Goal: Information Seeking & Learning: Learn about a topic

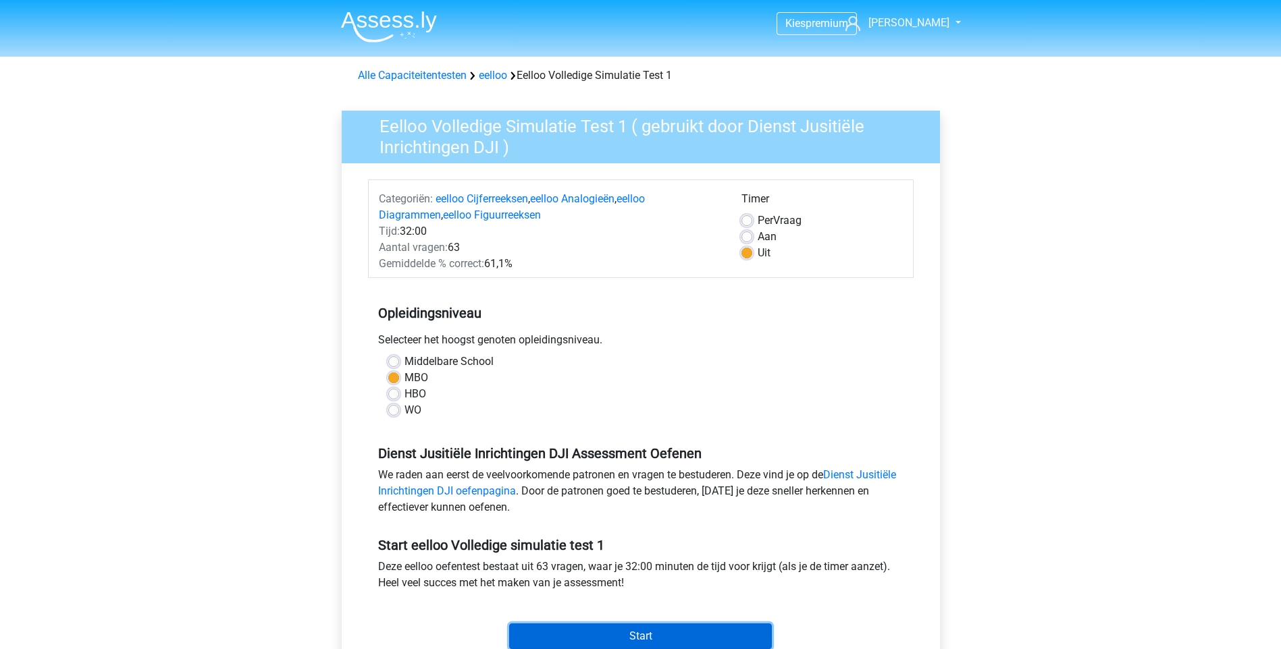
click at [631, 634] on input "Start" at bounding box center [640, 637] width 263 height 26
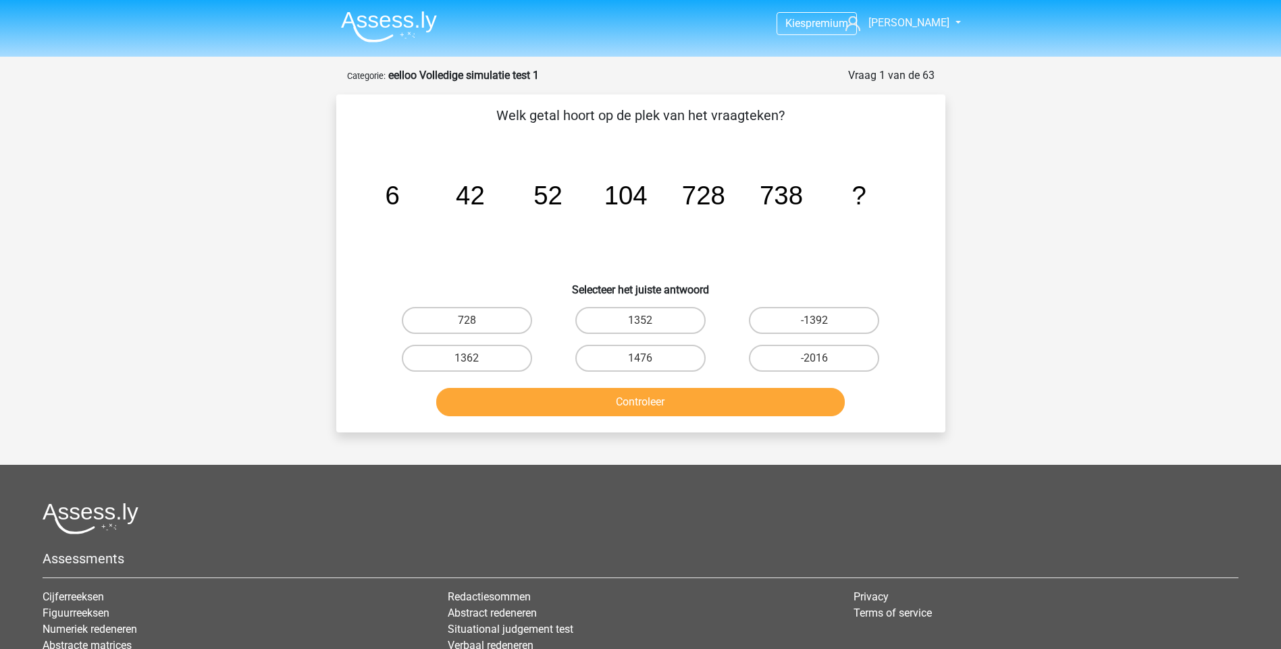
click at [467, 321] on input "728" at bounding box center [471, 325] width 9 height 9
radio input "true"
click at [619, 408] on button "Controleer" at bounding box center [640, 402] width 408 height 28
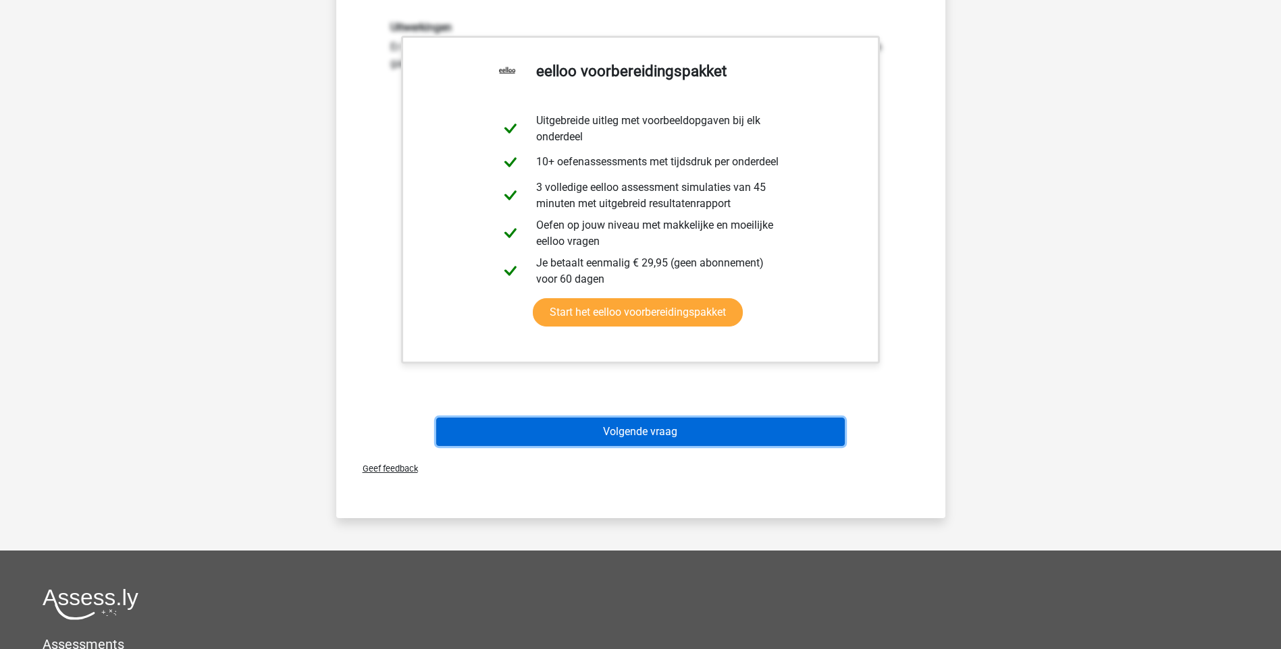
click at [677, 428] on button "Volgende vraag" at bounding box center [640, 432] width 408 height 28
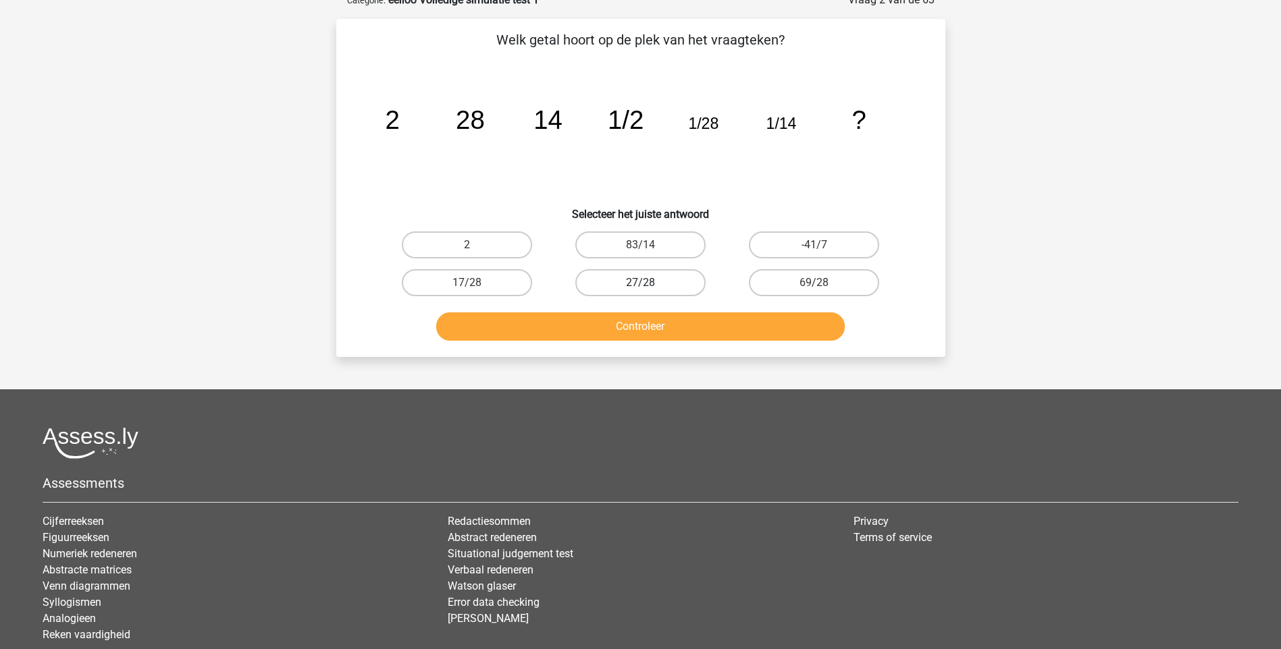
scroll to position [68, 0]
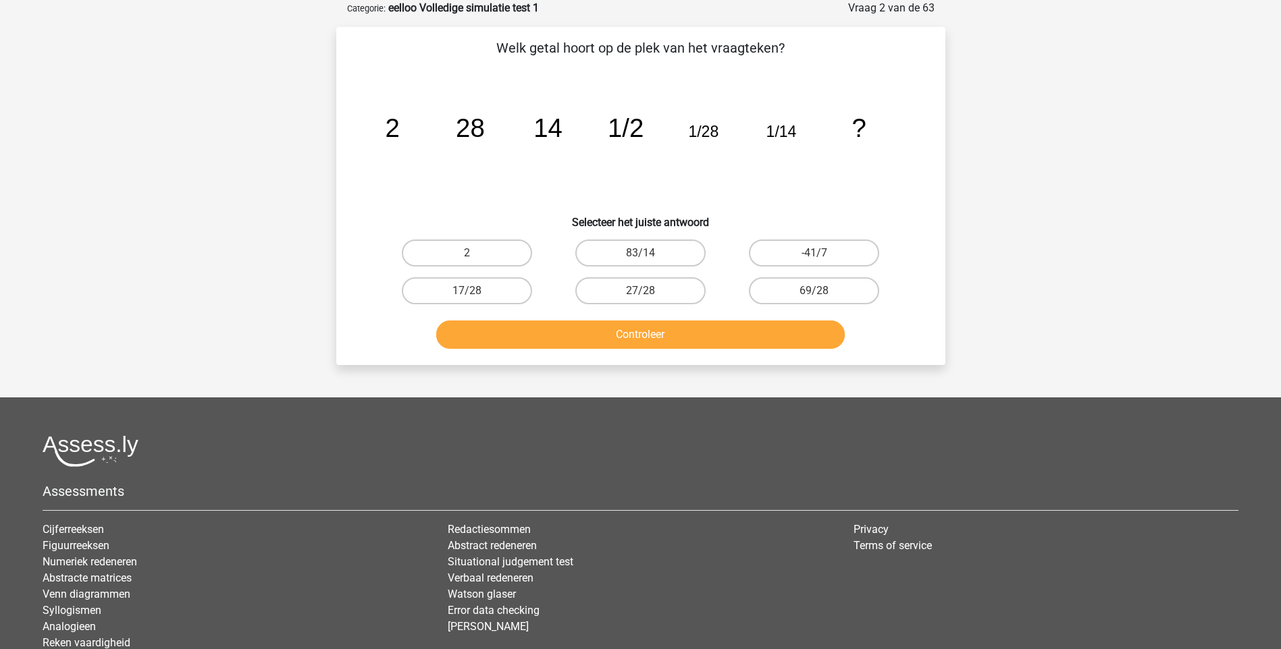
click at [470, 254] on input "2" at bounding box center [471, 257] width 9 height 9
radio input "true"
click at [611, 337] on button "Controleer" at bounding box center [640, 335] width 408 height 28
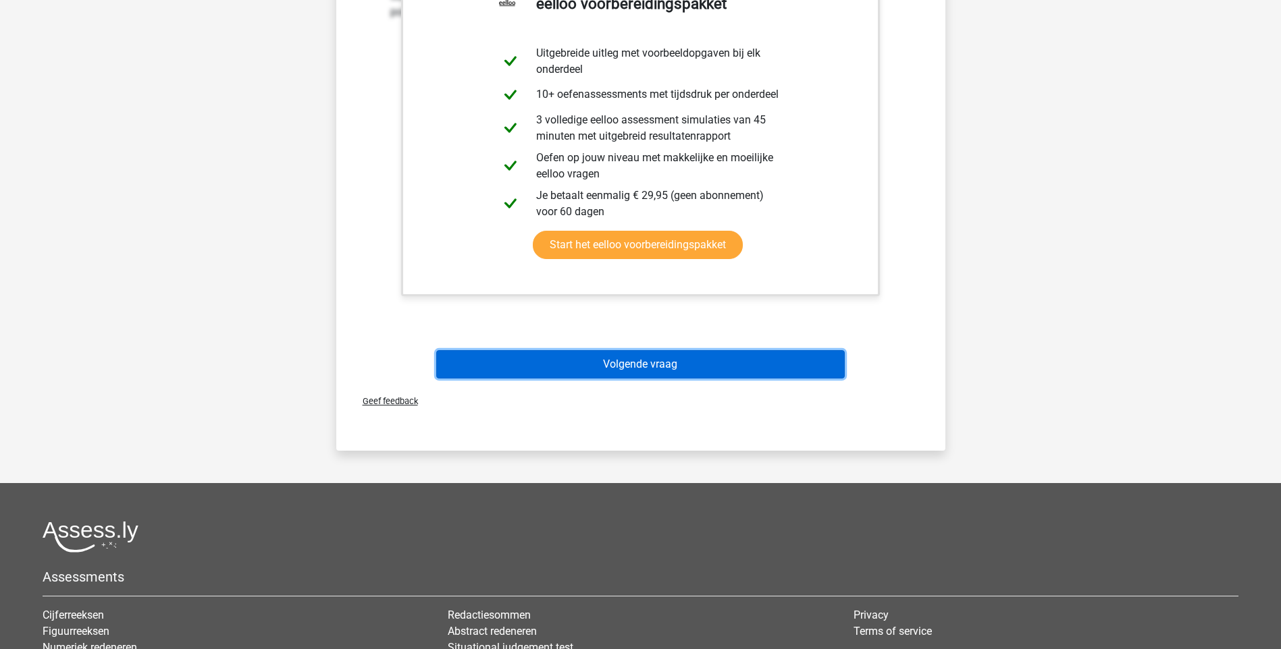
click at [617, 369] on button "Volgende vraag" at bounding box center [640, 364] width 408 height 28
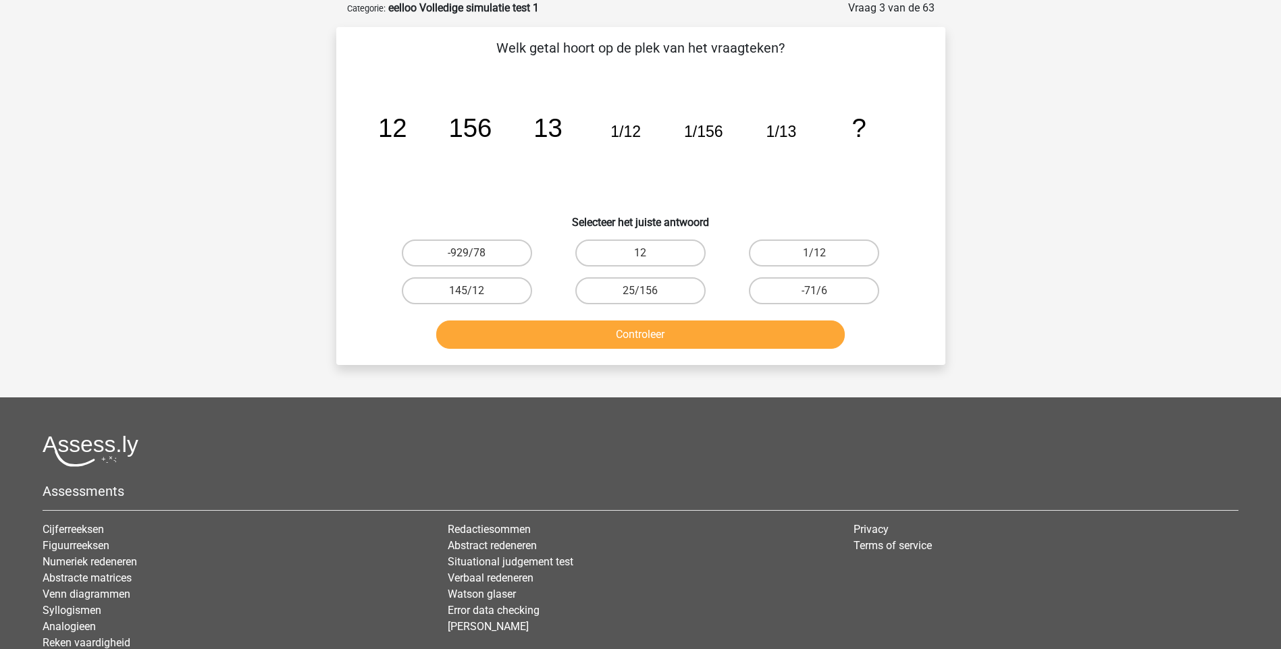
click at [647, 258] on input "12" at bounding box center [644, 257] width 9 height 9
radio input "true"
click at [674, 332] on button "Controleer" at bounding box center [640, 335] width 408 height 28
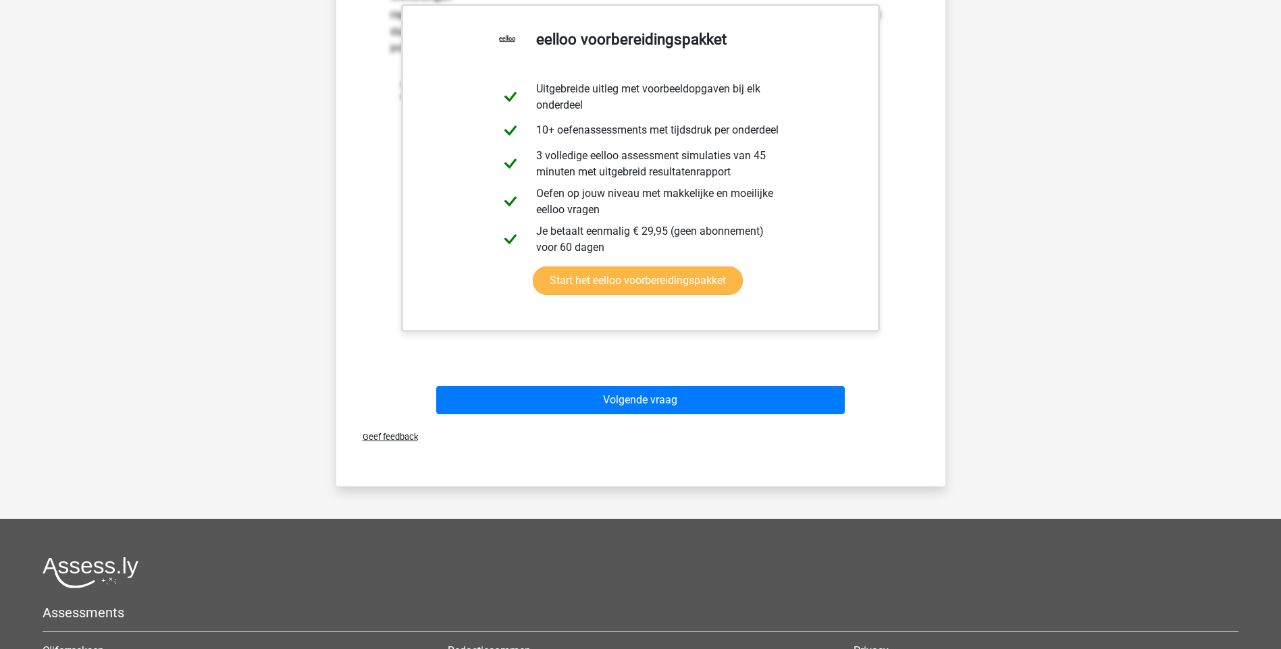
scroll to position [473, 0]
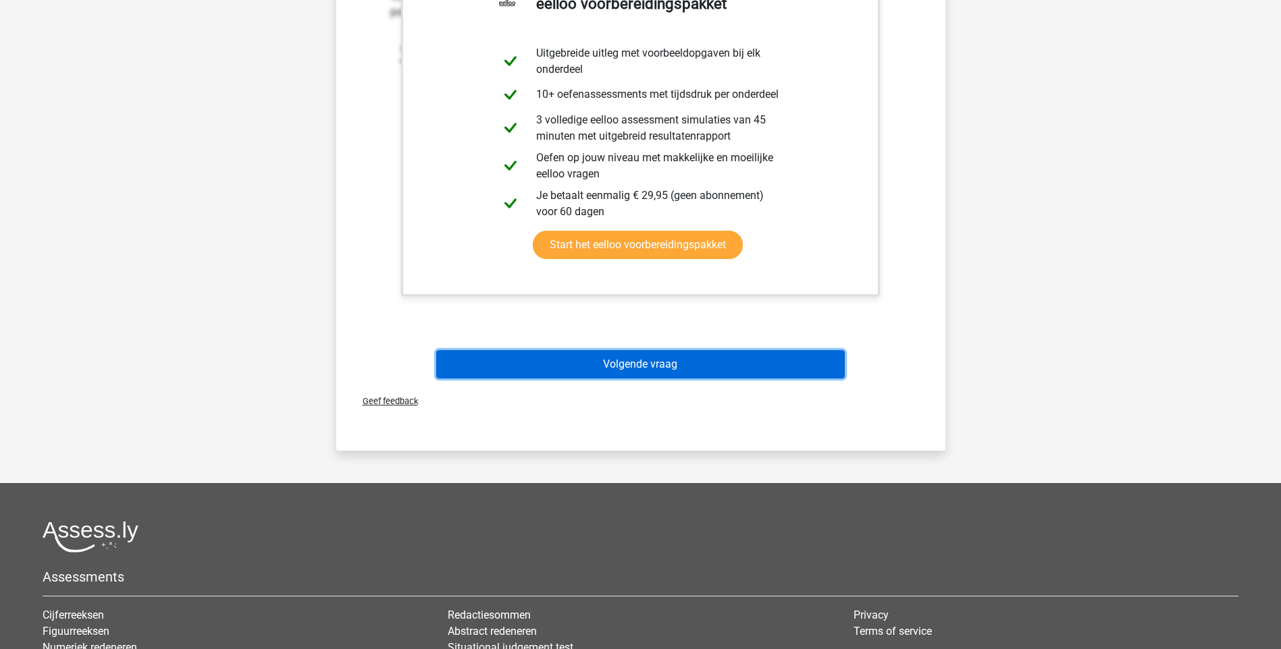
click at [674, 367] on button "Volgende vraag" at bounding box center [640, 364] width 408 height 28
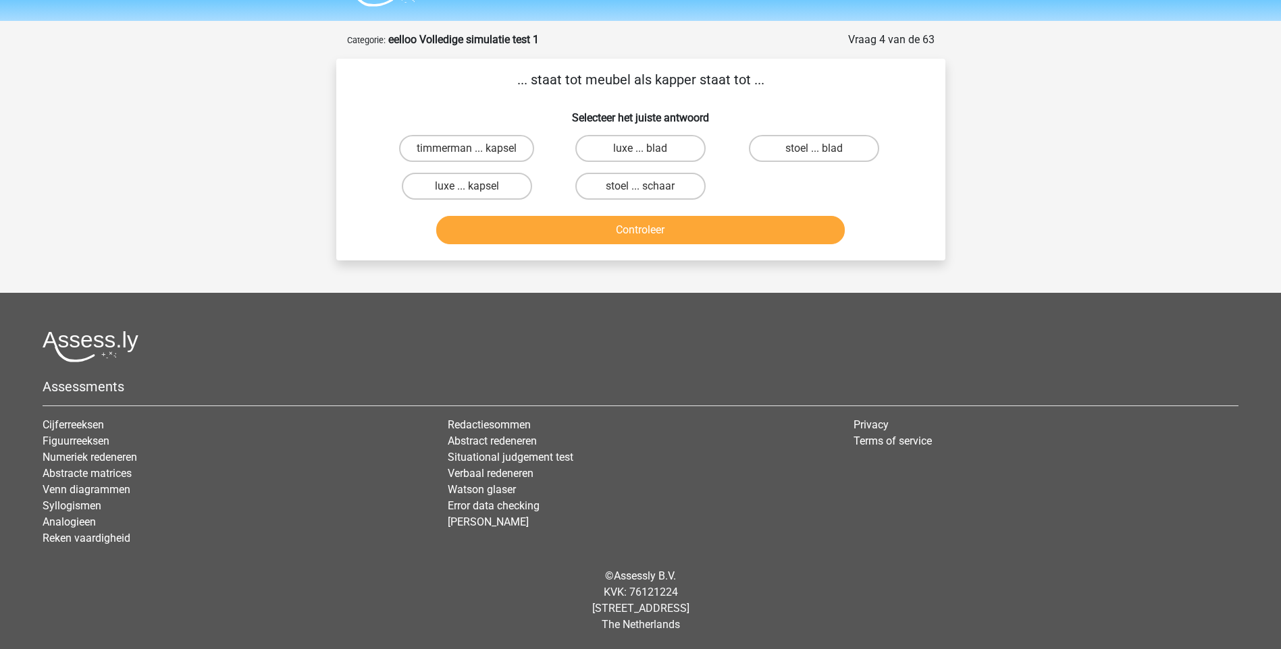
scroll to position [36, 0]
click at [504, 150] on label "timmerman ... kapsel" at bounding box center [466, 148] width 135 height 27
click at [475, 150] on input "timmerman ... kapsel" at bounding box center [471, 153] width 9 height 9
radio input "true"
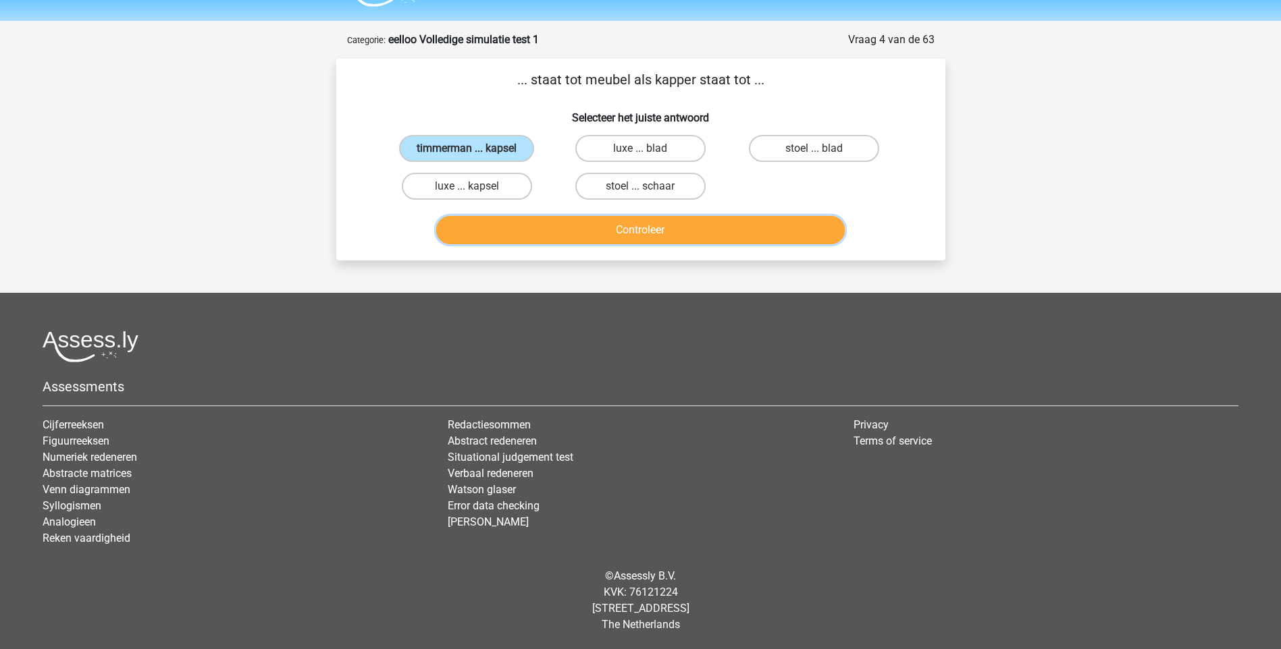
click at [586, 231] on button "Controleer" at bounding box center [640, 230] width 408 height 28
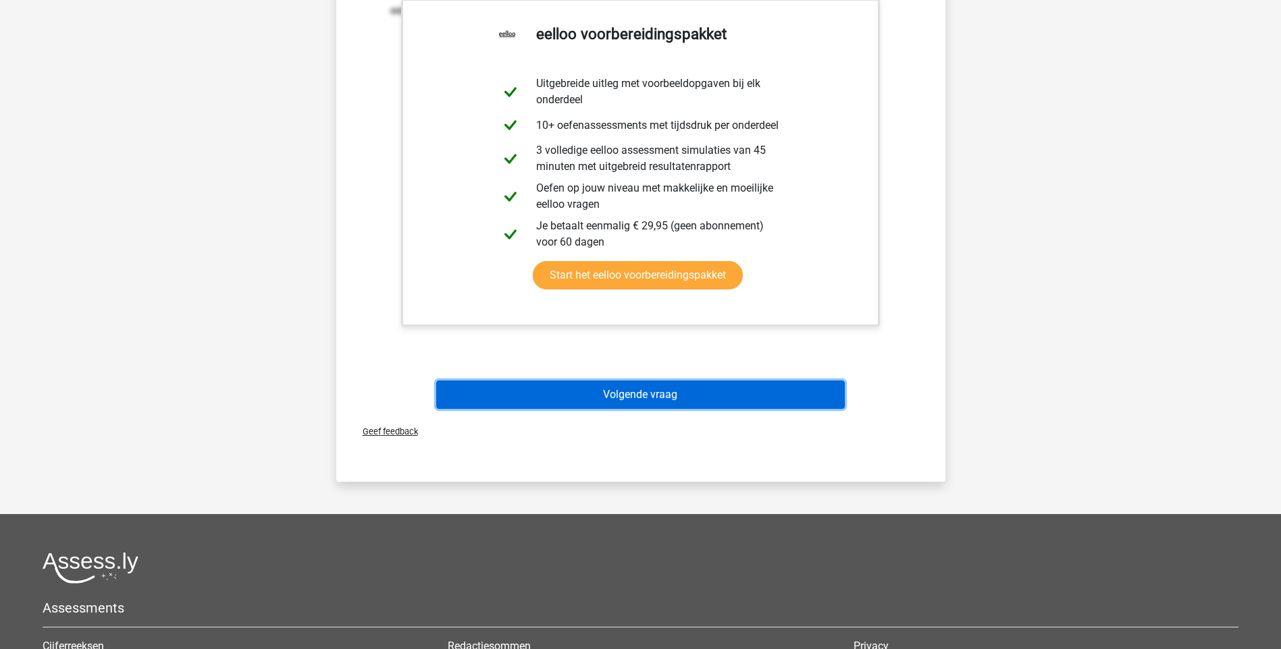
click at [649, 396] on button "Volgende vraag" at bounding box center [640, 395] width 408 height 28
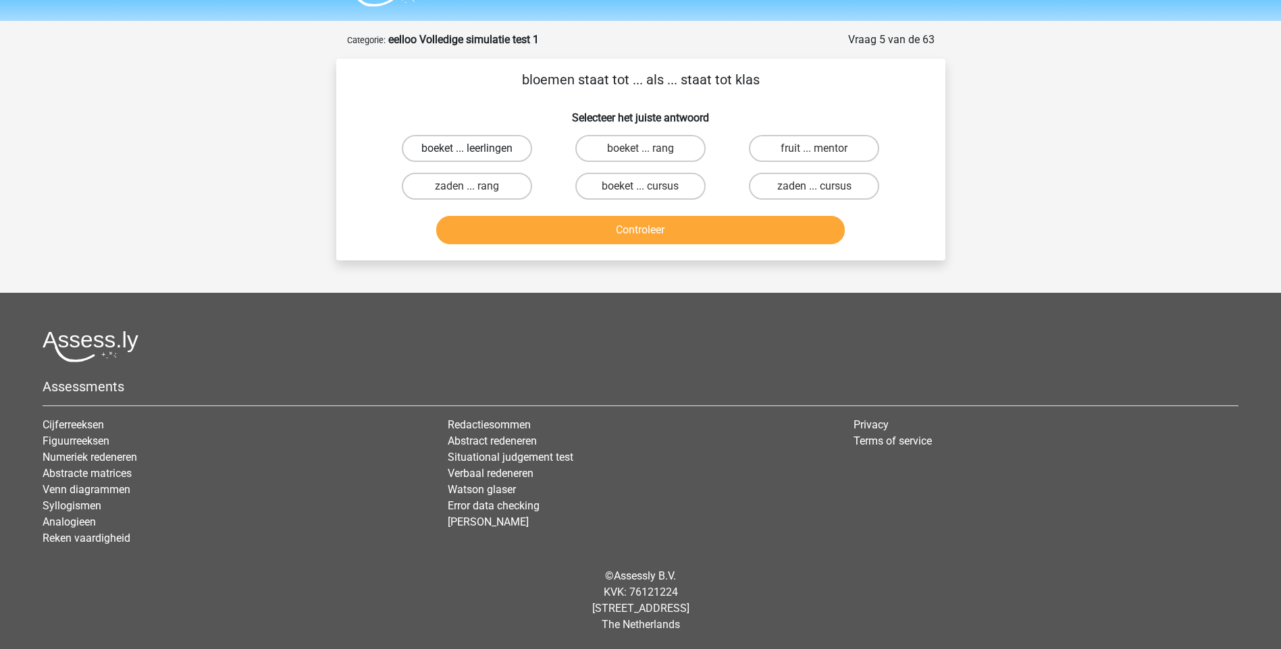
click at [490, 145] on label "boeket ... leerlingen" at bounding box center [467, 148] width 130 height 27
click at [475, 149] on input "boeket ... leerlingen" at bounding box center [471, 153] width 9 height 9
radio input "true"
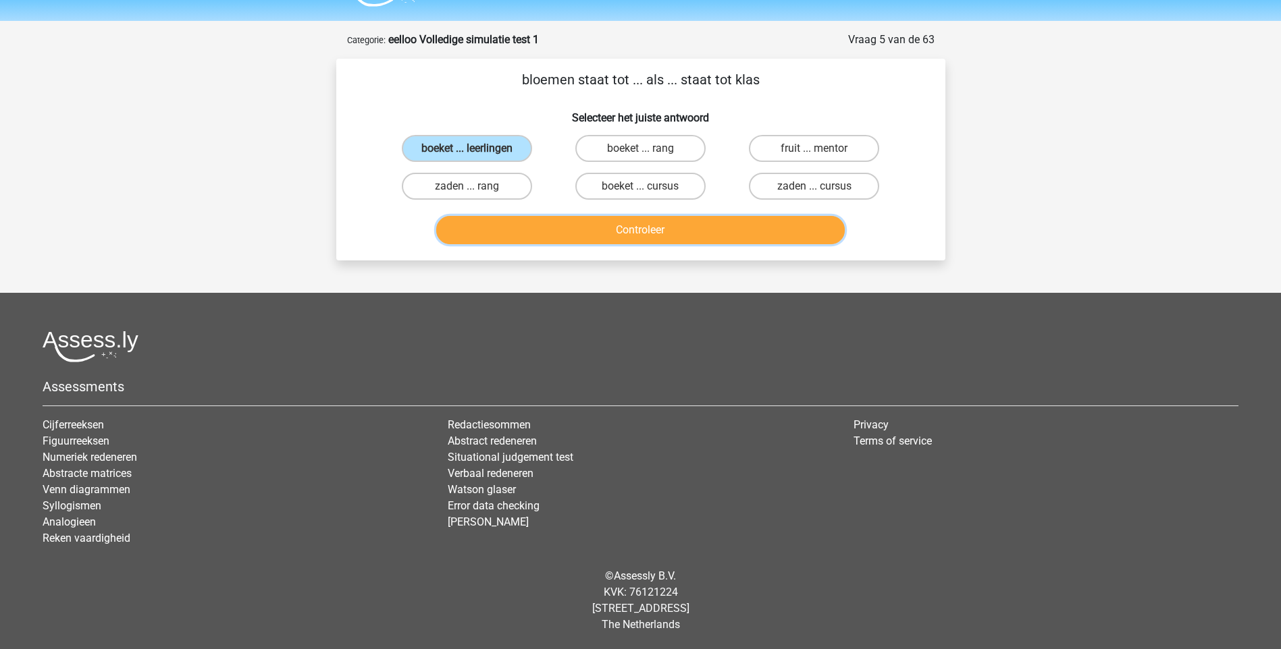
click at [641, 231] on button "Controleer" at bounding box center [640, 230] width 408 height 28
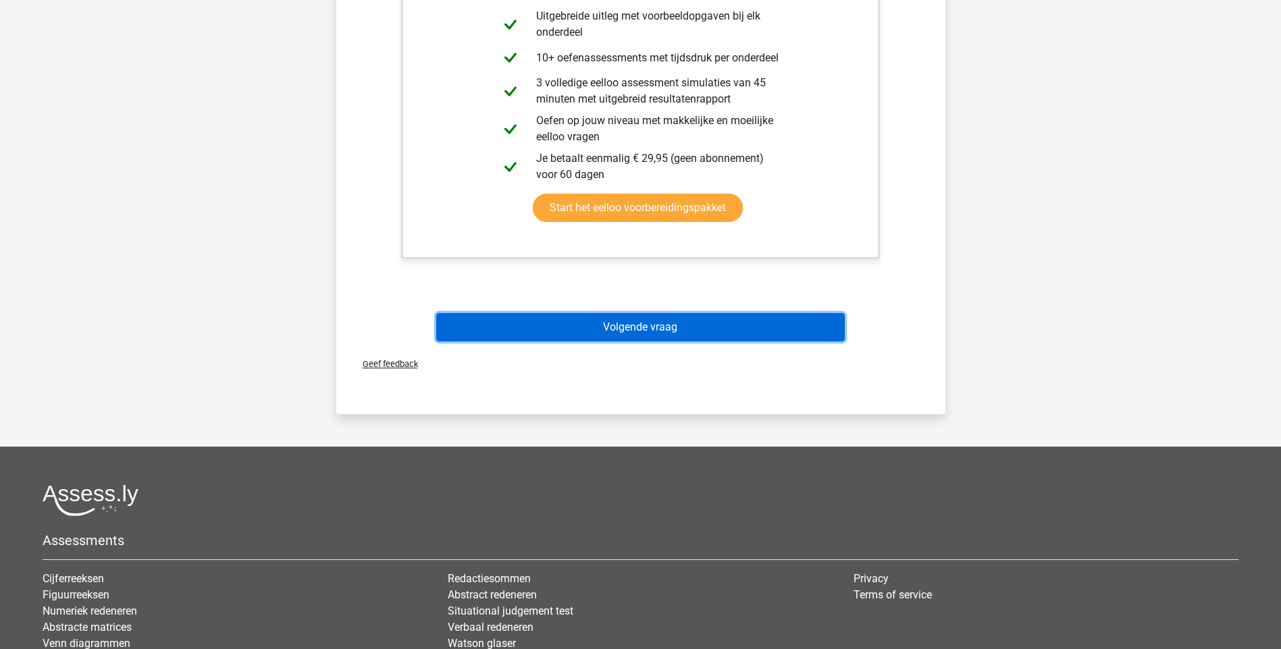
click at [640, 336] on button "Volgende vraag" at bounding box center [640, 327] width 408 height 28
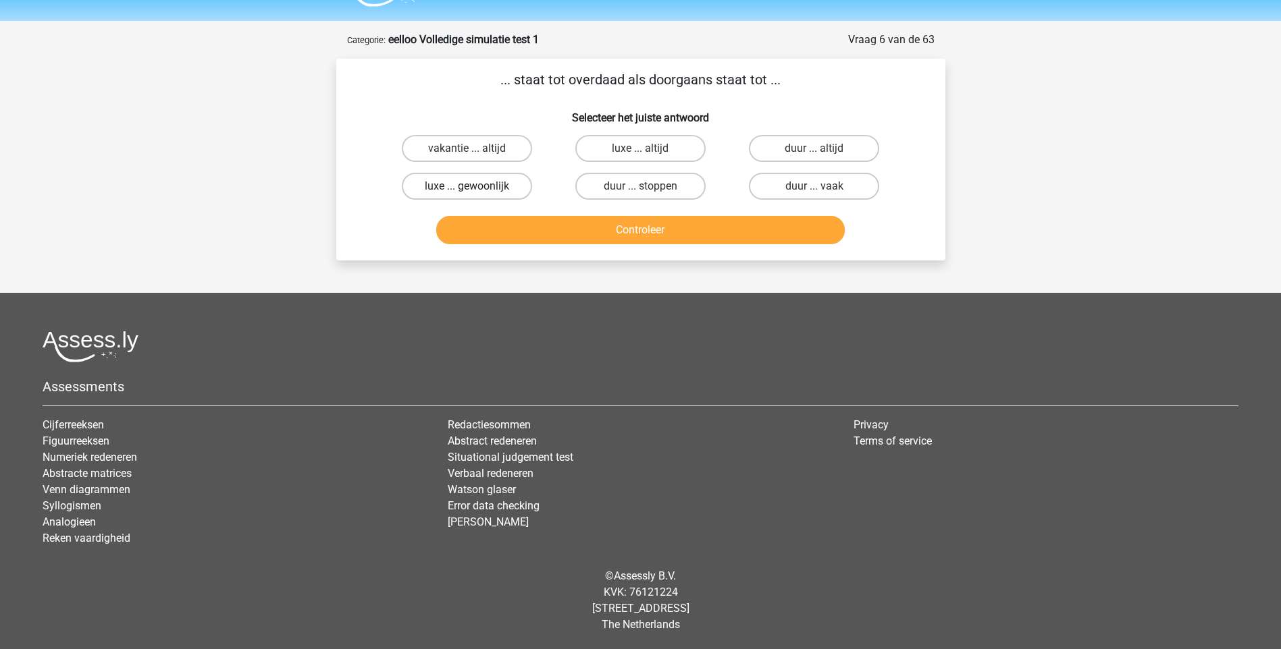
click at [442, 187] on label "luxe ... gewoonlijk" at bounding box center [467, 186] width 130 height 27
click at [467, 187] on input "luxe ... gewoonlijk" at bounding box center [471, 190] width 9 height 9
radio input "true"
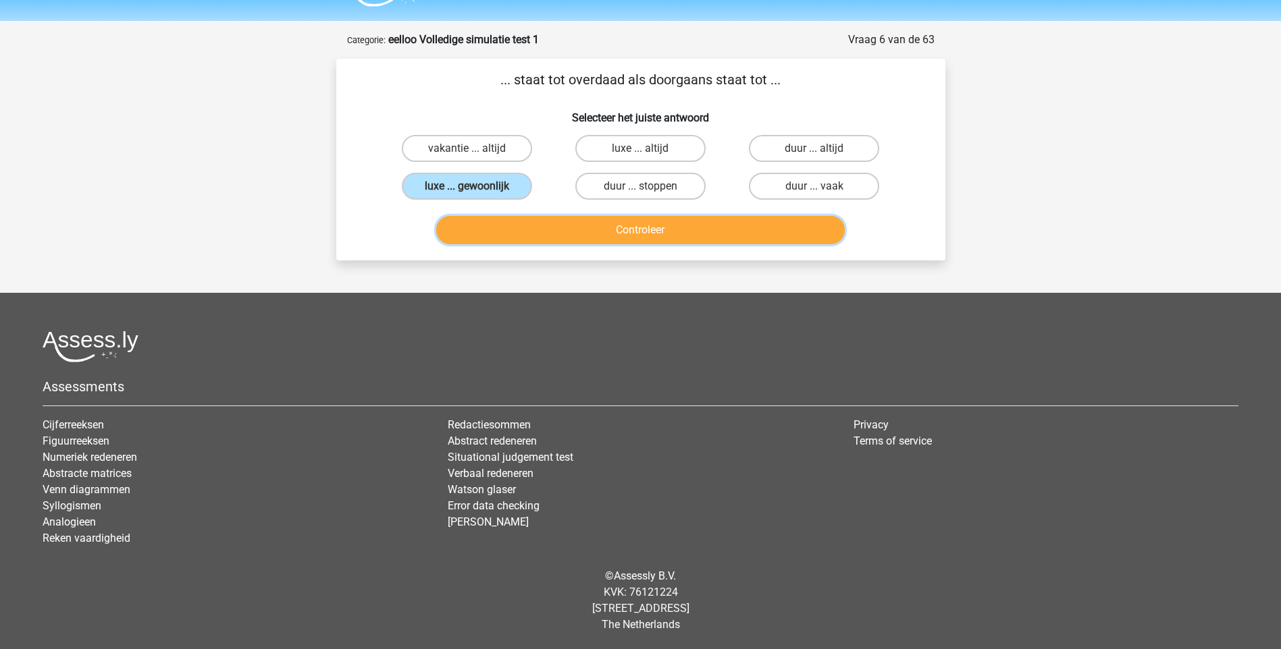
click at [635, 235] on button "Controleer" at bounding box center [640, 230] width 408 height 28
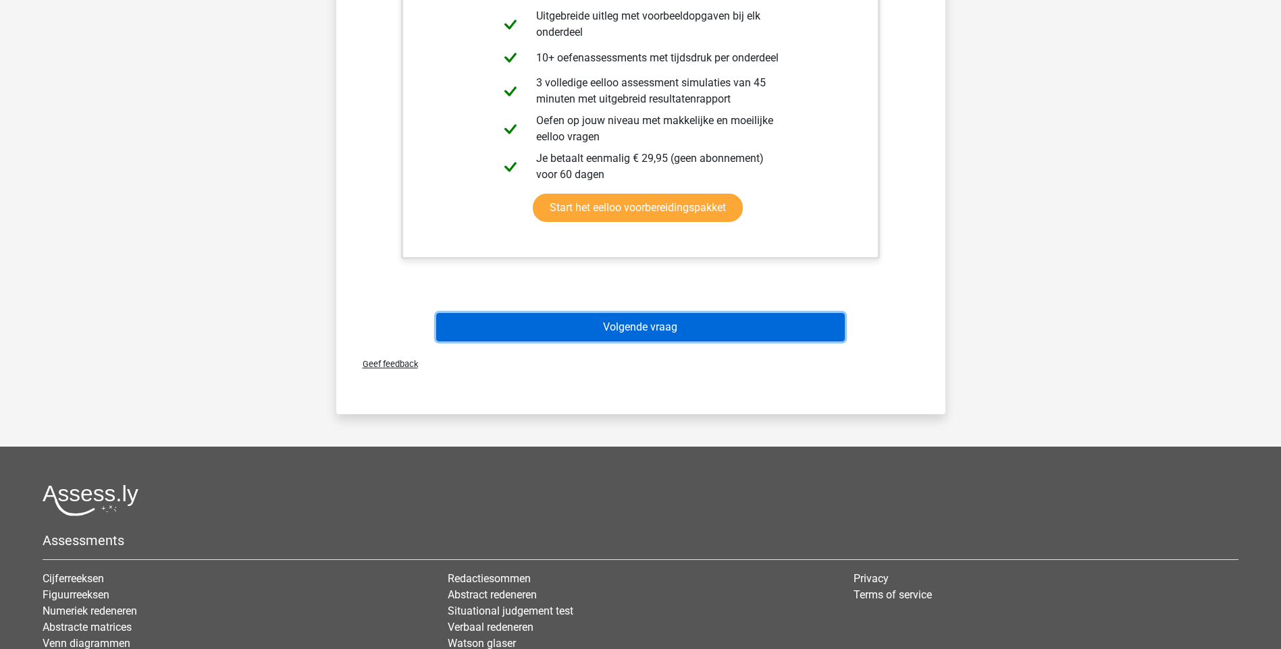
click at [620, 322] on button "Volgende vraag" at bounding box center [640, 327] width 408 height 28
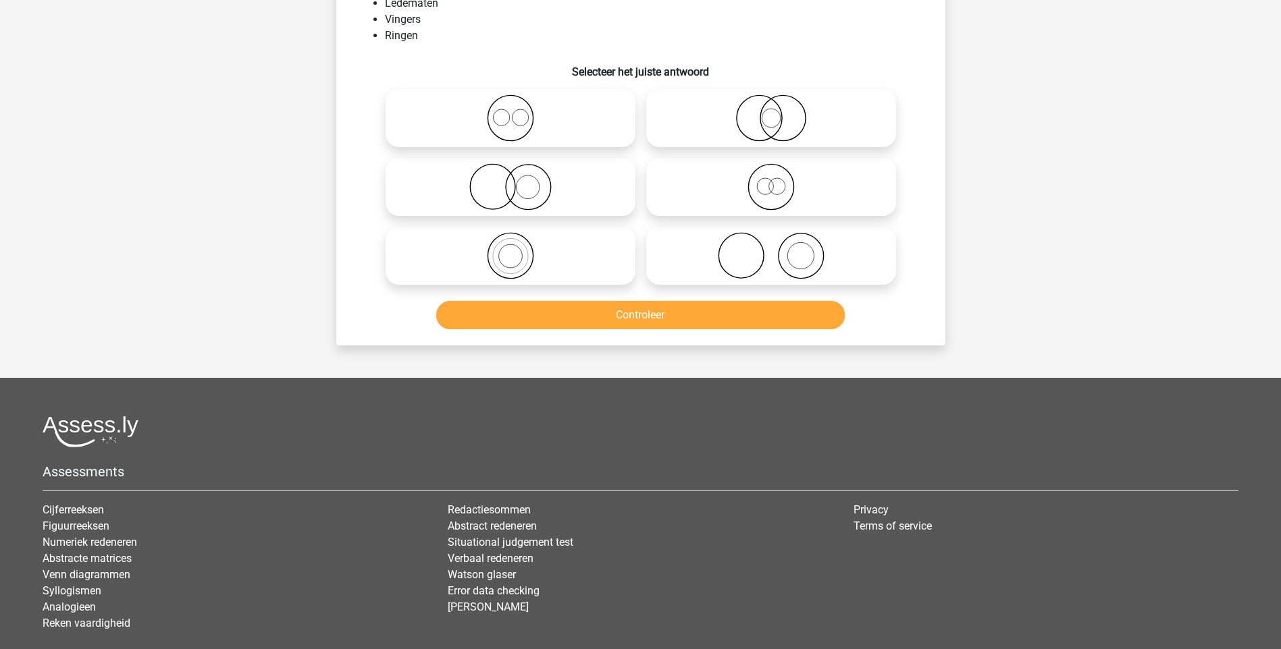
scroll to position [68, 0]
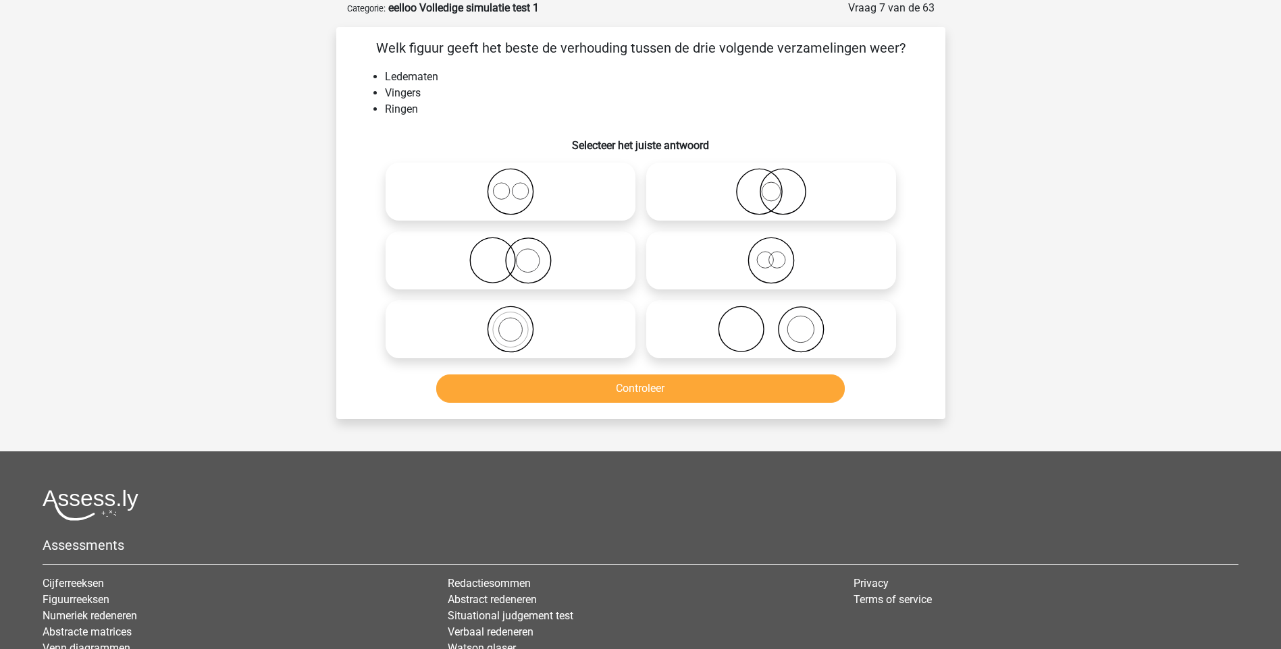
click at [523, 267] on icon at bounding box center [510, 260] width 239 height 47
click at [519, 254] on input "radio" at bounding box center [514, 249] width 9 height 9
radio input "true"
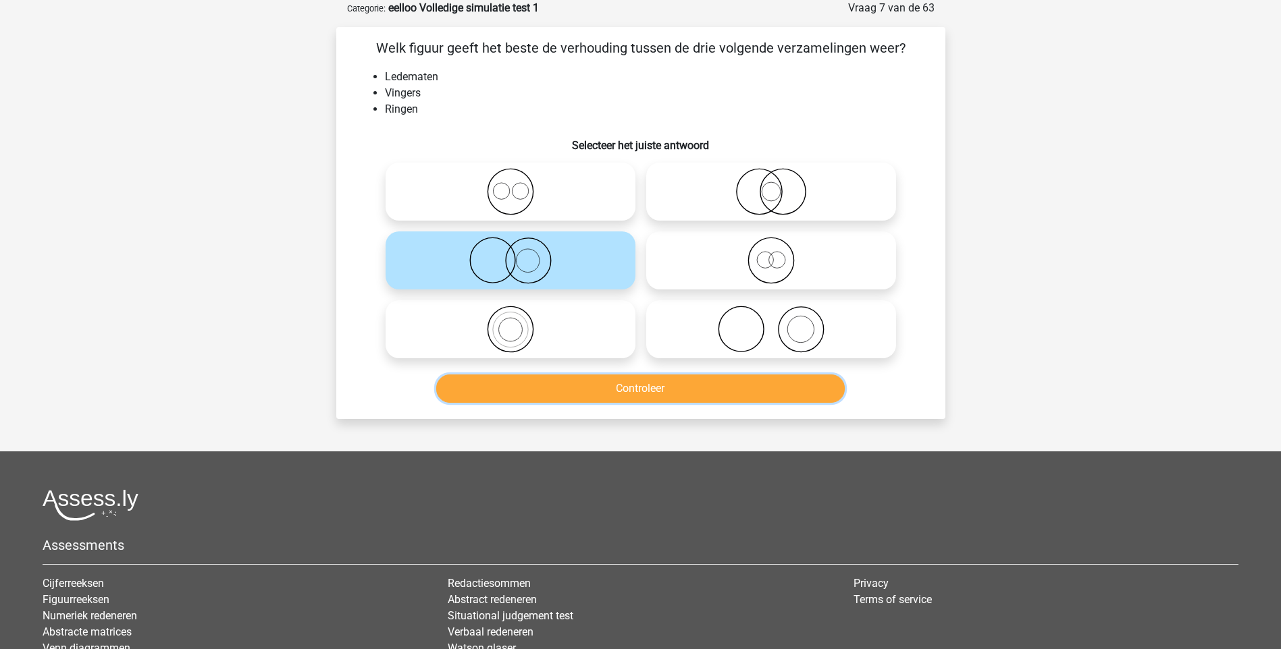
click at [676, 393] on button "Controleer" at bounding box center [640, 389] width 408 height 28
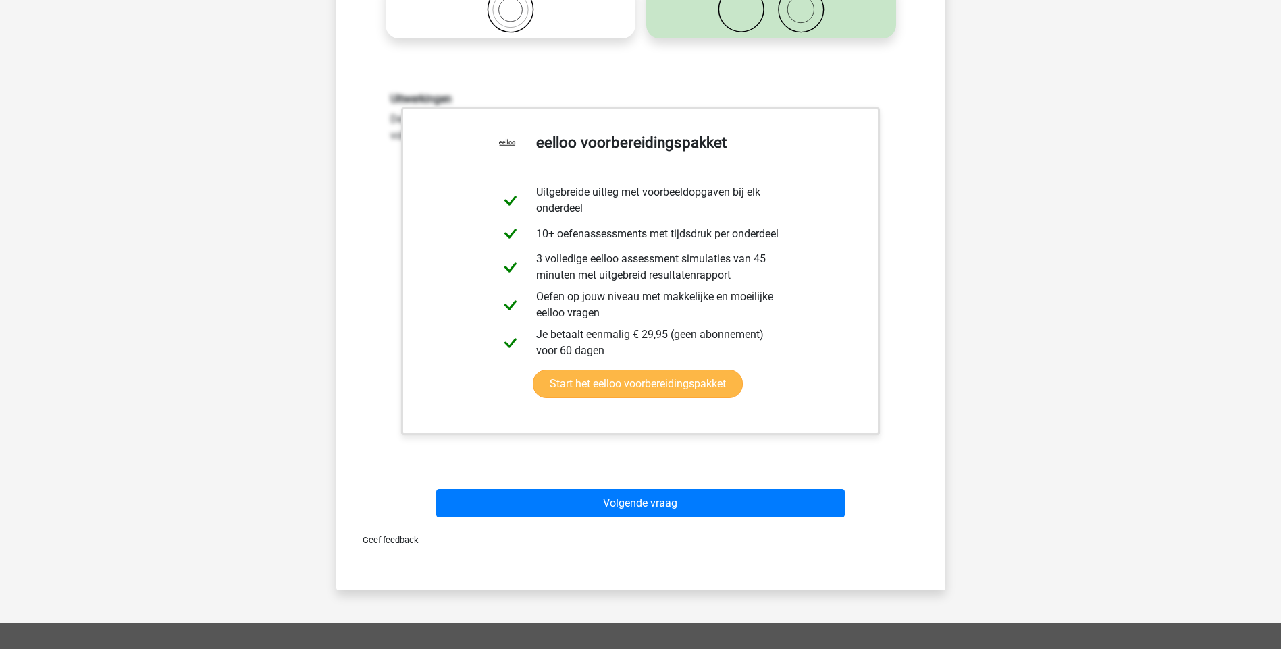
scroll to position [405, 0]
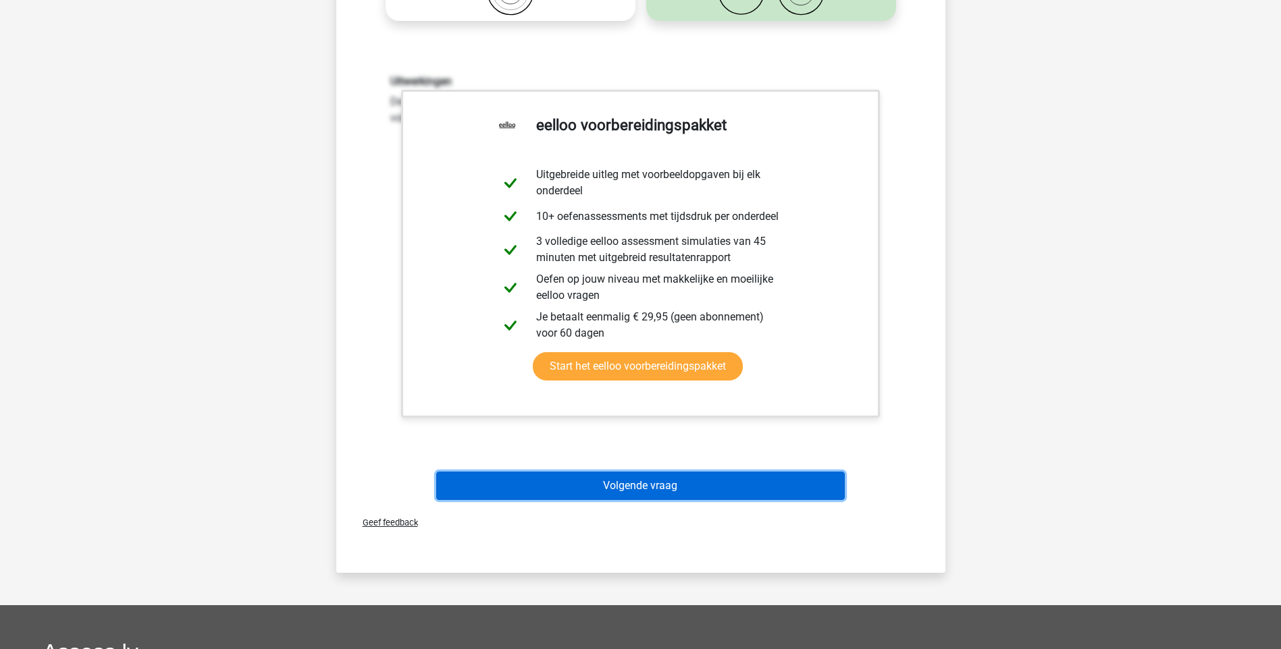
click at [652, 488] on button "Volgende vraag" at bounding box center [640, 486] width 408 height 28
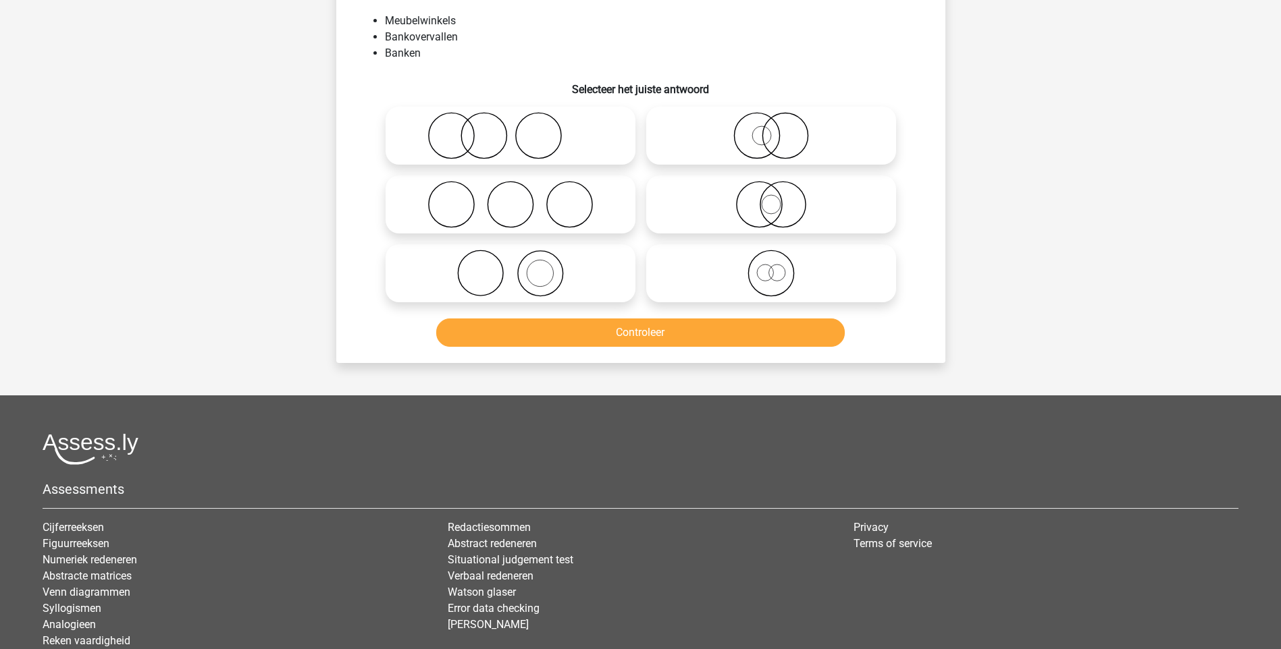
scroll to position [68, 0]
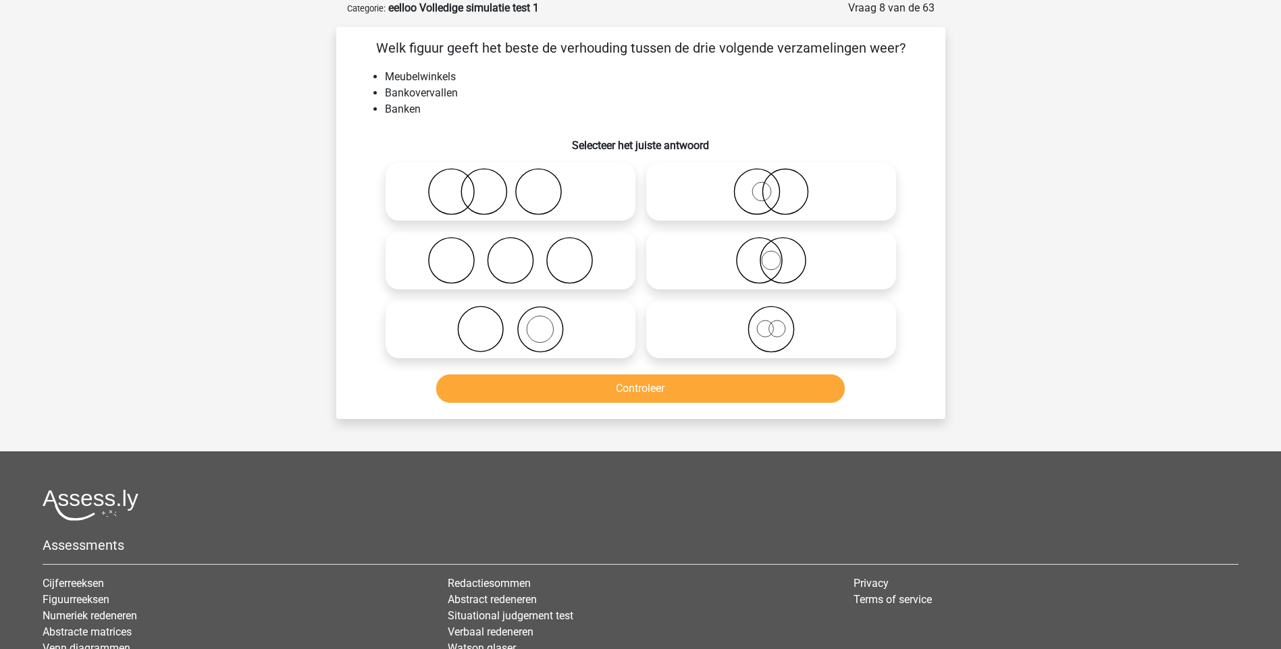
click at [453, 264] on icon at bounding box center [510, 260] width 239 height 47
click at [510, 254] on input "radio" at bounding box center [514, 249] width 9 height 9
radio input "true"
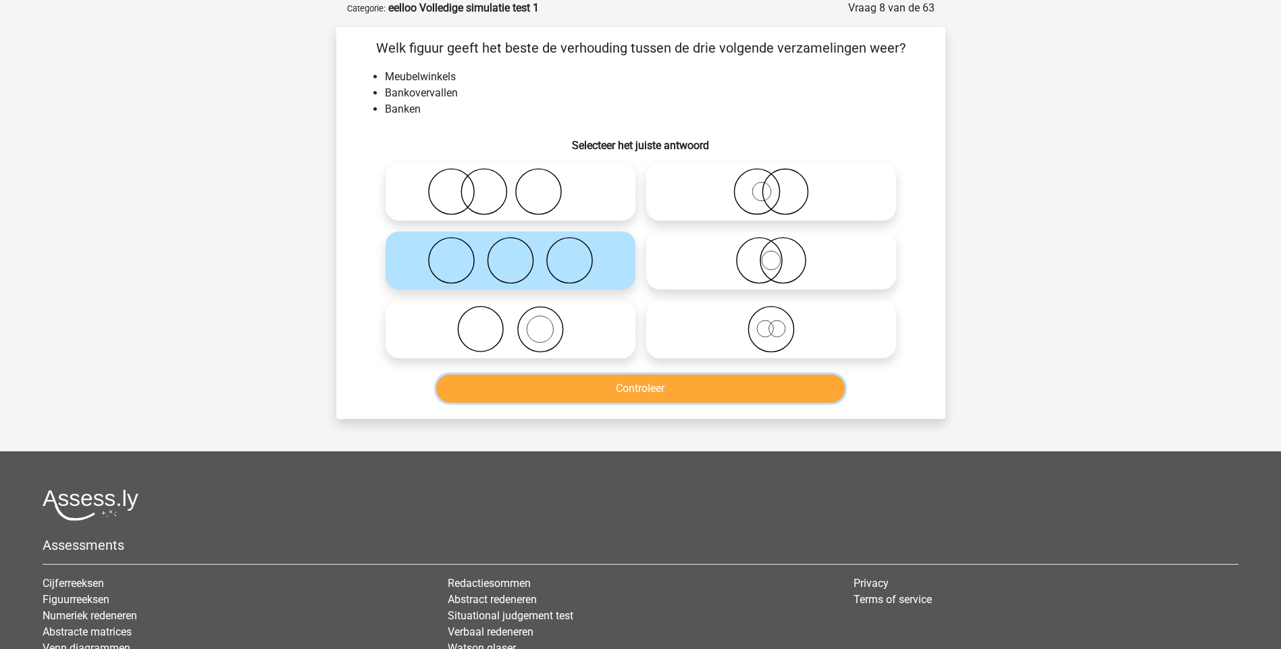
click at [639, 385] on button "Controleer" at bounding box center [640, 389] width 408 height 28
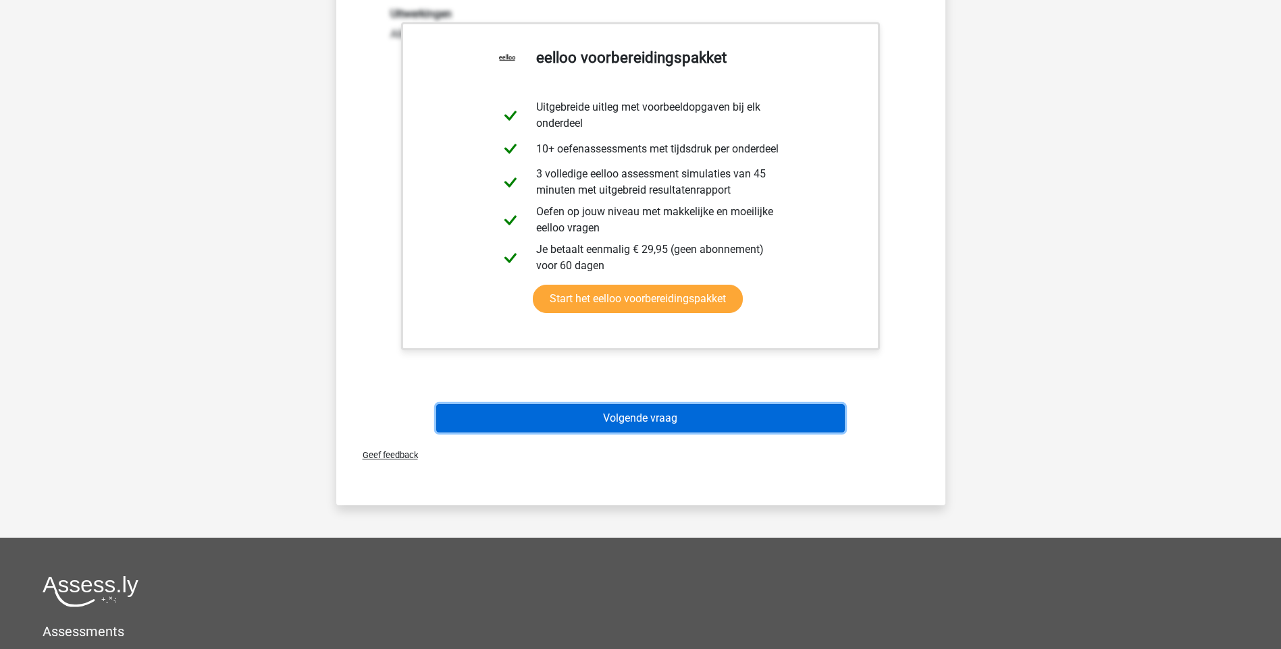
click at [691, 417] on button "Volgende vraag" at bounding box center [640, 418] width 408 height 28
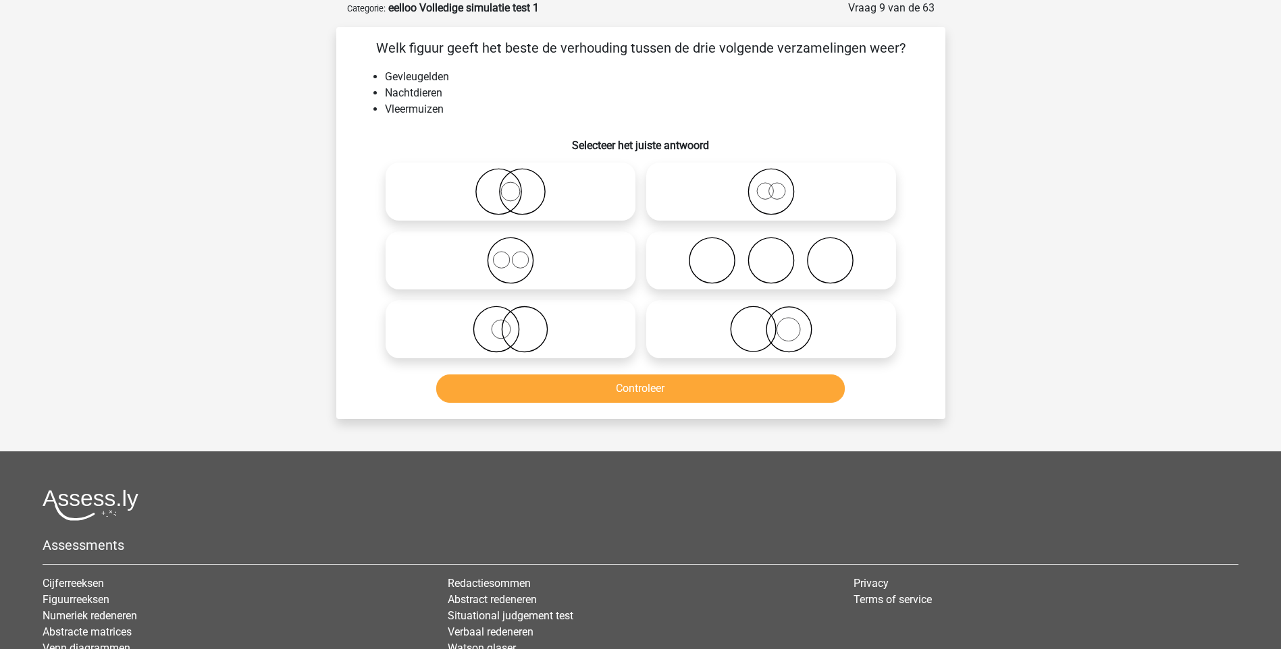
click at [511, 196] on icon at bounding box center [510, 191] width 239 height 47
click at [511, 185] on input "radio" at bounding box center [514, 180] width 9 height 9
radio input "true"
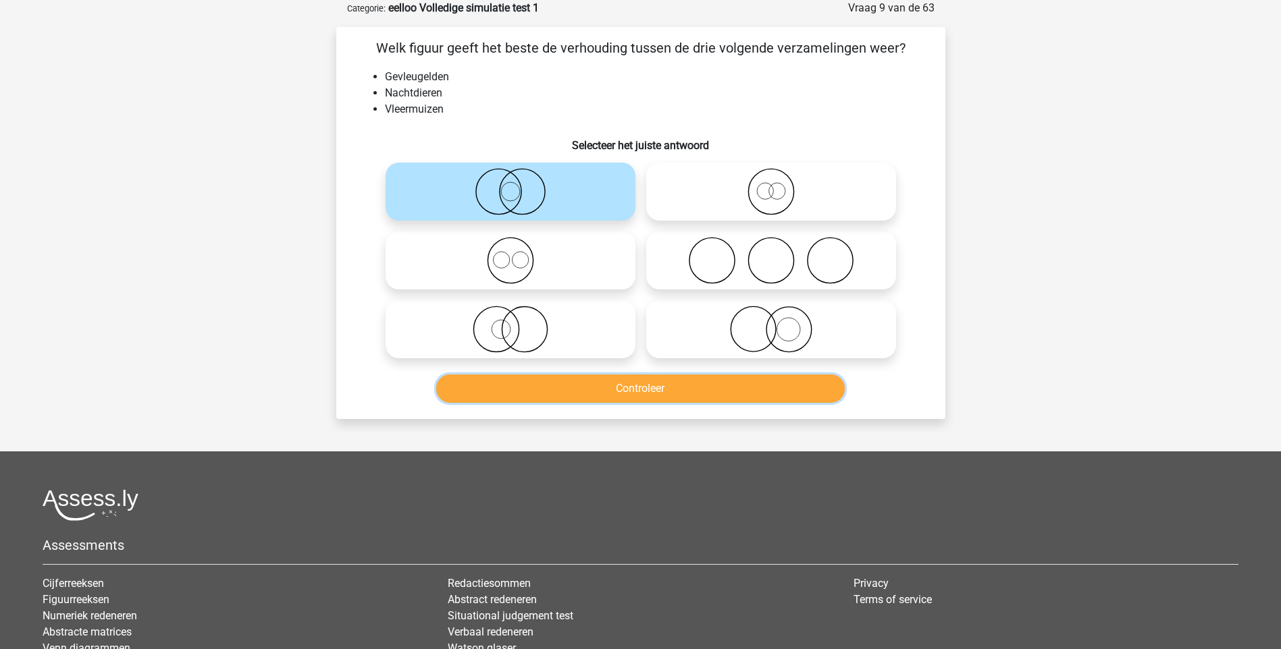
click at [661, 393] on button "Controleer" at bounding box center [640, 389] width 408 height 28
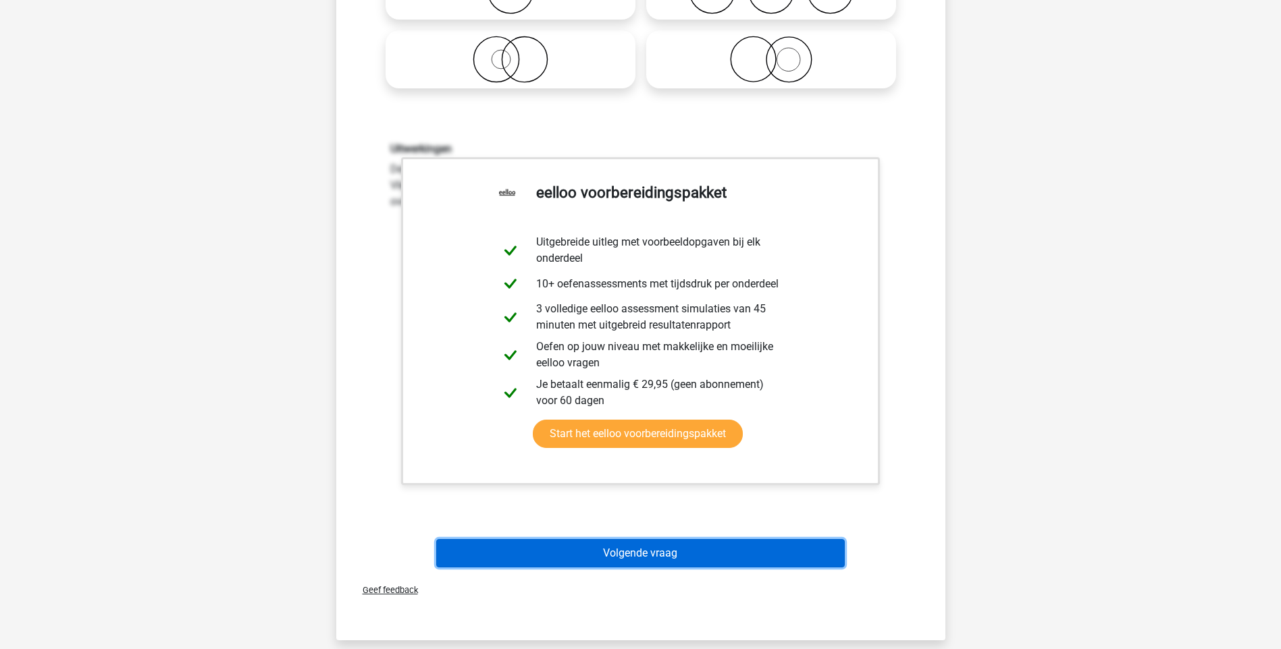
click at [683, 553] on button "Volgende vraag" at bounding box center [640, 553] width 408 height 28
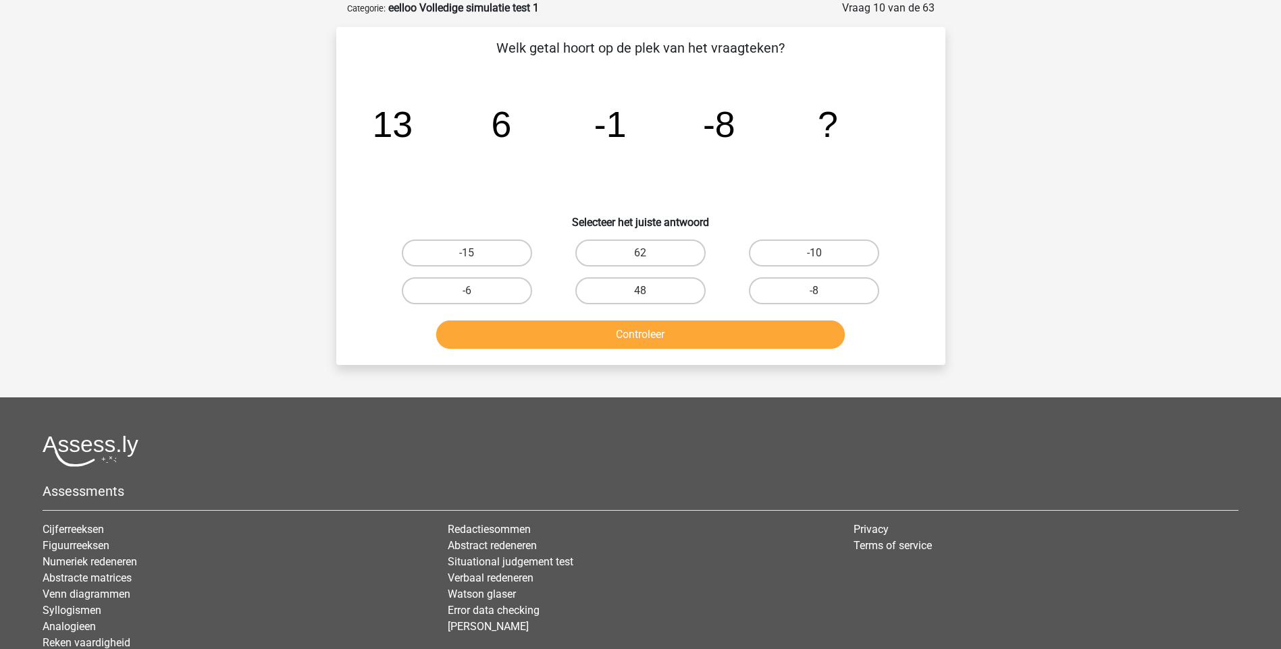
click at [470, 253] on input "-15" at bounding box center [471, 257] width 9 height 9
radio input "true"
click at [608, 327] on button "Controleer" at bounding box center [640, 335] width 408 height 28
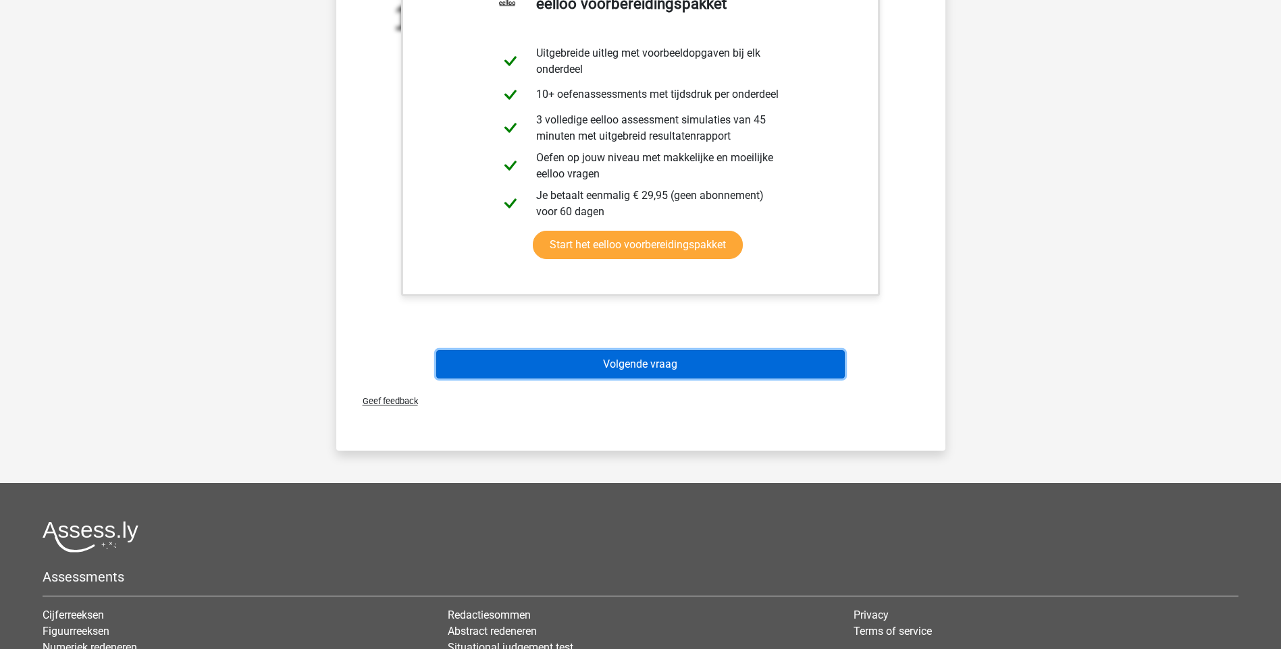
click at [624, 361] on button "Volgende vraag" at bounding box center [640, 364] width 408 height 28
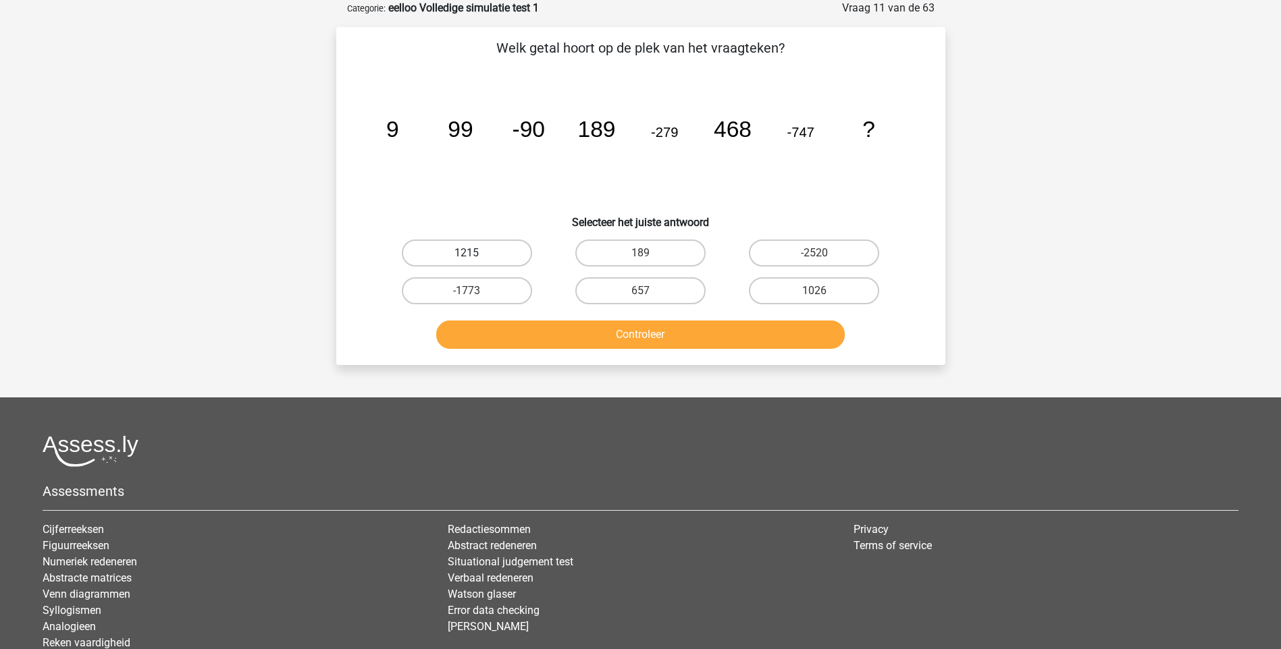
click at [488, 252] on label "1215" at bounding box center [467, 253] width 130 height 27
click at [475, 253] on input "1215" at bounding box center [471, 257] width 9 height 9
radio input "true"
click at [639, 336] on button "Controleer" at bounding box center [640, 335] width 408 height 28
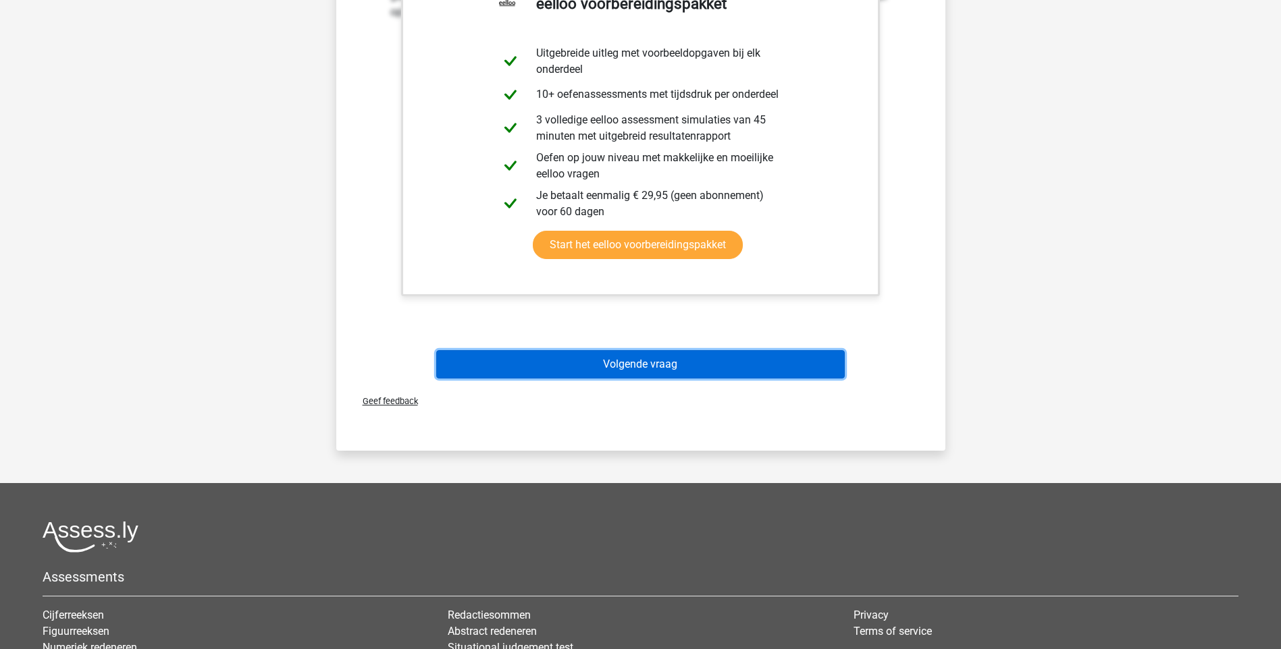
click at [643, 363] on button "Volgende vraag" at bounding box center [640, 364] width 408 height 28
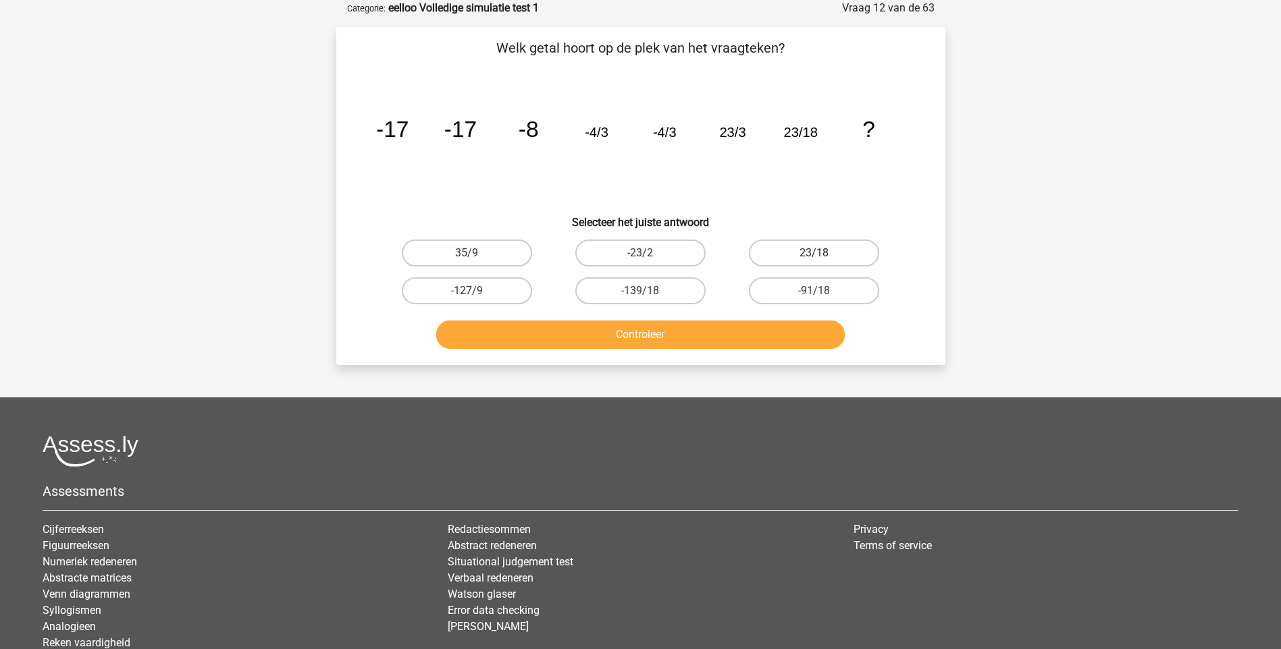
click at [826, 254] on label "23/18" at bounding box center [814, 253] width 130 height 27
click at [823, 254] on input "23/18" at bounding box center [818, 257] width 9 height 9
radio input "true"
click at [664, 342] on button "Controleer" at bounding box center [640, 335] width 408 height 28
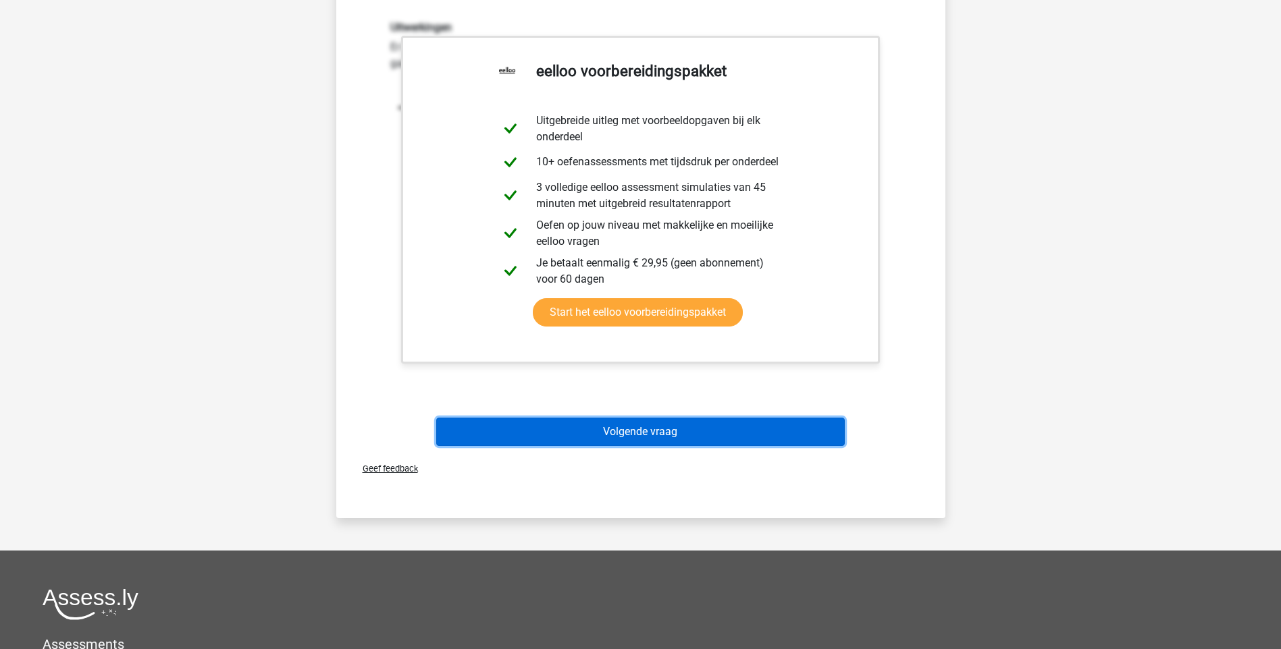
click at [652, 426] on button "Volgende vraag" at bounding box center [640, 432] width 408 height 28
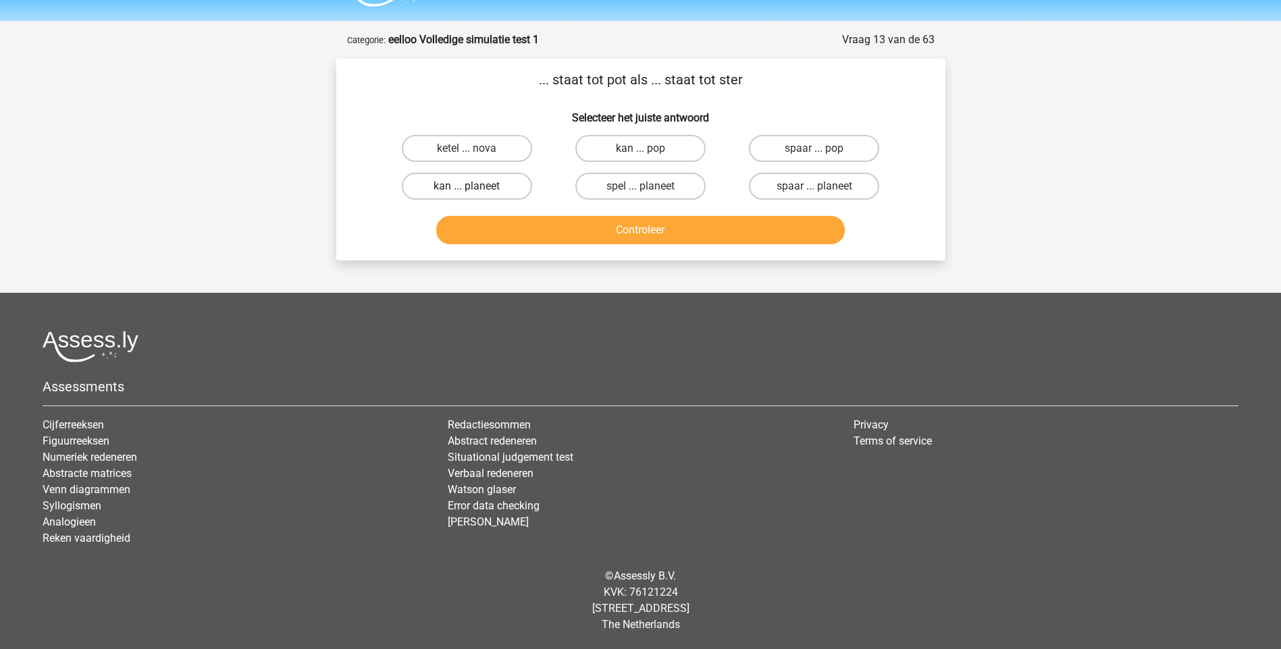
click at [451, 195] on label "kan ... planeet" at bounding box center [467, 186] width 130 height 27
click at [467, 195] on input "kan ... planeet" at bounding box center [471, 190] width 9 height 9
radio input "true"
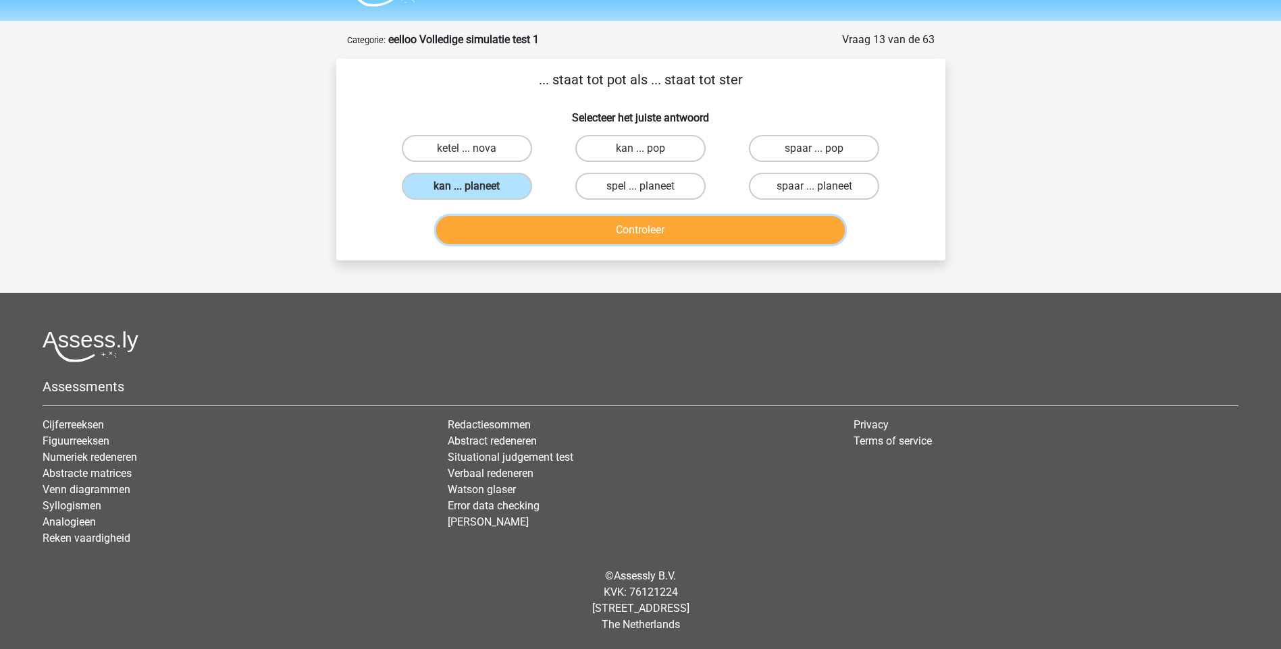
click at [601, 226] on button "Controleer" at bounding box center [640, 230] width 408 height 28
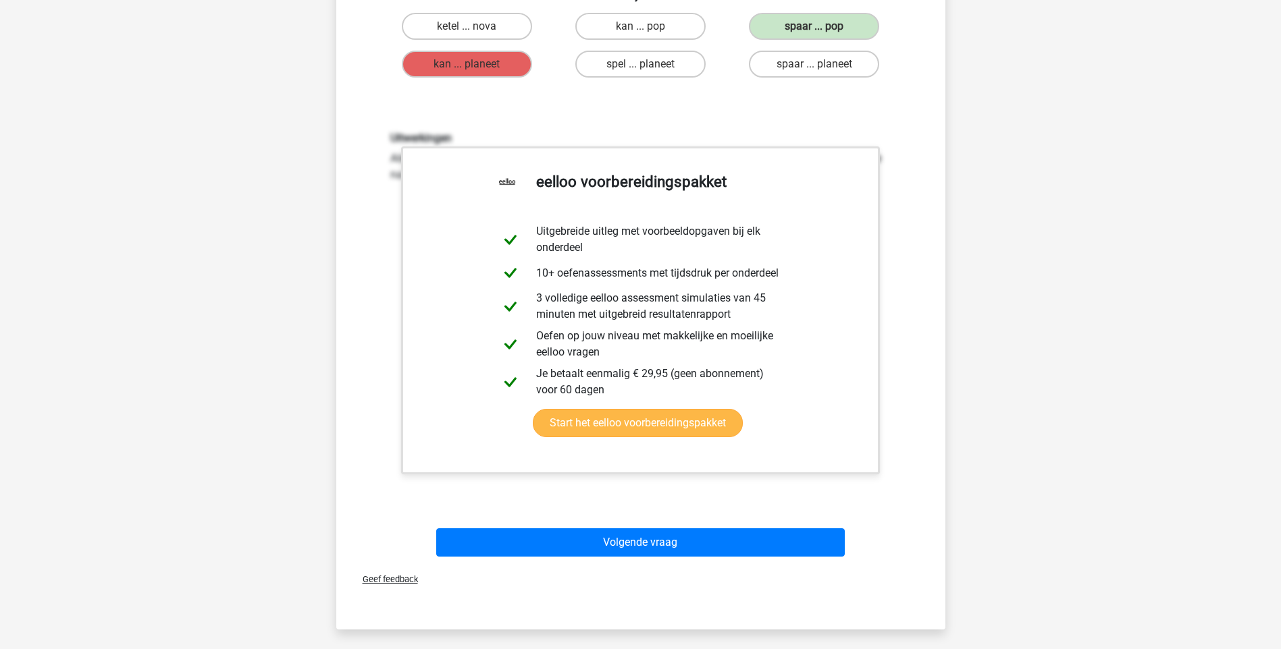
scroll to position [306, 0]
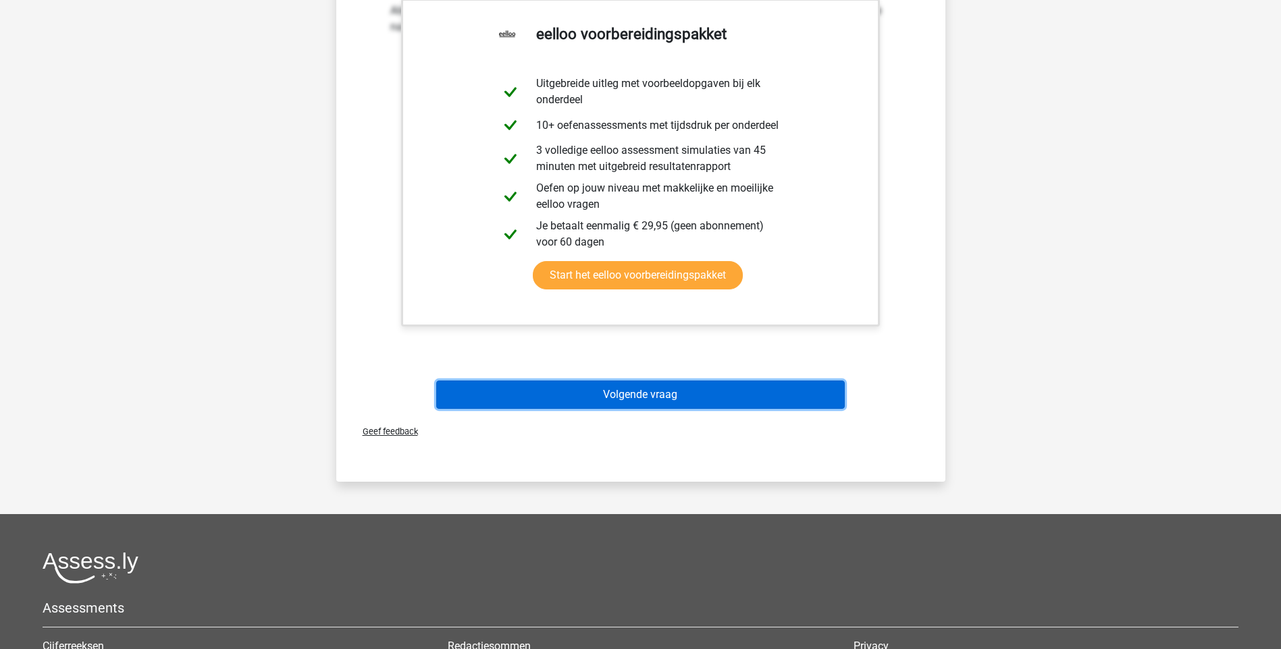
click at [657, 390] on button "Volgende vraag" at bounding box center [640, 395] width 408 height 28
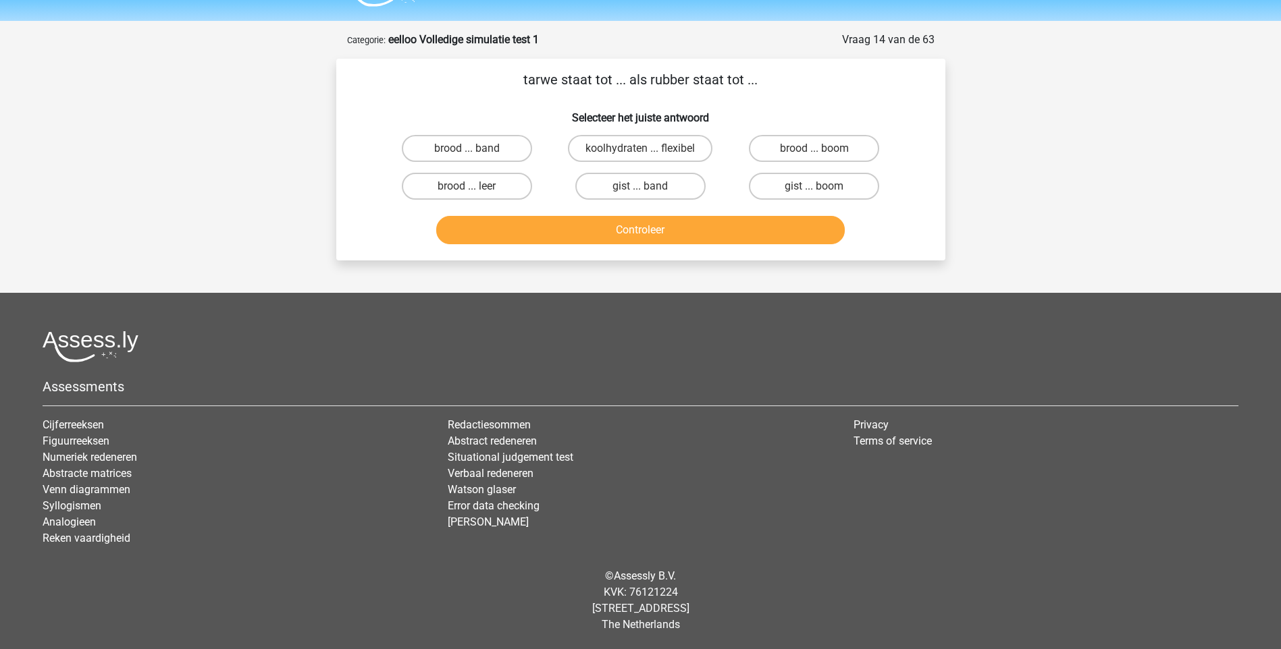
scroll to position [36, 0]
click at [506, 147] on label "brood ... band" at bounding box center [467, 148] width 130 height 27
click at [475, 149] on input "brood ... band" at bounding box center [471, 153] width 9 height 9
radio input "true"
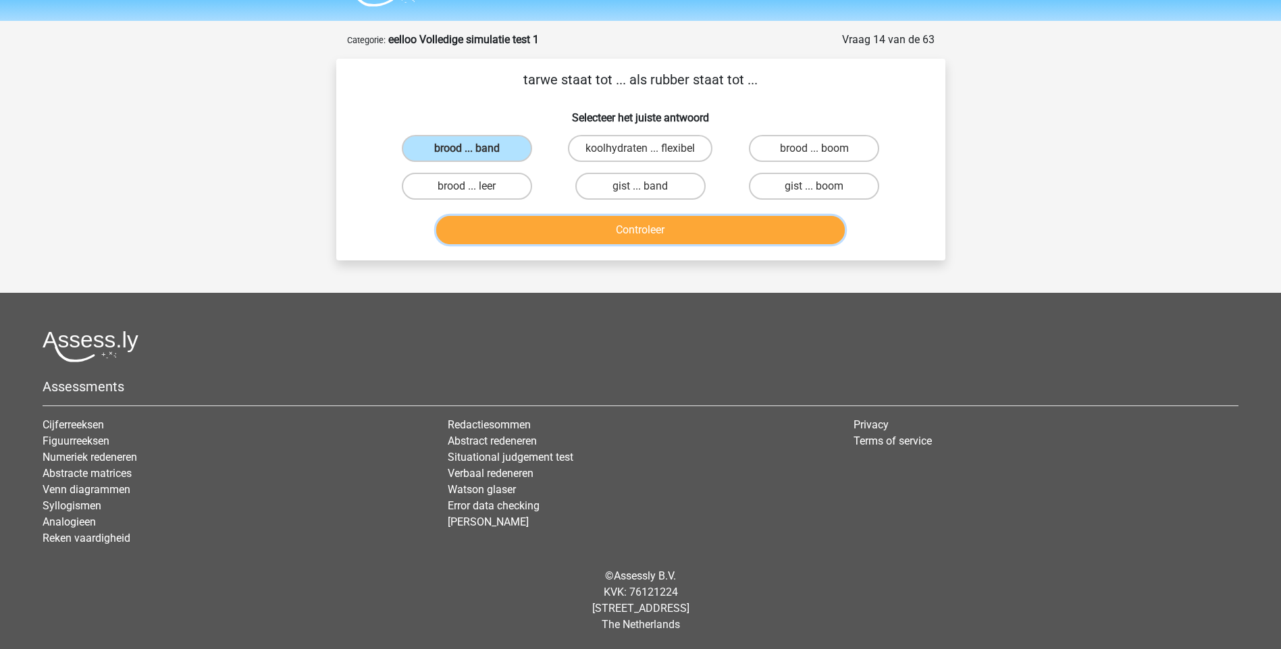
click at [646, 226] on button "Controleer" at bounding box center [640, 230] width 408 height 28
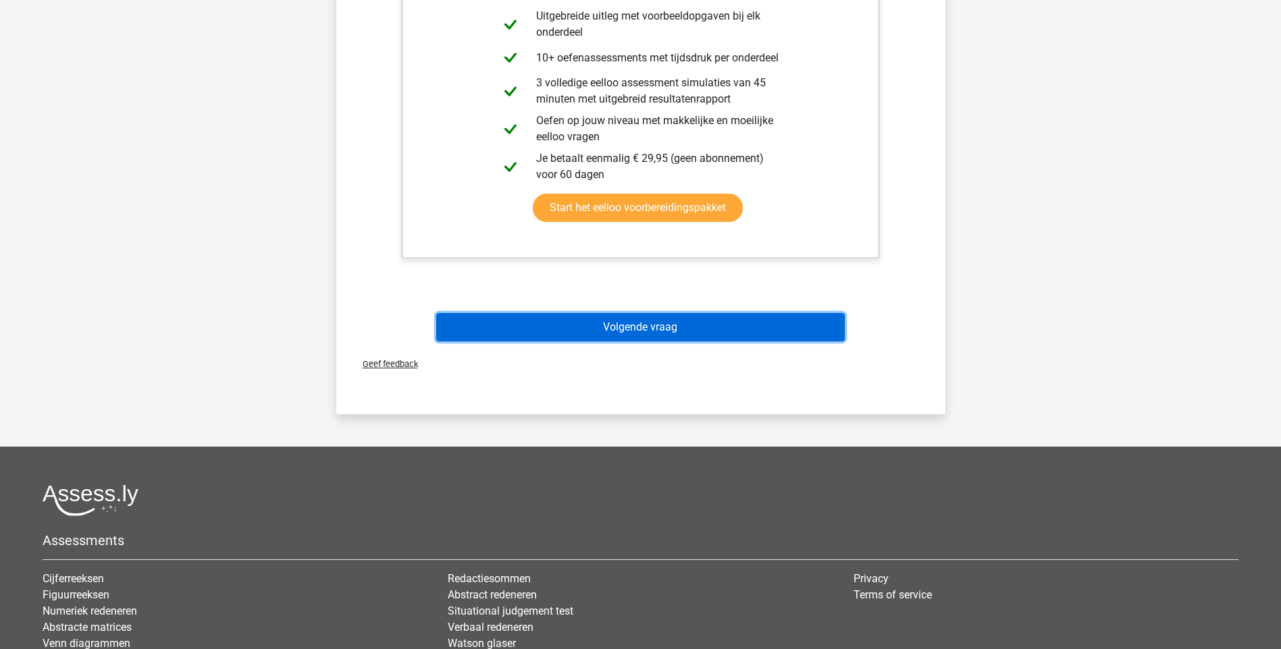
click at [641, 329] on button "Volgende vraag" at bounding box center [640, 327] width 408 height 28
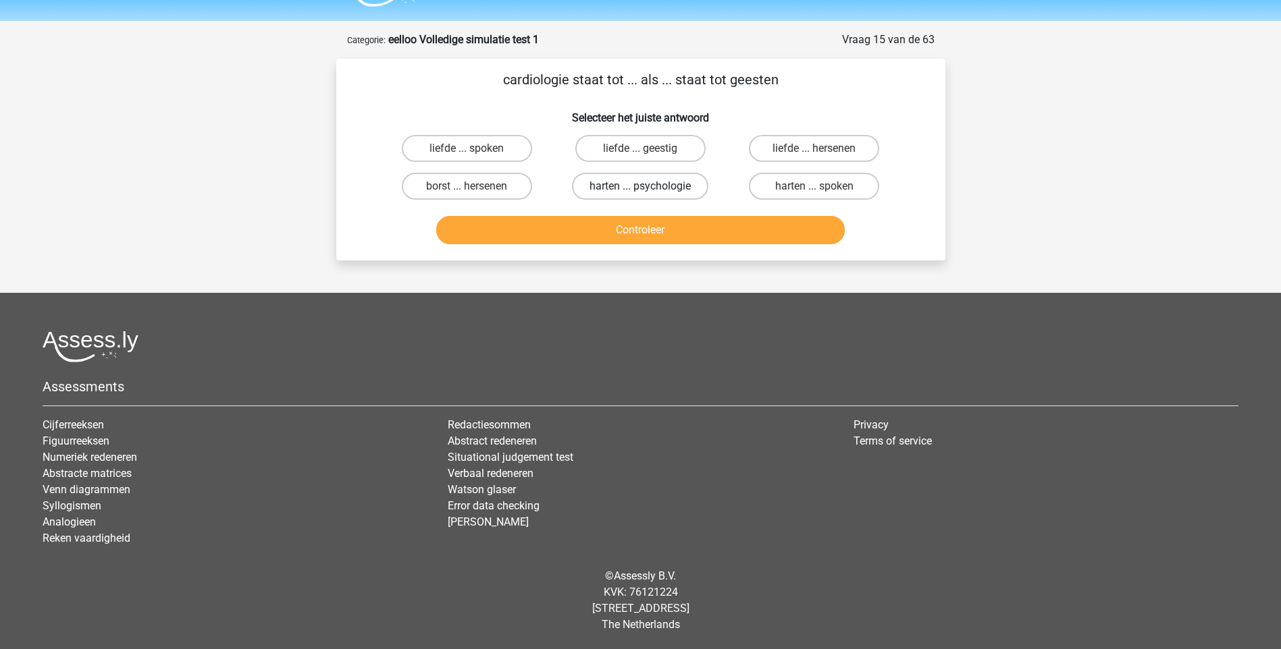
click at [599, 190] on label "harten ... psychologie" at bounding box center [640, 186] width 136 height 27
click at [640, 190] on input "harten ... psychologie" at bounding box center [644, 190] width 9 height 9
radio input "true"
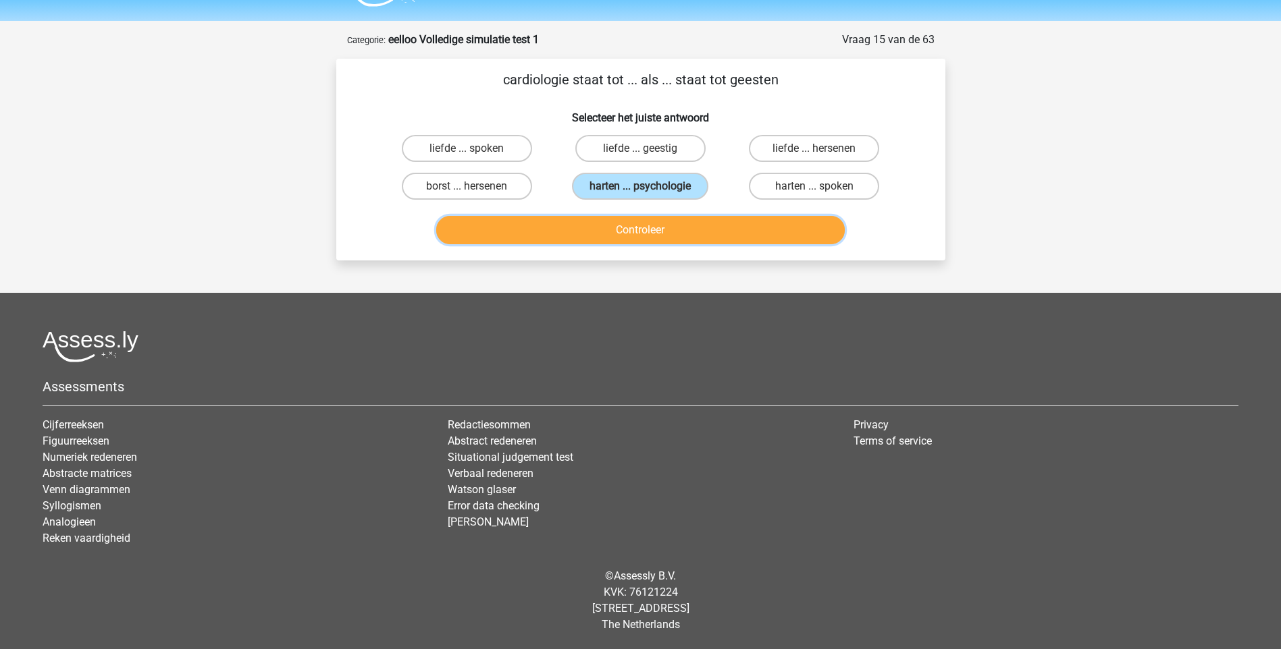
drag, startPoint x: 647, startPoint y: 229, endPoint x: 638, endPoint y: 236, distance: 11.1
click at [646, 229] on button "Controleer" at bounding box center [640, 230] width 408 height 28
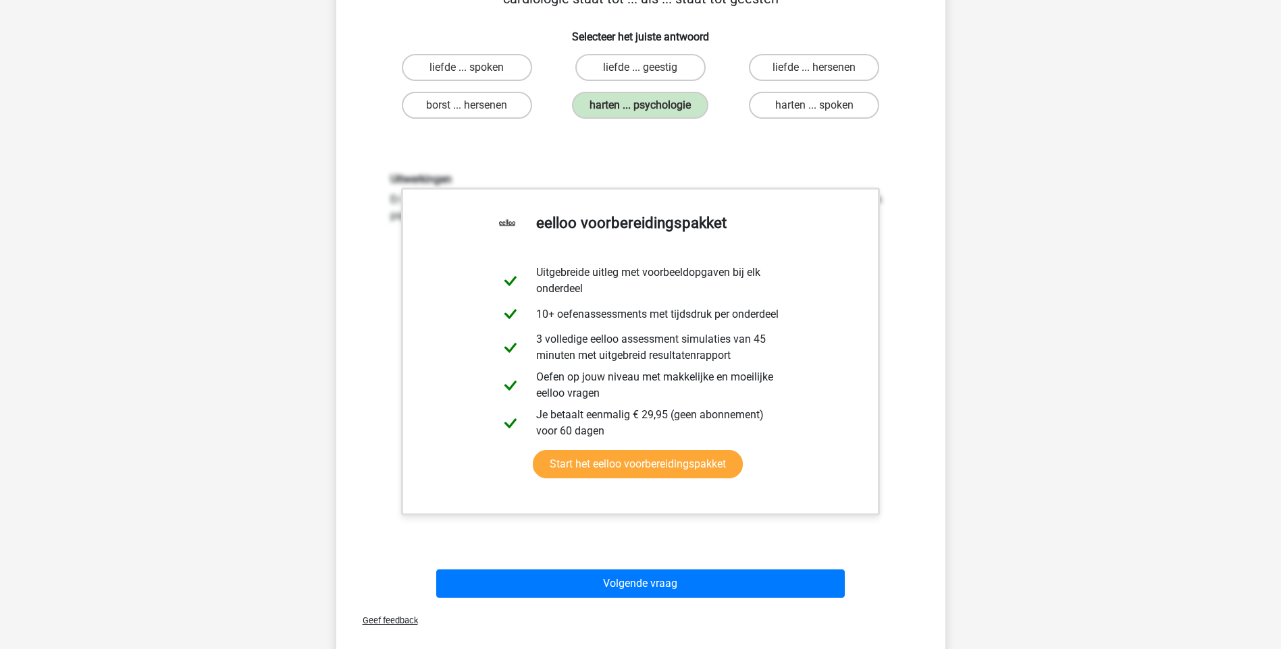
scroll to position [306, 0]
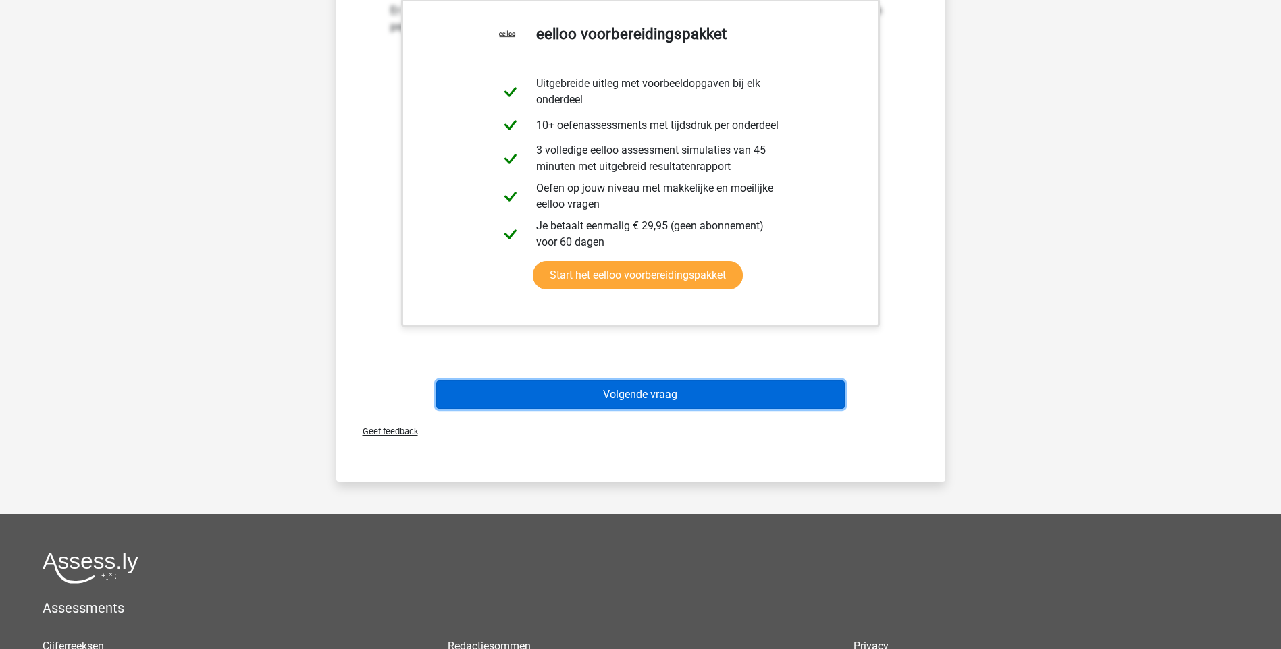
click at [579, 386] on button "Volgende vraag" at bounding box center [640, 395] width 408 height 28
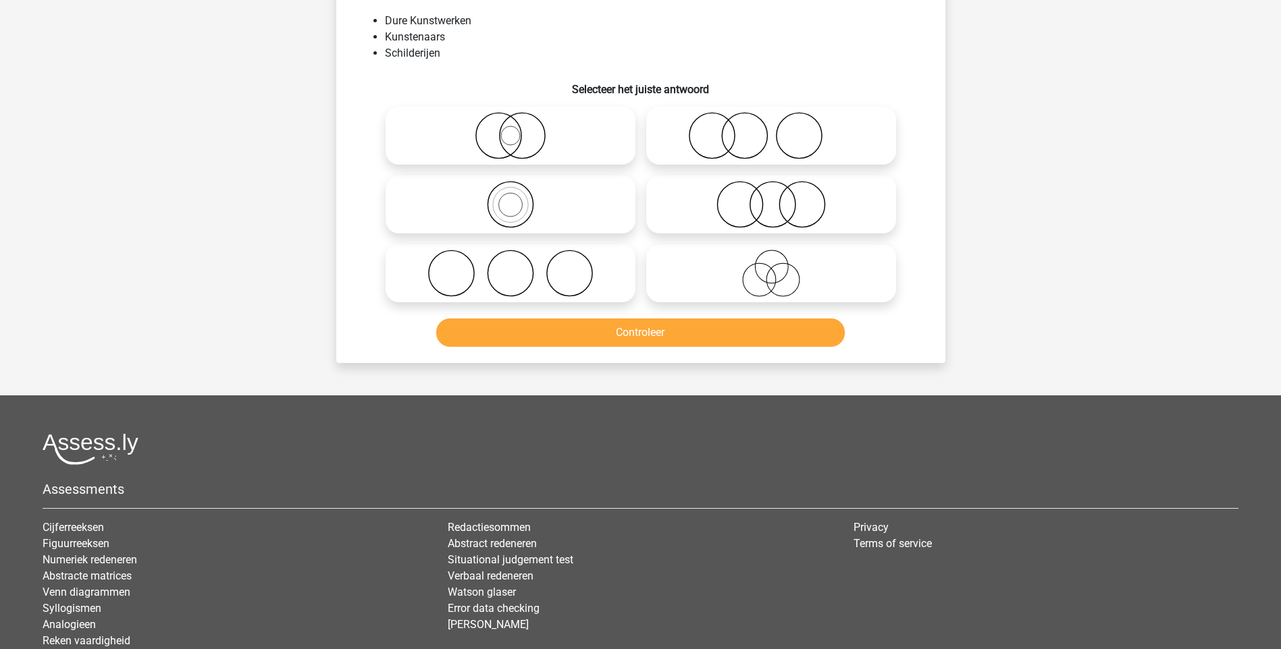
scroll to position [68, 0]
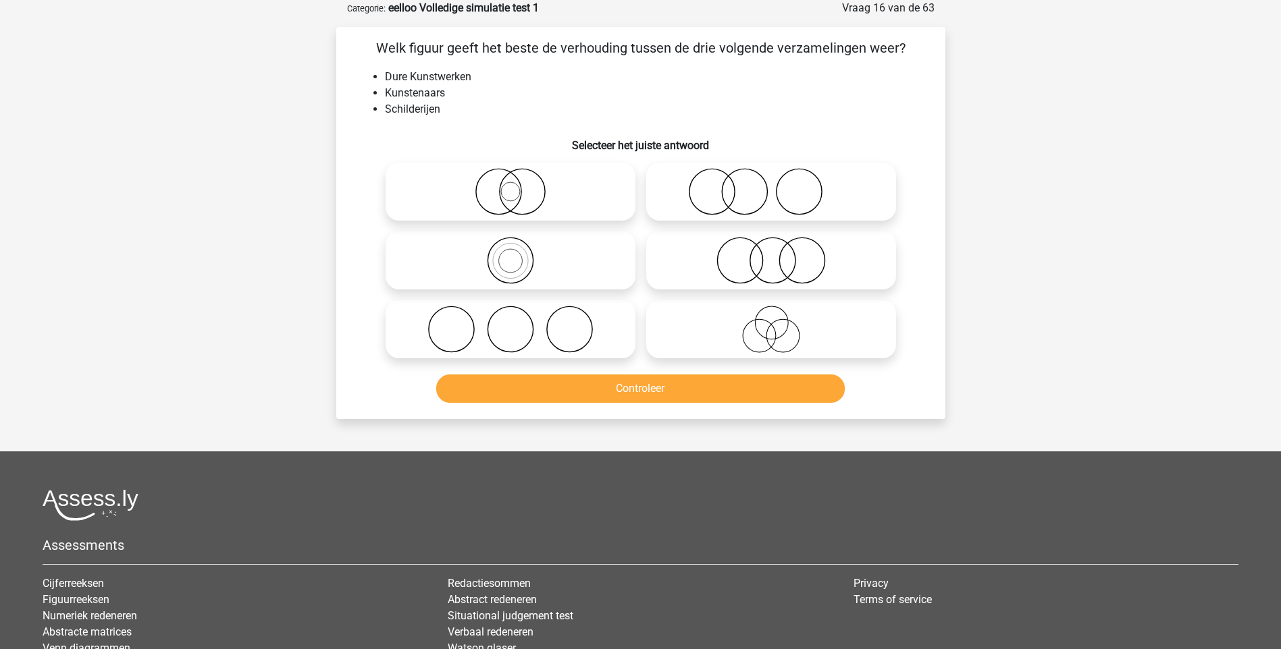
click at [784, 206] on icon at bounding box center [771, 191] width 239 height 47
click at [780, 185] on input "radio" at bounding box center [775, 180] width 9 height 9
radio input "true"
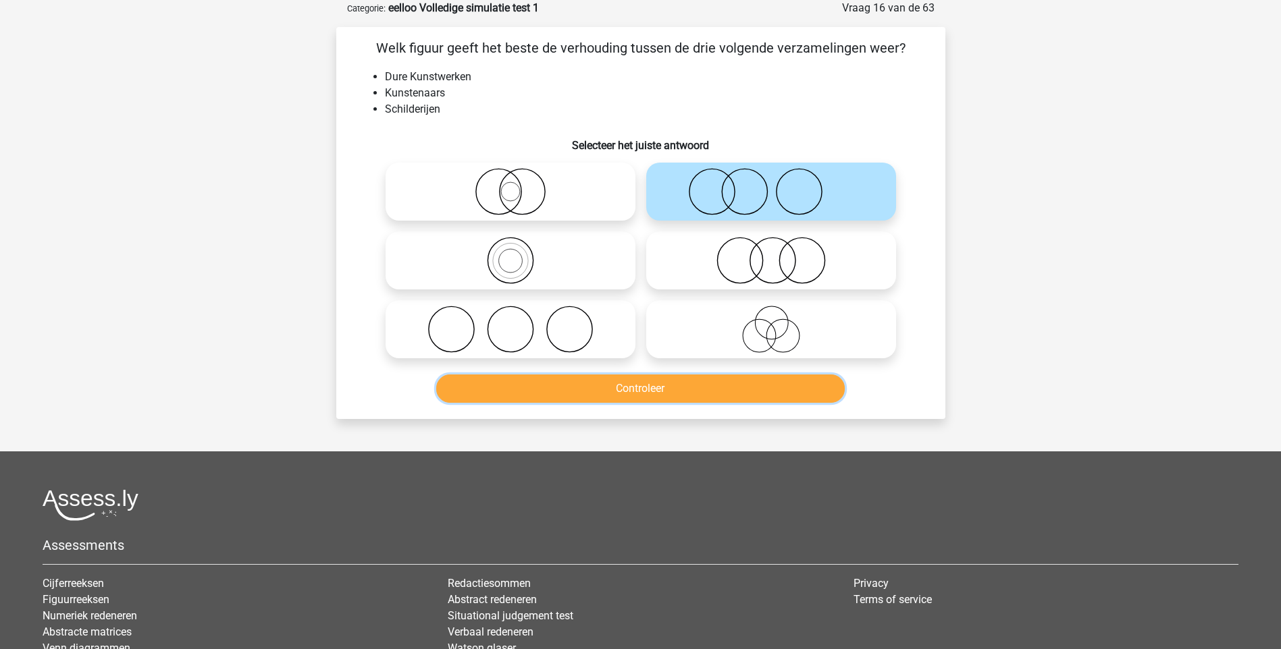
click at [658, 392] on button "Controleer" at bounding box center [640, 389] width 408 height 28
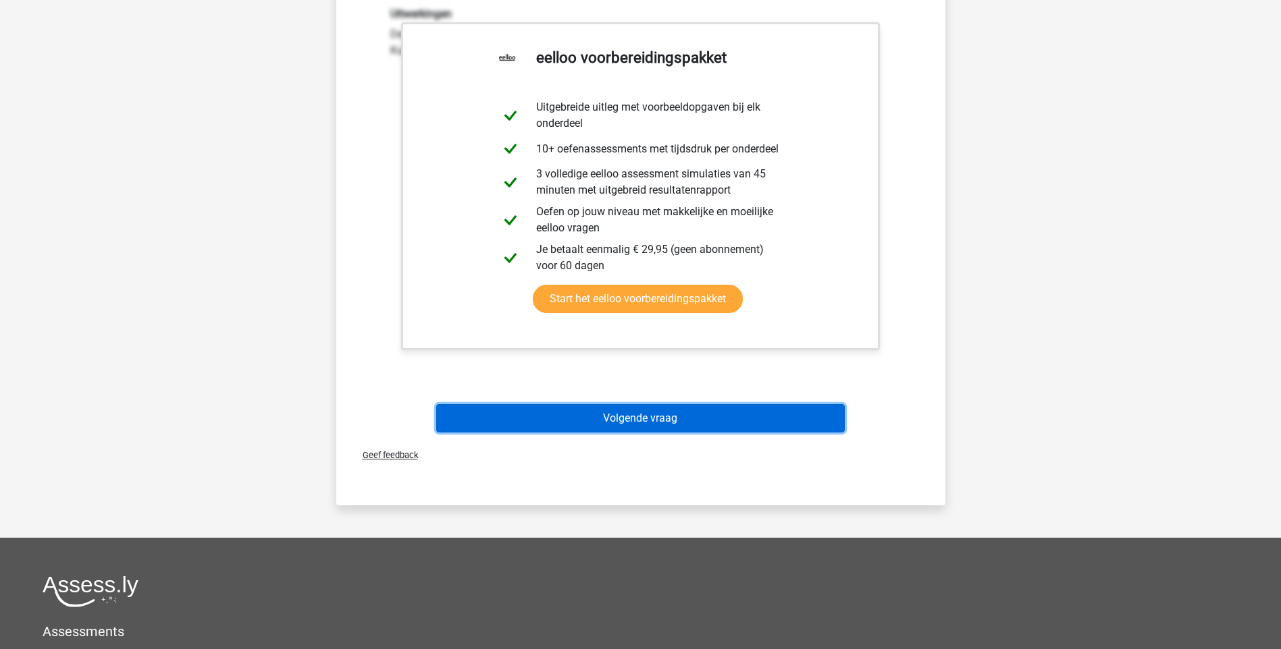
click at [652, 413] on button "Volgende vraag" at bounding box center [640, 418] width 408 height 28
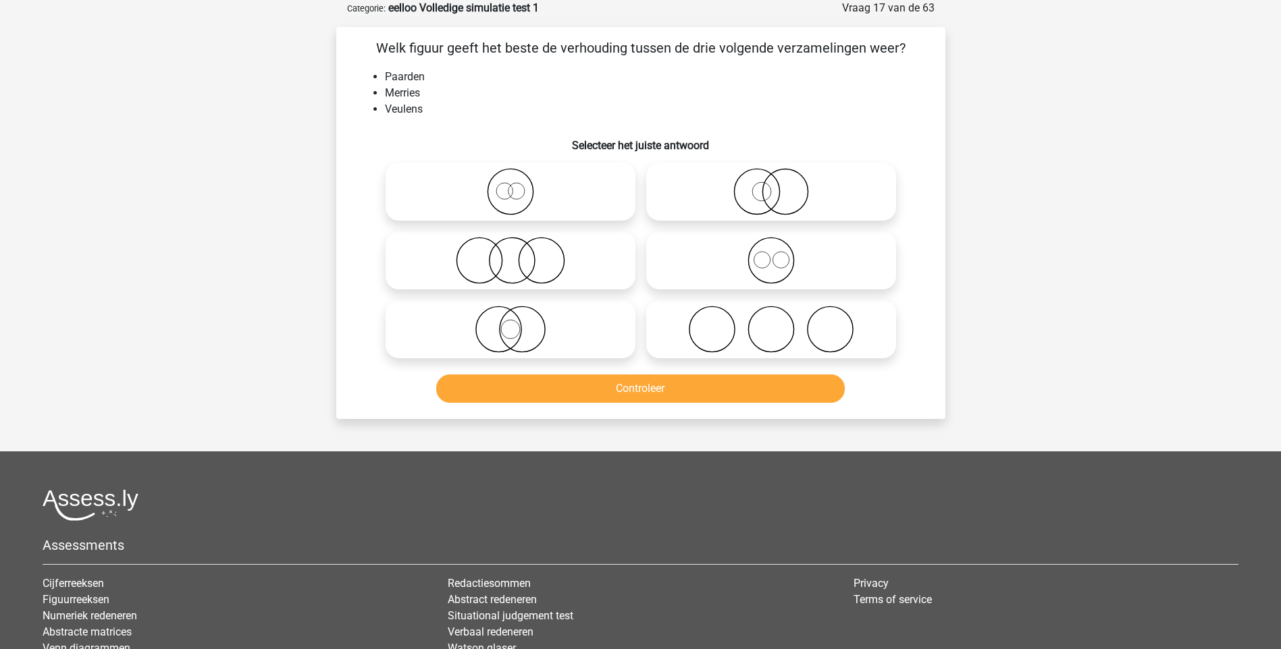
click at [508, 205] on icon at bounding box center [510, 191] width 239 height 47
click at [510, 185] on input "radio" at bounding box center [514, 180] width 9 height 9
radio input "true"
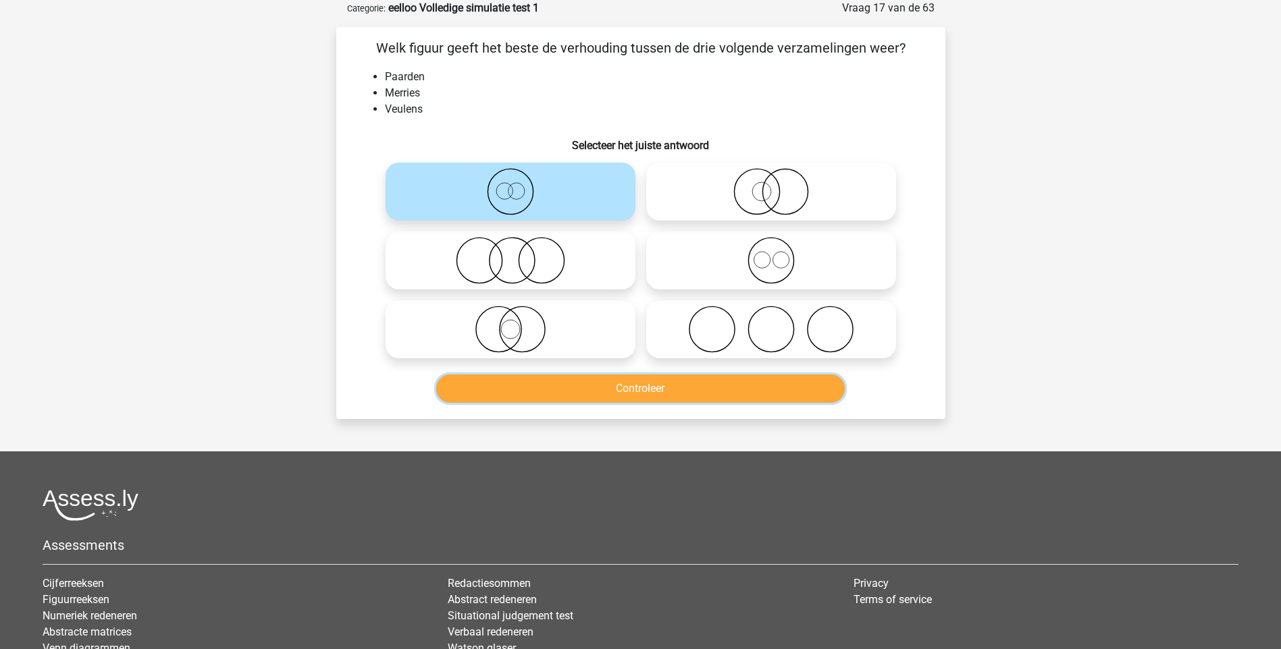
click at [655, 392] on button "Controleer" at bounding box center [640, 389] width 408 height 28
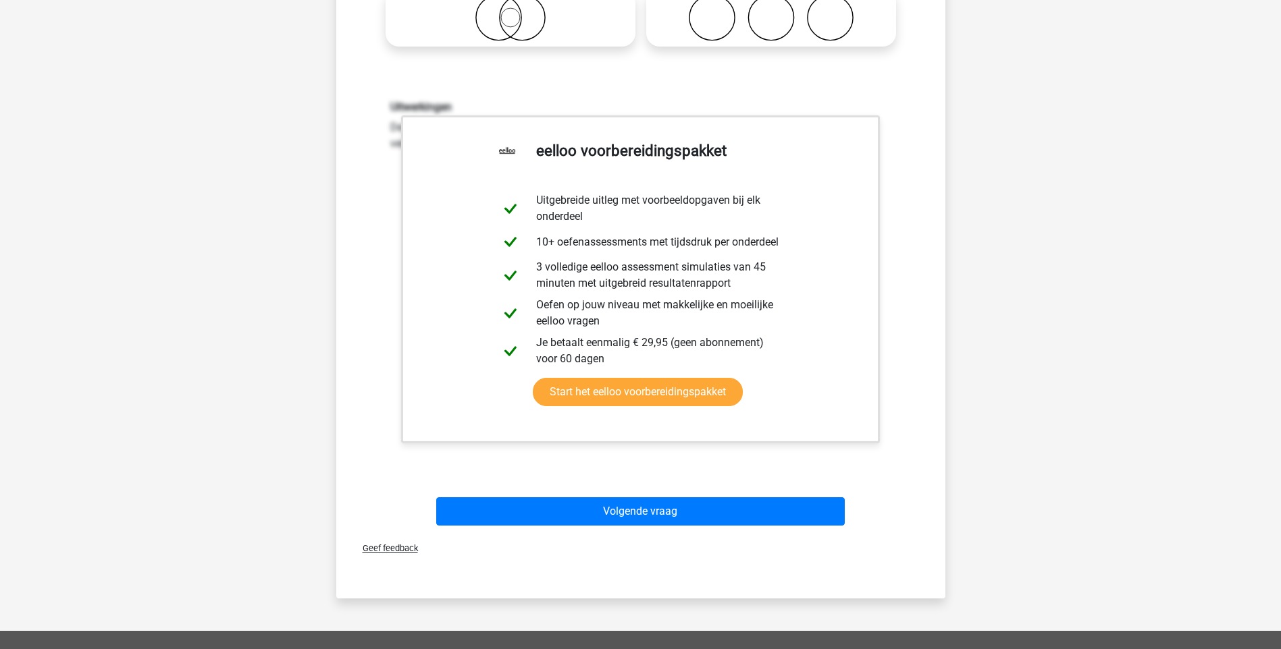
scroll to position [473, 0]
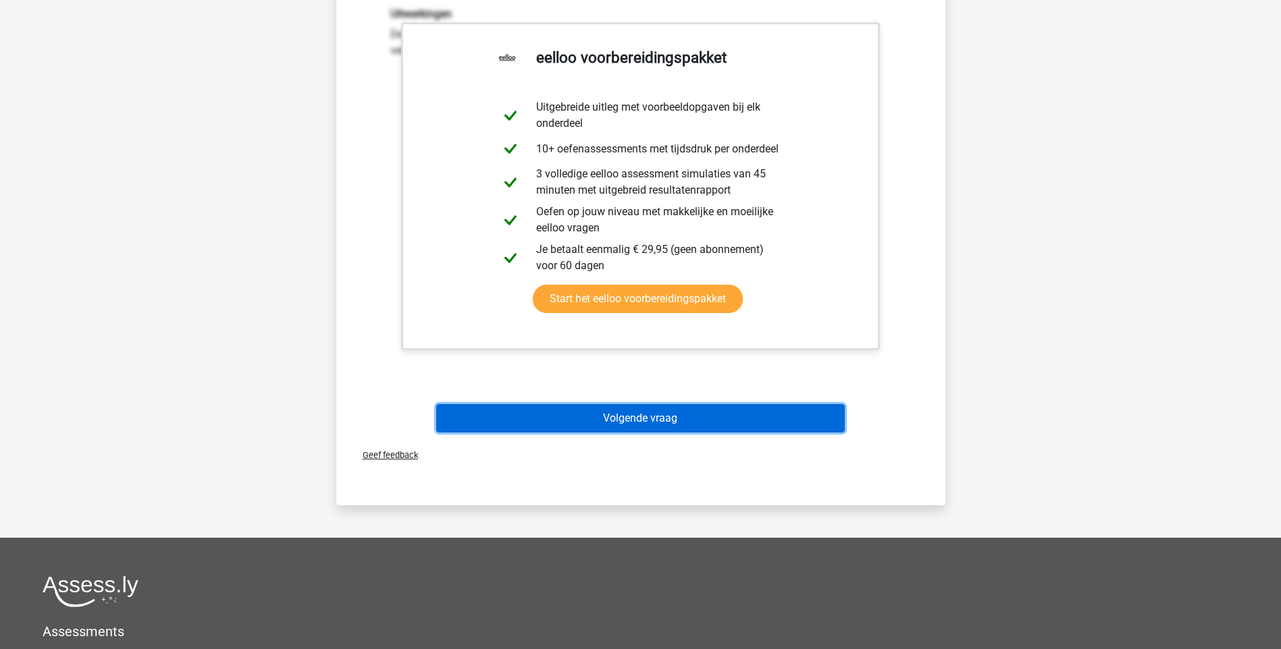
click at [669, 418] on button "Volgende vraag" at bounding box center [640, 418] width 408 height 28
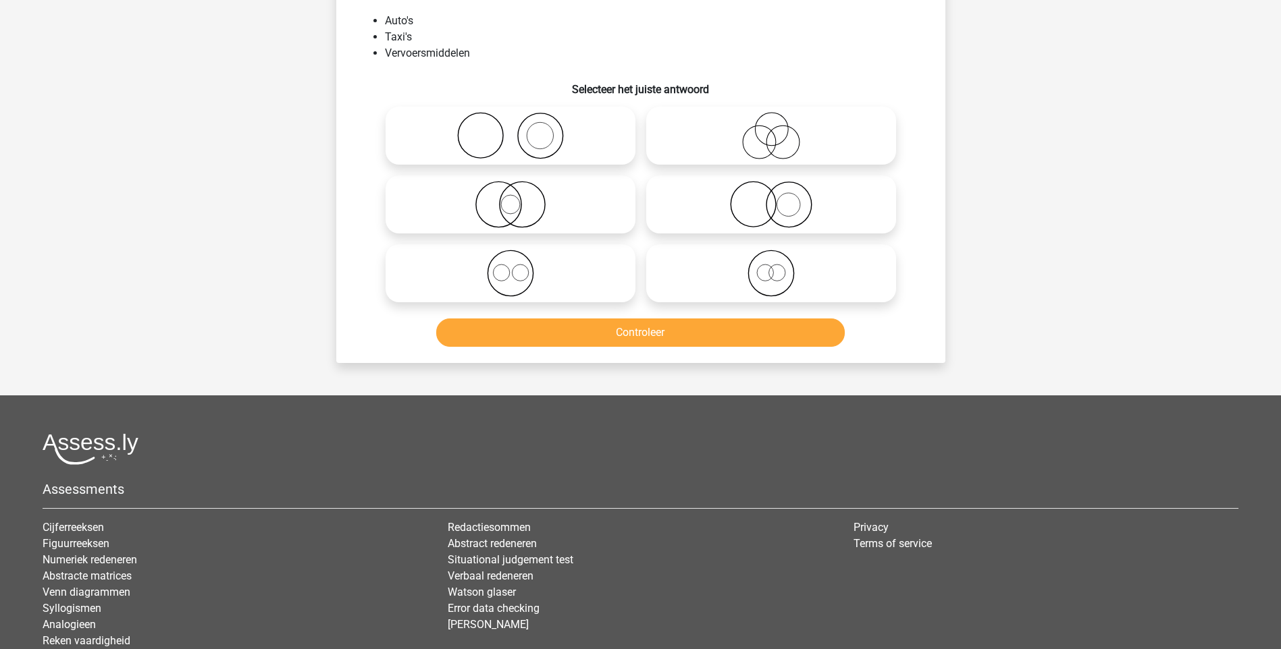
scroll to position [68, 0]
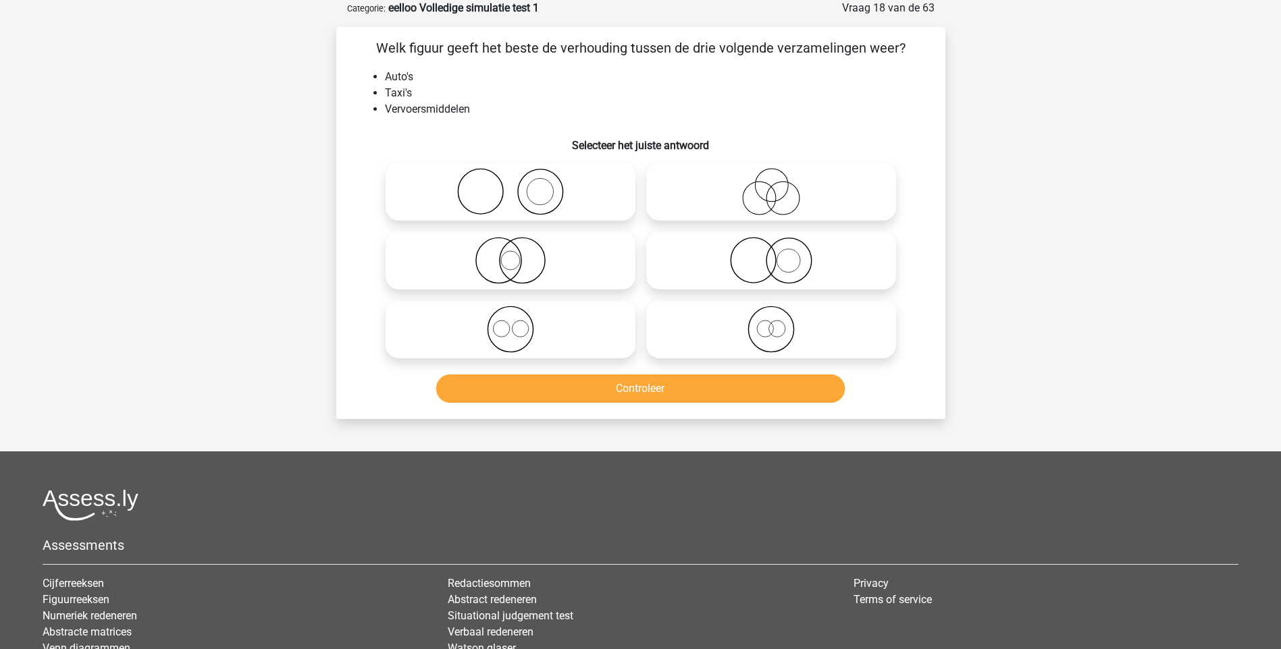
click at [768, 327] on icon at bounding box center [771, 329] width 239 height 47
click at [771, 323] on input "radio" at bounding box center [775, 318] width 9 height 9
radio input "true"
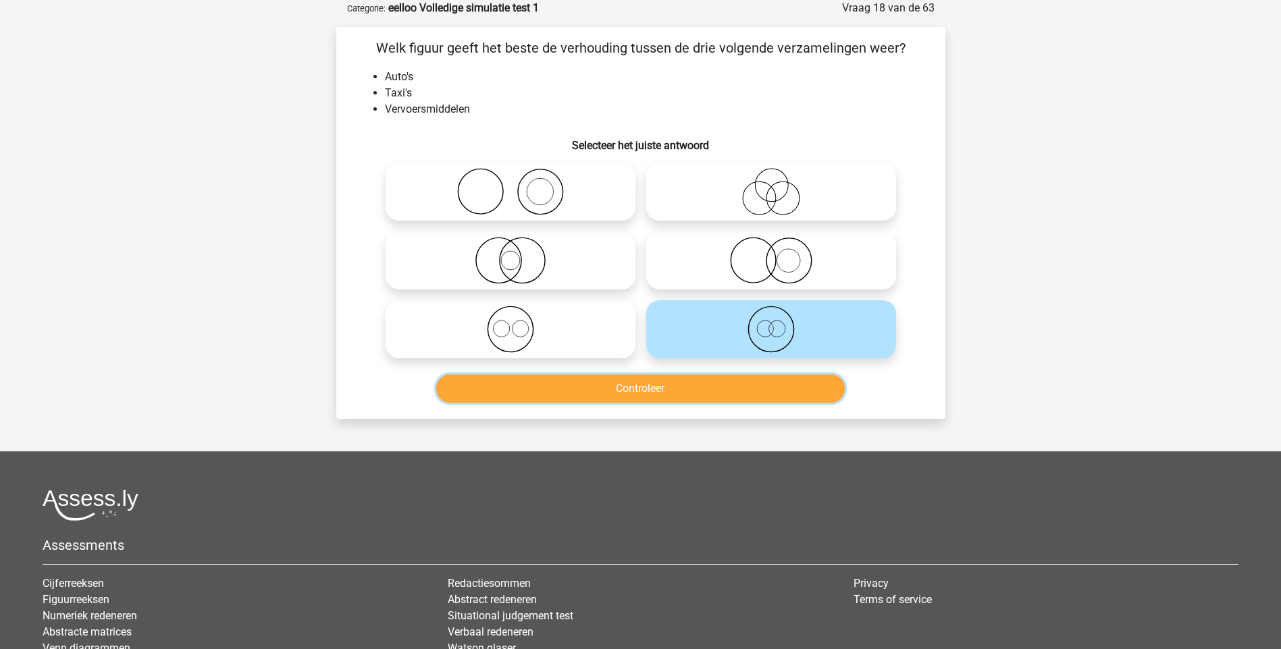
click at [652, 388] on button "Controleer" at bounding box center [640, 389] width 408 height 28
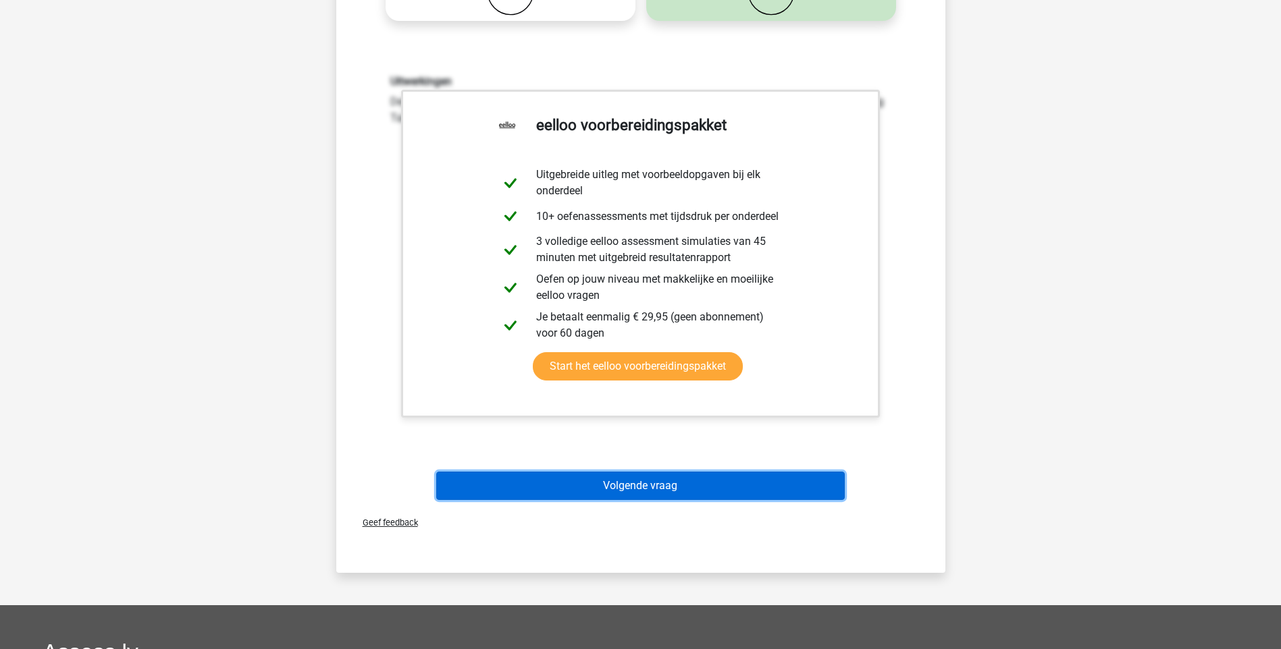
click at [622, 487] on button "Volgende vraag" at bounding box center [640, 486] width 408 height 28
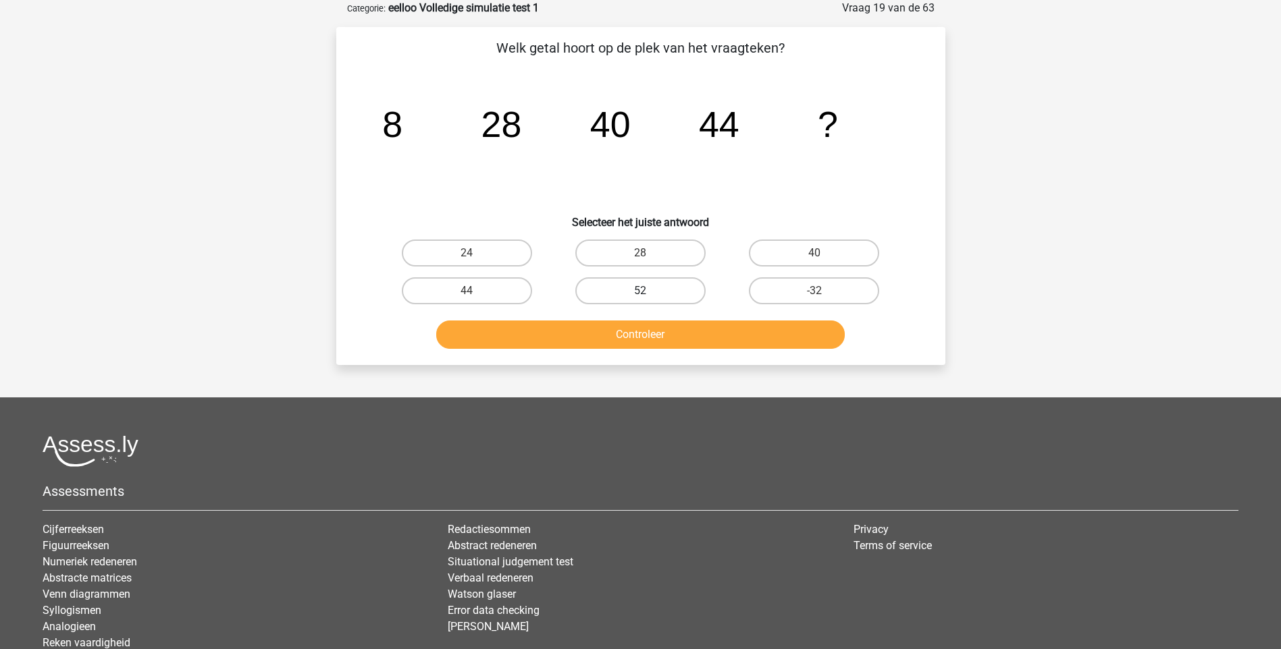
click at [660, 293] on label "52" at bounding box center [640, 290] width 130 height 27
click at [649, 293] on input "52" at bounding box center [644, 295] width 9 height 9
radio input "true"
click at [681, 336] on button "Controleer" at bounding box center [640, 335] width 408 height 28
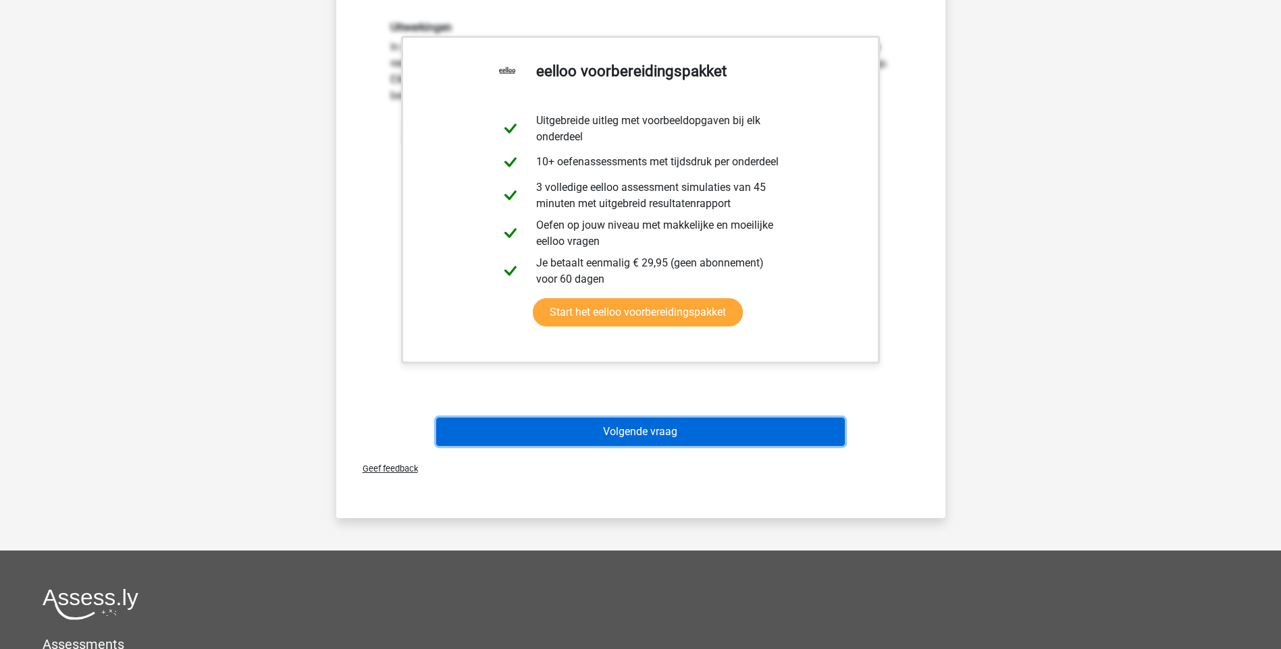
click at [704, 429] on button "Volgende vraag" at bounding box center [640, 432] width 408 height 28
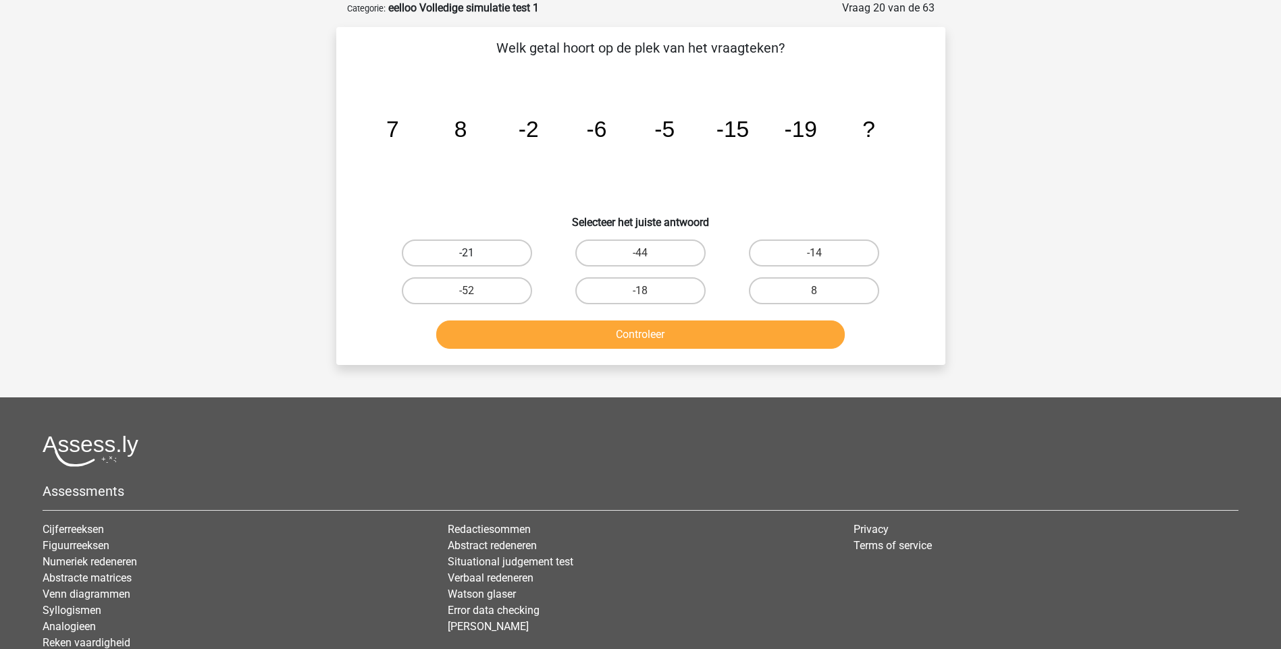
click at [496, 253] on label "-21" at bounding box center [467, 253] width 130 height 27
click at [475, 253] on input "-21" at bounding box center [471, 257] width 9 height 9
radio input "true"
click at [640, 339] on button "Controleer" at bounding box center [640, 335] width 408 height 28
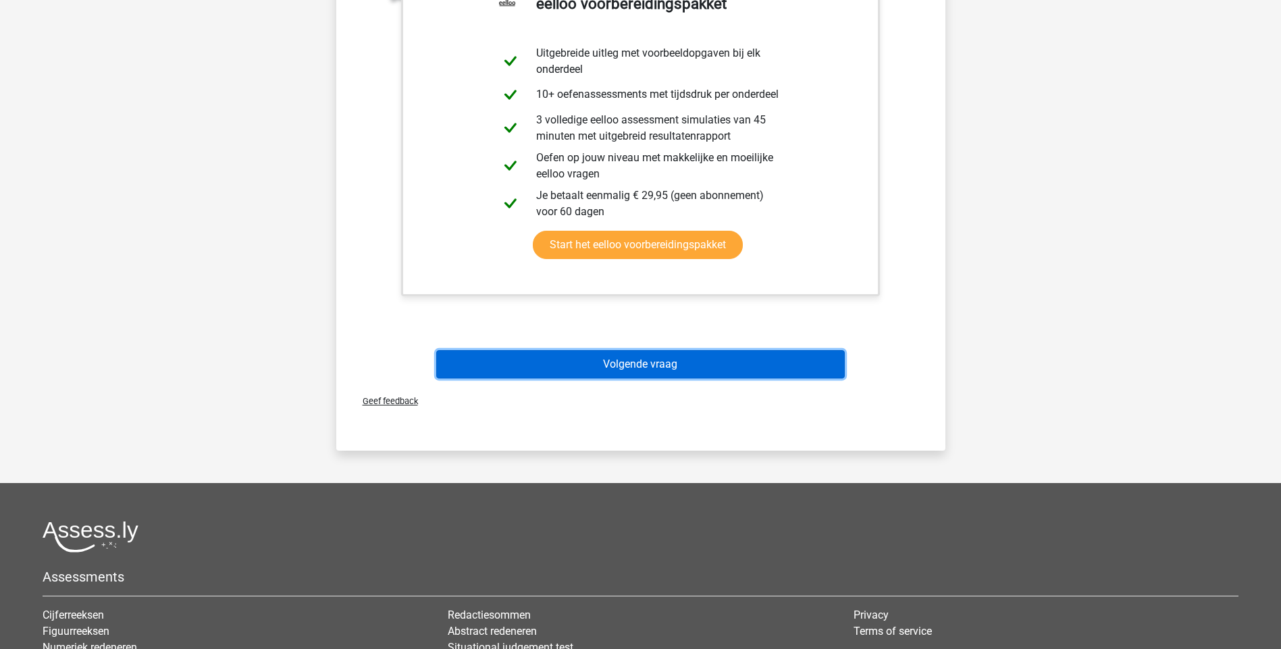
click at [645, 356] on button "Volgende vraag" at bounding box center [640, 364] width 408 height 28
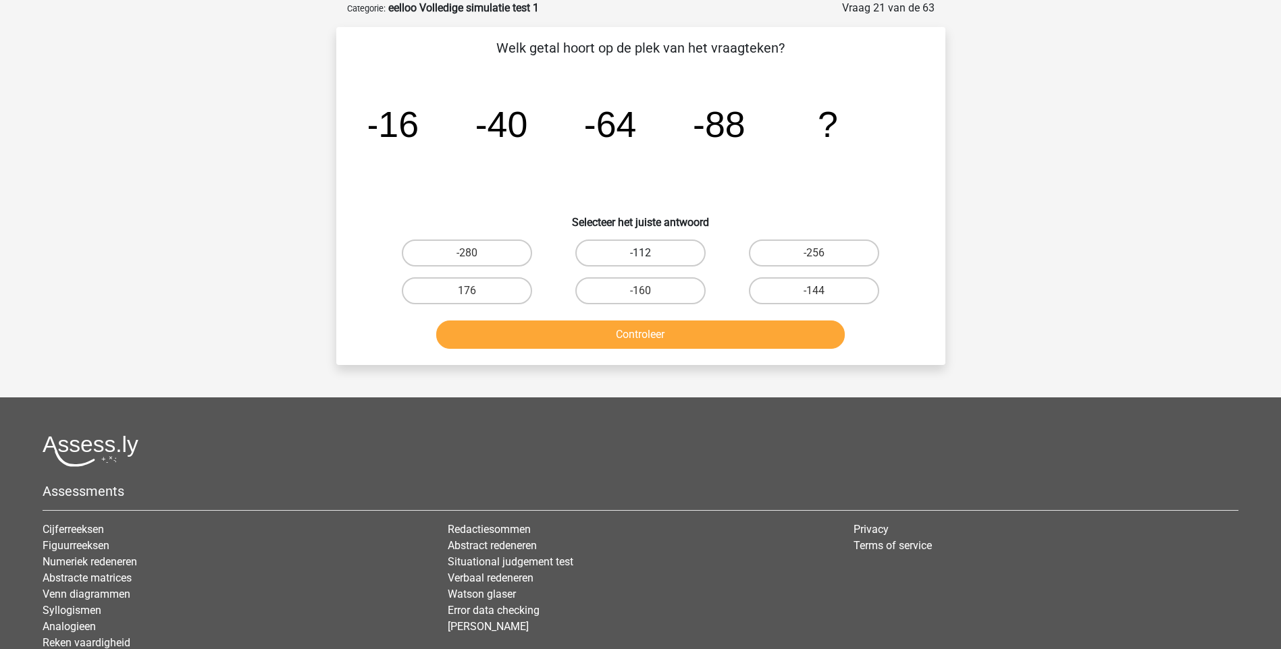
click at [662, 255] on label "-112" at bounding box center [640, 253] width 130 height 27
click at [649, 255] on input "-112" at bounding box center [644, 257] width 9 height 9
radio input "true"
click at [662, 337] on button "Controleer" at bounding box center [640, 335] width 408 height 28
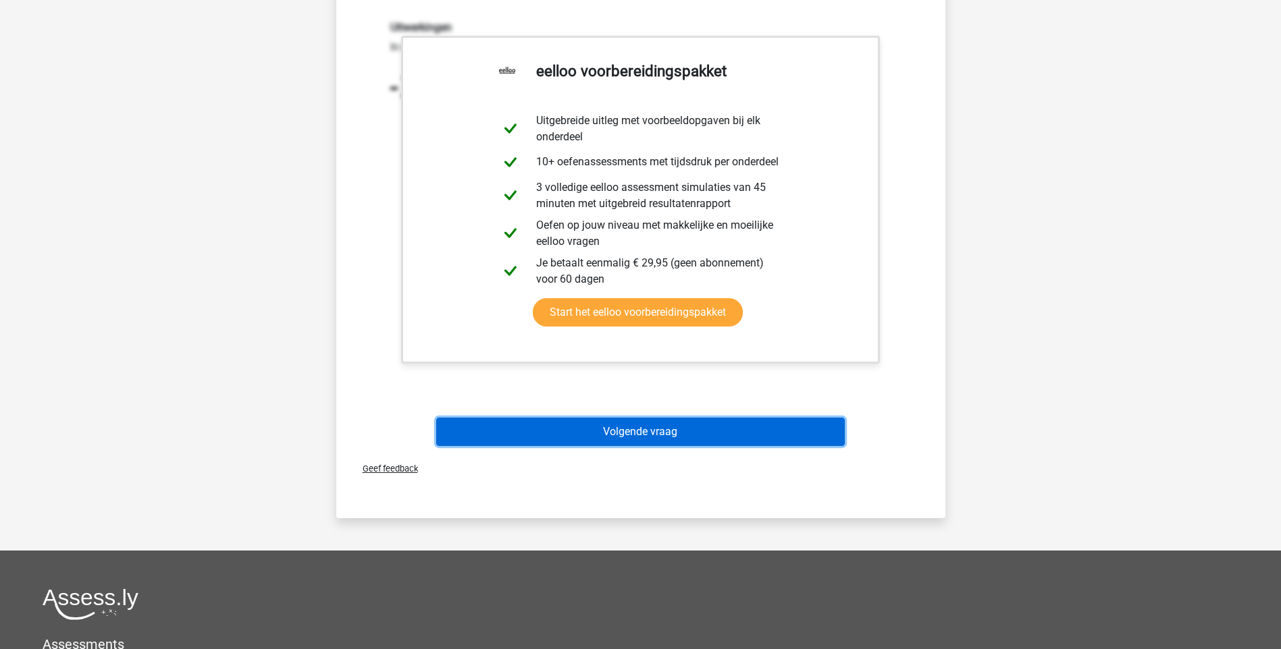
click at [683, 433] on button "Volgende vraag" at bounding box center [640, 432] width 408 height 28
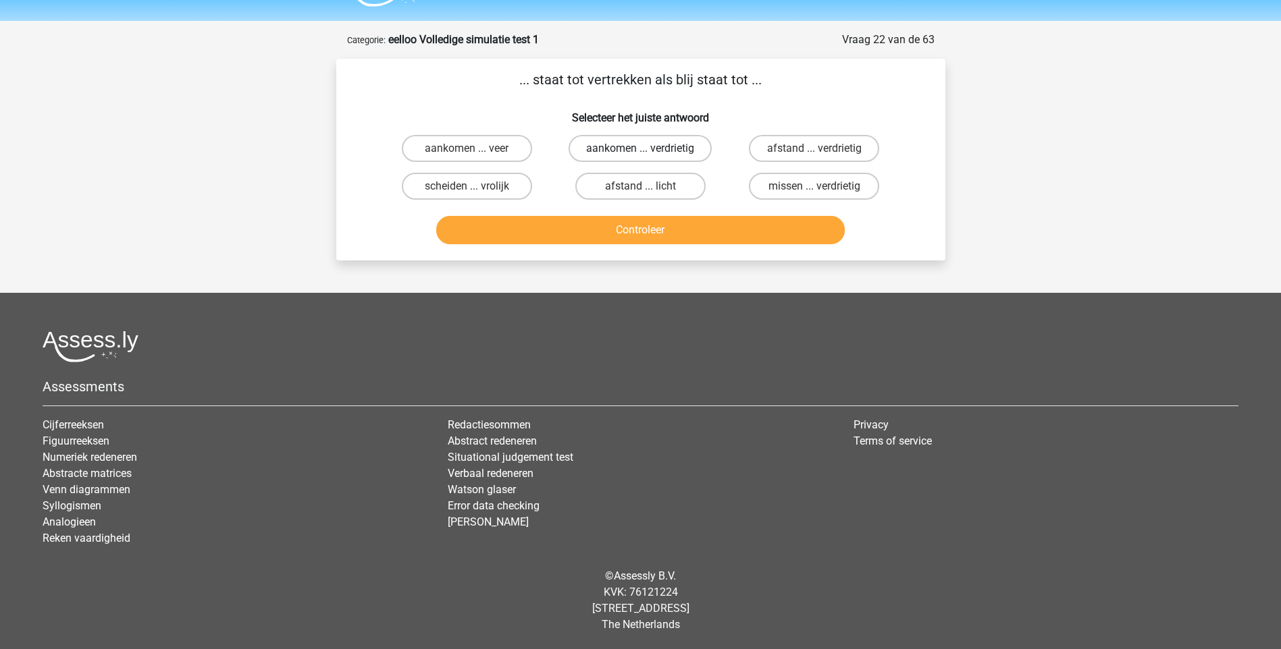
click at [653, 147] on label "aankomen ... verdrietig" at bounding box center [639, 148] width 143 height 27
click at [649, 149] on input "aankomen ... verdrietig" at bounding box center [644, 153] width 9 height 9
radio input "true"
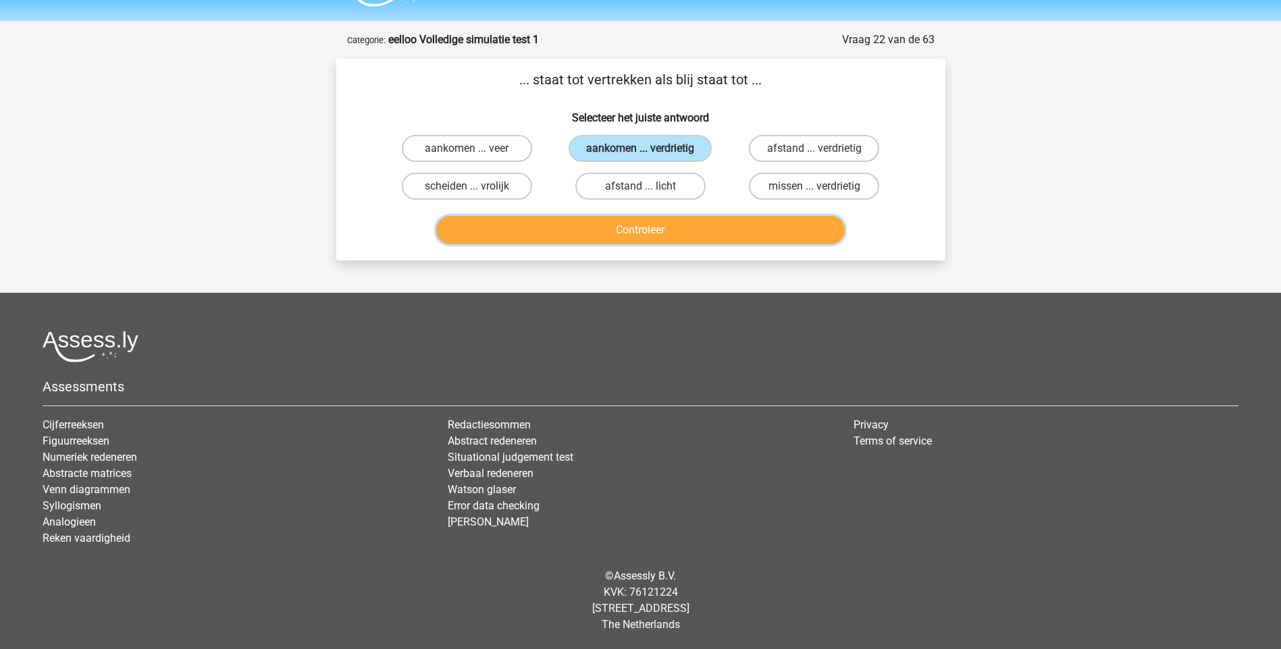
click at [652, 227] on button "Controleer" at bounding box center [640, 230] width 408 height 28
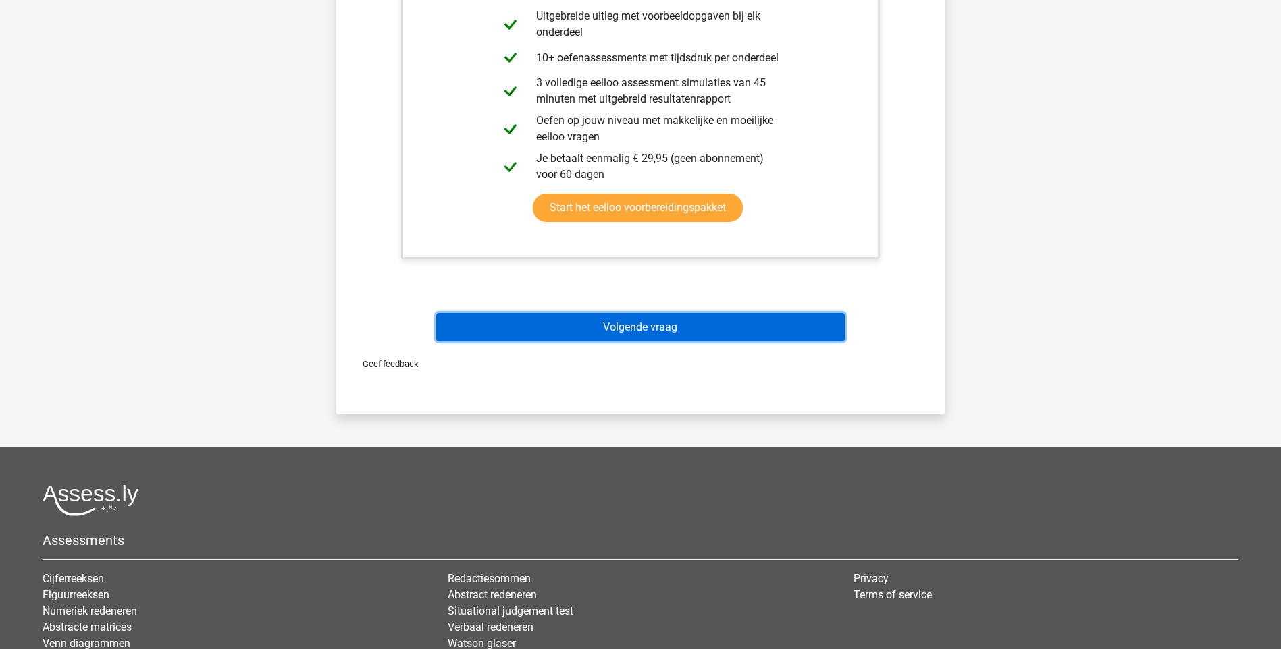
drag, startPoint x: 652, startPoint y: 342, endPoint x: 652, endPoint y: 332, distance: 9.5
click at [652, 341] on button "Volgende vraag" at bounding box center [640, 327] width 408 height 28
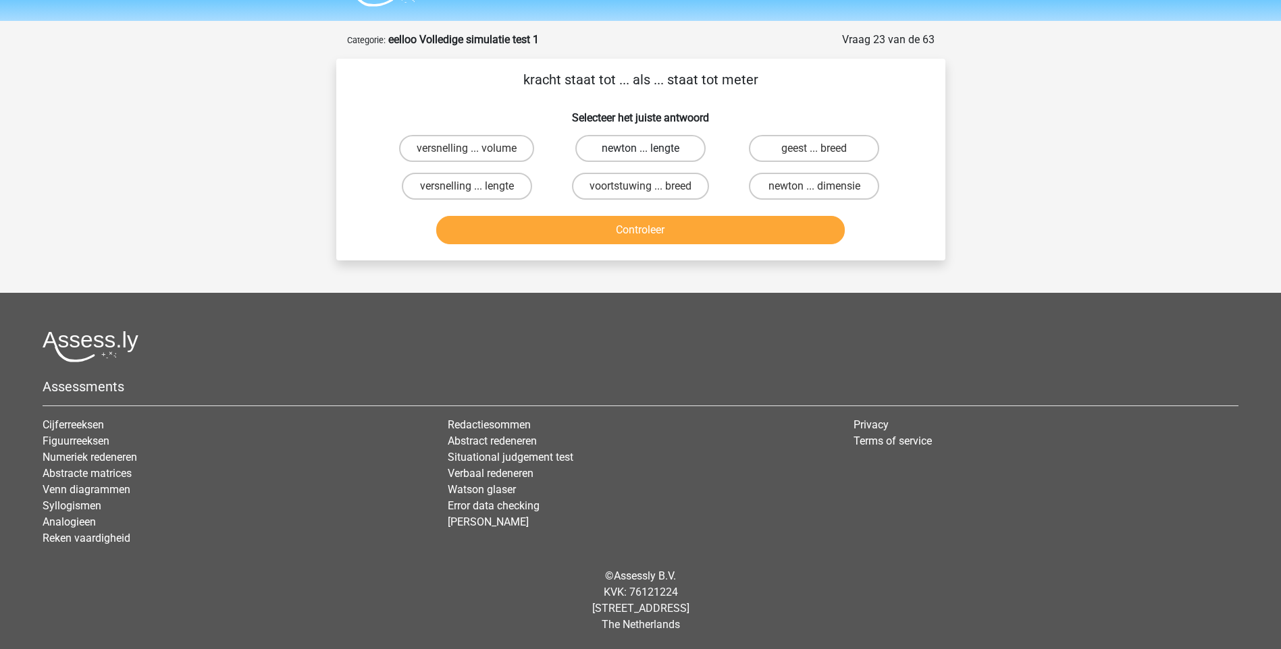
click at [625, 153] on label "newton ... lengte" at bounding box center [640, 148] width 130 height 27
click at [640, 153] on input "newton ... lengte" at bounding box center [644, 153] width 9 height 9
radio input "true"
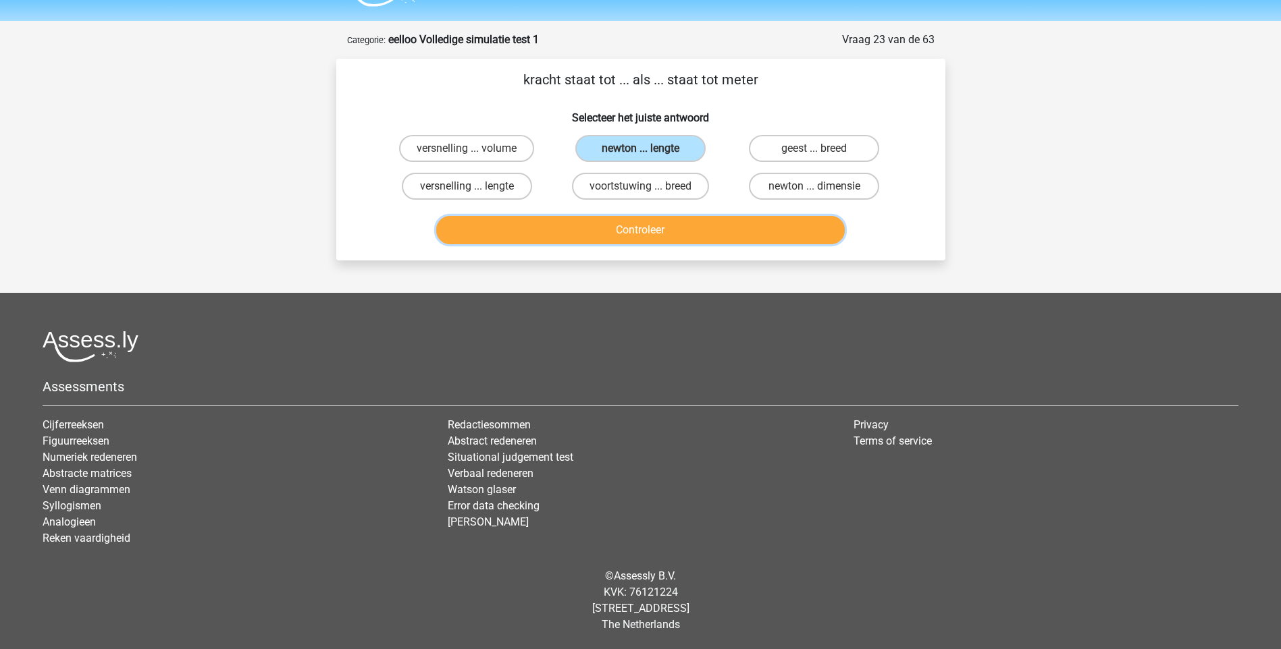
click at [662, 226] on button "Controleer" at bounding box center [640, 230] width 408 height 28
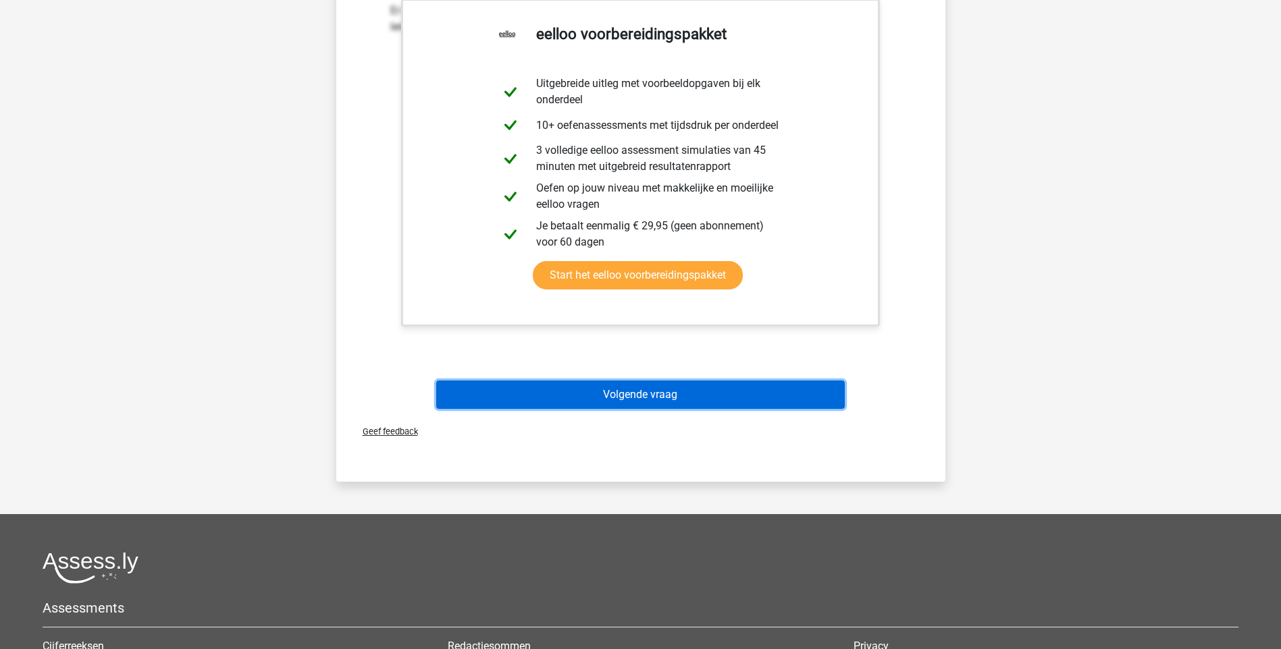
click at [647, 391] on button "Volgende vraag" at bounding box center [640, 395] width 408 height 28
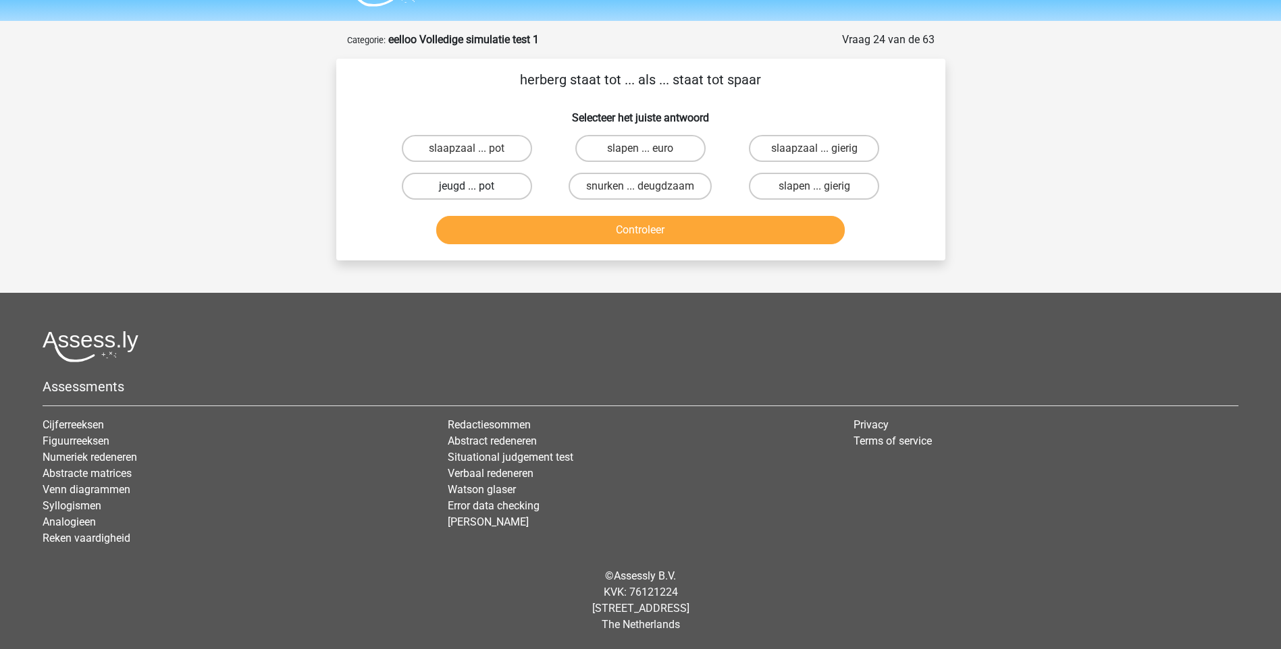
click at [463, 188] on label "jeugd ... pot" at bounding box center [467, 186] width 130 height 27
click at [467, 188] on input "jeugd ... pot" at bounding box center [471, 190] width 9 height 9
radio input "true"
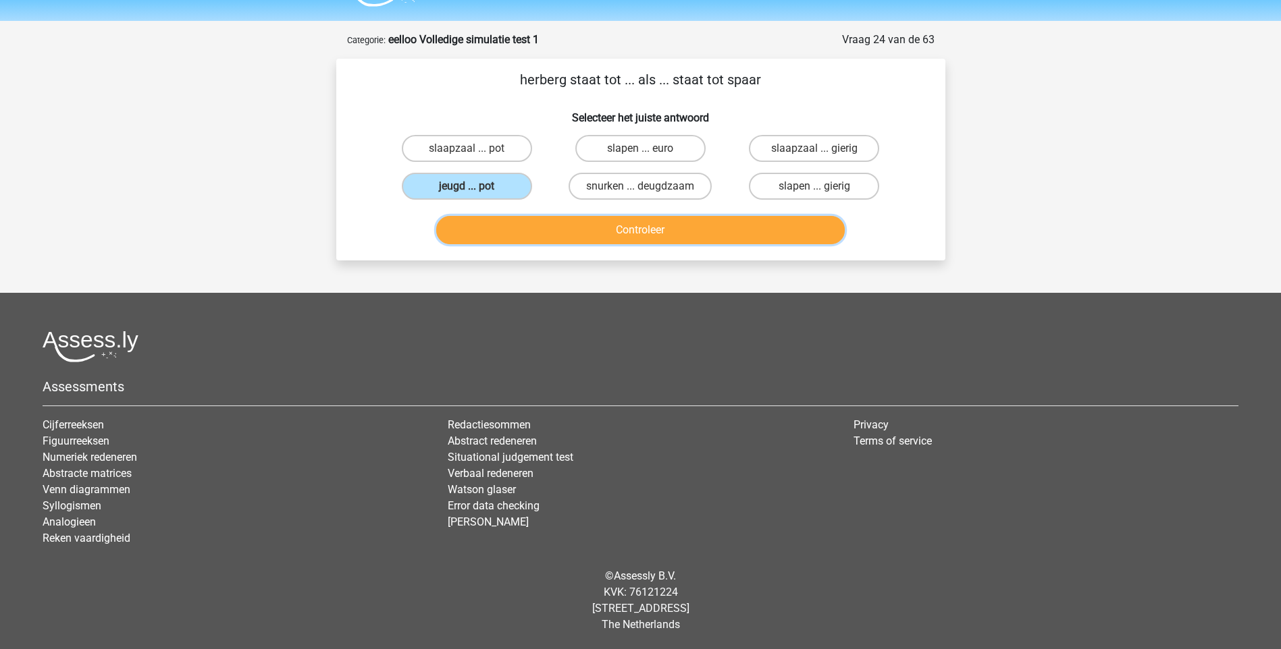
click at [664, 231] on button "Controleer" at bounding box center [640, 230] width 408 height 28
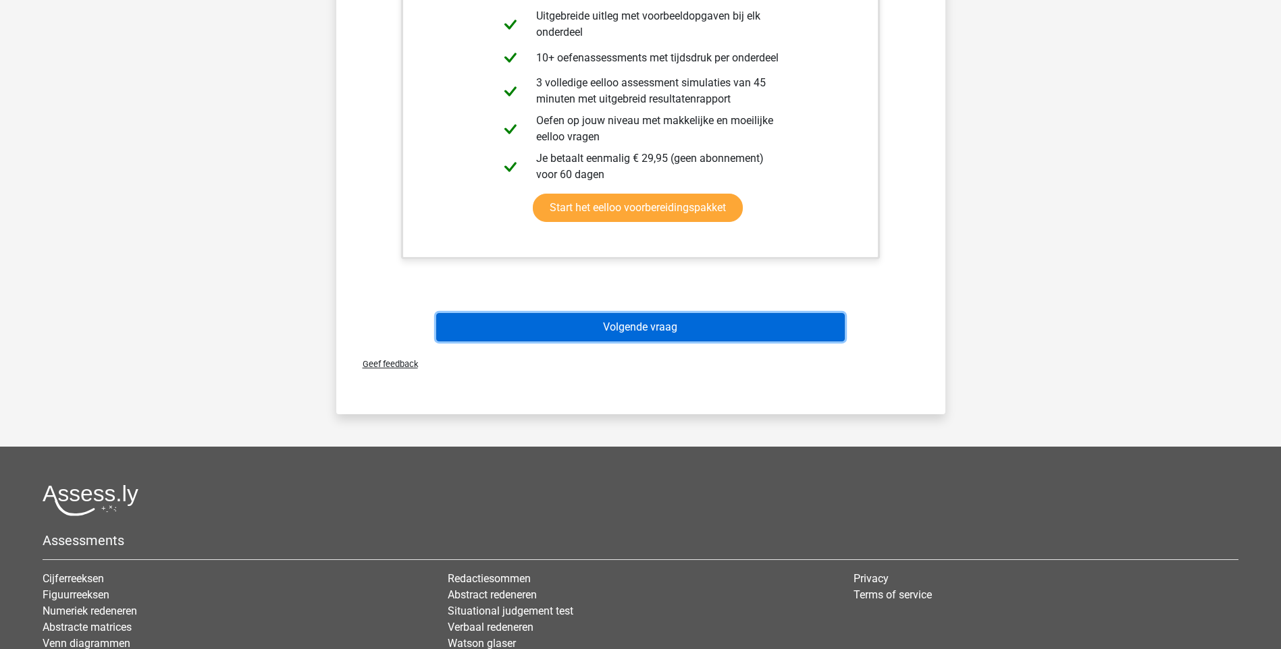
click at [656, 325] on button "Volgende vraag" at bounding box center [640, 327] width 408 height 28
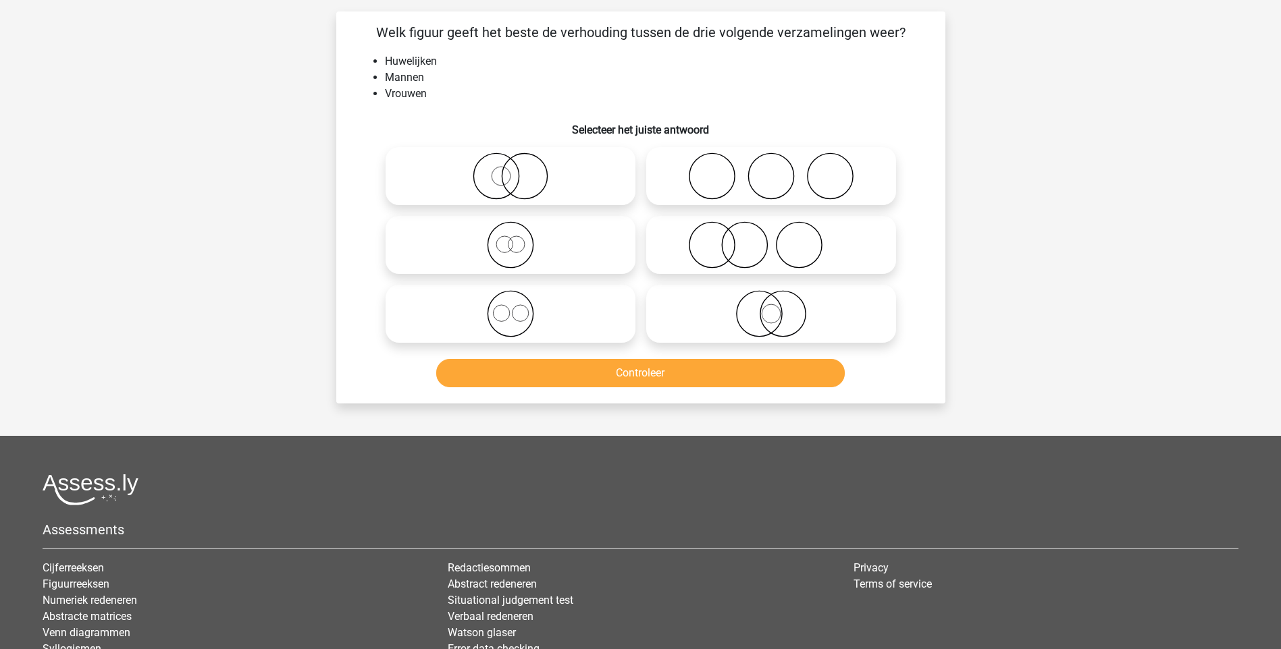
scroll to position [68, 0]
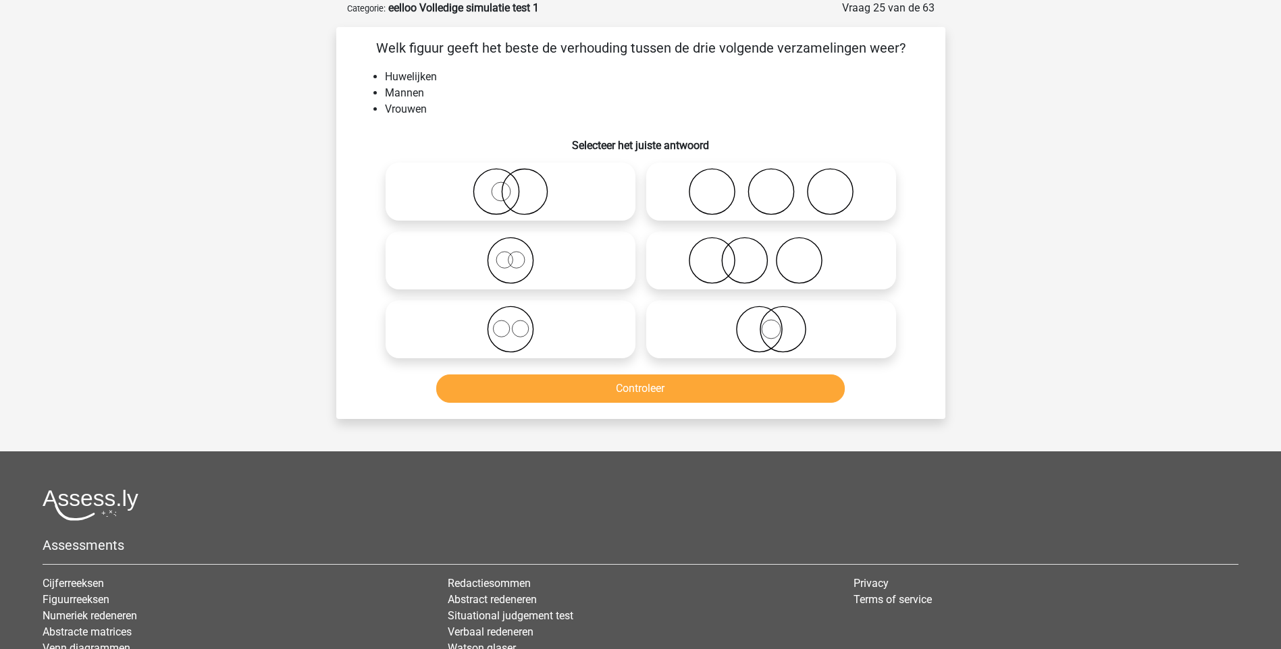
click at [742, 190] on icon at bounding box center [771, 191] width 239 height 47
click at [771, 185] on input "radio" at bounding box center [775, 180] width 9 height 9
radio input "true"
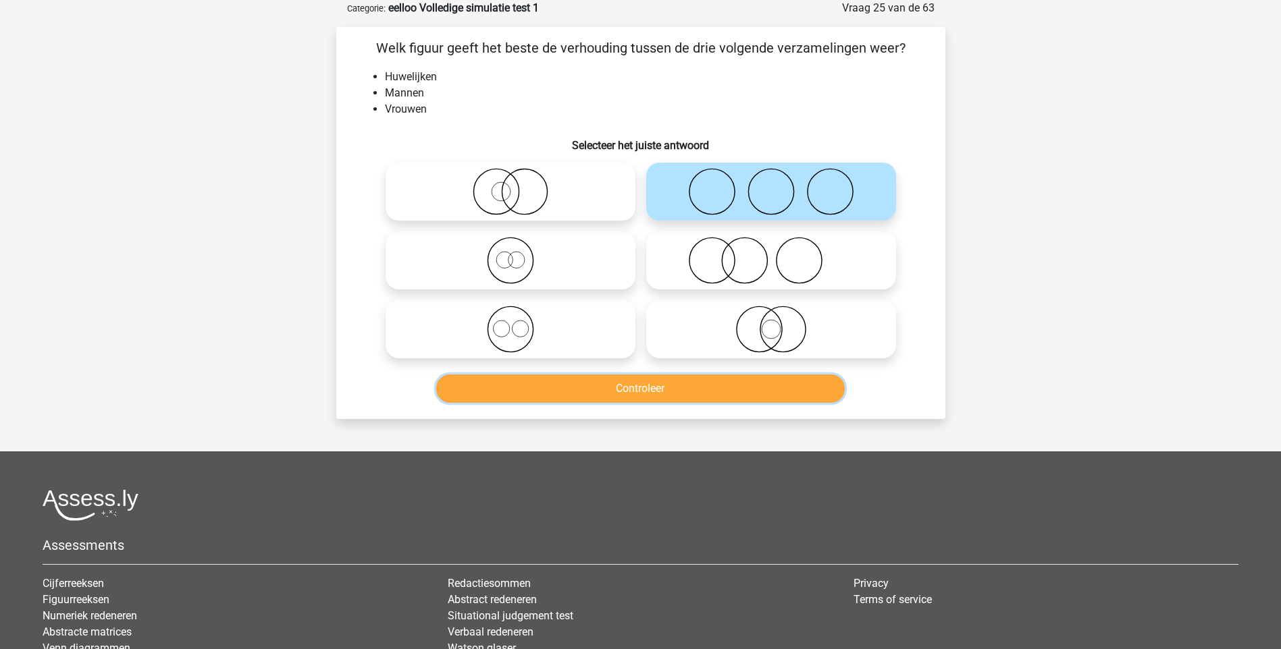
click at [674, 392] on button "Controleer" at bounding box center [640, 389] width 408 height 28
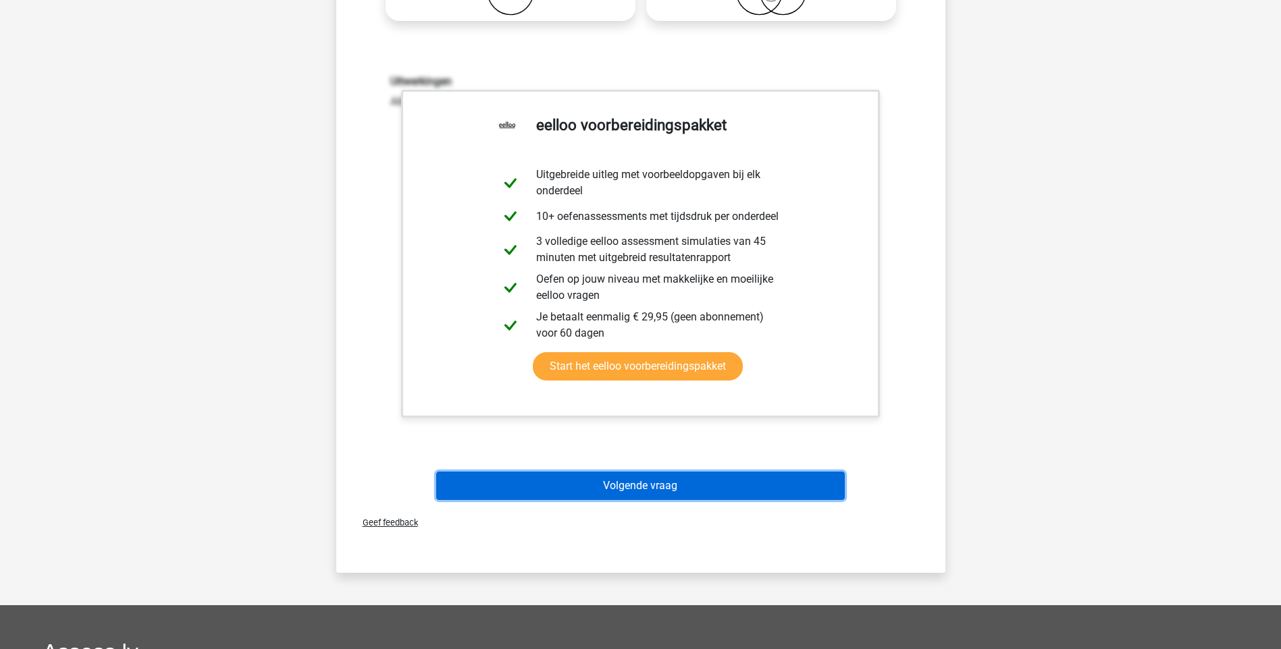
click at [720, 496] on button "Volgende vraag" at bounding box center [640, 486] width 408 height 28
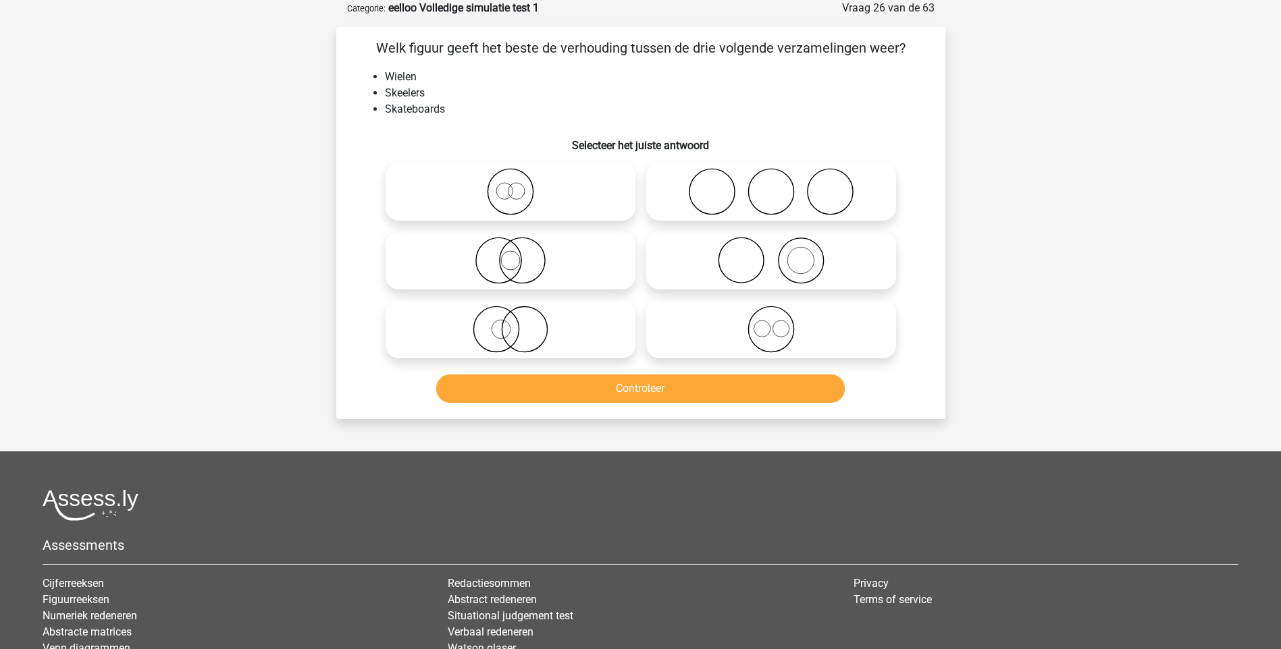
drag, startPoint x: 778, startPoint y: 193, endPoint x: 770, endPoint y: 197, distance: 8.5
click at [777, 193] on icon at bounding box center [771, 191] width 239 height 47
click at [777, 185] on input "radio" at bounding box center [775, 180] width 9 height 9
radio input "true"
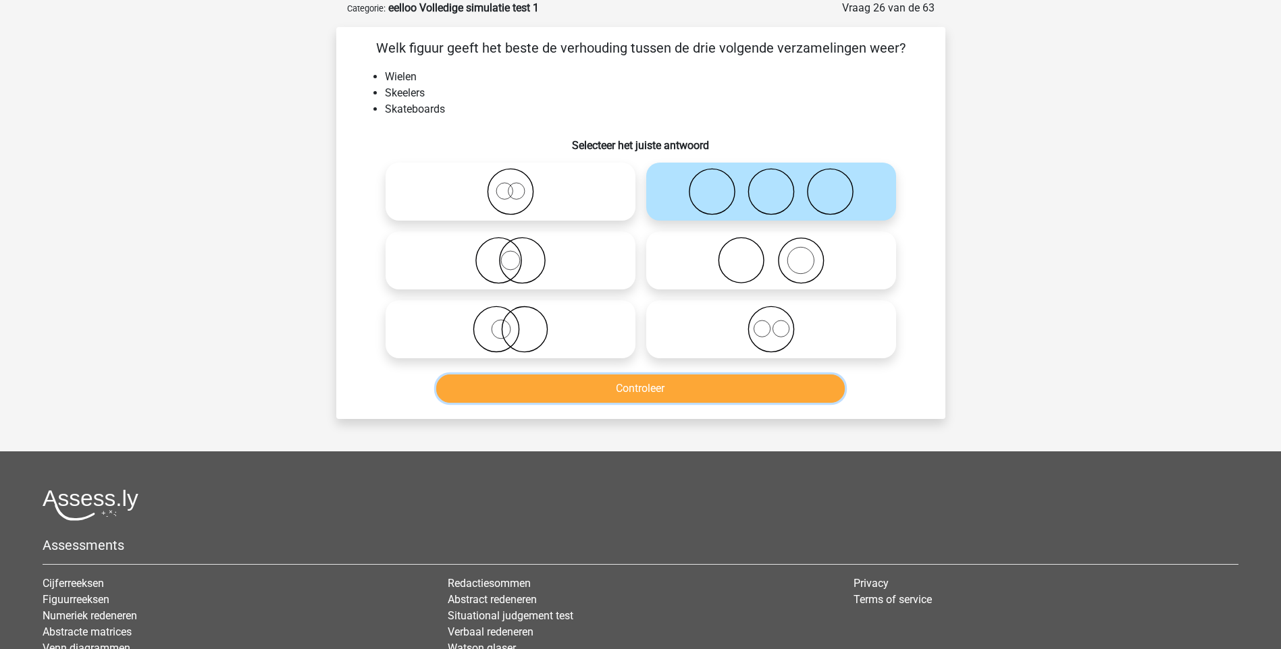
click at [651, 390] on button "Controleer" at bounding box center [640, 389] width 408 height 28
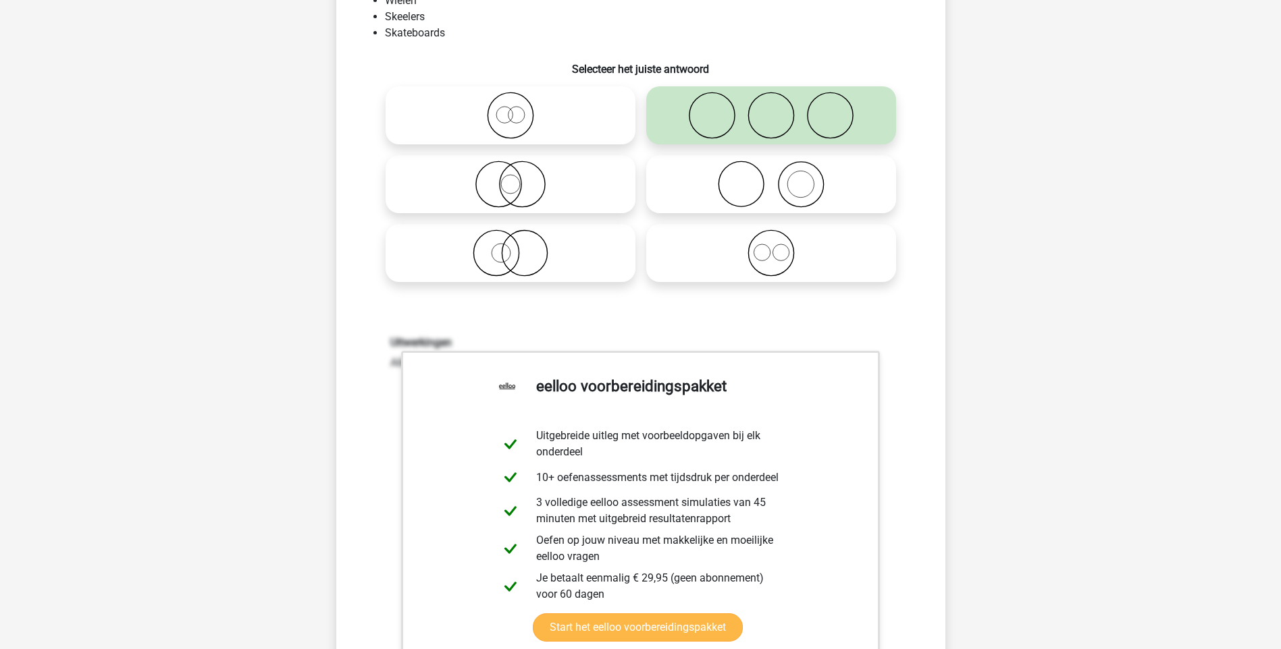
scroll to position [338, 0]
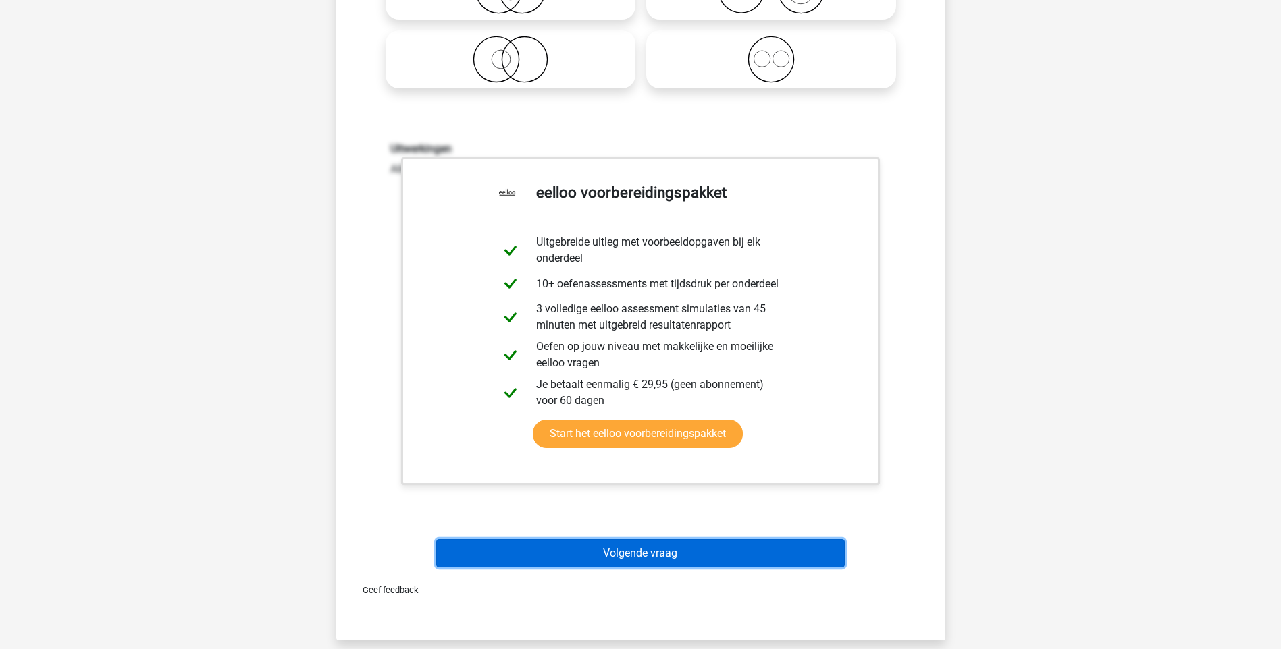
click at [660, 558] on button "Volgende vraag" at bounding box center [640, 553] width 408 height 28
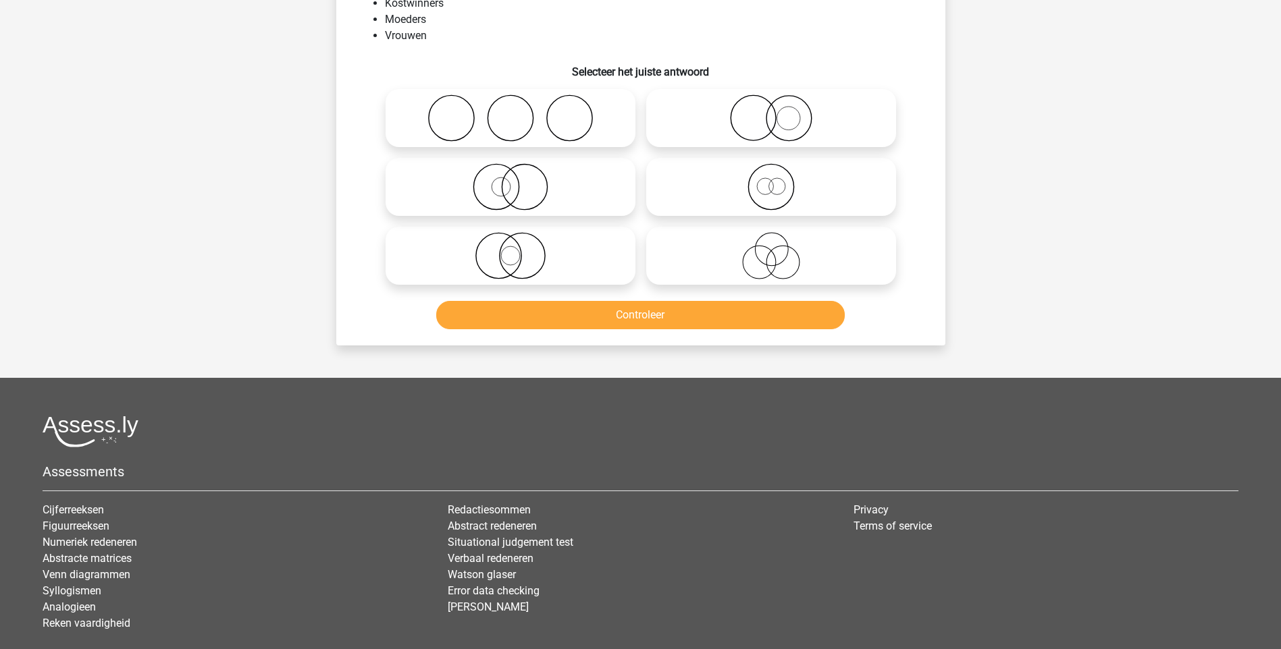
scroll to position [68, 0]
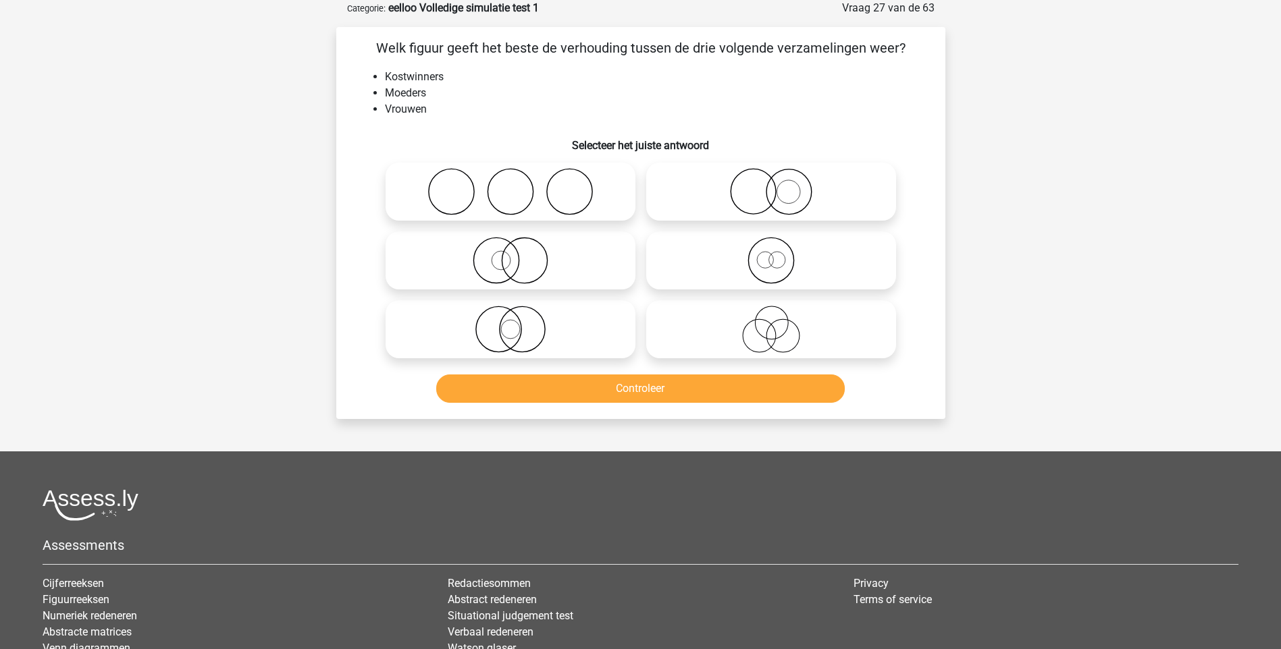
click at [539, 257] on icon at bounding box center [510, 260] width 239 height 47
click at [519, 254] on input "radio" at bounding box center [514, 249] width 9 height 9
radio input "true"
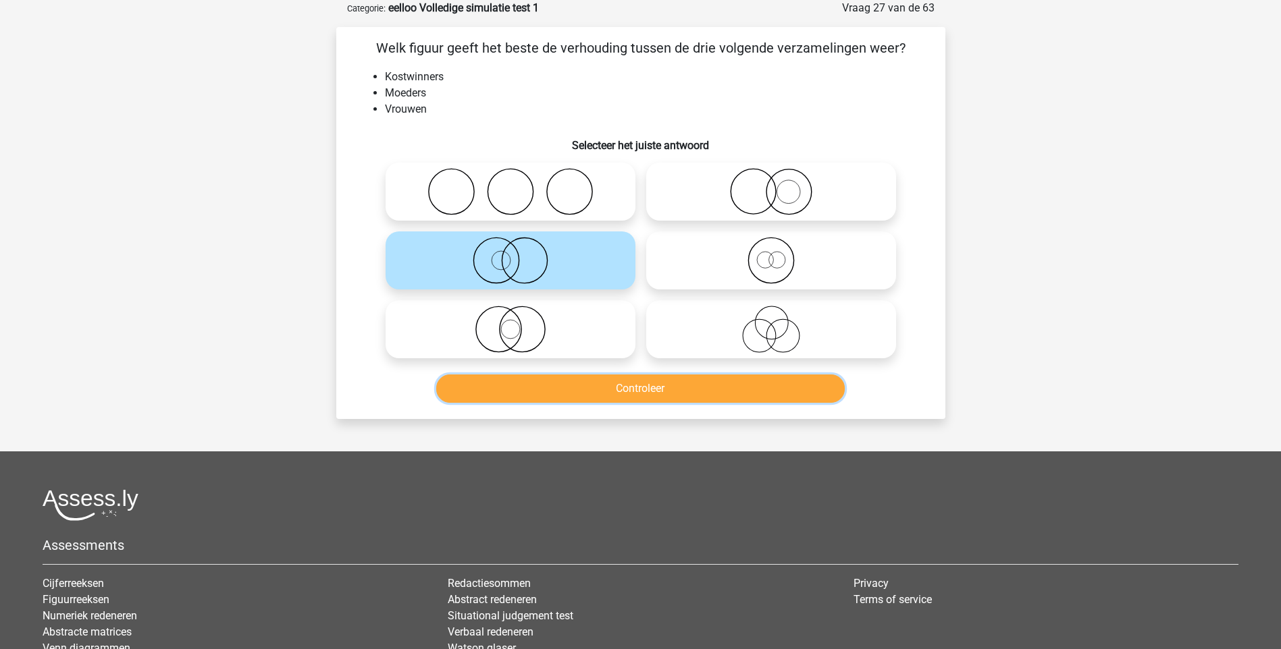
click at [603, 391] on button "Controleer" at bounding box center [640, 389] width 408 height 28
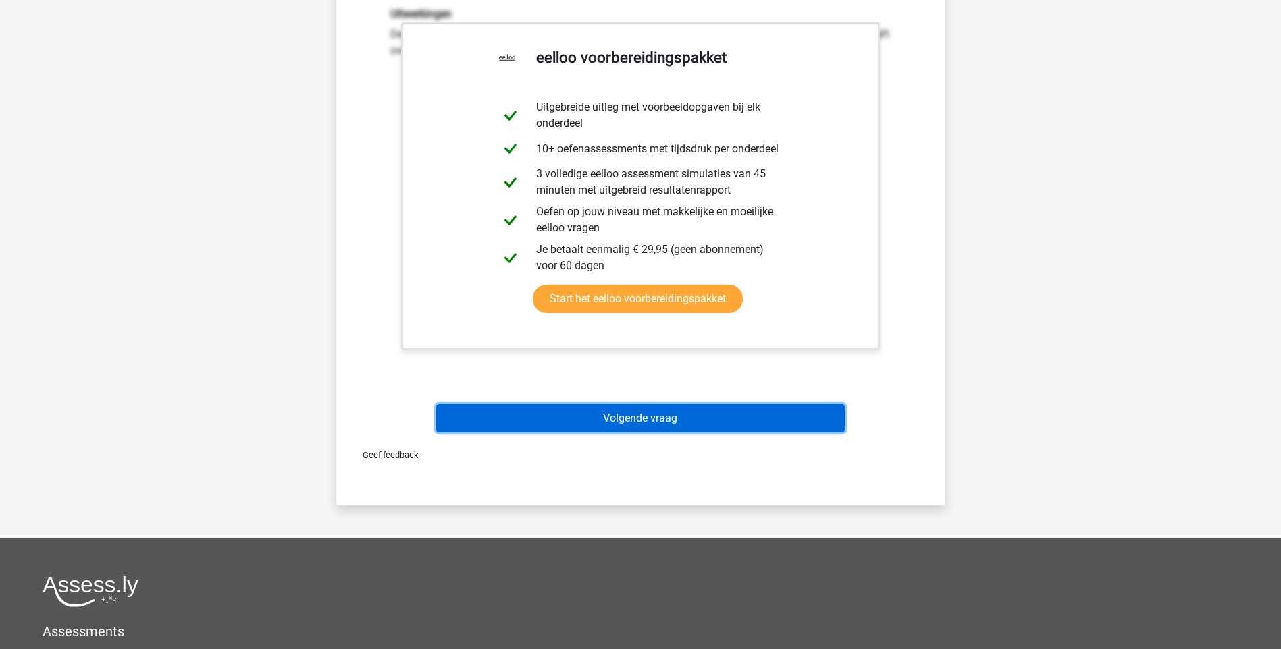
click at [617, 416] on button "Volgende vraag" at bounding box center [640, 418] width 408 height 28
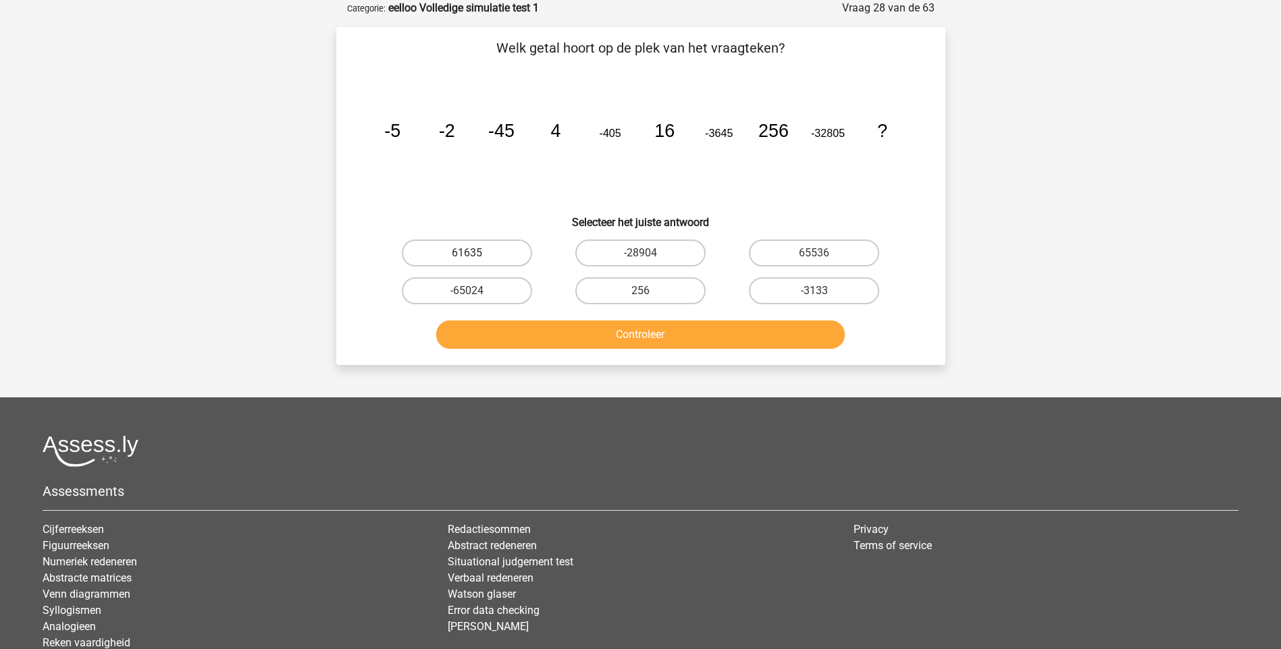
click at [520, 258] on label "61635" at bounding box center [467, 253] width 130 height 27
click at [475, 258] on input "61635" at bounding box center [471, 257] width 9 height 9
radio input "true"
click at [664, 329] on button "Controleer" at bounding box center [640, 335] width 408 height 28
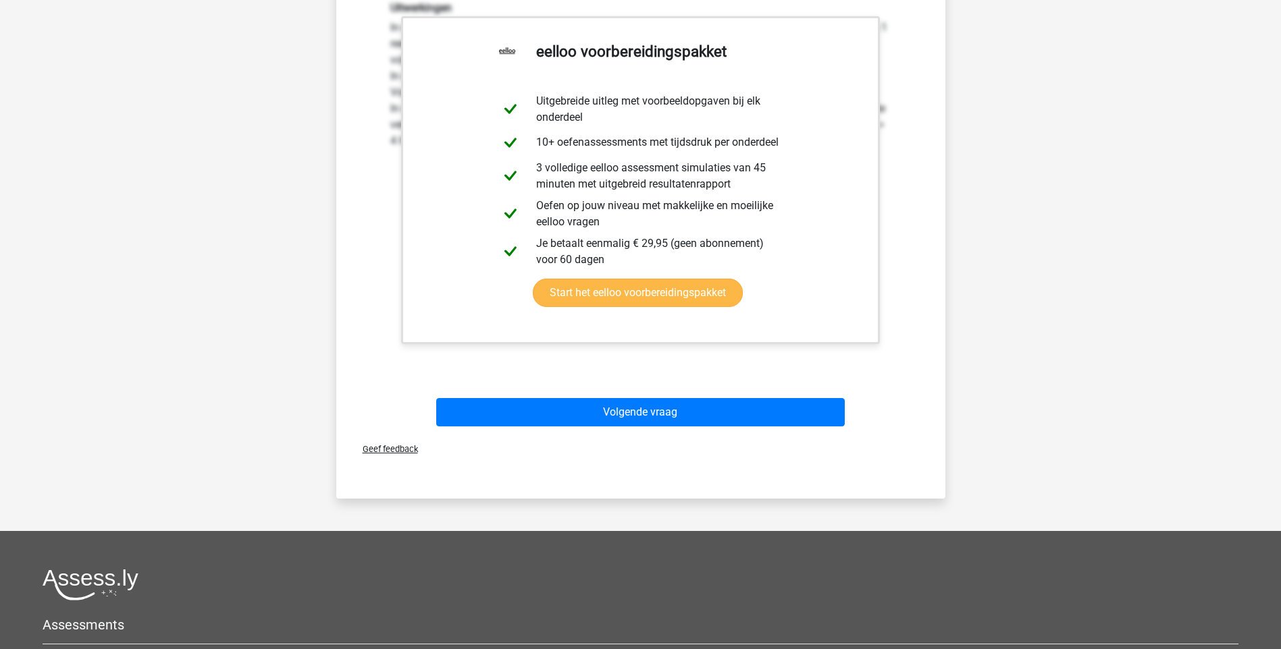
scroll to position [540, 0]
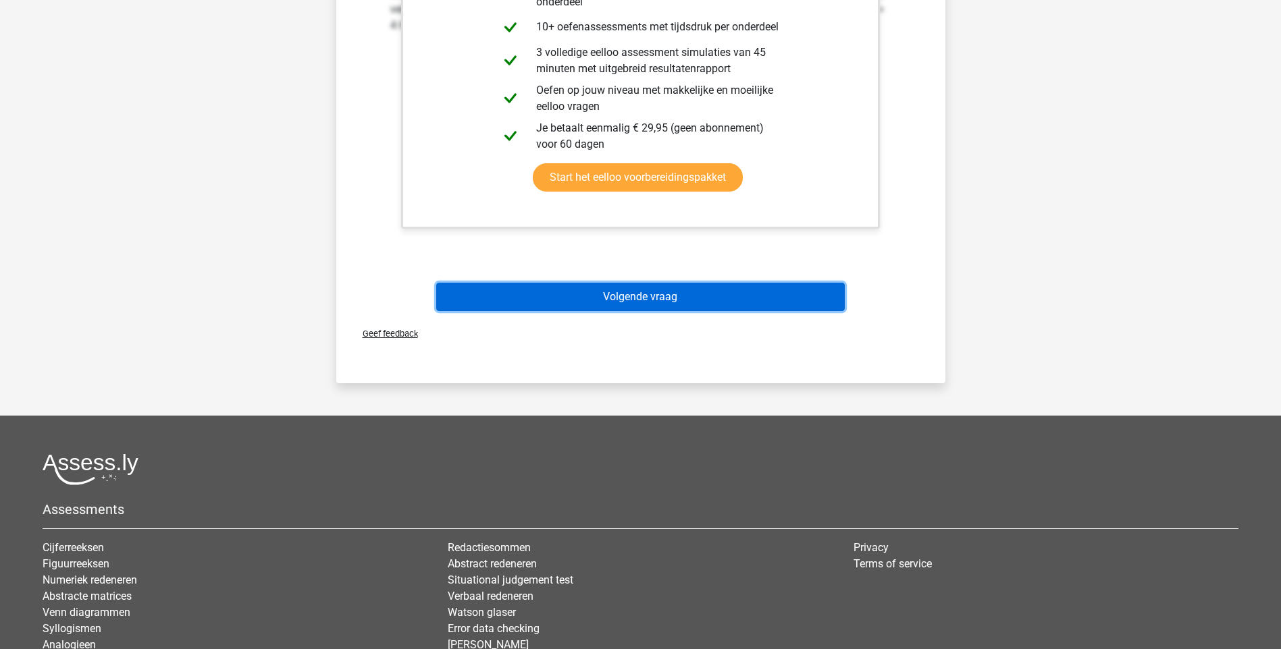
click at [664, 308] on button "Volgende vraag" at bounding box center [640, 297] width 408 height 28
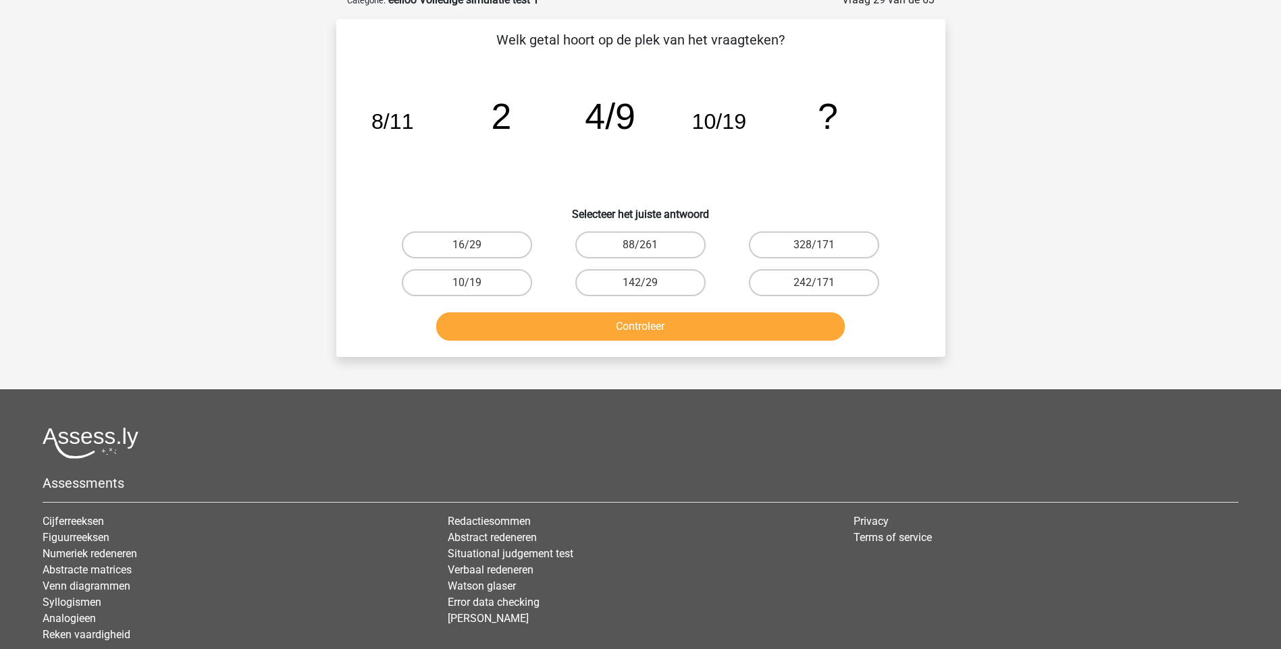
scroll to position [68, 0]
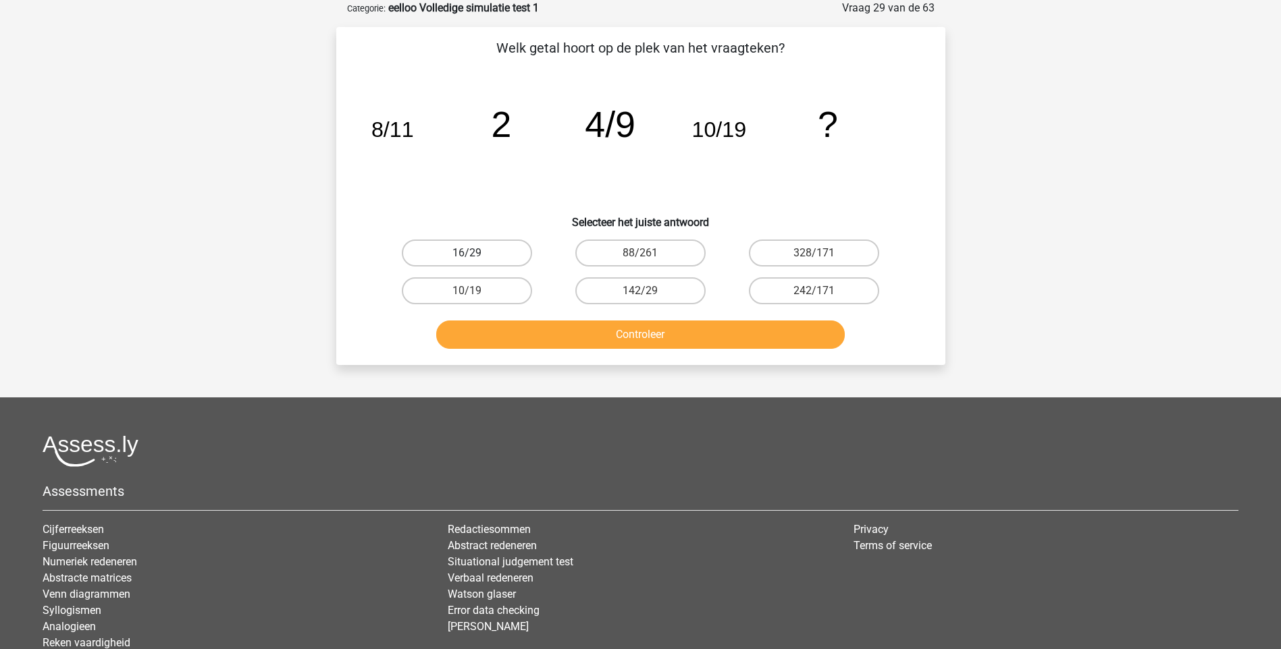
click at [500, 252] on label "16/29" at bounding box center [467, 253] width 130 height 27
click at [475, 253] on input "16/29" at bounding box center [471, 257] width 9 height 9
radio input "true"
click at [613, 323] on button "Controleer" at bounding box center [640, 335] width 408 height 28
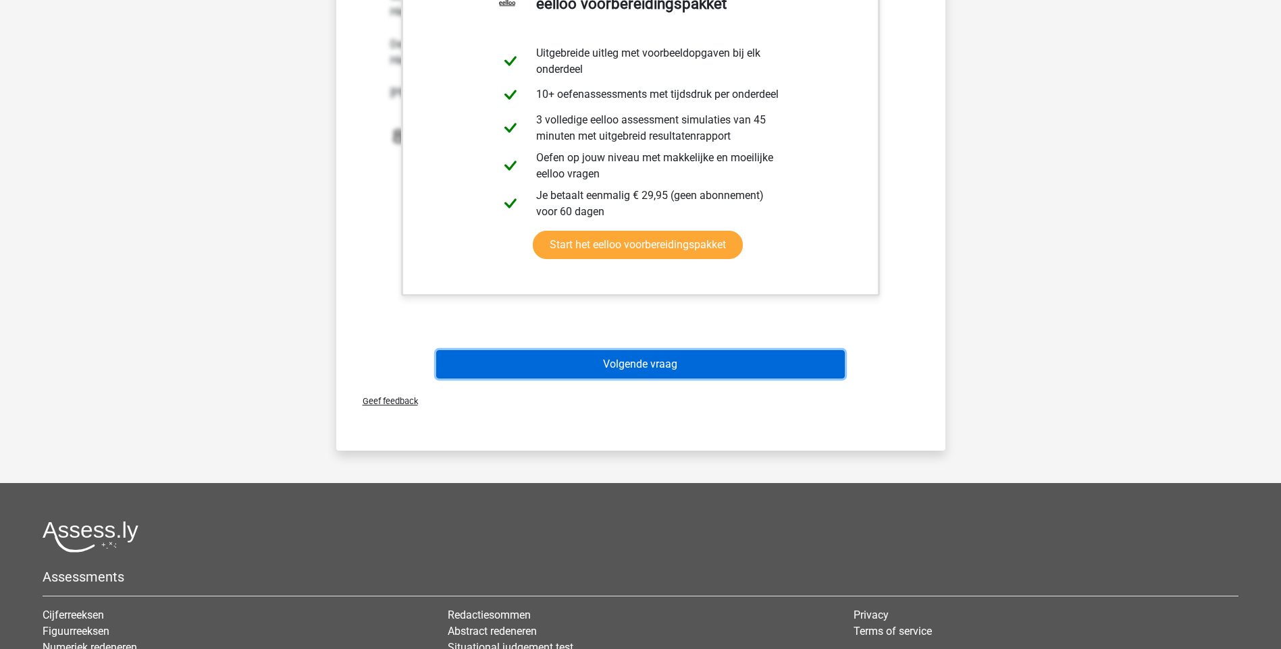
click at [618, 365] on button "Volgende vraag" at bounding box center [640, 364] width 408 height 28
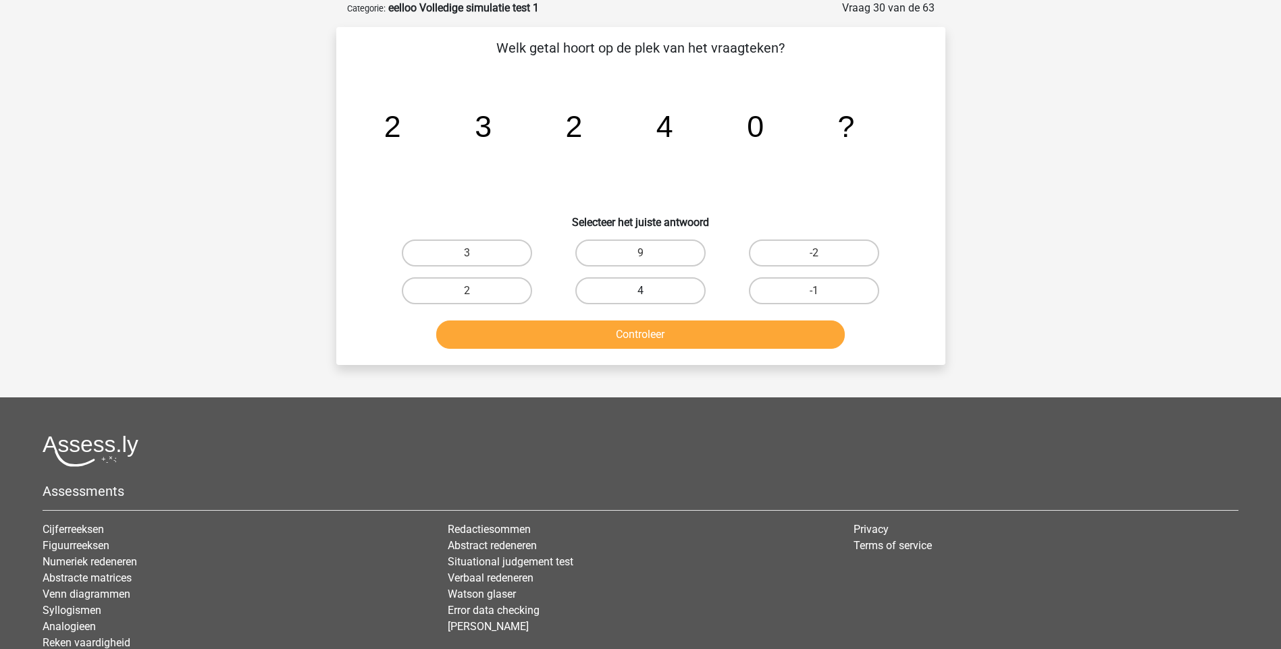
click at [658, 290] on label "4" at bounding box center [640, 290] width 130 height 27
click at [649, 291] on input "4" at bounding box center [644, 295] width 9 height 9
radio input "true"
click at [652, 336] on button "Controleer" at bounding box center [640, 335] width 408 height 28
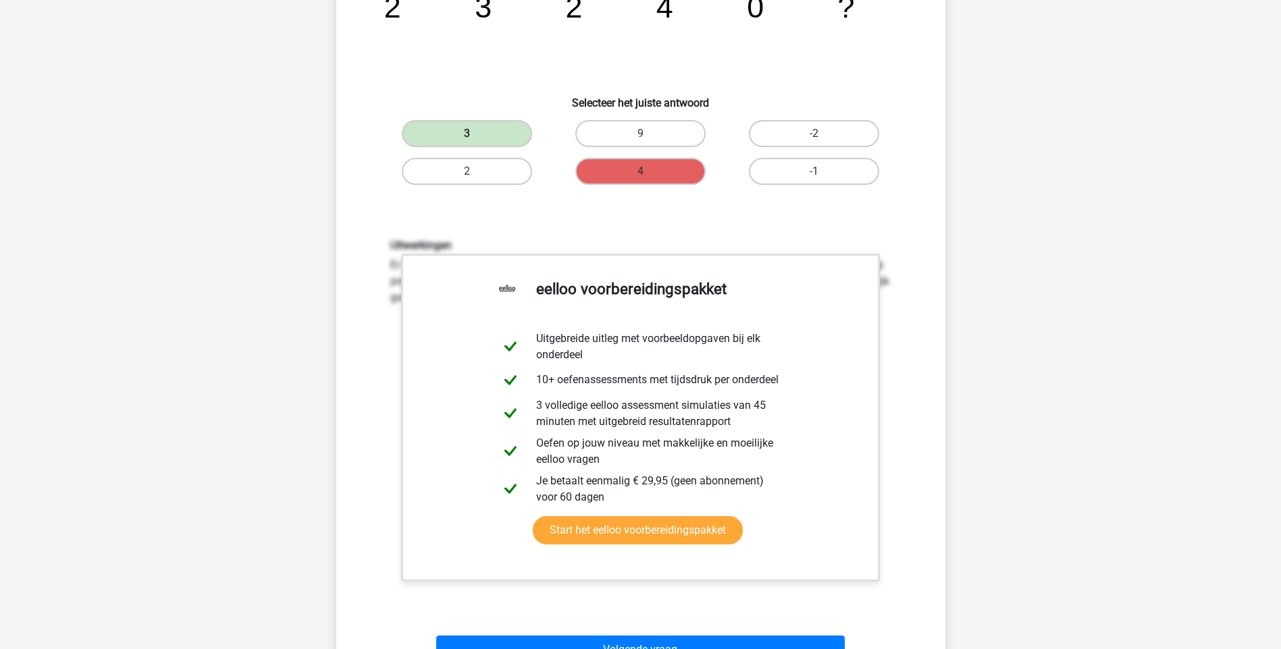
scroll to position [540, 0]
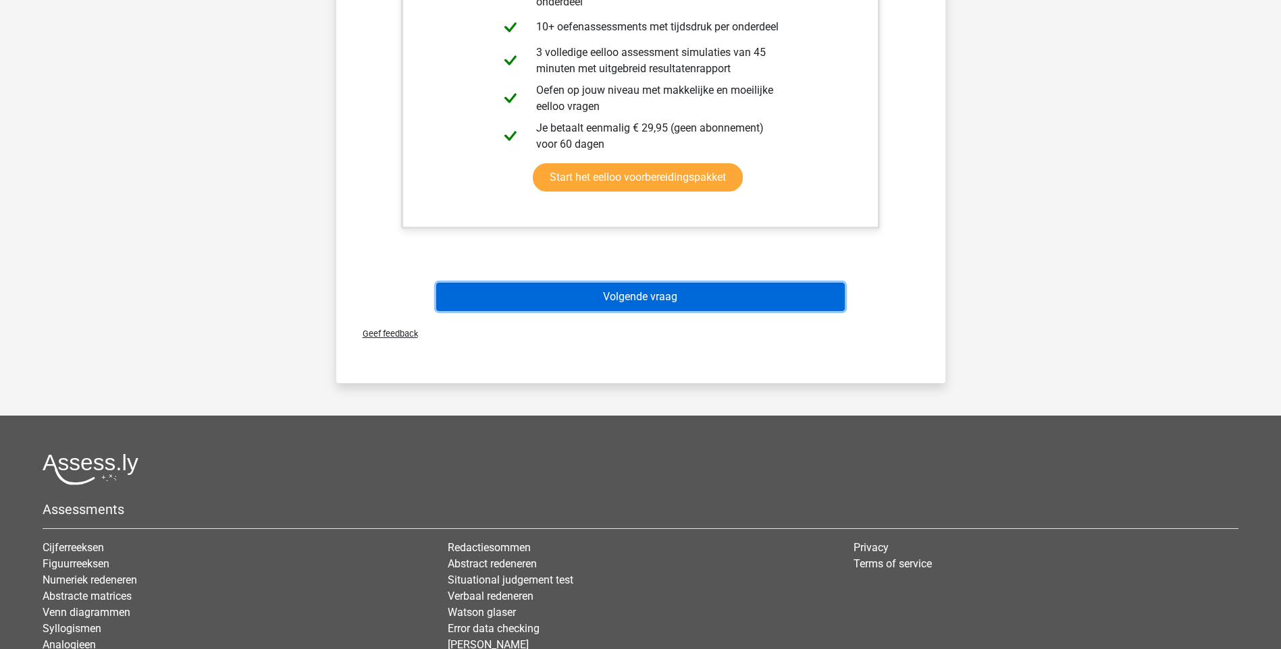
click at [616, 298] on button "Volgende vraag" at bounding box center [640, 297] width 408 height 28
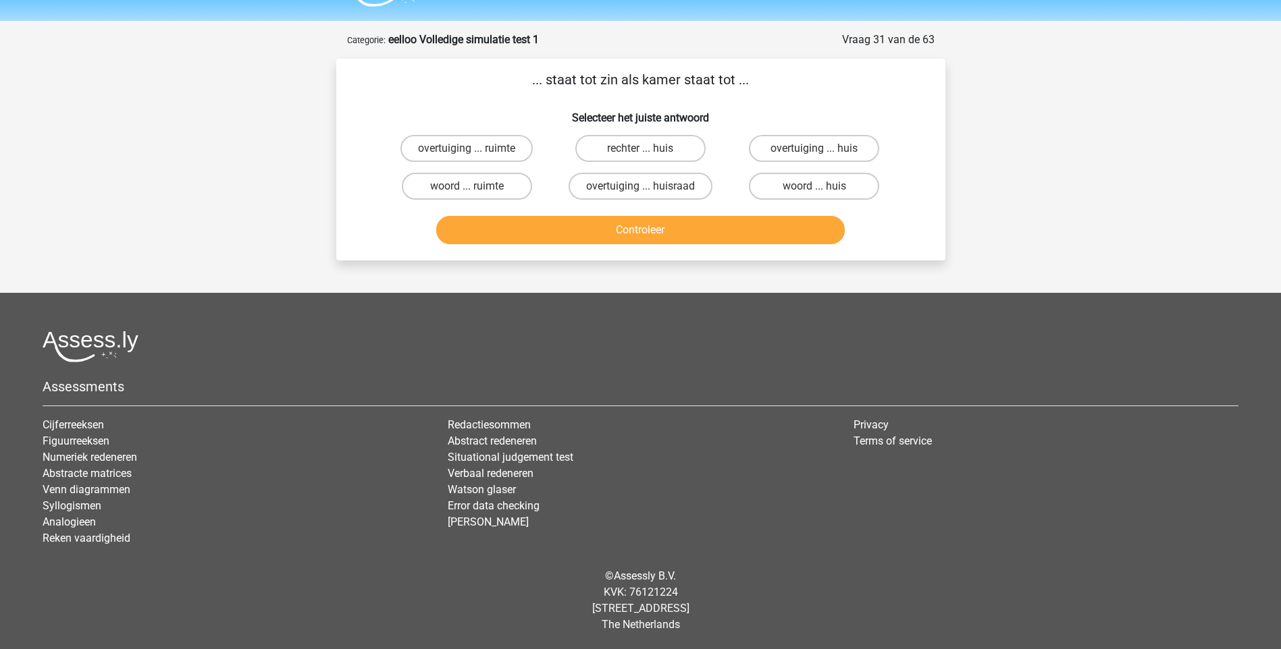
scroll to position [36, 0]
drag, startPoint x: 839, startPoint y: 186, endPoint x: 826, endPoint y: 191, distance: 13.3
click at [838, 186] on label "woord ... huis" at bounding box center [814, 186] width 130 height 27
click at [823, 186] on input "woord ... huis" at bounding box center [818, 190] width 9 height 9
radio input "true"
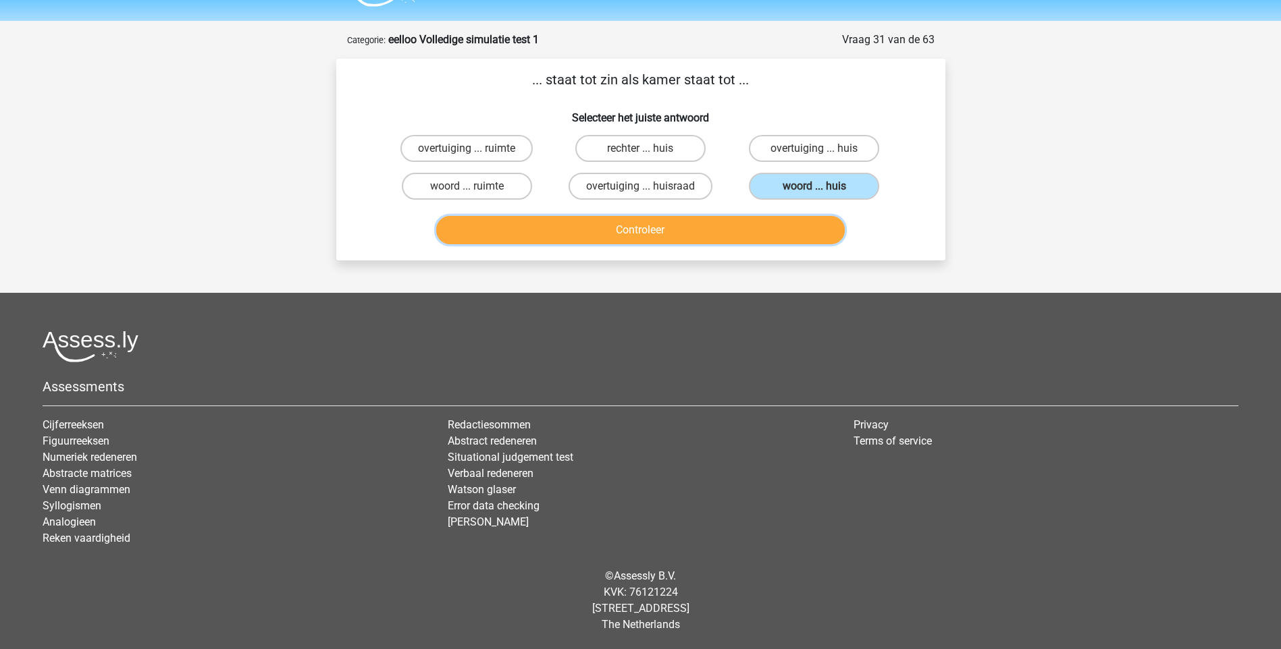
click at [687, 226] on button "Controleer" at bounding box center [640, 230] width 408 height 28
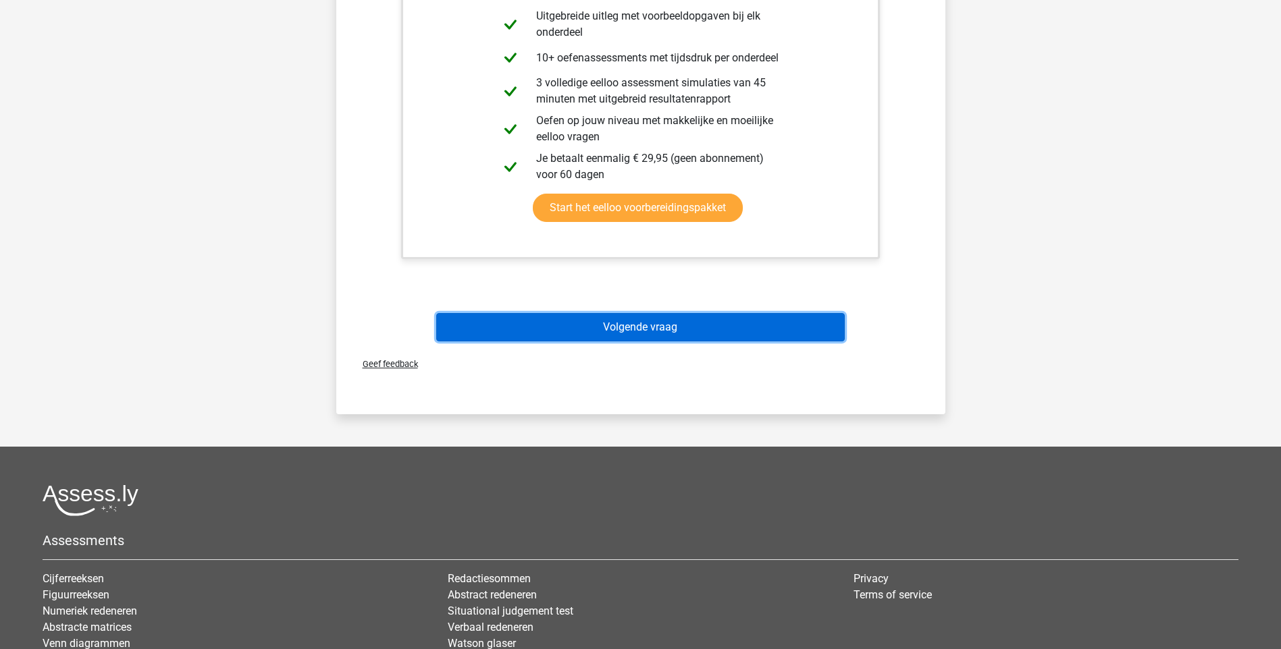
click at [710, 323] on button "Volgende vraag" at bounding box center [640, 327] width 408 height 28
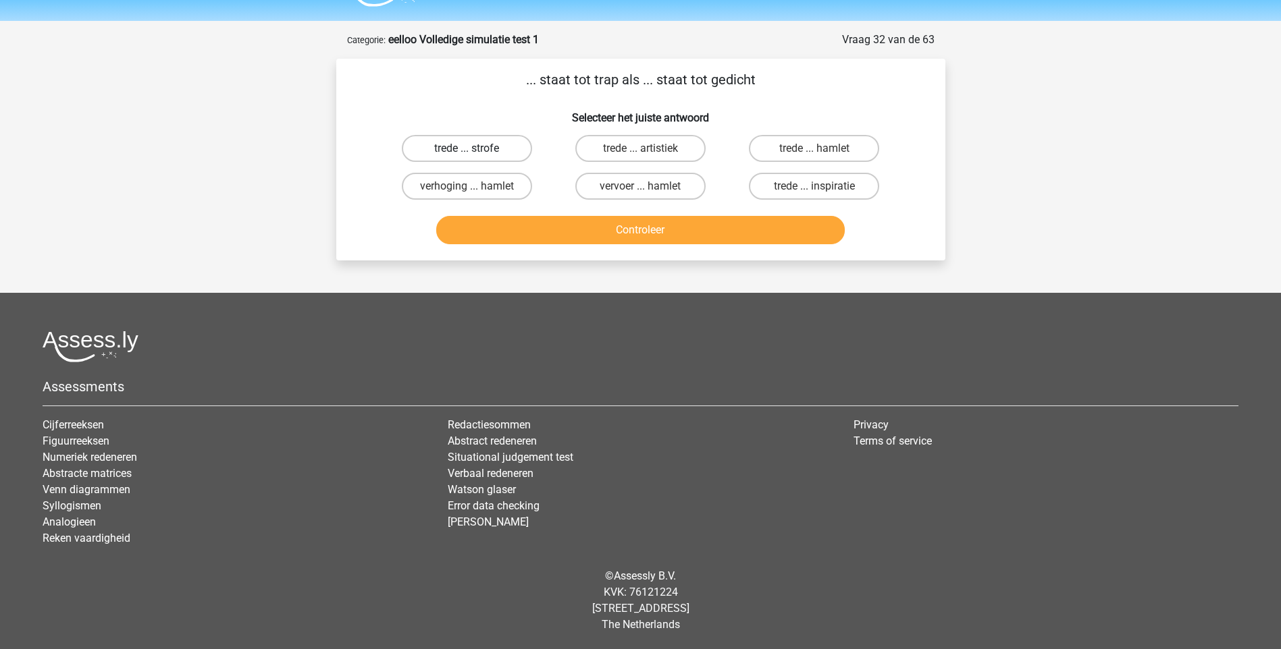
click at [496, 147] on label "trede ... strofe" at bounding box center [467, 148] width 130 height 27
click at [475, 149] on input "trede ... strofe" at bounding box center [471, 153] width 9 height 9
radio input "true"
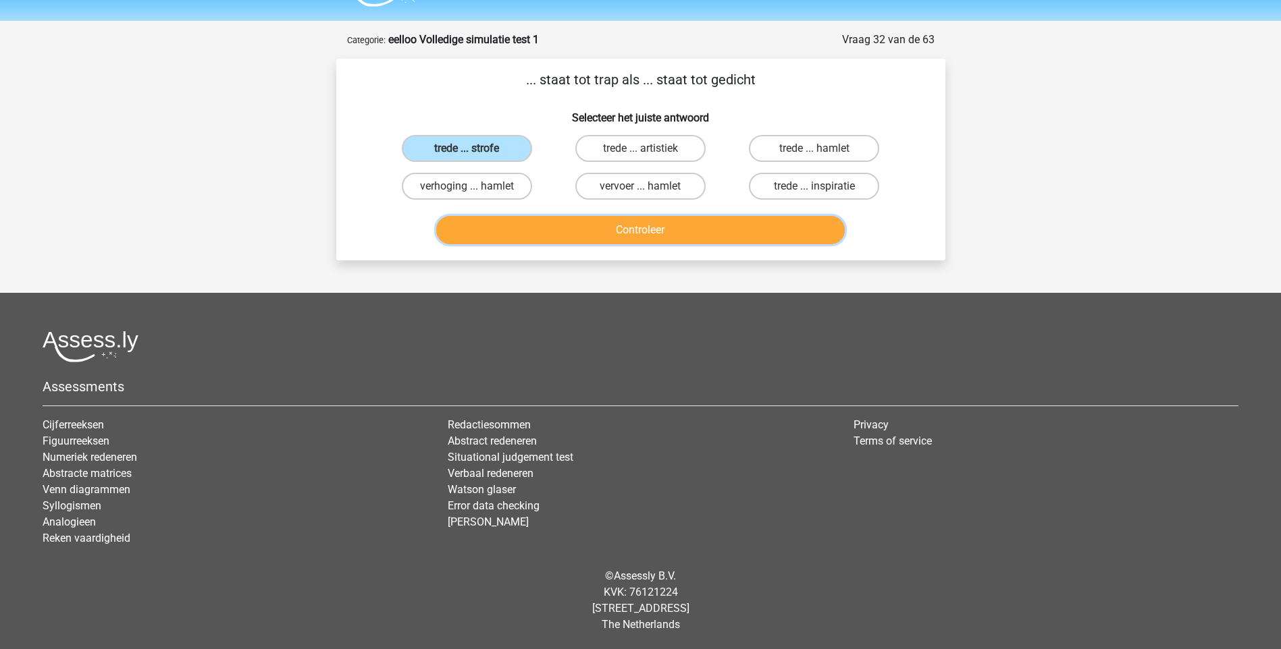
click at [623, 233] on button "Controleer" at bounding box center [640, 230] width 408 height 28
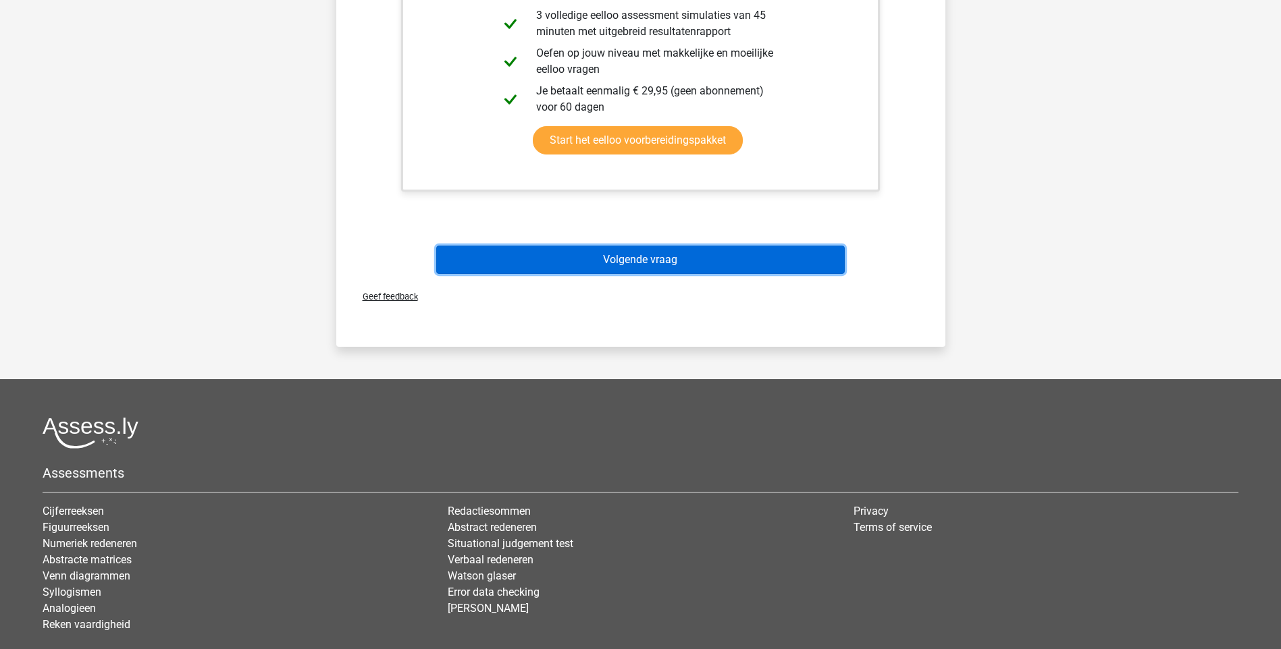
click at [621, 260] on button "Volgende vraag" at bounding box center [640, 260] width 408 height 28
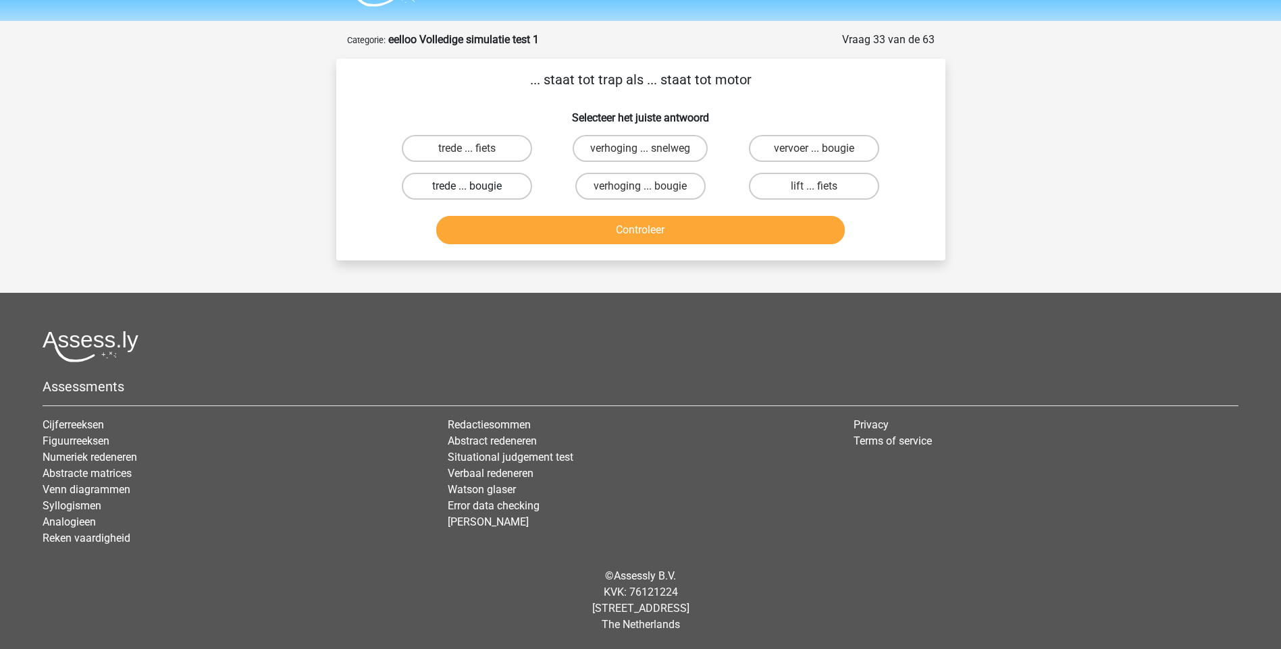
click at [440, 188] on label "trede ... bougie" at bounding box center [467, 186] width 130 height 27
click at [467, 188] on input "trede ... bougie" at bounding box center [471, 190] width 9 height 9
radio input "true"
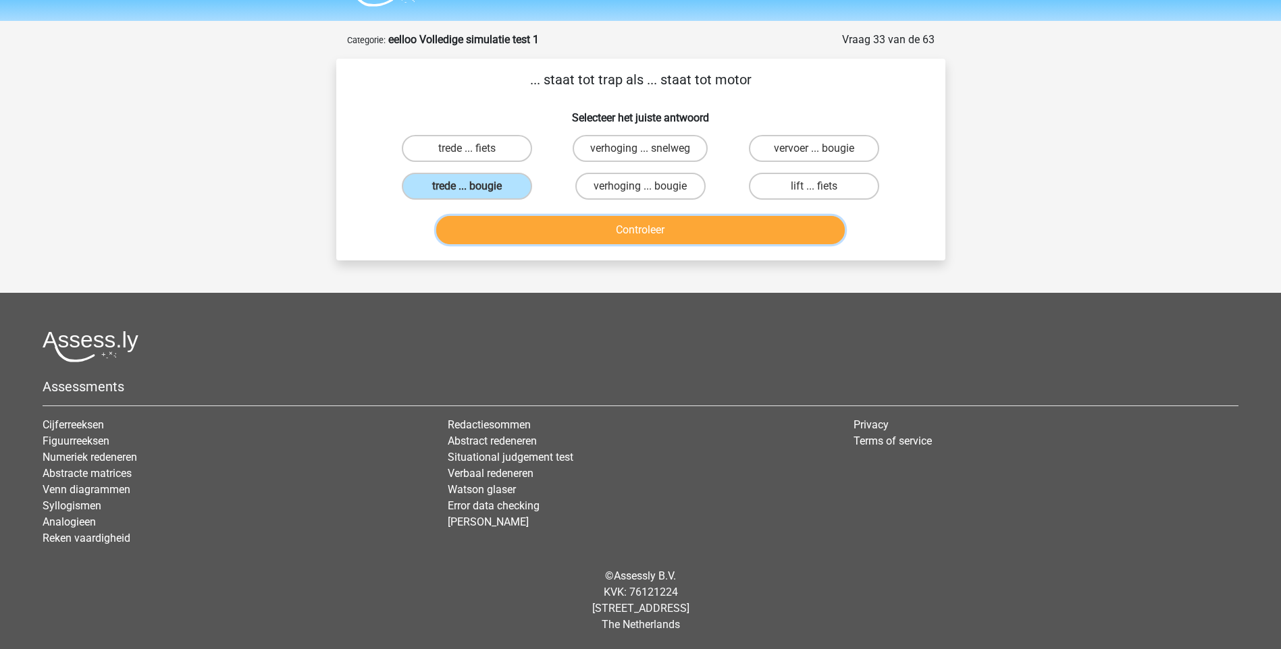
click at [622, 227] on button "Controleer" at bounding box center [640, 230] width 408 height 28
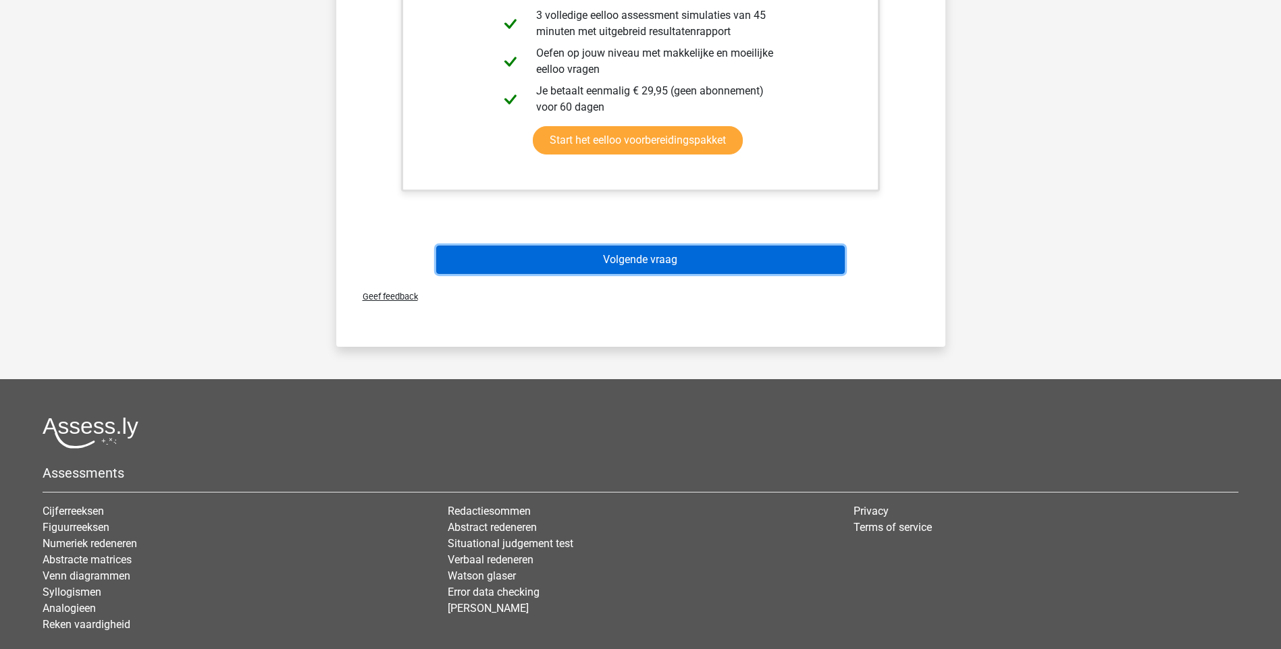
click at [616, 248] on button "Volgende vraag" at bounding box center [640, 260] width 408 height 28
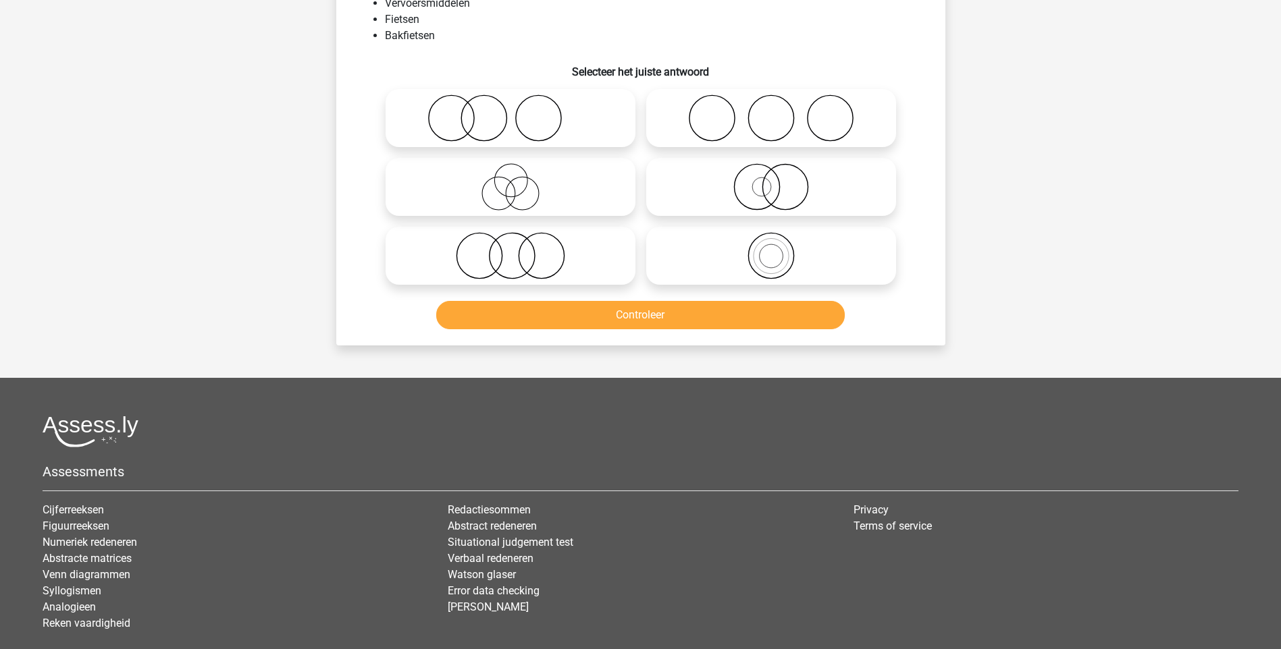
scroll to position [68, 0]
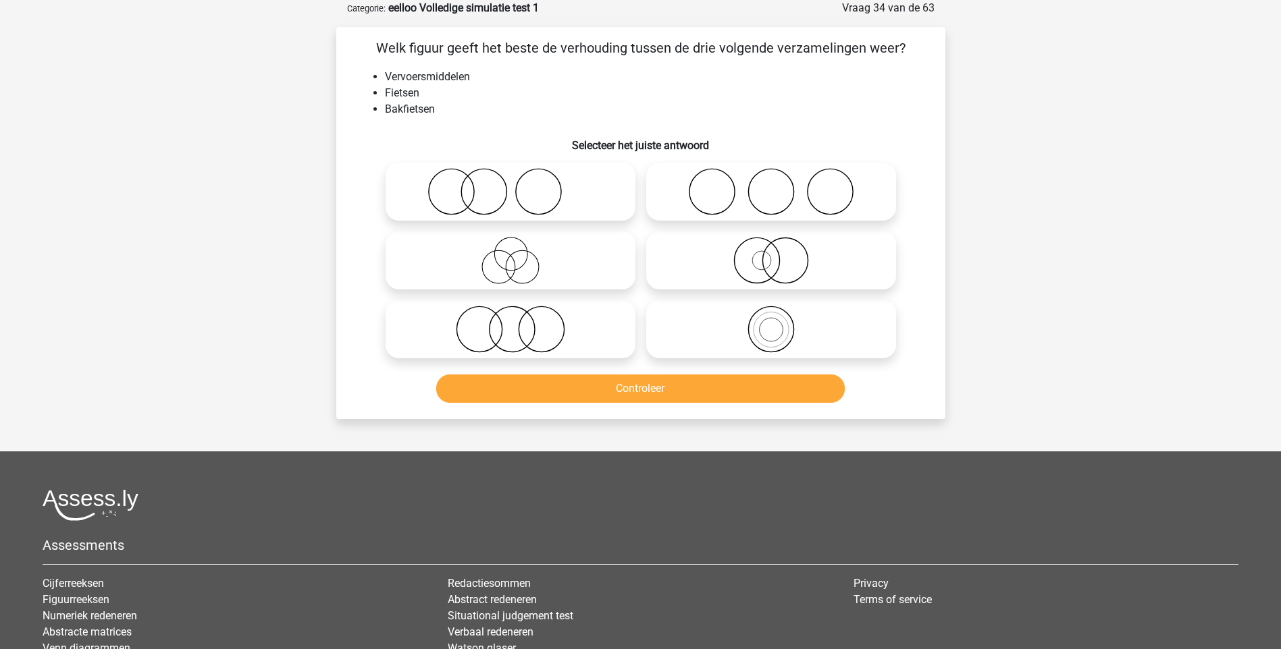
click at [775, 333] on icon at bounding box center [771, 329] width 239 height 47
click at [775, 323] on input "radio" at bounding box center [775, 318] width 9 height 9
radio input "true"
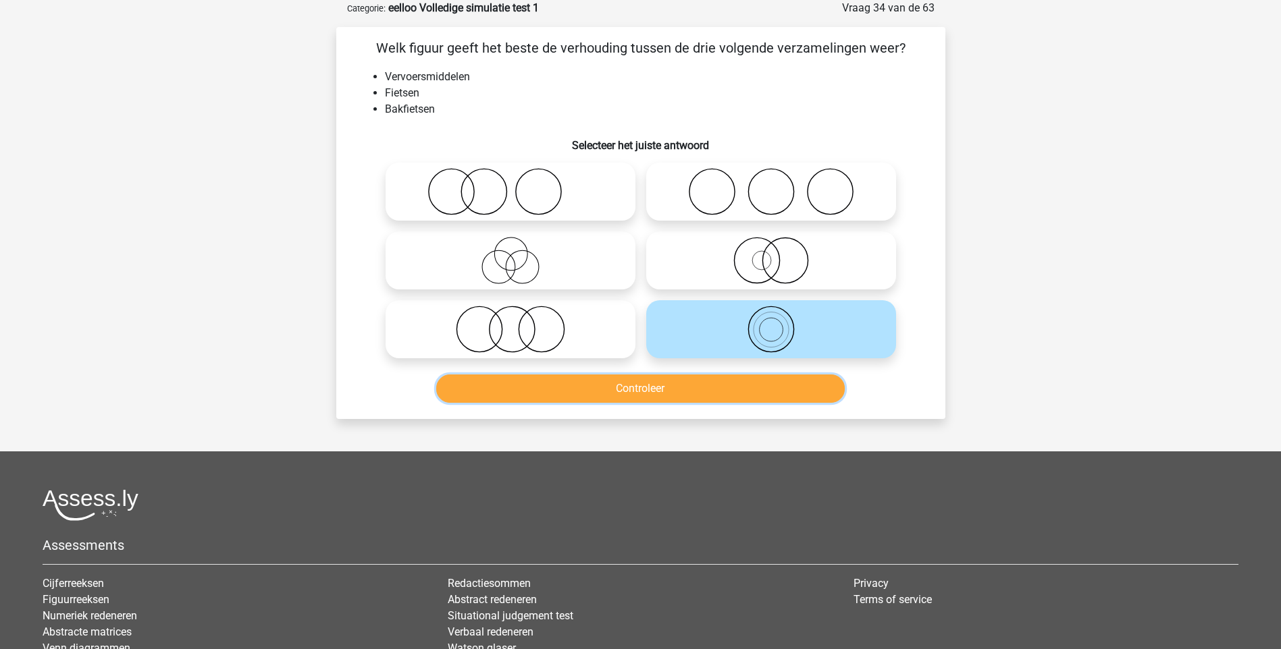
click at [747, 381] on button "Controleer" at bounding box center [640, 389] width 408 height 28
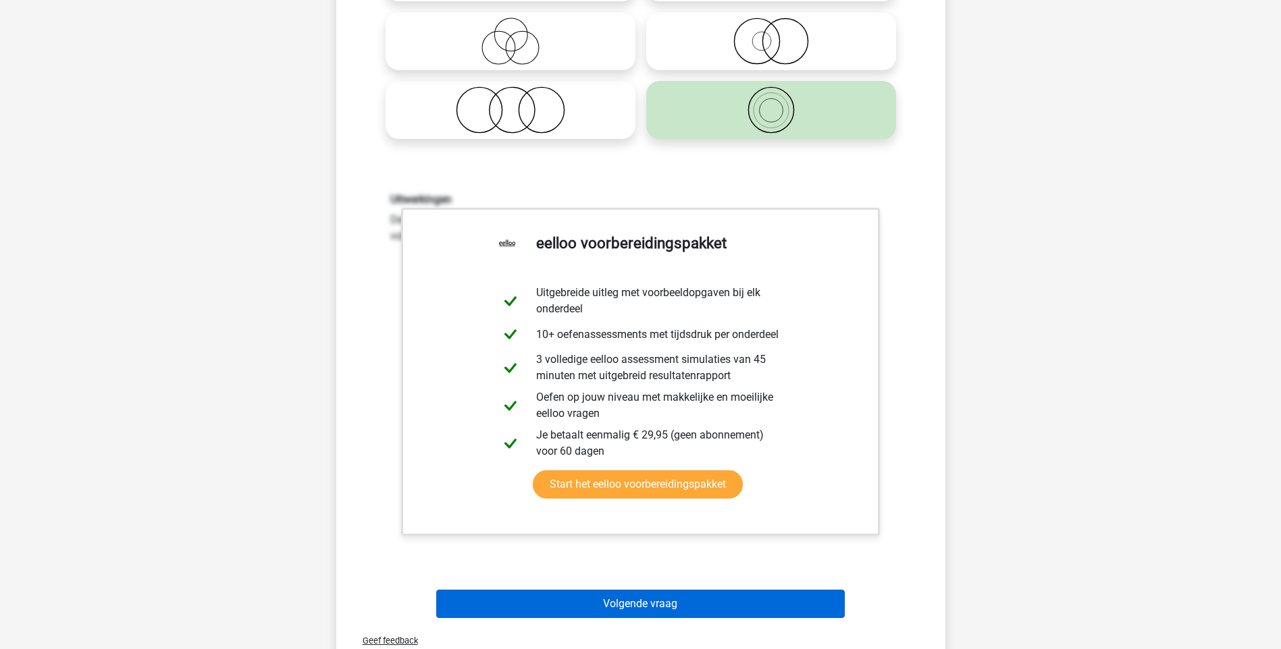
scroll to position [473, 0]
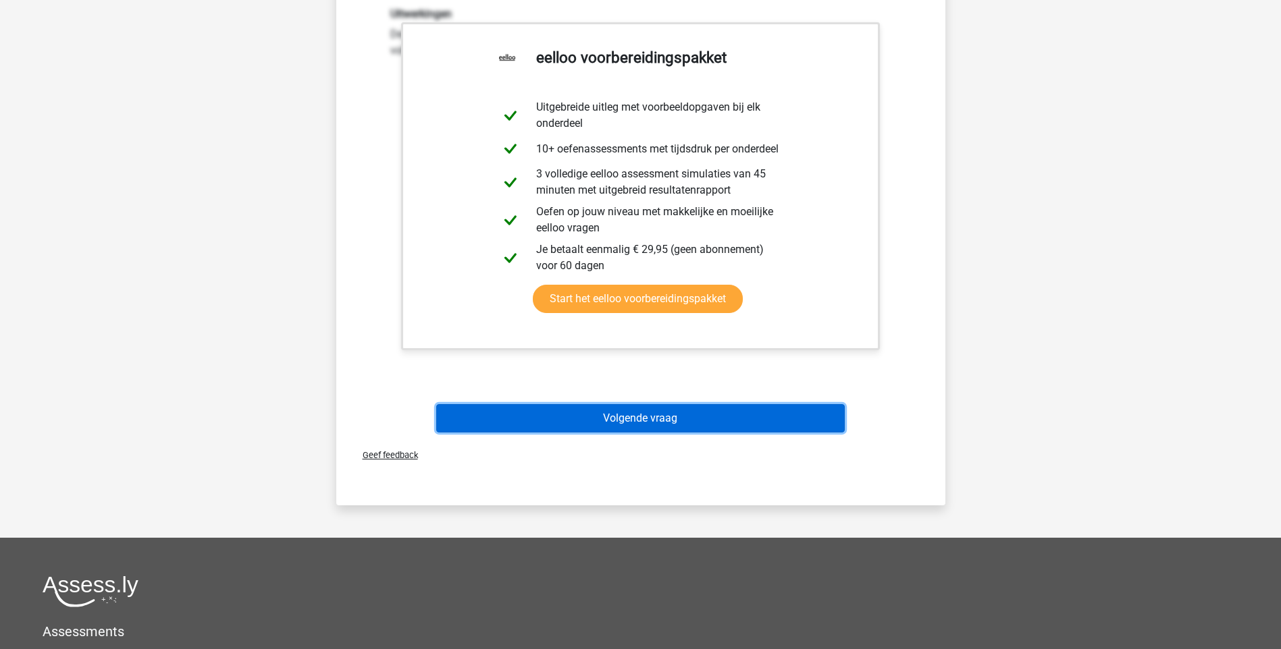
click at [736, 419] on button "Volgende vraag" at bounding box center [640, 418] width 408 height 28
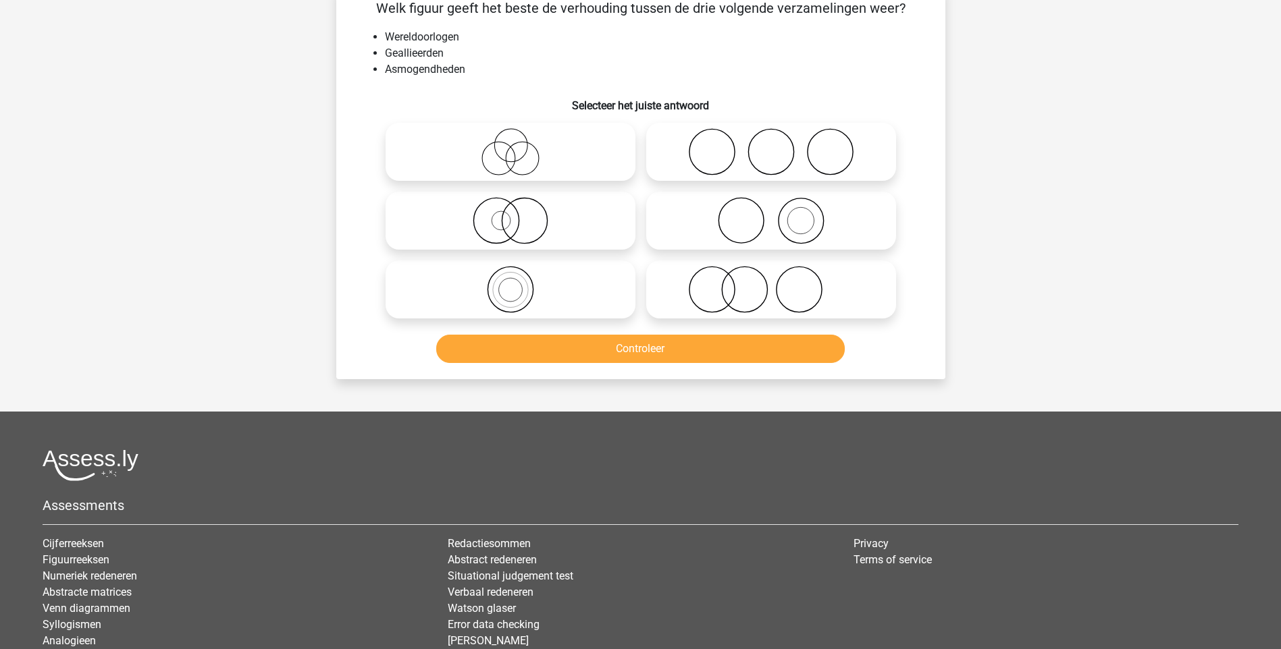
scroll to position [68, 0]
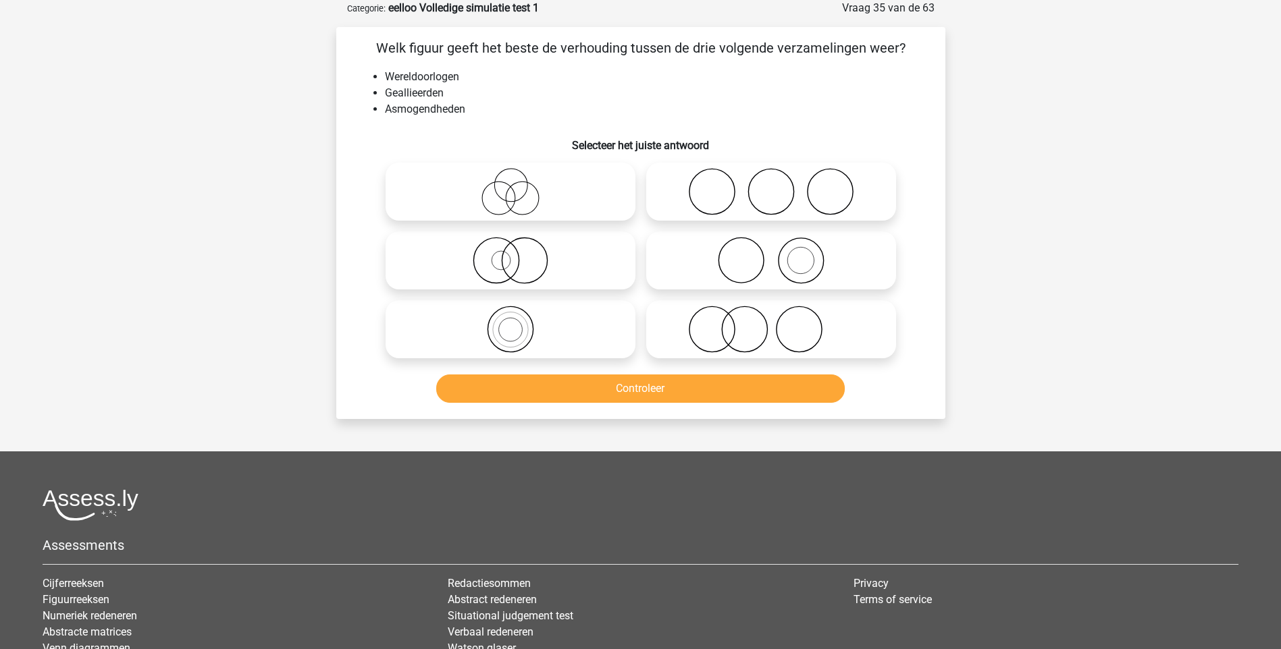
click at [732, 338] on icon at bounding box center [771, 329] width 239 height 47
click at [771, 323] on input "radio" at bounding box center [775, 318] width 9 height 9
radio input "true"
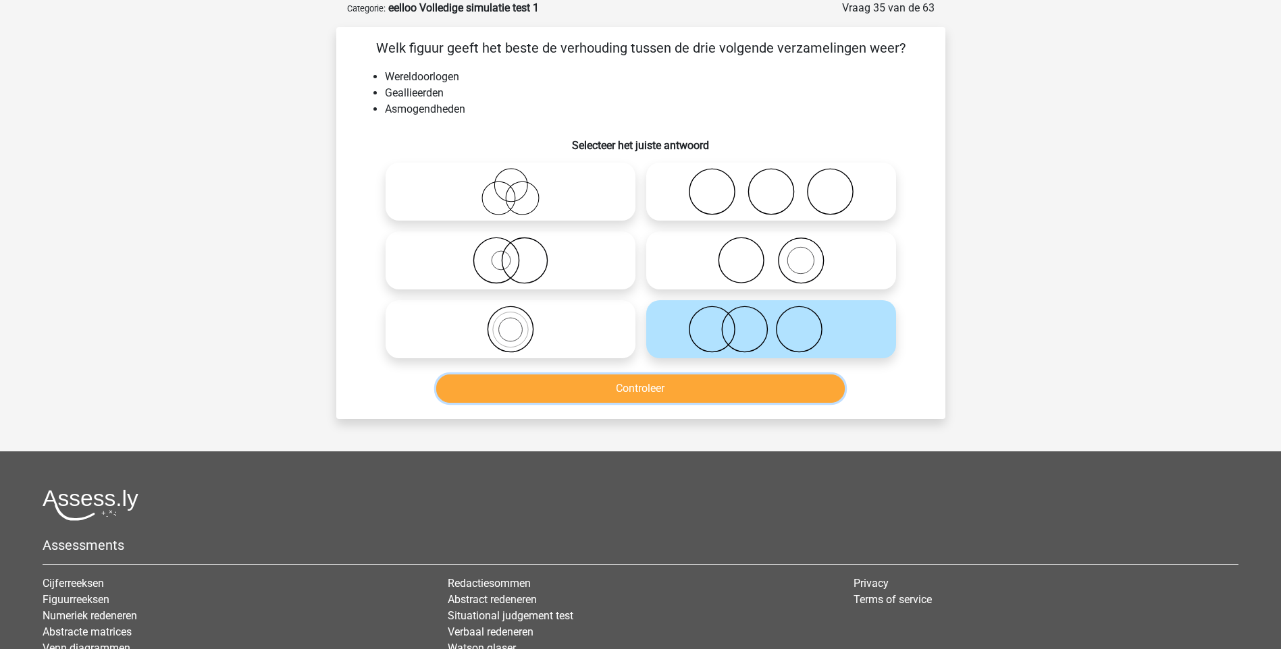
click at [710, 388] on button "Controleer" at bounding box center [640, 389] width 408 height 28
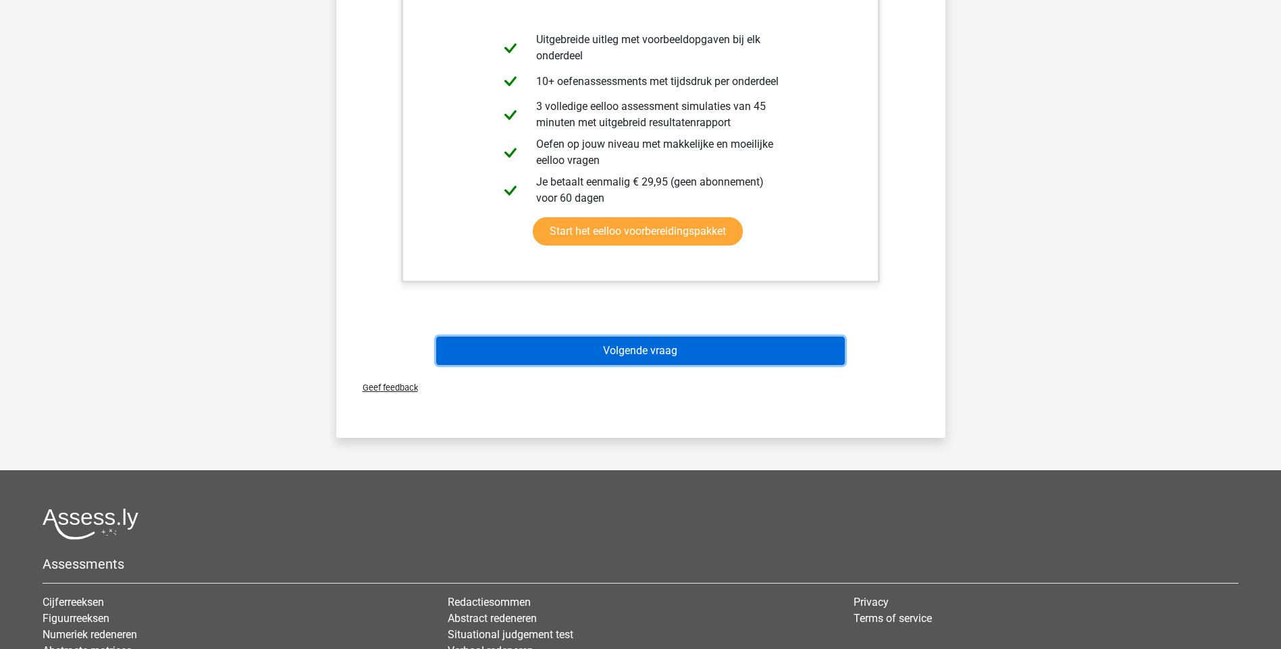
click at [620, 359] on button "Volgende vraag" at bounding box center [640, 351] width 408 height 28
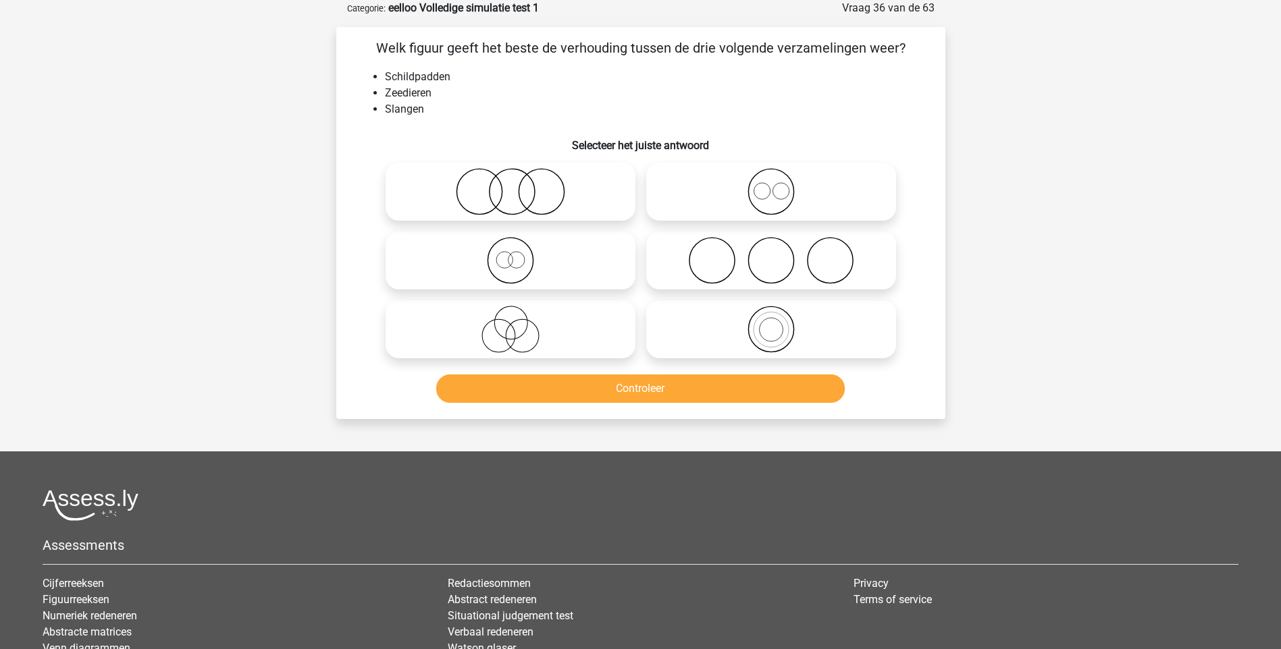
click at [776, 193] on icon at bounding box center [771, 191] width 239 height 47
click at [776, 185] on input "radio" at bounding box center [775, 180] width 9 height 9
radio input "true"
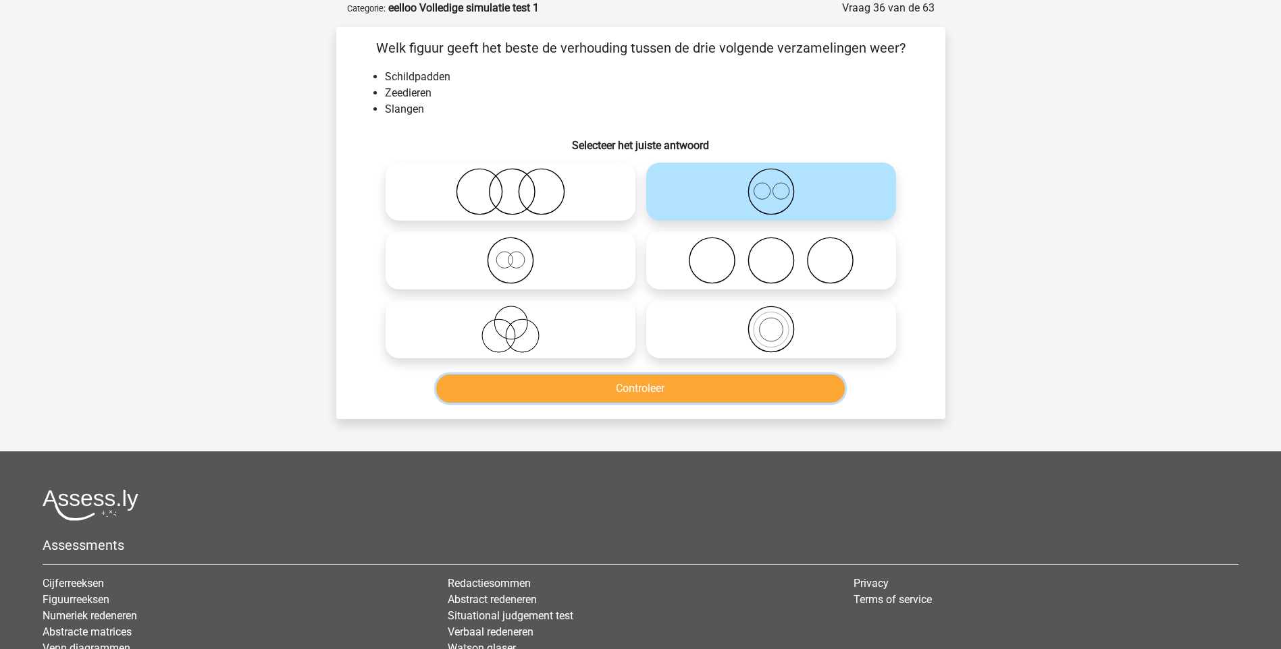
click at [748, 390] on button "Controleer" at bounding box center [640, 389] width 408 height 28
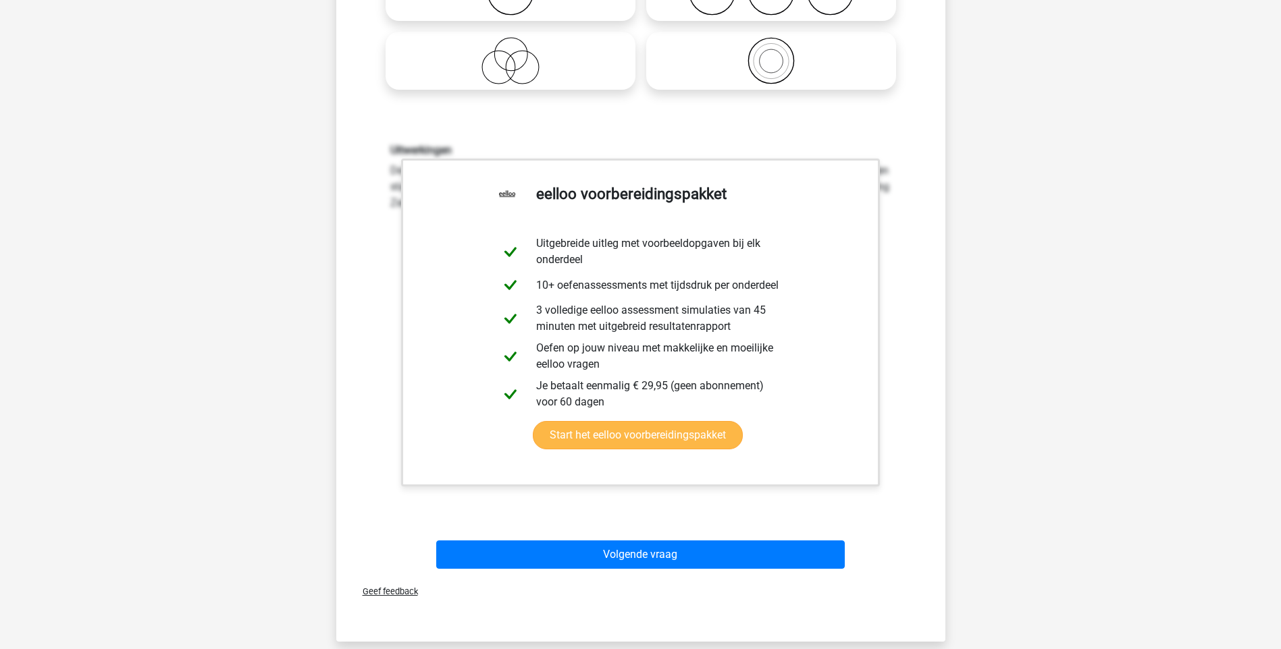
scroll to position [338, 0]
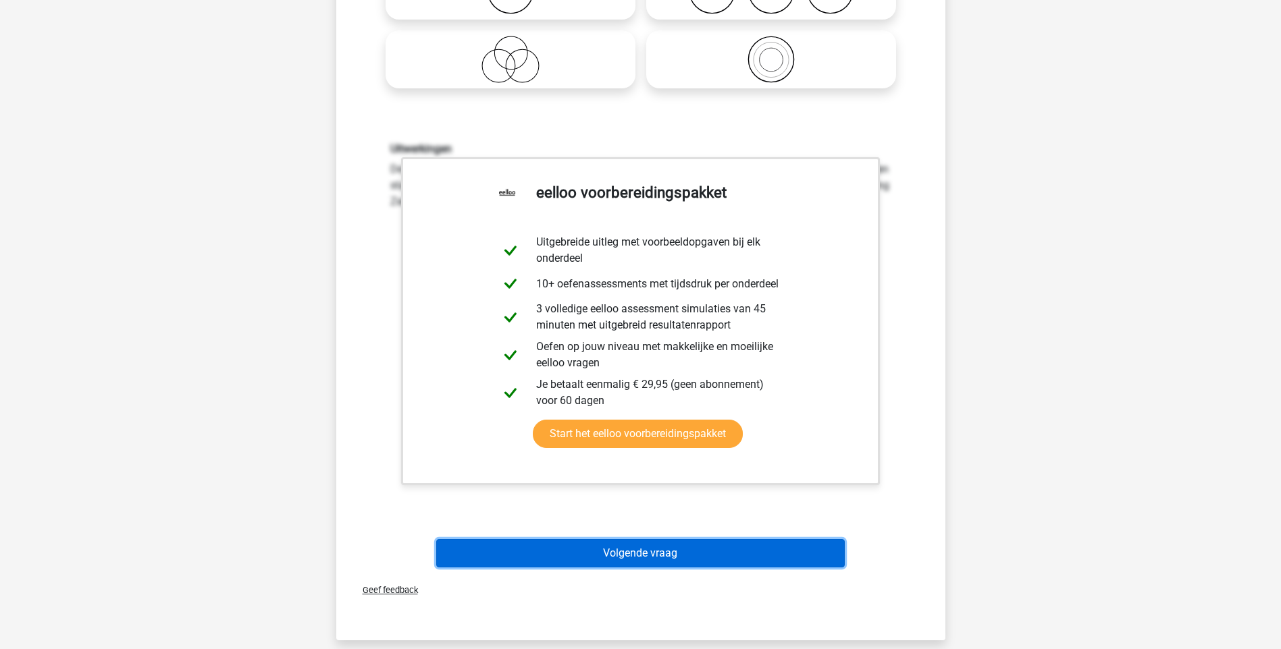
click at [650, 554] on button "Volgende vraag" at bounding box center [640, 553] width 408 height 28
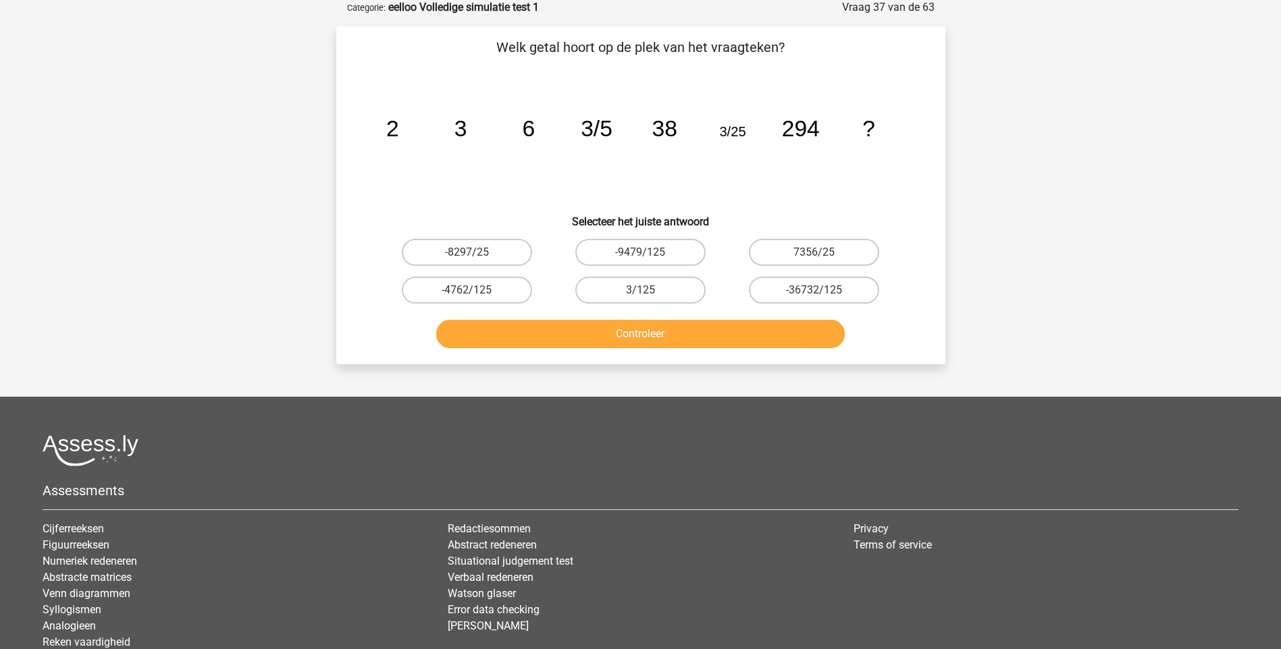
scroll to position [68, 0]
click at [661, 286] on label "3/125" at bounding box center [640, 290] width 130 height 27
click at [649, 291] on input "3/125" at bounding box center [644, 295] width 9 height 9
radio input "true"
click at [658, 340] on button "Controleer" at bounding box center [640, 335] width 408 height 28
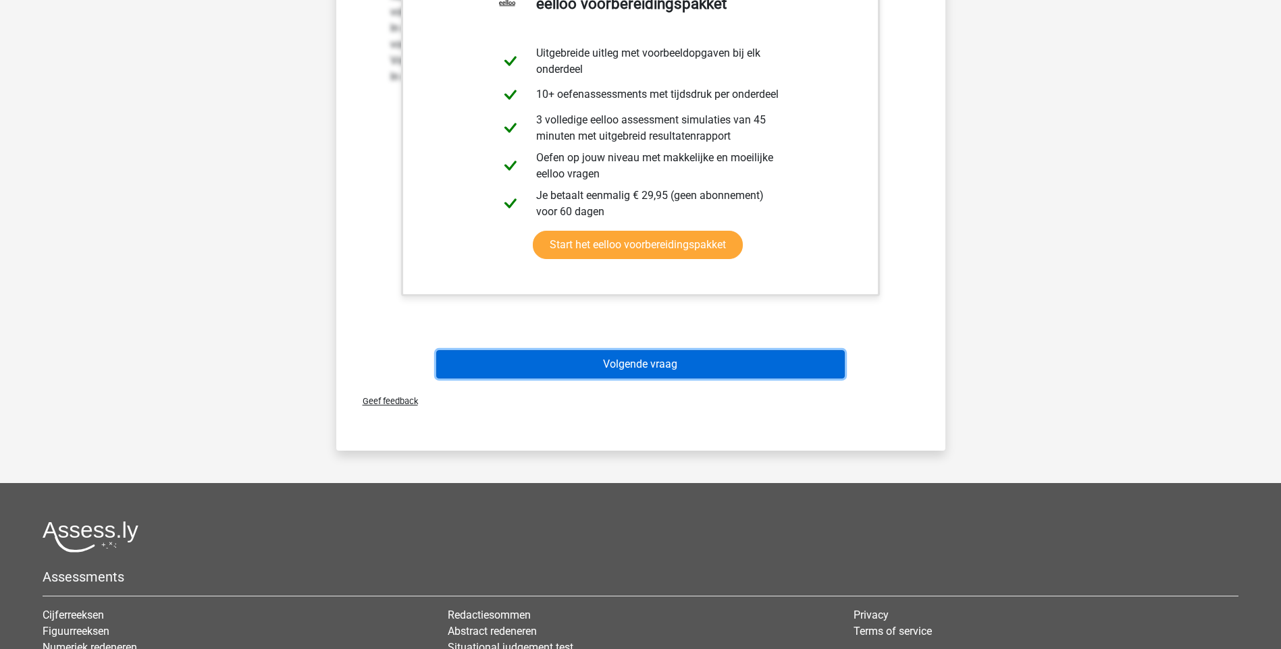
click at [667, 369] on button "Volgende vraag" at bounding box center [640, 364] width 408 height 28
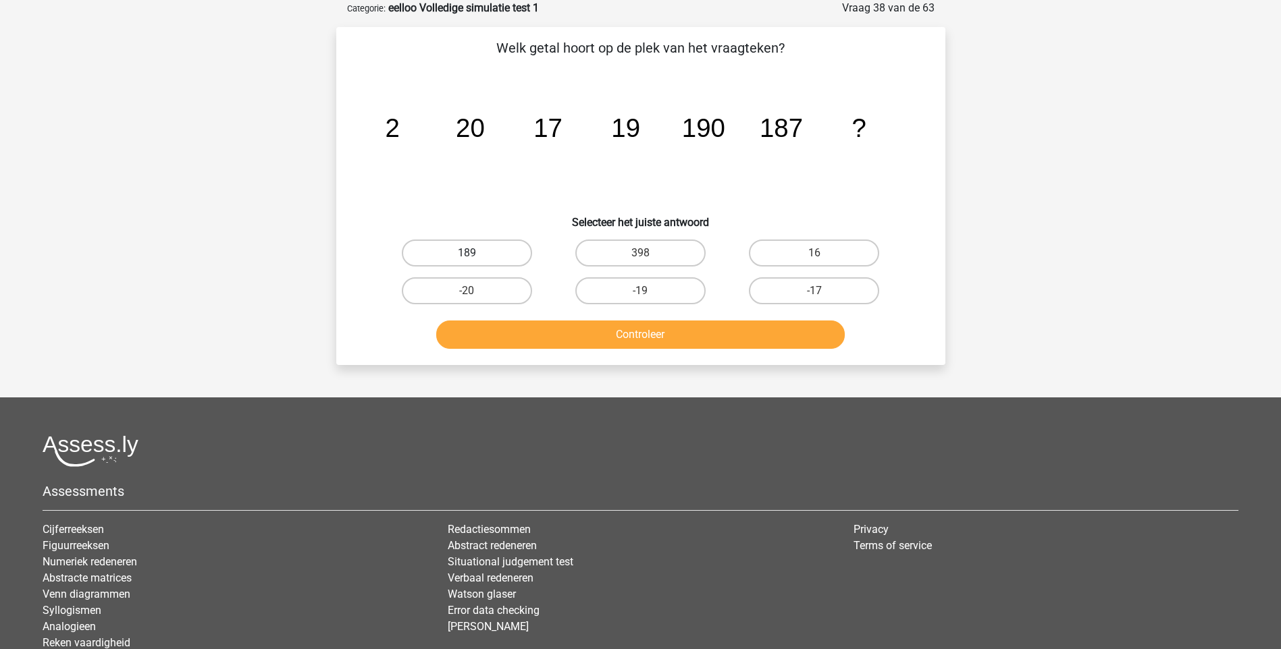
click at [481, 253] on label "189" at bounding box center [467, 253] width 130 height 27
click at [475, 253] on input "189" at bounding box center [471, 257] width 9 height 9
radio input "true"
click at [650, 333] on button "Controleer" at bounding box center [640, 335] width 408 height 28
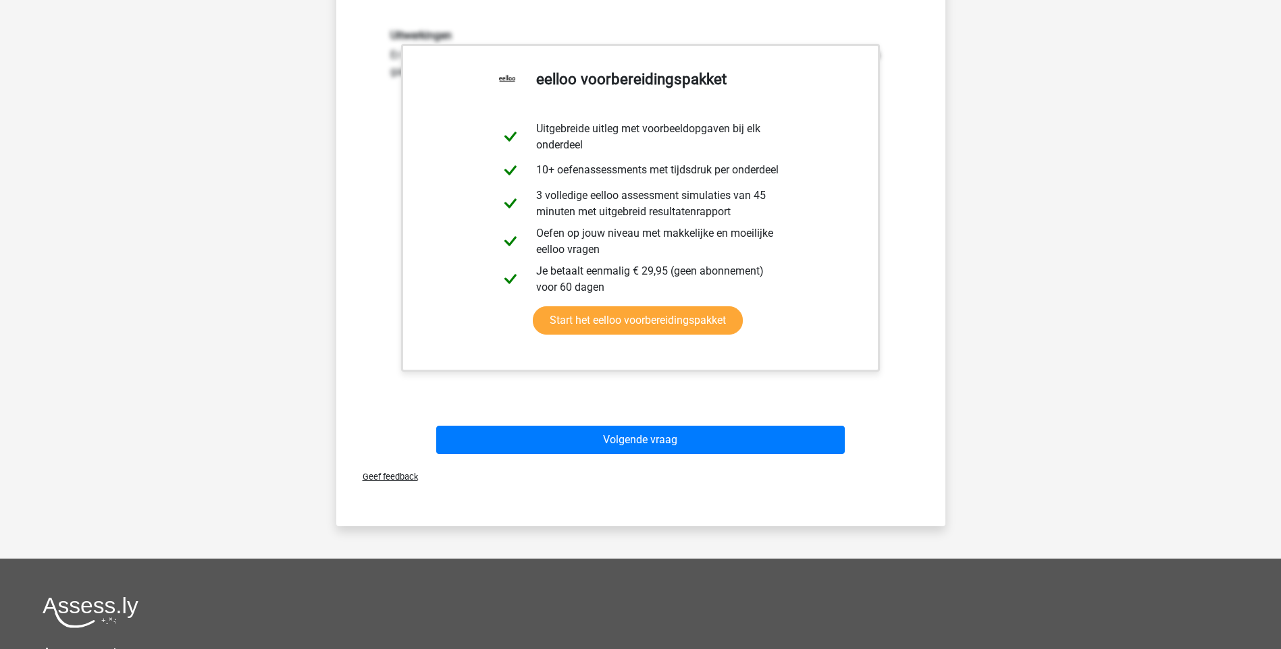
scroll to position [405, 0]
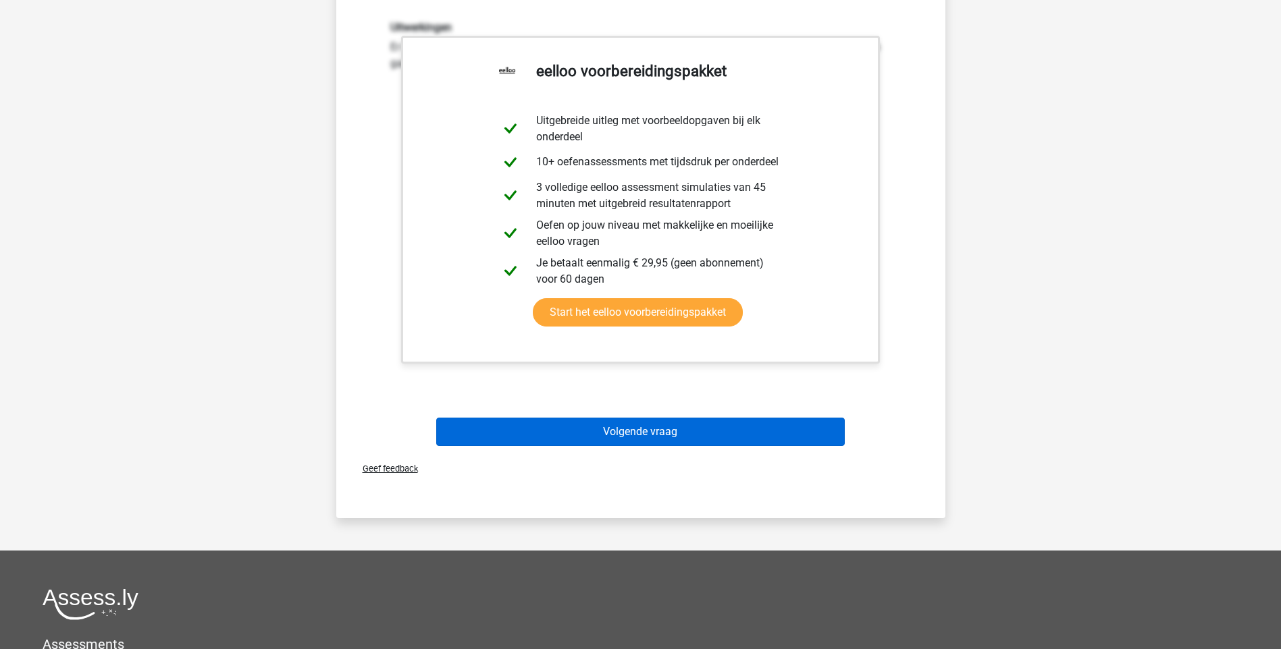
click at [640, 445] on div "Volgende vraag" at bounding box center [640, 435] width 521 height 34
click at [640, 440] on button "Volgende vraag" at bounding box center [640, 432] width 408 height 28
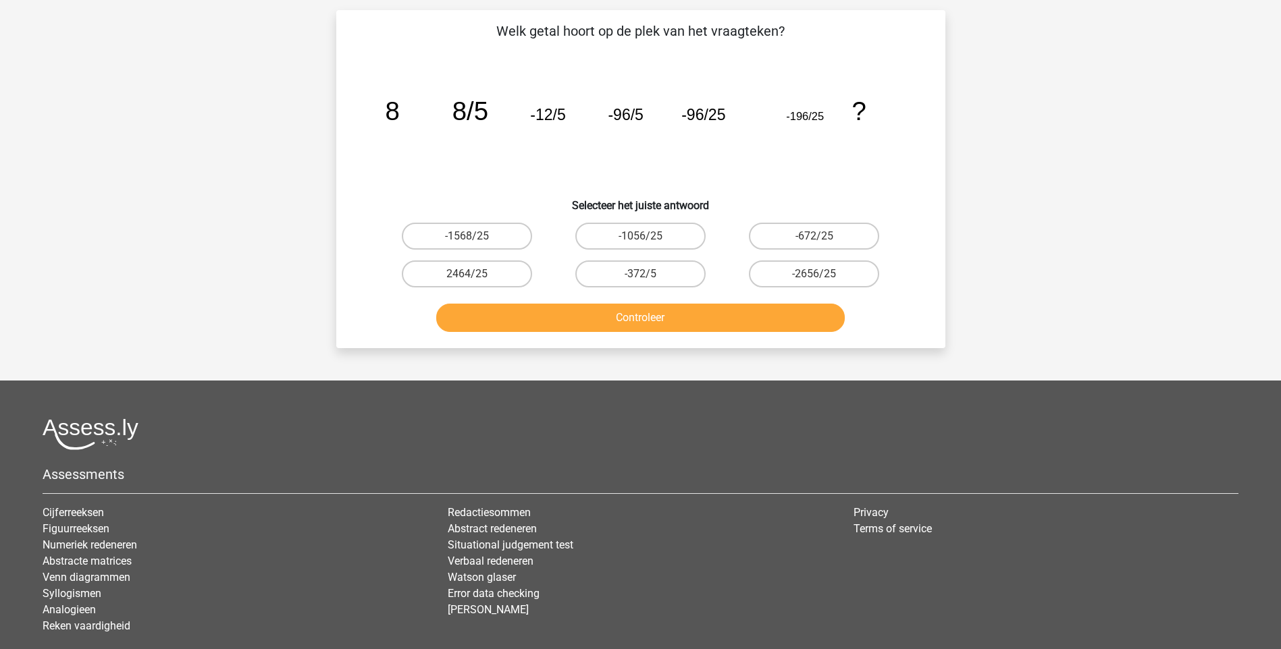
scroll to position [68, 0]
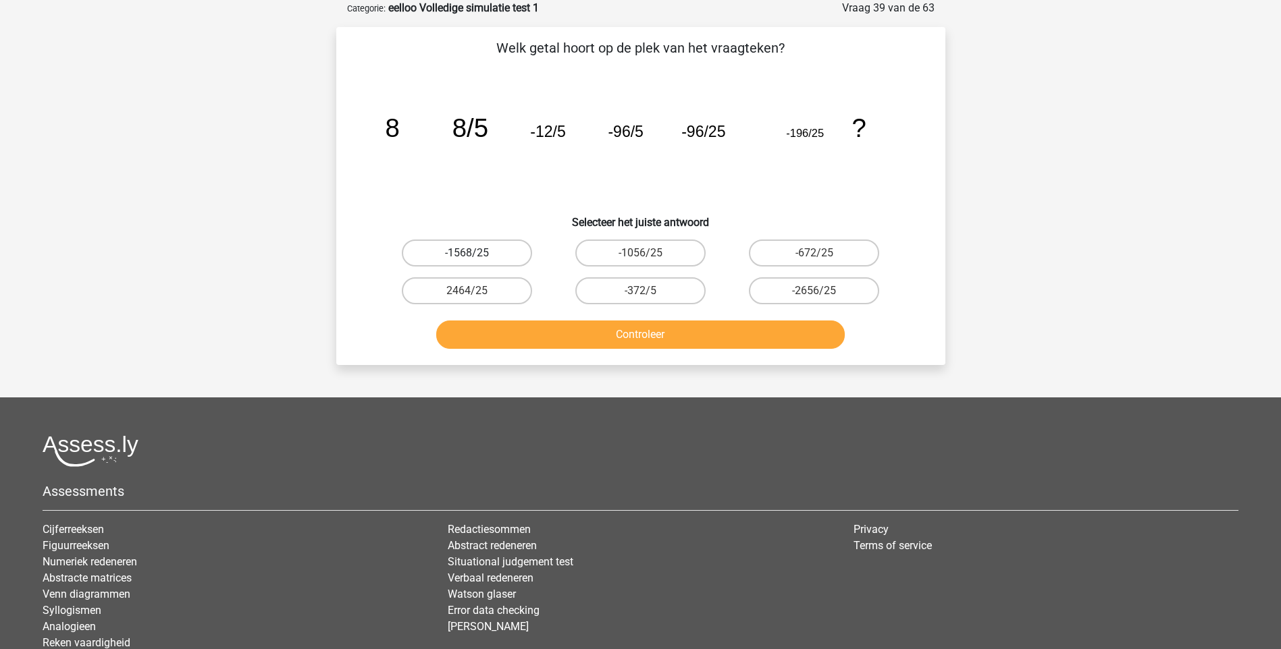
click at [491, 257] on label "-1568/25" at bounding box center [467, 253] width 130 height 27
click at [475, 257] on input "-1568/25" at bounding box center [471, 257] width 9 height 9
radio input "true"
click at [654, 339] on button "Controleer" at bounding box center [640, 335] width 408 height 28
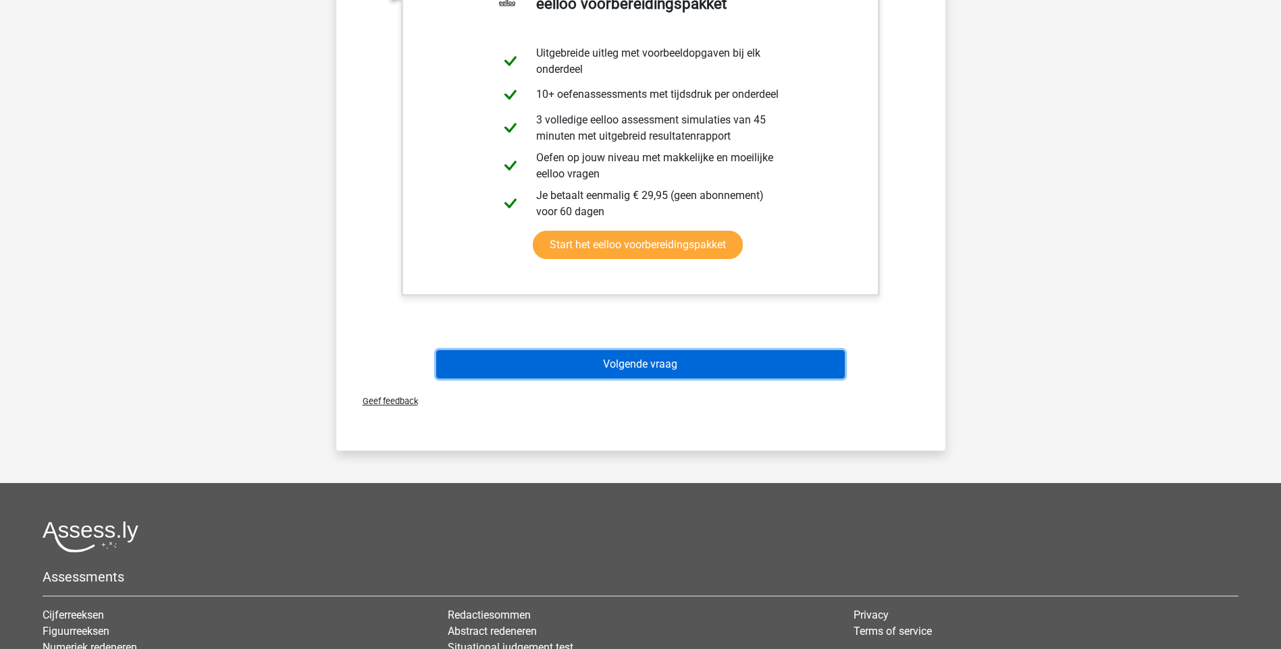
click at [579, 359] on button "Volgende vraag" at bounding box center [640, 364] width 408 height 28
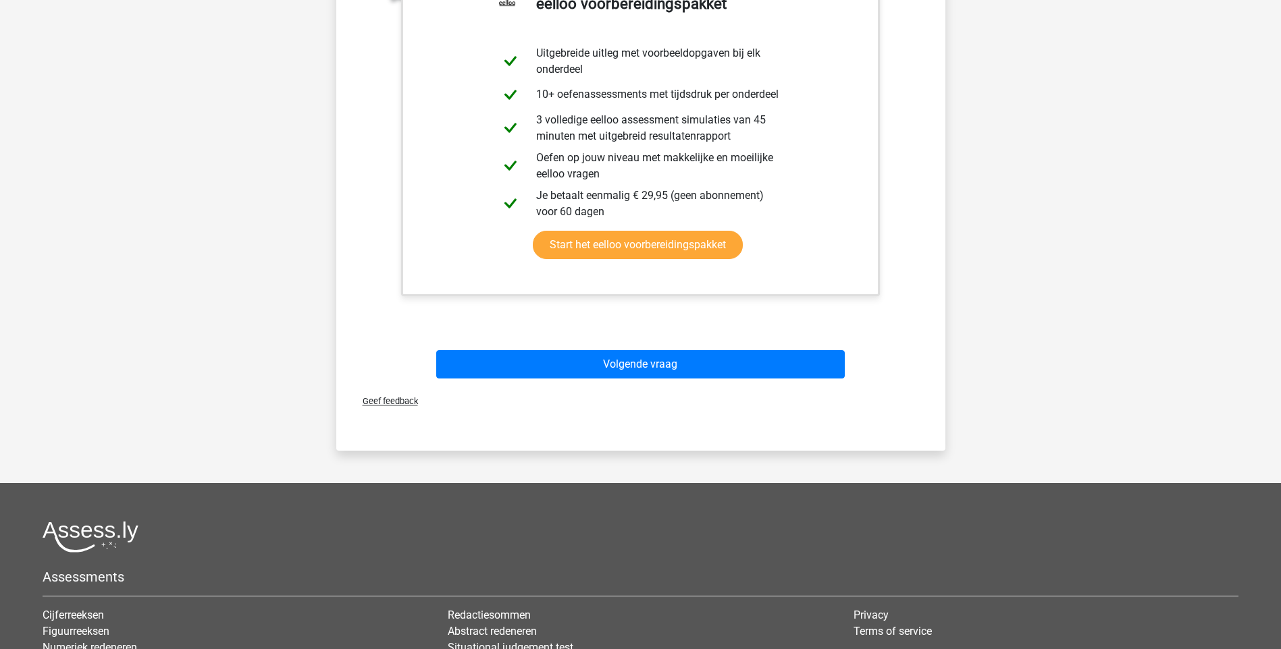
scroll to position [36, 0]
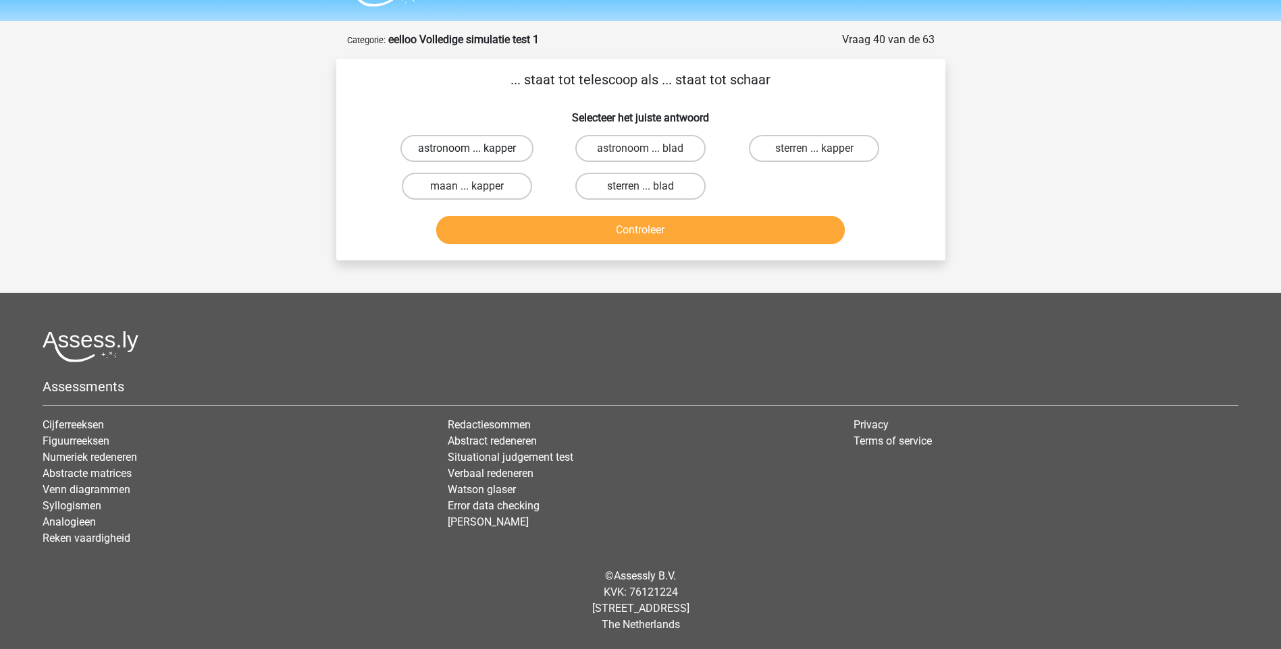
click at [500, 149] on label "astronoom ... kapper" at bounding box center [466, 148] width 133 height 27
click at [475, 149] on input "astronoom ... kapper" at bounding box center [471, 153] width 9 height 9
radio input "true"
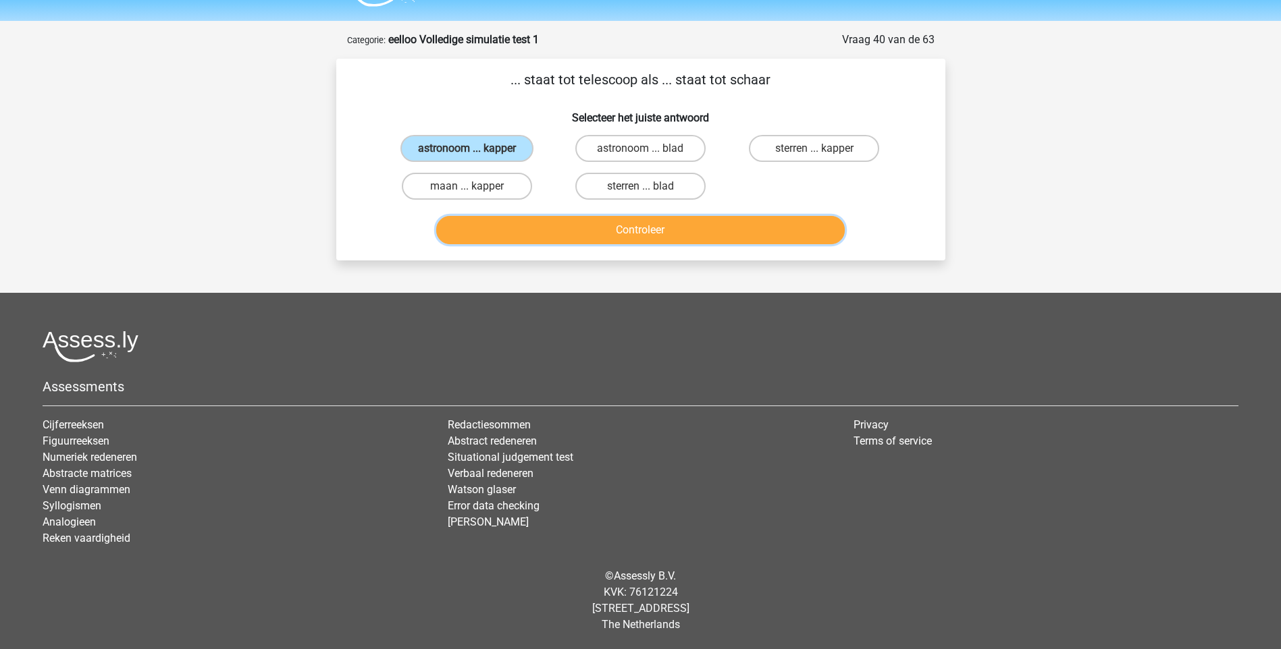
click at [638, 230] on button "Controleer" at bounding box center [640, 230] width 408 height 28
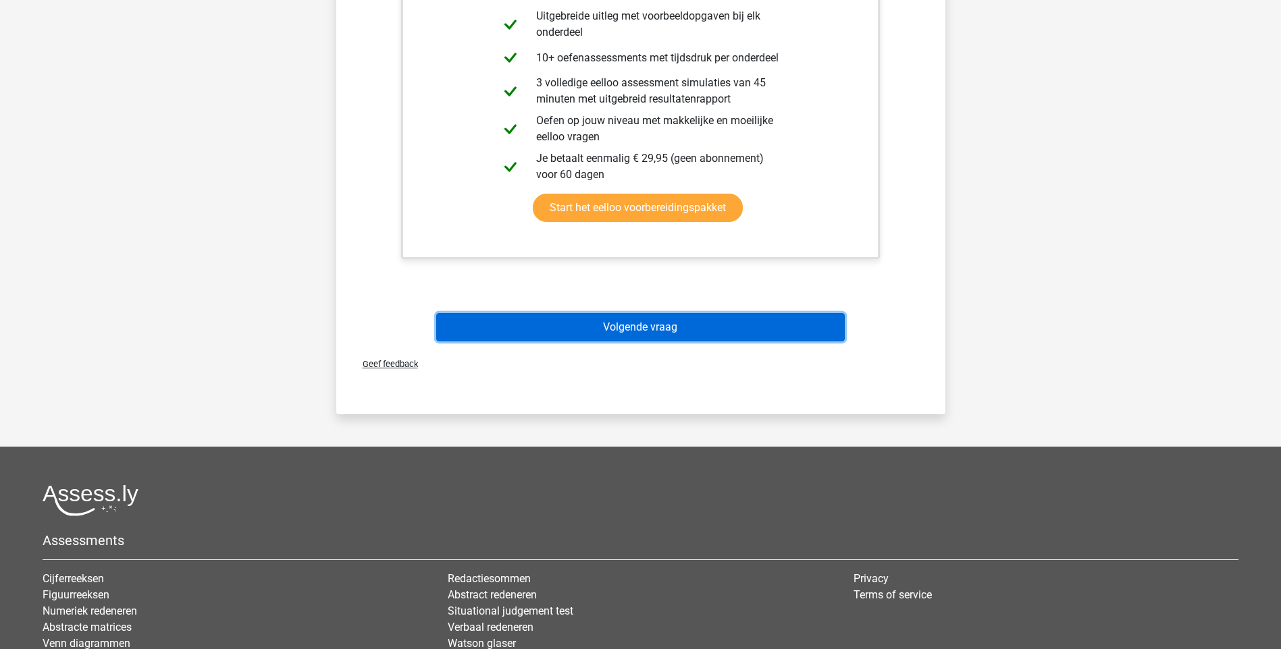
click at [656, 329] on button "Volgende vraag" at bounding box center [640, 327] width 408 height 28
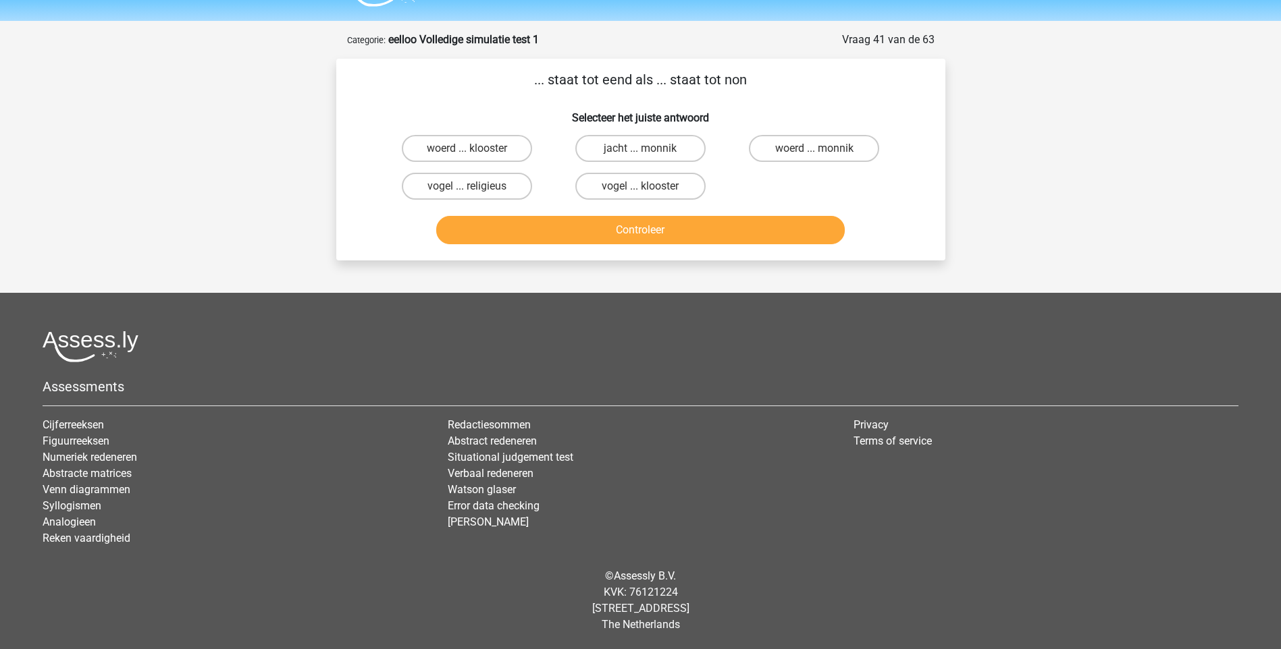
click at [820, 154] on input "woerd ... monnik" at bounding box center [818, 153] width 9 height 9
radio input "true"
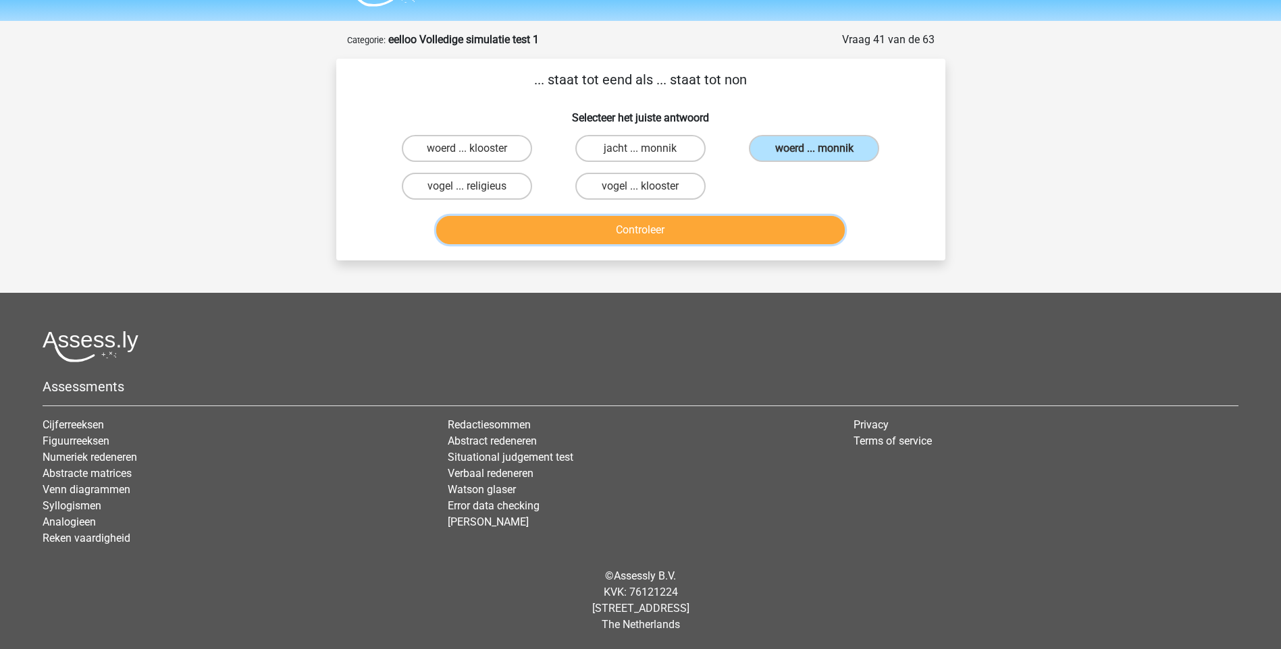
click at [647, 228] on button "Controleer" at bounding box center [640, 230] width 408 height 28
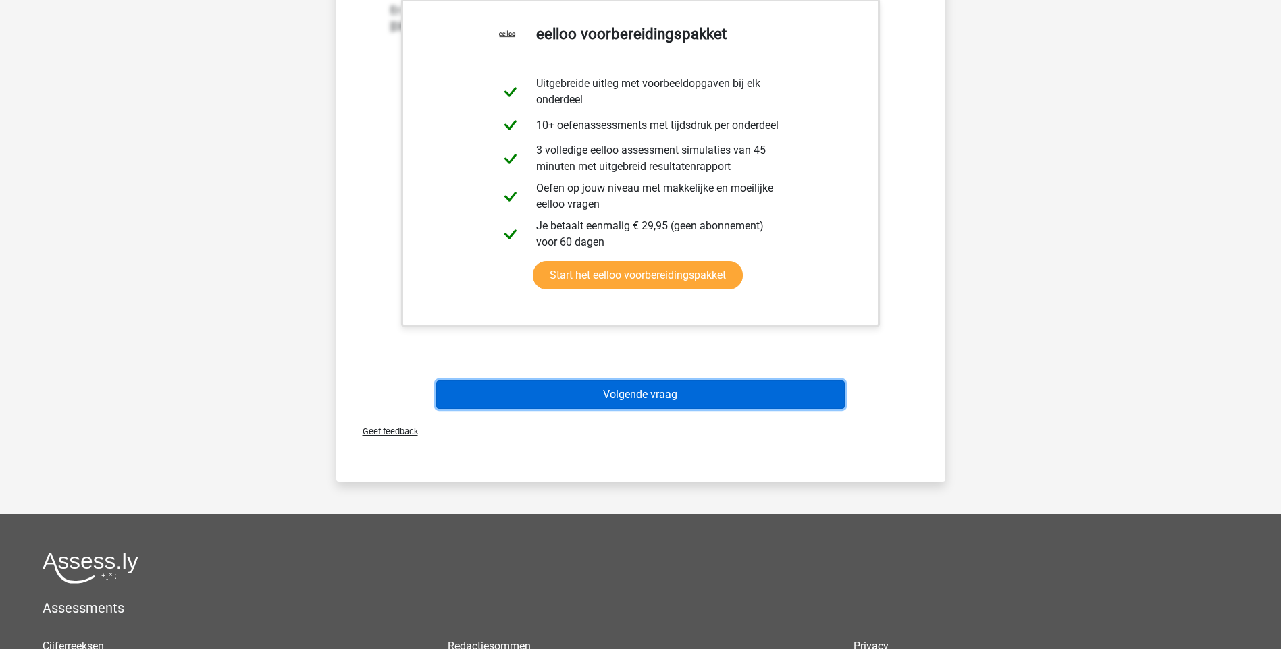
click at [665, 396] on button "Volgende vraag" at bounding box center [640, 395] width 408 height 28
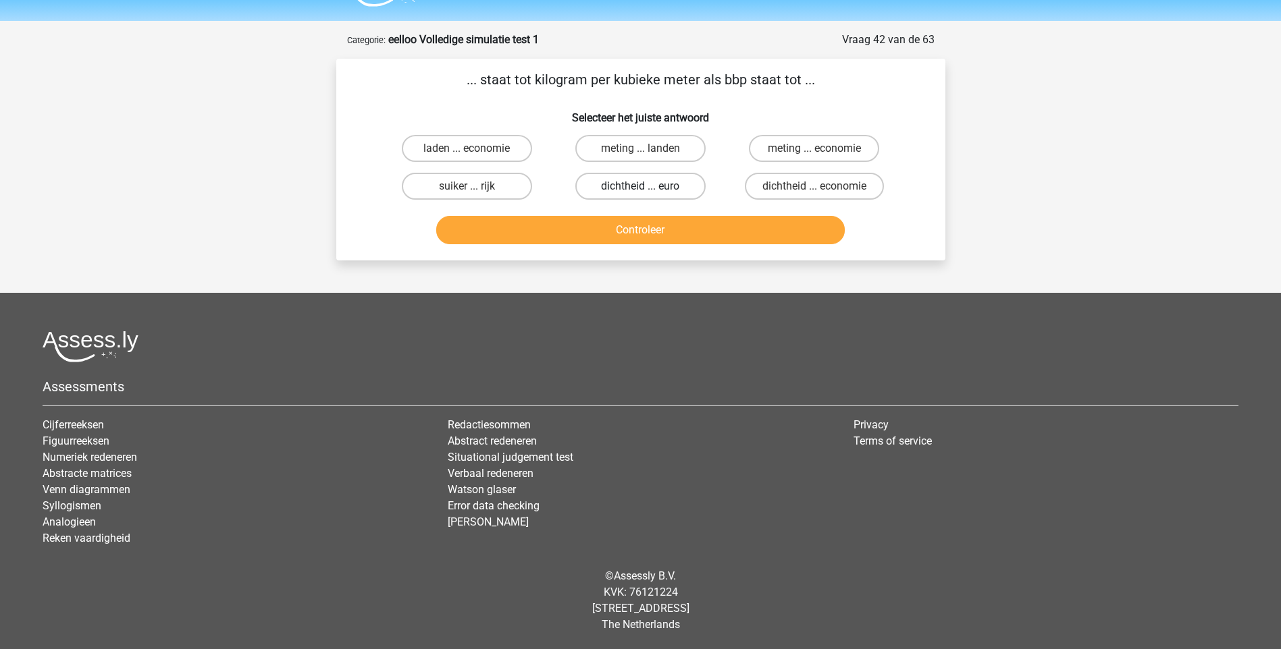
click at [658, 190] on label "dichtheid ... euro" at bounding box center [640, 186] width 130 height 27
click at [649, 190] on input "dichtheid ... euro" at bounding box center [644, 190] width 9 height 9
radio input "true"
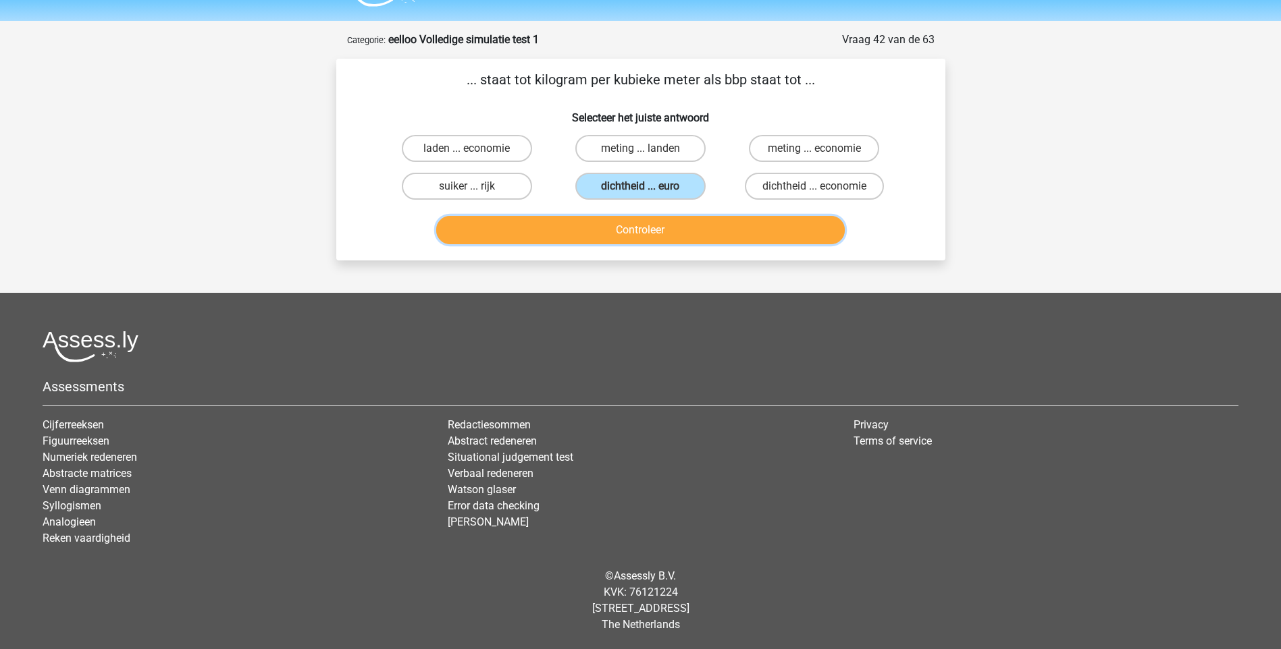
click at [658, 234] on button "Controleer" at bounding box center [640, 230] width 408 height 28
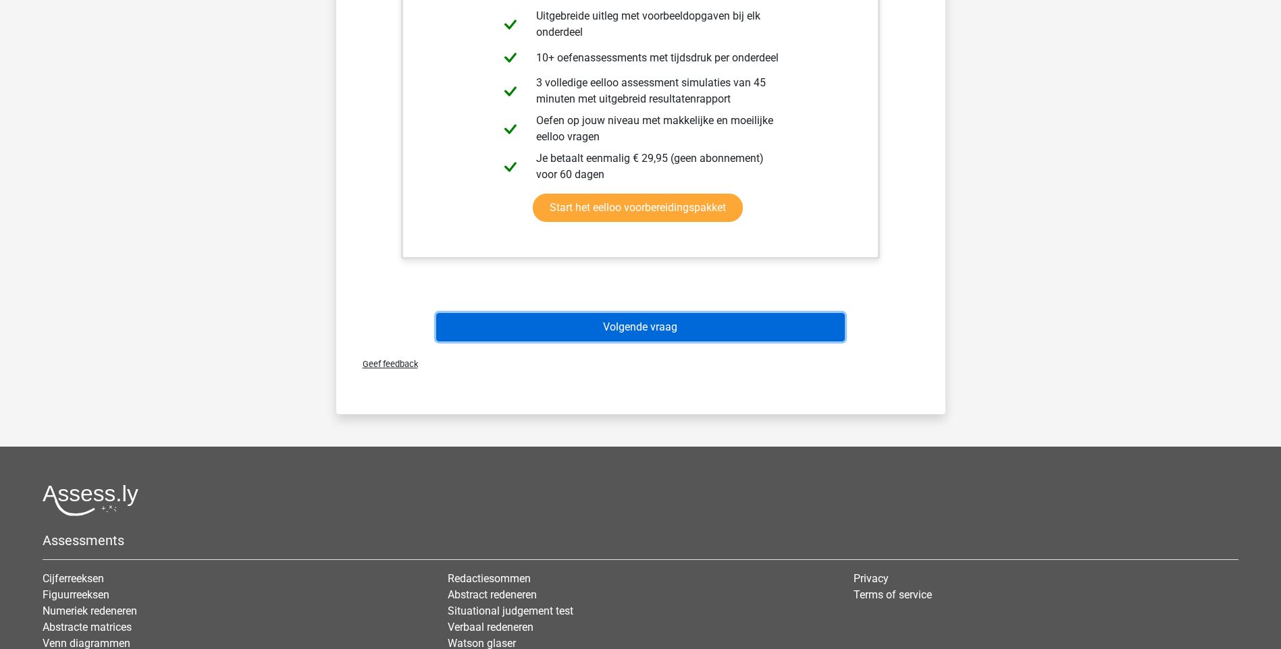
click at [660, 328] on button "Volgende vraag" at bounding box center [640, 327] width 408 height 28
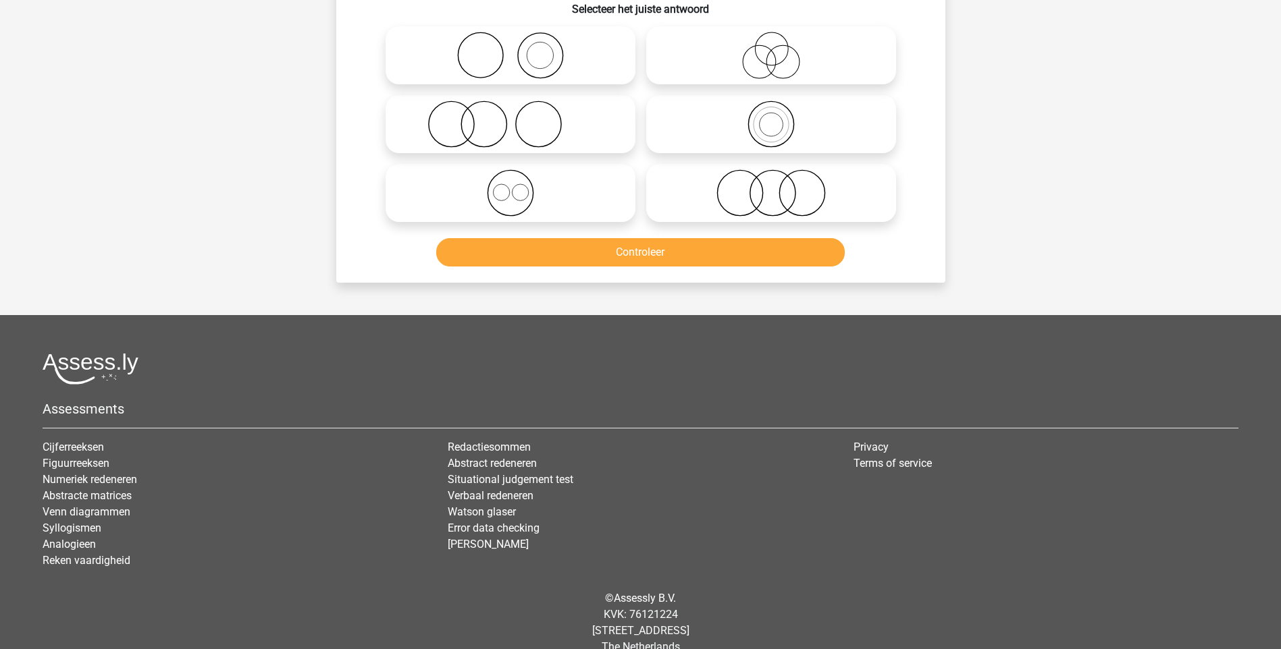
scroll to position [68, 0]
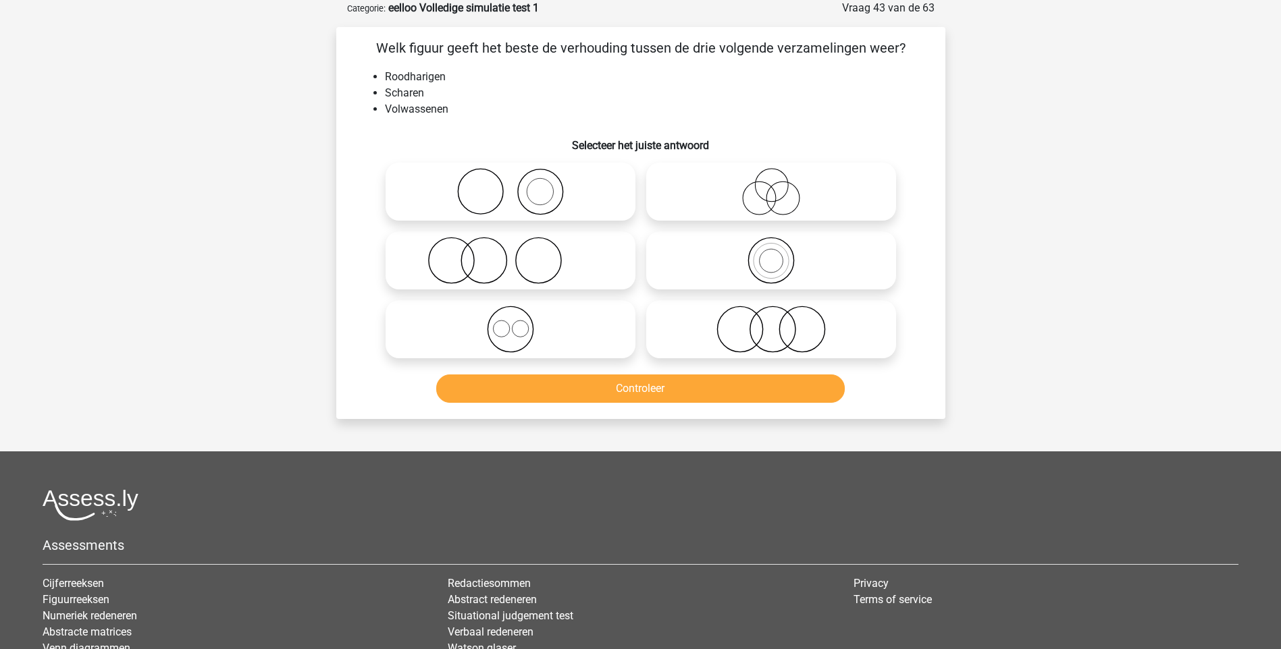
click at [507, 262] on icon at bounding box center [510, 260] width 239 height 47
click at [510, 254] on input "radio" at bounding box center [514, 249] width 9 height 9
radio input "true"
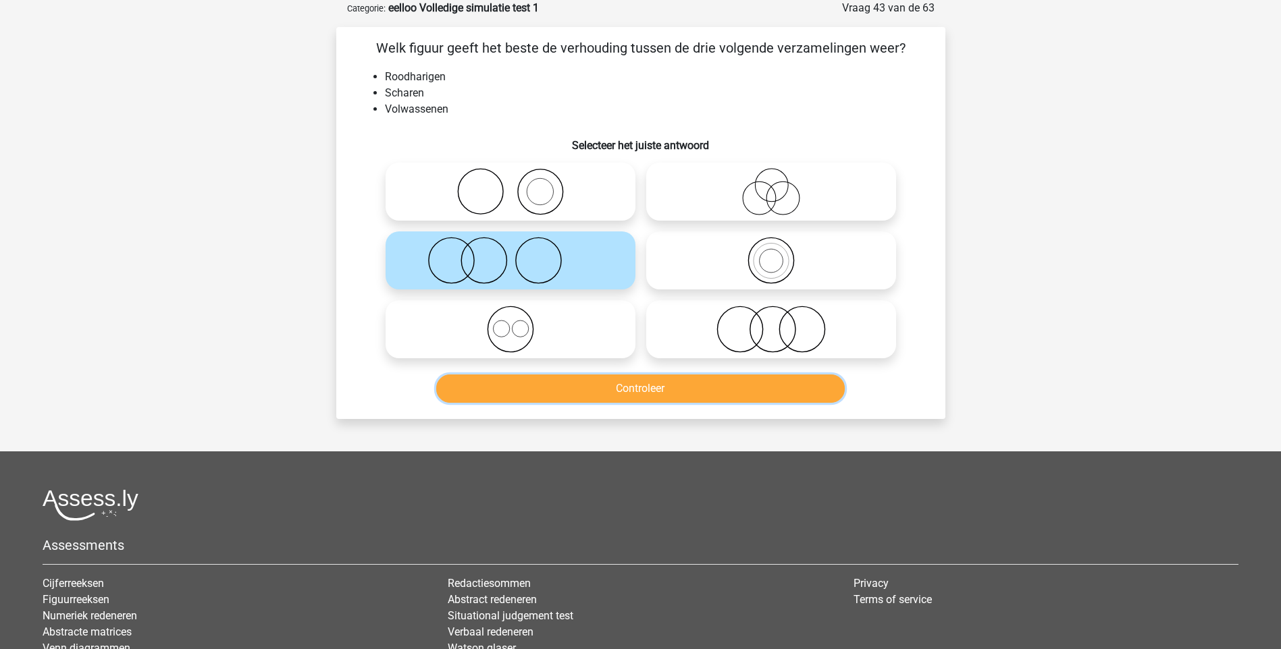
click at [652, 389] on button "Controleer" at bounding box center [640, 389] width 408 height 28
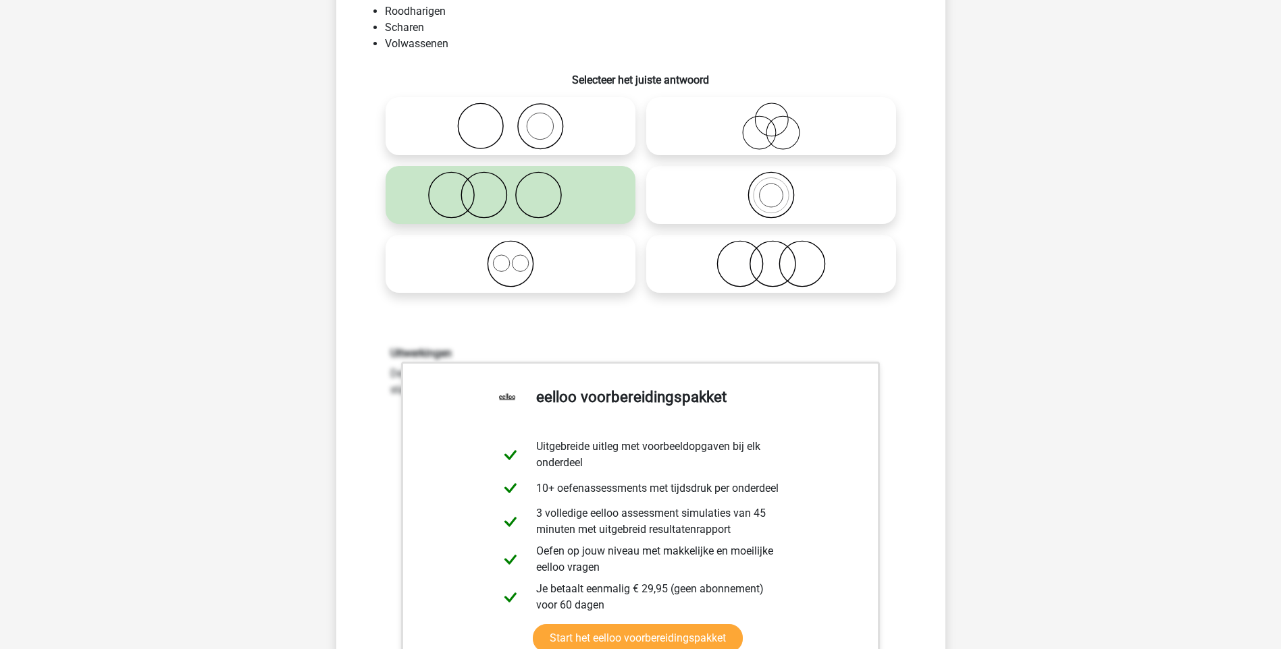
scroll to position [405, 0]
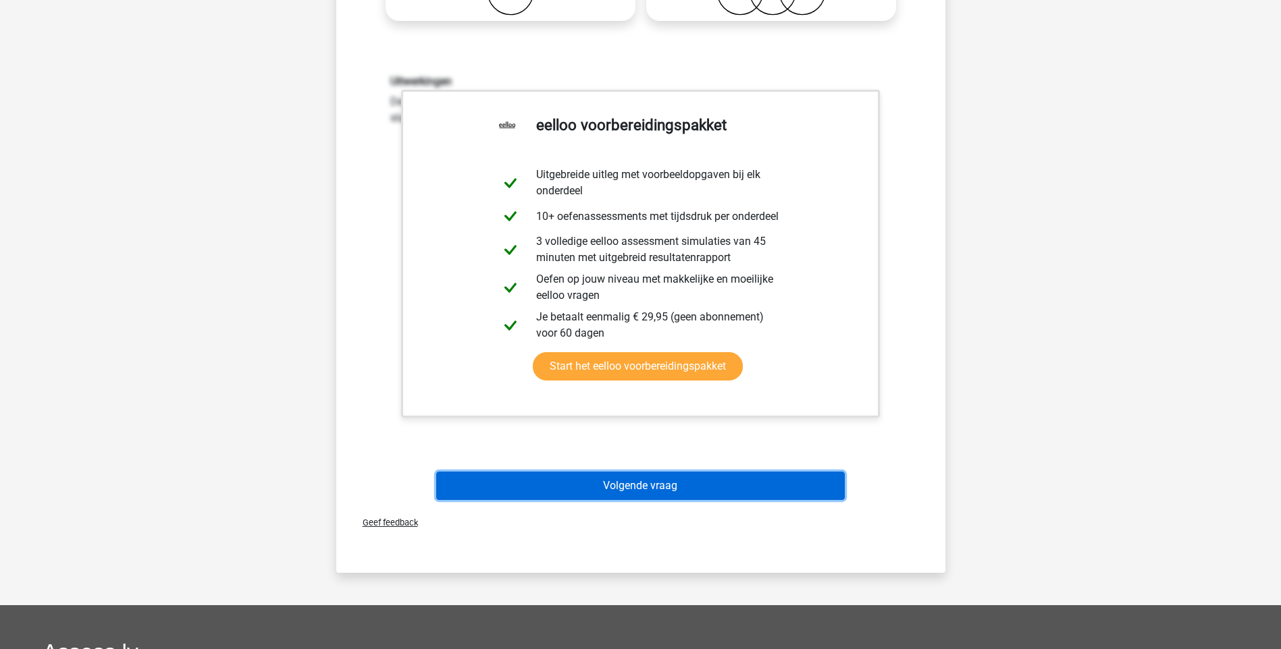
click at [652, 487] on button "Volgende vraag" at bounding box center [640, 486] width 408 height 28
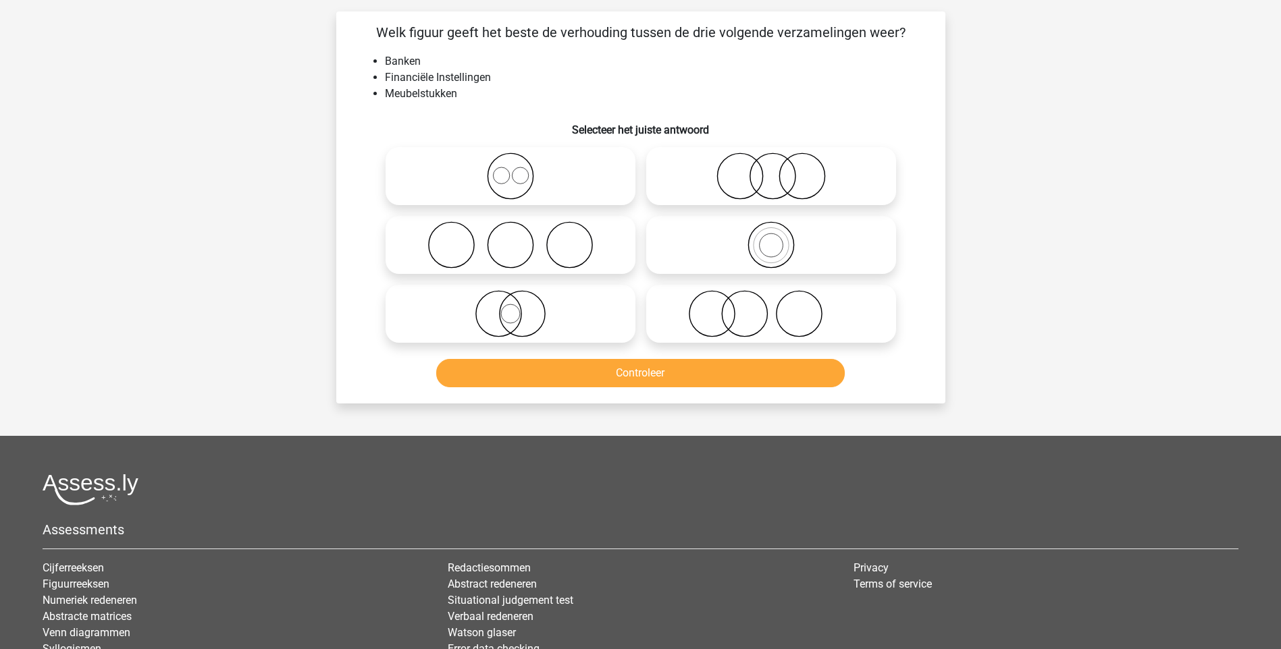
scroll to position [68, 0]
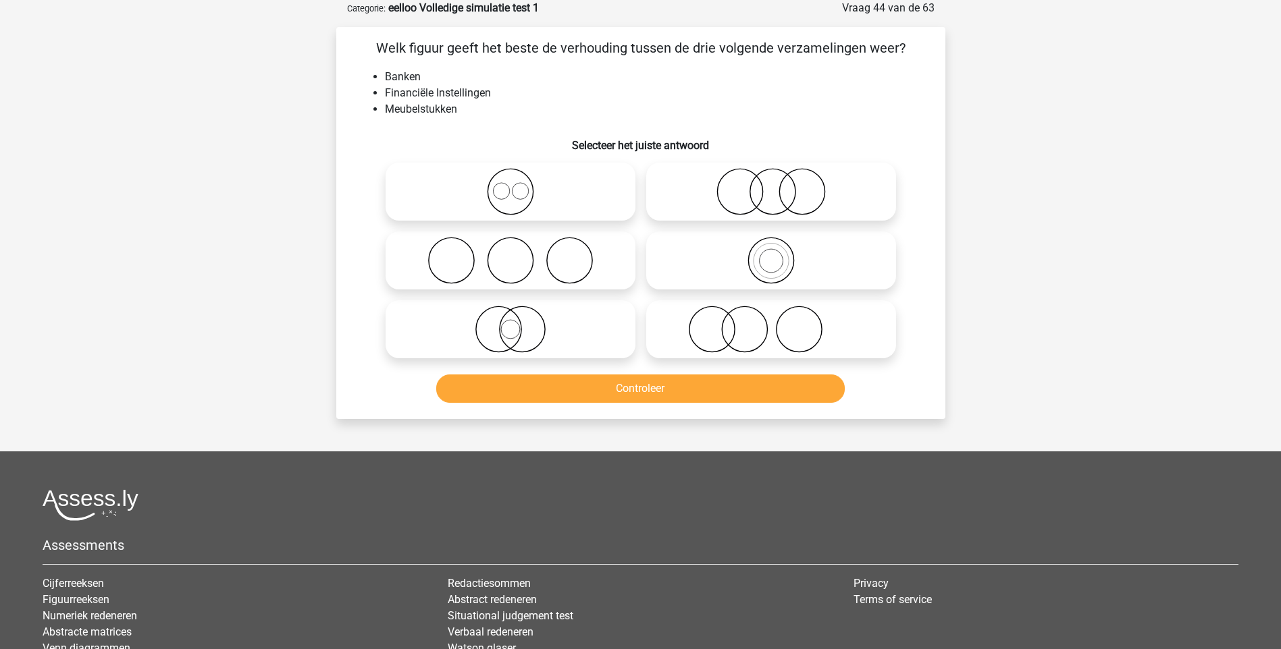
click at [736, 335] on icon at bounding box center [771, 329] width 239 height 47
click at [771, 323] on input "radio" at bounding box center [775, 318] width 9 height 9
radio input "true"
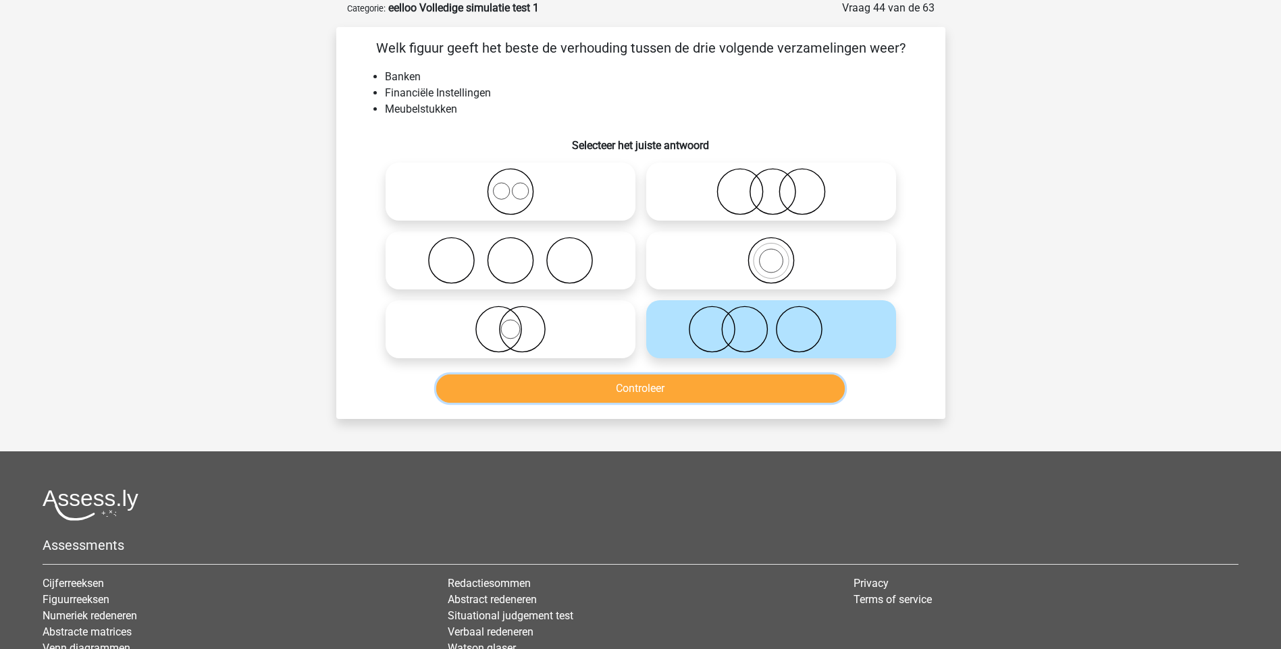
click at [627, 390] on button "Controleer" at bounding box center [640, 389] width 408 height 28
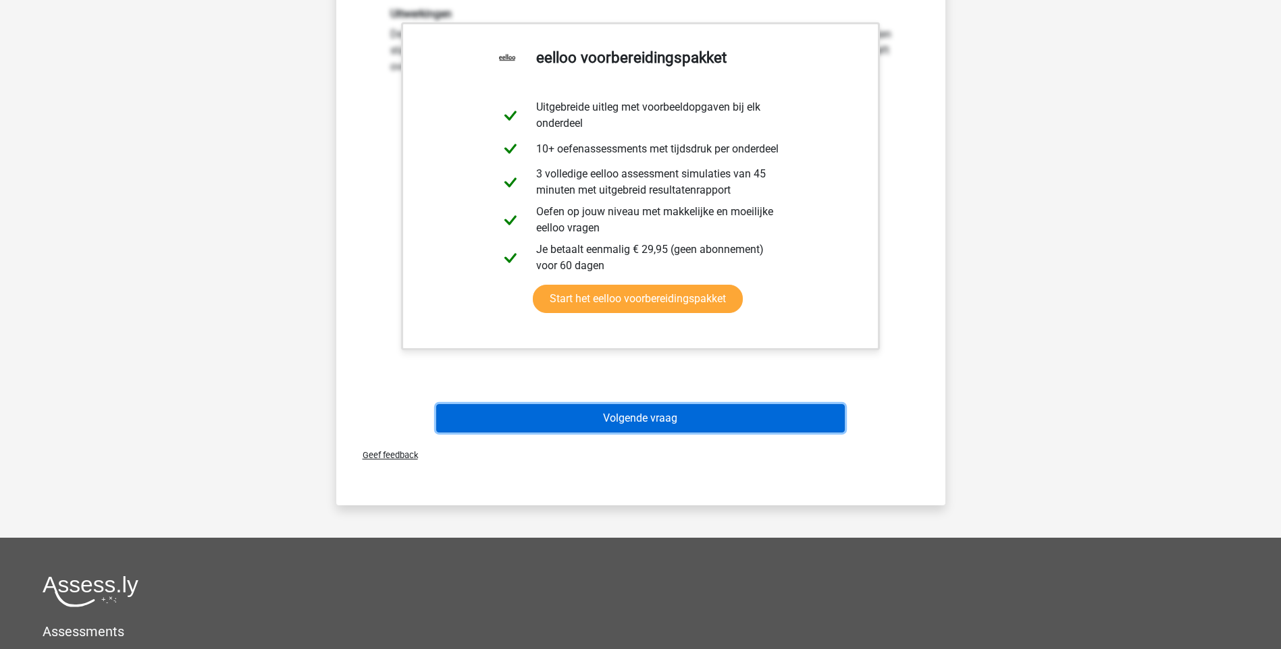
click at [627, 416] on button "Volgende vraag" at bounding box center [640, 418] width 408 height 28
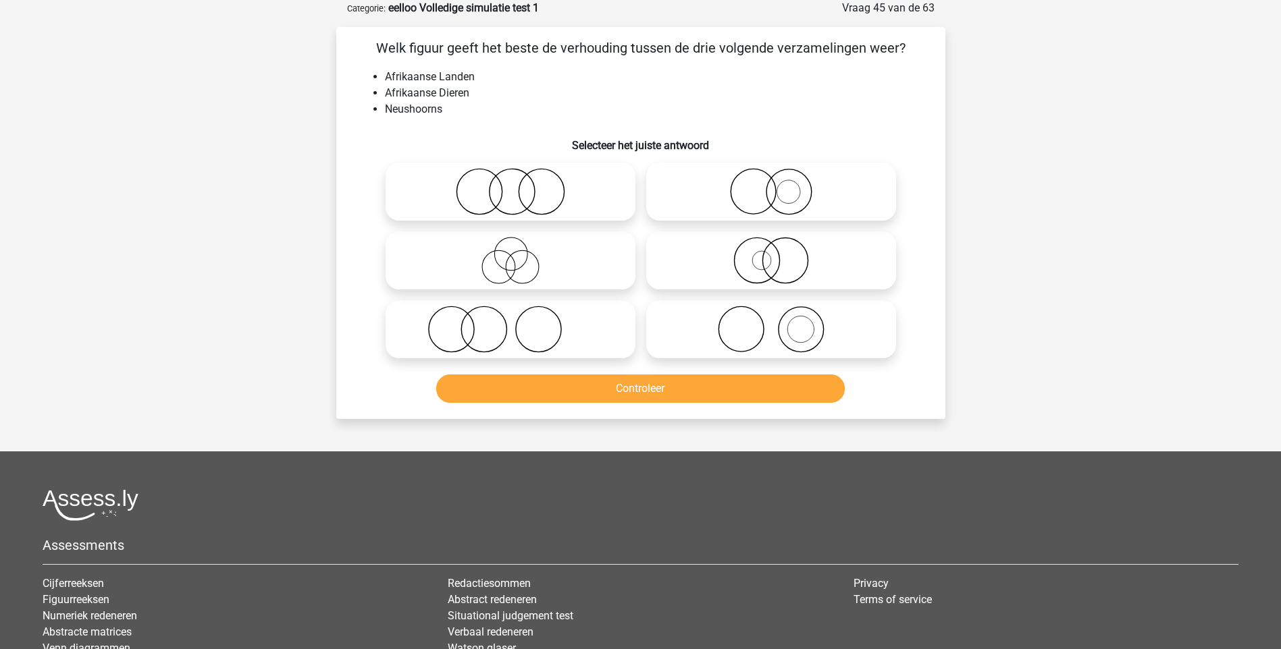
click at [803, 337] on icon at bounding box center [771, 329] width 239 height 47
click at [780, 323] on input "radio" at bounding box center [775, 318] width 9 height 9
radio input "true"
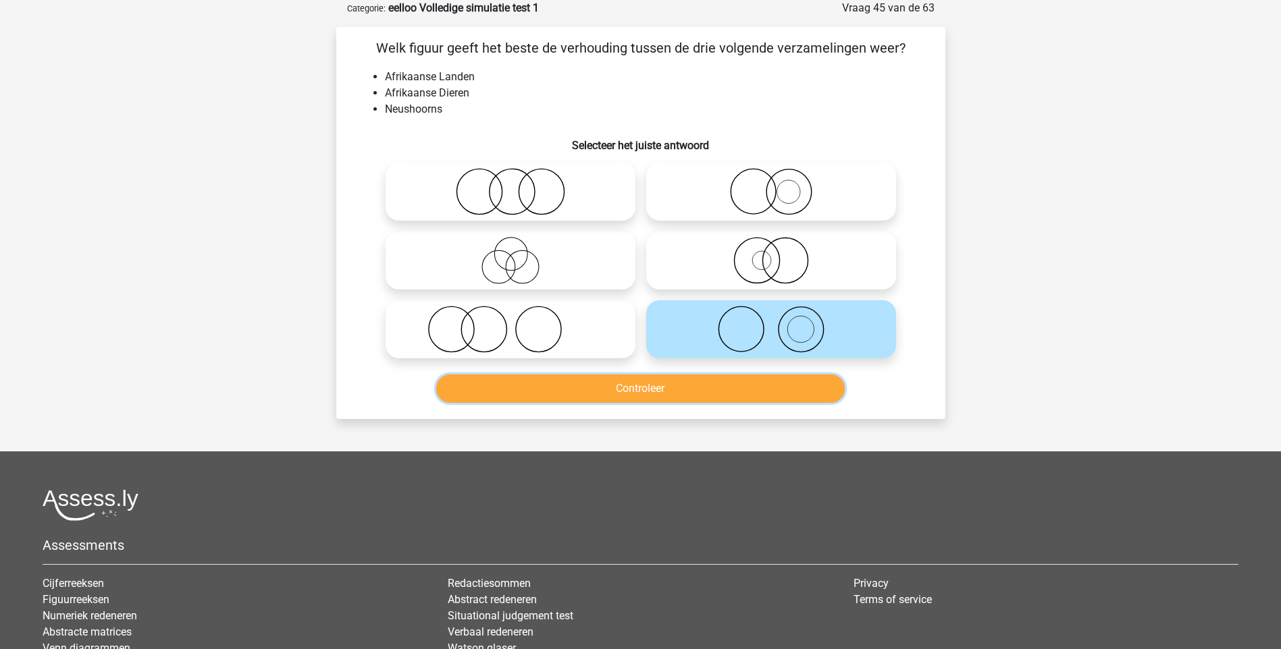
click at [701, 384] on button "Controleer" at bounding box center [640, 389] width 408 height 28
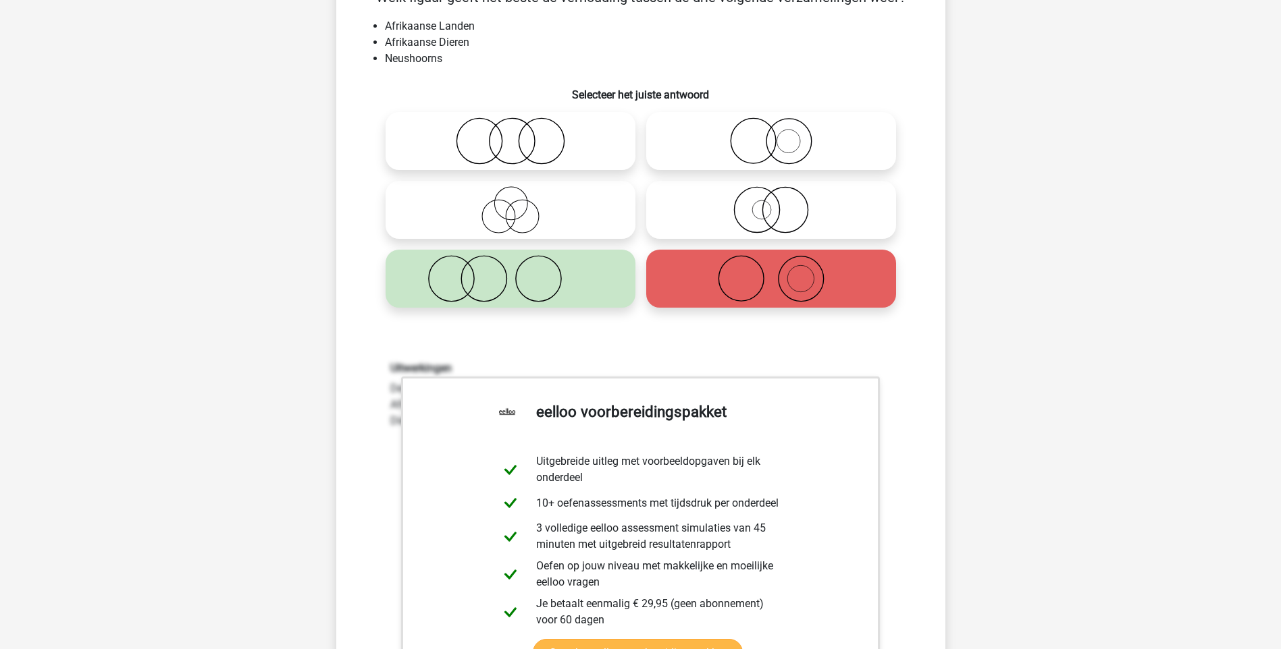
scroll to position [405, 0]
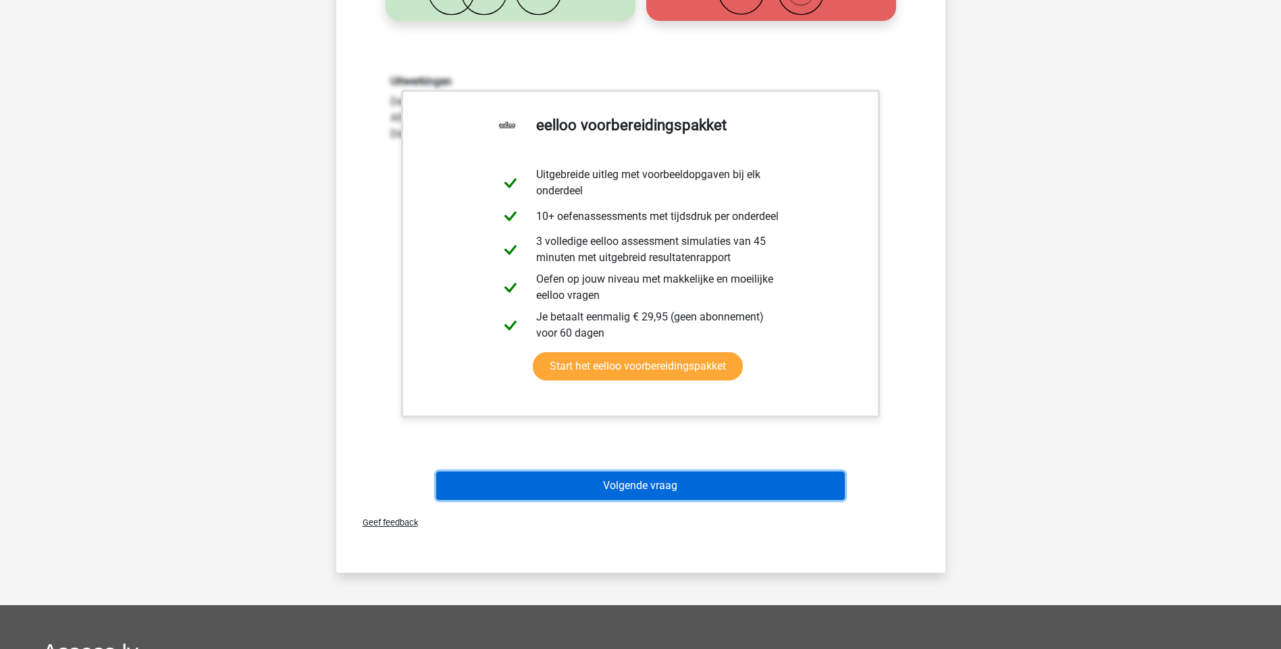
click at [609, 479] on button "Volgende vraag" at bounding box center [640, 486] width 408 height 28
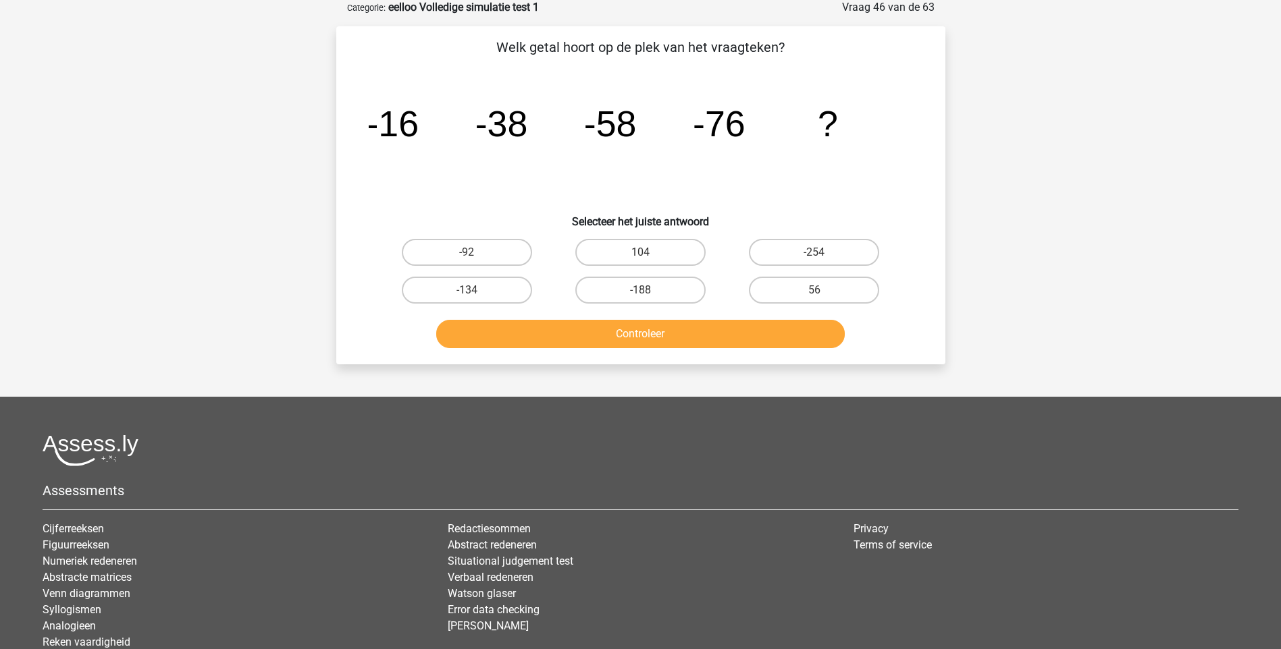
scroll to position [68, 0]
click at [449, 251] on label "-92" at bounding box center [467, 253] width 130 height 27
click at [467, 253] on input "-92" at bounding box center [471, 257] width 9 height 9
radio input "true"
click at [643, 339] on button "Controleer" at bounding box center [640, 335] width 408 height 28
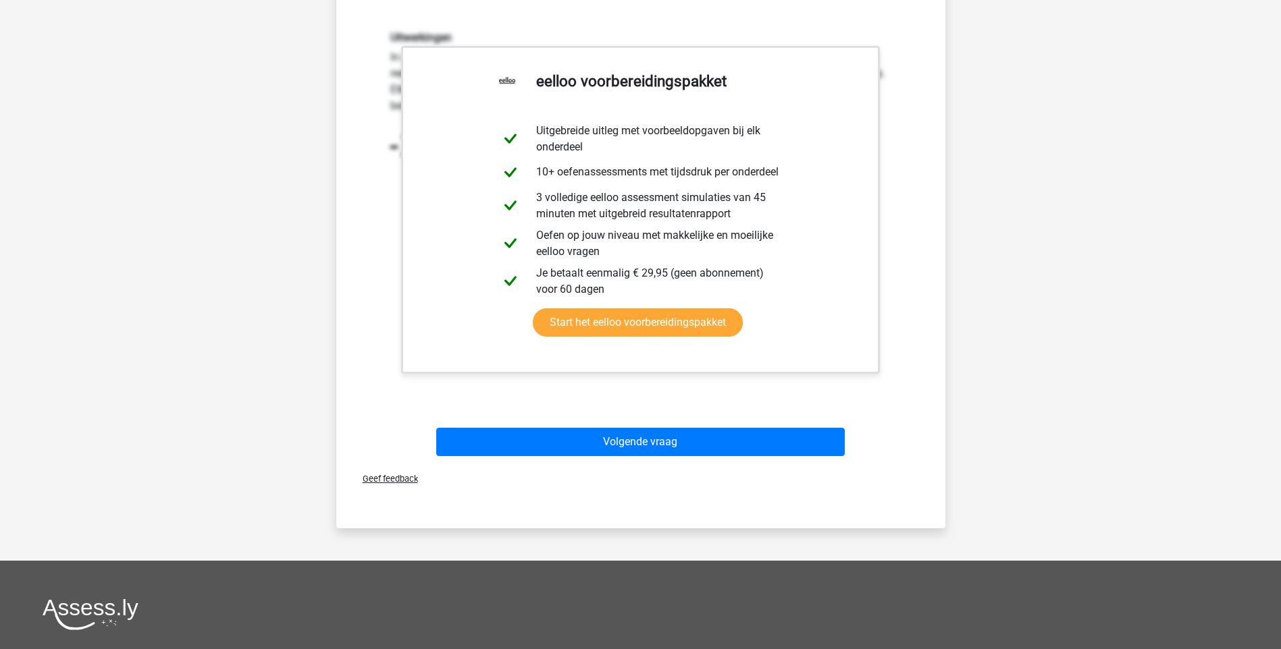
scroll to position [405, 0]
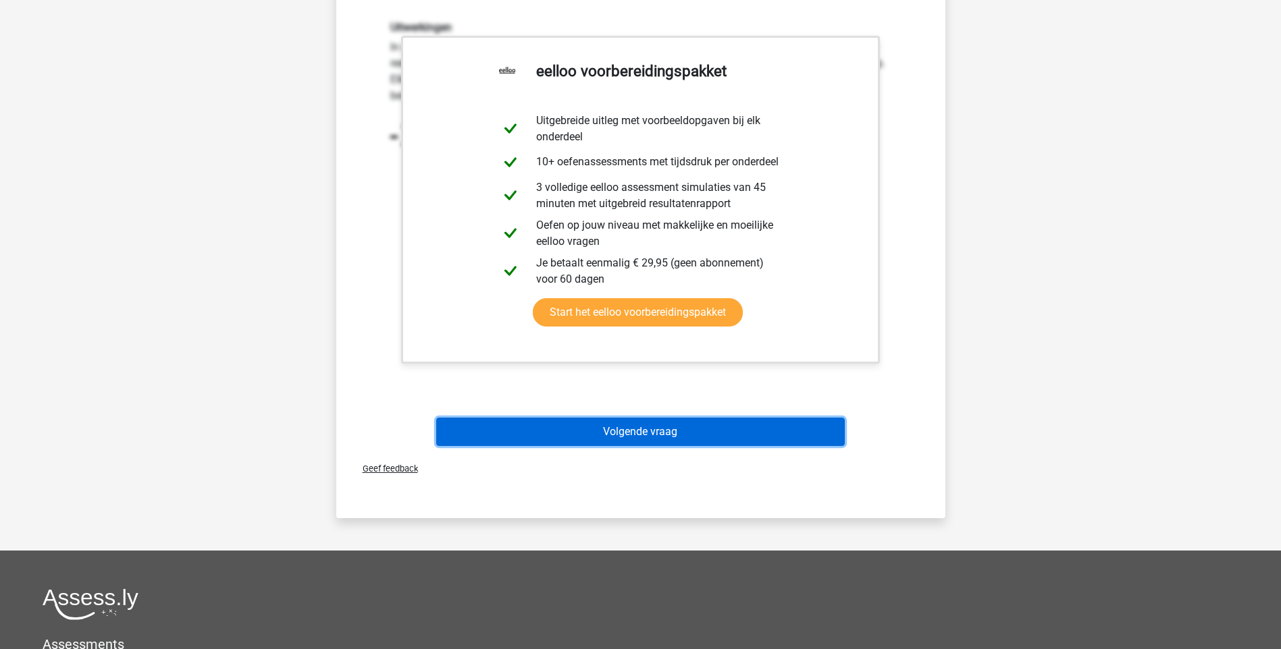
click at [686, 433] on button "Volgende vraag" at bounding box center [640, 432] width 408 height 28
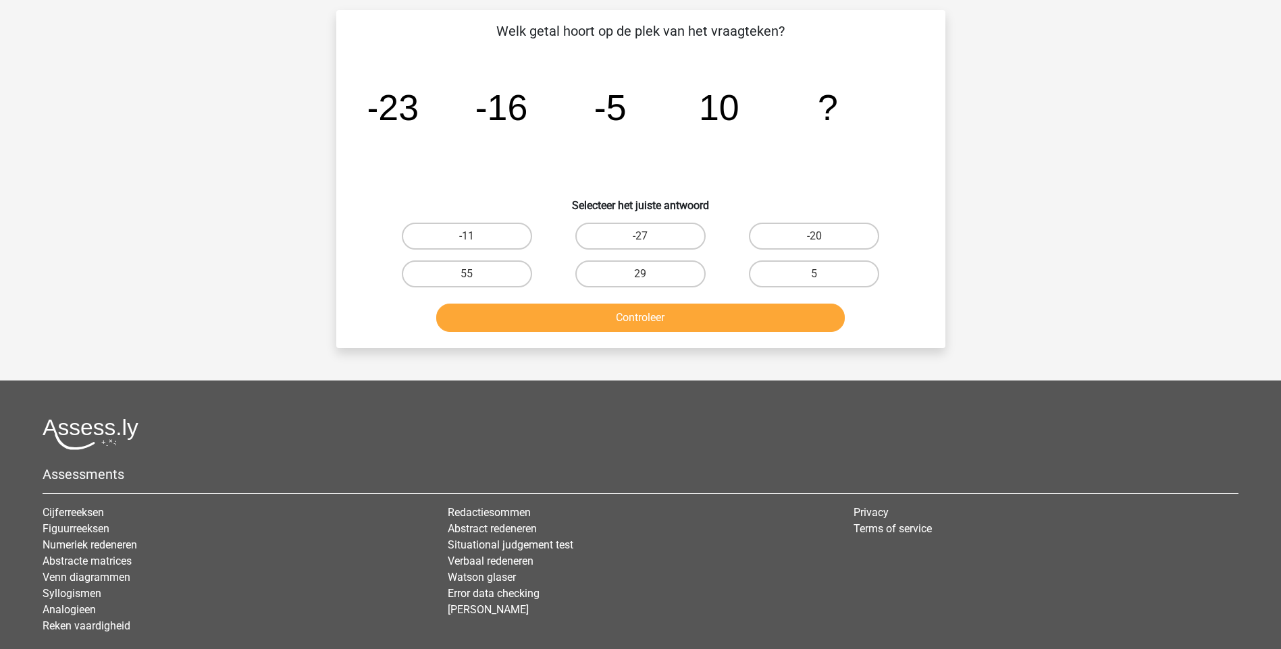
scroll to position [68, 0]
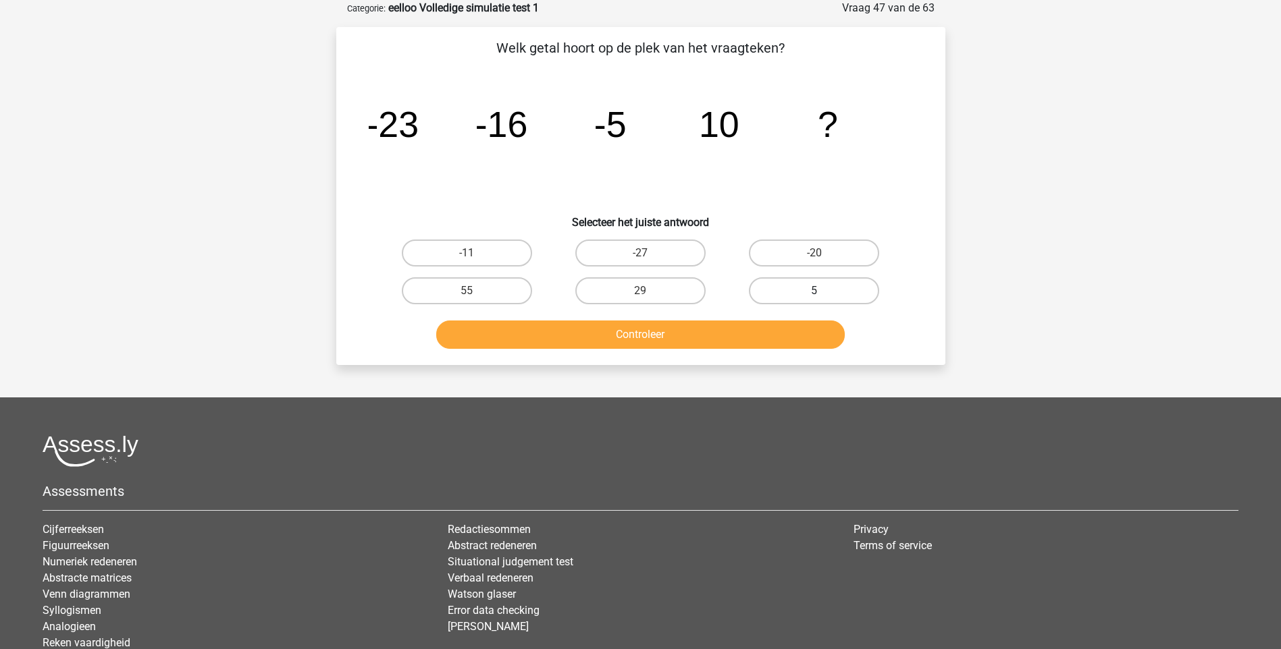
click at [824, 298] on label "5" at bounding box center [814, 290] width 130 height 27
click at [823, 298] on input "5" at bounding box center [818, 295] width 9 height 9
radio input "true"
click at [678, 336] on button "Controleer" at bounding box center [640, 335] width 408 height 28
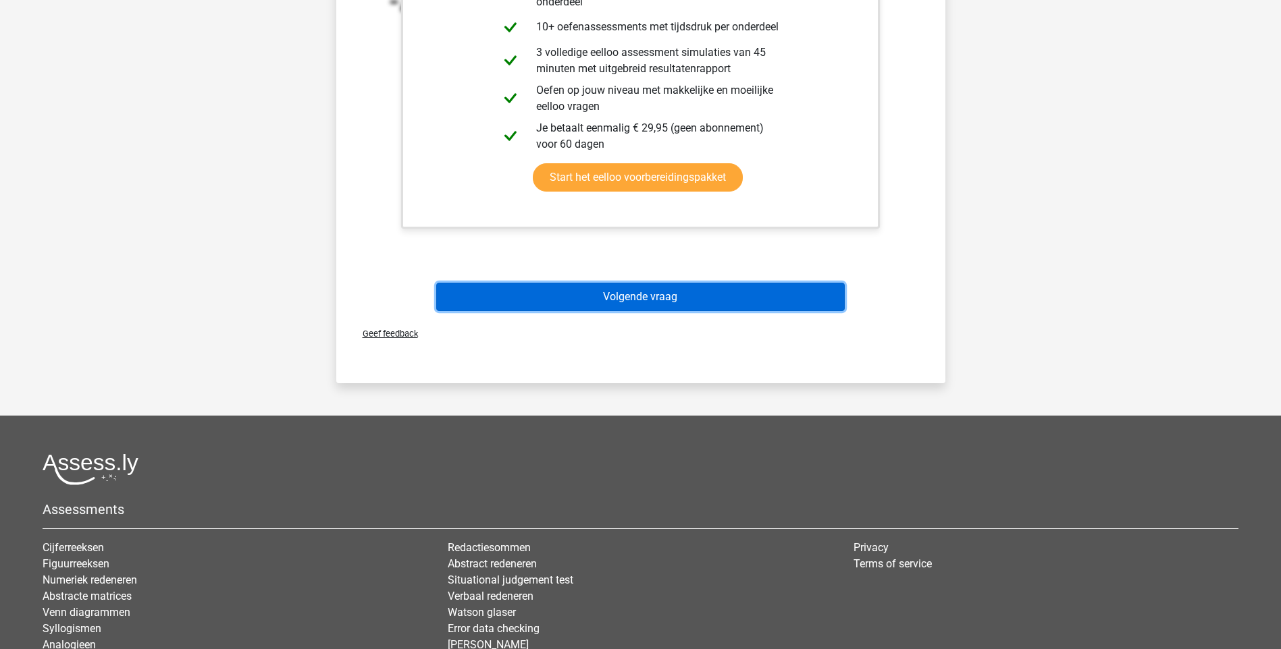
click at [650, 300] on button "Volgende vraag" at bounding box center [640, 297] width 408 height 28
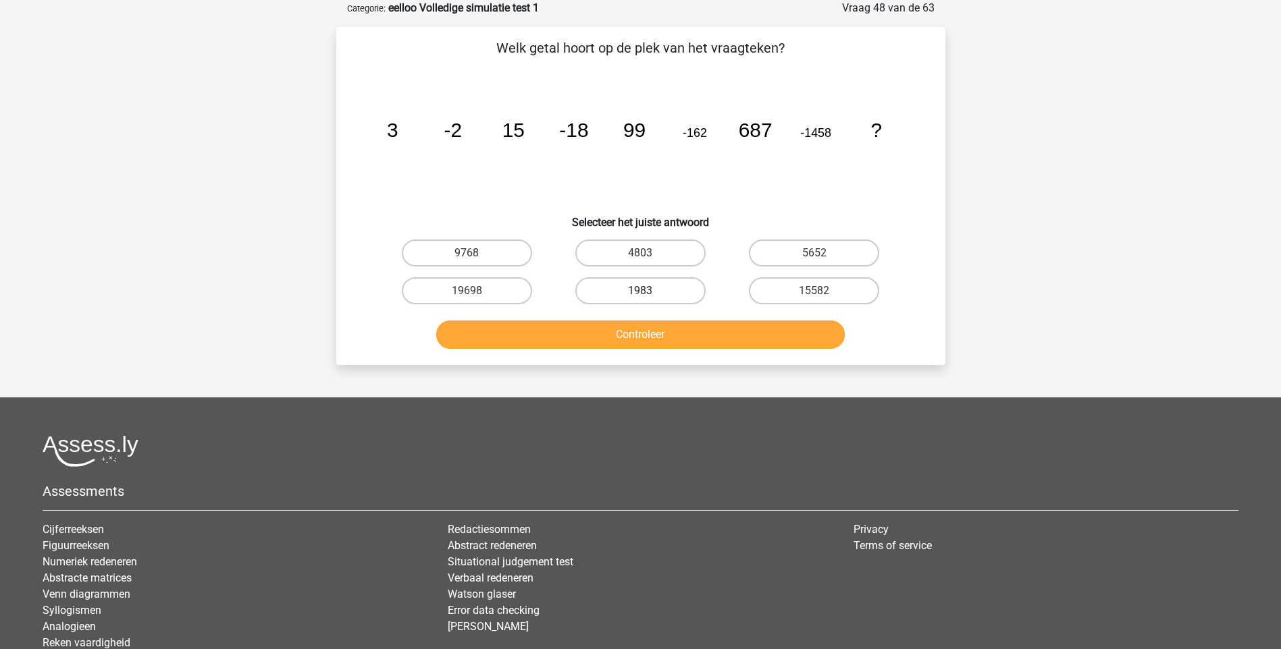
click at [663, 292] on label "1983" at bounding box center [640, 290] width 130 height 27
click at [649, 292] on input "1983" at bounding box center [644, 295] width 9 height 9
radio input "true"
click at [647, 332] on button "Controleer" at bounding box center [640, 335] width 408 height 28
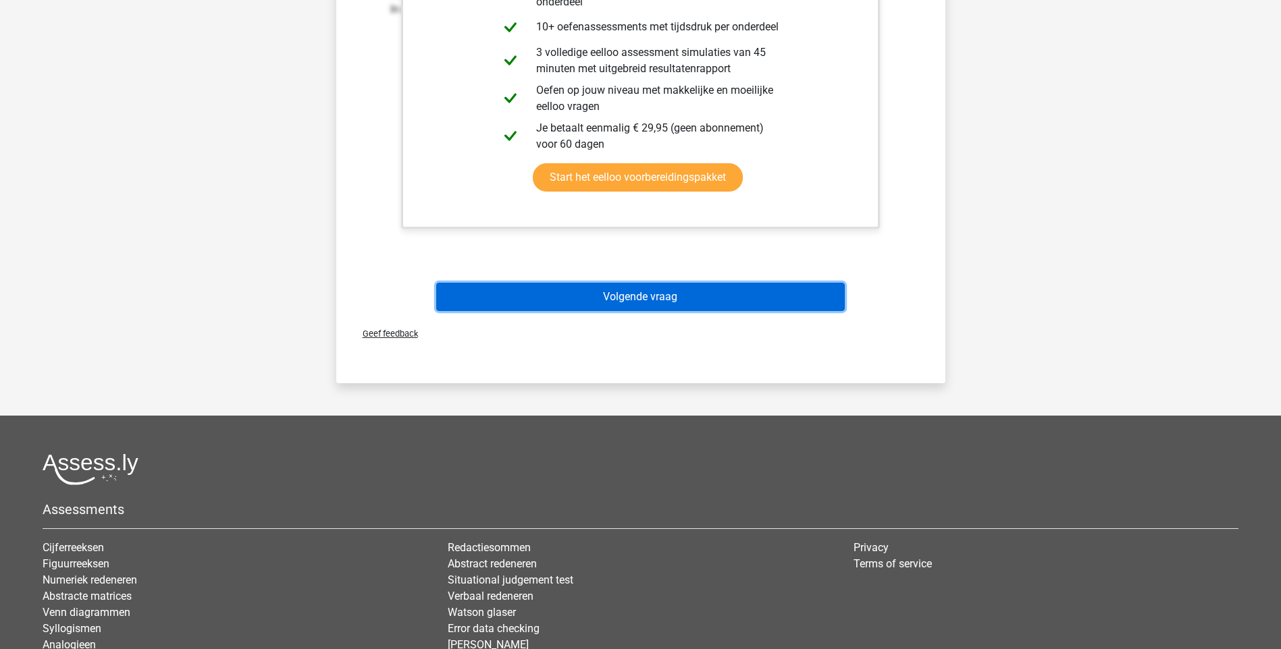
click at [650, 291] on button "Volgende vraag" at bounding box center [640, 297] width 408 height 28
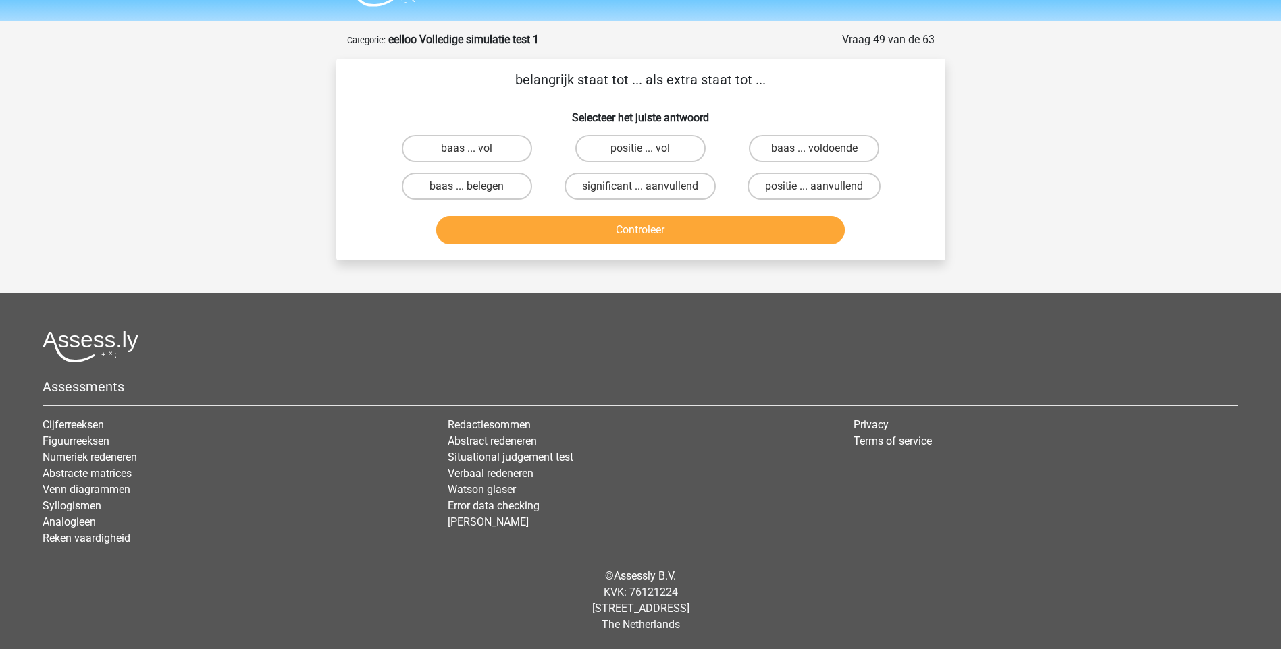
scroll to position [36, 0]
click at [604, 185] on label "significant ... aanvullend" at bounding box center [639, 186] width 151 height 27
click at [640, 186] on input "significant ... aanvullend" at bounding box center [644, 190] width 9 height 9
radio input "true"
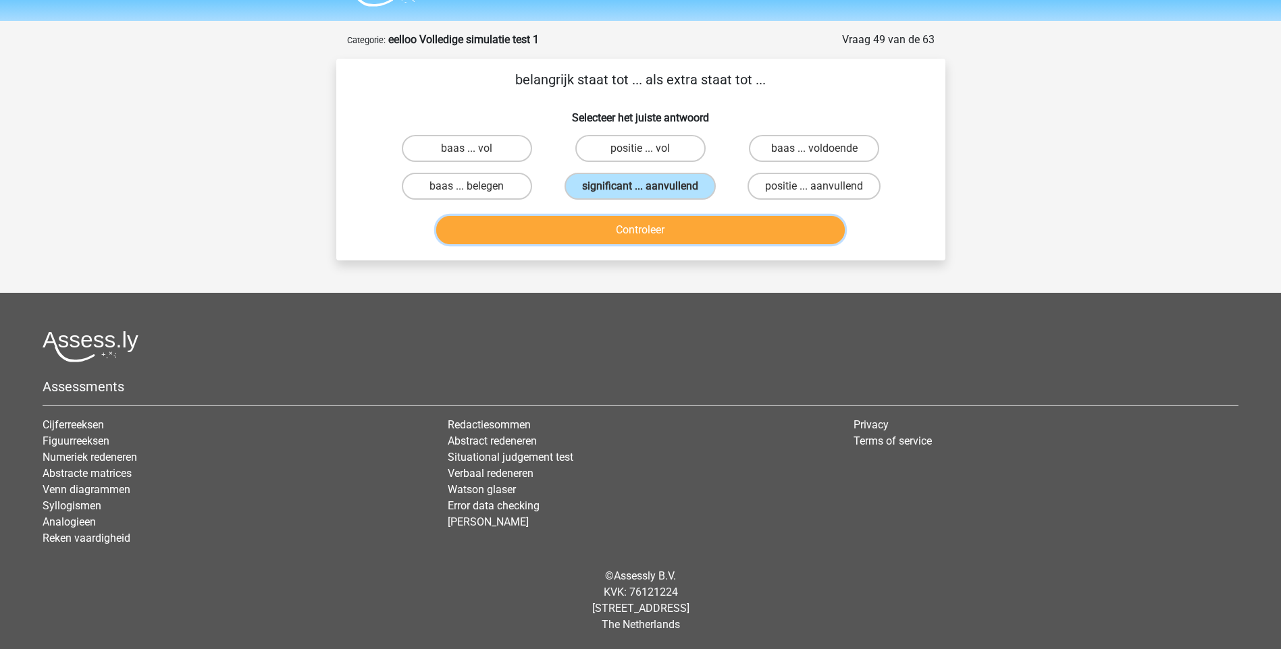
click at [653, 231] on button "Controleer" at bounding box center [640, 230] width 408 height 28
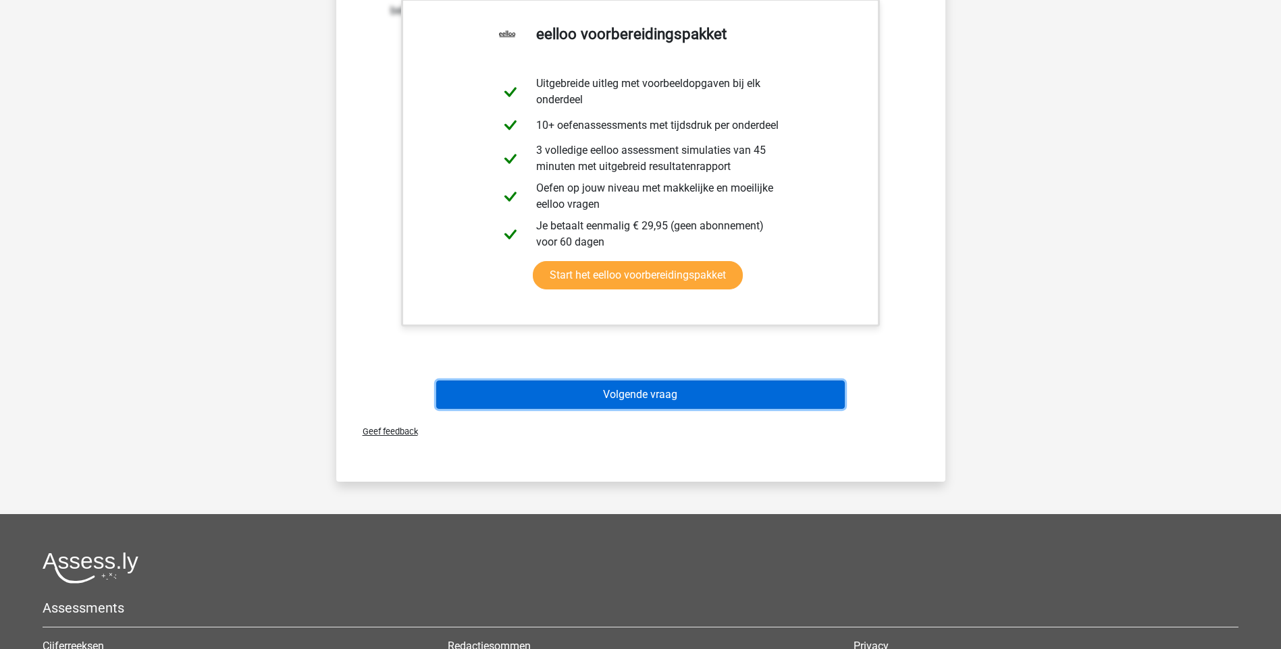
click at [632, 394] on button "Volgende vraag" at bounding box center [640, 395] width 408 height 28
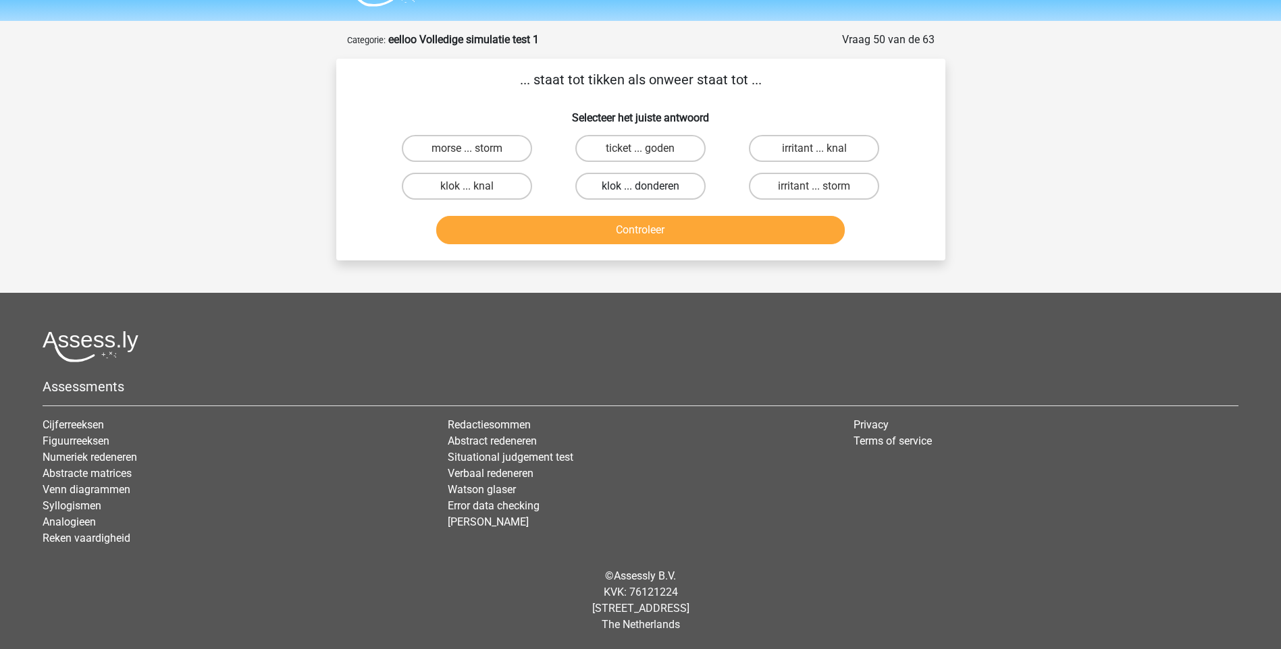
click at [648, 184] on label "klok ... donderen" at bounding box center [640, 186] width 130 height 27
click at [648, 186] on input "klok ... donderen" at bounding box center [644, 190] width 9 height 9
radio input "true"
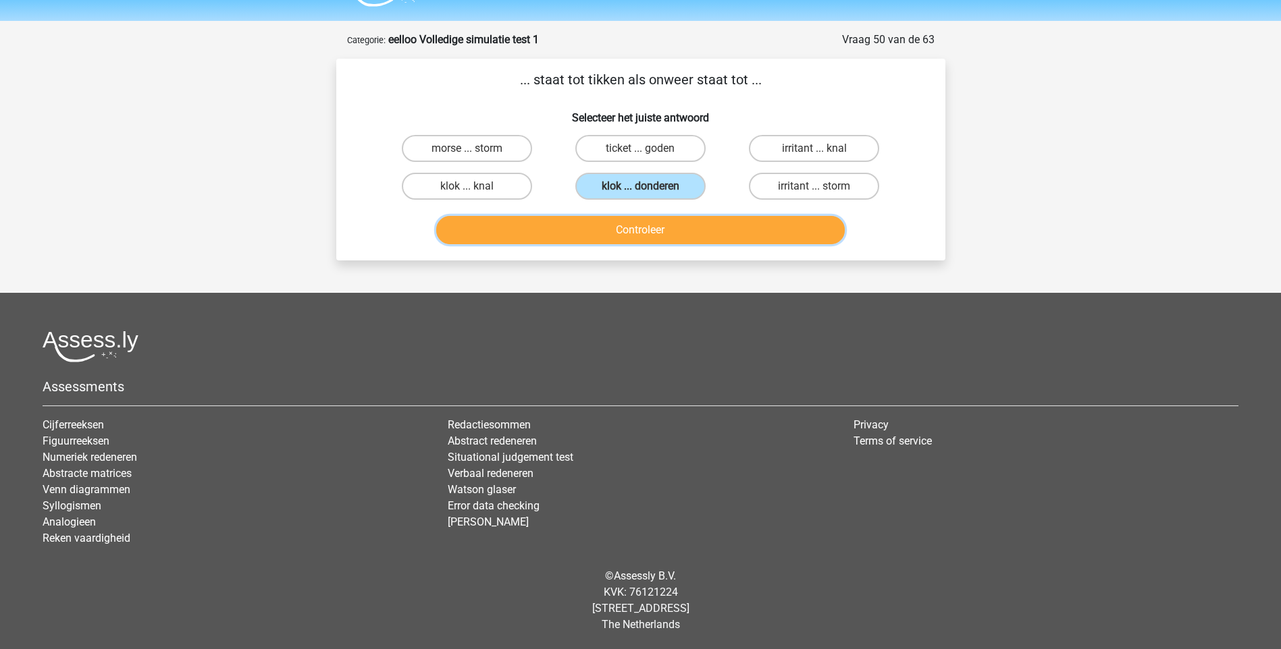
click at [645, 240] on button "Controleer" at bounding box center [640, 230] width 408 height 28
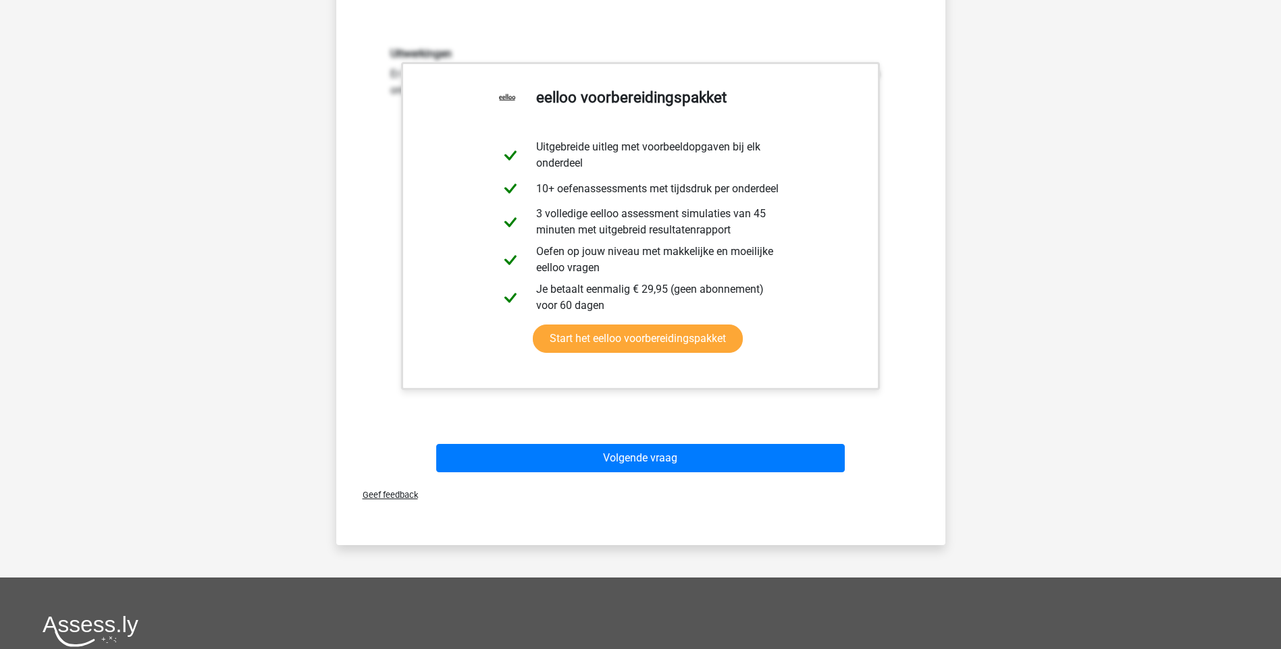
scroll to position [306, 0]
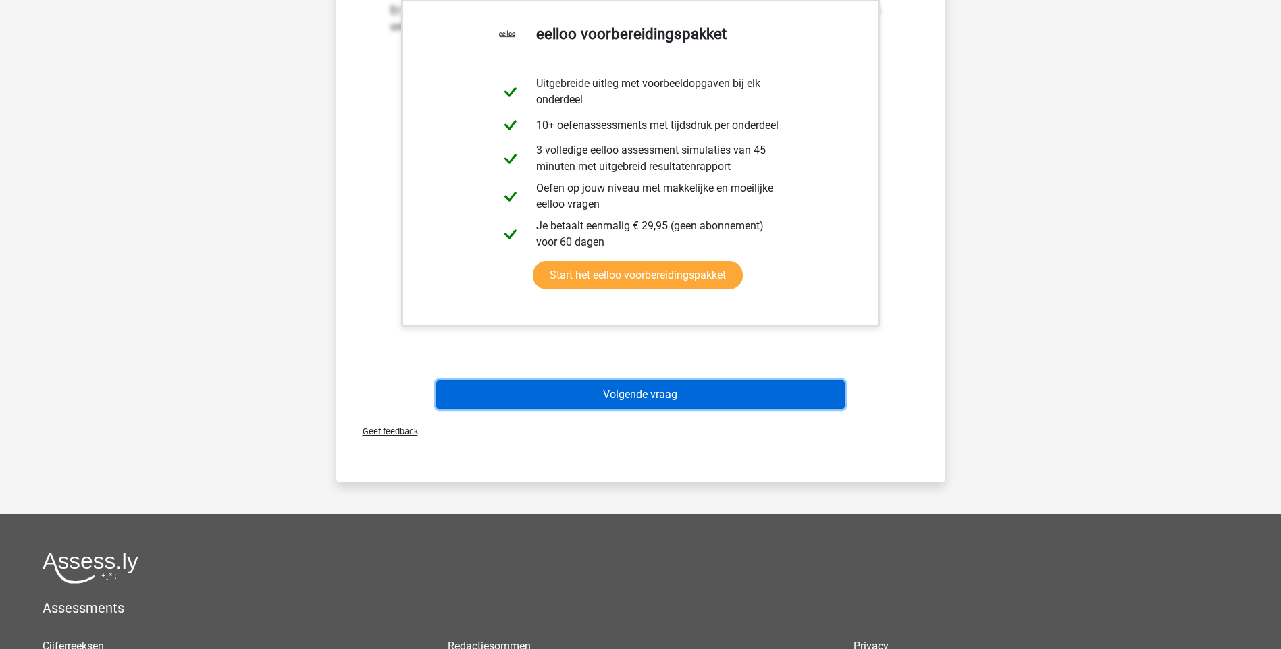
click at [646, 393] on button "Volgende vraag" at bounding box center [640, 395] width 408 height 28
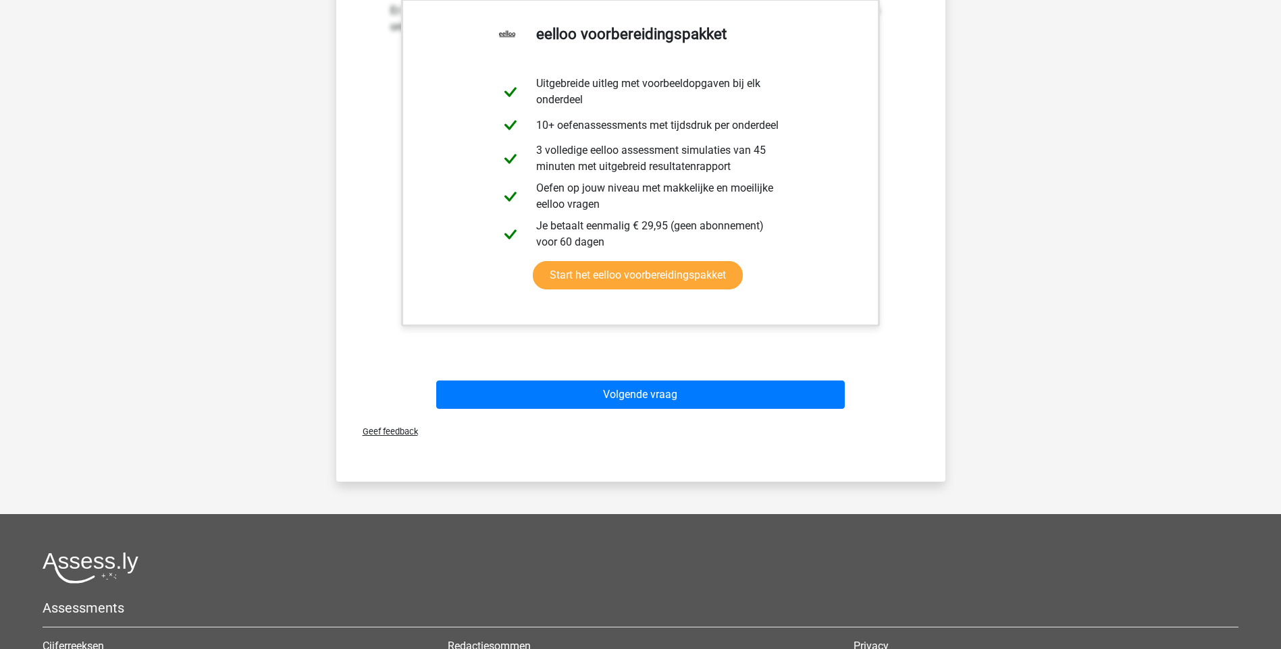
scroll to position [36, 0]
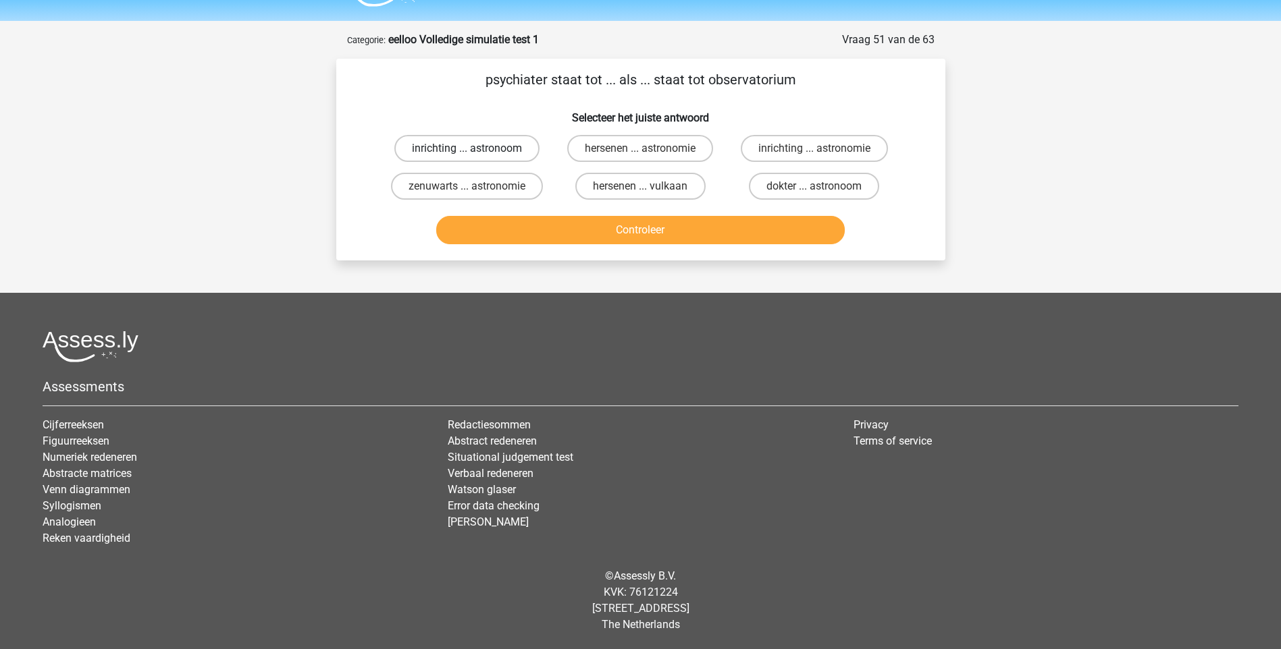
click at [442, 153] on label "inrichting ... astronoom" at bounding box center [466, 148] width 145 height 27
click at [467, 153] on input "inrichting ... astronoom" at bounding box center [471, 153] width 9 height 9
radio input "true"
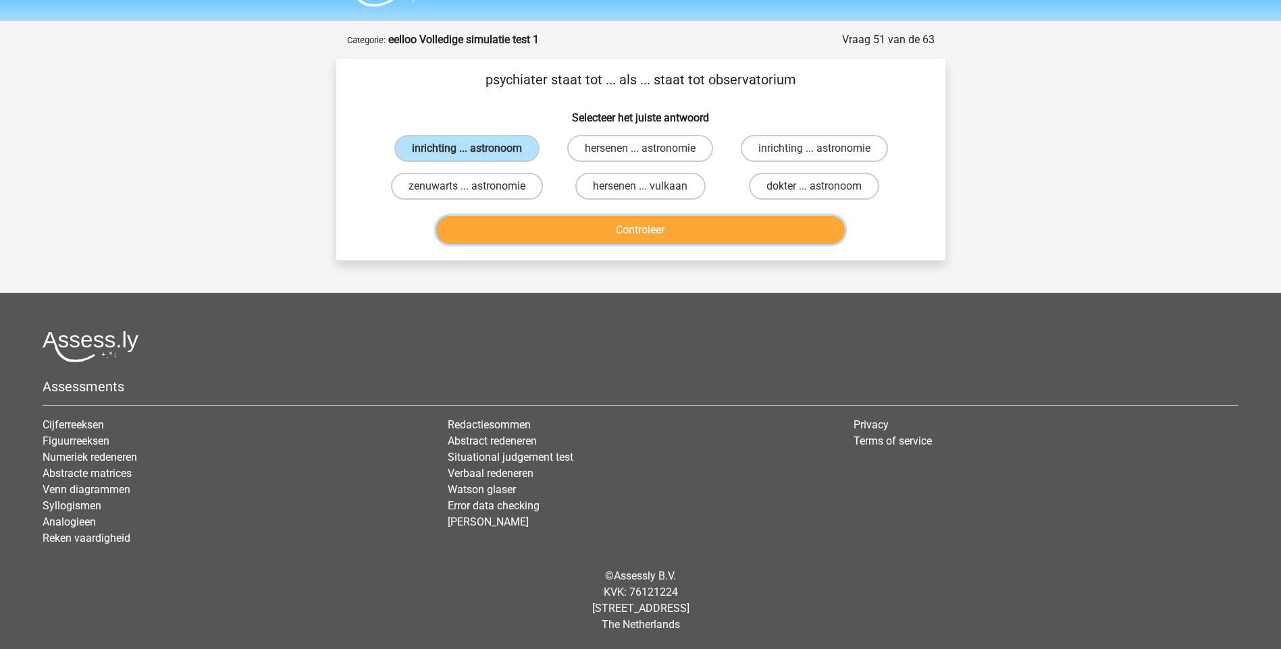
click at [575, 223] on button "Controleer" at bounding box center [640, 230] width 408 height 28
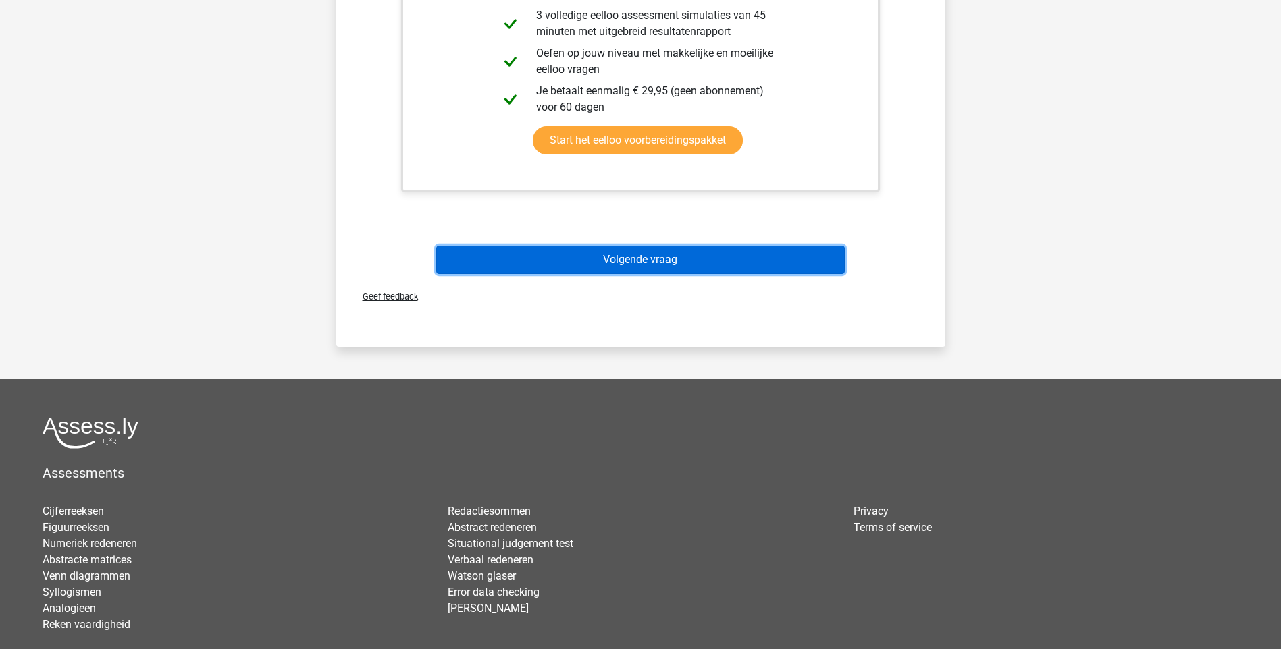
click at [587, 257] on button "Volgende vraag" at bounding box center [640, 260] width 408 height 28
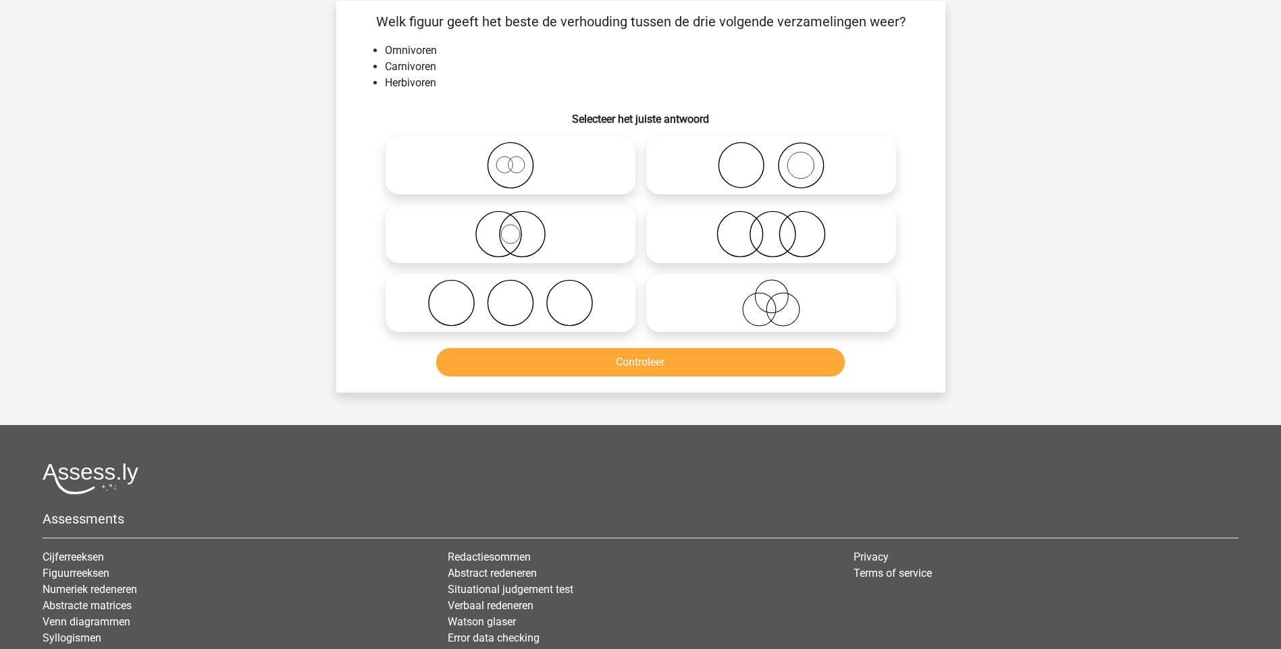
scroll to position [68, 0]
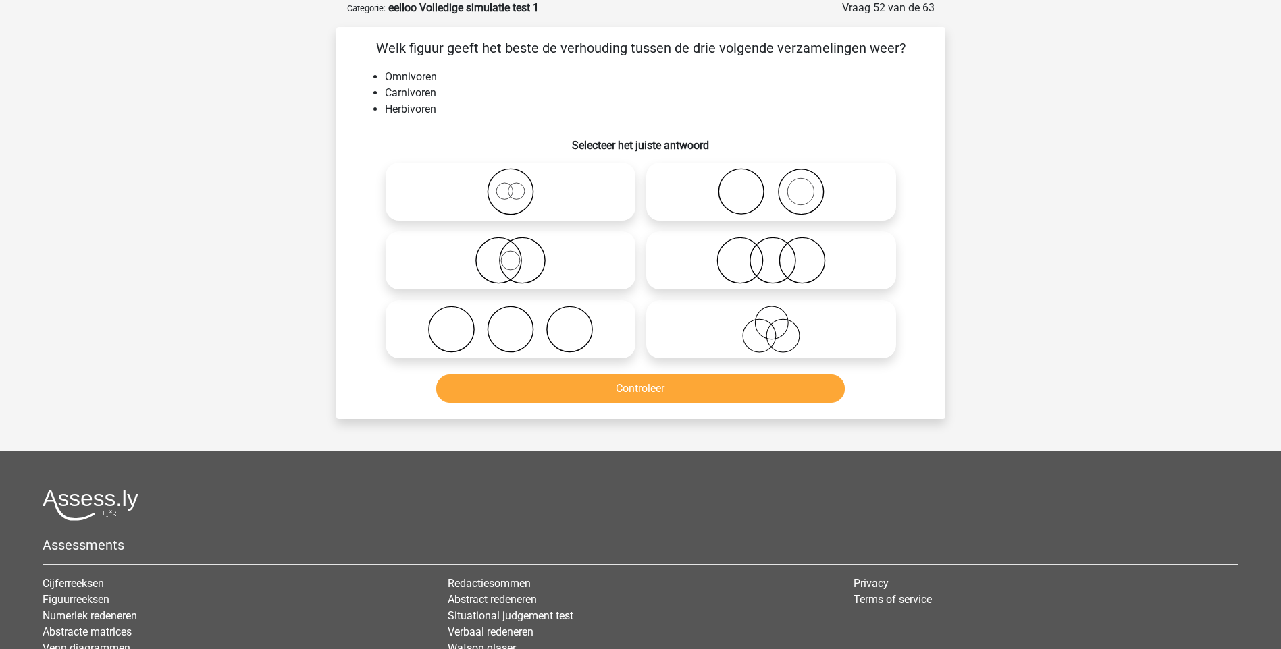
click at [572, 324] on icon at bounding box center [510, 329] width 239 height 47
click at [519, 323] on input "radio" at bounding box center [514, 318] width 9 height 9
radio input "true"
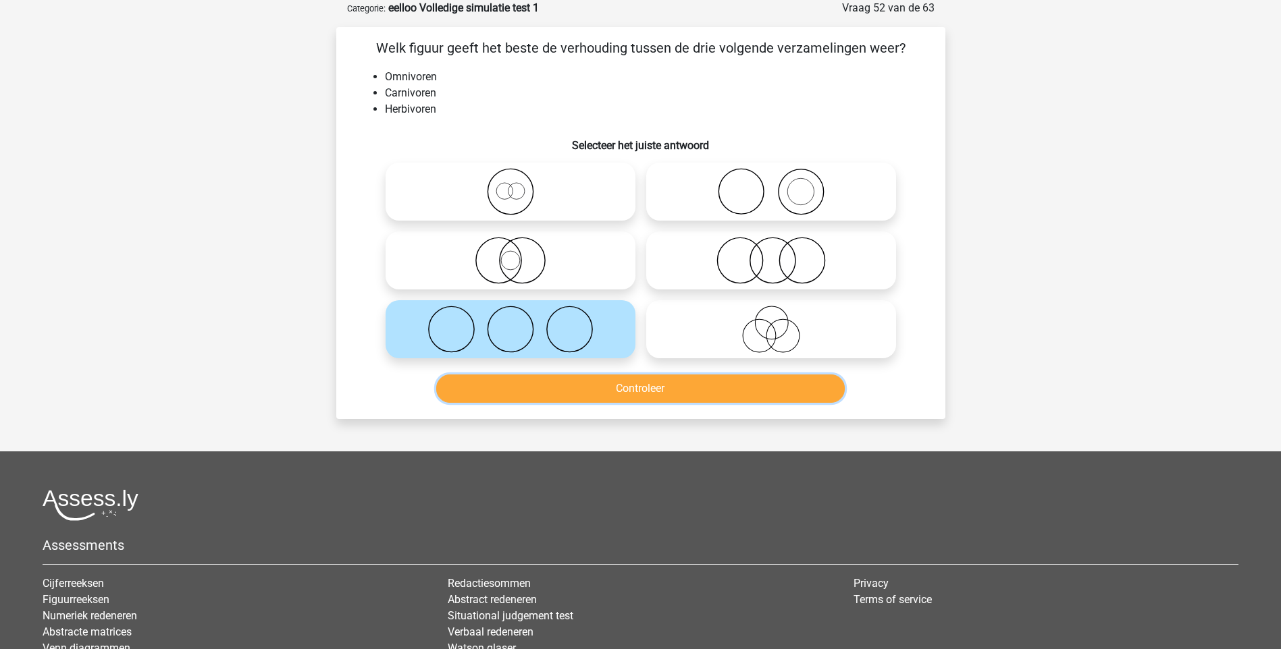
click at [669, 386] on button "Controleer" at bounding box center [640, 389] width 408 height 28
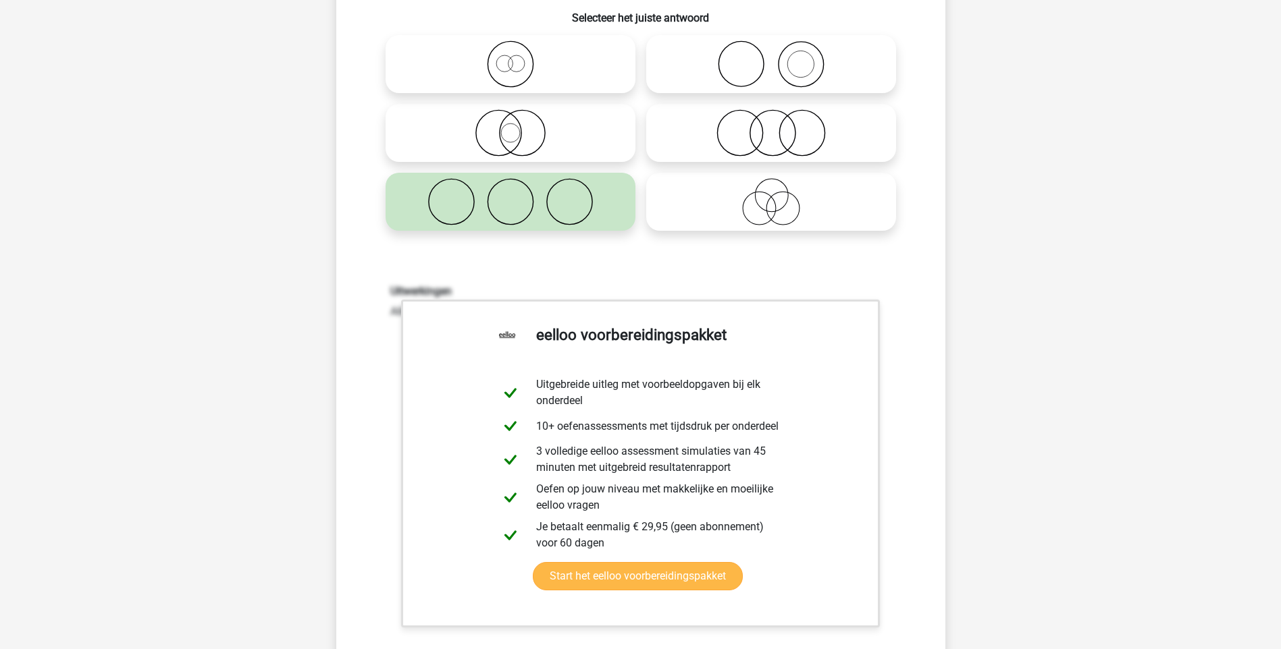
scroll to position [473, 0]
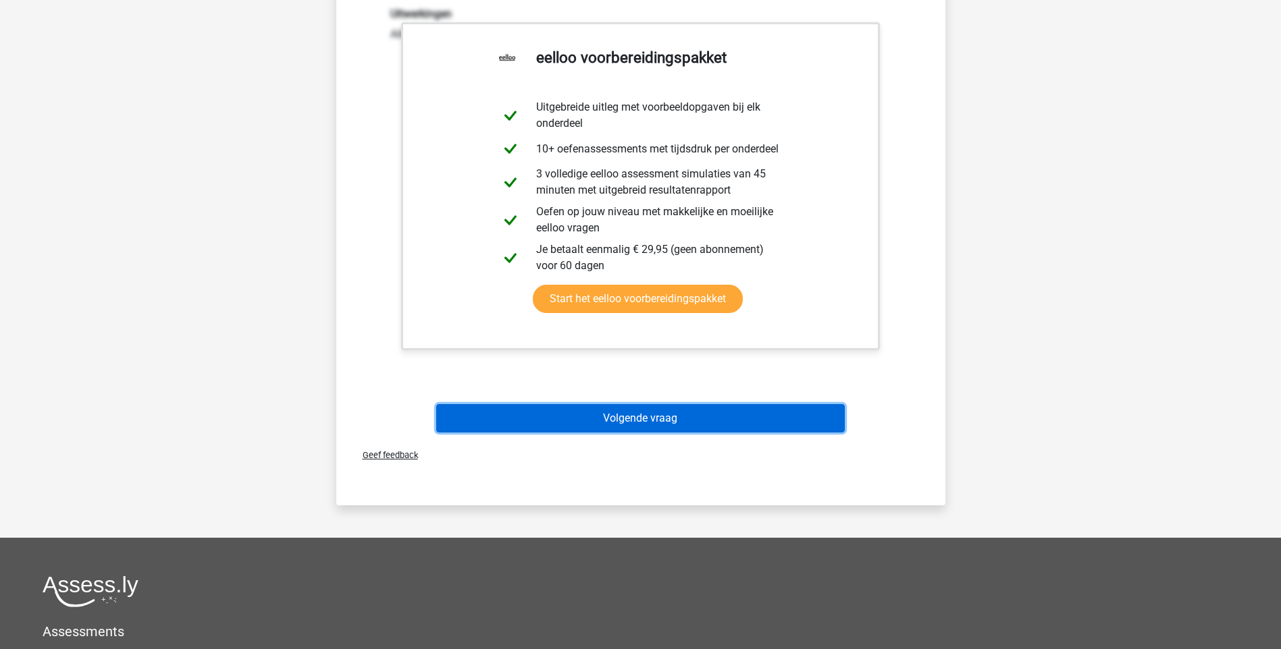
click at [665, 417] on button "Volgende vraag" at bounding box center [640, 418] width 408 height 28
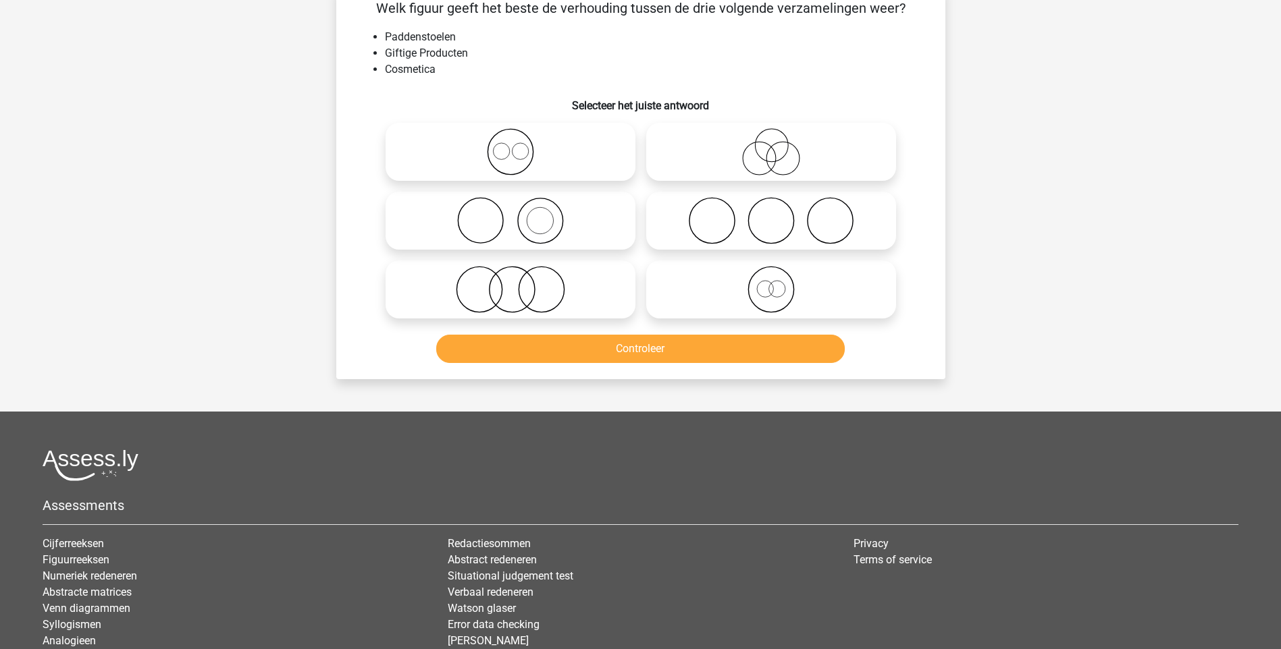
scroll to position [68, 0]
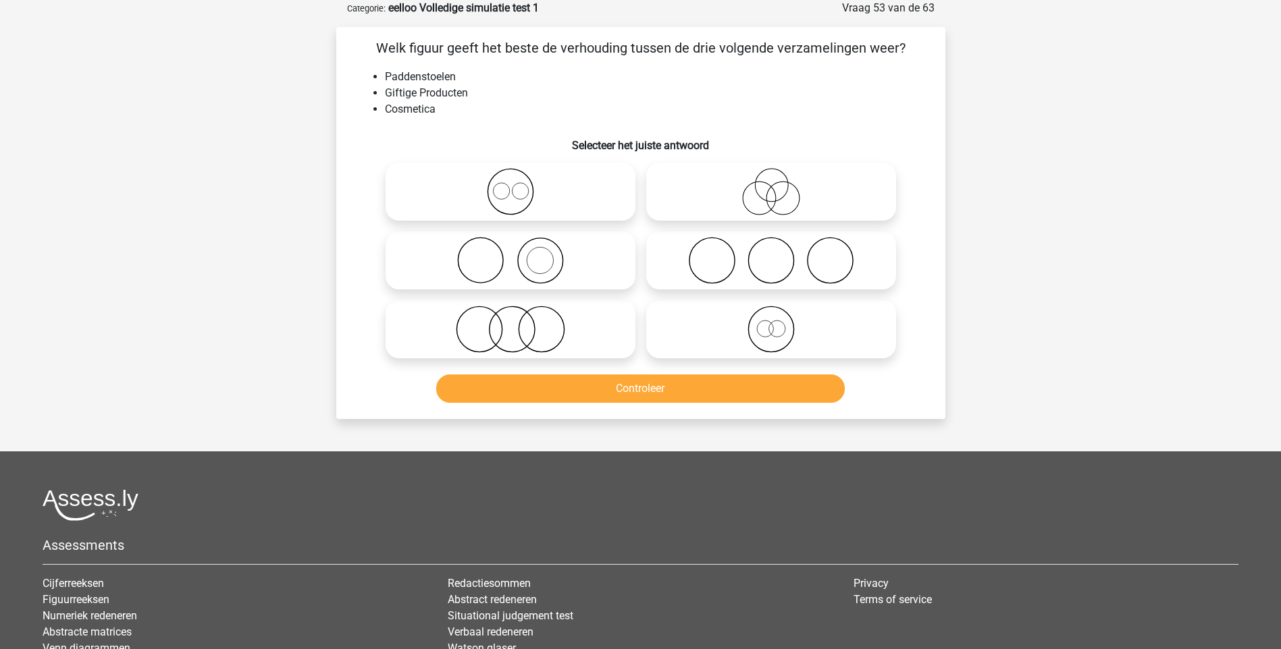
click at [527, 339] on icon at bounding box center [510, 329] width 239 height 47
click at [519, 323] on input "radio" at bounding box center [514, 318] width 9 height 9
radio input "true"
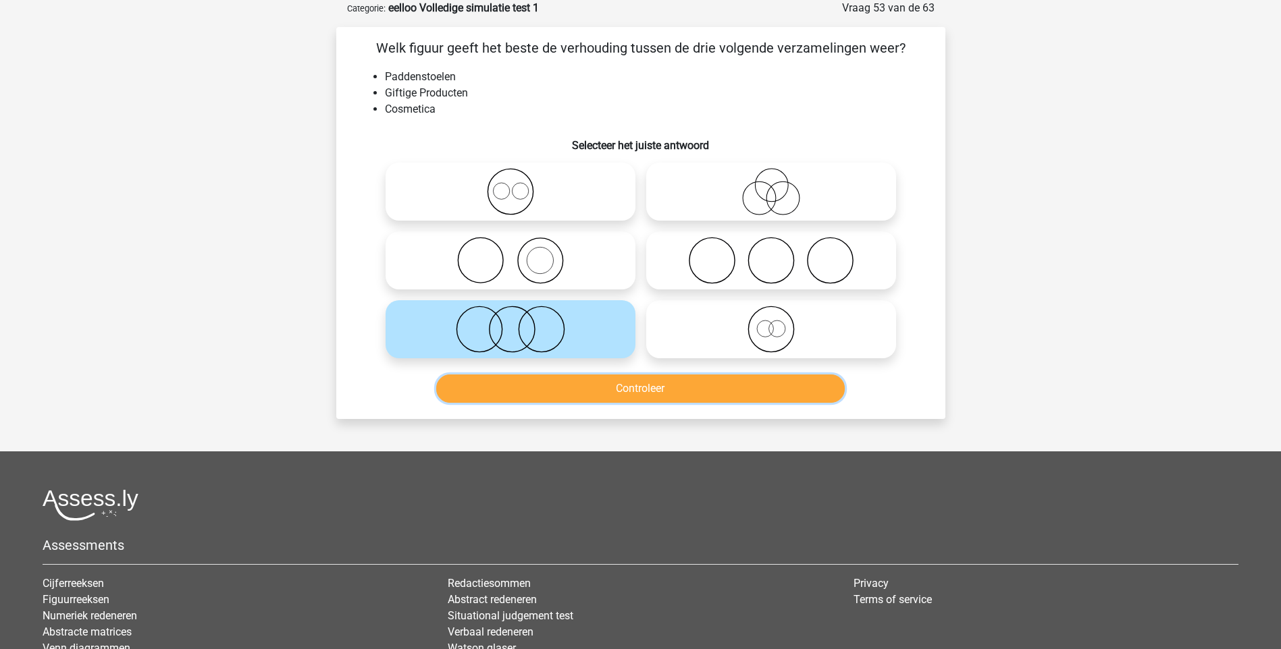
click at [645, 387] on button "Controleer" at bounding box center [640, 389] width 408 height 28
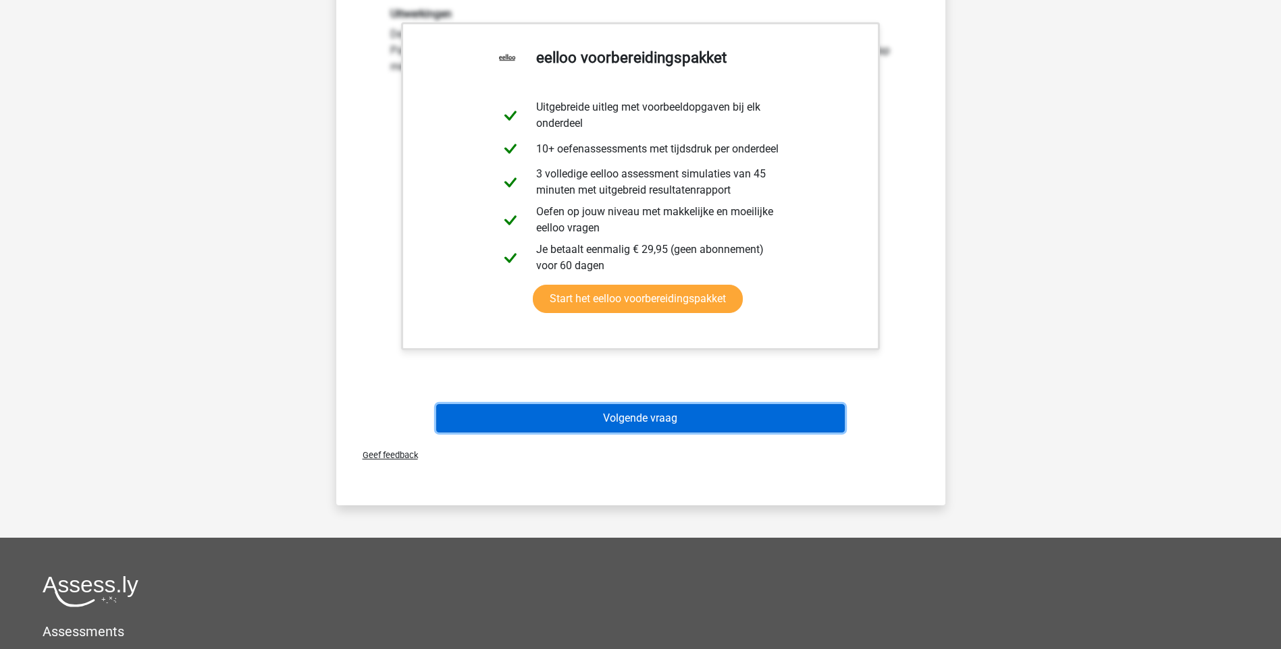
click at [662, 413] on button "Volgende vraag" at bounding box center [640, 418] width 408 height 28
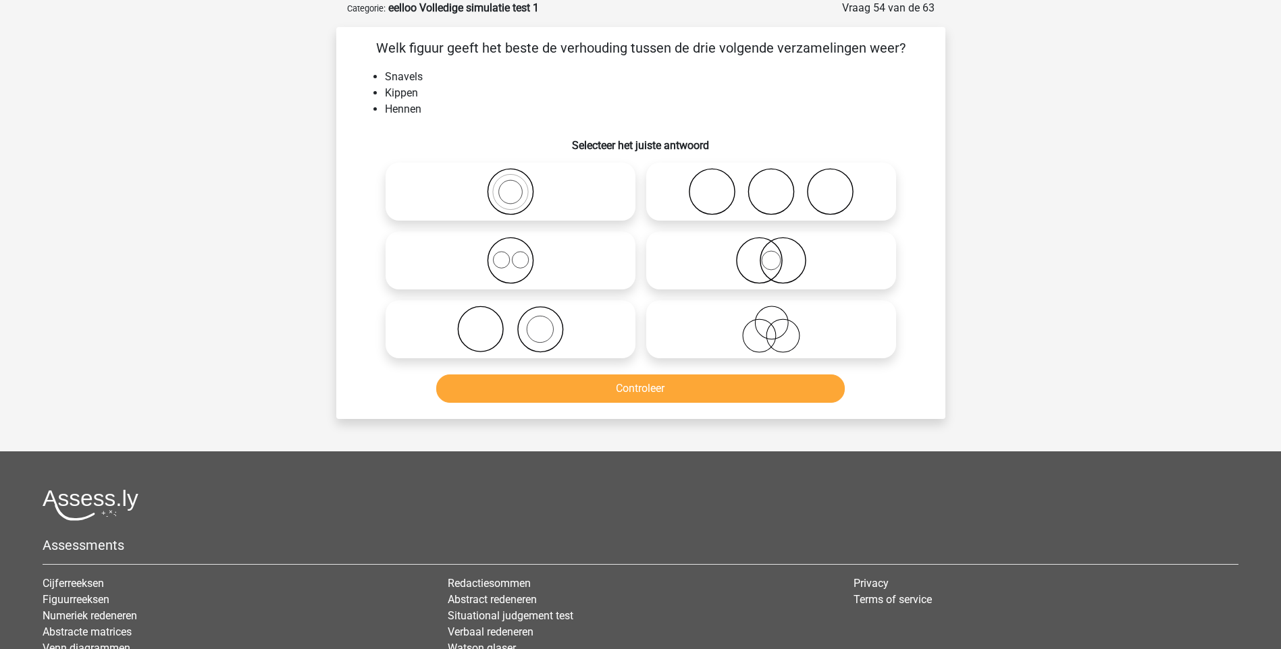
click at [542, 331] on icon at bounding box center [510, 329] width 239 height 47
click at [519, 323] on input "radio" at bounding box center [514, 318] width 9 height 9
radio input "true"
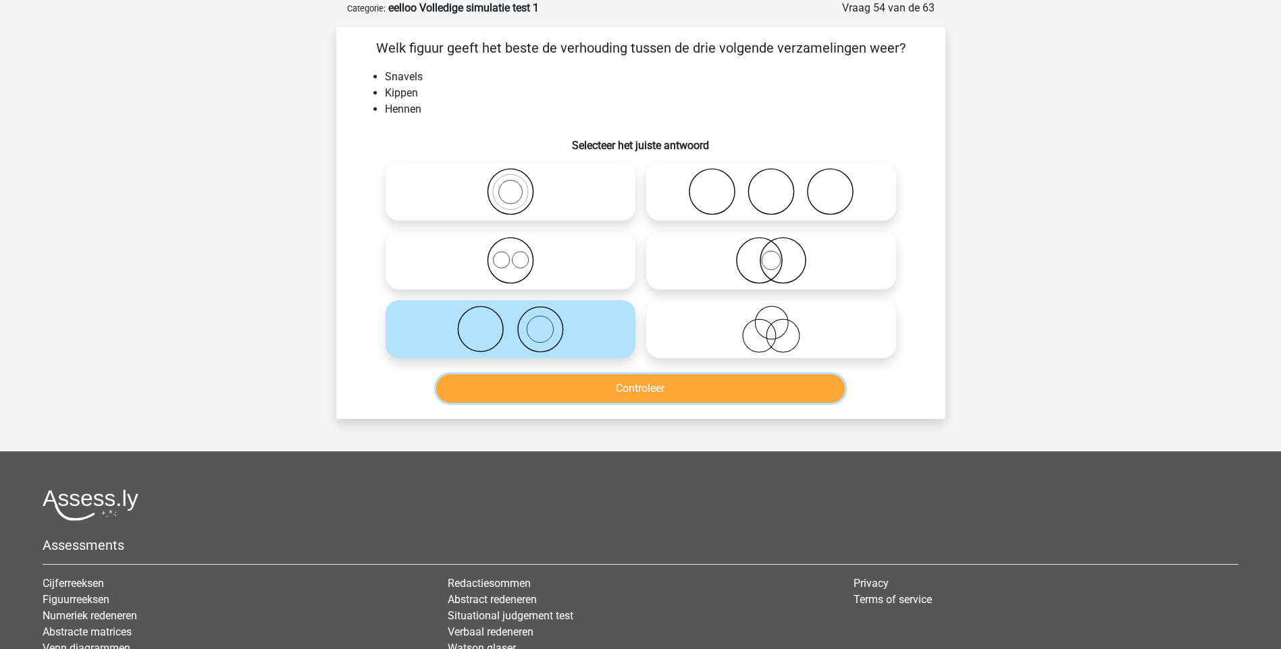
click at [674, 394] on button "Controleer" at bounding box center [640, 389] width 408 height 28
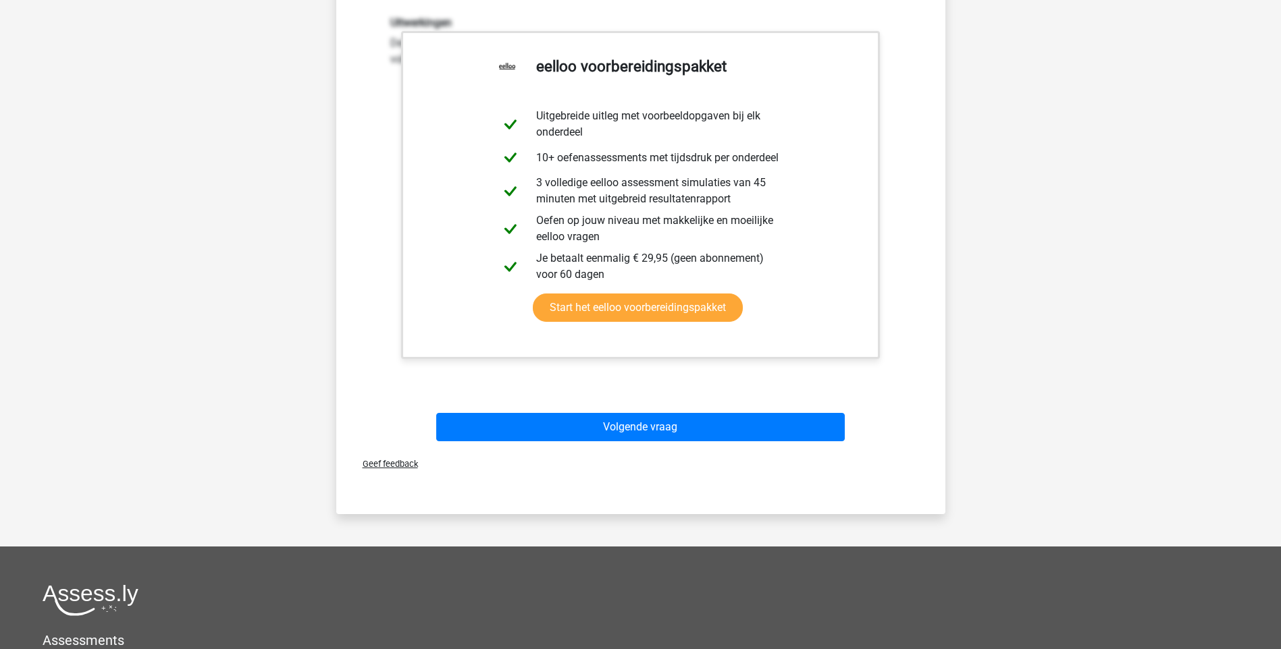
scroll to position [473, 0]
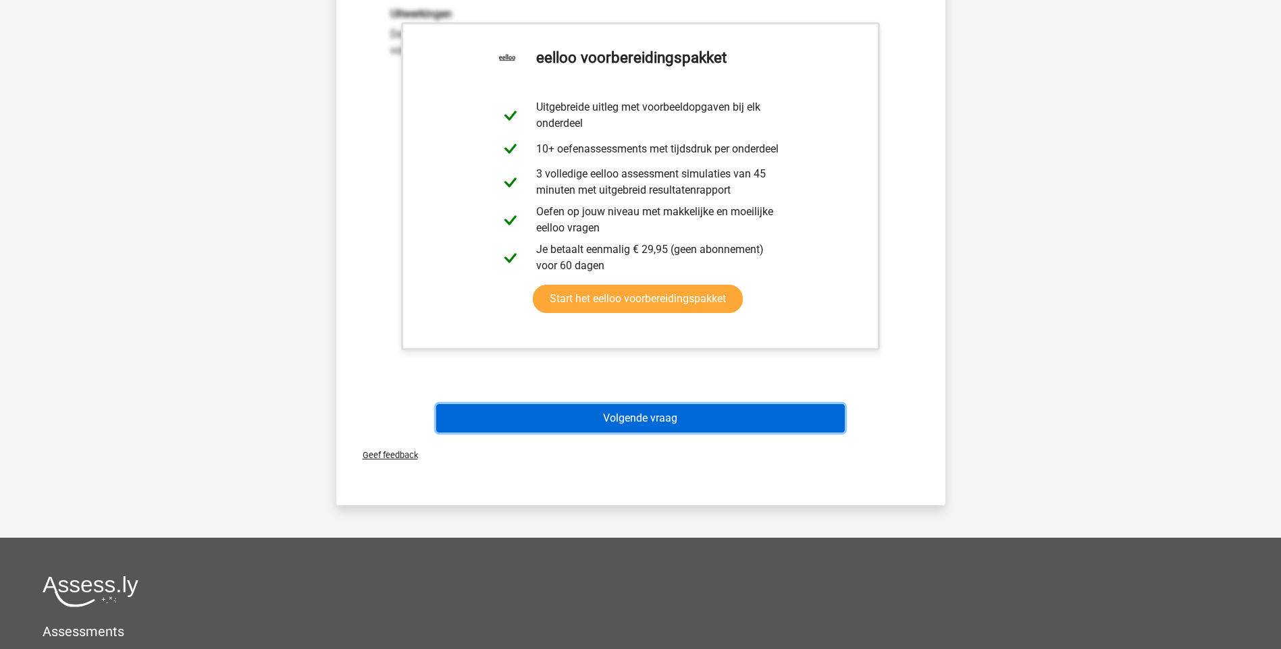
click at [674, 417] on button "Volgende vraag" at bounding box center [640, 418] width 408 height 28
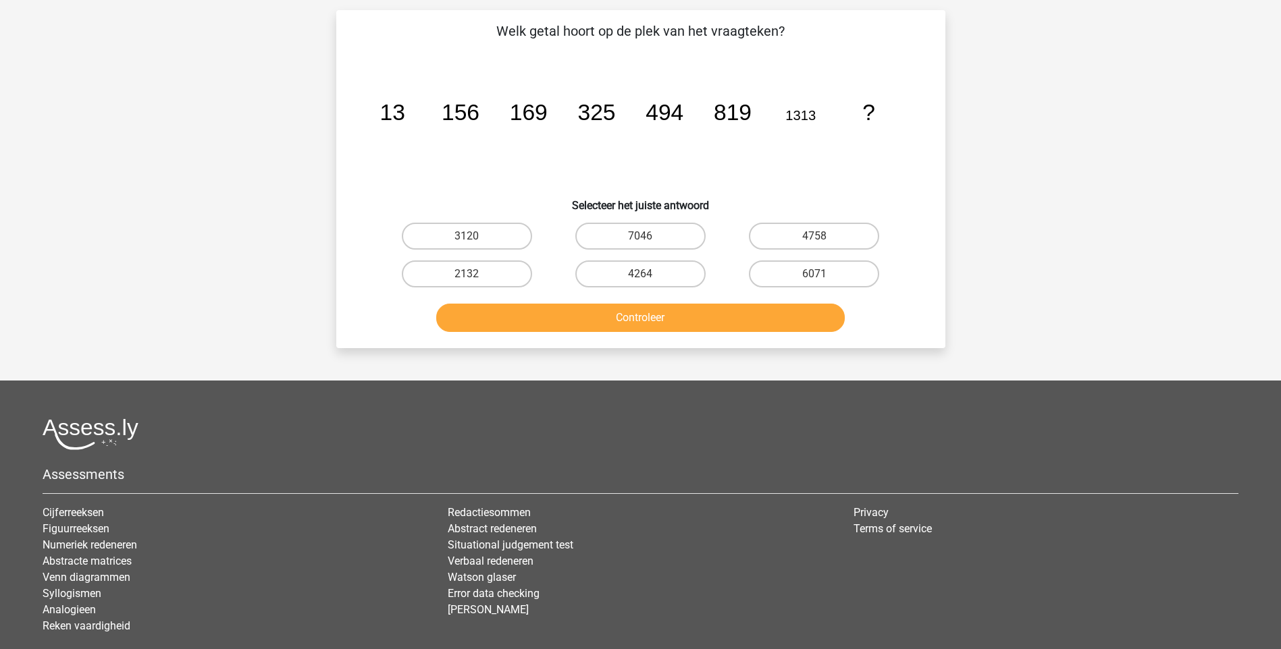
scroll to position [68, 0]
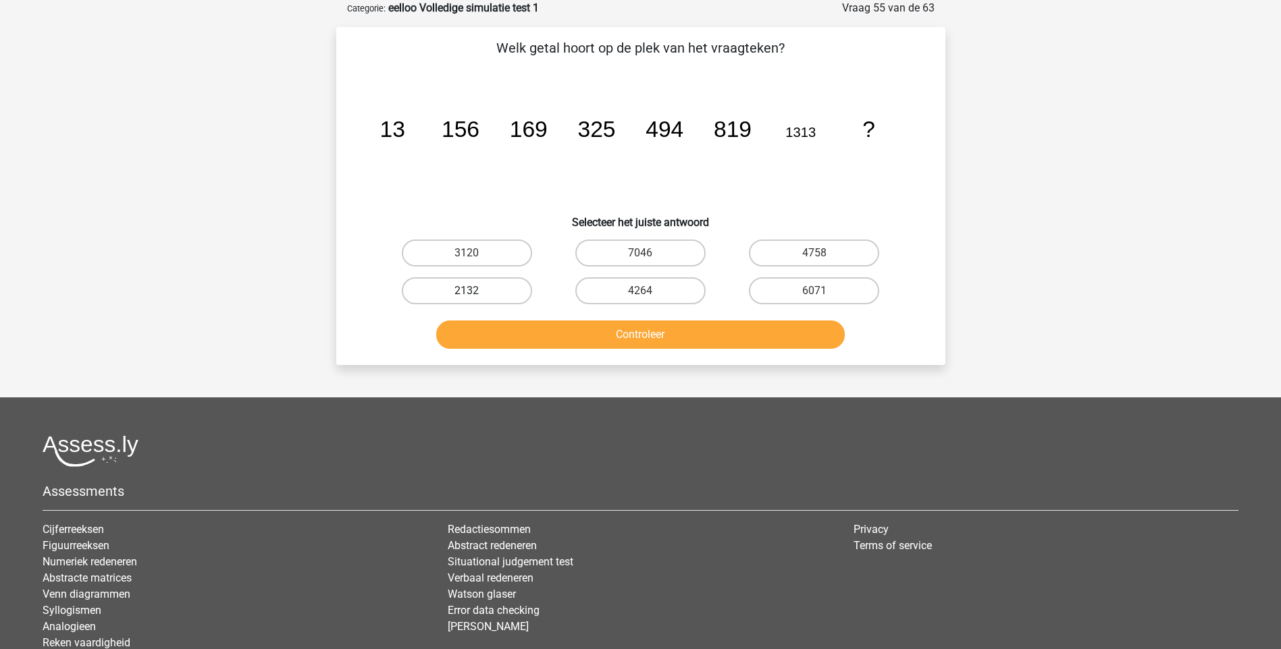
click at [475, 288] on label "2132" at bounding box center [467, 290] width 130 height 27
click at [475, 291] on input "2132" at bounding box center [471, 295] width 9 height 9
radio input "true"
click at [597, 339] on button "Controleer" at bounding box center [640, 335] width 408 height 28
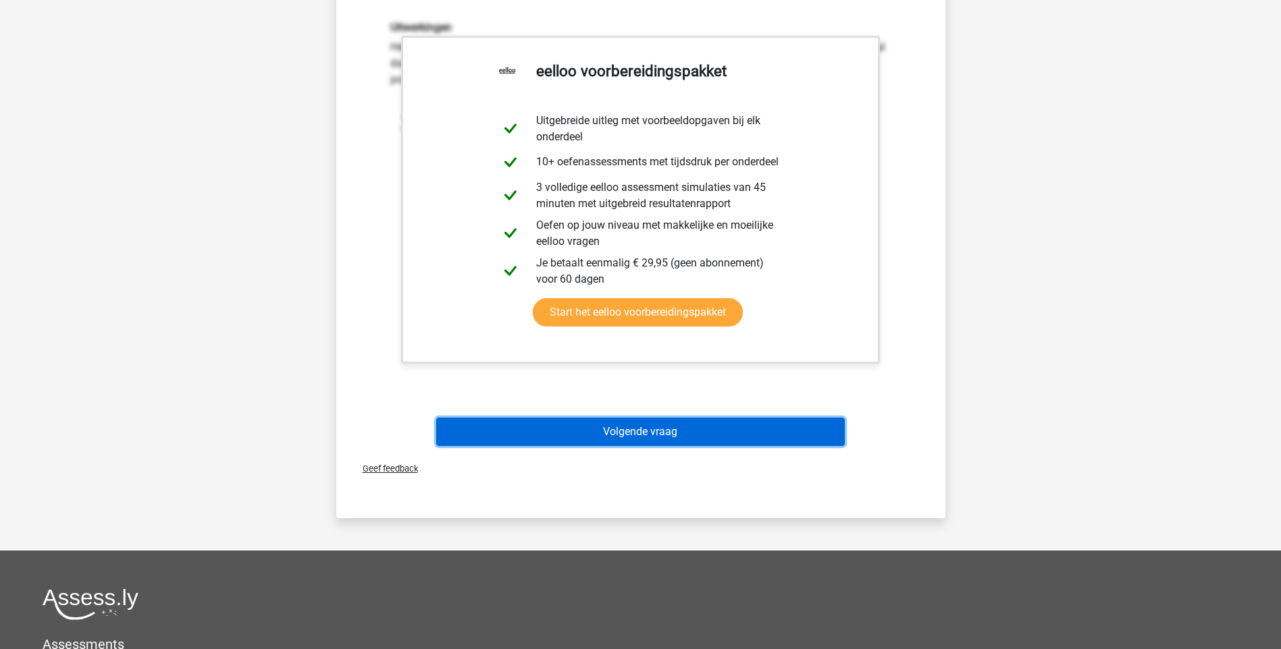
click at [658, 429] on button "Volgende vraag" at bounding box center [640, 432] width 408 height 28
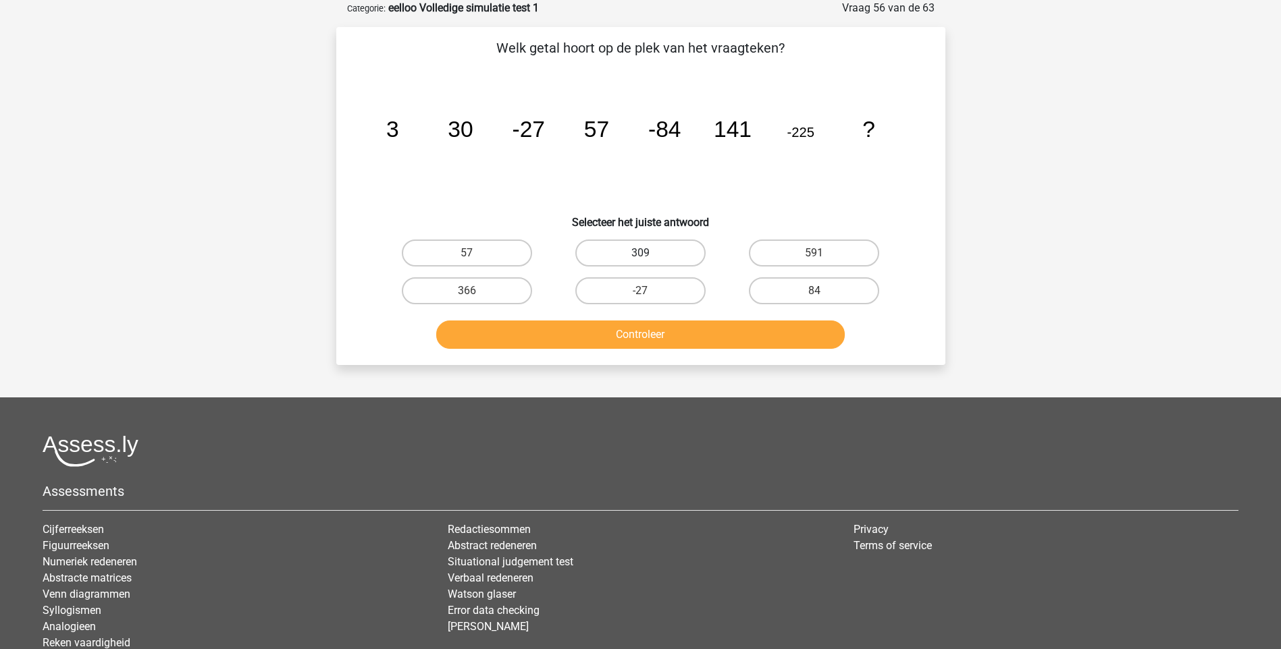
click at [658, 254] on label "309" at bounding box center [640, 253] width 130 height 27
click at [649, 254] on input "309" at bounding box center [644, 257] width 9 height 9
radio input "true"
click at [646, 332] on button "Controleer" at bounding box center [640, 335] width 408 height 28
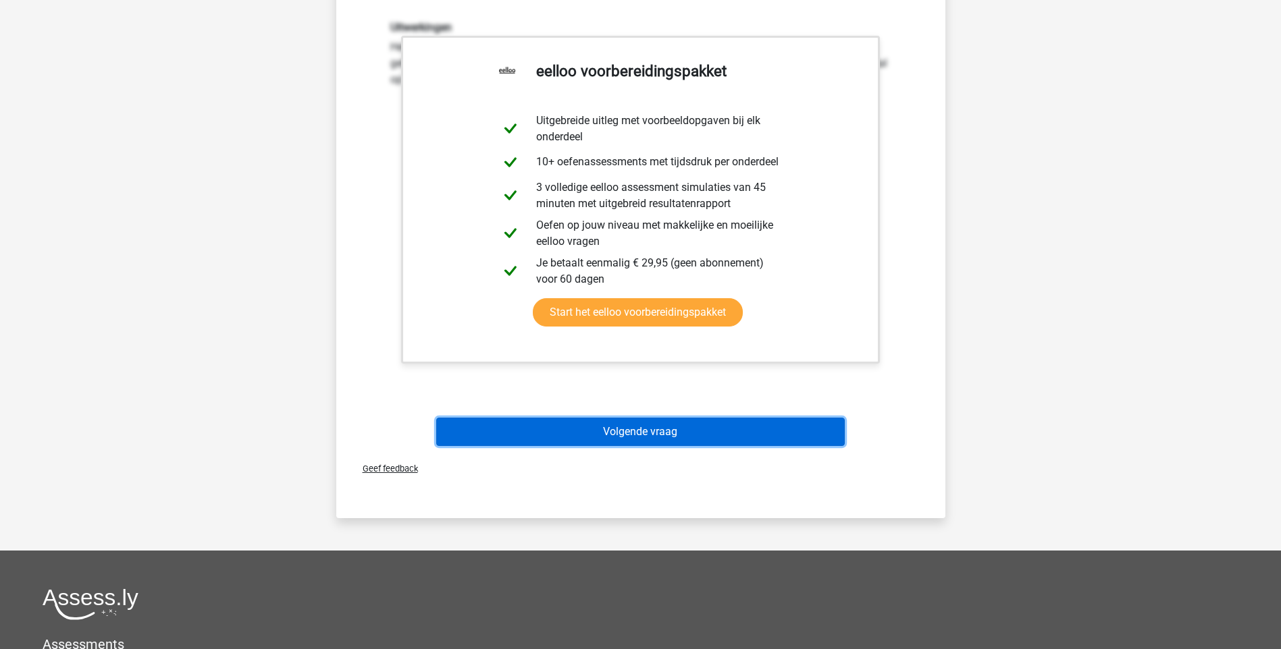
click at [624, 443] on button "Volgende vraag" at bounding box center [640, 432] width 408 height 28
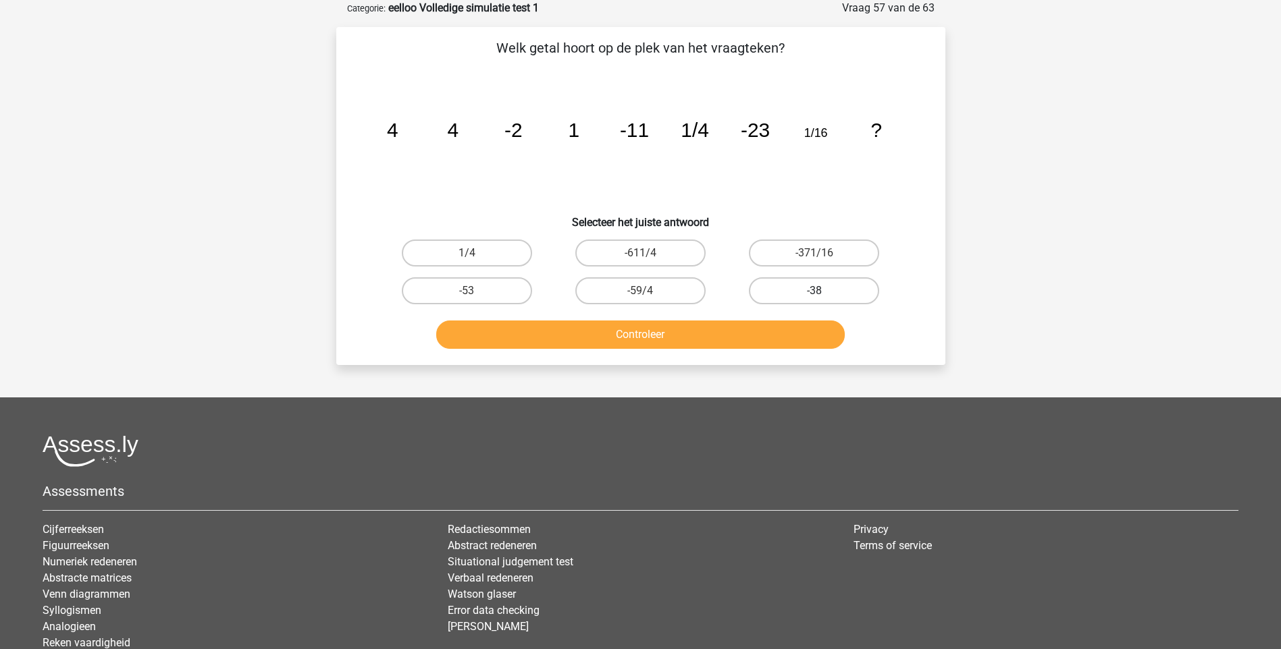
click at [832, 292] on label "-38" at bounding box center [814, 290] width 130 height 27
click at [823, 292] on input "-38" at bounding box center [818, 295] width 9 height 9
radio input "true"
click at [685, 339] on button "Controleer" at bounding box center [640, 335] width 408 height 28
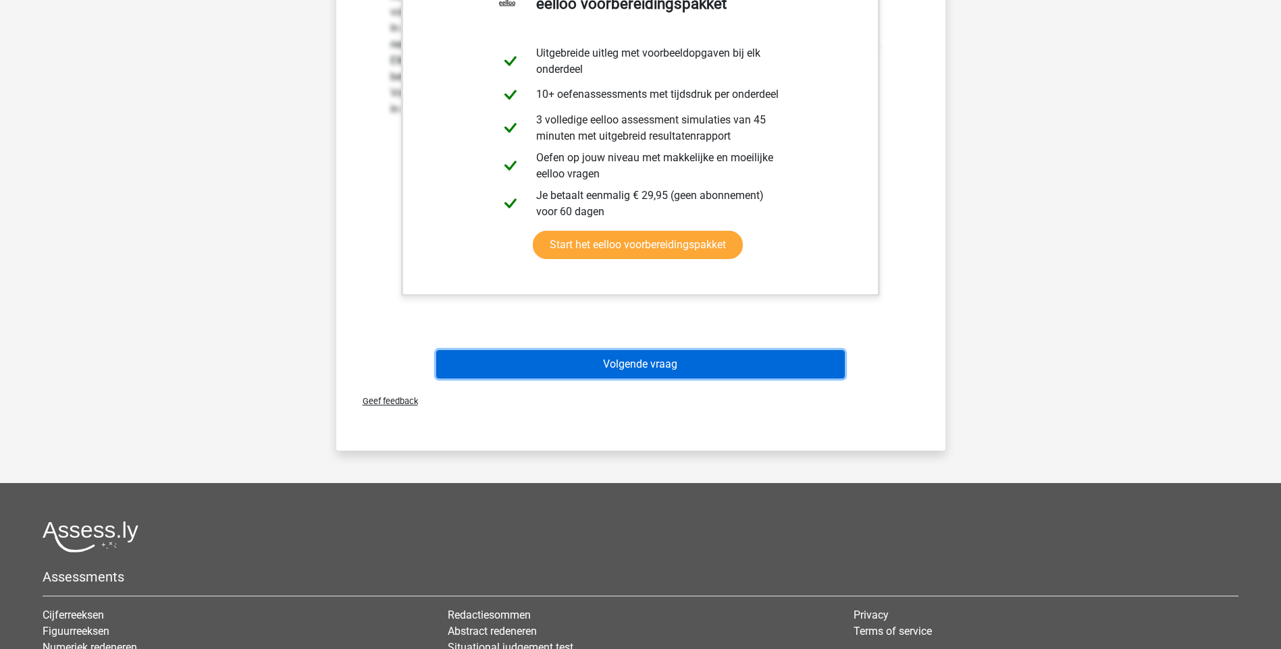
click at [657, 366] on button "Volgende vraag" at bounding box center [640, 364] width 408 height 28
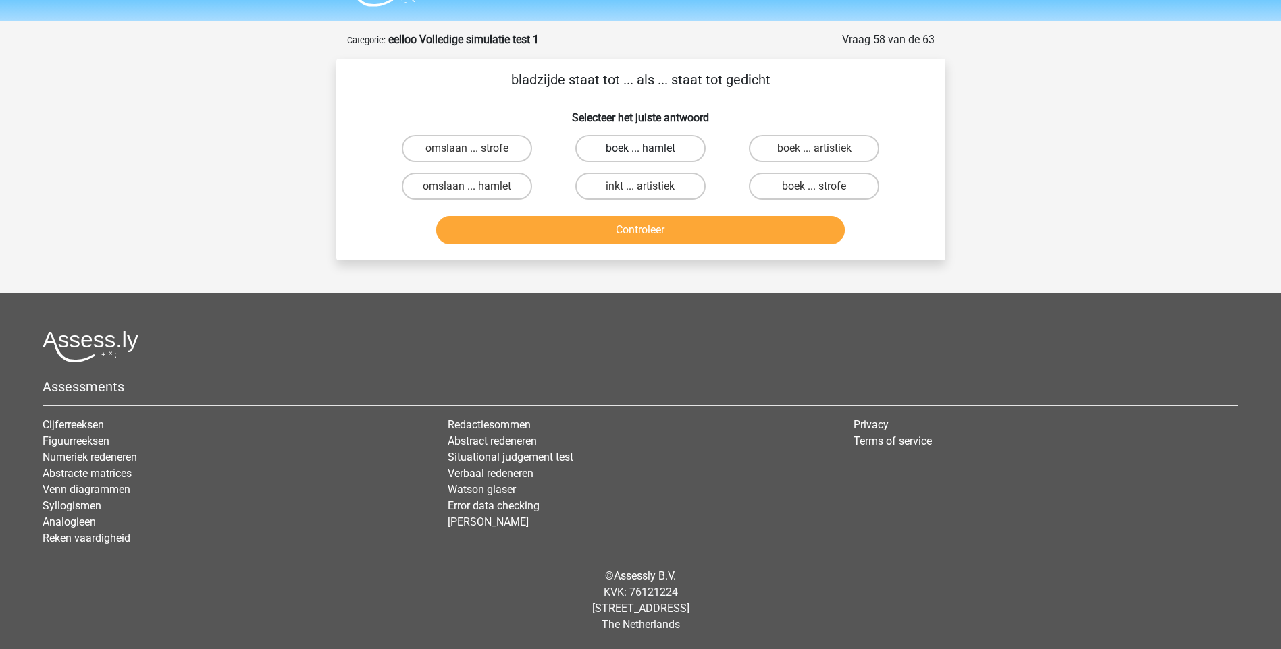
click at [657, 149] on label "boek ... hamlet" at bounding box center [640, 148] width 130 height 27
click at [649, 149] on input "boek ... hamlet" at bounding box center [644, 153] width 9 height 9
radio input "true"
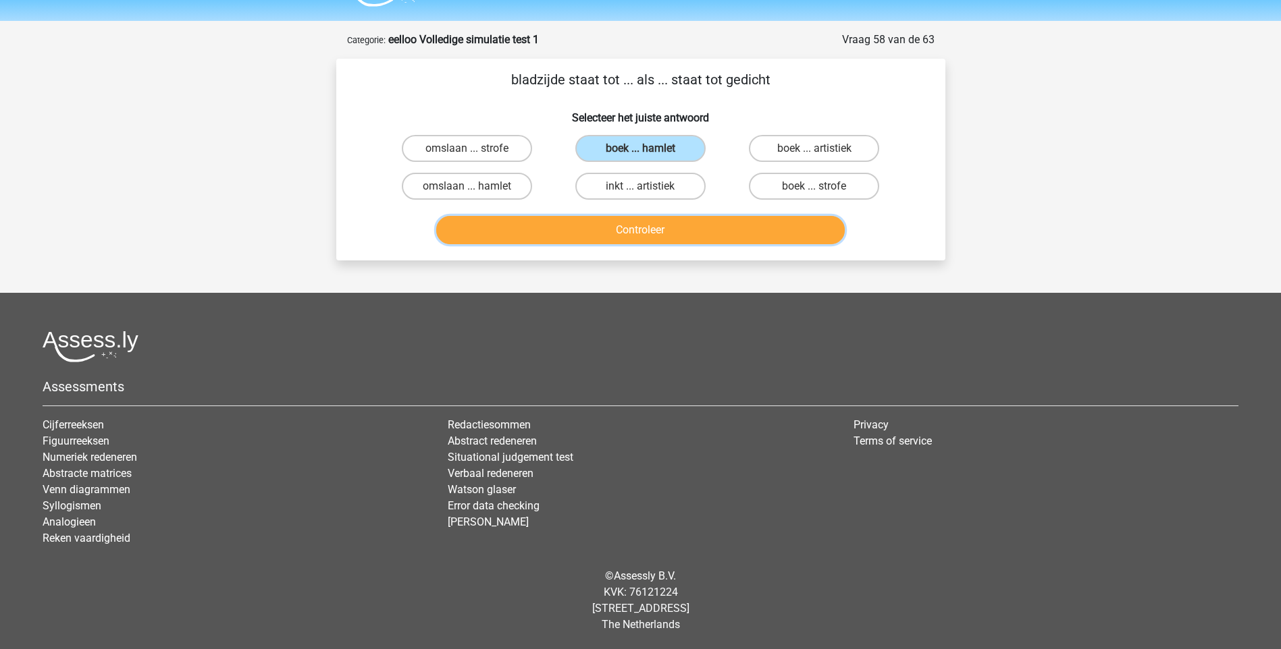
click at [637, 228] on button "Controleer" at bounding box center [640, 230] width 408 height 28
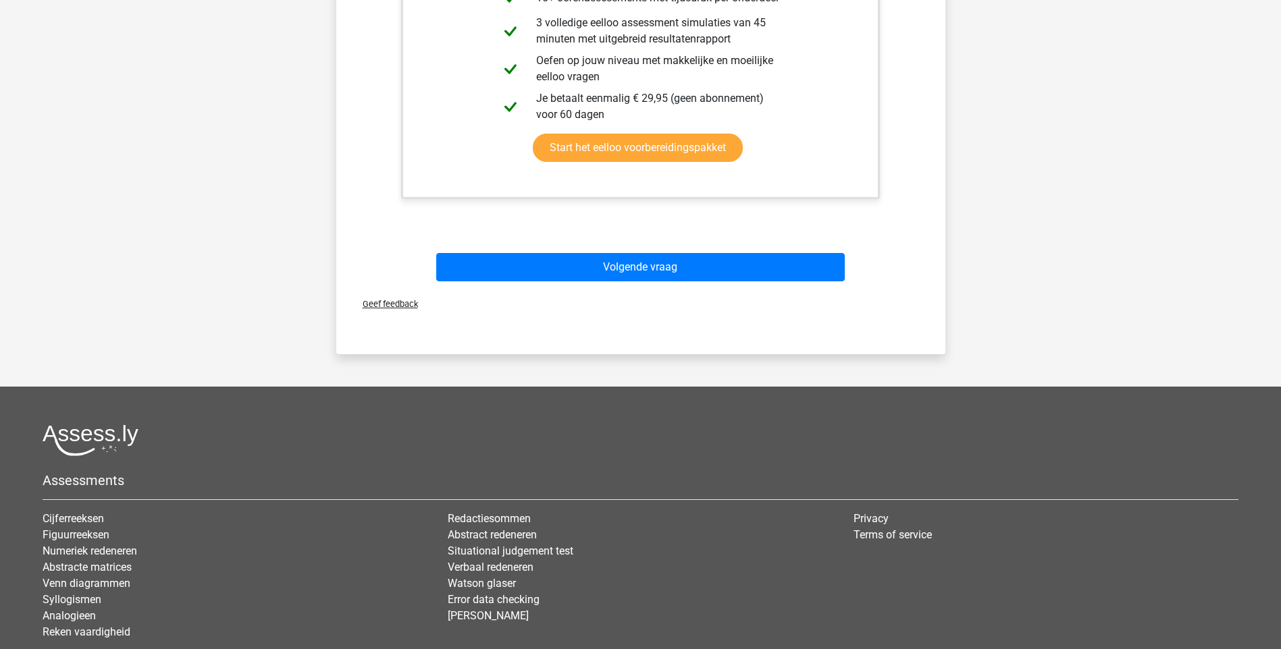
scroll to position [441, 0]
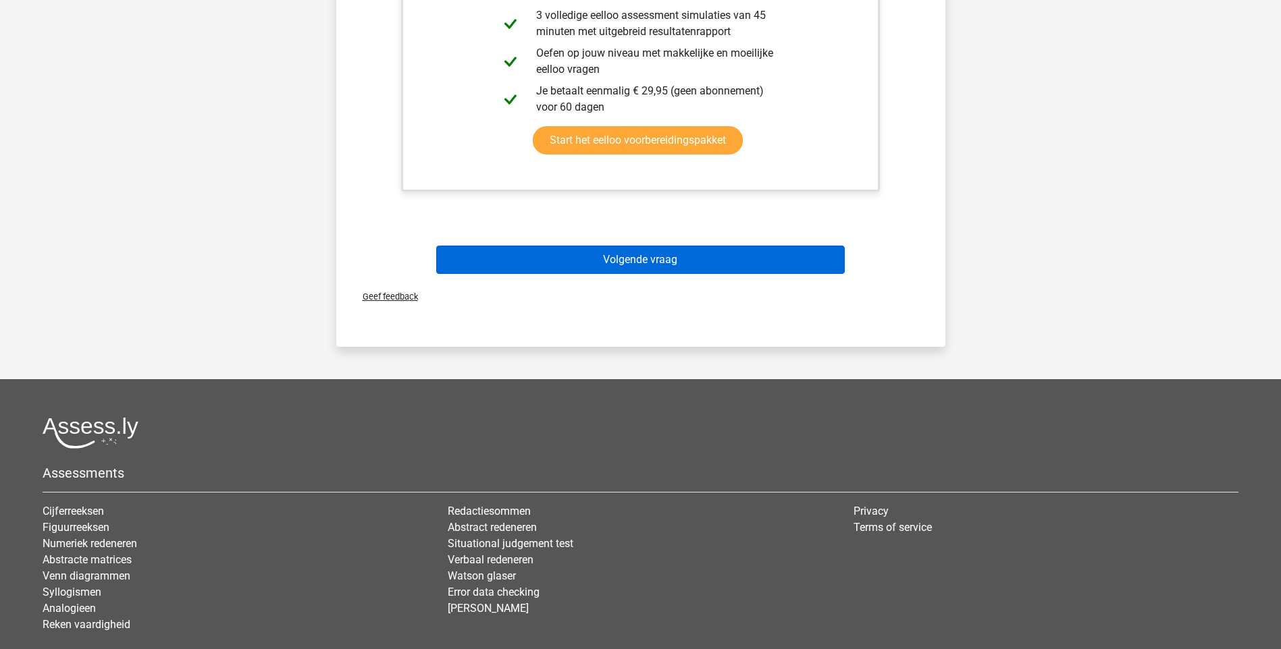
click at [633, 248] on div "Volgende vraag" at bounding box center [641, 257] width 566 height 45
click at [636, 253] on button "Volgende vraag" at bounding box center [640, 260] width 408 height 28
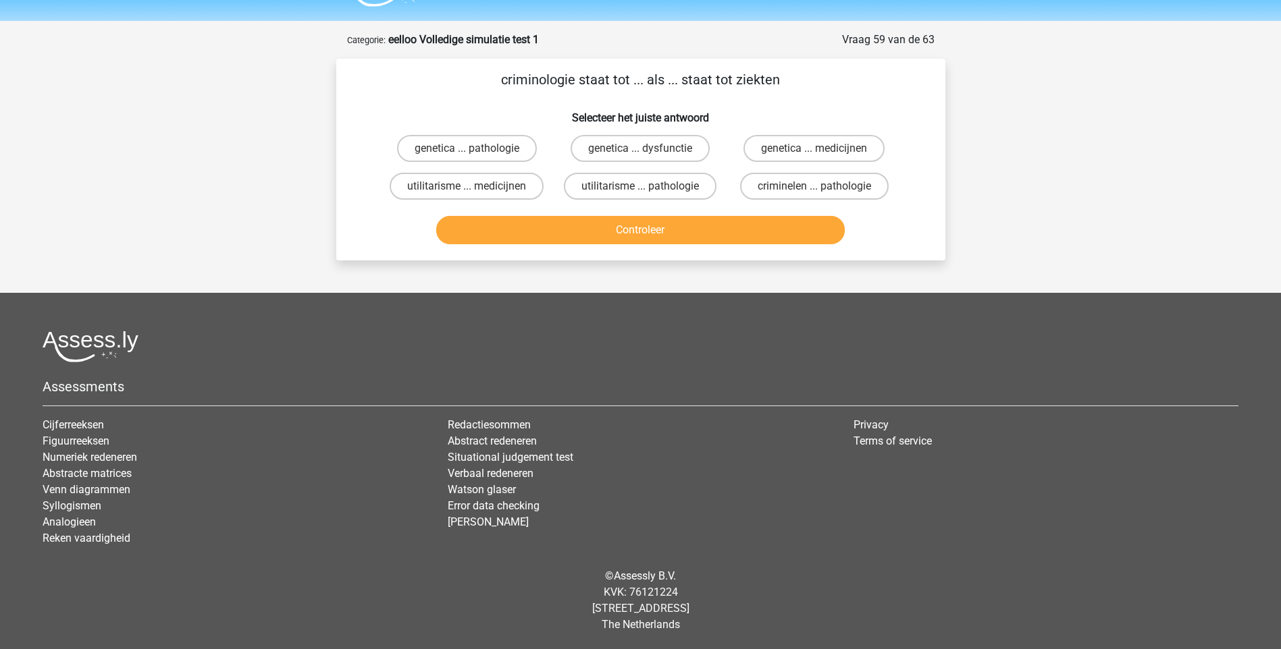
scroll to position [36, 0]
click at [779, 187] on label "criminelen ... pathologie" at bounding box center [814, 186] width 149 height 27
click at [814, 187] on input "criminelen ... pathologie" at bounding box center [818, 190] width 9 height 9
radio input "true"
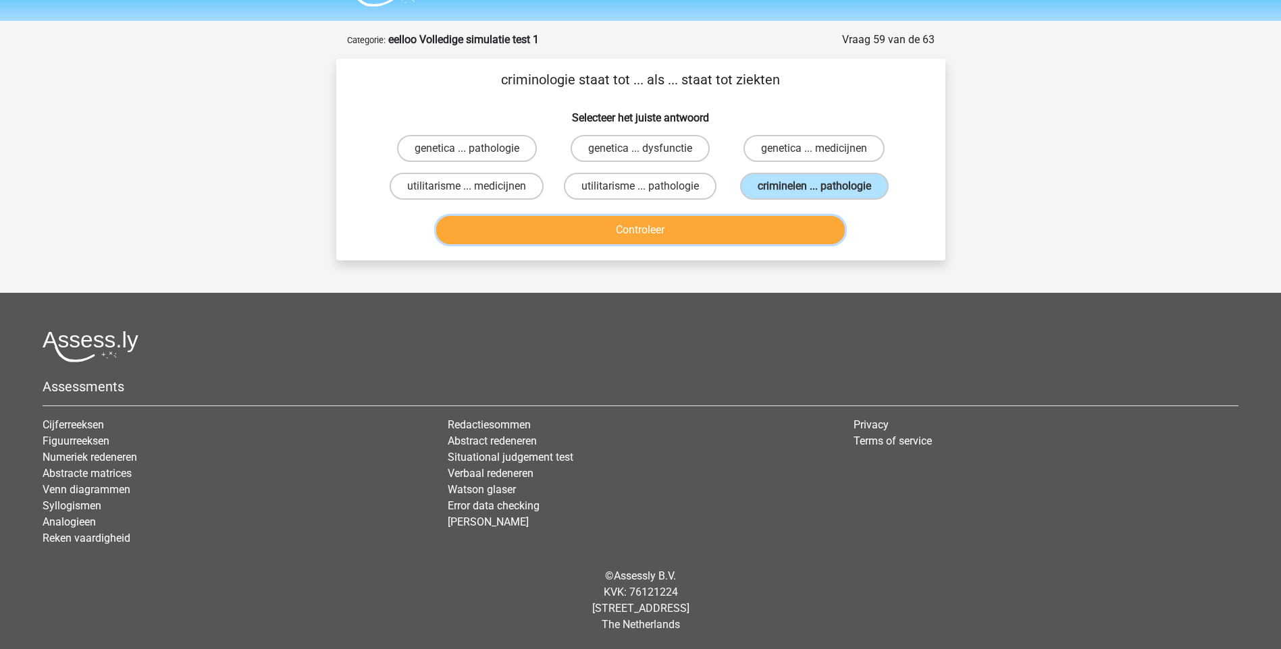
click at [674, 241] on button "Controleer" at bounding box center [640, 230] width 408 height 28
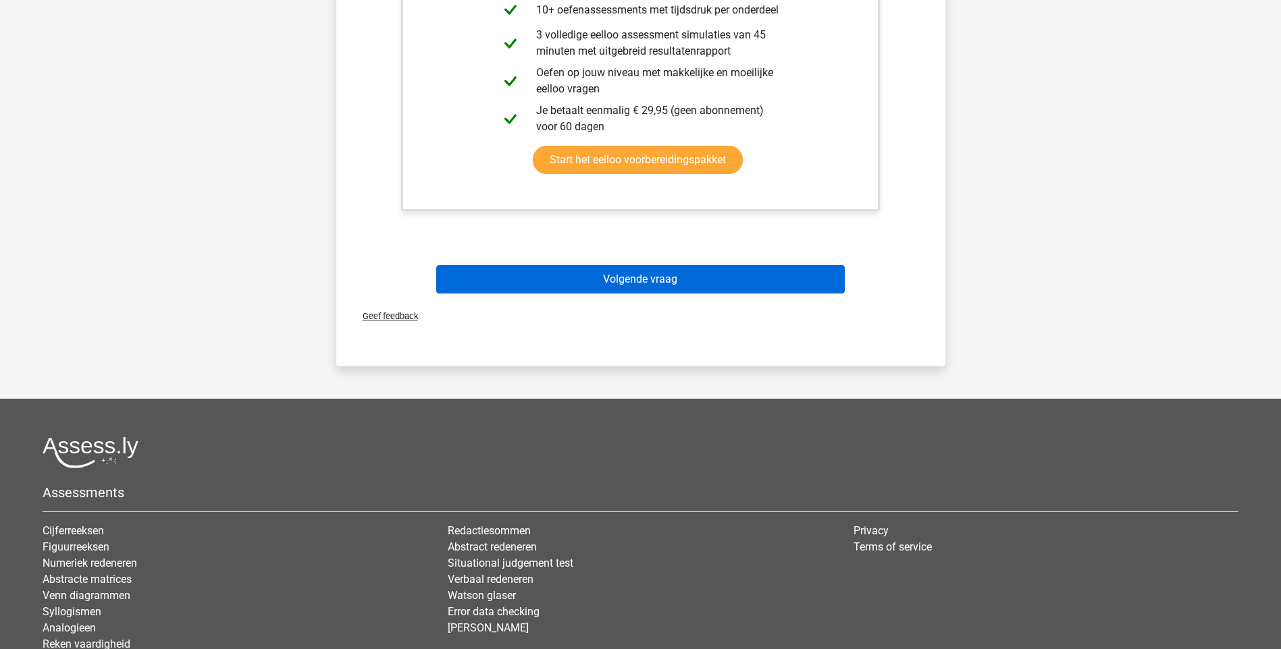
scroll to position [441, 0]
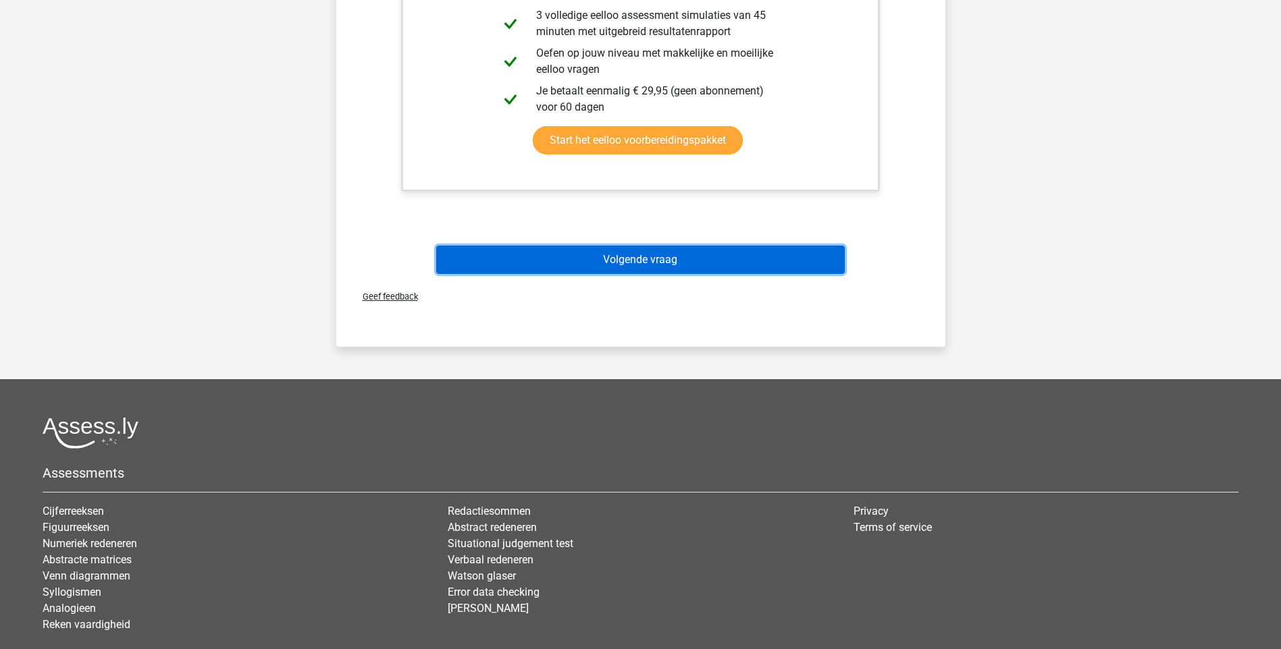
click at [654, 265] on button "Volgende vraag" at bounding box center [640, 260] width 408 height 28
click at [655, 264] on button "Volgende vraag" at bounding box center [640, 260] width 408 height 28
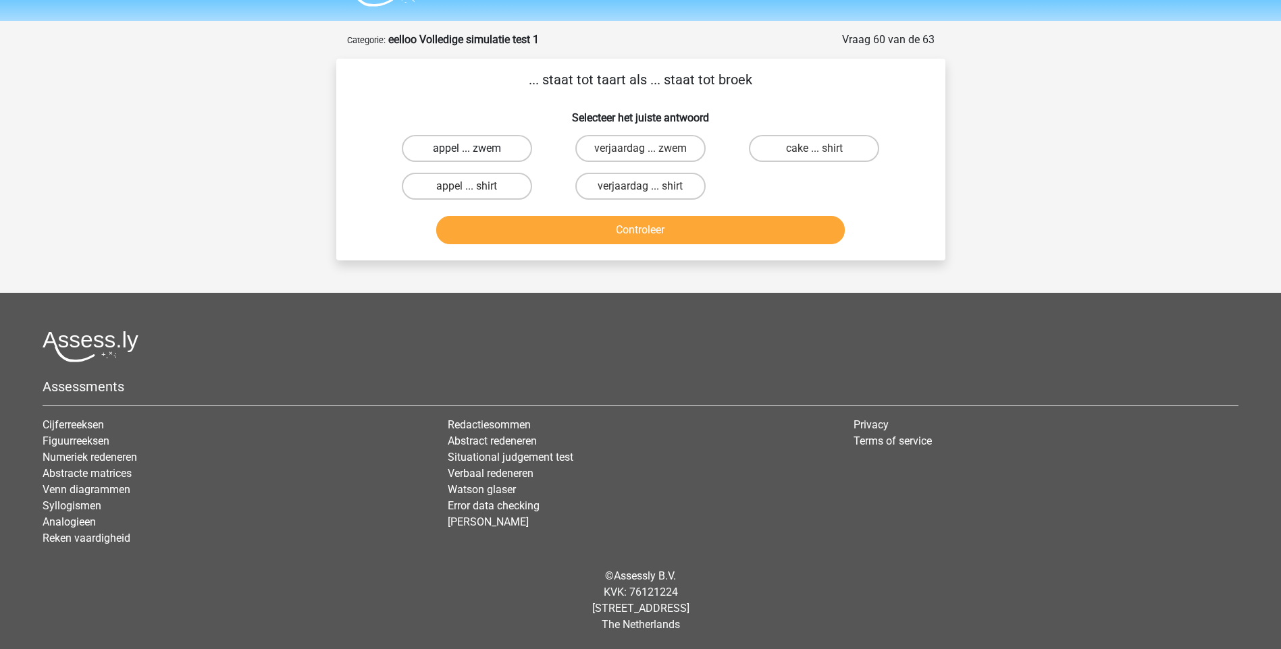
click at [512, 148] on label "appel ... zwem" at bounding box center [467, 148] width 130 height 27
click at [475, 149] on input "appel ... zwem" at bounding box center [471, 153] width 9 height 9
radio input "true"
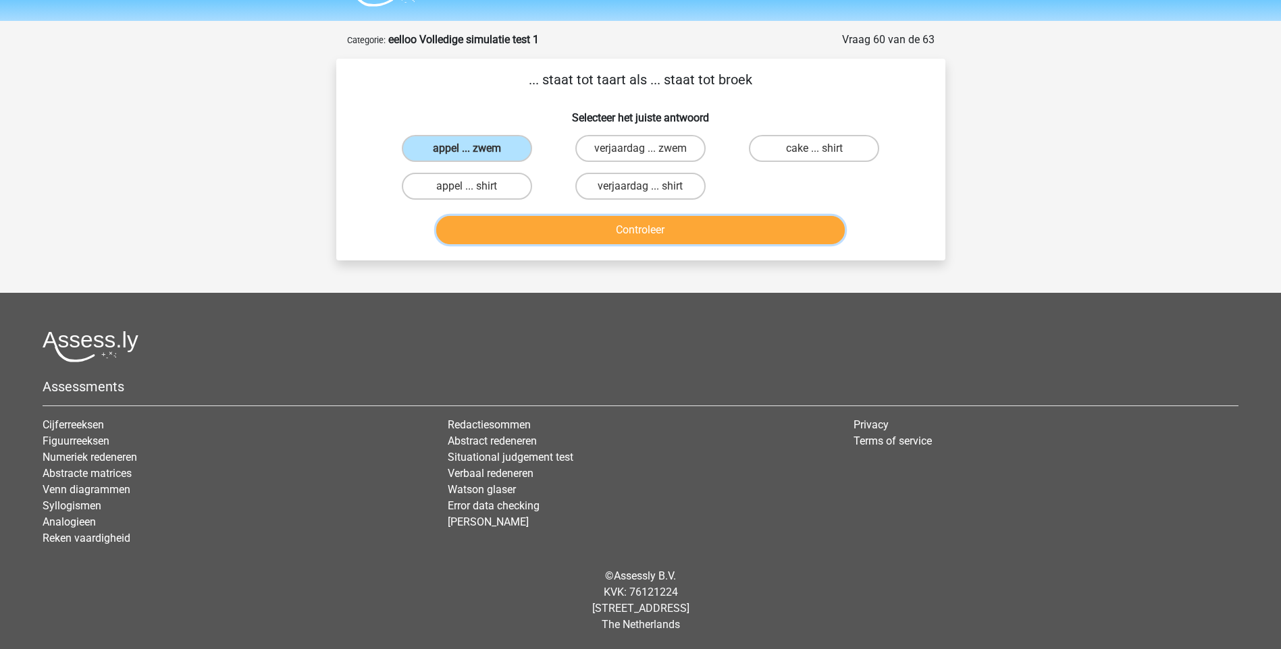
click at [656, 232] on button "Controleer" at bounding box center [640, 230] width 408 height 28
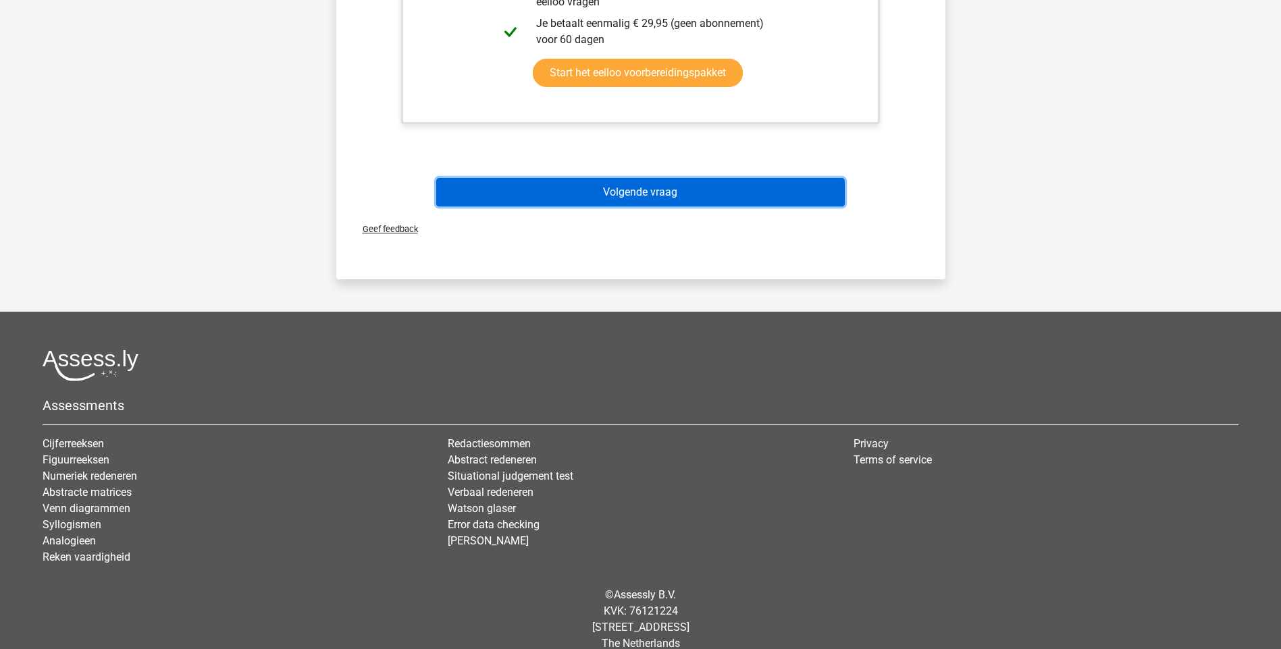
click at [642, 194] on button "Volgende vraag" at bounding box center [640, 192] width 408 height 28
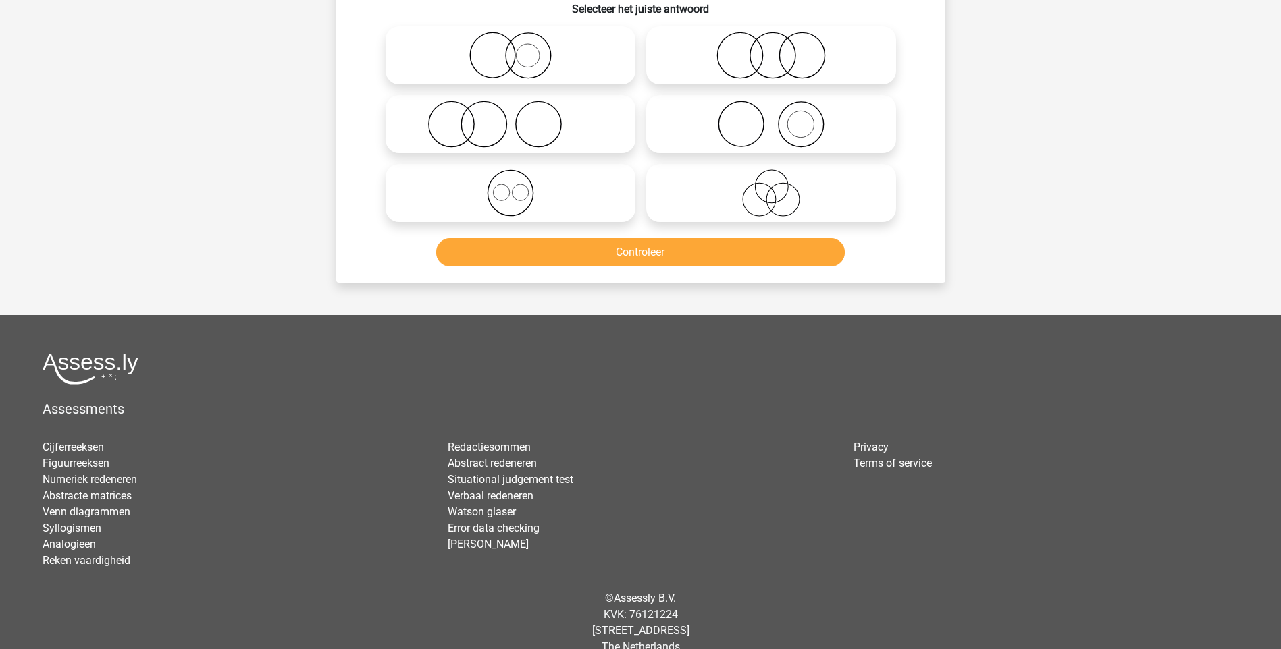
scroll to position [68, 0]
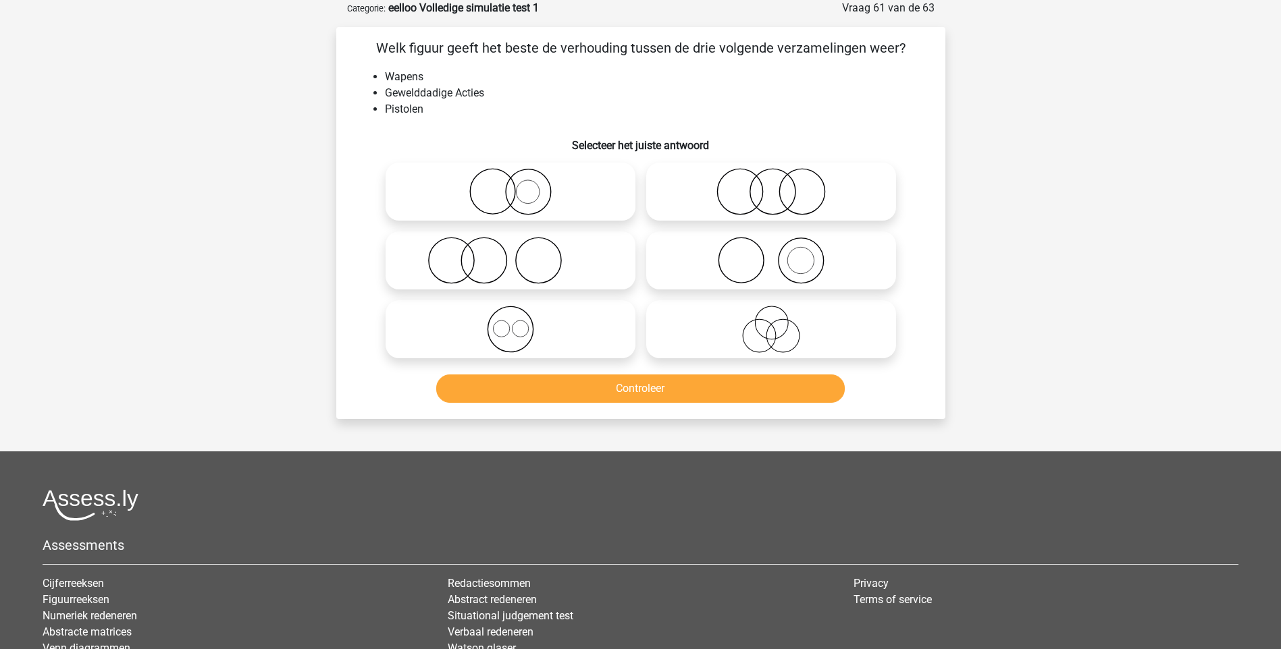
click at [804, 263] on icon at bounding box center [771, 260] width 239 height 47
click at [780, 254] on input "radio" at bounding box center [775, 249] width 9 height 9
radio input "true"
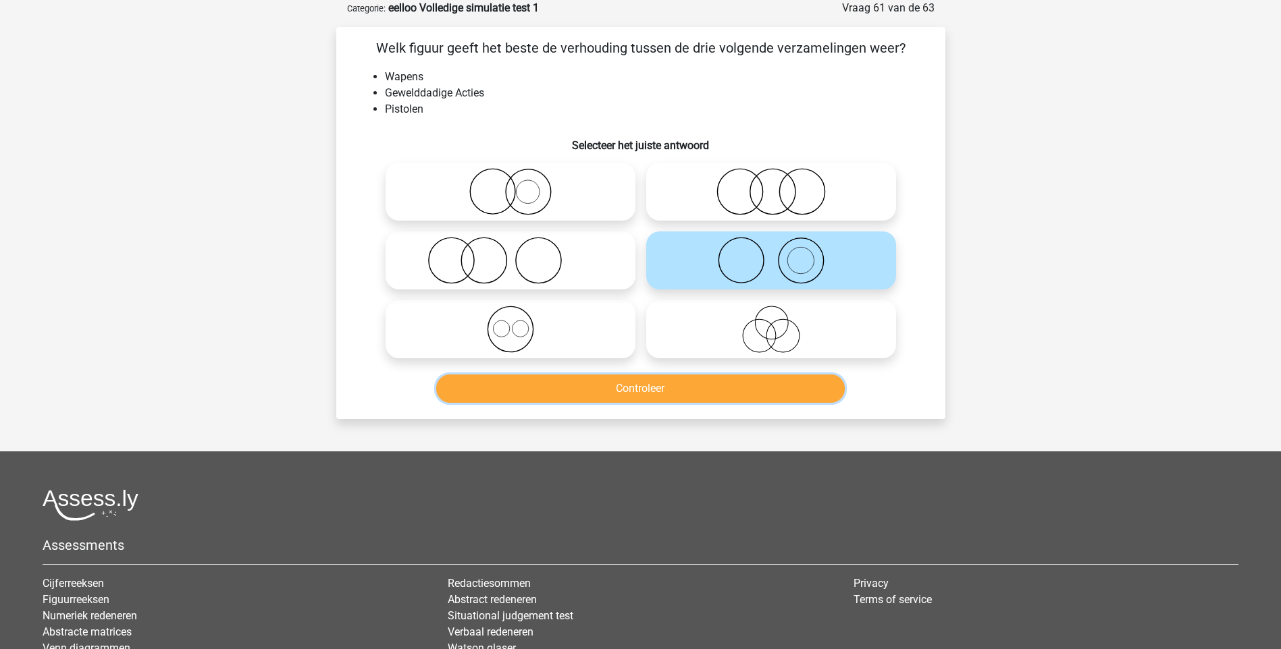
click at [656, 396] on button "Controleer" at bounding box center [640, 389] width 408 height 28
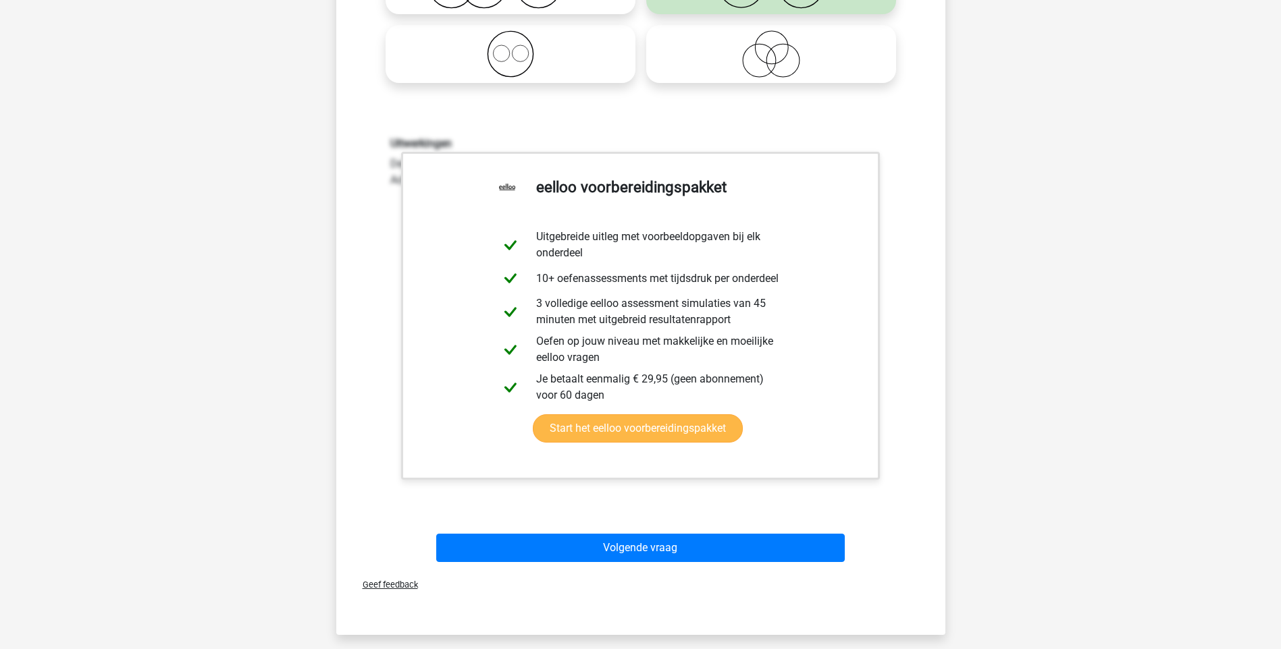
scroll to position [405, 0]
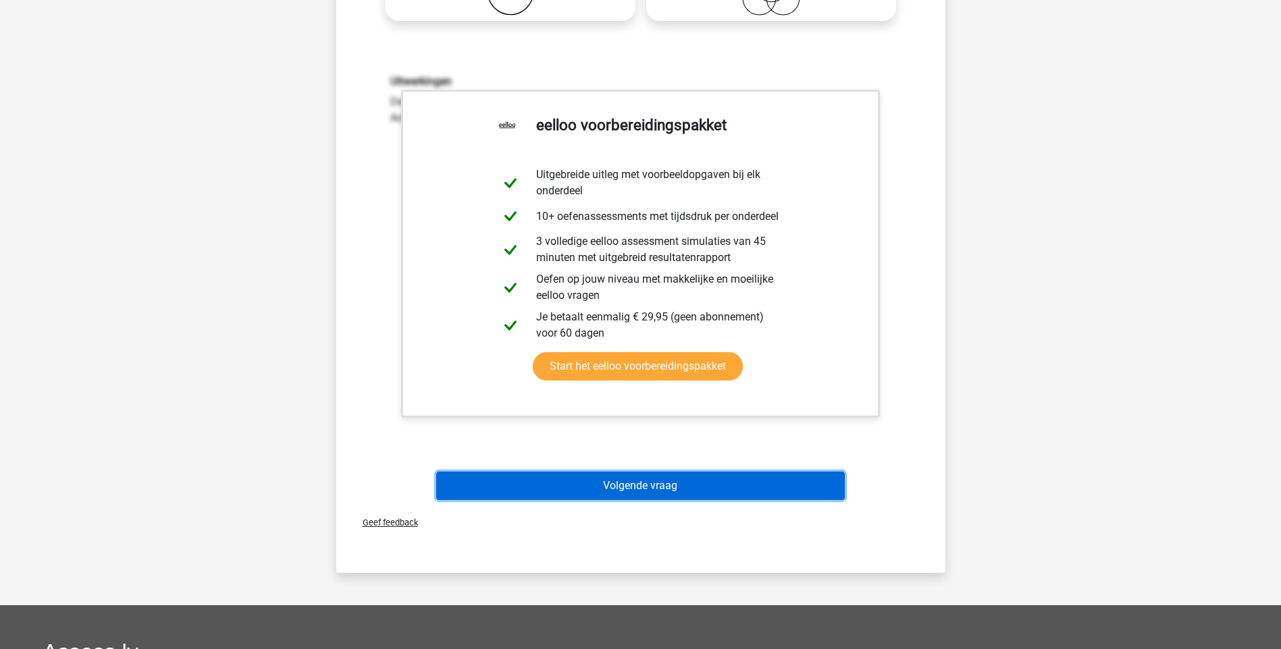
drag, startPoint x: 677, startPoint y: 482, endPoint x: 671, endPoint y: 479, distance: 7.0
click at [676, 480] on button "Volgende vraag" at bounding box center [640, 486] width 408 height 28
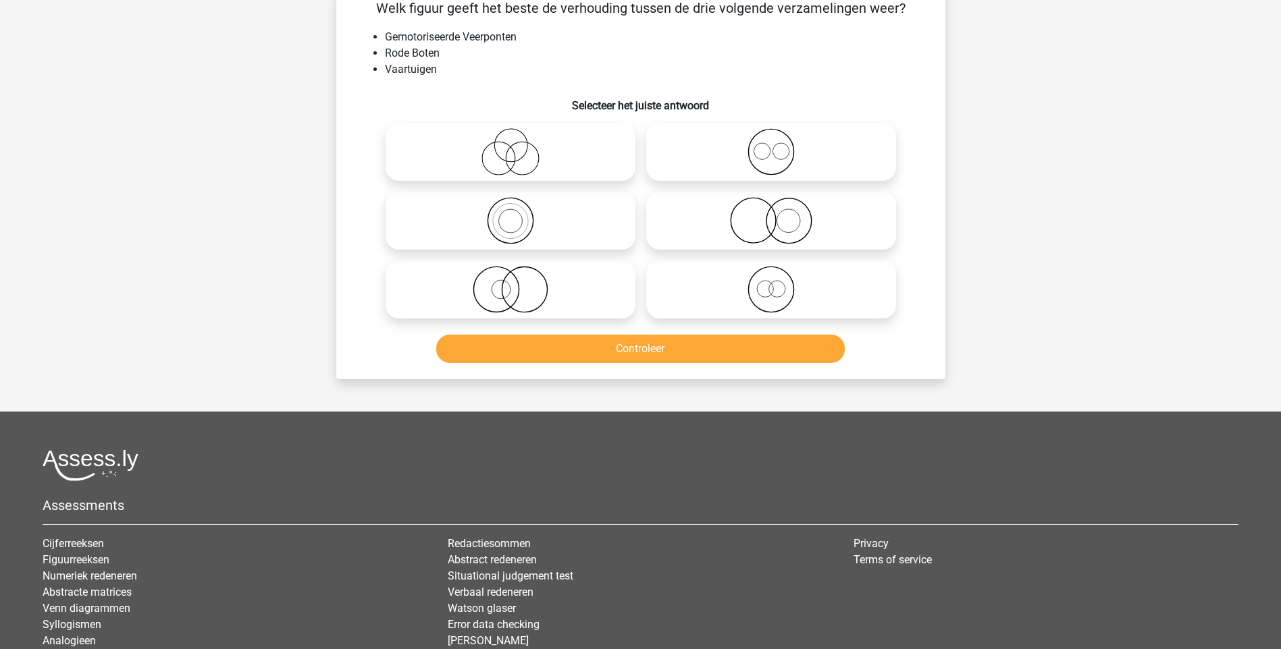
scroll to position [68, 0]
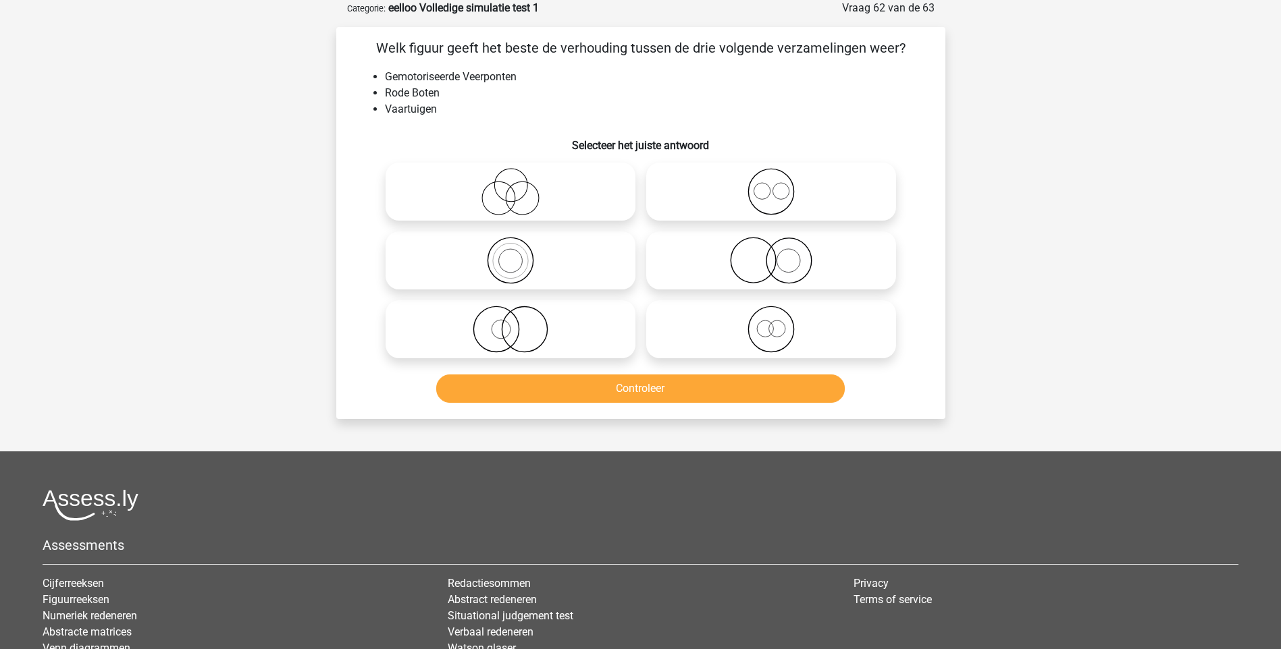
click at [506, 195] on icon at bounding box center [510, 191] width 239 height 47
click at [510, 185] on input "radio" at bounding box center [514, 180] width 9 height 9
radio input "true"
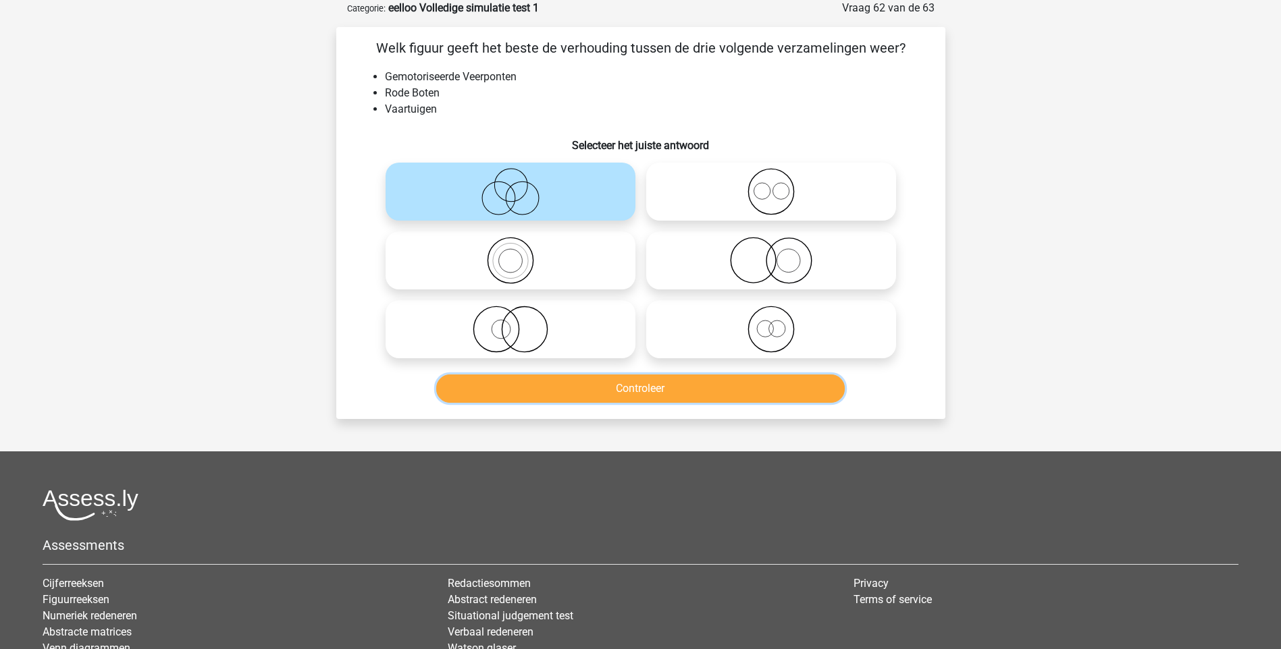
click at [643, 392] on button "Controleer" at bounding box center [640, 389] width 408 height 28
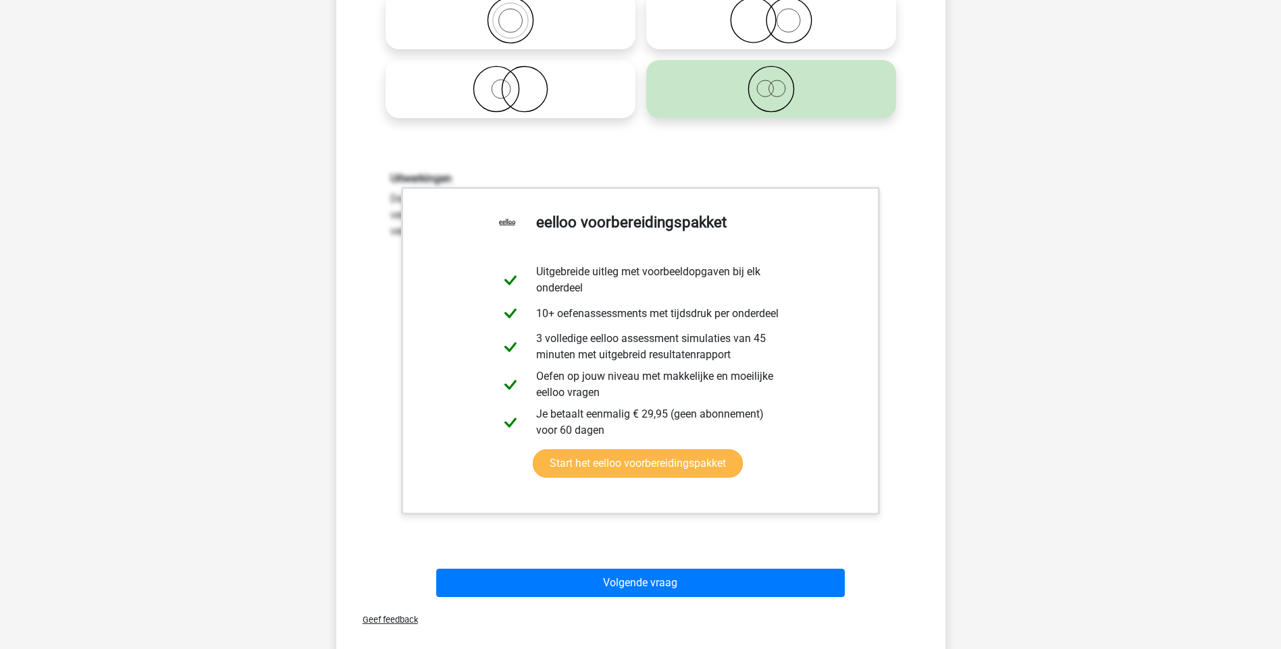
scroll to position [405, 0]
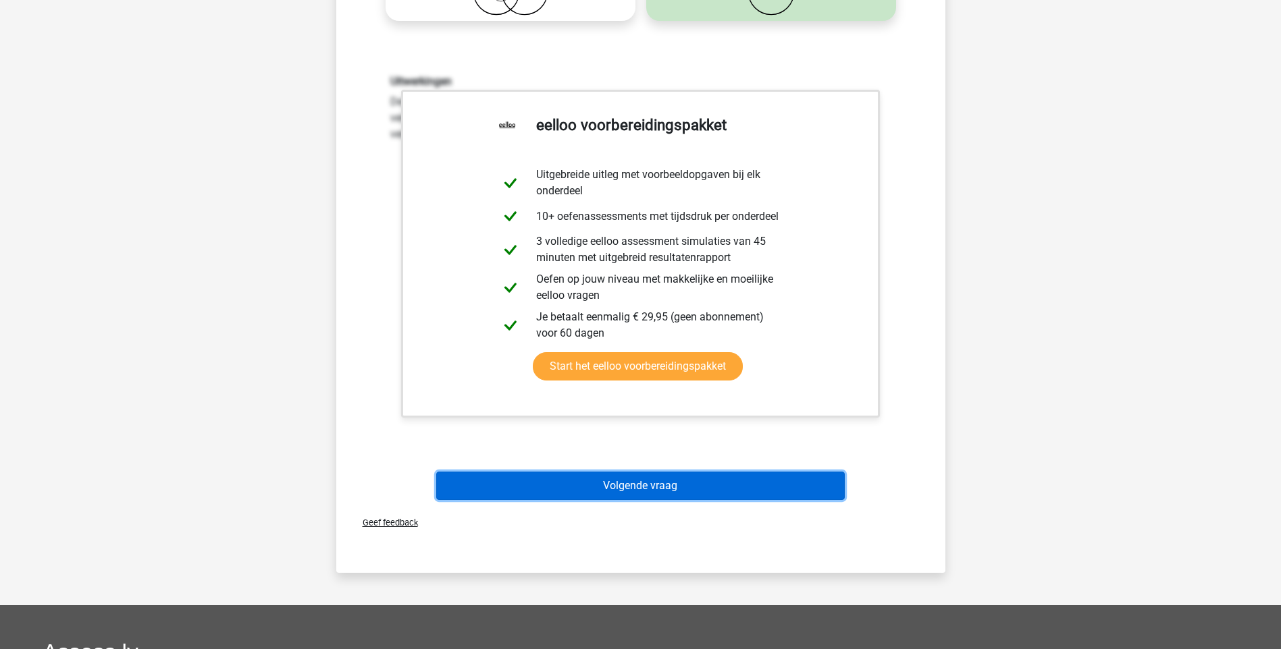
click at [651, 479] on button "Volgende vraag" at bounding box center [640, 486] width 408 height 28
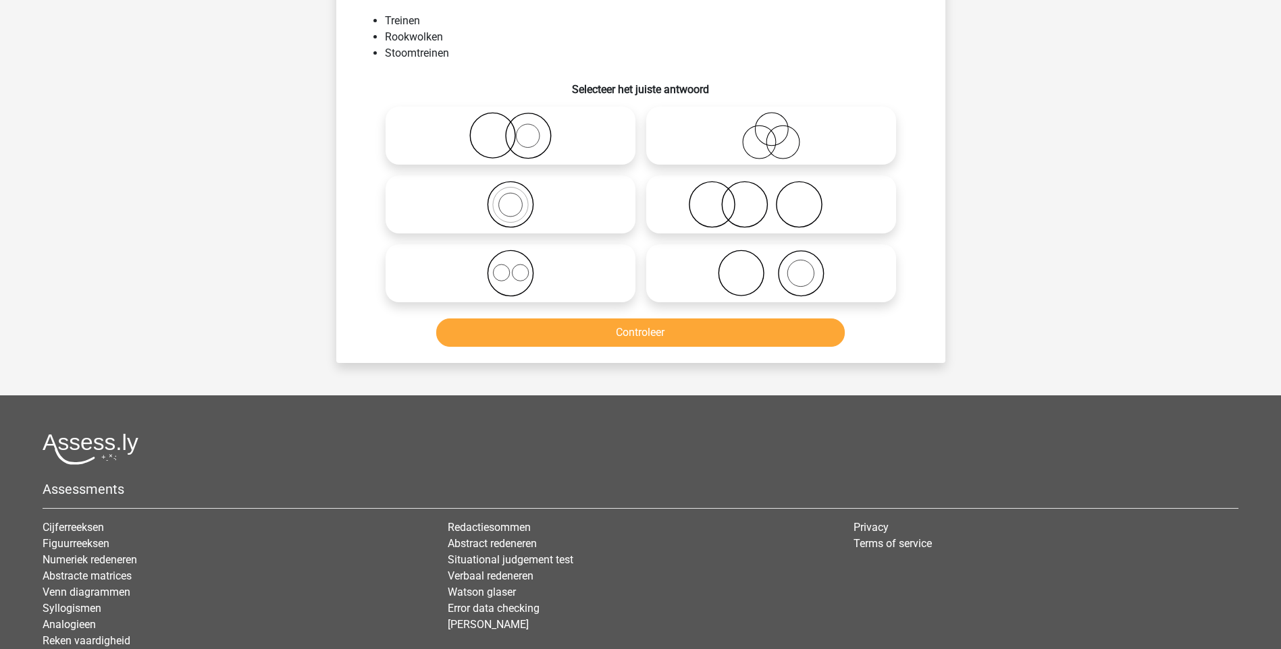
scroll to position [68, 0]
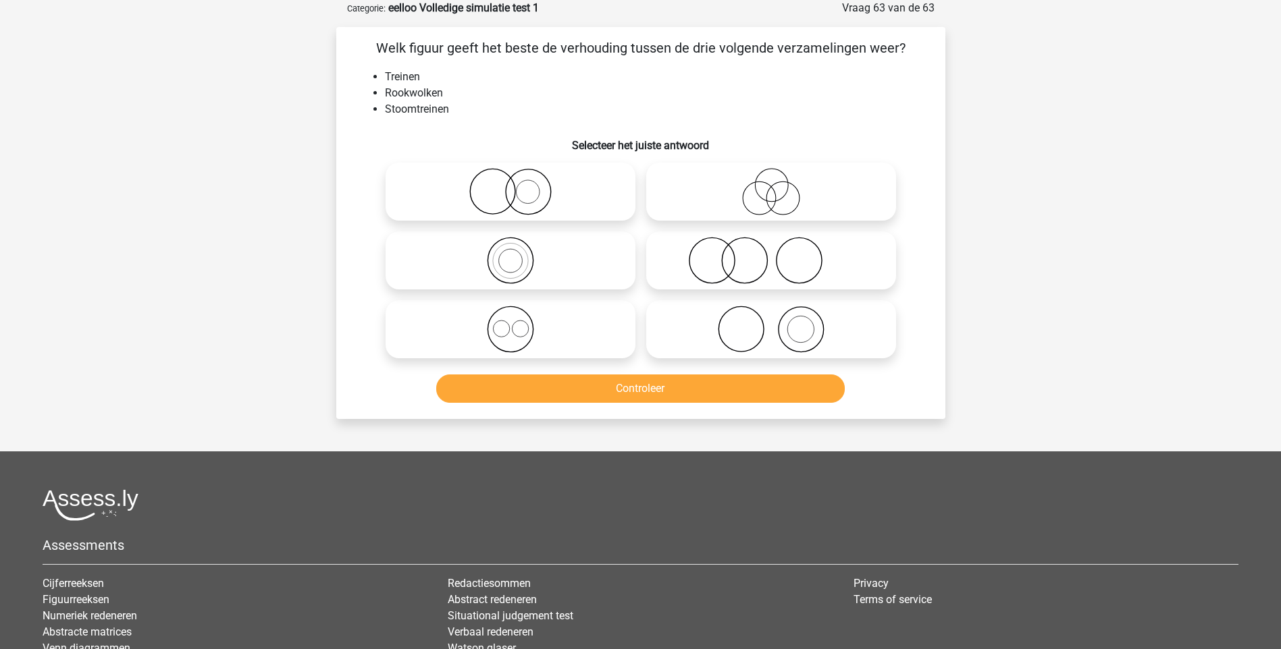
click at [730, 264] on icon at bounding box center [771, 260] width 239 height 47
click at [771, 254] on input "radio" at bounding box center [775, 249] width 9 height 9
radio input "true"
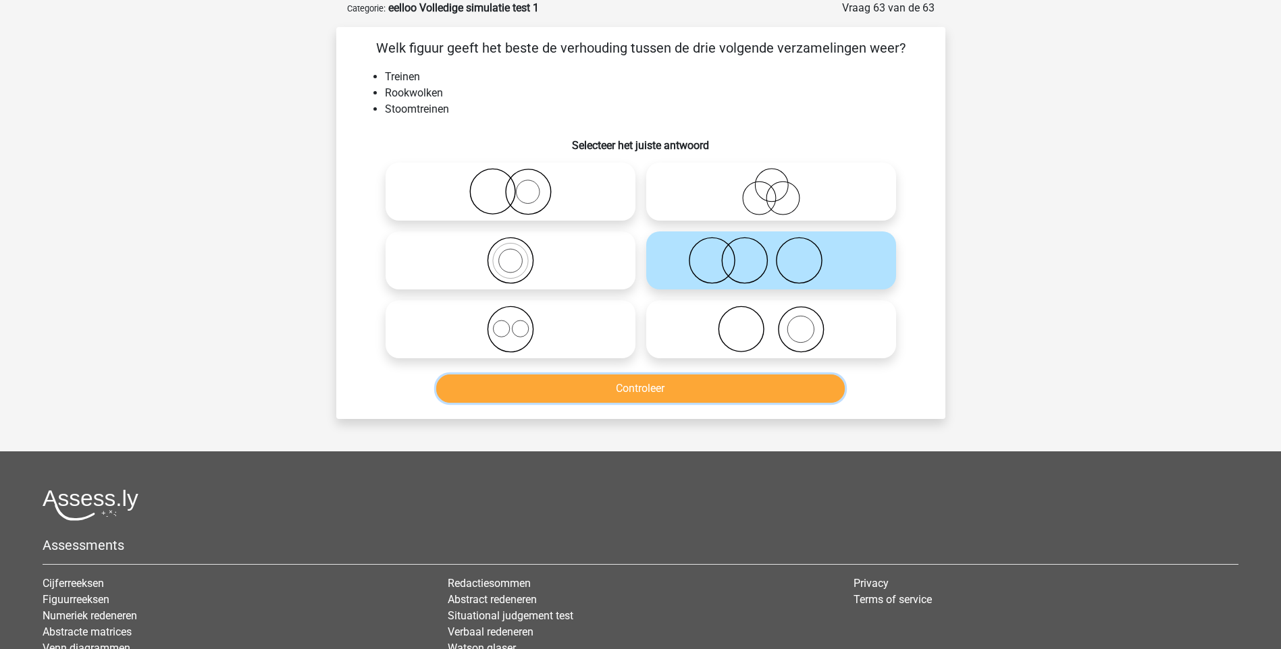
click at [704, 379] on button "Controleer" at bounding box center [640, 389] width 408 height 28
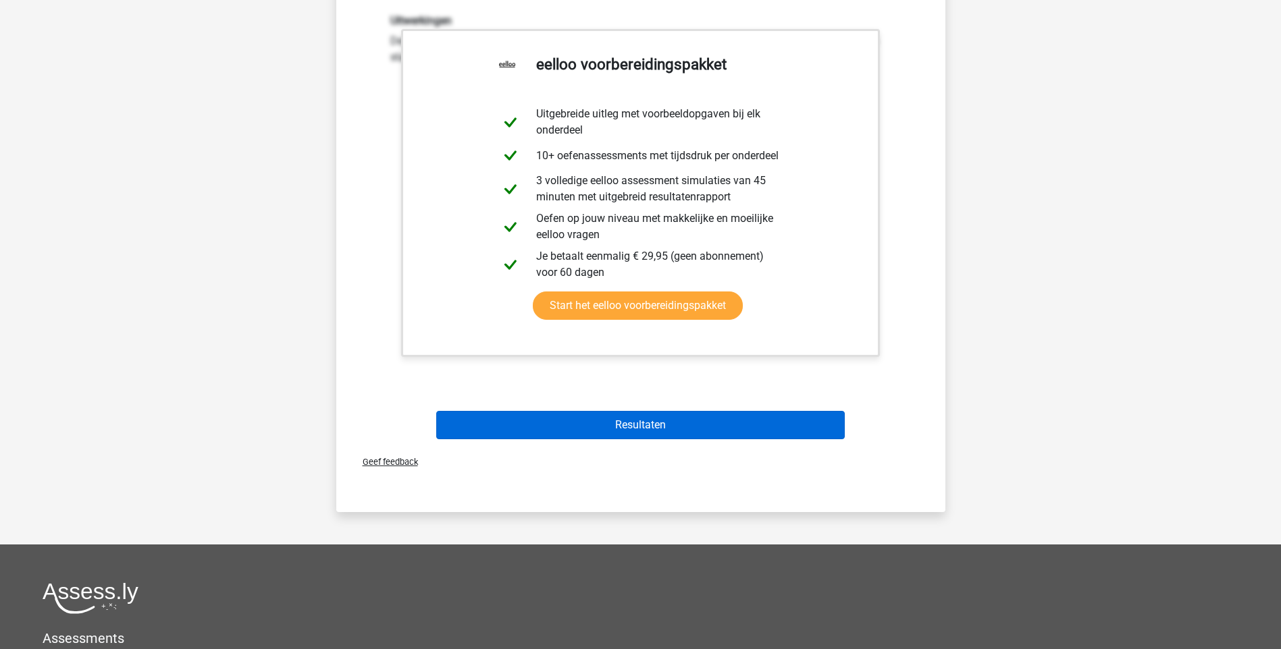
scroll to position [473, 0]
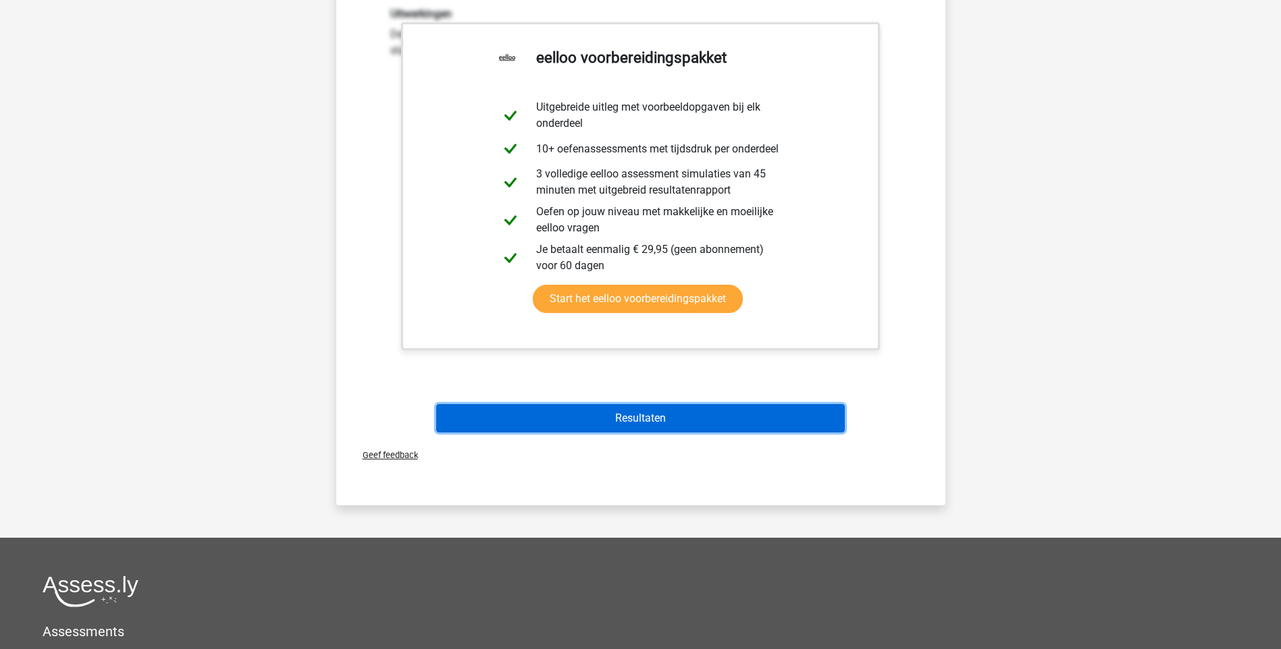
click at [665, 425] on button "Resultaten" at bounding box center [640, 418] width 408 height 28
click at [655, 421] on button "Resultaten" at bounding box center [640, 418] width 408 height 28
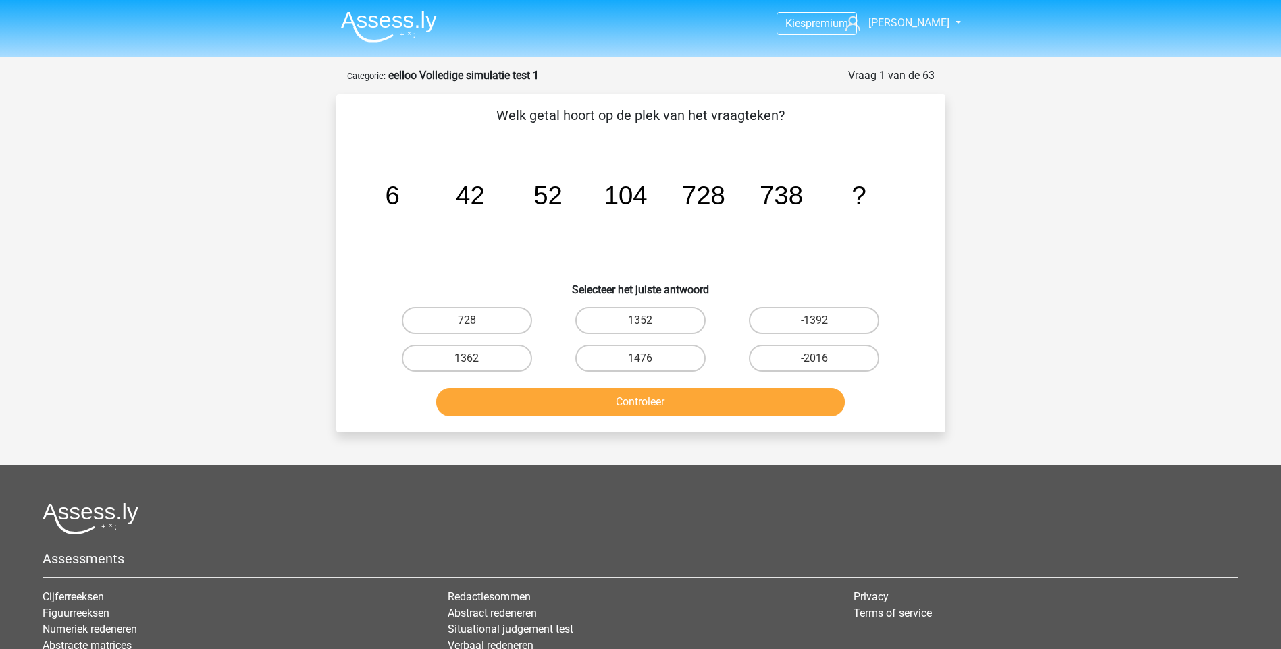
scroll to position [172, 0]
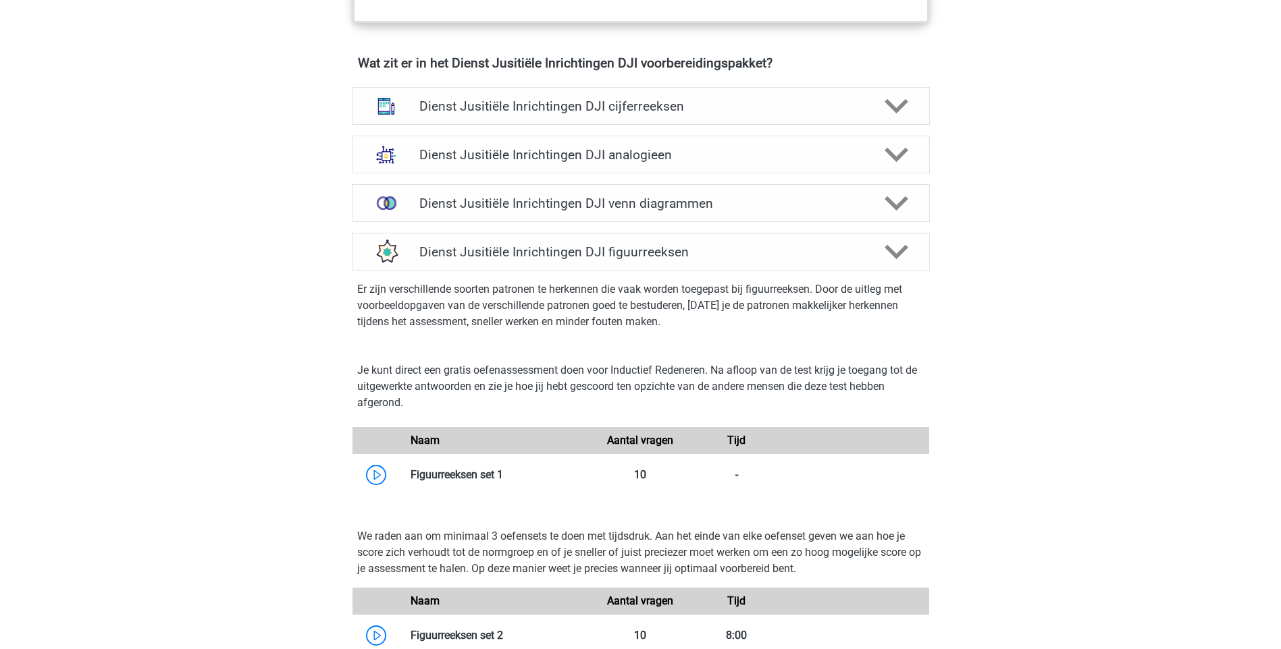
scroll to position [823, 0]
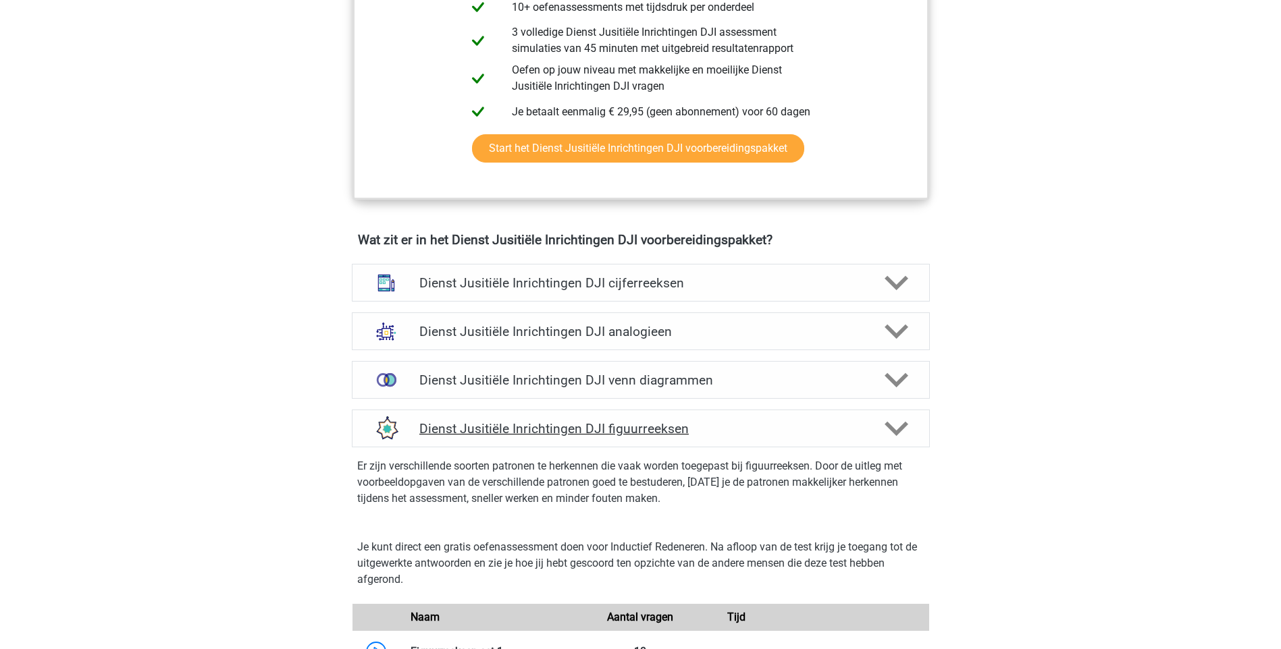
click at [606, 426] on h4 "Dienst Jusitiële Inrichtingen DJI figuurreeksen" at bounding box center [640, 429] width 442 height 16
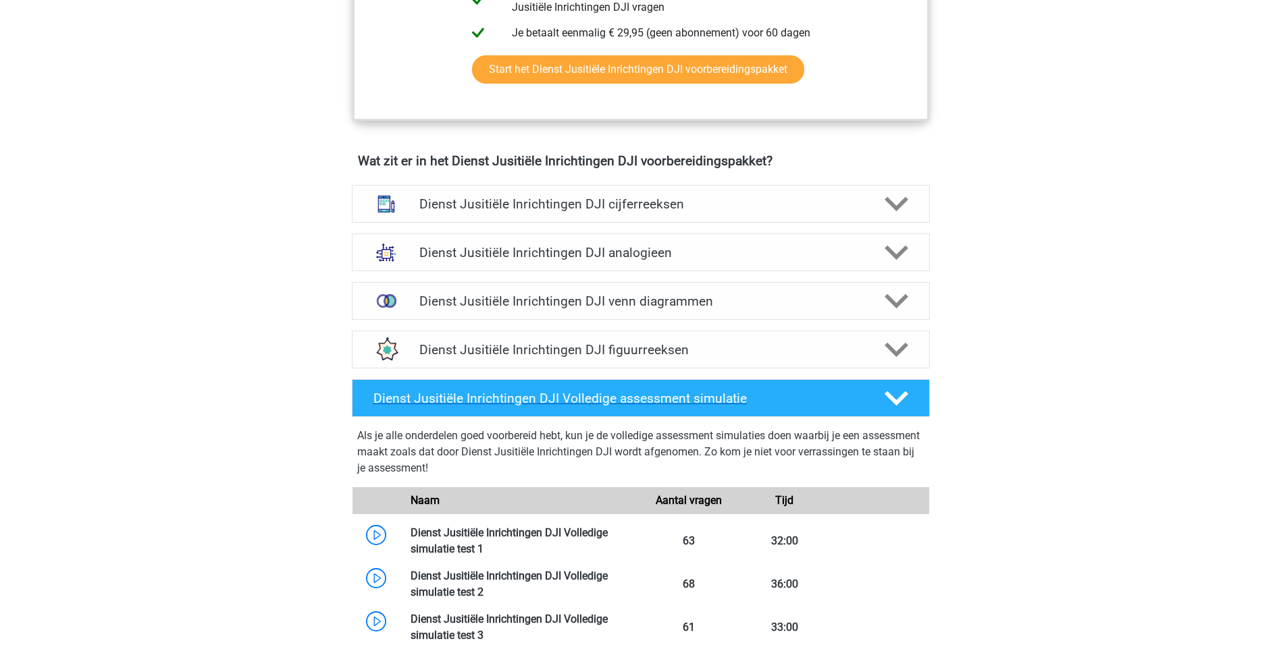
scroll to position [1026, 0]
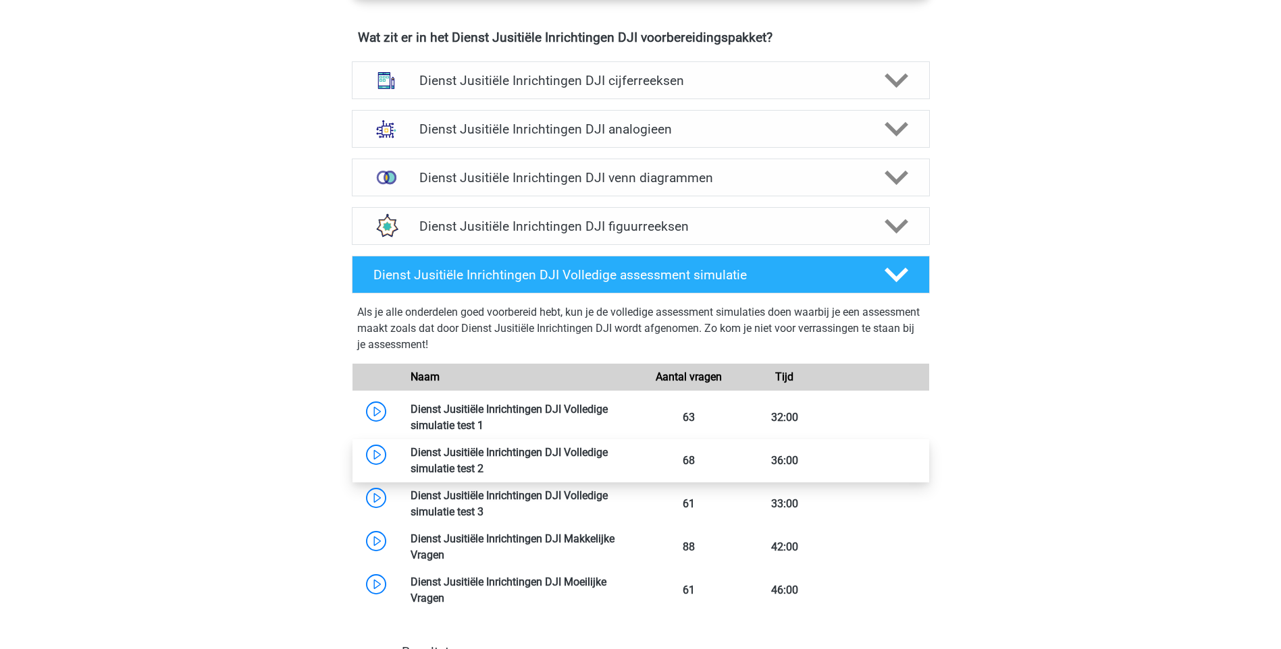
click at [483, 467] on link at bounding box center [483, 468] width 0 height 13
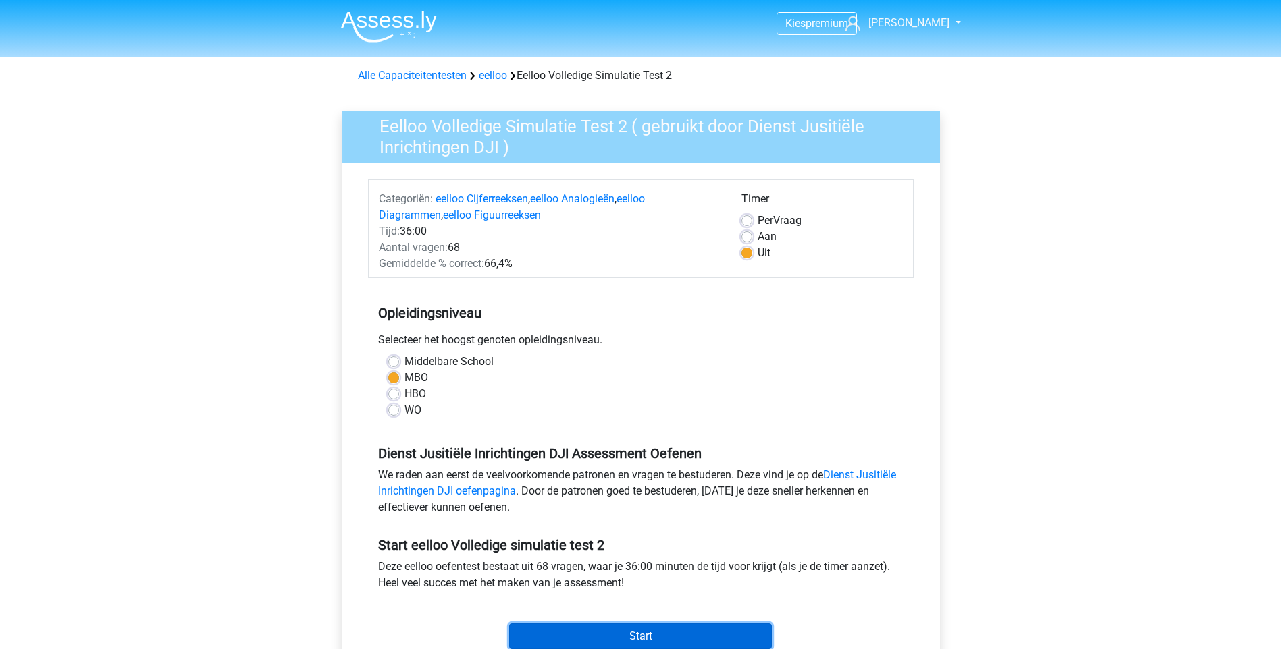
click at [602, 629] on input "Start" at bounding box center [640, 637] width 263 height 26
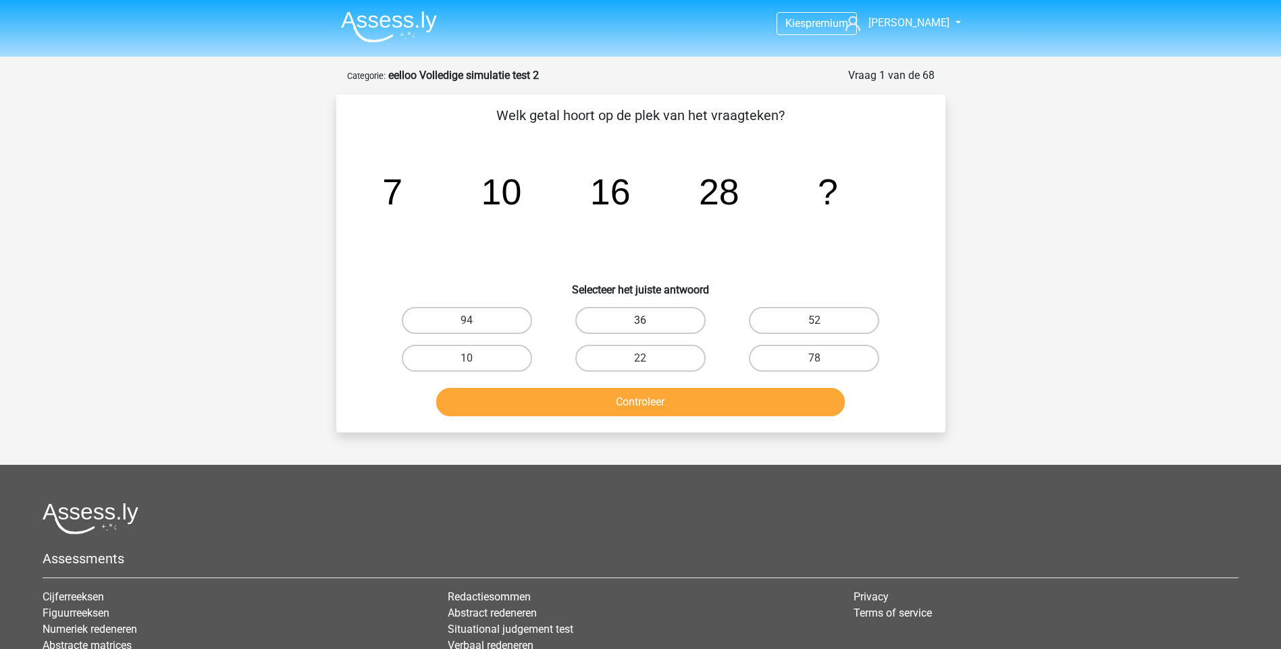
click at [666, 323] on label "36" at bounding box center [640, 320] width 130 height 27
click at [649, 323] on input "36" at bounding box center [644, 325] width 9 height 9
radio input "true"
click at [665, 415] on button "Controleer" at bounding box center [640, 402] width 408 height 28
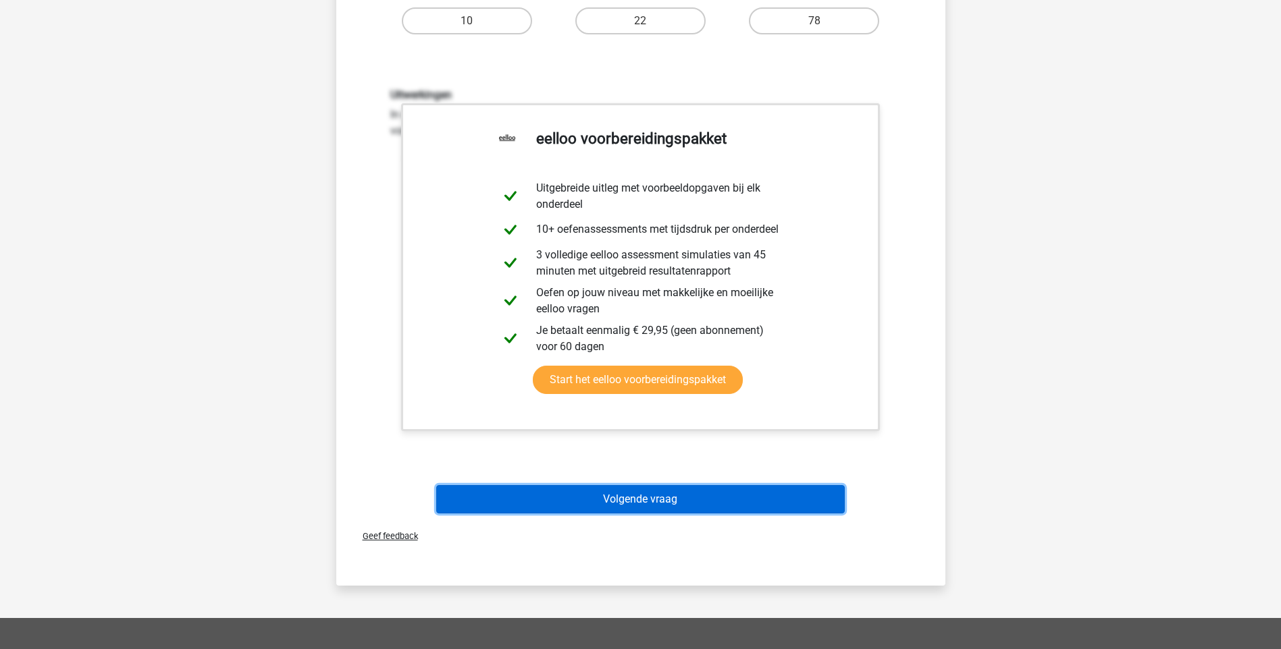
click at [676, 494] on button "Volgende vraag" at bounding box center [640, 499] width 408 height 28
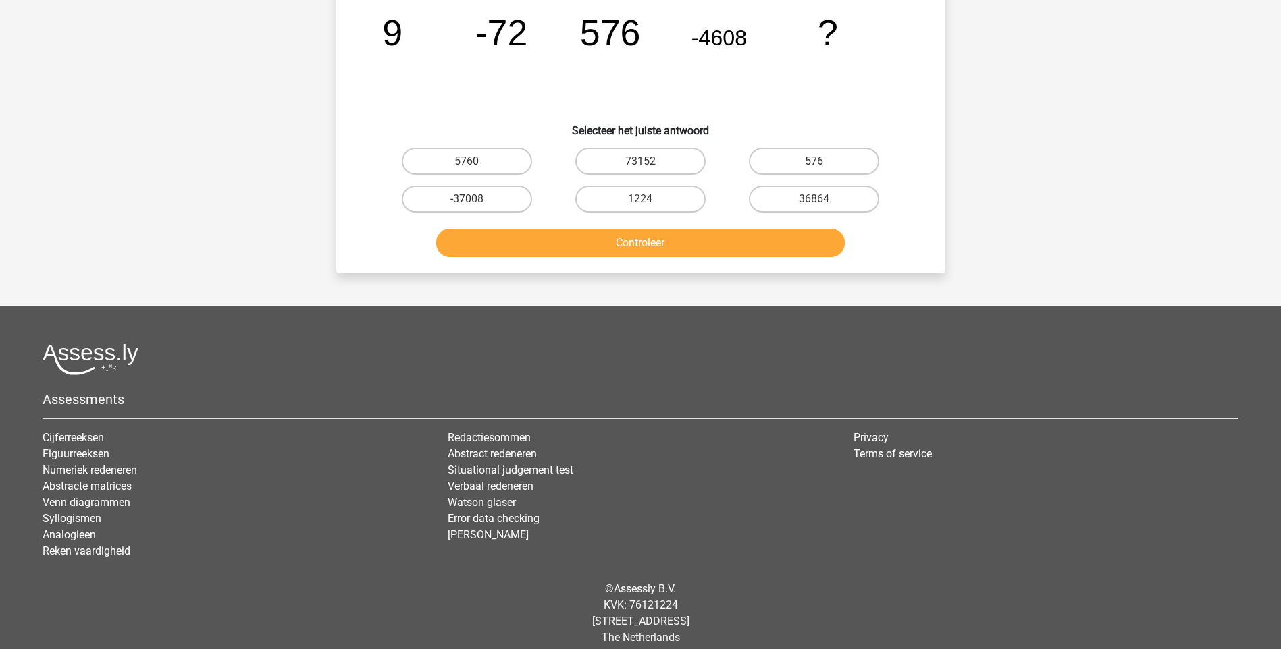
scroll to position [68, 0]
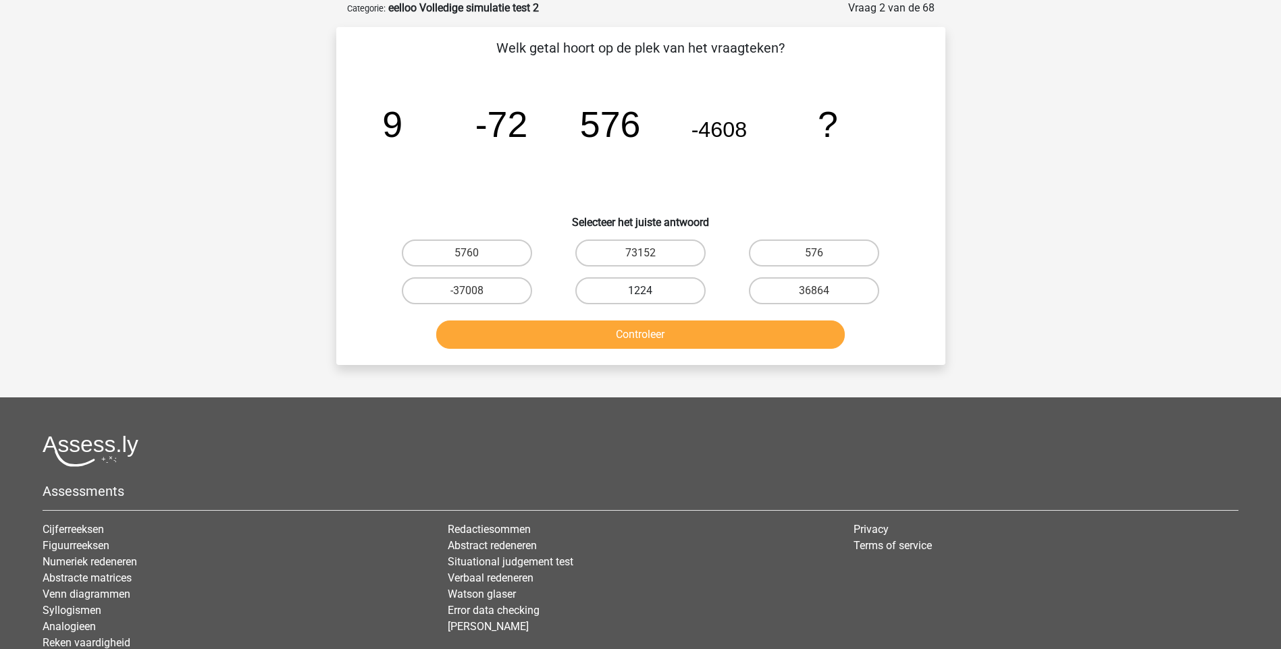
click at [632, 292] on label "1224" at bounding box center [640, 290] width 130 height 27
click at [640, 292] on input "1224" at bounding box center [644, 295] width 9 height 9
radio input "true"
click at [635, 338] on button "Controleer" at bounding box center [640, 335] width 408 height 28
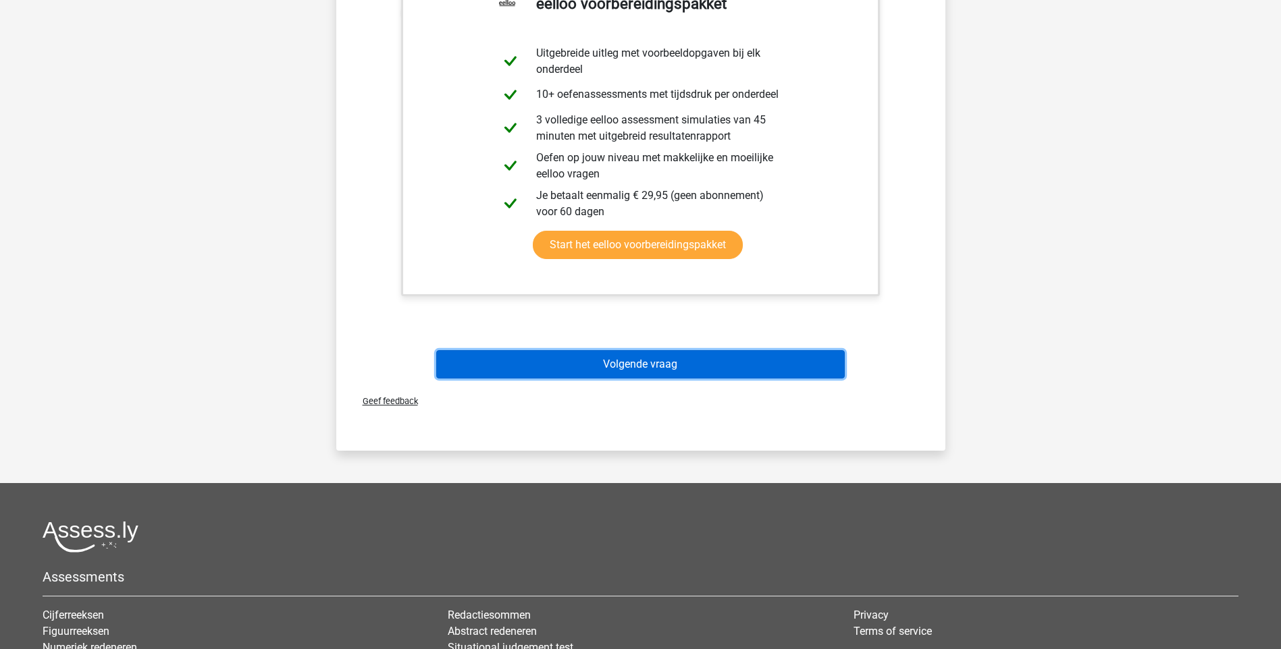
click at [658, 363] on button "Volgende vraag" at bounding box center [640, 364] width 408 height 28
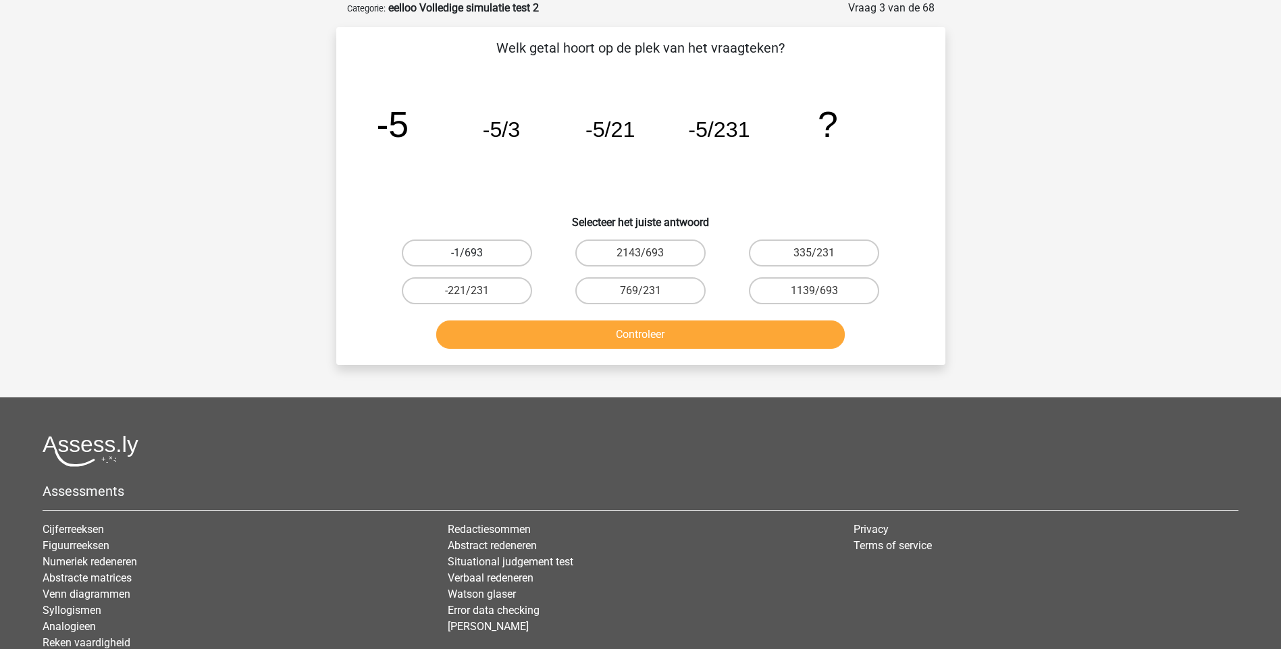
click at [462, 254] on label "-1/693" at bounding box center [467, 253] width 130 height 27
click at [467, 254] on input "-1/693" at bounding box center [471, 257] width 9 height 9
radio input "true"
click at [556, 340] on button "Controleer" at bounding box center [640, 335] width 408 height 28
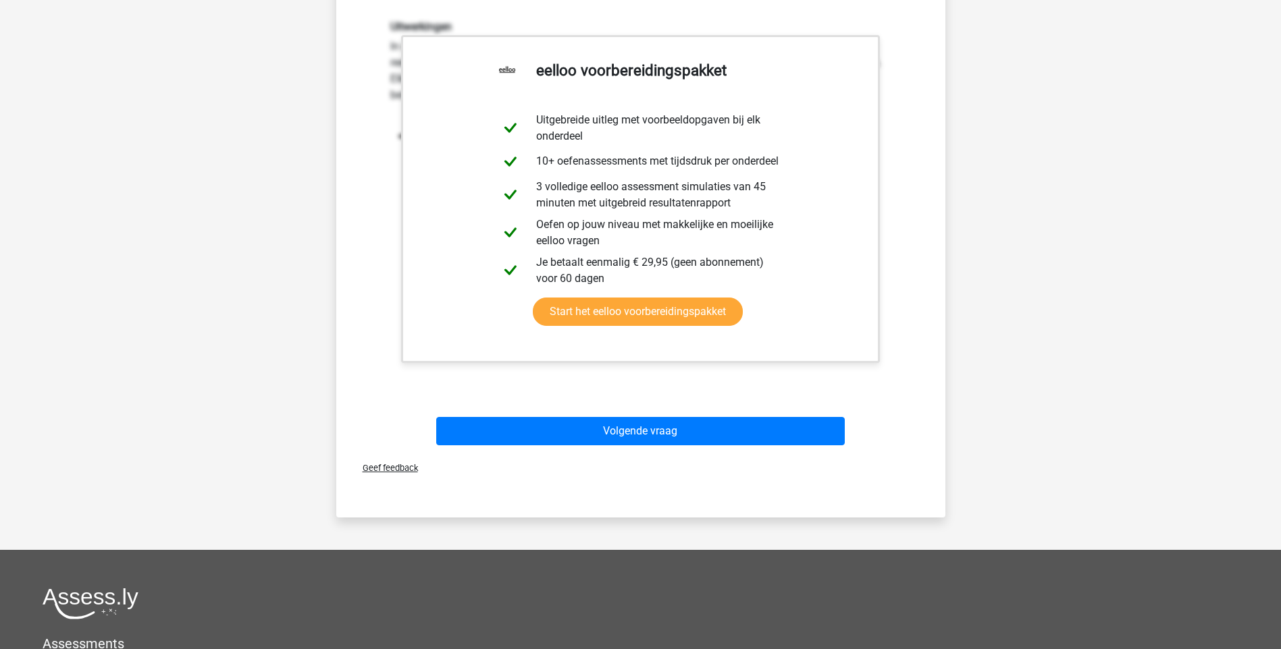
scroll to position [540, 0]
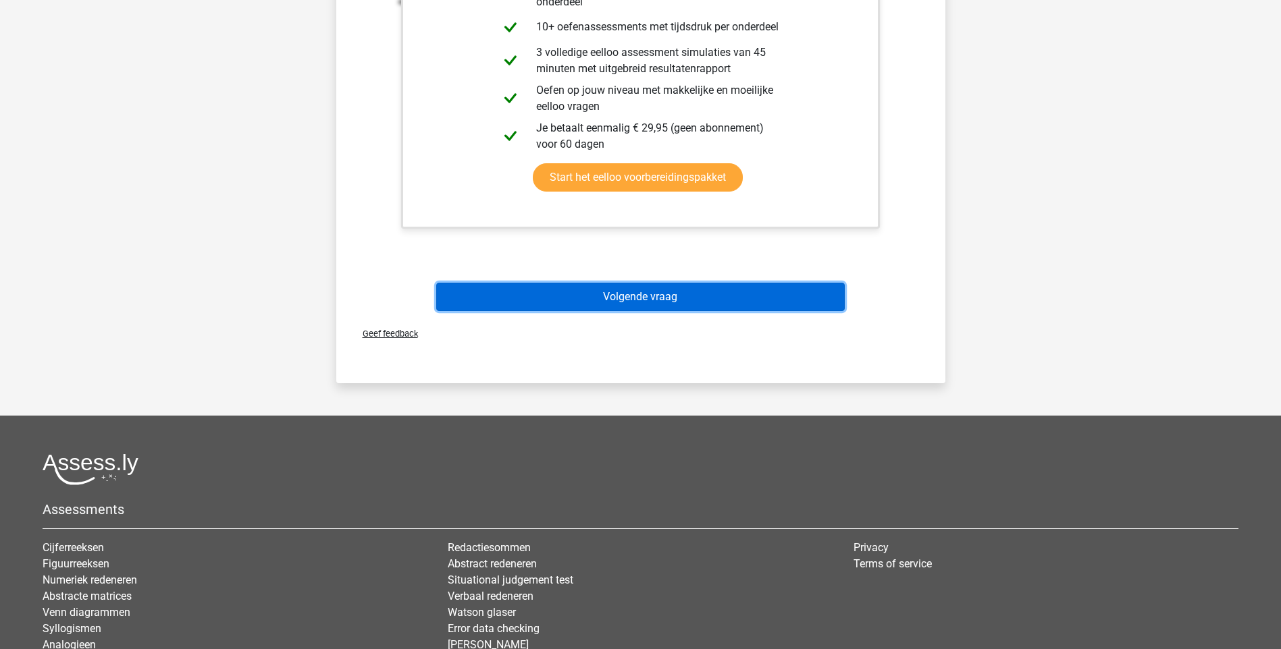
click at [633, 294] on button "Volgende vraag" at bounding box center [640, 297] width 408 height 28
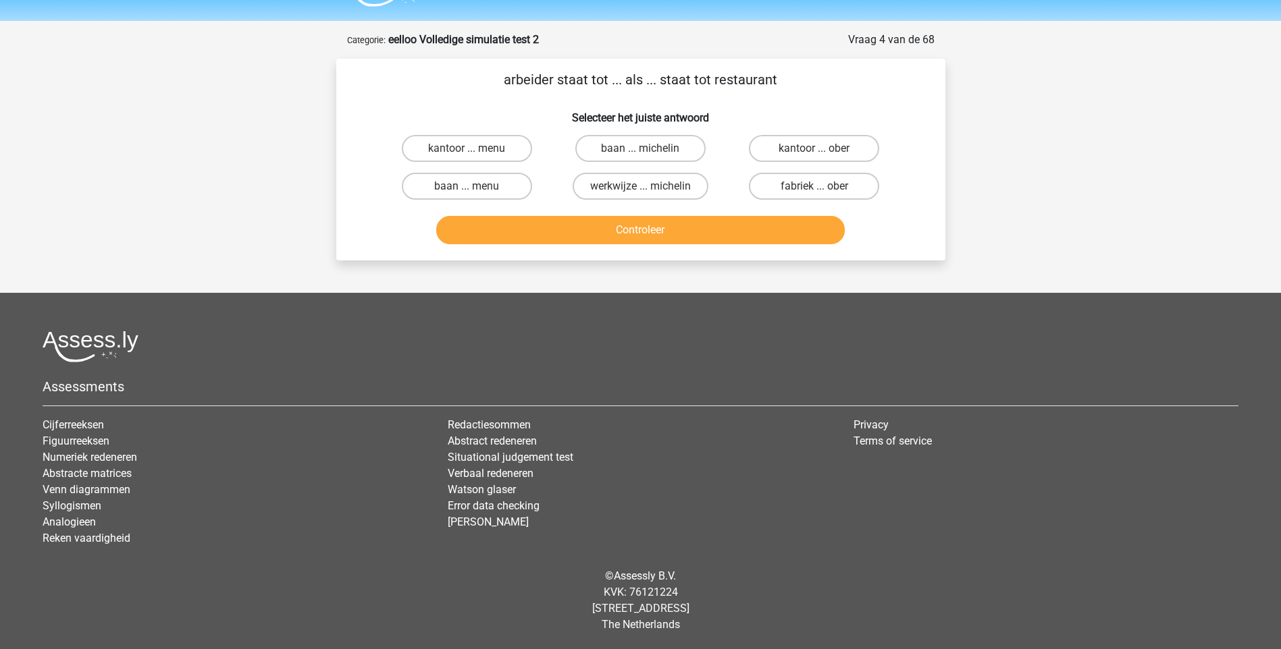
scroll to position [36, 0]
click at [814, 190] on input "fabriek ... ober" at bounding box center [818, 190] width 9 height 9
radio input "true"
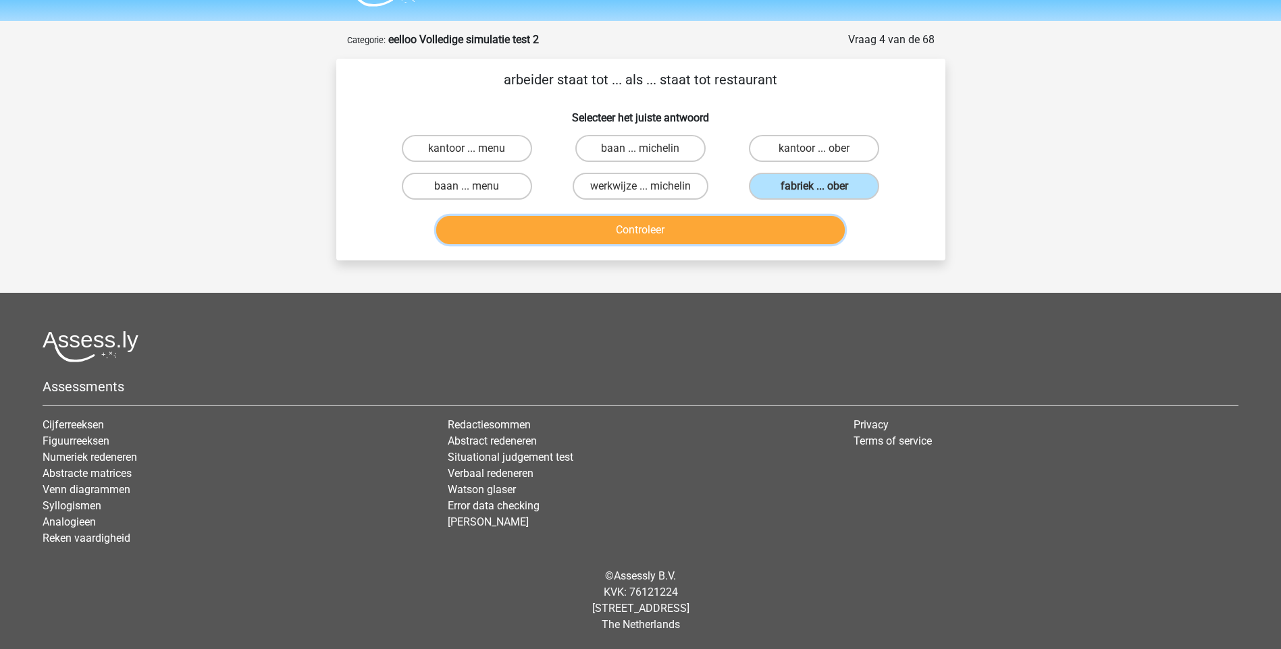
click at [727, 244] on button "Controleer" at bounding box center [640, 230] width 408 height 28
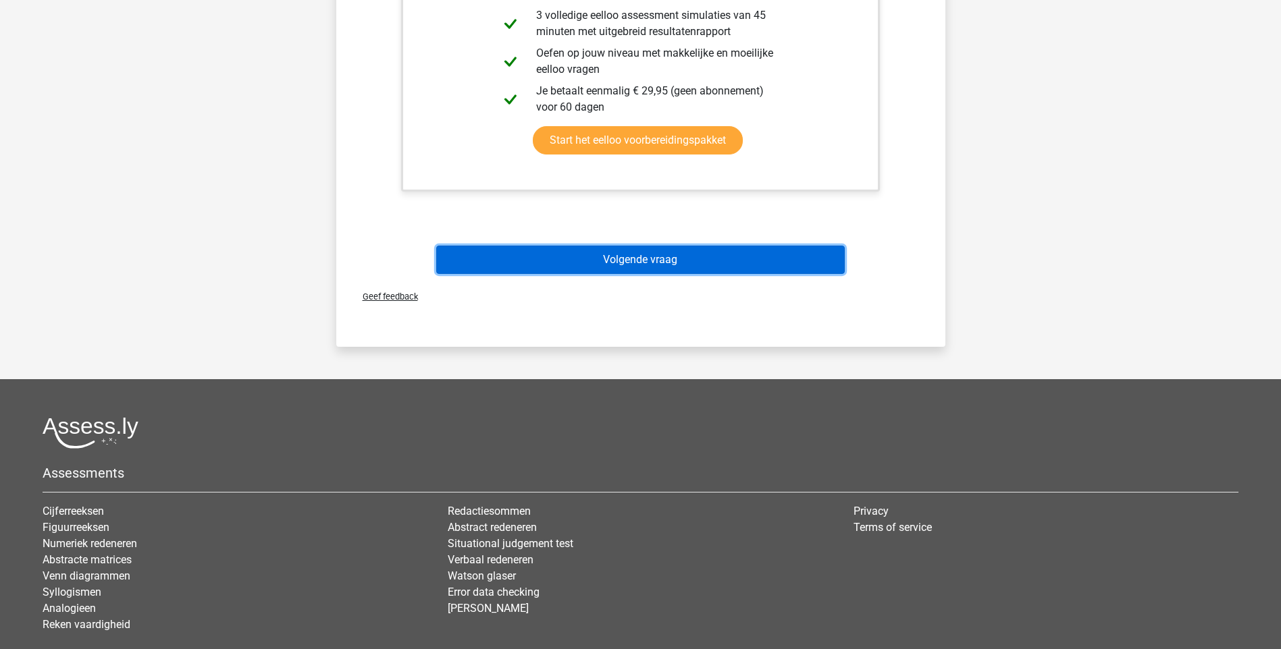
click at [692, 259] on button "Volgende vraag" at bounding box center [640, 260] width 408 height 28
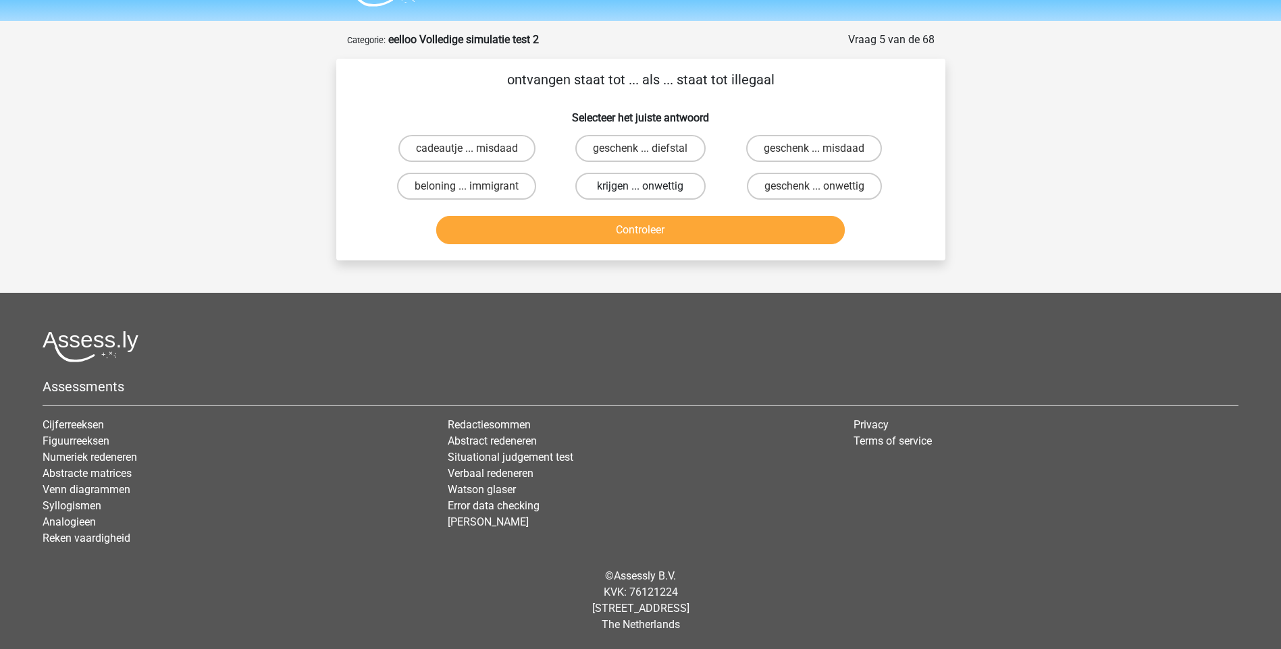
click at [627, 184] on label "krijgen ... onwettig" at bounding box center [640, 186] width 130 height 27
click at [640, 186] on input "krijgen ... onwettig" at bounding box center [644, 190] width 9 height 9
radio input "true"
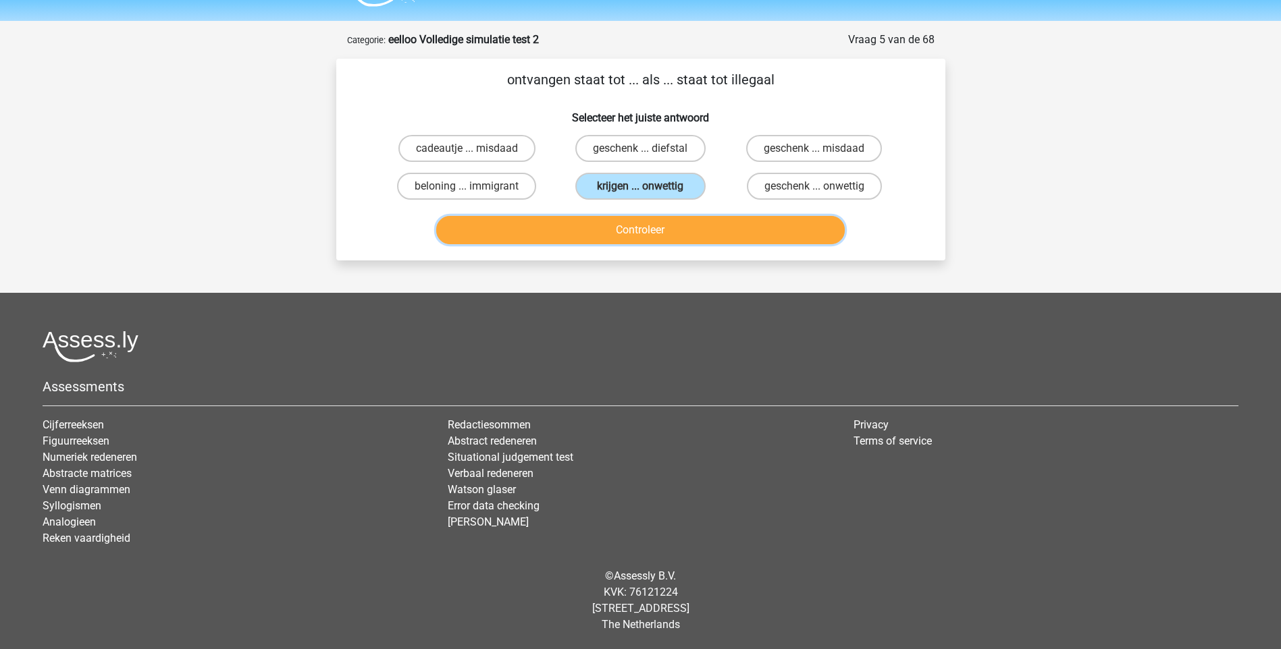
click at [634, 228] on button "Controleer" at bounding box center [640, 230] width 408 height 28
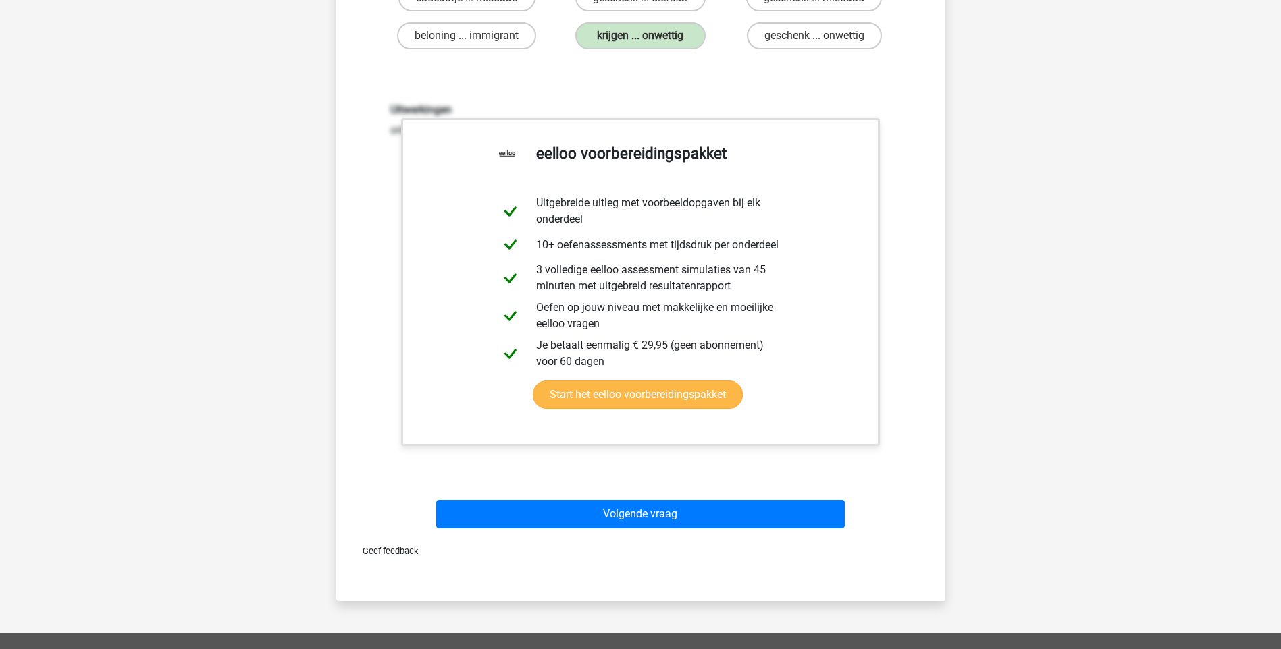
scroll to position [306, 0]
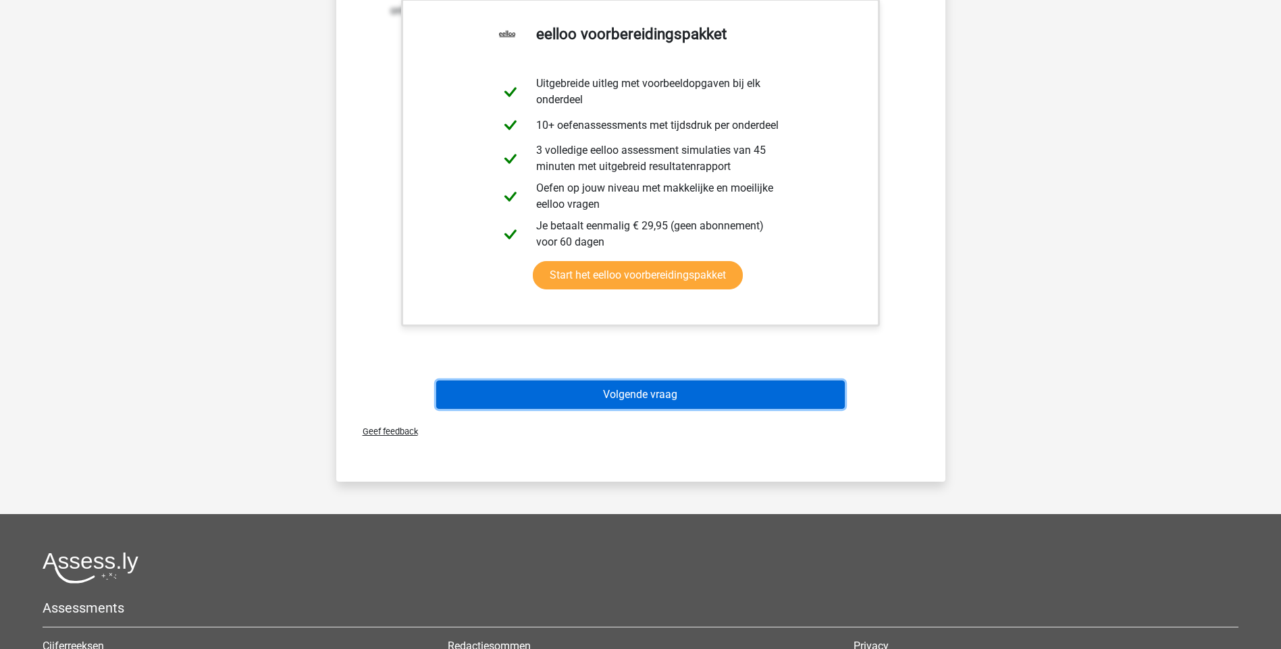
click at [650, 398] on button "Volgende vraag" at bounding box center [640, 395] width 408 height 28
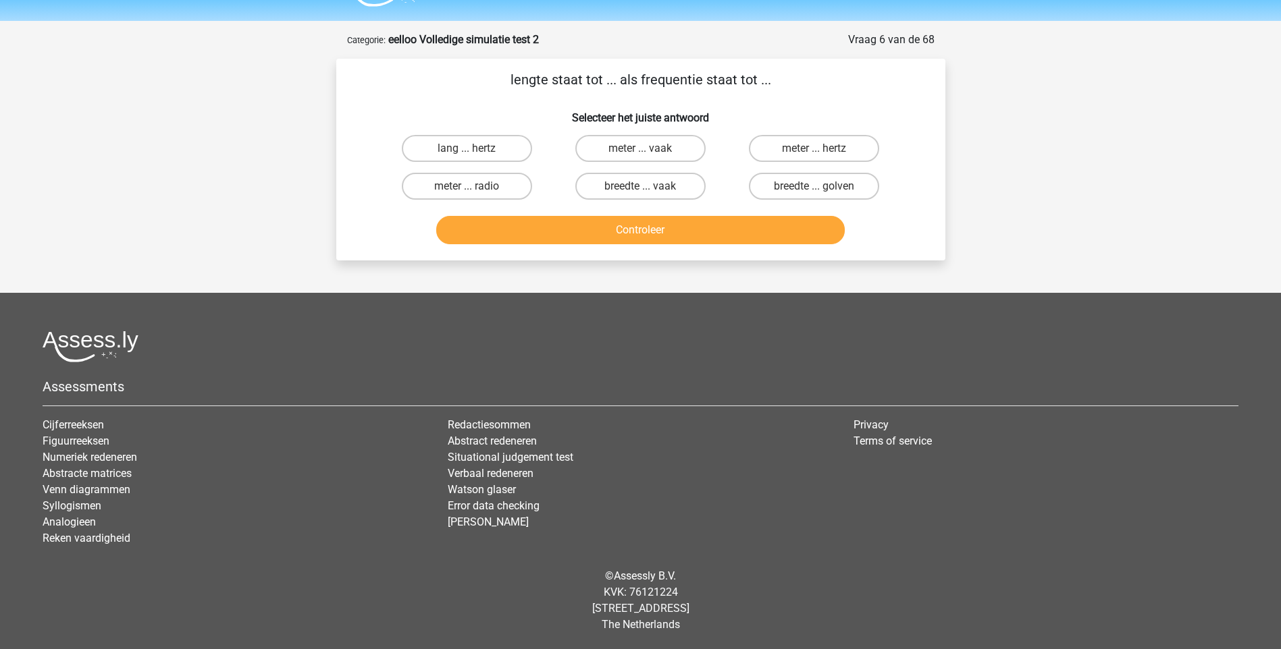
scroll to position [36, 0]
click at [464, 151] on label "lang ... hertz" at bounding box center [467, 148] width 130 height 27
click at [467, 151] on input "lang ... hertz" at bounding box center [471, 153] width 9 height 9
radio input "true"
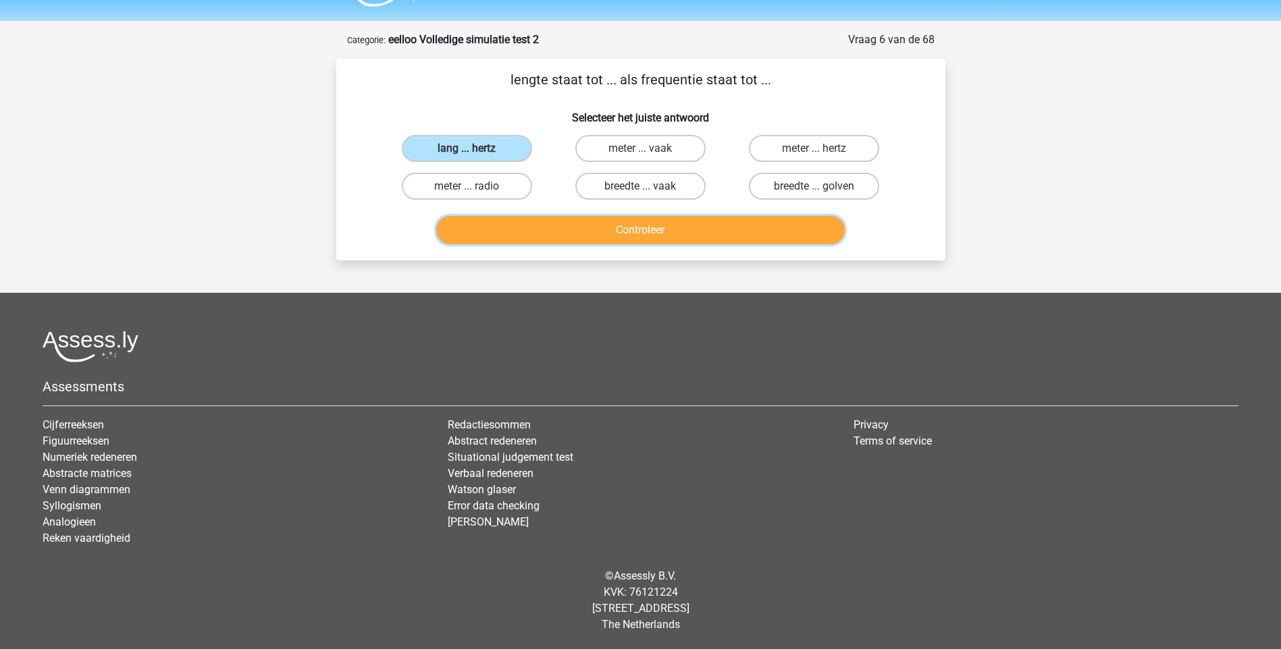
click at [656, 231] on button "Controleer" at bounding box center [640, 230] width 408 height 28
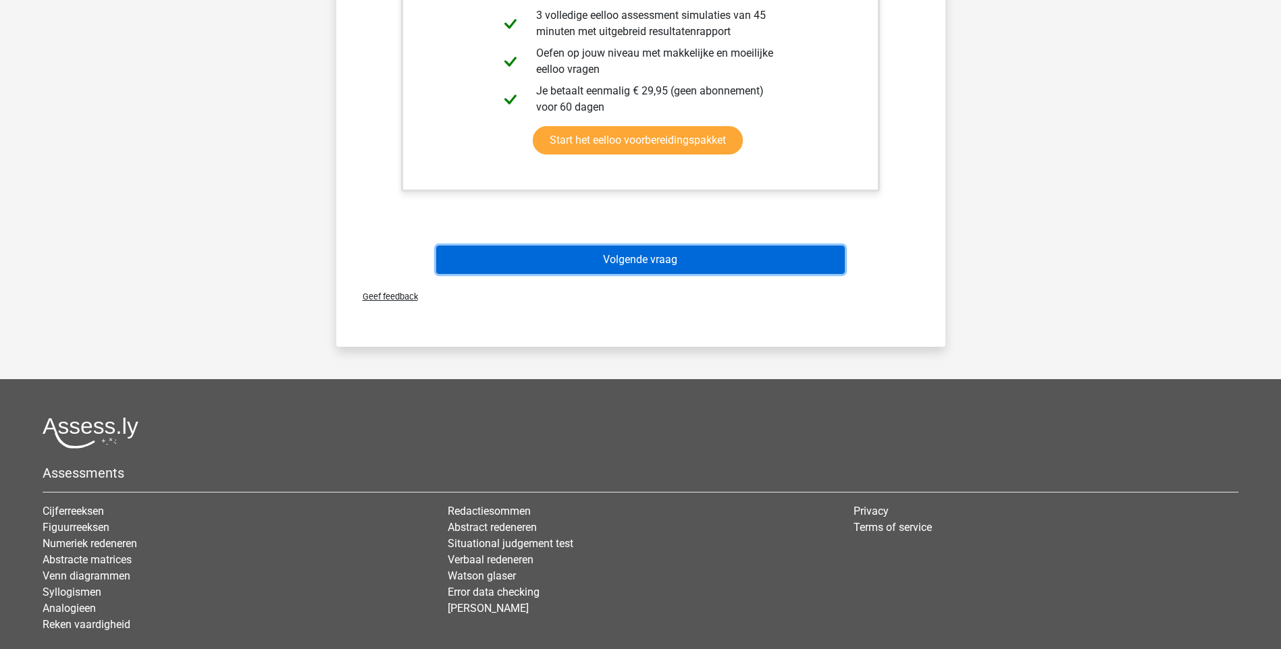
click at [637, 257] on button "Volgende vraag" at bounding box center [640, 260] width 408 height 28
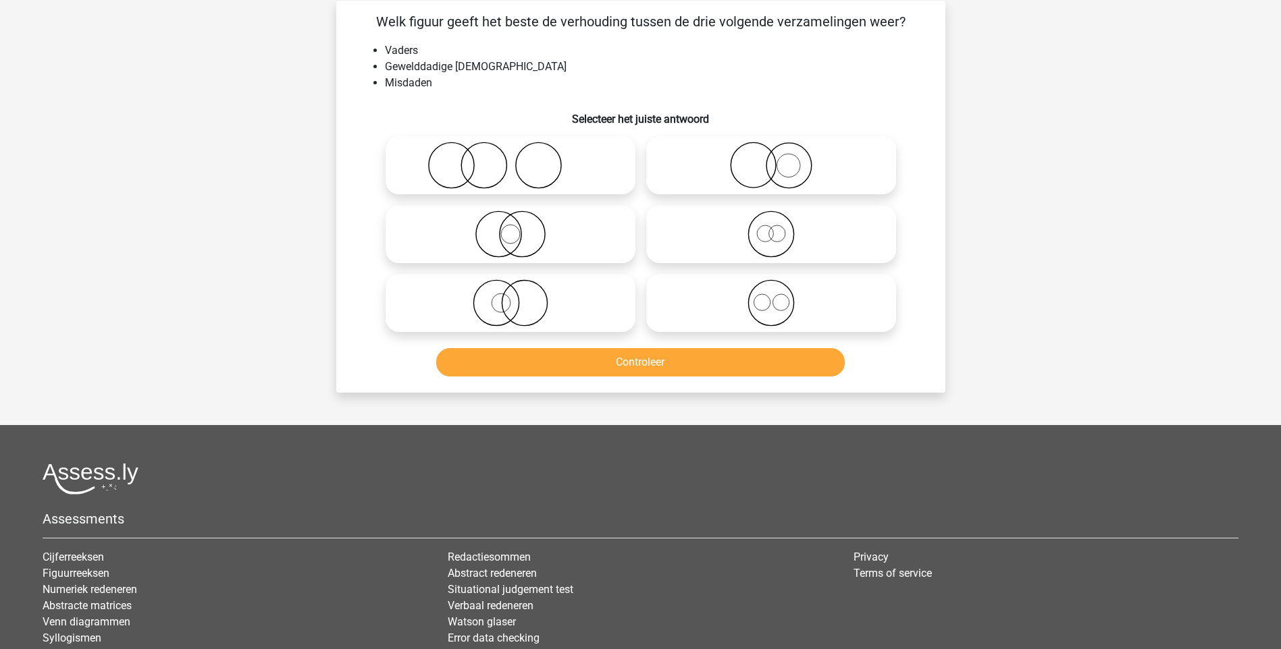
scroll to position [68, 0]
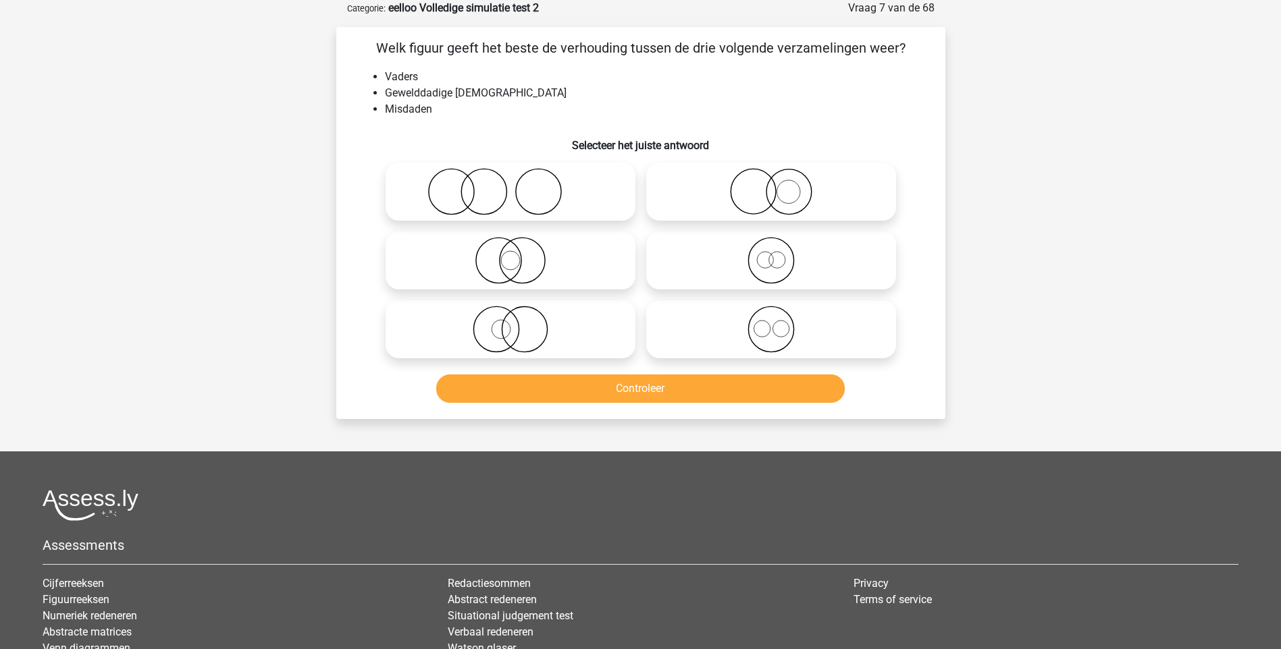
click at [469, 191] on icon at bounding box center [510, 191] width 239 height 47
click at [510, 185] on input "radio" at bounding box center [514, 180] width 9 height 9
radio input "true"
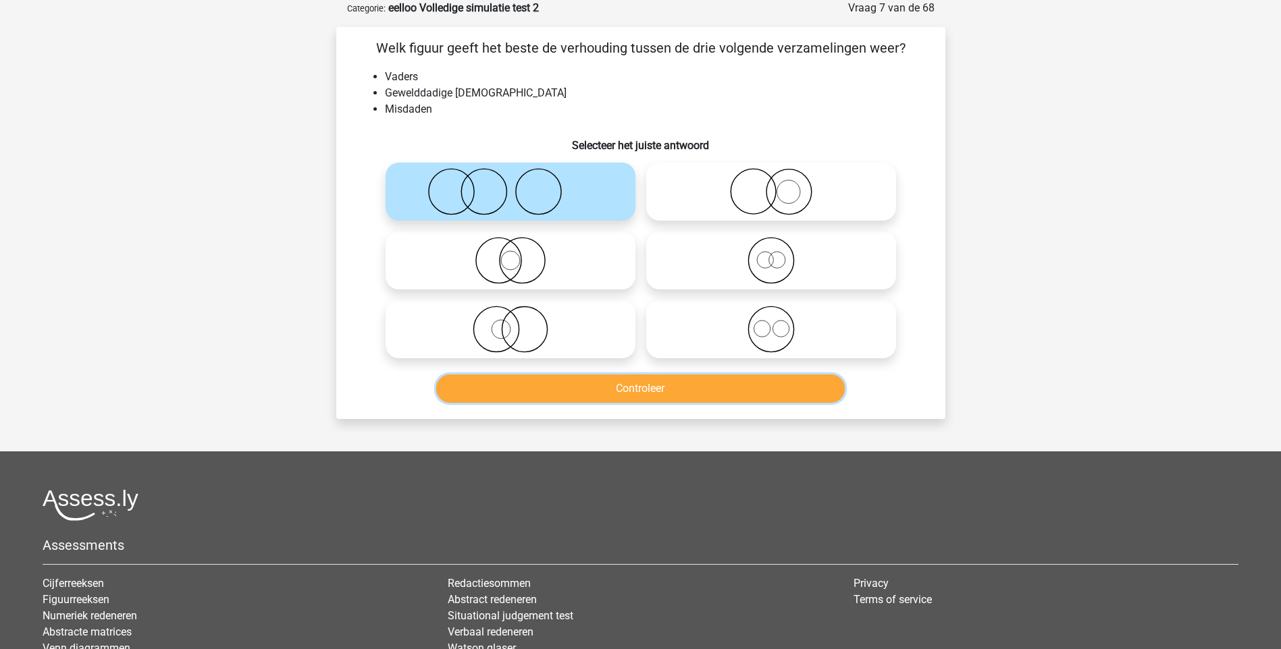
click at [628, 402] on button "Controleer" at bounding box center [640, 389] width 408 height 28
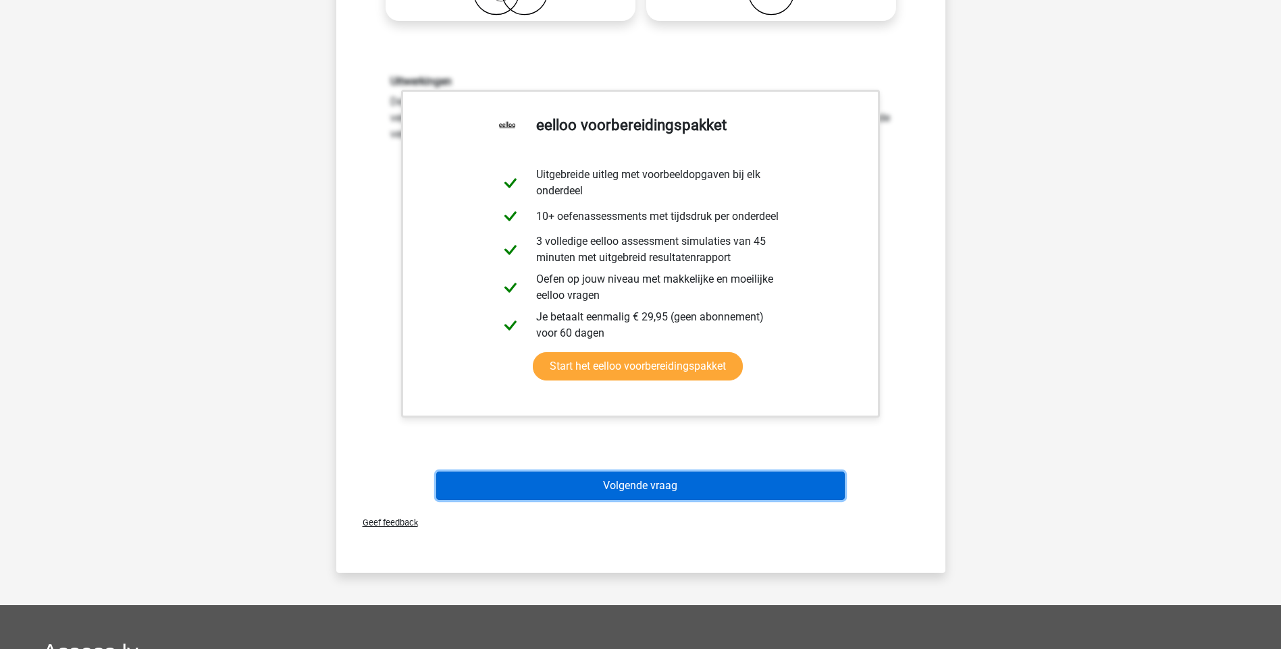
click at [645, 479] on button "Volgende vraag" at bounding box center [640, 486] width 408 height 28
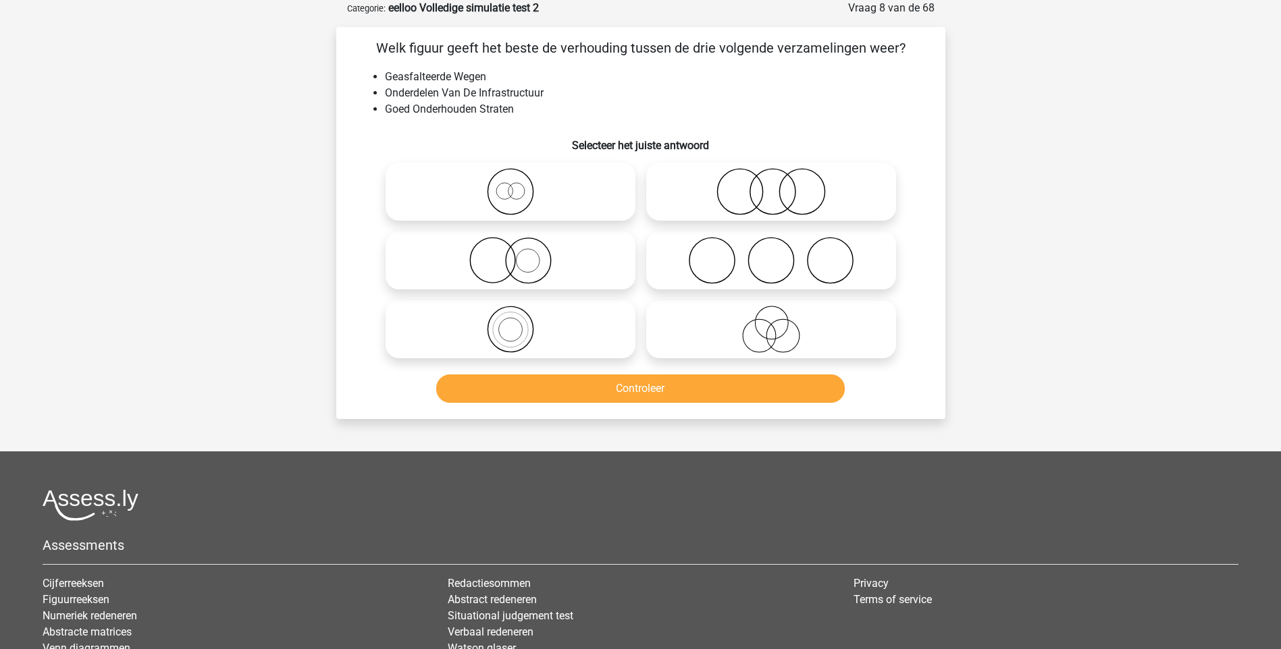
click at [526, 274] on icon at bounding box center [510, 260] width 239 height 47
click at [519, 254] on input "radio" at bounding box center [514, 249] width 9 height 9
radio input "true"
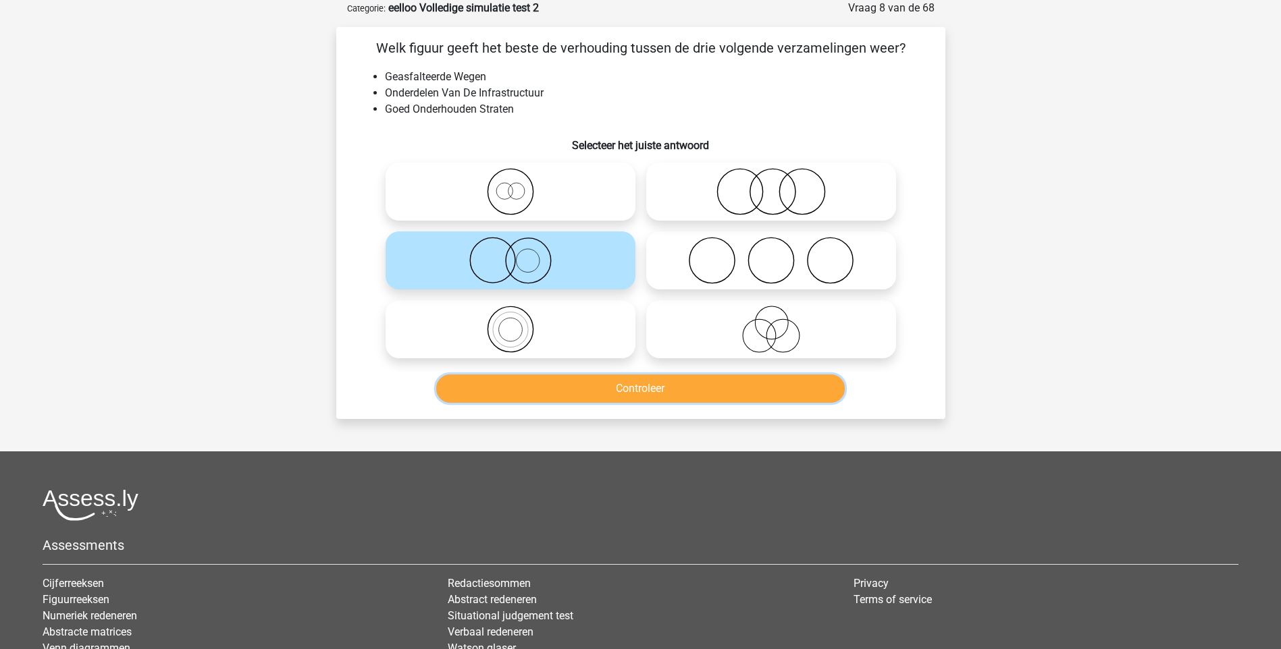
click at [636, 389] on button "Controleer" at bounding box center [640, 389] width 408 height 28
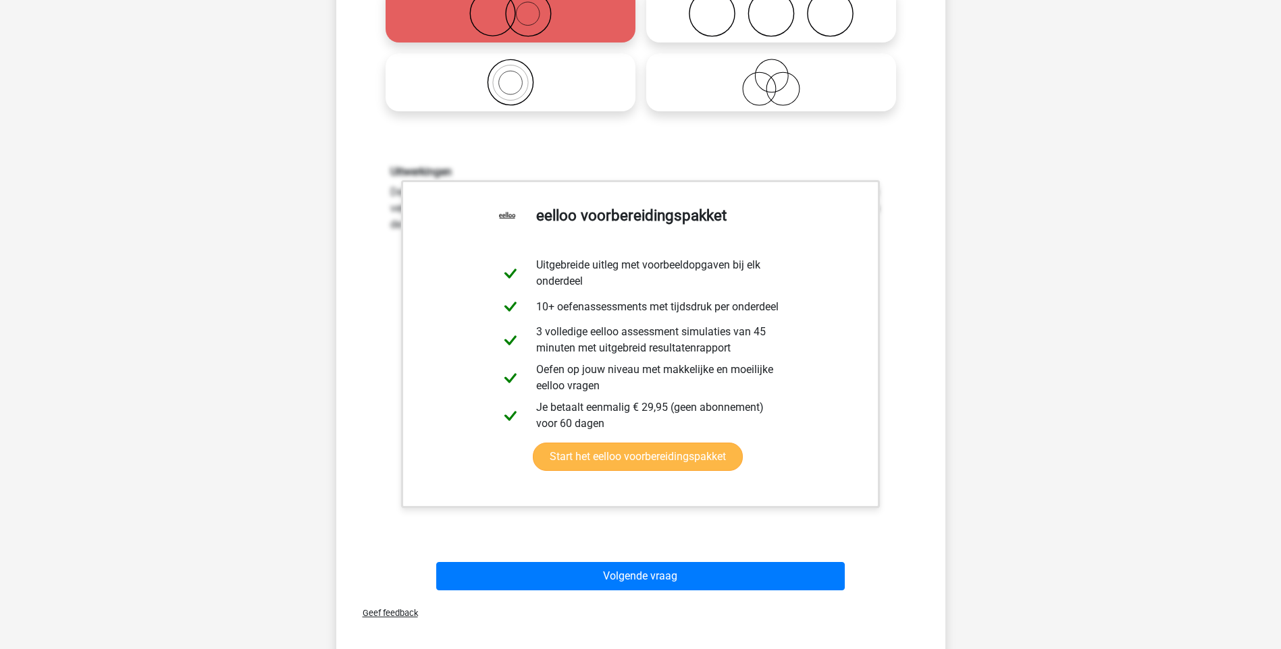
scroll to position [405, 0]
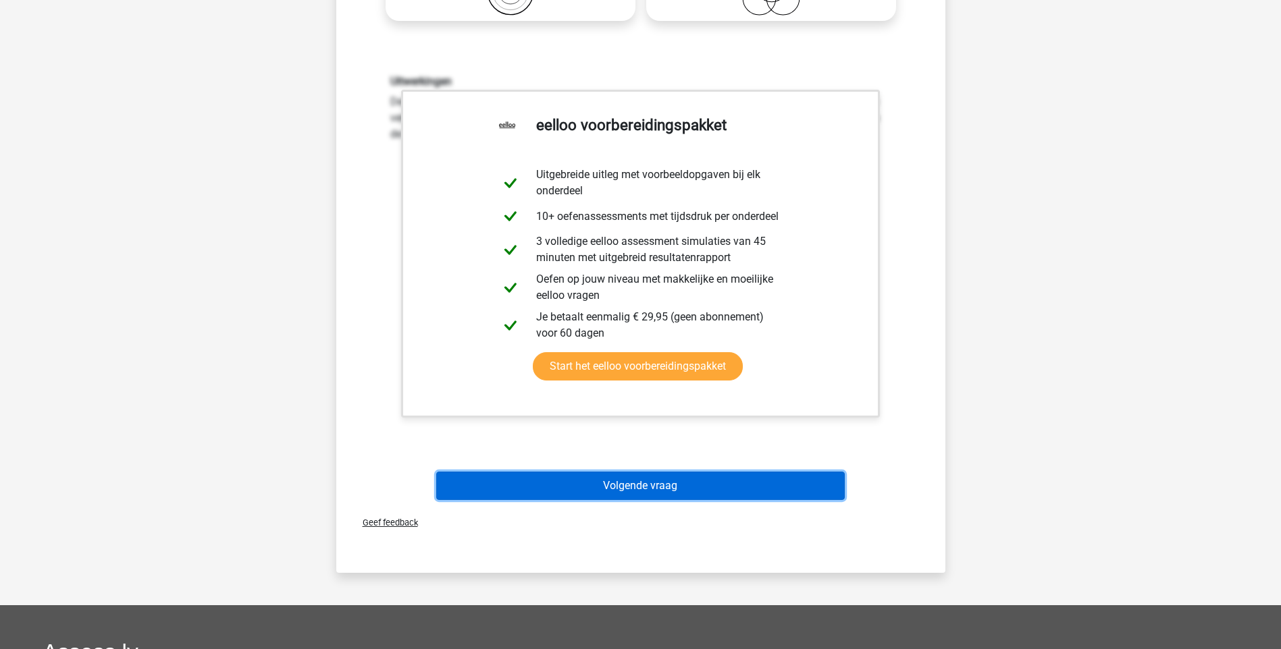
click at [685, 479] on button "Volgende vraag" at bounding box center [640, 486] width 408 height 28
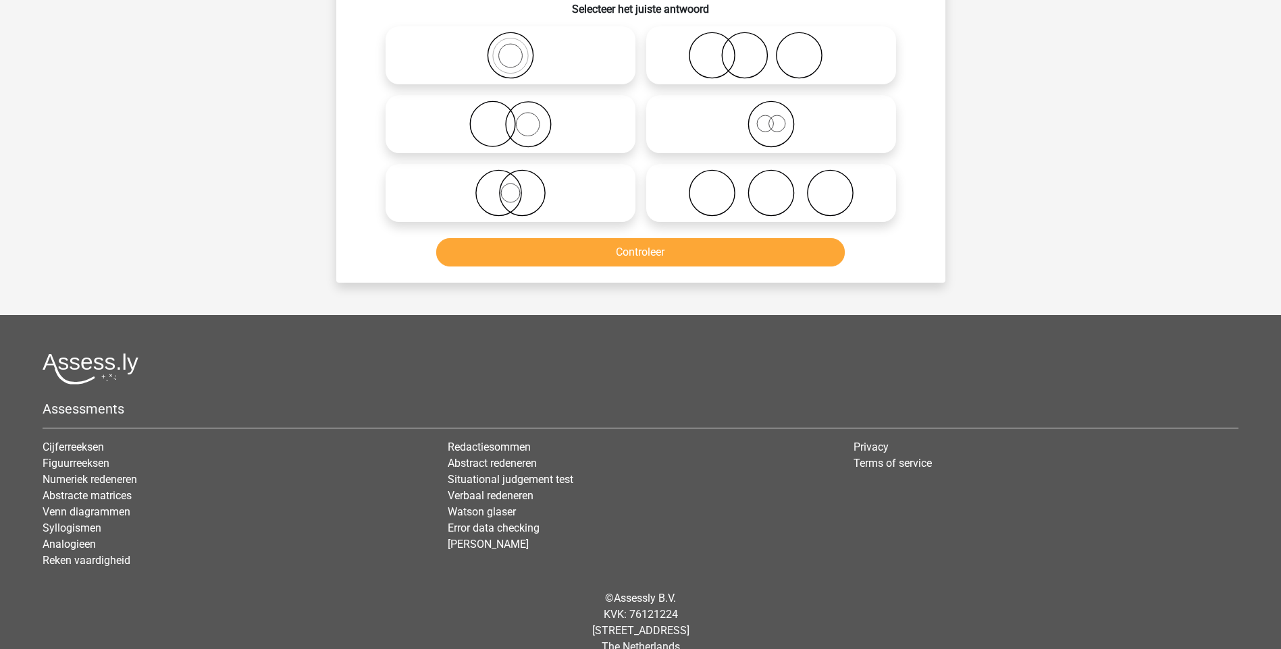
scroll to position [68, 0]
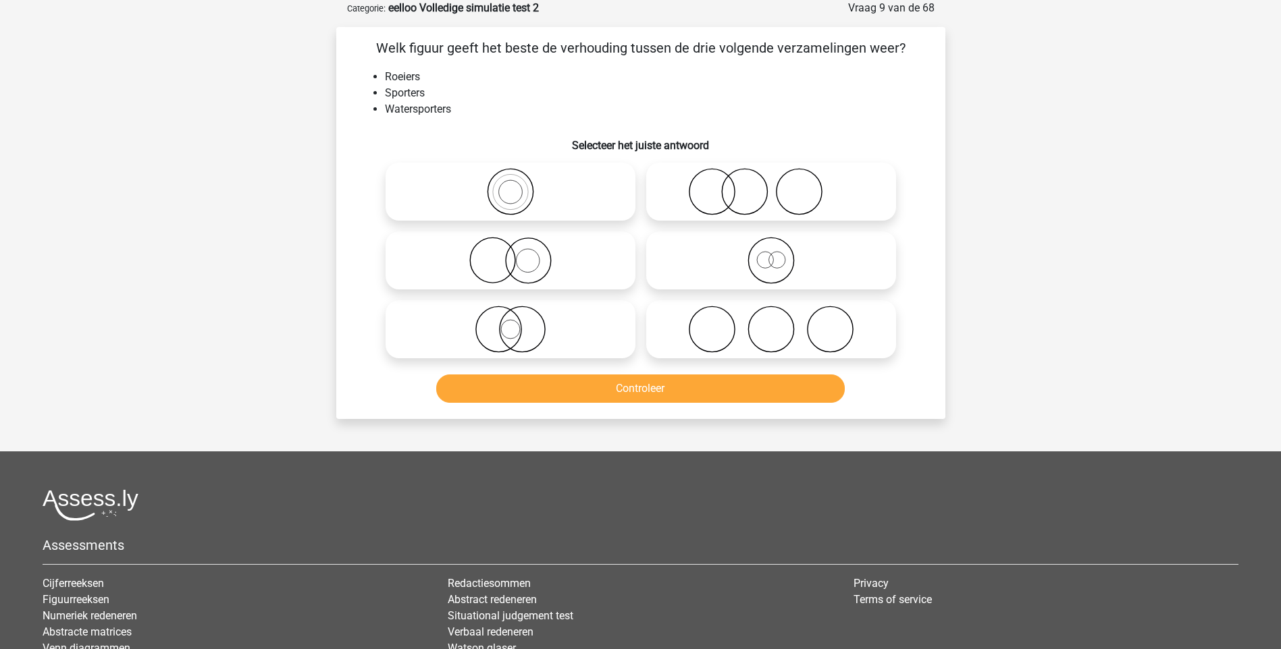
click at [507, 197] on icon at bounding box center [510, 191] width 239 height 47
click at [510, 185] on input "radio" at bounding box center [514, 180] width 9 height 9
radio input "true"
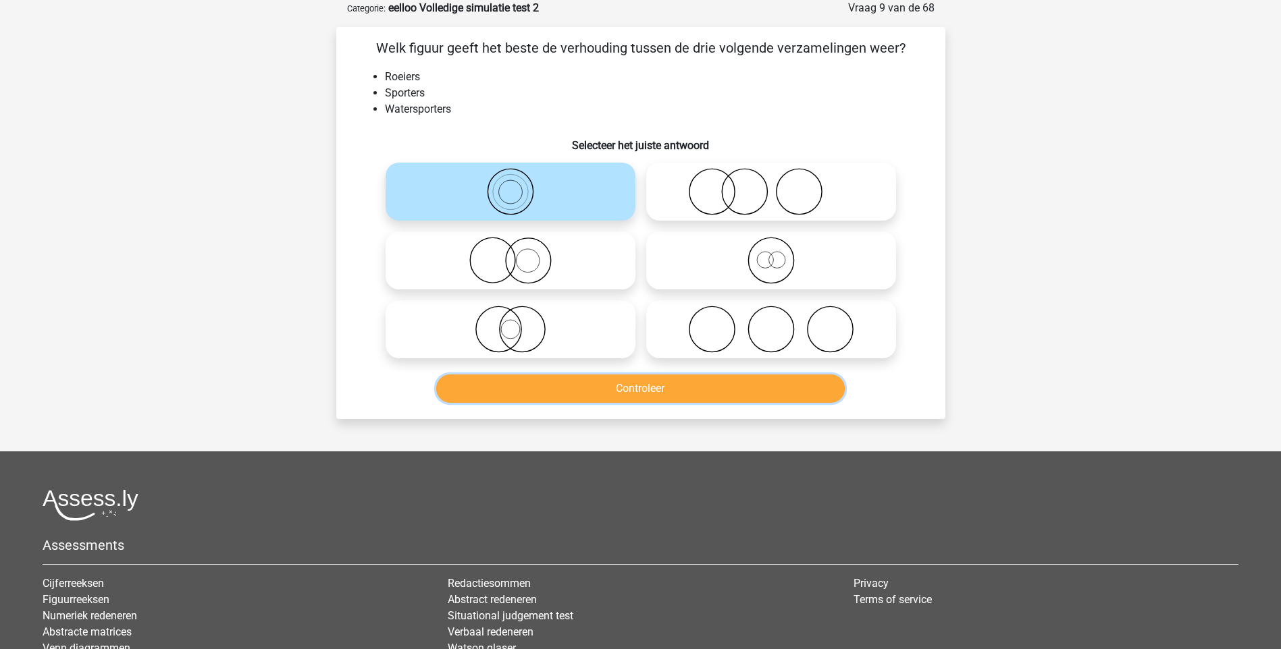
click at [649, 381] on button "Controleer" at bounding box center [640, 389] width 408 height 28
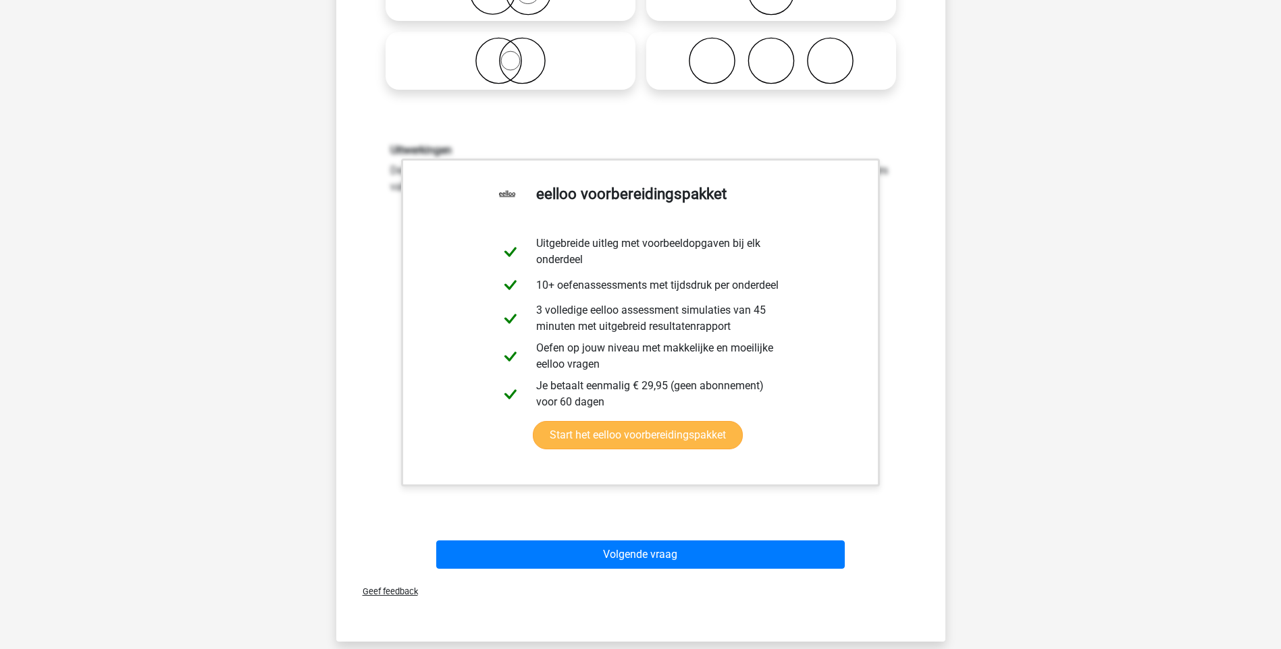
scroll to position [338, 0]
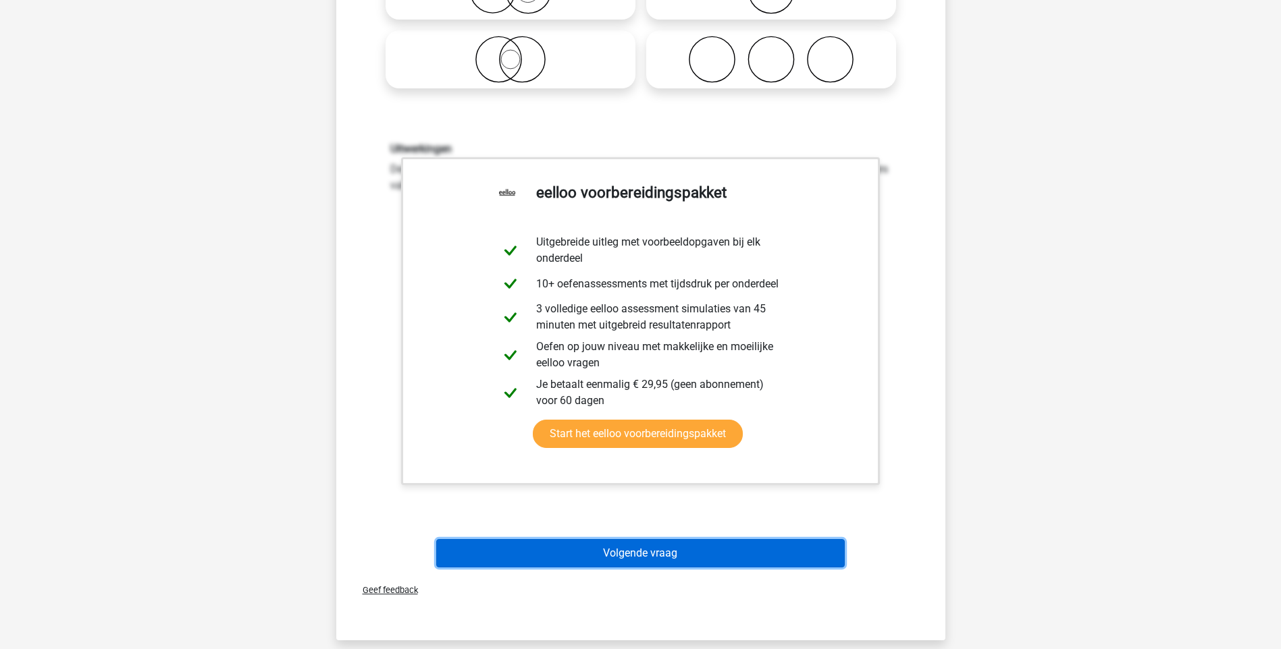
click at [636, 548] on button "Volgende vraag" at bounding box center [640, 553] width 408 height 28
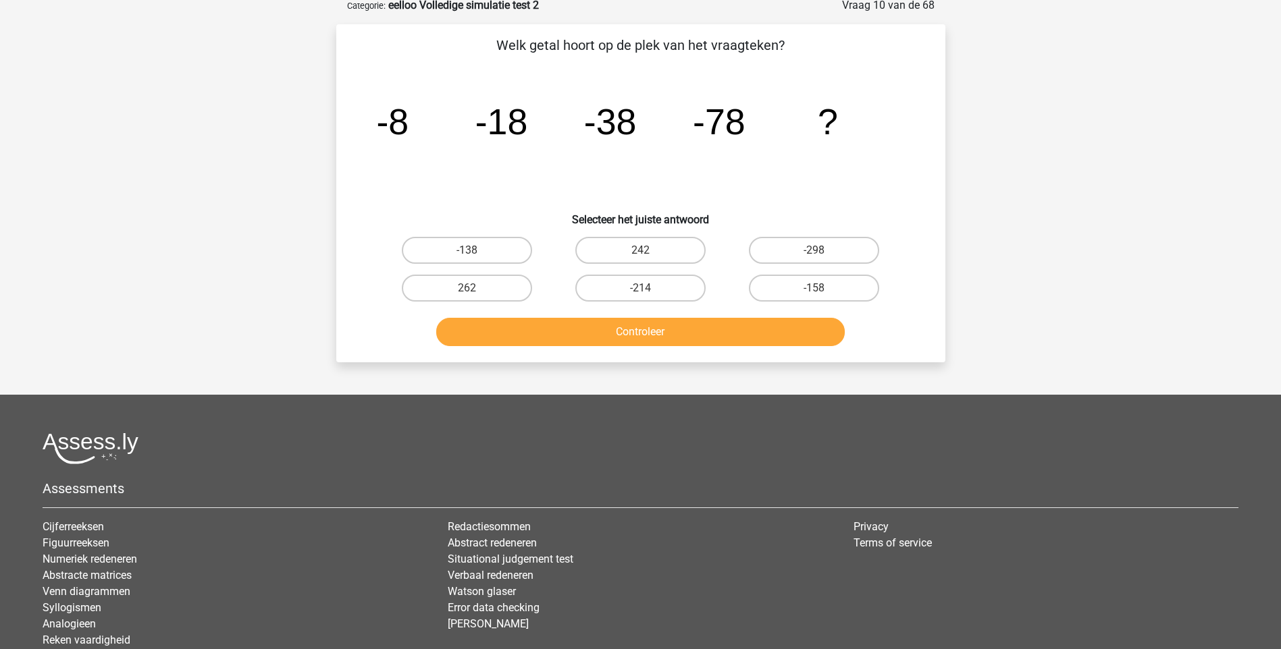
scroll to position [68, 0]
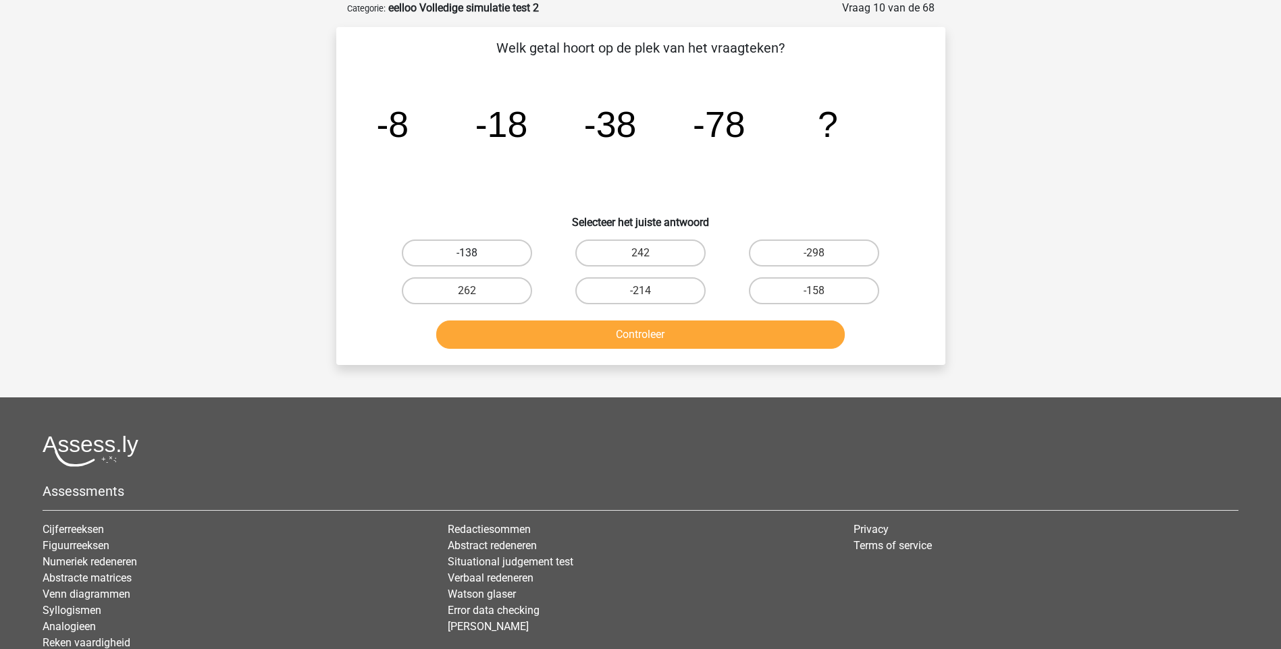
click at [460, 249] on label "-138" at bounding box center [467, 253] width 130 height 27
click at [467, 253] on input "-138" at bounding box center [471, 257] width 9 height 9
radio input "true"
click at [659, 342] on button "Controleer" at bounding box center [640, 335] width 408 height 28
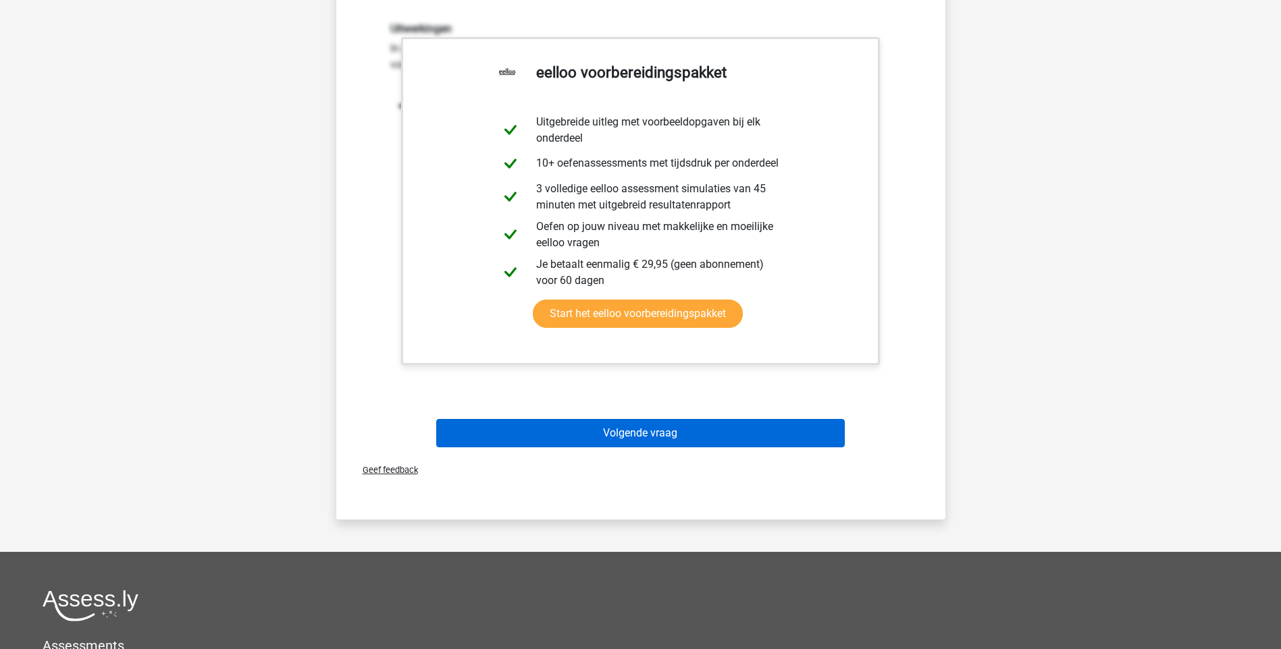
scroll to position [405, 0]
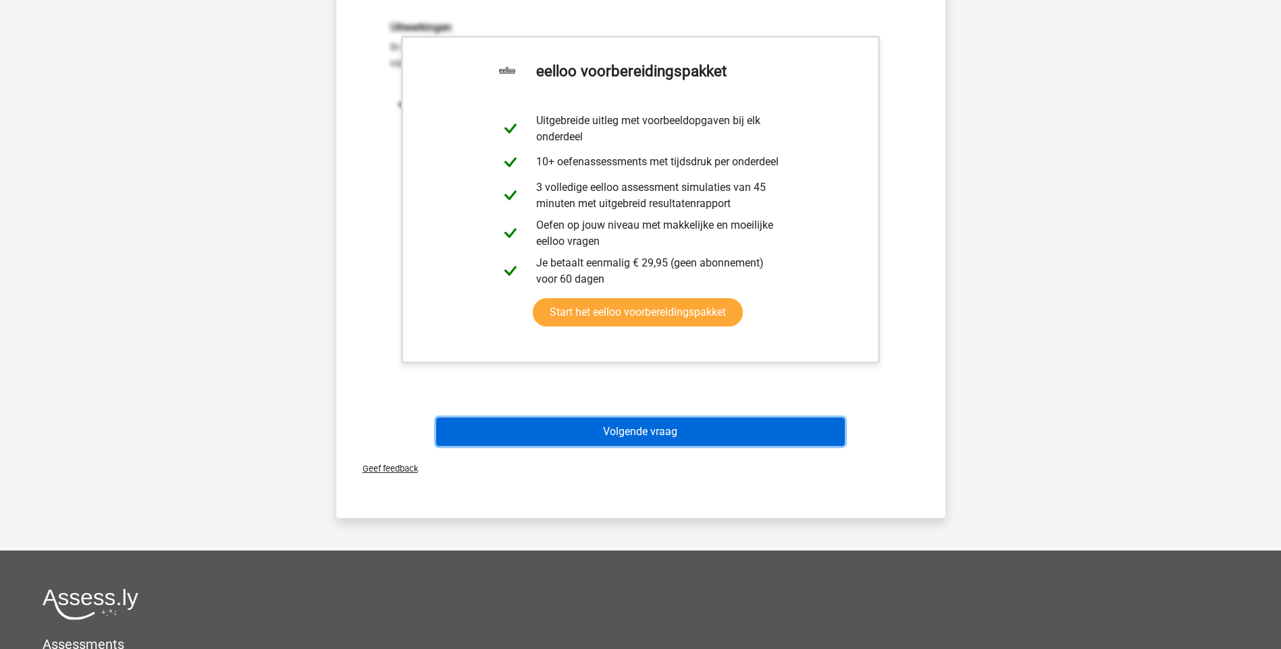
click at [693, 431] on button "Volgende vraag" at bounding box center [640, 432] width 408 height 28
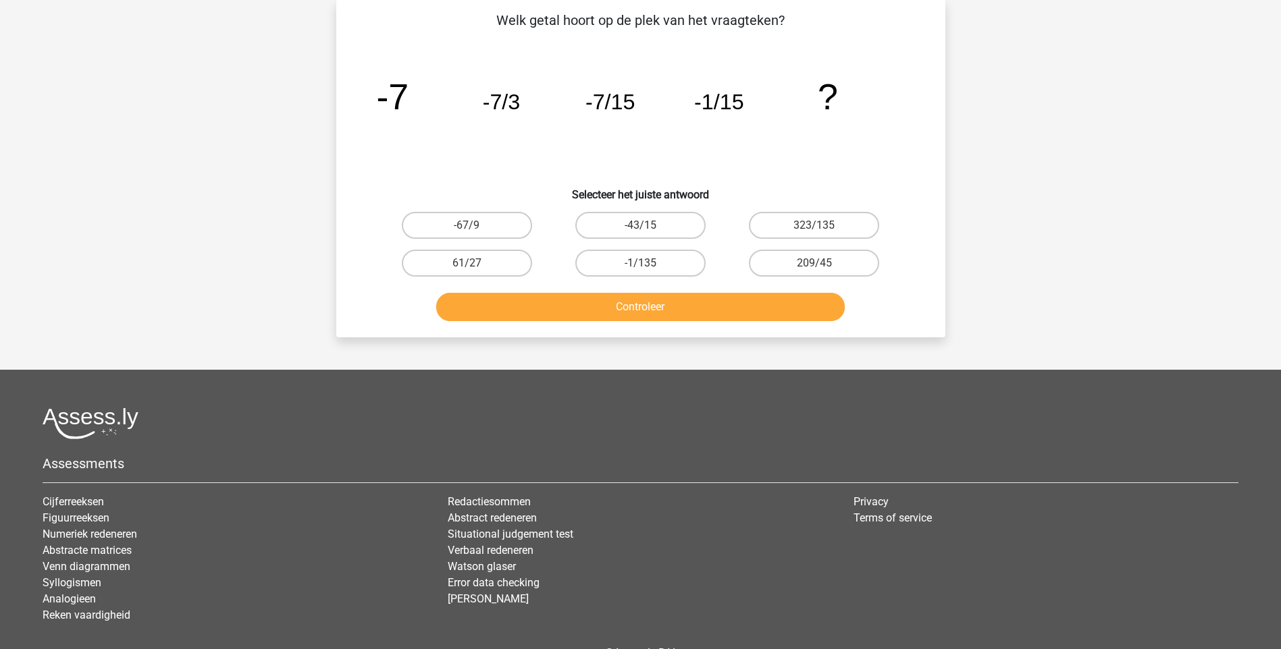
scroll to position [68, 0]
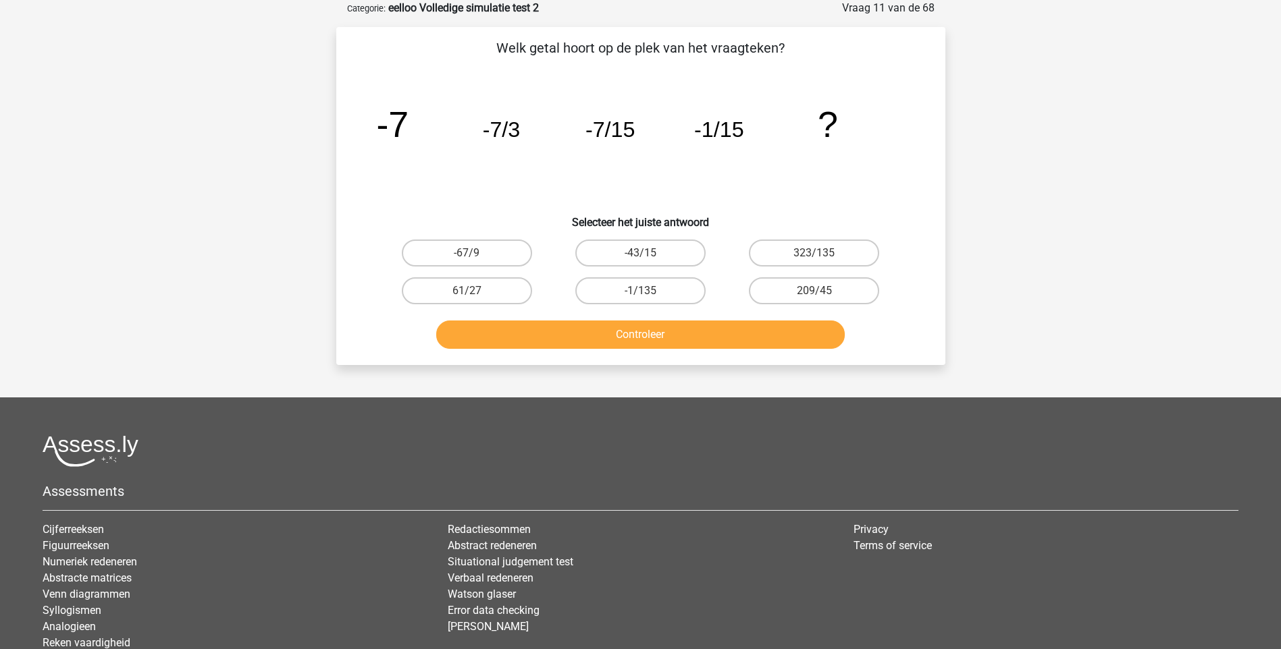
click at [649, 256] on input "-43/15" at bounding box center [644, 257] width 9 height 9
radio input "true"
click at [674, 332] on button "Controleer" at bounding box center [640, 335] width 408 height 28
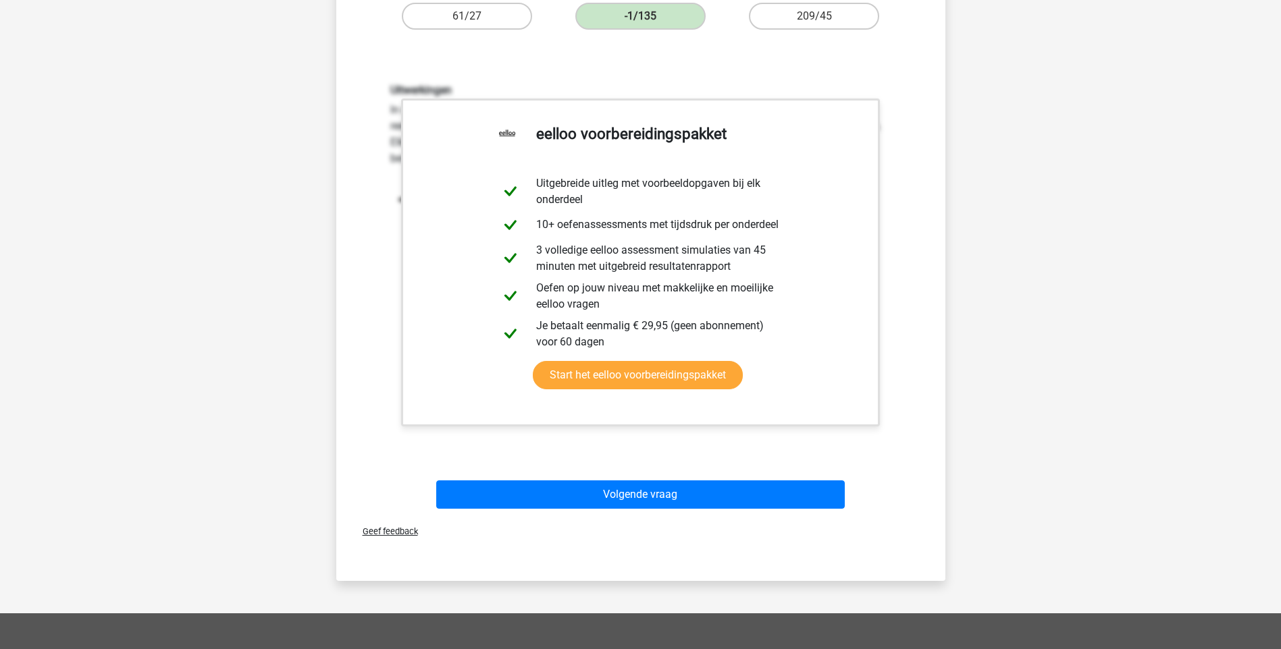
scroll to position [405, 0]
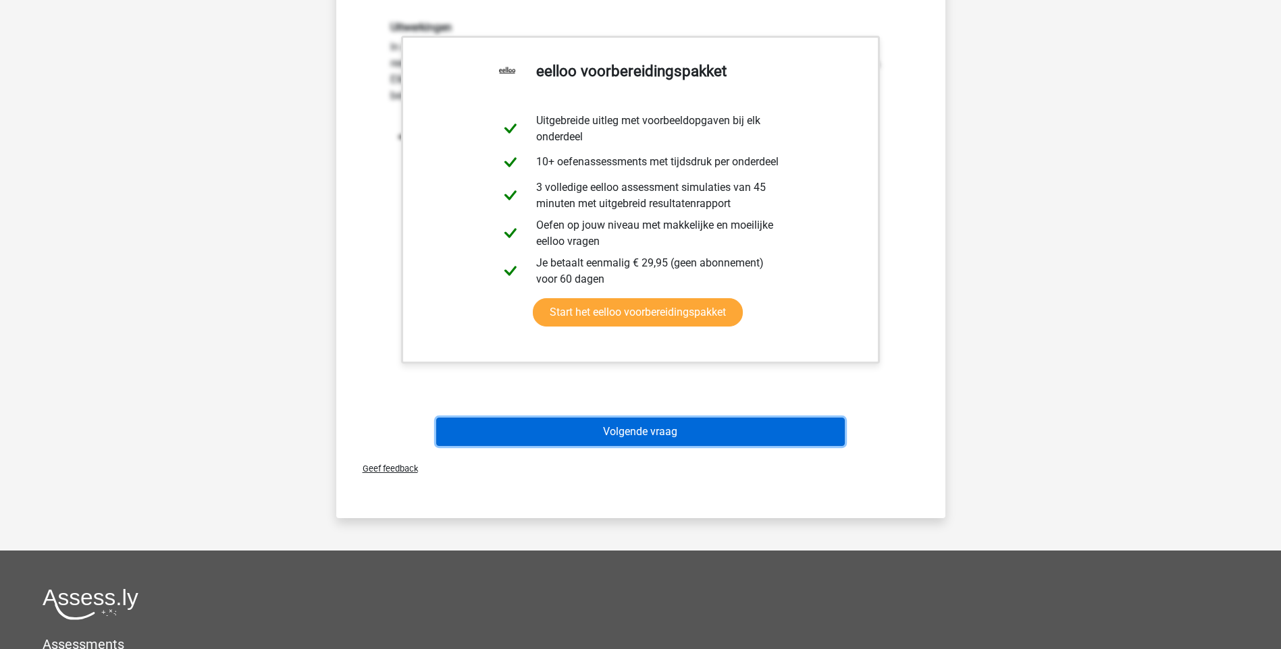
click at [644, 430] on button "Volgende vraag" at bounding box center [640, 432] width 408 height 28
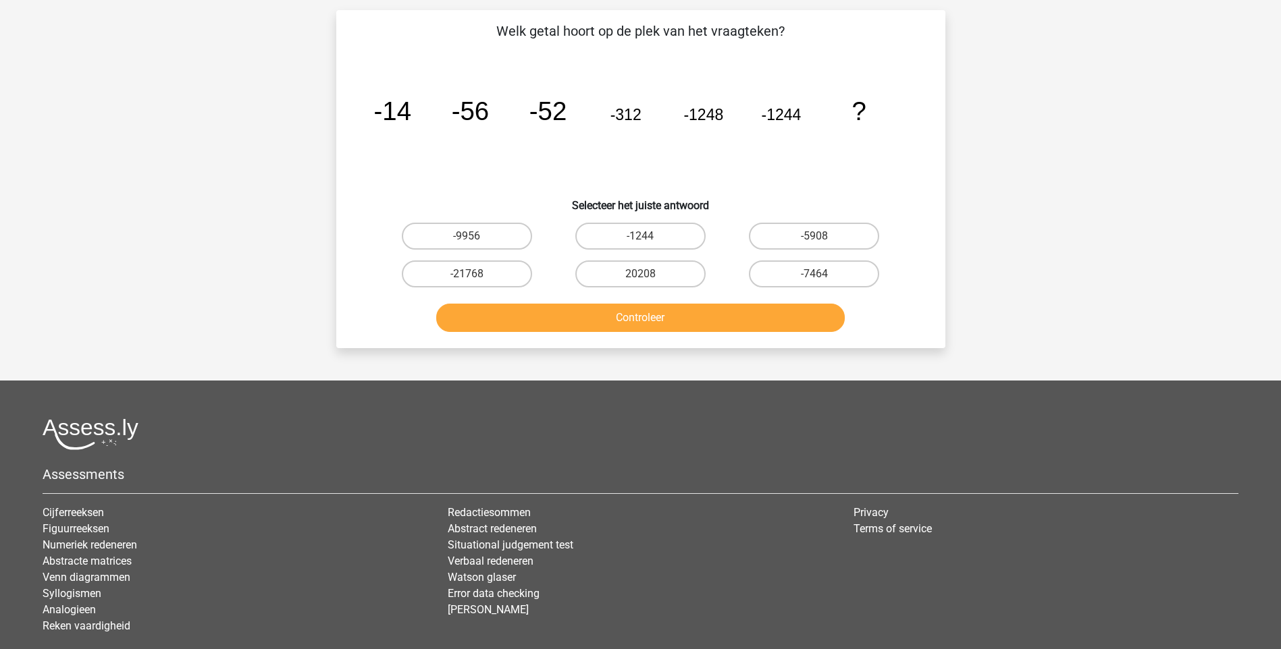
scroll to position [68, 0]
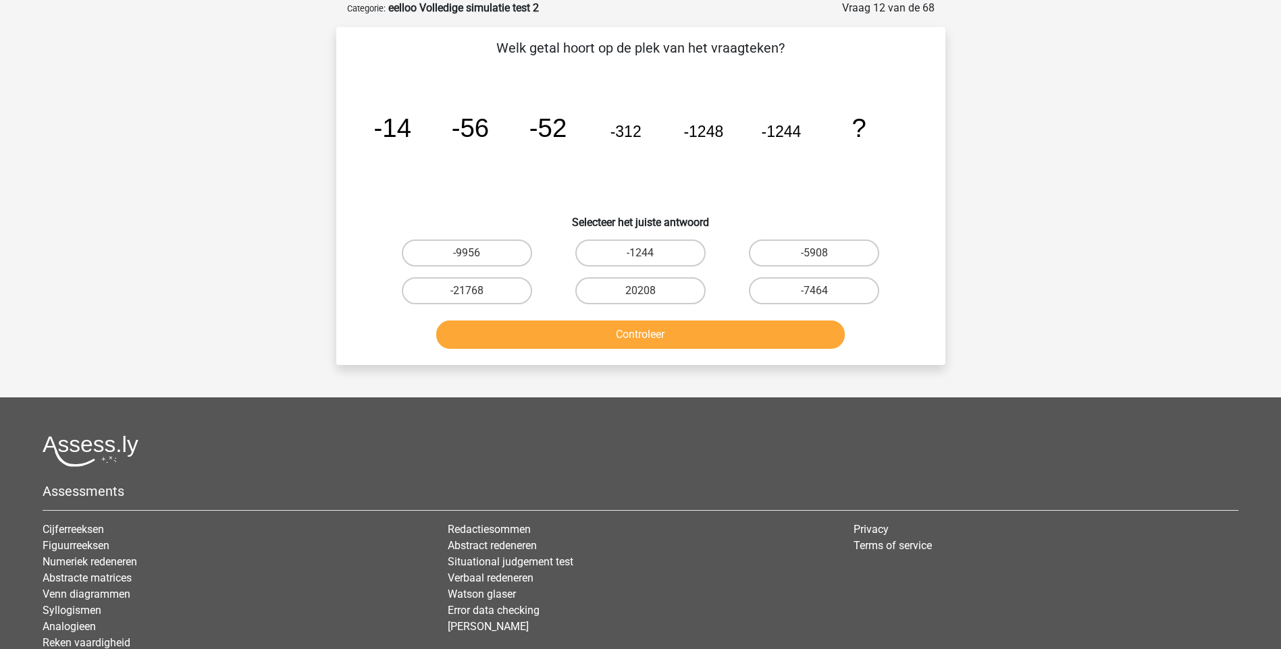
click at [640, 256] on input "-1244" at bounding box center [644, 257] width 9 height 9
radio input "true"
click at [645, 333] on button "Controleer" at bounding box center [640, 335] width 408 height 28
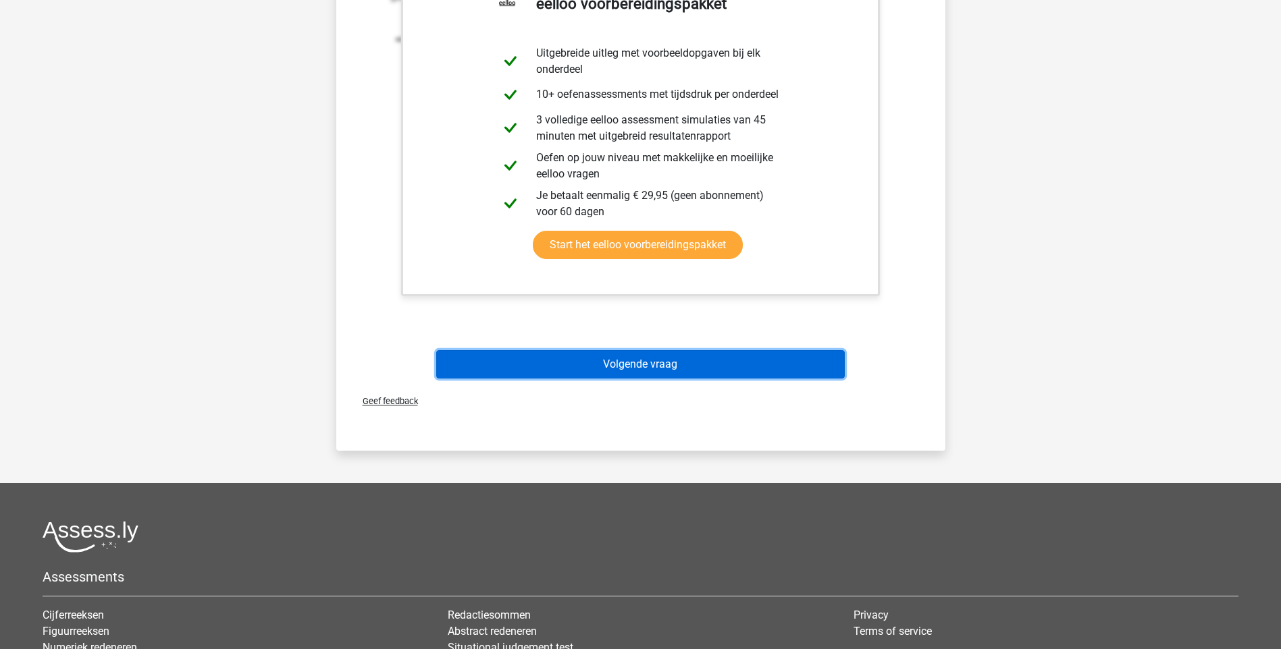
click at [649, 365] on button "Volgende vraag" at bounding box center [640, 364] width 408 height 28
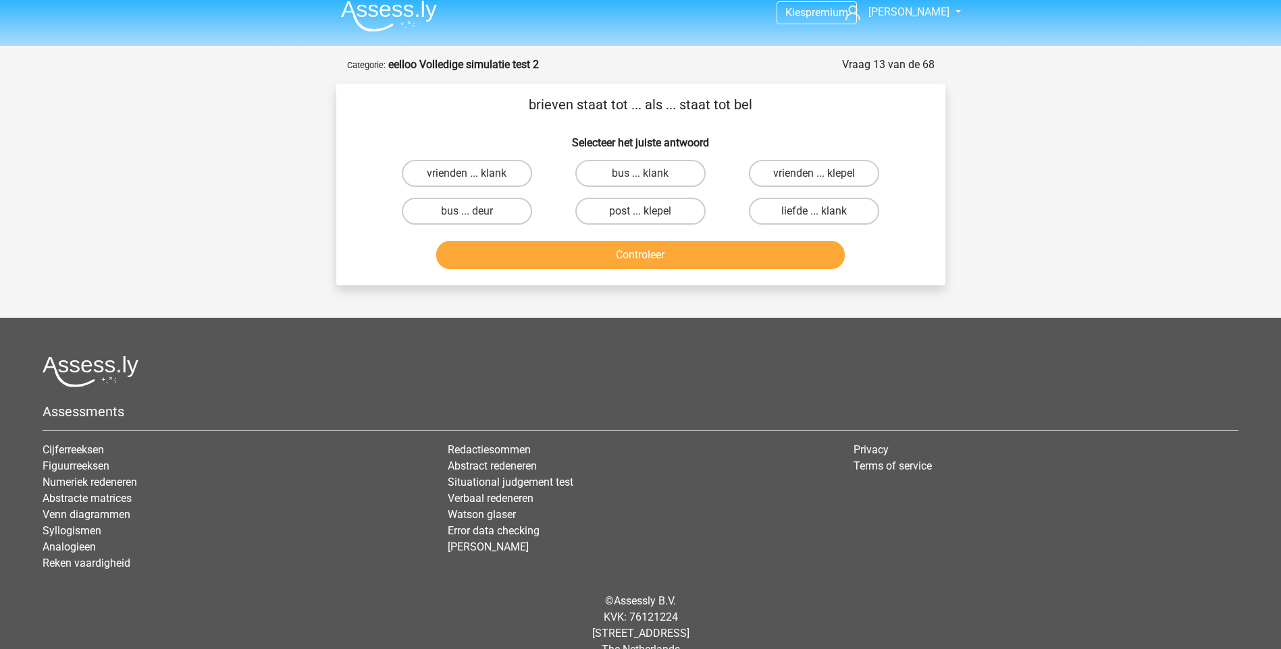
scroll to position [0, 0]
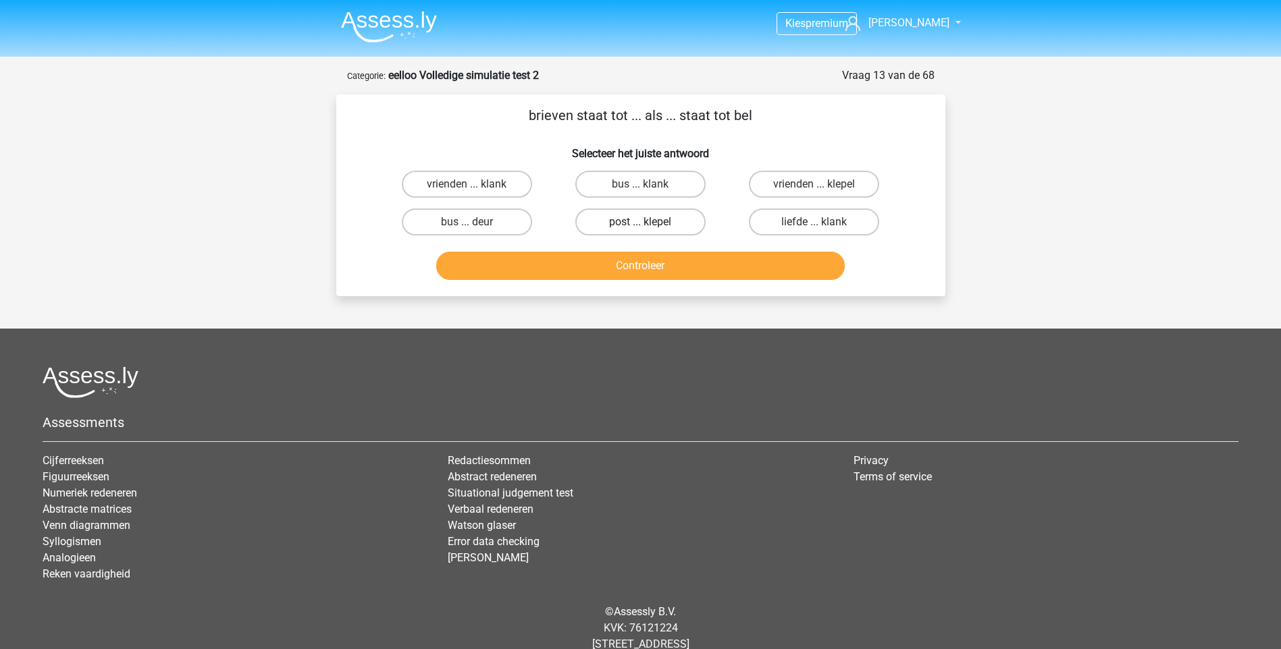
click at [677, 215] on label "post ... klepel" at bounding box center [640, 222] width 130 height 27
click at [649, 222] on input "post ... klepel" at bounding box center [644, 226] width 9 height 9
radio input "true"
click at [673, 267] on button "Controleer" at bounding box center [640, 266] width 408 height 28
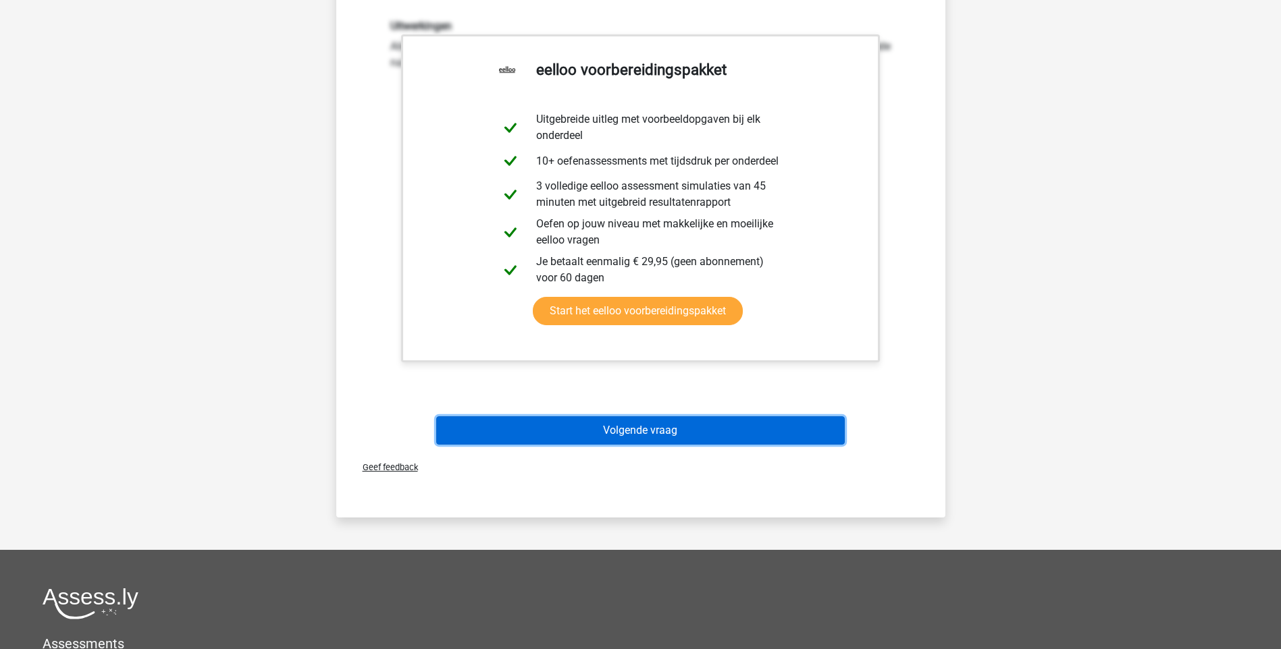
click at [641, 429] on button "Volgende vraag" at bounding box center [640, 431] width 408 height 28
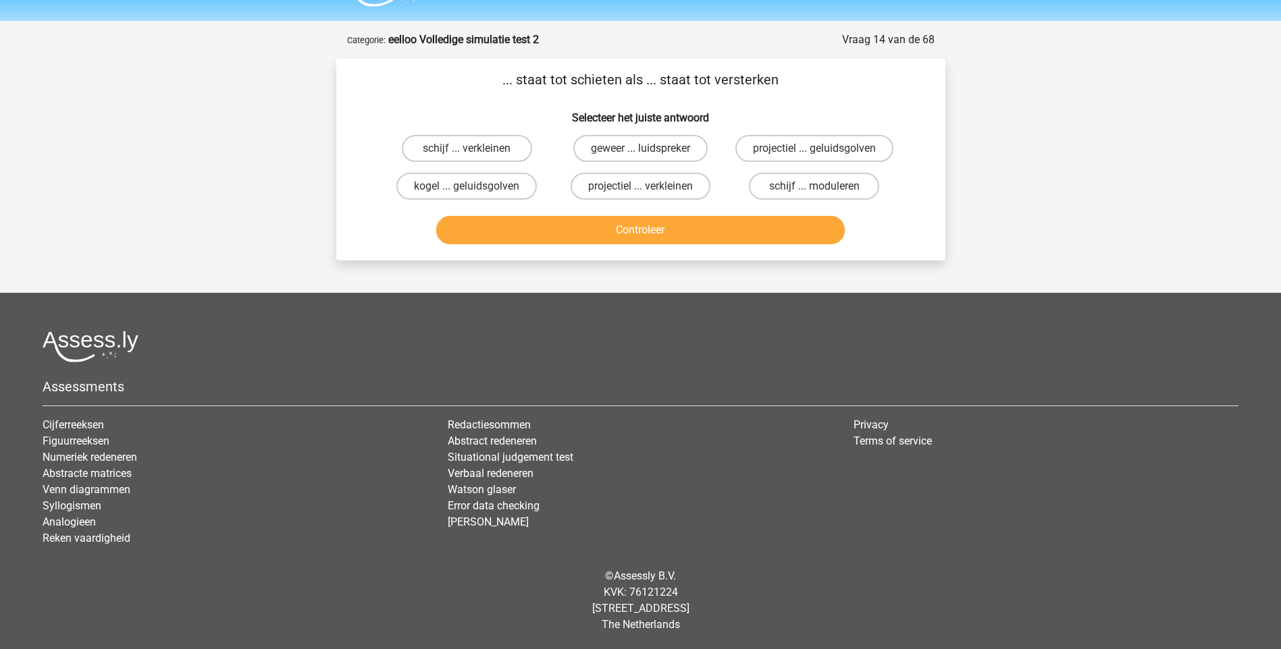
scroll to position [36, 0]
click at [612, 154] on label "geweer ... luidspreker" at bounding box center [640, 148] width 134 height 27
click at [640, 154] on input "geweer ... luidspreker" at bounding box center [644, 153] width 9 height 9
radio input "true"
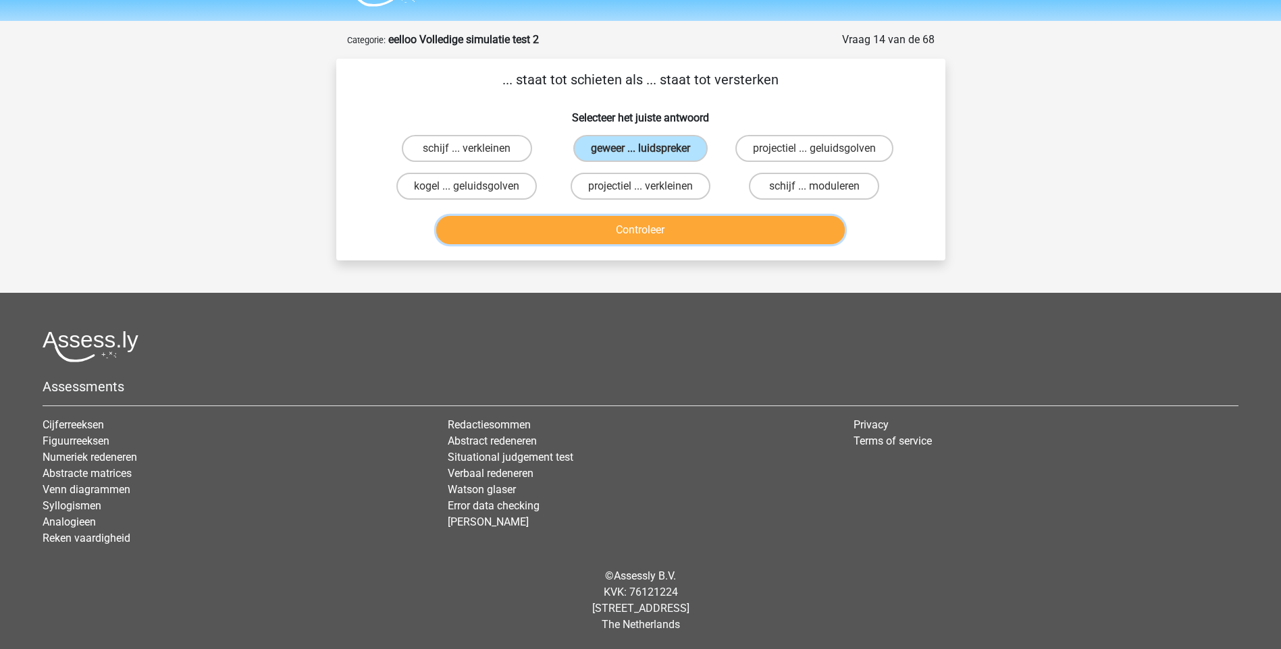
click at [634, 233] on button "Controleer" at bounding box center [640, 230] width 408 height 28
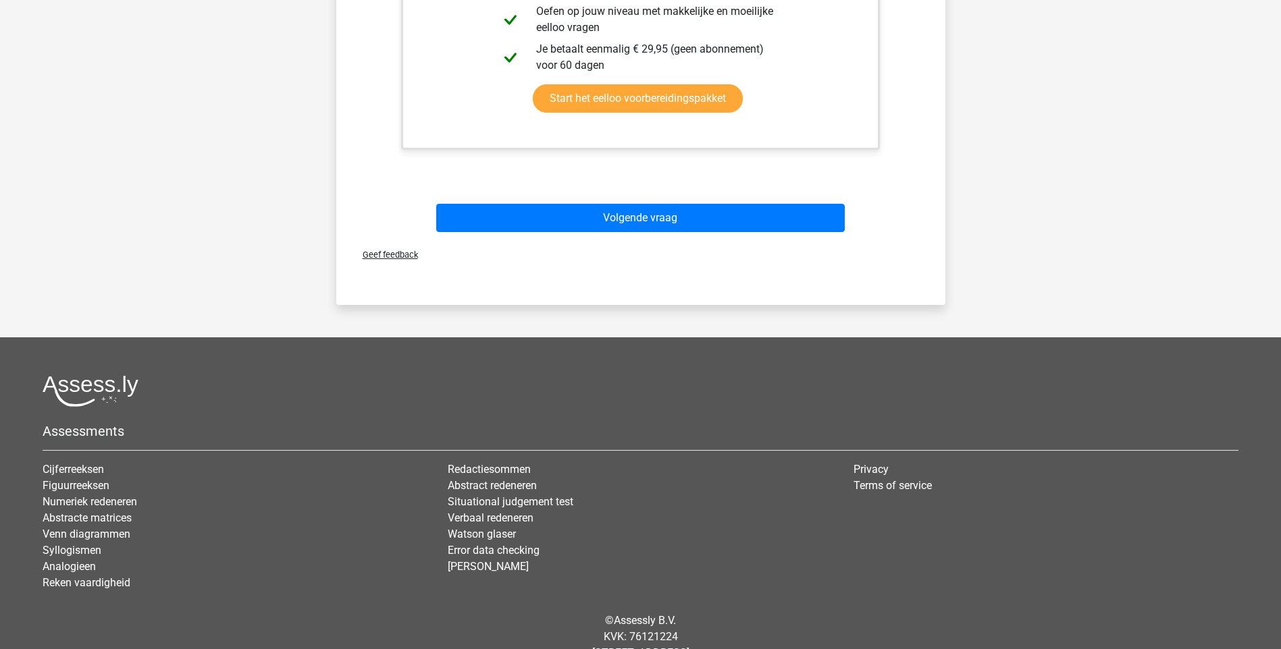
scroll to position [508, 0]
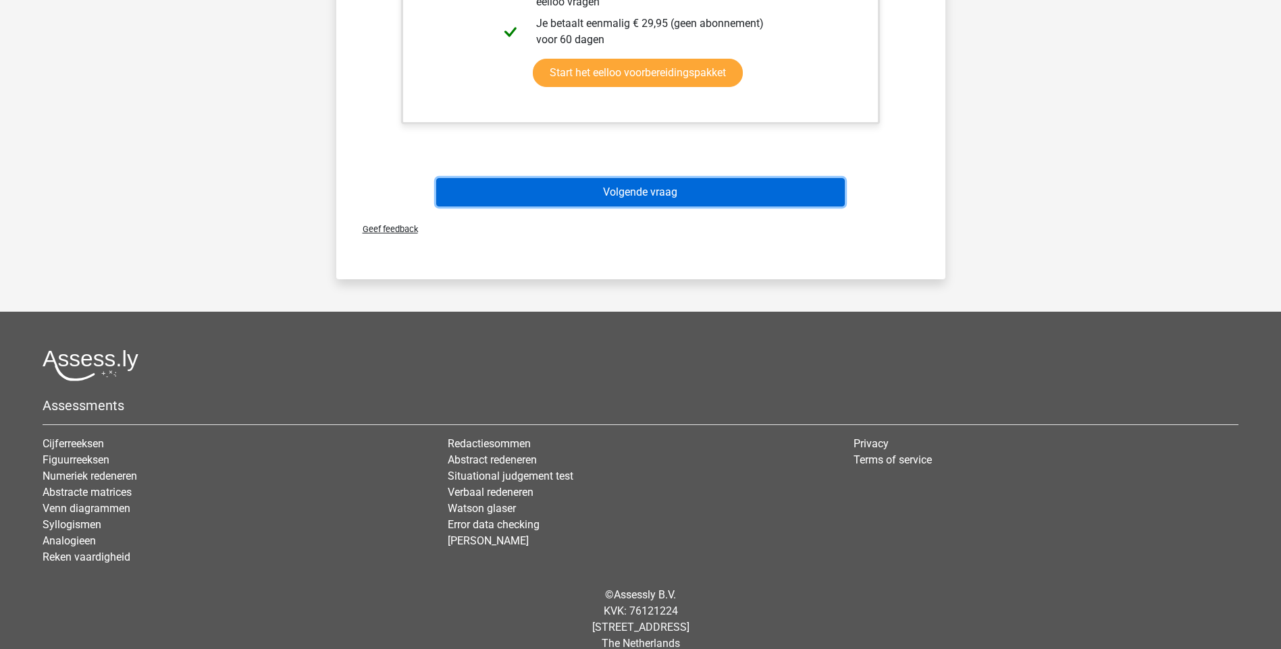
click at [626, 194] on button "Volgende vraag" at bounding box center [640, 192] width 408 height 28
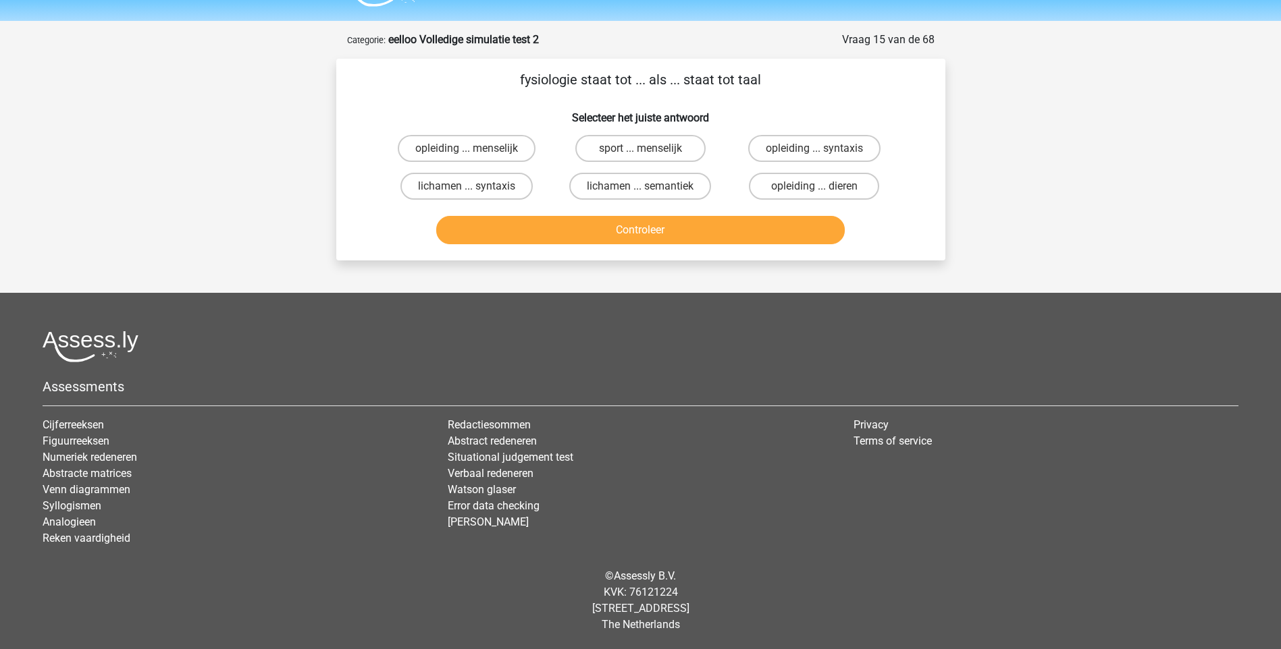
scroll to position [36, 0]
click at [780, 147] on label "opleiding ... syntaxis" at bounding box center [814, 148] width 132 height 27
click at [814, 149] on input "opleiding ... syntaxis" at bounding box center [818, 153] width 9 height 9
radio input "true"
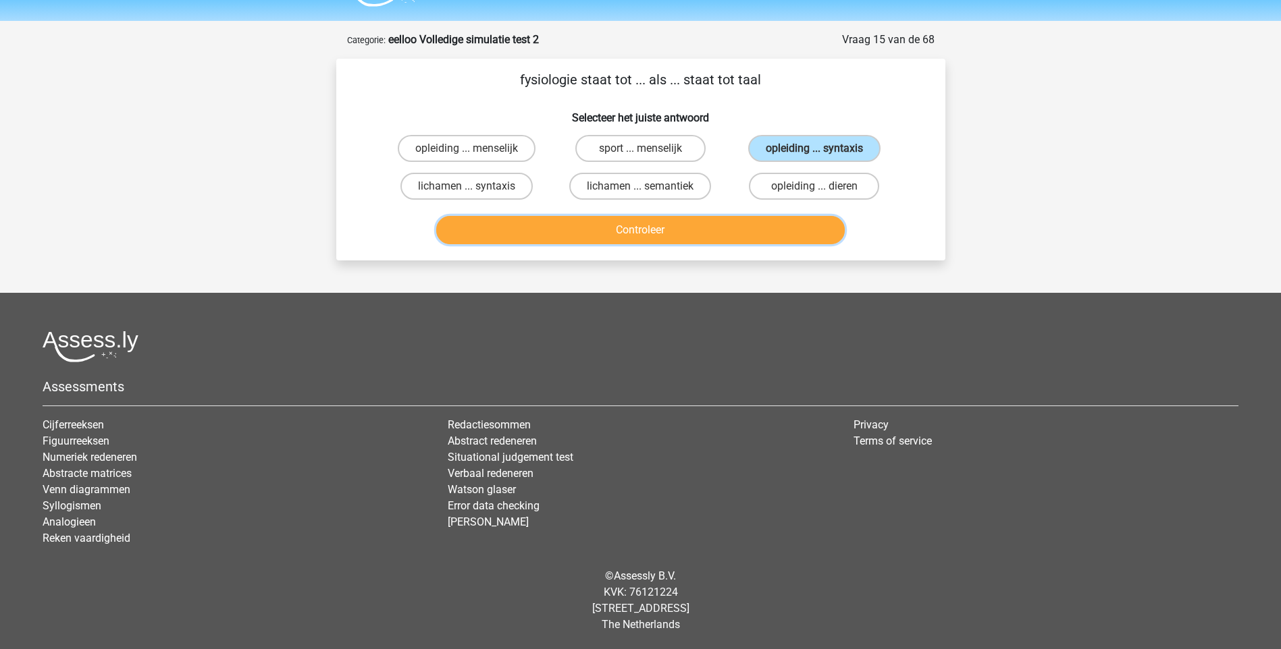
click at [641, 235] on button "Controleer" at bounding box center [640, 230] width 408 height 28
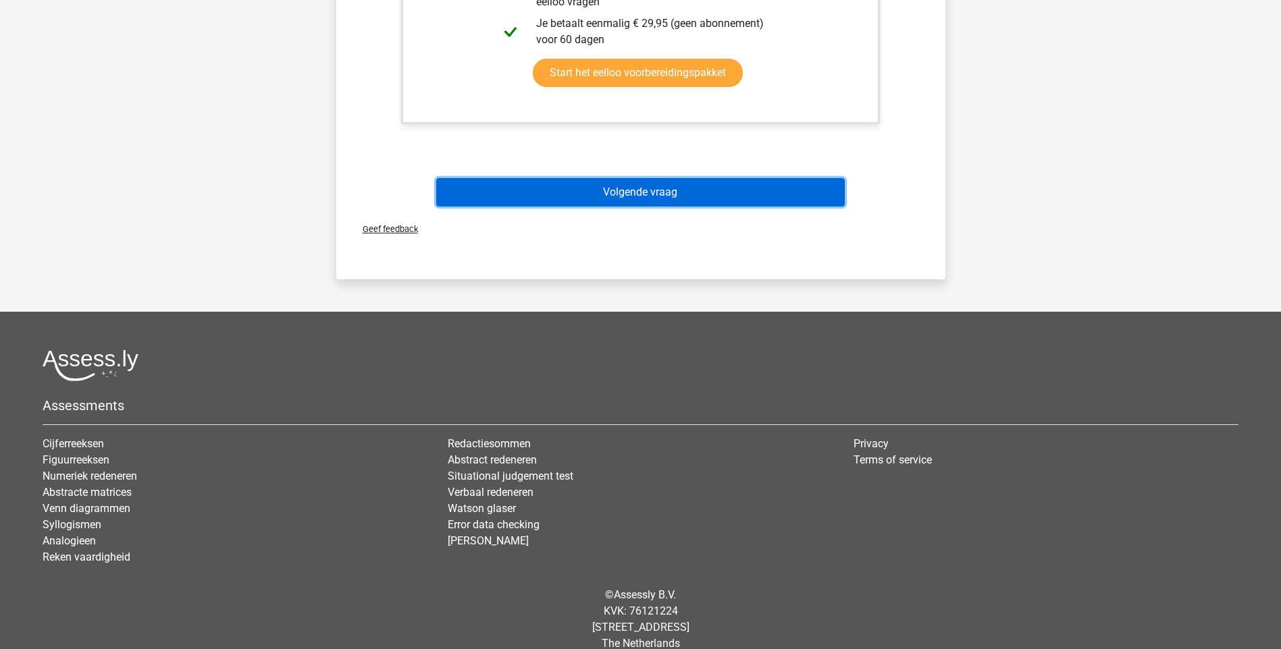
click at [639, 192] on button "Volgende vraag" at bounding box center [640, 192] width 408 height 28
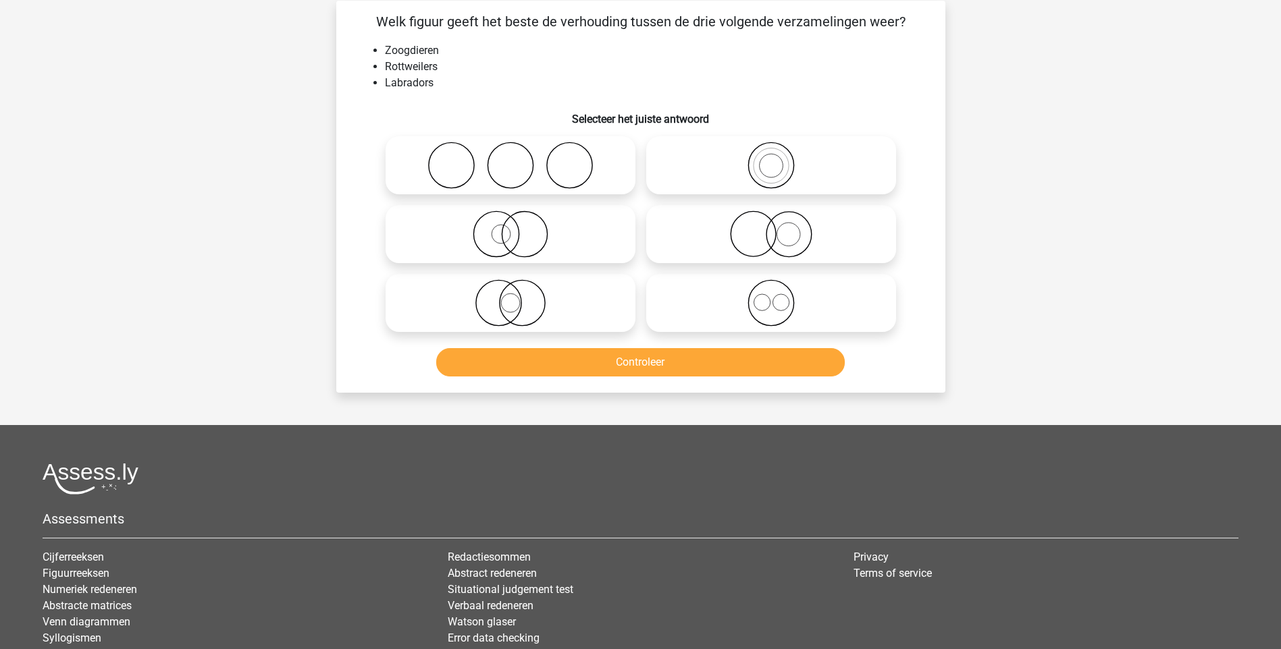
scroll to position [68, 0]
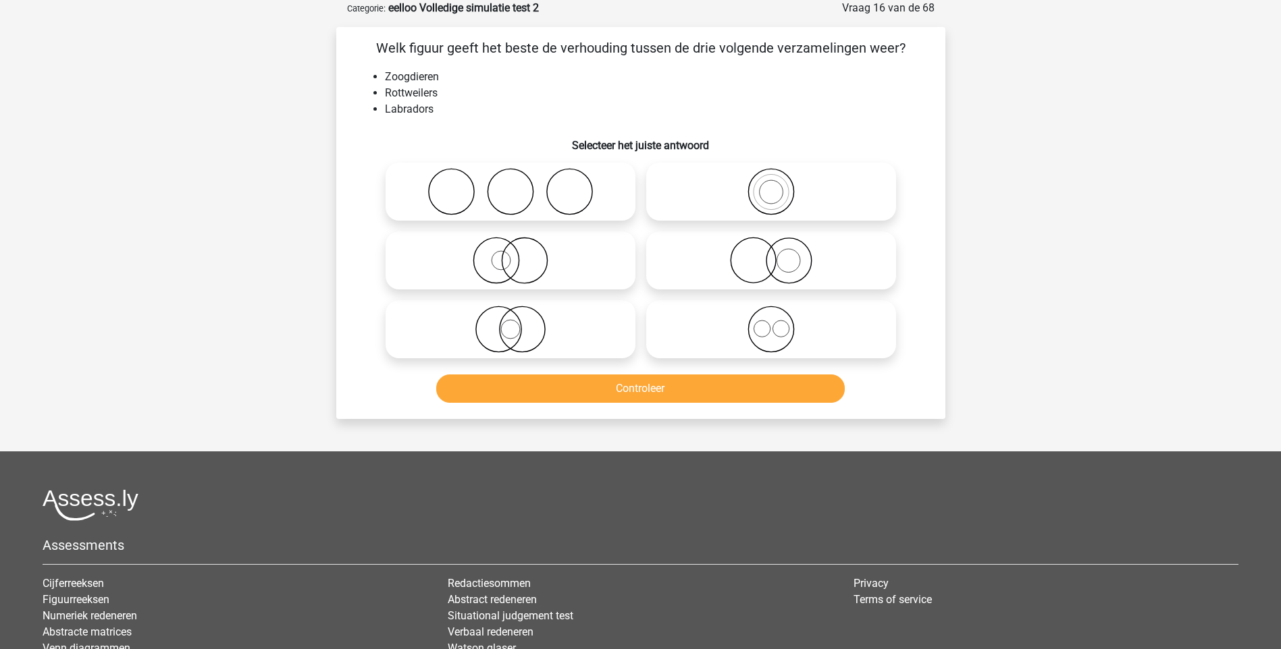
click at [771, 344] on icon at bounding box center [771, 329] width 239 height 47
click at [771, 323] on input "radio" at bounding box center [775, 318] width 9 height 9
radio input "true"
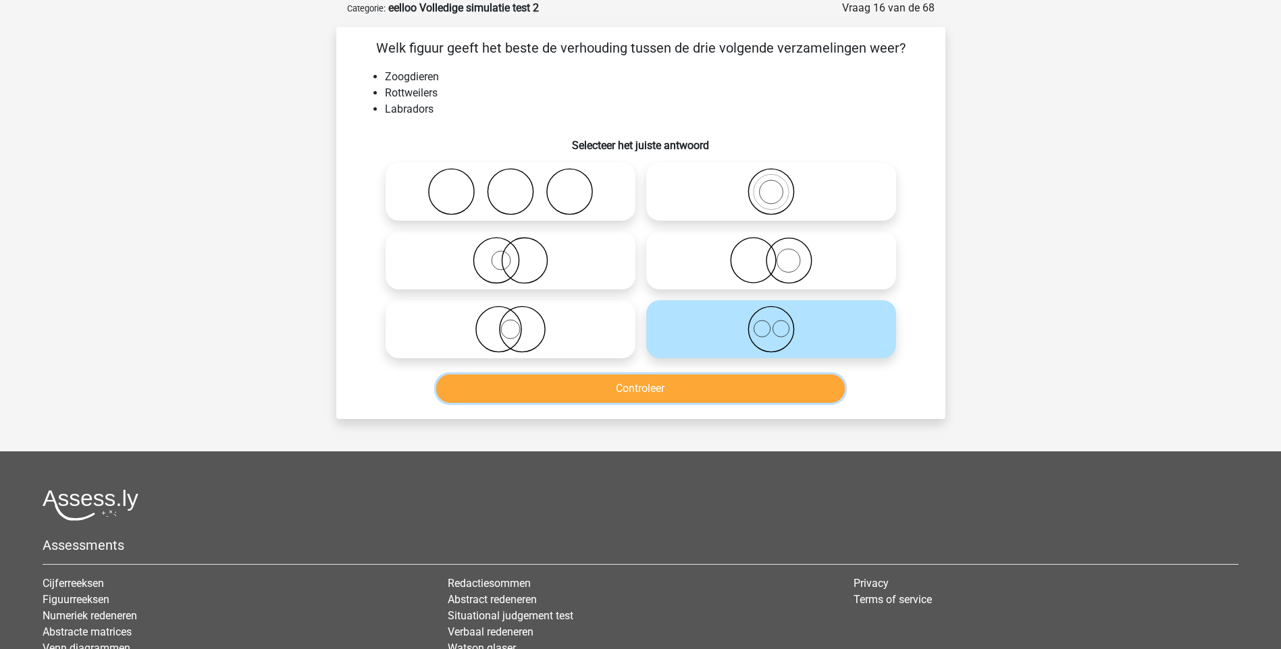
click at [636, 398] on button "Controleer" at bounding box center [640, 389] width 408 height 28
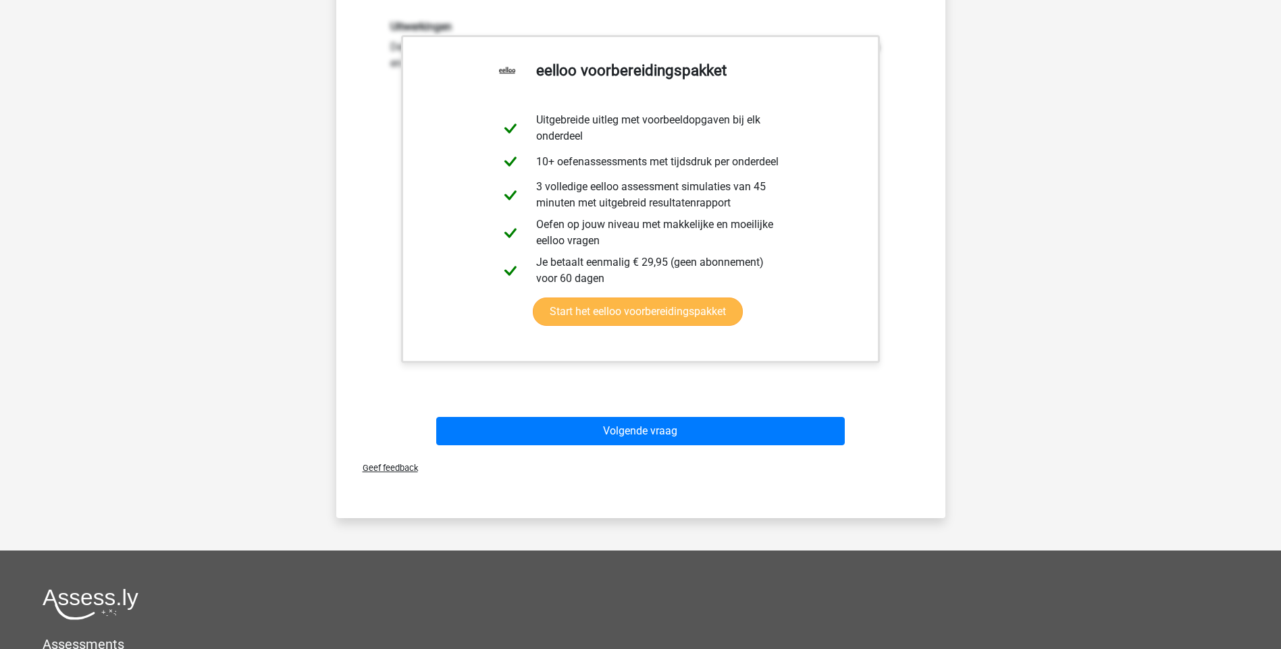
scroll to position [473, 0]
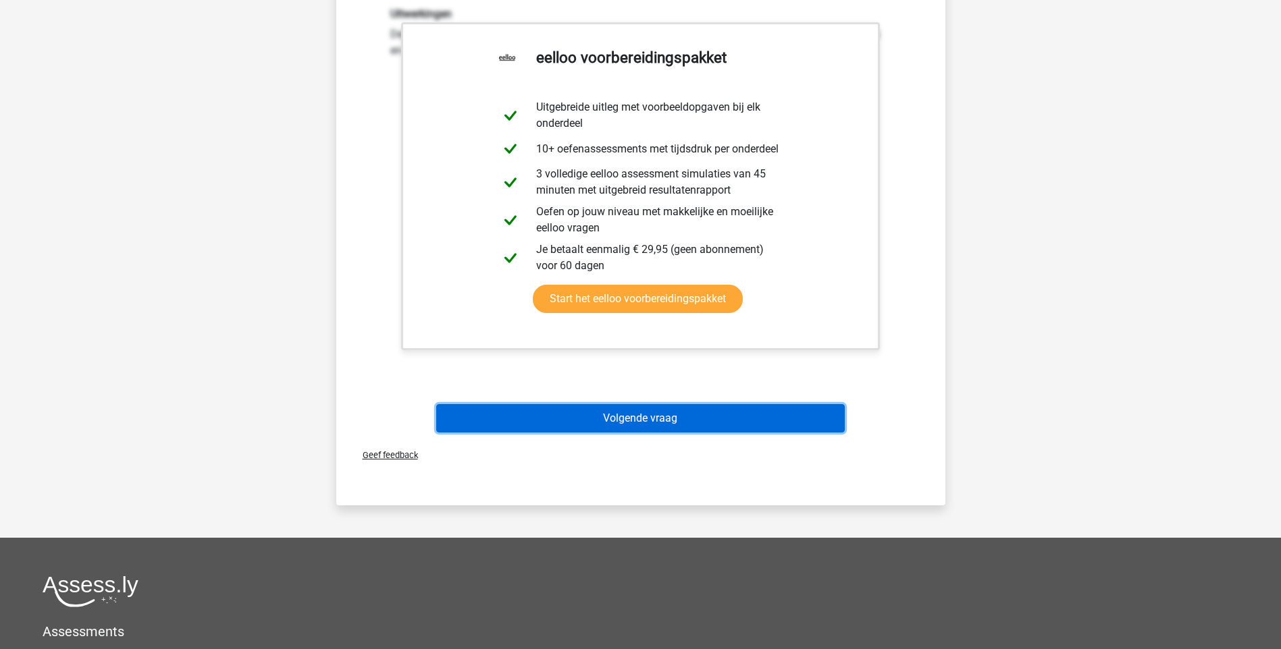
click at [645, 423] on button "Volgende vraag" at bounding box center [640, 418] width 408 height 28
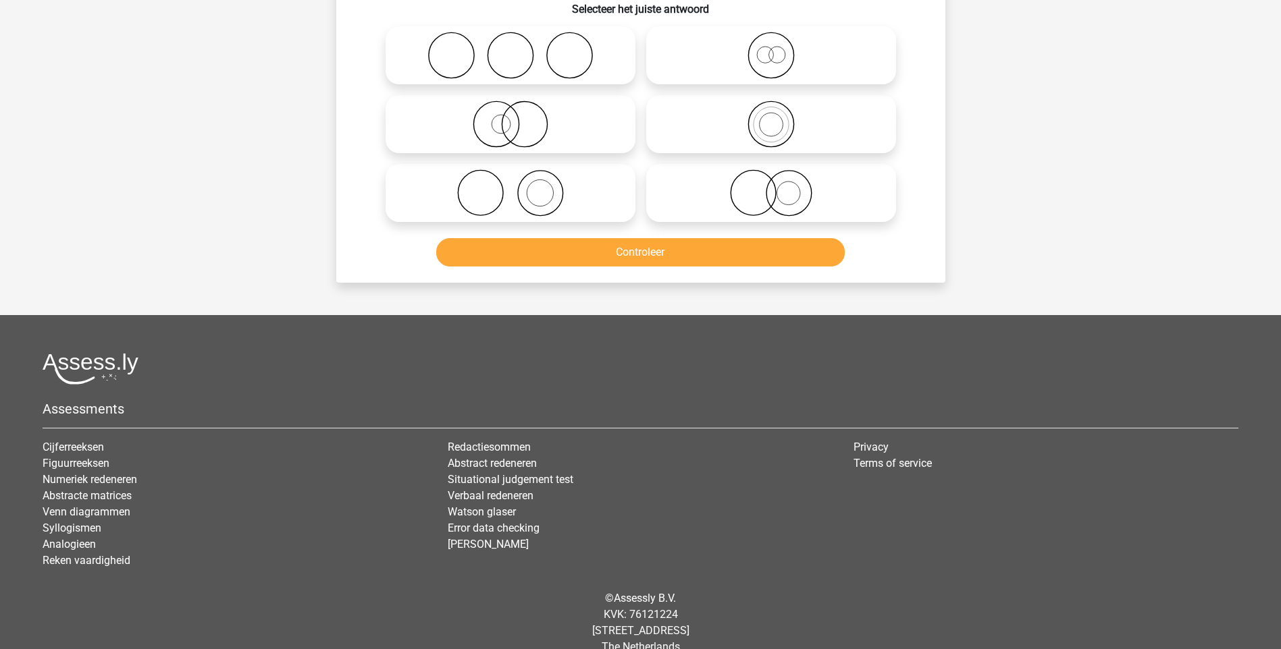
scroll to position [68, 0]
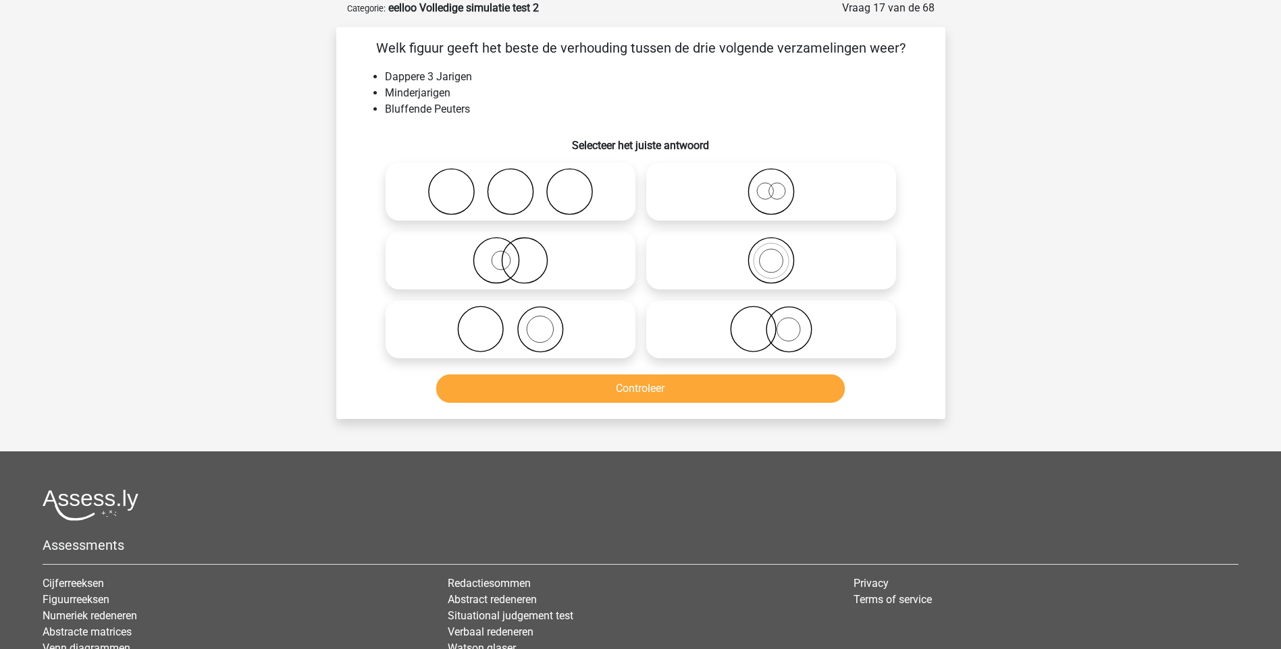
click at [778, 190] on icon at bounding box center [771, 191] width 239 height 47
click at [778, 185] on input "radio" at bounding box center [775, 180] width 9 height 9
radio input "true"
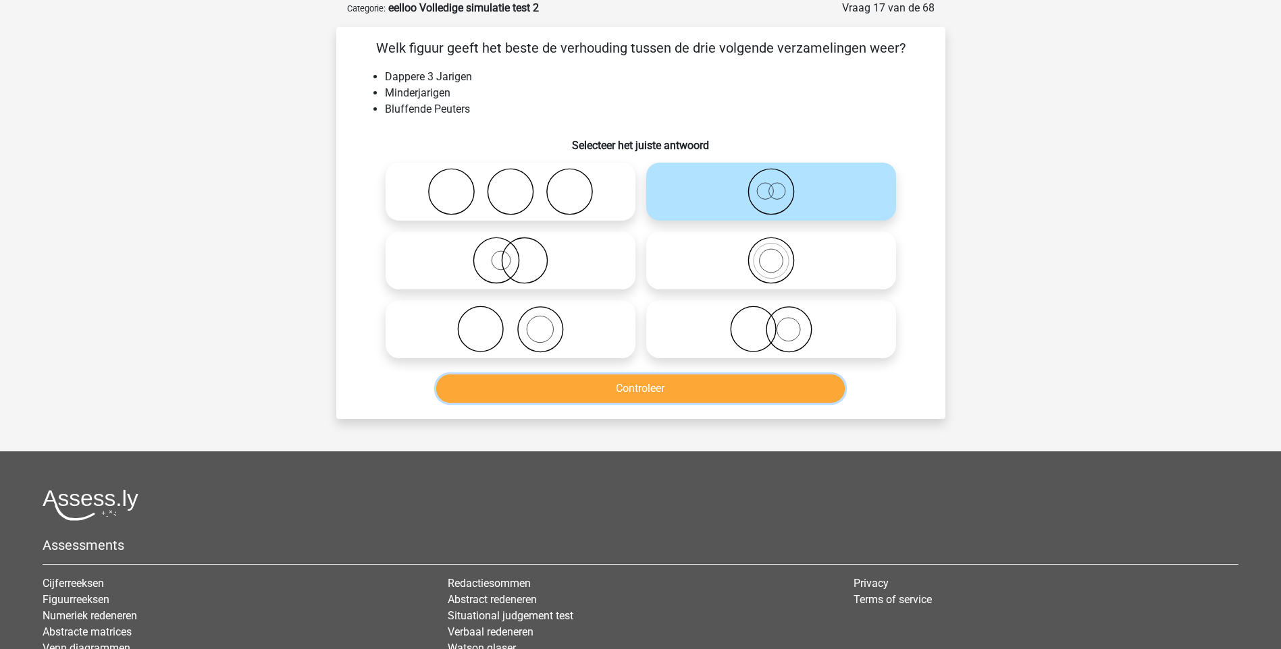
click at [666, 392] on button "Controleer" at bounding box center [640, 389] width 408 height 28
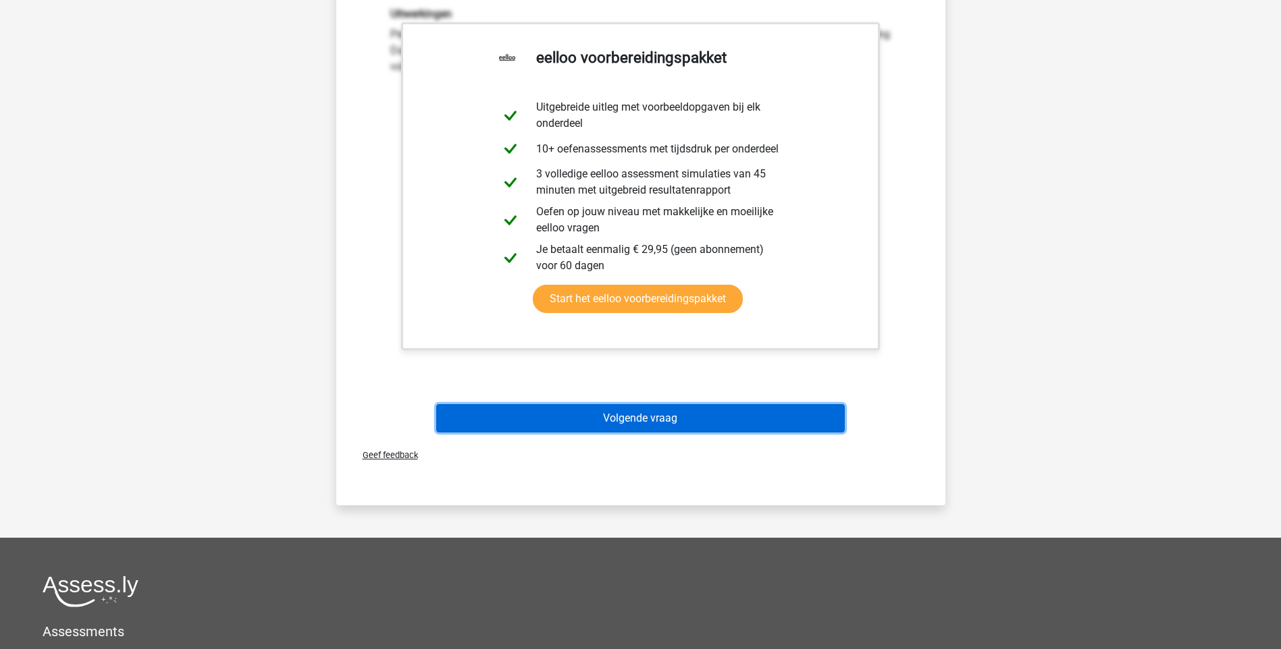
click at [664, 417] on button "Volgende vraag" at bounding box center [640, 418] width 408 height 28
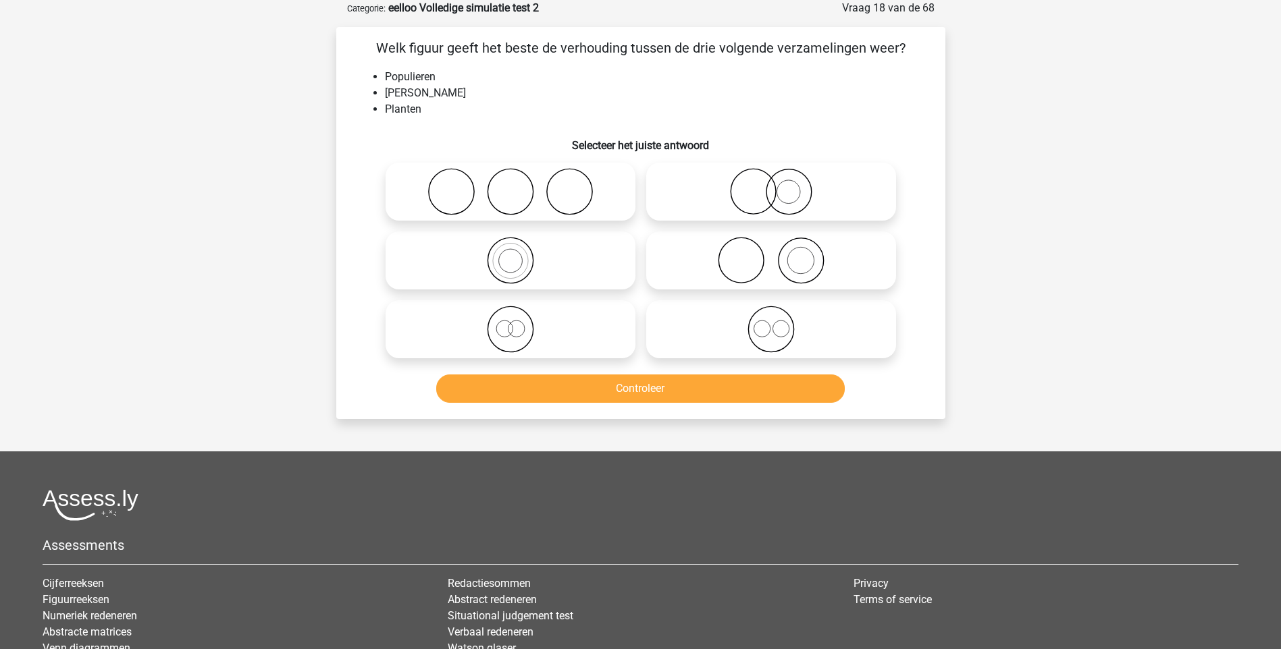
click at [513, 263] on icon at bounding box center [510, 260] width 239 height 47
click at [513, 254] on input "radio" at bounding box center [514, 249] width 9 height 9
radio input "true"
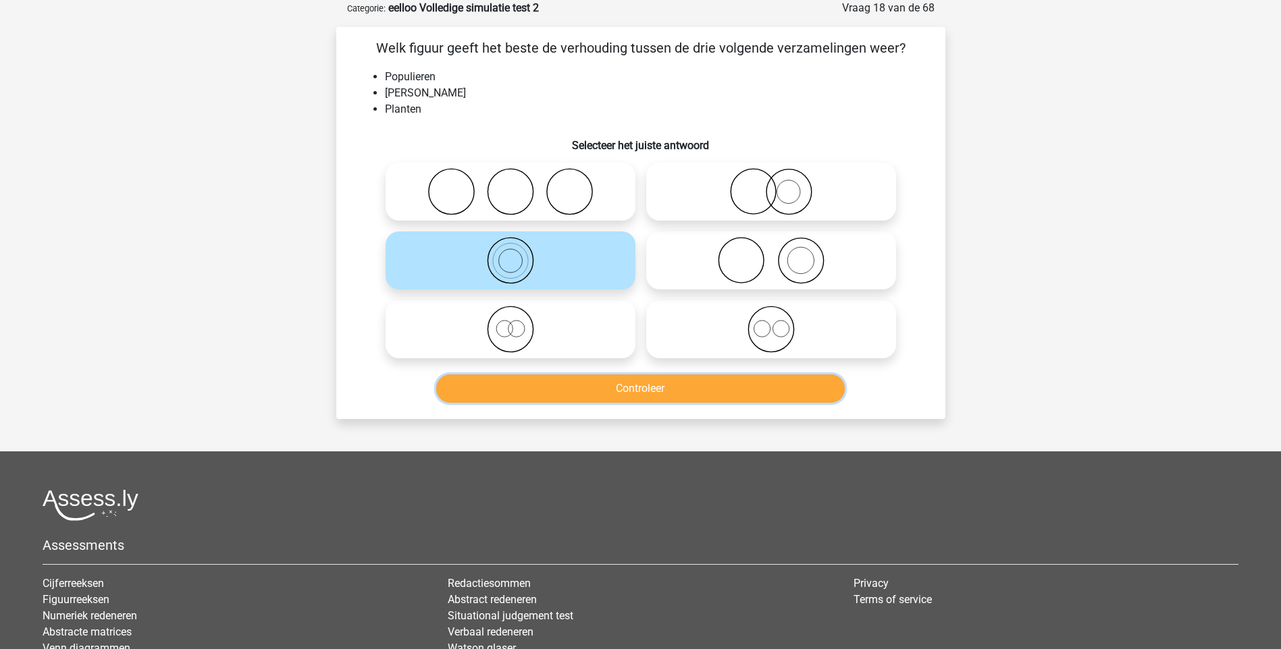
click at [665, 390] on button "Controleer" at bounding box center [640, 389] width 408 height 28
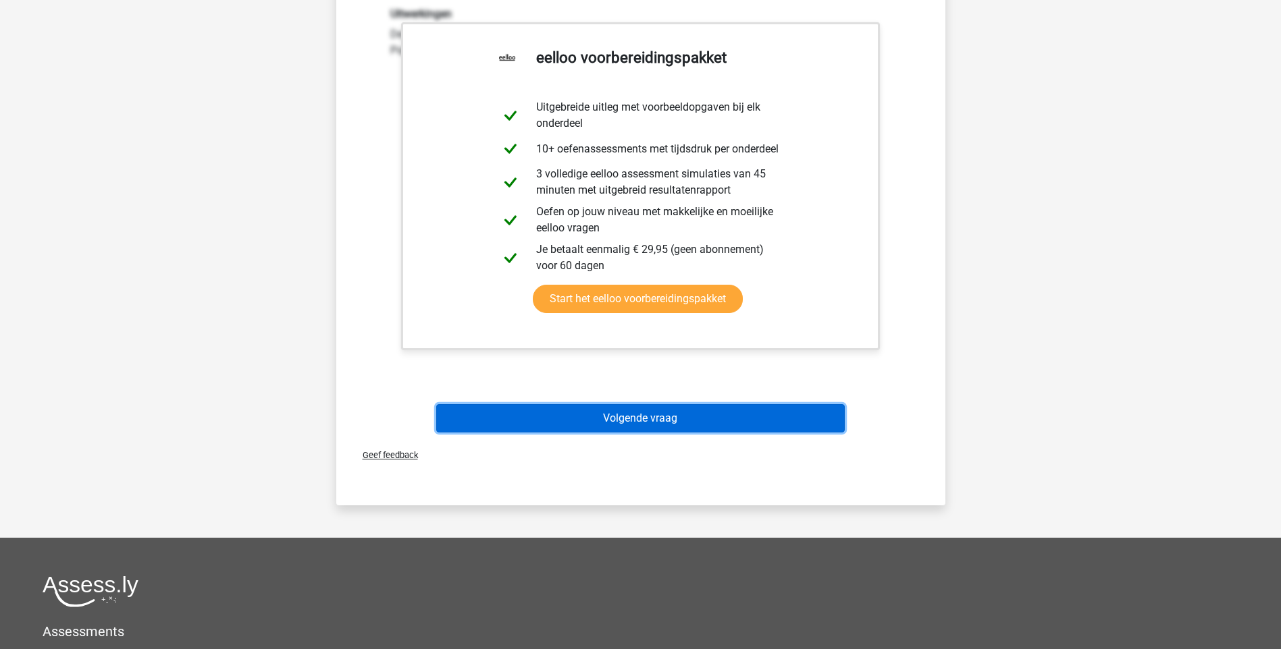
click at [612, 415] on button "Volgende vraag" at bounding box center [640, 418] width 408 height 28
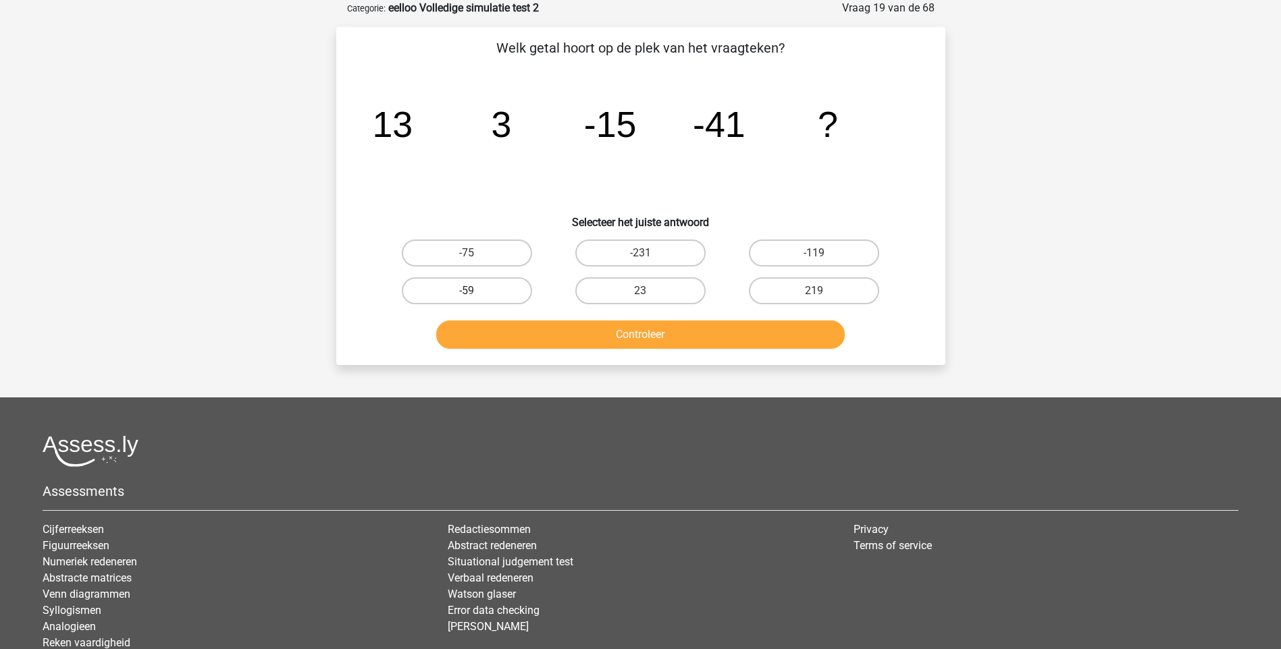
click at [487, 288] on label "-59" at bounding box center [467, 290] width 130 height 27
click at [475, 291] on input "-59" at bounding box center [471, 295] width 9 height 9
radio input "true"
click at [636, 327] on button "Controleer" at bounding box center [640, 335] width 408 height 28
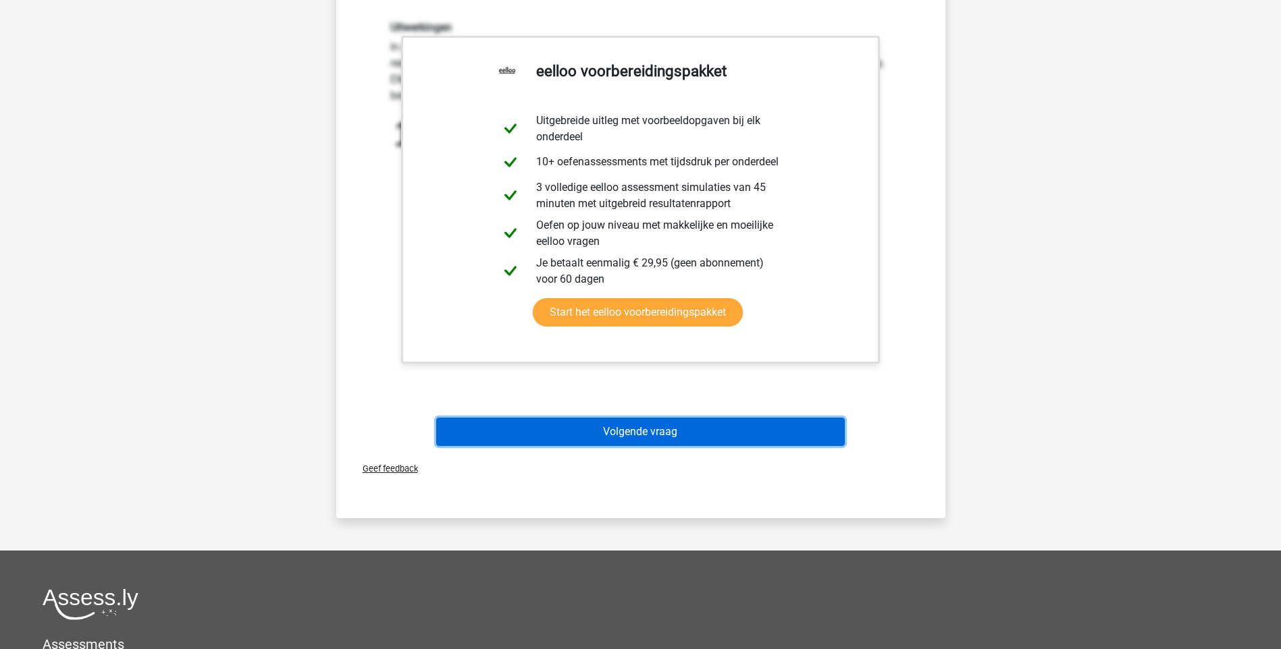
click at [649, 431] on button "Volgende vraag" at bounding box center [640, 432] width 408 height 28
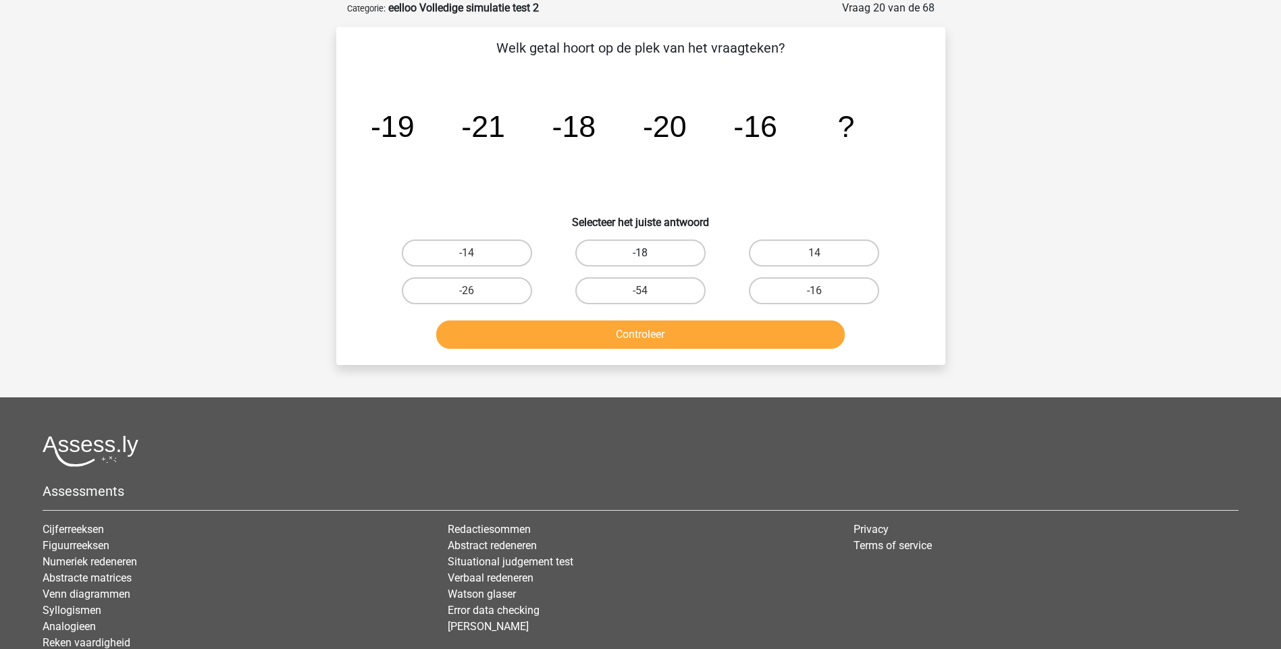
click at [659, 248] on label "-18" at bounding box center [640, 253] width 130 height 27
click at [649, 253] on input "-18" at bounding box center [644, 257] width 9 height 9
radio input "true"
click at [640, 336] on button "Controleer" at bounding box center [640, 335] width 408 height 28
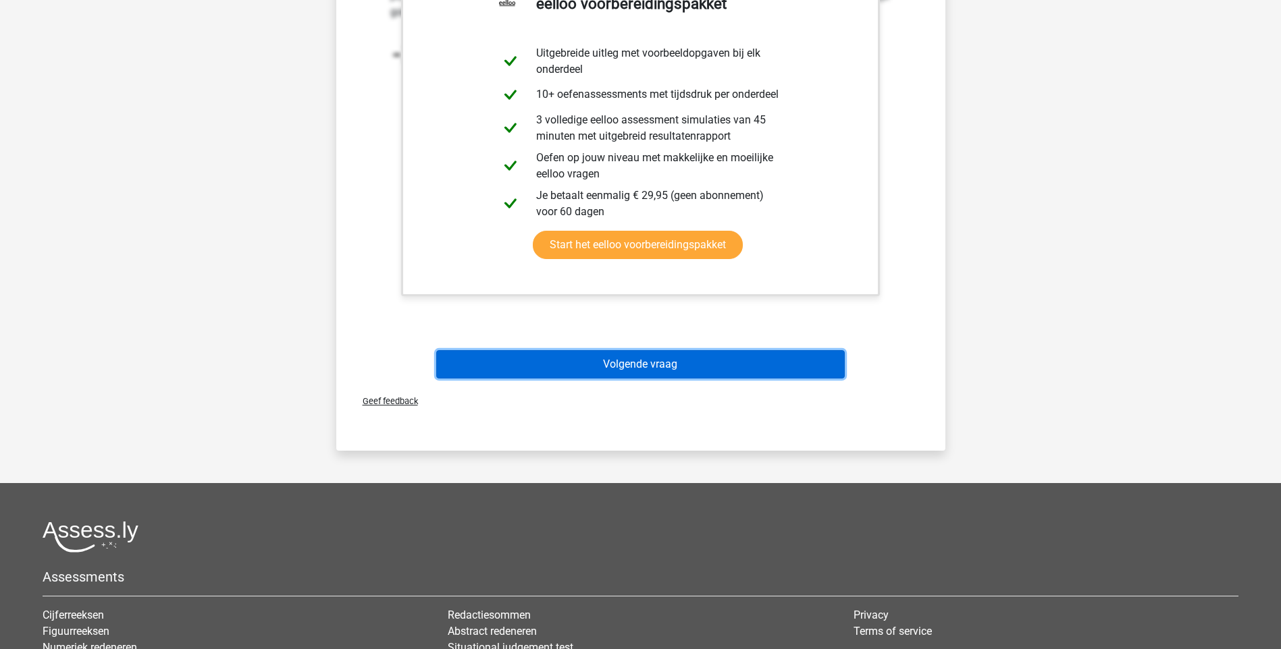
click at [650, 362] on button "Volgende vraag" at bounding box center [640, 364] width 408 height 28
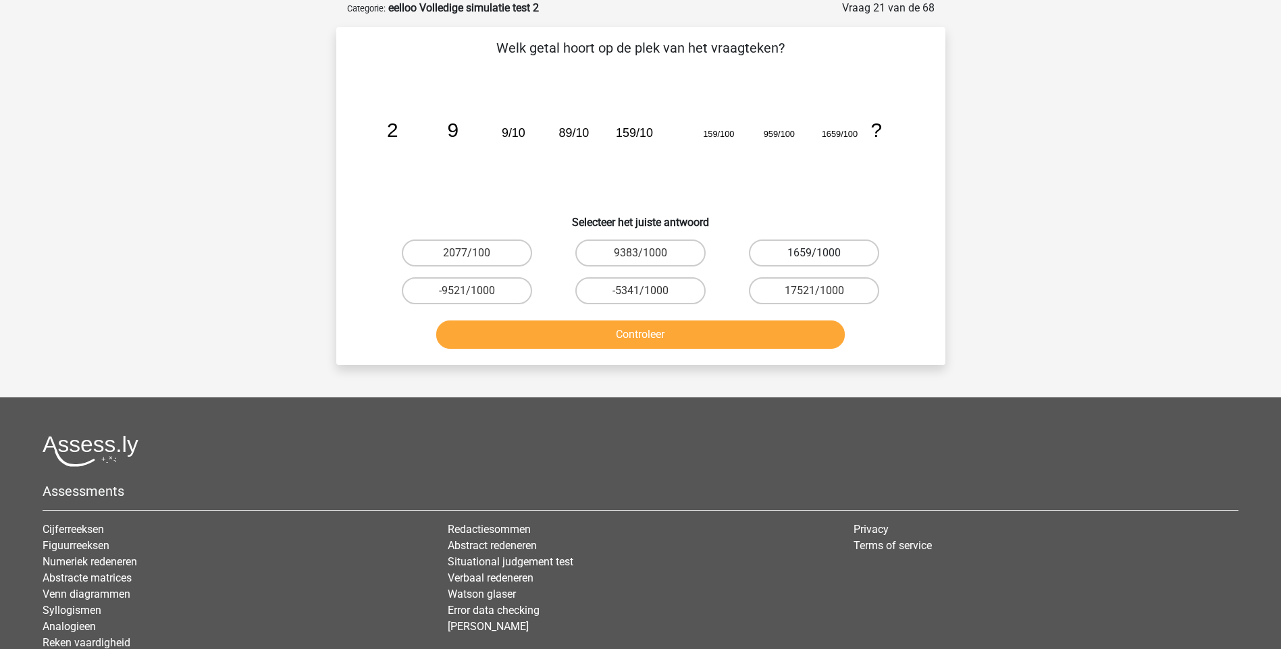
click at [834, 250] on label "1659/1000" at bounding box center [814, 253] width 130 height 27
click at [823, 253] on input "1659/1000" at bounding box center [818, 257] width 9 height 9
radio input "true"
click at [708, 328] on button "Controleer" at bounding box center [640, 335] width 408 height 28
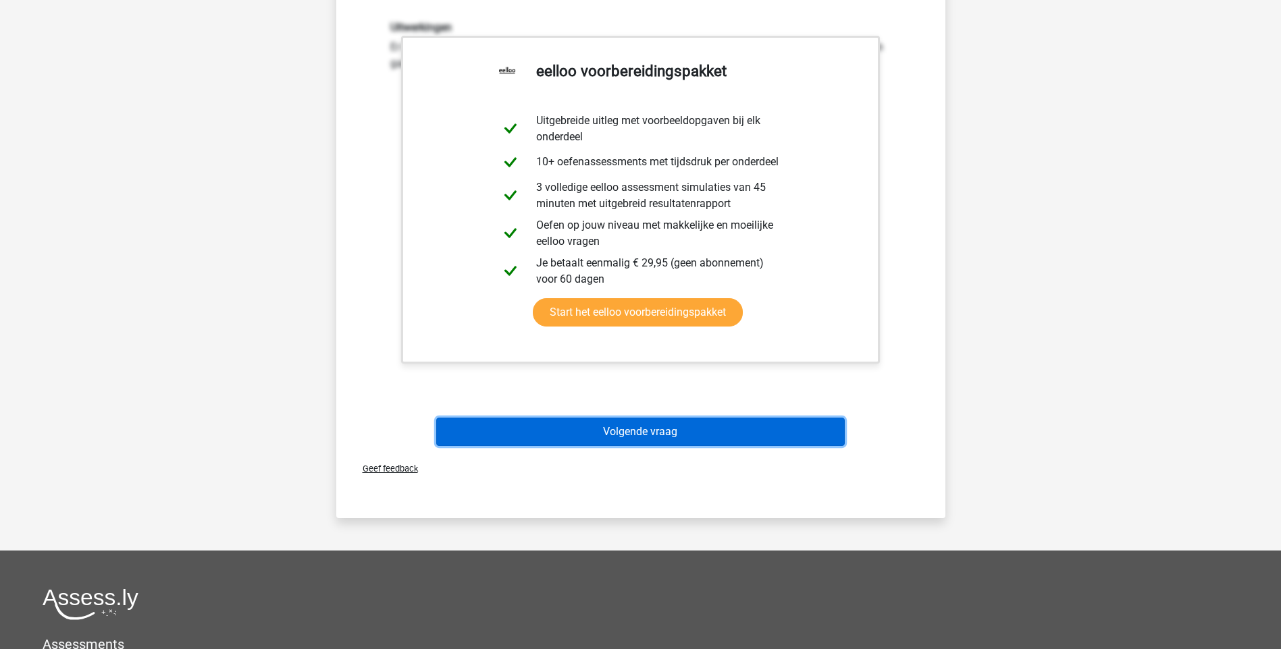
click at [689, 431] on button "Volgende vraag" at bounding box center [640, 432] width 408 height 28
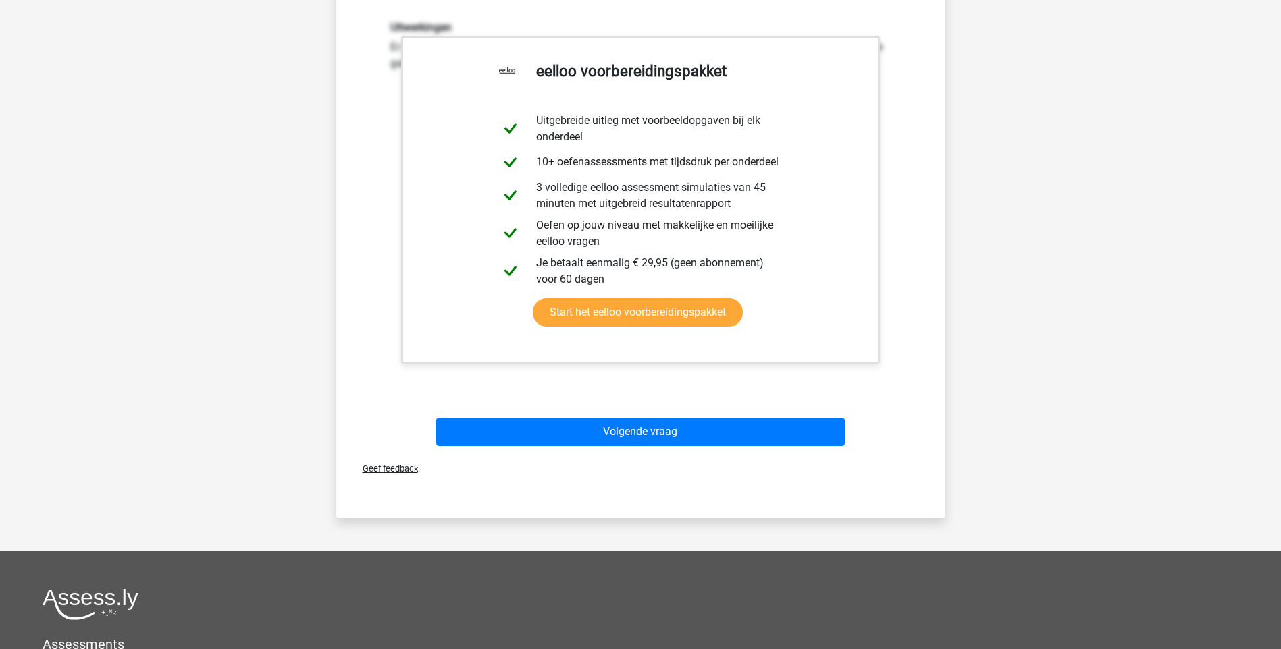
scroll to position [36, 0]
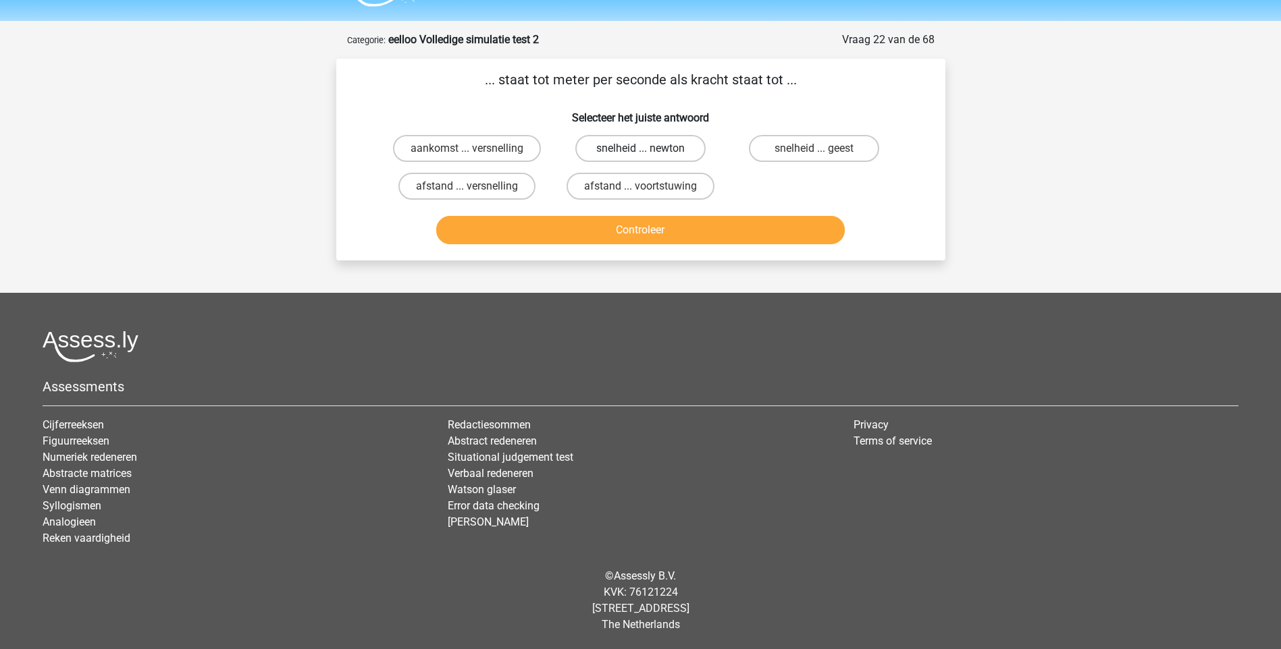
click at [618, 149] on label "snelheid ... newton" at bounding box center [640, 148] width 130 height 27
click at [640, 149] on input "snelheid ... newton" at bounding box center [644, 153] width 9 height 9
radio input "true"
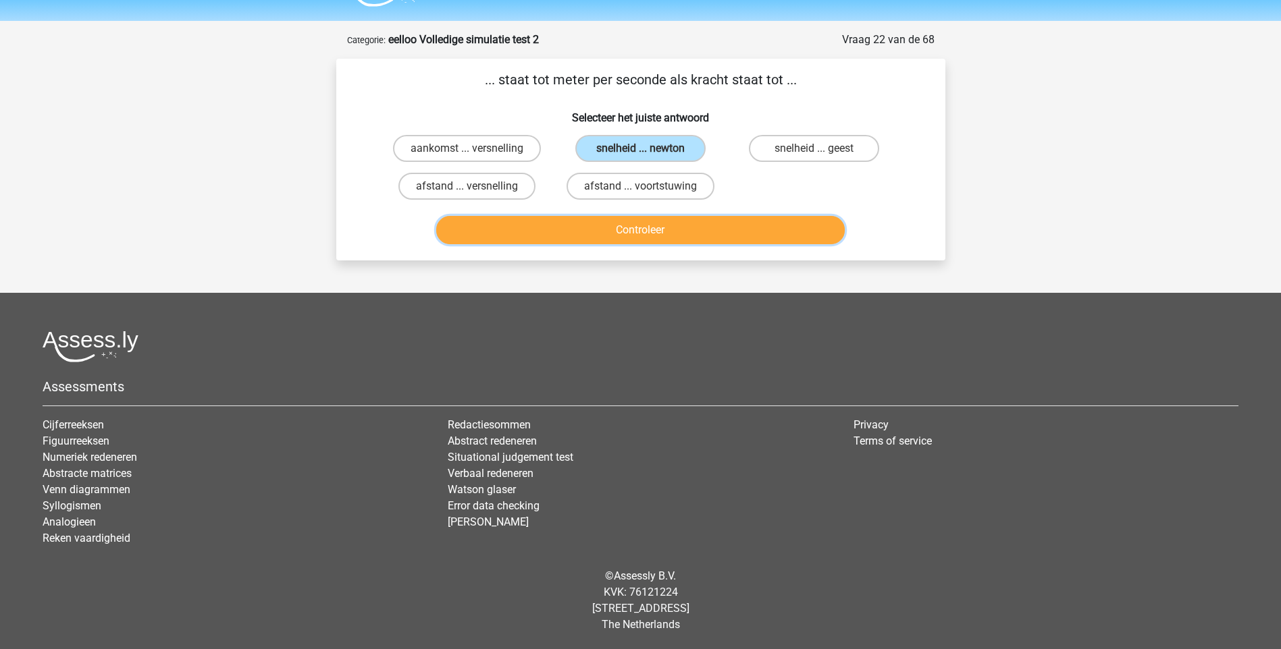
click at [646, 234] on button "Controleer" at bounding box center [640, 230] width 408 height 28
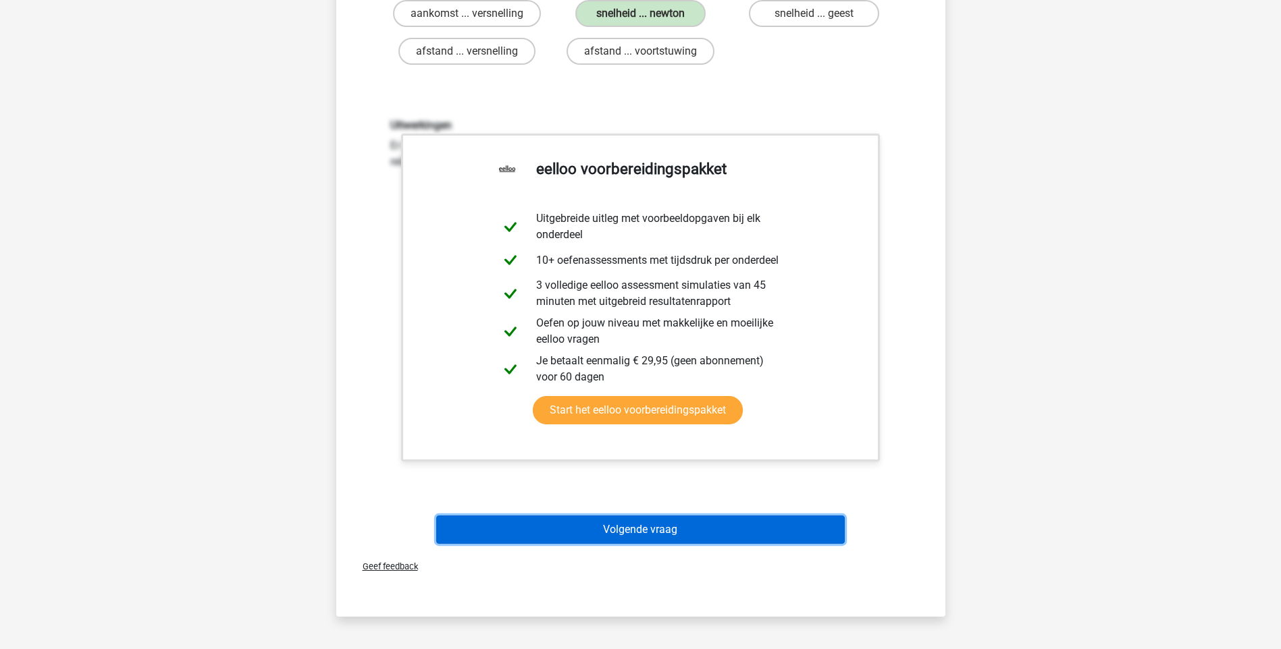
click at [666, 527] on button "Volgende vraag" at bounding box center [640, 530] width 408 height 28
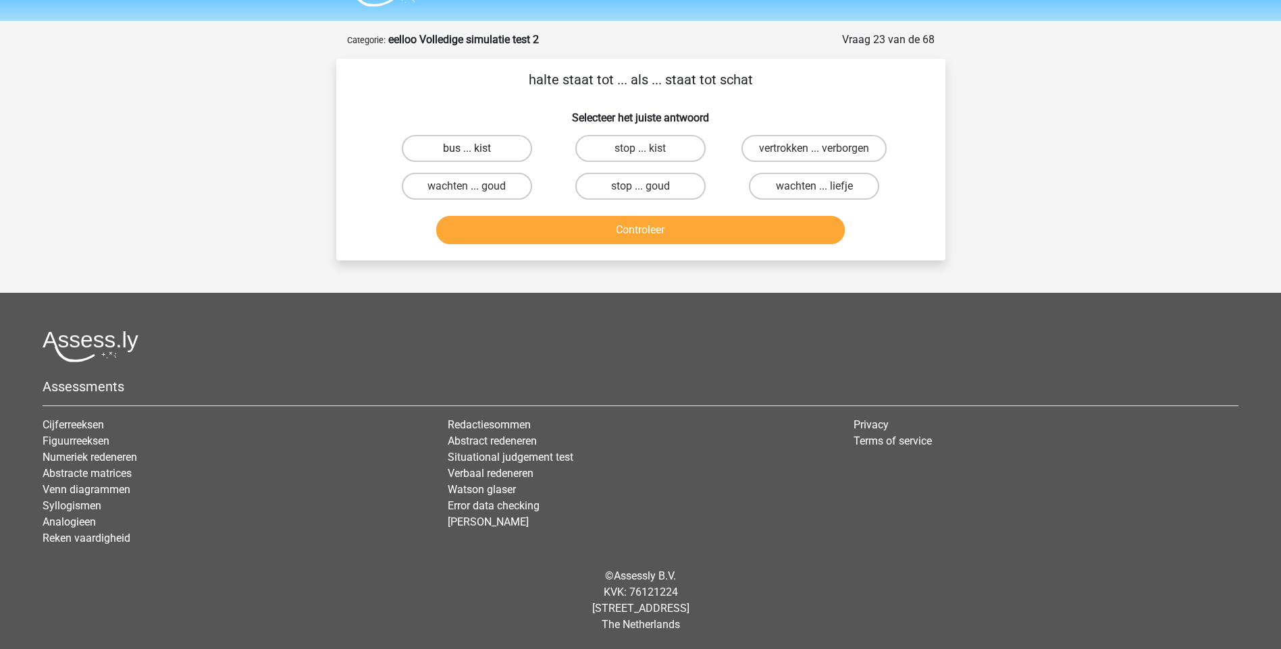
click at [493, 149] on label "bus ... kist" at bounding box center [467, 148] width 130 height 27
click at [475, 149] on input "bus ... kist" at bounding box center [471, 153] width 9 height 9
radio input "true"
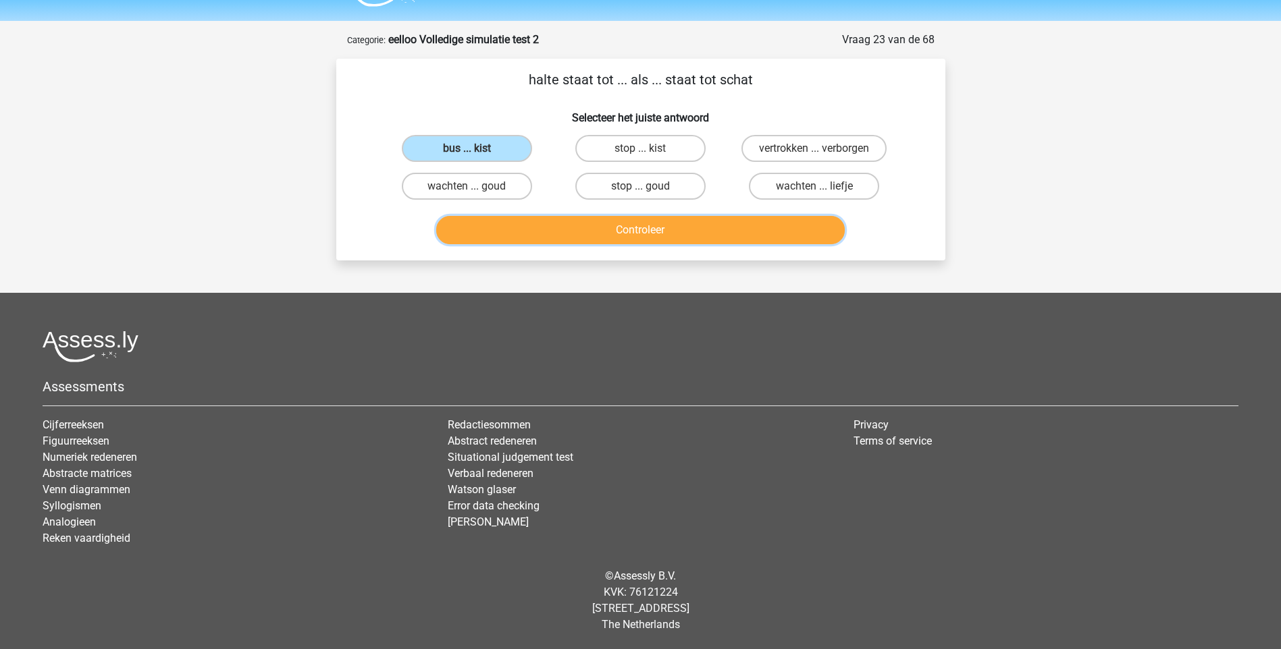
click at [679, 233] on button "Controleer" at bounding box center [640, 230] width 408 height 28
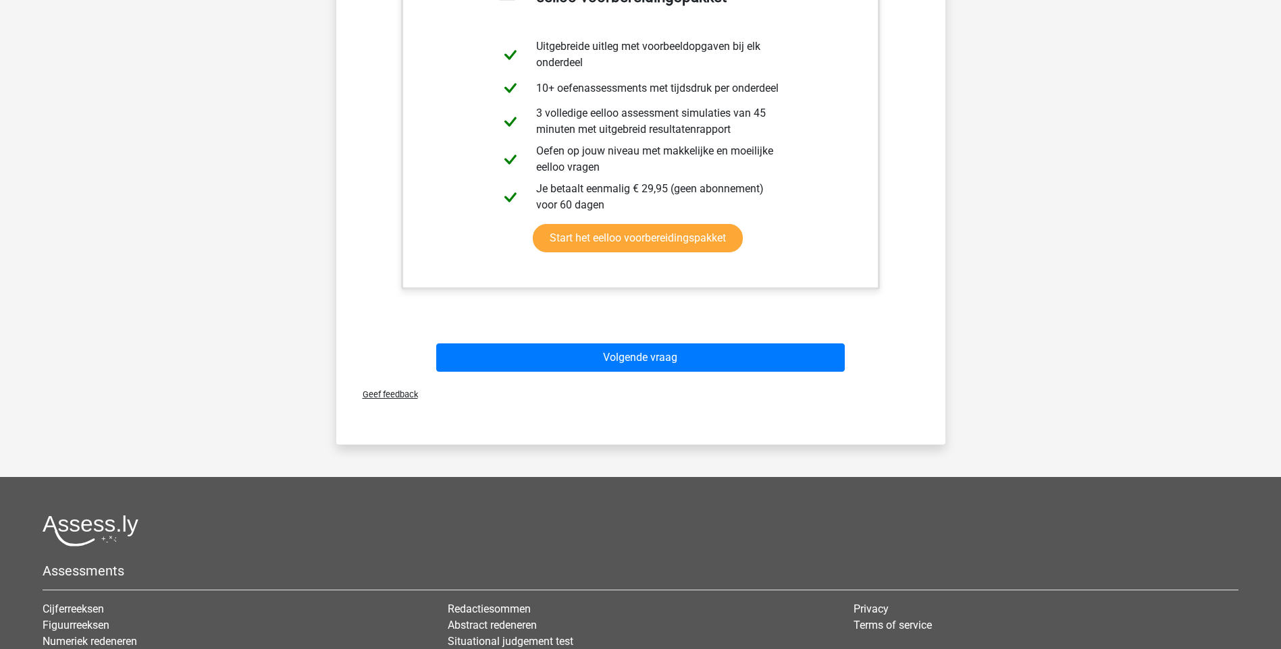
scroll to position [508, 0]
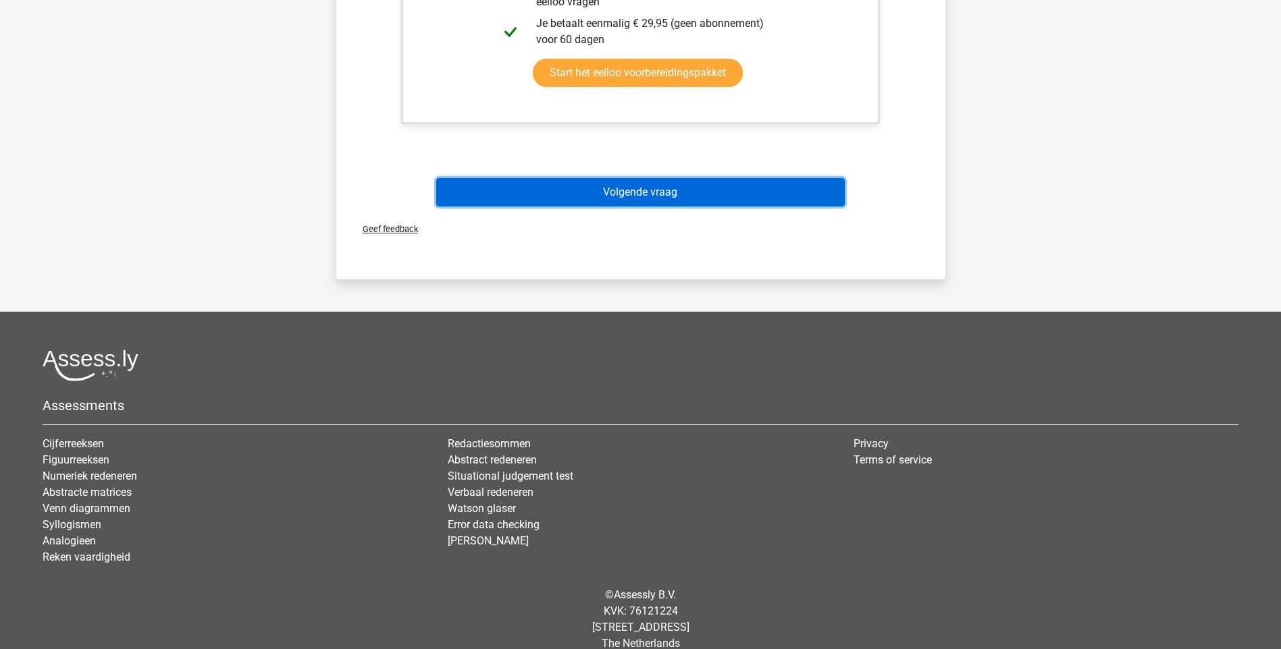
click at [606, 185] on button "Volgende vraag" at bounding box center [640, 192] width 408 height 28
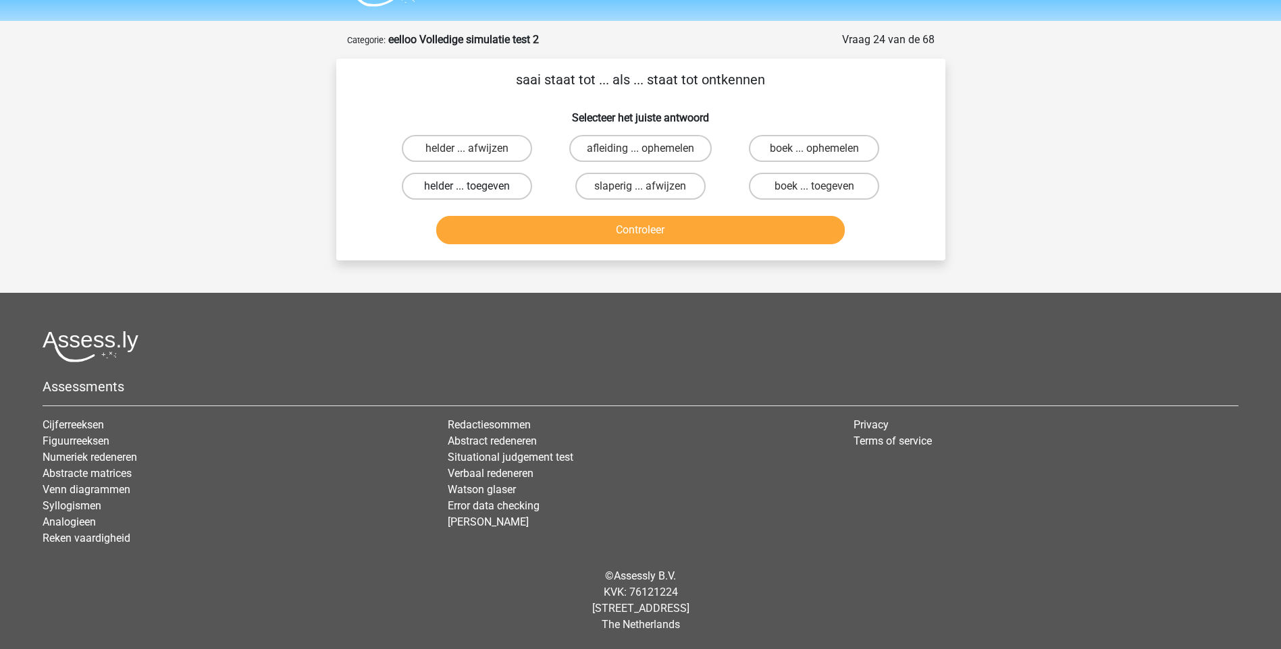
click at [498, 188] on label "helder ... toegeven" at bounding box center [467, 186] width 130 height 27
click at [475, 188] on input "helder ... toegeven" at bounding box center [471, 190] width 9 height 9
radio input "true"
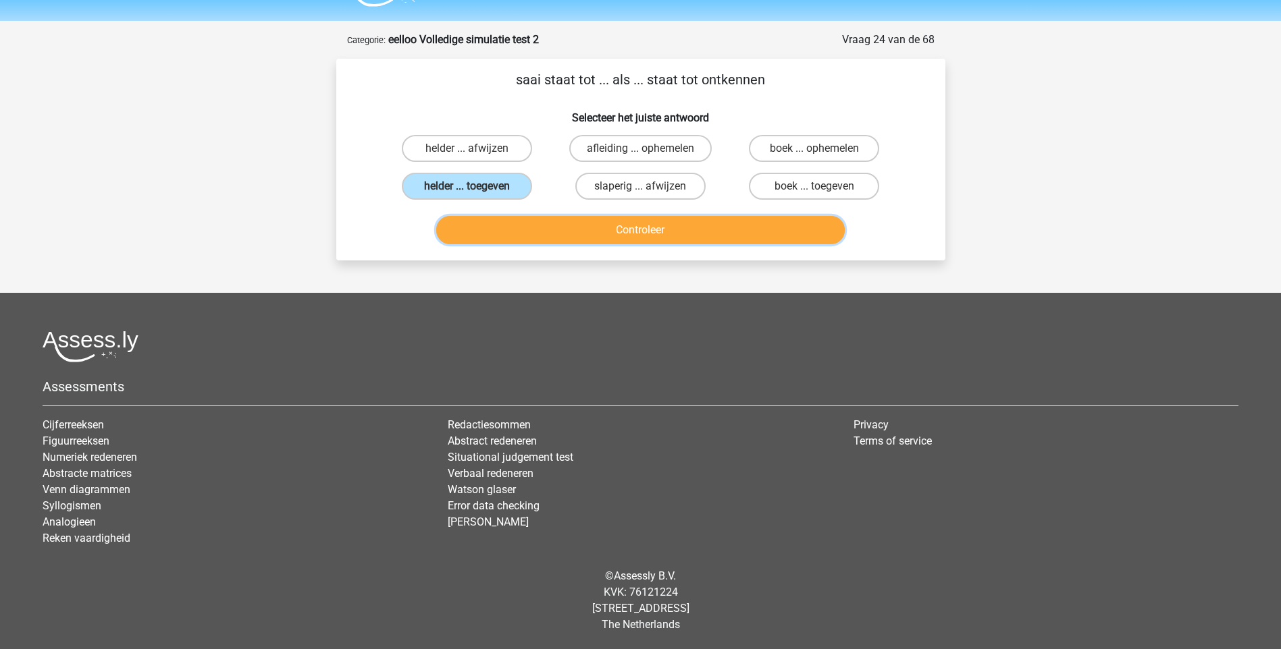
click at [659, 231] on button "Controleer" at bounding box center [640, 230] width 408 height 28
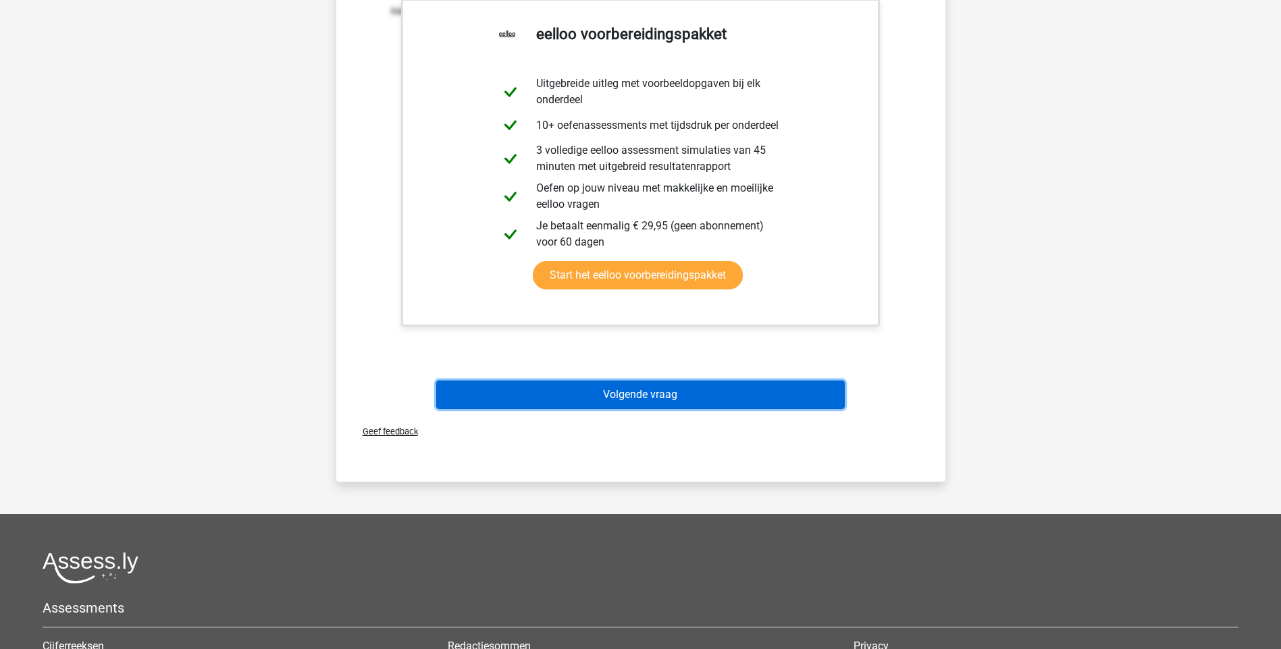
click at [662, 386] on button "Volgende vraag" at bounding box center [640, 395] width 408 height 28
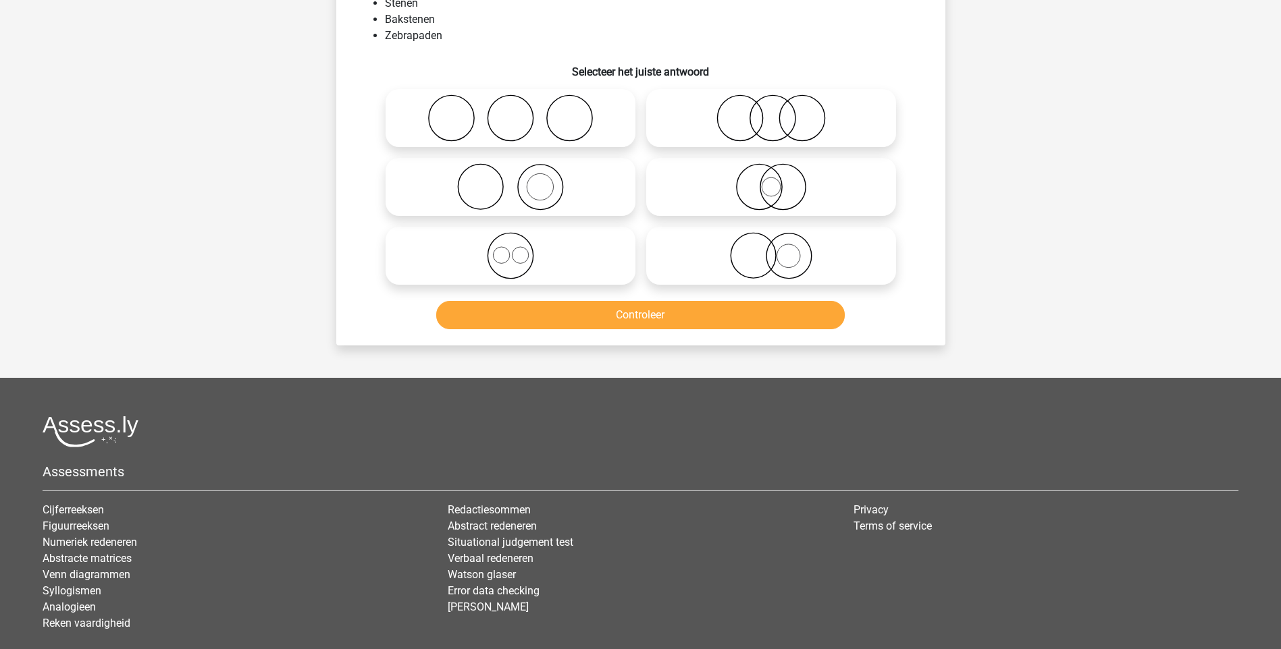
scroll to position [68, 0]
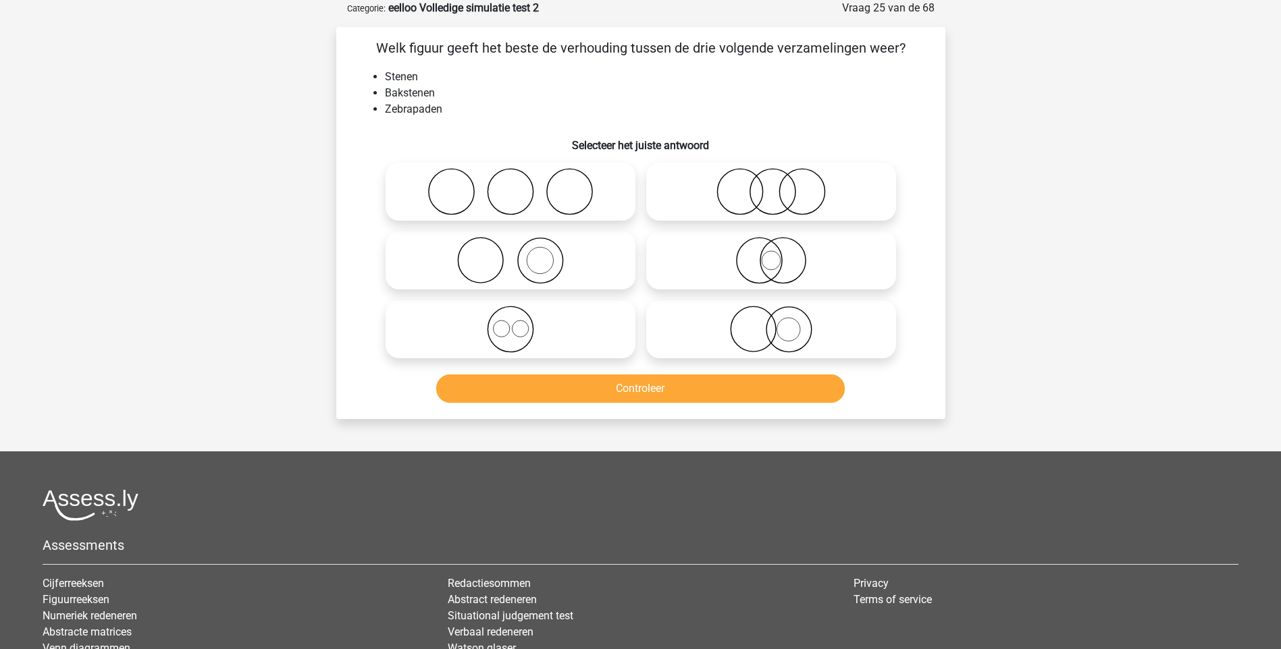
click at [780, 195] on icon at bounding box center [771, 191] width 239 height 47
click at [780, 185] on input "radio" at bounding box center [775, 180] width 9 height 9
radio input "true"
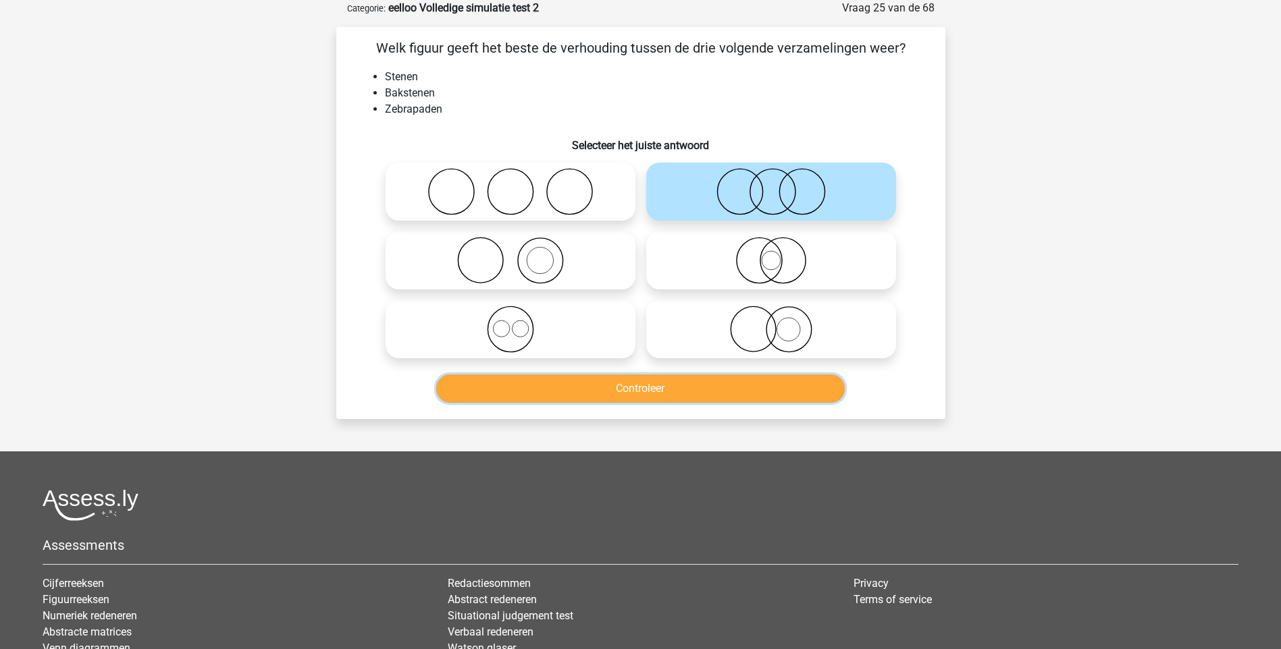
click at [657, 388] on button "Controleer" at bounding box center [640, 389] width 408 height 28
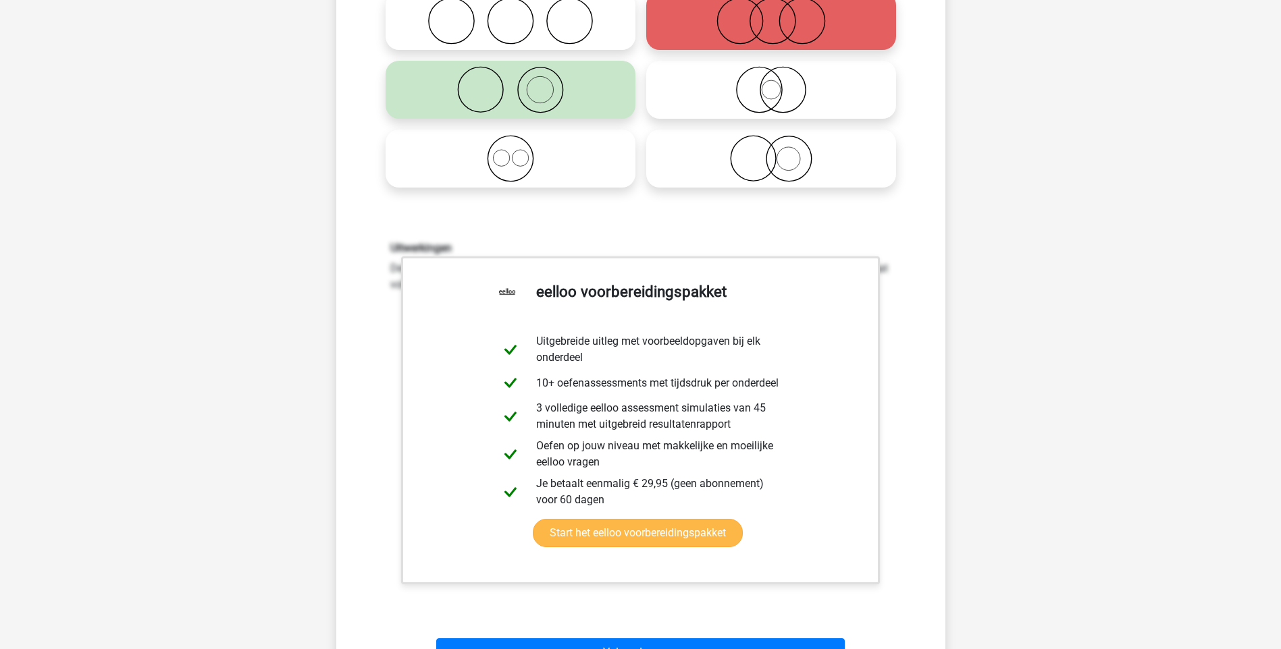
scroll to position [338, 0]
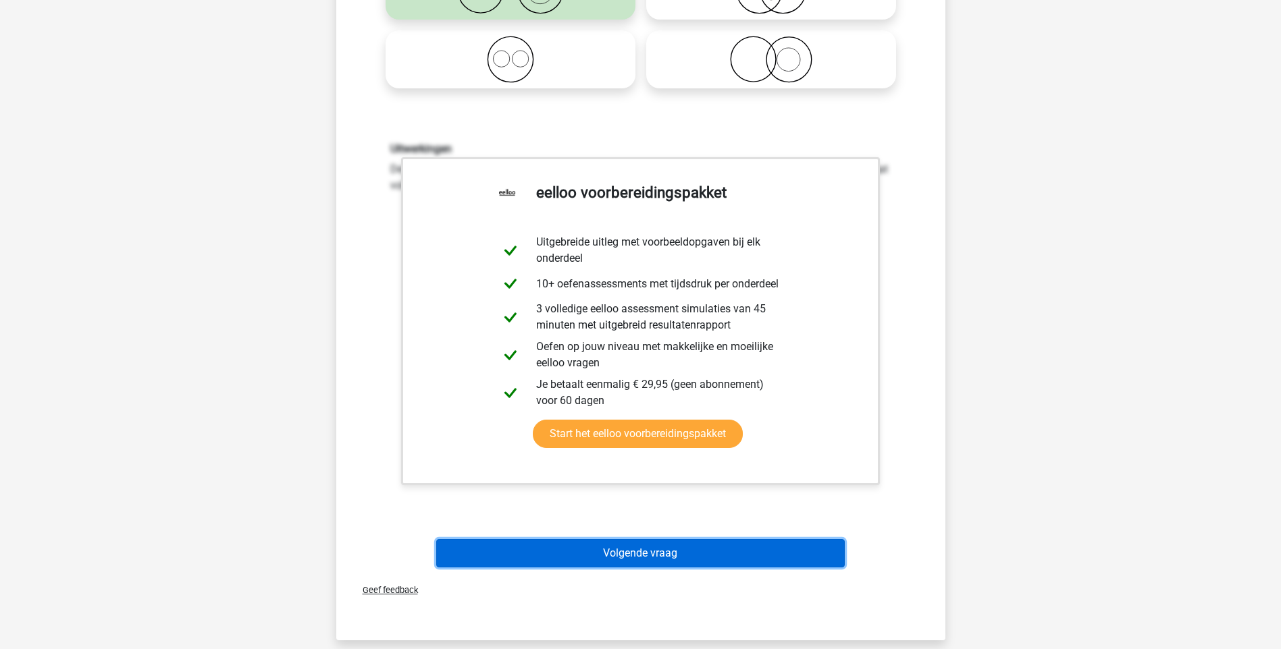
click at [655, 550] on button "Volgende vraag" at bounding box center [640, 553] width 408 height 28
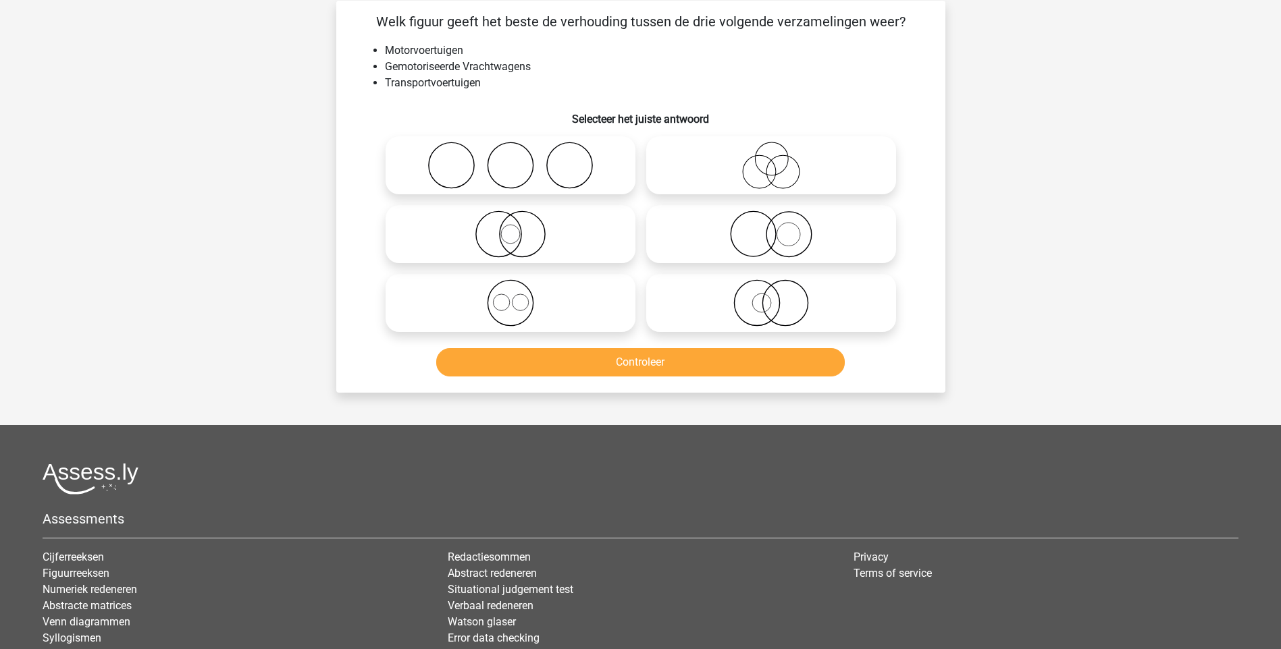
scroll to position [68, 0]
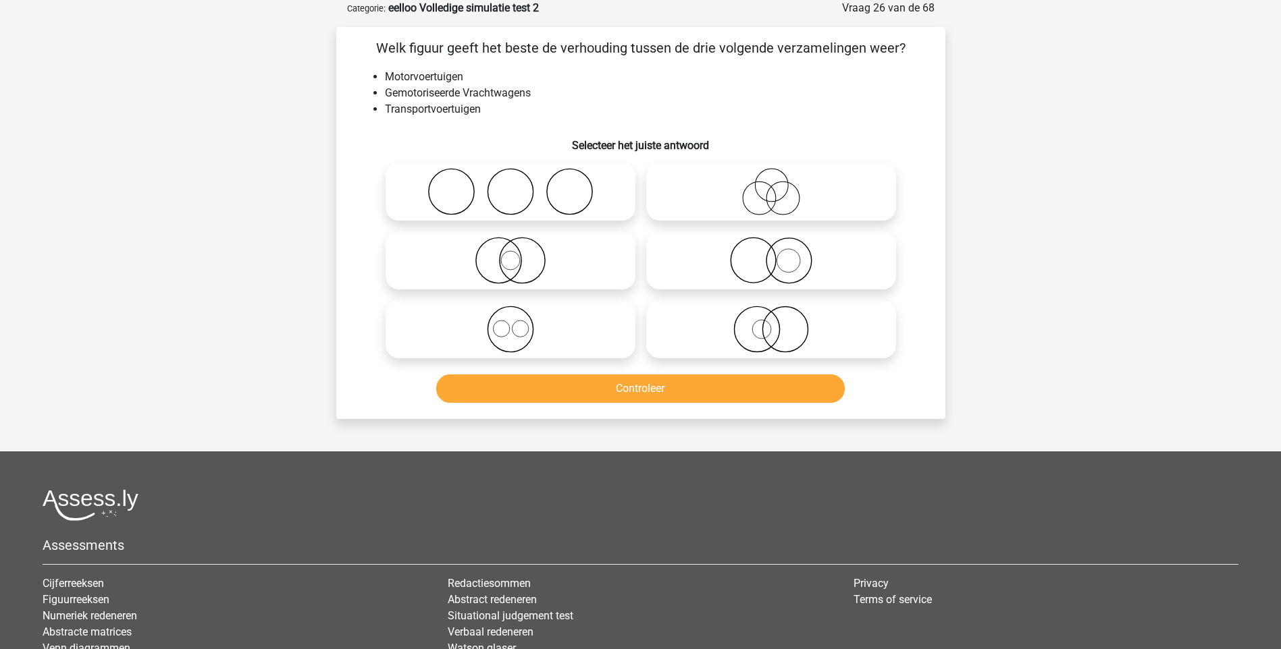
click at [519, 332] on icon at bounding box center [510, 329] width 239 height 47
click at [519, 323] on input "radio" at bounding box center [514, 318] width 9 height 9
radio input "true"
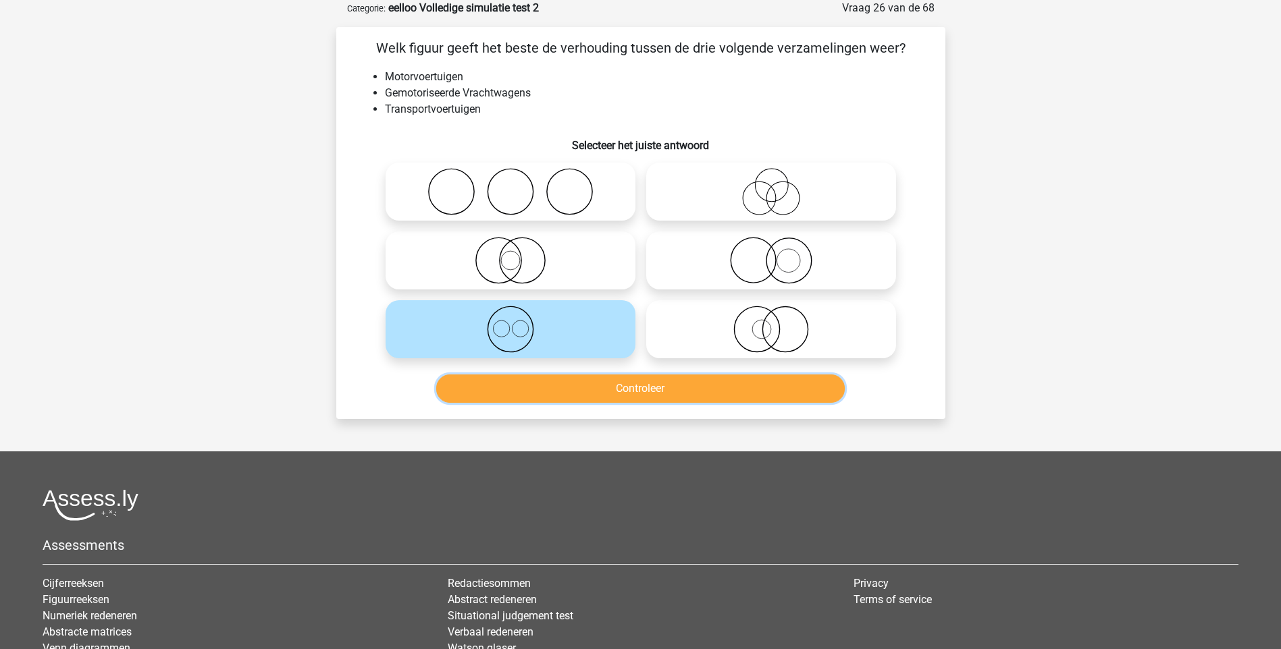
click at [651, 395] on button "Controleer" at bounding box center [640, 389] width 408 height 28
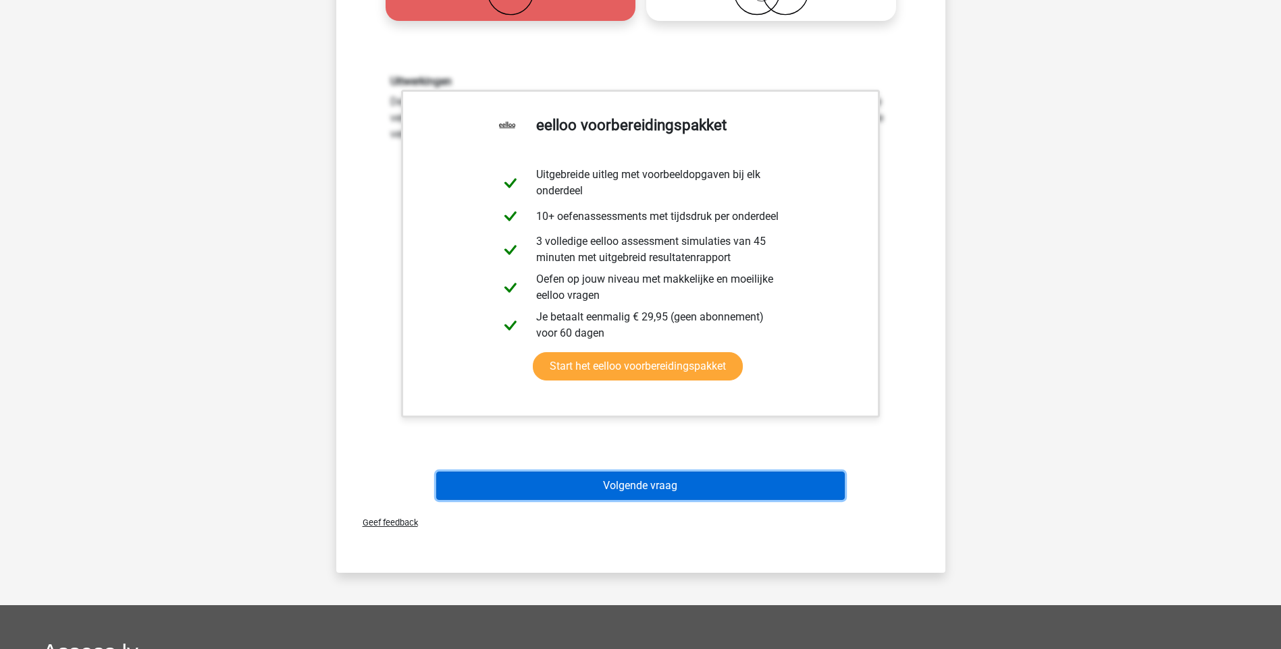
click at [613, 487] on button "Volgende vraag" at bounding box center [640, 486] width 408 height 28
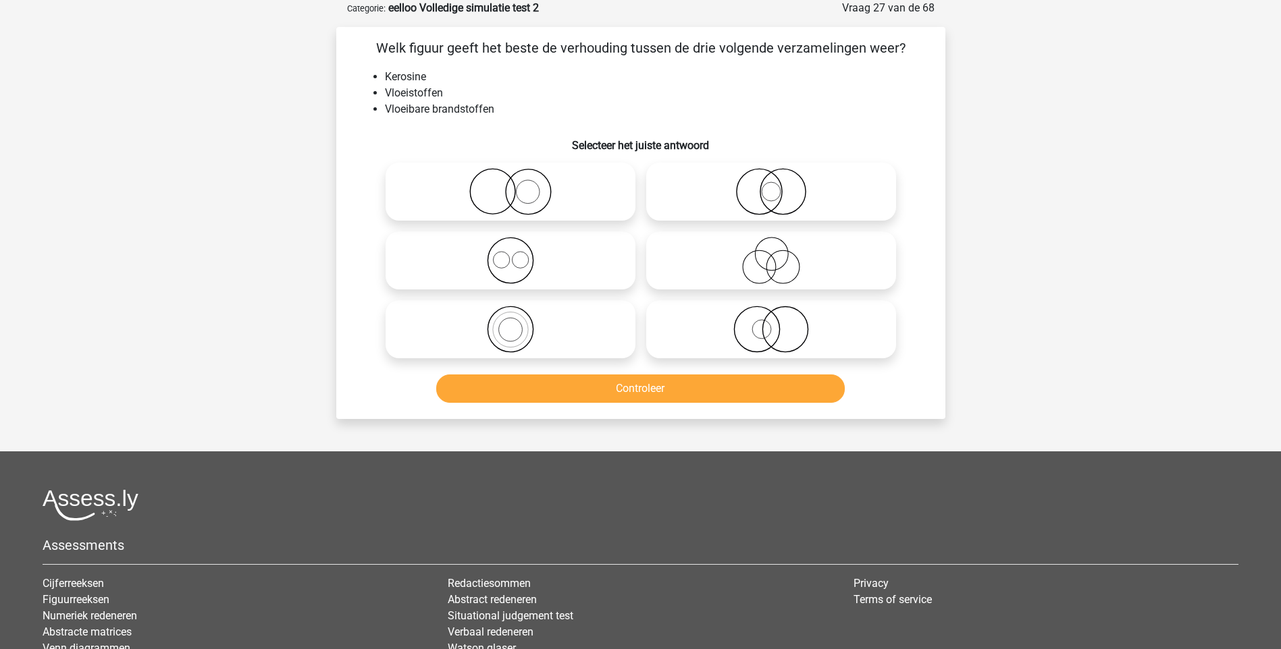
click at [510, 324] on icon at bounding box center [510, 329] width 239 height 47
click at [510, 323] on input "radio" at bounding box center [514, 318] width 9 height 9
radio input "true"
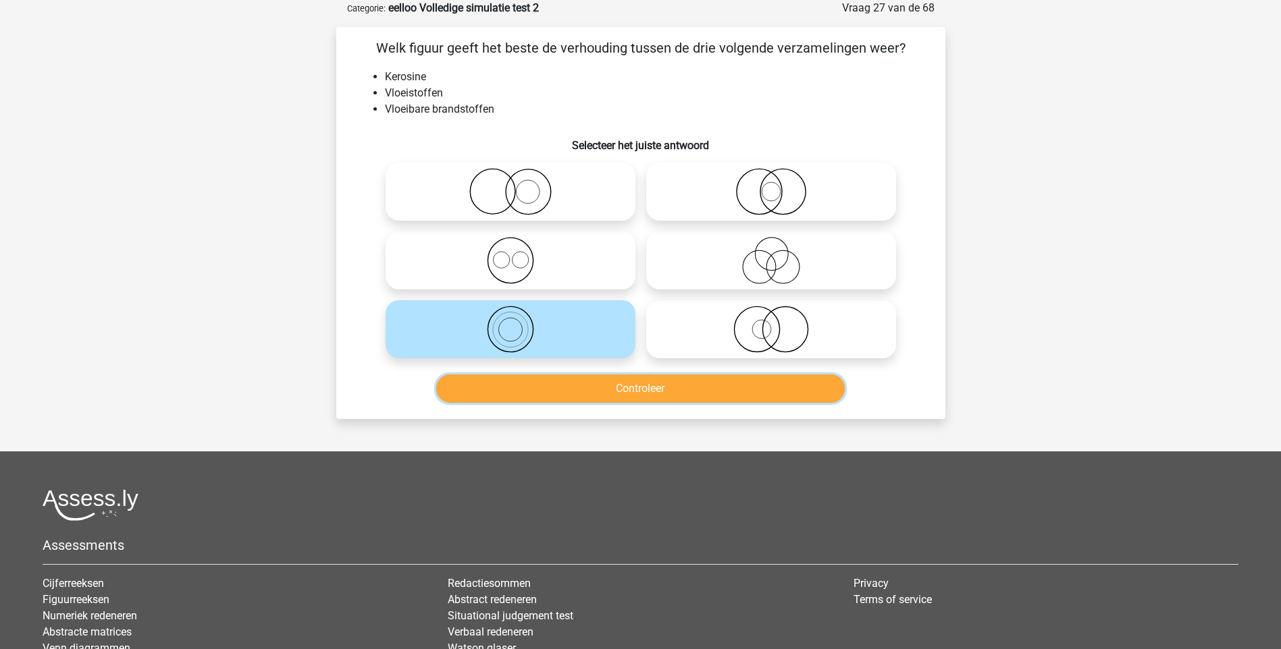
click at [622, 390] on button "Controleer" at bounding box center [640, 389] width 408 height 28
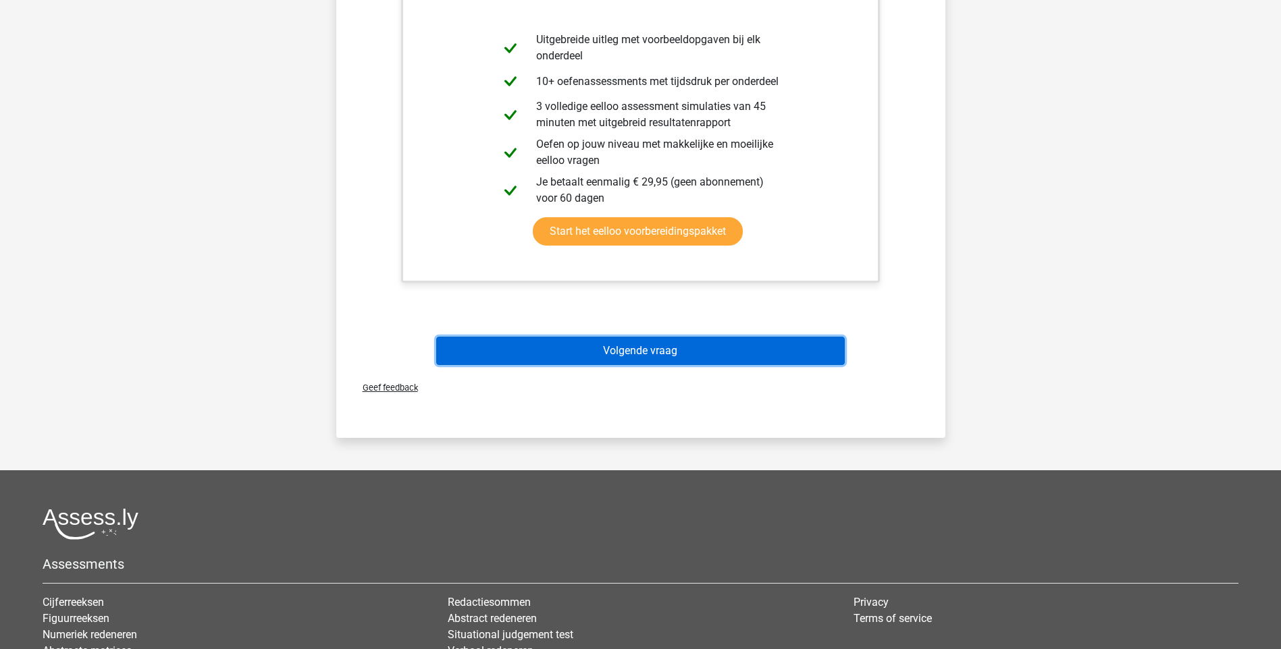
click at [606, 348] on button "Volgende vraag" at bounding box center [640, 351] width 408 height 28
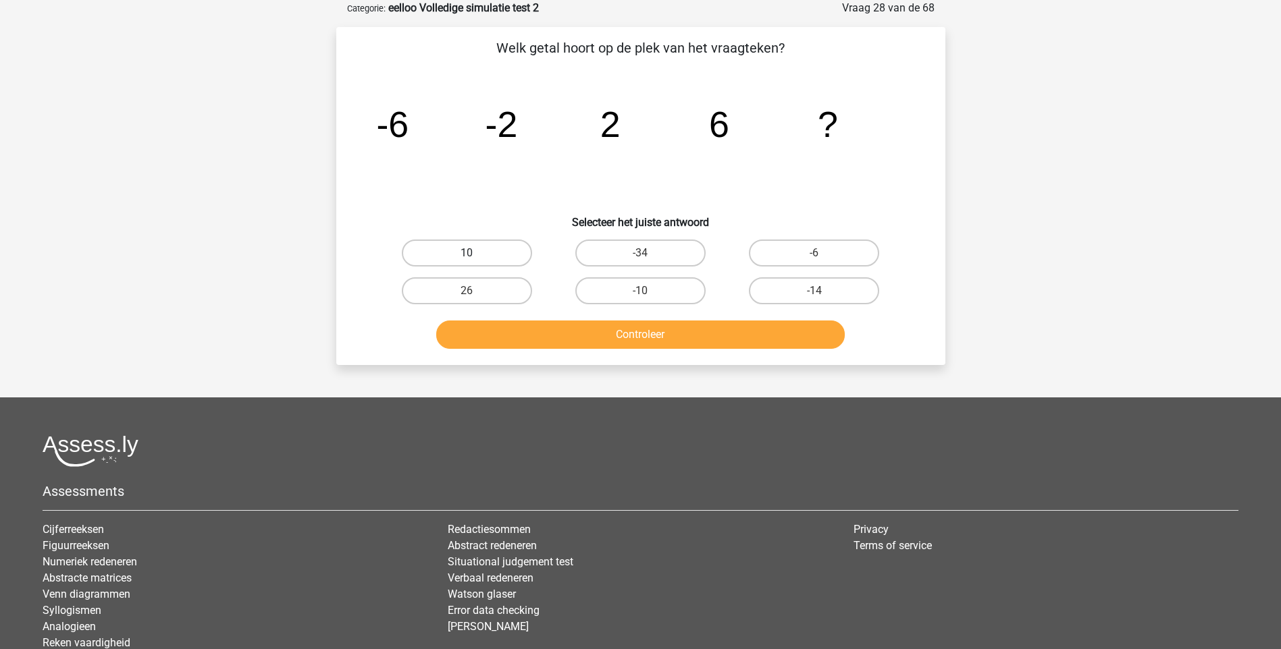
click at [484, 250] on label "10" at bounding box center [467, 253] width 130 height 27
click at [475, 253] on input "10" at bounding box center [471, 257] width 9 height 9
radio input "true"
click at [635, 333] on button "Controleer" at bounding box center [640, 335] width 408 height 28
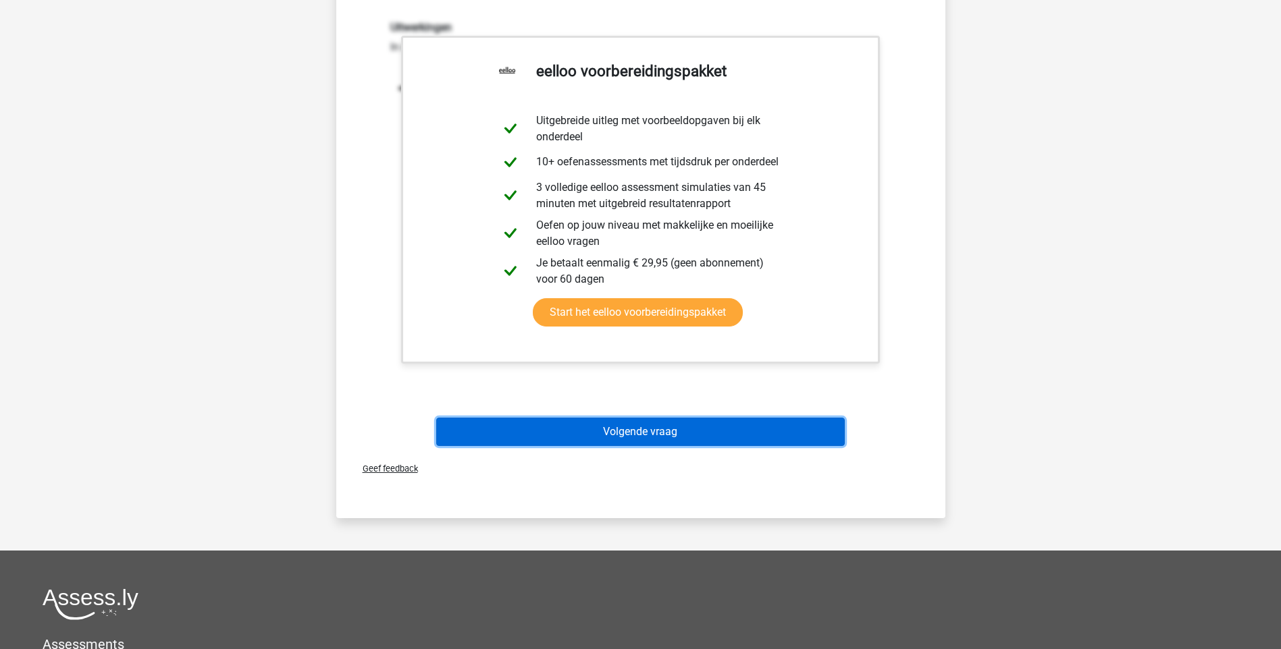
click at [658, 427] on button "Volgende vraag" at bounding box center [640, 432] width 408 height 28
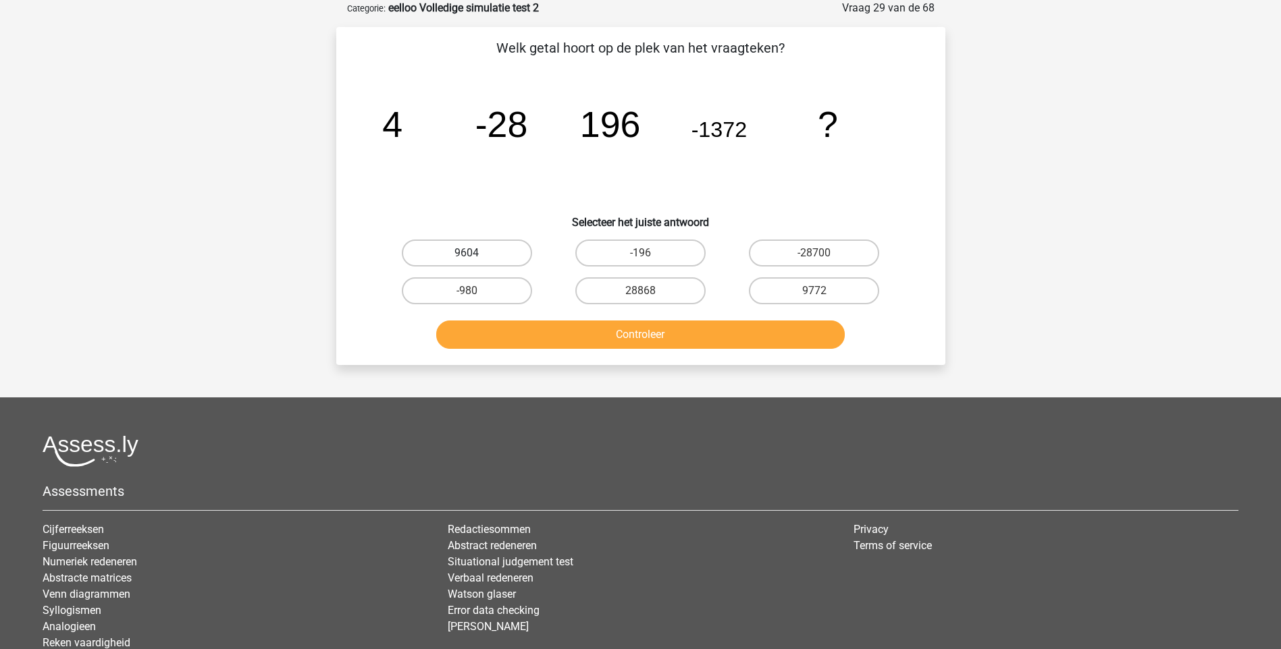
click at [460, 253] on label "9604" at bounding box center [467, 253] width 130 height 27
click at [467, 253] on input "9604" at bounding box center [471, 257] width 9 height 9
radio input "true"
click at [668, 335] on button "Controleer" at bounding box center [640, 335] width 408 height 28
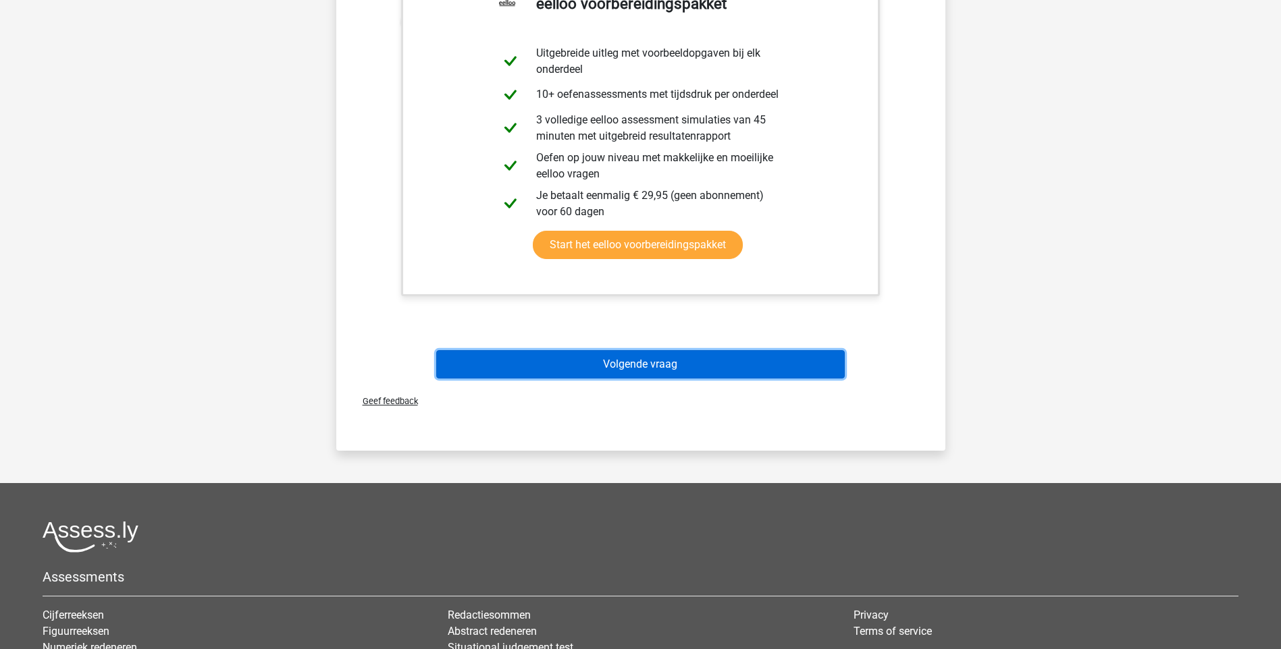
click at [676, 372] on button "Volgende vraag" at bounding box center [640, 364] width 408 height 28
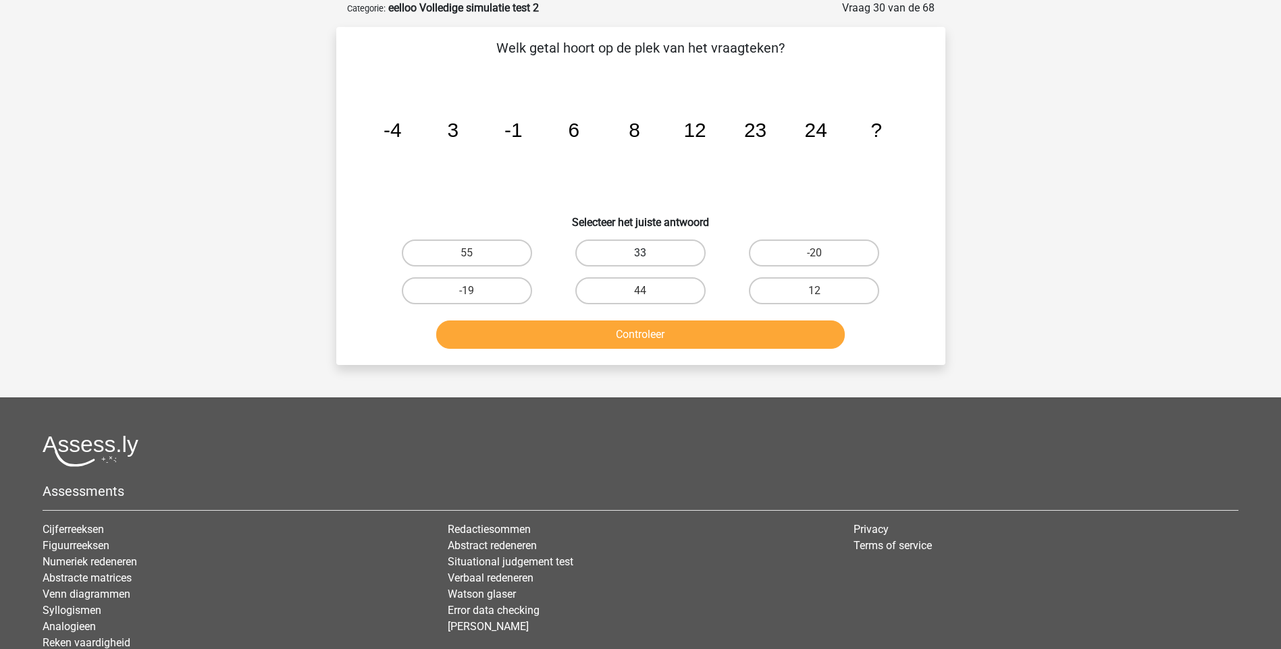
click at [648, 252] on label "33" at bounding box center [640, 253] width 130 height 27
click at [648, 253] on input "33" at bounding box center [644, 257] width 9 height 9
radio input "true"
click at [664, 341] on button "Controleer" at bounding box center [640, 335] width 408 height 28
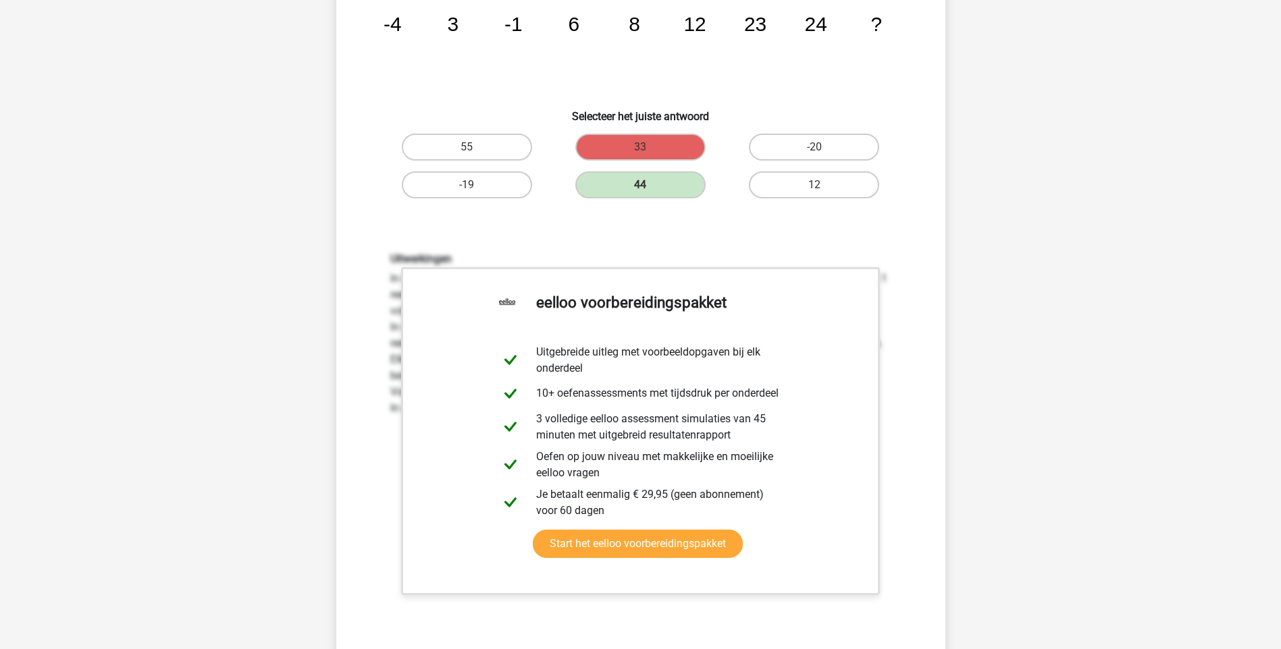
scroll to position [405, 0]
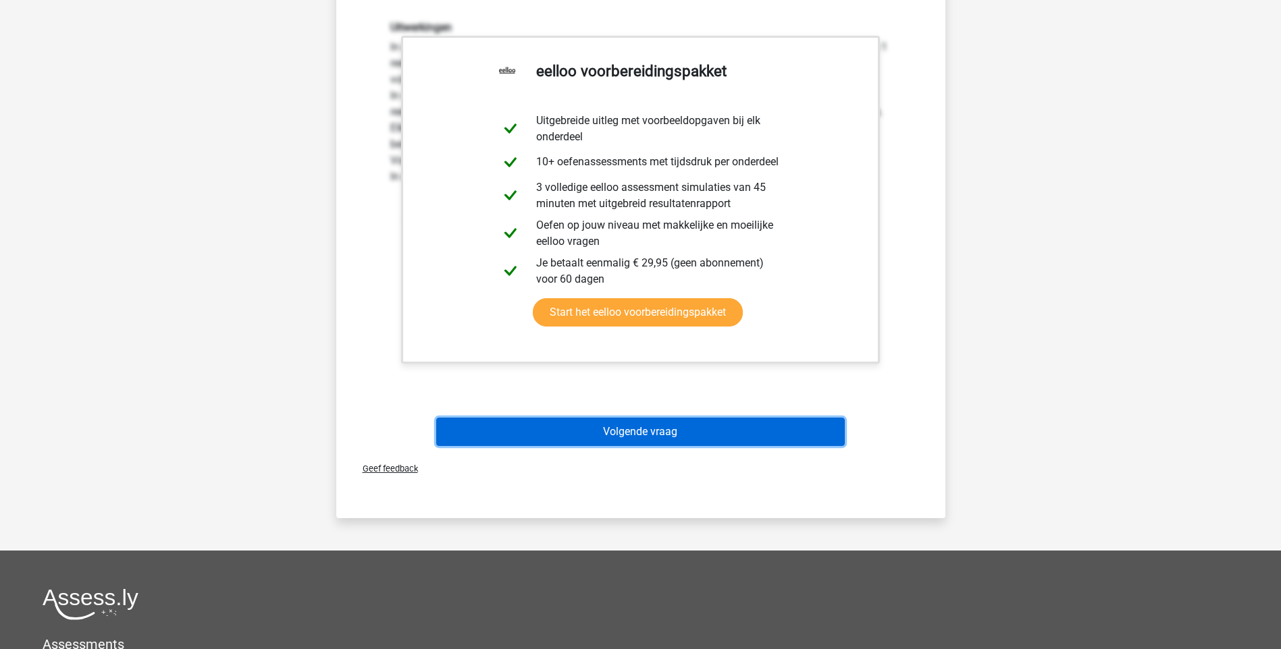
click at [624, 425] on button "Volgende vraag" at bounding box center [640, 432] width 408 height 28
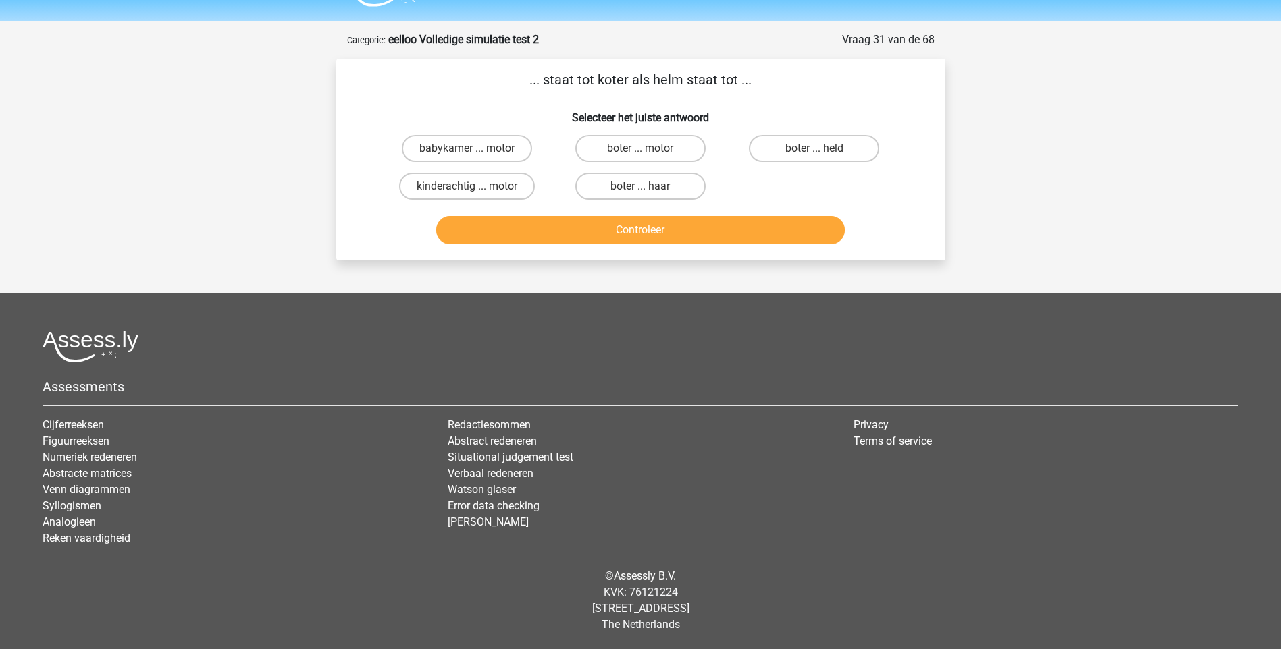
scroll to position [36, 0]
click at [640, 145] on label "boter ... motor" at bounding box center [640, 148] width 130 height 27
click at [640, 149] on input "boter ... motor" at bounding box center [644, 153] width 9 height 9
radio input "true"
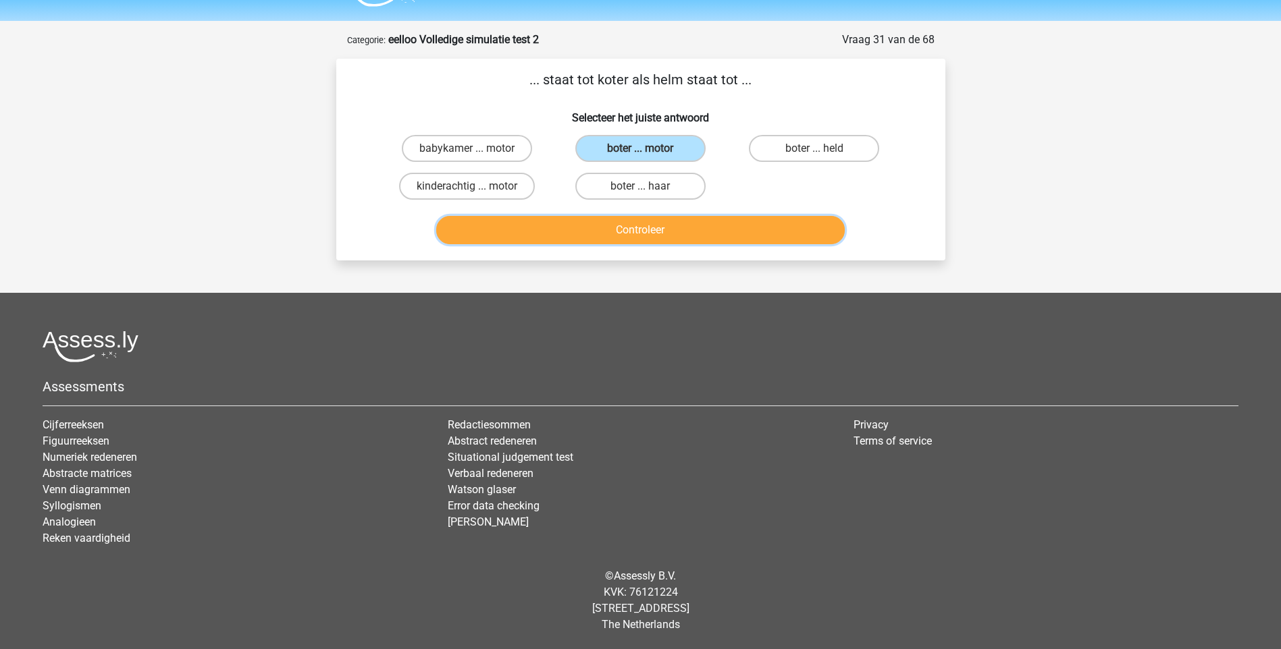
click at [634, 234] on button "Controleer" at bounding box center [640, 230] width 408 height 28
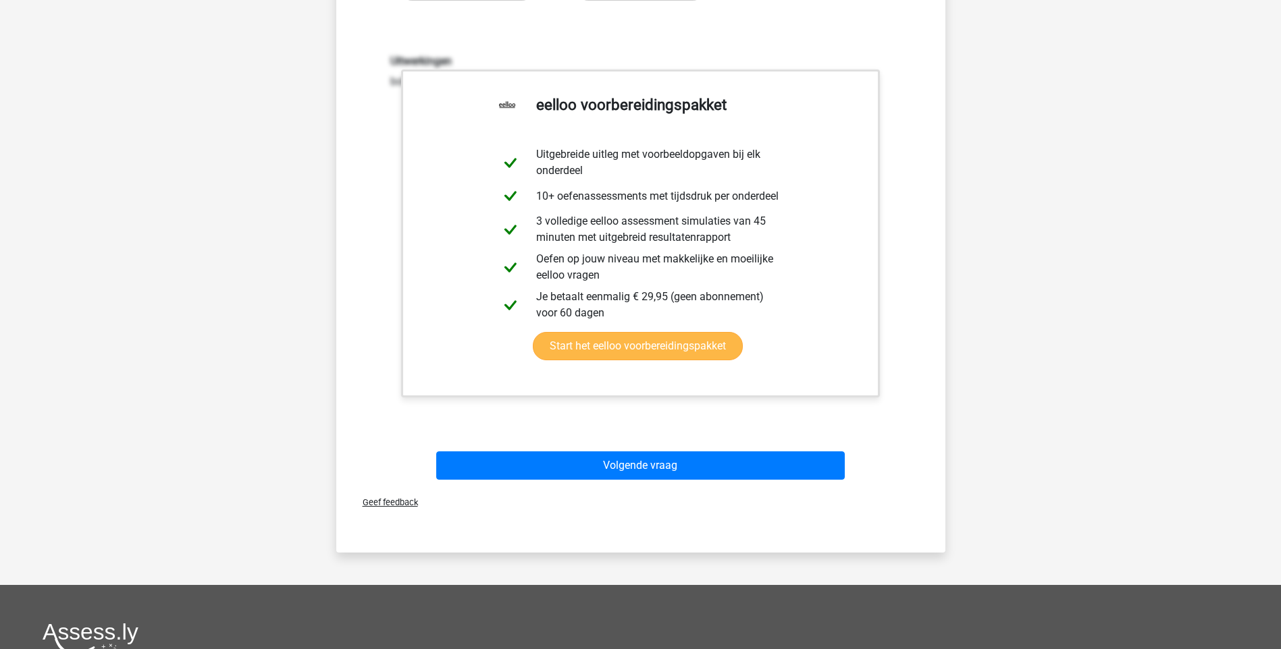
scroll to position [306, 0]
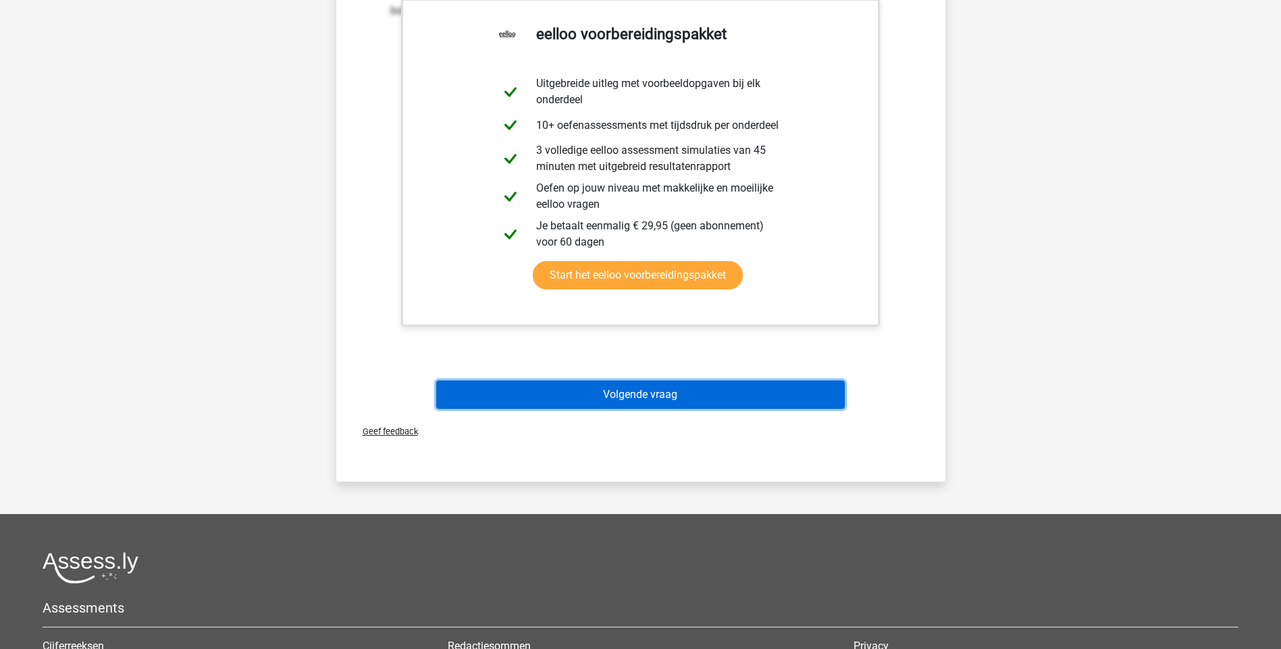
click at [641, 392] on button "Volgende vraag" at bounding box center [640, 395] width 408 height 28
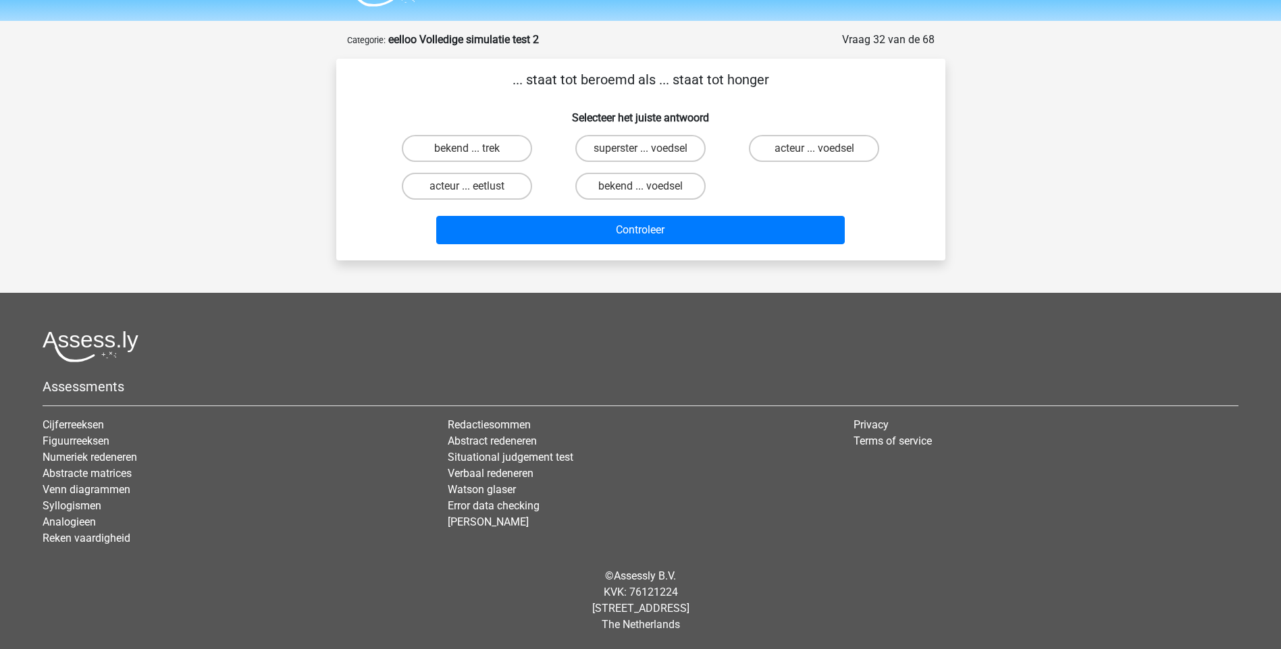
scroll to position [36, 0]
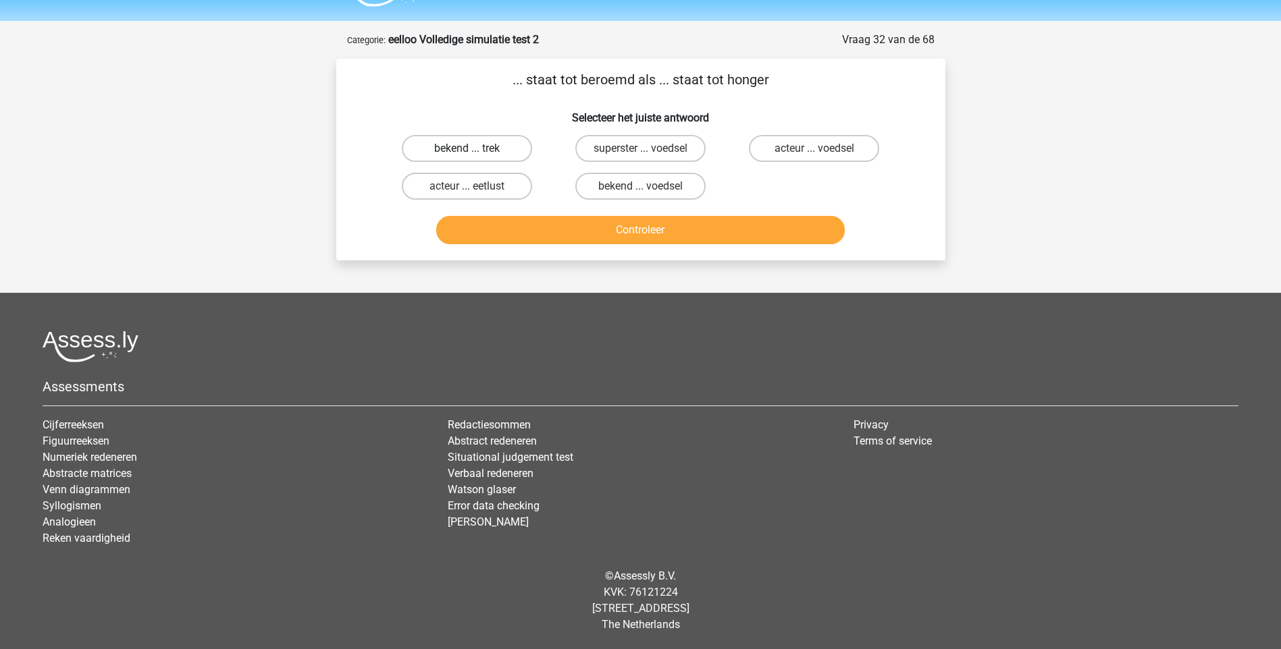
drag, startPoint x: 516, startPoint y: 152, endPoint x: 525, endPoint y: 159, distance: 11.5
click at [515, 151] on label "bekend ... trek" at bounding box center [467, 148] width 130 height 27
click at [475, 151] on input "bekend ... trek" at bounding box center [471, 153] width 9 height 9
radio input "true"
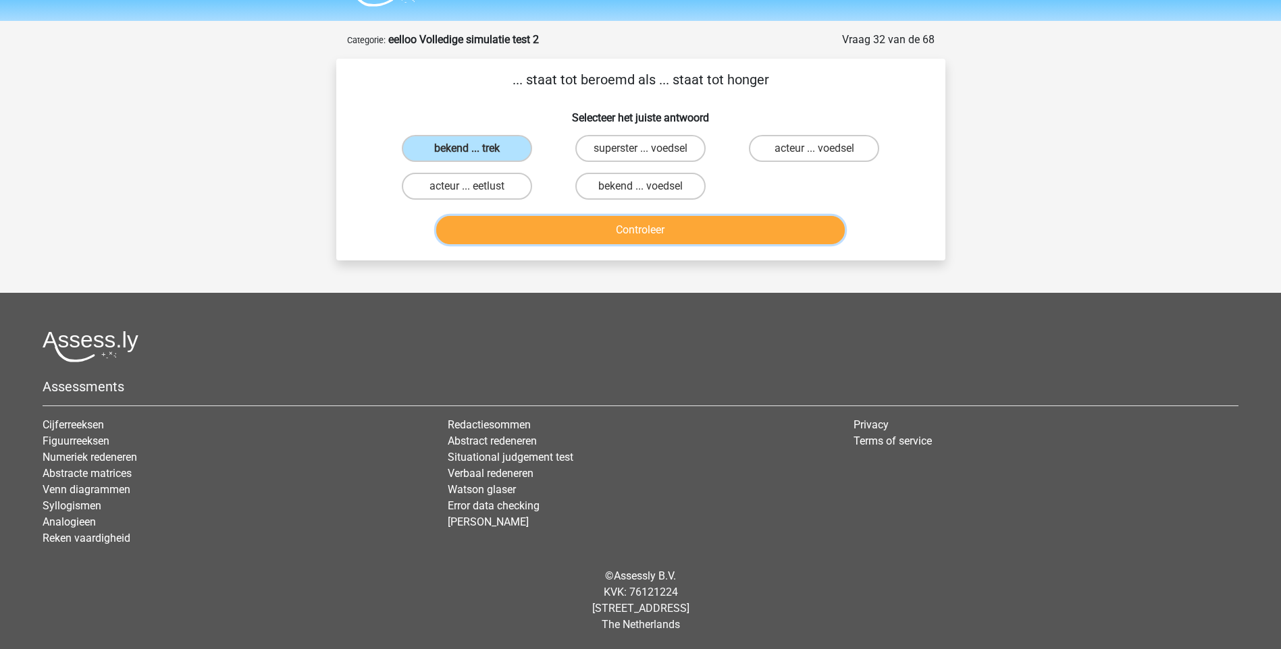
click at [635, 222] on button "Controleer" at bounding box center [640, 230] width 408 height 28
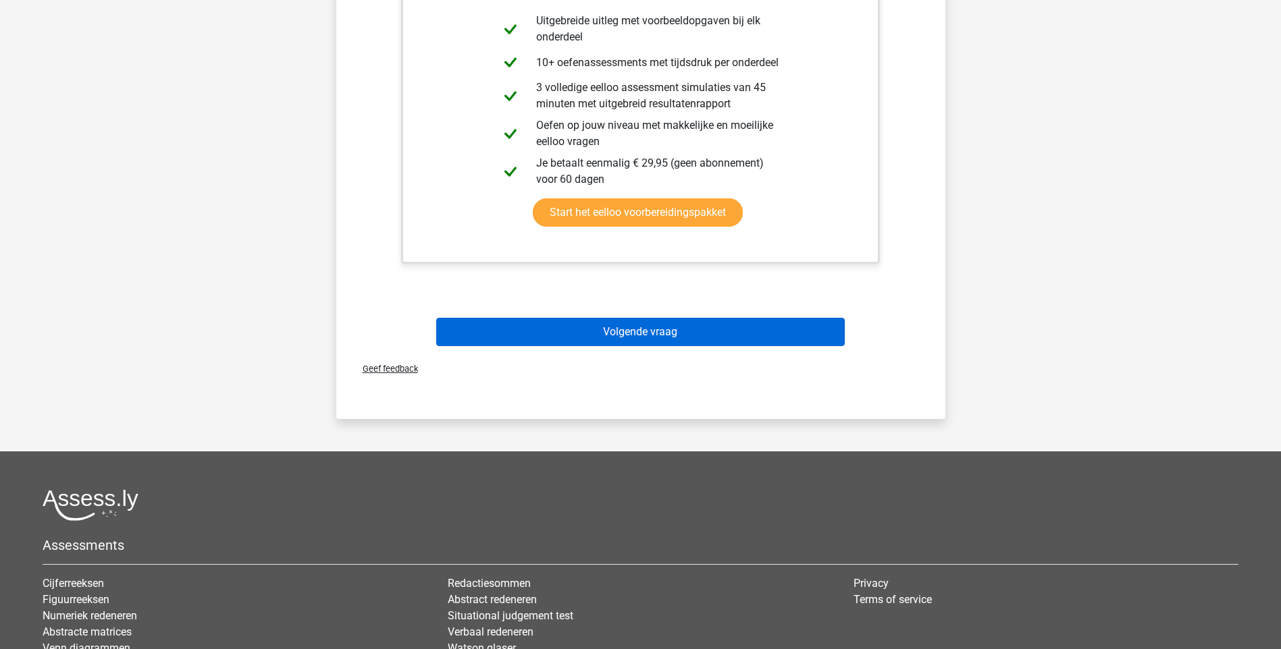
scroll to position [441, 0]
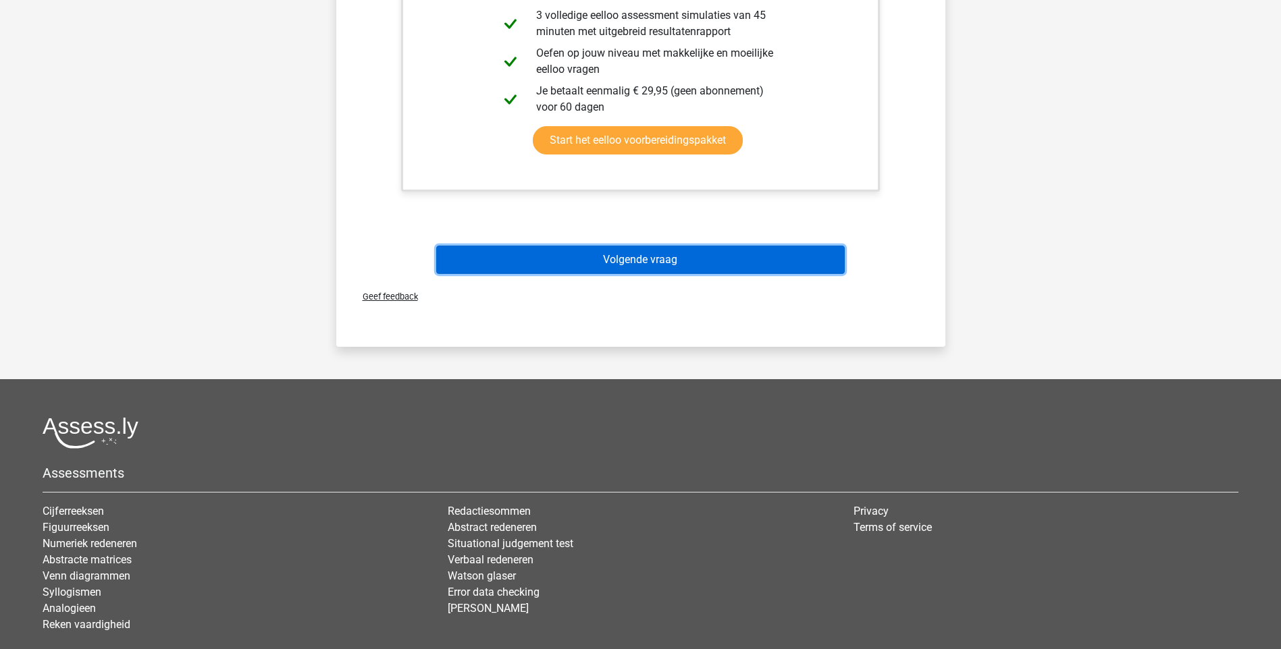
click at [642, 259] on button "Volgende vraag" at bounding box center [640, 260] width 408 height 28
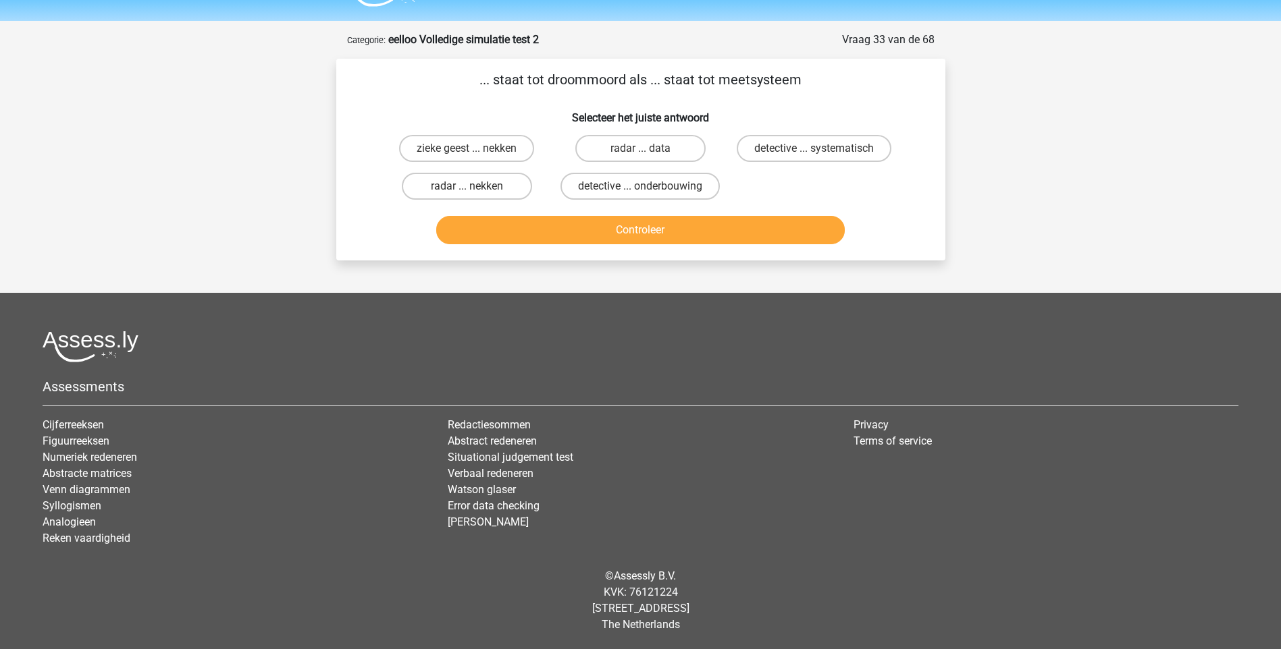
scroll to position [36, 0]
click at [493, 189] on label "radar ... nekken" at bounding box center [467, 186] width 130 height 27
click at [475, 189] on input "radar ... nekken" at bounding box center [471, 190] width 9 height 9
radio input "true"
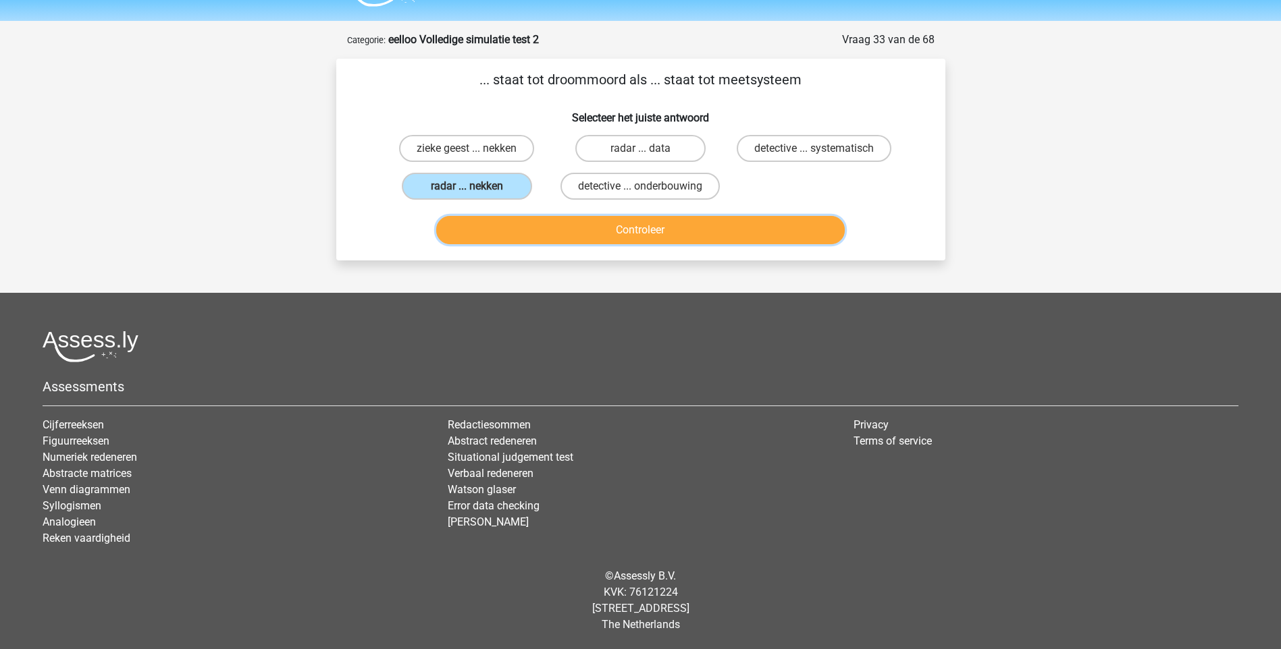
click at [614, 229] on button "Controleer" at bounding box center [640, 230] width 408 height 28
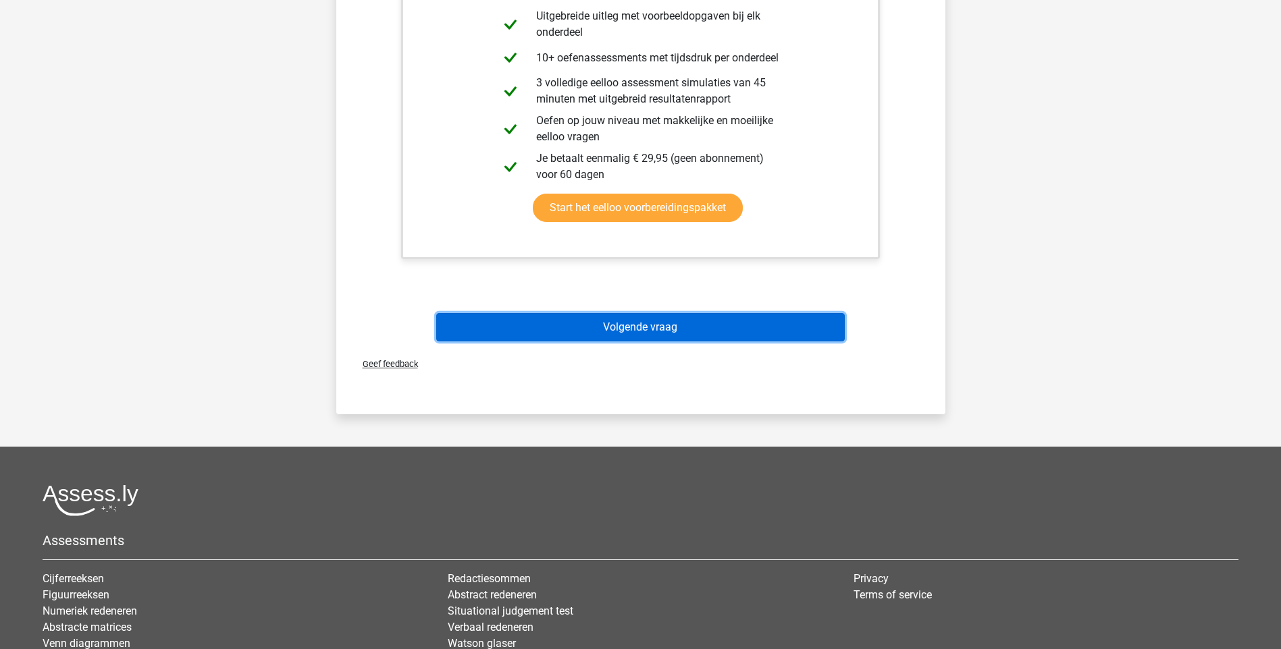
click at [623, 327] on button "Volgende vraag" at bounding box center [640, 327] width 408 height 28
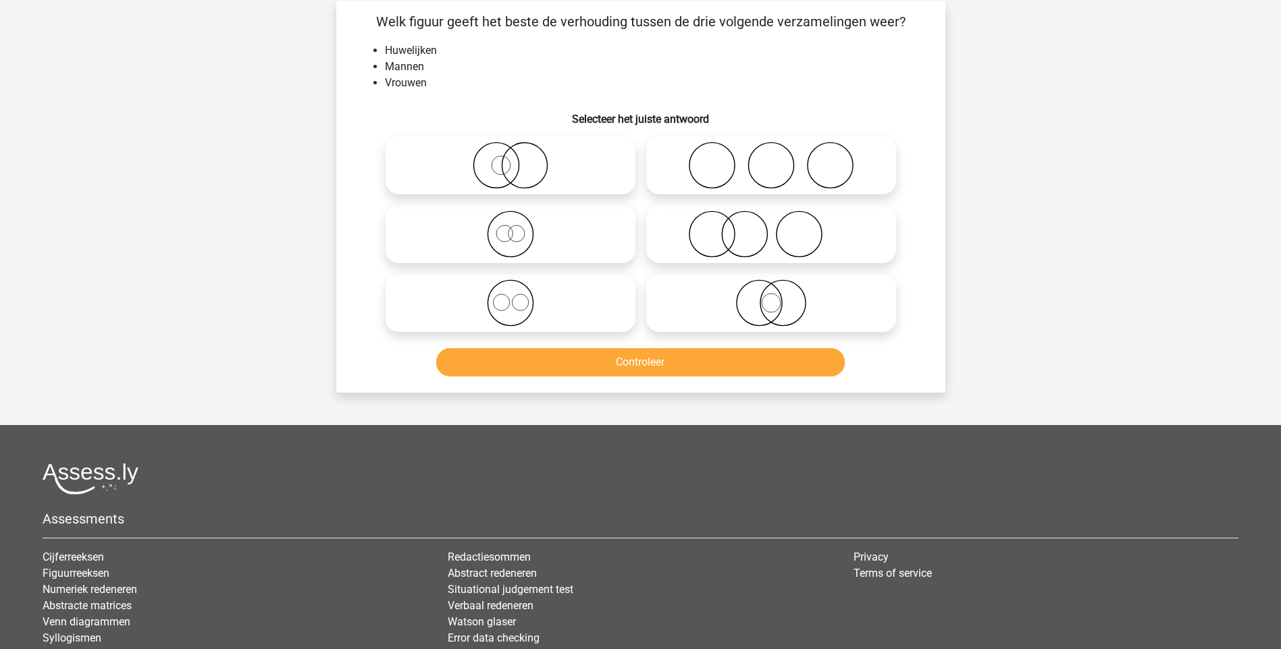
scroll to position [68, 0]
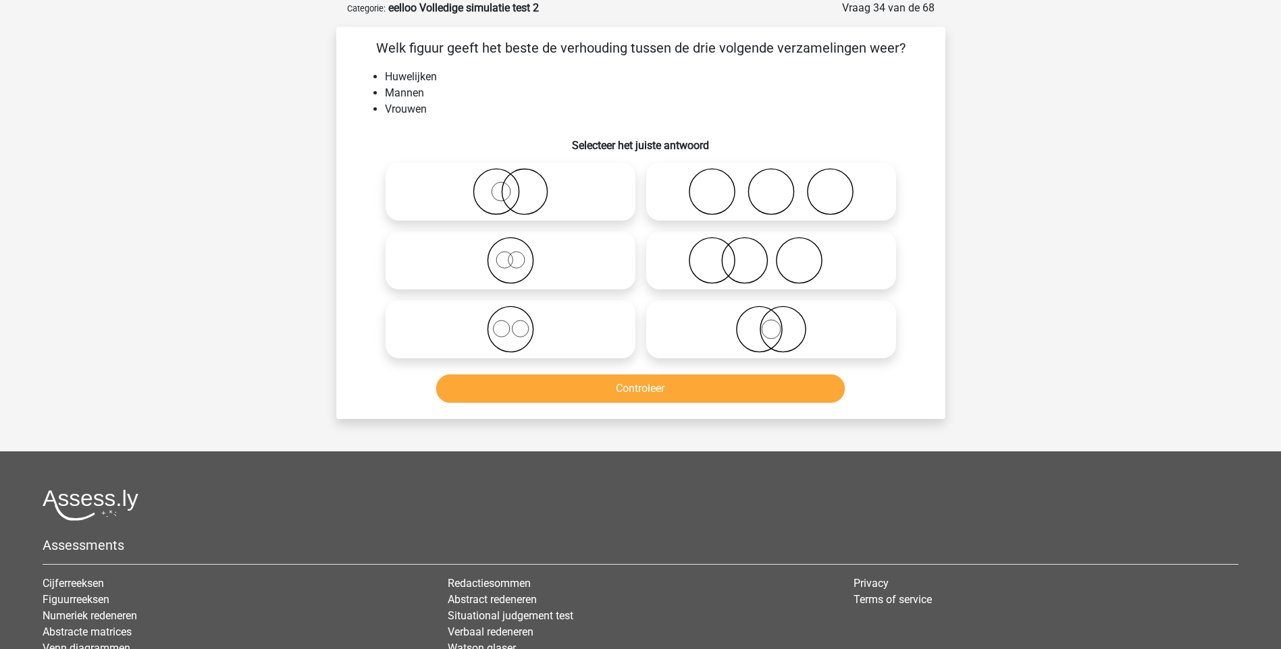
click at [789, 193] on icon at bounding box center [771, 191] width 239 height 47
click at [780, 185] on input "radio" at bounding box center [775, 180] width 9 height 9
radio input "true"
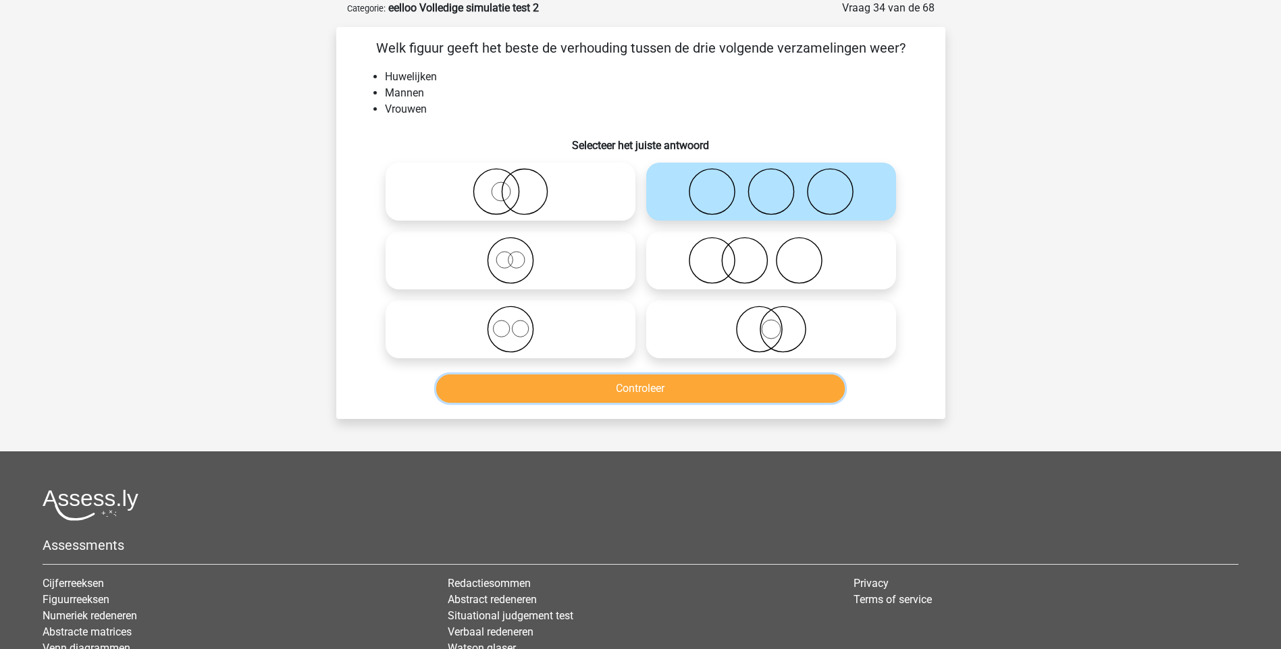
click at [673, 392] on button "Controleer" at bounding box center [640, 389] width 408 height 28
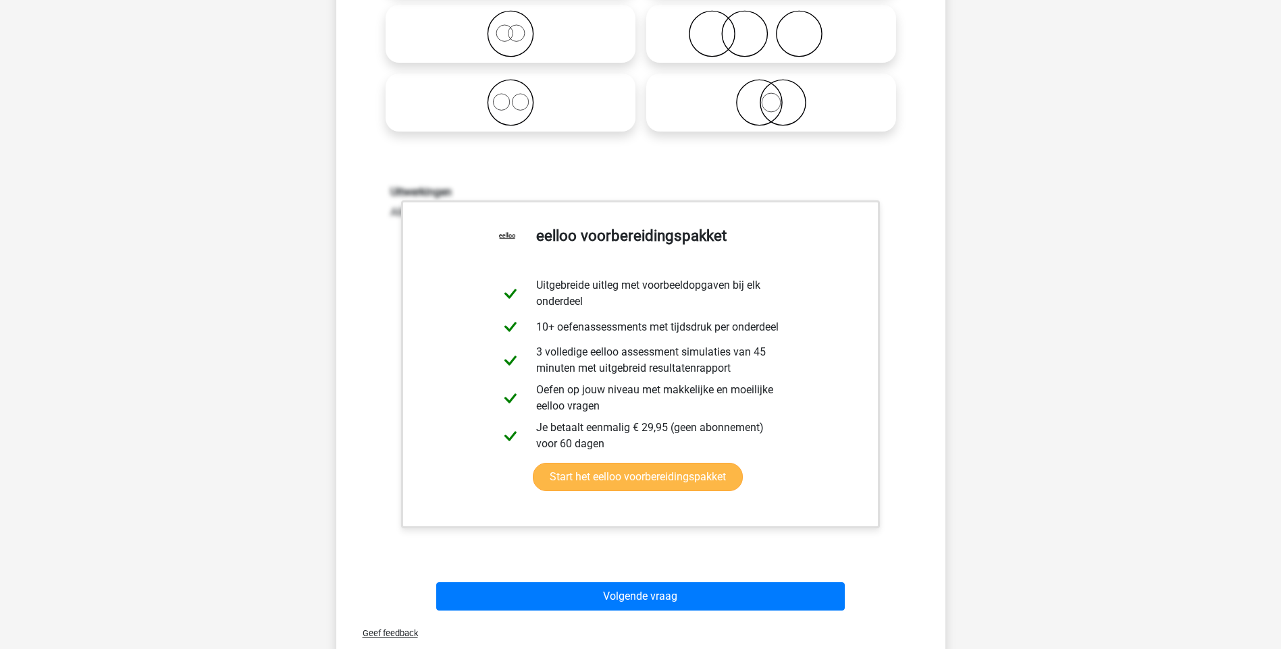
scroll to position [338, 0]
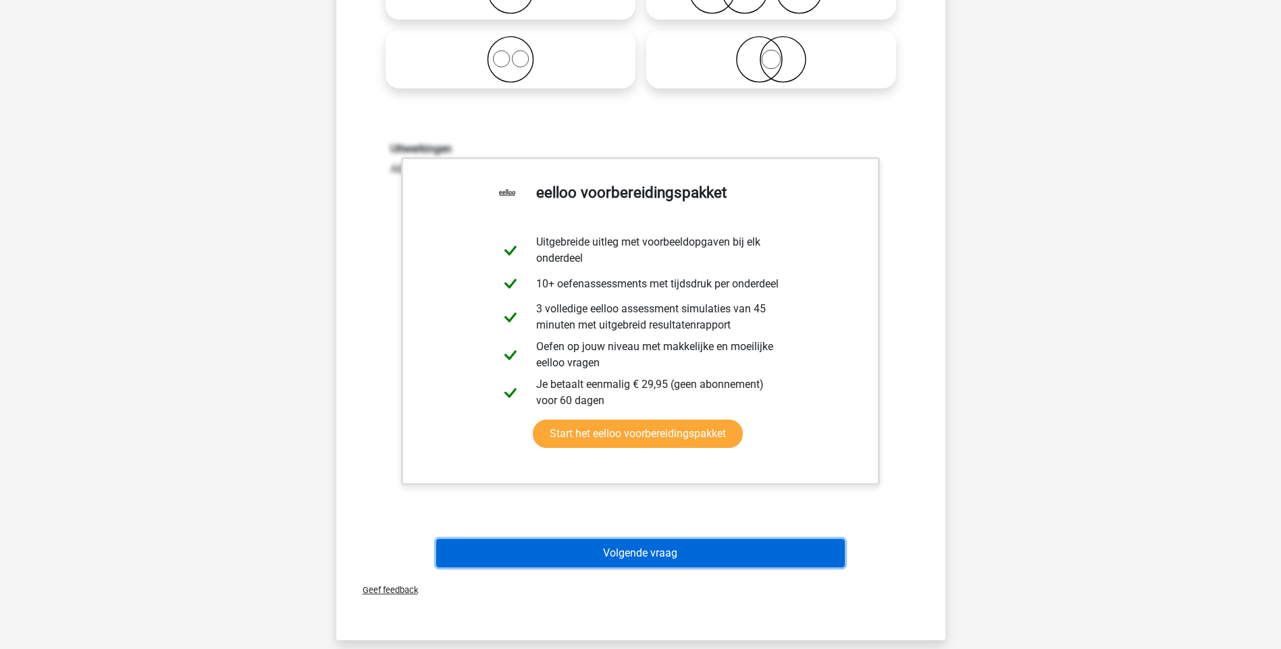
click at [658, 552] on button "Volgende vraag" at bounding box center [640, 553] width 408 height 28
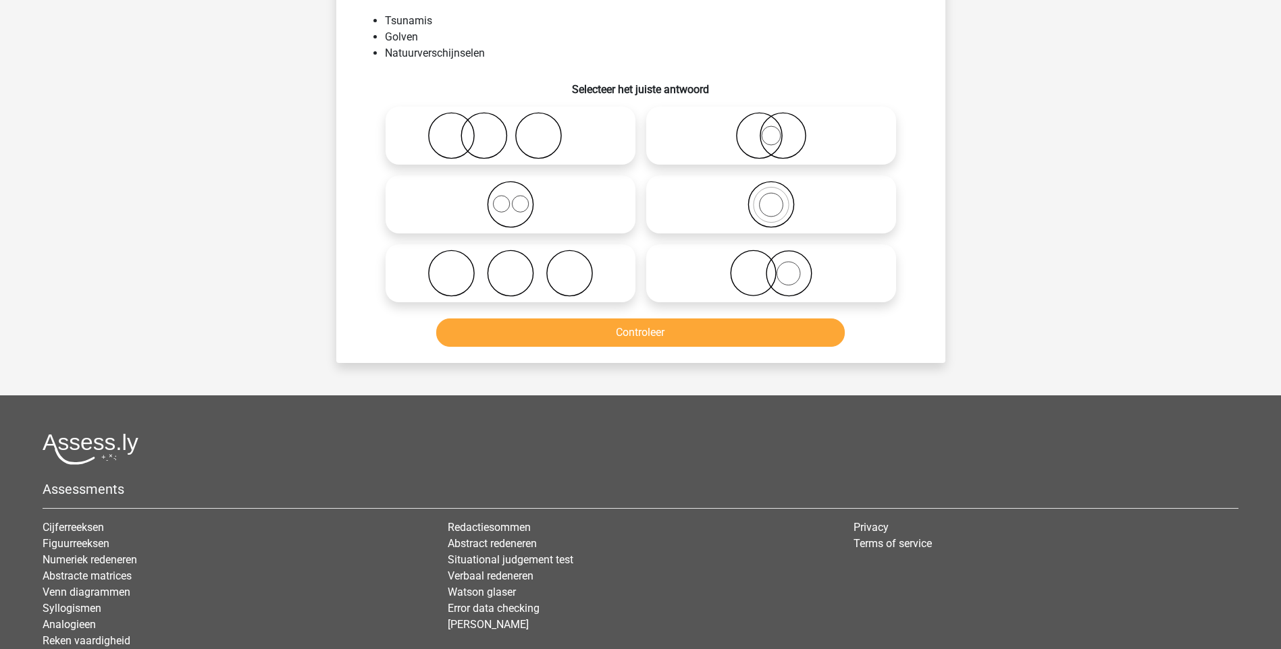
scroll to position [68, 0]
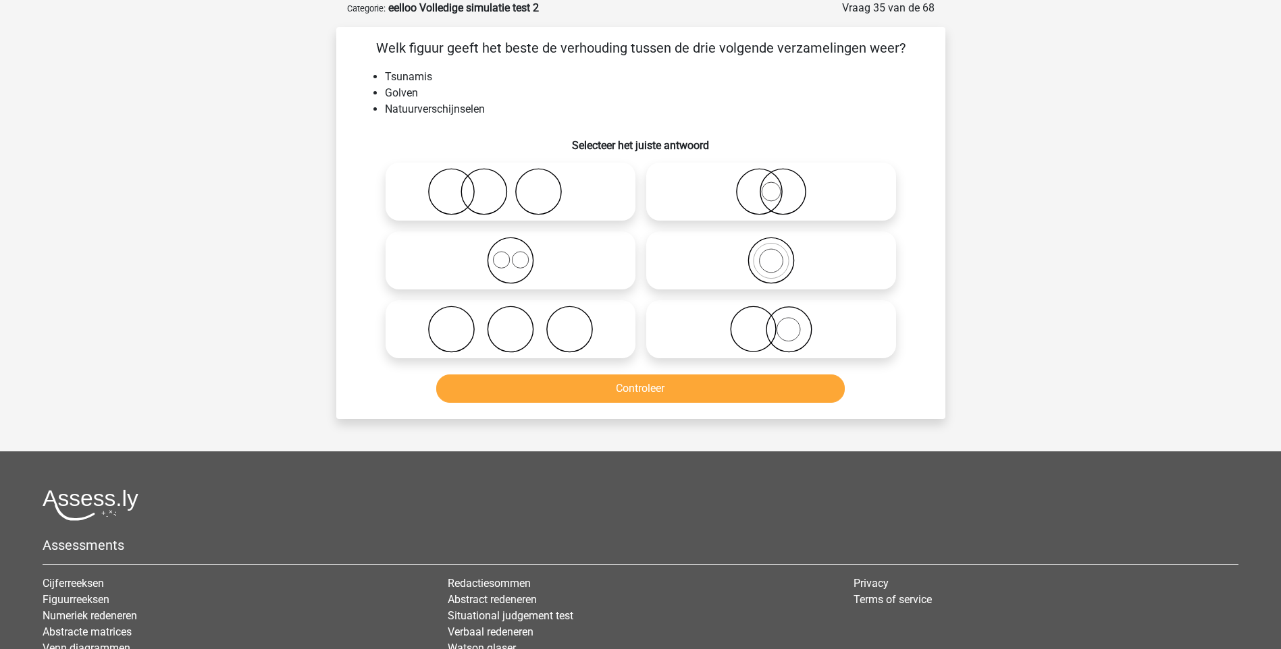
click at [770, 202] on icon at bounding box center [771, 191] width 239 height 47
click at [771, 185] on input "radio" at bounding box center [775, 180] width 9 height 9
radio input "true"
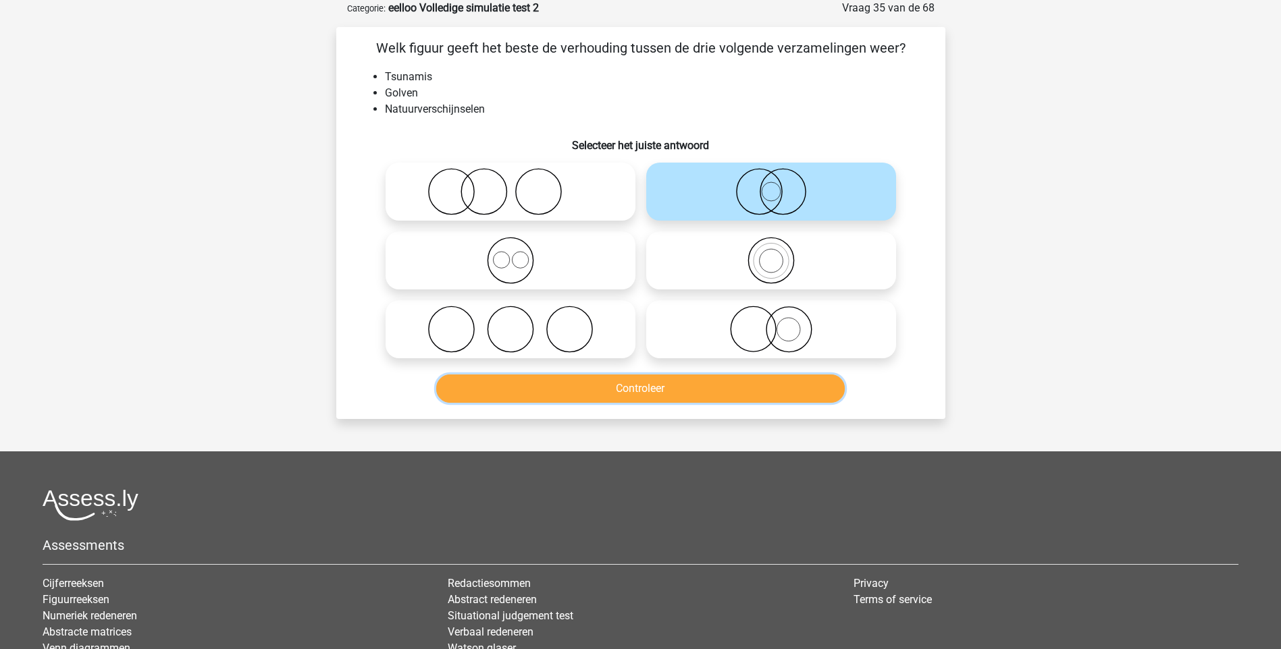
click at [662, 385] on button "Controleer" at bounding box center [640, 389] width 408 height 28
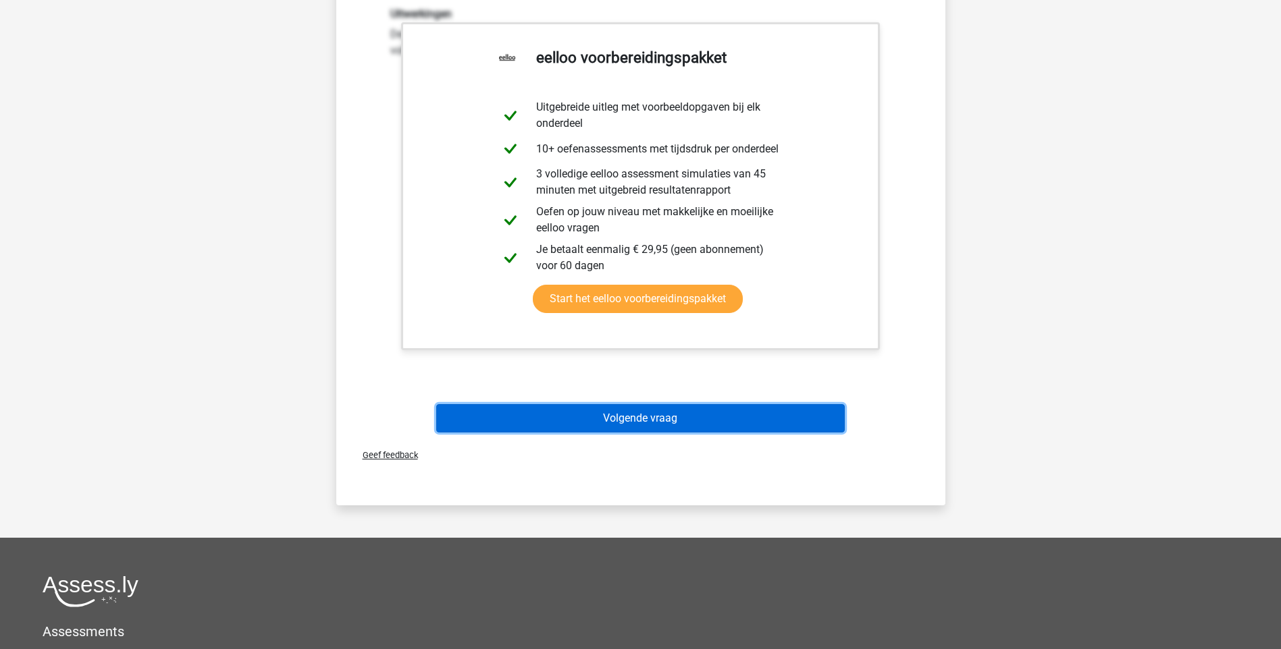
click at [634, 404] on button "Volgende vraag" at bounding box center [640, 418] width 408 height 28
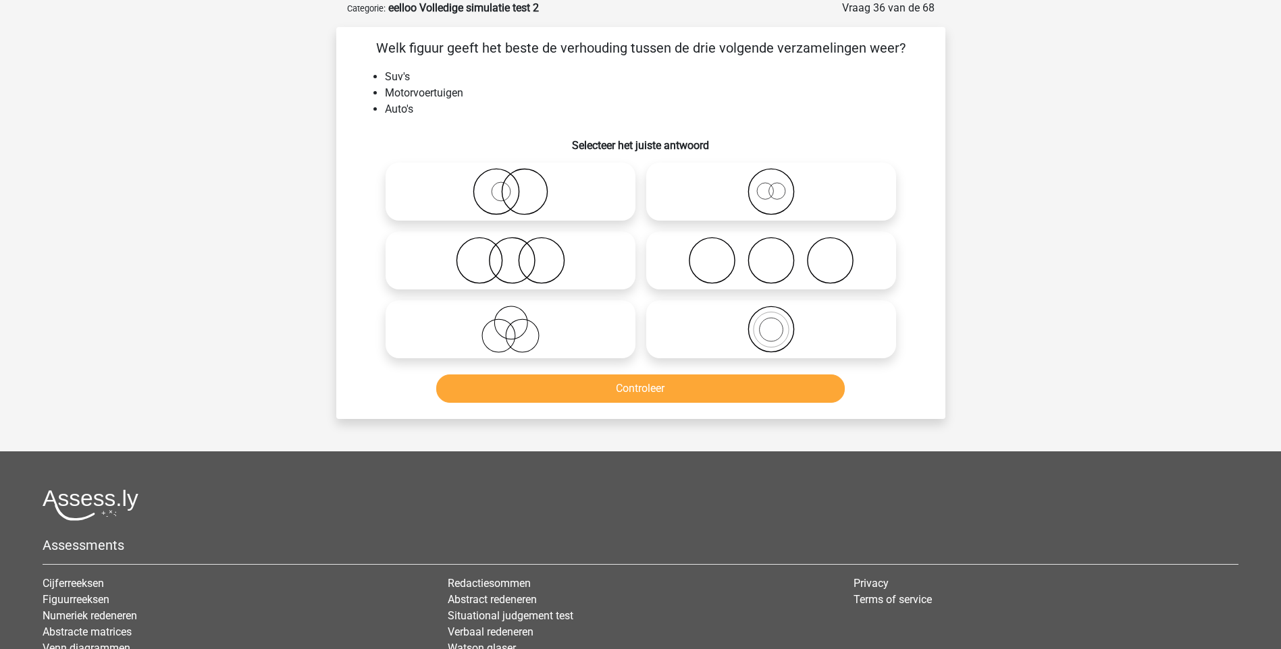
click at [780, 333] on icon at bounding box center [771, 329] width 239 height 47
click at [780, 323] on input "radio" at bounding box center [775, 318] width 9 height 9
radio input "true"
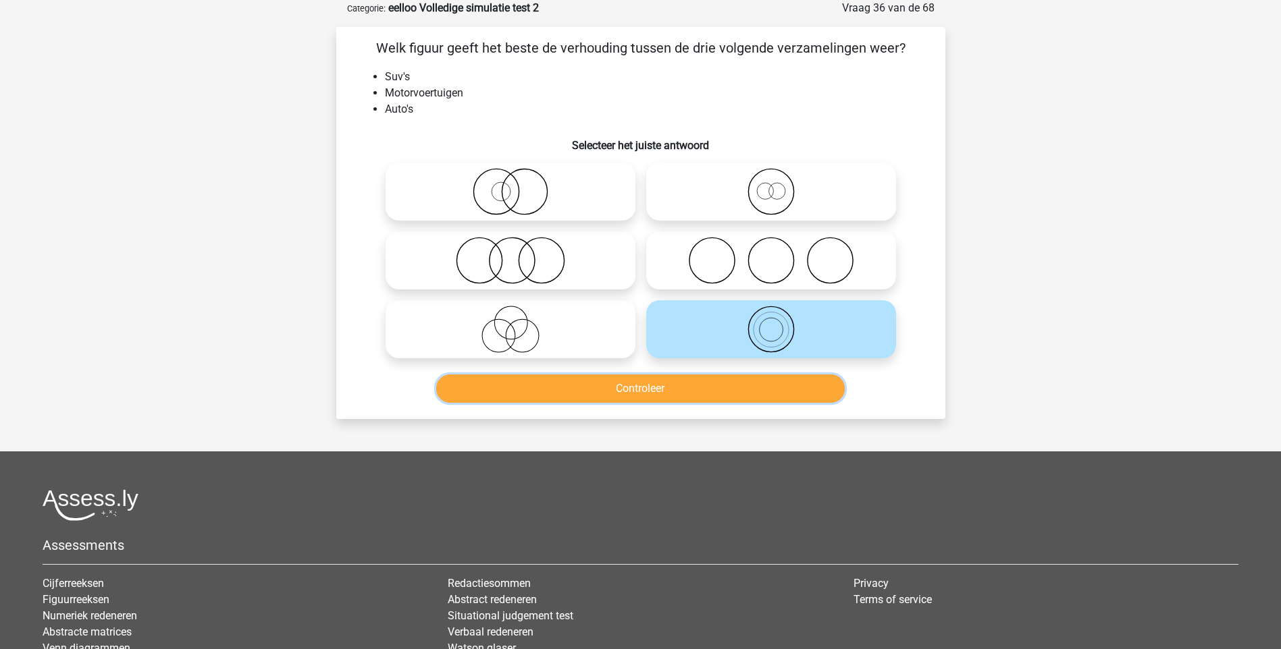
click at [682, 393] on button "Controleer" at bounding box center [640, 389] width 408 height 28
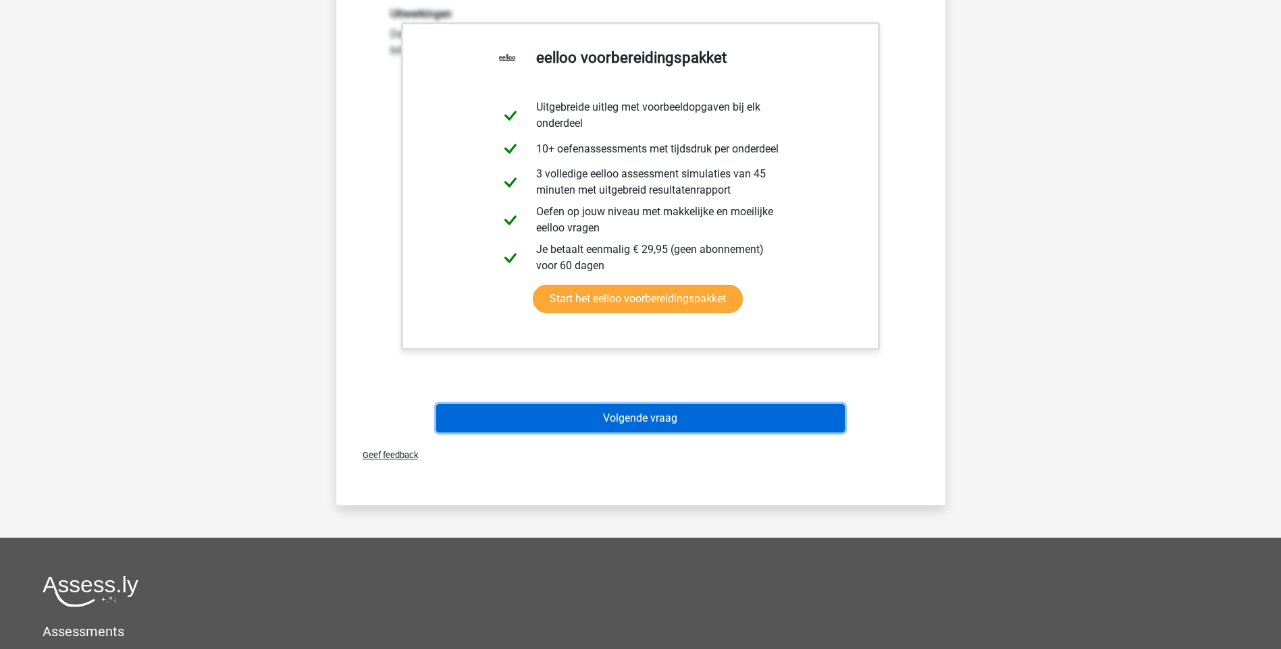
click at [647, 419] on button "Volgende vraag" at bounding box center [640, 418] width 408 height 28
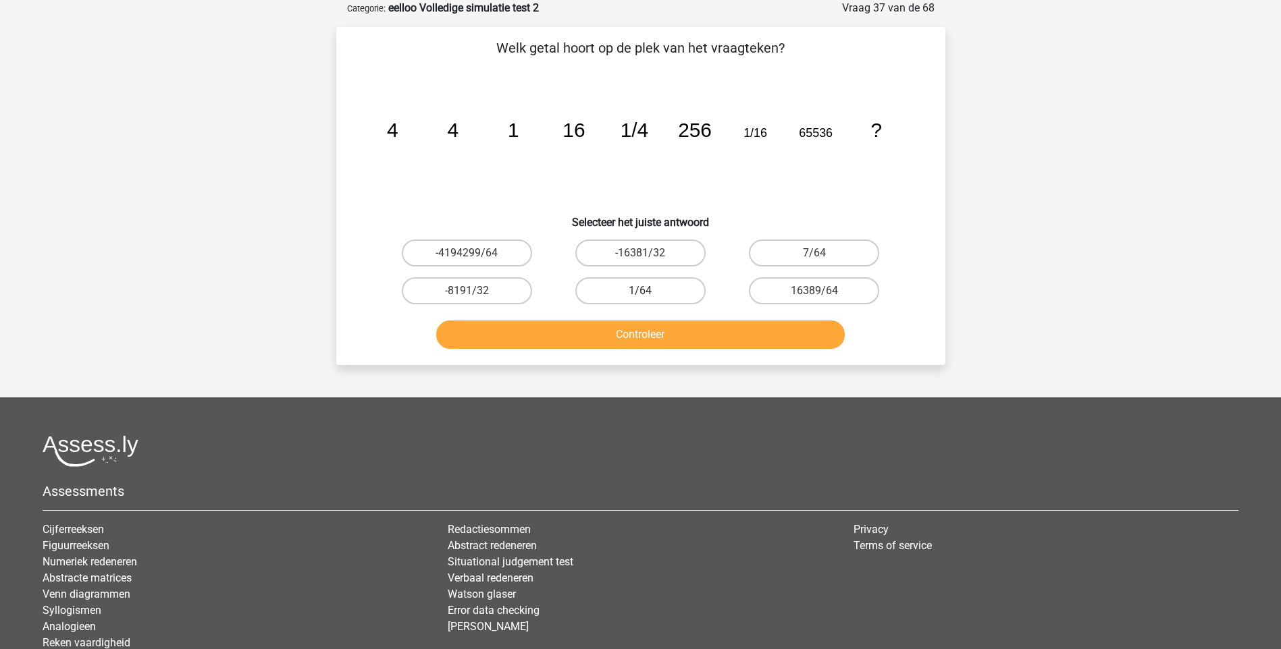
click at [651, 292] on label "1/64" at bounding box center [640, 290] width 130 height 27
click at [649, 292] on input "1/64" at bounding box center [644, 295] width 9 height 9
radio input "true"
click at [651, 337] on button "Controleer" at bounding box center [640, 335] width 408 height 28
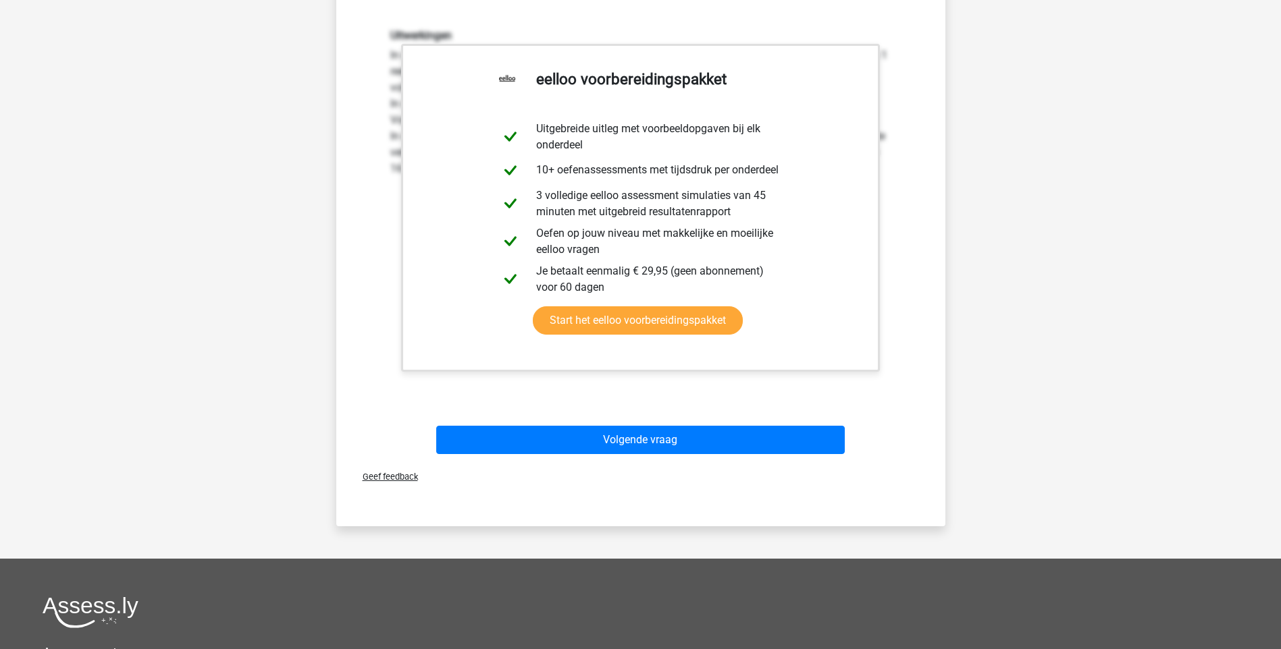
scroll to position [405, 0]
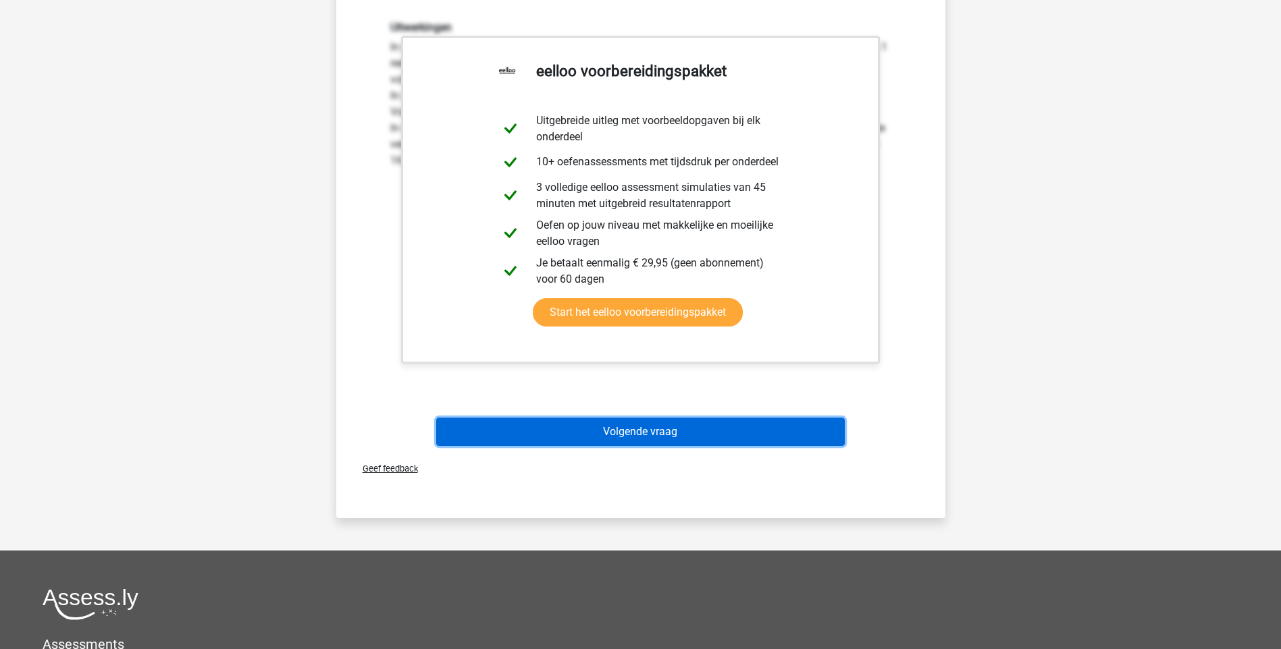
click at [627, 433] on button "Volgende vraag" at bounding box center [640, 432] width 408 height 28
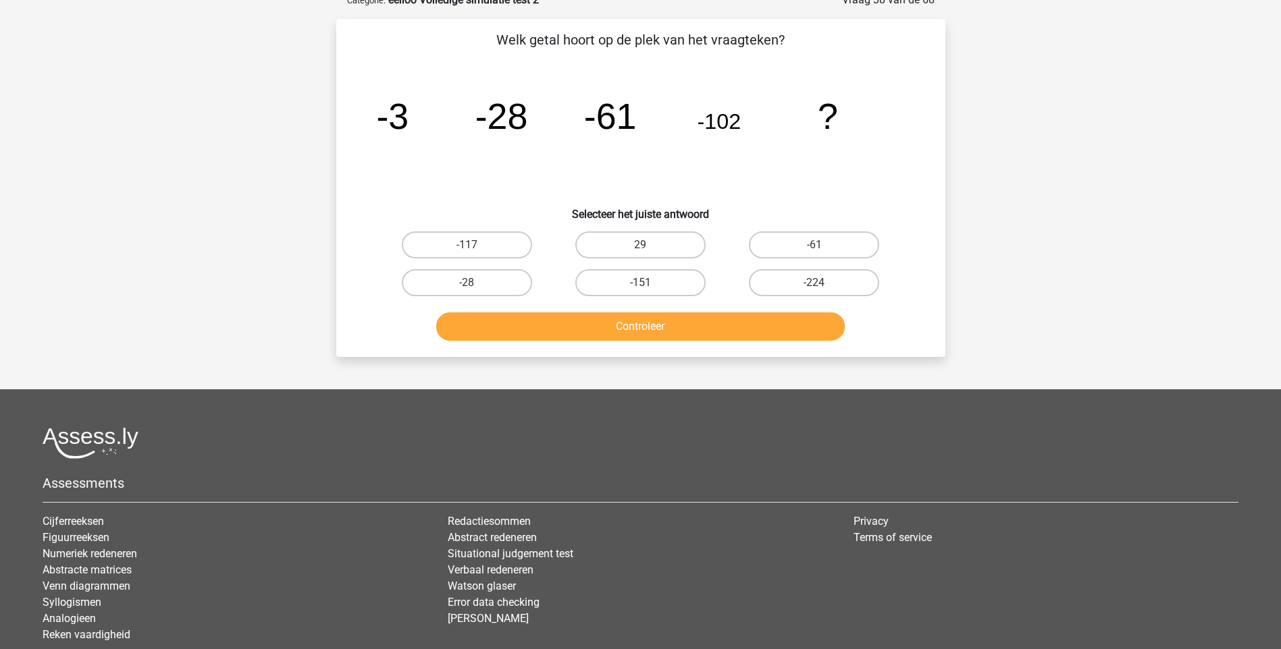
scroll to position [68, 0]
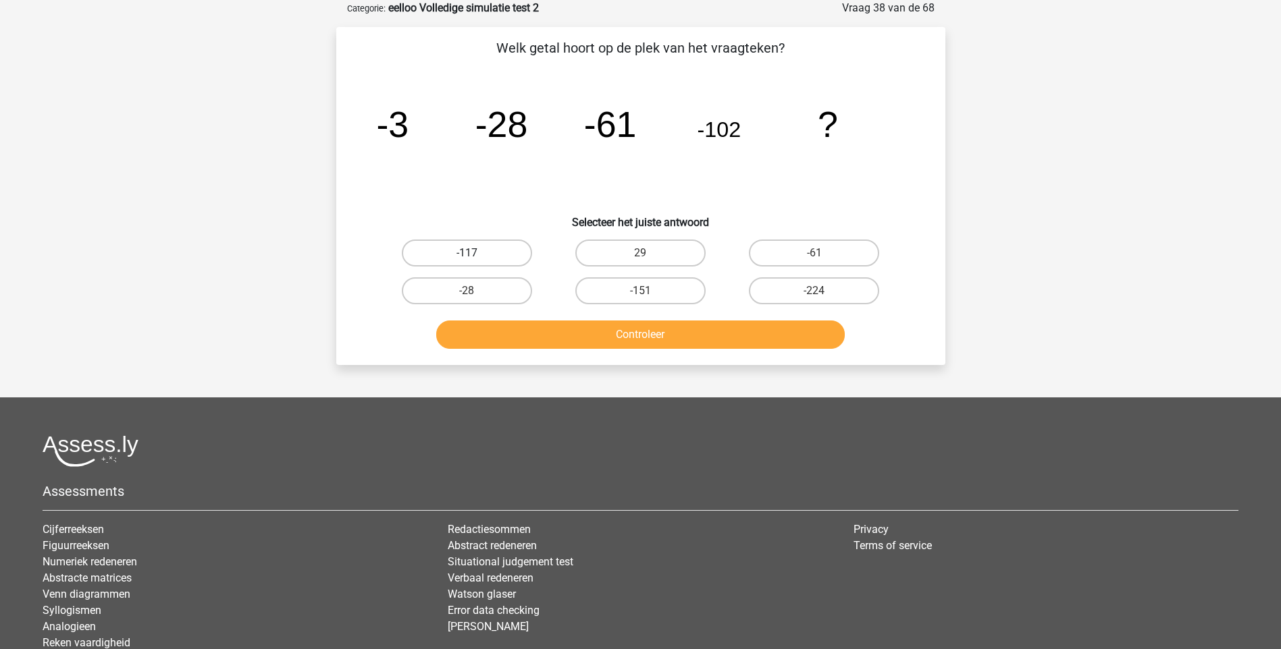
click at [489, 250] on label "-117" at bounding box center [467, 253] width 130 height 27
click at [475, 253] on input "-117" at bounding box center [471, 257] width 9 height 9
radio input "true"
click at [649, 336] on button "Controleer" at bounding box center [640, 335] width 408 height 28
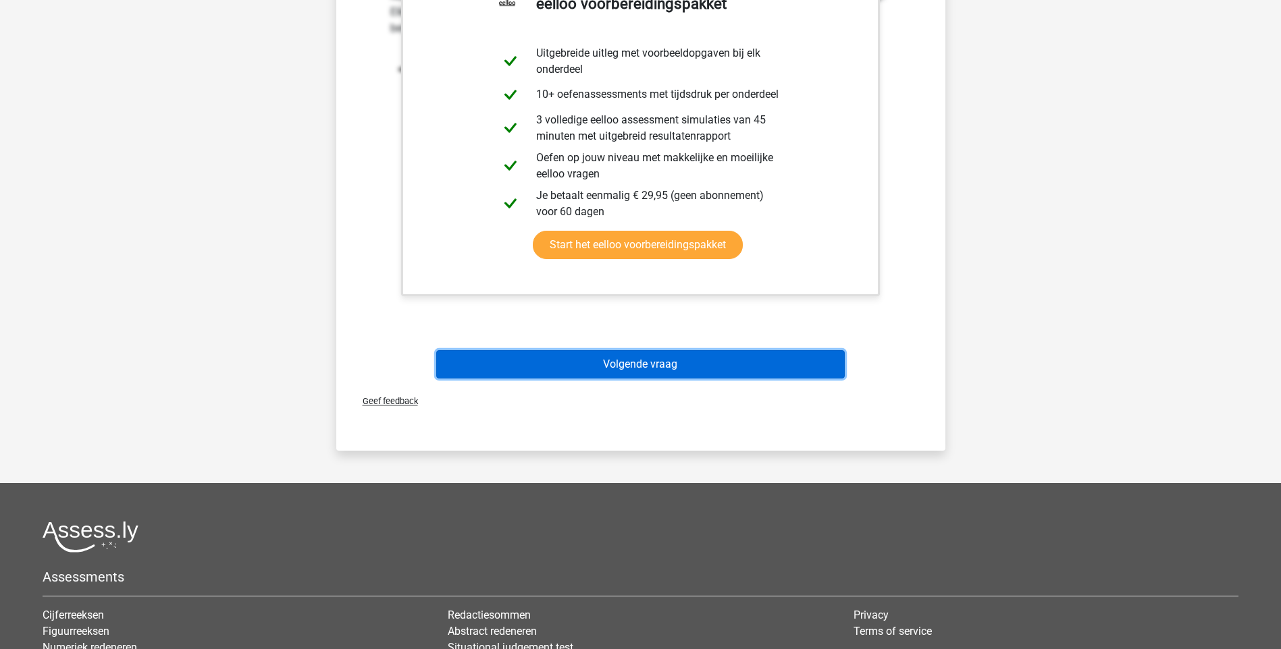
click at [681, 353] on button "Volgende vraag" at bounding box center [640, 364] width 408 height 28
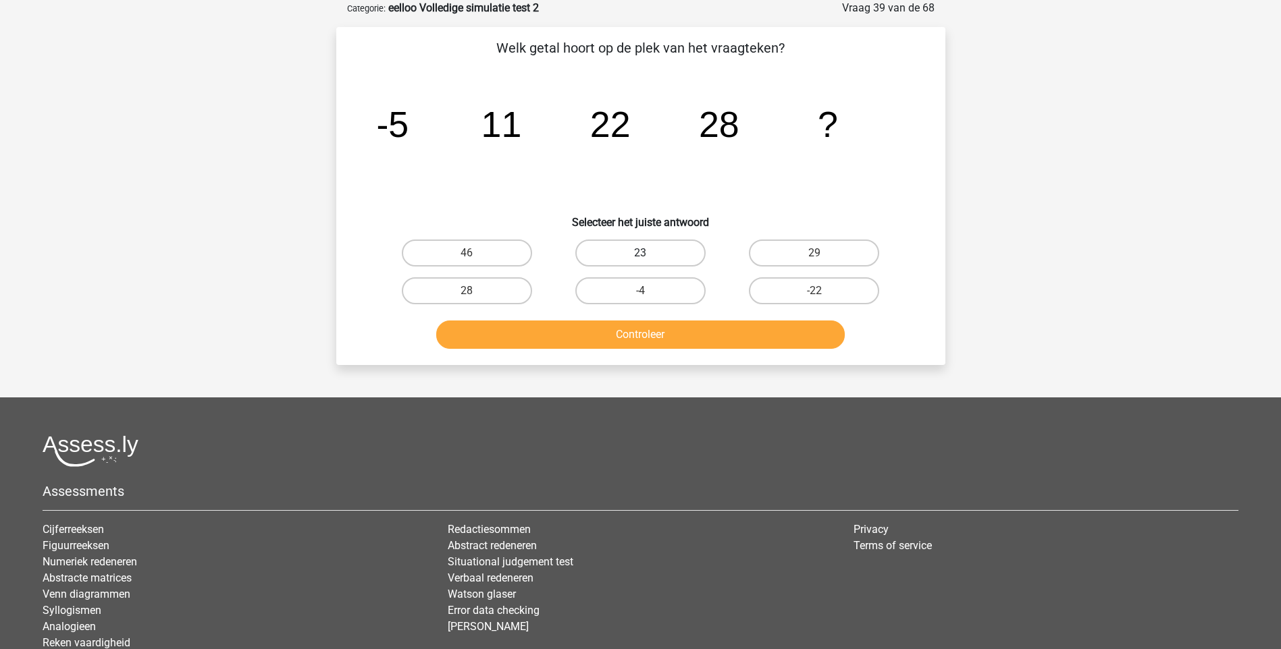
click at [672, 250] on label "23" at bounding box center [640, 253] width 130 height 27
click at [649, 253] on input "23" at bounding box center [644, 257] width 9 height 9
radio input "true"
click at [636, 329] on button "Controleer" at bounding box center [640, 335] width 408 height 28
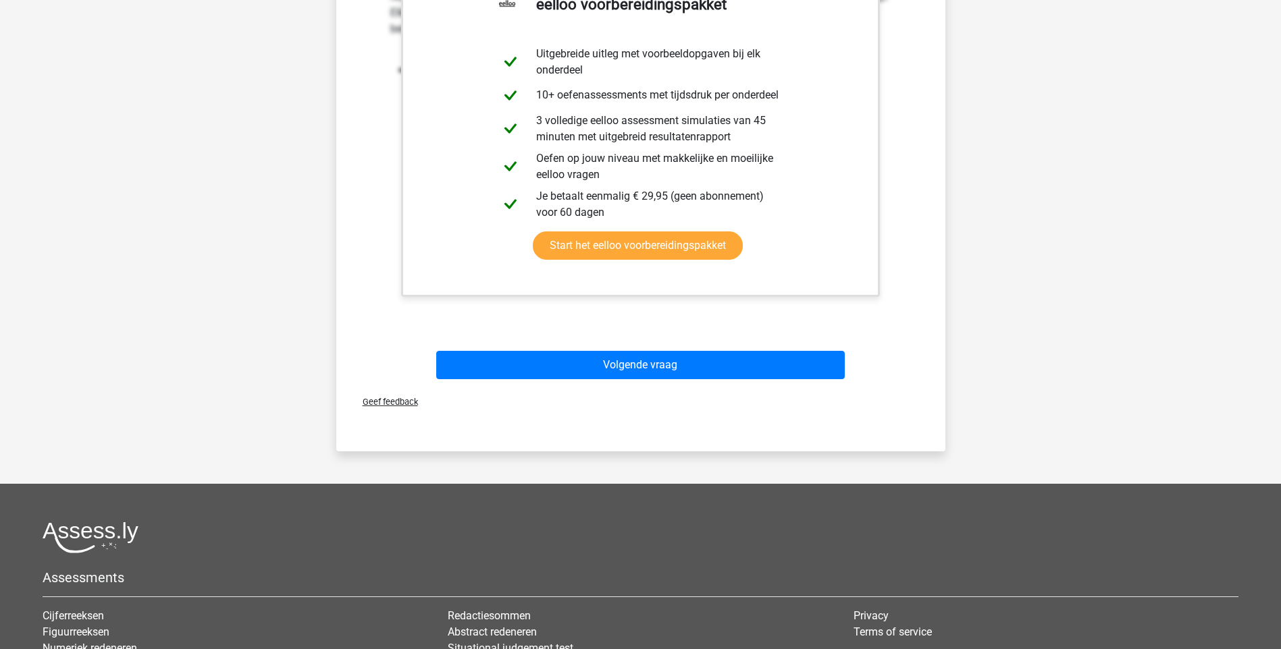
scroll to position [473, 0]
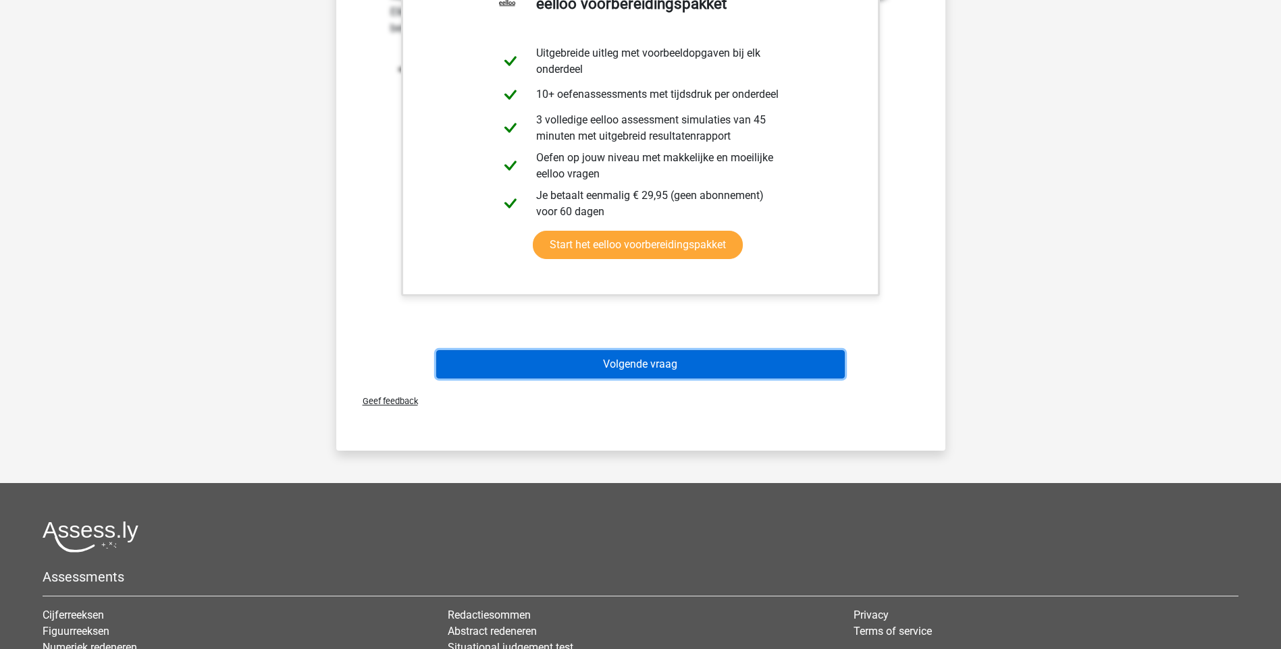
click at [628, 364] on button "Volgende vraag" at bounding box center [640, 364] width 408 height 28
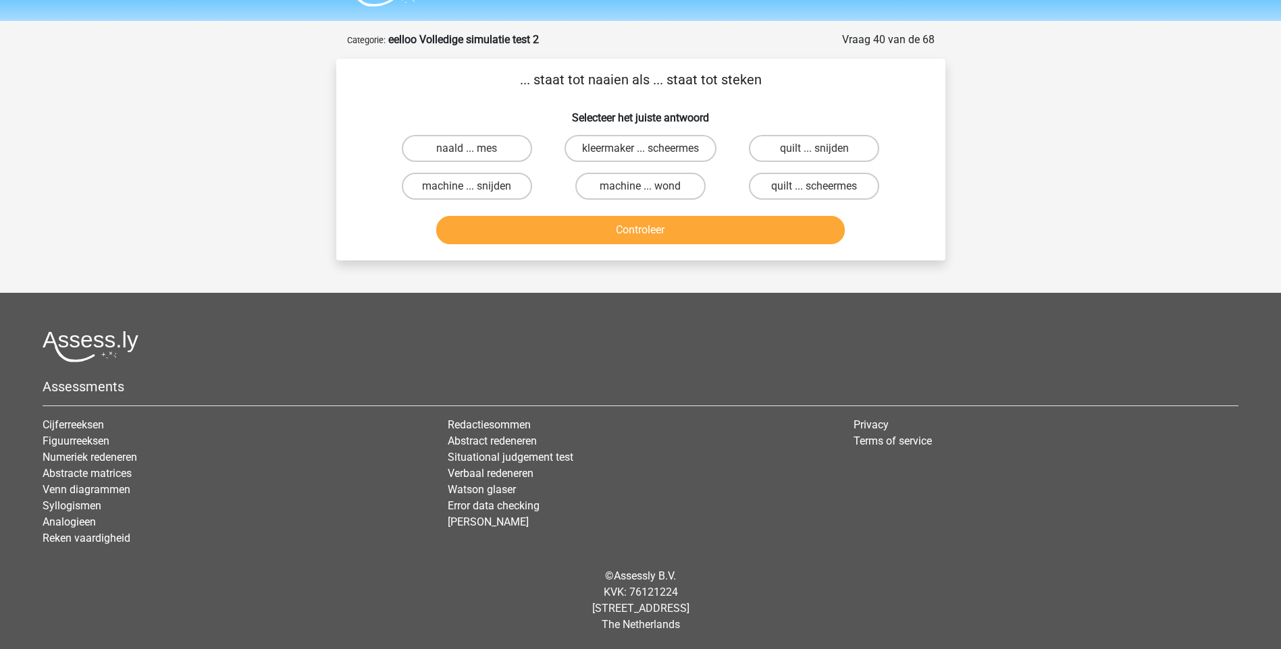
scroll to position [36, 0]
click at [499, 146] on label "naald ... mes" at bounding box center [467, 148] width 130 height 27
click at [475, 149] on input "naald ... mes" at bounding box center [471, 153] width 9 height 9
radio input "true"
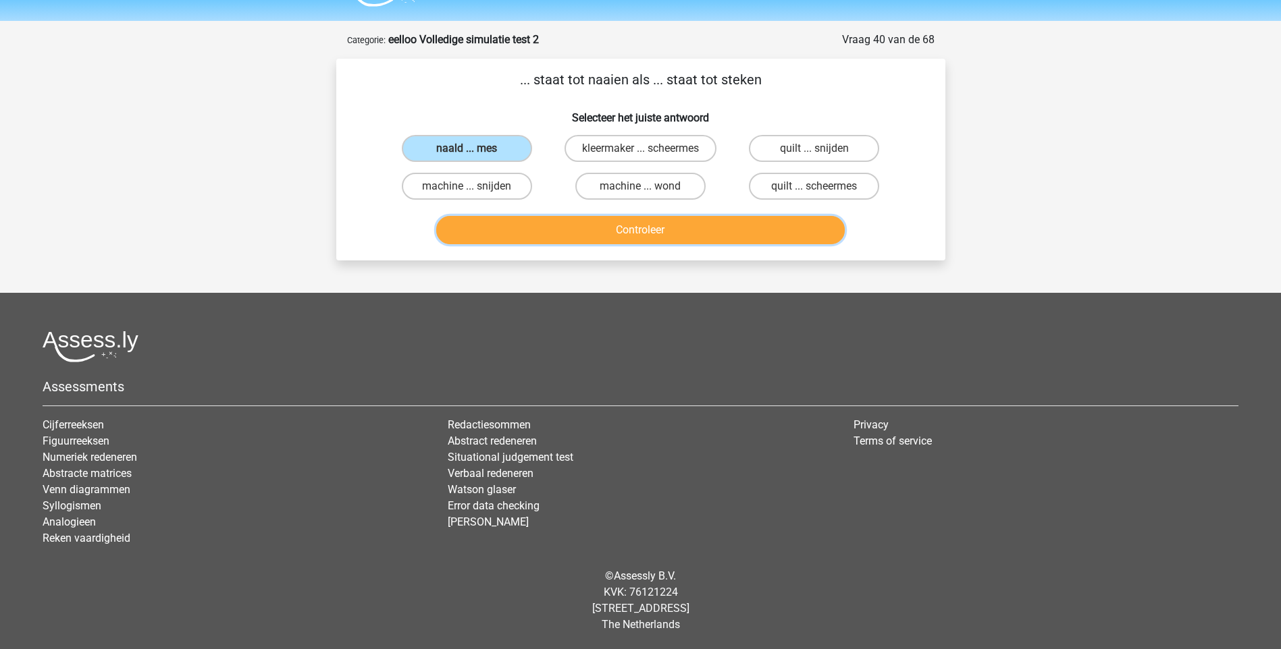
click at [656, 234] on button "Controleer" at bounding box center [640, 230] width 408 height 28
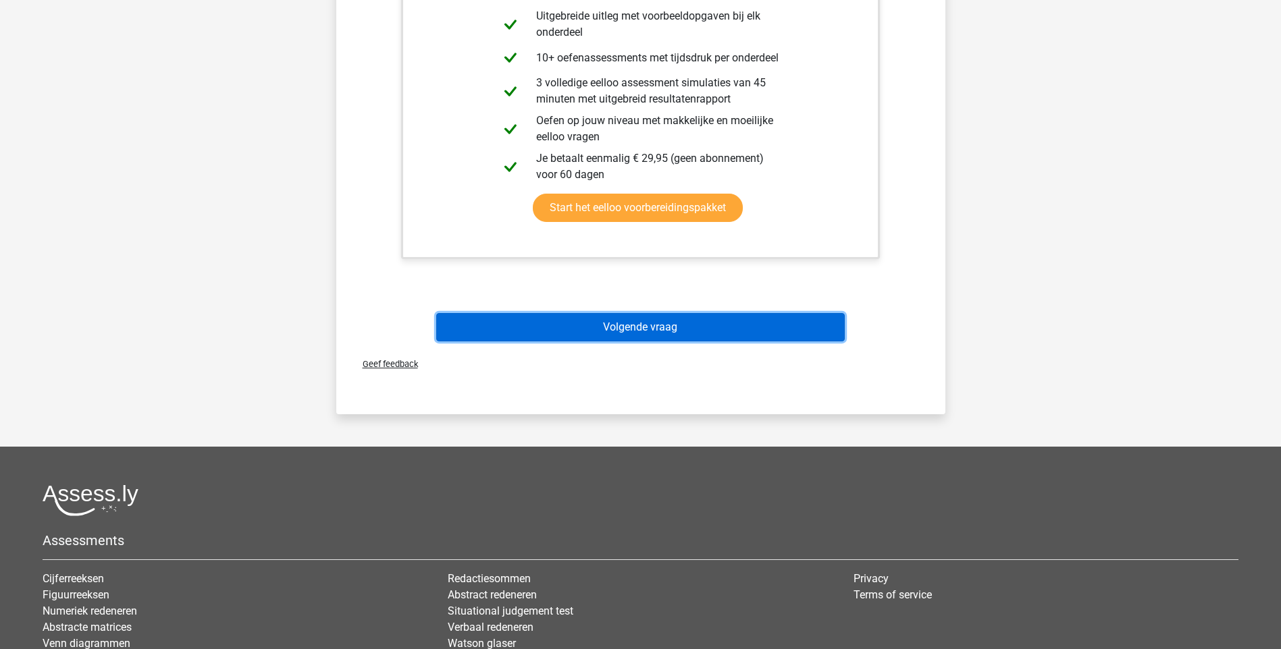
click at [657, 331] on button "Volgende vraag" at bounding box center [640, 327] width 408 height 28
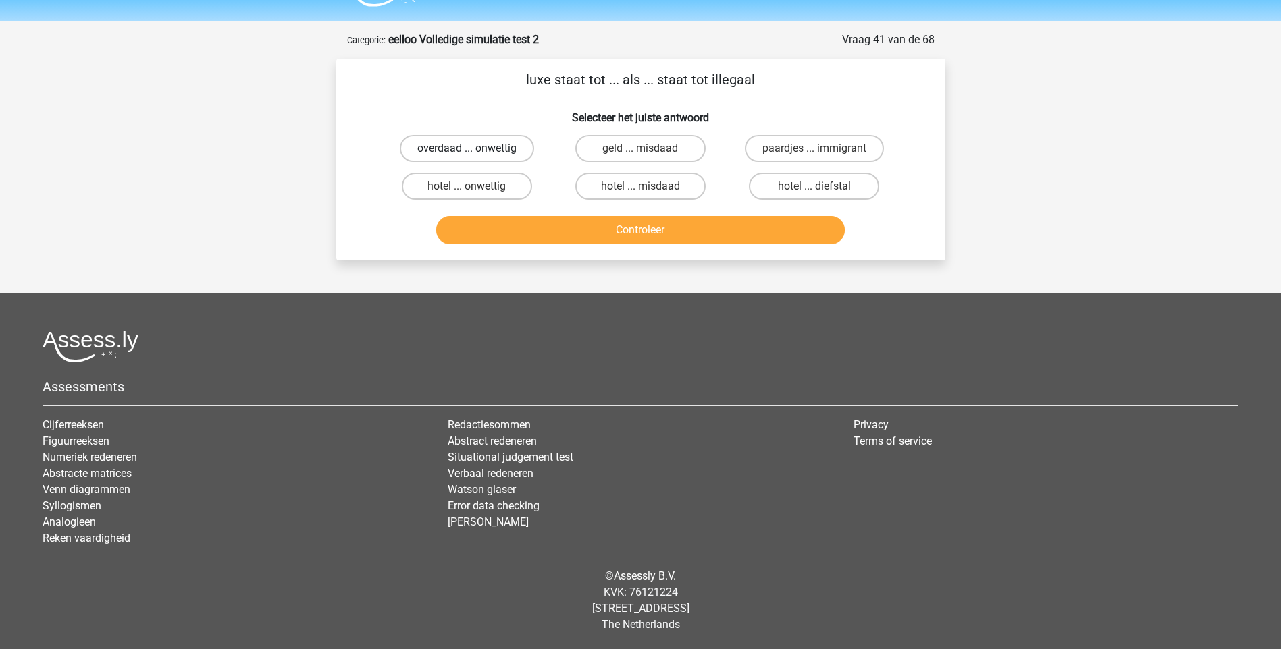
click at [444, 150] on label "overdaad ... onwettig" at bounding box center [467, 148] width 134 height 27
click at [467, 150] on input "overdaad ... onwettig" at bounding box center [471, 153] width 9 height 9
radio input "true"
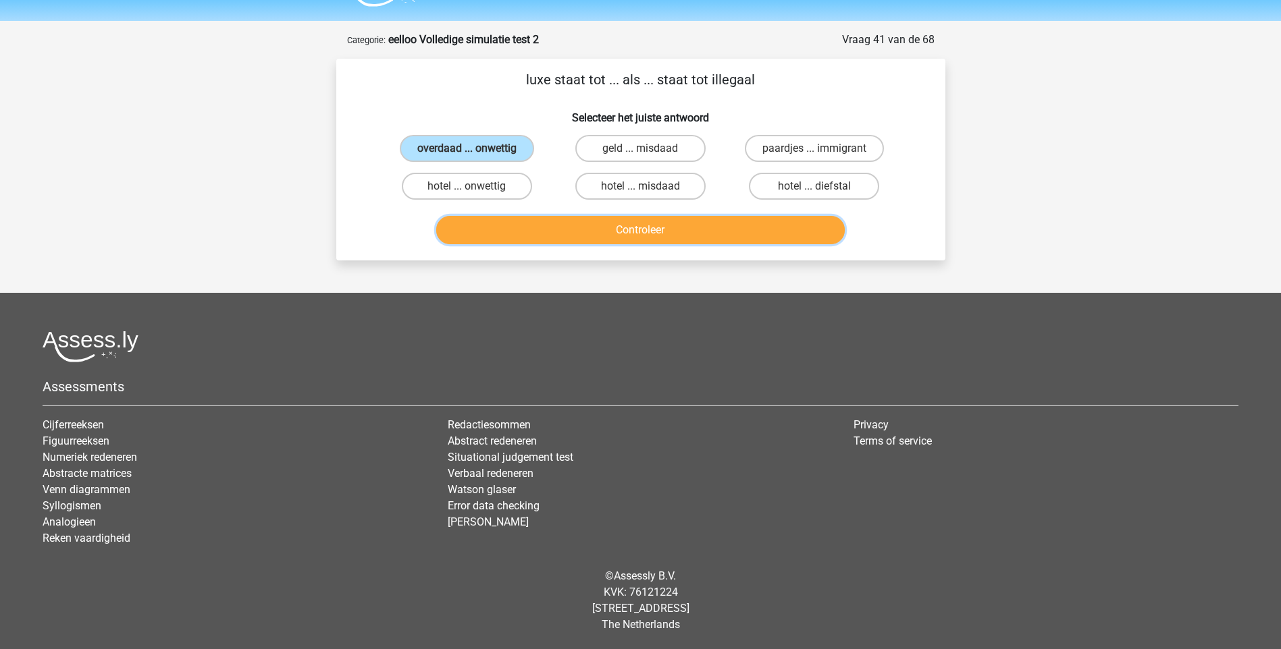
click at [598, 231] on button "Controleer" at bounding box center [640, 230] width 408 height 28
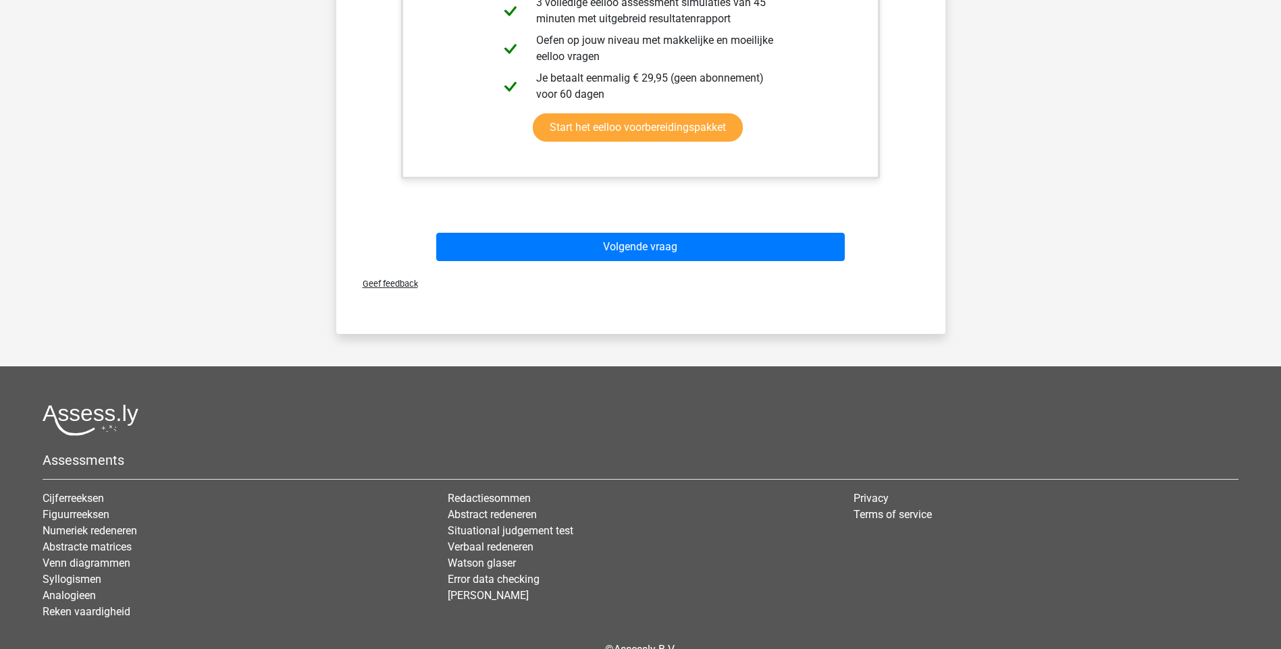
scroll to position [508, 0]
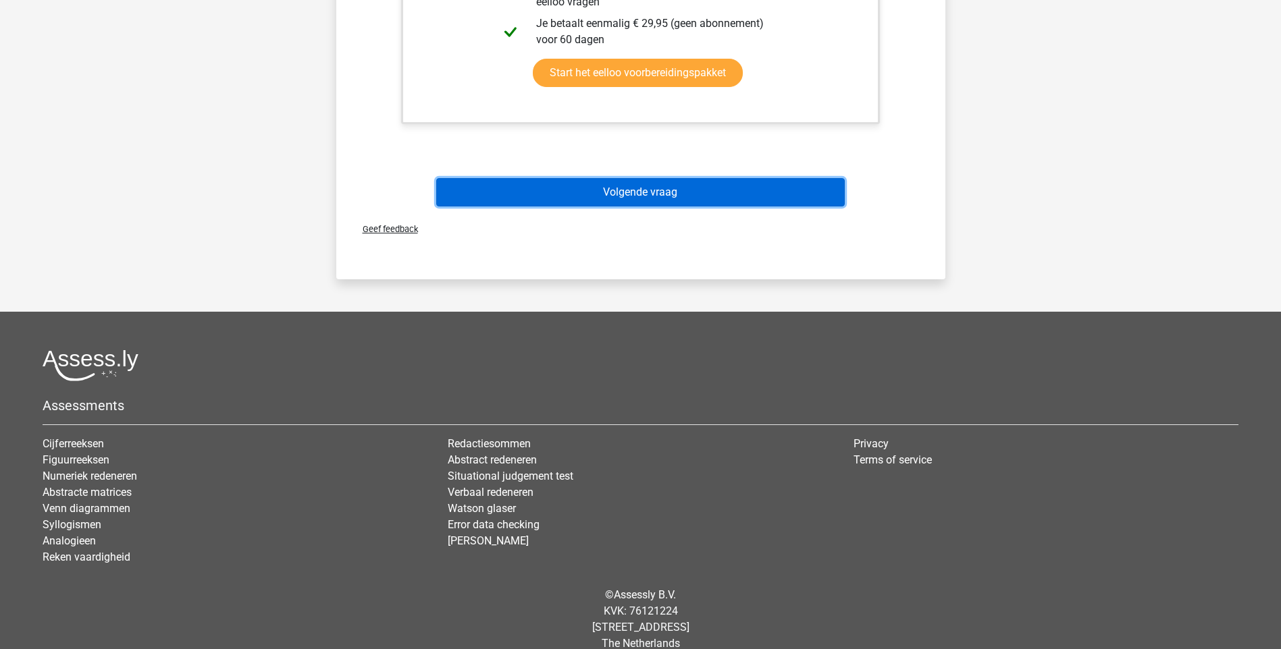
click at [611, 197] on button "Volgende vraag" at bounding box center [640, 192] width 408 height 28
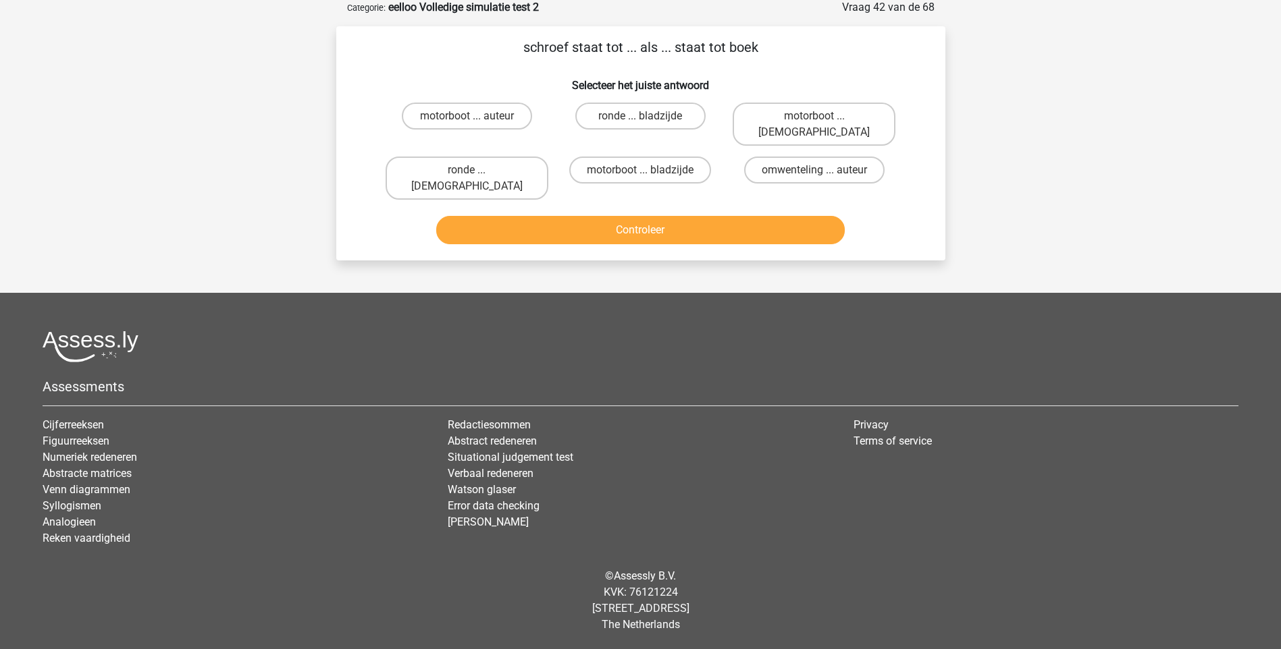
scroll to position [36, 0]
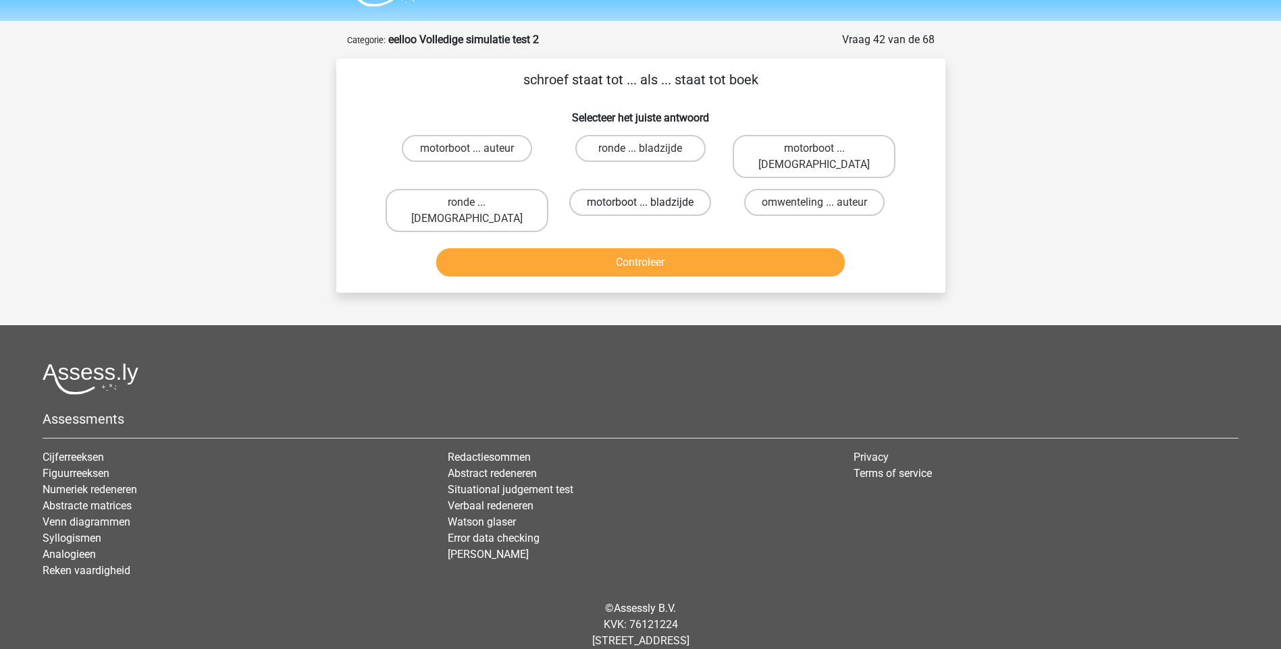
click at [658, 189] on label "motorboot ... bladzijde" at bounding box center [640, 202] width 142 height 27
click at [649, 203] on input "motorboot ... bladzijde" at bounding box center [644, 207] width 9 height 9
radio input "true"
click at [643, 248] on button "Controleer" at bounding box center [640, 262] width 408 height 28
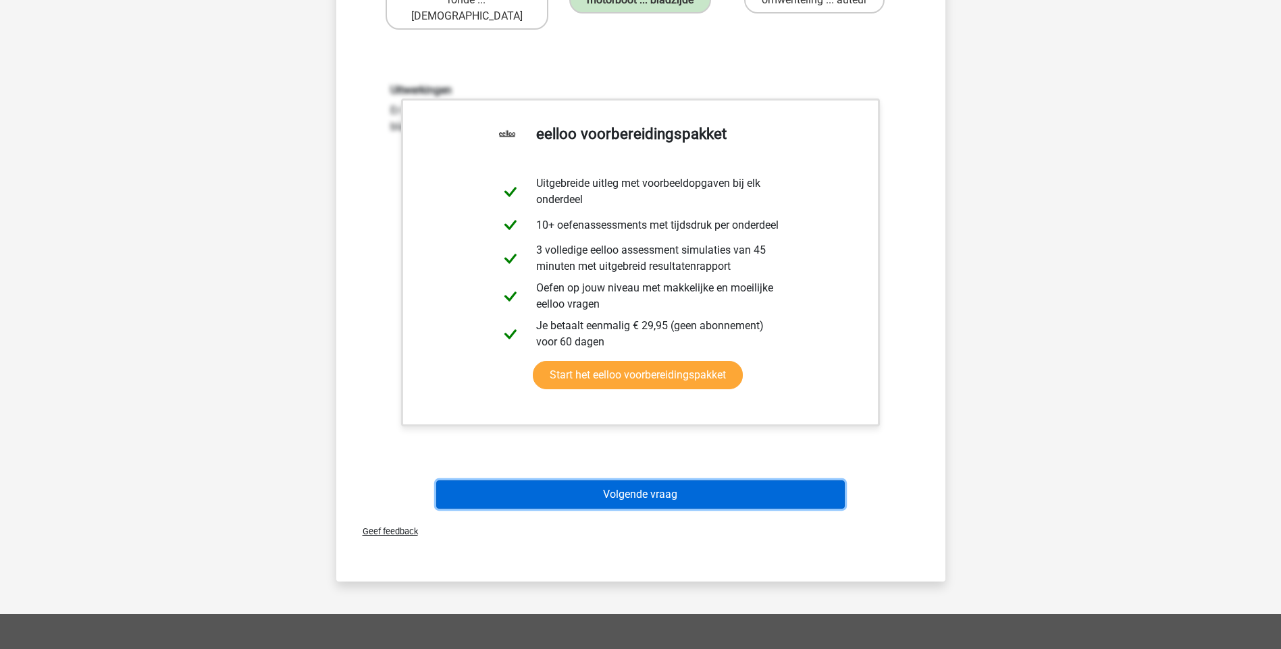
click at [678, 481] on button "Volgende vraag" at bounding box center [640, 495] width 408 height 28
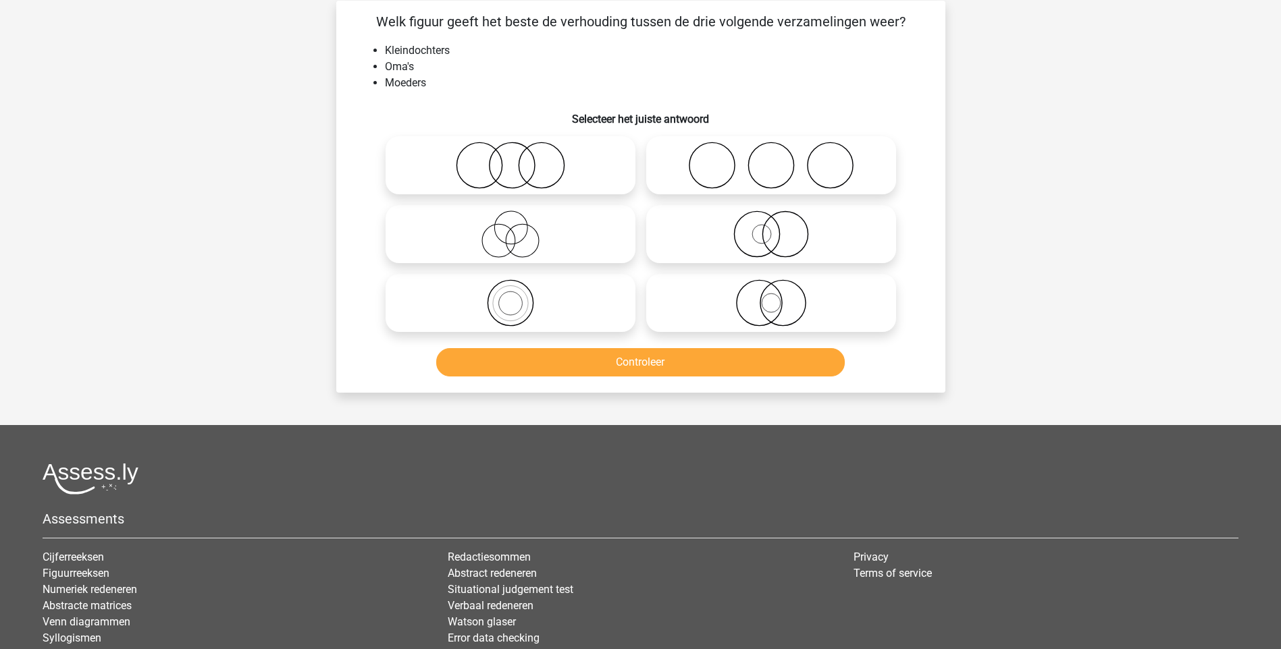
scroll to position [68, 0]
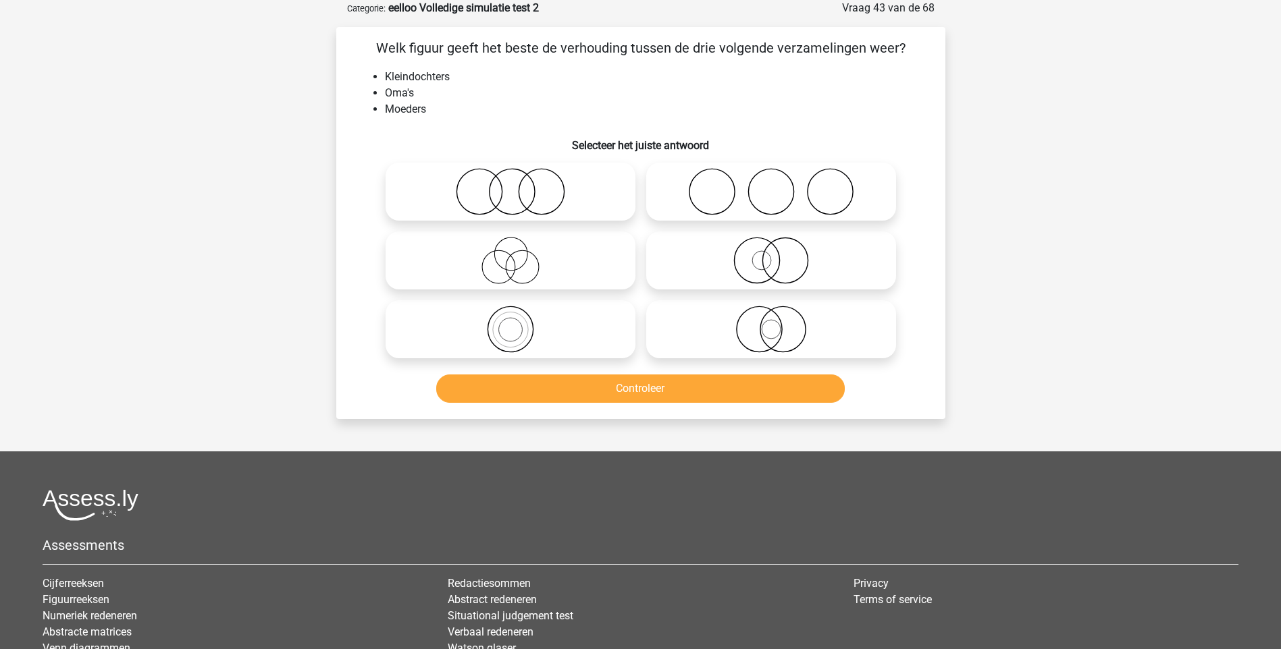
click at [510, 331] on icon at bounding box center [510, 329] width 239 height 47
click at [510, 323] on input "radio" at bounding box center [514, 318] width 9 height 9
radio input "true"
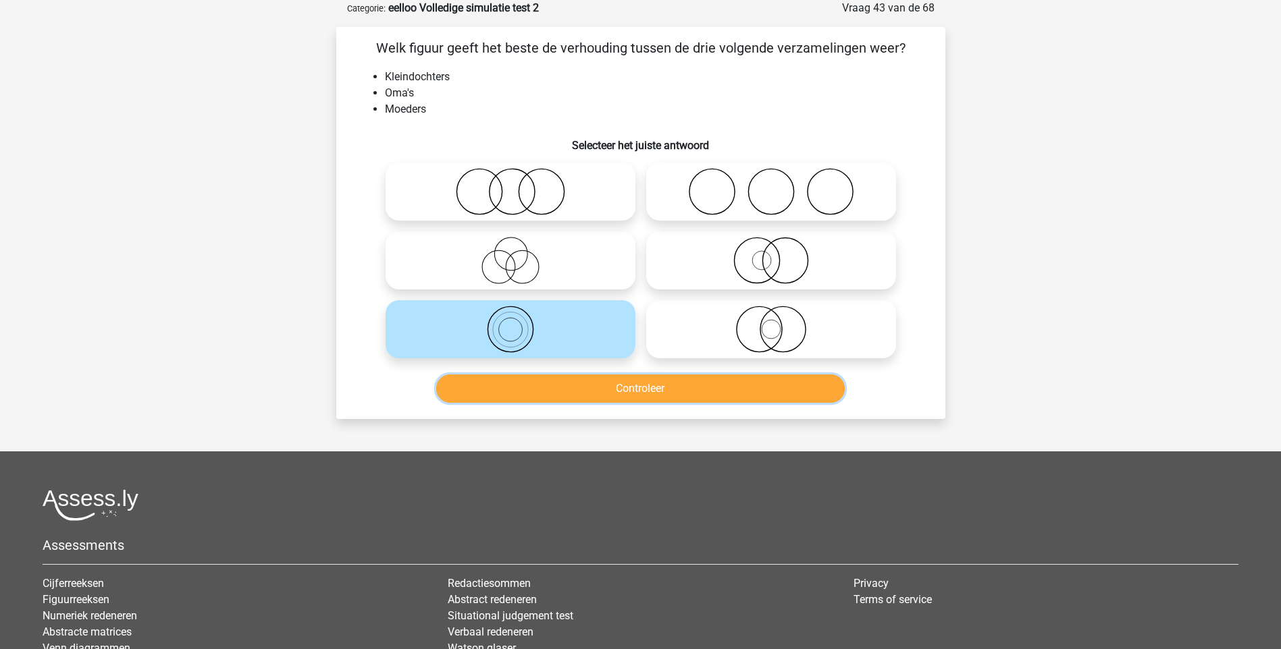
click at [654, 392] on button "Controleer" at bounding box center [640, 389] width 408 height 28
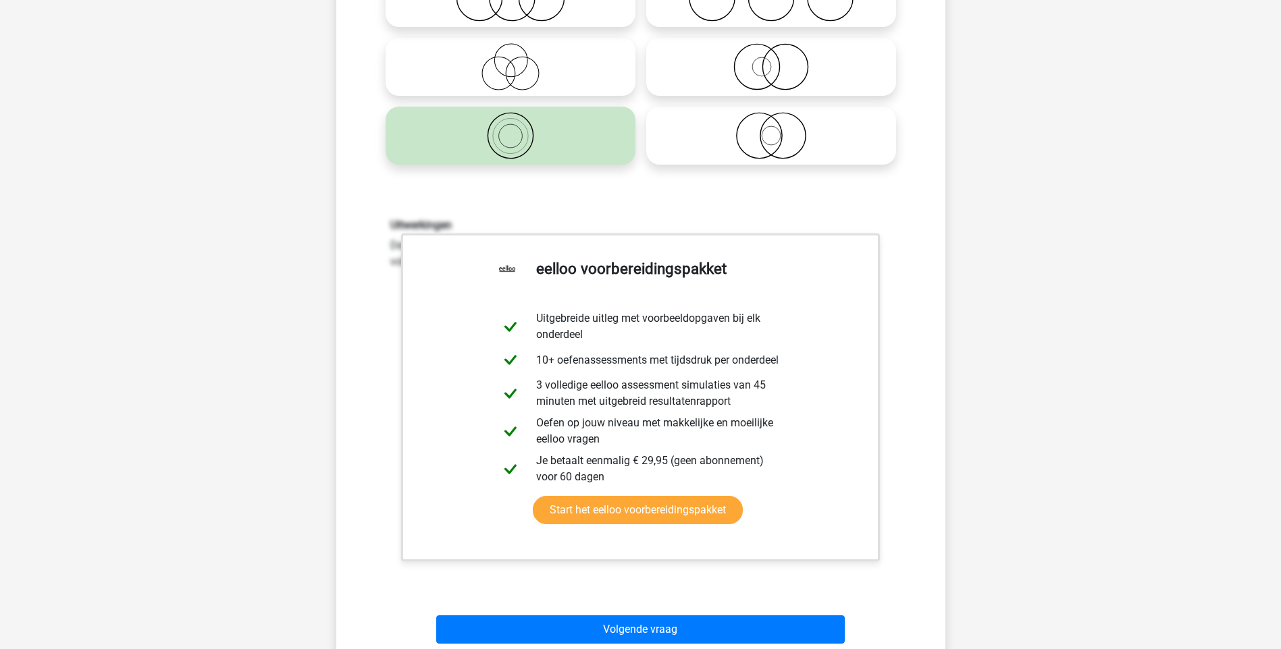
scroll to position [405, 0]
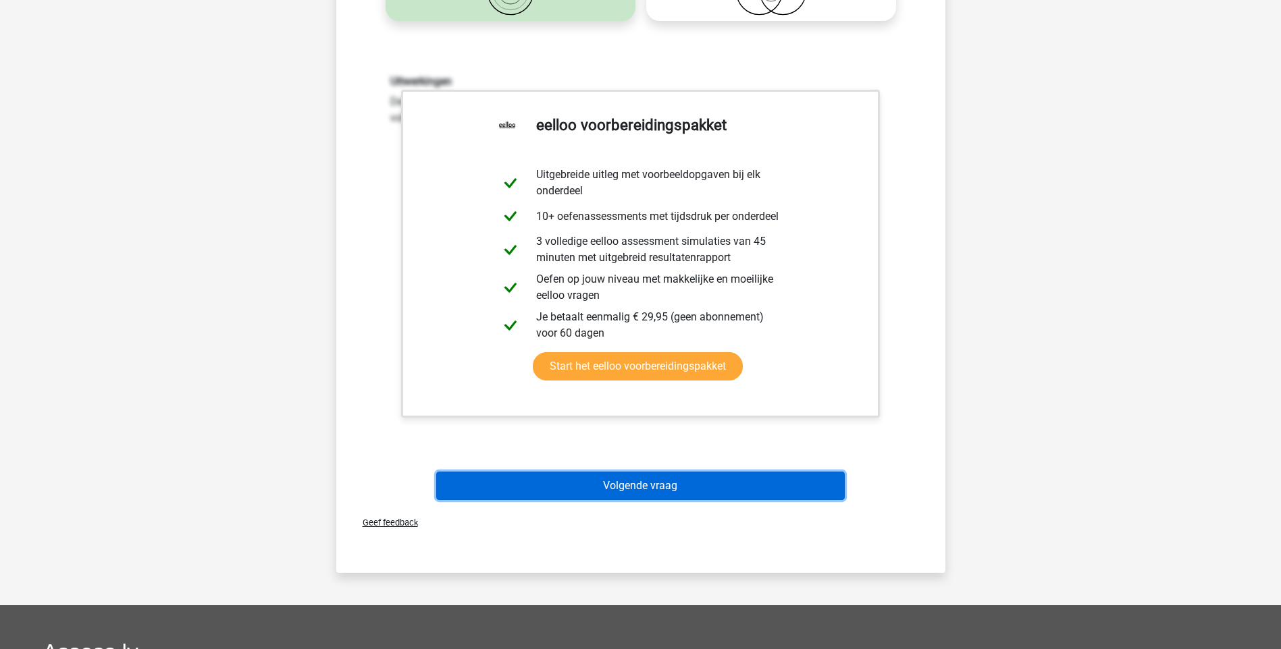
click at [635, 491] on button "Volgende vraag" at bounding box center [640, 486] width 408 height 28
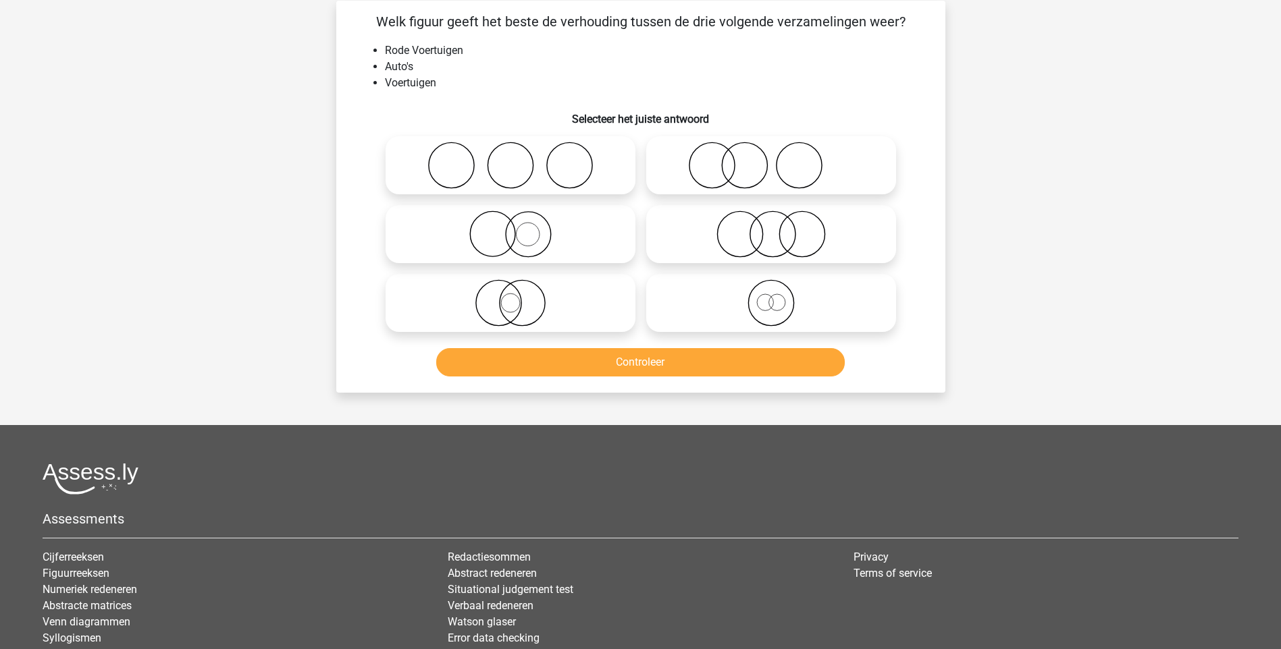
scroll to position [68, 0]
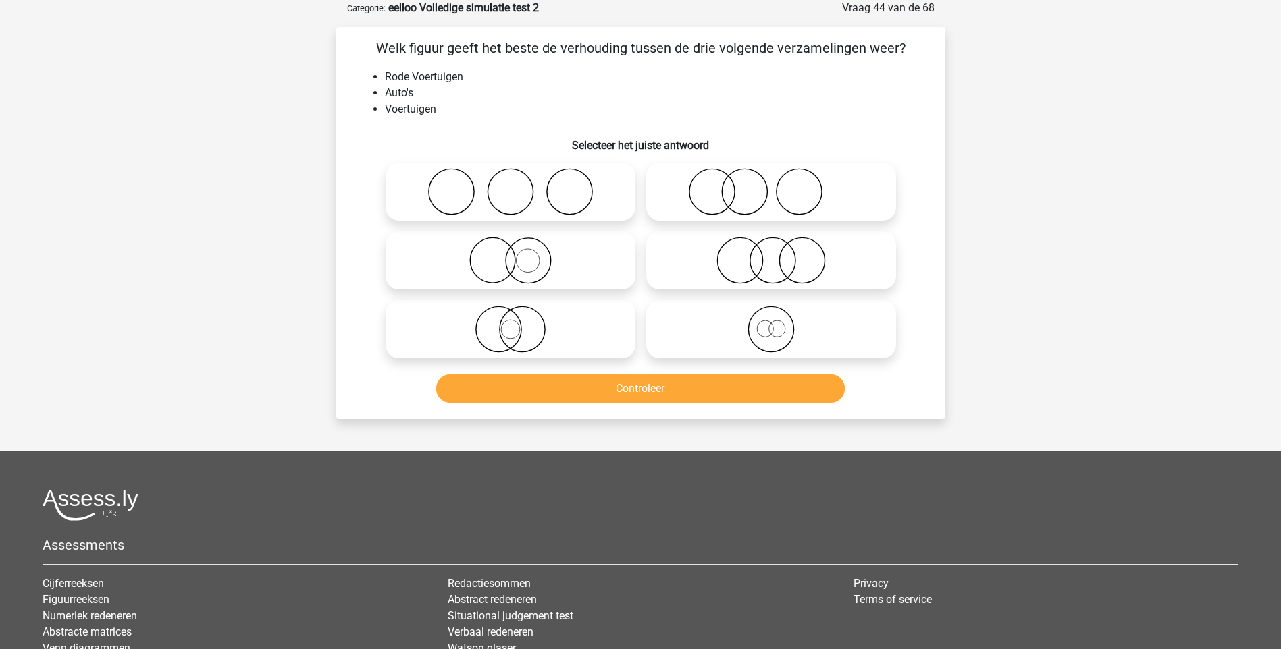
click at [503, 272] on icon at bounding box center [510, 260] width 239 height 47
click at [510, 254] on input "radio" at bounding box center [514, 249] width 9 height 9
radio input "true"
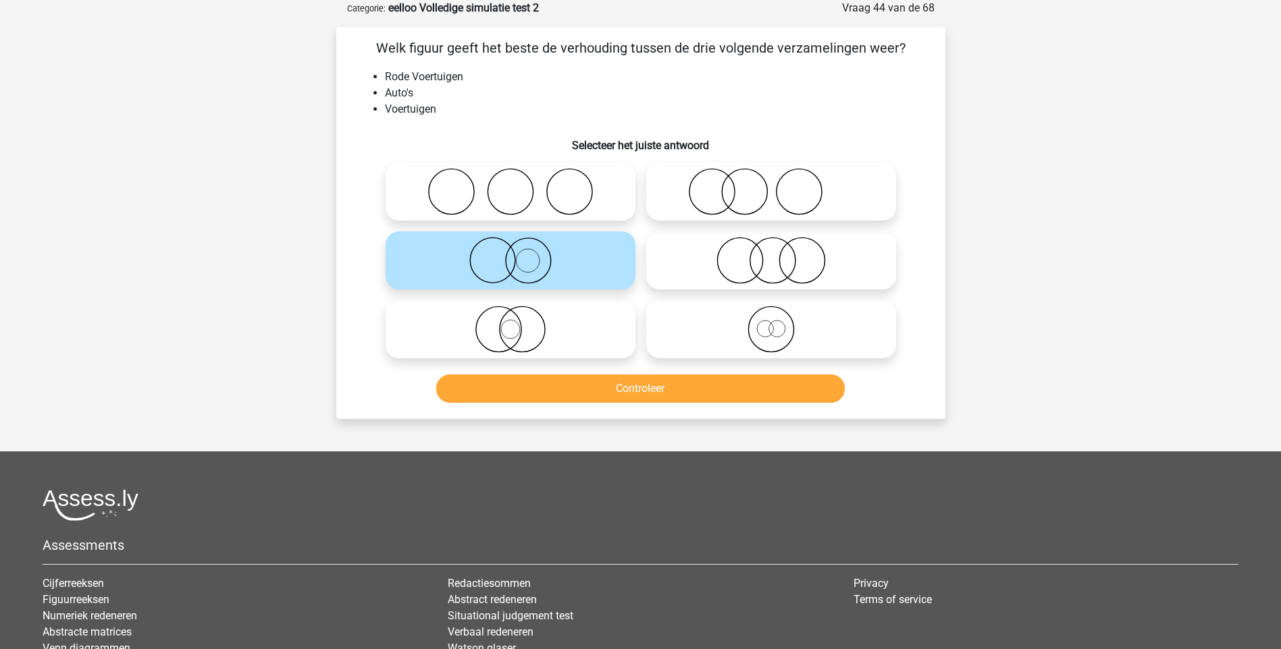
click at [626, 372] on div "Controleer" at bounding box center [641, 386] width 566 height 45
click at [633, 383] on button "Controleer" at bounding box center [640, 389] width 408 height 28
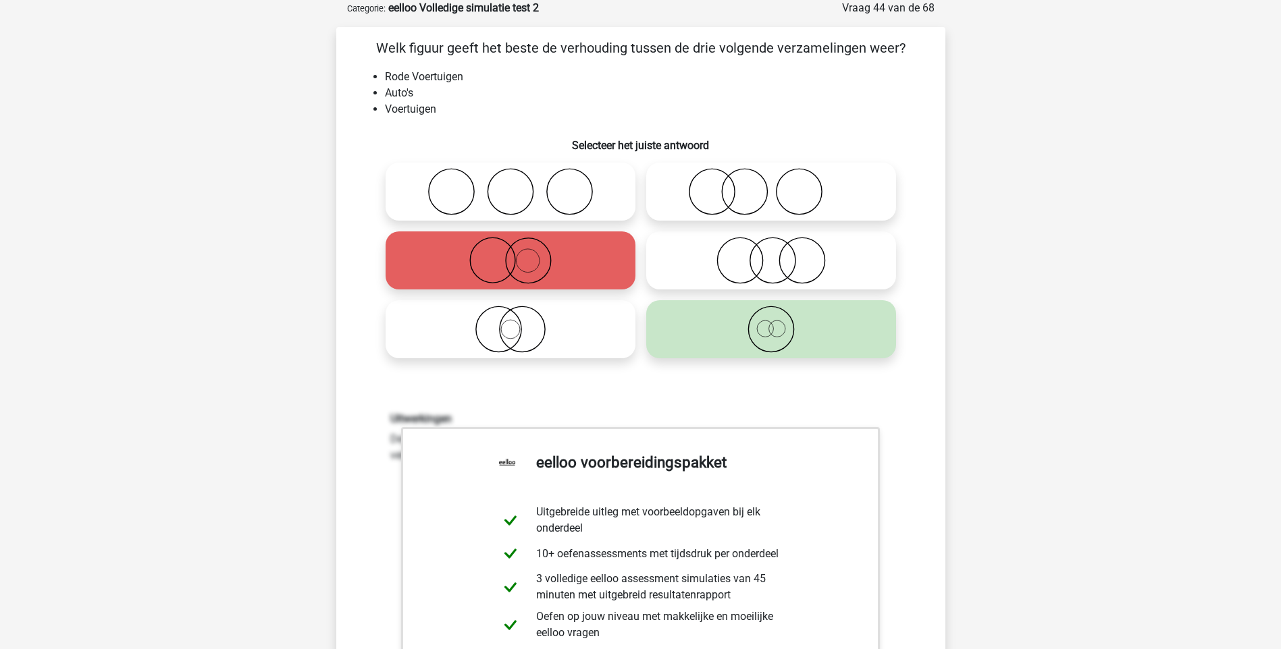
scroll to position [405, 0]
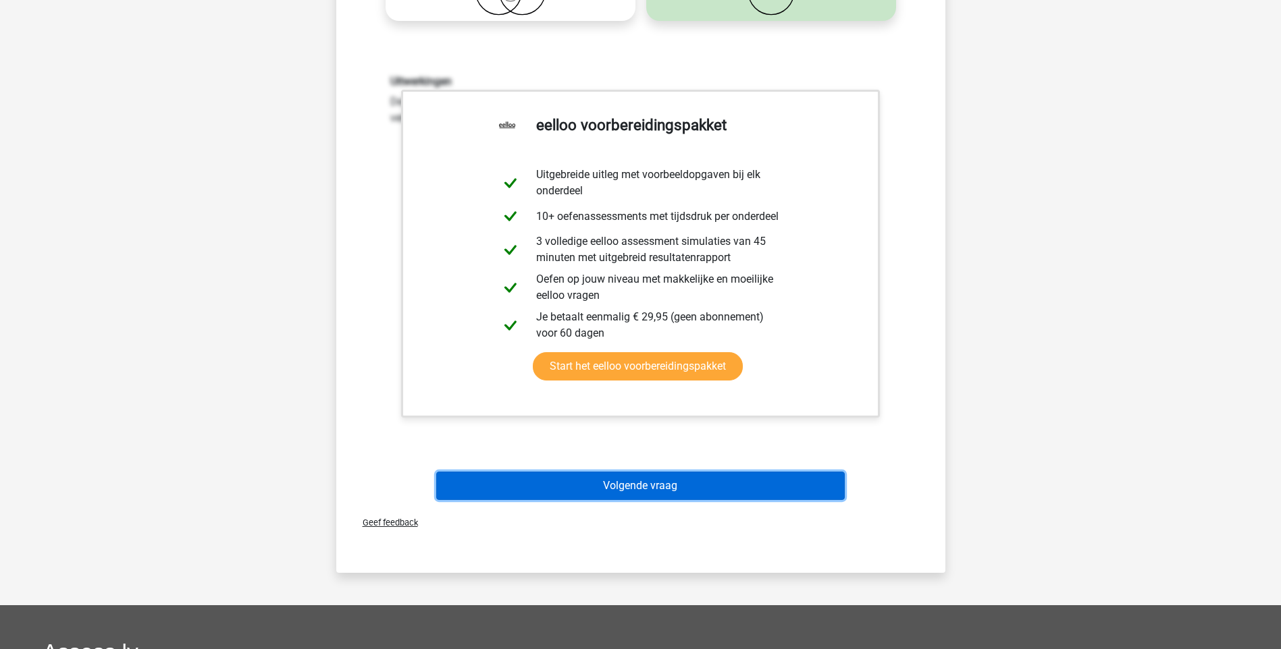
click at [628, 492] on button "Volgende vraag" at bounding box center [640, 486] width 408 height 28
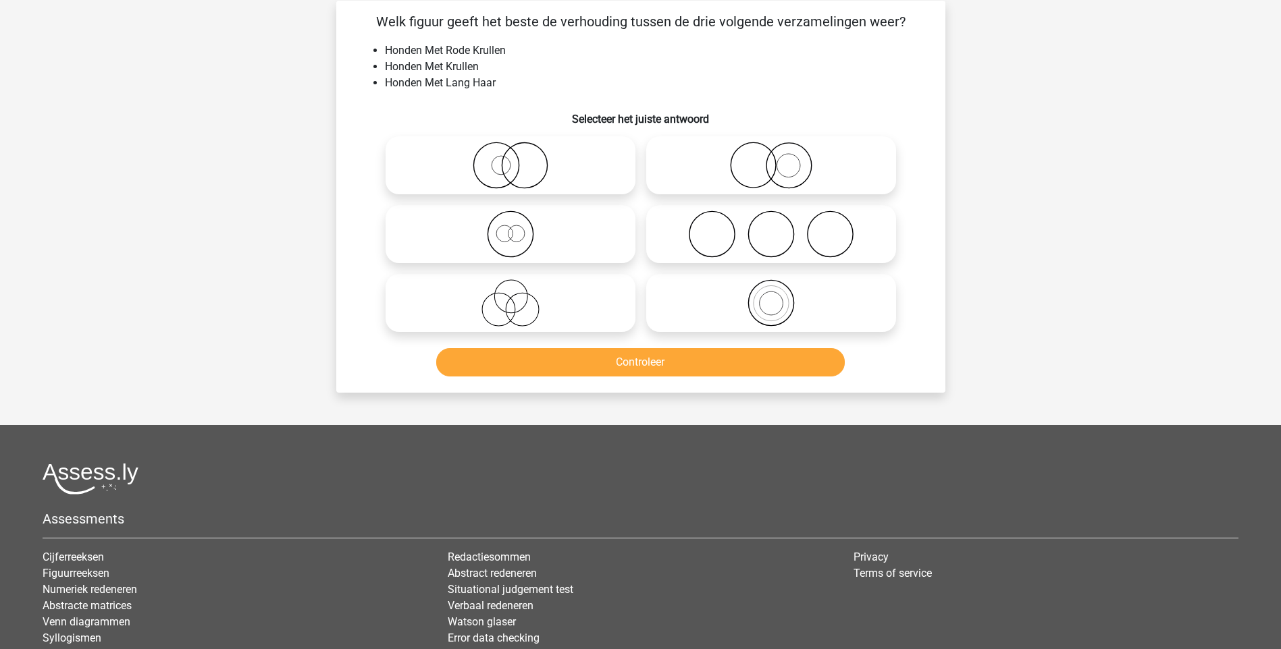
scroll to position [68, 0]
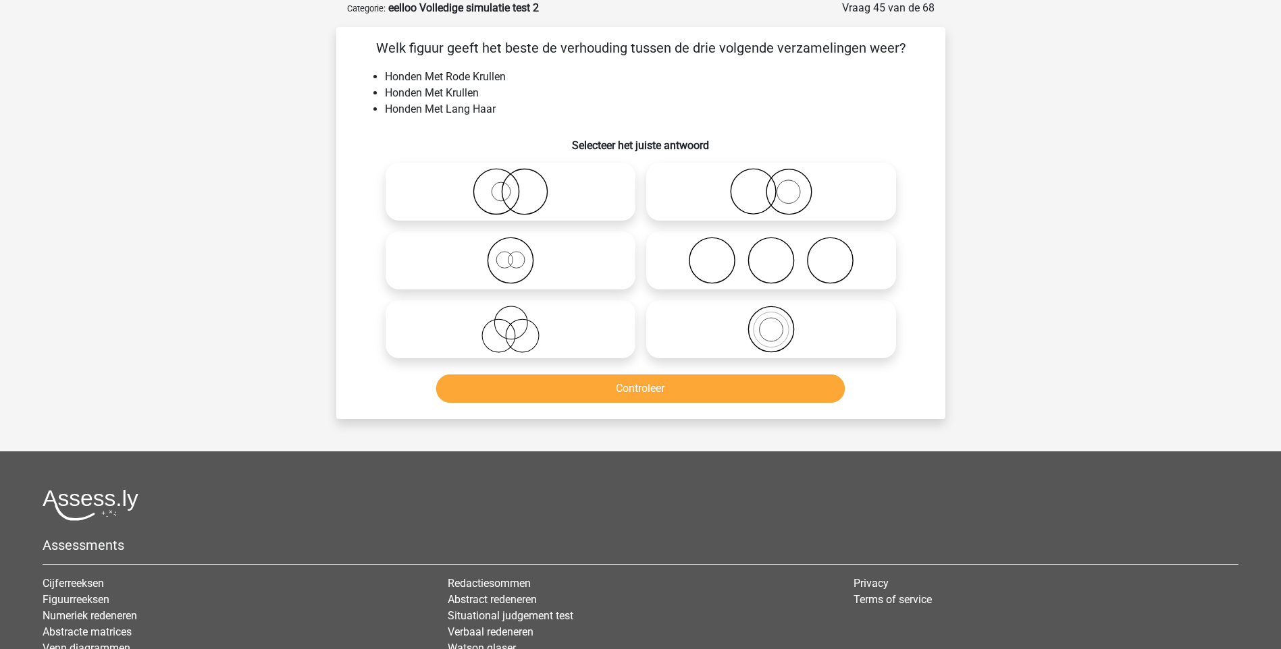
click at [517, 201] on circle at bounding box center [495, 191] width 45 height 45
click at [517, 185] on input "radio" at bounding box center [514, 180] width 9 height 9
radio input "true"
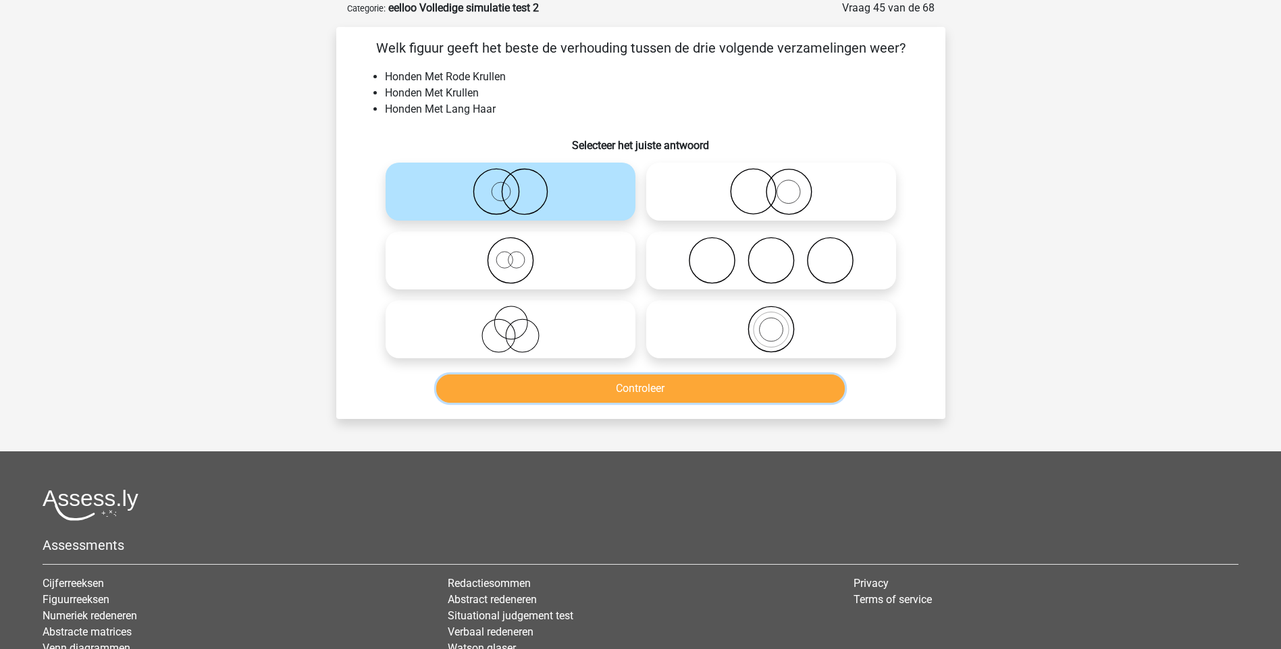
click at [616, 392] on button "Controleer" at bounding box center [640, 389] width 408 height 28
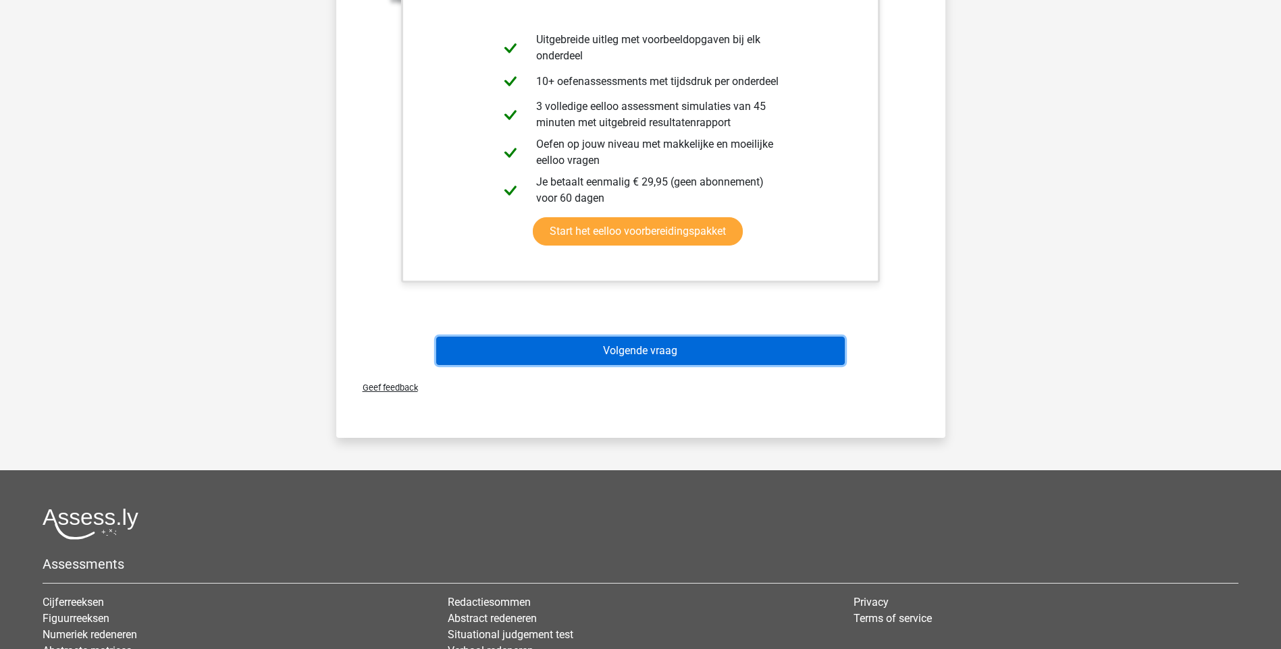
click at [646, 356] on button "Volgende vraag" at bounding box center [640, 351] width 408 height 28
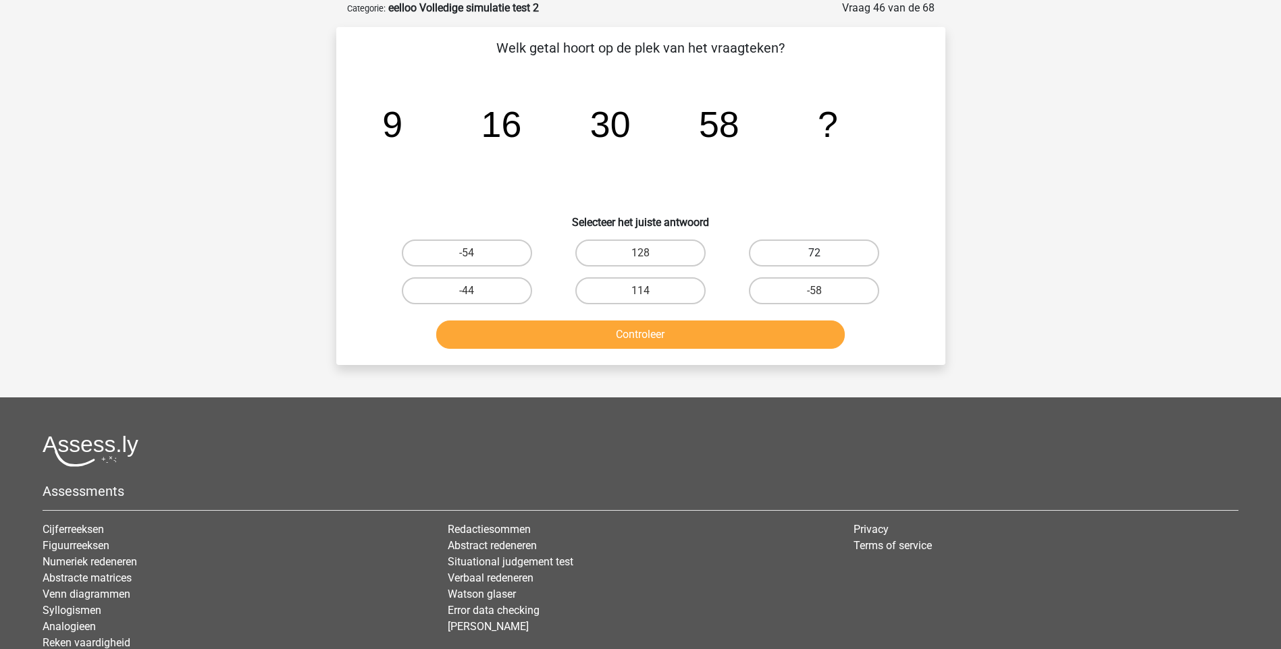
click at [833, 253] on label "72" at bounding box center [814, 253] width 130 height 27
click at [823, 253] on input "72" at bounding box center [818, 257] width 9 height 9
radio input "true"
click at [674, 338] on button "Controleer" at bounding box center [640, 335] width 408 height 28
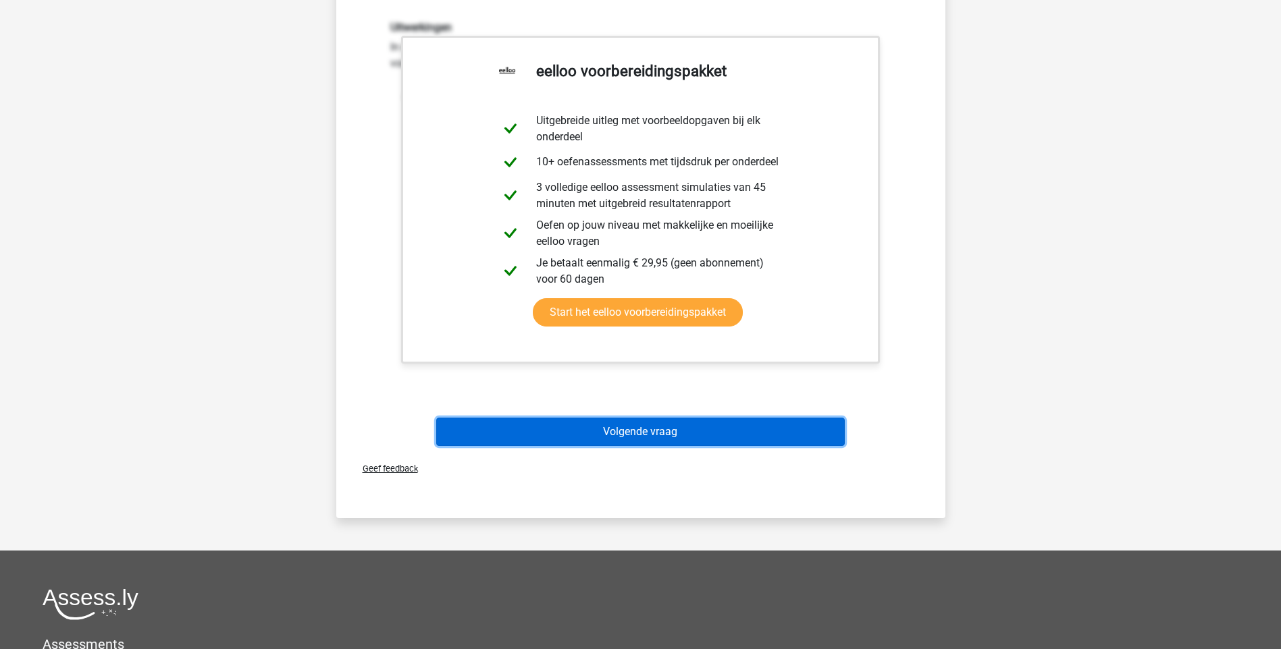
click at [650, 433] on button "Volgende vraag" at bounding box center [640, 432] width 408 height 28
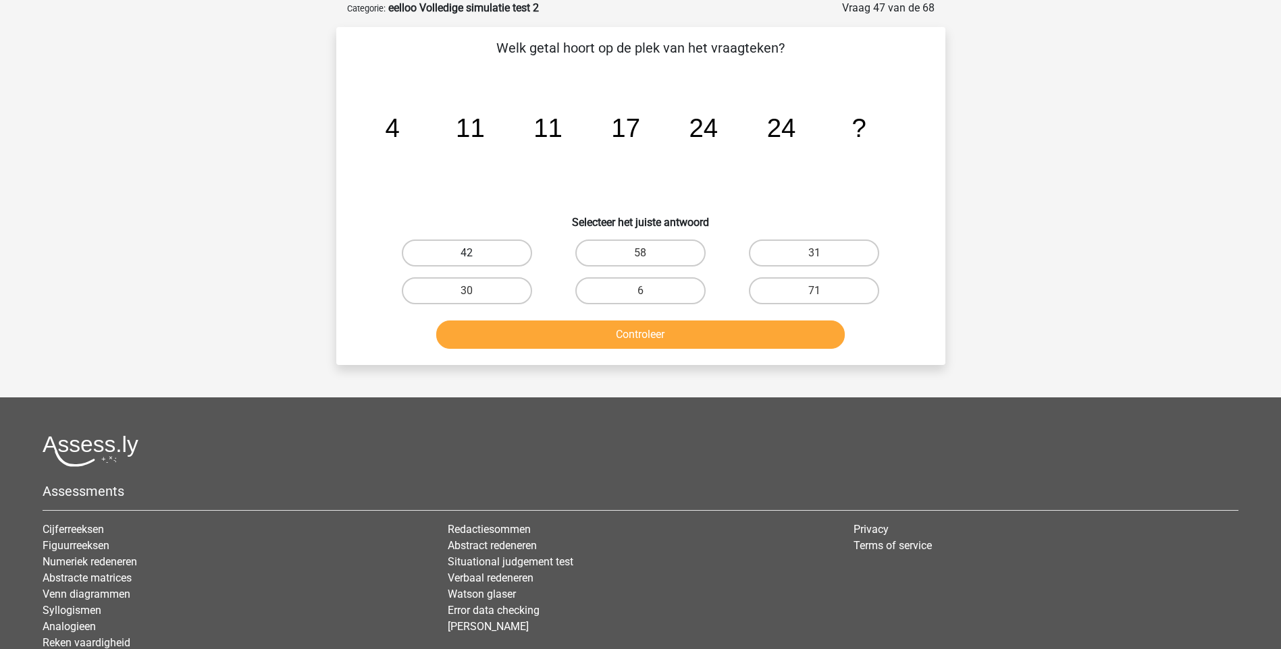
click at [506, 250] on label "42" at bounding box center [467, 253] width 130 height 27
click at [475, 253] on input "42" at bounding box center [471, 257] width 9 height 9
radio input "true"
click at [627, 255] on label "58" at bounding box center [640, 253] width 130 height 27
click at [640, 255] on input "58" at bounding box center [644, 257] width 9 height 9
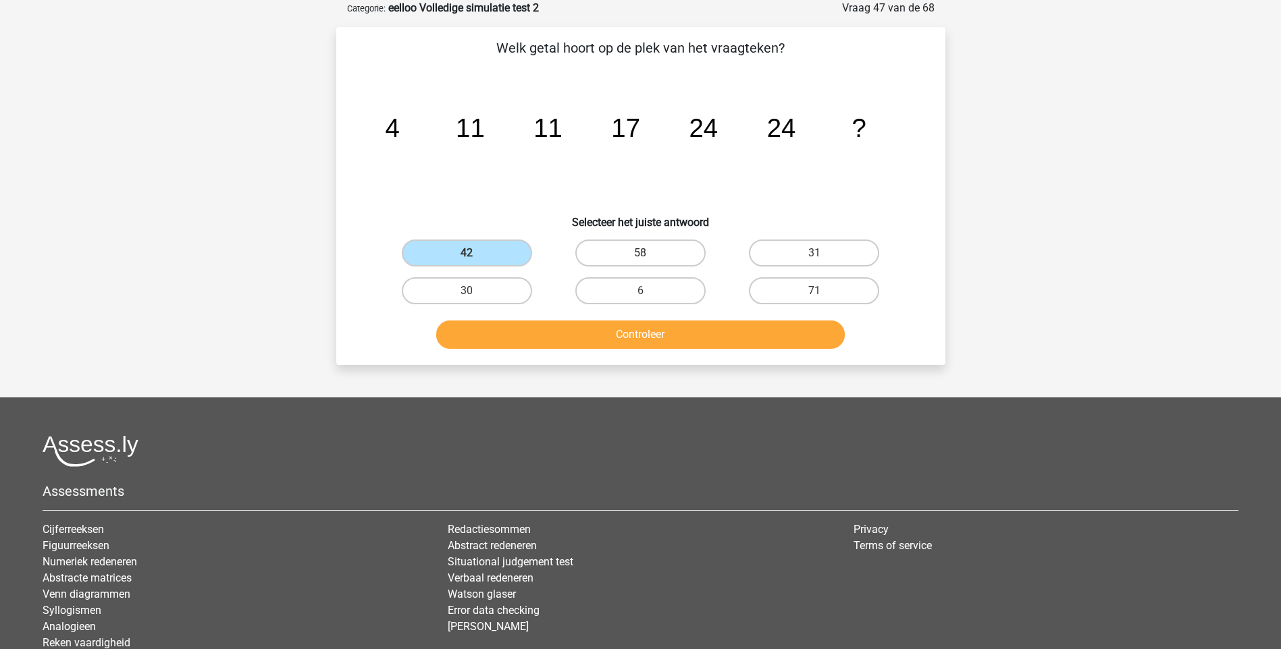
radio input "true"
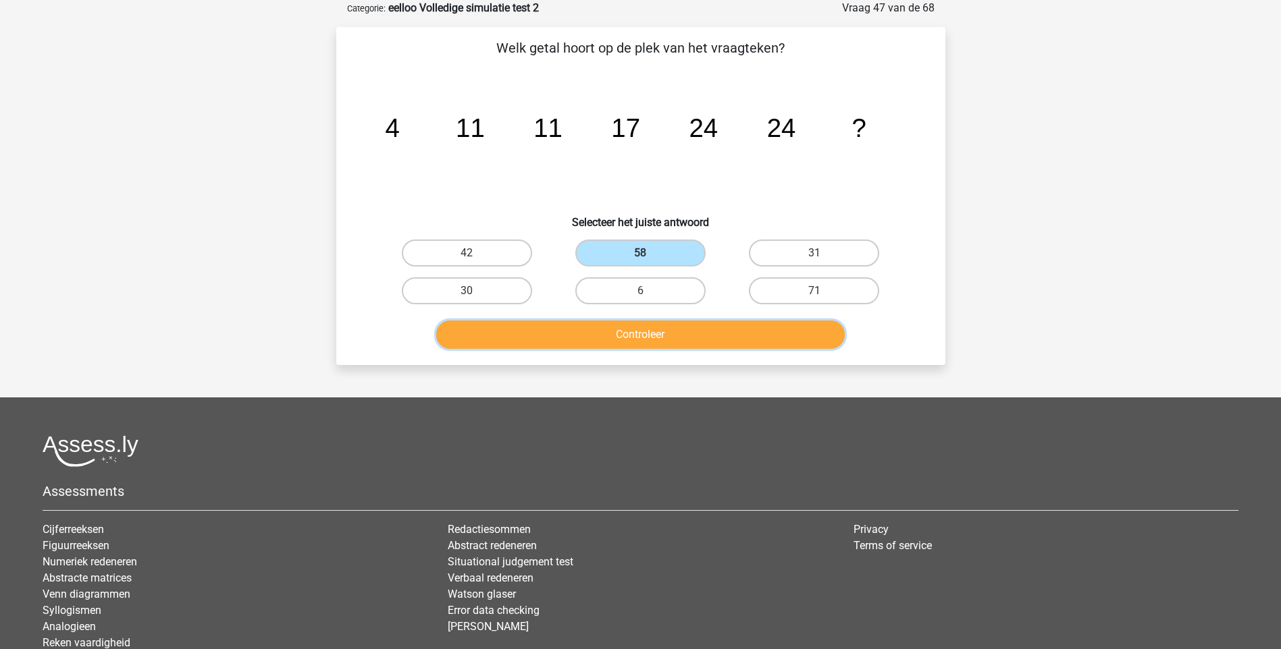
click at [680, 329] on button "Controleer" at bounding box center [640, 335] width 408 height 28
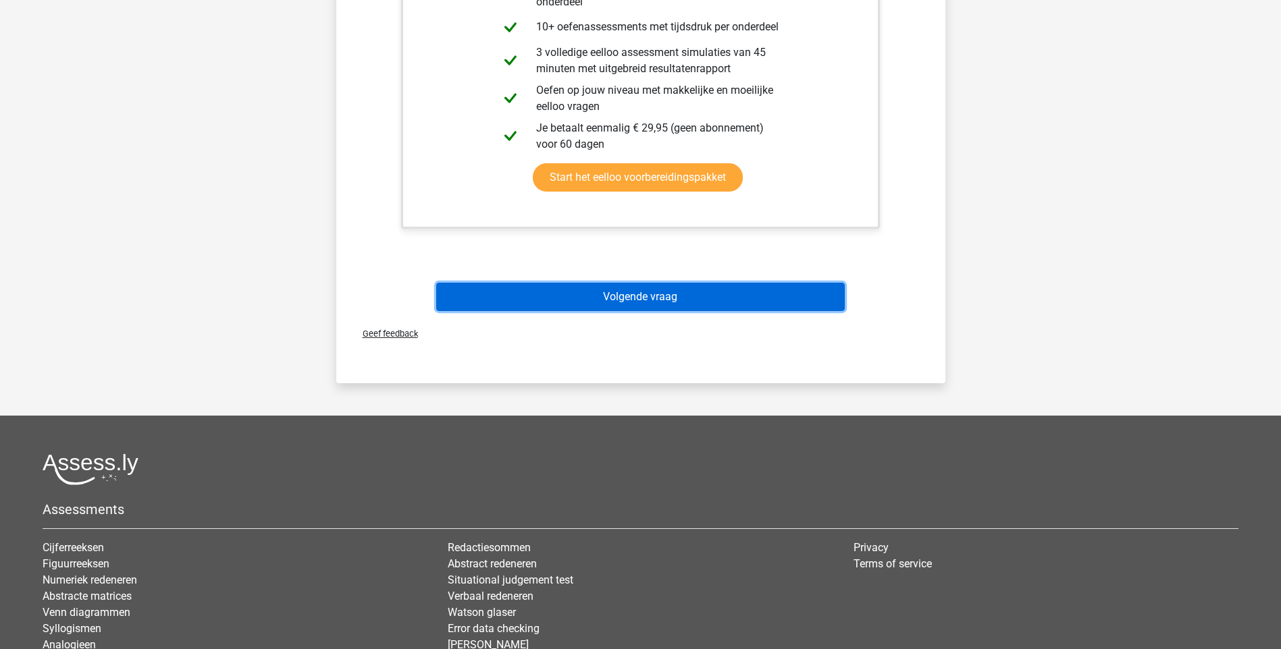
click at [635, 302] on button "Volgende vraag" at bounding box center [640, 297] width 408 height 28
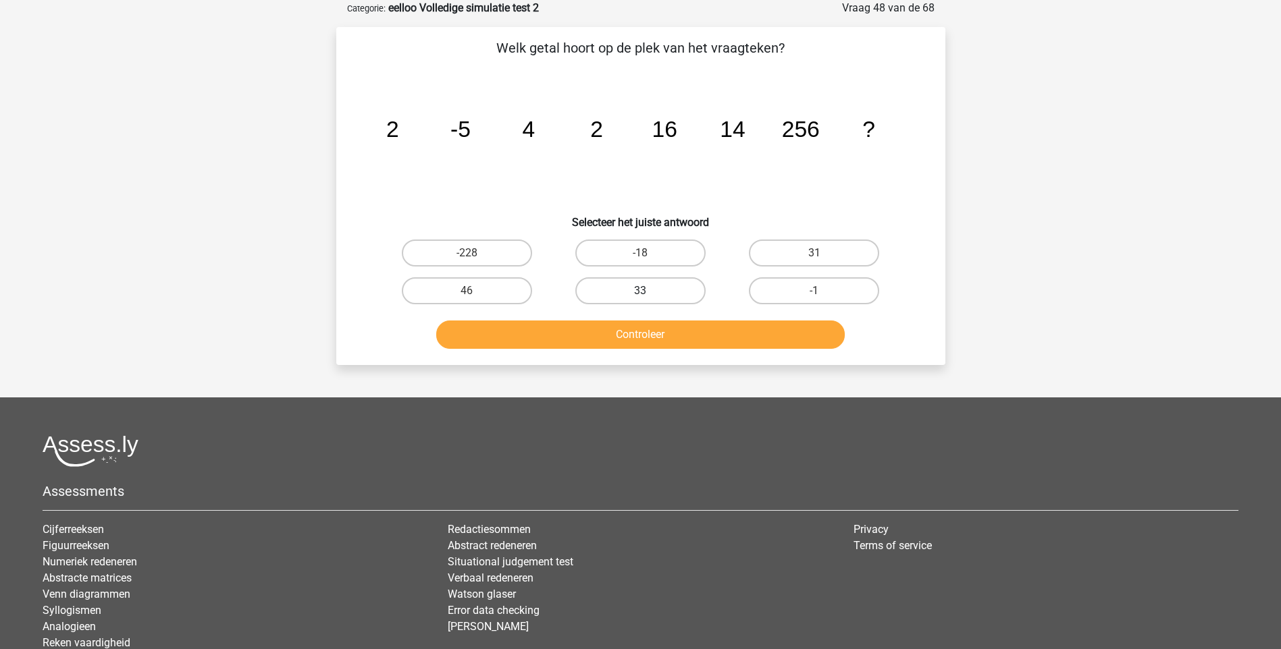
click at [663, 298] on label "33" at bounding box center [640, 290] width 130 height 27
click at [649, 298] on input "33" at bounding box center [644, 295] width 9 height 9
radio input "true"
click at [668, 332] on button "Controleer" at bounding box center [640, 335] width 408 height 28
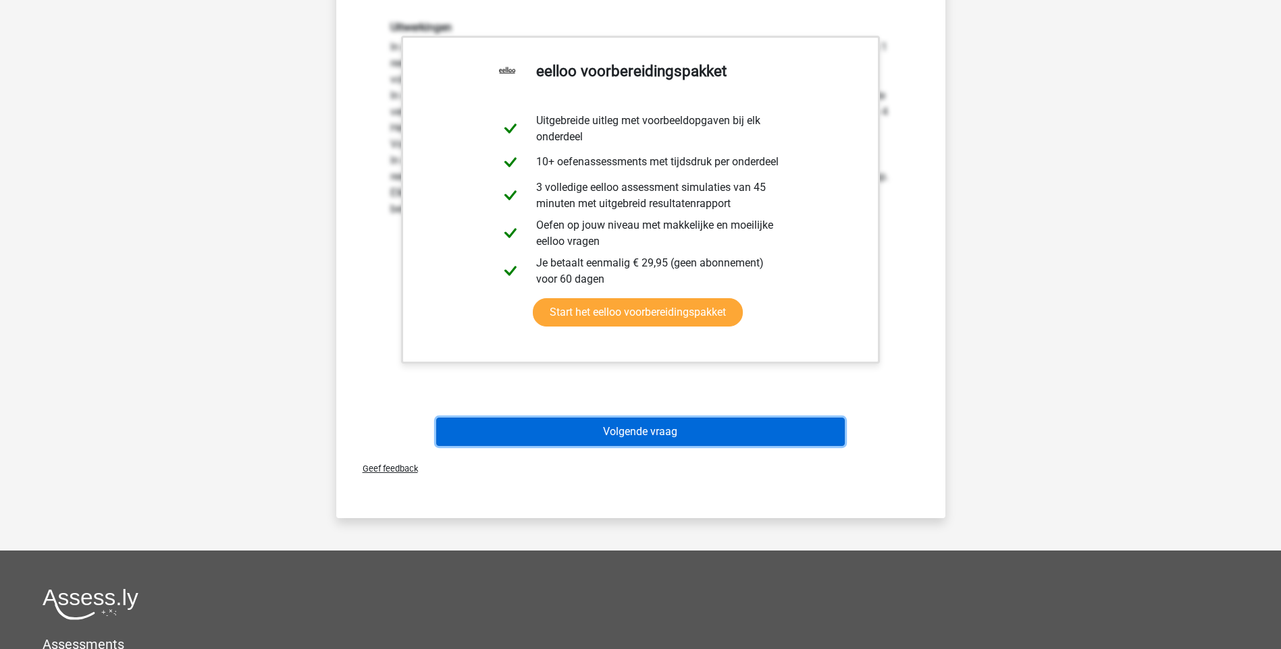
click at [675, 440] on button "Volgende vraag" at bounding box center [640, 432] width 408 height 28
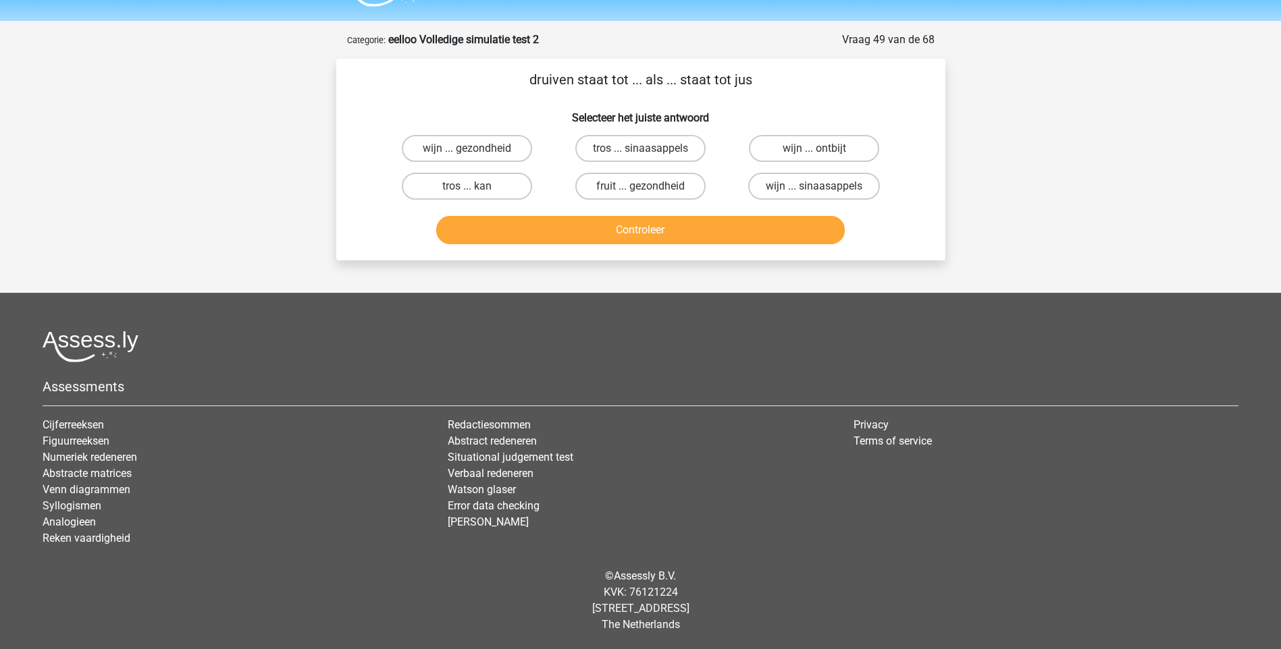
scroll to position [36, 0]
click at [785, 187] on label "wijn ... sinaasappels" at bounding box center [814, 186] width 132 height 27
click at [814, 187] on input "wijn ... sinaasappels" at bounding box center [818, 190] width 9 height 9
radio input "true"
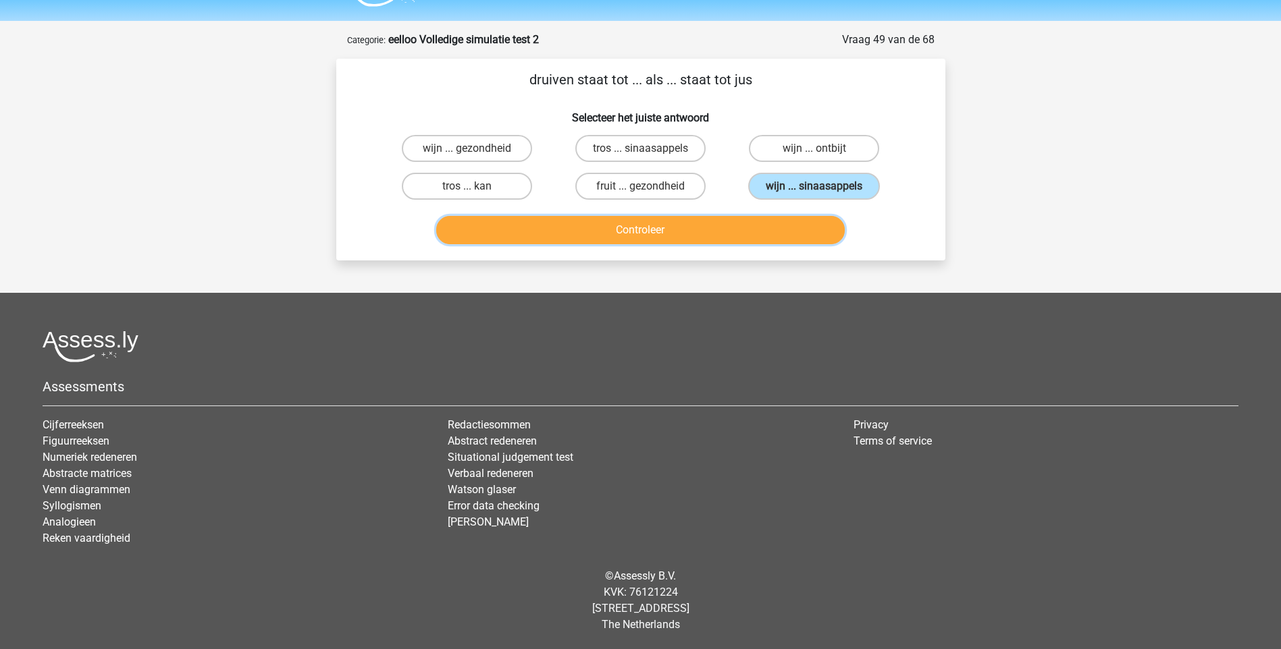
click at [675, 233] on button "Controleer" at bounding box center [640, 230] width 408 height 28
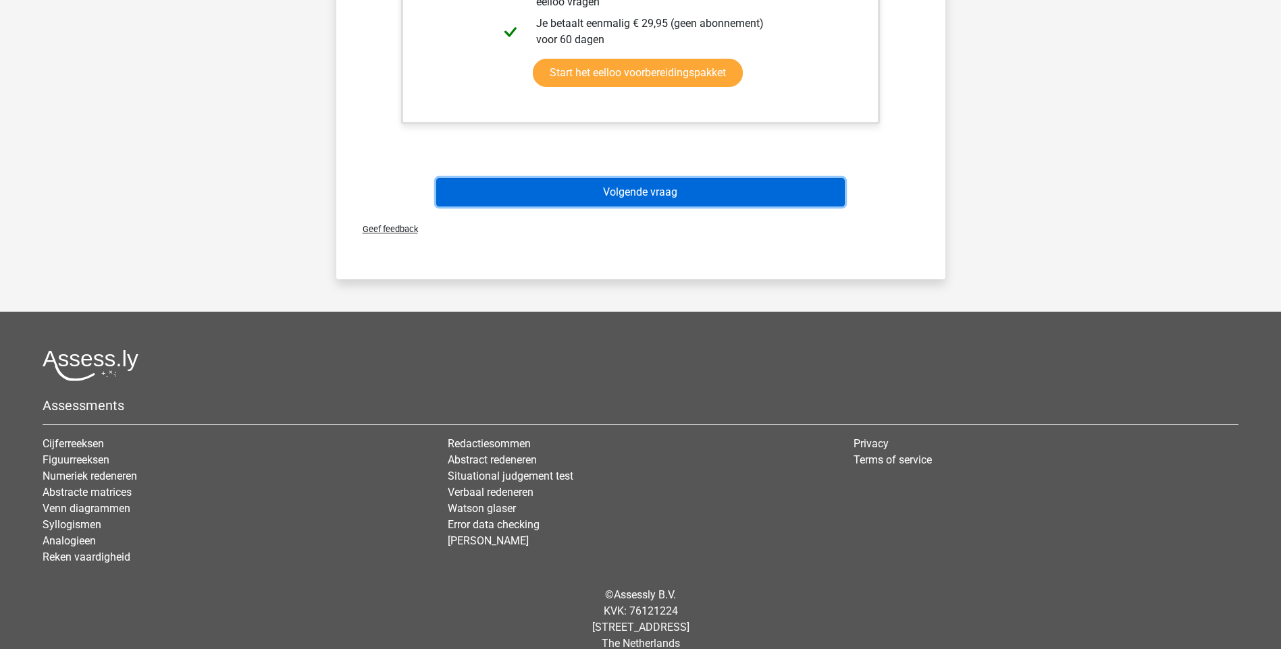
click at [638, 188] on button "Volgende vraag" at bounding box center [640, 192] width 408 height 28
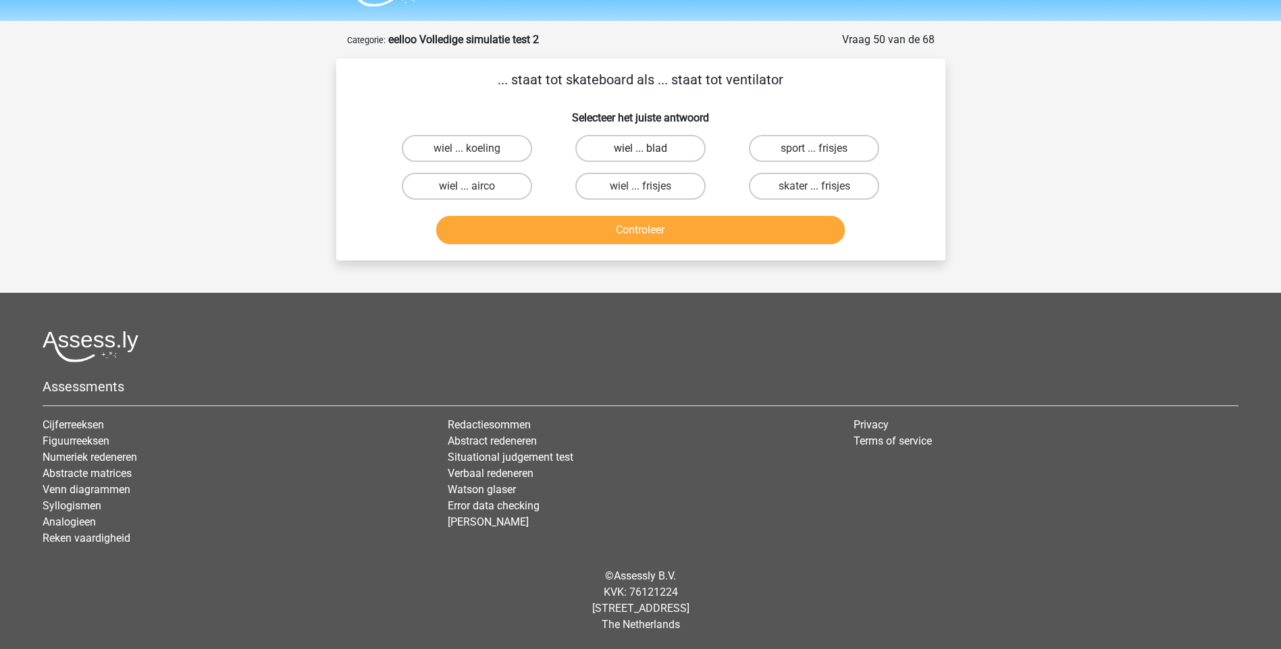
click at [656, 150] on label "wiel ... blad" at bounding box center [640, 148] width 130 height 27
click at [649, 150] on input "wiel ... blad" at bounding box center [644, 153] width 9 height 9
radio input "true"
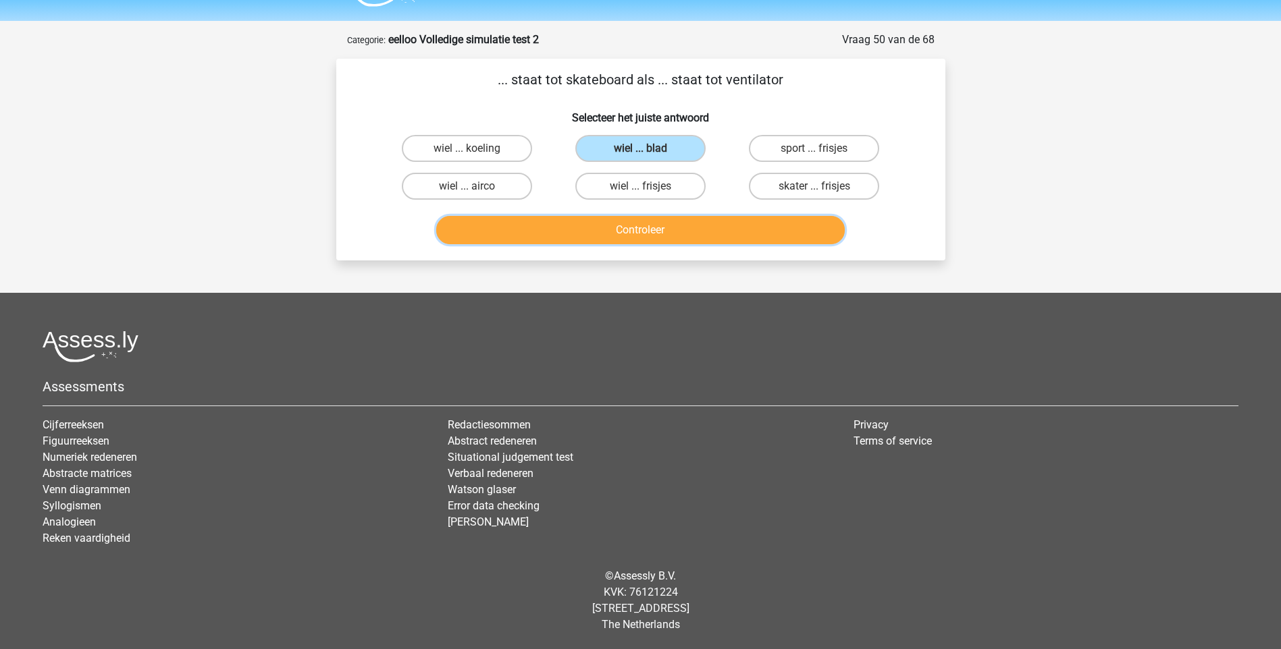
click at [662, 229] on button "Controleer" at bounding box center [640, 230] width 408 height 28
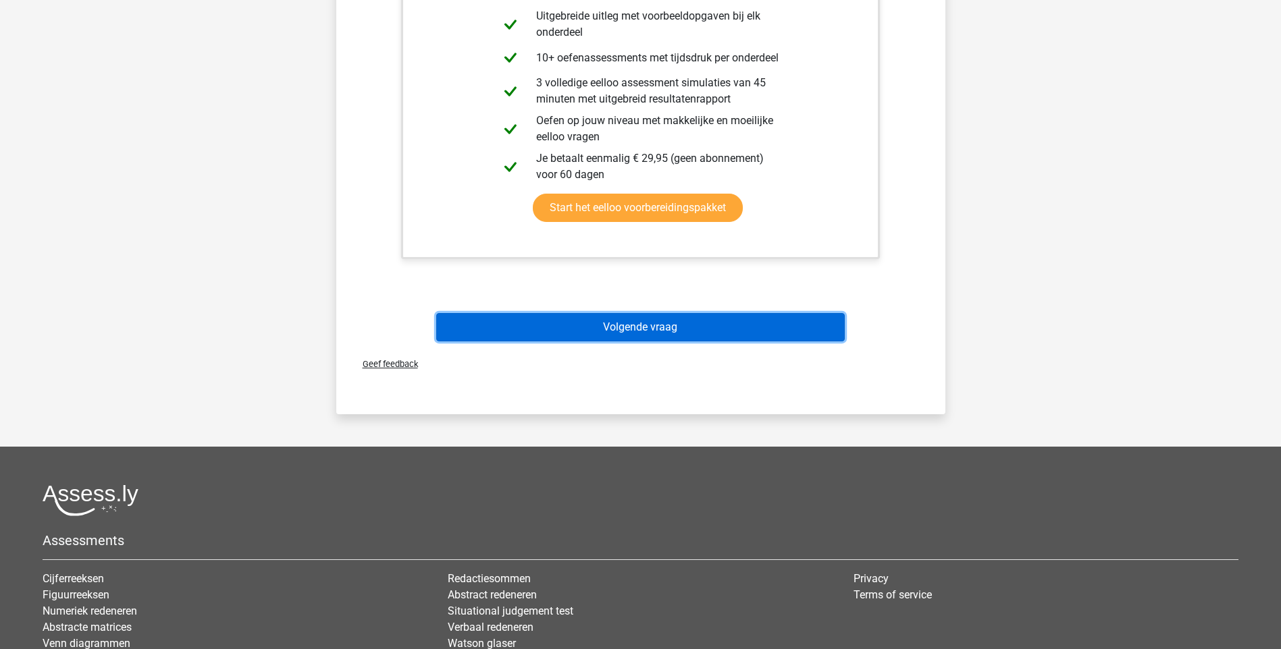
click at [639, 319] on button "Volgende vraag" at bounding box center [640, 327] width 408 height 28
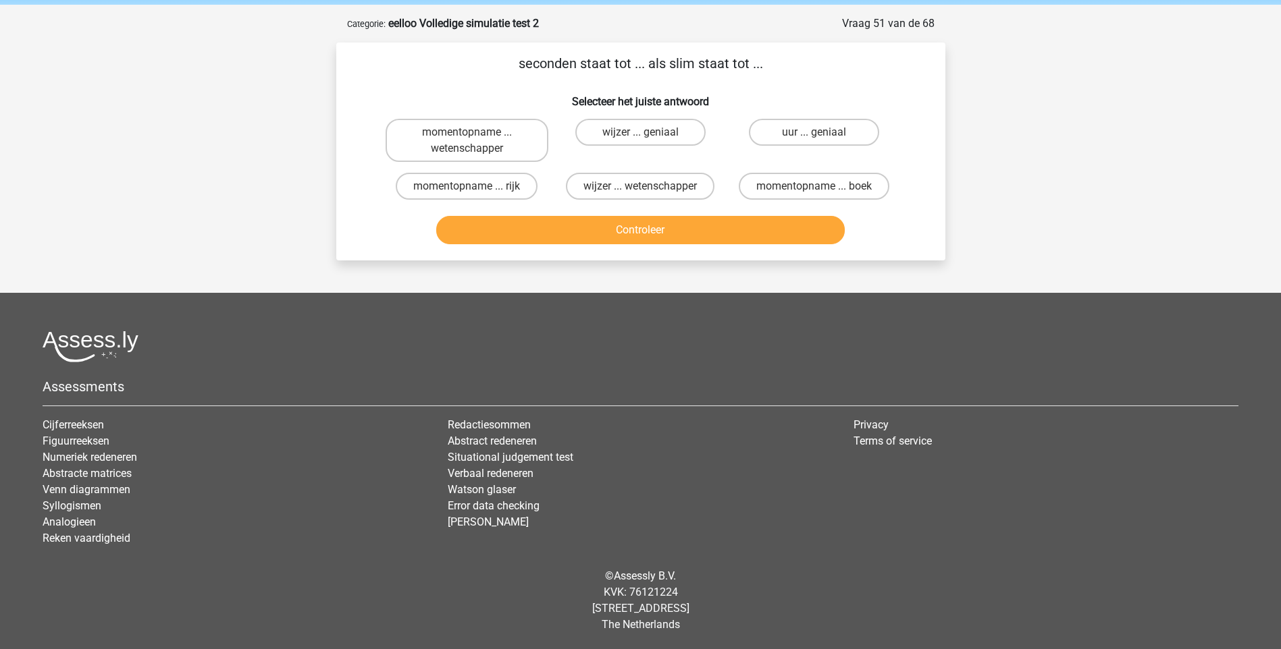
scroll to position [52, 0]
click at [801, 135] on label "uur ... geniaal" at bounding box center [814, 132] width 130 height 27
click at [814, 135] on input "uur ... geniaal" at bounding box center [818, 136] width 9 height 9
radio input "true"
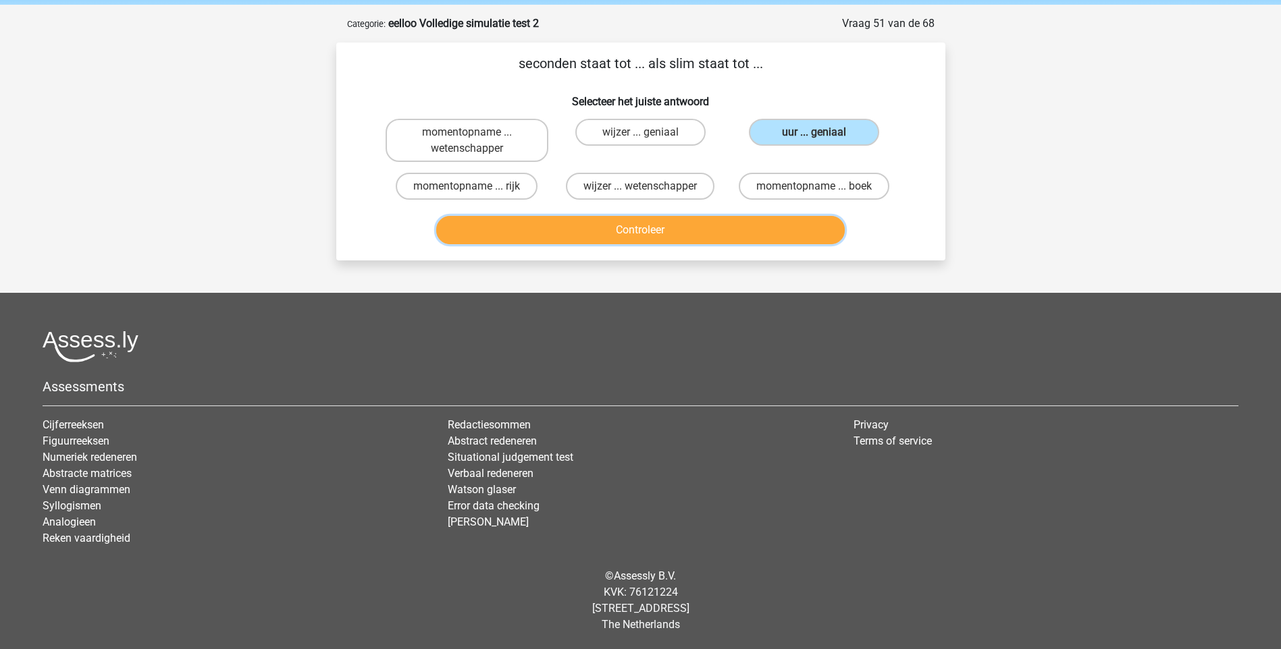
click at [656, 236] on button "Controleer" at bounding box center [640, 230] width 408 height 28
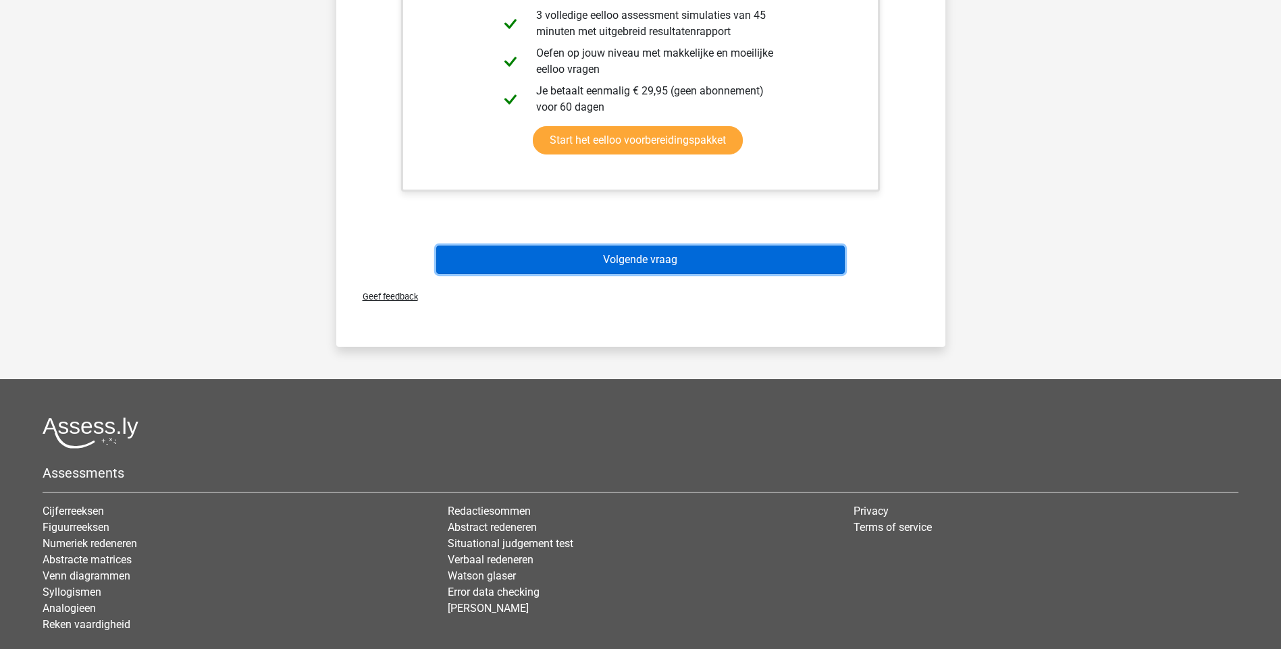
click at [643, 260] on button "Volgende vraag" at bounding box center [640, 260] width 408 height 28
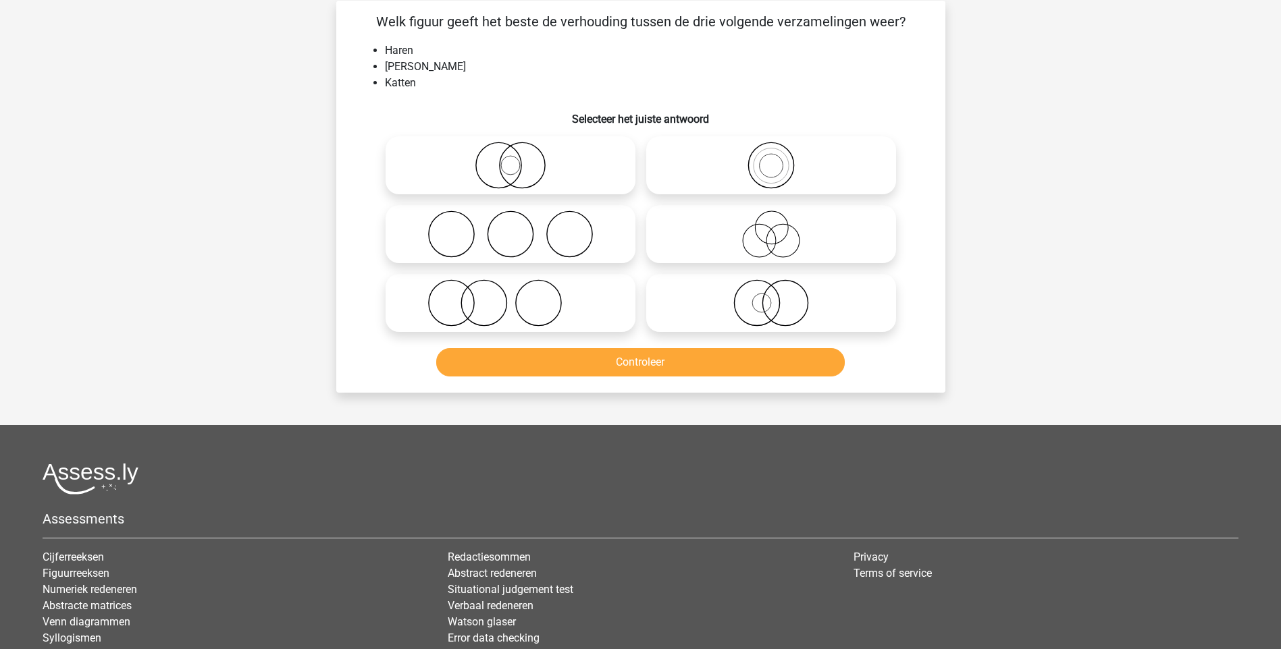
scroll to position [68, 0]
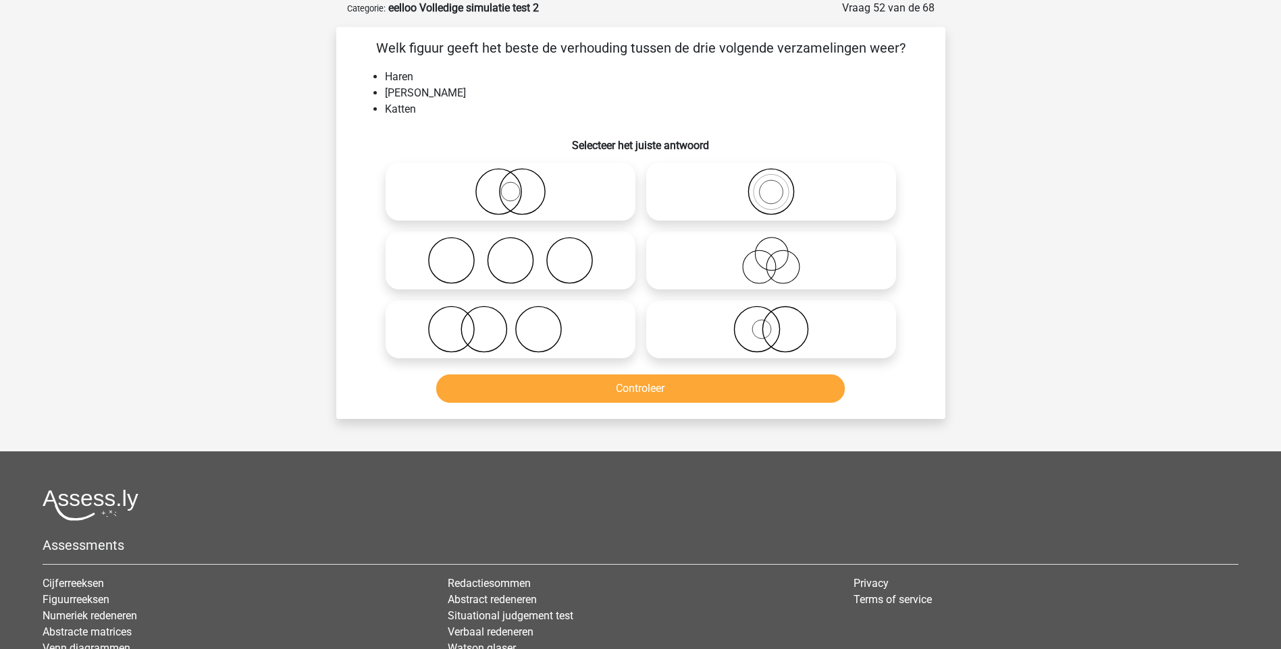
drag, startPoint x: 490, startPoint y: 326, endPoint x: 505, endPoint y: 333, distance: 16.3
click at [492, 329] on icon at bounding box center [510, 329] width 239 height 47
click at [510, 323] on input "radio" at bounding box center [514, 318] width 9 height 9
radio input "true"
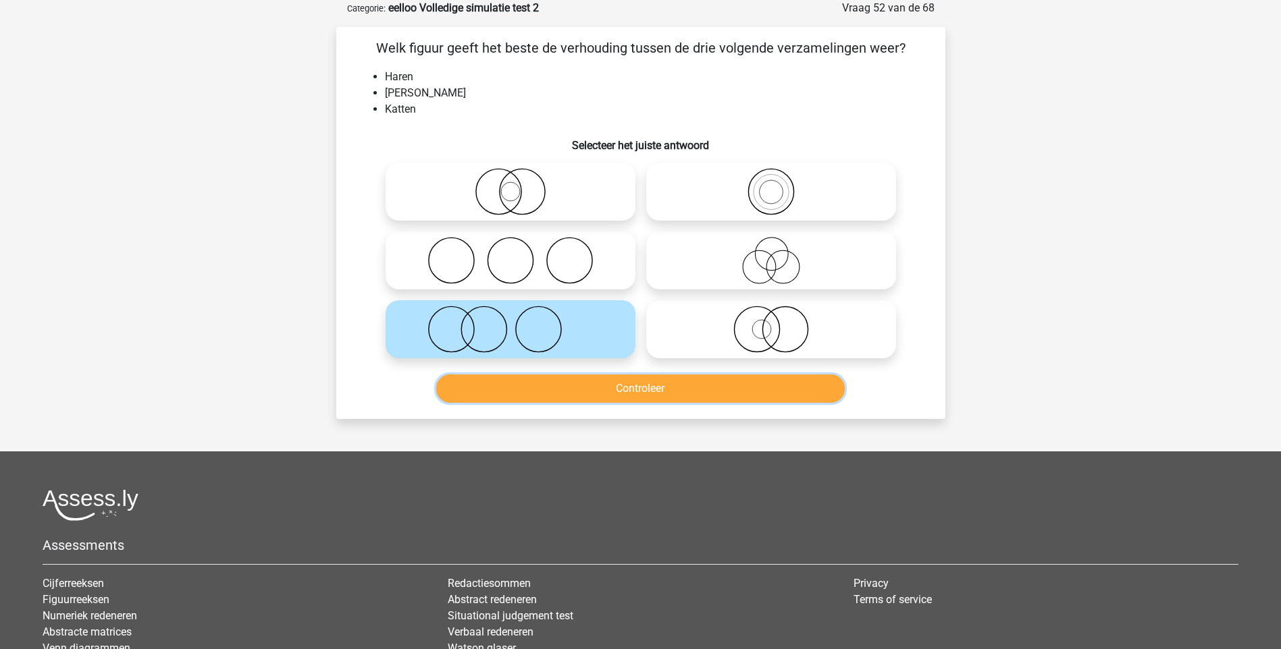
click at [699, 386] on button "Controleer" at bounding box center [640, 389] width 408 height 28
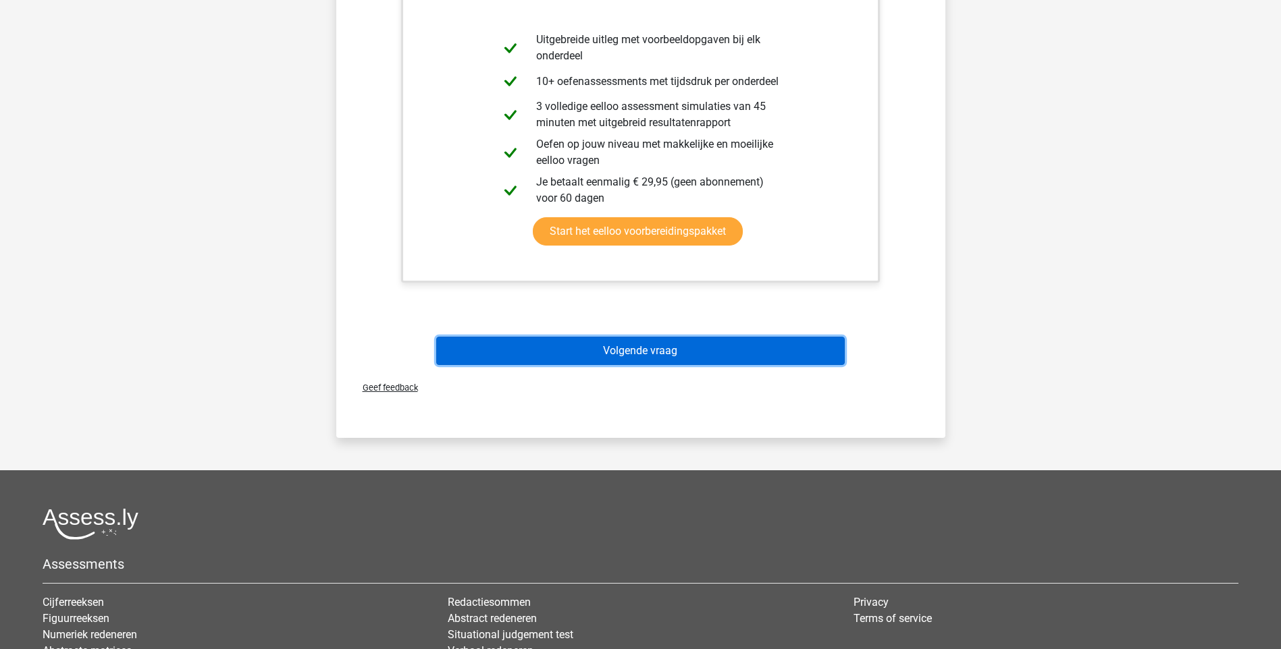
click at [656, 363] on button "Volgende vraag" at bounding box center [640, 351] width 408 height 28
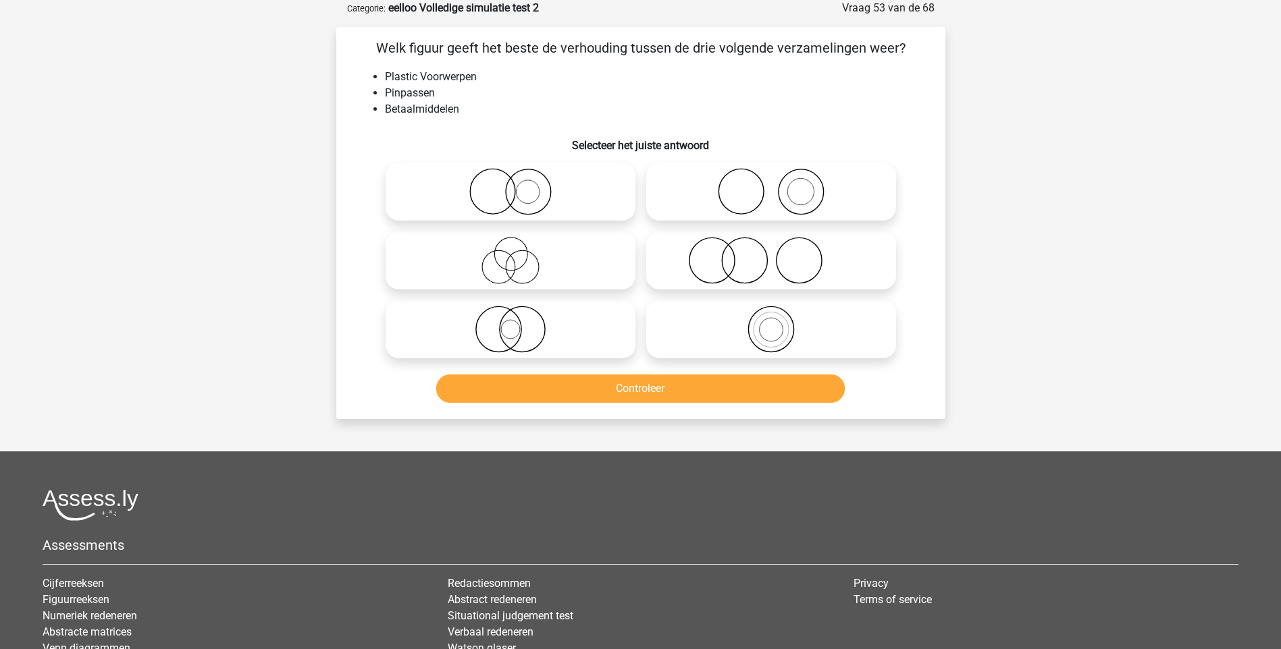
click at [529, 194] on icon at bounding box center [510, 191] width 239 height 47
click at [519, 185] on input "radio" at bounding box center [514, 180] width 9 height 9
radio input "true"
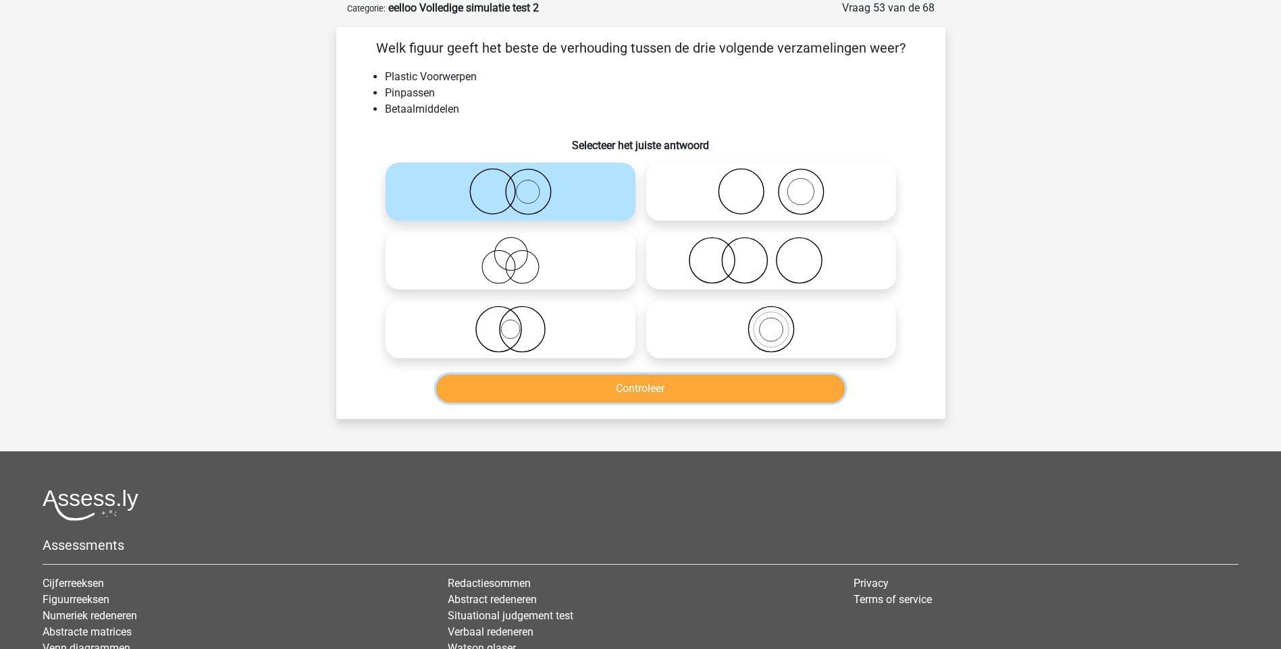
click at [658, 384] on button "Controleer" at bounding box center [640, 389] width 408 height 28
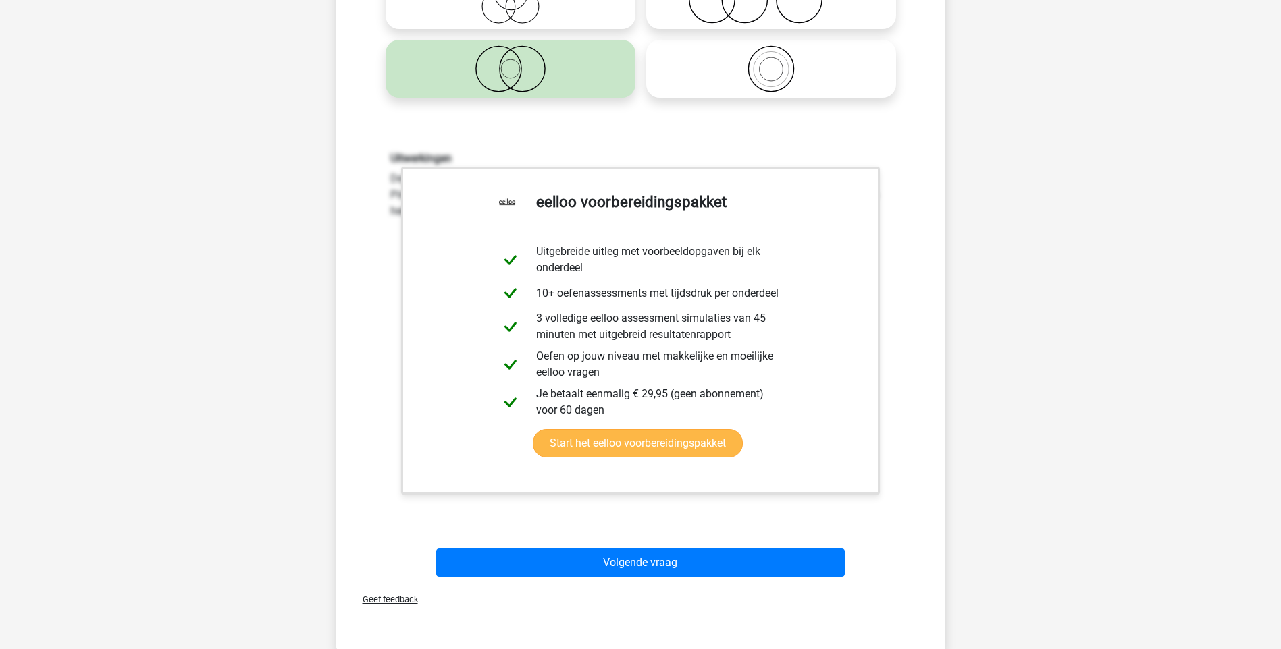
scroll to position [338, 0]
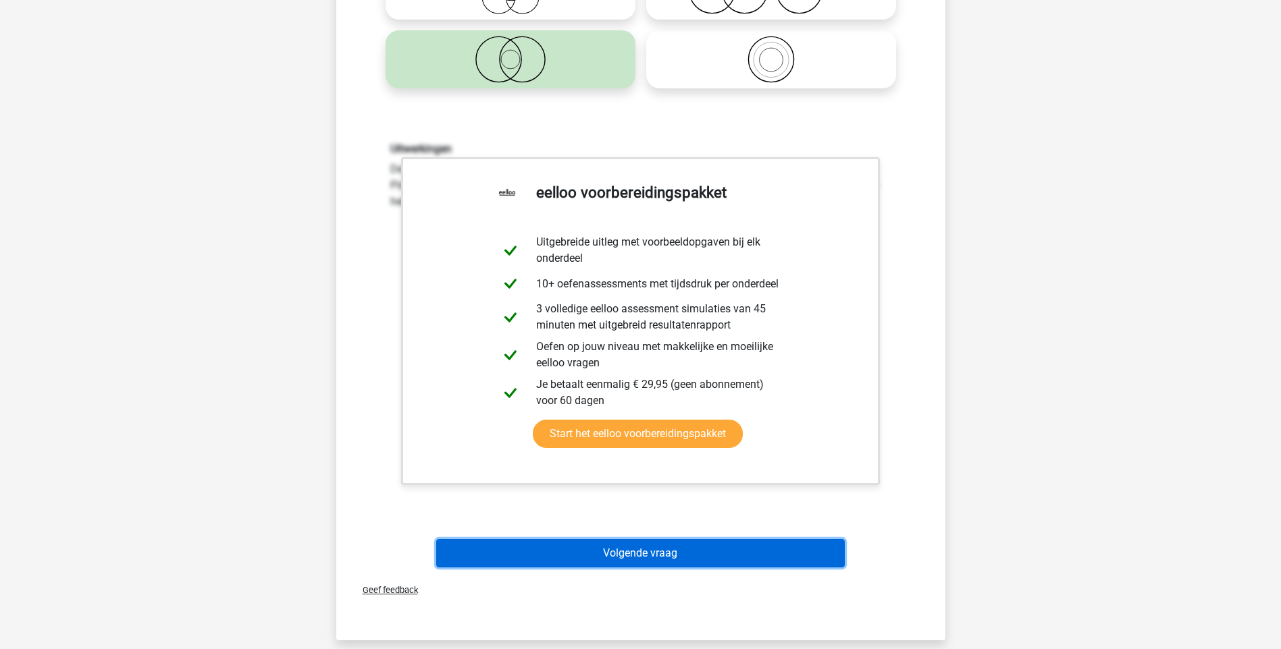
click at [636, 548] on button "Volgende vraag" at bounding box center [640, 553] width 408 height 28
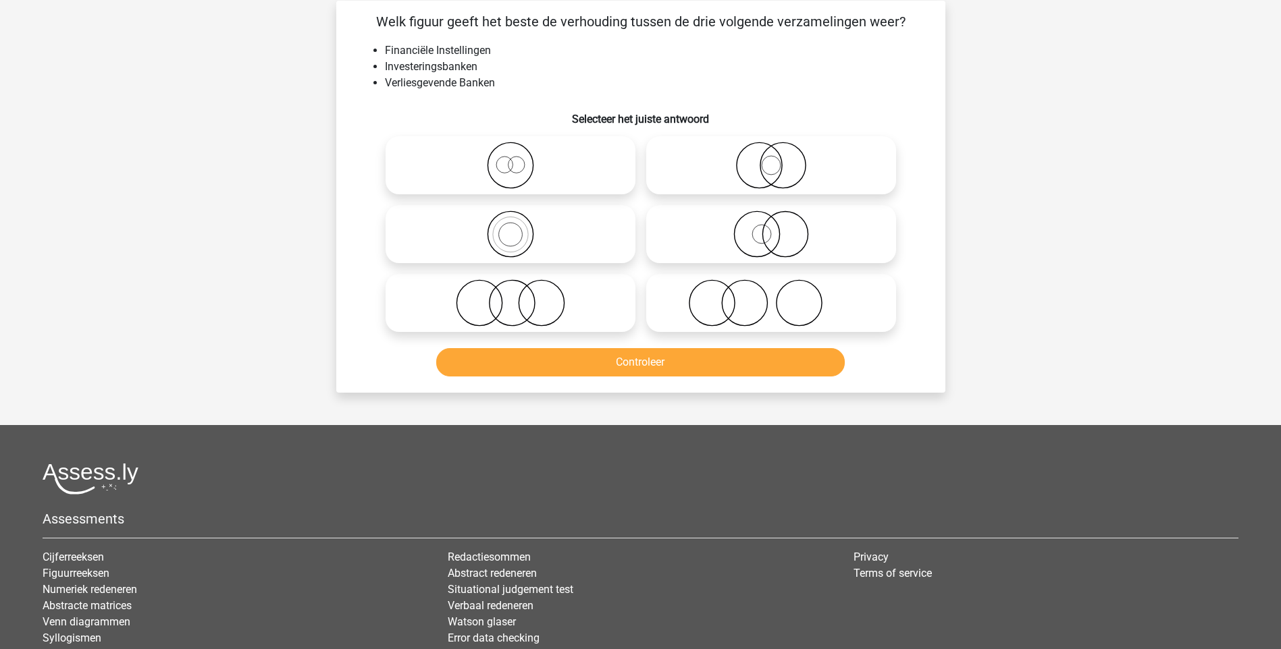
scroll to position [68, 0]
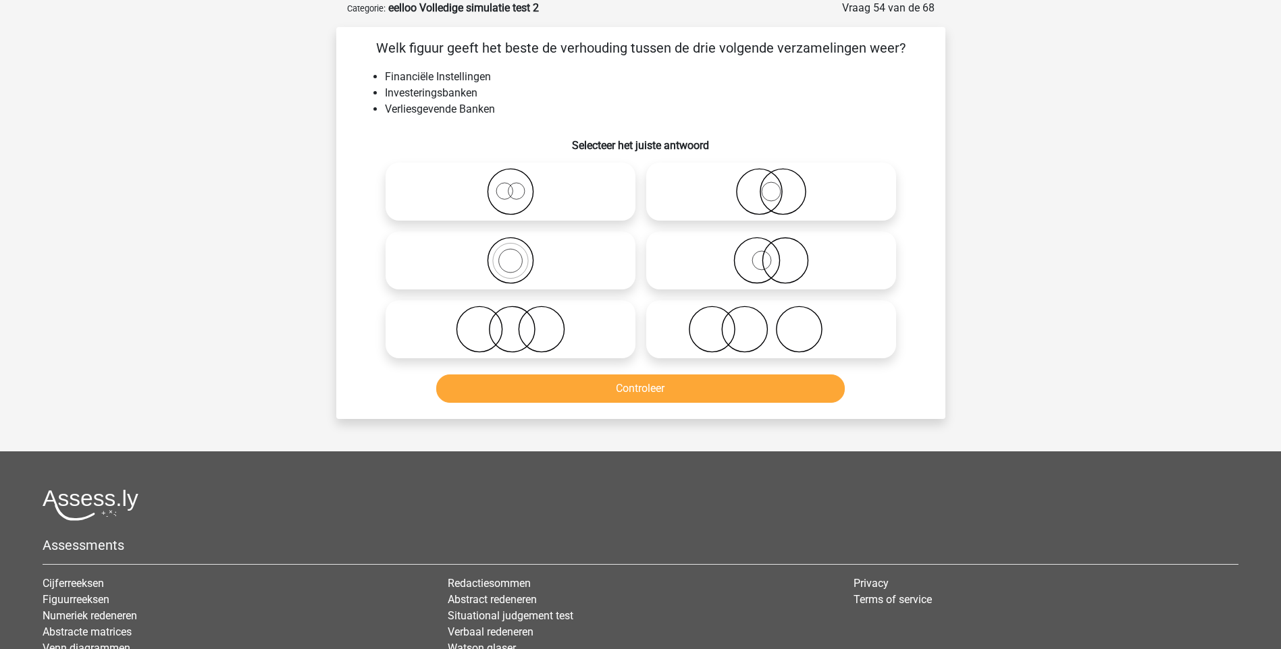
click at [487, 335] on icon at bounding box center [510, 329] width 239 height 47
click at [510, 323] on input "radio" at bounding box center [514, 318] width 9 height 9
radio input "true"
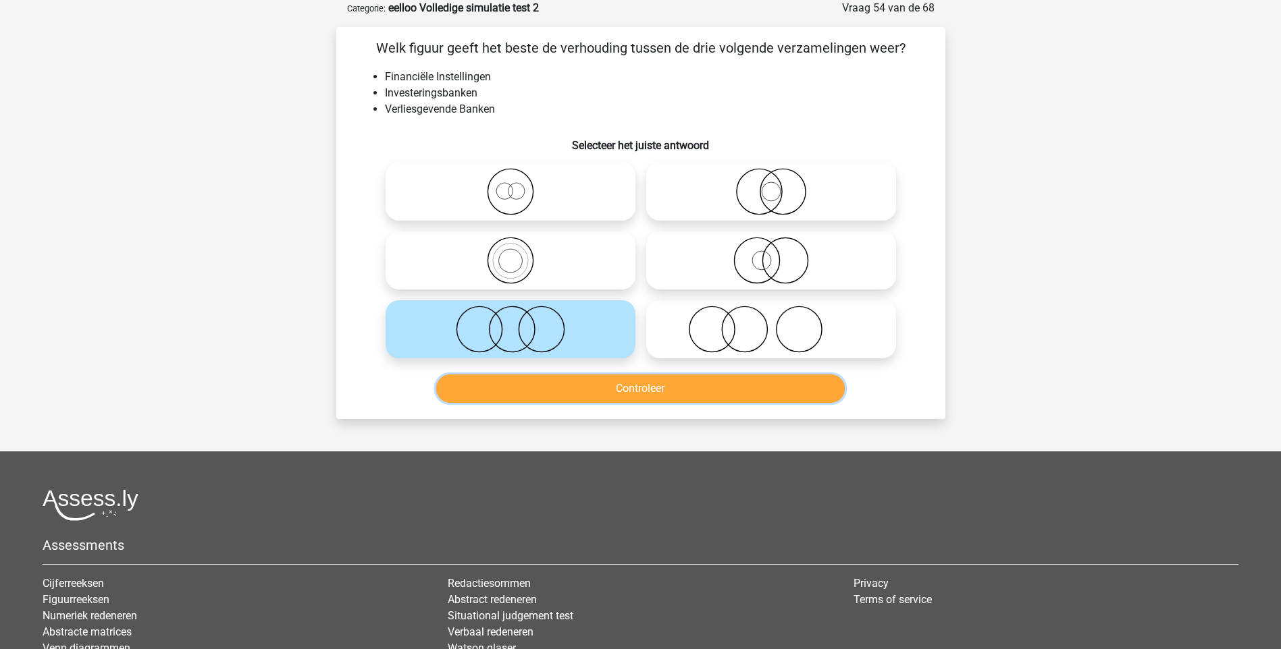
click at [668, 390] on button "Controleer" at bounding box center [640, 389] width 408 height 28
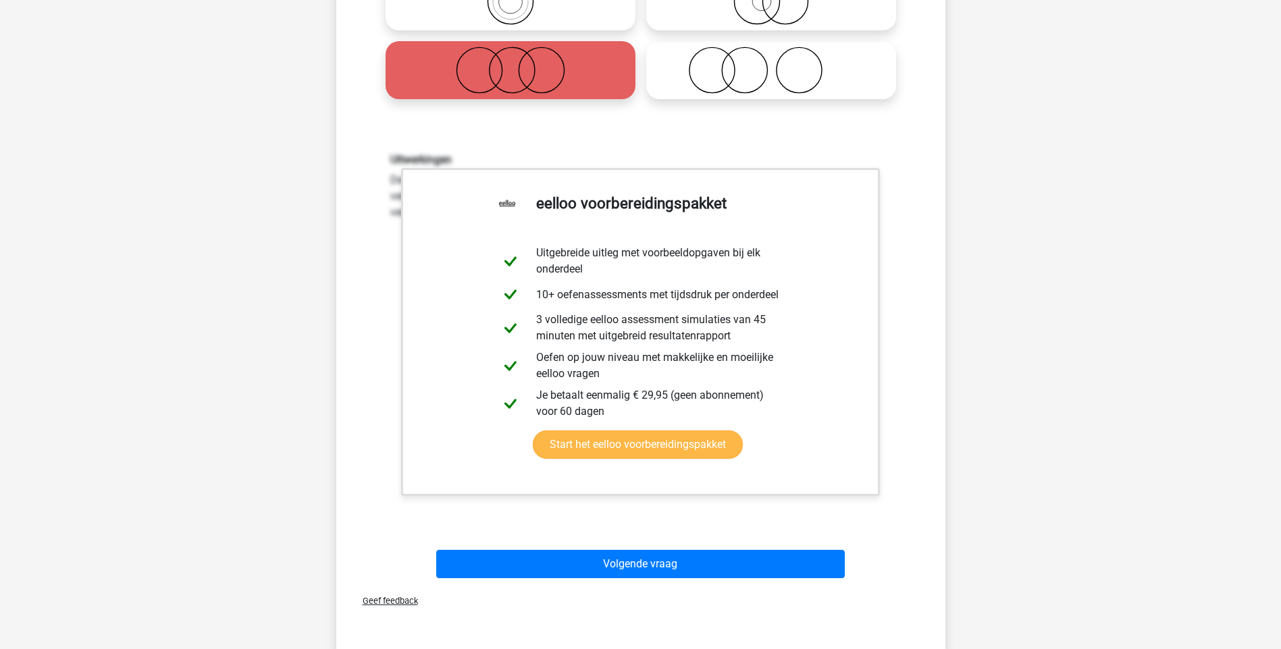
scroll to position [338, 0]
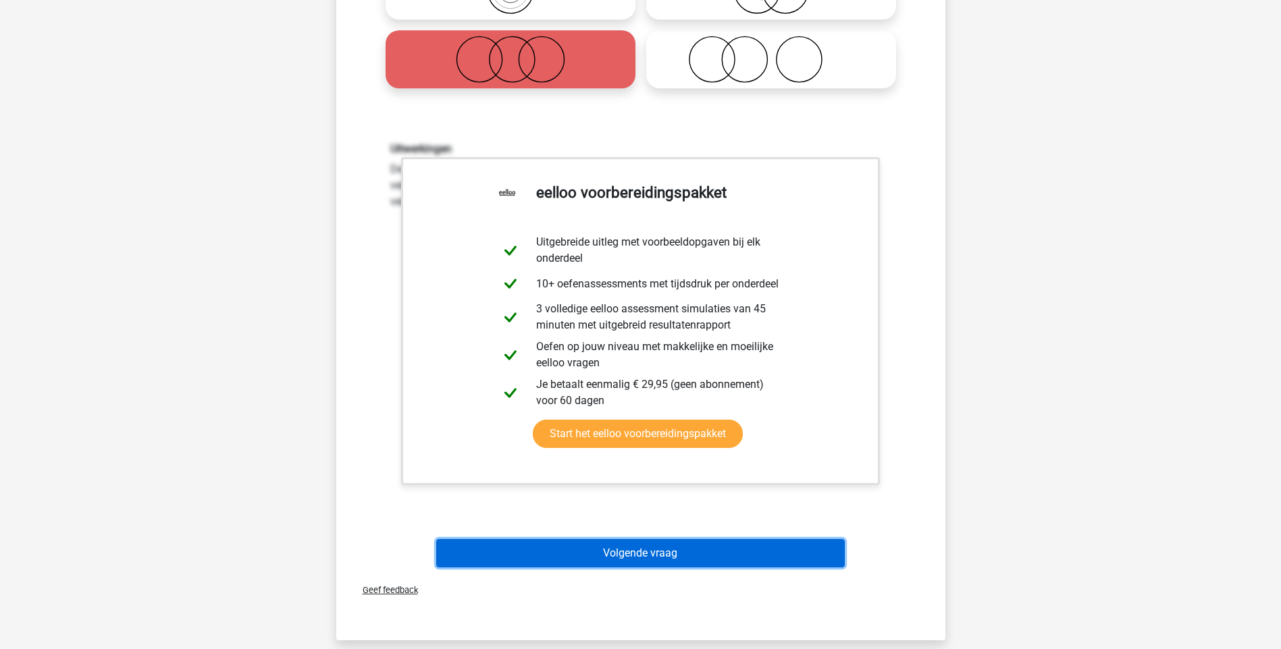
click at [646, 551] on button "Volgende vraag" at bounding box center [640, 553] width 408 height 28
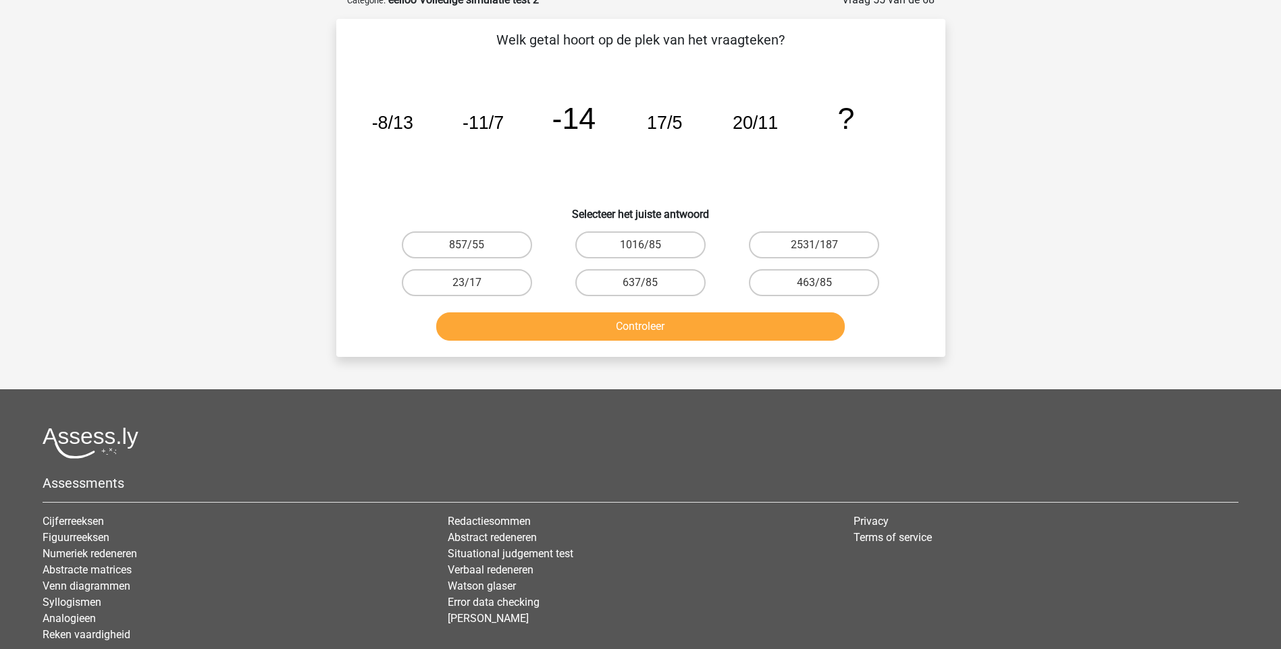
scroll to position [68, 0]
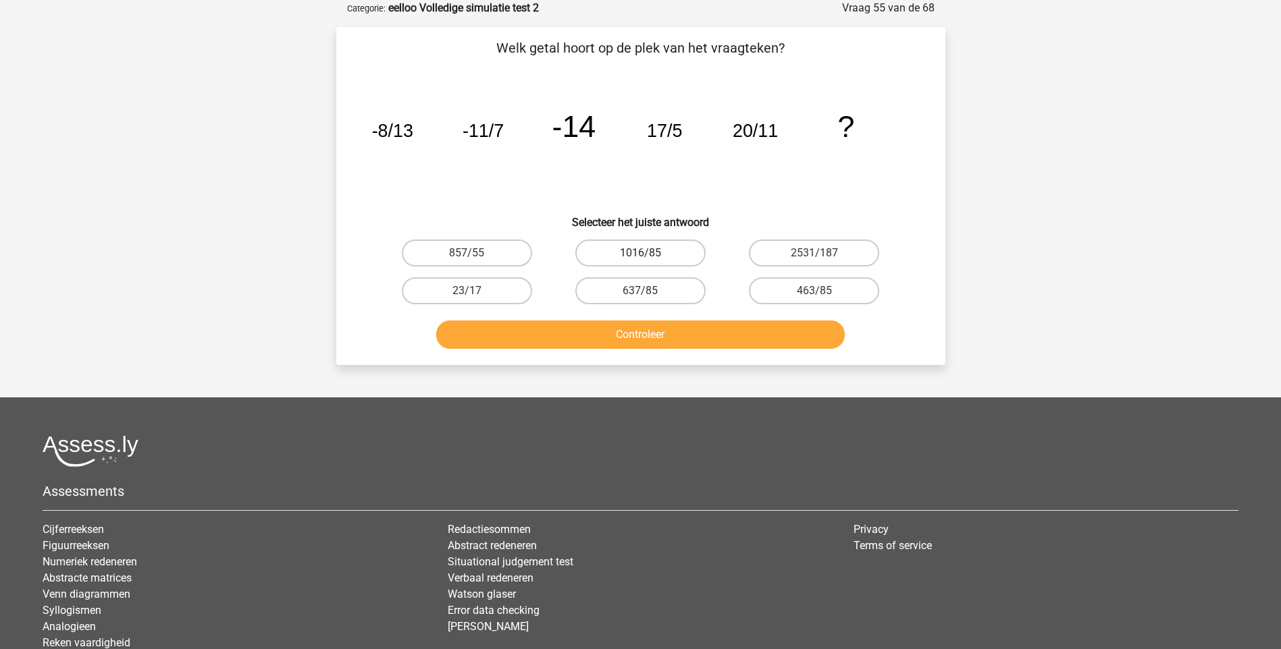
drag, startPoint x: 660, startPoint y: 246, endPoint x: 657, endPoint y: 270, distance: 23.8
click at [660, 247] on label "1016/85" at bounding box center [640, 253] width 130 height 27
click at [649, 253] on input "1016/85" at bounding box center [644, 257] width 9 height 9
radio input "true"
click at [683, 330] on button "Controleer" at bounding box center [640, 335] width 408 height 28
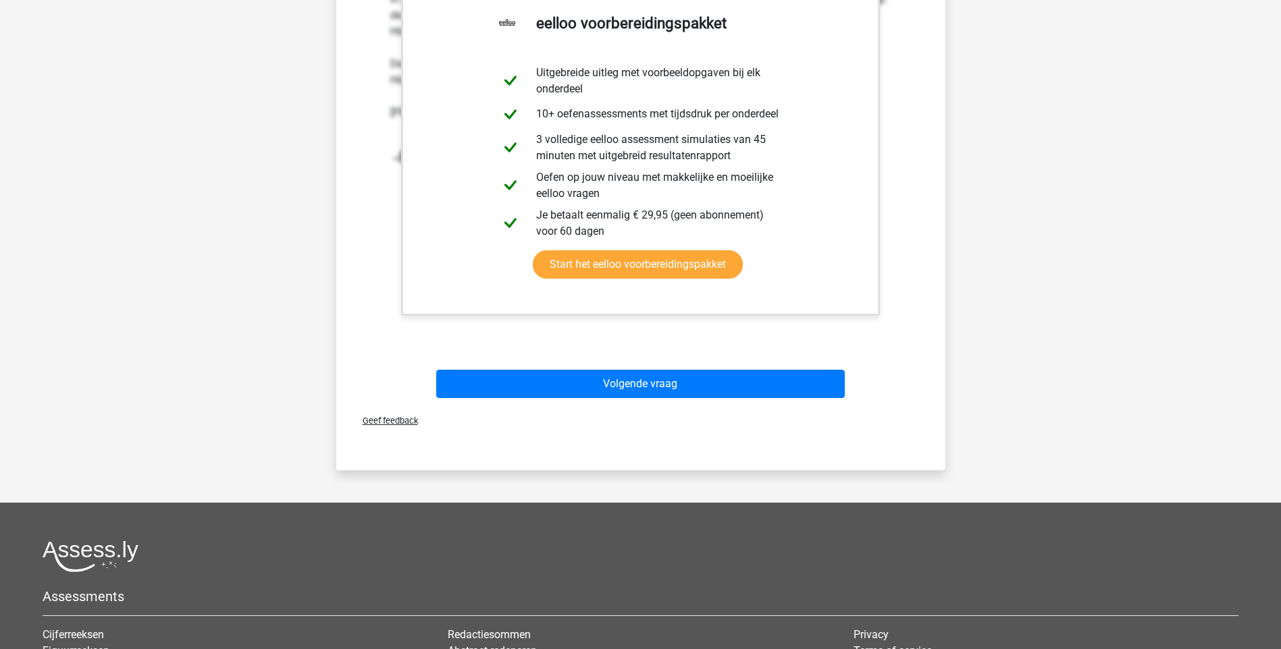
scroll to position [473, 0]
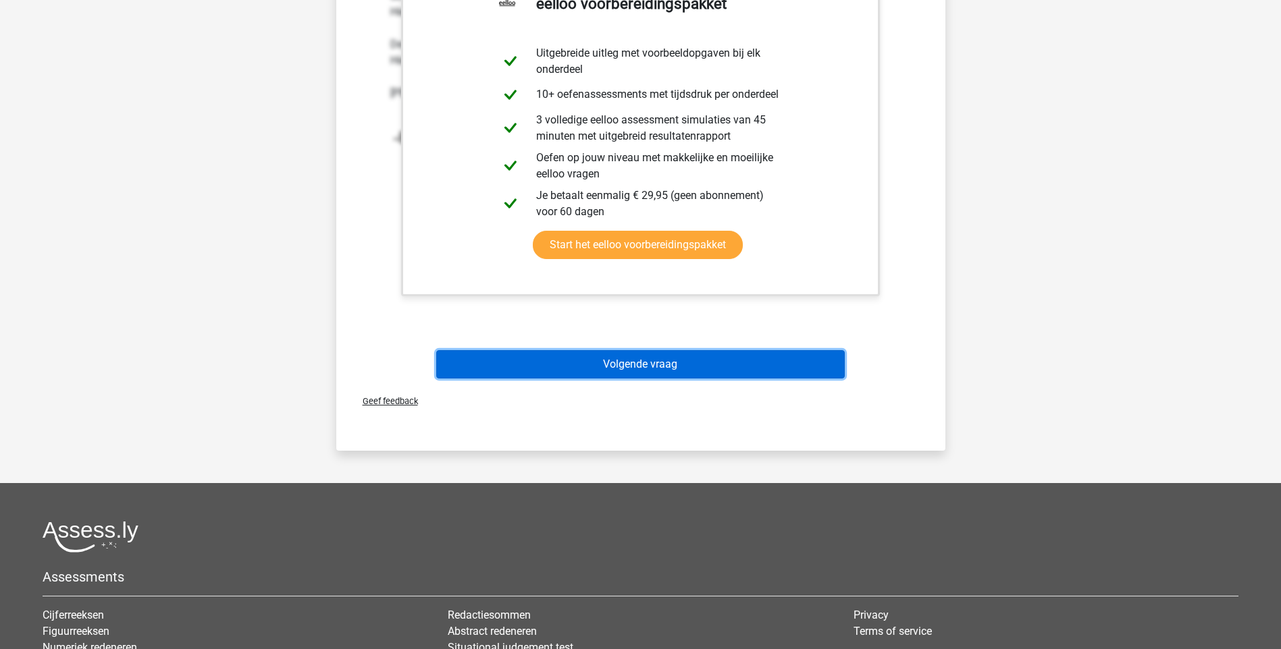
click at [631, 362] on button "Volgende vraag" at bounding box center [640, 364] width 408 height 28
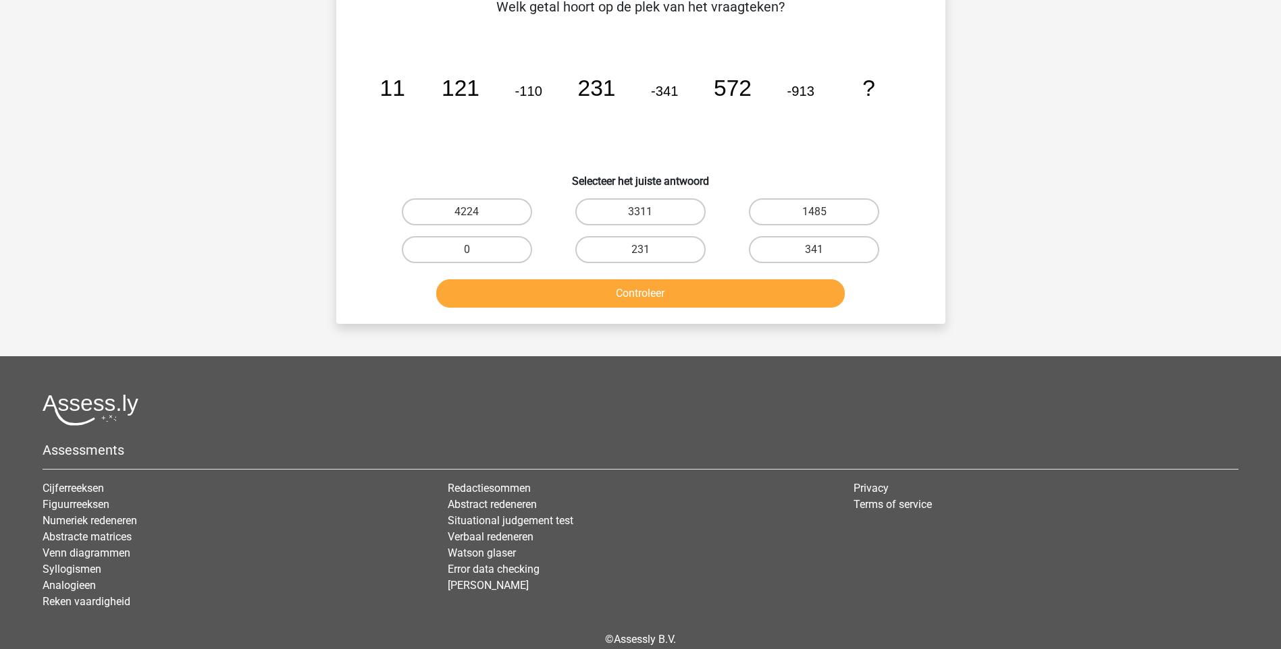
scroll to position [68, 0]
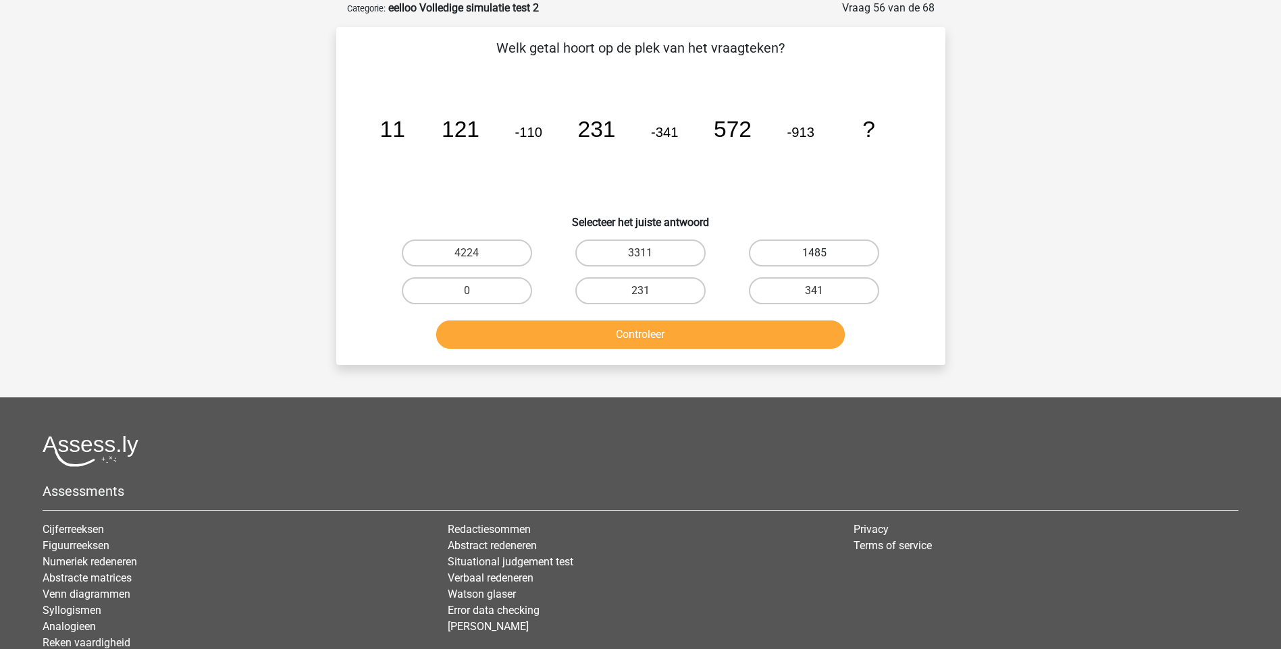
click at [809, 255] on label "1485" at bounding box center [814, 253] width 130 height 27
click at [814, 255] on input "1485" at bounding box center [818, 257] width 9 height 9
radio input "true"
click at [650, 332] on button "Controleer" at bounding box center [640, 335] width 408 height 28
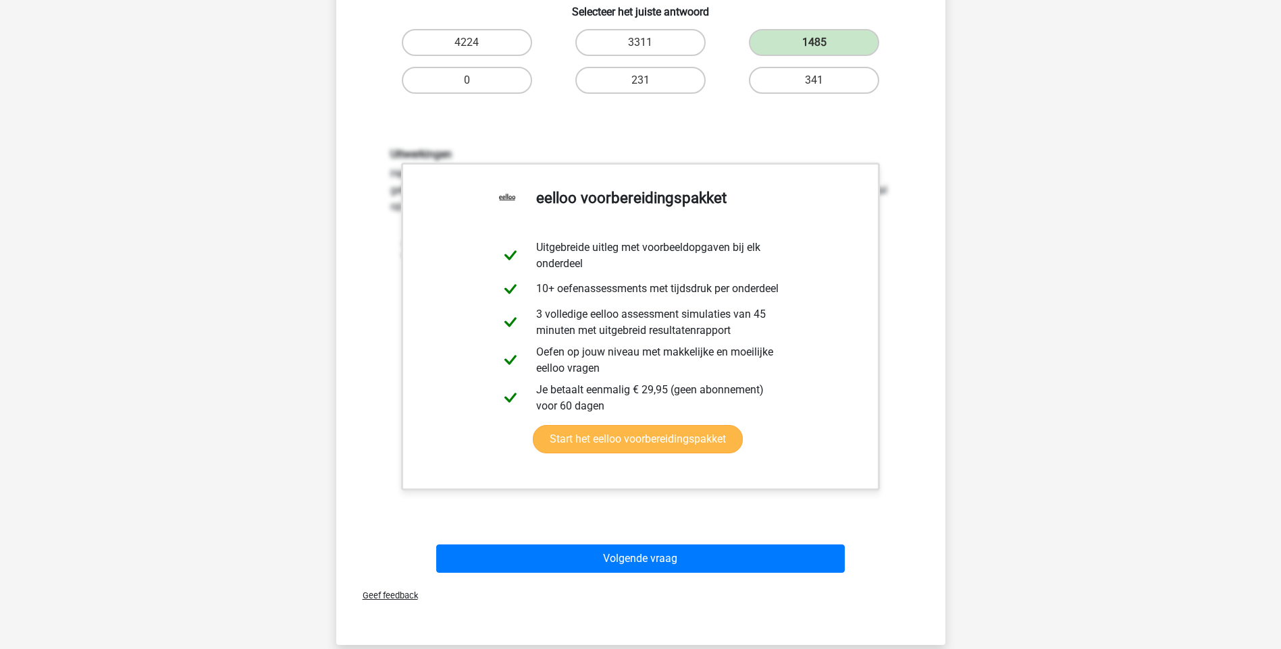
scroll to position [405, 0]
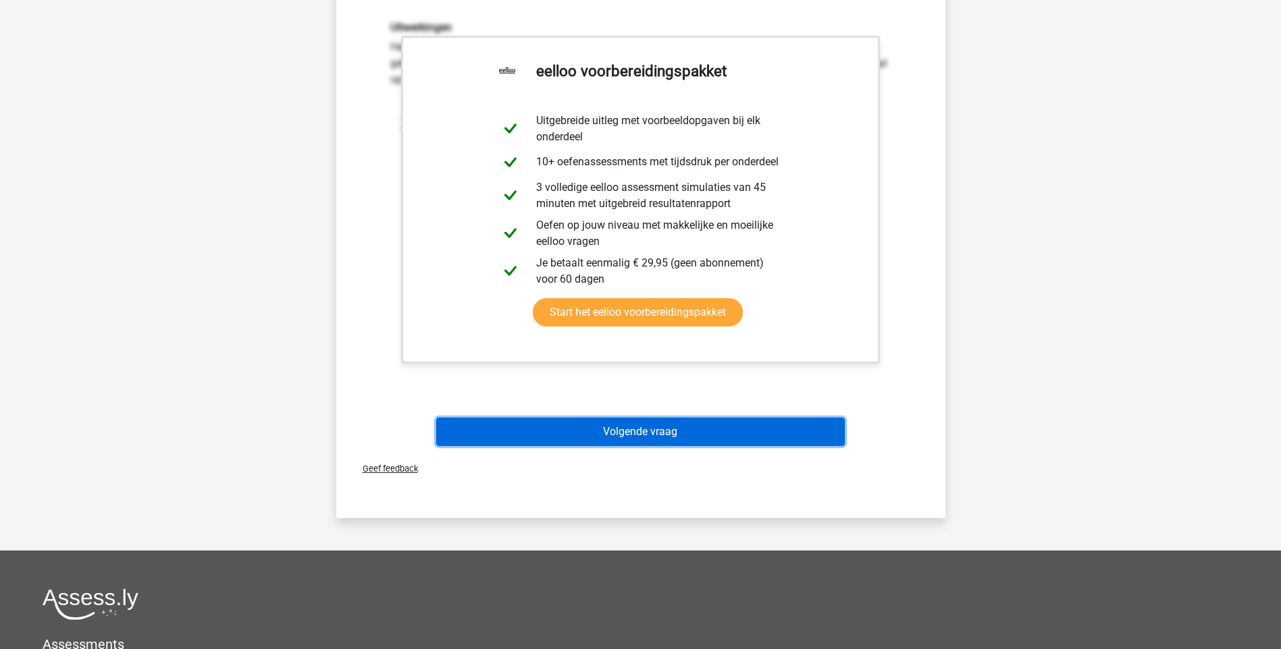
click at [639, 431] on button "Volgende vraag" at bounding box center [640, 432] width 408 height 28
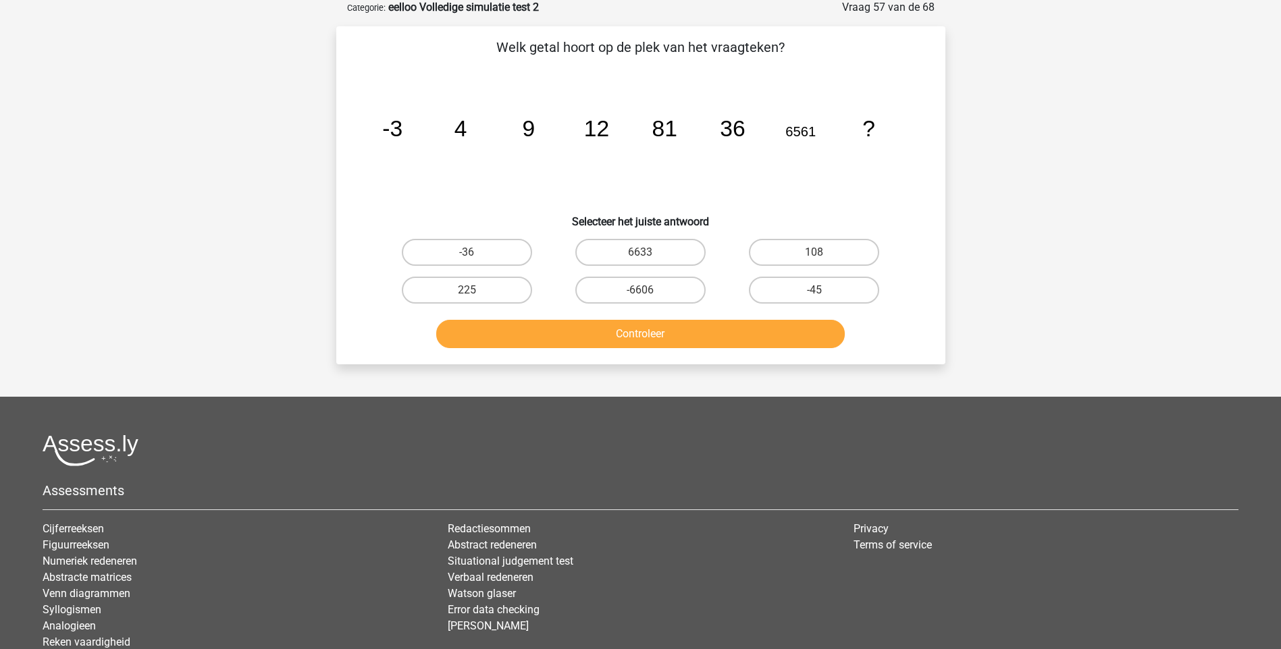
scroll to position [68, 0]
click at [832, 253] on label "108" at bounding box center [814, 253] width 130 height 27
click at [823, 253] on input "108" at bounding box center [818, 257] width 9 height 9
radio input "true"
click at [705, 328] on button "Controleer" at bounding box center [640, 335] width 408 height 28
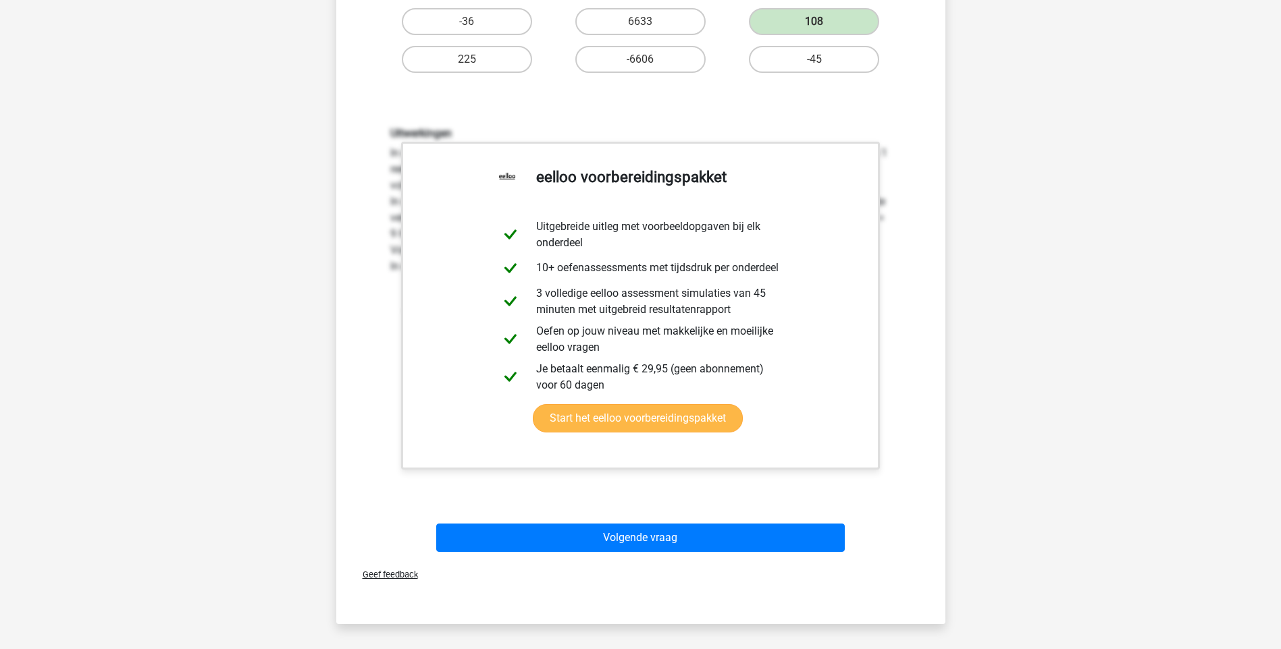
scroll to position [405, 0]
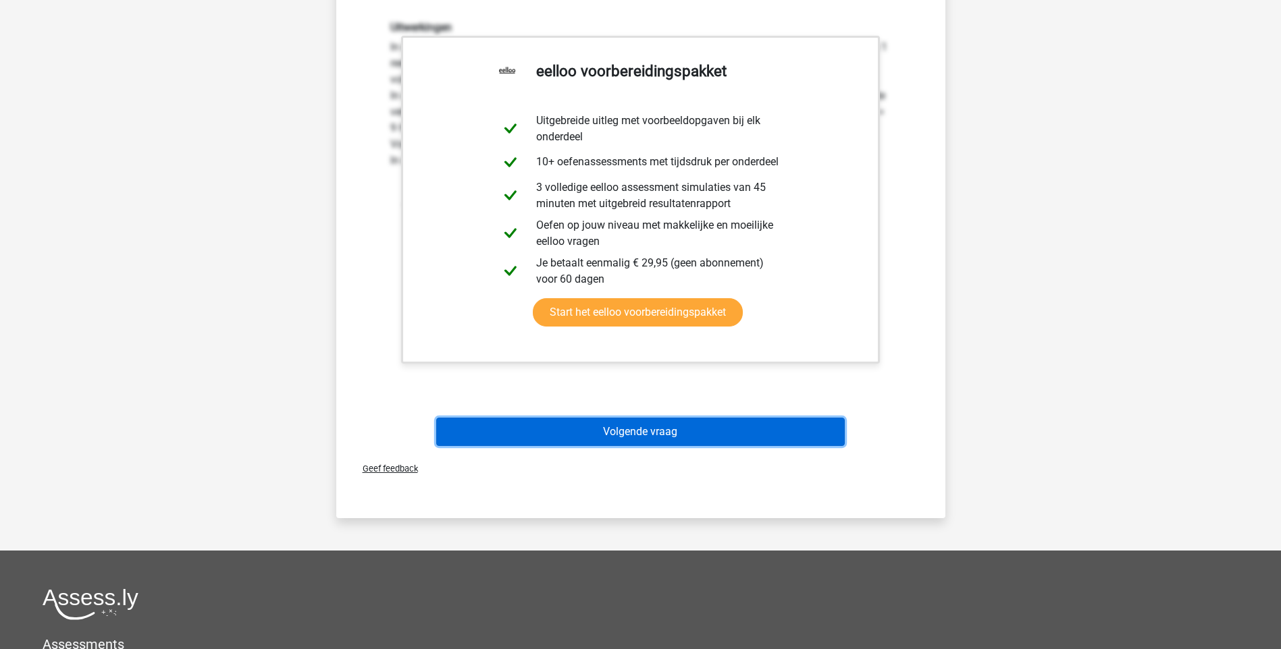
click at [657, 433] on button "Volgende vraag" at bounding box center [640, 432] width 408 height 28
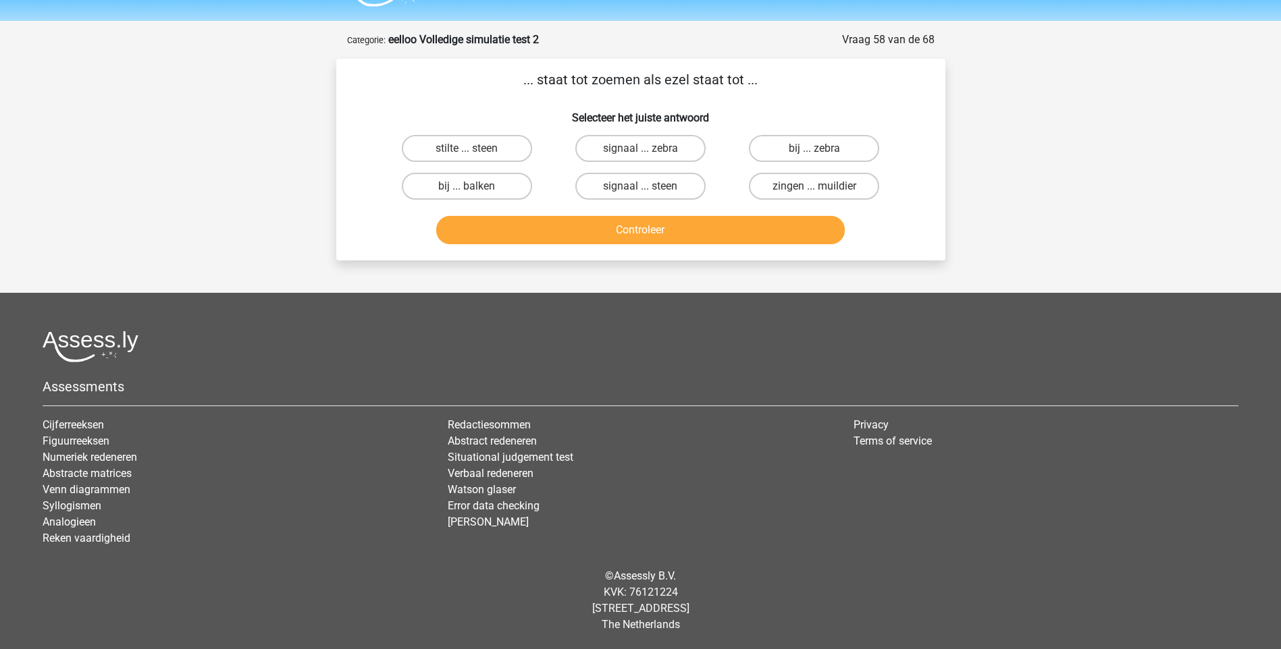
scroll to position [36, 0]
click at [483, 187] on label "bij ... balken" at bounding box center [467, 186] width 130 height 27
click at [475, 187] on input "bij ... balken" at bounding box center [471, 190] width 9 height 9
radio input "true"
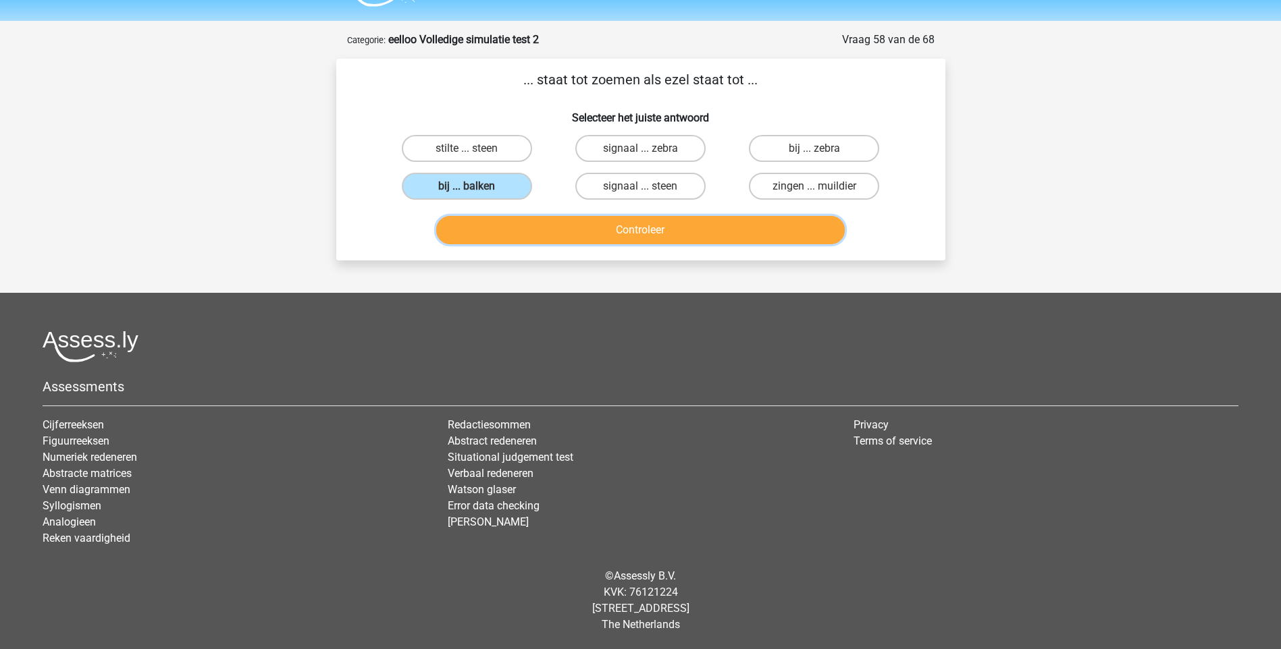
click at [654, 226] on button "Controleer" at bounding box center [640, 230] width 408 height 28
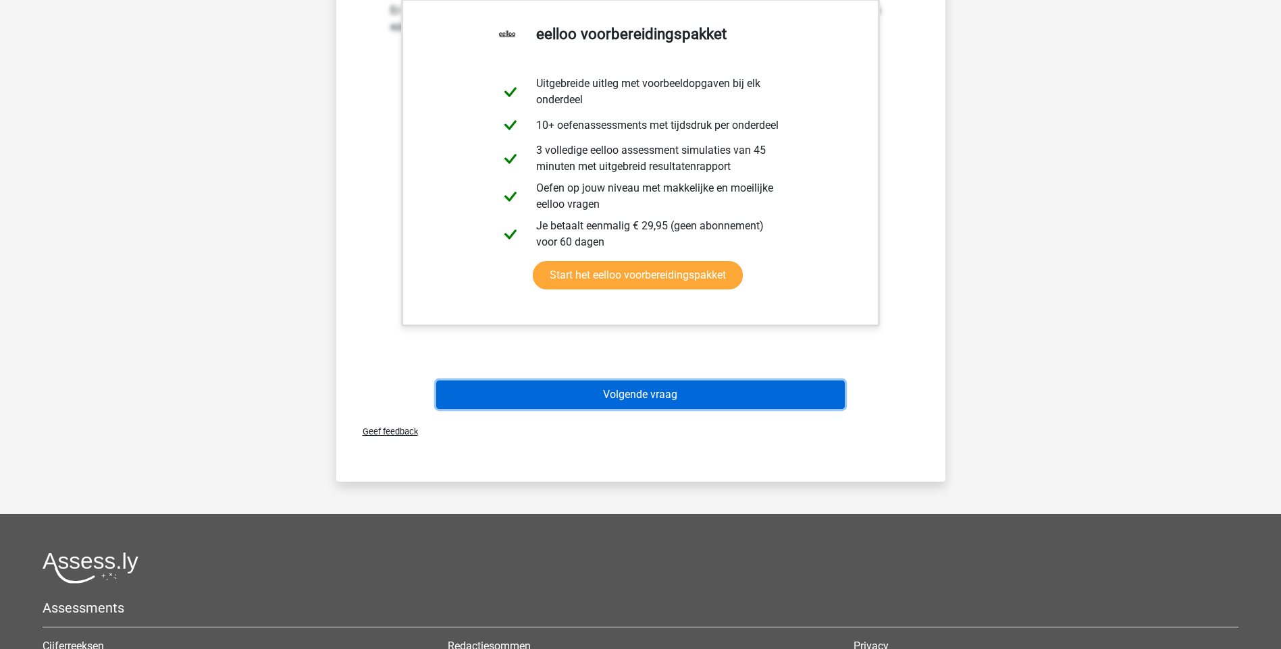
click at [629, 395] on button "Volgende vraag" at bounding box center [640, 395] width 408 height 28
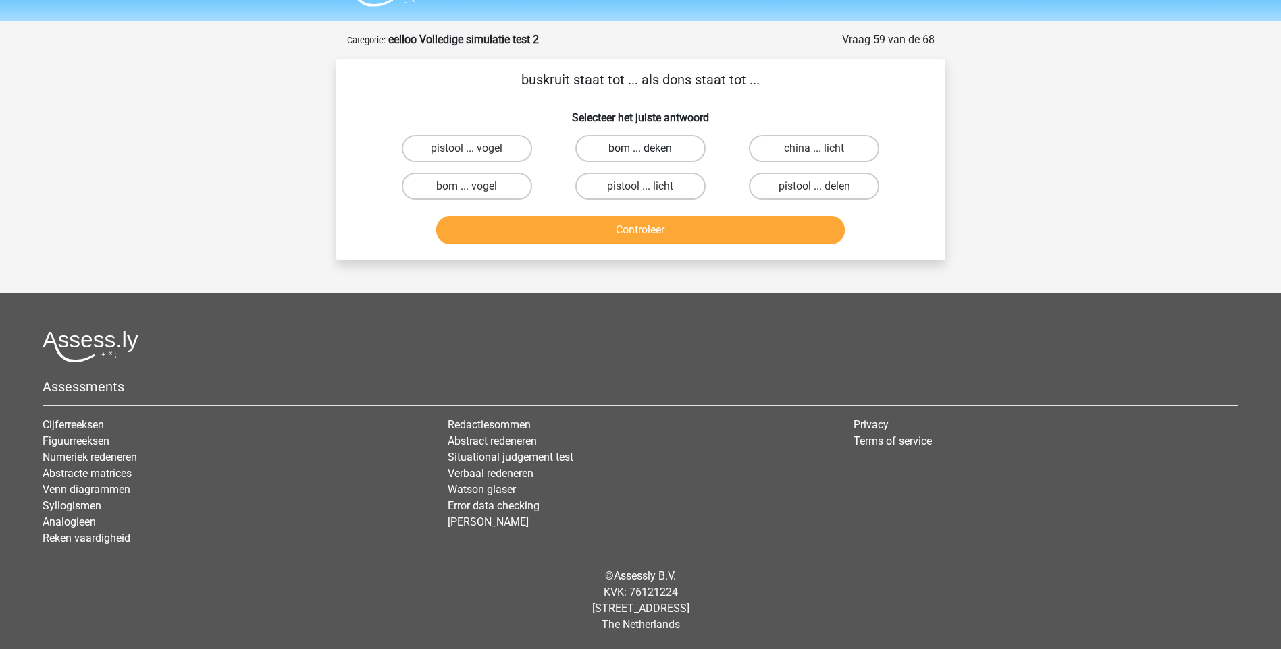
click at [652, 145] on label "bom ... deken" at bounding box center [640, 148] width 130 height 27
click at [649, 149] on input "bom ... deken" at bounding box center [644, 153] width 9 height 9
radio input "true"
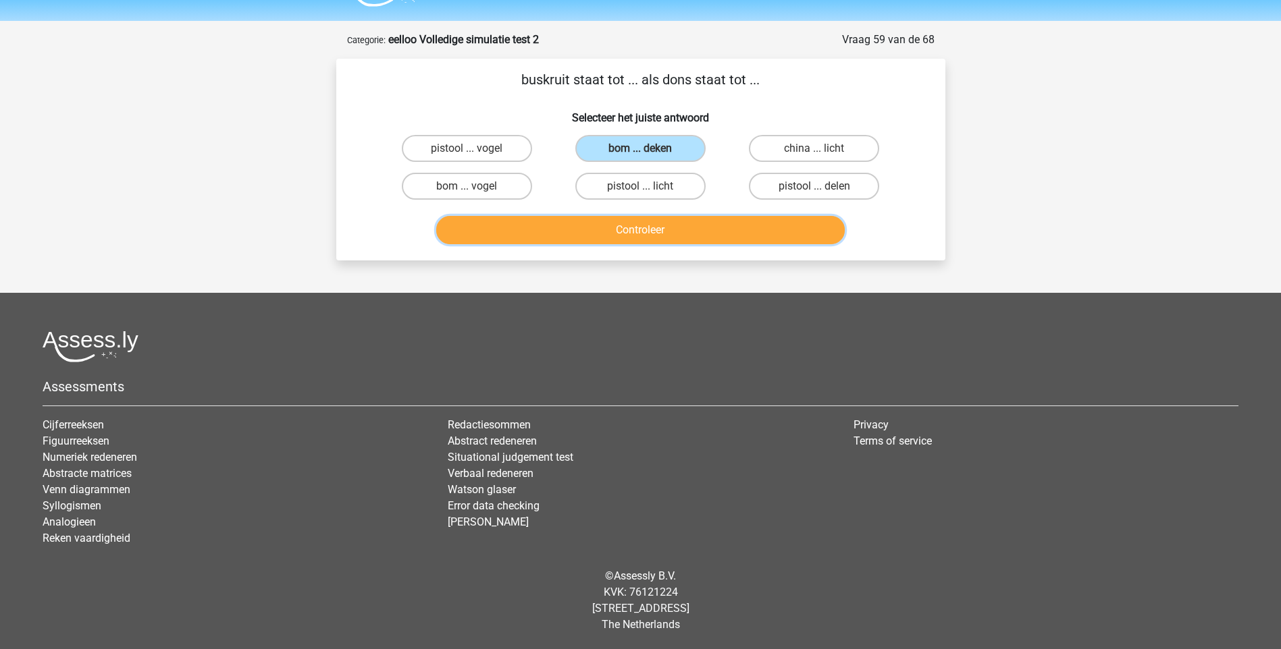
click at [647, 232] on button "Controleer" at bounding box center [640, 230] width 408 height 28
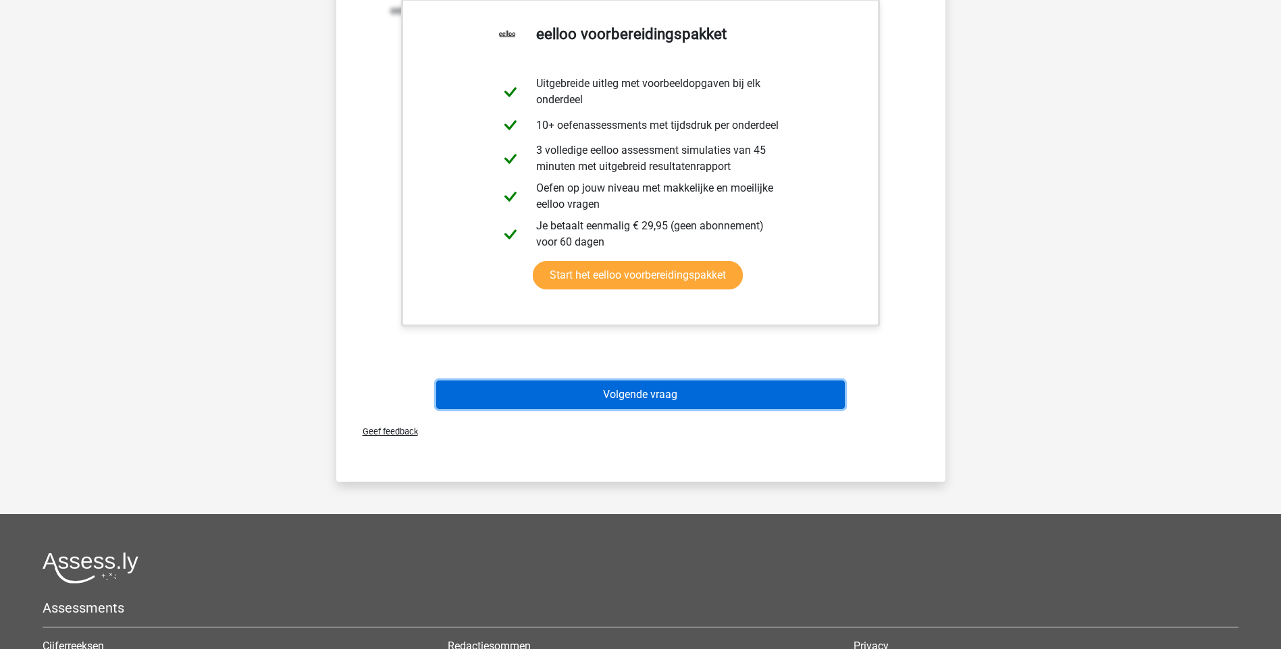
click at [635, 396] on button "Volgende vraag" at bounding box center [640, 395] width 408 height 28
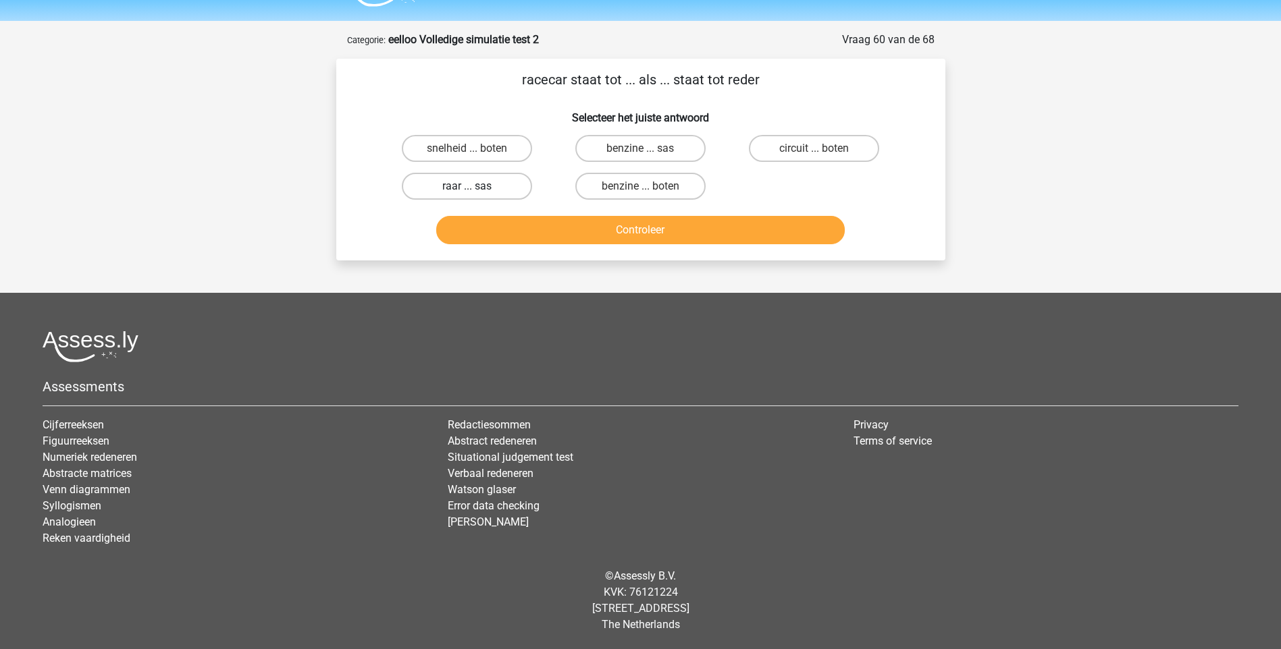
click at [452, 188] on label "raar ... sas" at bounding box center [467, 186] width 130 height 27
click at [467, 188] on input "raar ... sas" at bounding box center [471, 190] width 9 height 9
radio input "true"
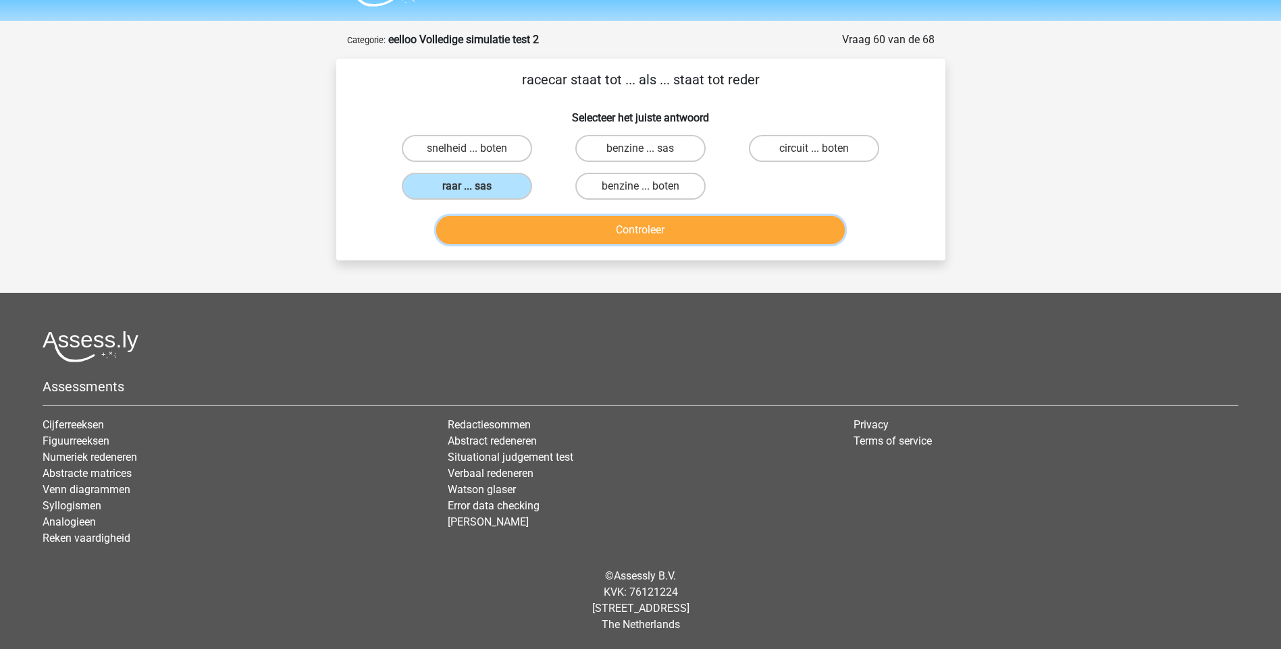
click at [636, 229] on button "Controleer" at bounding box center [640, 230] width 408 height 28
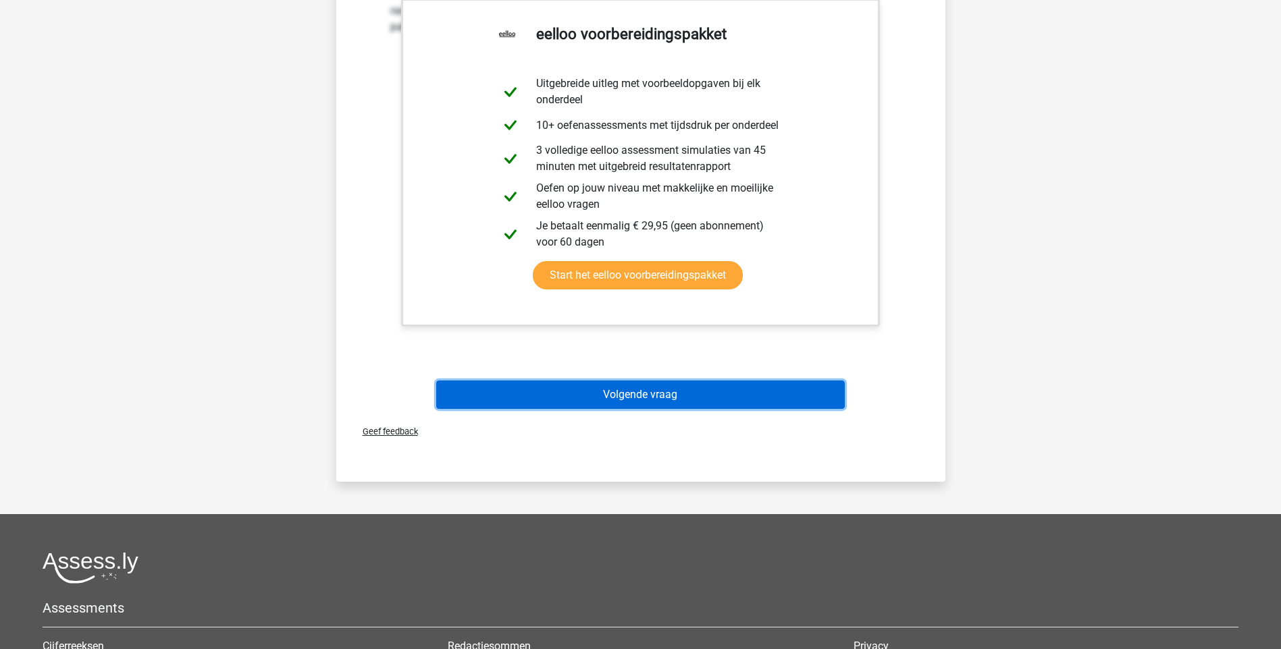
click at [636, 402] on button "Volgende vraag" at bounding box center [640, 395] width 408 height 28
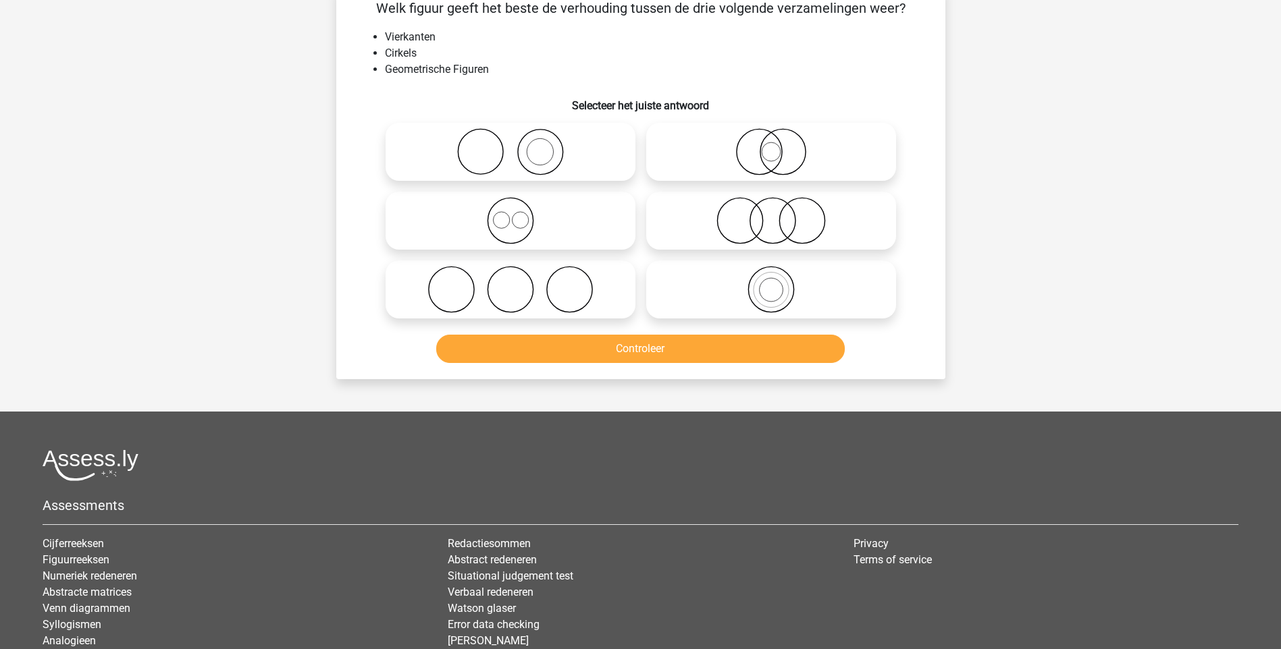
scroll to position [68, 0]
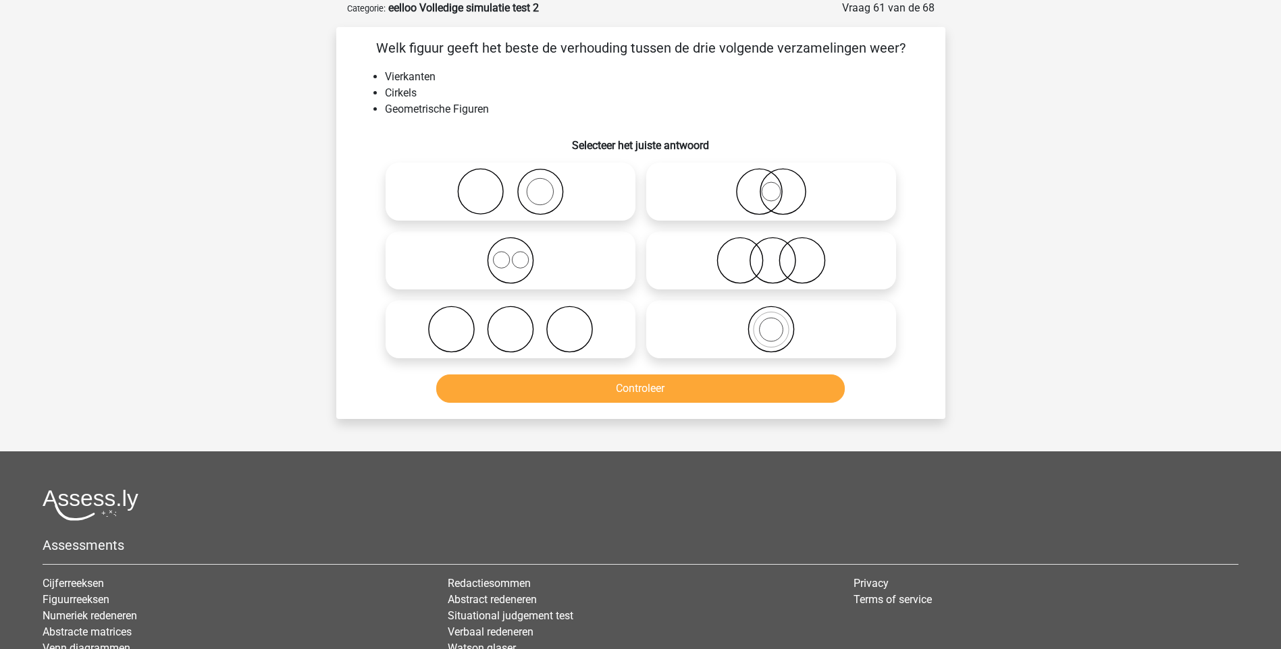
click at [512, 270] on icon at bounding box center [510, 260] width 239 height 47
click at [512, 254] on input "radio" at bounding box center [514, 249] width 9 height 9
radio input "true"
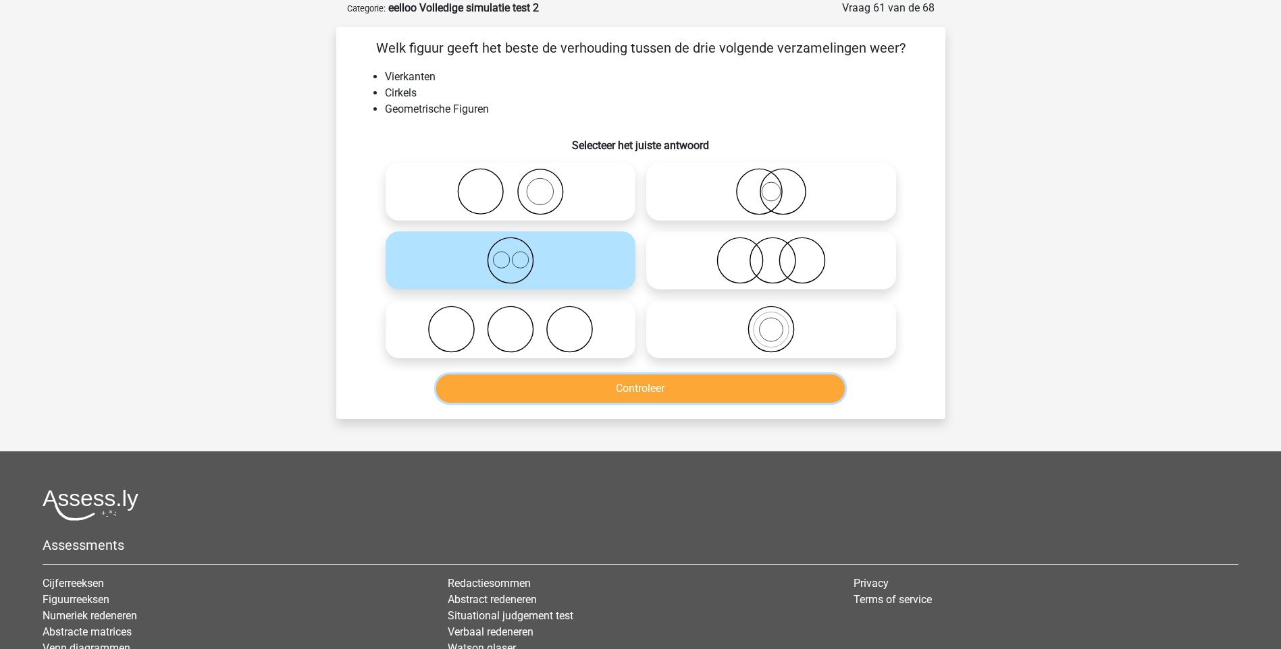
click at [672, 388] on button "Controleer" at bounding box center [640, 389] width 408 height 28
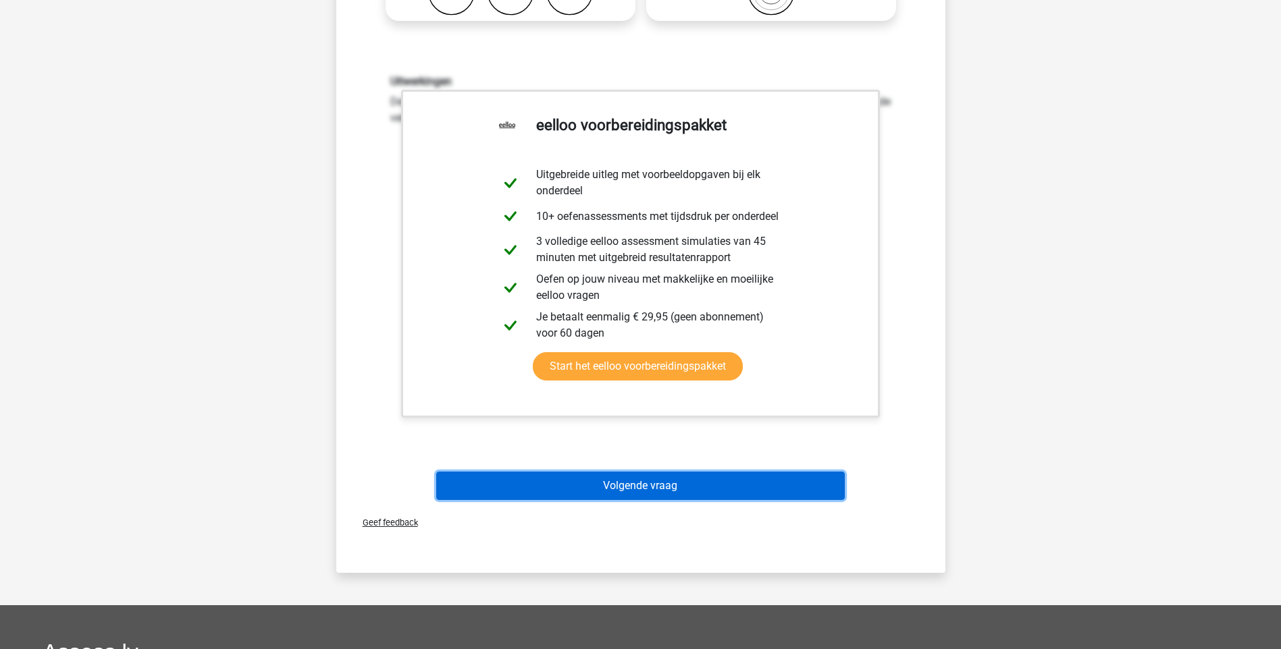
click at [669, 487] on button "Volgende vraag" at bounding box center [640, 486] width 408 height 28
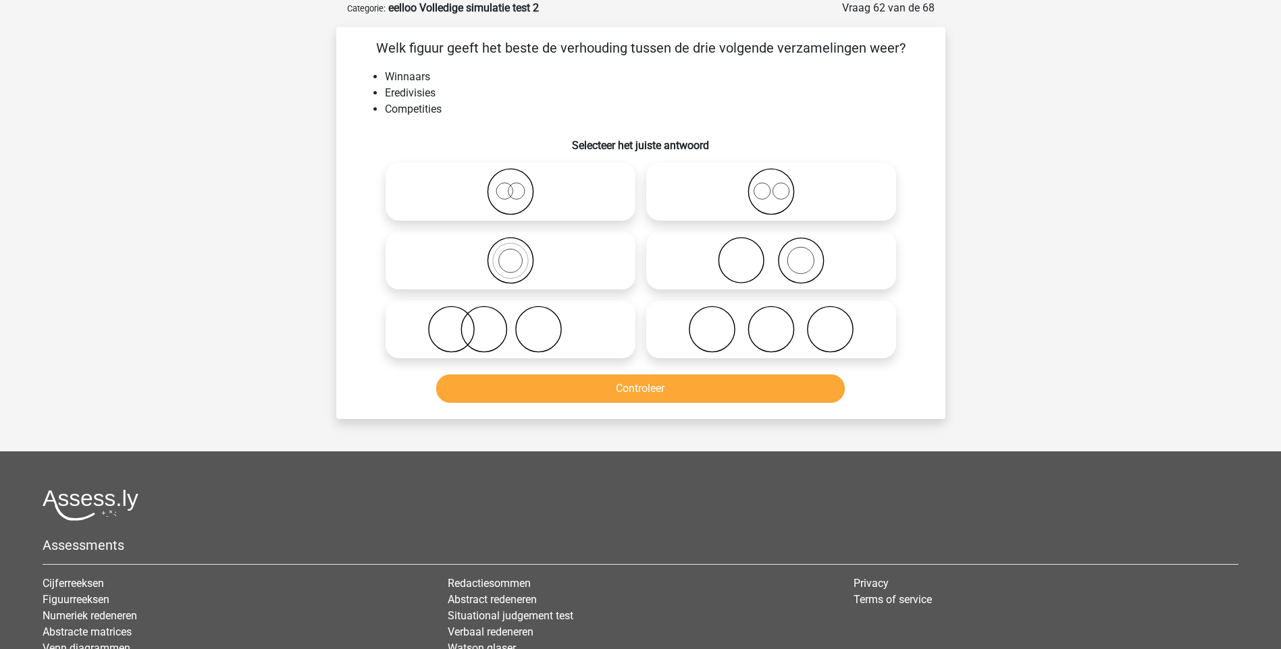
click at [776, 269] on icon at bounding box center [771, 260] width 239 height 47
click at [776, 254] on input "radio" at bounding box center [775, 249] width 9 height 9
radio input "true"
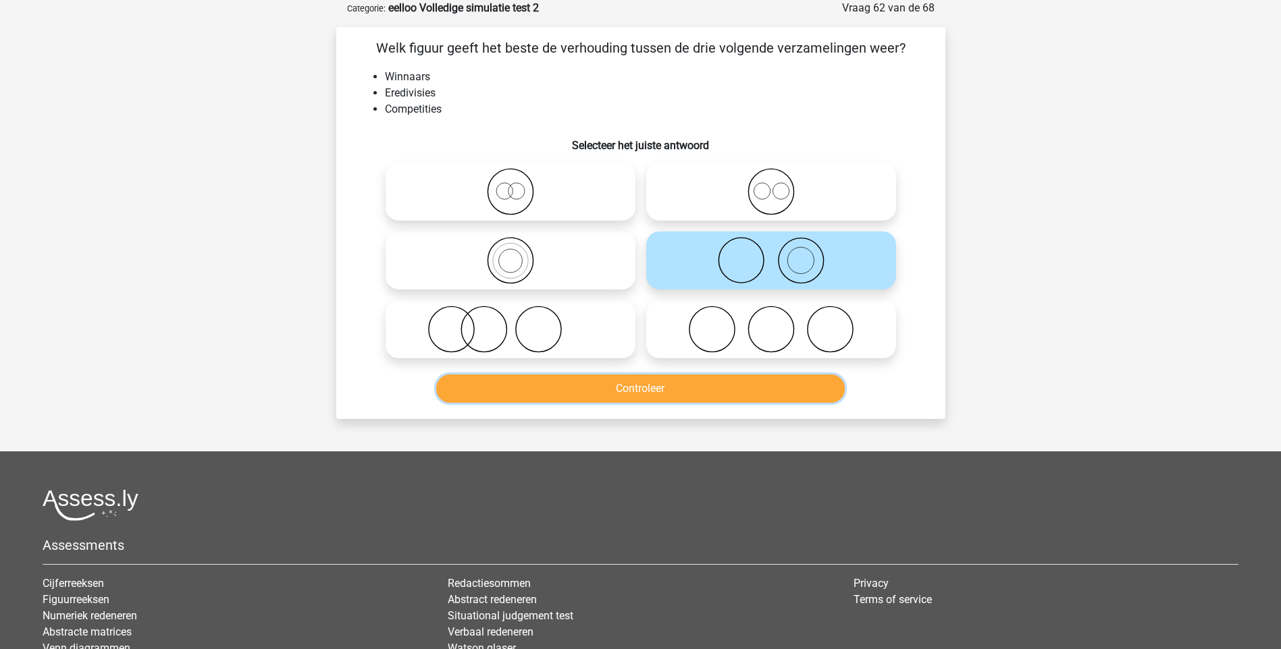
click at [691, 400] on button "Controleer" at bounding box center [640, 389] width 408 height 28
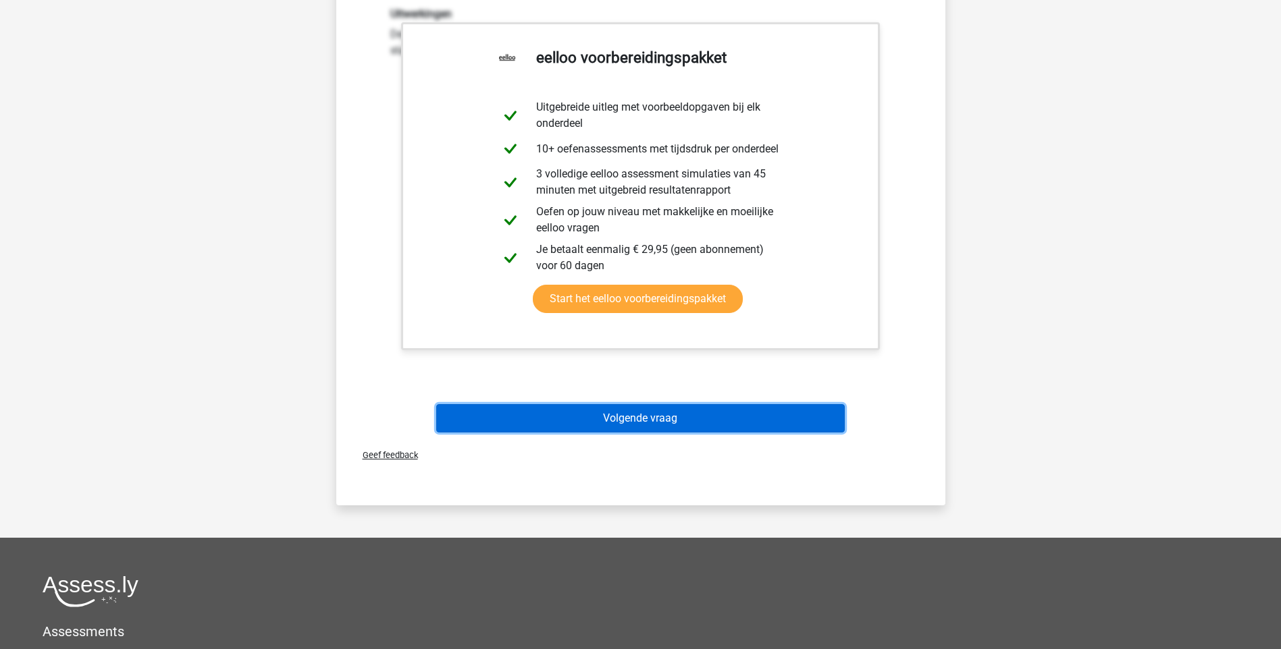
click at [678, 417] on button "Volgende vraag" at bounding box center [640, 418] width 408 height 28
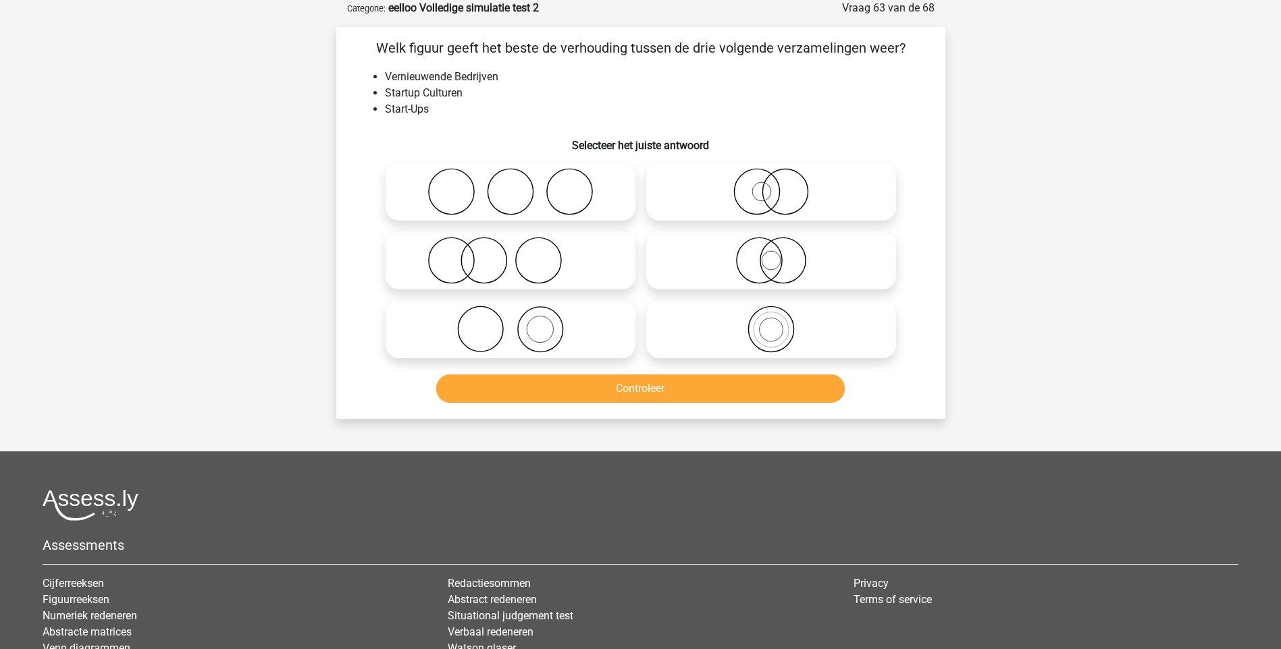
click at [473, 263] on icon at bounding box center [510, 260] width 239 height 47
click at [510, 254] on input "radio" at bounding box center [514, 249] width 9 height 9
radio input "true"
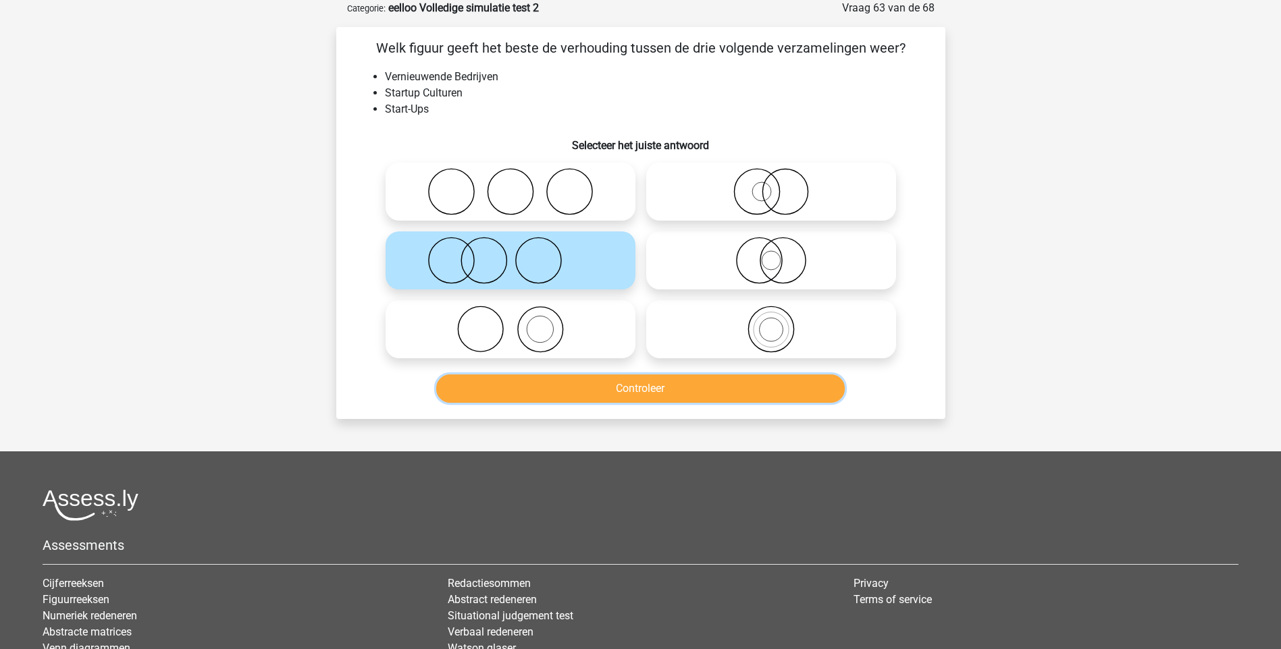
click at [631, 382] on button "Controleer" at bounding box center [640, 389] width 408 height 28
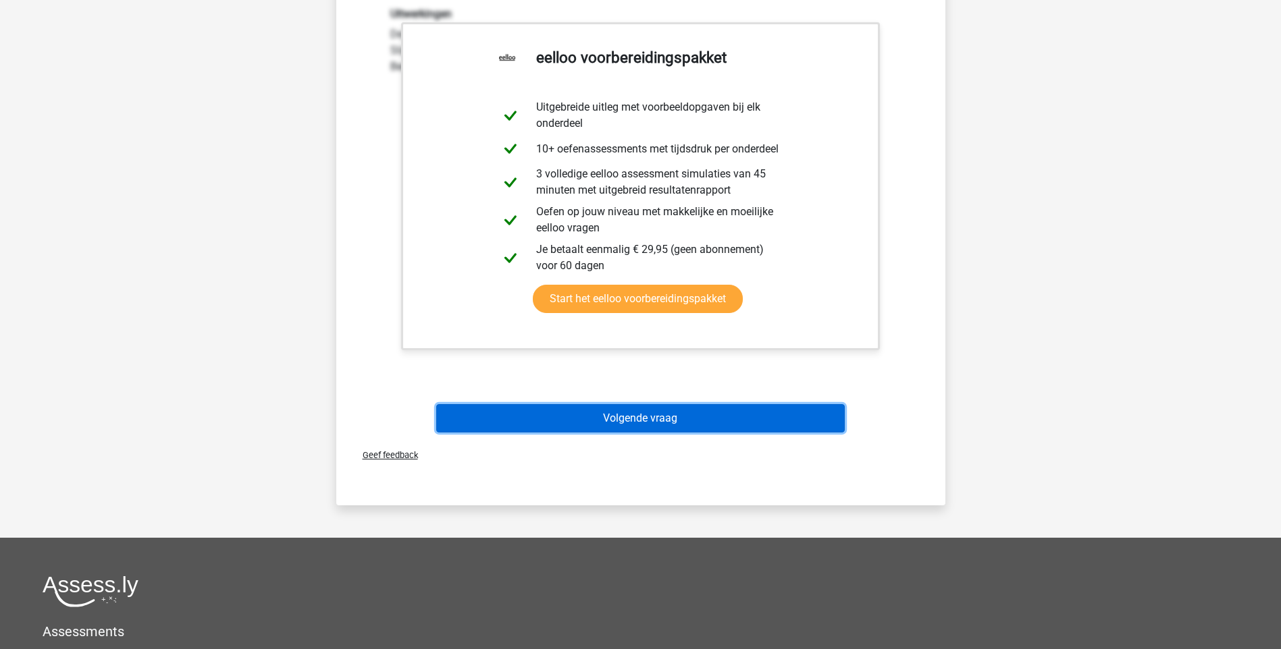
click at [640, 413] on button "Volgende vraag" at bounding box center [640, 418] width 408 height 28
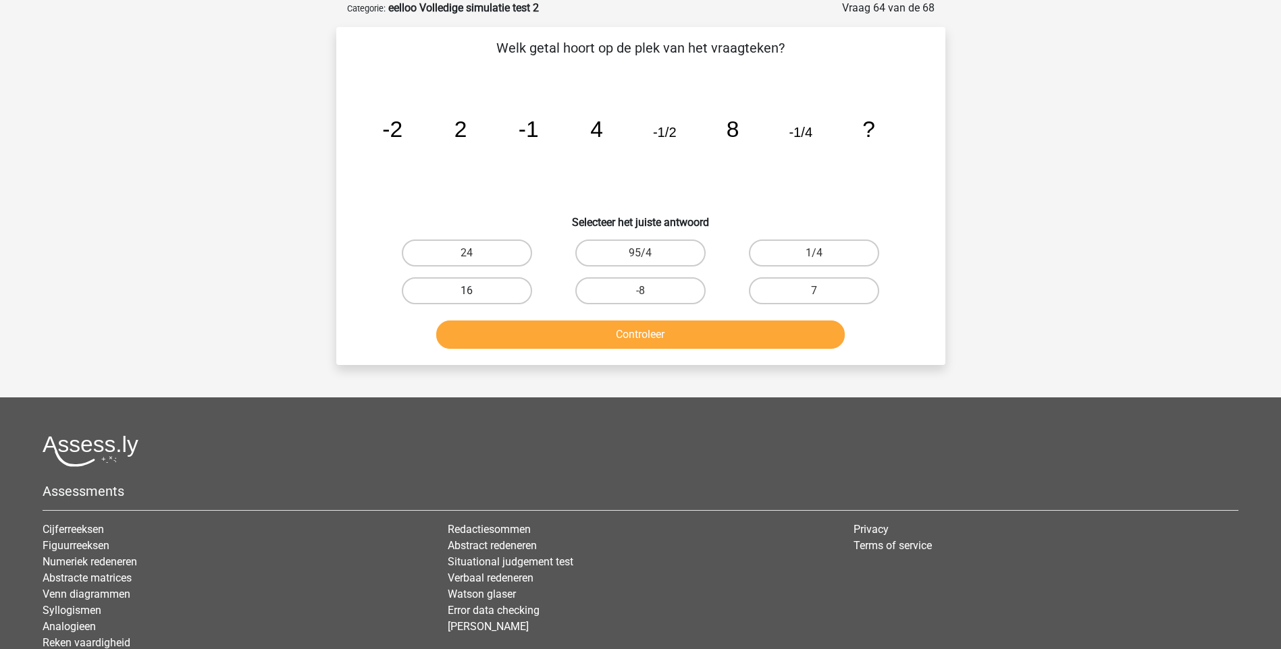
click at [463, 292] on label "16" at bounding box center [467, 290] width 130 height 27
click at [467, 292] on input "16" at bounding box center [471, 295] width 9 height 9
radio input "true"
click at [590, 332] on button "Controleer" at bounding box center [640, 335] width 408 height 28
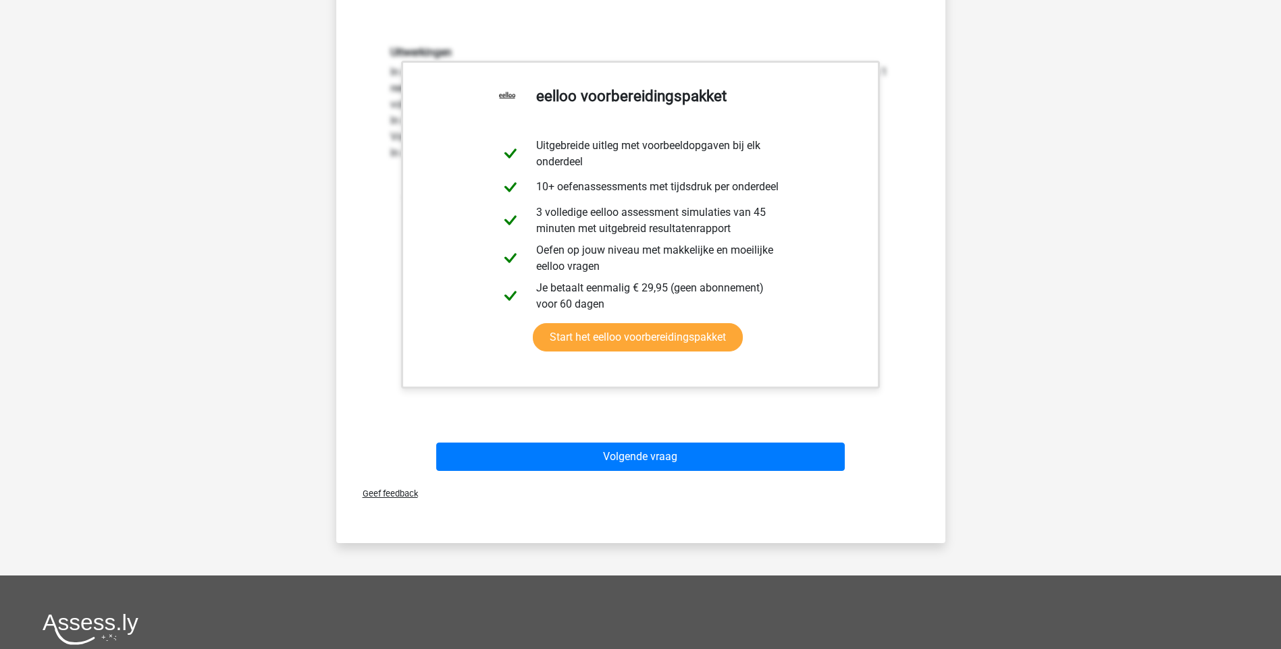
scroll to position [473, 0]
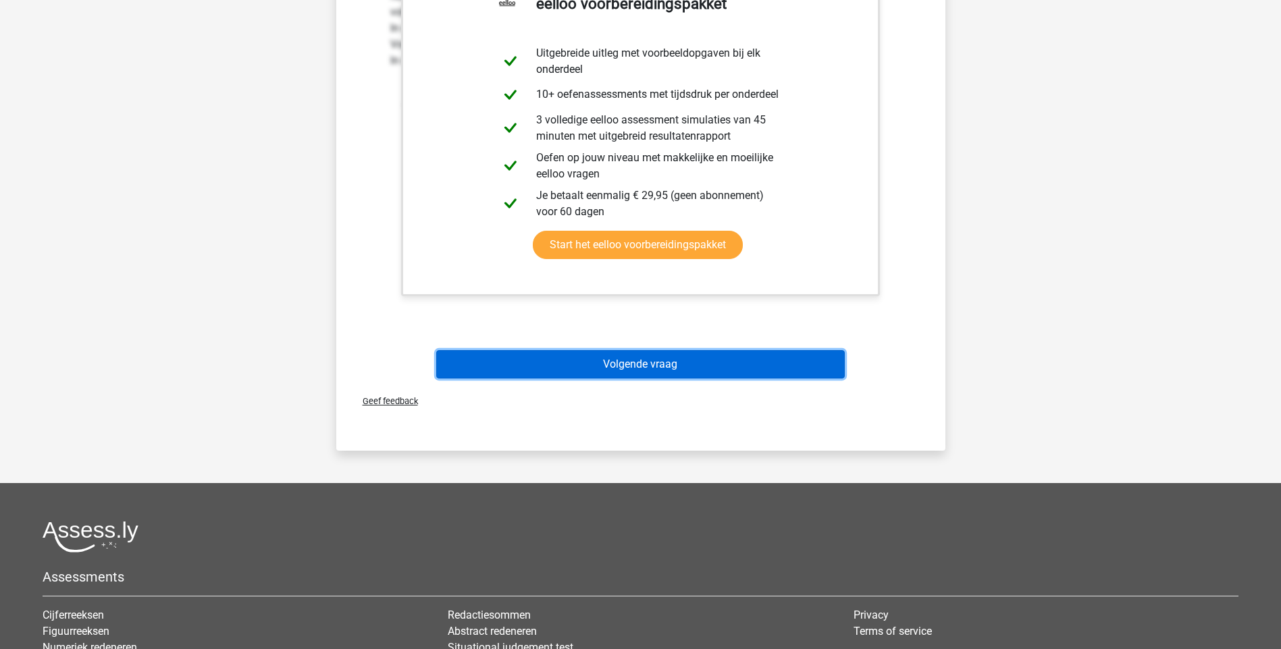
click at [665, 367] on button "Volgende vraag" at bounding box center [640, 364] width 408 height 28
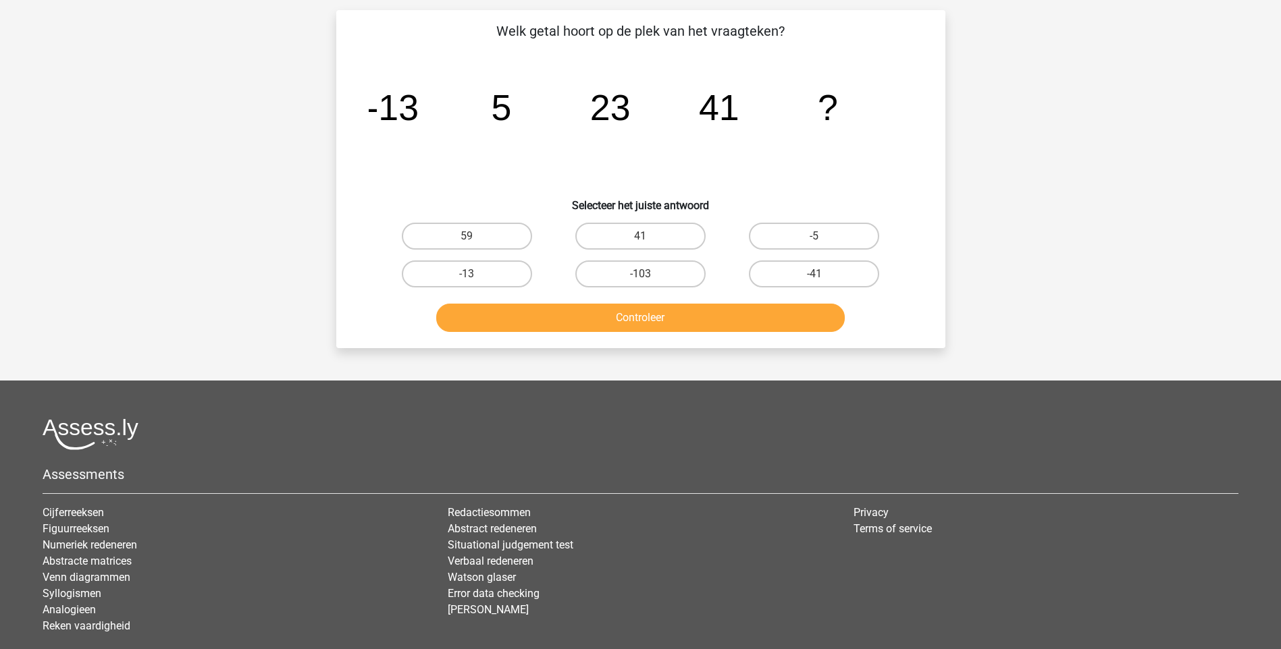
scroll to position [68, 0]
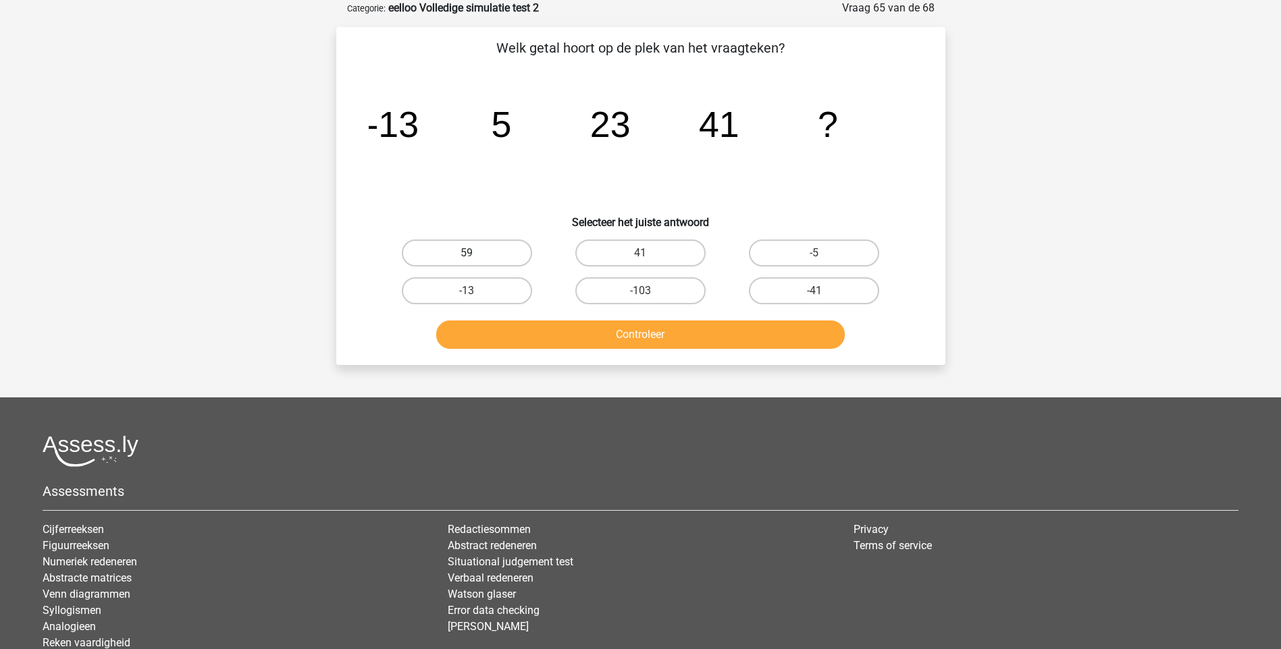
click at [489, 250] on label "59" at bounding box center [467, 253] width 130 height 27
click at [475, 253] on input "59" at bounding box center [471, 257] width 9 height 9
radio input "true"
click at [614, 334] on button "Controleer" at bounding box center [640, 335] width 408 height 28
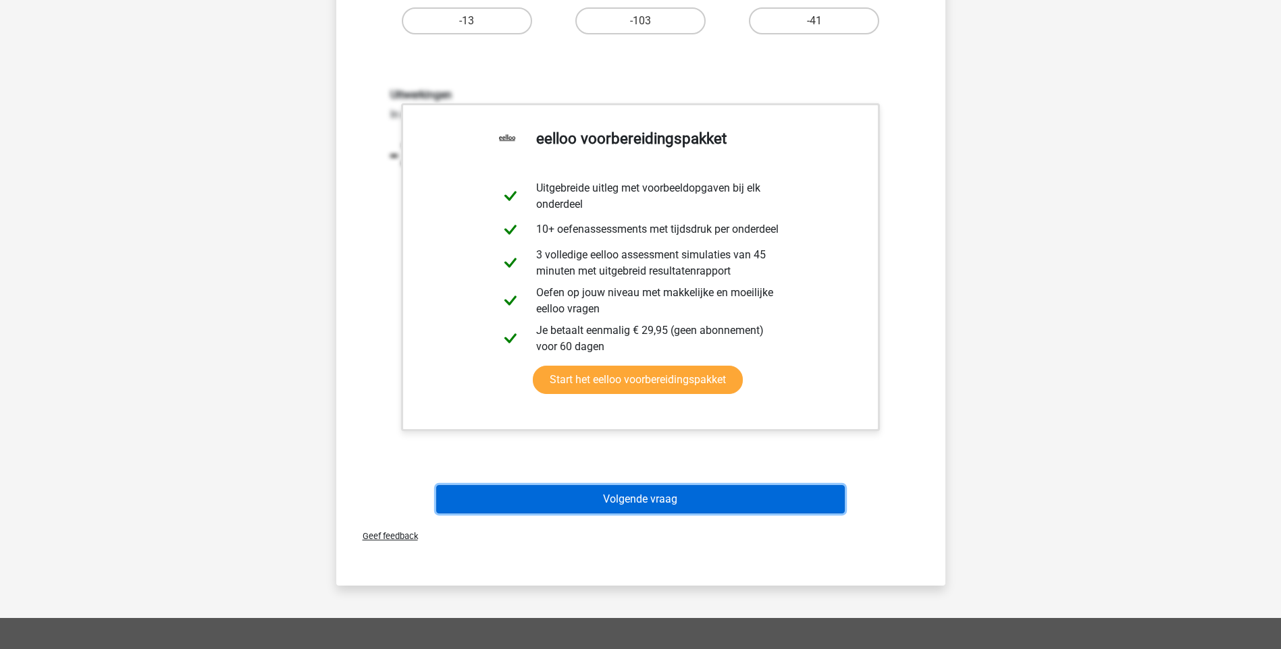
click at [657, 498] on button "Volgende vraag" at bounding box center [640, 499] width 408 height 28
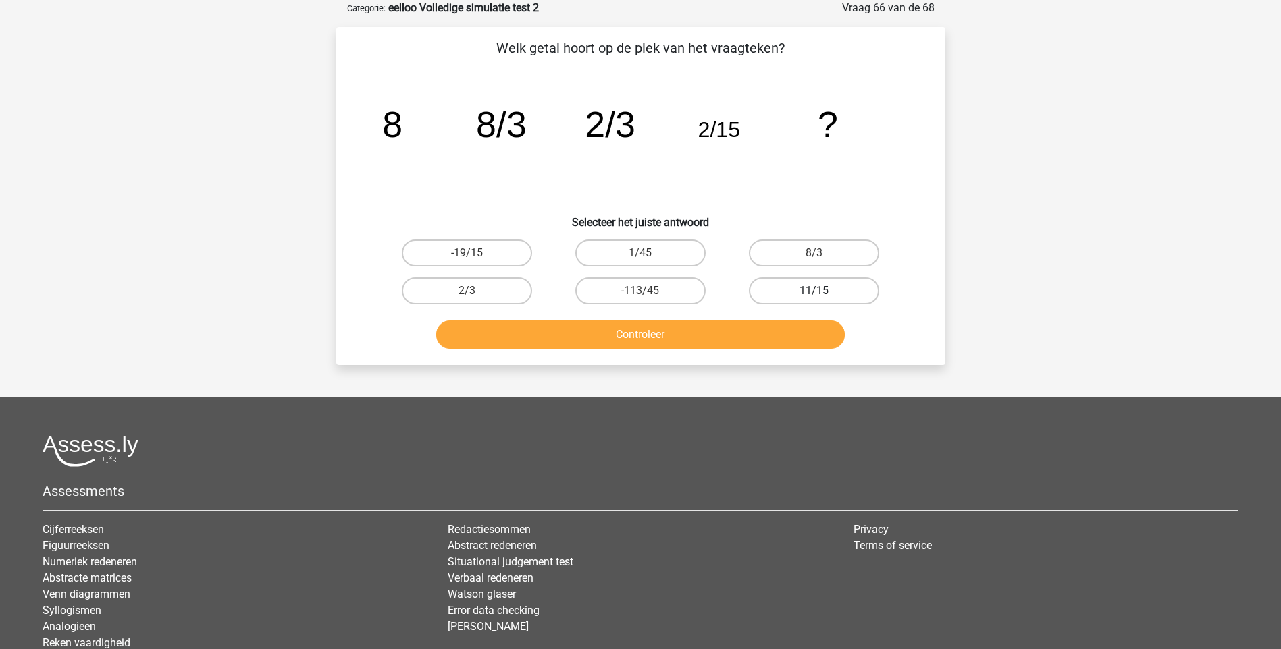
click at [824, 294] on label "11/15" at bounding box center [814, 290] width 130 height 27
click at [823, 294] on input "11/15" at bounding box center [818, 295] width 9 height 9
radio input "true"
click at [689, 337] on button "Controleer" at bounding box center [640, 335] width 408 height 28
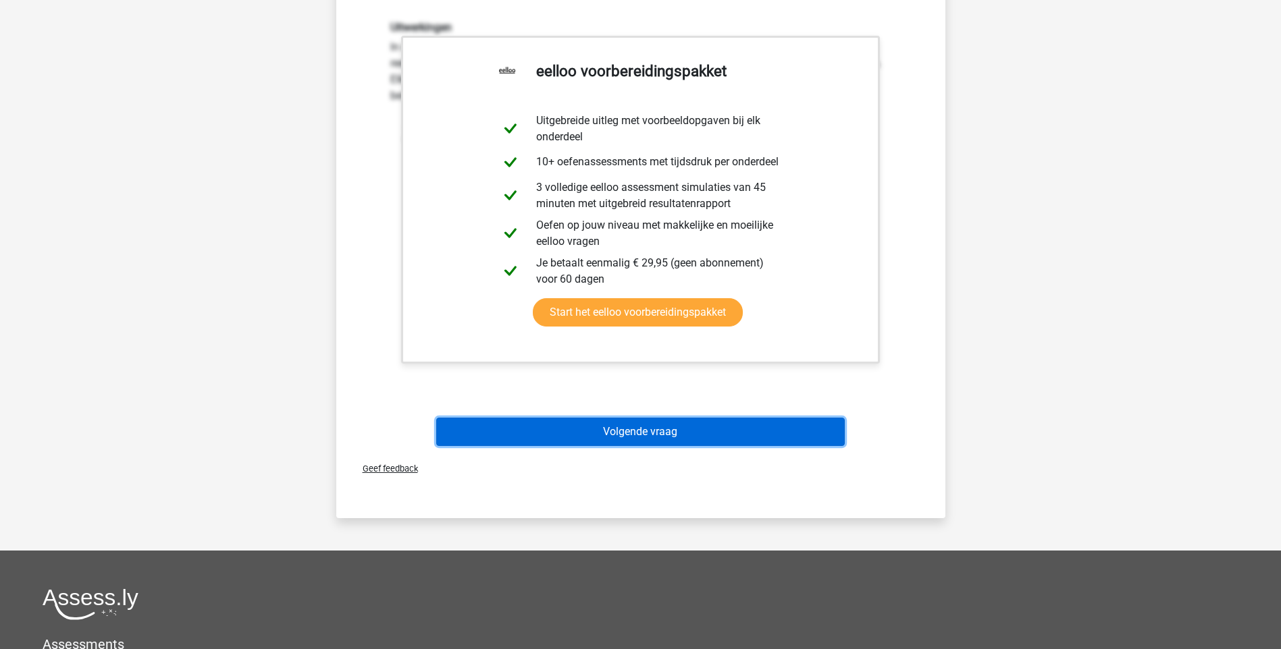
click at [642, 429] on button "Volgende vraag" at bounding box center [640, 432] width 408 height 28
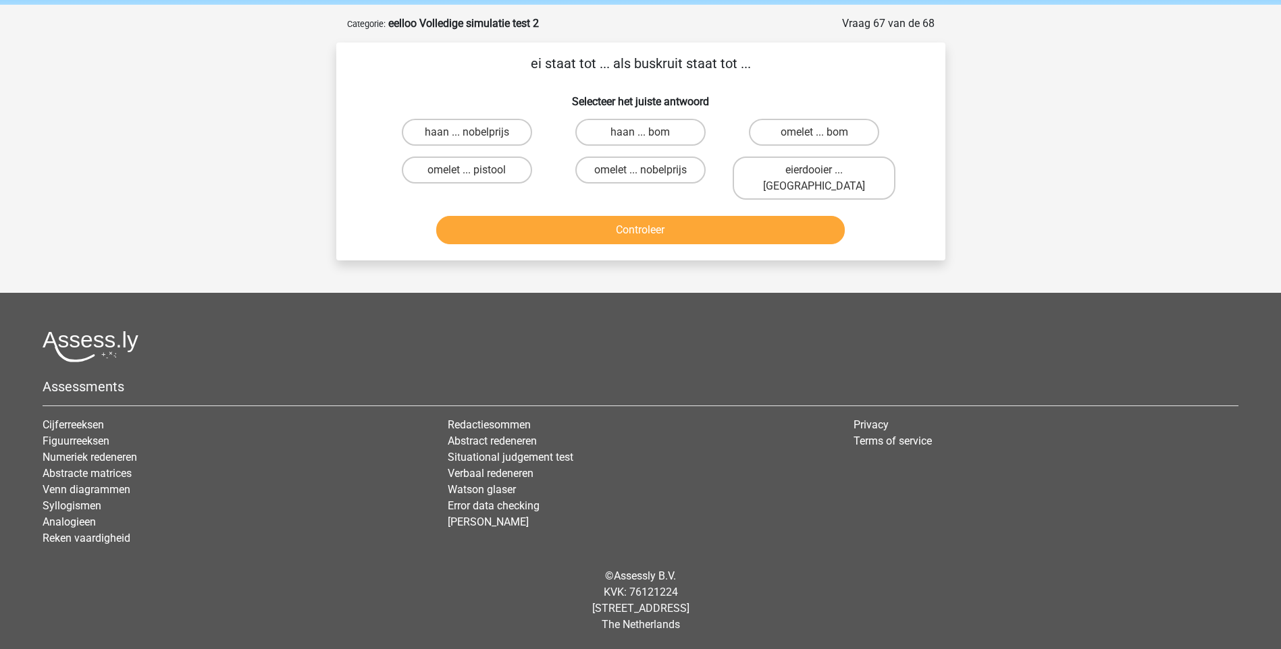
scroll to position [36, 0]
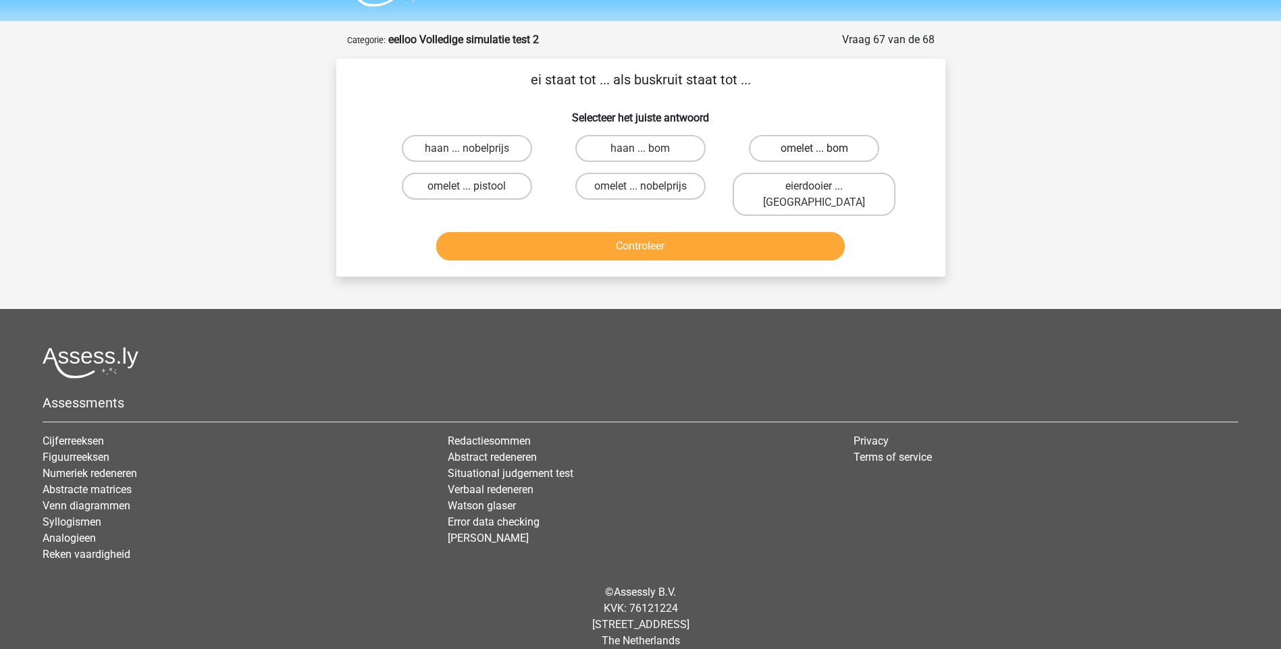
click at [787, 151] on label "omelet ... bom" at bounding box center [814, 148] width 130 height 27
click at [814, 151] on input "omelet ... bom" at bounding box center [818, 153] width 9 height 9
radio input "true"
click at [656, 232] on button "Controleer" at bounding box center [640, 246] width 408 height 28
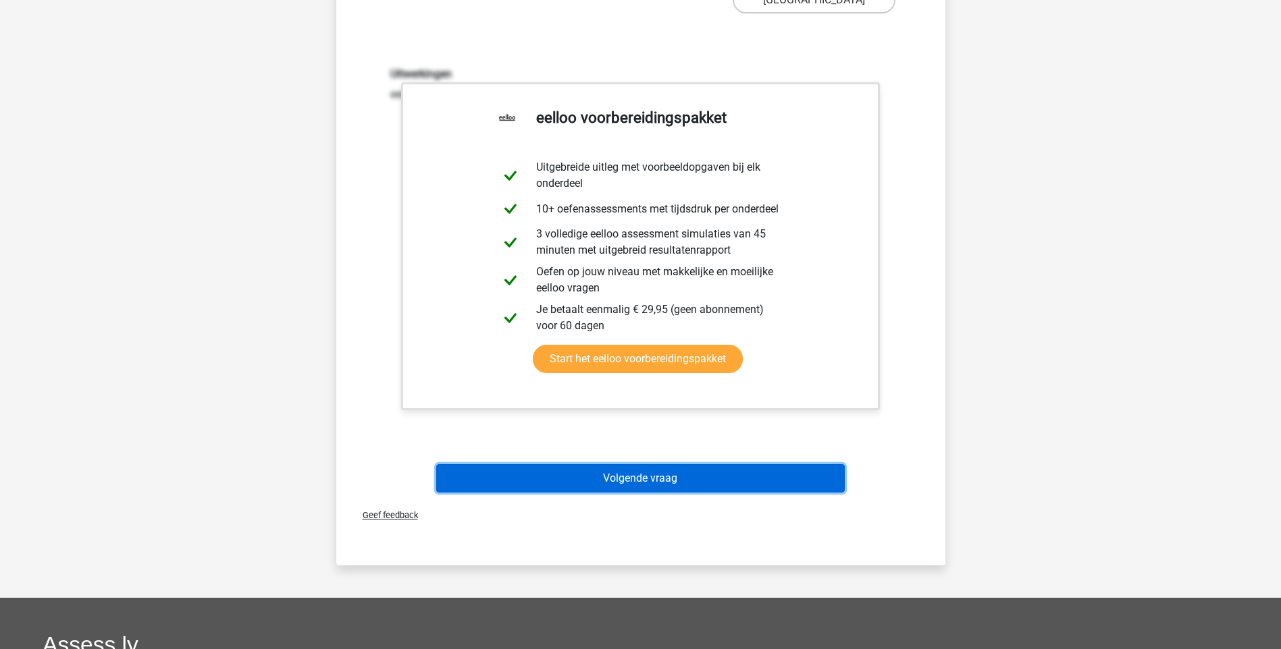
click at [646, 465] on button "Volgende vraag" at bounding box center [640, 479] width 408 height 28
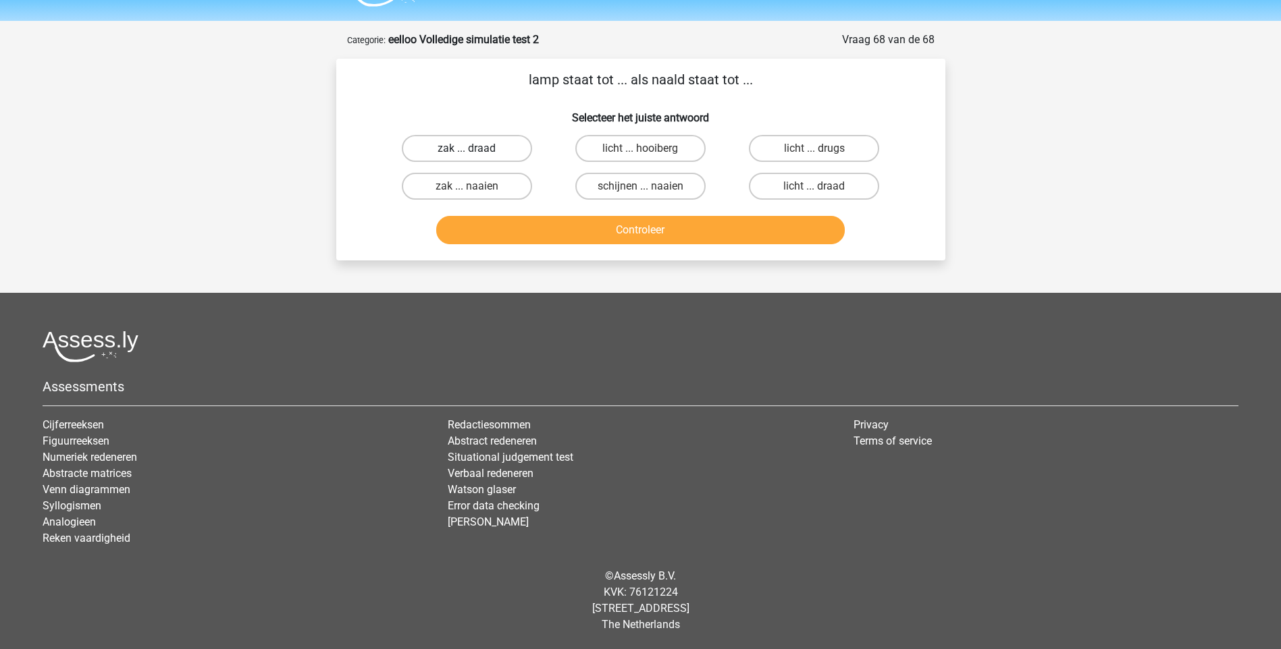
click at [473, 147] on label "zak ... draad" at bounding box center [467, 148] width 130 height 27
click at [473, 149] on input "zak ... draad" at bounding box center [471, 153] width 9 height 9
radio input "true"
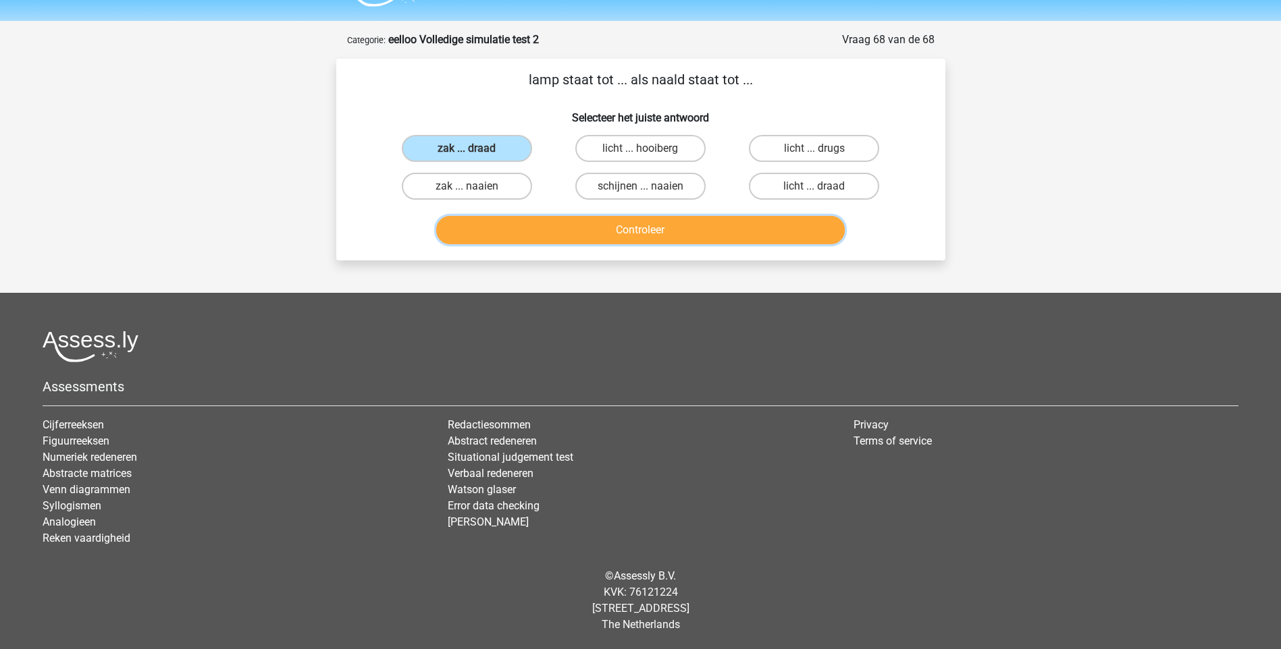
click at [625, 228] on button "Controleer" at bounding box center [640, 230] width 408 height 28
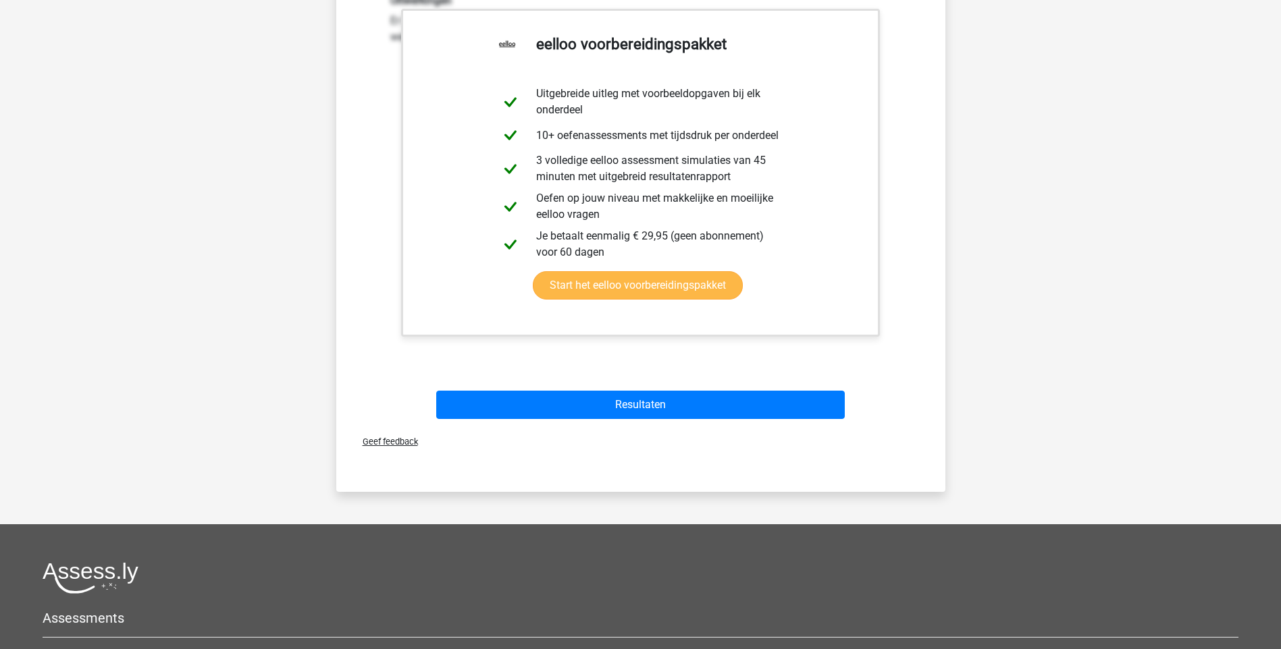
scroll to position [306, 0]
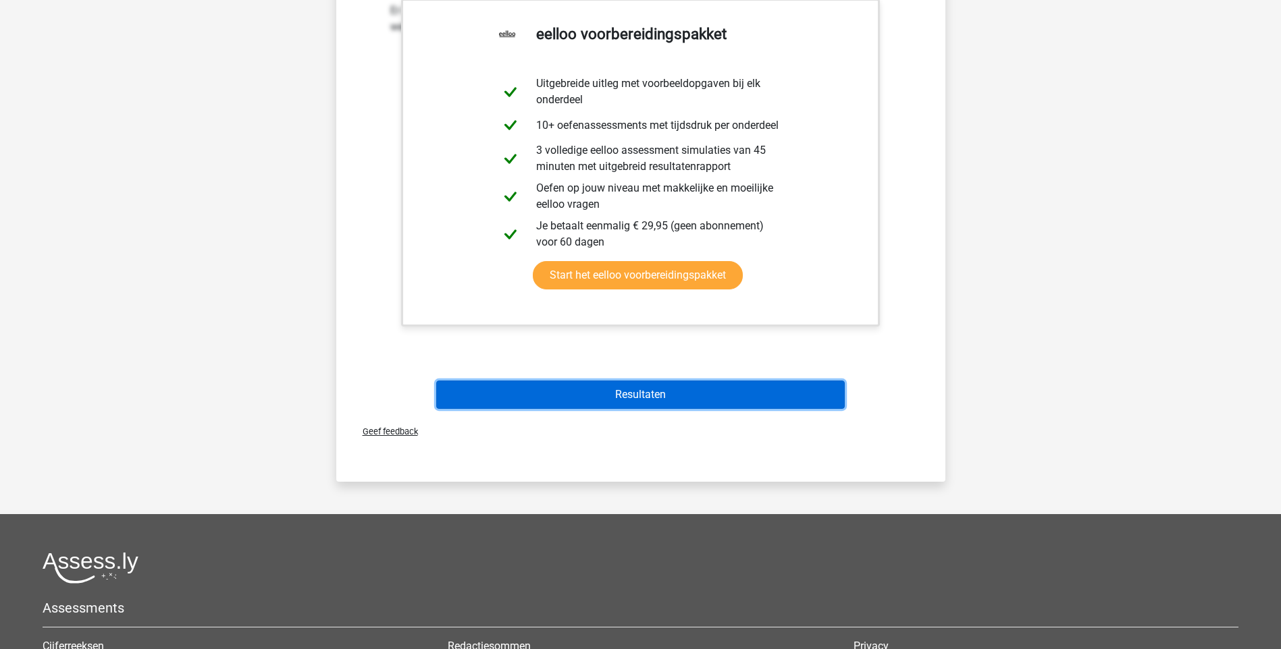
click at [642, 392] on button "Resultaten" at bounding box center [640, 395] width 408 height 28
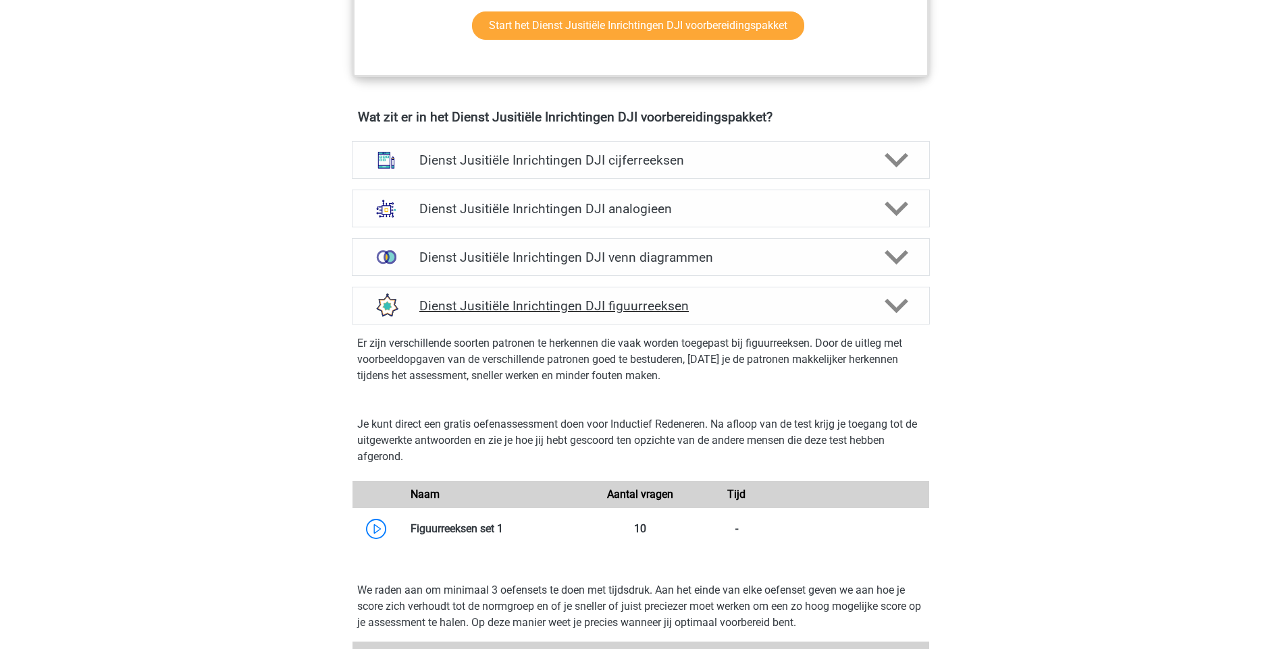
scroll to position [755, 0]
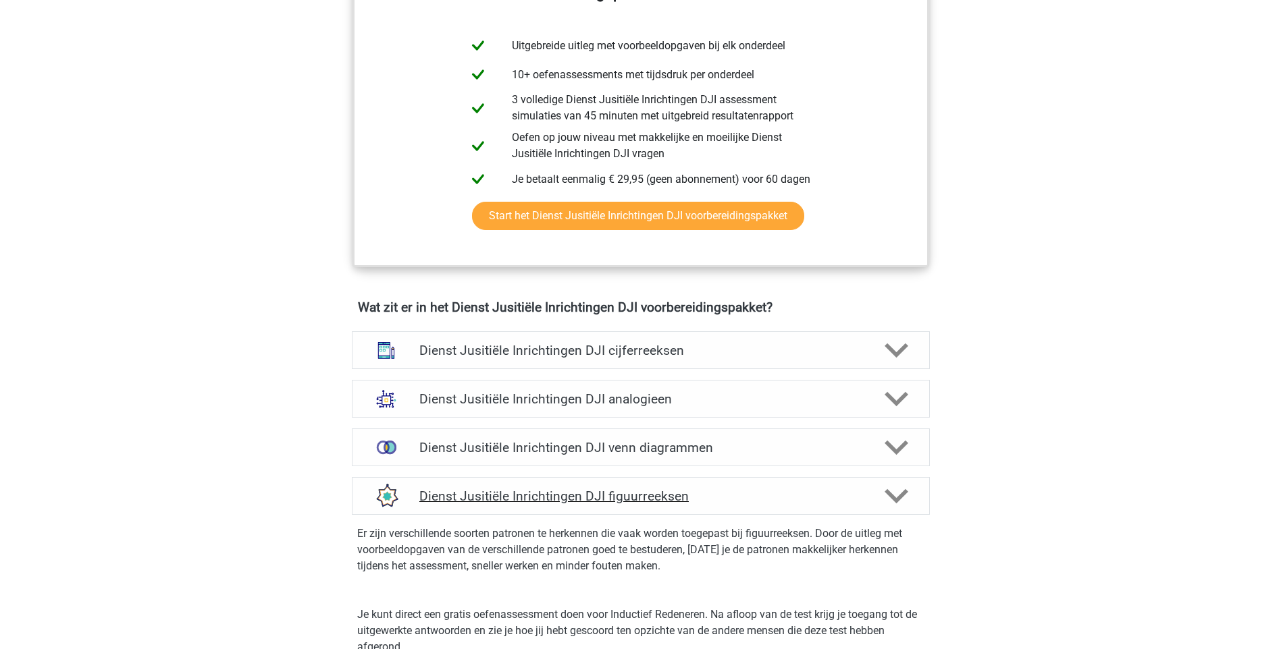
click at [618, 496] on h4 "Dienst Jusitiële Inrichtingen DJI figuurreeksen" at bounding box center [640, 497] width 442 height 16
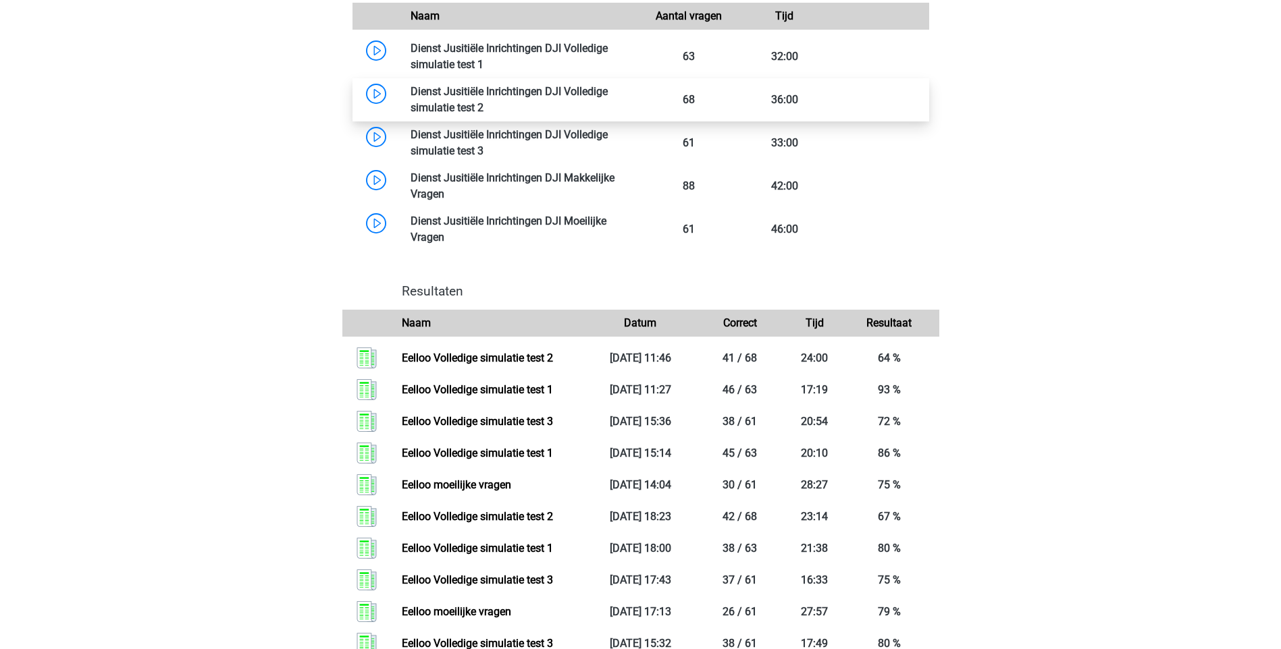
scroll to position [1363, 0]
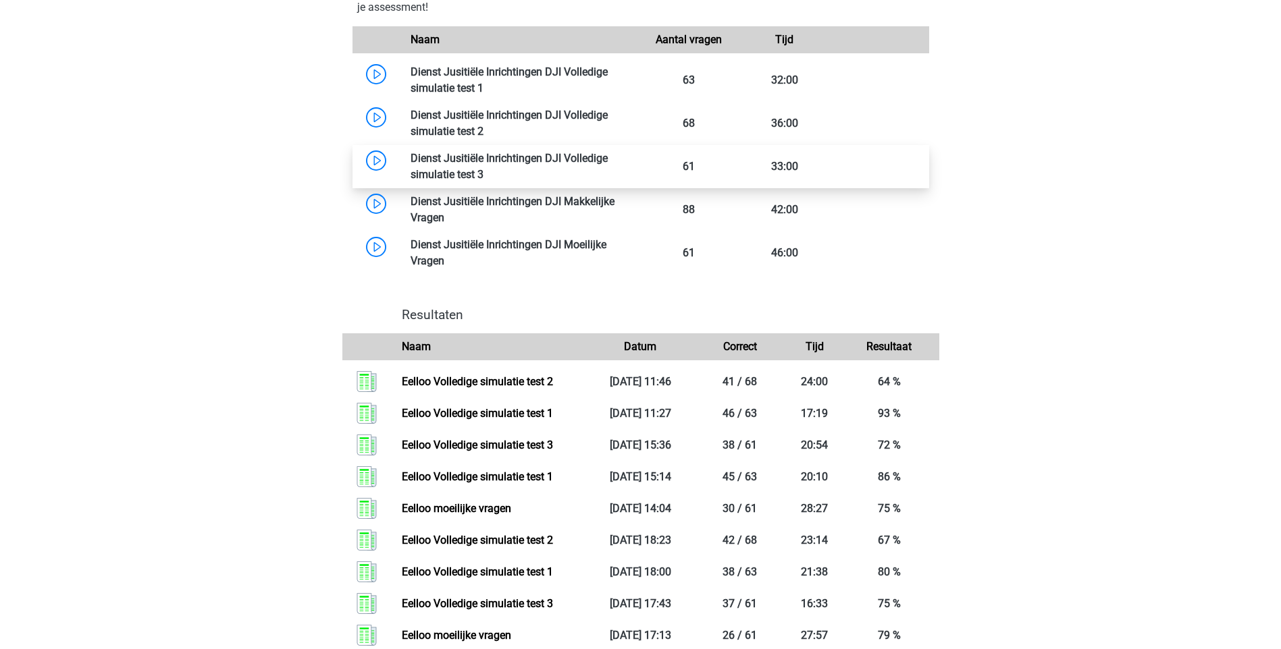
click at [483, 168] on link at bounding box center [483, 174] width 0 height 13
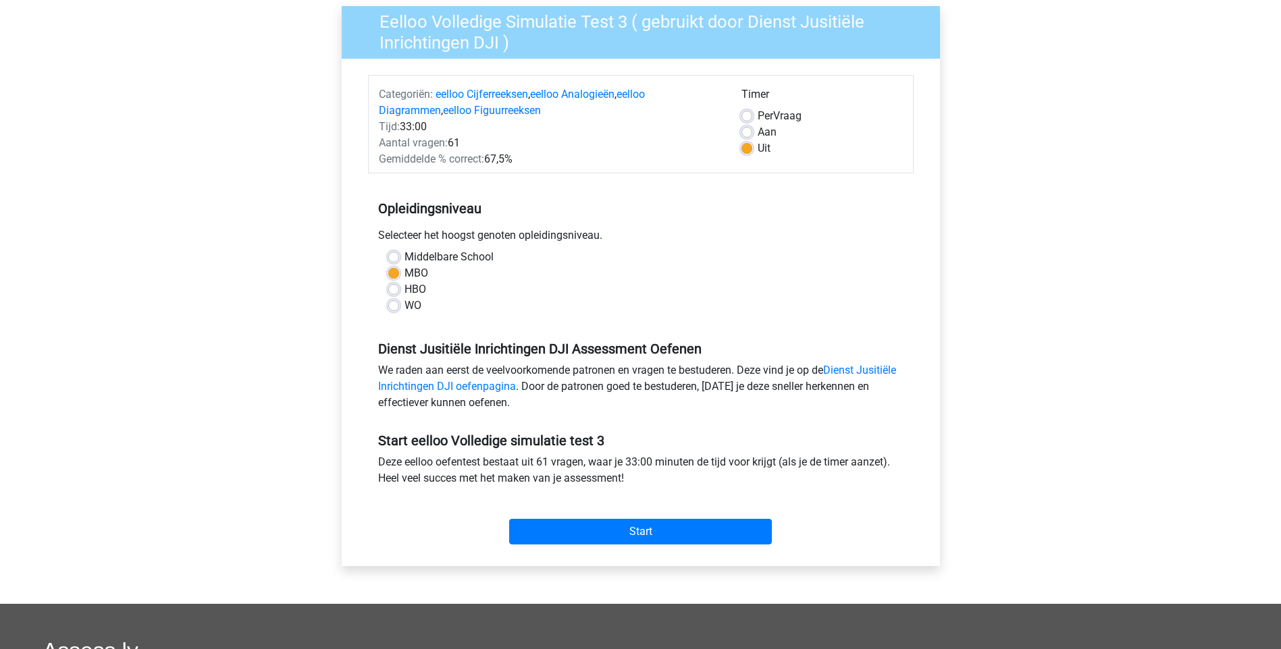
scroll to position [270, 0]
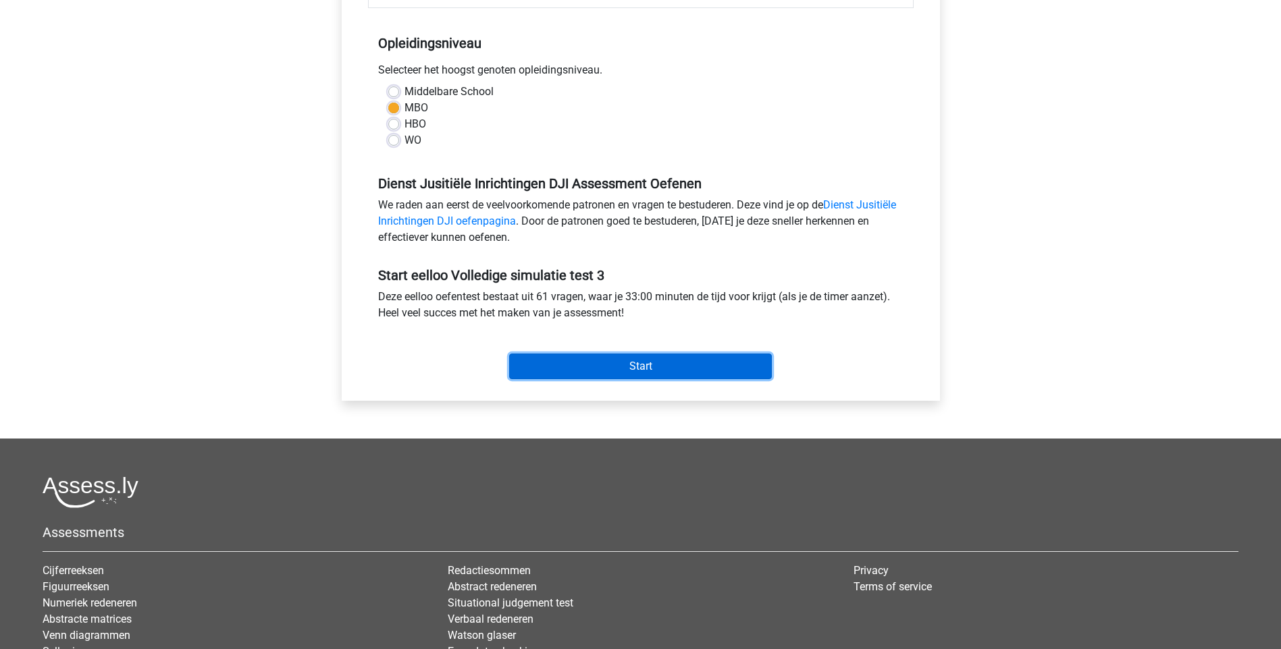
click at [633, 366] on input "Start" at bounding box center [640, 367] width 263 height 26
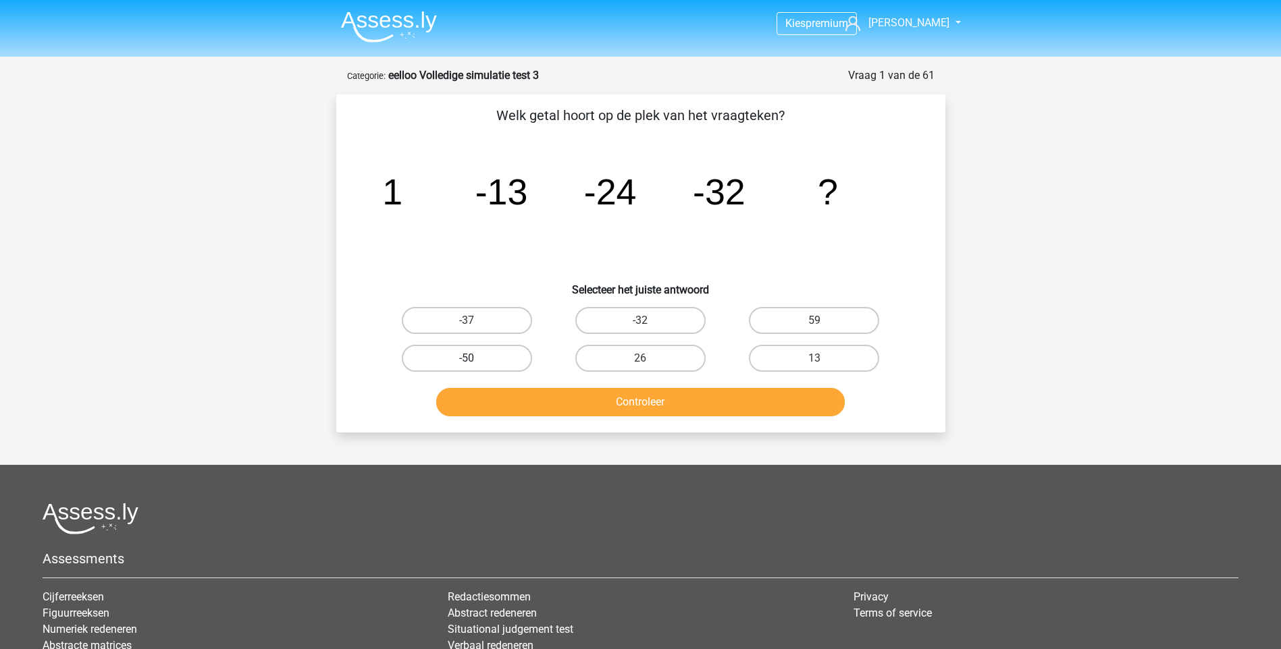
click at [500, 354] on label "-50" at bounding box center [467, 358] width 130 height 27
click at [475, 359] on input "-50" at bounding box center [471, 363] width 9 height 9
radio input "true"
click at [658, 401] on button "Controleer" at bounding box center [640, 402] width 408 height 28
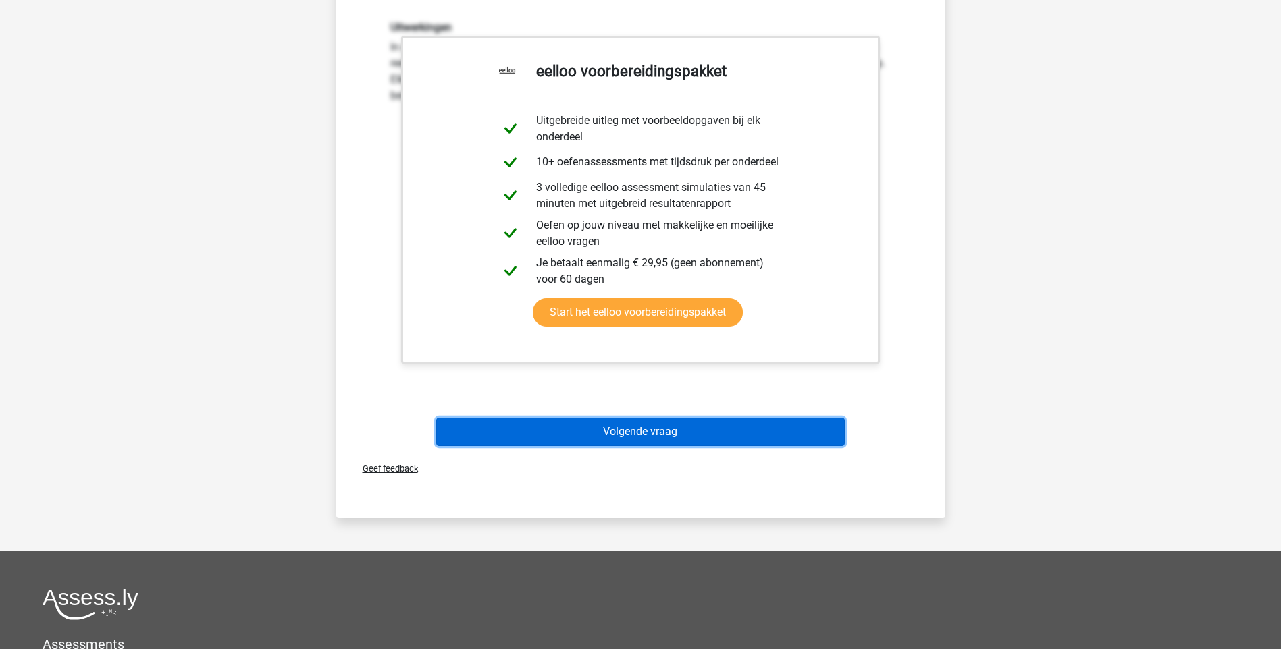
click at [644, 427] on button "Volgende vraag" at bounding box center [640, 432] width 408 height 28
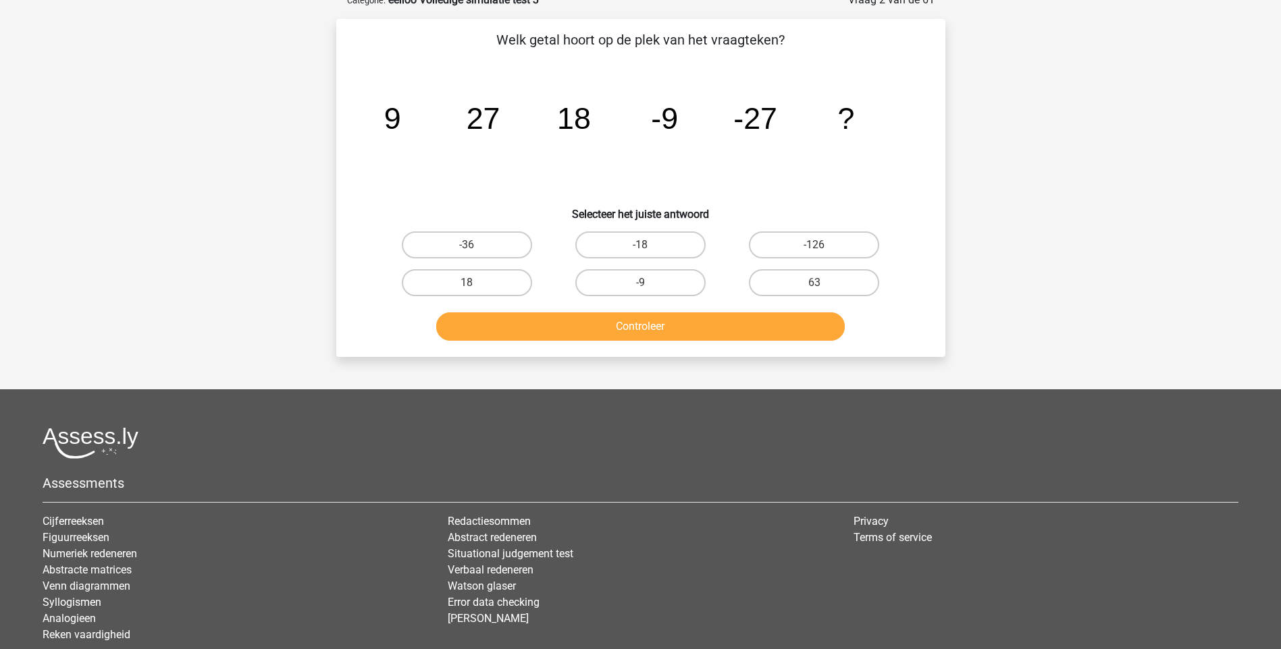
scroll to position [68, 0]
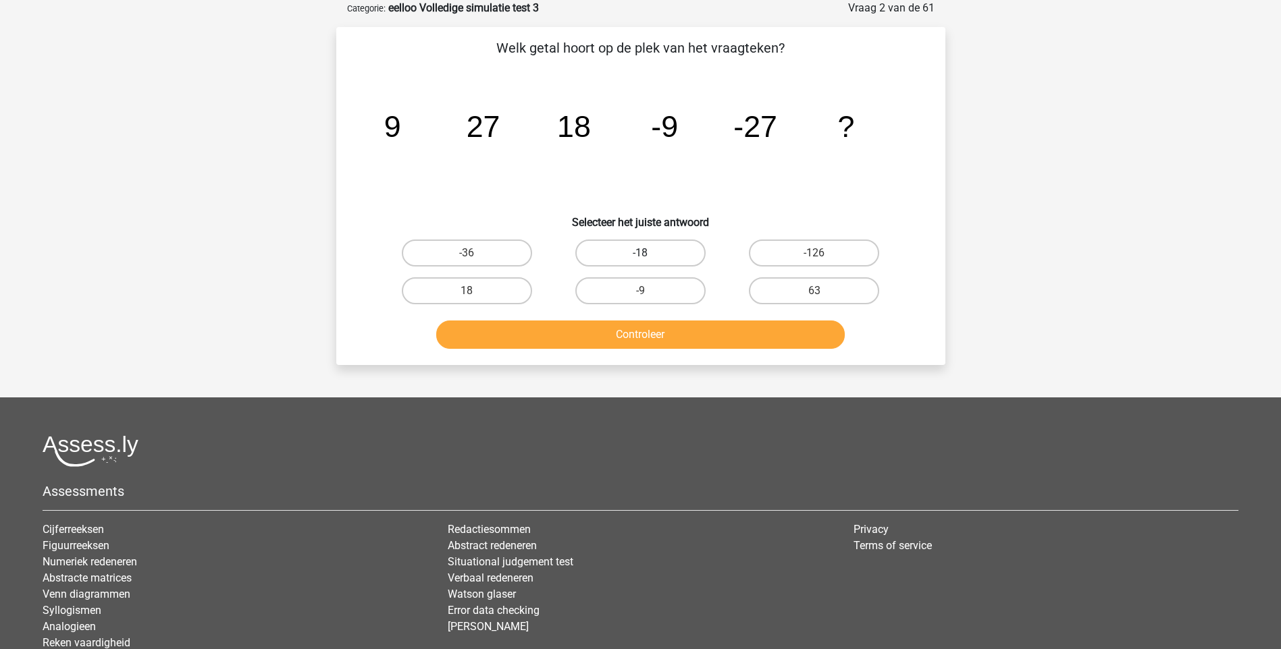
click at [641, 248] on label "-18" at bounding box center [640, 253] width 130 height 27
click at [641, 253] on input "-18" at bounding box center [644, 257] width 9 height 9
radio input "true"
click at [660, 342] on button "Controleer" at bounding box center [640, 335] width 408 height 28
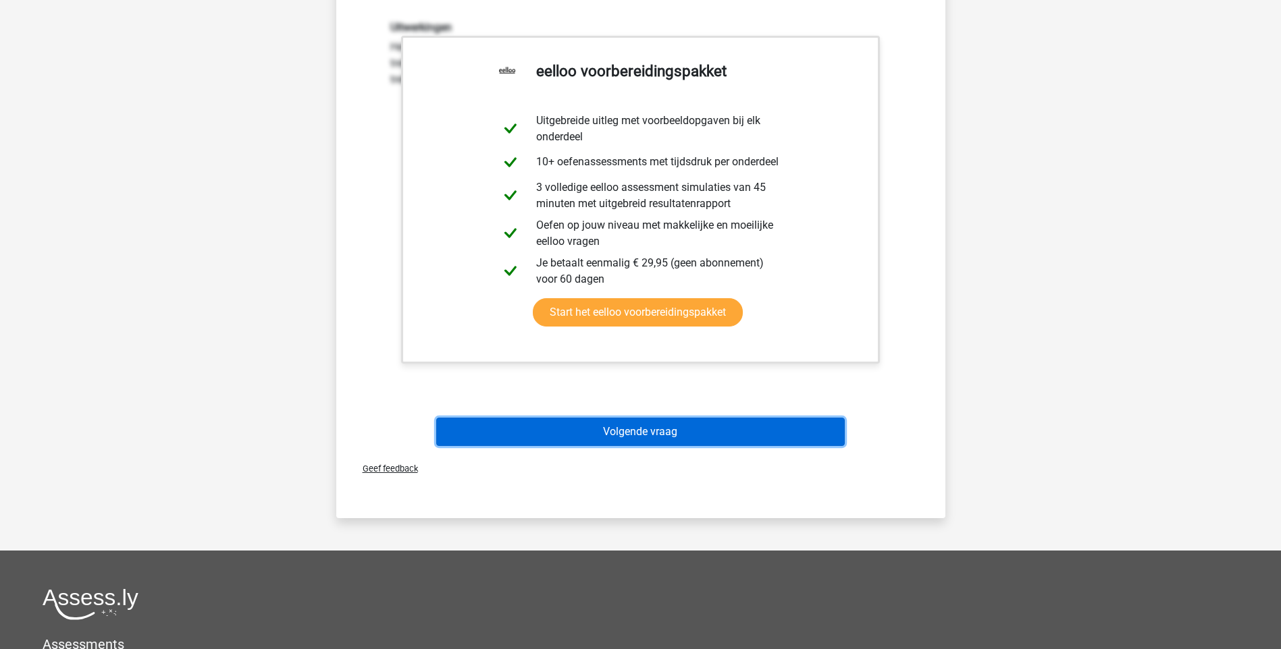
click at [650, 427] on button "Volgende vraag" at bounding box center [640, 432] width 408 height 28
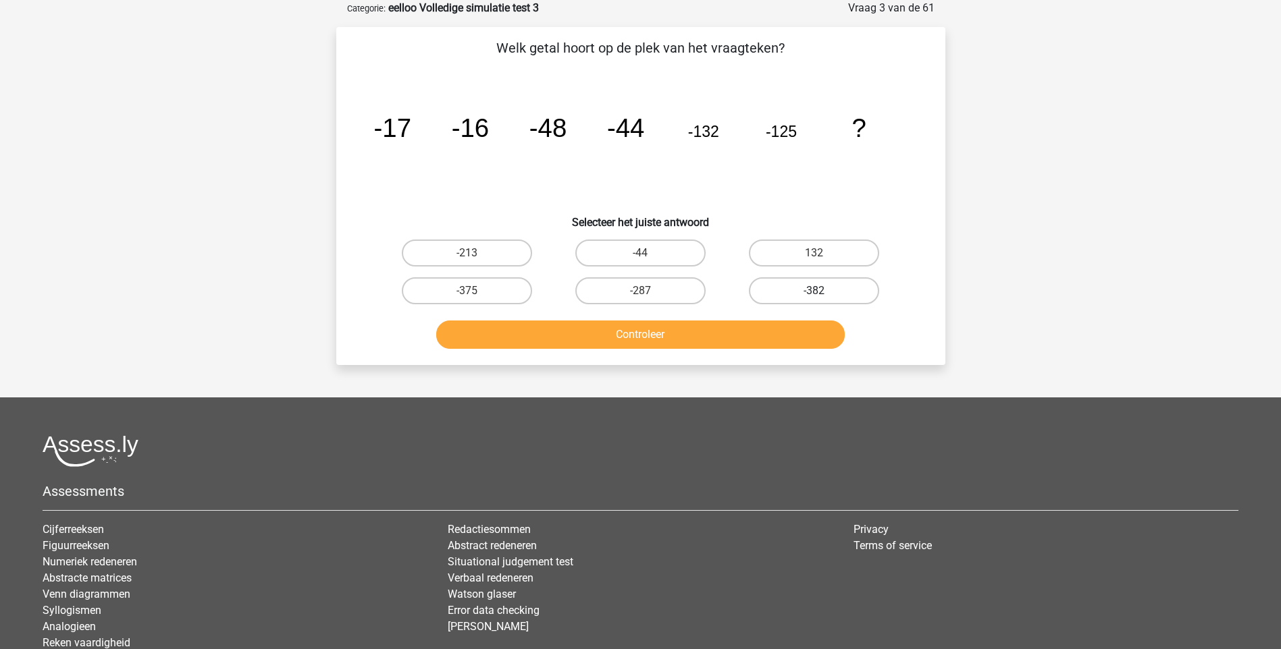
click at [838, 283] on label "-382" at bounding box center [814, 290] width 130 height 27
click at [823, 291] on input "-382" at bounding box center [818, 295] width 9 height 9
radio input "true"
click at [755, 326] on button "Controleer" at bounding box center [640, 335] width 408 height 28
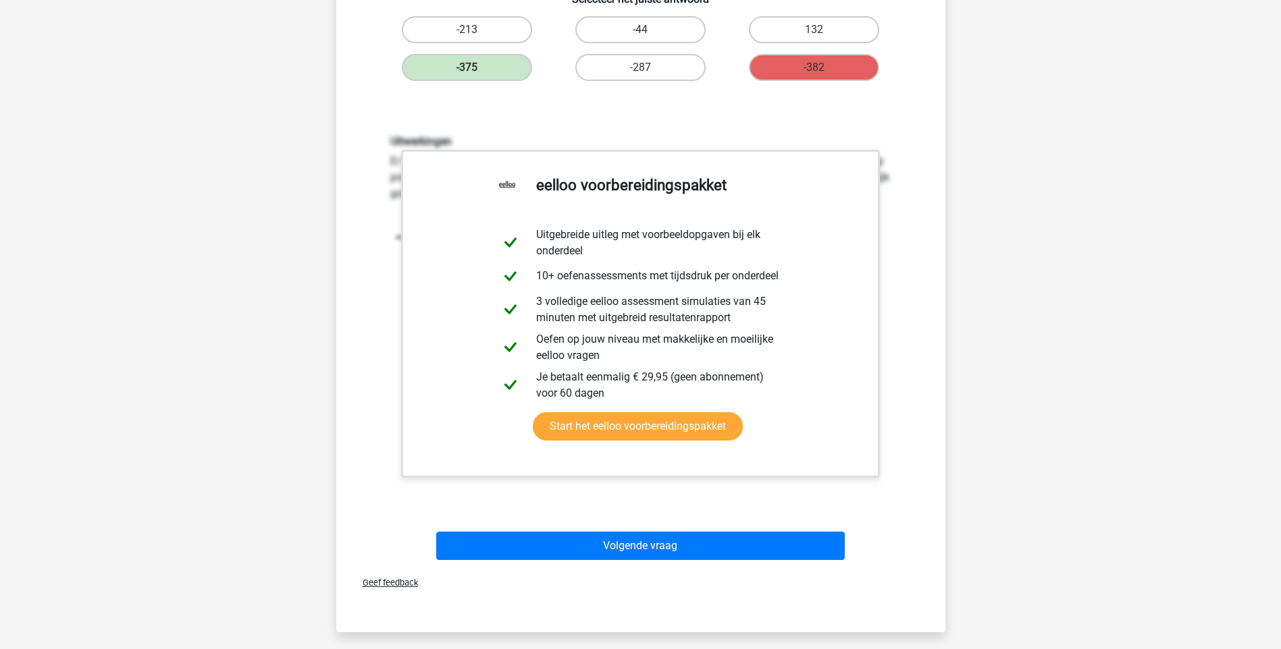
scroll to position [405, 0]
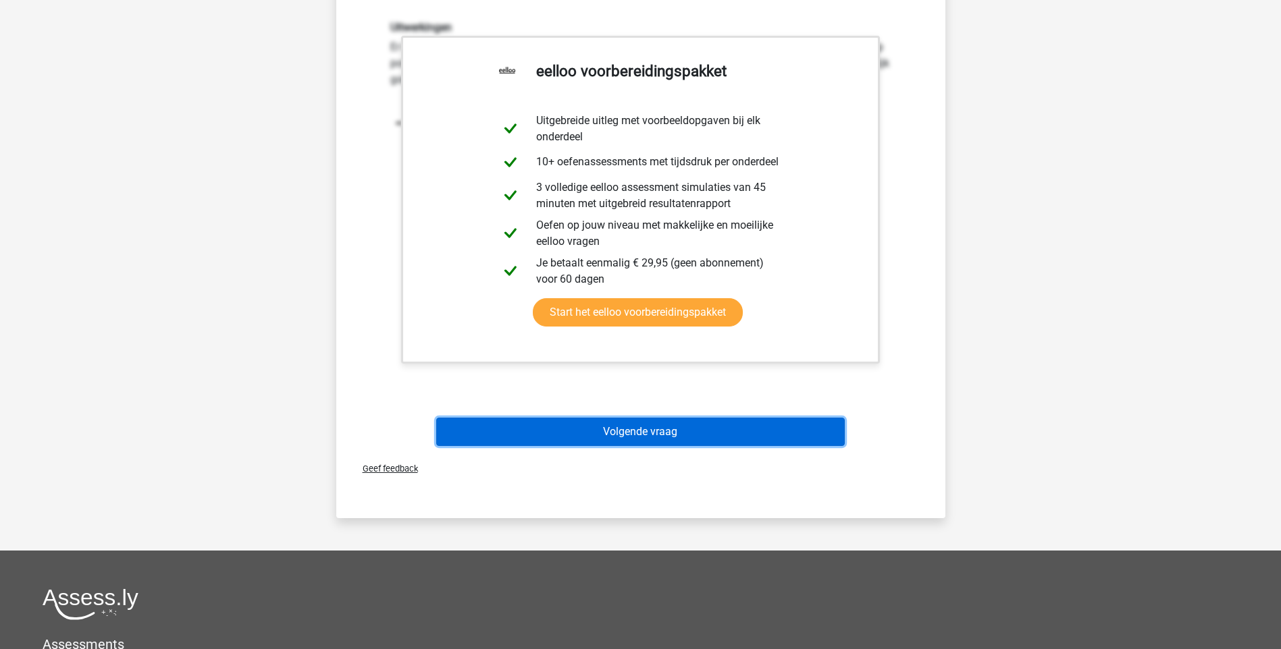
click at [660, 433] on button "Volgende vraag" at bounding box center [640, 432] width 408 height 28
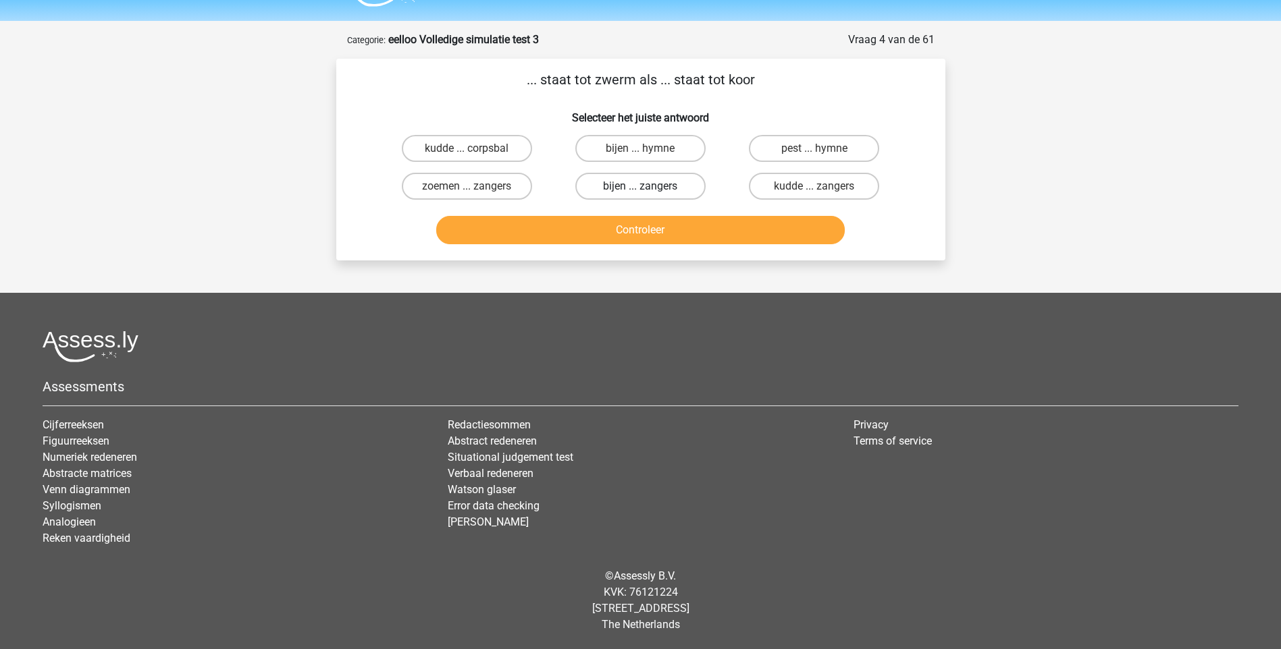
click at [612, 188] on label "bijen ... zangers" at bounding box center [640, 186] width 130 height 27
click at [640, 188] on input "bijen ... zangers" at bounding box center [644, 190] width 9 height 9
radio input "true"
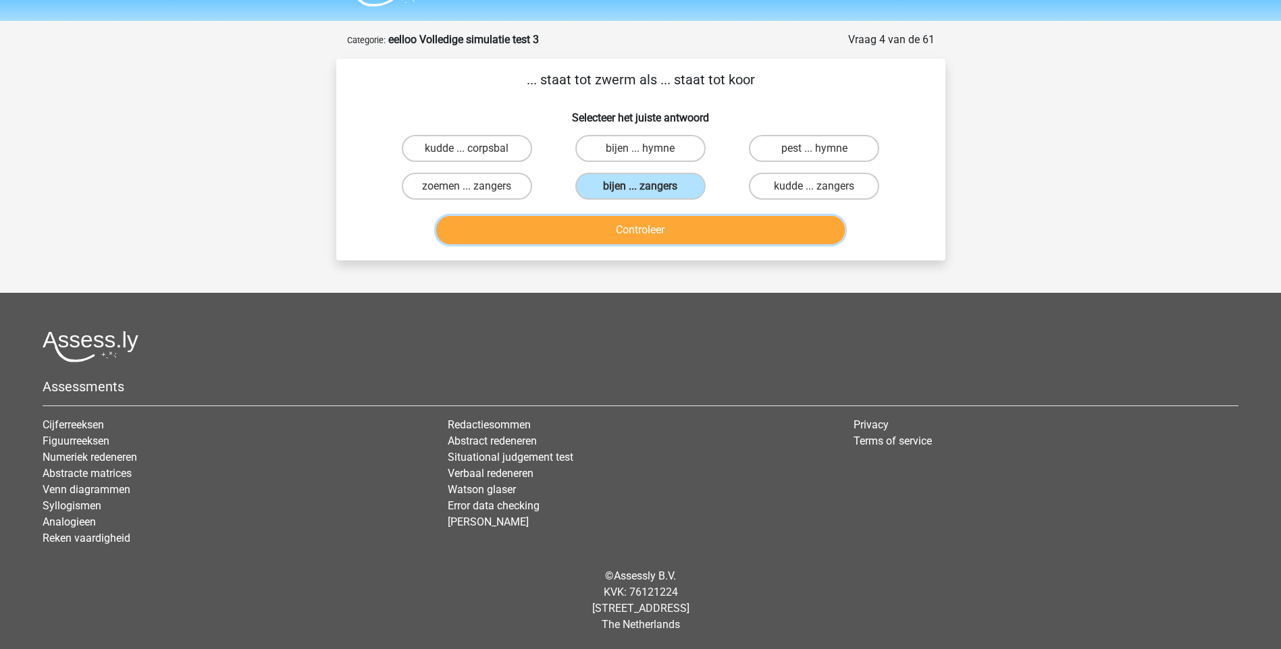
click at [622, 226] on button "Controleer" at bounding box center [640, 230] width 408 height 28
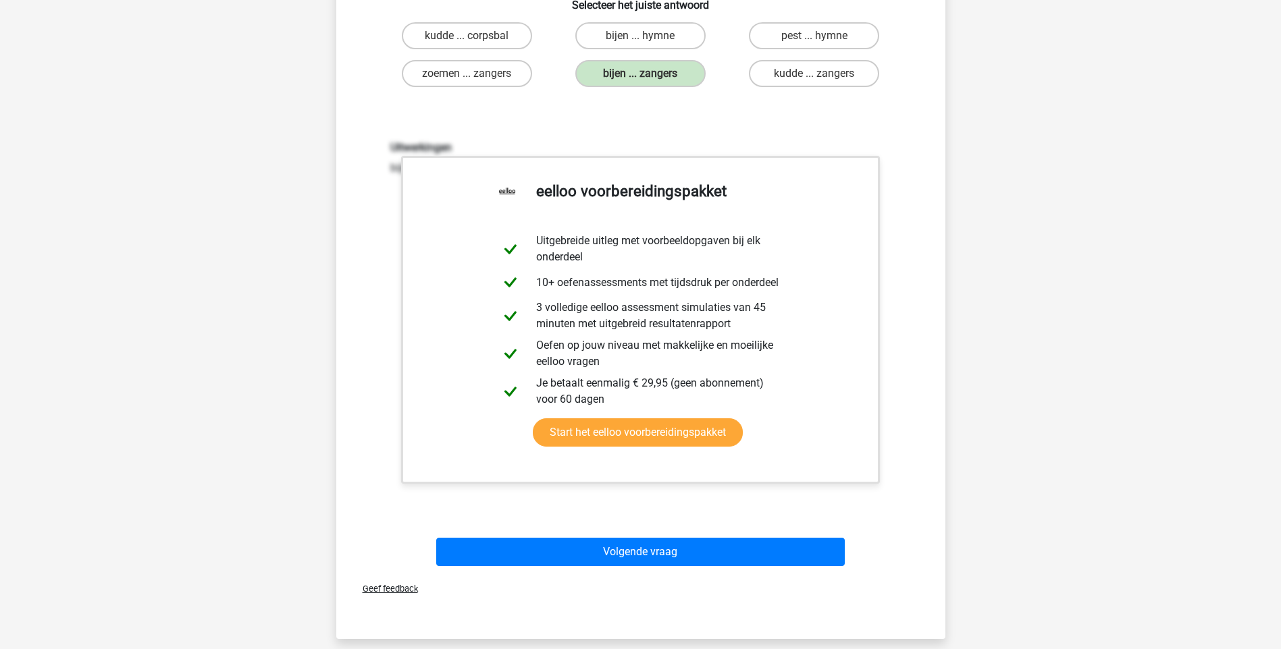
scroll to position [441, 0]
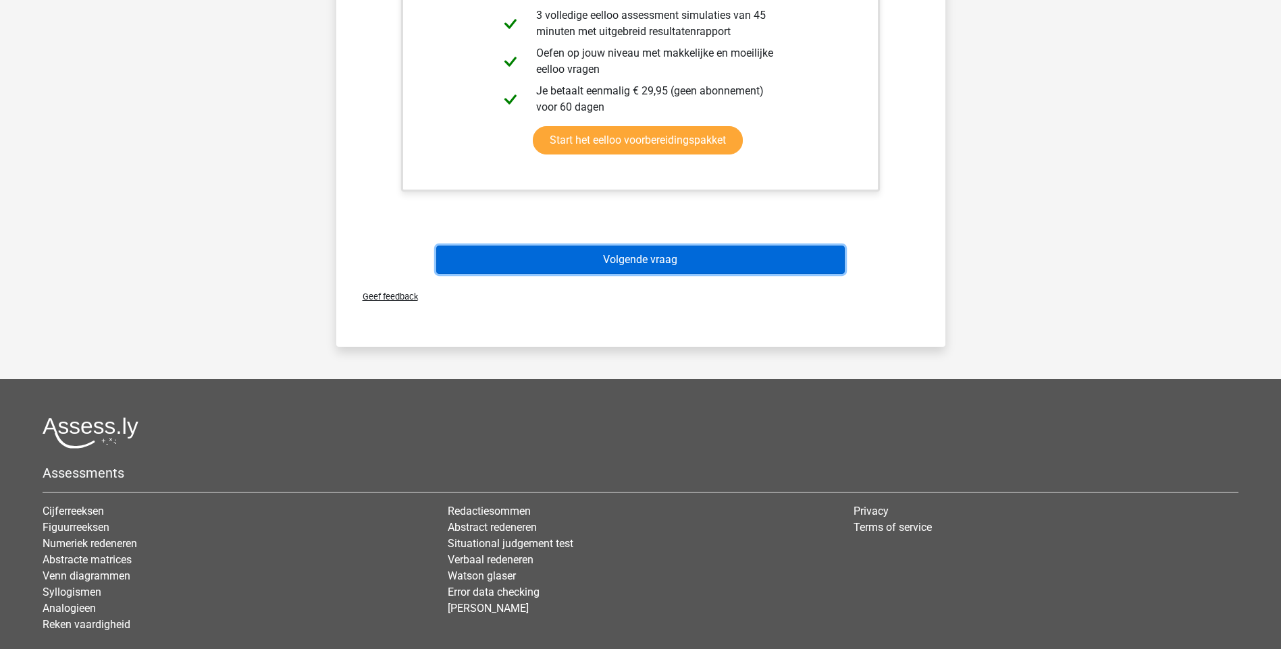
click at [625, 258] on button "Volgende vraag" at bounding box center [640, 260] width 408 height 28
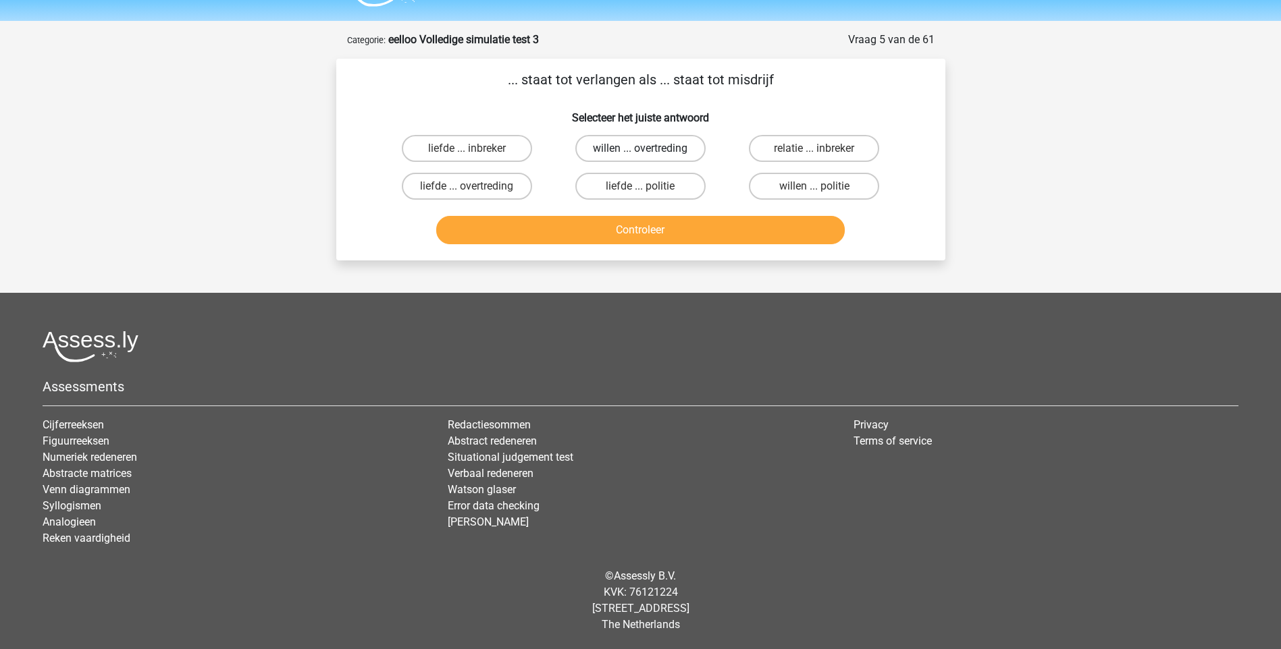
click at [614, 148] on label "willen ... overtreding" at bounding box center [640, 148] width 130 height 27
click at [640, 149] on input "willen ... overtreding" at bounding box center [644, 153] width 9 height 9
radio input "true"
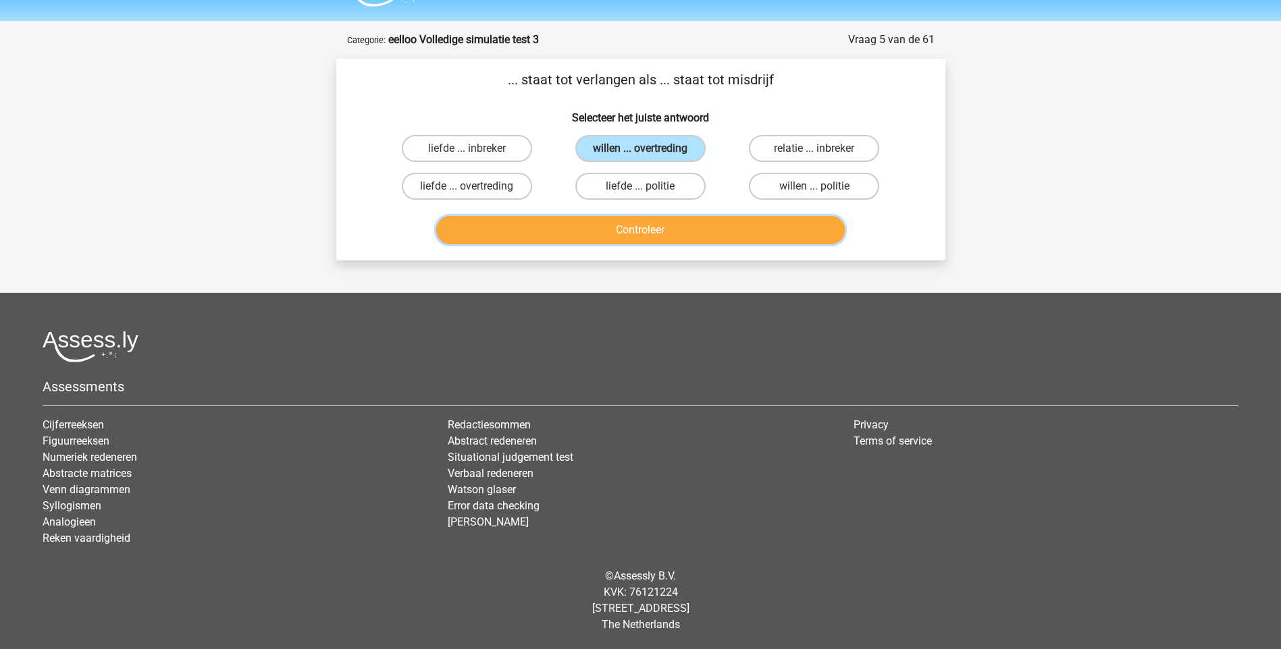
click at [646, 233] on button "Controleer" at bounding box center [640, 230] width 408 height 28
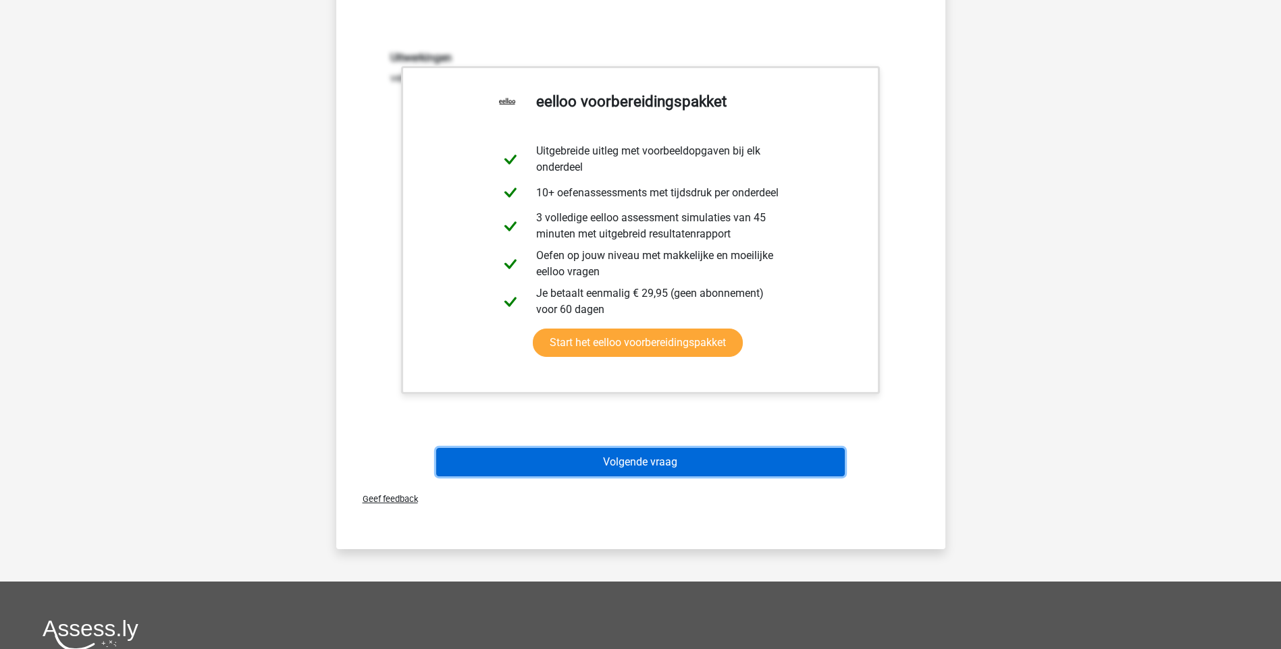
click at [637, 466] on button "Volgende vraag" at bounding box center [640, 462] width 408 height 28
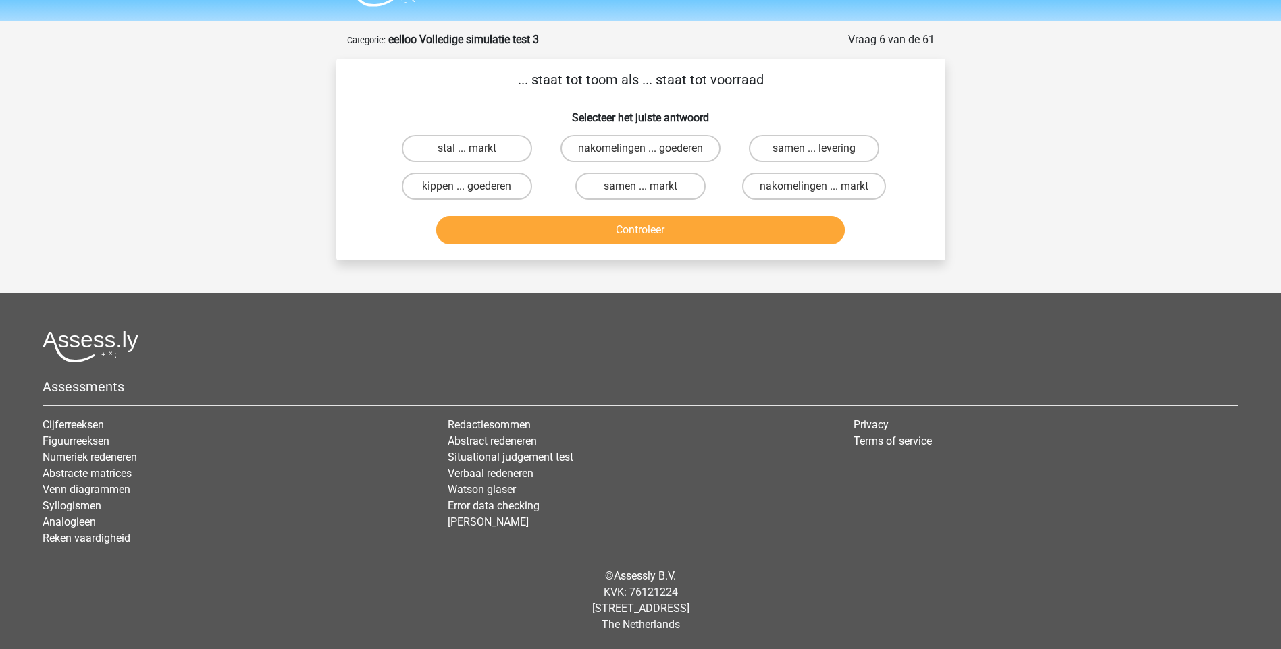
click at [467, 186] on input "kippen ... goederen" at bounding box center [471, 190] width 9 height 9
radio input "true"
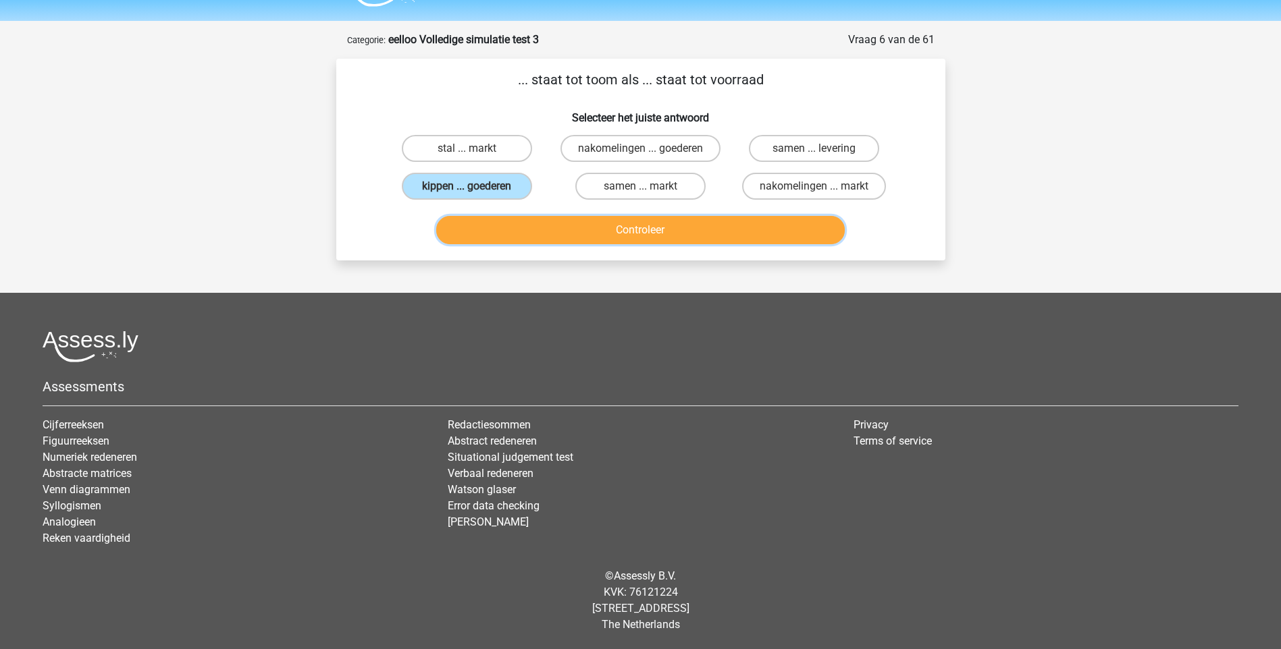
click at [657, 232] on button "Controleer" at bounding box center [640, 230] width 408 height 28
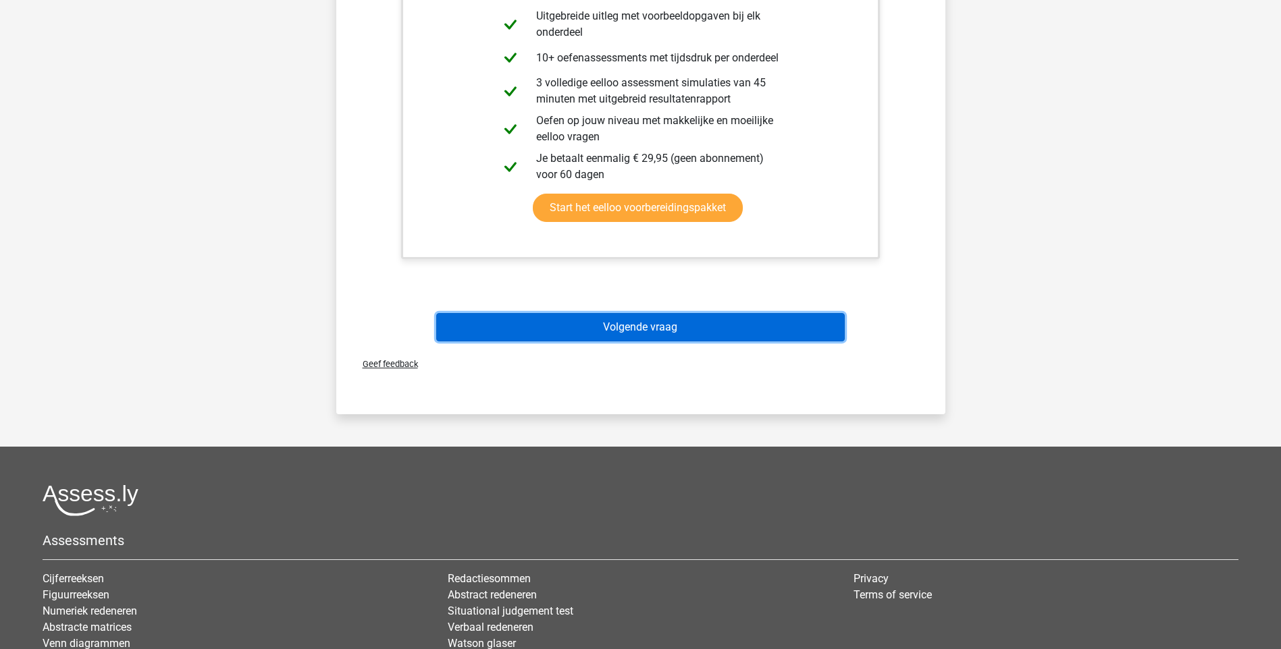
click at [672, 319] on button "Volgende vraag" at bounding box center [640, 327] width 408 height 28
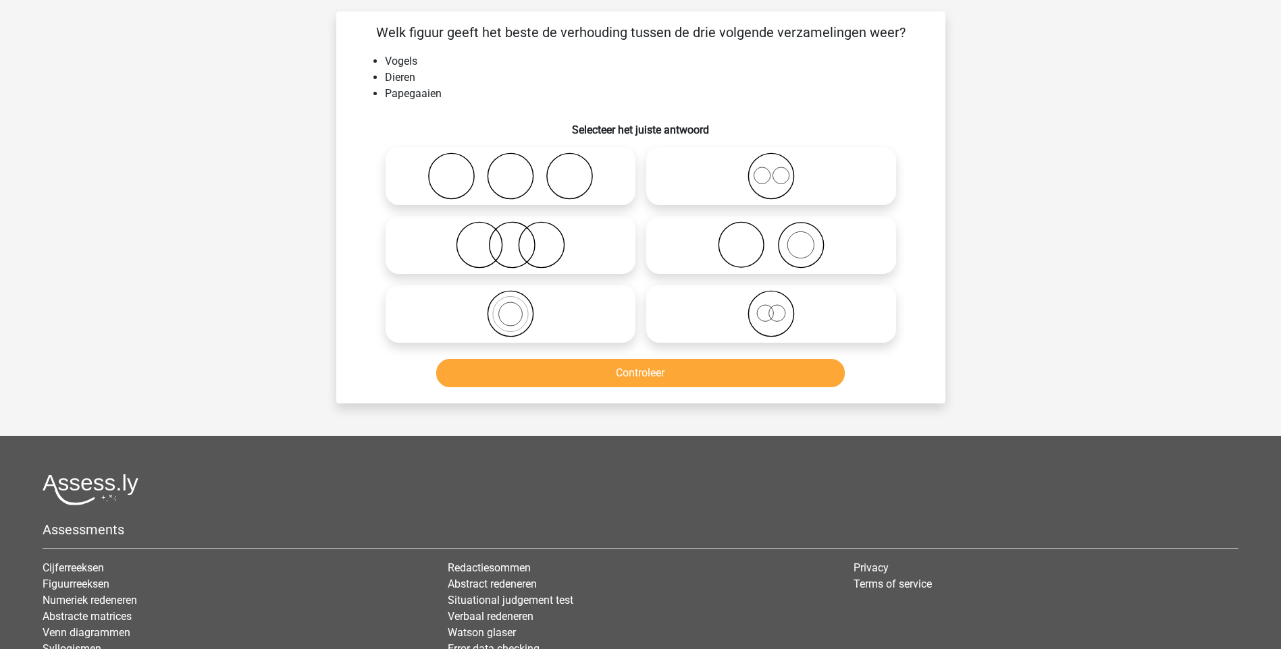
scroll to position [68, 0]
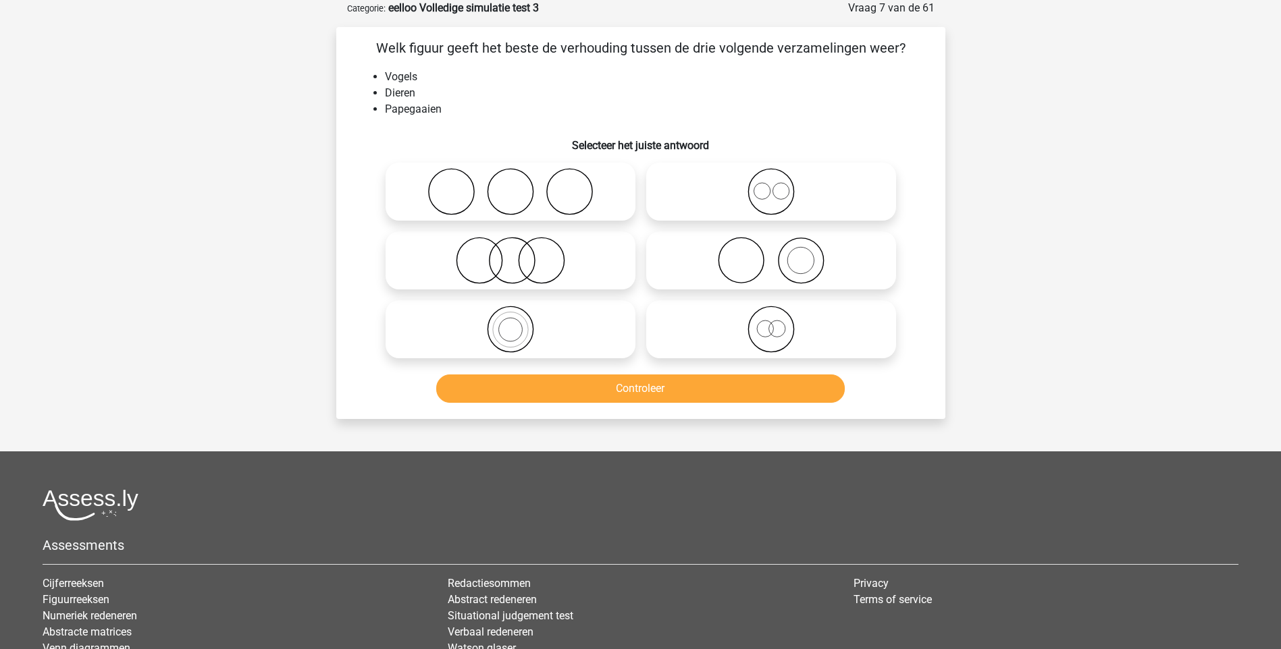
click at [512, 327] on icon at bounding box center [510, 329] width 239 height 47
click at [512, 323] on input "radio" at bounding box center [514, 318] width 9 height 9
radio input "true"
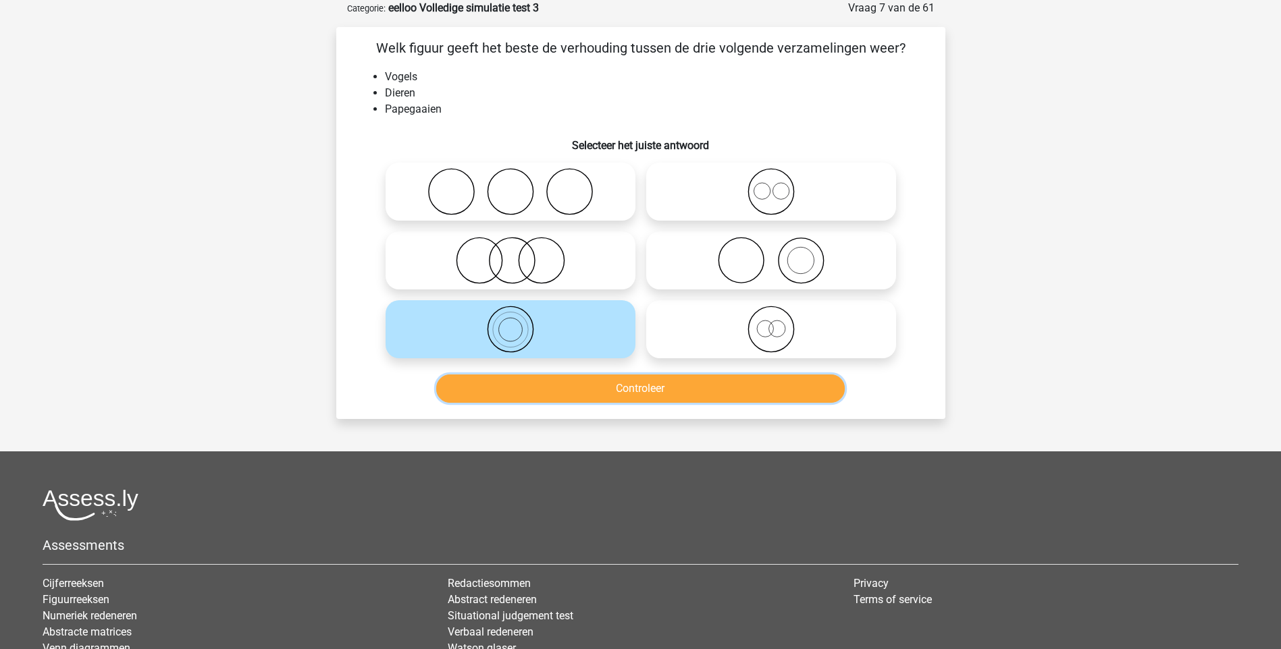
click at [597, 383] on button "Controleer" at bounding box center [640, 389] width 408 height 28
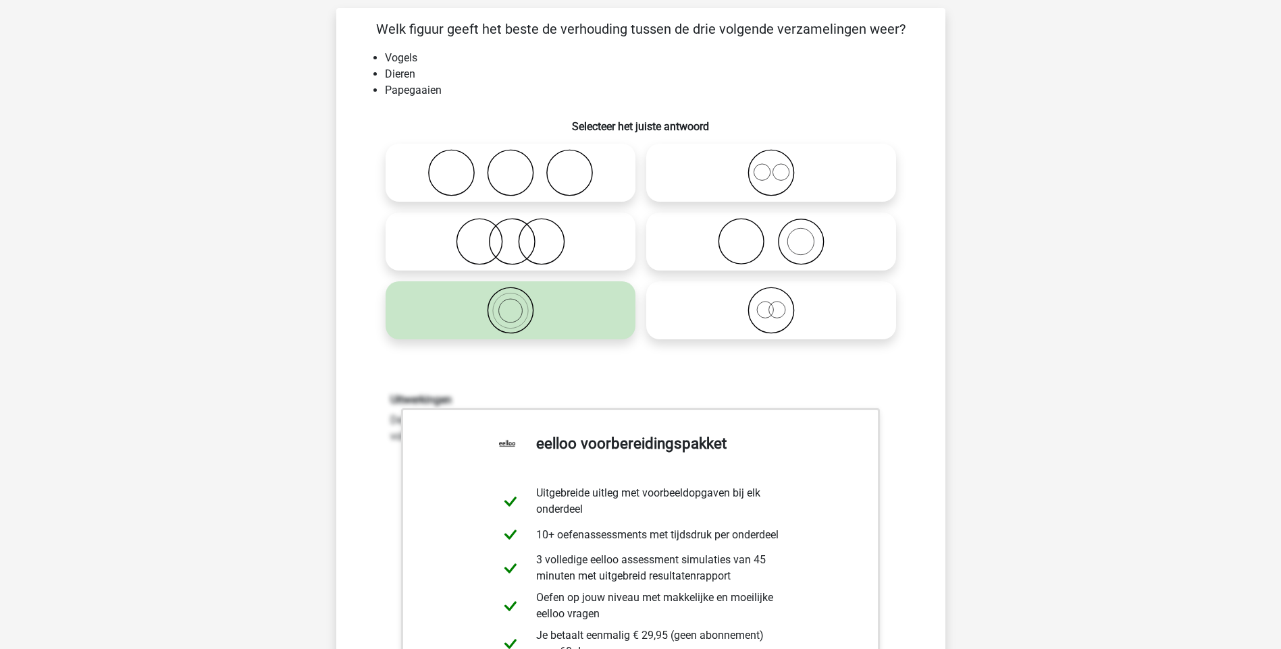
scroll to position [405, 0]
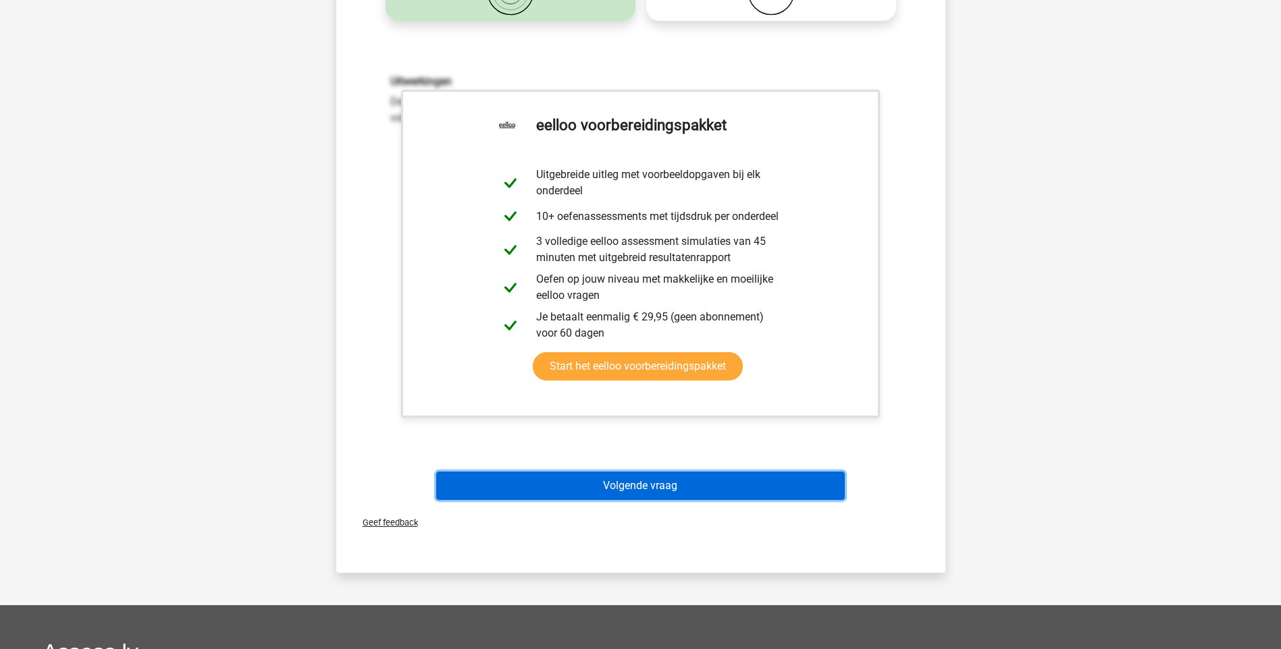
click at [649, 489] on button "Volgende vraag" at bounding box center [640, 486] width 408 height 28
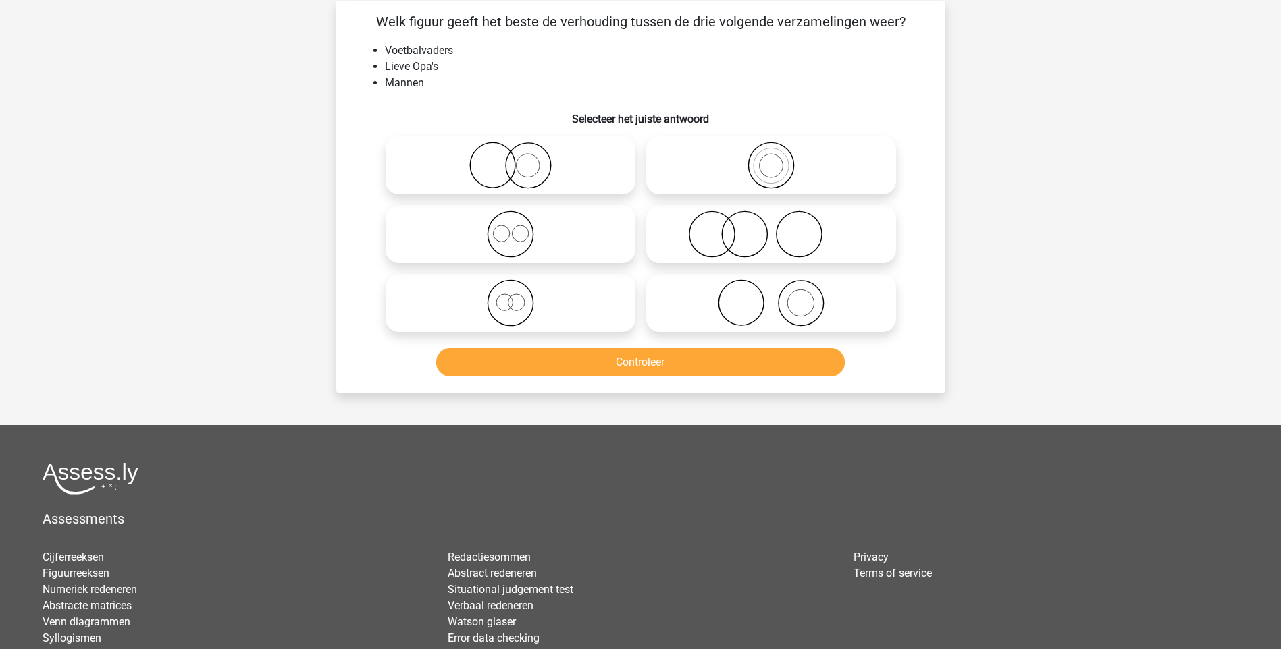
scroll to position [68, 0]
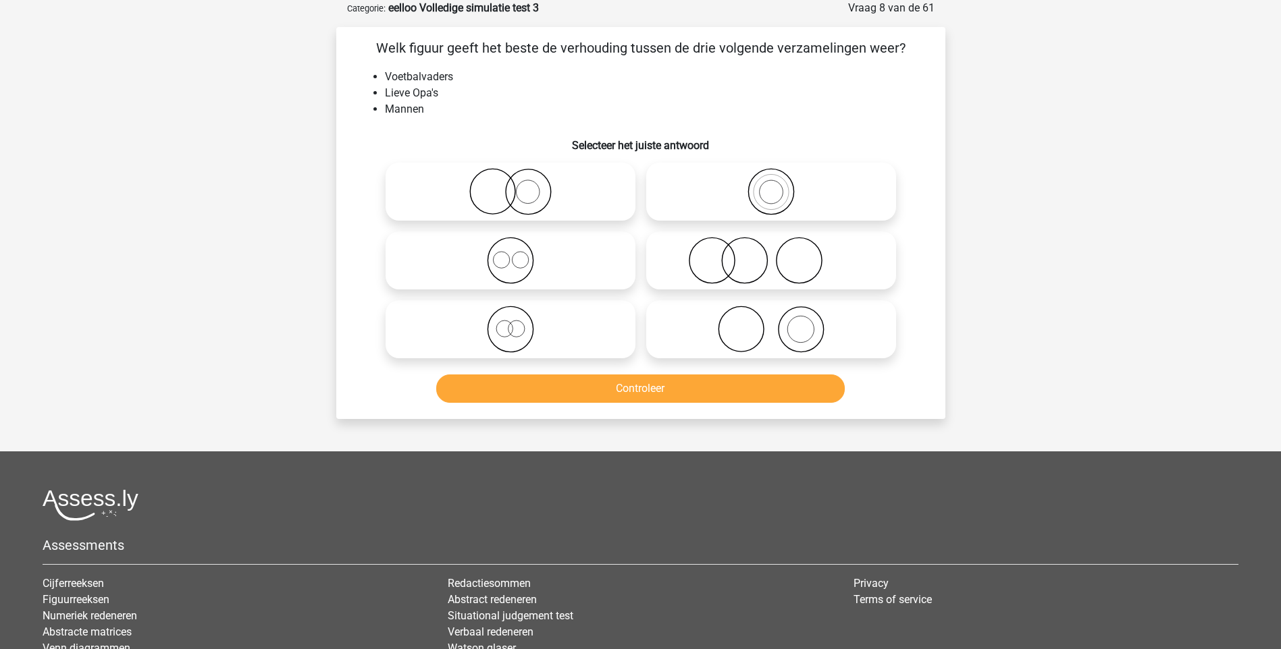
click at [508, 332] on circle at bounding box center [516, 329] width 16 height 16
click at [510, 323] on input "radio" at bounding box center [514, 318] width 9 height 9
radio input "true"
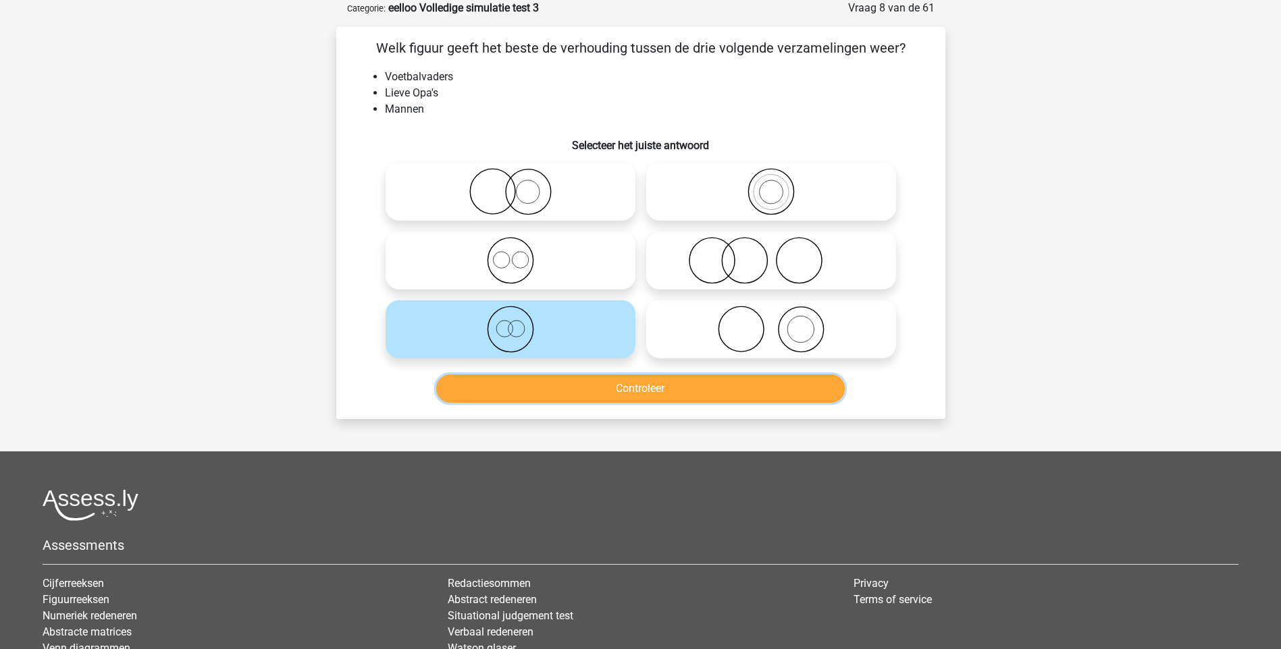
click at [593, 380] on button "Controleer" at bounding box center [640, 389] width 408 height 28
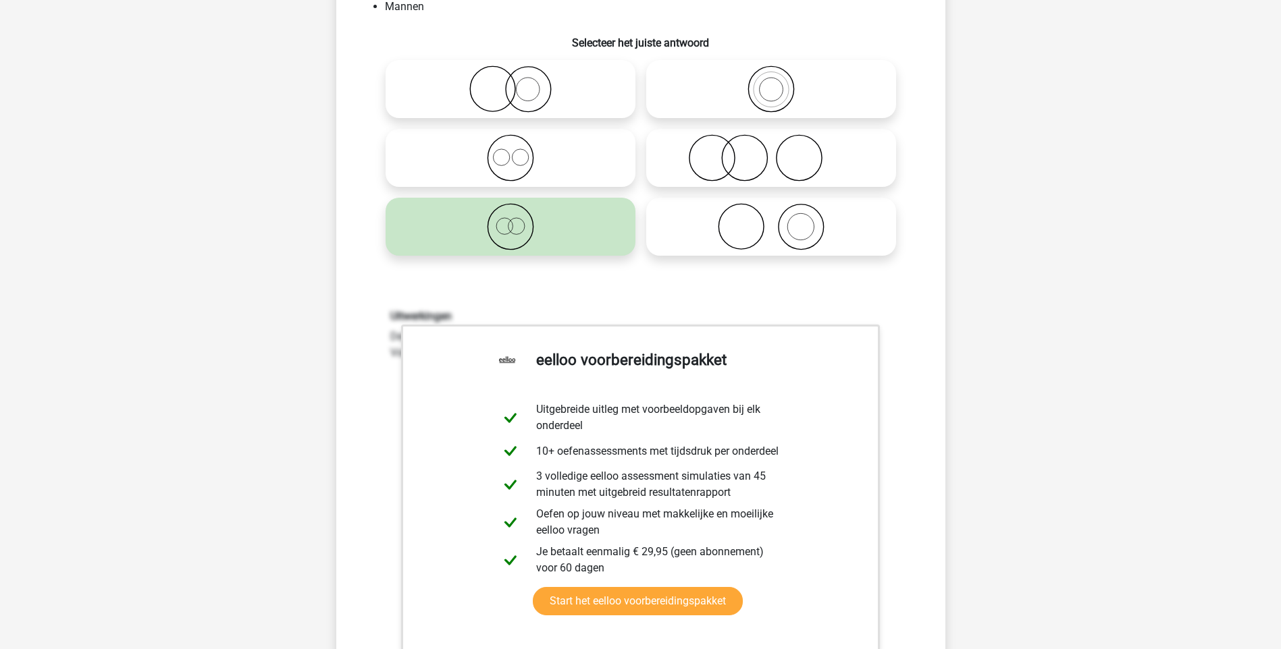
scroll to position [473, 0]
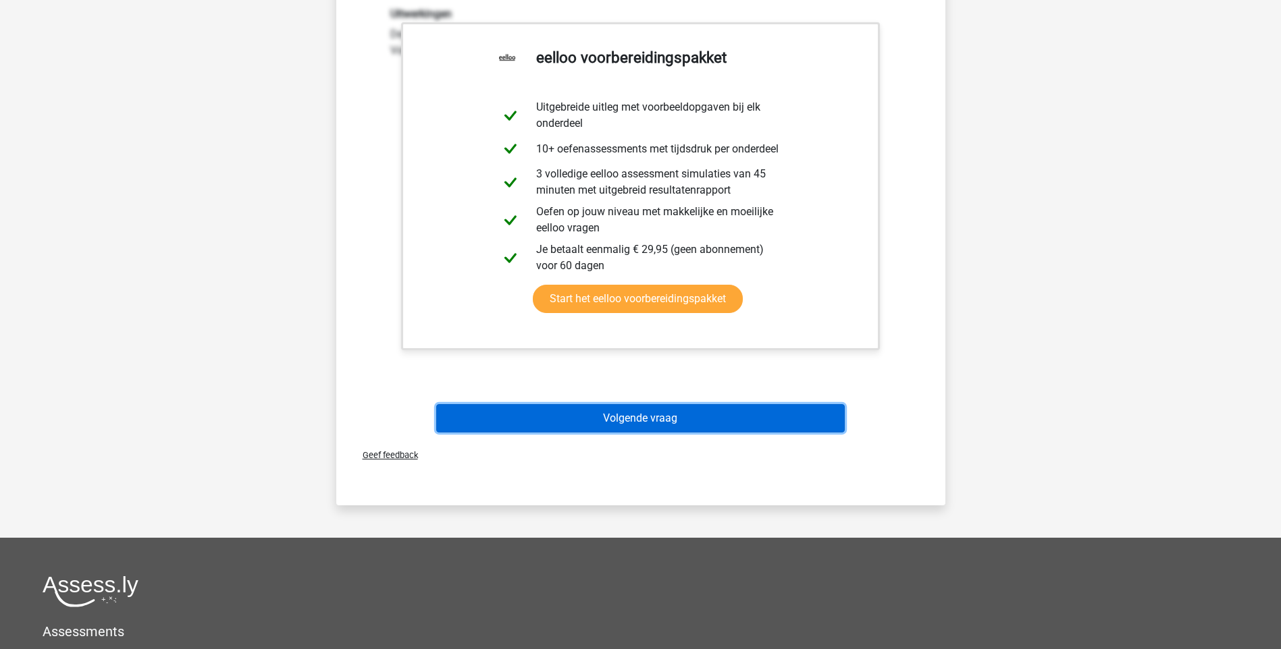
click at [606, 419] on button "Volgende vraag" at bounding box center [640, 418] width 408 height 28
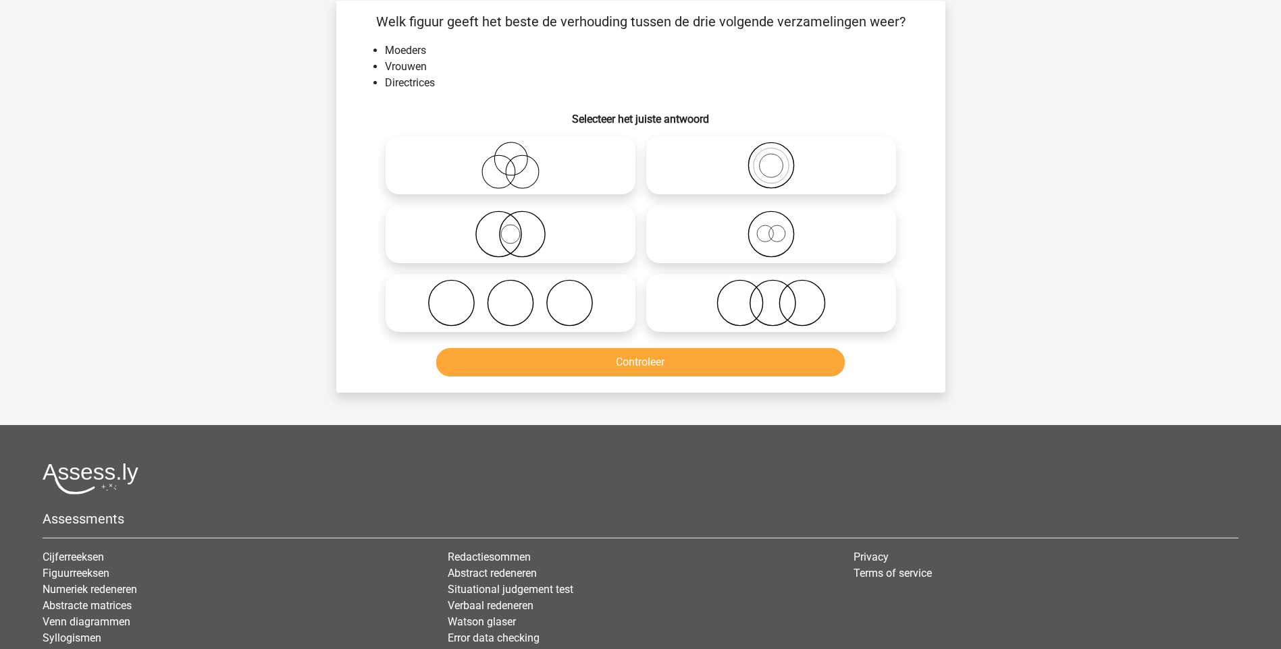
scroll to position [68, 0]
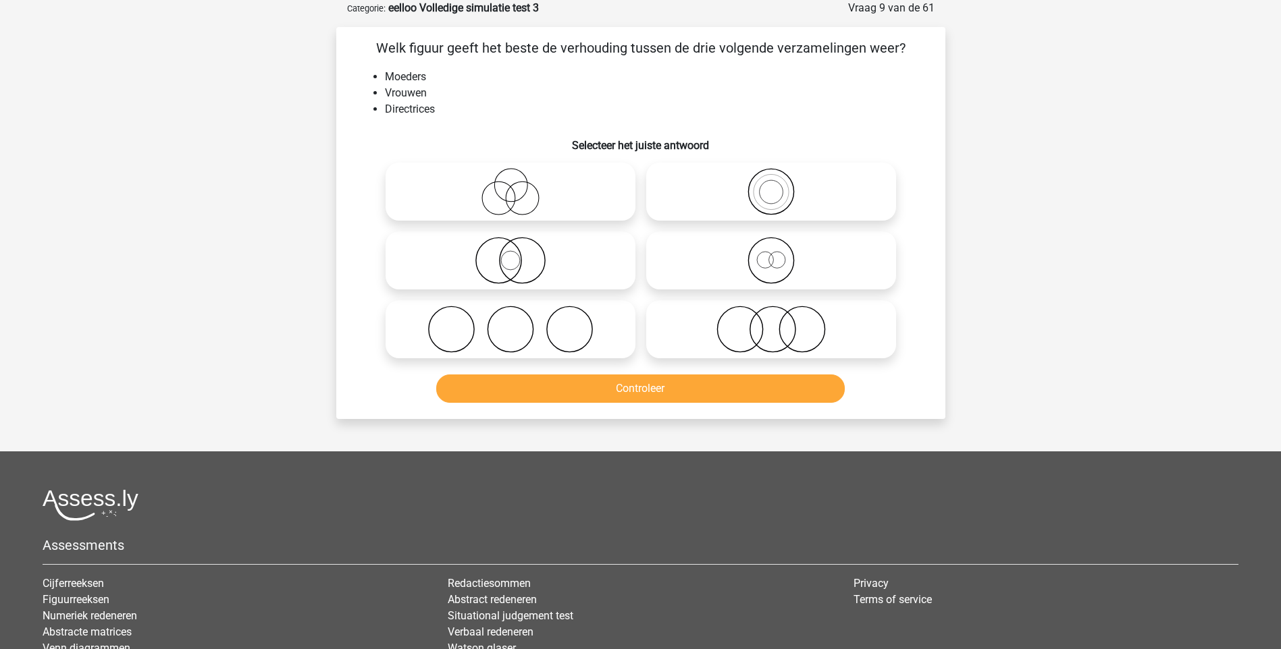
click at [777, 261] on icon at bounding box center [771, 260] width 239 height 47
click at [777, 254] on input "radio" at bounding box center [775, 249] width 9 height 9
radio input "true"
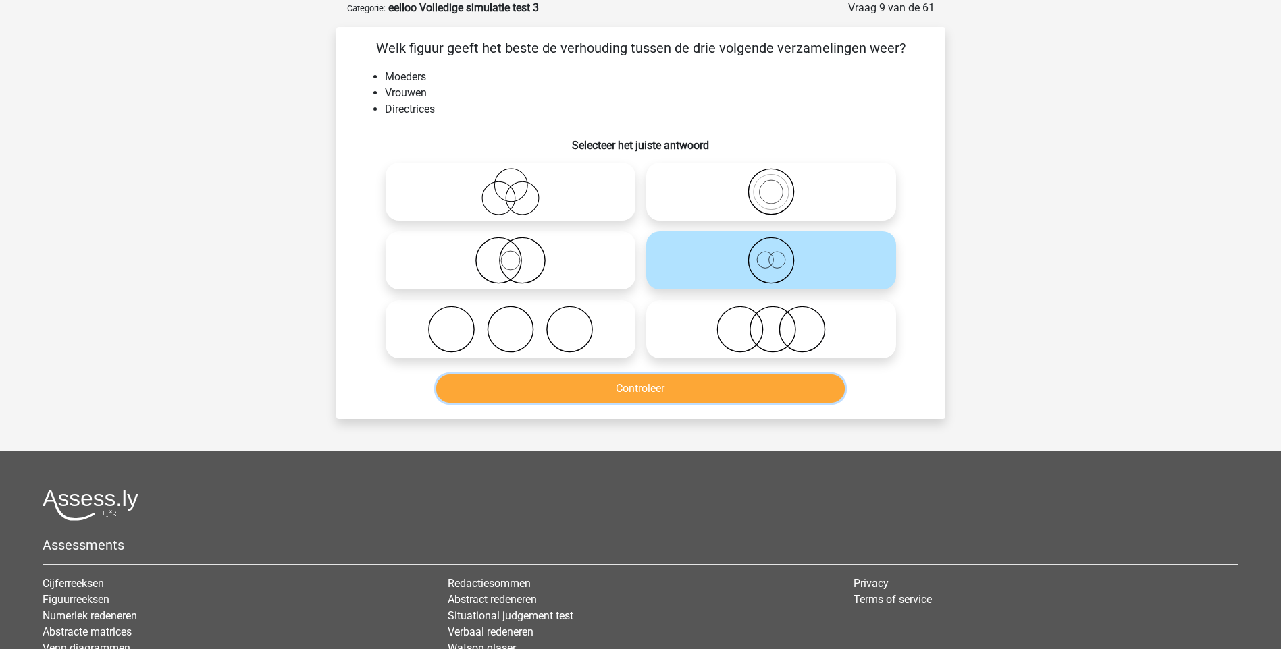
click at [665, 386] on button "Controleer" at bounding box center [640, 389] width 408 height 28
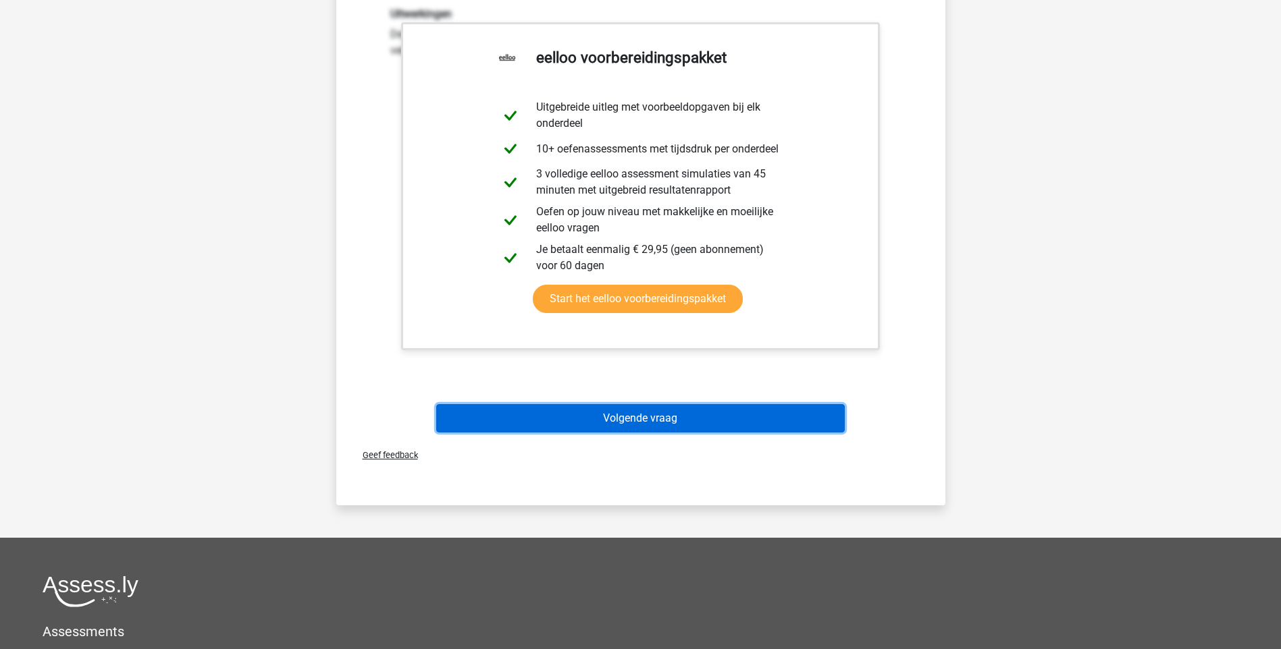
click at [600, 420] on button "Volgende vraag" at bounding box center [640, 418] width 408 height 28
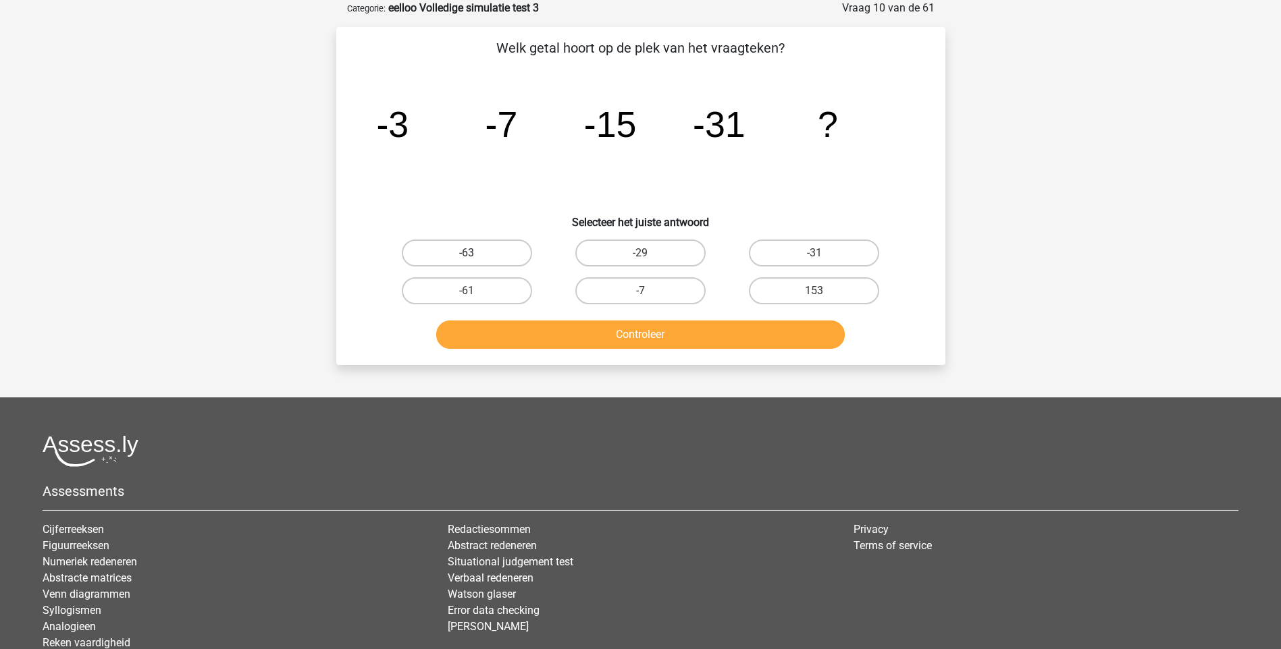
click at [474, 255] on input "-63" at bounding box center [471, 257] width 9 height 9
radio input "true"
click at [653, 333] on button "Controleer" at bounding box center [640, 335] width 408 height 28
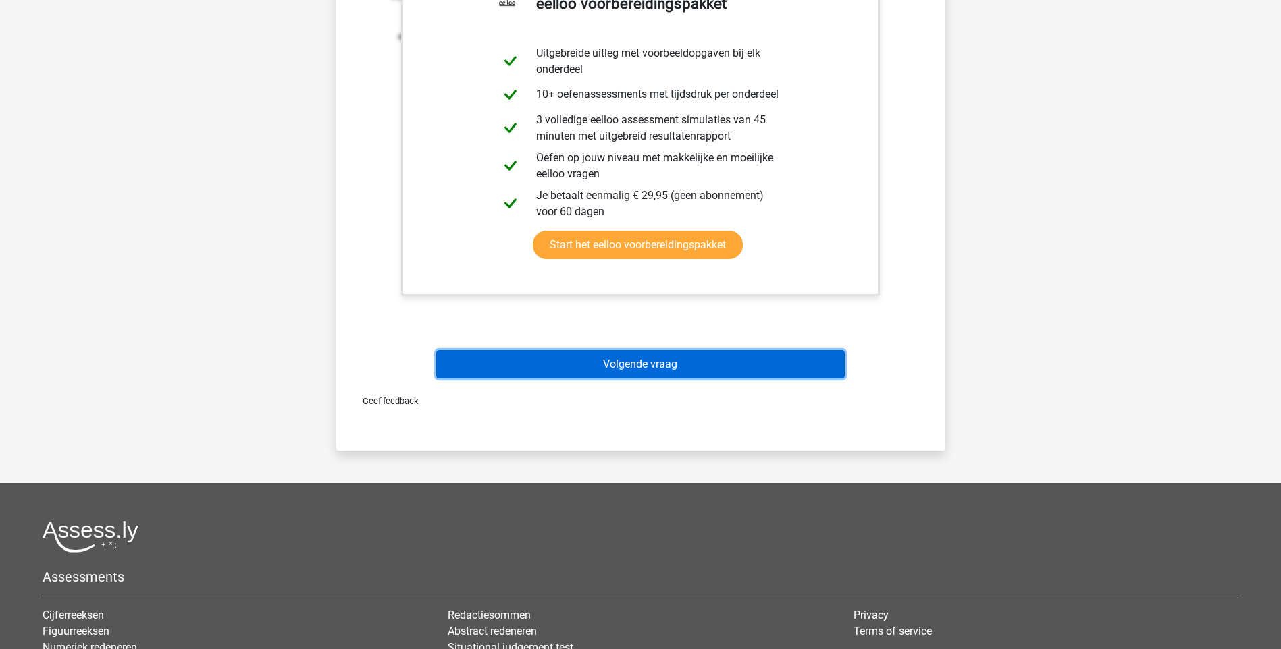
click at [654, 359] on button "Volgende vraag" at bounding box center [640, 364] width 408 height 28
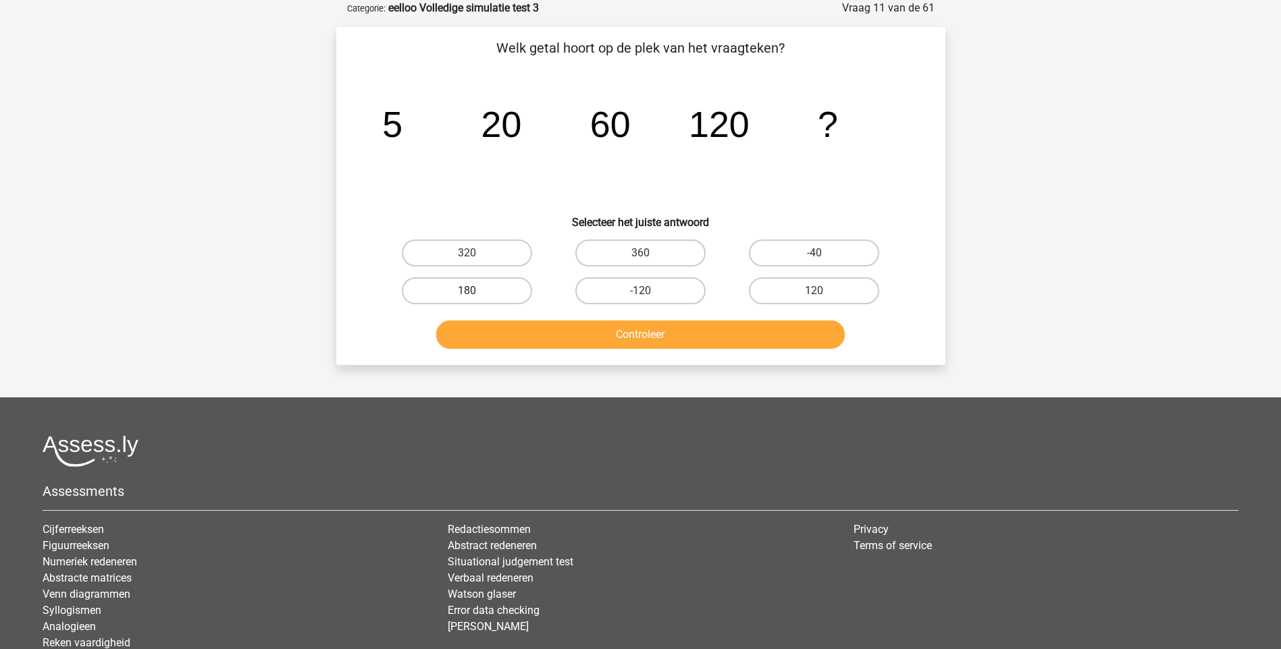
click at [492, 288] on label "180" at bounding box center [467, 290] width 130 height 27
click at [475, 291] on input "180" at bounding box center [471, 295] width 9 height 9
radio input "true"
click at [635, 329] on button "Controleer" at bounding box center [640, 335] width 408 height 28
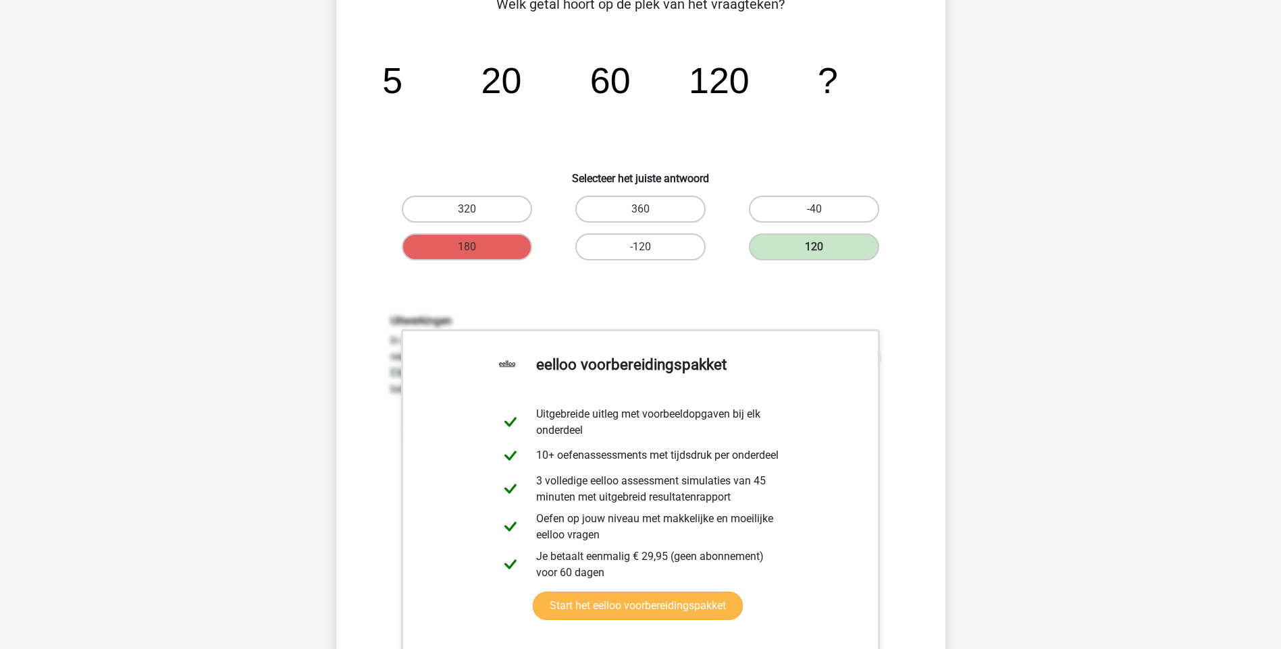
scroll to position [338, 0]
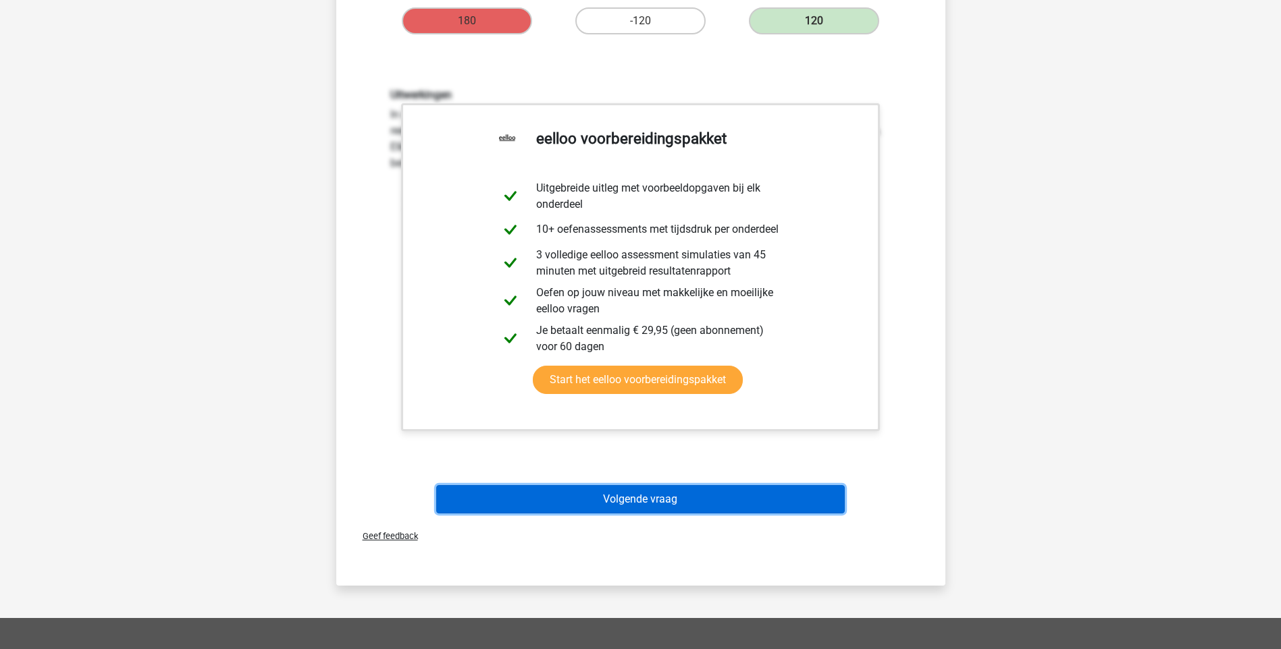
click at [628, 504] on button "Volgende vraag" at bounding box center [640, 499] width 408 height 28
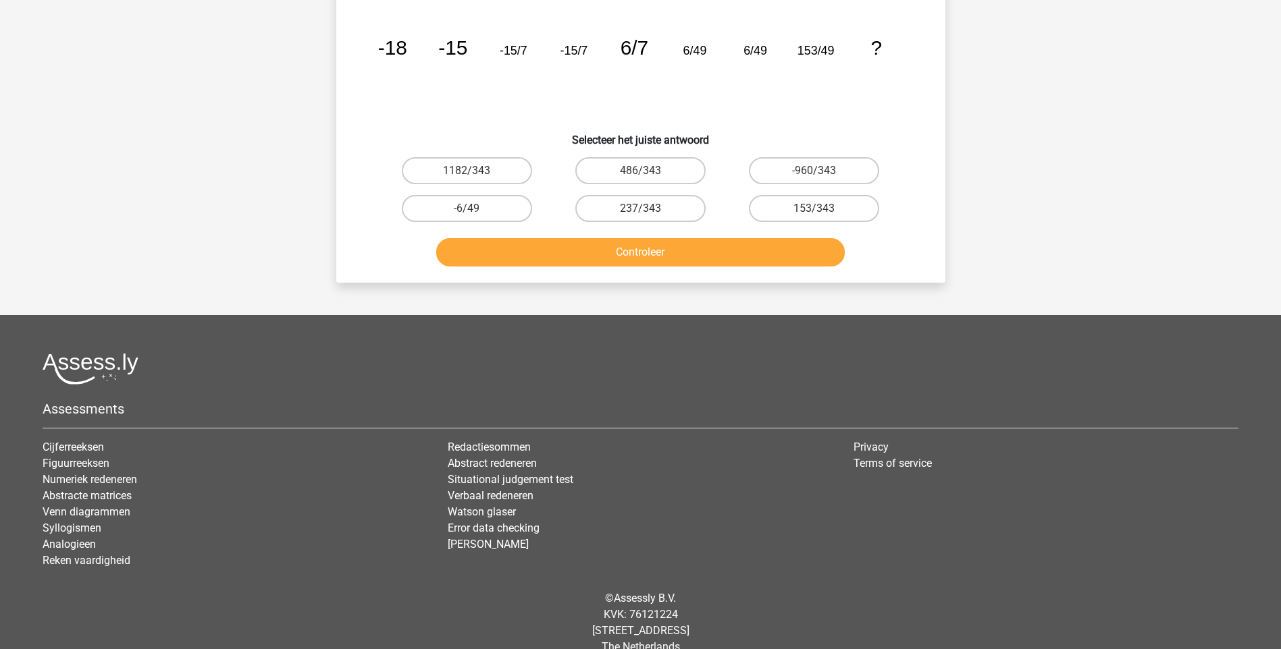
scroll to position [68, 0]
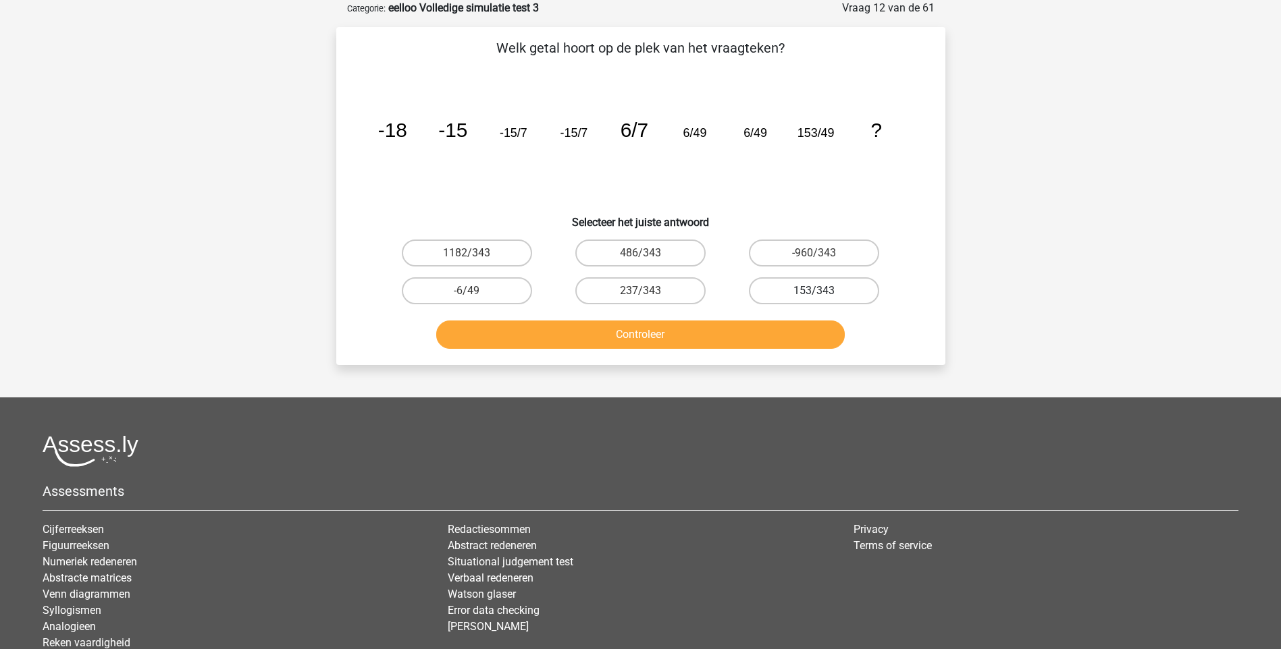
click at [795, 290] on label "153/343" at bounding box center [814, 290] width 130 height 27
click at [814, 291] on input "153/343" at bounding box center [818, 295] width 9 height 9
radio input "true"
click at [679, 334] on button "Controleer" at bounding box center [640, 335] width 408 height 28
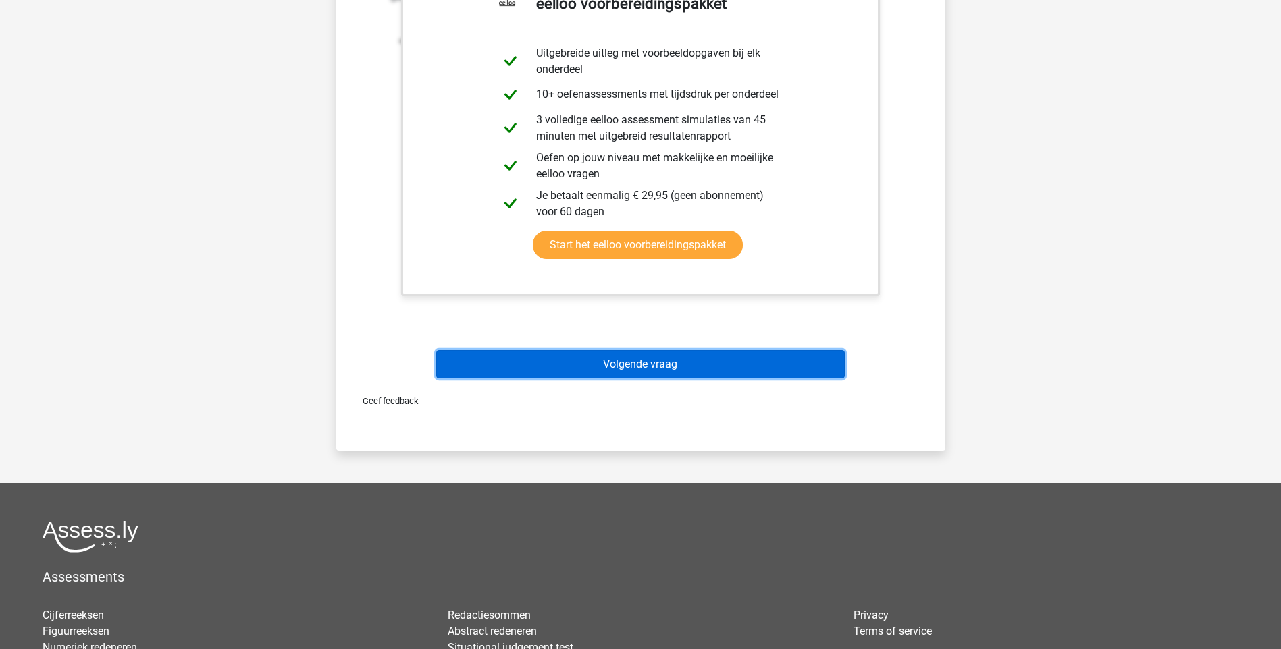
click at [654, 360] on button "Volgende vraag" at bounding box center [640, 364] width 408 height 28
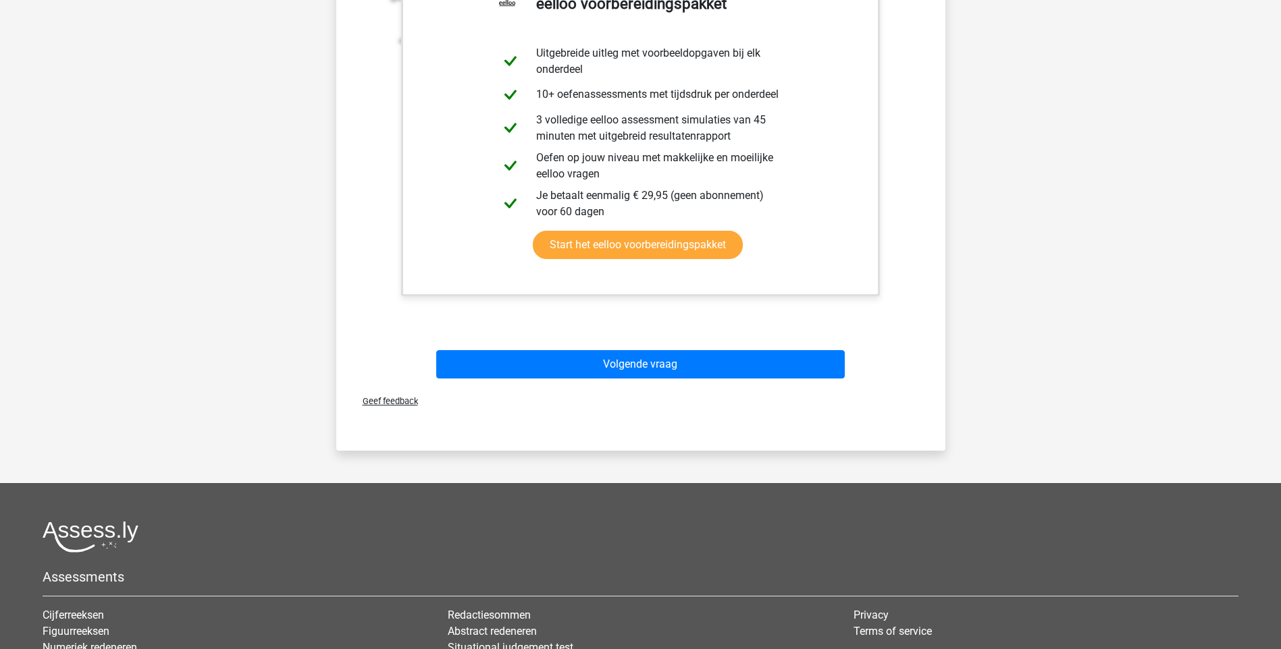
scroll to position [36, 0]
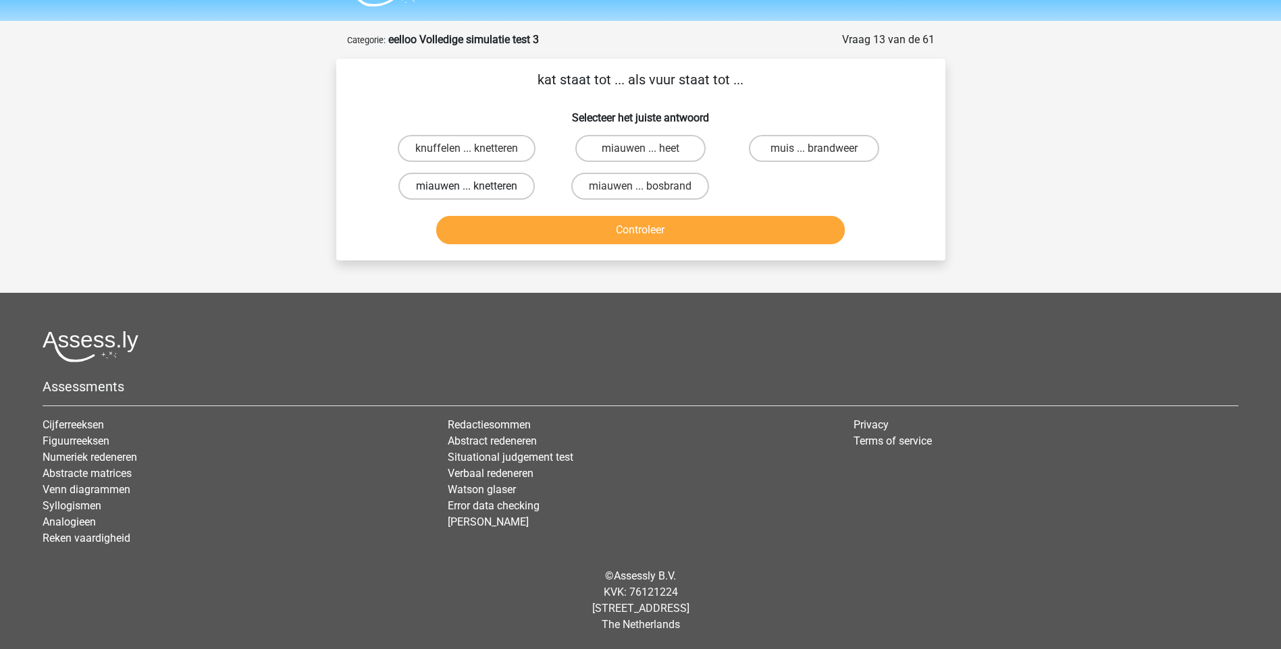
click at [431, 189] on label "miauwen ... knetteren" at bounding box center [466, 186] width 136 height 27
click at [467, 189] on input "miauwen ... knetteren" at bounding box center [471, 190] width 9 height 9
radio input "true"
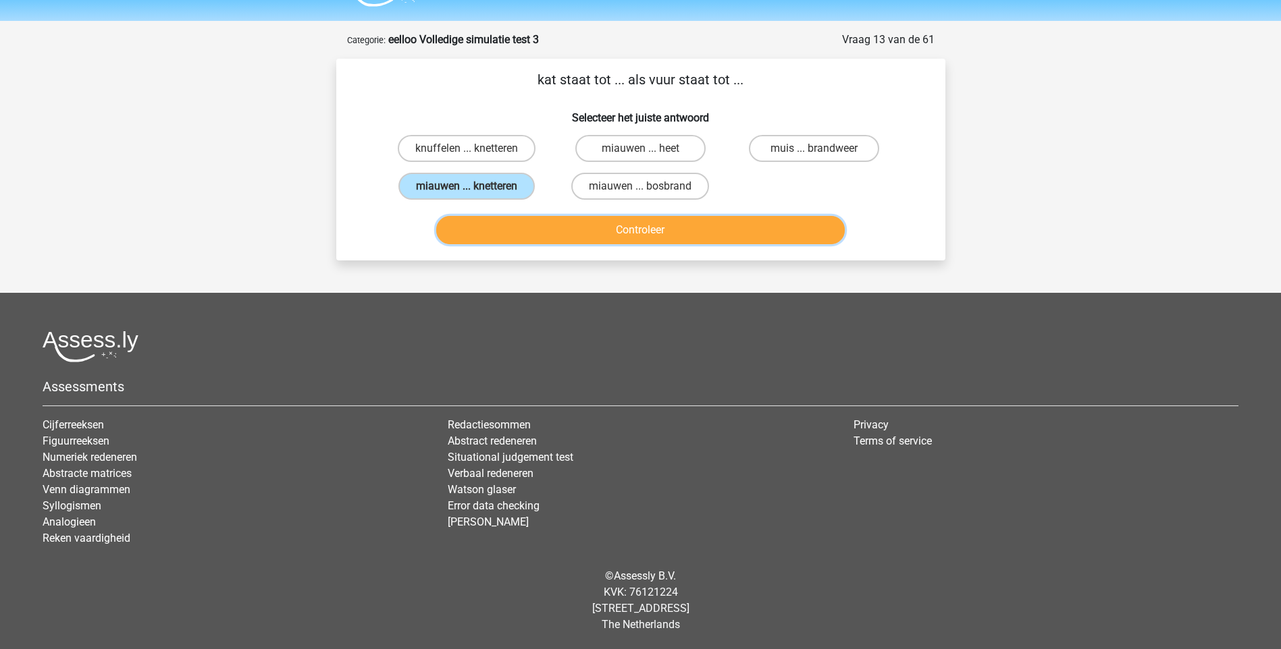
click at [670, 240] on button "Controleer" at bounding box center [640, 230] width 408 height 28
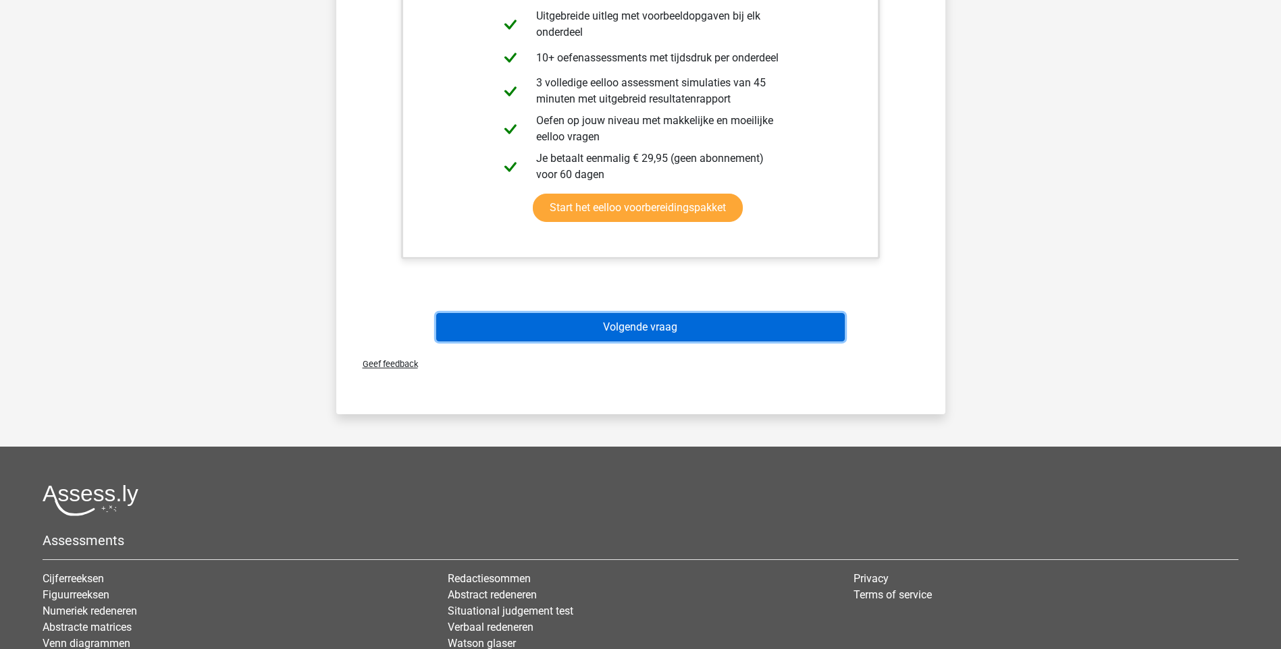
click at [632, 323] on button "Volgende vraag" at bounding box center [640, 327] width 408 height 28
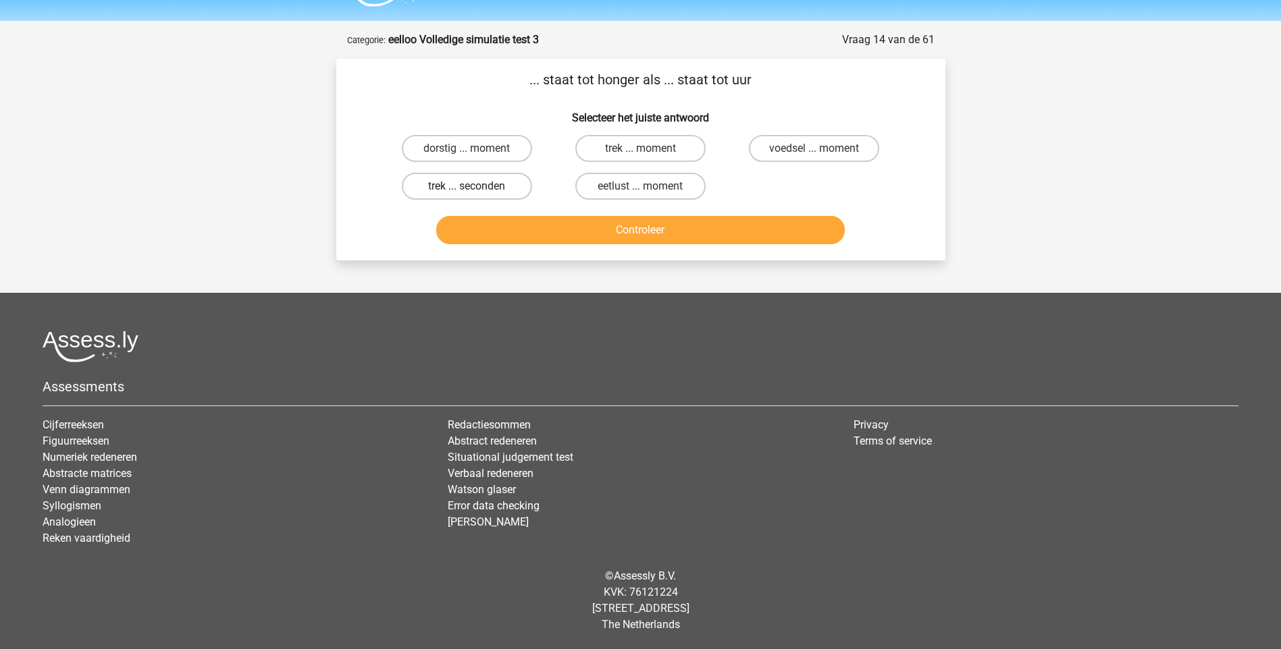
click at [451, 188] on label "trek ... seconden" at bounding box center [467, 186] width 130 height 27
click at [467, 188] on input "trek ... seconden" at bounding box center [471, 190] width 9 height 9
radio input "true"
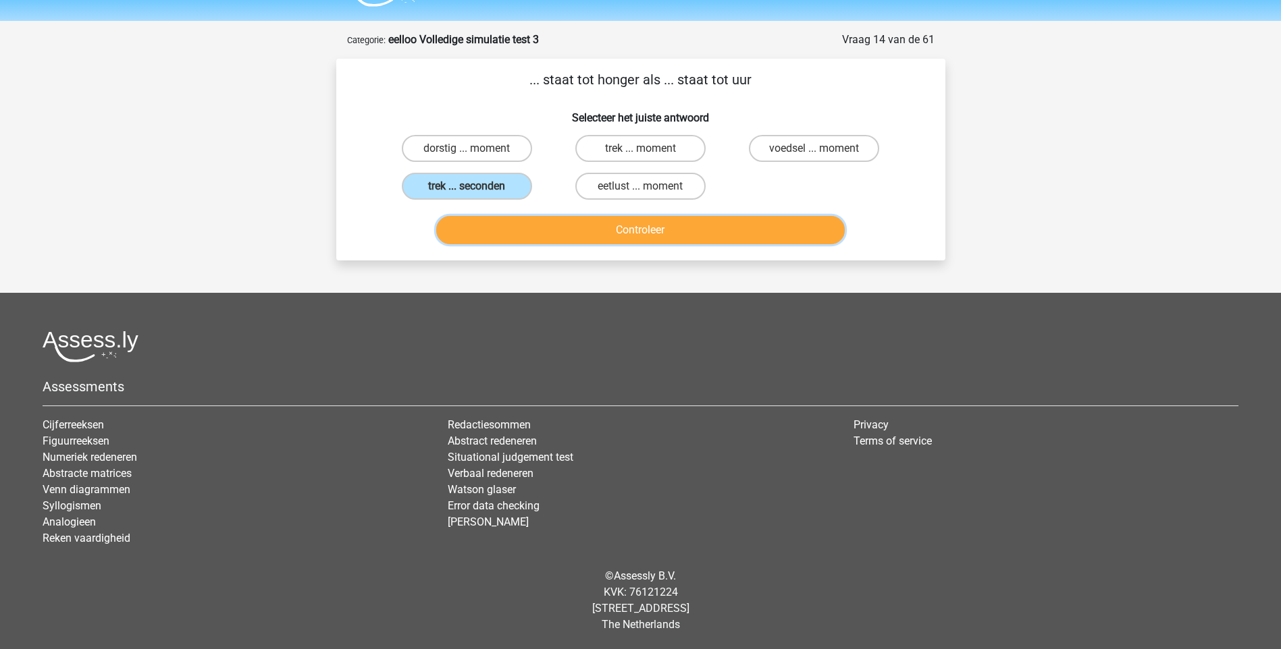
click at [681, 227] on button "Controleer" at bounding box center [640, 230] width 408 height 28
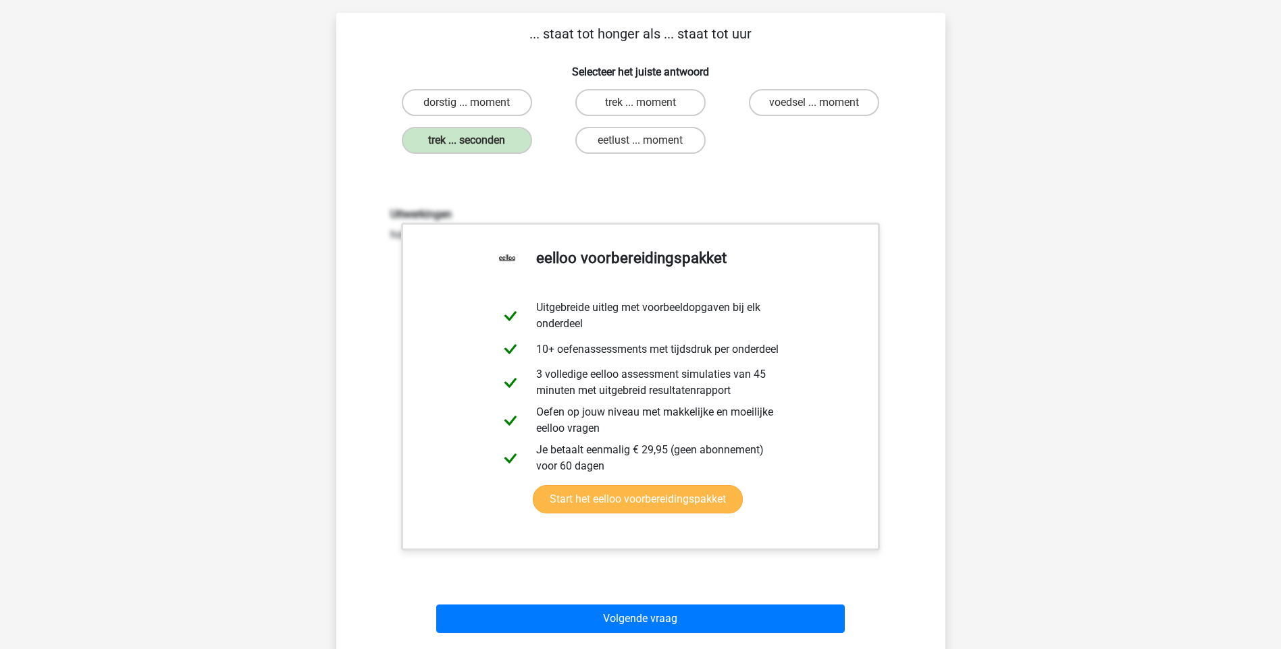
scroll to position [306, 0]
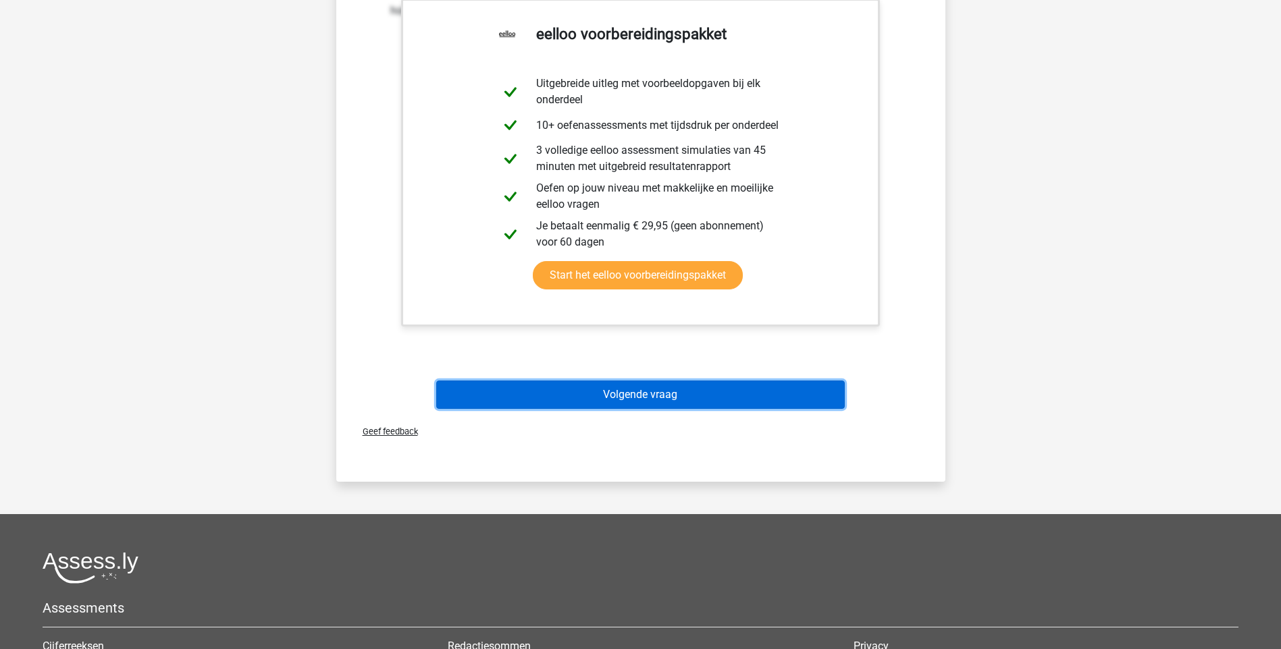
click at [638, 394] on button "Volgende vraag" at bounding box center [640, 395] width 408 height 28
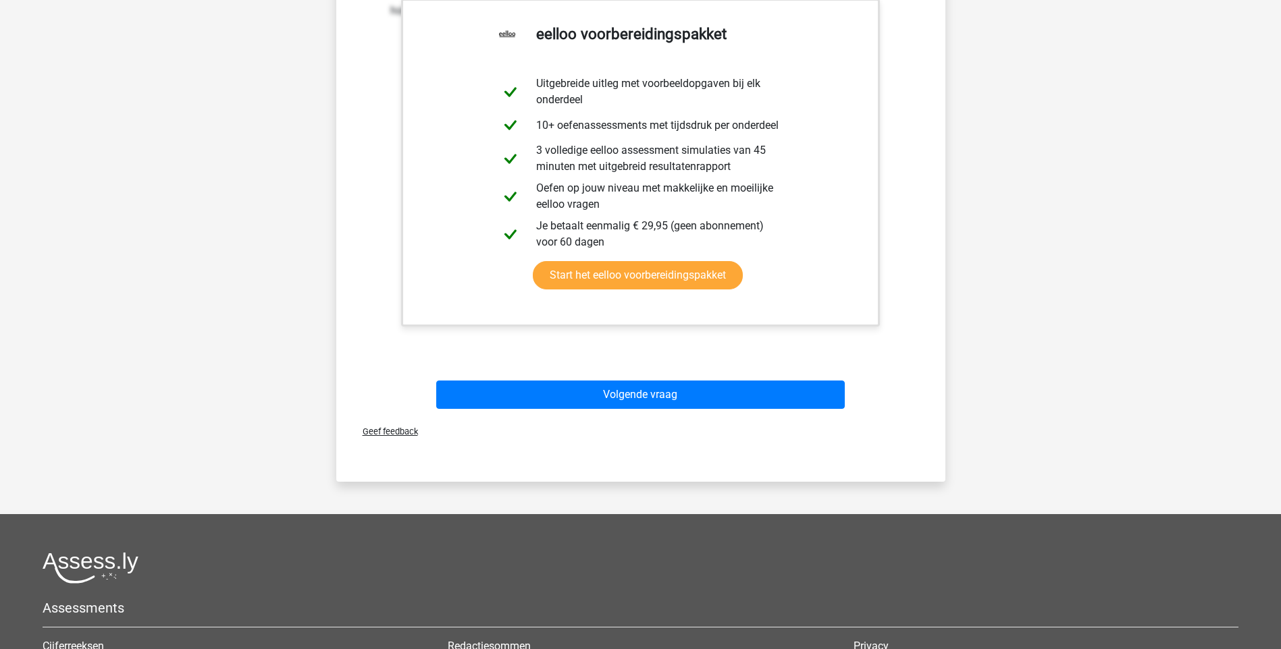
scroll to position [36, 0]
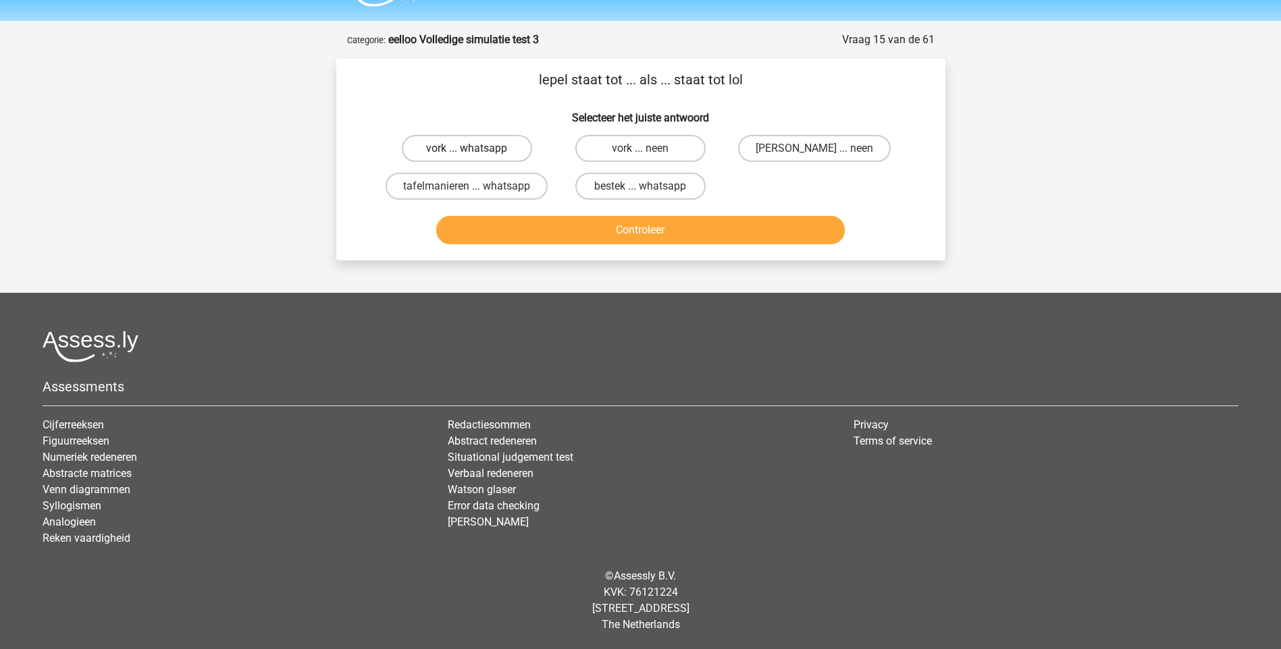
click at [448, 151] on label "vork ... whatsapp" at bounding box center [467, 148] width 130 height 27
click at [467, 151] on input "vork ... whatsapp" at bounding box center [471, 153] width 9 height 9
radio input "true"
drag, startPoint x: 818, startPoint y: 151, endPoint x: 803, endPoint y: 157, distance: 15.7
click at [819, 153] on input "anna ... neen" at bounding box center [818, 153] width 9 height 9
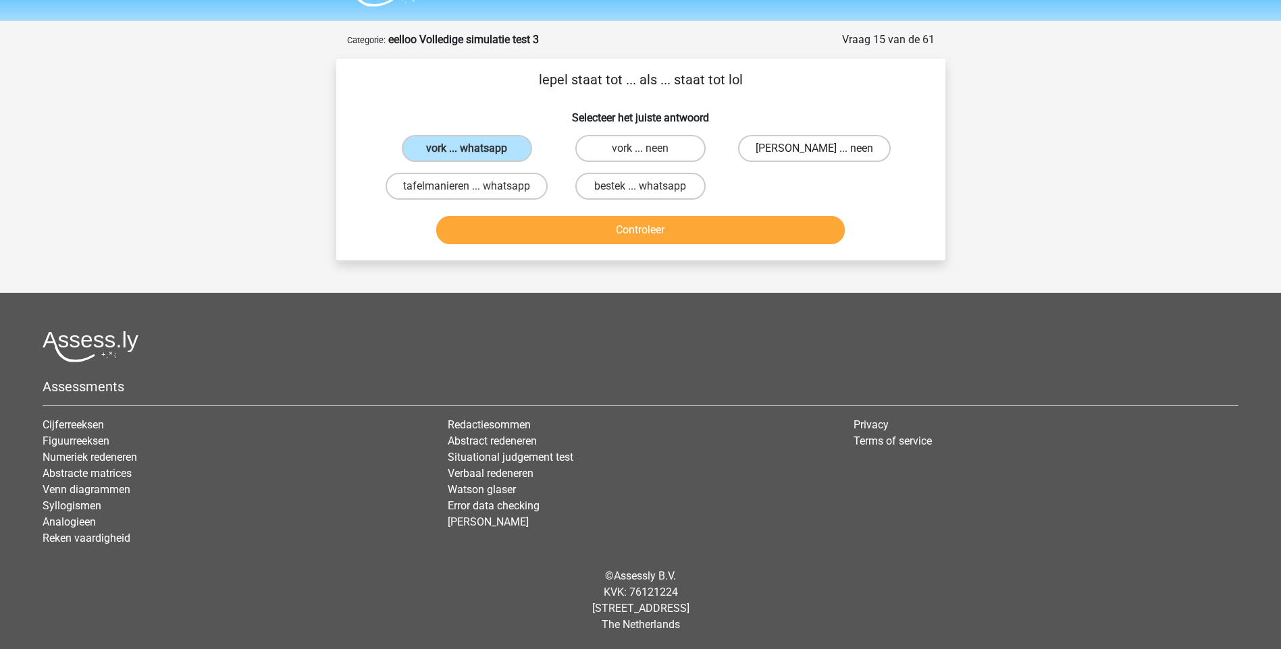
radio input "true"
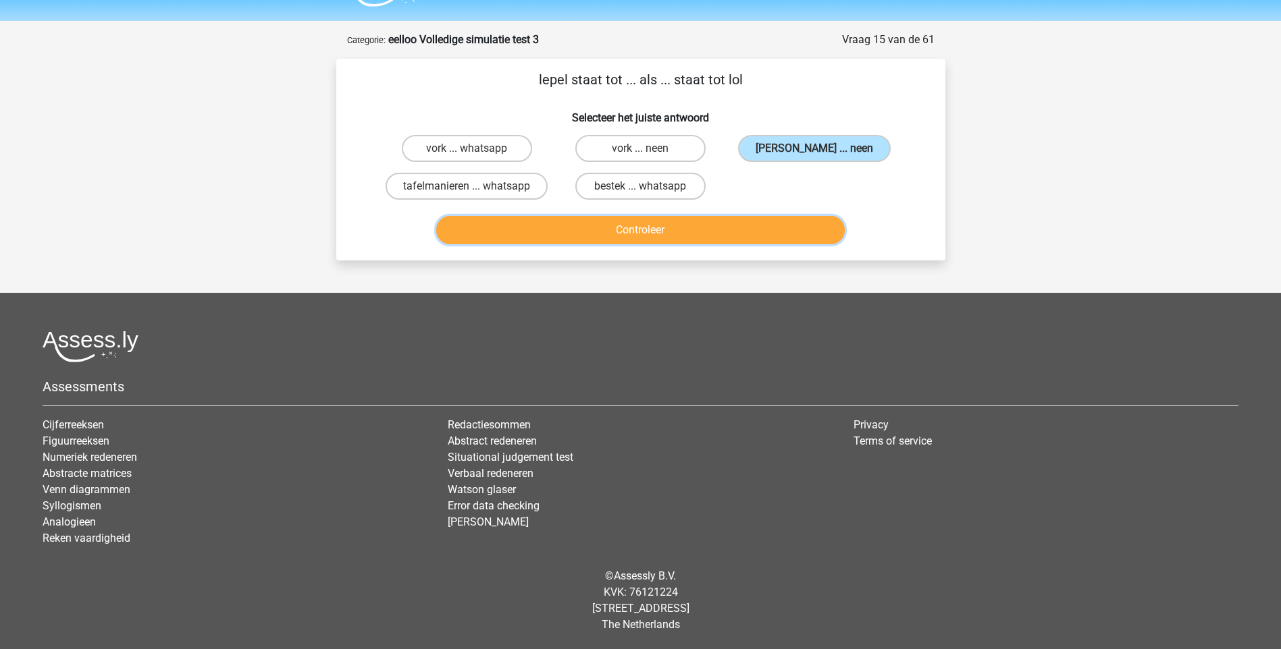
click at [637, 232] on button "Controleer" at bounding box center [640, 230] width 408 height 28
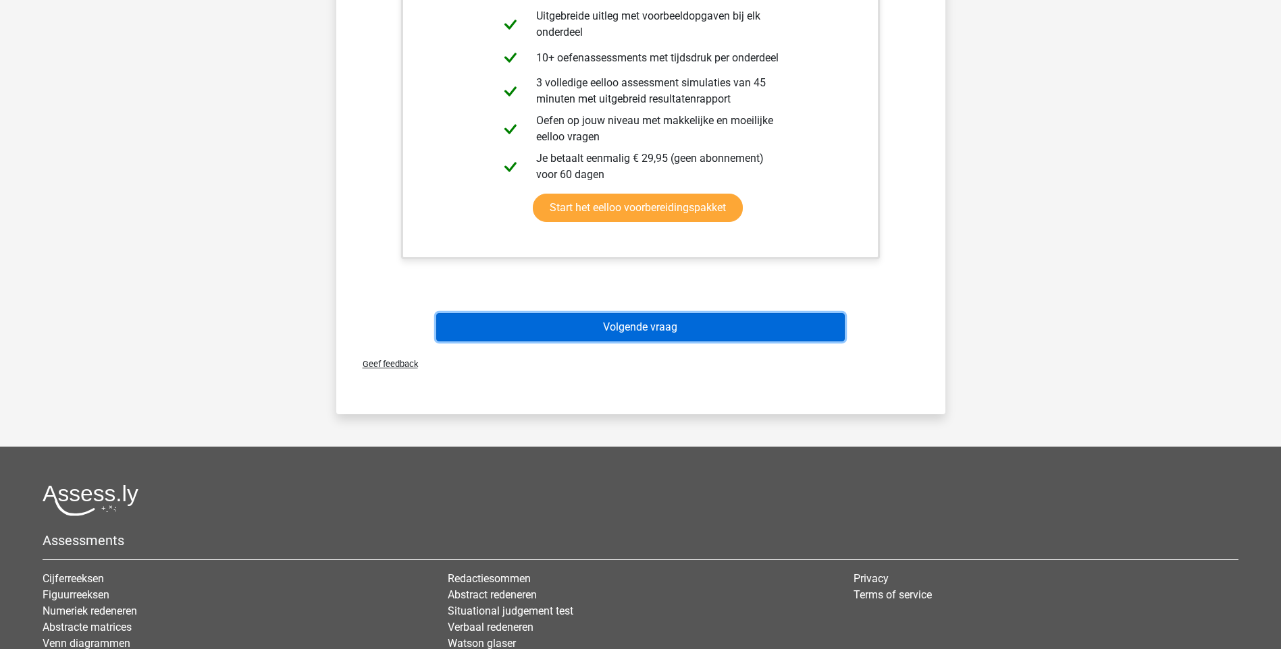
click at [658, 325] on button "Volgende vraag" at bounding box center [640, 327] width 408 height 28
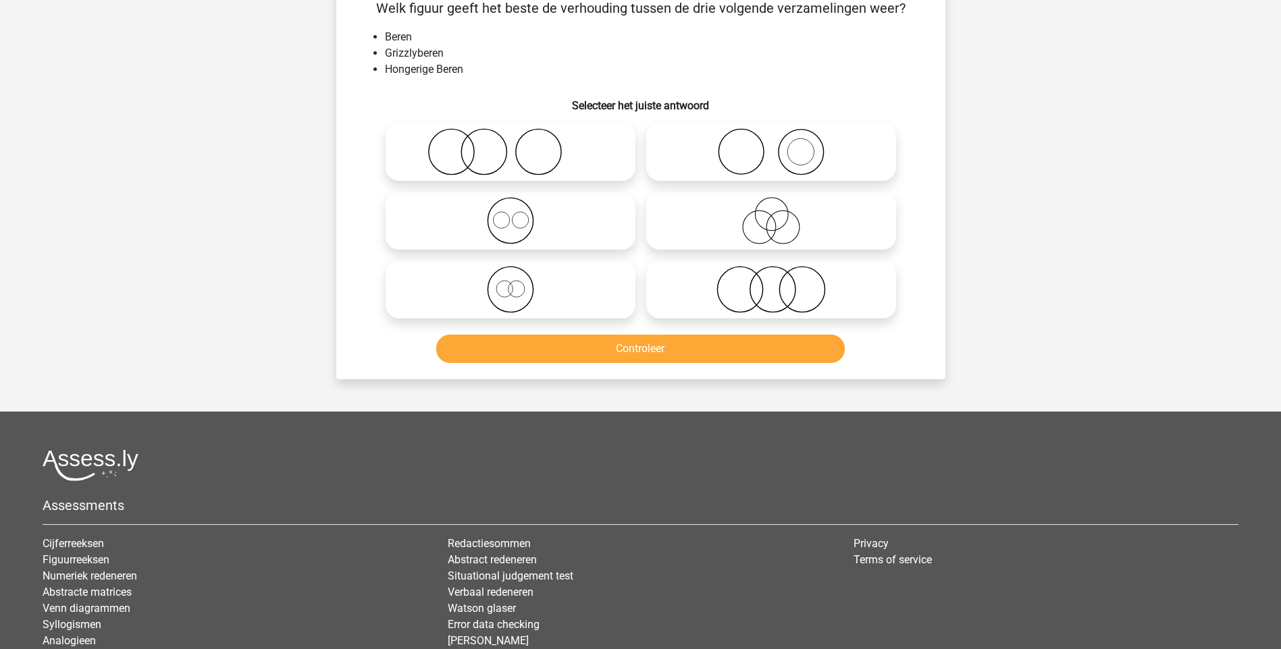
scroll to position [68, 0]
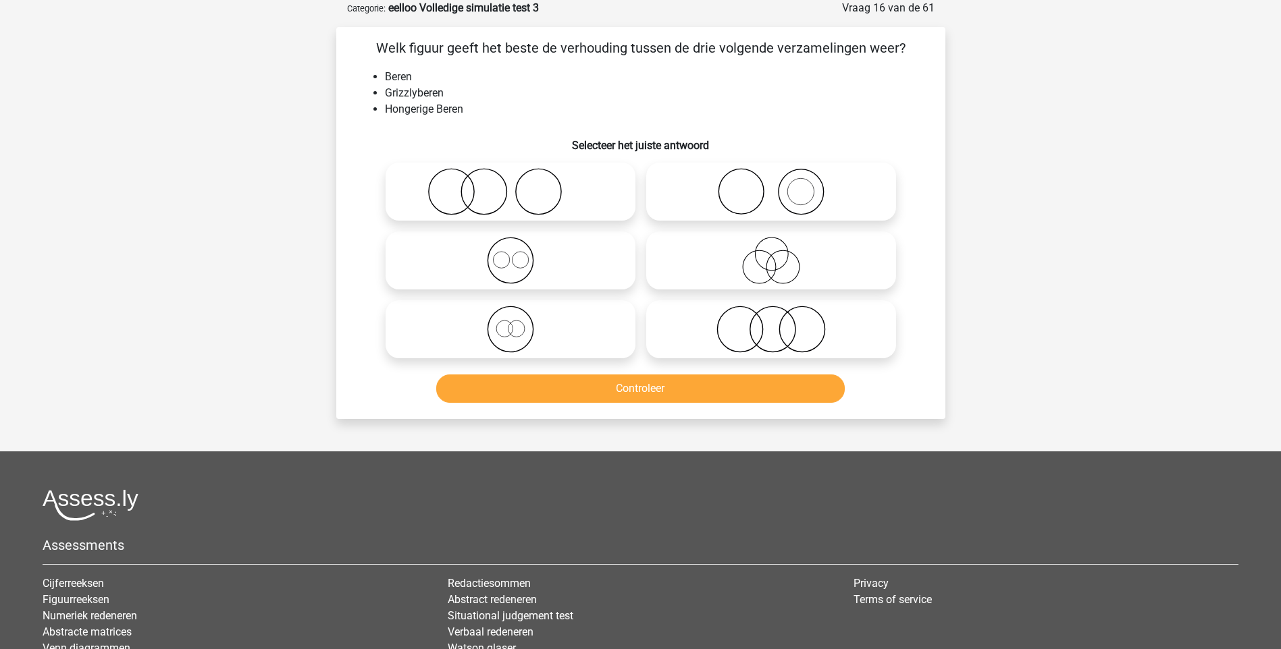
click at [519, 280] on icon at bounding box center [510, 260] width 239 height 47
click at [519, 254] on input "radio" at bounding box center [514, 249] width 9 height 9
radio input "true"
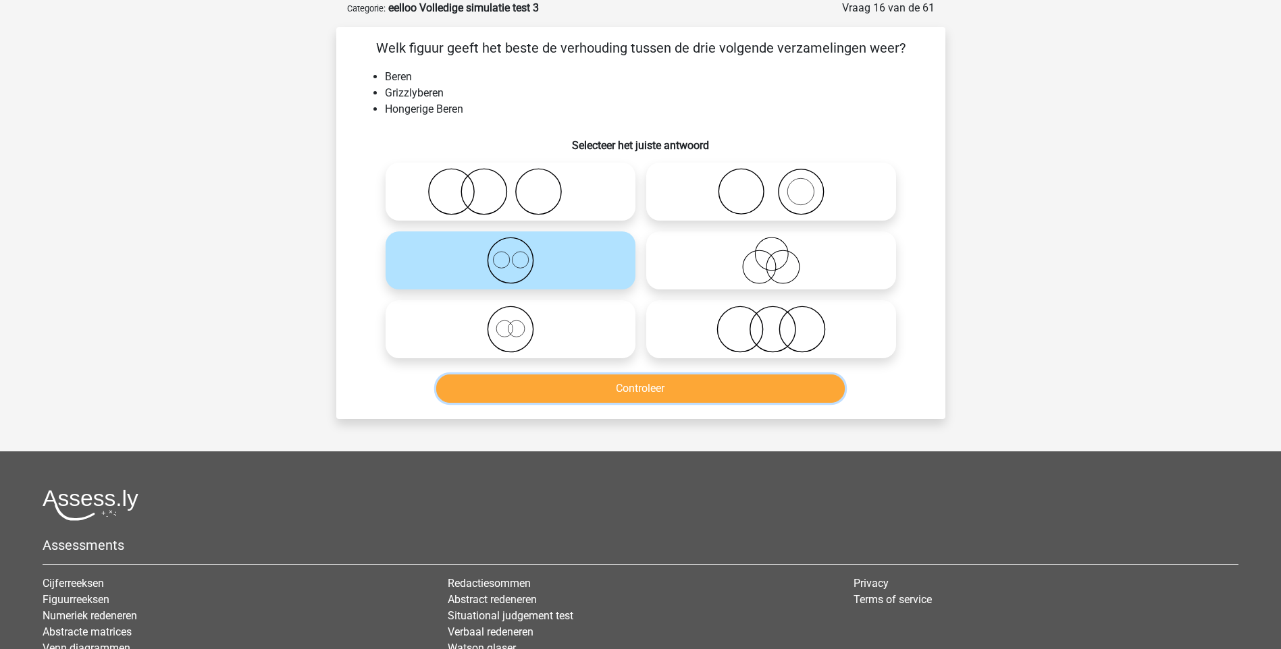
click at [630, 386] on button "Controleer" at bounding box center [640, 389] width 408 height 28
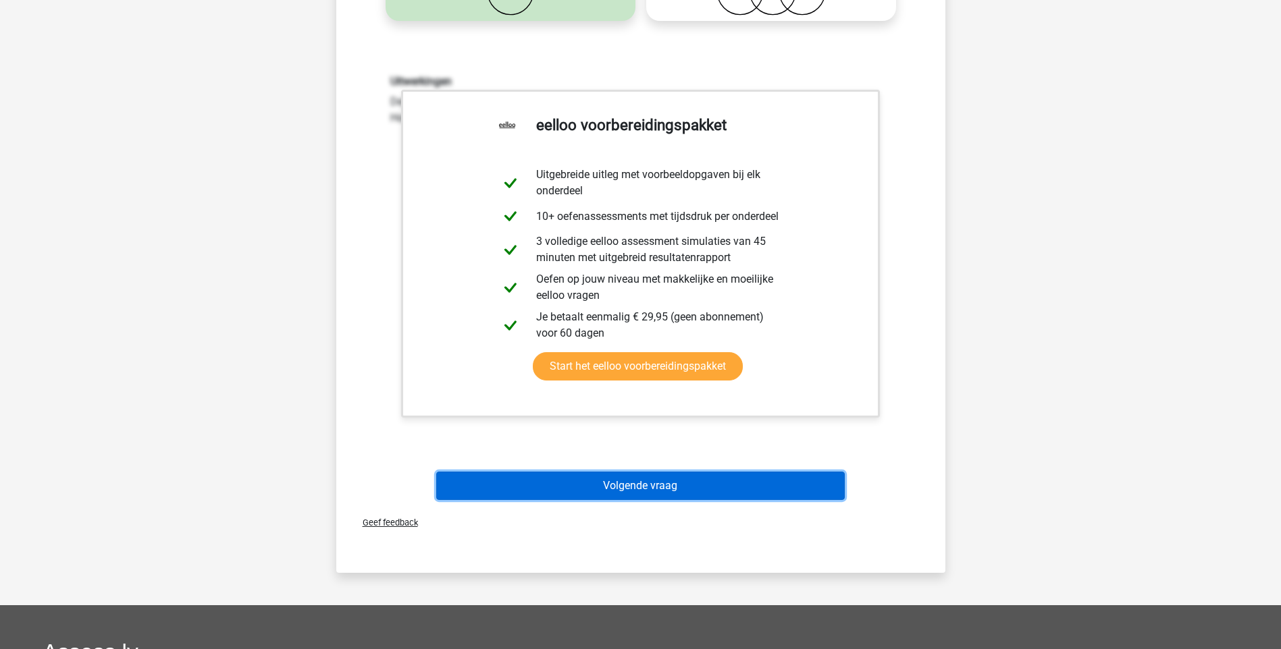
click at [666, 485] on button "Volgende vraag" at bounding box center [640, 486] width 408 height 28
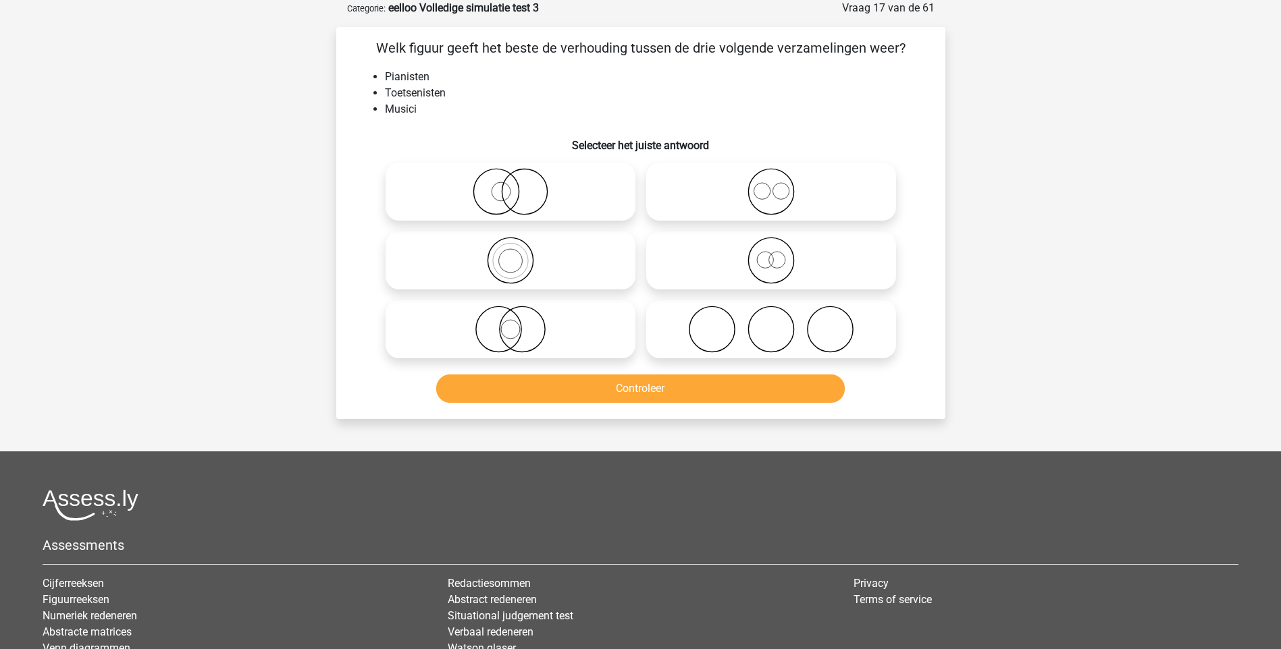
click at [770, 266] on icon at bounding box center [771, 260] width 239 height 47
click at [771, 254] on input "radio" at bounding box center [775, 249] width 9 height 9
radio input "true"
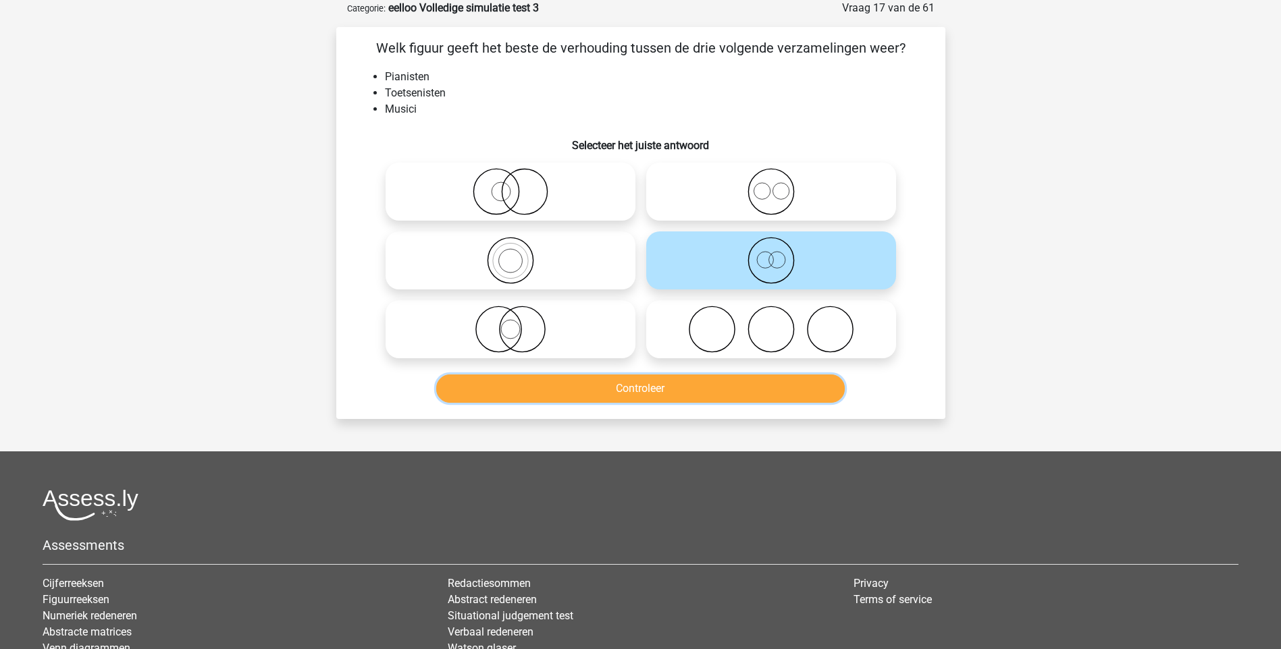
click at [718, 385] on button "Controleer" at bounding box center [640, 389] width 408 height 28
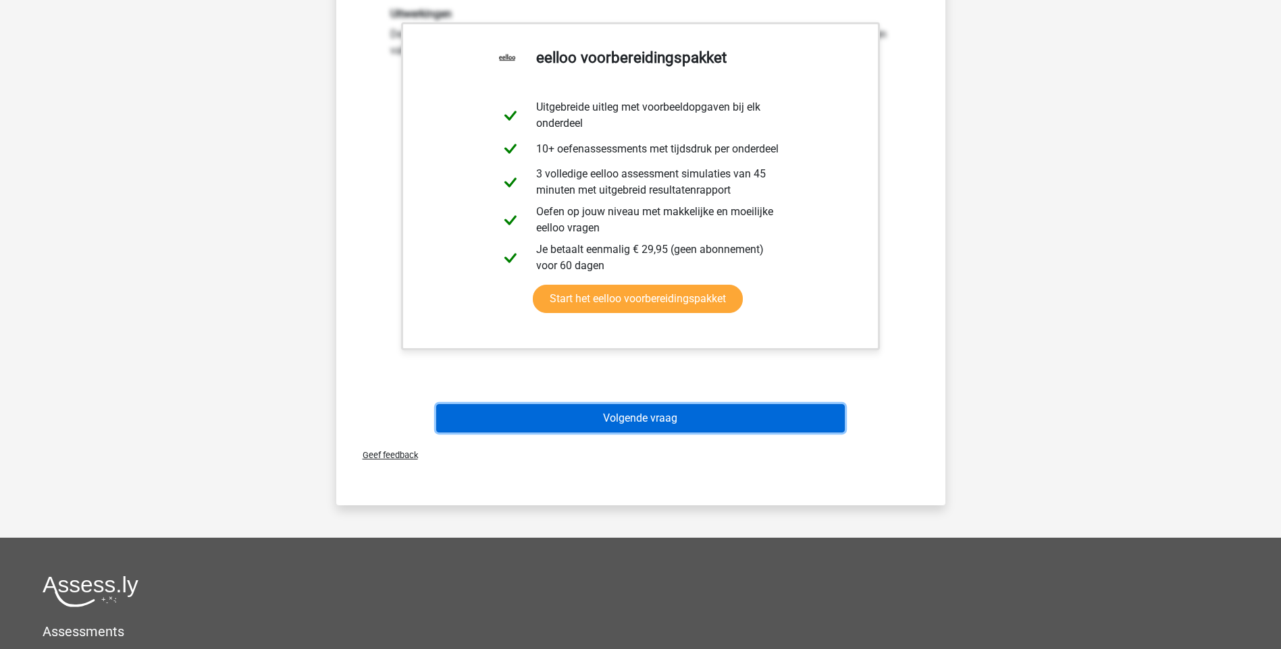
click at [573, 408] on button "Volgende vraag" at bounding box center [640, 418] width 408 height 28
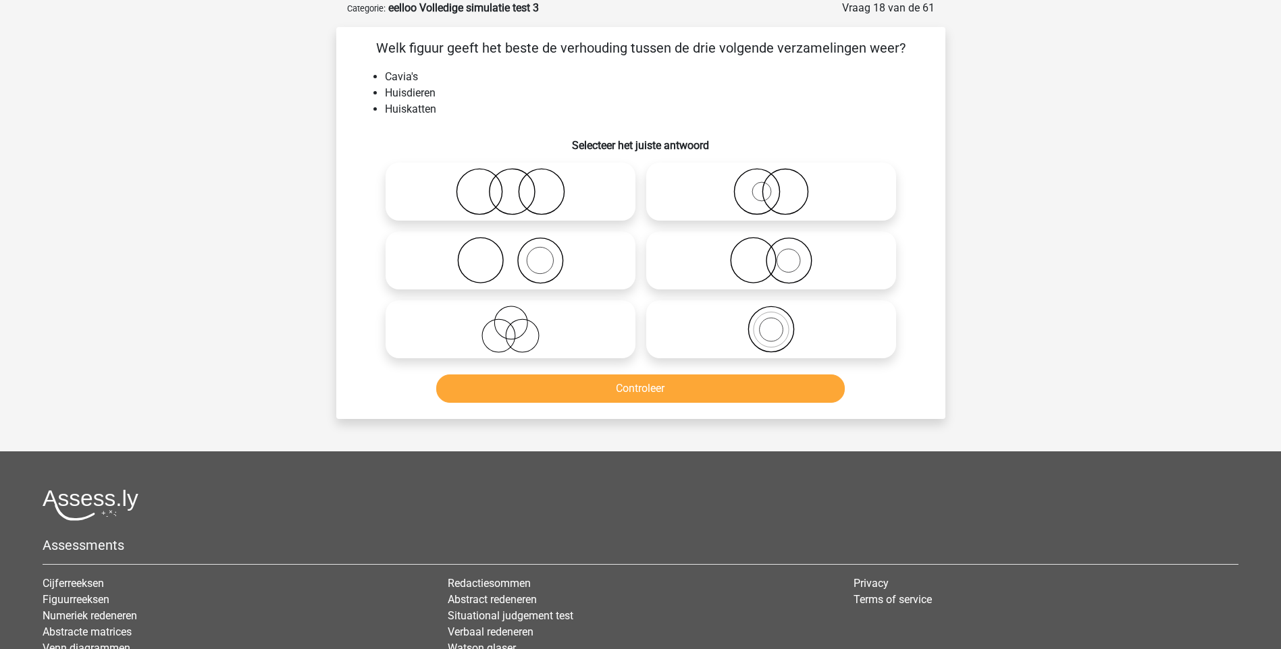
click at [506, 194] on icon at bounding box center [510, 191] width 239 height 47
click at [510, 185] on input "radio" at bounding box center [514, 180] width 9 height 9
radio input "true"
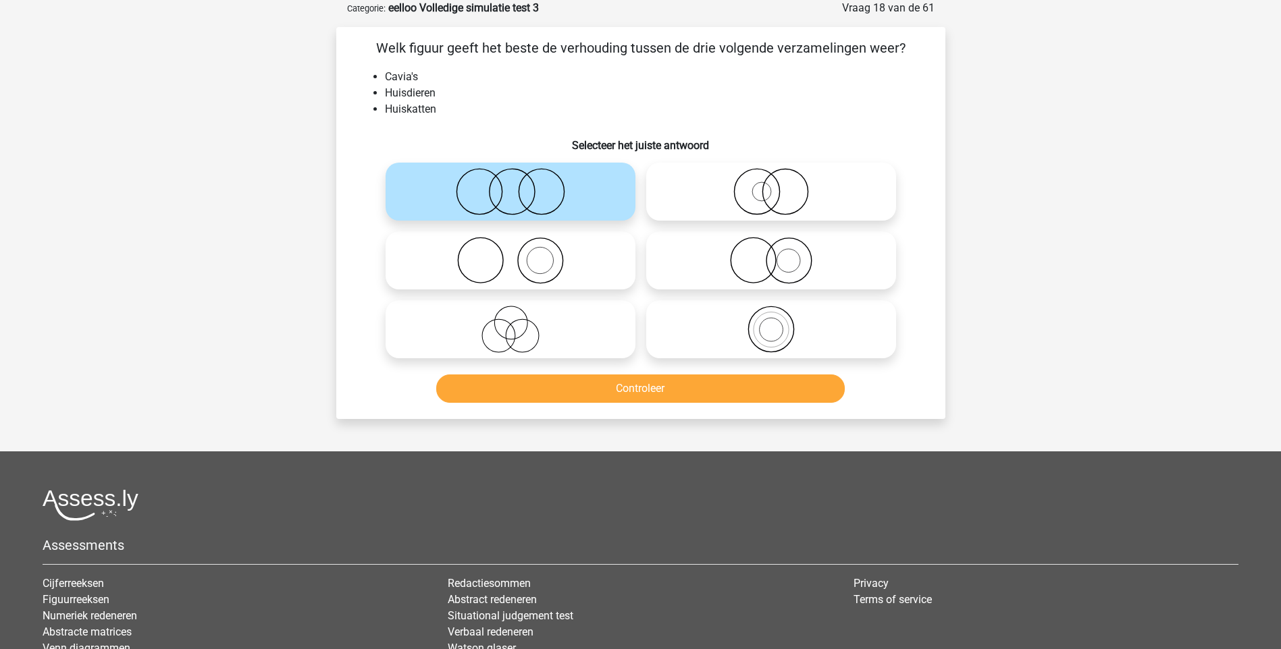
click at [500, 263] on icon at bounding box center [510, 260] width 239 height 47
click at [510, 254] on input "radio" at bounding box center [514, 249] width 9 height 9
radio input "true"
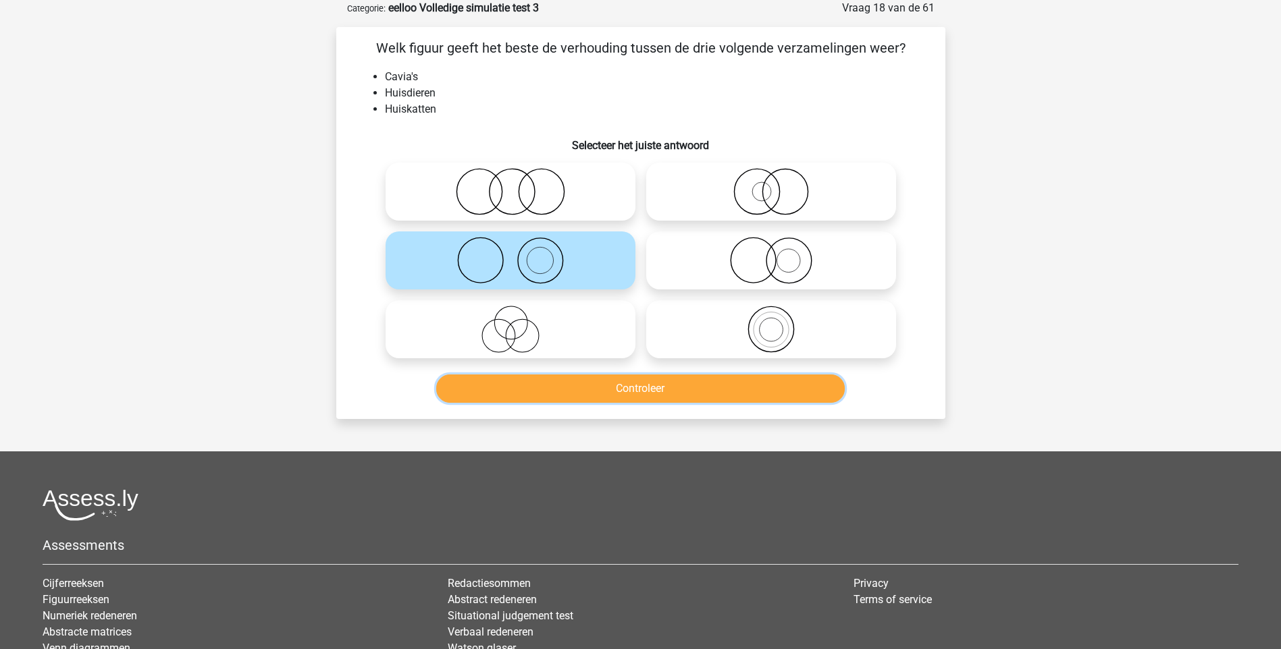
click at [662, 393] on button "Controleer" at bounding box center [640, 389] width 408 height 28
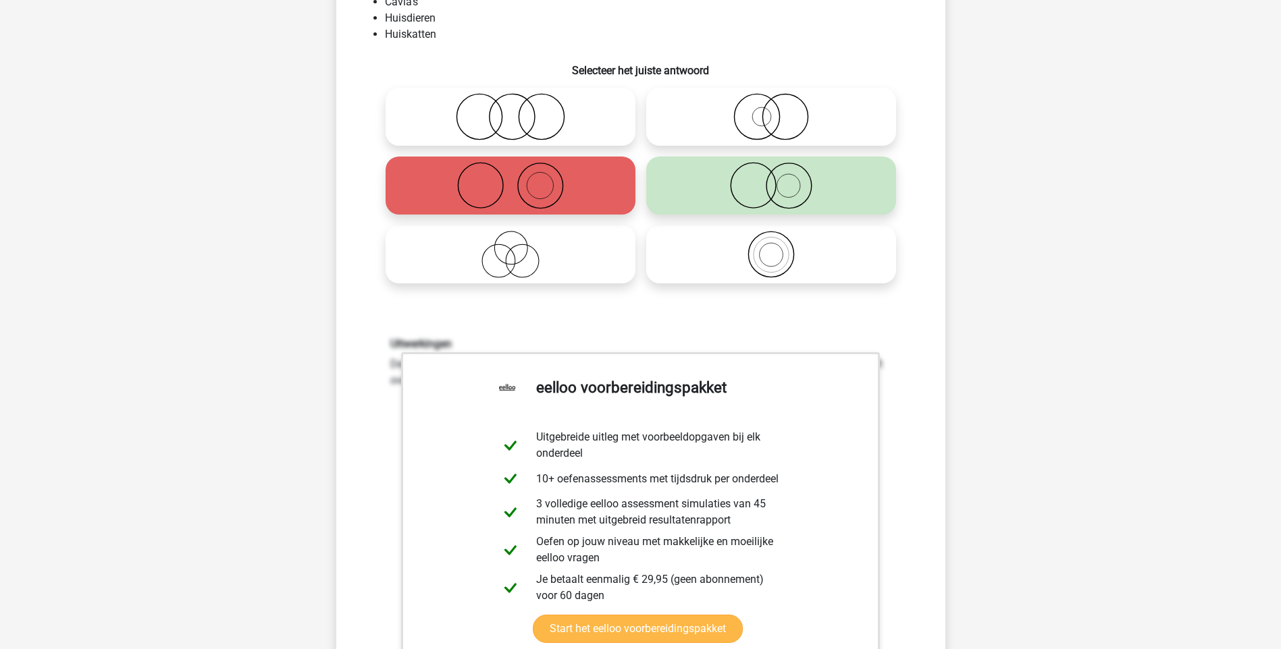
scroll to position [405, 0]
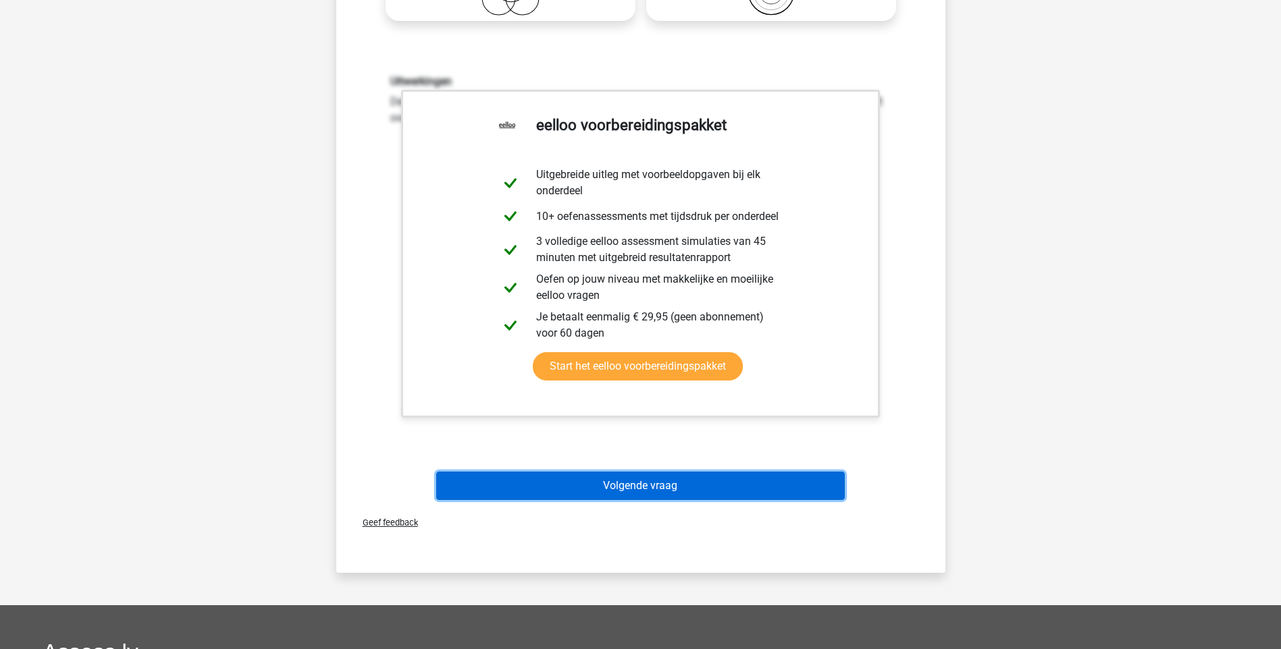
click at [676, 491] on button "Volgende vraag" at bounding box center [640, 486] width 408 height 28
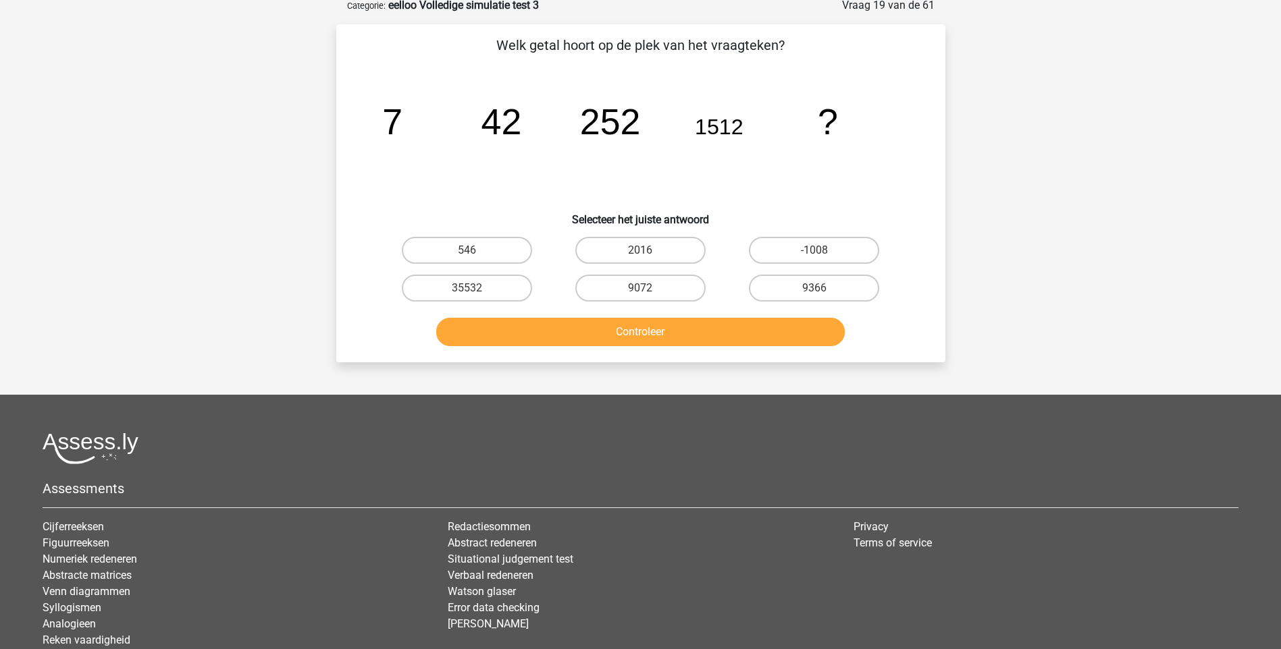
scroll to position [68, 0]
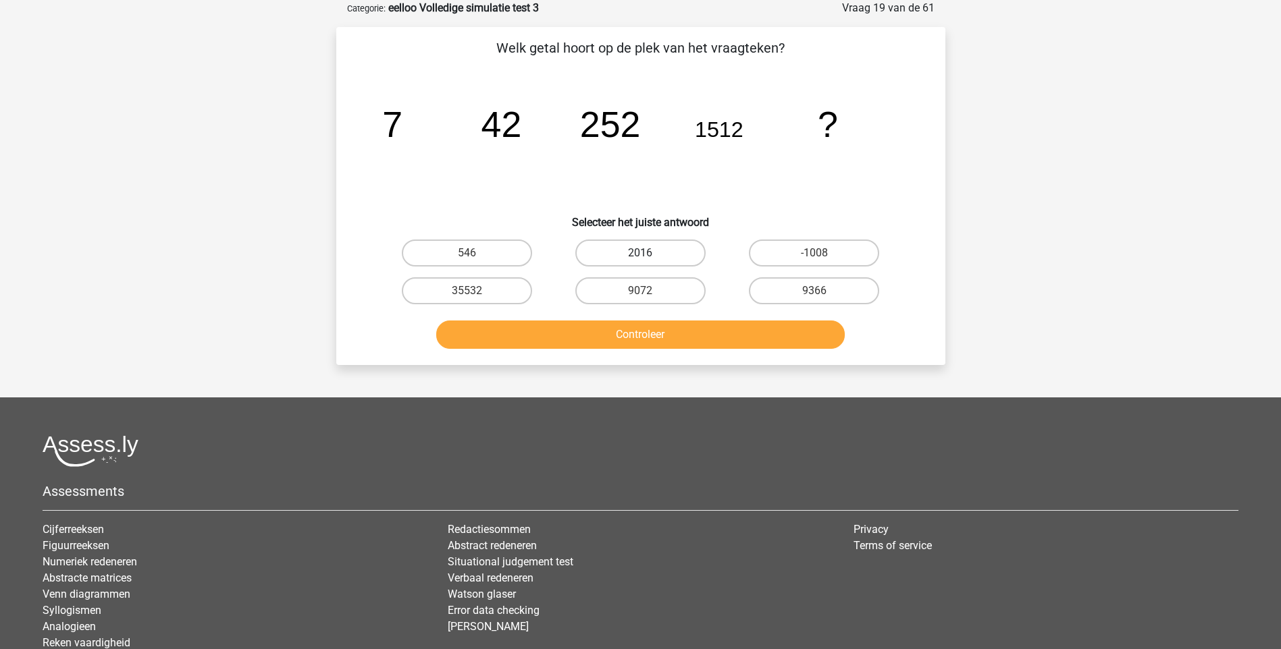
click at [657, 255] on label "2016" at bounding box center [640, 253] width 130 height 27
click at [649, 255] on input "2016" at bounding box center [644, 257] width 9 height 9
radio input "true"
click at [679, 335] on button "Controleer" at bounding box center [640, 335] width 408 height 28
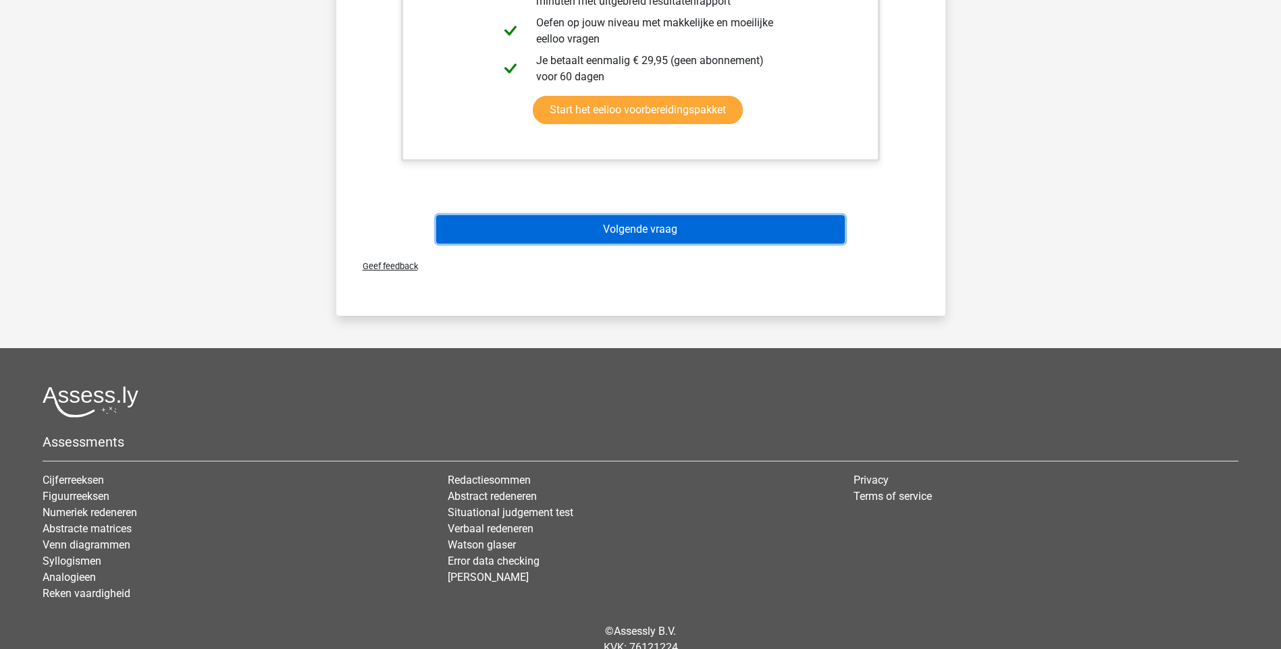
click at [643, 233] on button "Volgende vraag" at bounding box center [640, 229] width 408 height 28
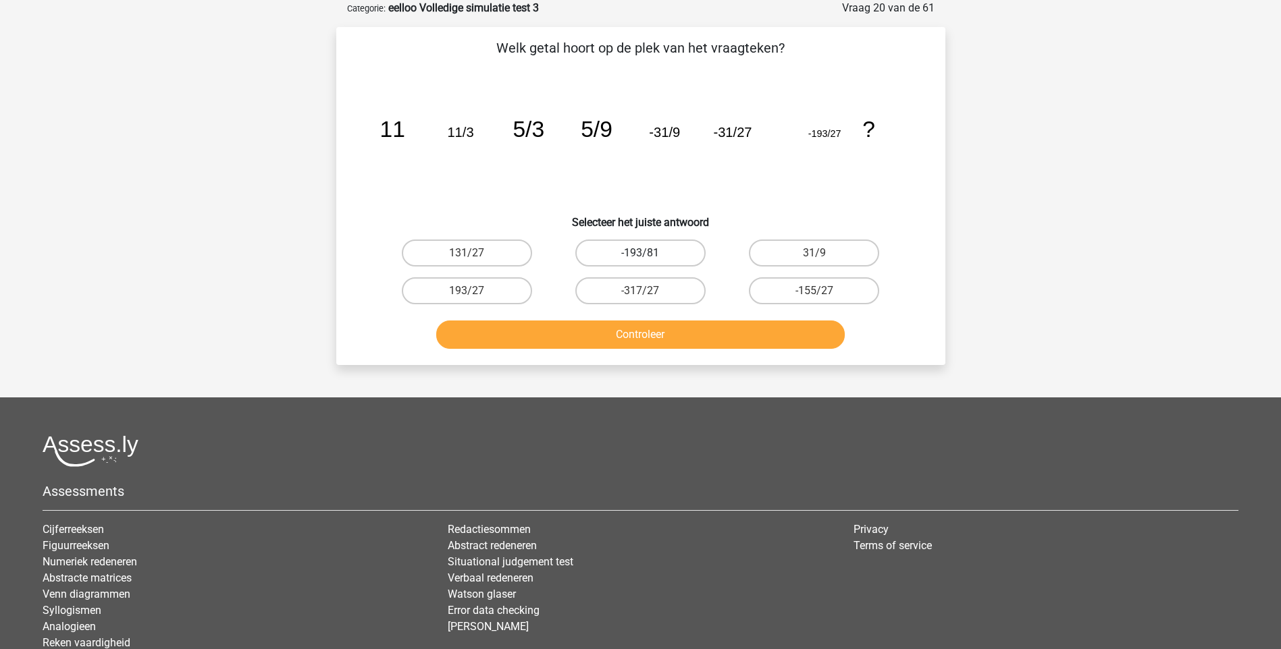
click at [666, 256] on label "-193/81" at bounding box center [640, 253] width 130 height 27
click at [649, 256] on input "-193/81" at bounding box center [644, 257] width 9 height 9
radio input "true"
click at [689, 326] on button "Controleer" at bounding box center [640, 335] width 408 height 28
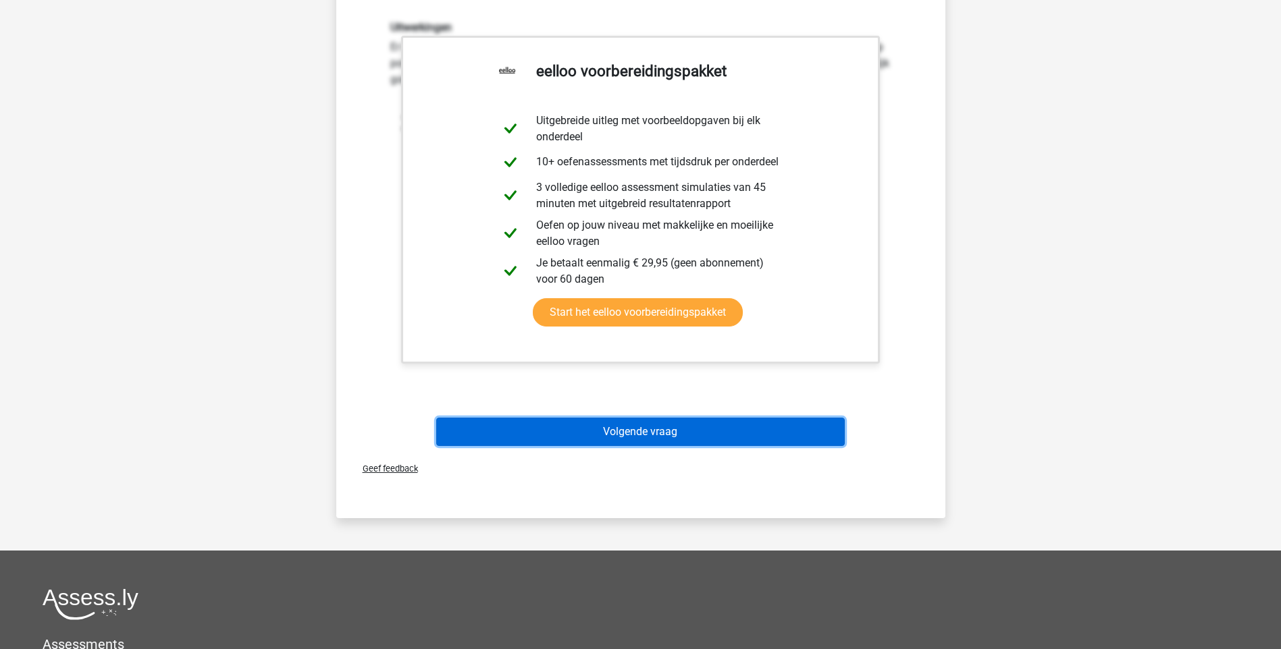
click at [677, 430] on button "Volgende vraag" at bounding box center [640, 432] width 408 height 28
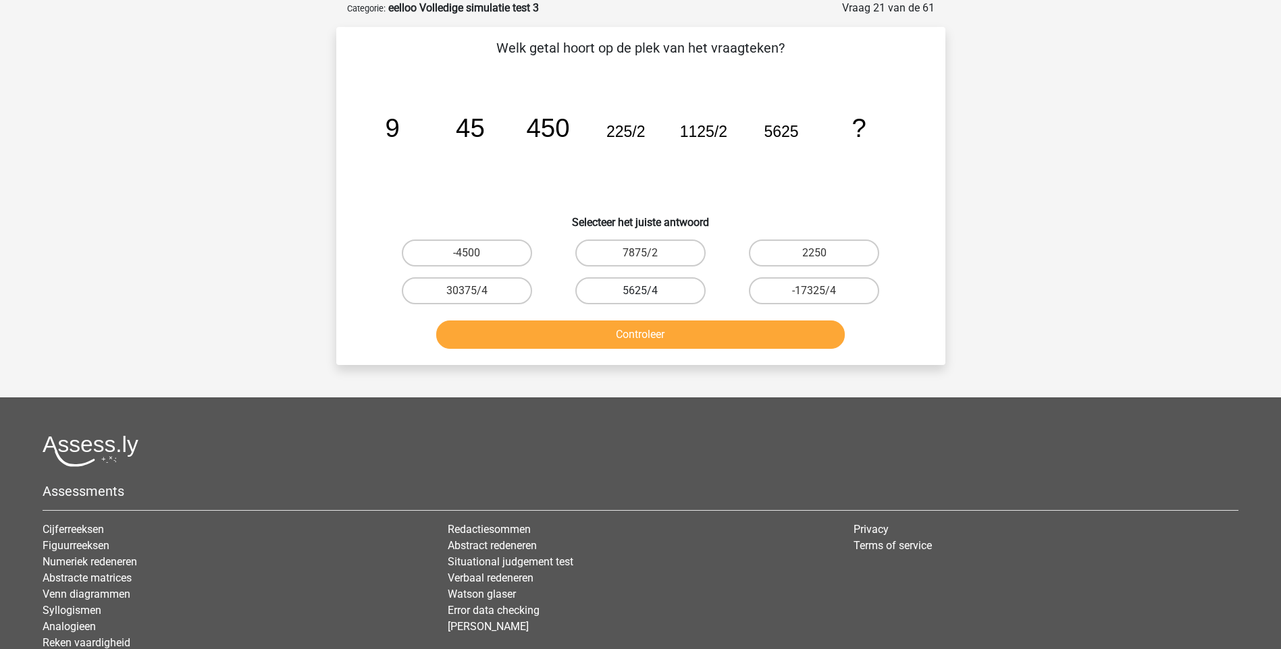
click at [677, 292] on label "5625/4" at bounding box center [640, 290] width 130 height 27
click at [649, 292] on input "5625/4" at bounding box center [644, 295] width 9 height 9
radio input "true"
click at [654, 327] on button "Controleer" at bounding box center [640, 335] width 408 height 28
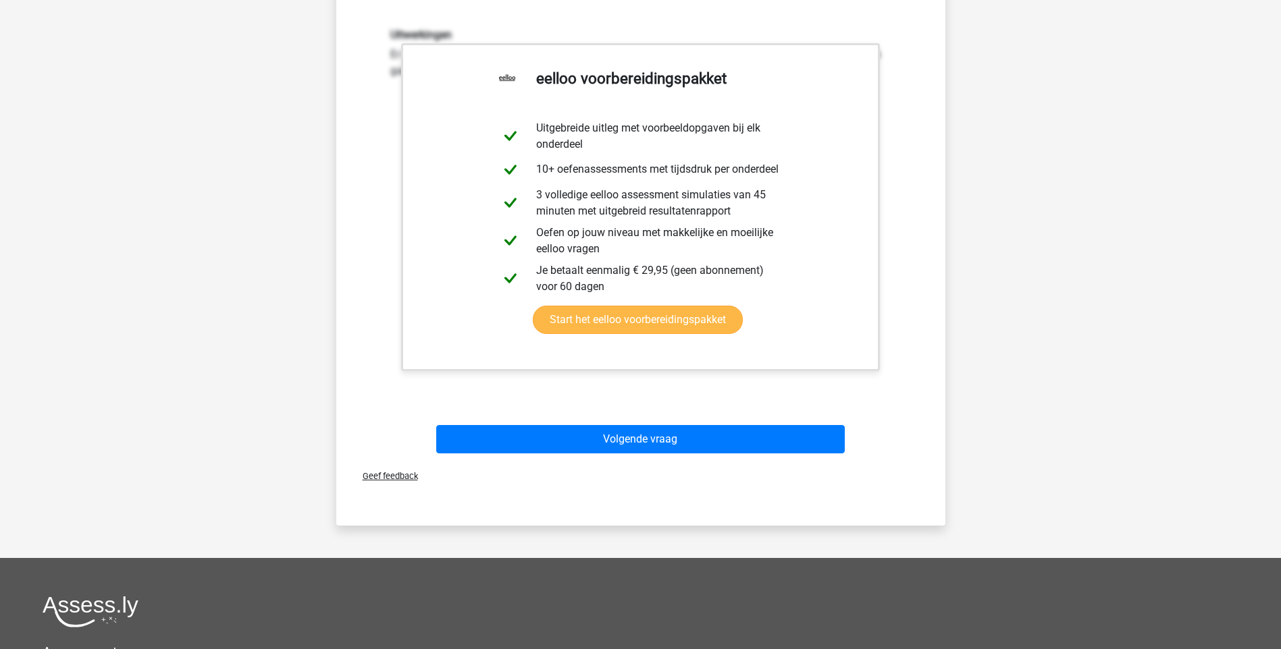
scroll to position [608, 0]
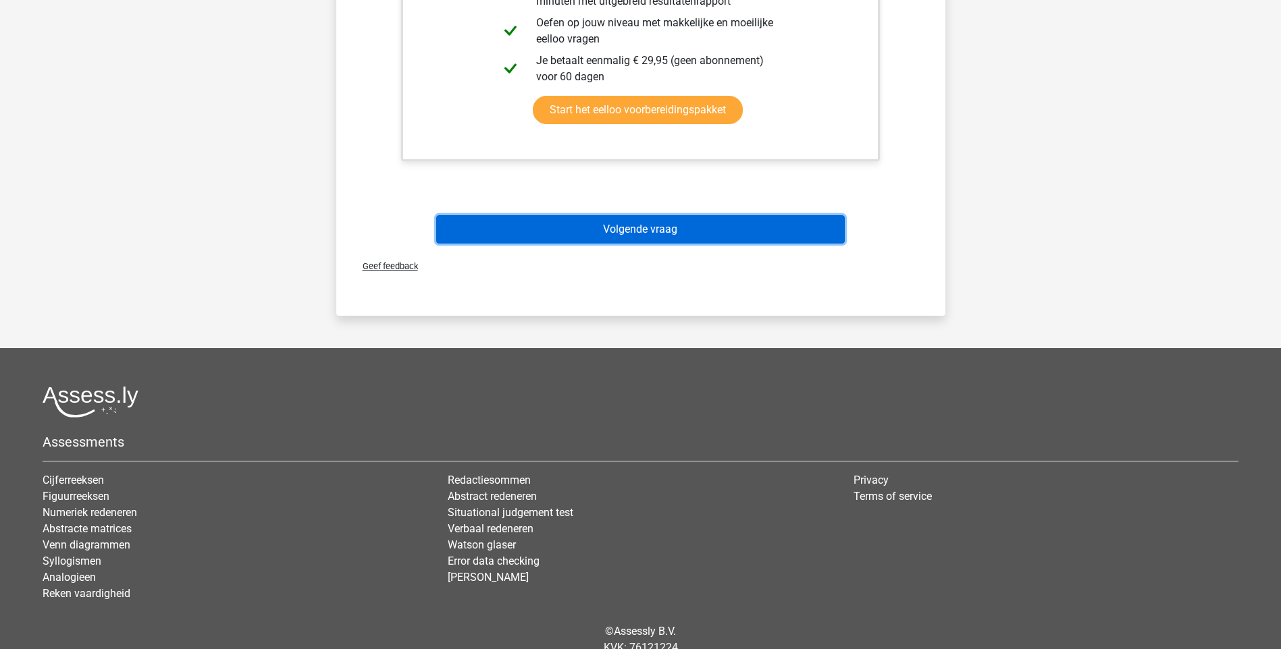
click at [659, 228] on button "Volgende vraag" at bounding box center [640, 229] width 408 height 28
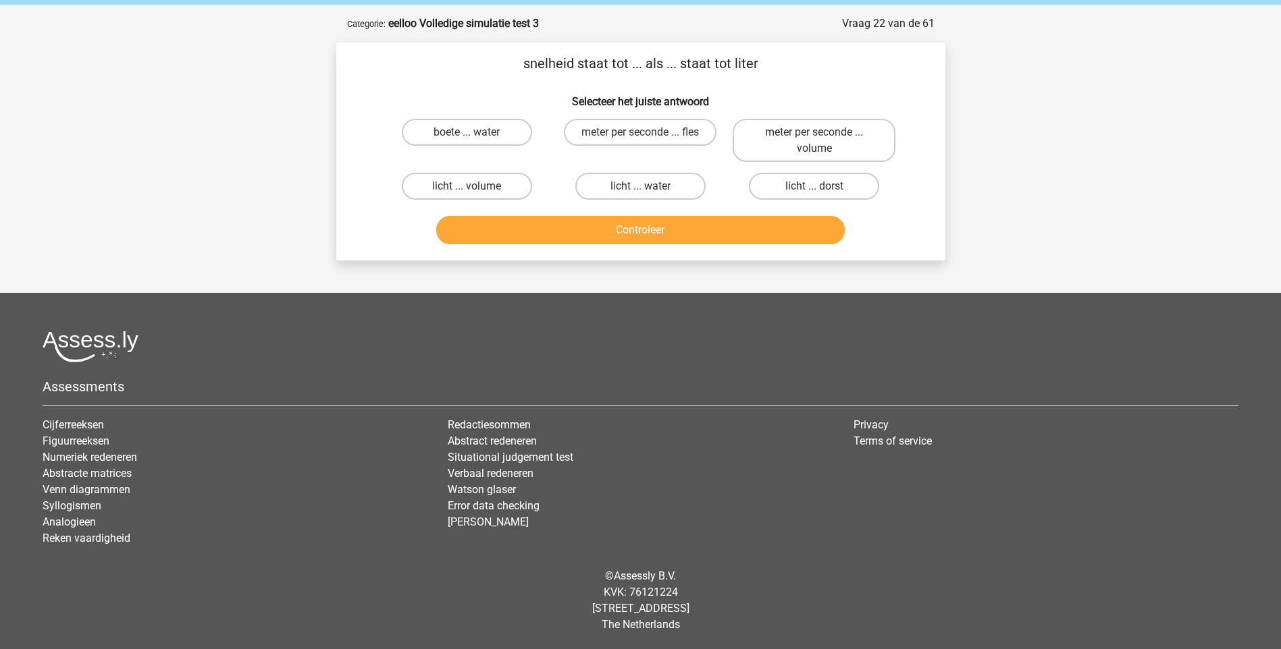
scroll to position [52, 0]
click at [839, 143] on label "meter per seconde ... volume" at bounding box center [814, 140] width 163 height 43
click at [823, 141] on input "meter per seconde ... volume" at bounding box center [818, 136] width 9 height 9
radio input "true"
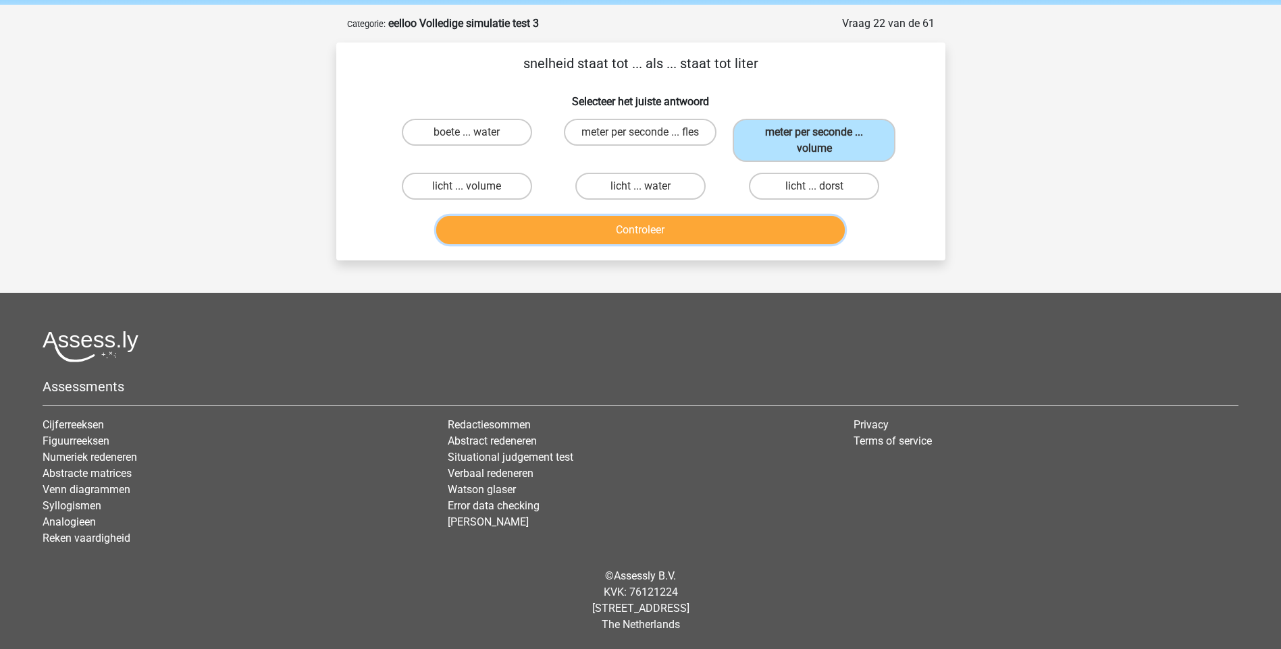
click at [689, 234] on button "Controleer" at bounding box center [640, 230] width 408 height 28
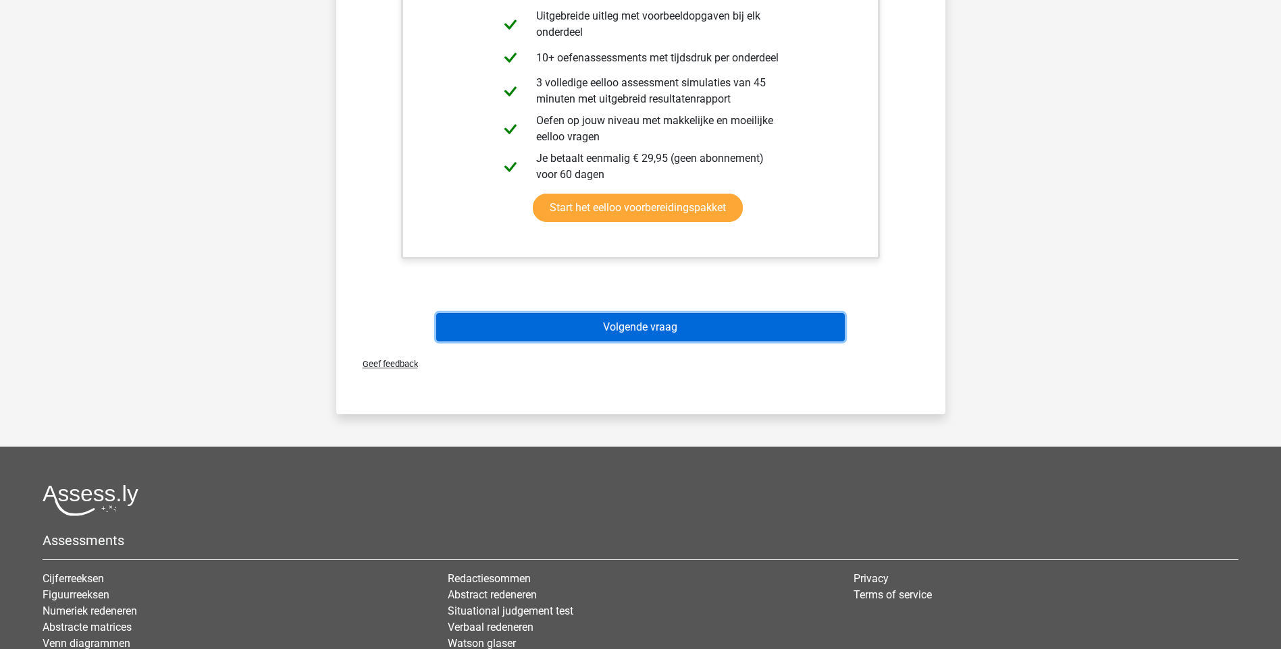
click at [662, 328] on button "Volgende vraag" at bounding box center [640, 327] width 408 height 28
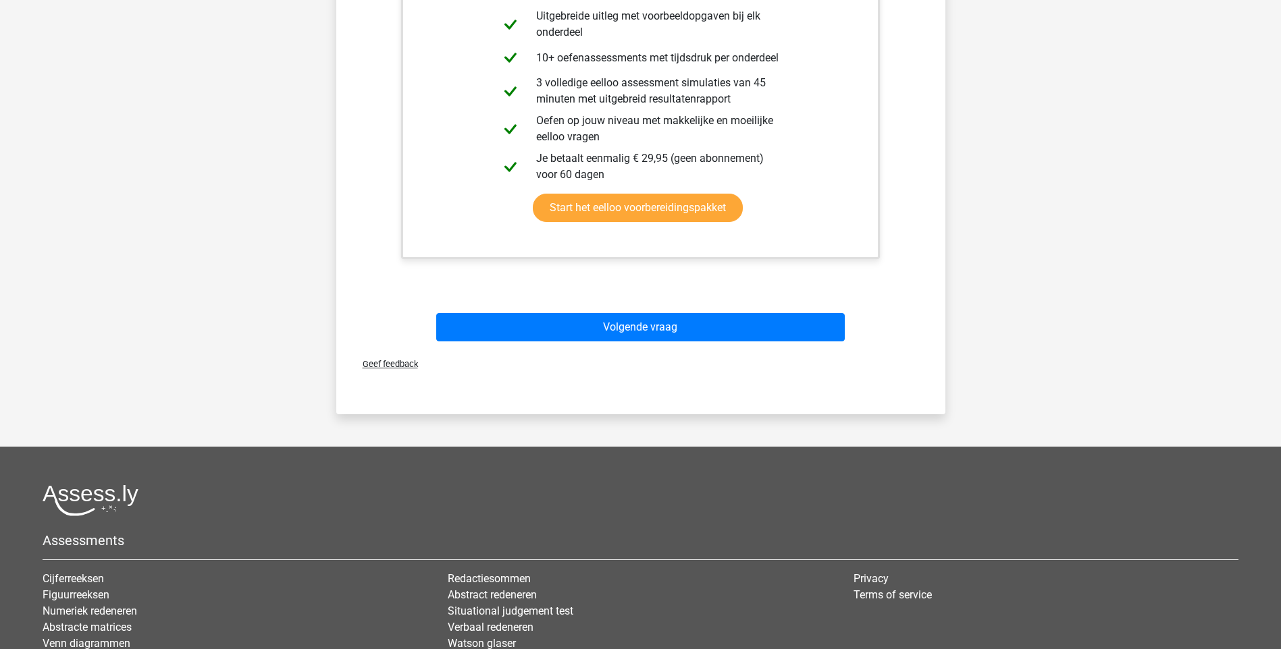
scroll to position [36, 0]
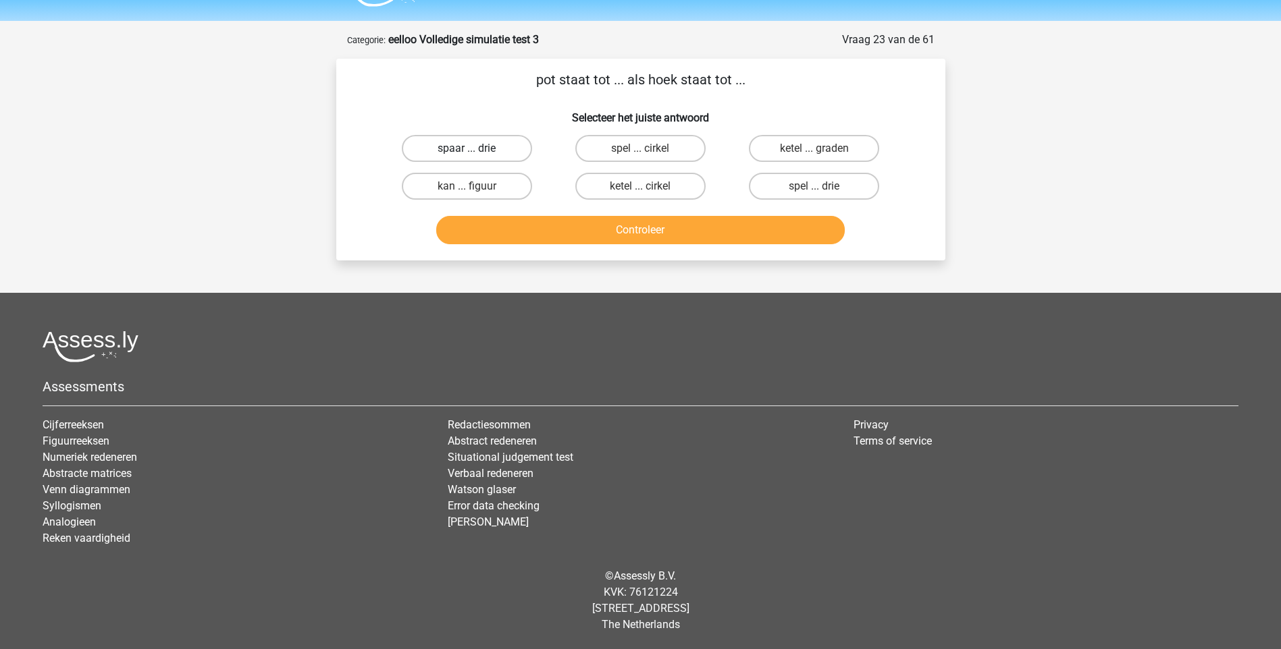
click at [497, 147] on label "spaar ... drie" at bounding box center [467, 148] width 130 height 27
click at [475, 149] on input "spaar ... drie" at bounding box center [471, 153] width 9 height 9
radio input "true"
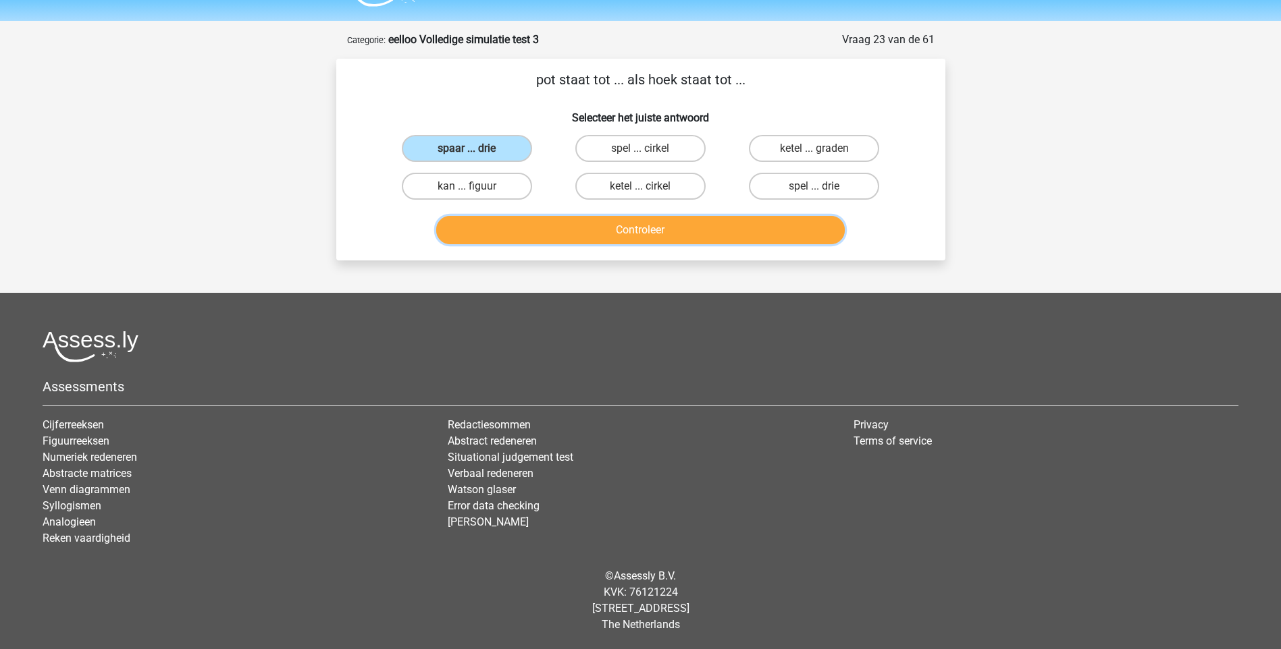
click at [634, 235] on button "Controleer" at bounding box center [640, 230] width 408 height 28
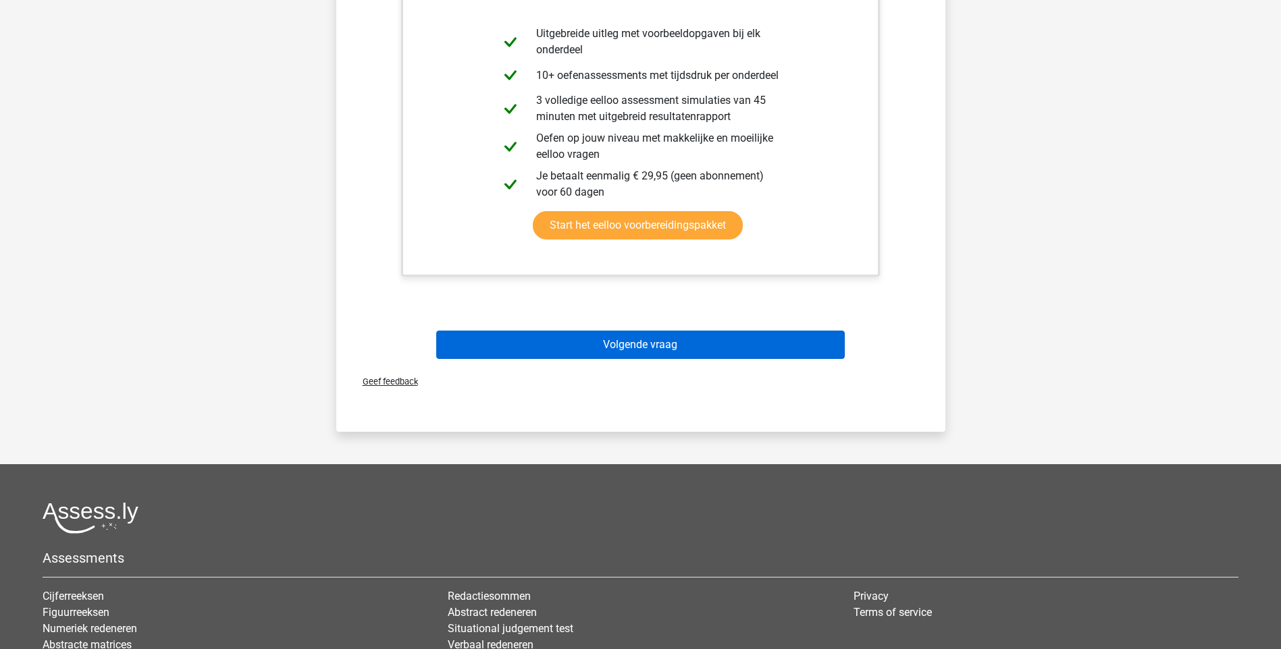
scroll to position [373, 0]
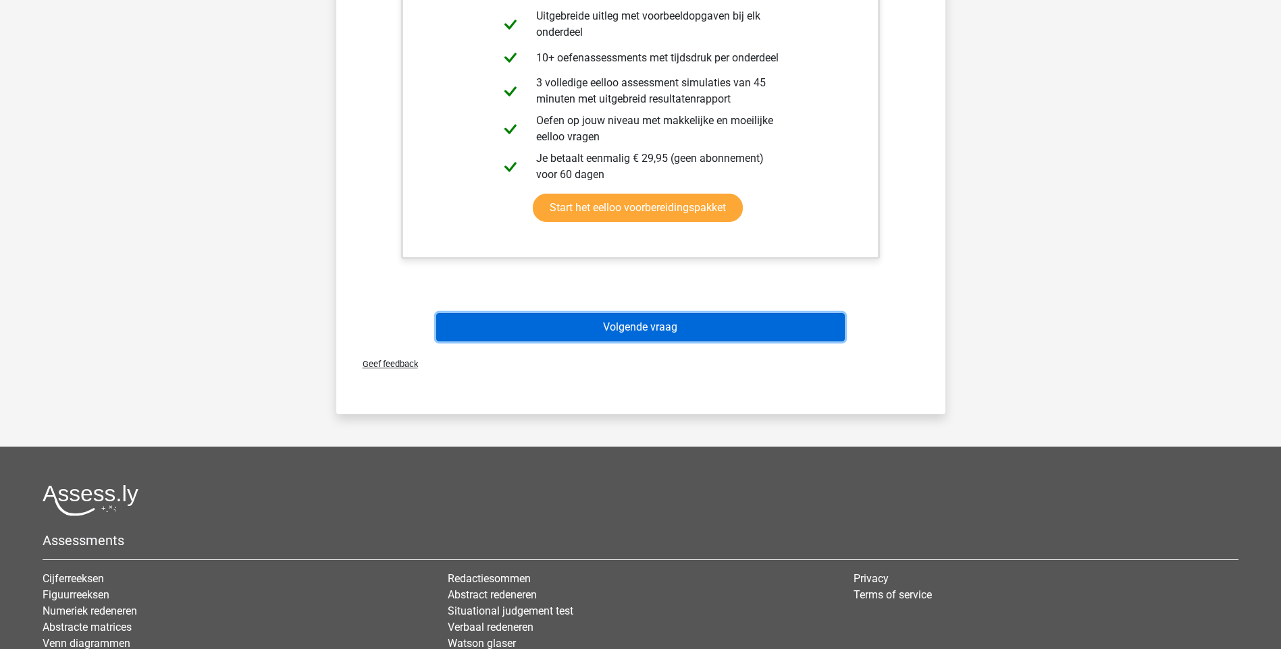
click at [588, 328] on button "Volgende vraag" at bounding box center [640, 327] width 408 height 28
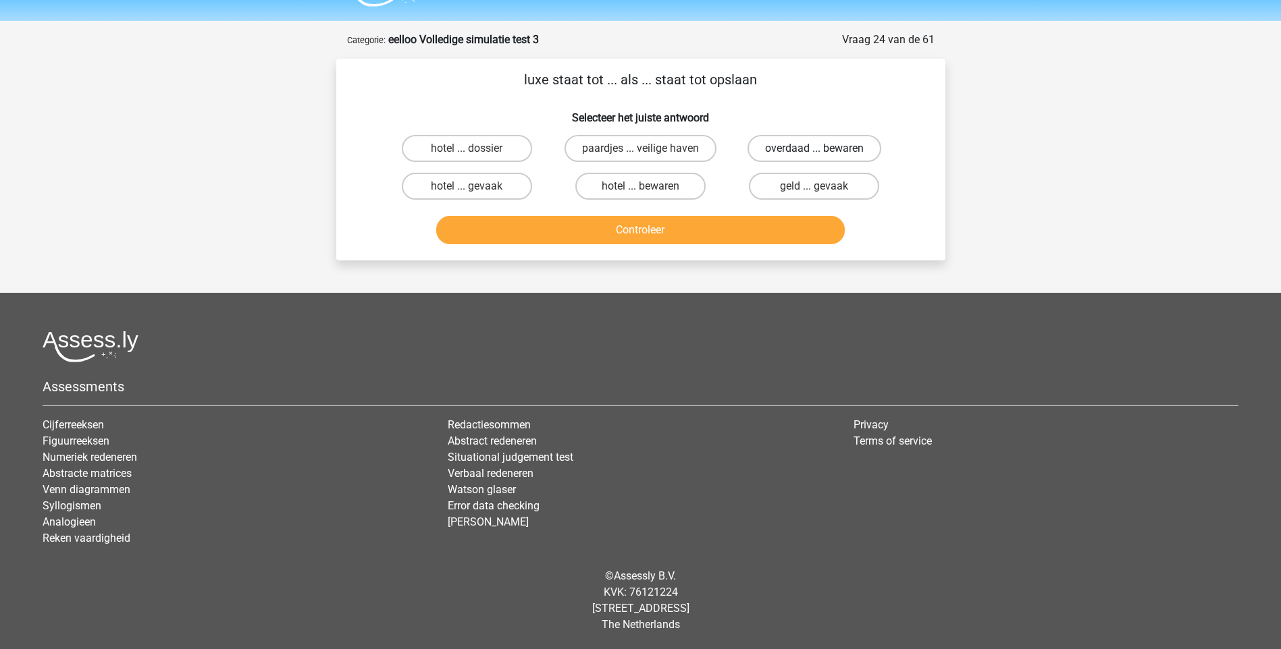
click at [791, 149] on label "overdaad ... bewaren" at bounding box center [814, 148] width 134 height 27
click at [814, 149] on input "overdaad ... bewaren" at bounding box center [818, 153] width 9 height 9
radio input "true"
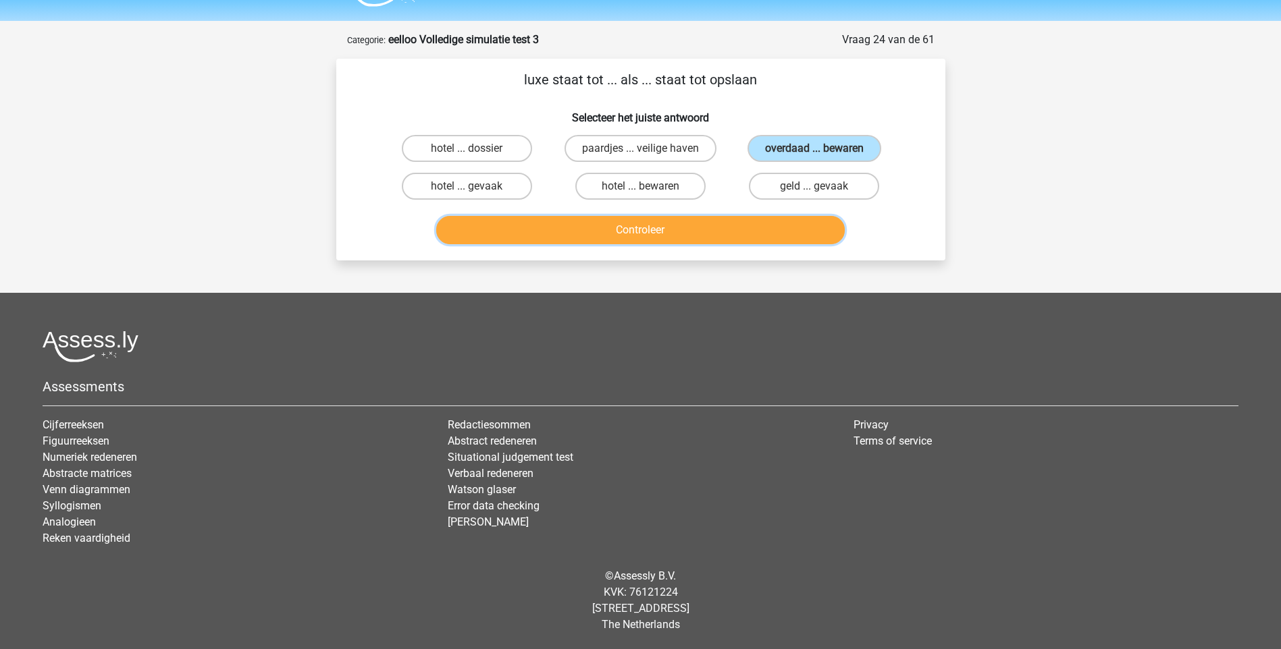
click at [638, 230] on button "Controleer" at bounding box center [640, 230] width 408 height 28
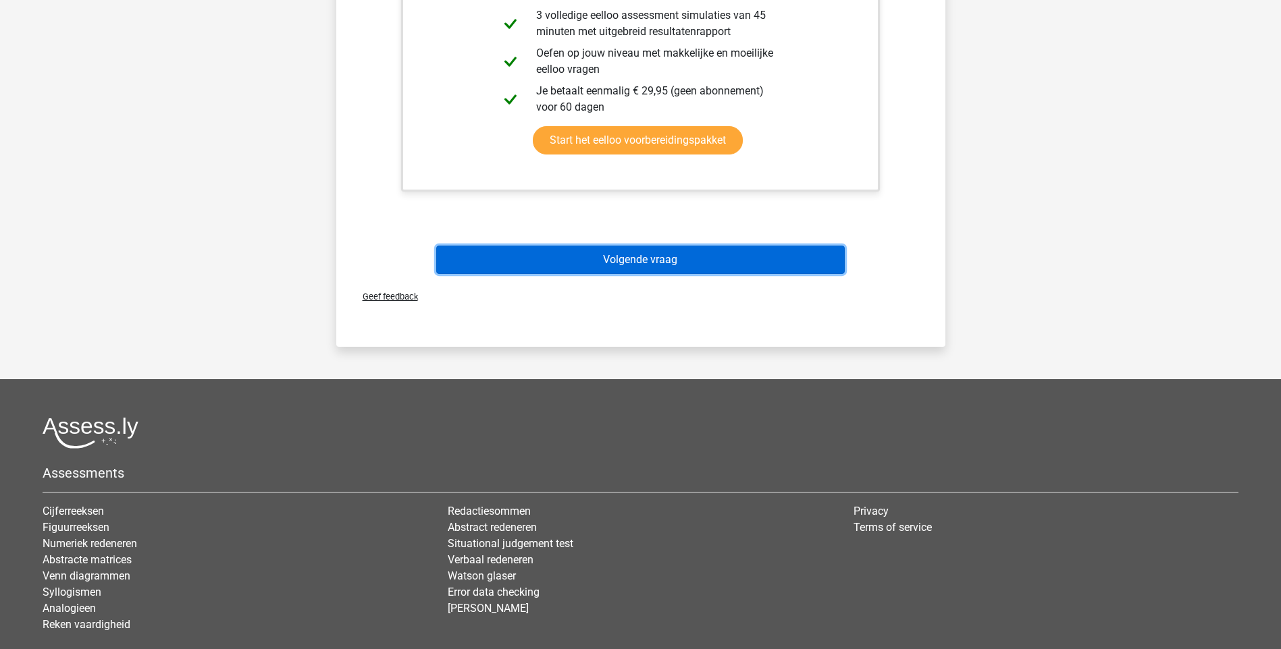
click at [629, 255] on button "Volgende vraag" at bounding box center [640, 260] width 408 height 28
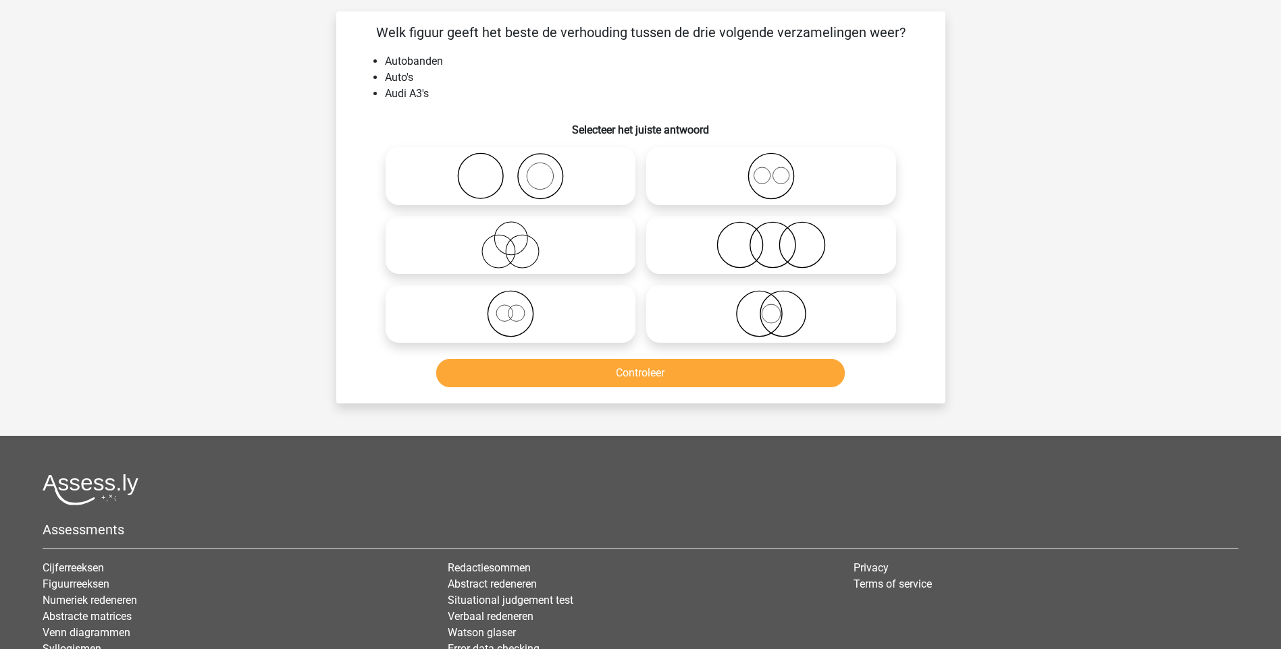
scroll to position [68, 0]
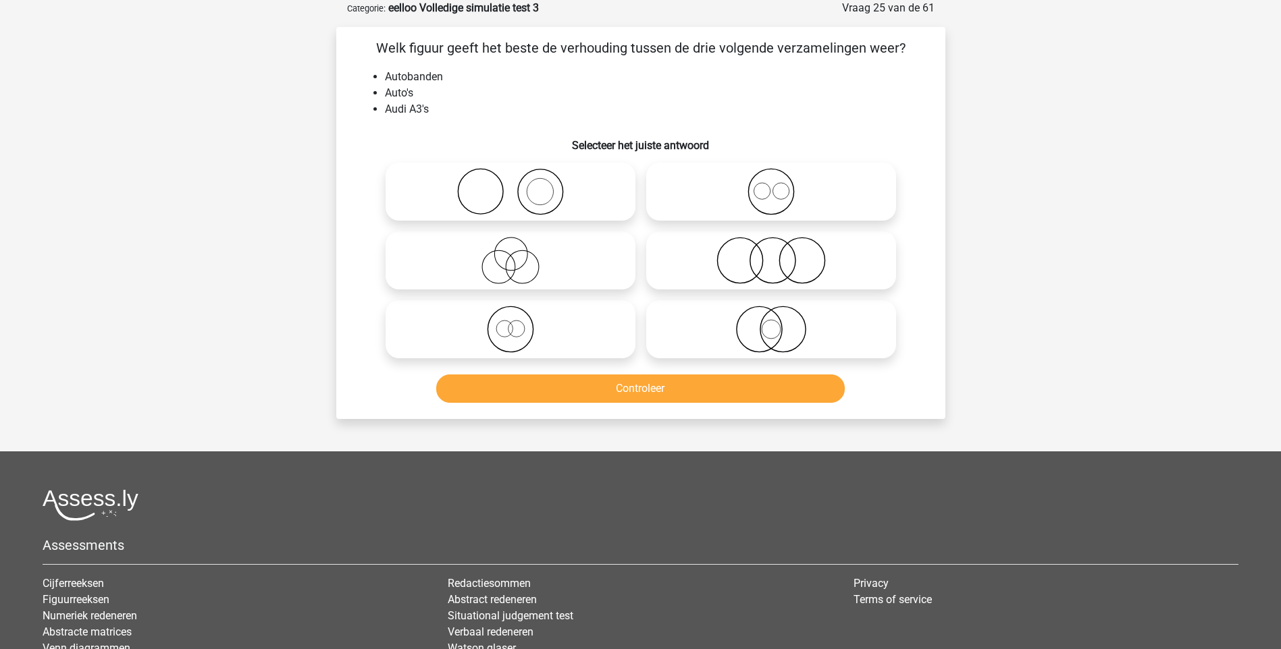
click at [511, 187] on icon at bounding box center [510, 191] width 239 height 47
click at [511, 185] on input "radio" at bounding box center [514, 180] width 9 height 9
radio input "true"
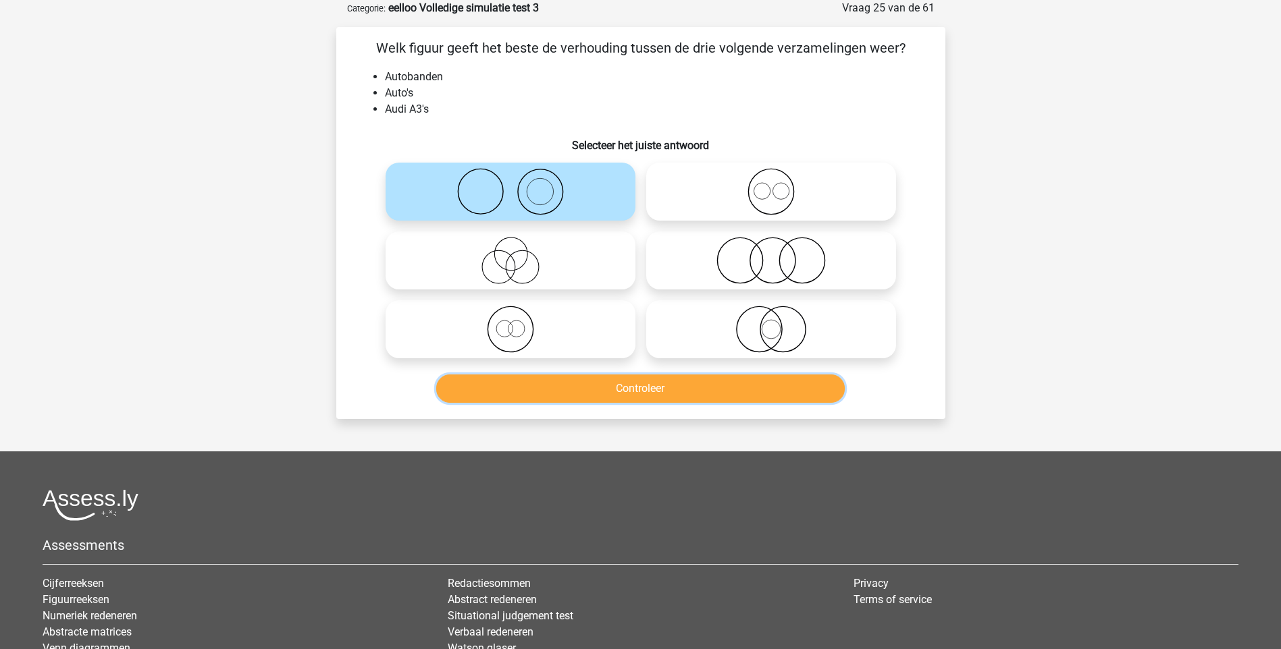
click at [643, 388] on button "Controleer" at bounding box center [640, 389] width 408 height 28
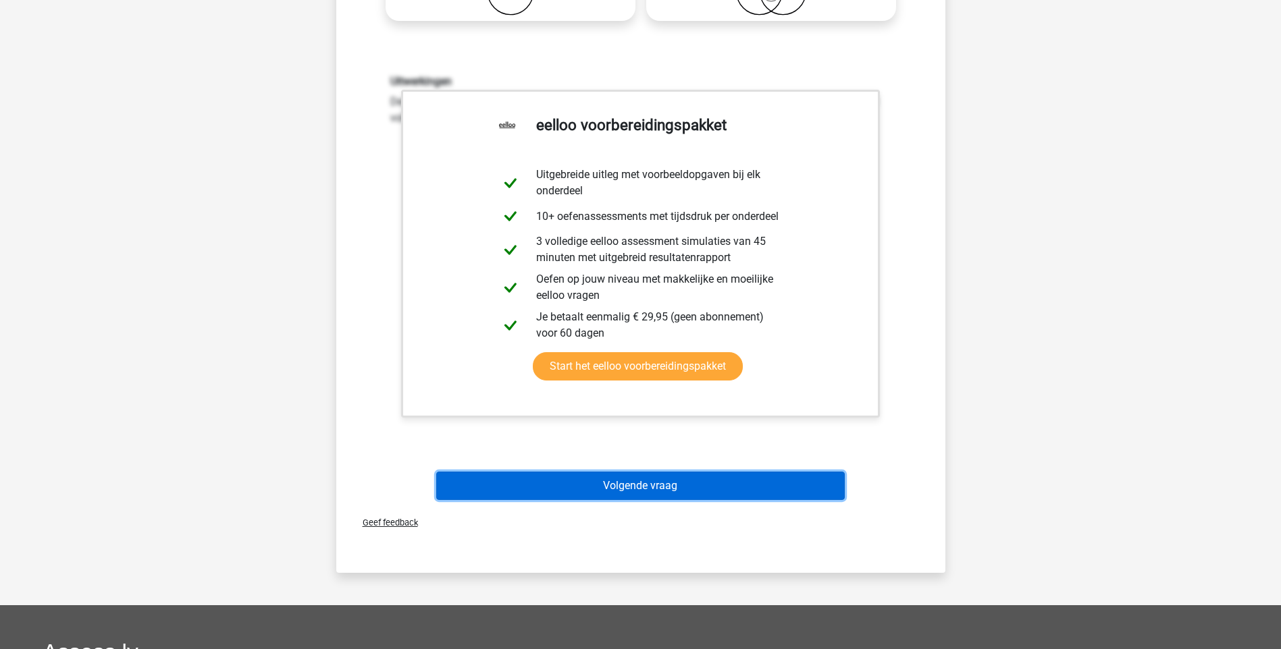
click at [668, 481] on button "Volgende vraag" at bounding box center [640, 486] width 408 height 28
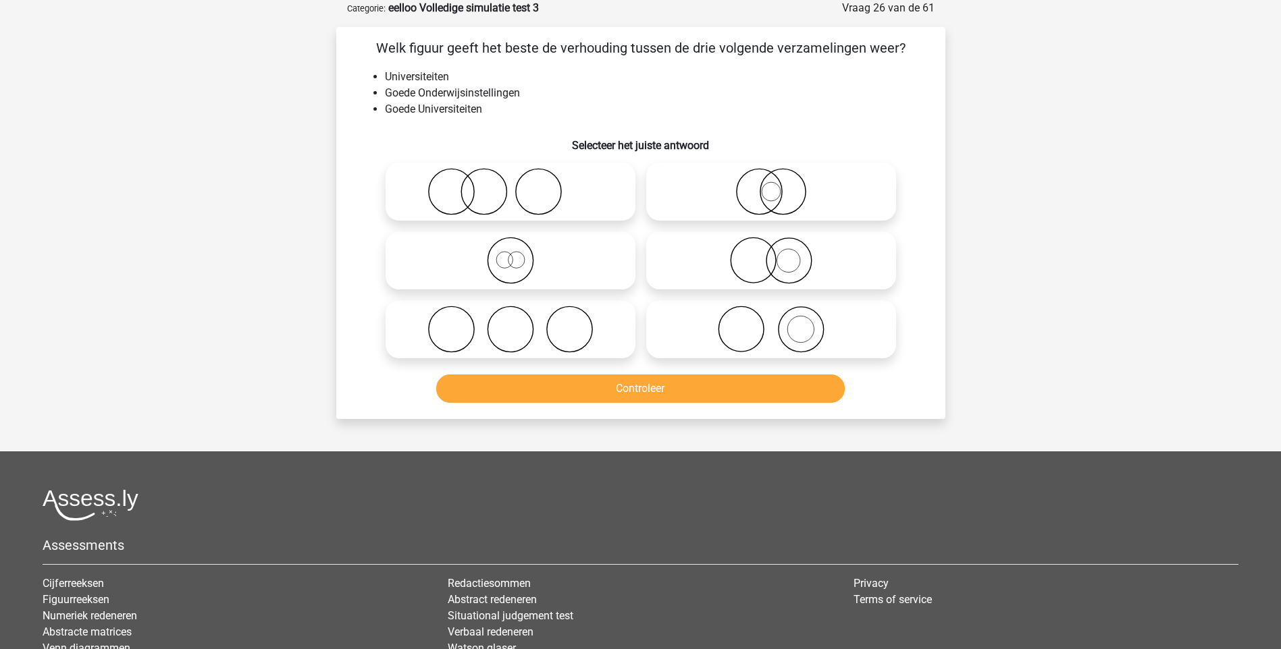
click at [510, 267] on icon at bounding box center [510, 260] width 239 height 47
click at [510, 254] on input "radio" at bounding box center [514, 249] width 9 height 9
radio input "true"
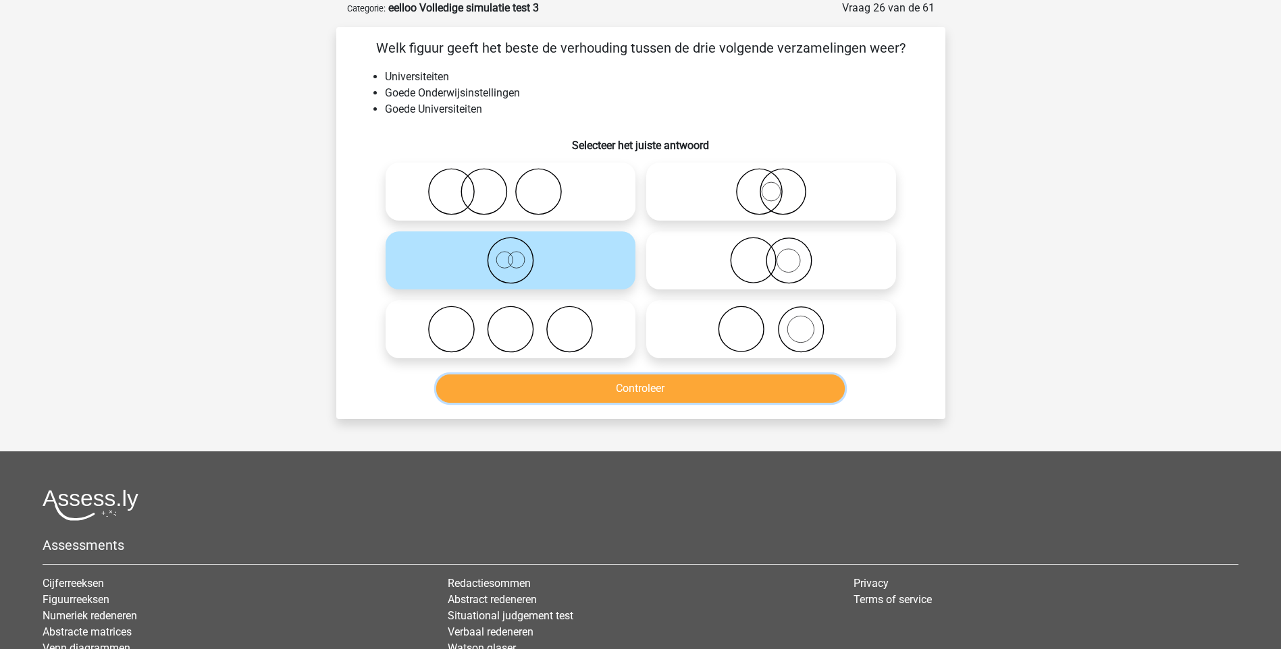
click at [592, 385] on button "Controleer" at bounding box center [640, 389] width 408 height 28
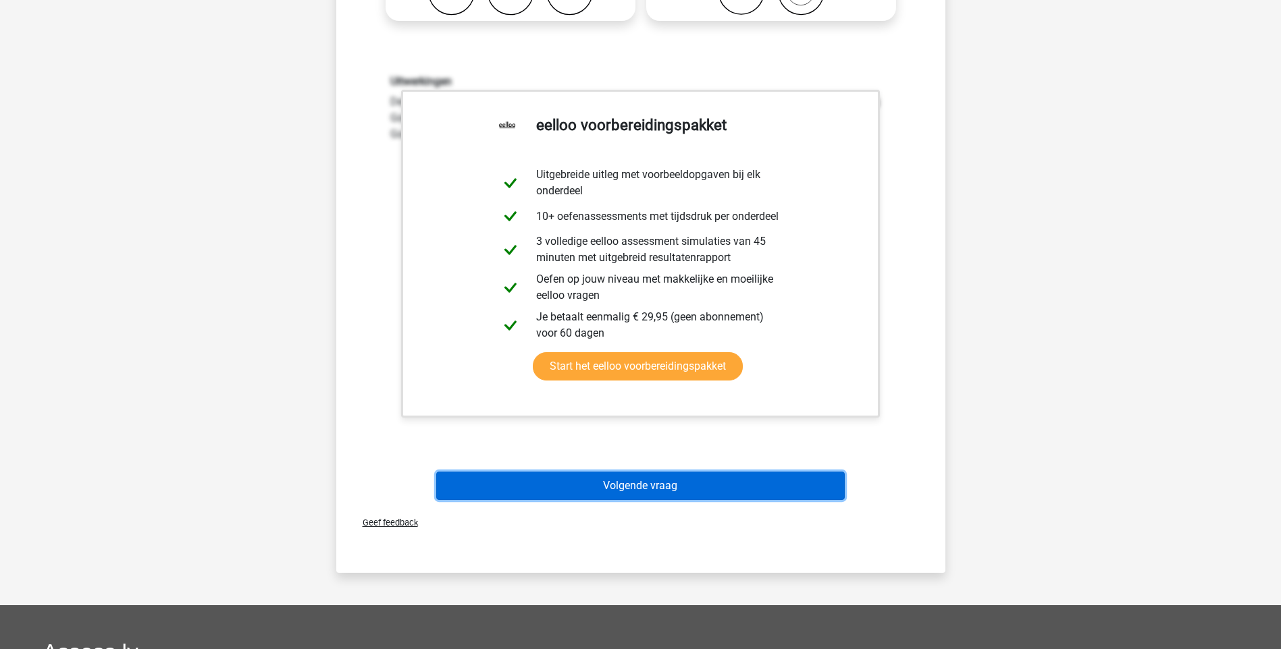
click at [654, 486] on button "Volgende vraag" at bounding box center [640, 486] width 408 height 28
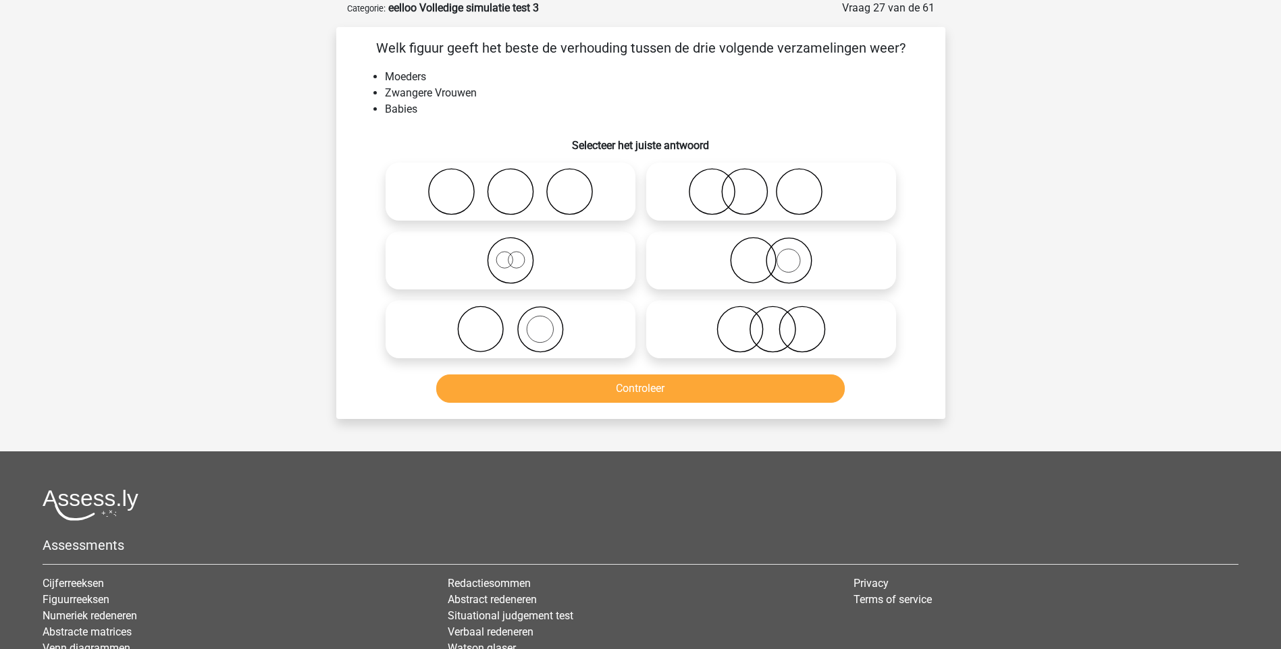
click at [781, 188] on icon at bounding box center [771, 191] width 239 height 47
click at [780, 185] on input "radio" at bounding box center [775, 180] width 9 height 9
radio input "true"
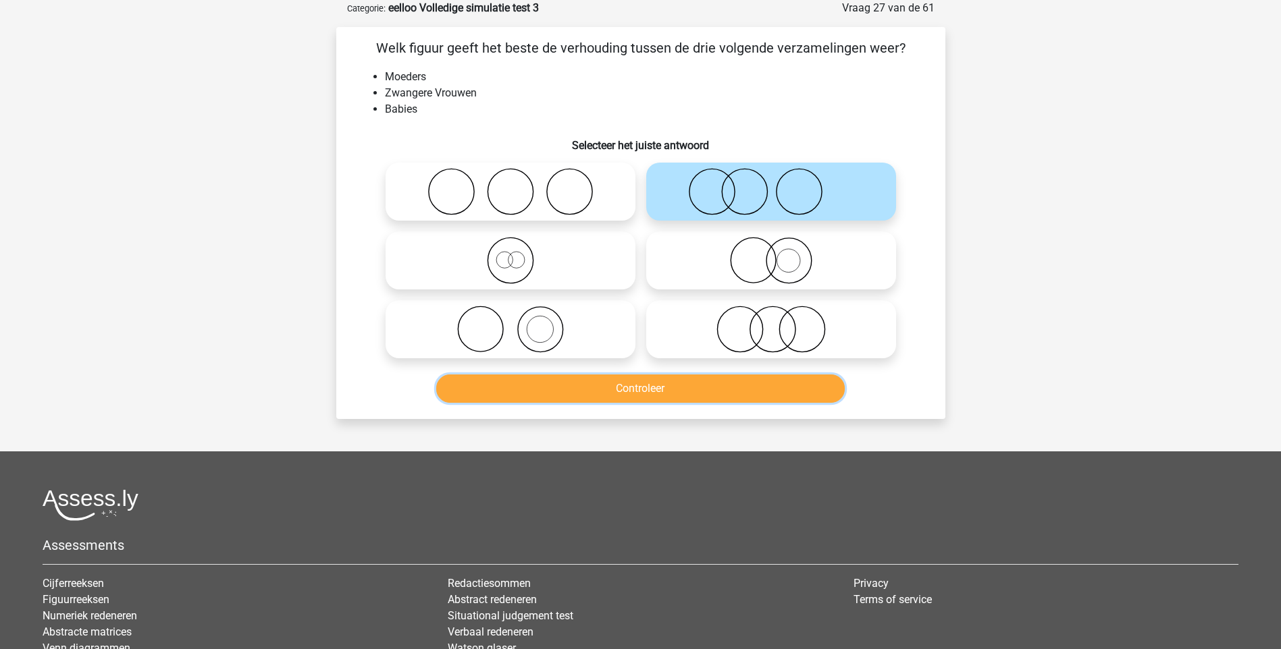
click at [691, 392] on button "Controleer" at bounding box center [640, 389] width 408 height 28
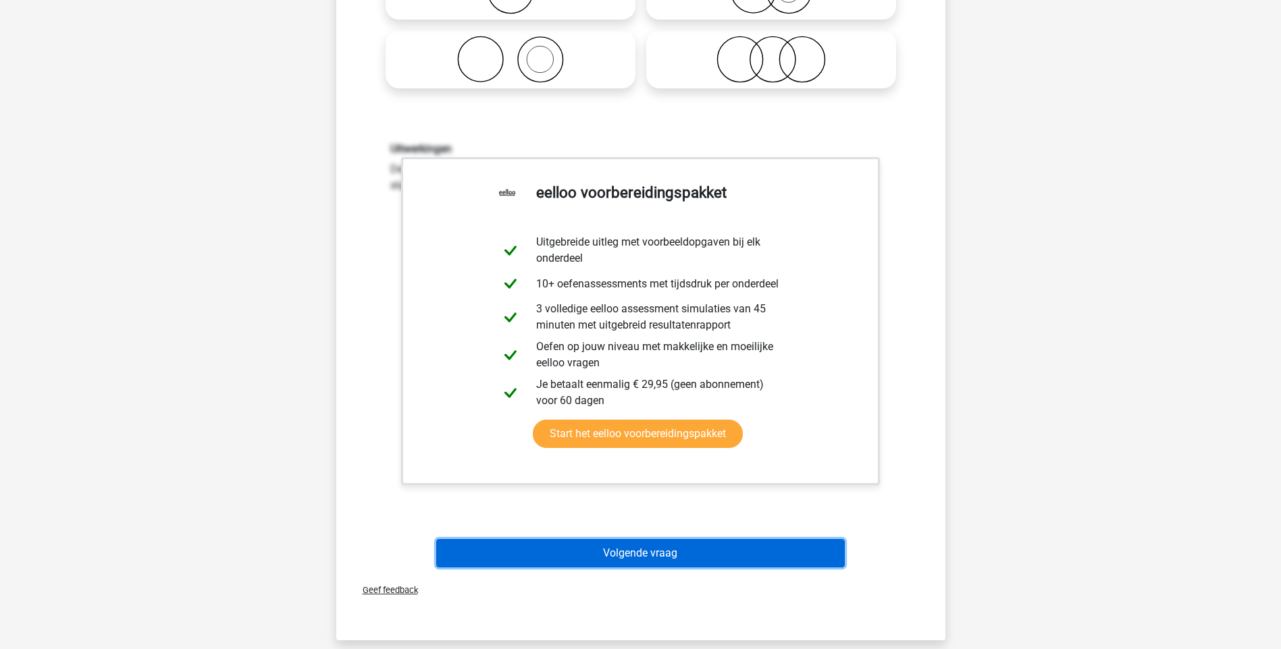
click at [633, 554] on button "Volgende vraag" at bounding box center [640, 553] width 408 height 28
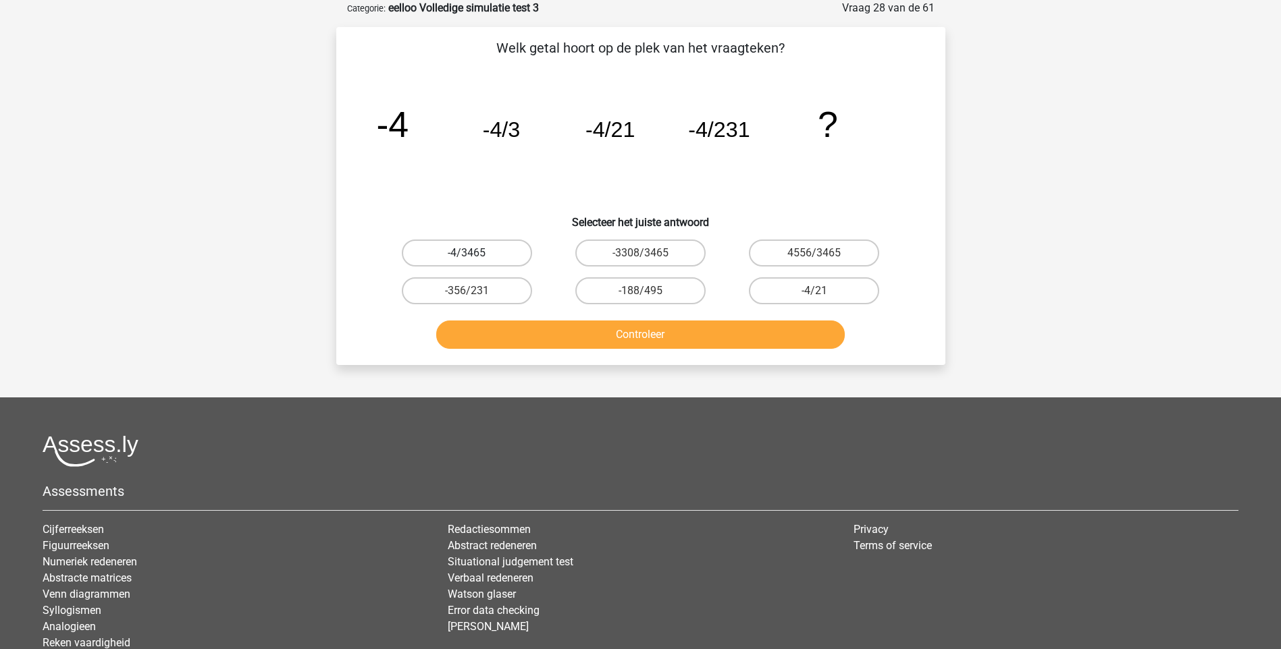
click at [502, 258] on label "-4/3465" at bounding box center [467, 253] width 130 height 27
click at [475, 258] on input "-4/3465" at bounding box center [471, 257] width 9 height 9
radio input "true"
click at [587, 336] on button "Controleer" at bounding box center [640, 335] width 408 height 28
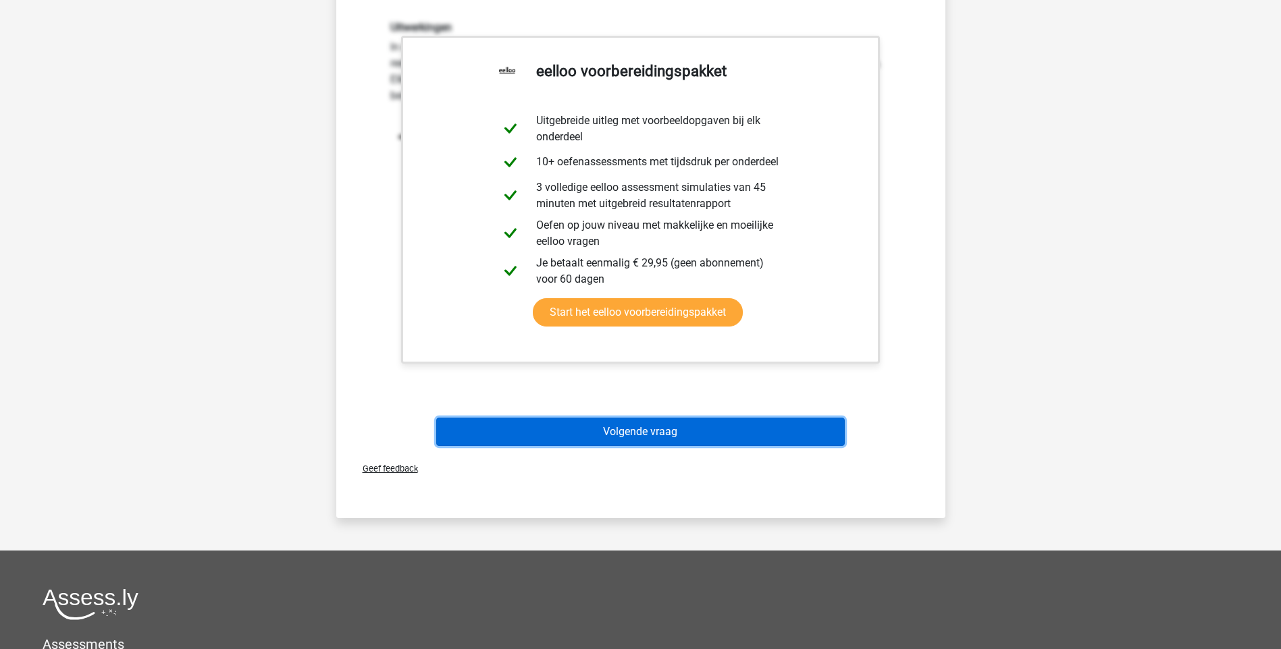
click at [629, 432] on button "Volgende vraag" at bounding box center [640, 432] width 408 height 28
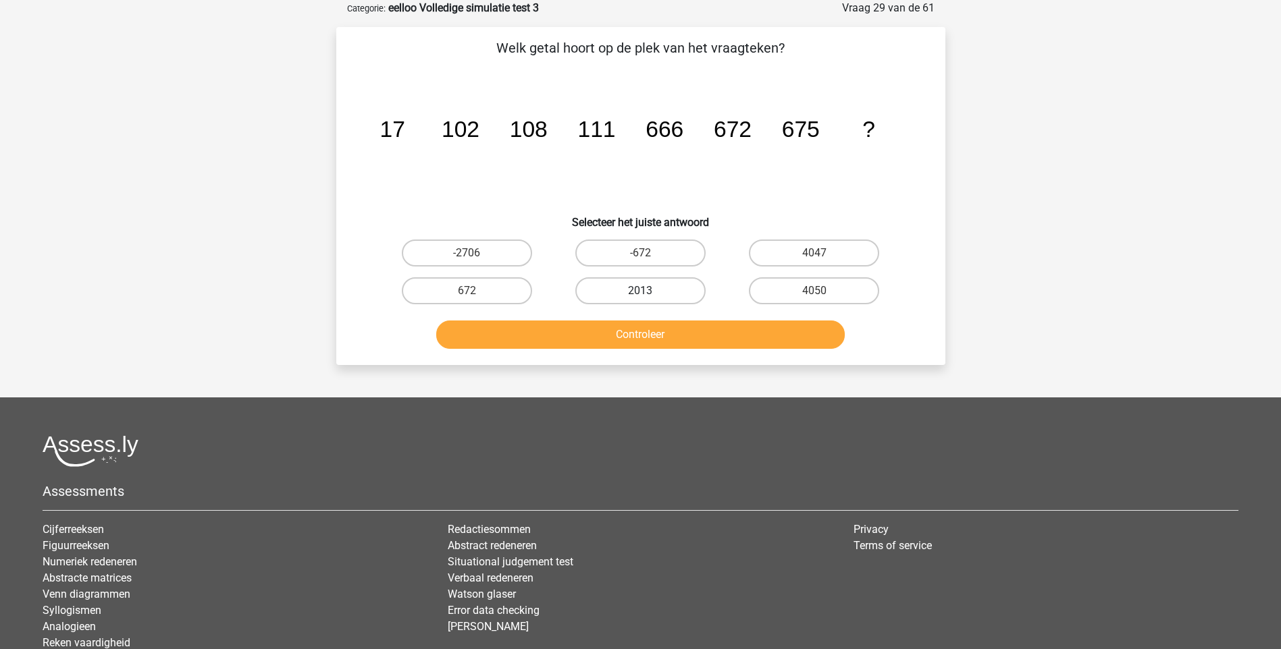
click at [662, 294] on label "2013" at bounding box center [640, 290] width 130 height 27
click at [649, 294] on input "2013" at bounding box center [644, 295] width 9 height 9
radio input "true"
click at [642, 327] on button "Controleer" at bounding box center [640, 335] width 408 height 28
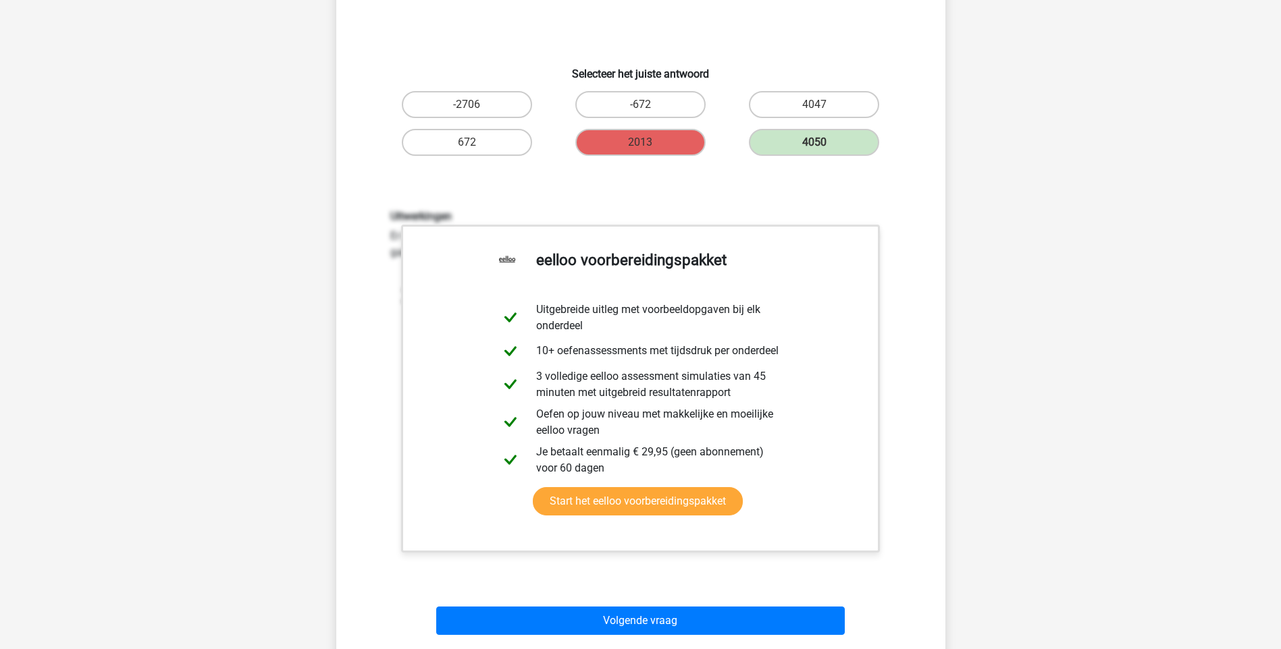
scroll to position [338, 0]
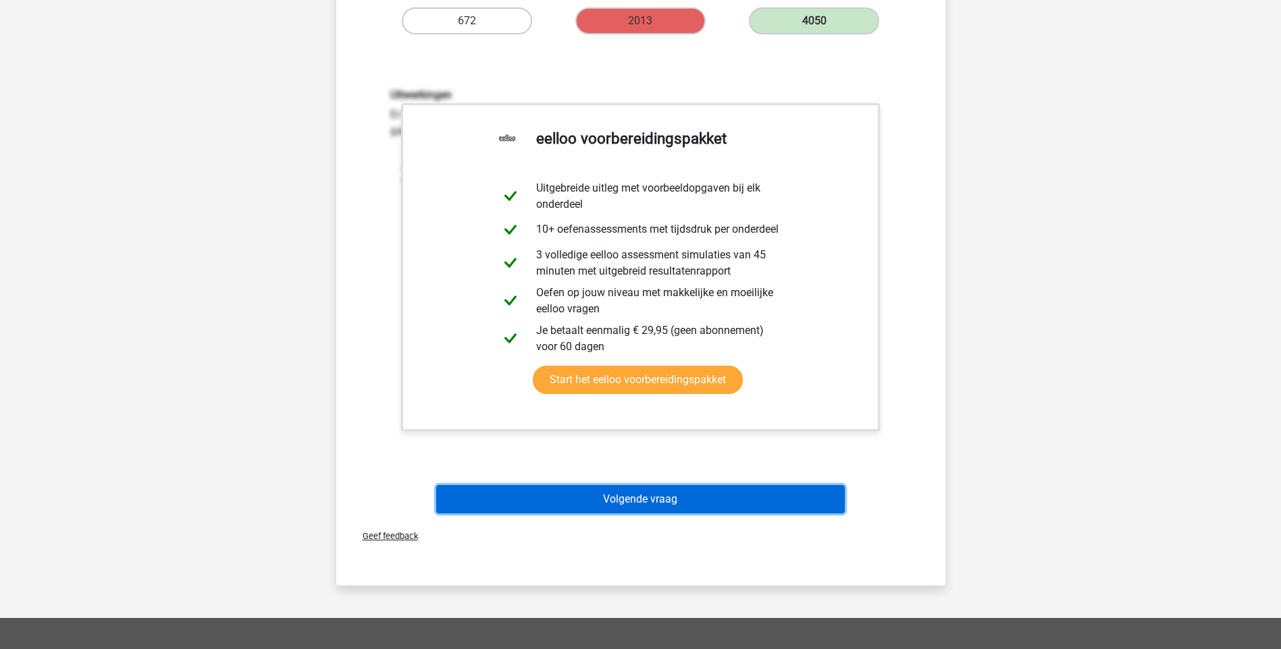
click at [618, 499] on button "Volgende vraag" at bounding box center [640, 499] width 408 height 28
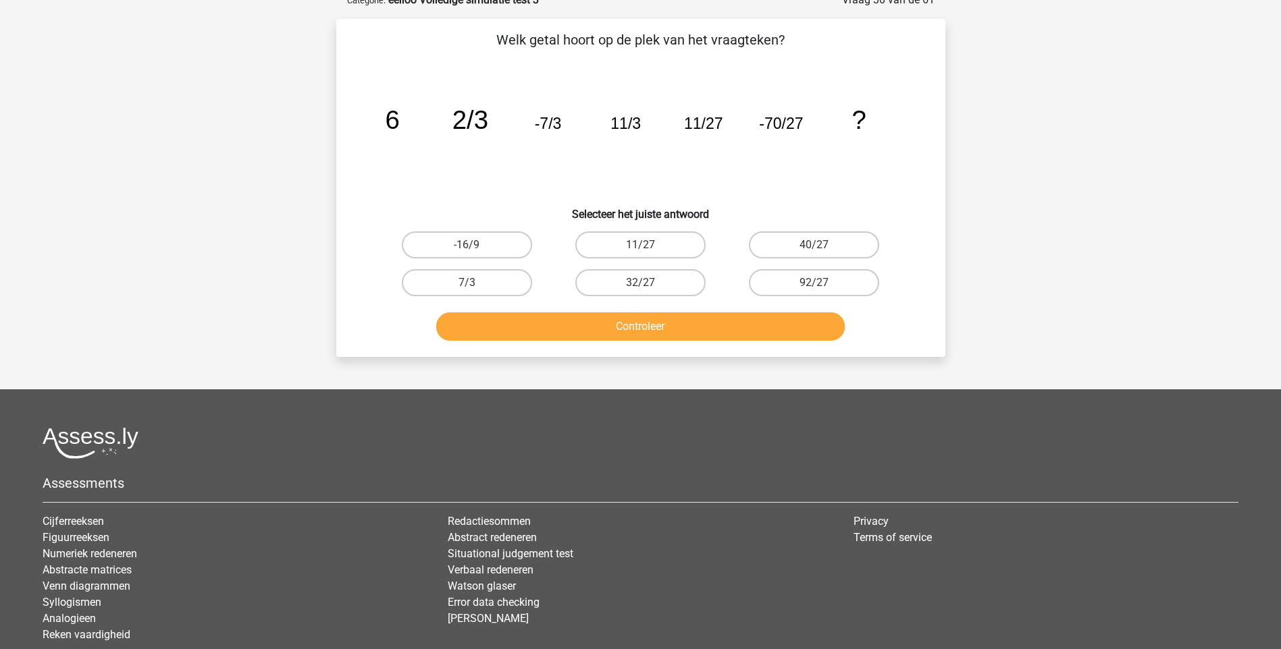
scroll to position [68, 0]
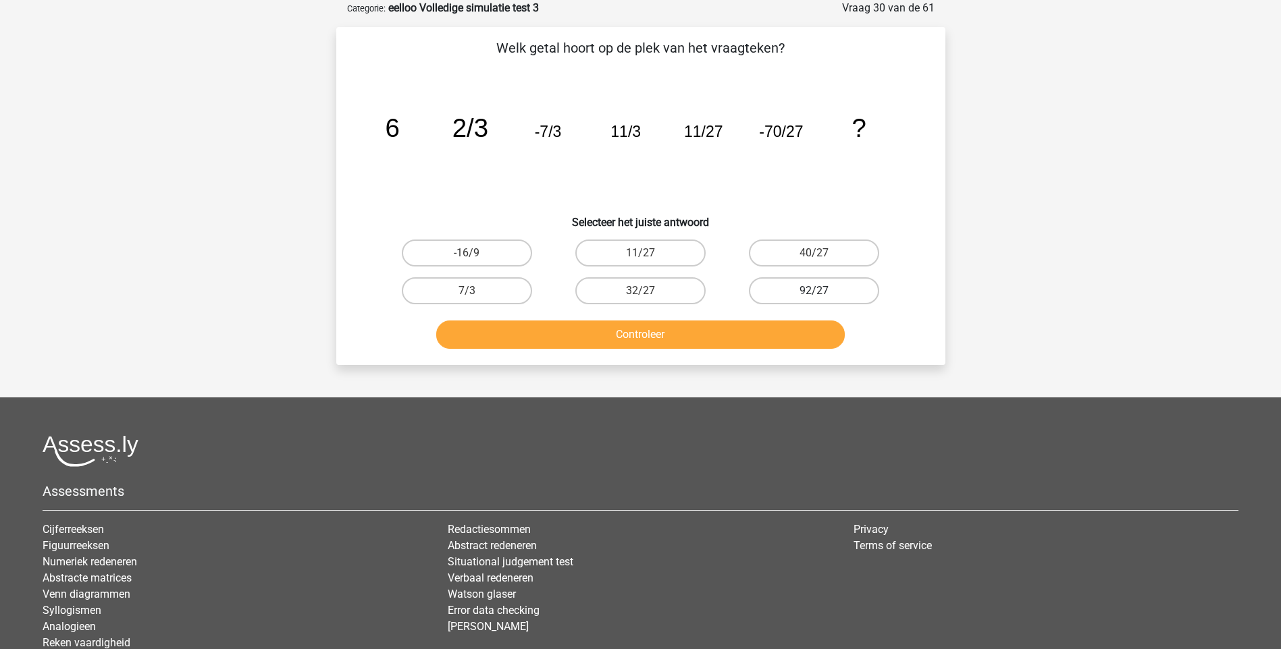
click at [837, 294] on label "92/27" at bounding box center [814, 290] width 130 height 27
click at [823, 294] on input "92/27" at bounding box center [818, 295] width 9 height 9
radio input "true"
click at [721, 337] on button "Controleer" at bounding box center [640, 335] width 408 height 28
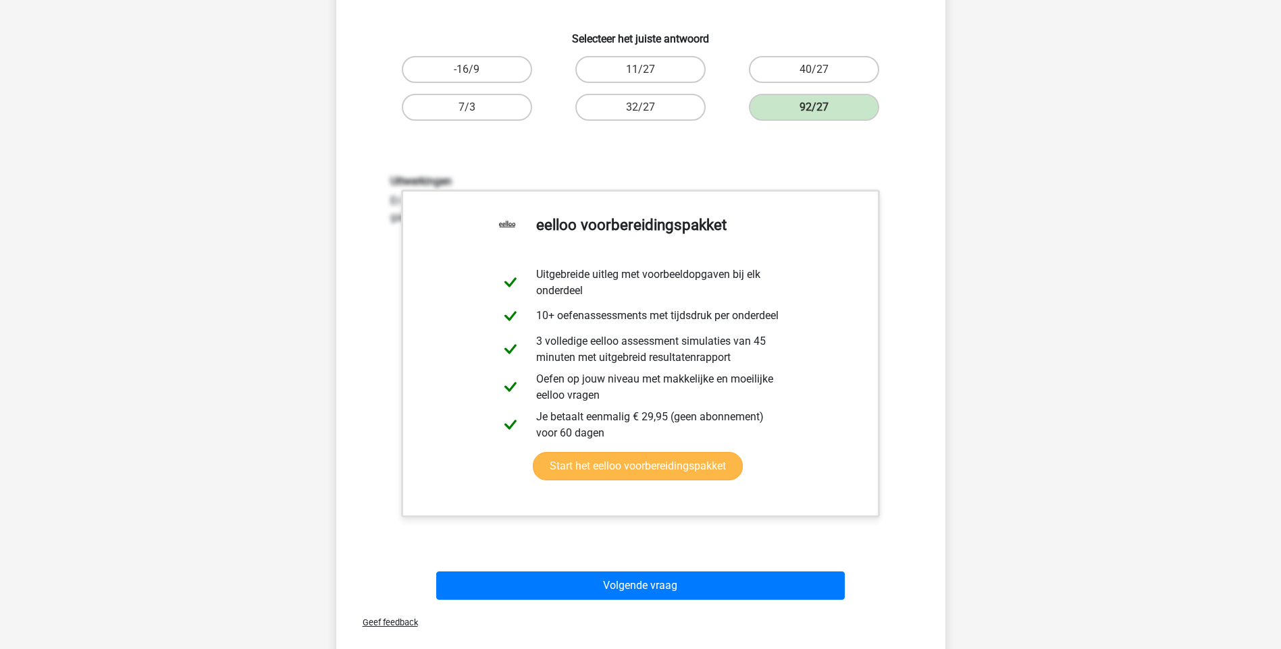
scroll to position [270, 0]
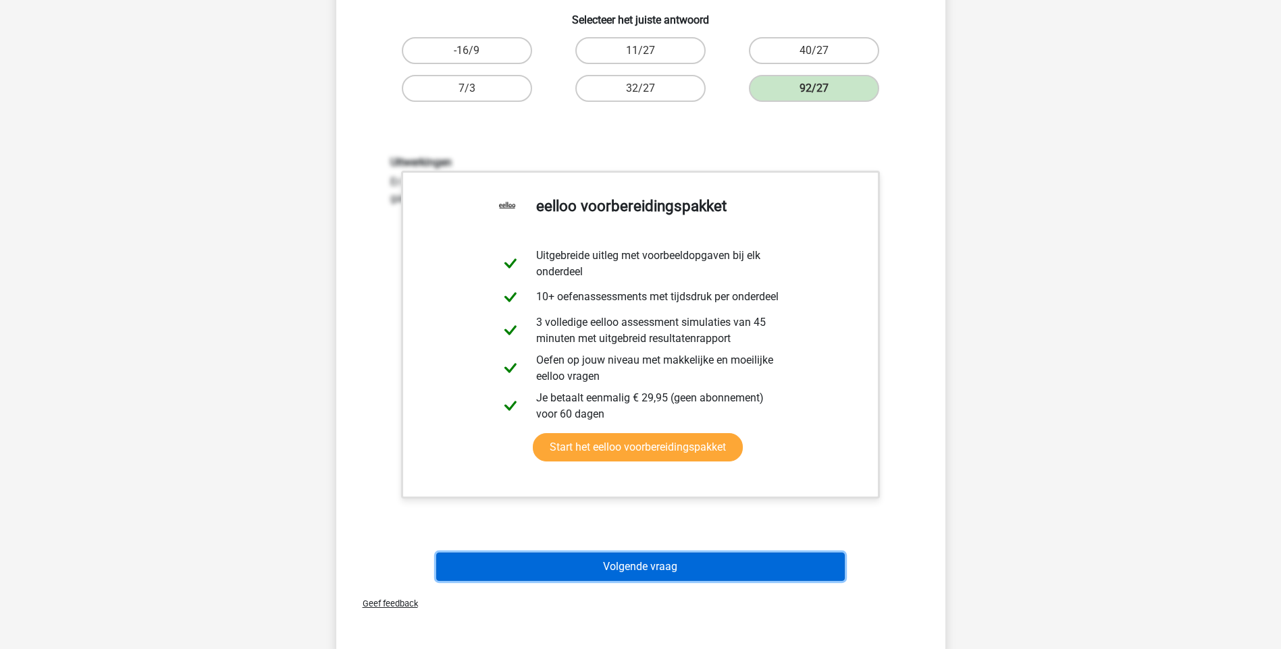
drag, startPoint x: 659, startPoint y: 566, endPoint x: 651, endPoint y: 565, distance: 8.2
click at [658, 566] on button "Volgende vraag" at bounding box center [640, 567] width 408 height 28
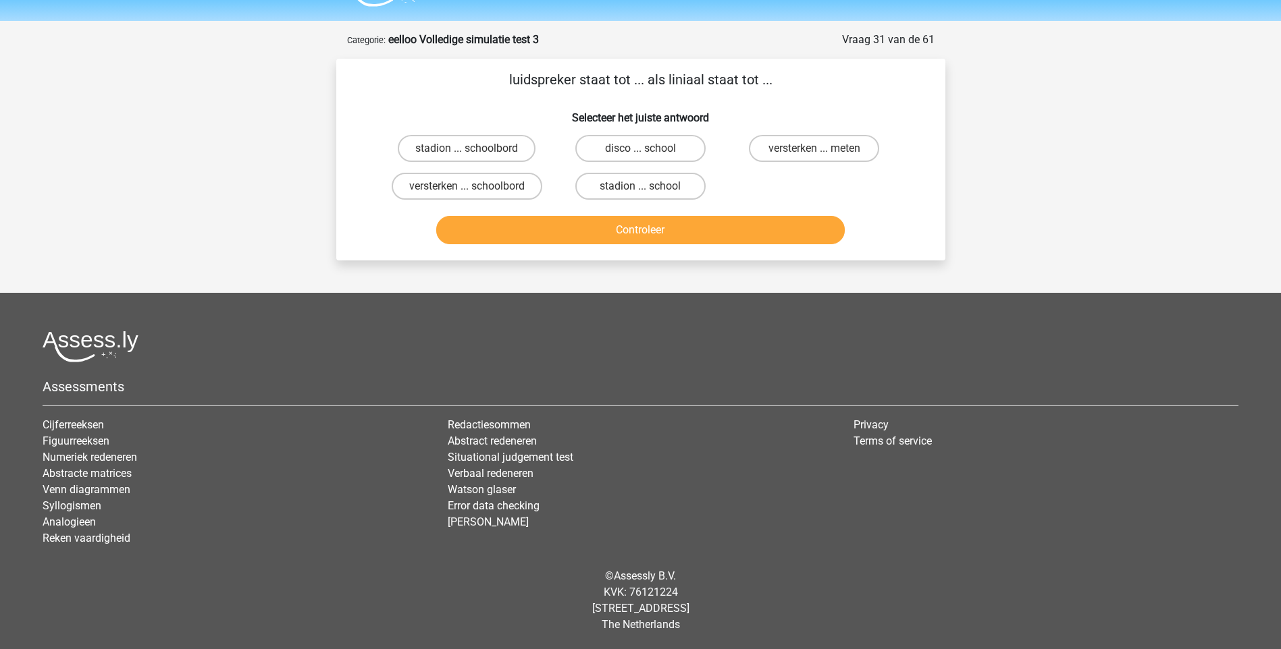
scroll to position [36, 0]
click at [795, 149] on label "versterken ... meten" at bounding box center [814, 148] width 130 height 27
click at [814, 149] on input "versterken ... meten" at bounding box center [818, 153] width 9 height 9
radio input "true"
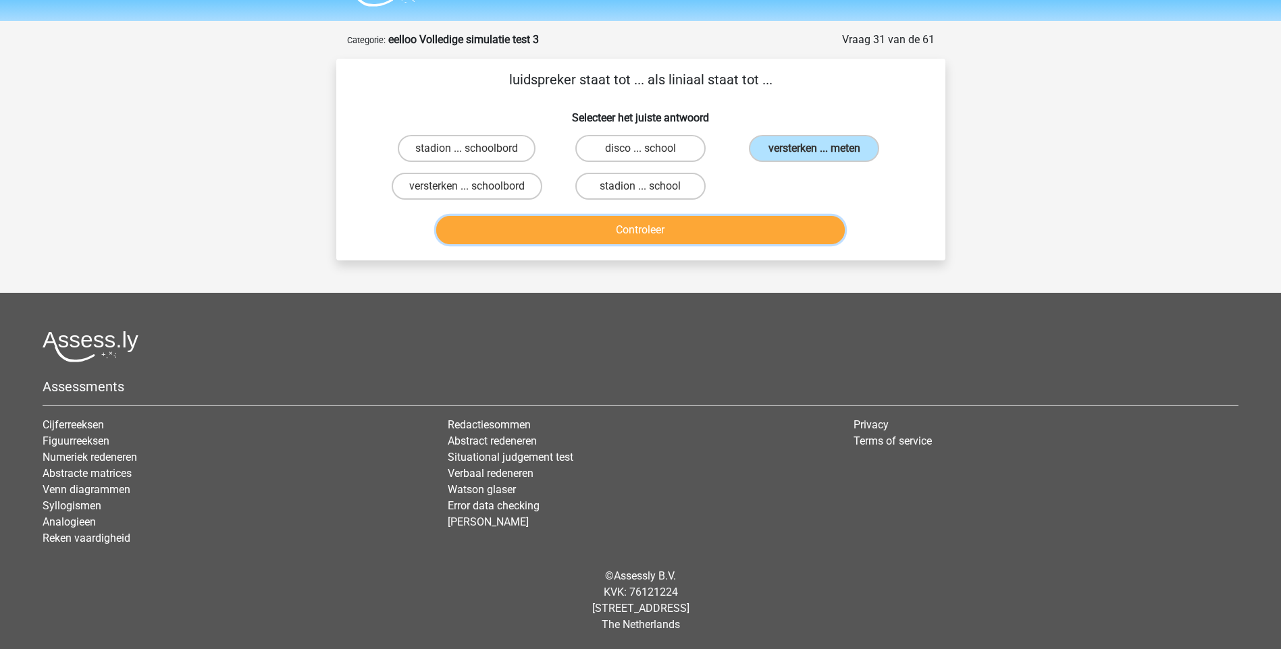
click at [685, 233] on button "Controleer" at bounding box center [640, 230] width 408 height 28
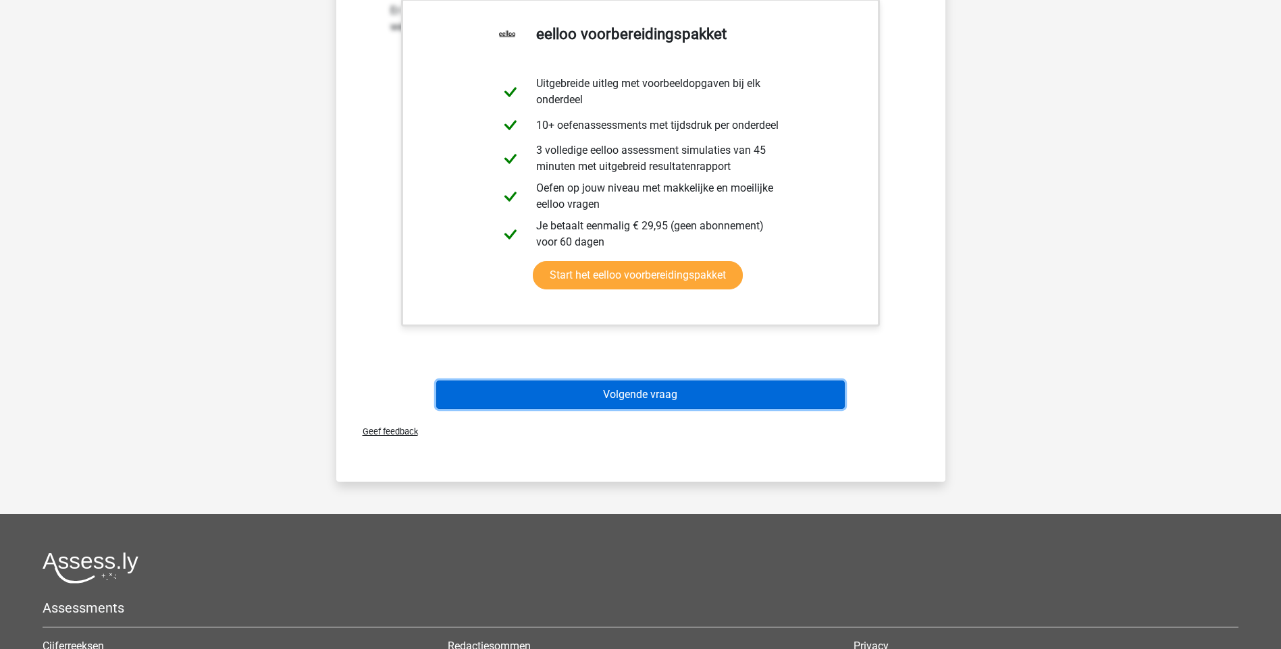
click at [631, 397] on button "Volgende vraag" at bounding box center [640, 395] width 408 height 28
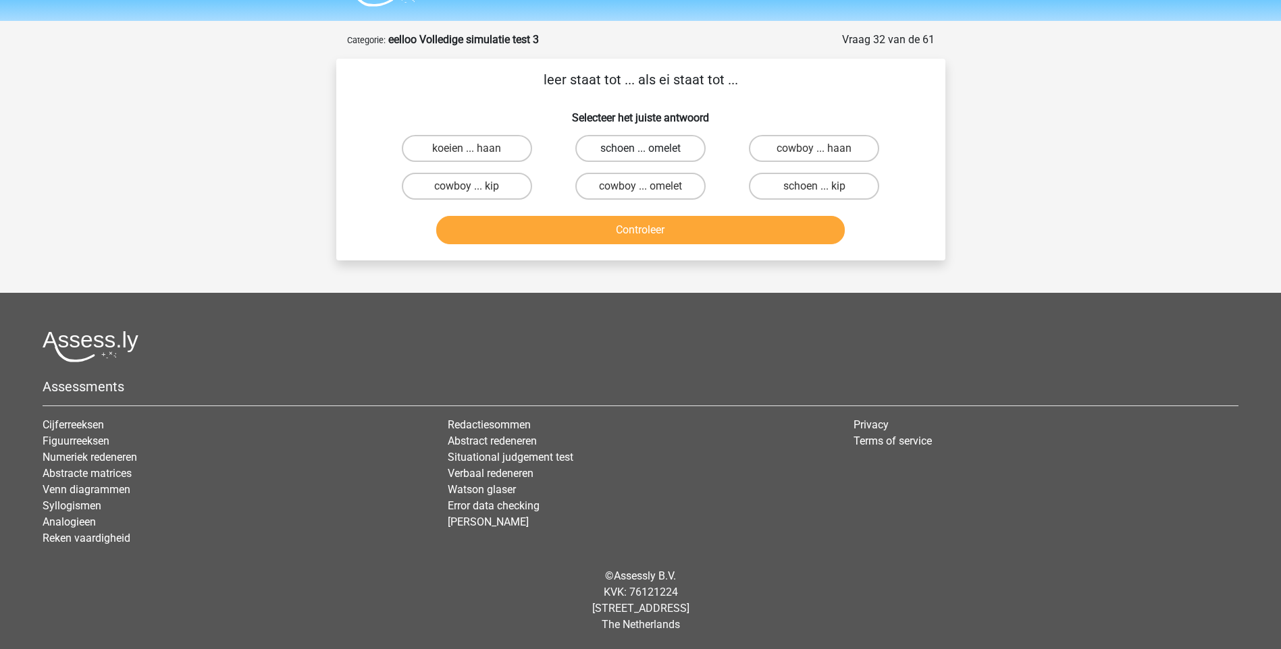
click at [660, 147] on label "schoen ... omelet" at bounding box center [640, 148] width 130 height 27
click at [649, 149] on input "schoen ... omelet" at bounding box center [644, 153] width 9 height 9
radio input "true"
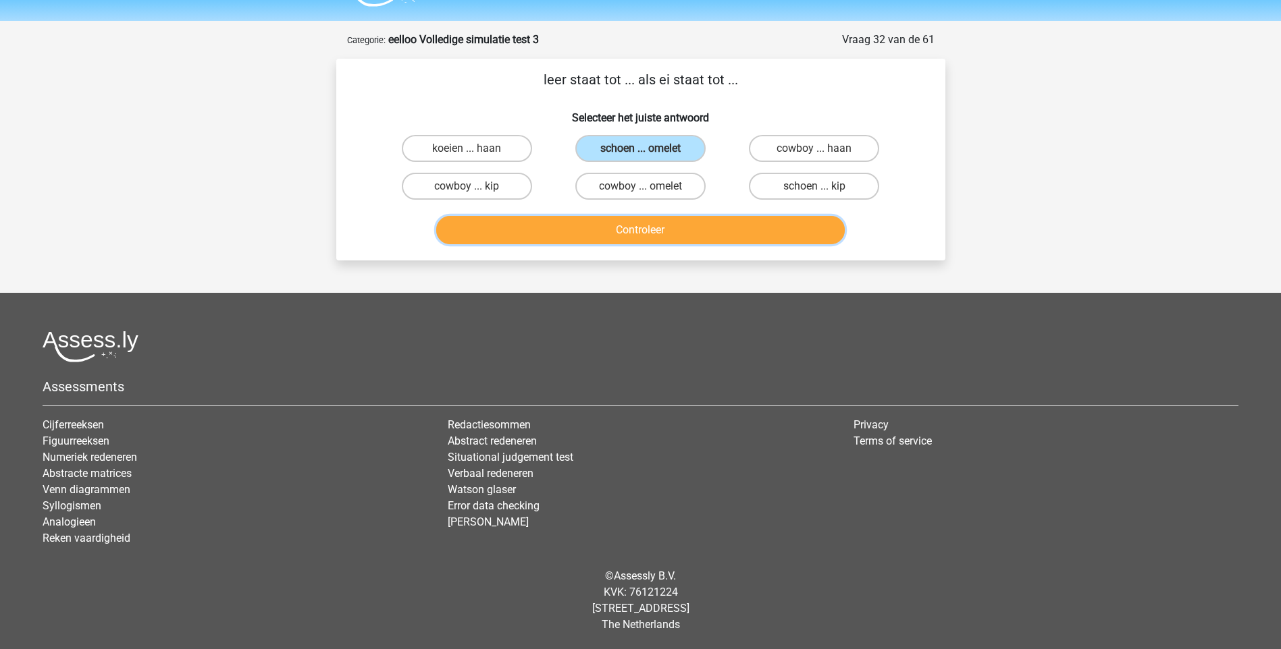
click at [643, 230] on button "Controleer" at bounding box center [640, 230] width 408 height 28
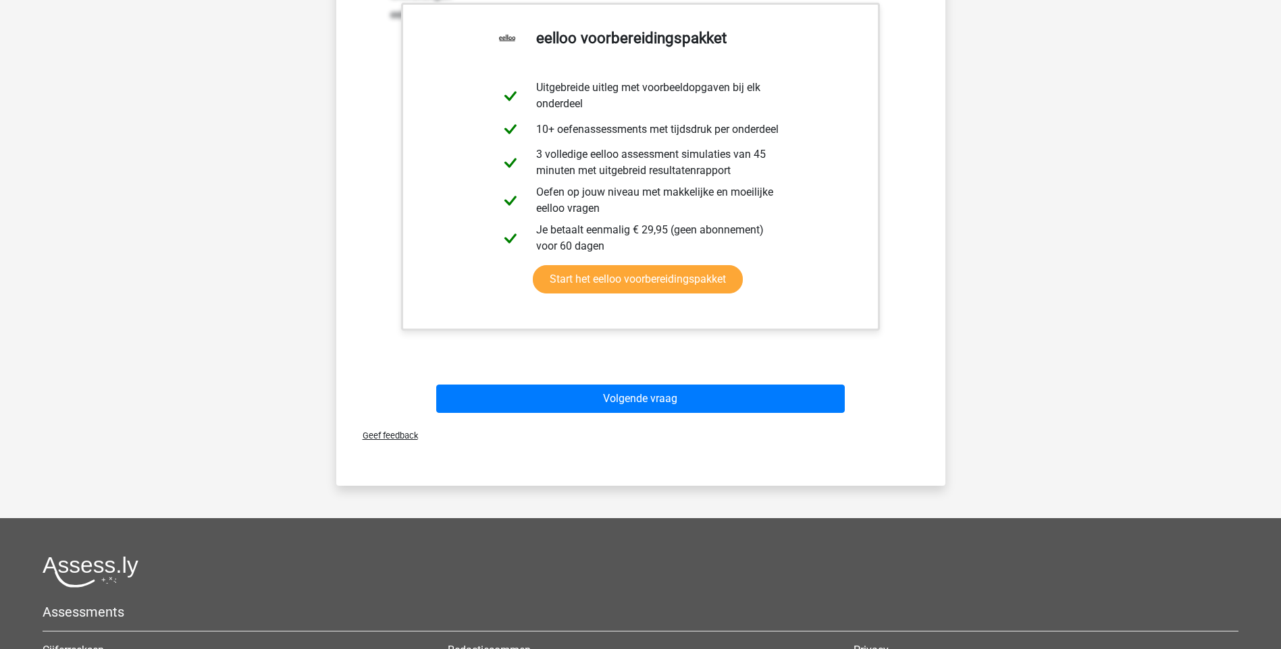
scroll to position [373, 0]
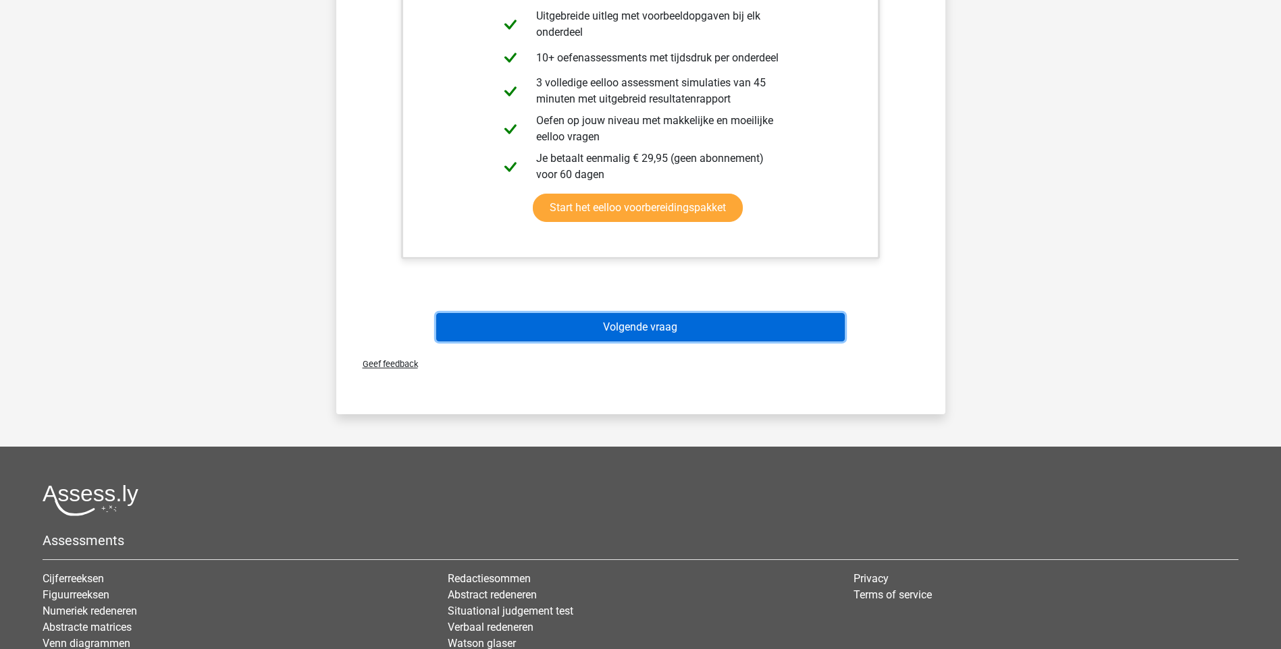
click at [587, 329] on button "Volgende vraag" at bounding box center [640, 327] width 408 height 28
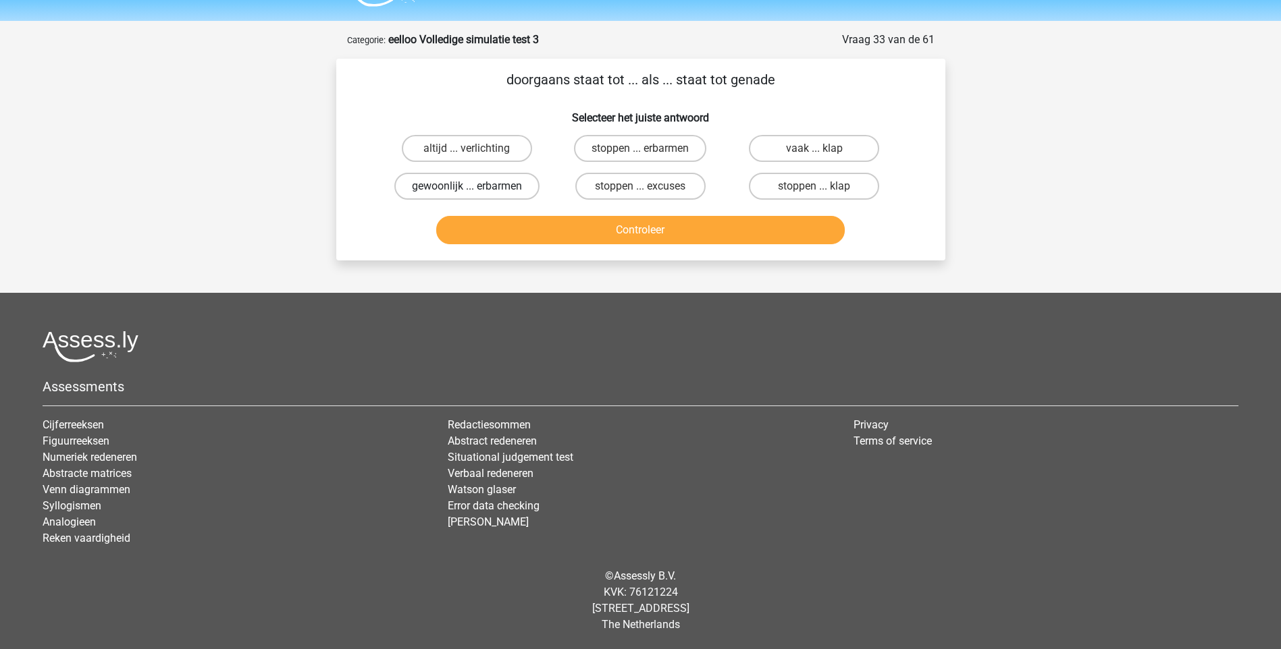
click at [444, 187] on label "gewoonlijk ... erbarmen" at bounding box center [466, 186] width 145 height 27
click at [467, 187] on input "gewoonlijk ... erbarmen" at bounding box center [471, 190] width 9 height 9
radio input "true"
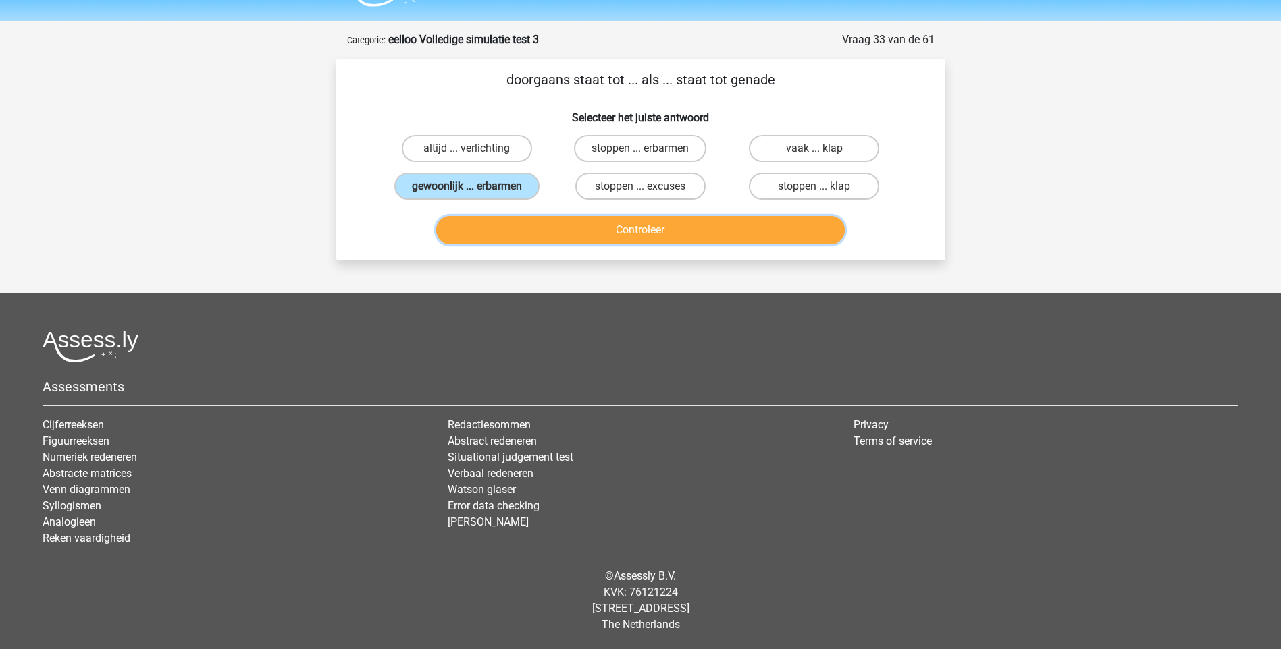
click at [637, 225] on button "Controleer" at bounding box center [640, 230] width 408 height 28
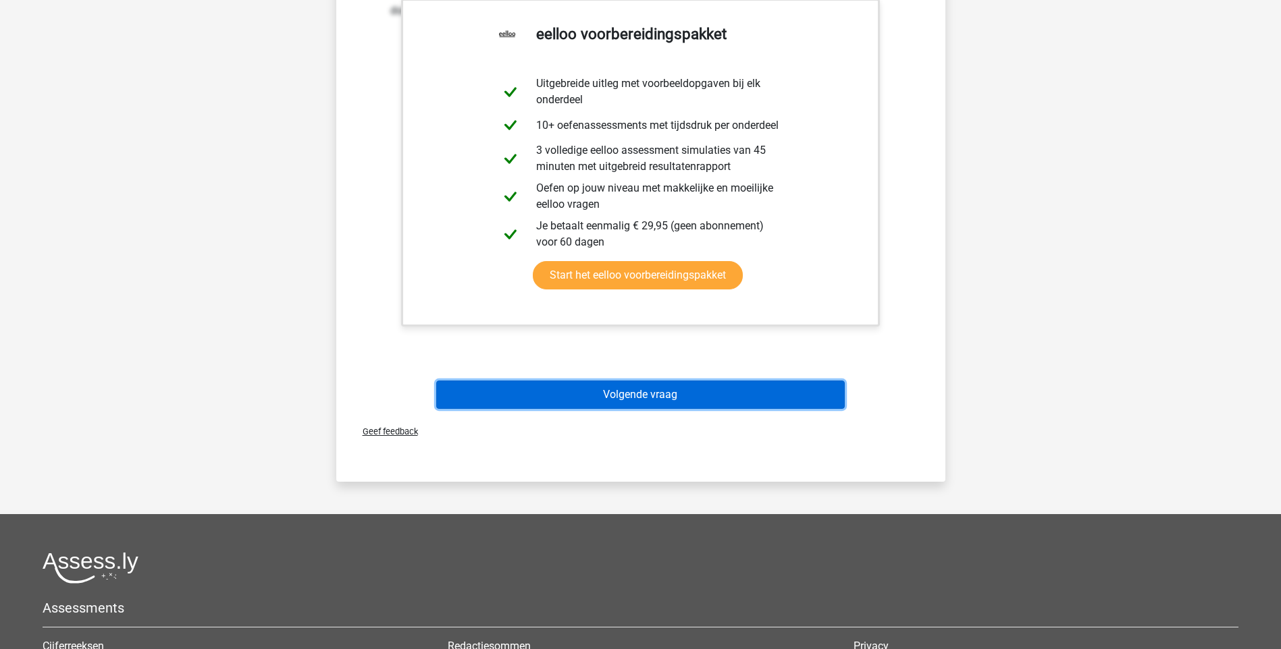
click at [659, 394] on button "Volgende vraag" at bounding box center [640, 395] width 408 height 28
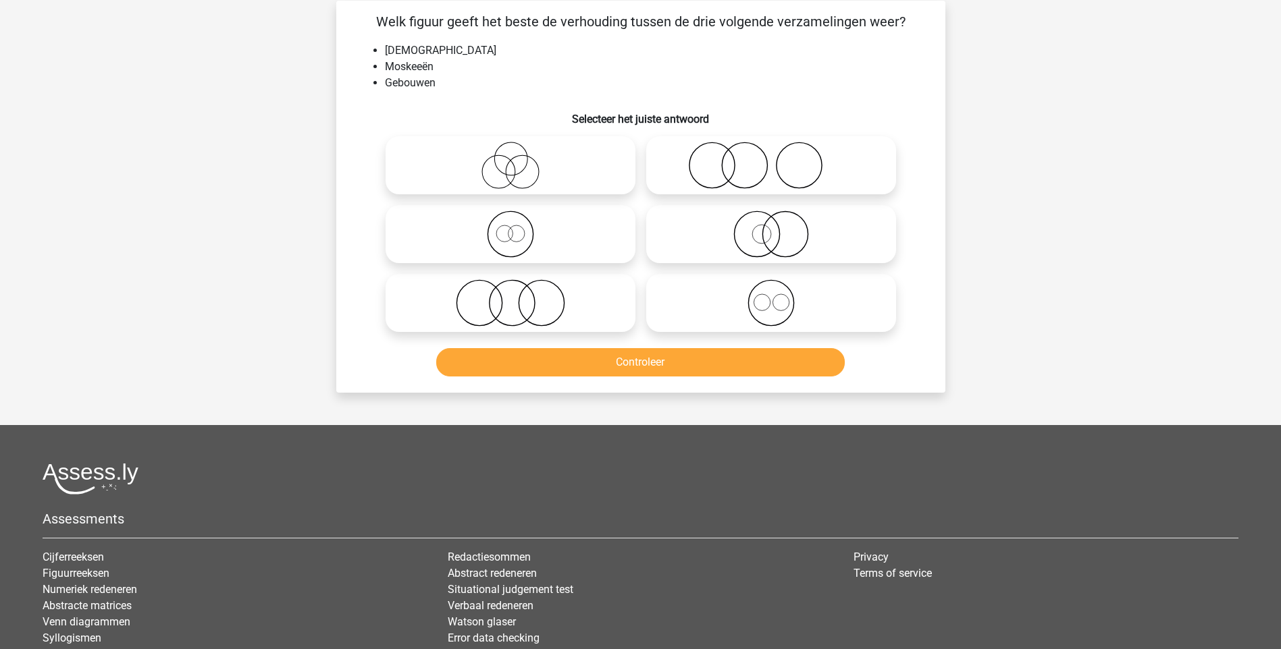
scroll to position [68, 0]
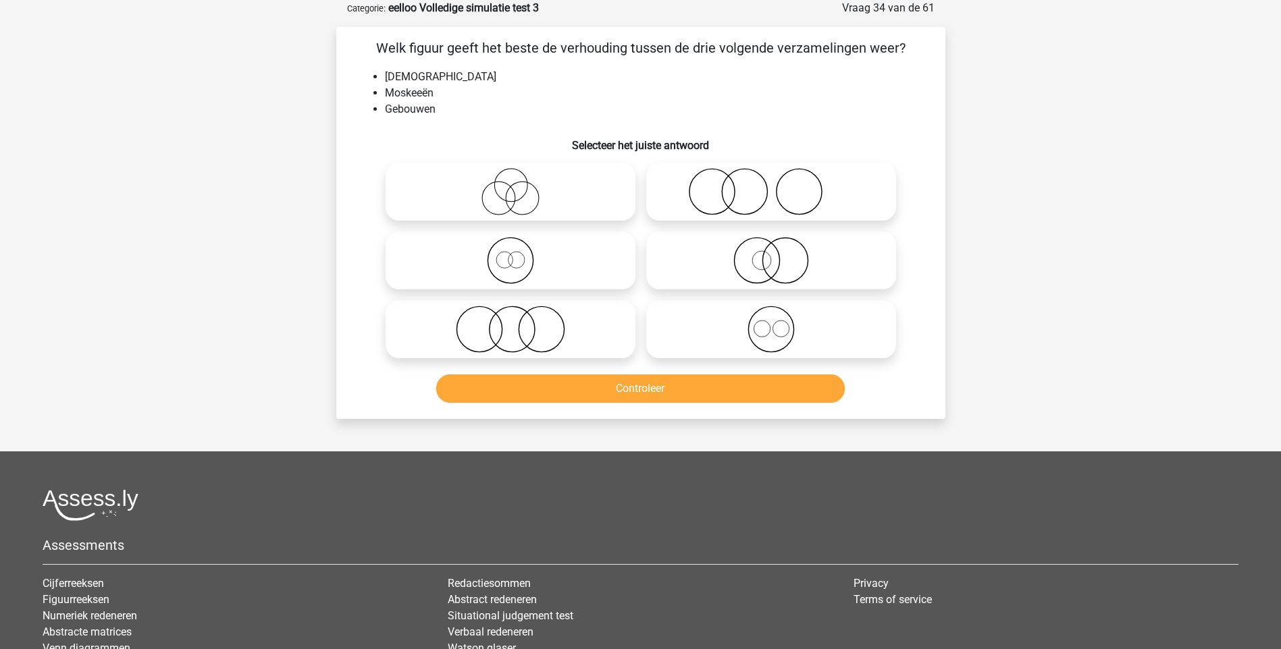
click at [516, 273] on icon at bounding box center [510, 260] width 239 height 47
click at [516, 254] on input "radio" at bounding box center [514, 249] width 9 height 9
radio input "true"
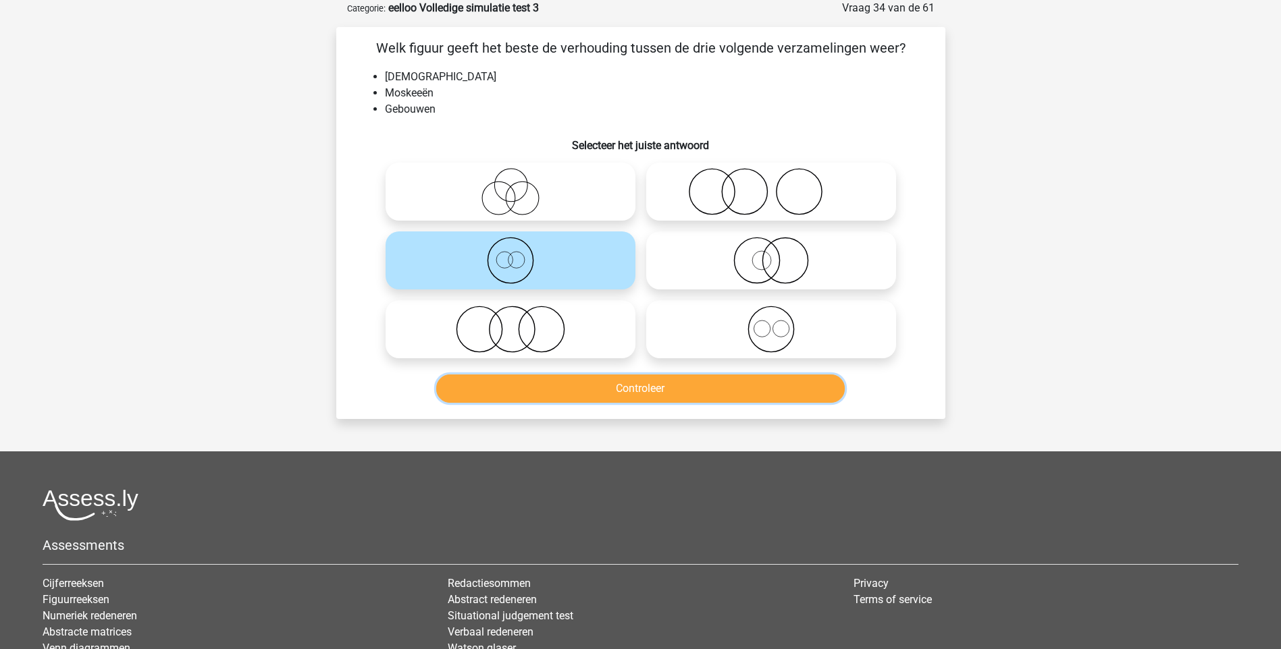
click at [643, 393] on button "Controleer" at bounding box center [640, 389] width 408 height 28
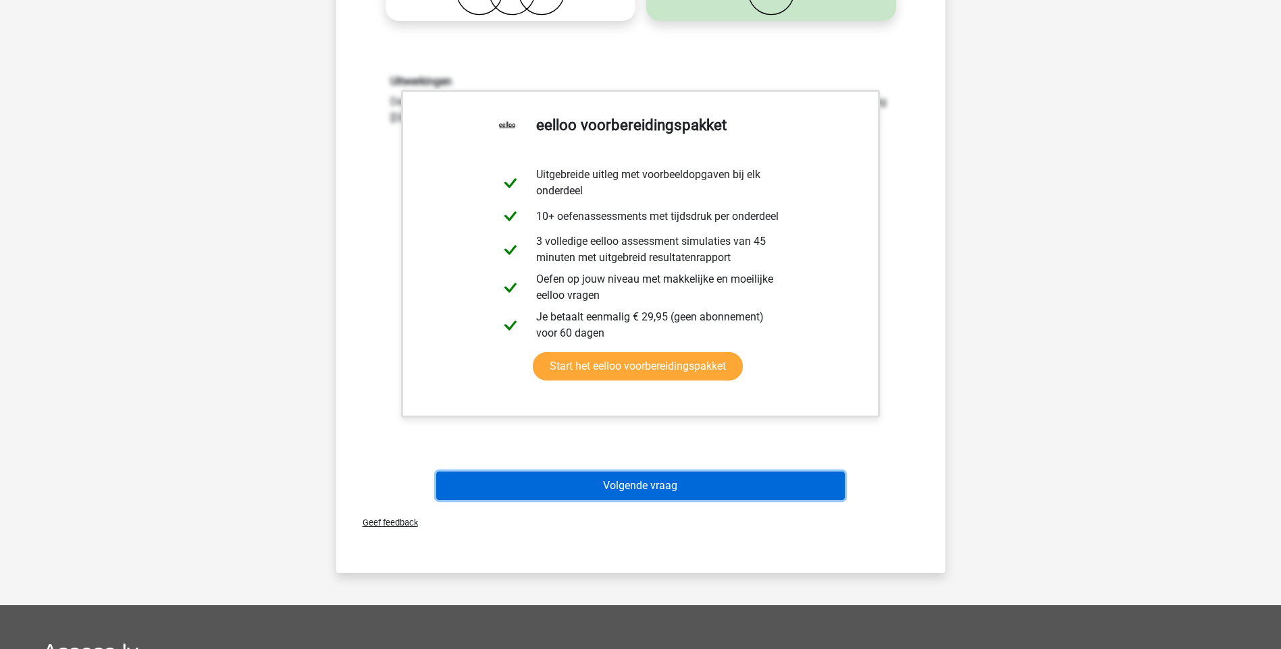
click at [675, 480] on button "Volgende vraag" at bounding box center [640, 486] width 408 height 28
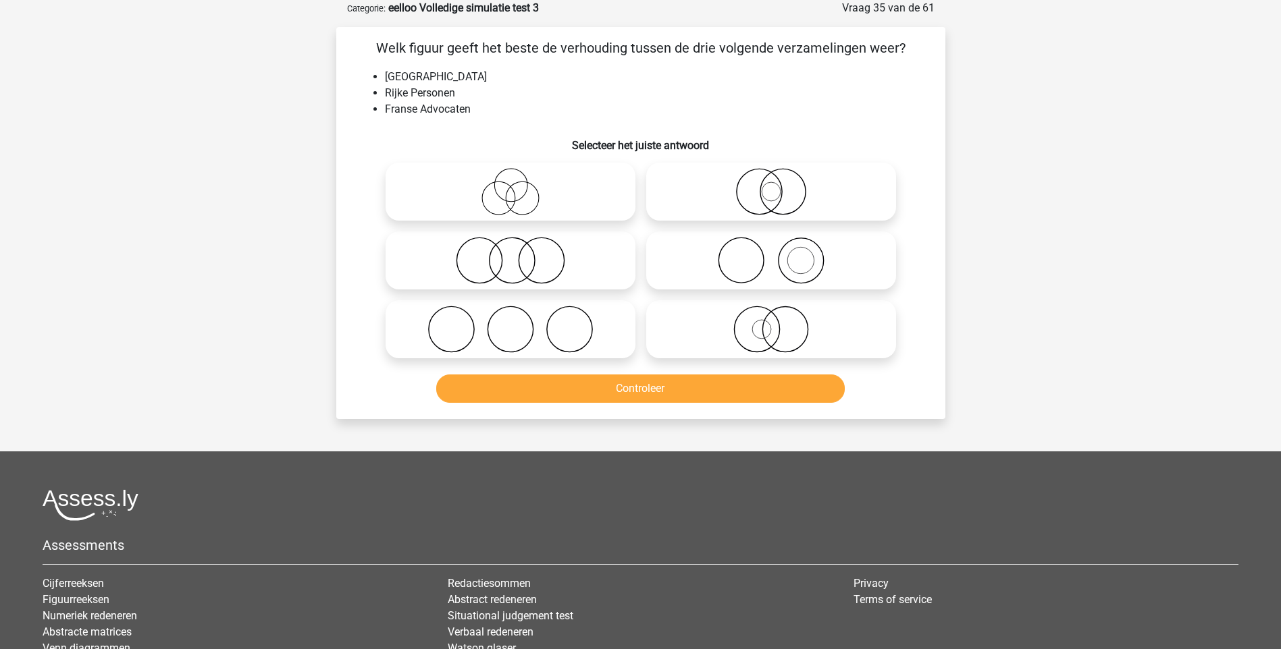
click at [509, 330] on icon at bounding box center [510, 329] width 239 height 47
click at [510, 323] on input "radio" at bounding box center [514, 318] width 9 height 9
radio input "true"
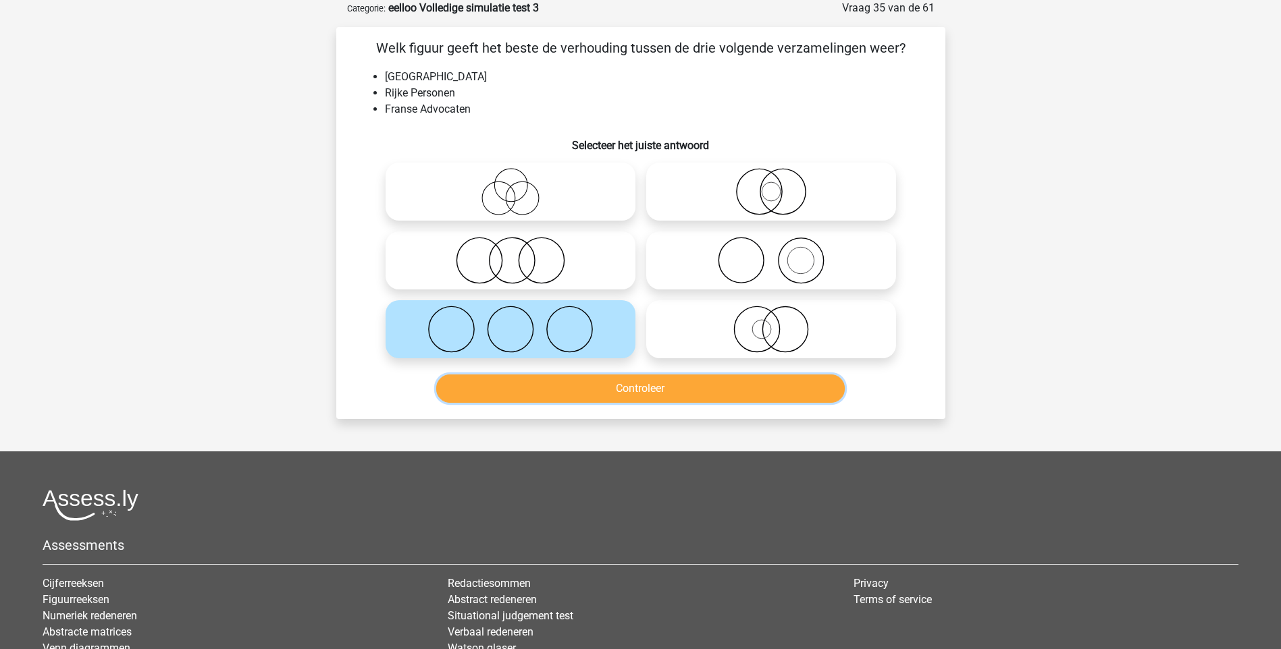
click at [683, 390] on button "Controleer" at bounding box center [640, 389] width 408 height 28
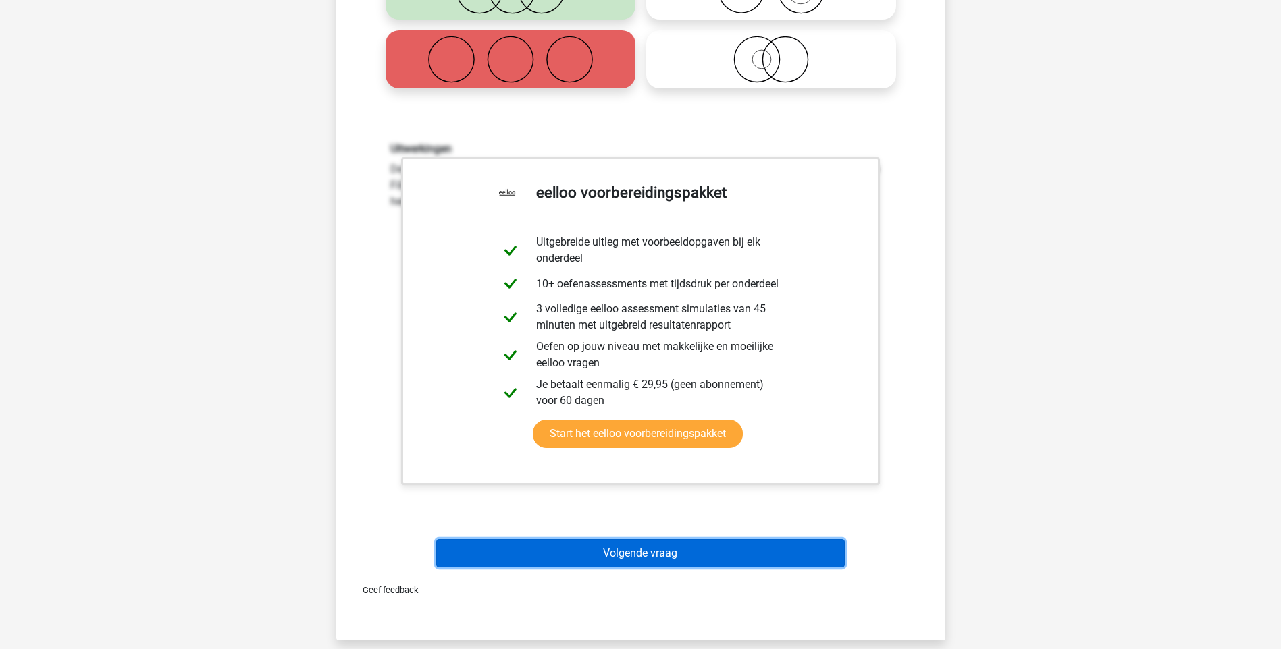
click at [682, 554] on button "Volgende vraag" at bounding box center [640, 553] width 408 height 28
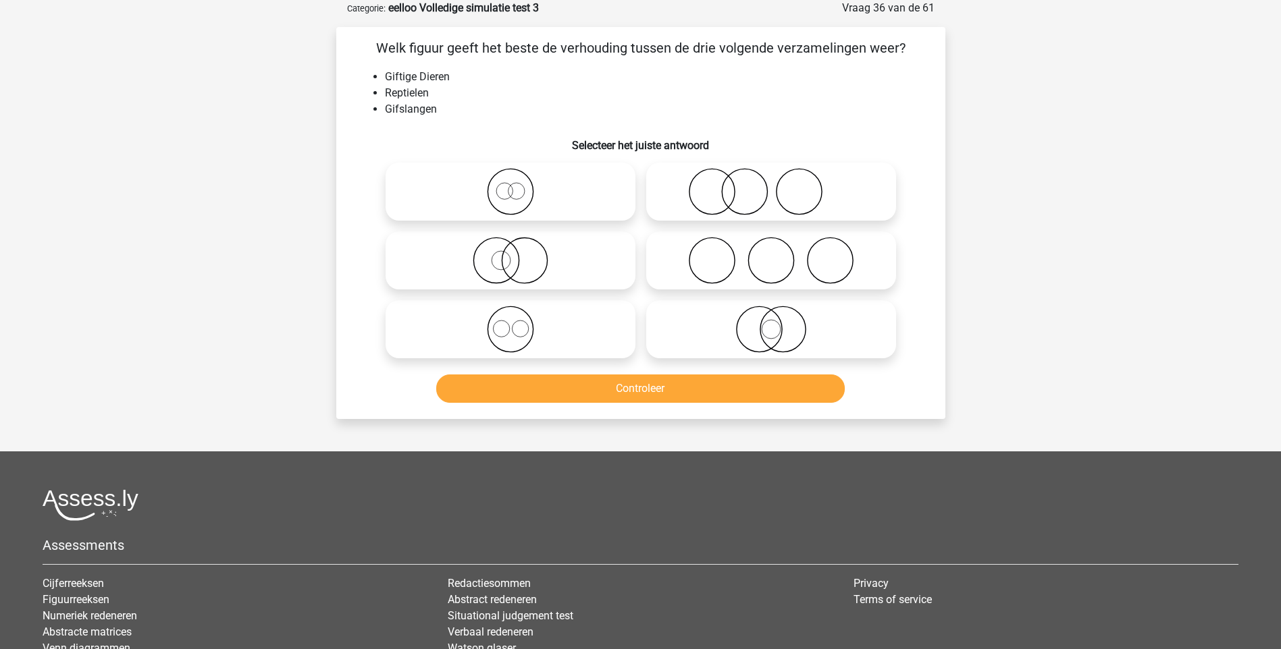
click at [513, 196] on icon at bounding box center [510, 191] width 239 height 47
click at [513, 185] on input "radio" at bounding box center [514, 180] width 9 height 9
radio input "true"
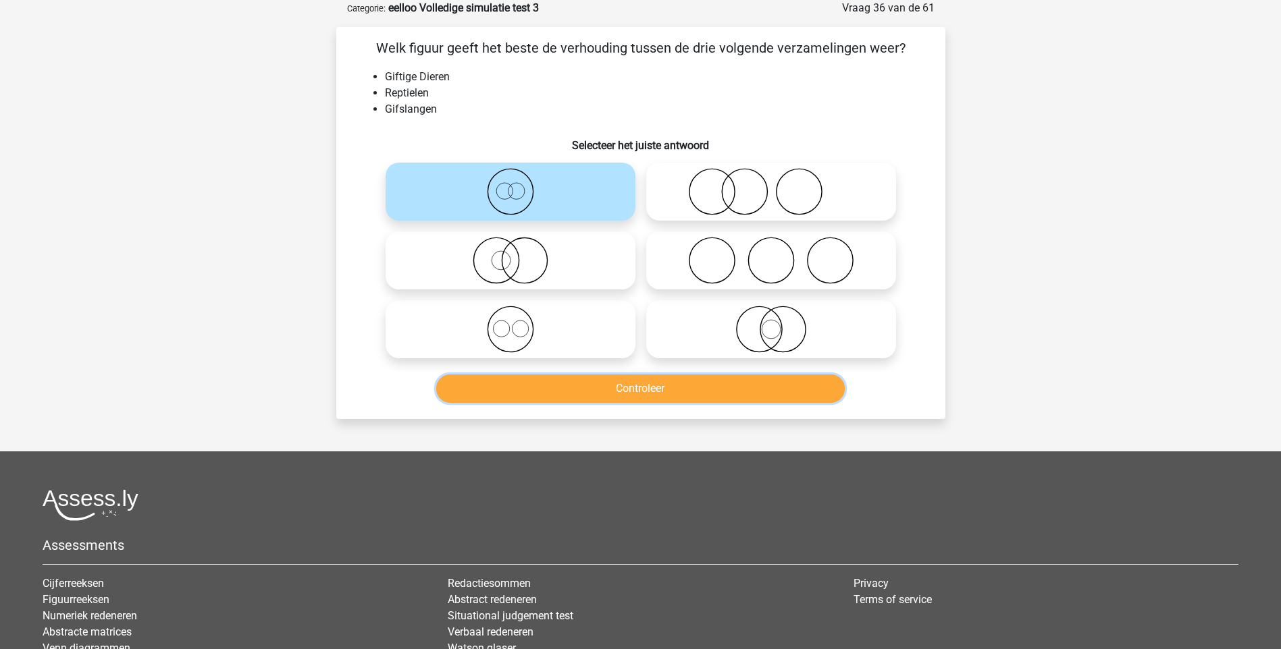
click at [664, 394] on button "Controleer" at bounding box center [640, 389] width 408 height 28
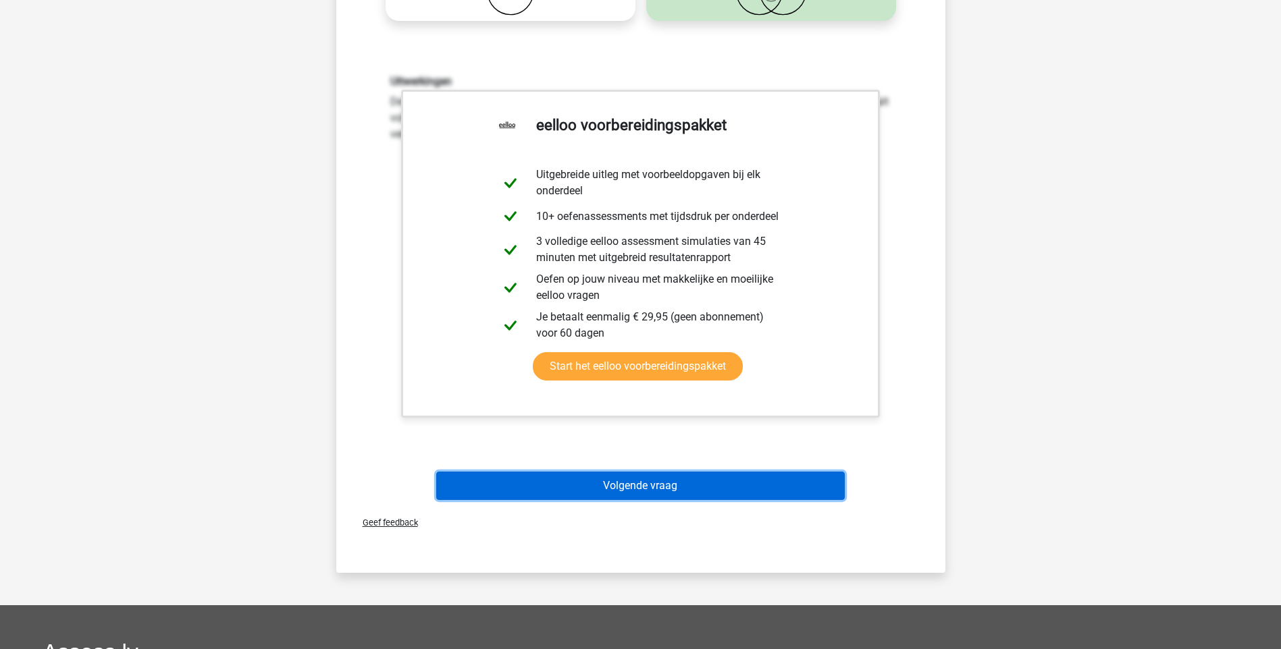
click at [627, 481] on button "Volgende vraag" at bounding box center [640, 486] width 408 height 28
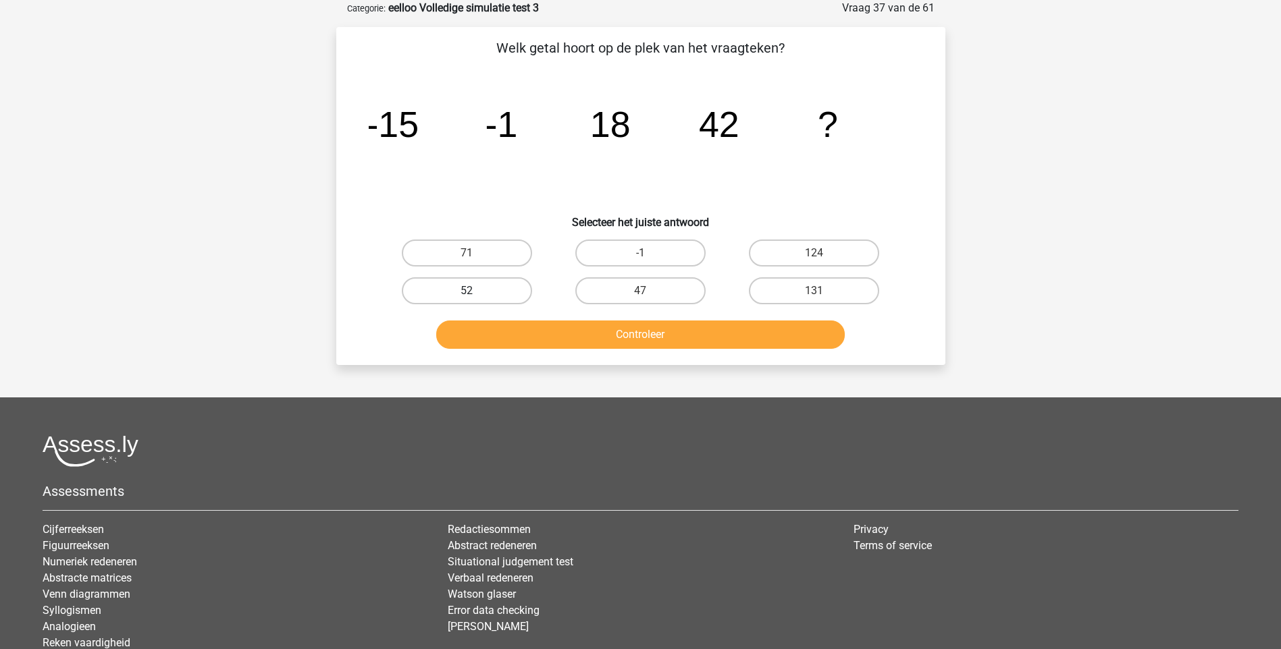
click at [464, 289] on label "52" at bounding box center [467, 290] width 130 height 27
click at [467, 291] on input "52" at bounding box center [471, 295] width 9 height 9
radio input "true"
click at [603, 341] on button "Controleer" at bounding box center [640, 335] width 408 height 28
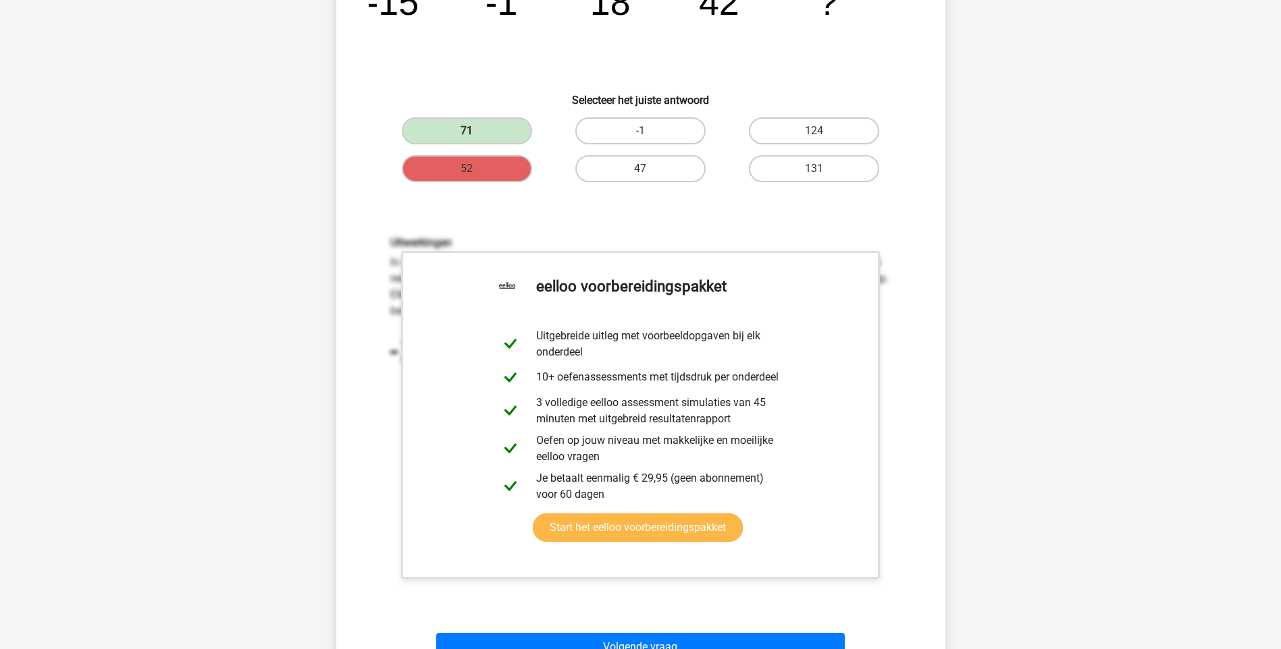
scroll to position [338, 0]
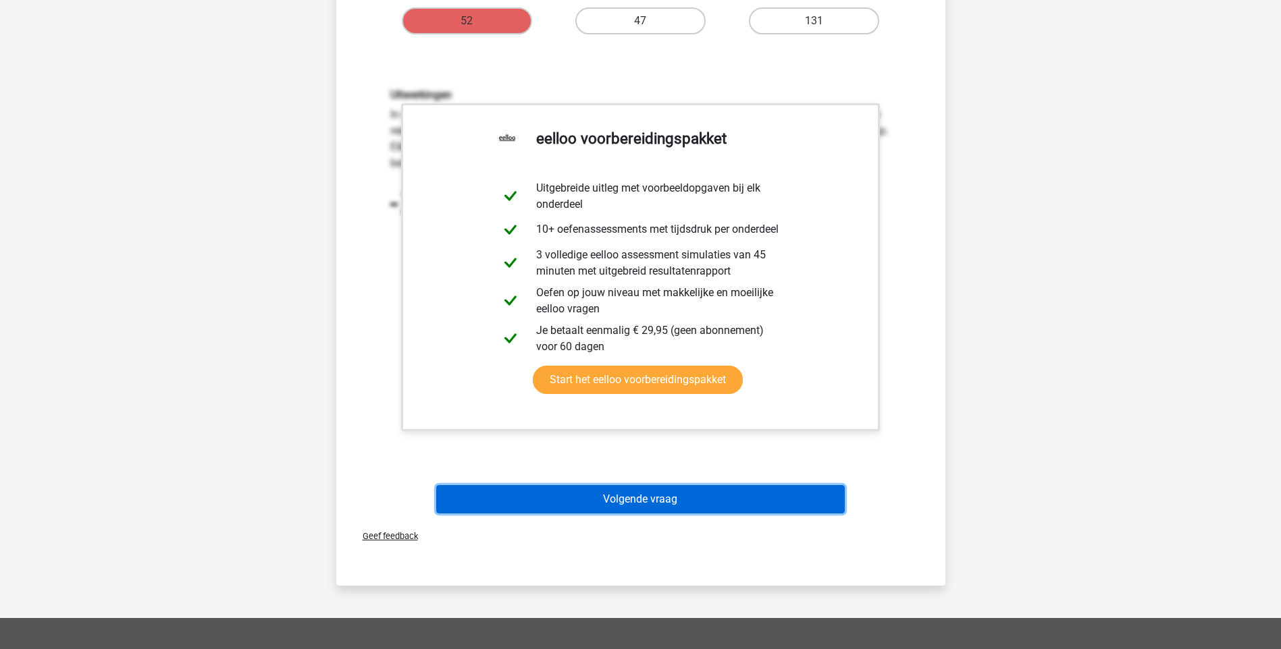
click at [661, 506] on button "Volgende vraag" at bounding box center [640, 499] width 408 height 28
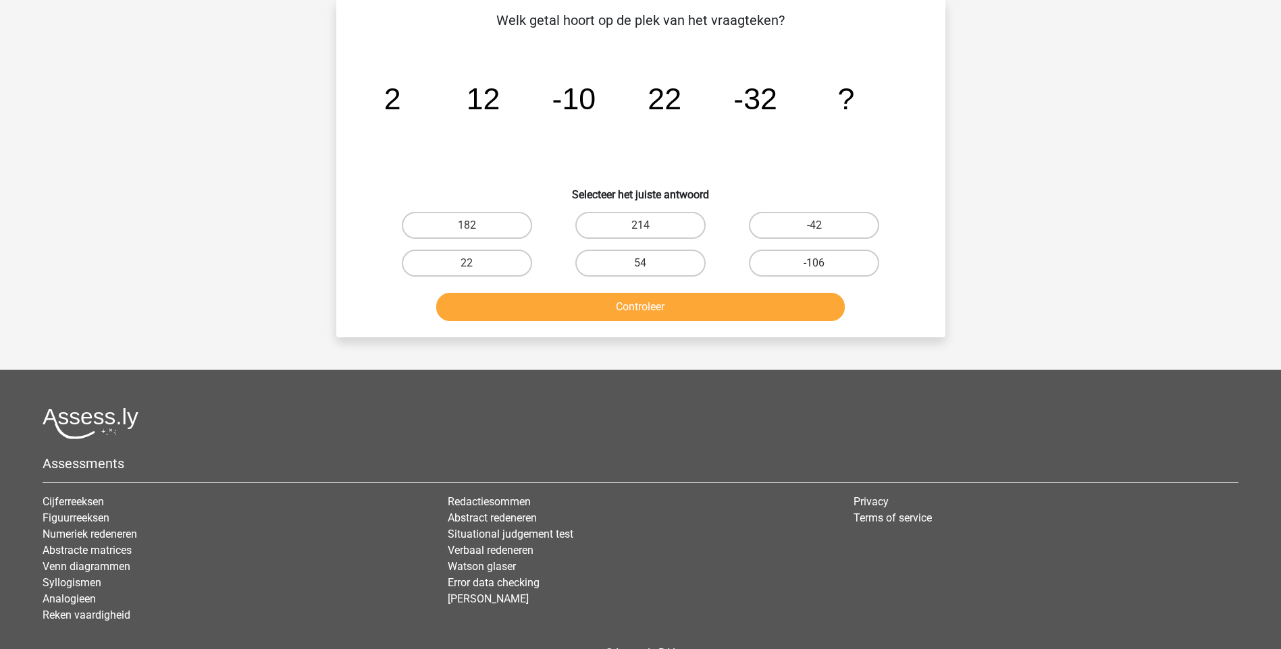
scroll to position [68, 0]
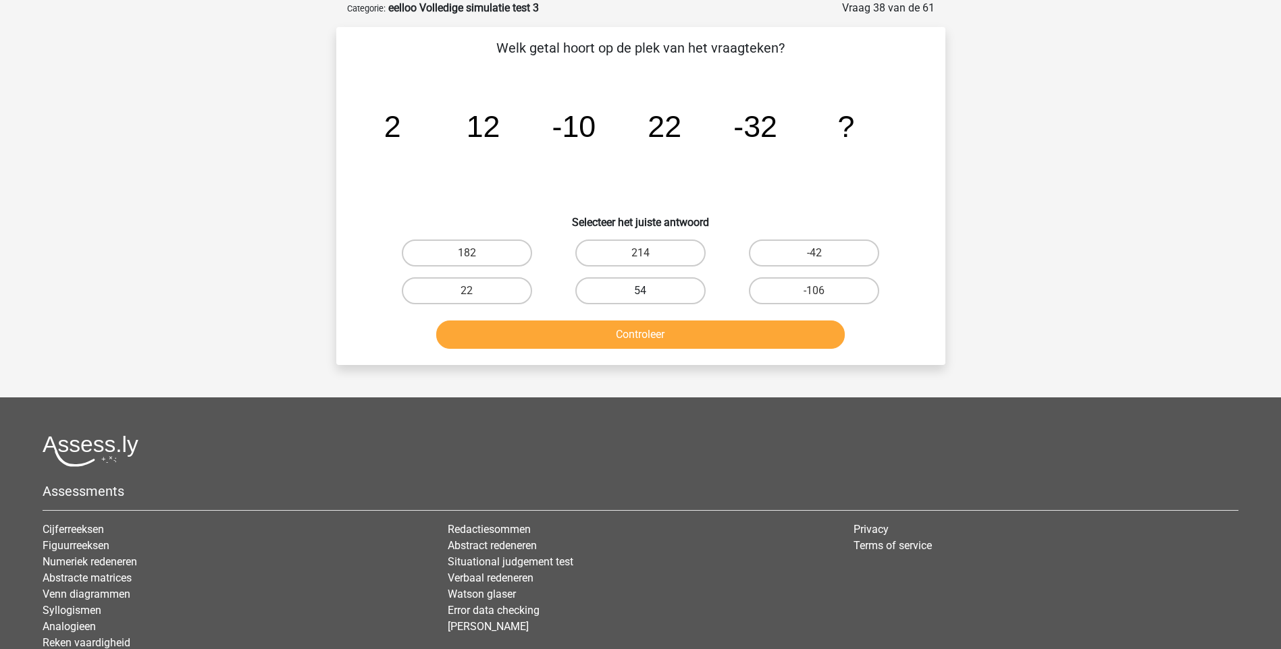
click at [627, 294] on label "54" at bounding box center [640, 290] width 130 height 27
click at [640, 294] on input "54" at bounding box center [644, 295] width 9 height 9
radio input "true"
click at [656, 339] on button "Controleer" at bounding box center [640, 335] width 408 height 28
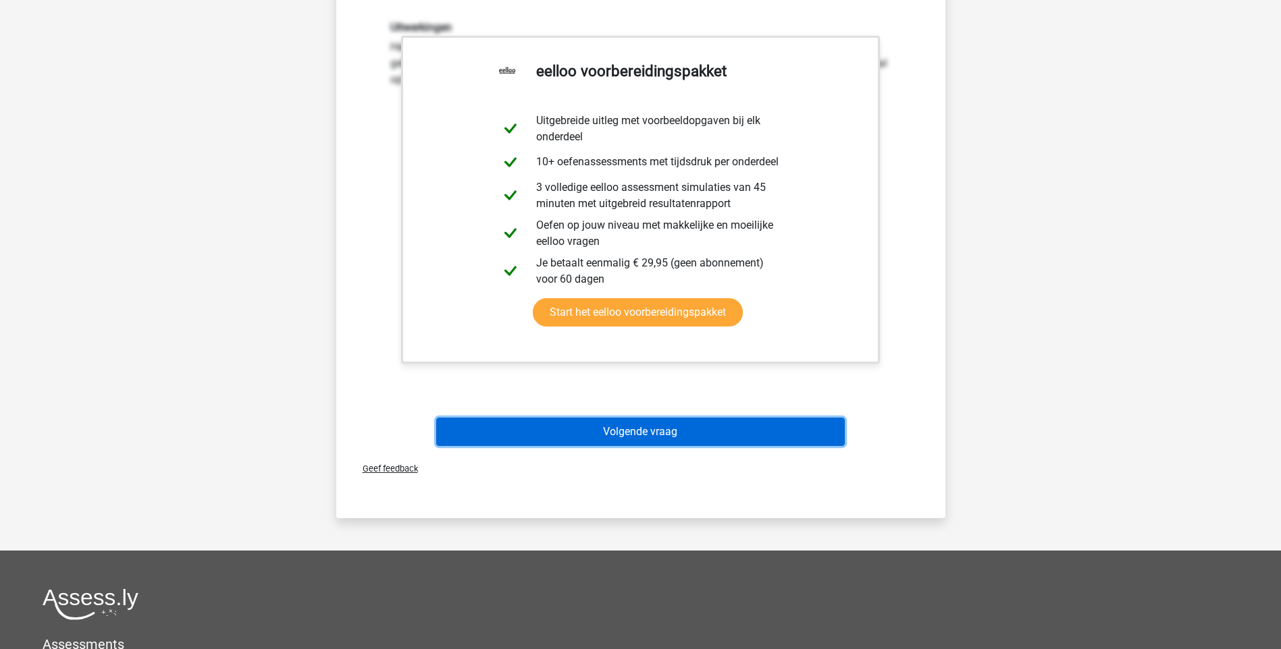
click at [618, 443] on button "Volgende vraag" at bounding box center [640, 432] width 408 height 28
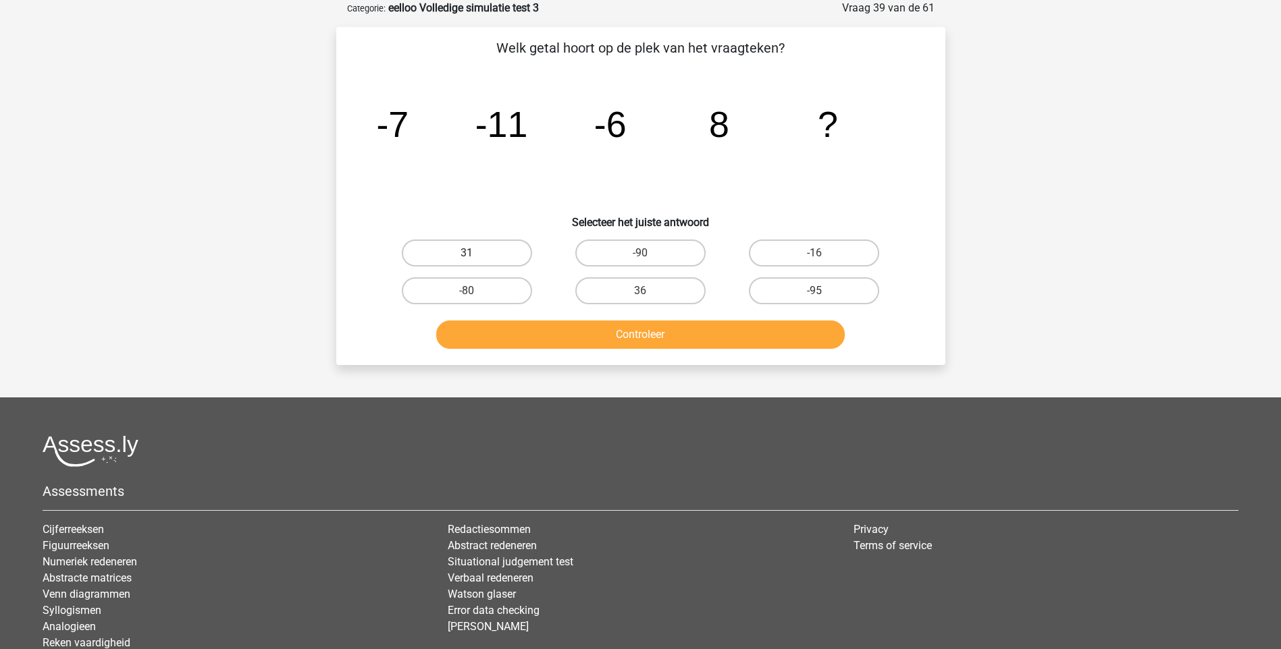
click at [508, 250] on label "31" at bounding box center [467, 253] width 130 height 27
click at [475, 253] on input "31" at bounding box center [471, 257] width 9 height 9
radio input "true"
click at [647, 337] on button "Controleer" at bounding box center [640, 335] width 408 height 28
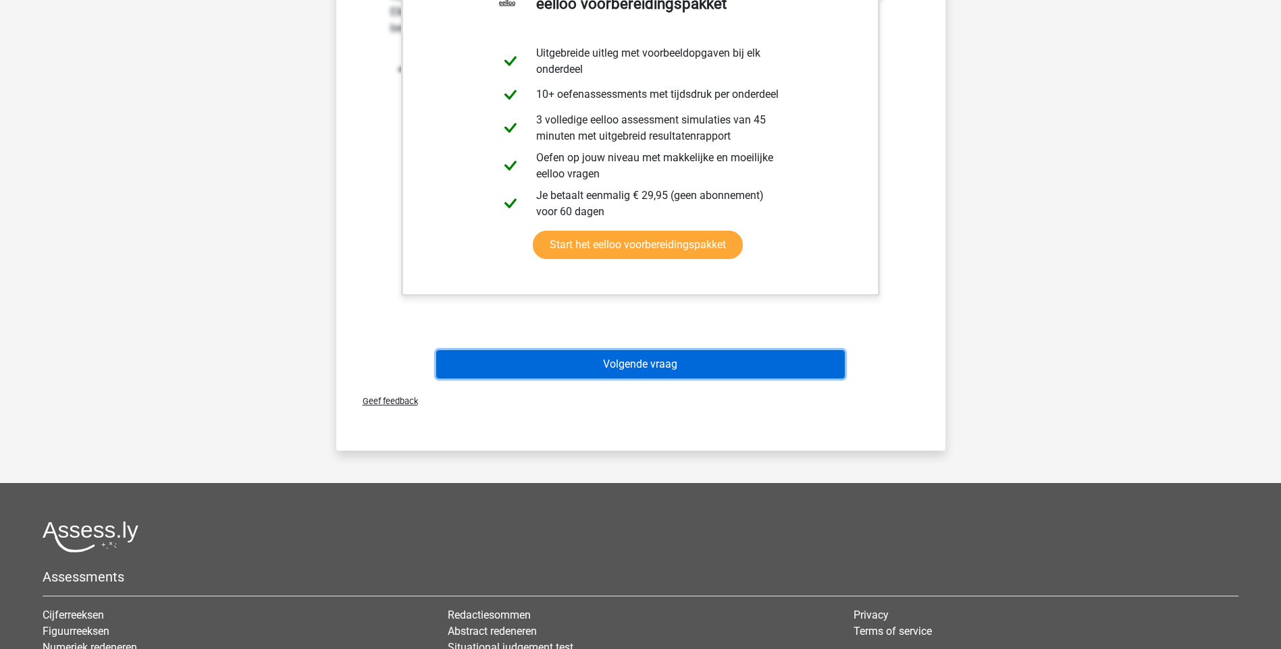
click at [667, 372] on button "Volgende vraag" at bounding box center [640, 364] width 408 height 28
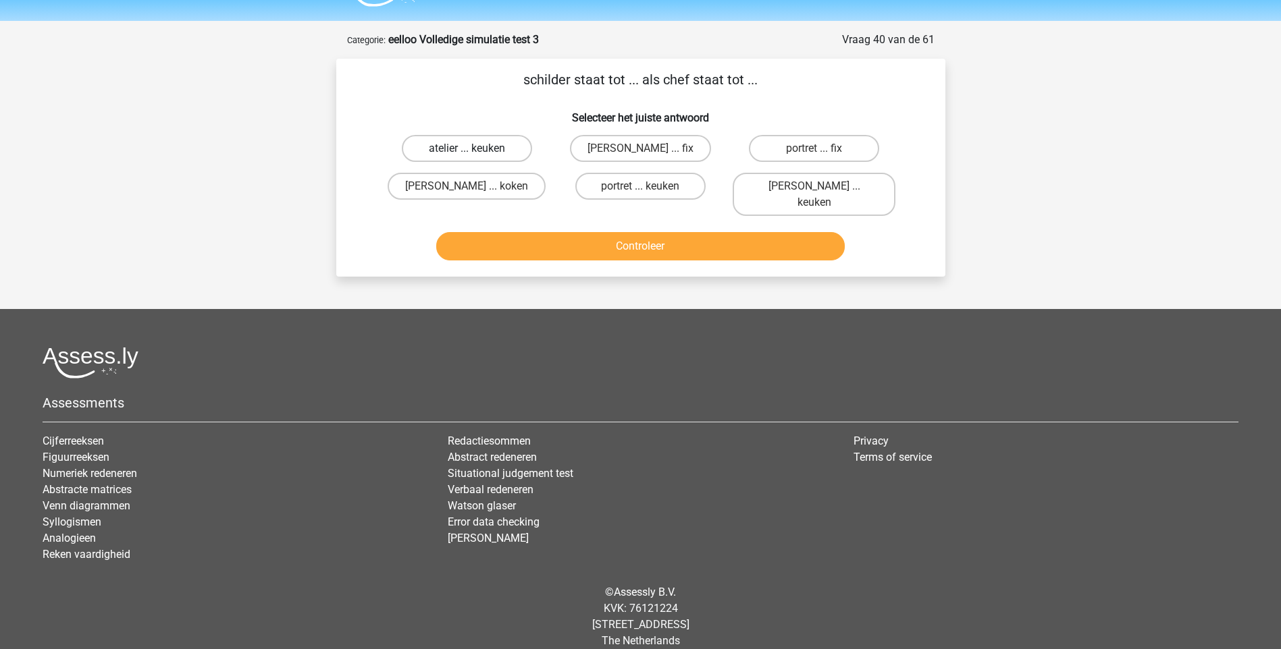
click at [438, 149] on label "atelier ... keuken" at bounding box center [467, 148] width 130 height 27
click at [467, 149] on input "atelier ... keuken" at bounding box center [471, 153] width 9 height 9
radio input "true"
click at [657, 233] on button "Controleer" at bounding box center [640, 246] width 408 height 28
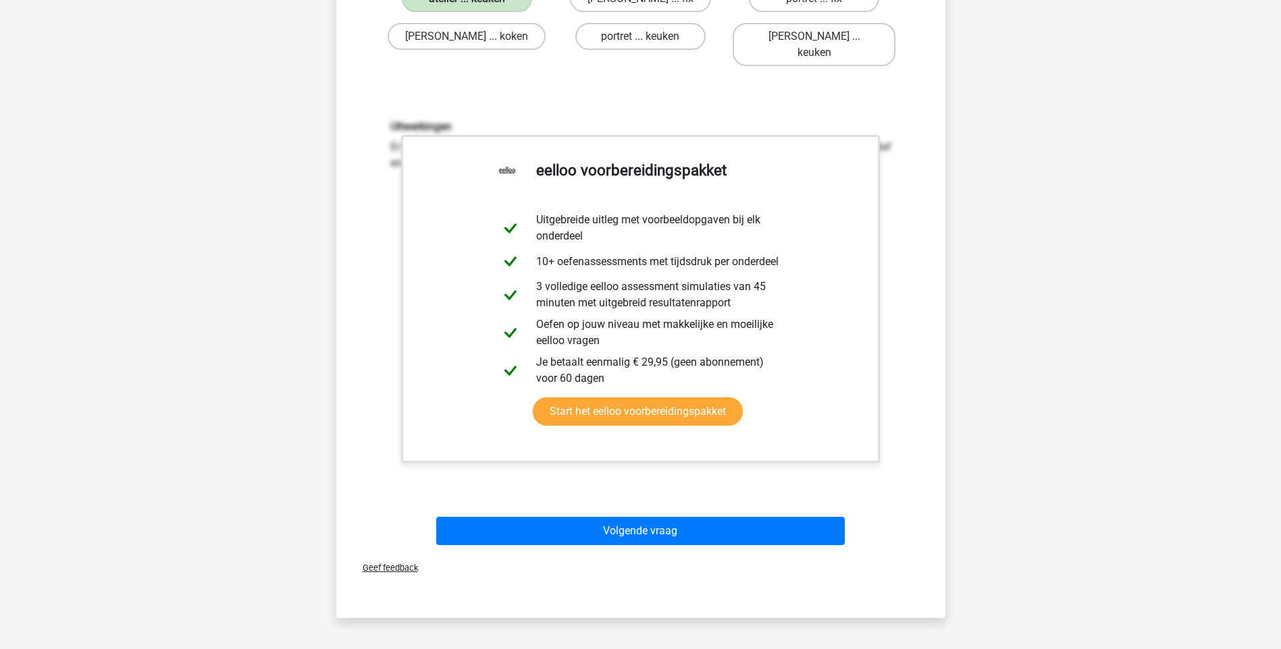
scroll to position [373, 0]
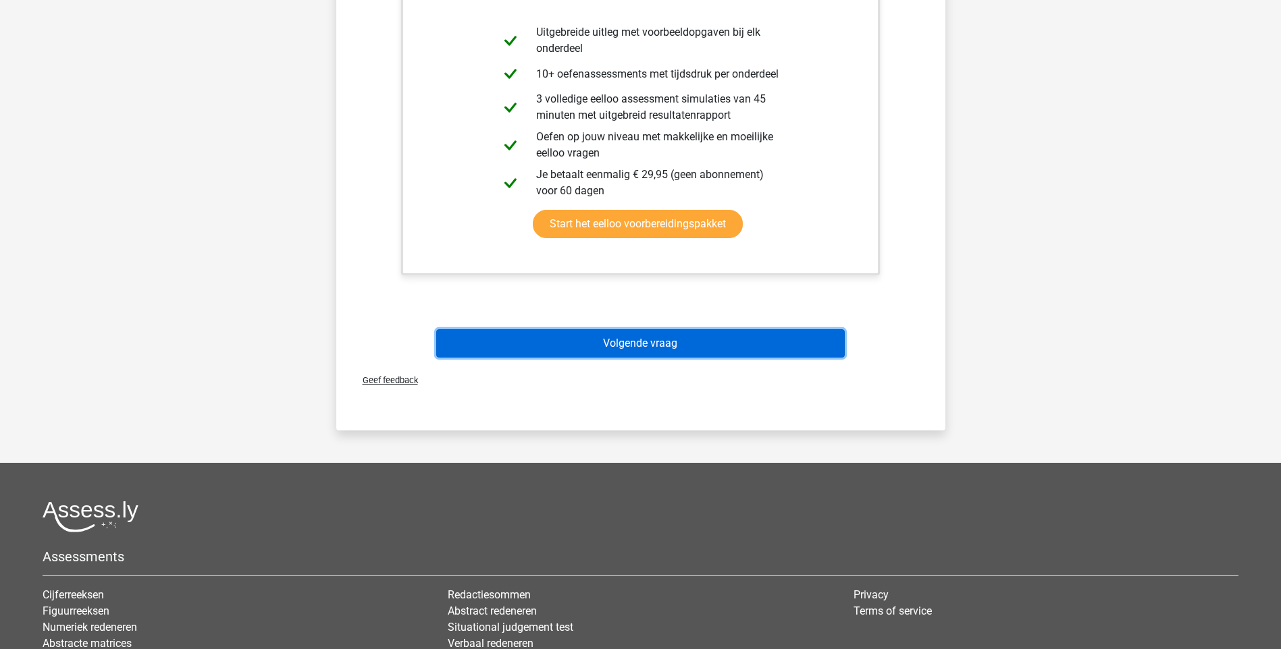
click at [601, 338] on button "Volgende vraag" at bounding box center [640, 343] width 408 height 28
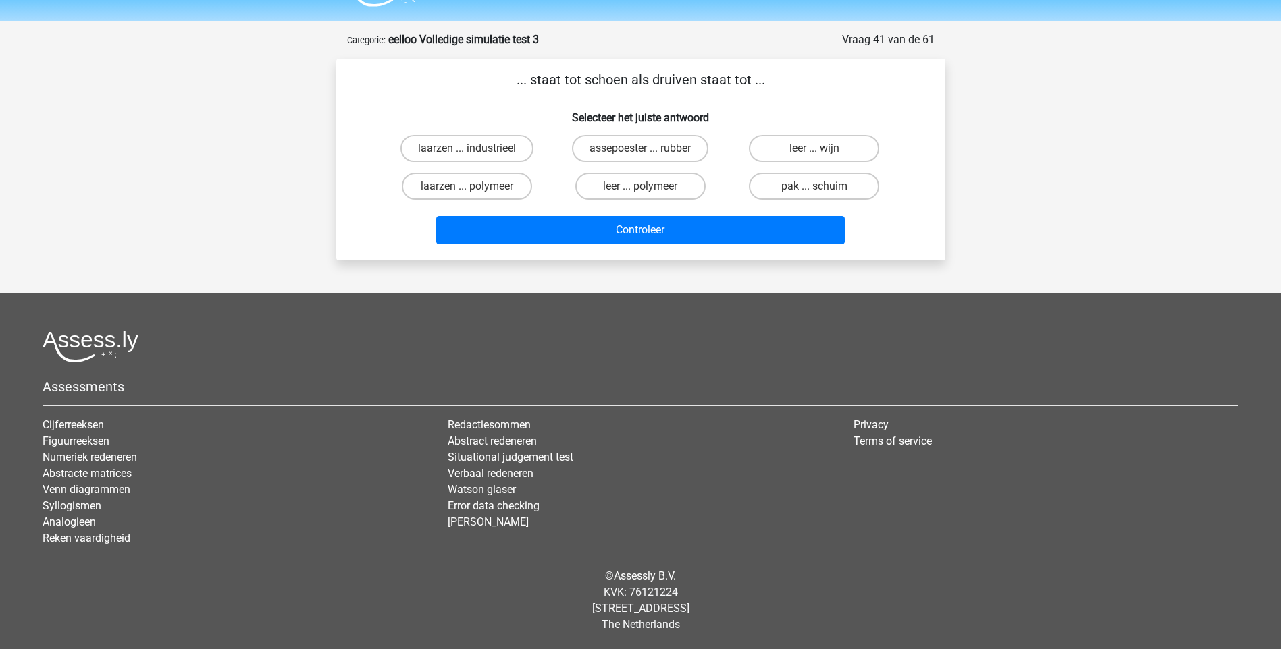
scroll to position [36, 0]
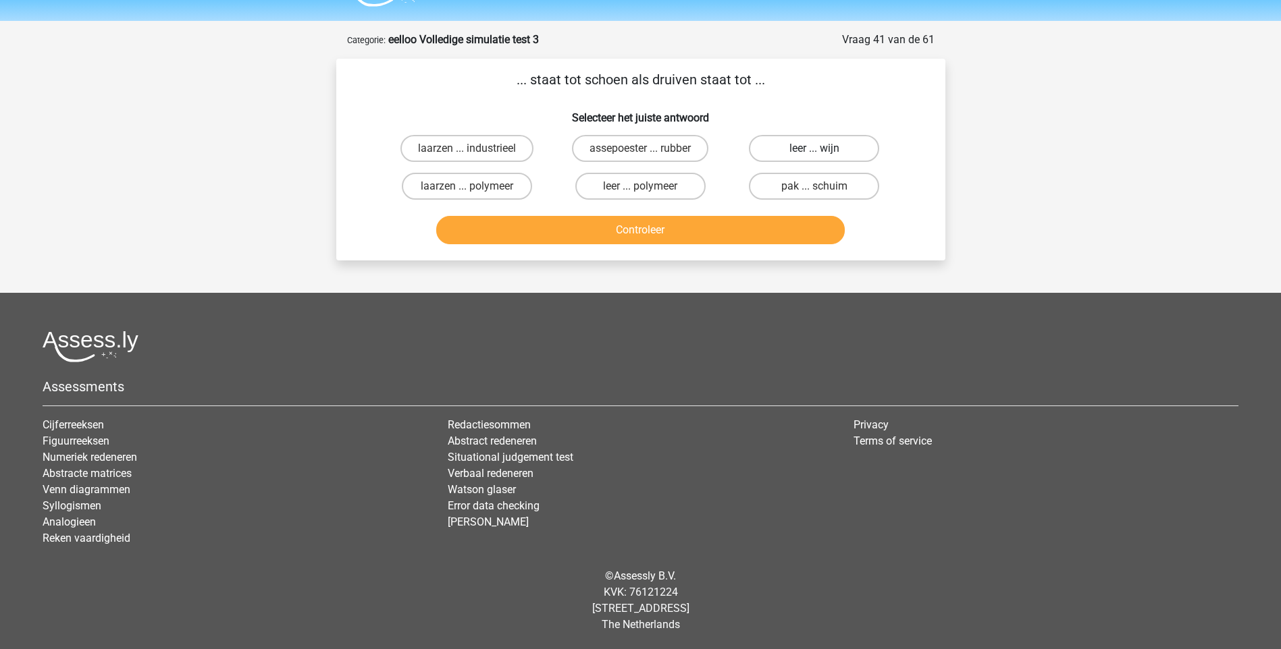
click at [797, 151] on label "leer ... wijn" at bounding box center [814, 148] width 130 height 27
click at [814, 151] on input "leer ... wijn" at bounding box center [818, 153] width 9 height 9
radio input "true"
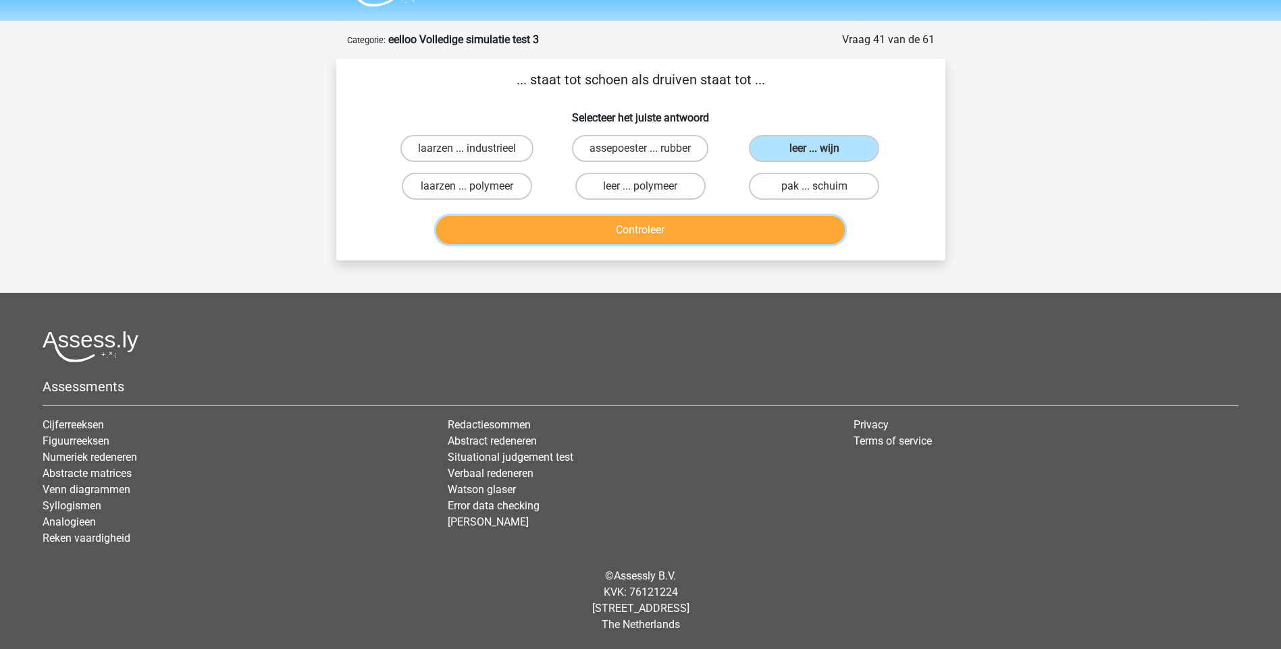
click at [638, 236] on button "Controleer" at bounding box center [640, 230] width 408 height 28
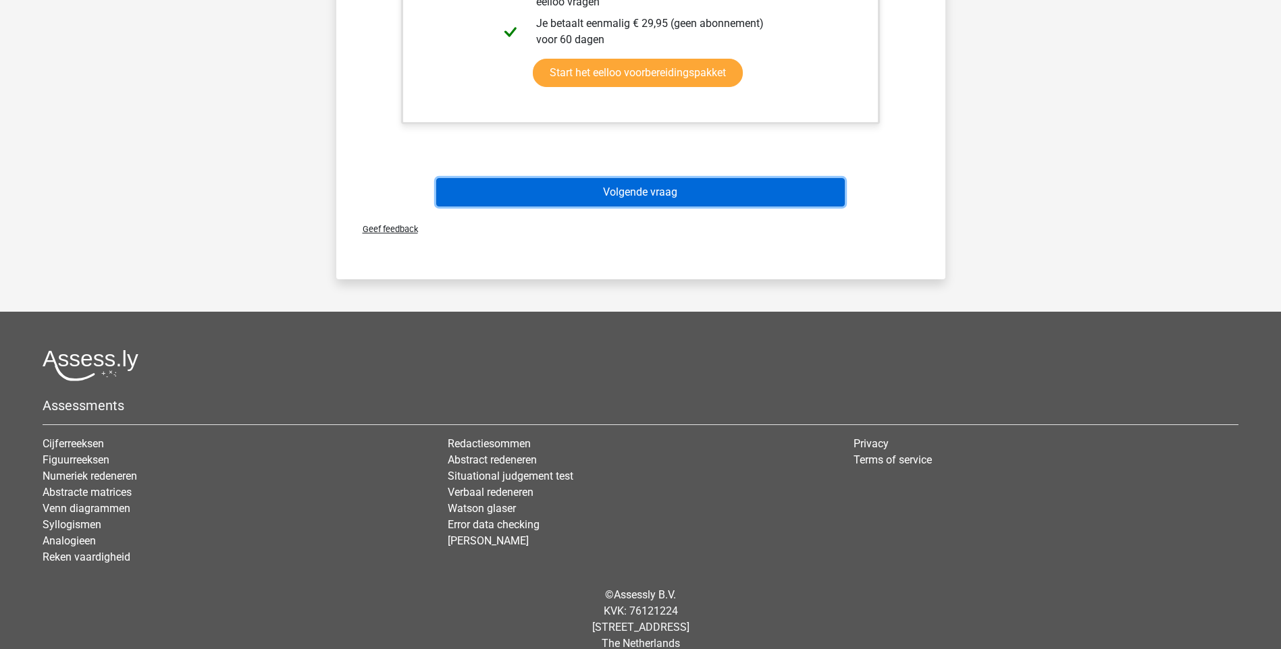
click at [616, 192] on button "Volgende vraag" at bounding box center [640, 192] width 408 height 28
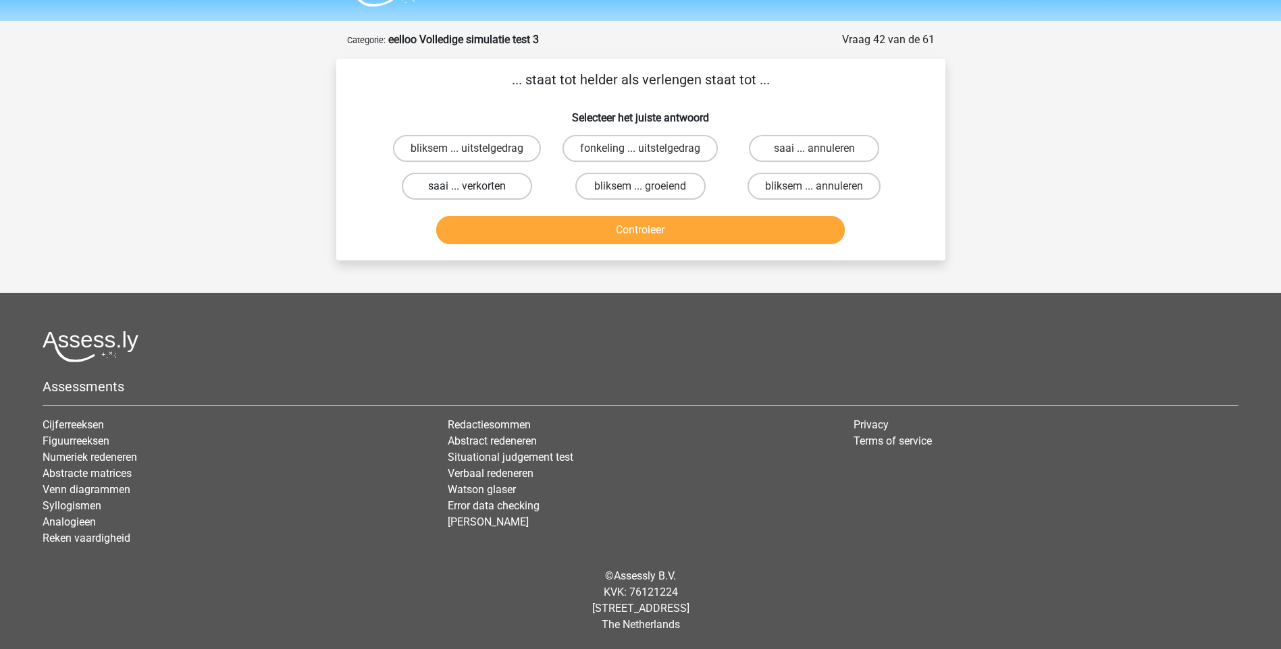
click at [444, 190] on label "saai ... verkorten" at bounding box center [467, 186] width 130 height 27
click at [467, 190] on input "saai ... verkorten" at bounding box center [471, 190] width 9 height 9
radio input "true"
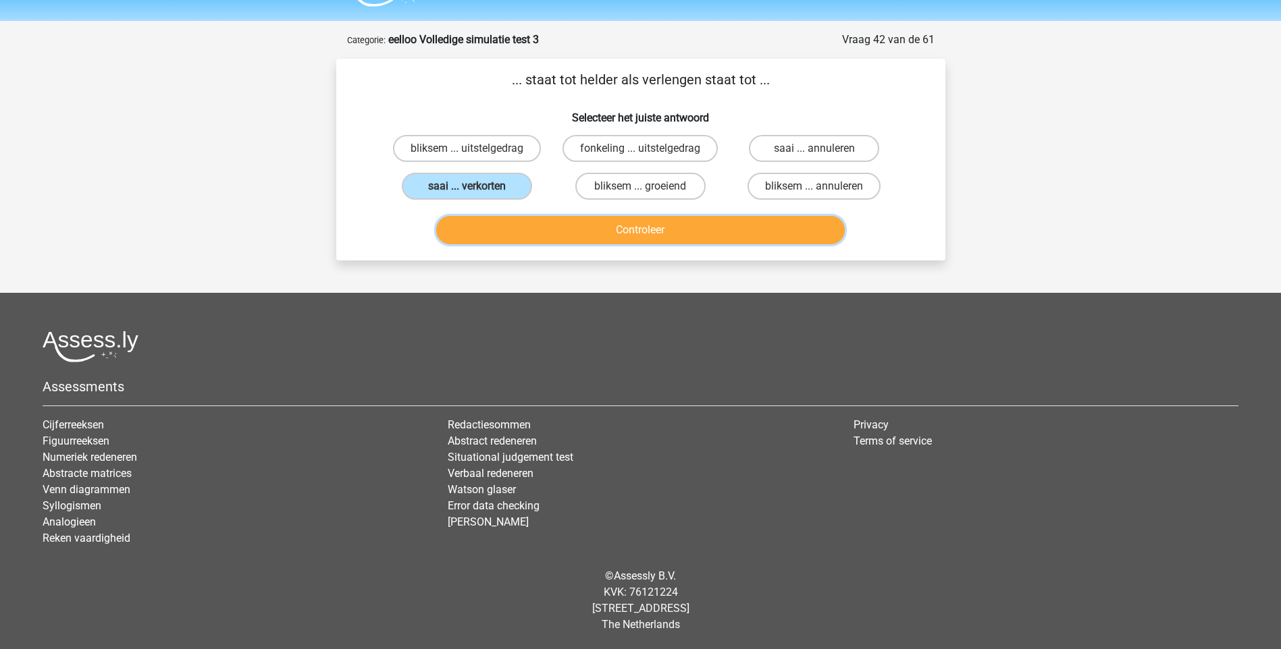
click at [616, 222] on button "Controleer" at bounding box center [640, 230] width 408 height 28
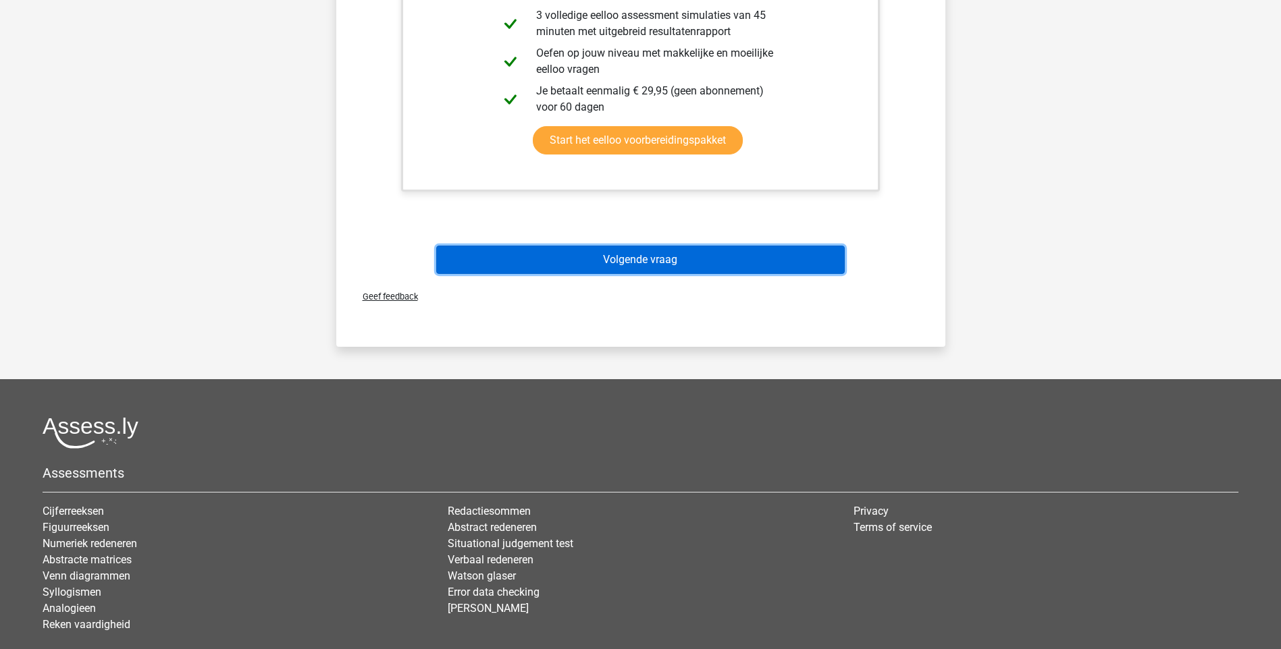
click at [606, 261] on button "Volgende vraag" at bounding box center [640, 260] width 408 height 28
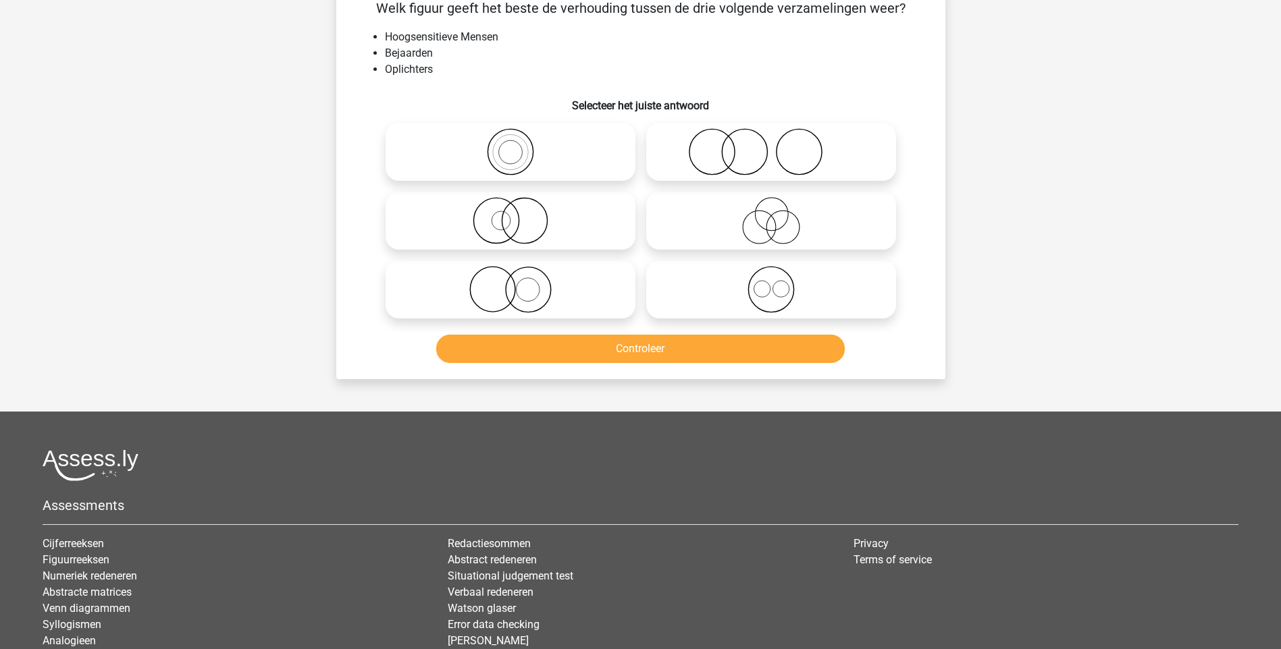
scroll to position [68, 0]
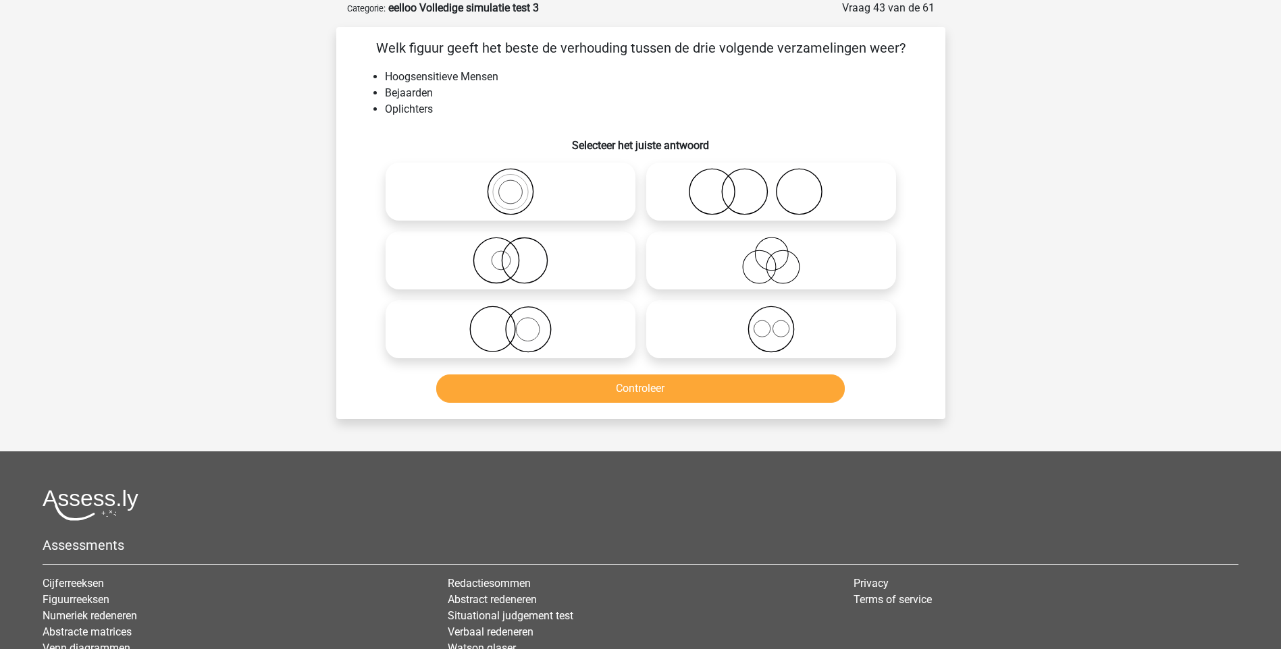
click at [772, 261] on icon at bounding box center [771, 260] width 239 height 47
click at [772, 254] on input "radio" at bounding box center [775, 249] width 9 height 9
radio input "true"
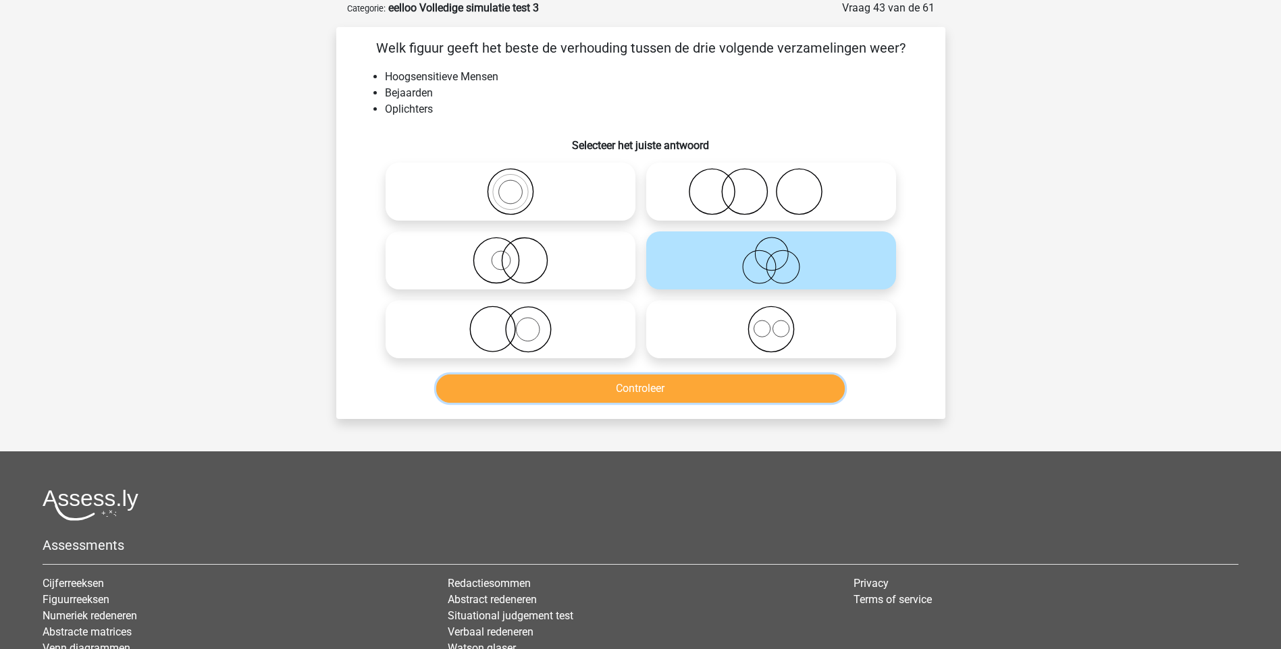
click at [738, 392] on button "Controleer" at bounding box center [640, 389] width 408 height 28
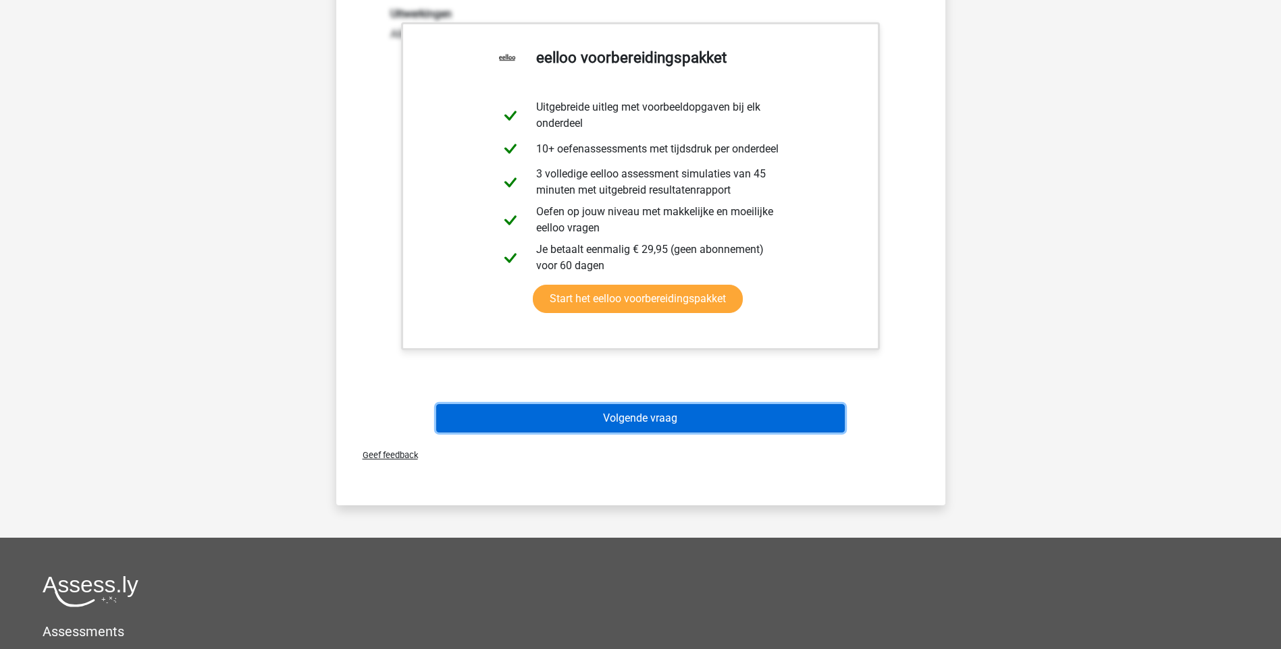
click at [650, 425] on button "Volgende vraag" at bounding box center [640, 418] width 408 height 28
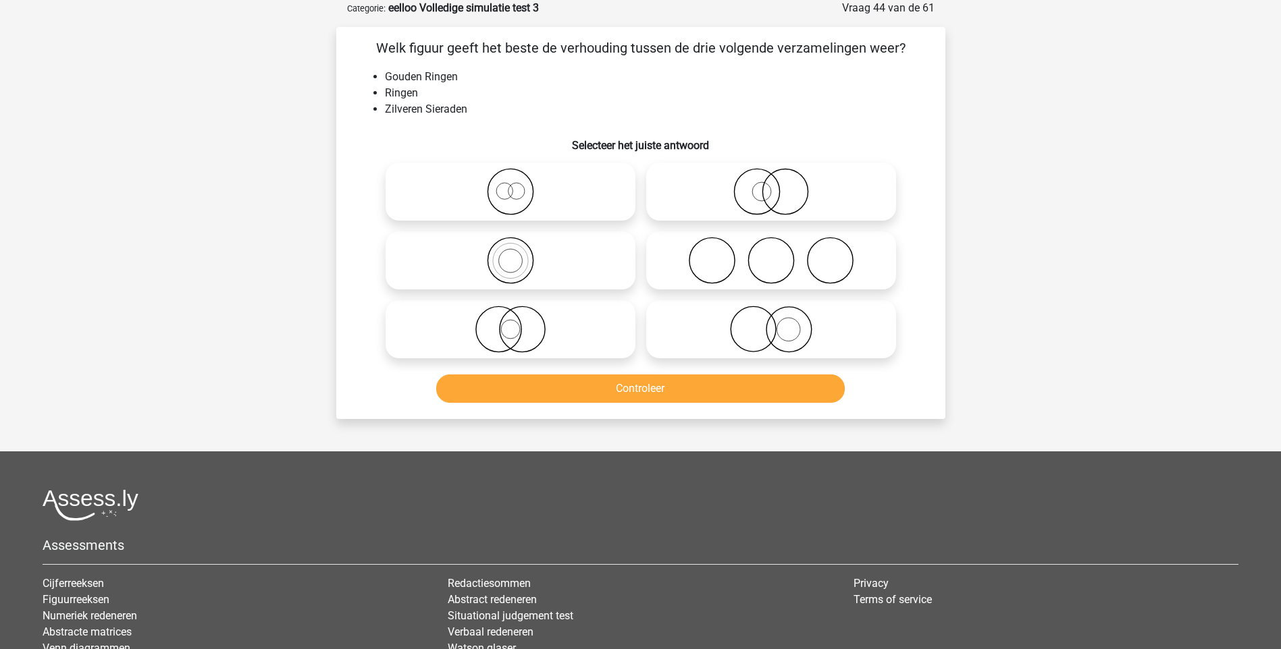
click at [780, 336] on icon at bounding box center [771, 329] width 239 height 47
click at [780, 323] on input "radio" at bounding box center [775, 318] width 9 height 9
radio input "true"
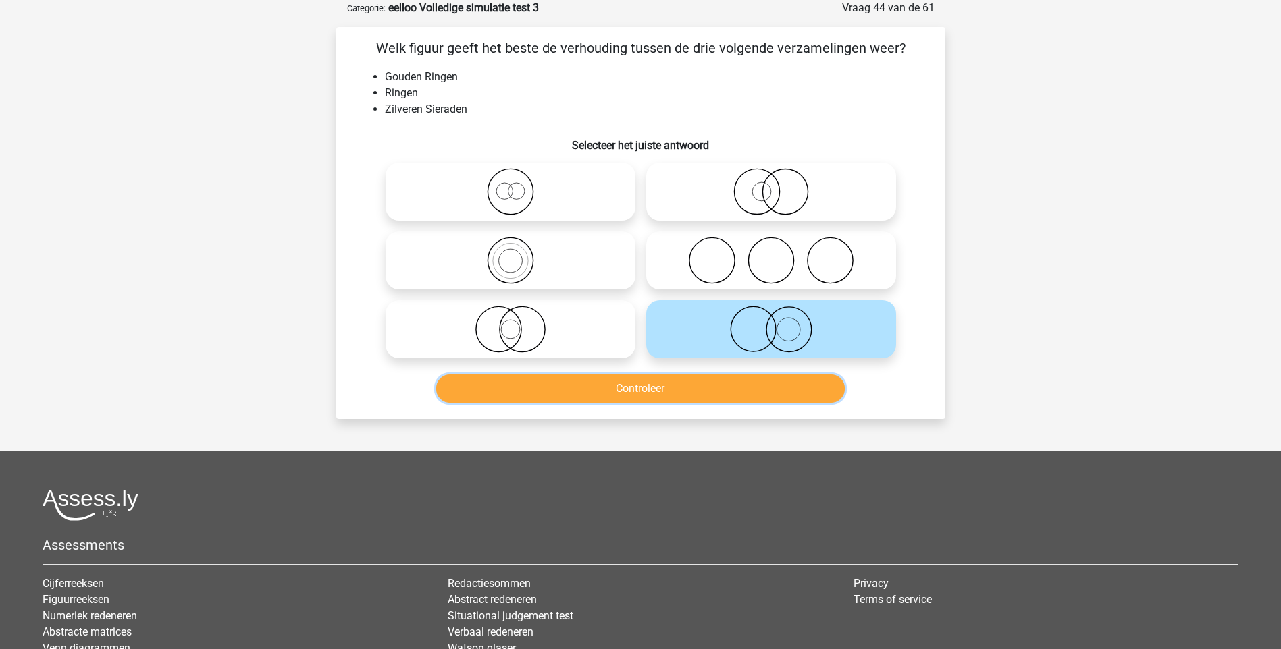
click at [647, 392] on button "Controleer" at bounding box center [640, 389] width 408 height 28
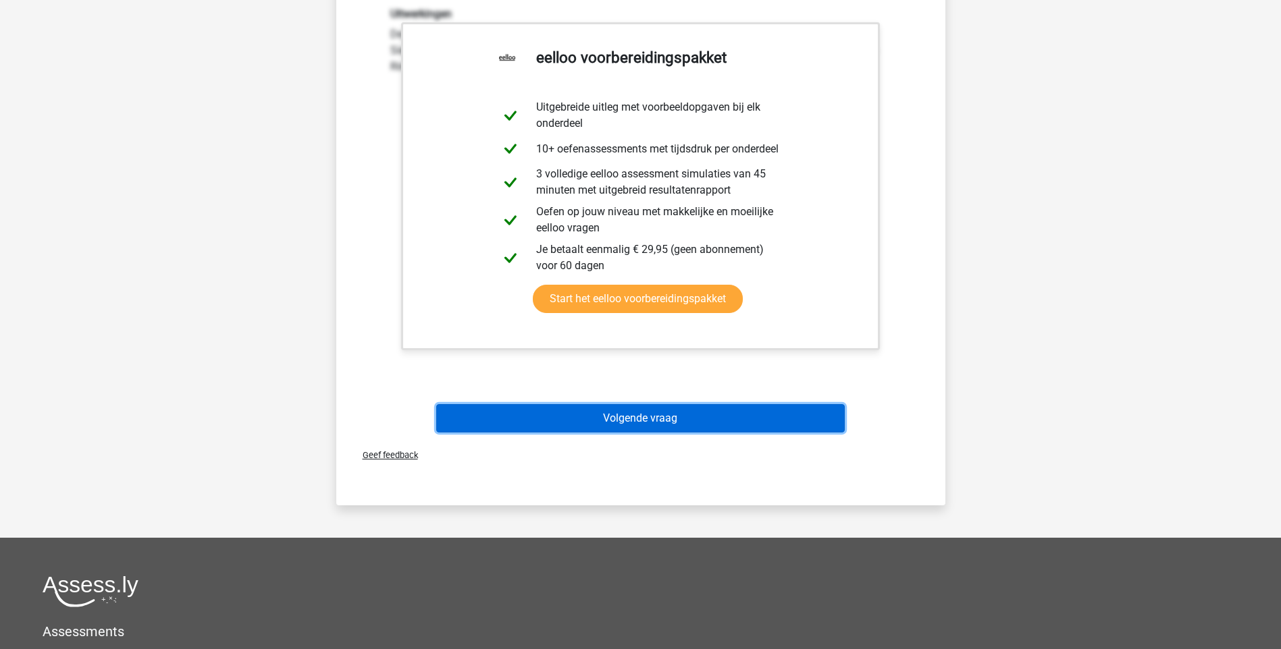
click at [656, 419] on button "Volgende vraag" at bounding box center [640, 418] width 408 height 28
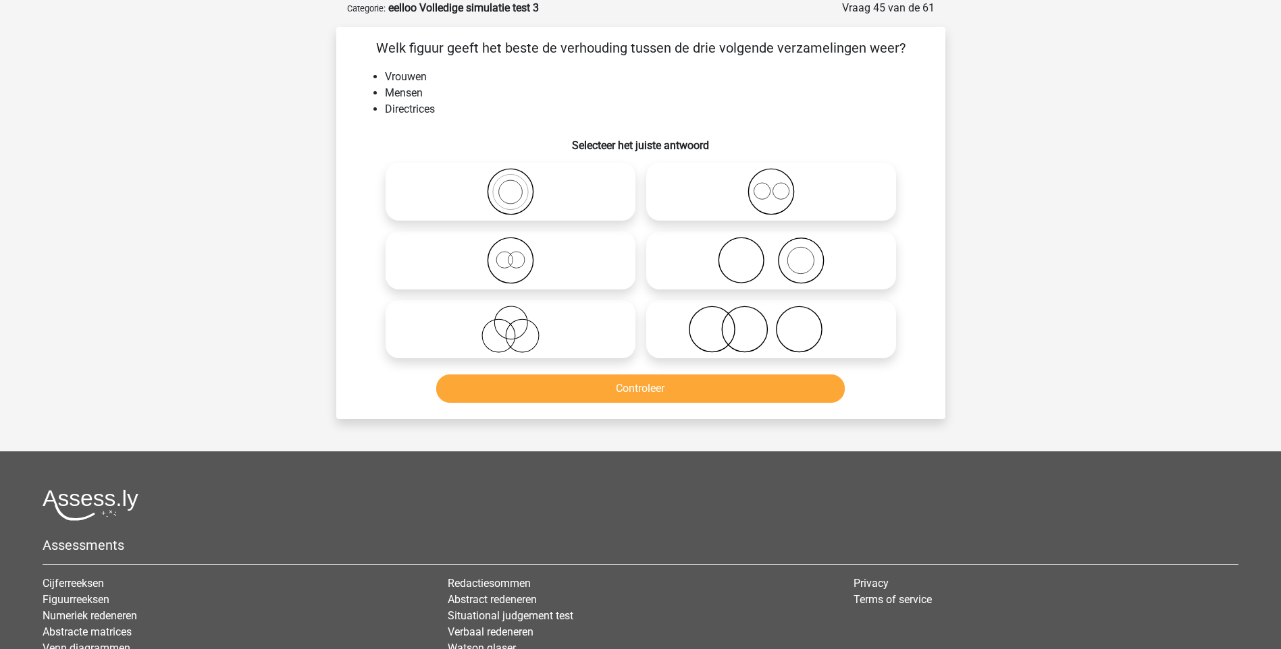
click at [514, 263] on icon at bounding box center [510, 260] width 239 height 47
click at [514, 254] on input "radio" at bounding box center [514, 249] width 9 height 9
radio input "true"
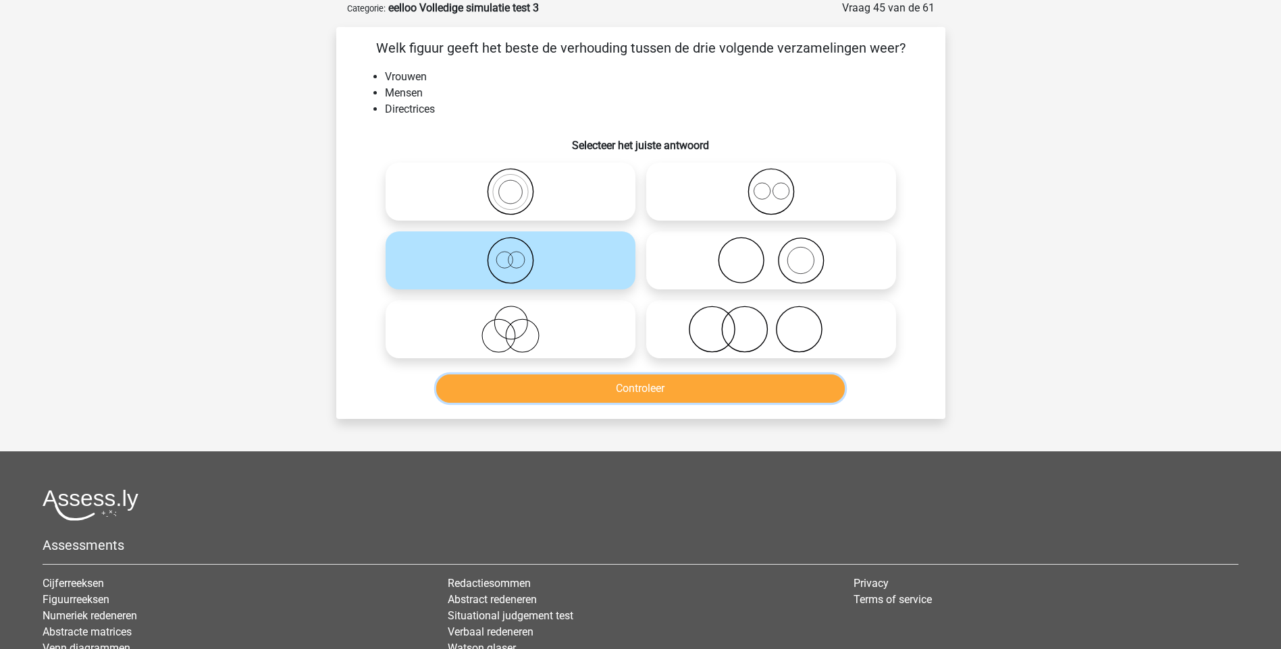
click at [633, 383] on button "Controleer" at bounding box center [640, 389] width 408 height 28
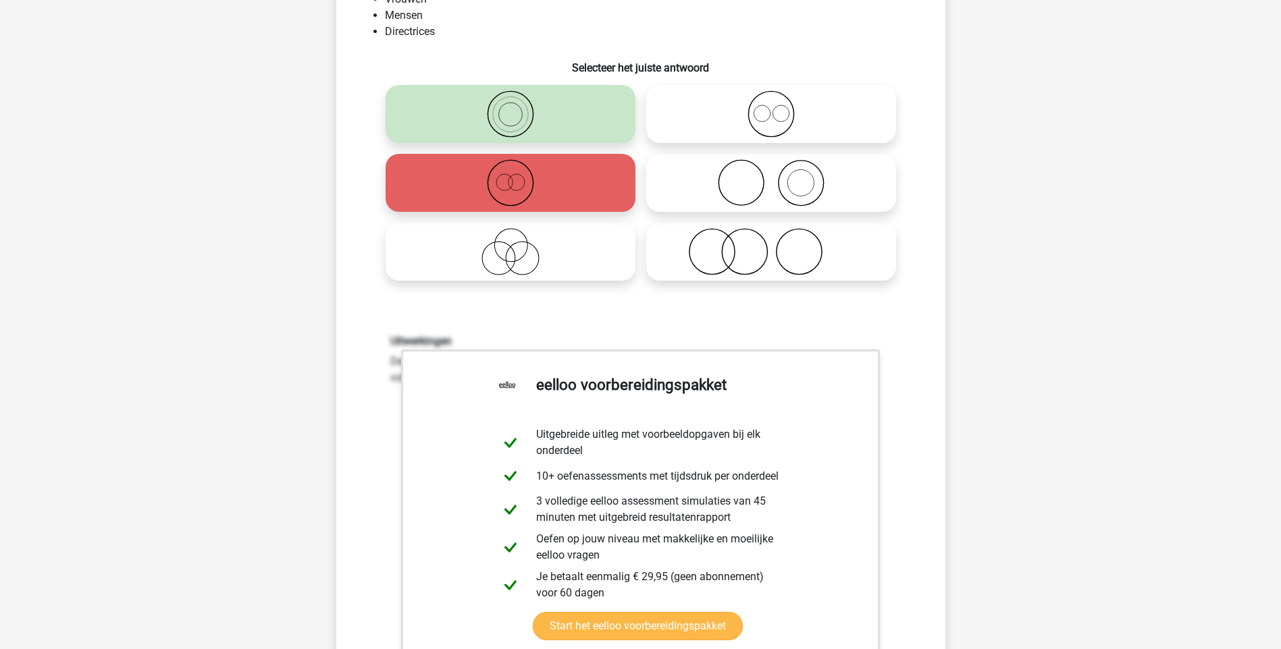
scroll to position [540, 0]
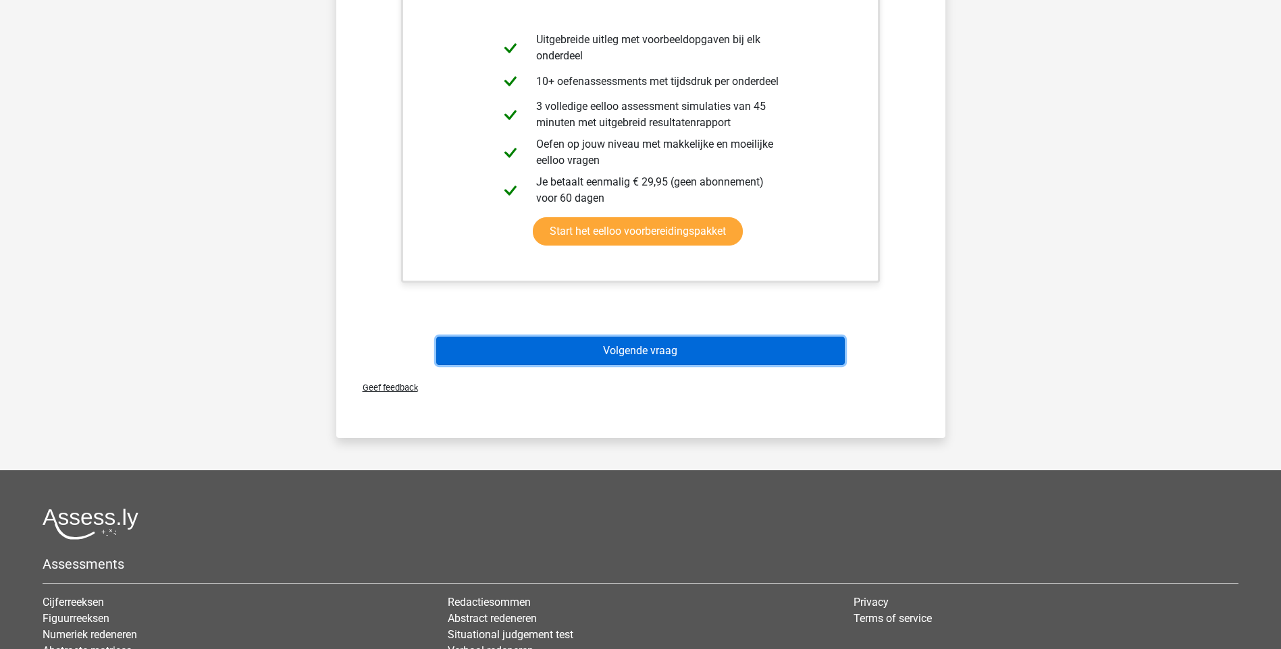
click at [613, 363] on button "Volgende vraag" at bounding box center [640, 351] width 408 height 28
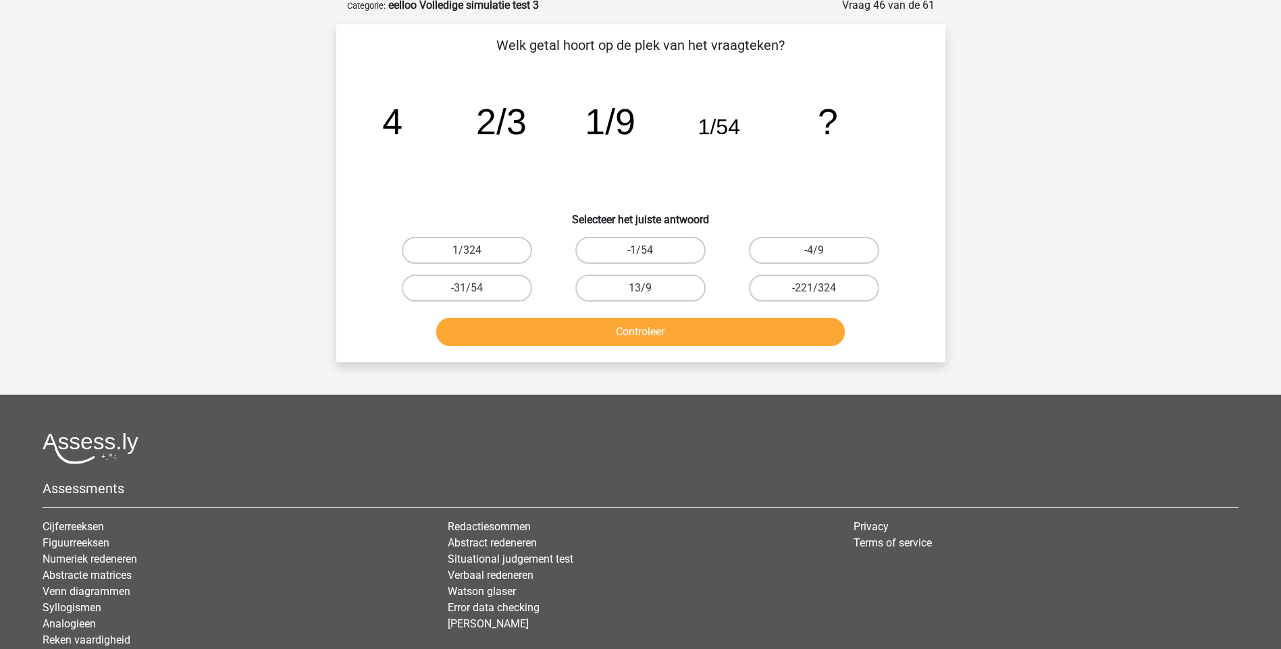
scroll to position [68, 0]
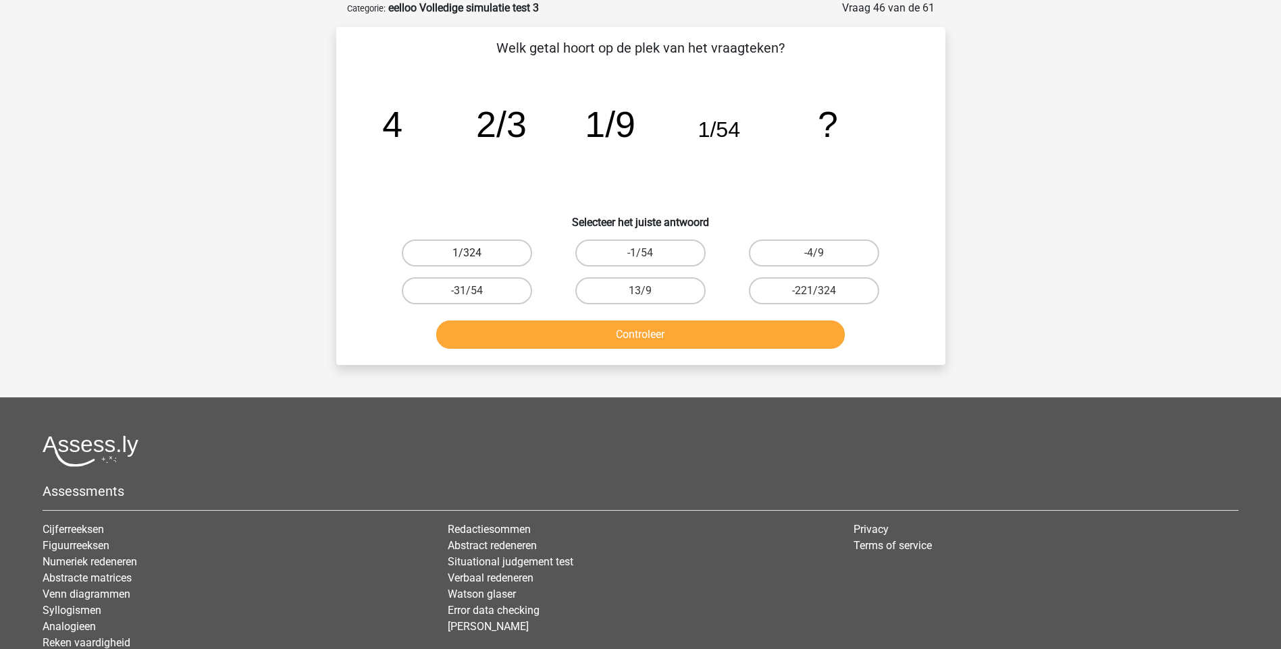
click at [512, 254] on label "1/324" at bounding box center [467, 253] width 130 height 27
click at [475, 254] on input "1/324" at bounding box center [471, 257] width 9 height 9
radio input "true"
click at [639, 335] on button "Controleer" at bounding box center [640, 335] width 408 height 28
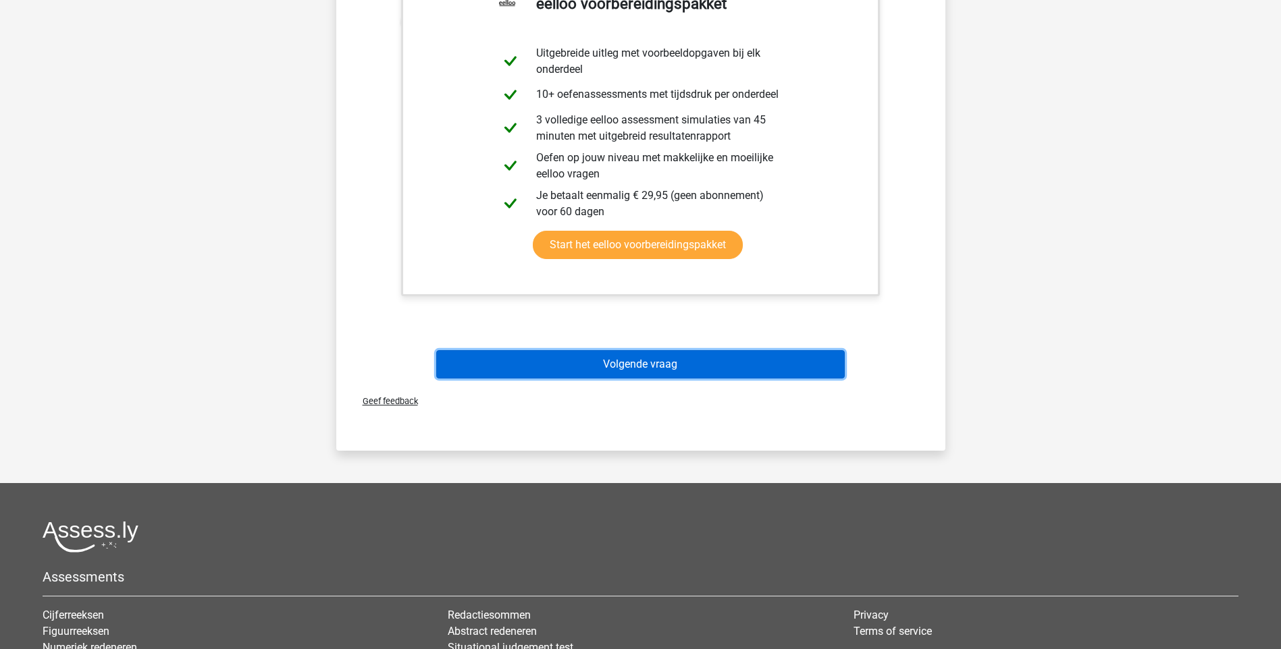
click at [652, 369] on button "Volgende vraag" at bounding box center [640, 364] width 408 height 28
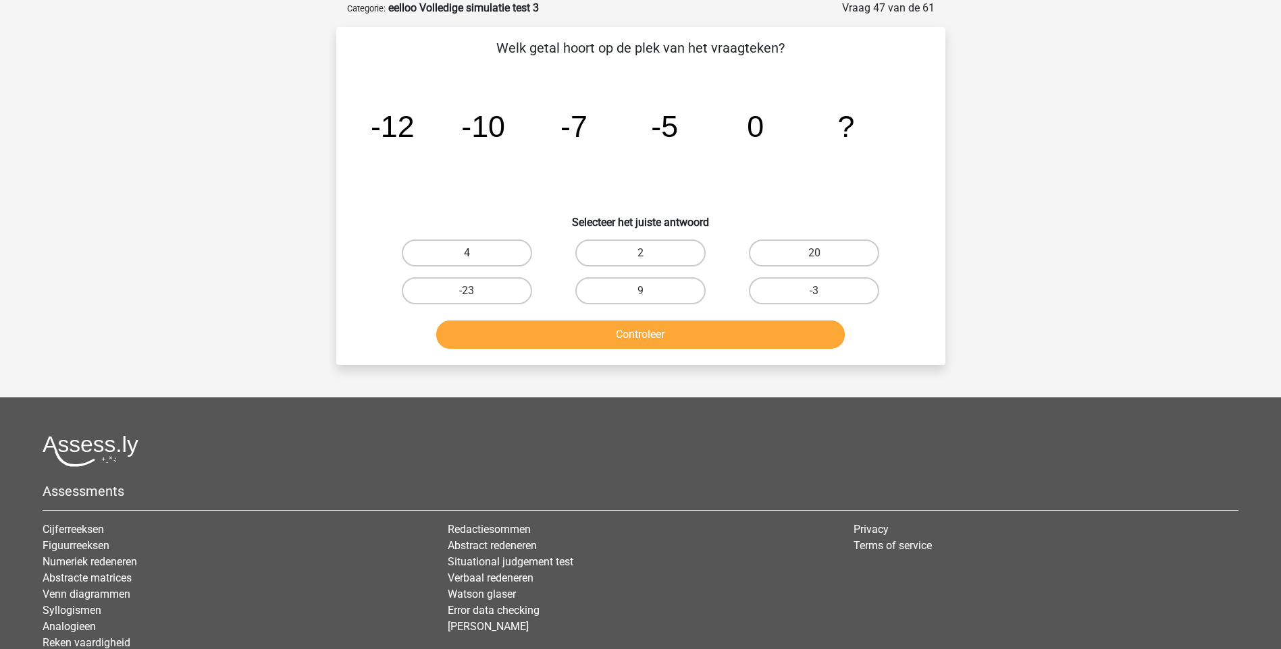
click at [504, 253] on label "4" at bounding box center [467, 253] width 130 height 27
click at [475, 253] on input "4" at bounding box center [471, 257] width 9 height 9
radio input "true"
click at [652, 324] on button "Controleer" at bounding box center [640, 335] width 408 height 28
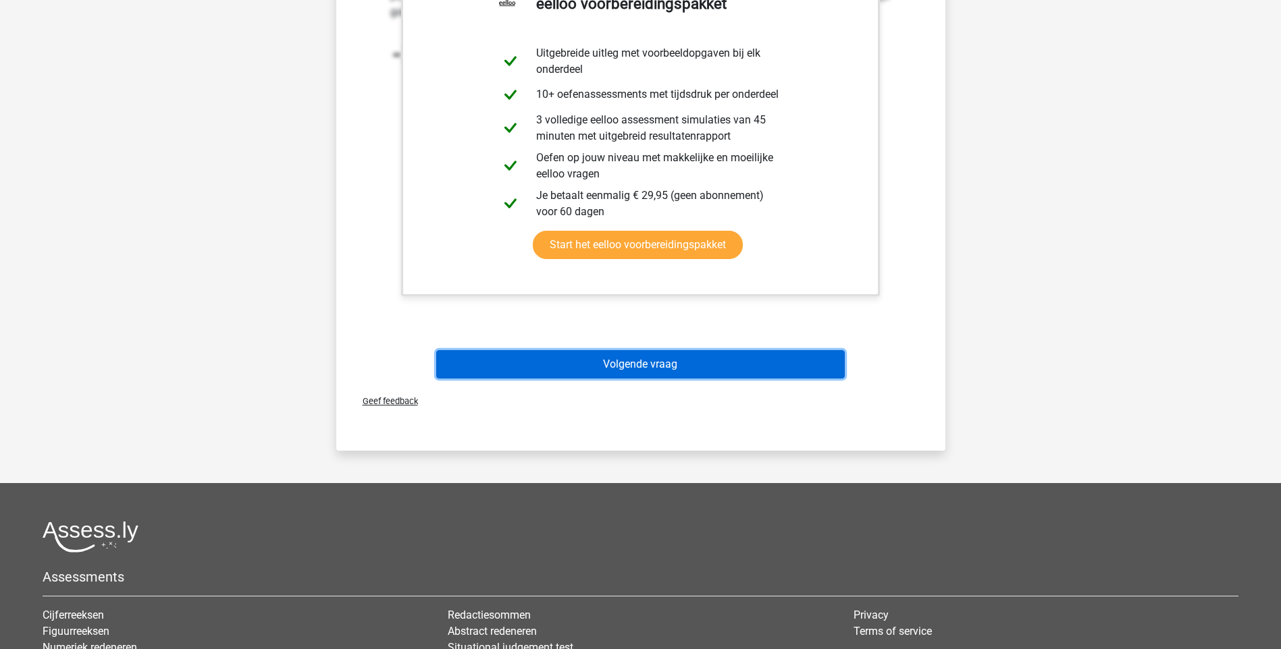
click at [670, 363] on button "Volgende vraag" at bounding box center [640, 364] width 408 height 28
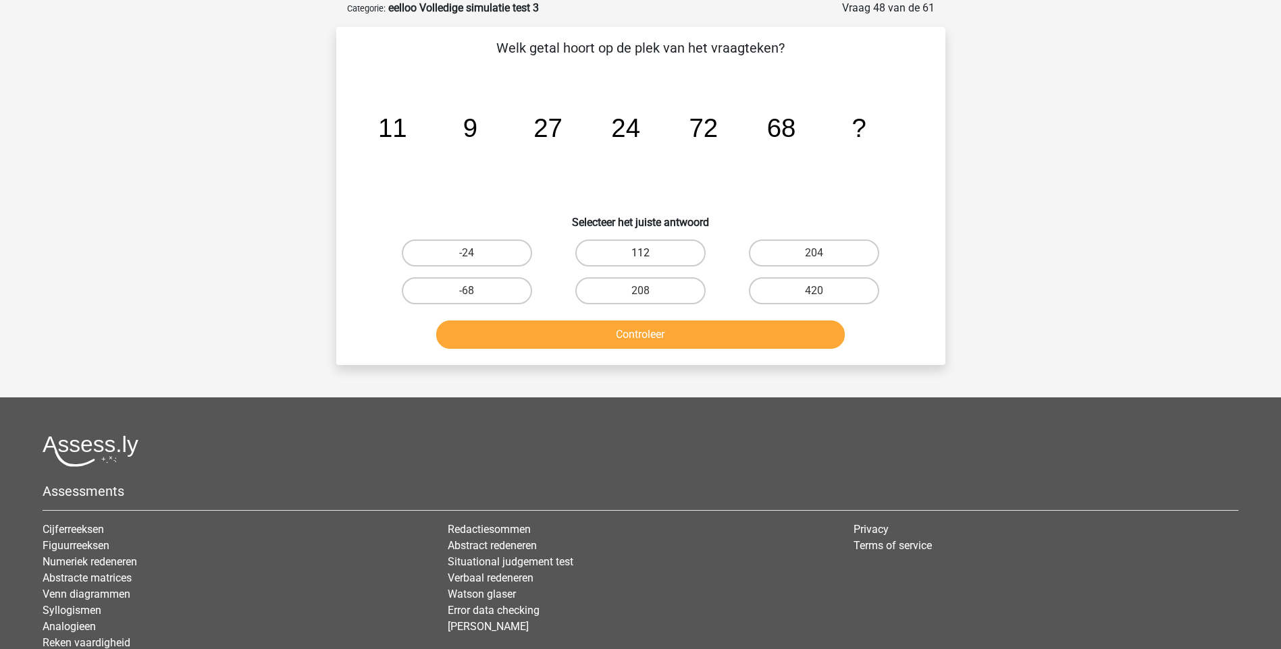
click at [670, 246] on label "112" at bounding box center [640, 253] width 130 height 27
click at [649, 253] on input "112" at bounding box center [644, 257] width 9 height 9
radio input "true"
click at [632, 328] on button "Controleer" at bounding box center [640, 335] width 408 height 28
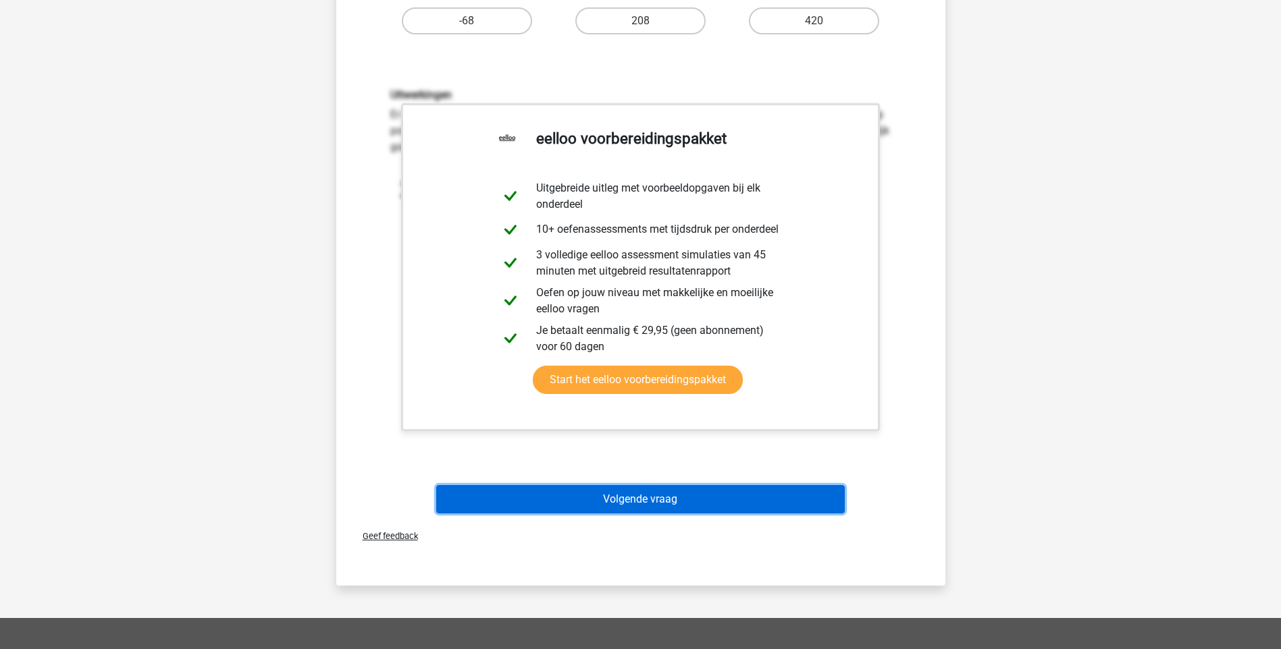
click at [595, 496] on button "Volgende vraag" at bounding box center [640, 499] width 408 height 28
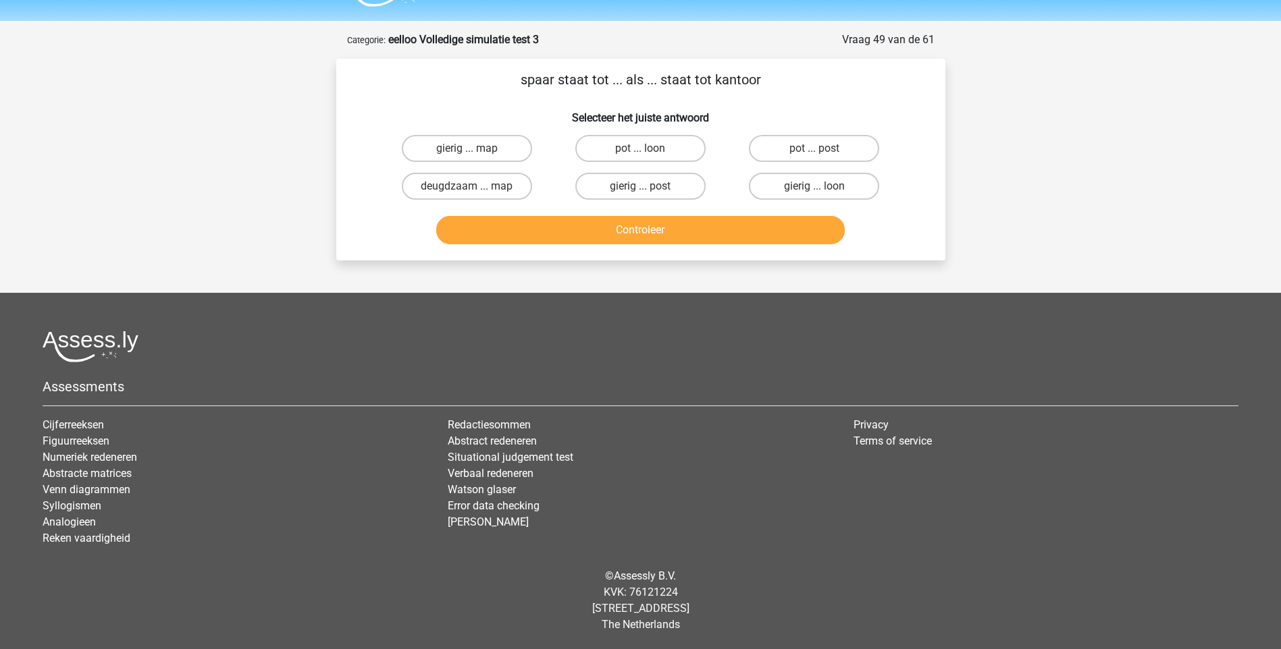
scroll to position [36, 0]
click at [793, 152] on label "pot ... post" at bounding box center [814, 148] width 130 height 27
click at [814, 152] on input "pot ... post" at bounding box center [818, 153] width 9 height 9
radio input "true"
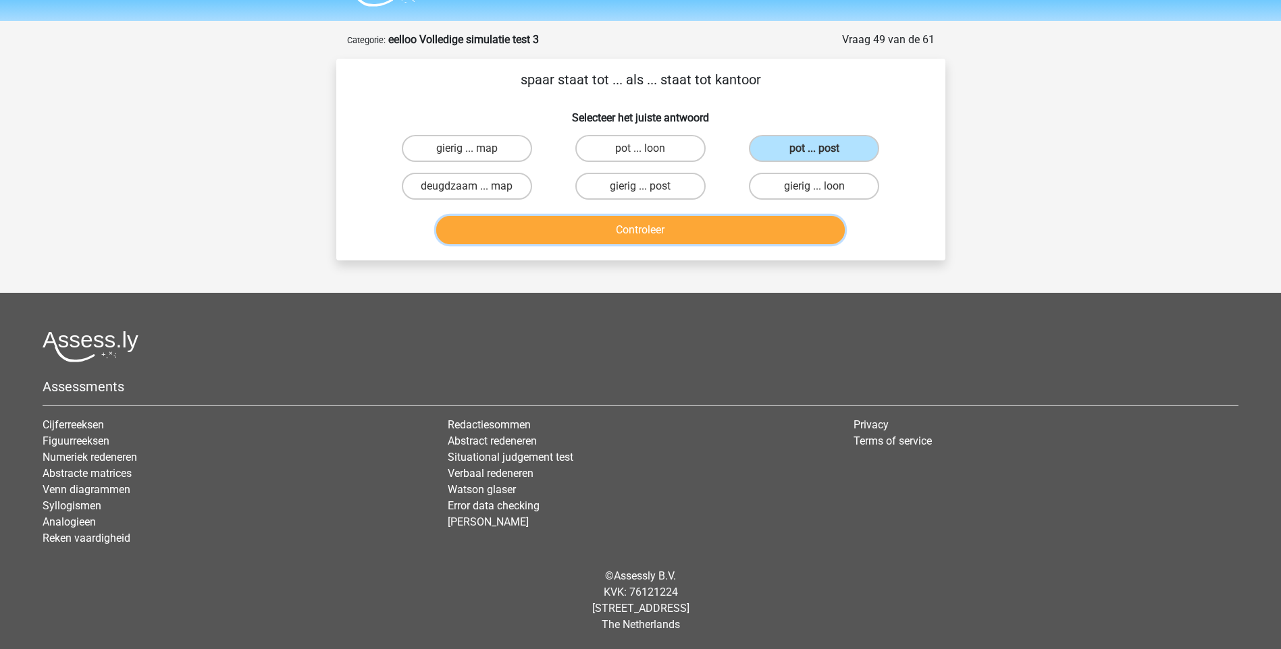
click at [633, 228] on button "Controleer" at bounding box center [640, 230] width 408 height 28
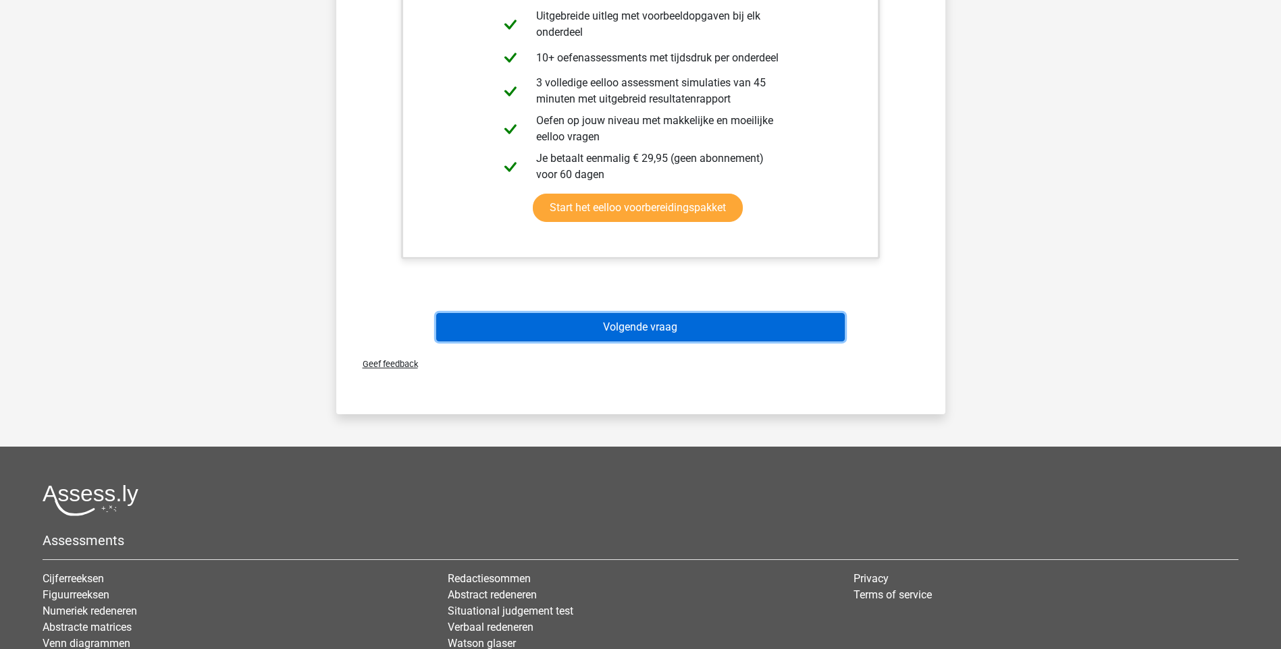
click at [626, 329] on button "Volgende vraag" at bounding box center [640, 327] width 408 height 28
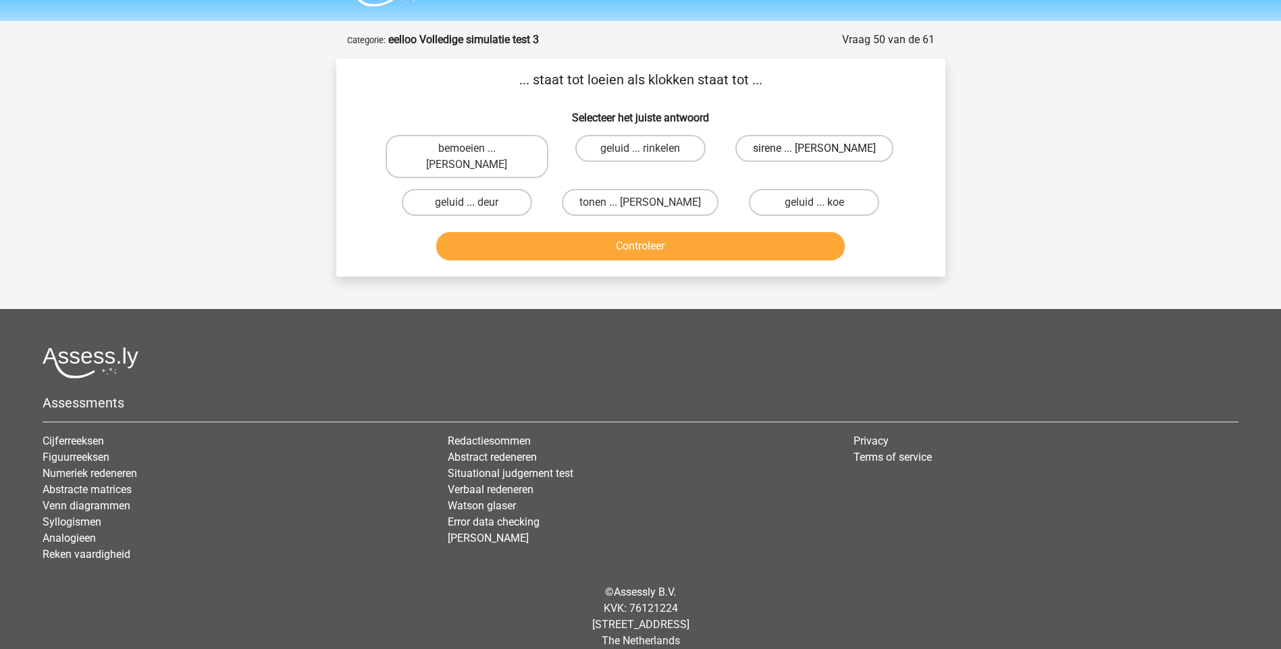
click at [791, 152] on label "sirene ... luiden" at bounding box center [814, 148] width 158 height 27
click at [814, 152] on input "sirene ... luiden" at bounding box center [818, 153] width 9 height 9
radio input "true"
click at [656, 232] on button "Controleer" at bounding box center [640, 246] width 408 height 28
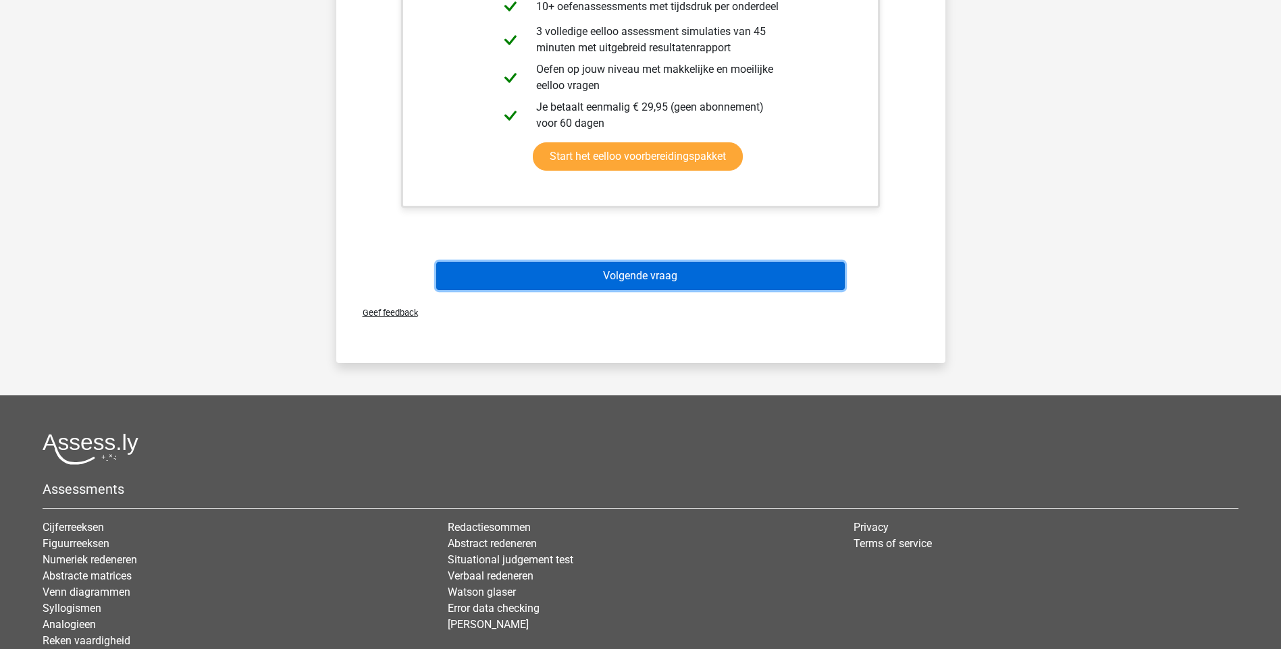
click at [652, 262] on button "Volgende vraag" at bounding box center [640, 276] width 408 height 28
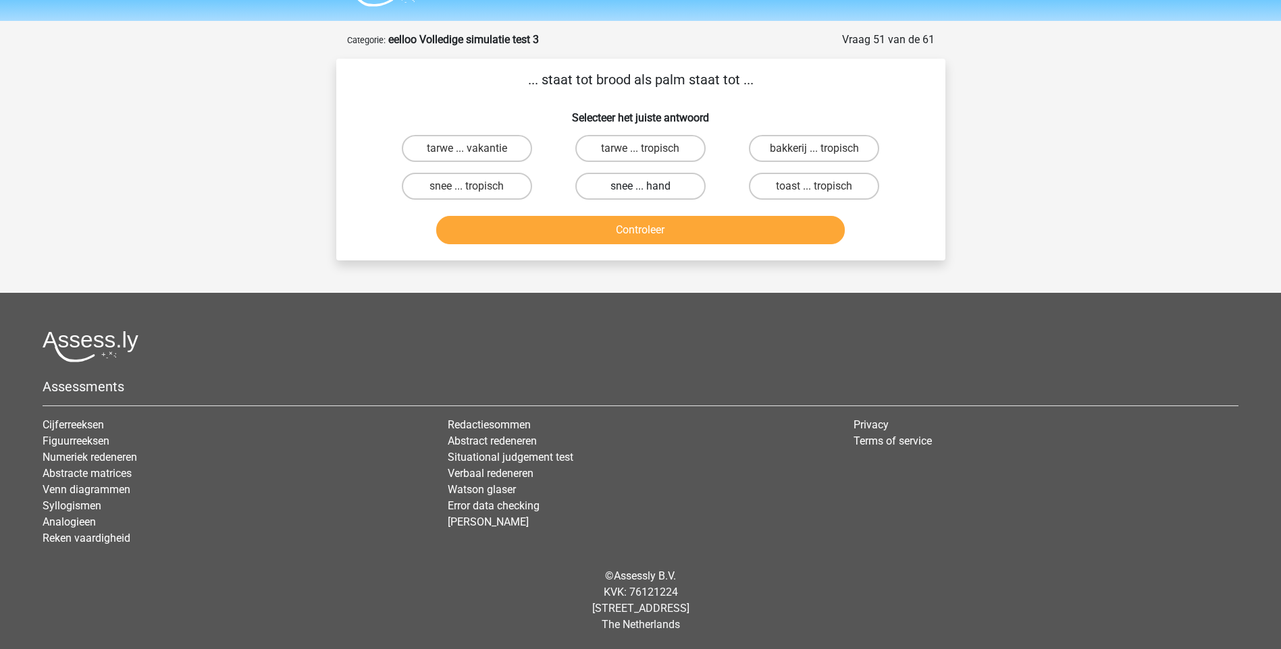
click at [670, 186] on label "snee ... hand" at bounding box center [640, 186] width 130 height 27
click at [649, 186] on input "snee ... hand" at bounding box center [644, 190] width 9 height 9
radio input "true"
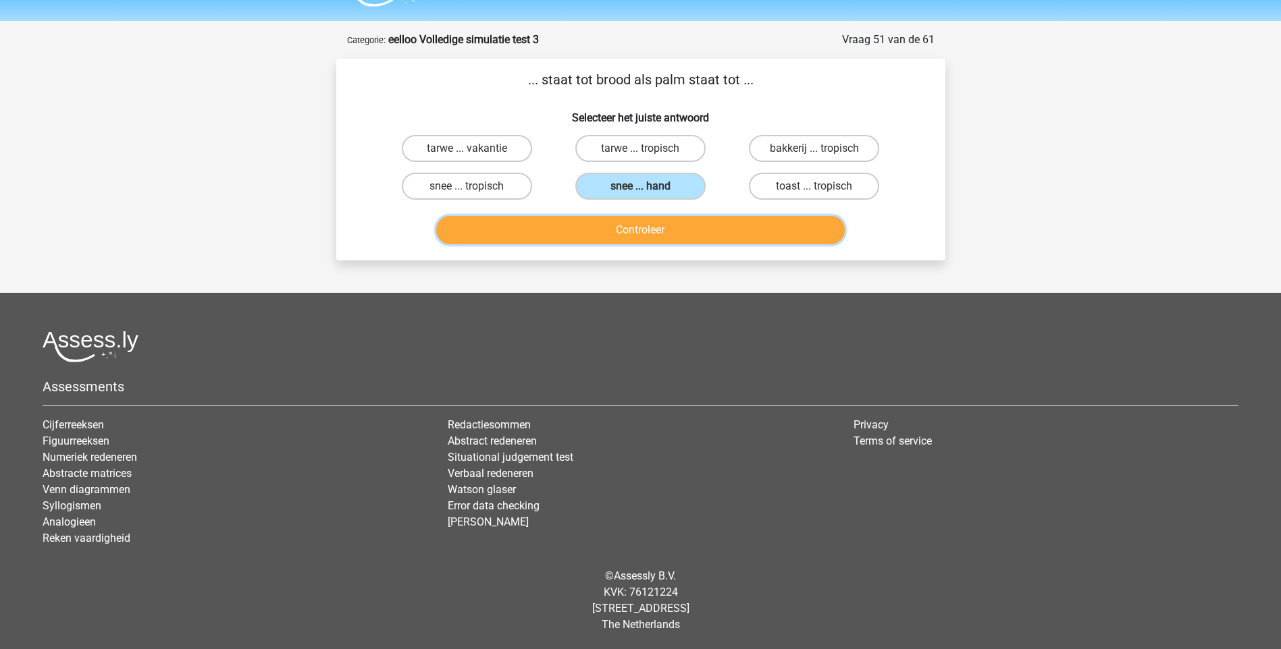
click at [654, 228] on button "Controleer" at bounding box center [640, 230] width 408 height 28
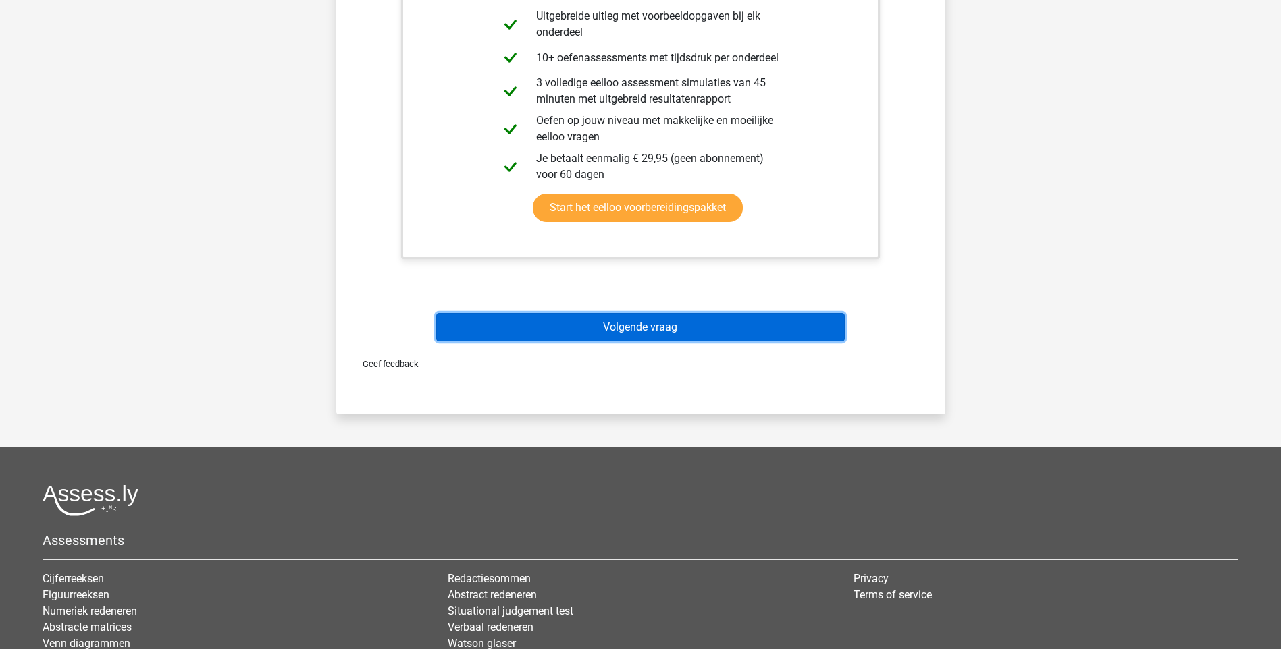
click at [625, 327] on button "Volgende vraag" at bounding box center [640, 327] width 408 height 28
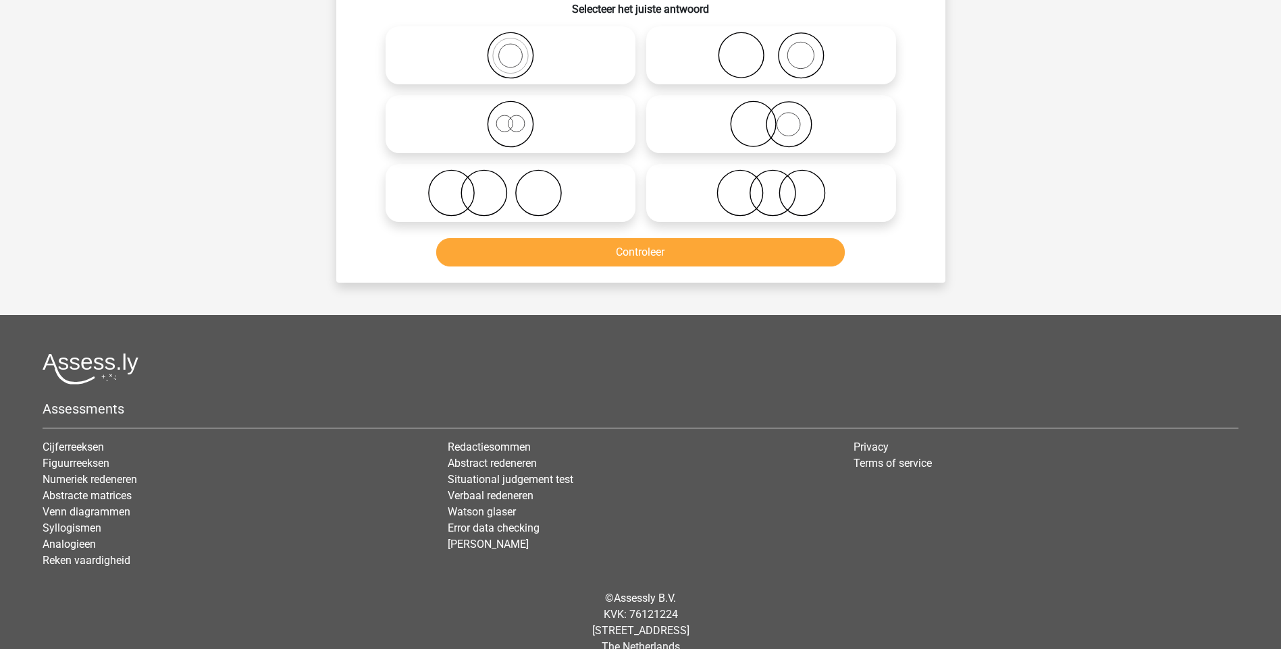
scroll to position [68, 0]
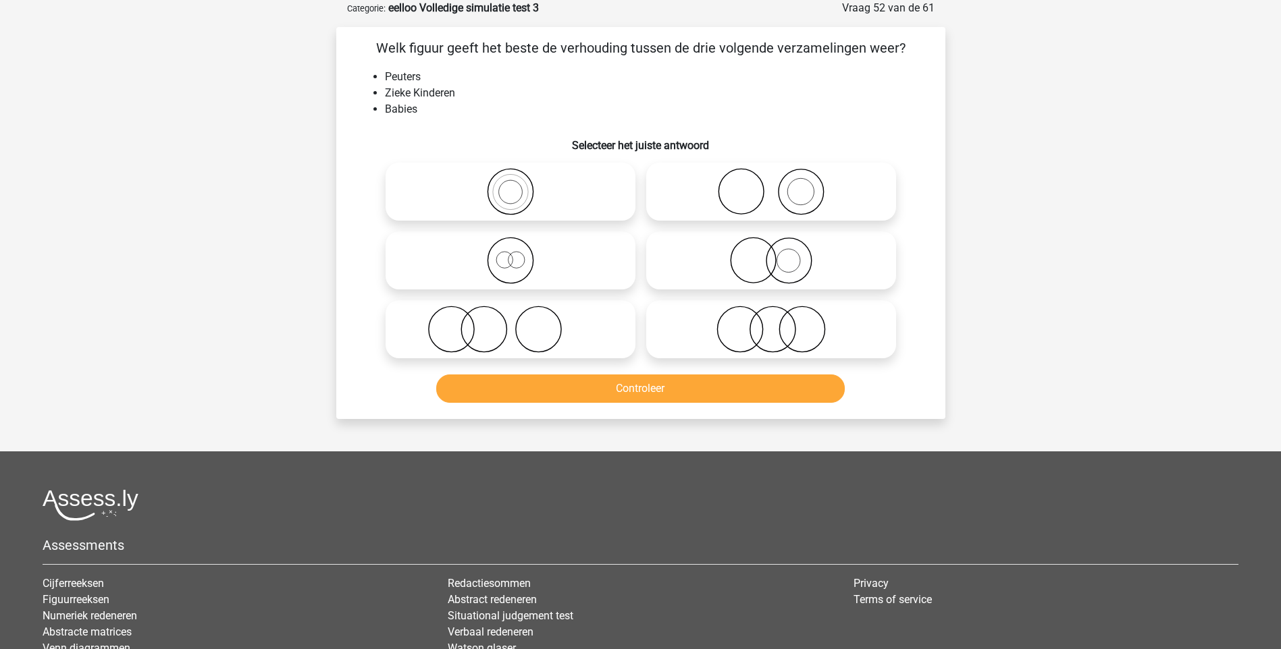
click at [761, 338] on circle at bounding box center [739, 329] width 45 height 45
click at [771, 323] on input "radio" at bounding box center [775, 318] width 9 height 9
radio input "true"
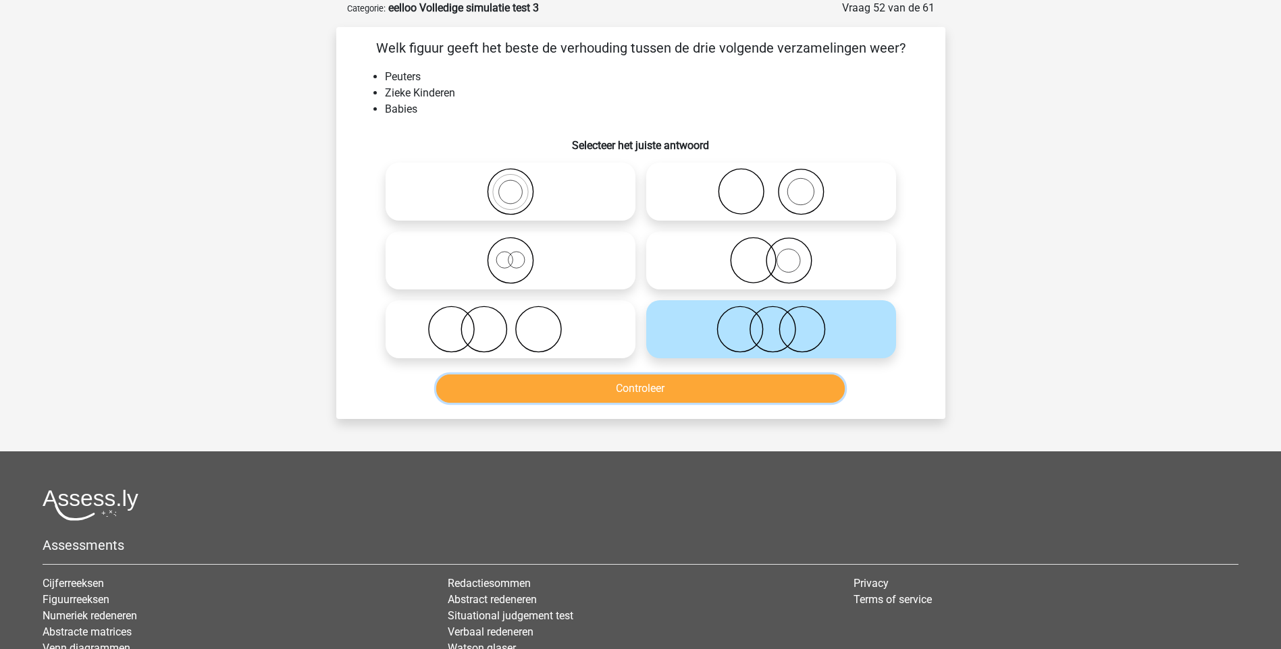
click at [701, 388] on button "Controleer" at bounding box center [640, 389] width 408 height 28
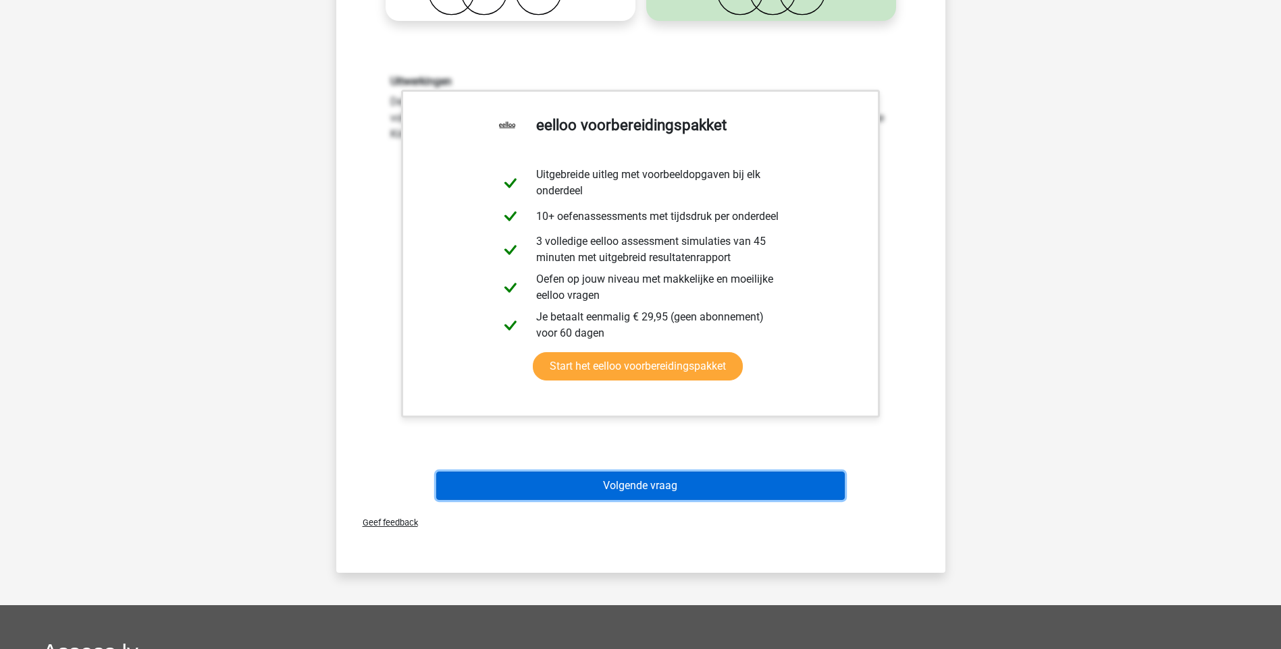
click at [688, 483] on button "Volgende vraag" at bounding box center [640, 486] width 408 height 28
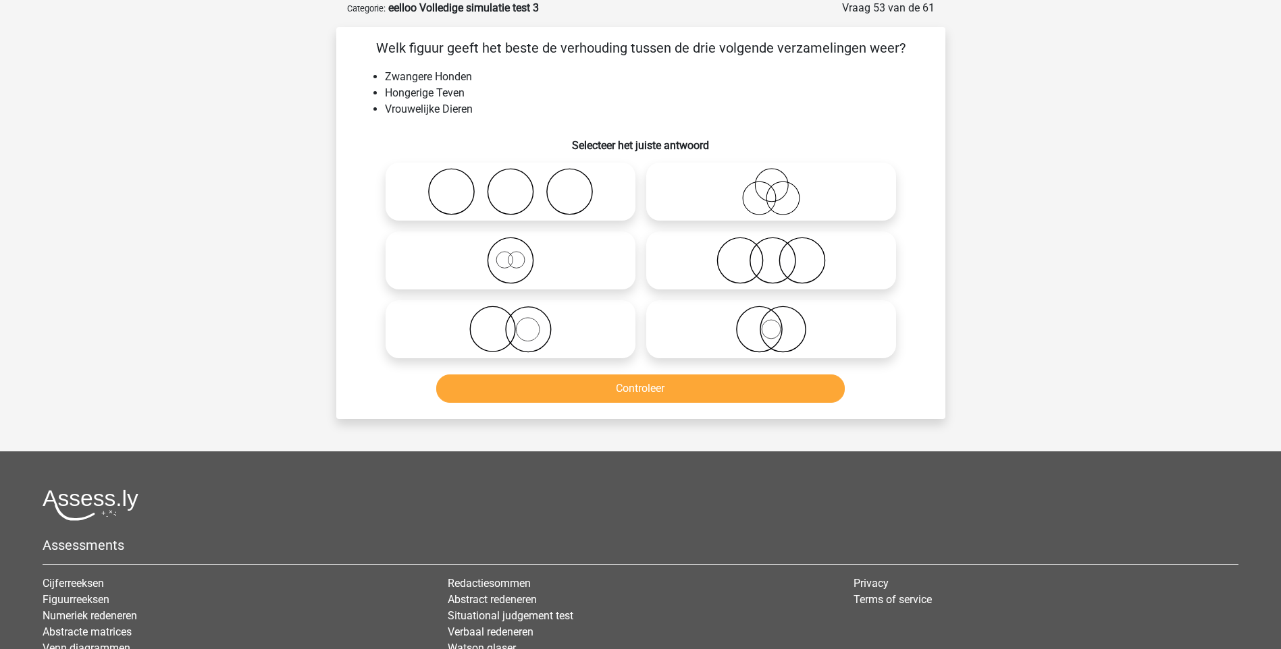
click at [502, 262] on icon at bounding box center [510, 260] width 239 height 47
click at [510, 254] on input "radio" at bounding box center [514, 249] width 9 height 9
radio input "true"
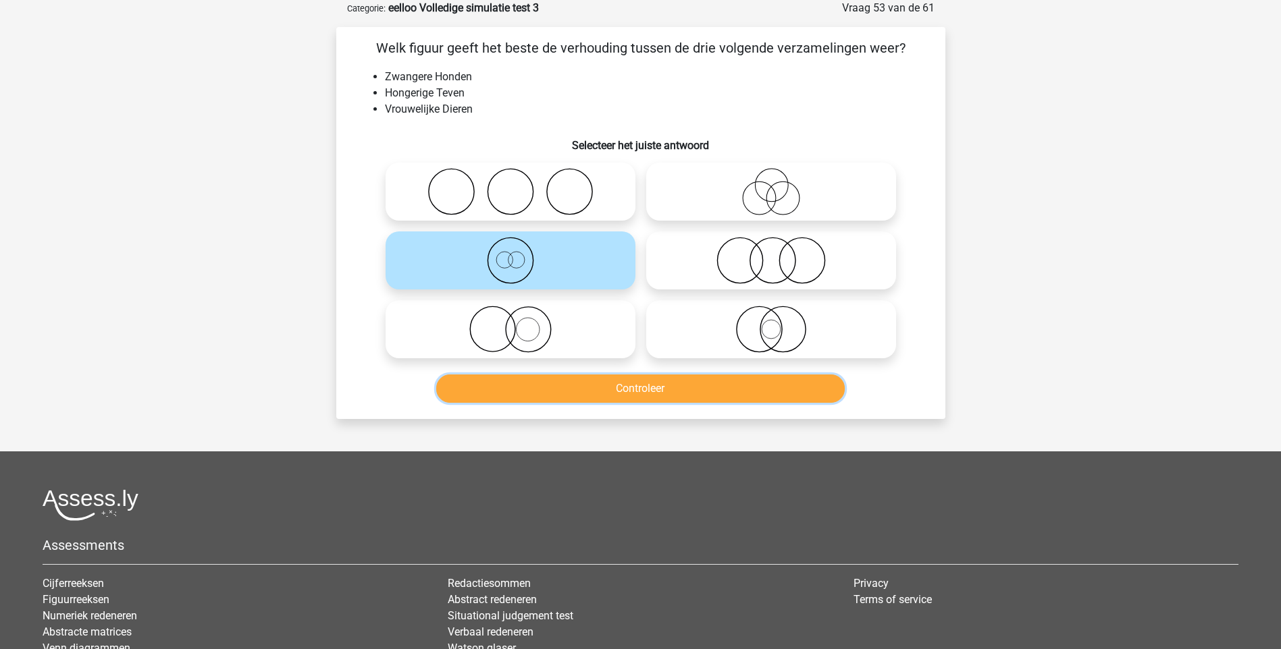
click at [645, 386] on button "Controleer" at bounding box center [640, 389] width 408 height 28
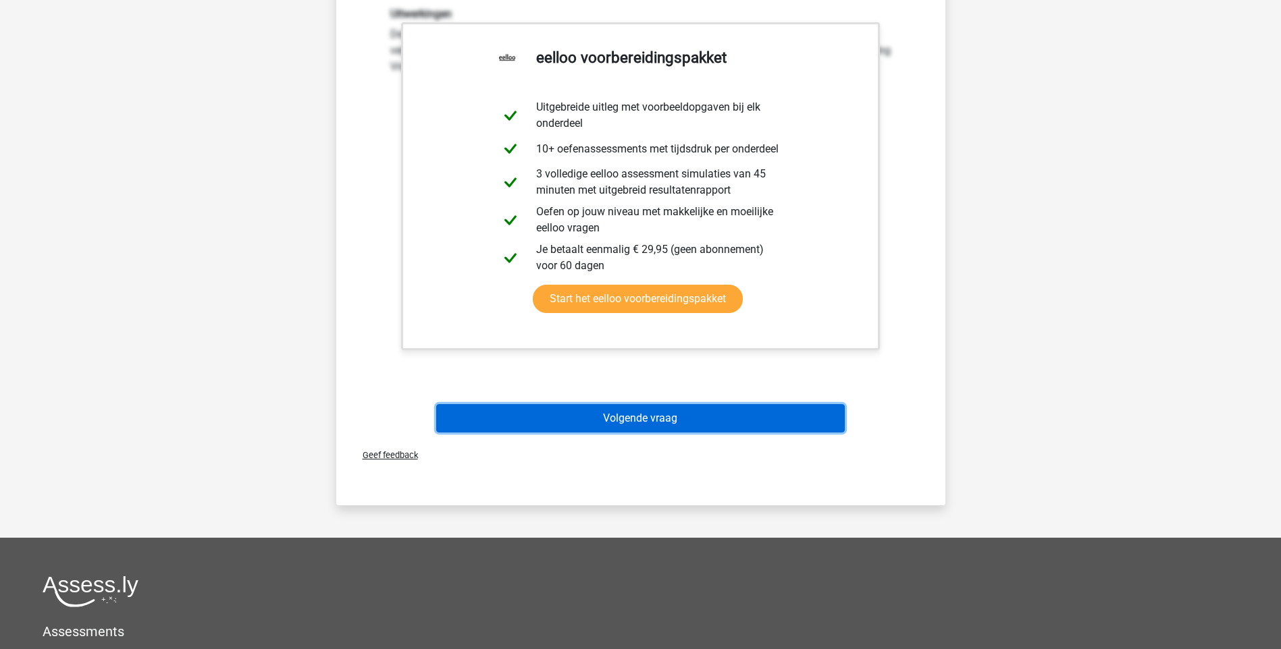
click at [650, 418] on button "Volgende vraag" at bounding box center [640, 418] width 408 height 28
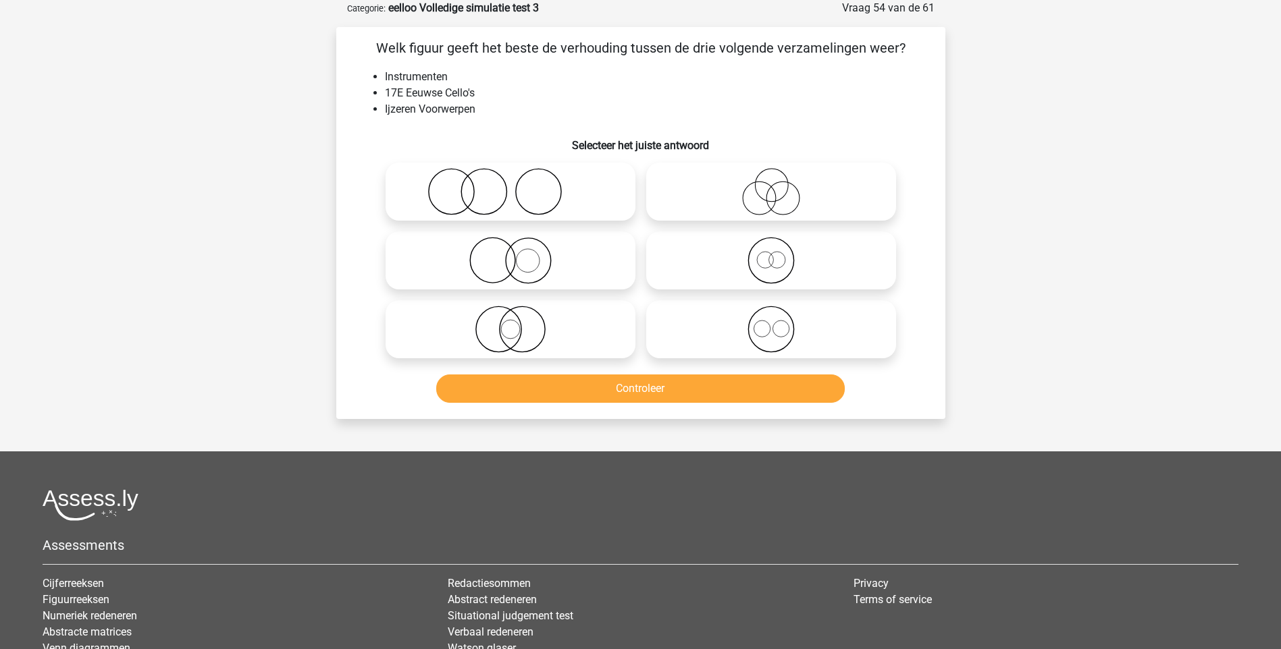
click at [485, 195] on icon at bounding box center [510, 191] width 239 height 47
click at [510, 185] on input "radio" at bounding box center [514, 180] width 9 height 9
radio input "true"
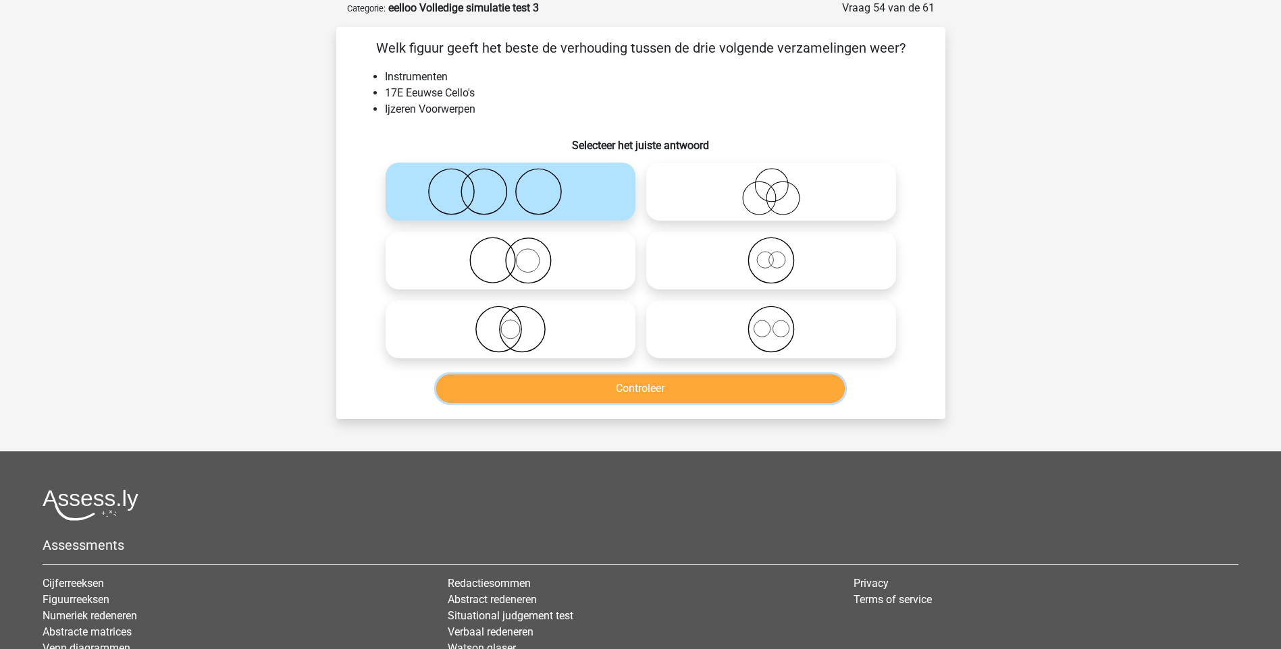
click at [653, 391] on button "Controleer" at bounding box center [640, 389] width 408 height 28
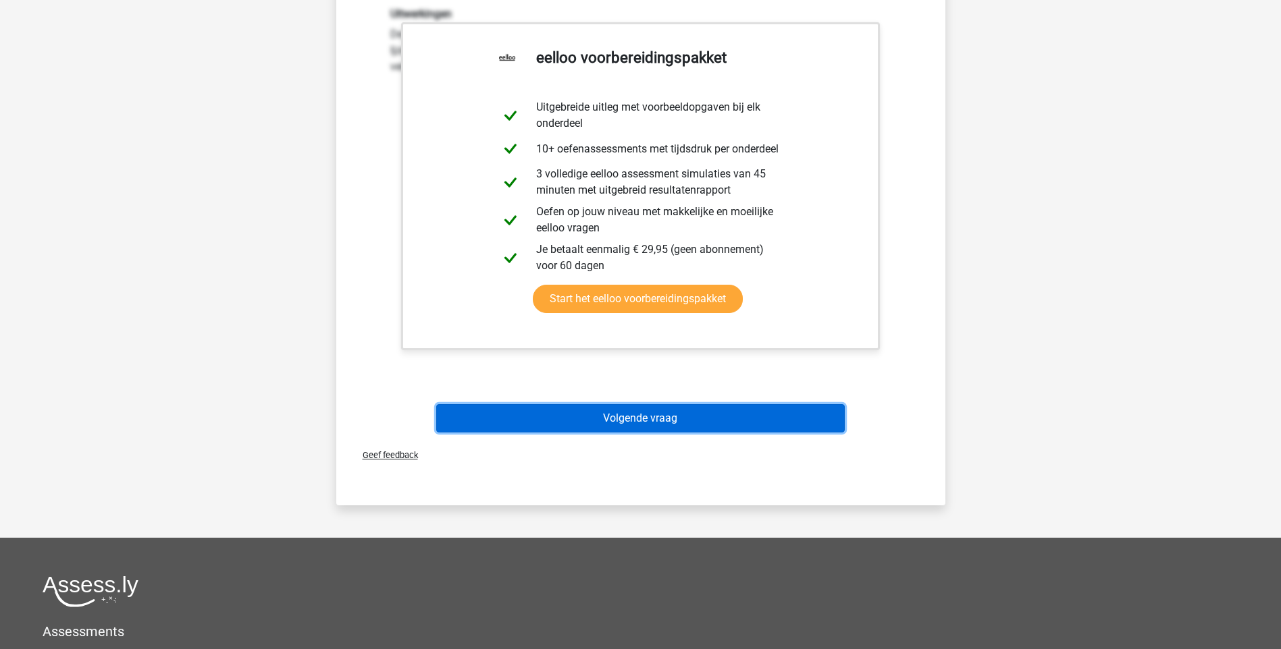
drag, startPoint x: 654, startPoint y: 422, endPoint x: 651, endPoint y: 415, distance: 7.9
click at [652, 420] on button "Volgende vraag" at bounding box center [640, 418] width 408 height 28
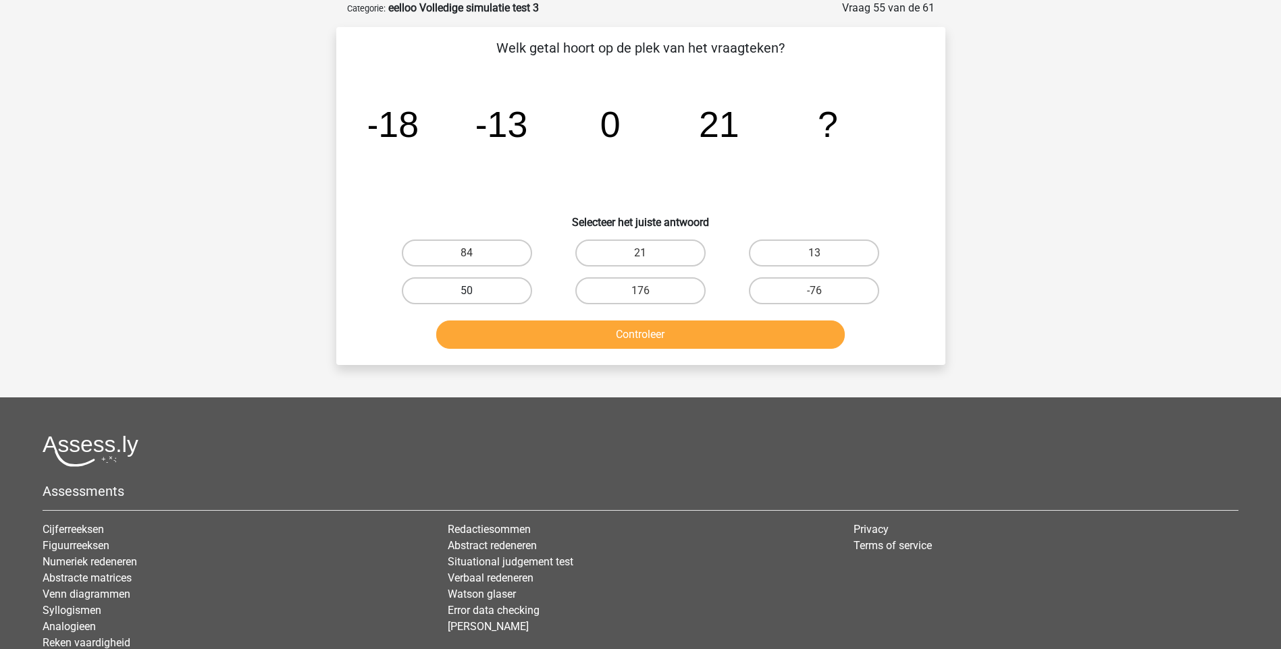
click at [465, 282] on label "50" at bounding box center [467, 290] width 130 height 27
click at [467, 291] on input "50" at bounding box center [471, 295] width 9 height 9
radio input "true"
click at [611, 336] on button "Controleer" at bounding box center [640, 335] width 408 height 28
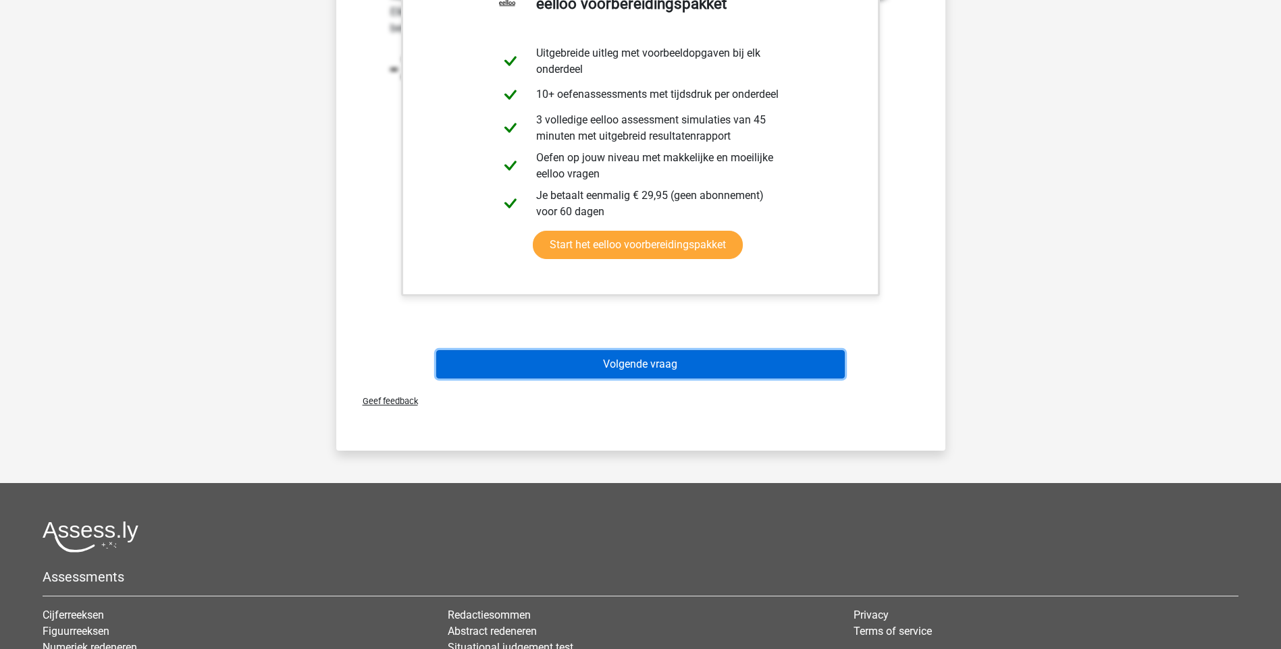
click at [628, 359] on button "Volgende vraag" at bounding box center [640, 364] width 408 height 28
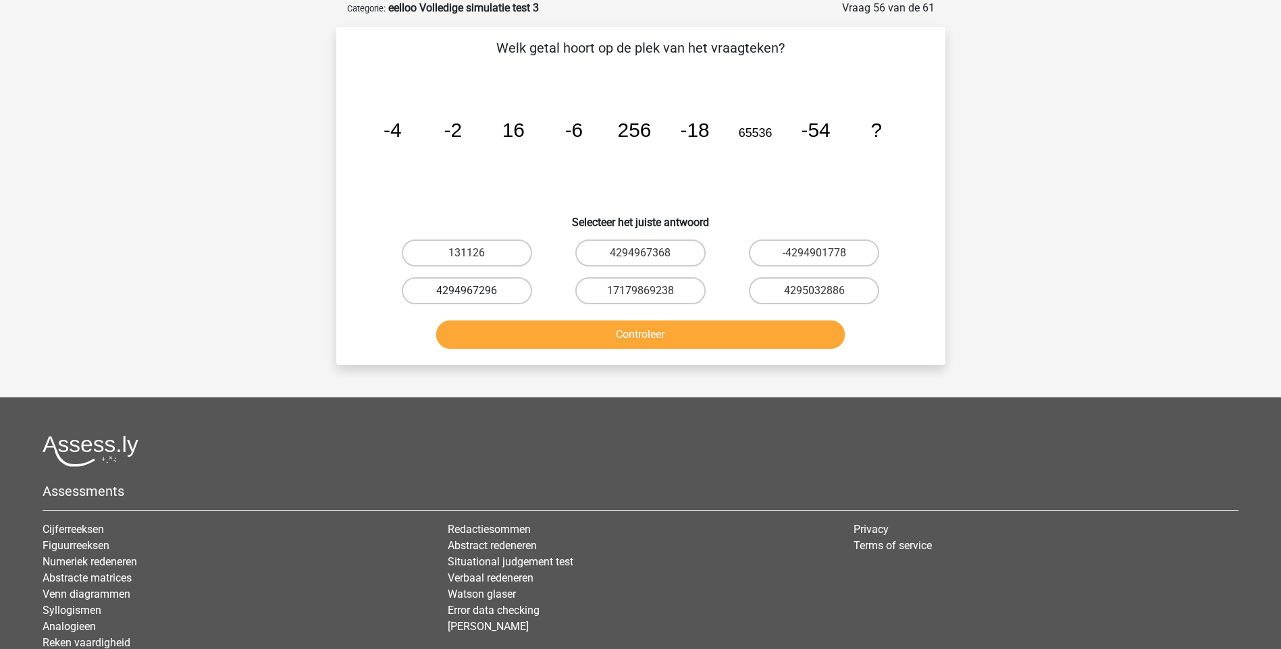
click at [466, 294] on label "4294967296" at bounding box center [467, 290] width 130 height 27
click at [467, 294] on input "4294967296" at bounding box center [471, 295] width 9 height 9
radio input "true"
click at [608, 342] on button "Controleer" at bounding box center [640, 335] width 408 height 28
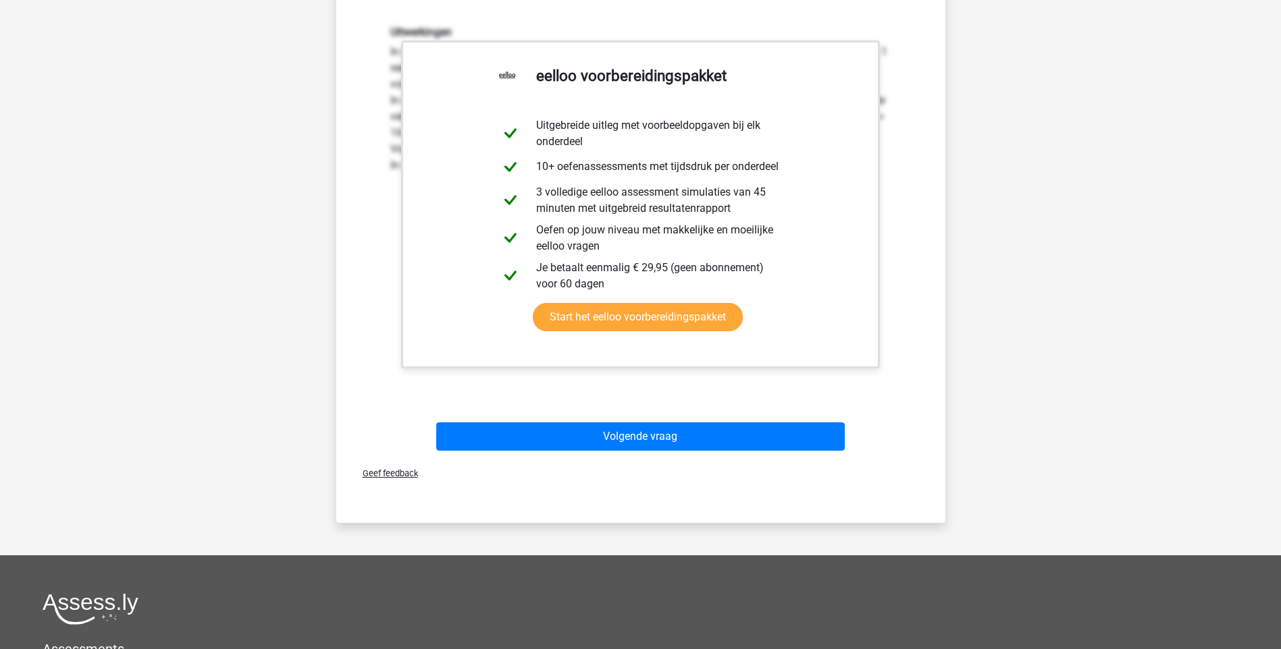
scroll to position [473, 0]
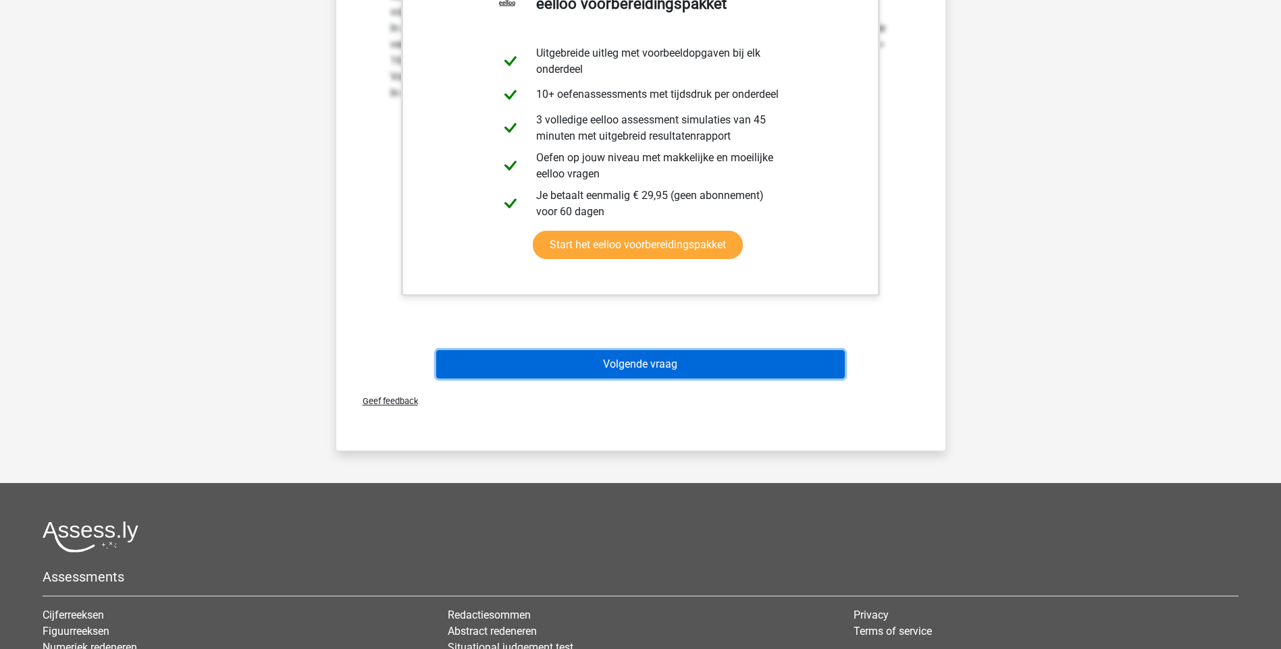
click at [641, 370] on button "Volgende vraag" at bounding box center [640, 364] width 408 height 28
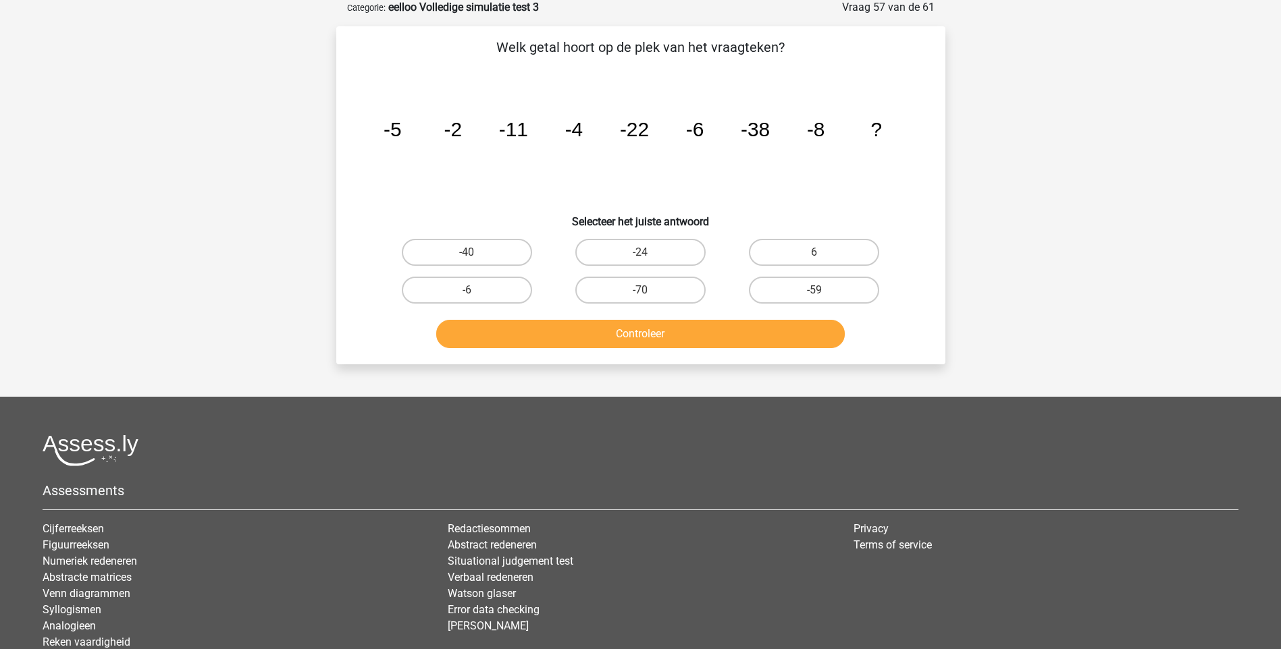
scroll to position [68, 0]
click at [828, 295] on label "-59" at bounding box center [814, 290] width 130 height 27
click at [823, 295] on input "-59" at bounding box center [818, 295] width 9 height 9
radio input "true"
click at [703, 334] on button "Controleer" at bounding box center [640, 335] width 408 height 28
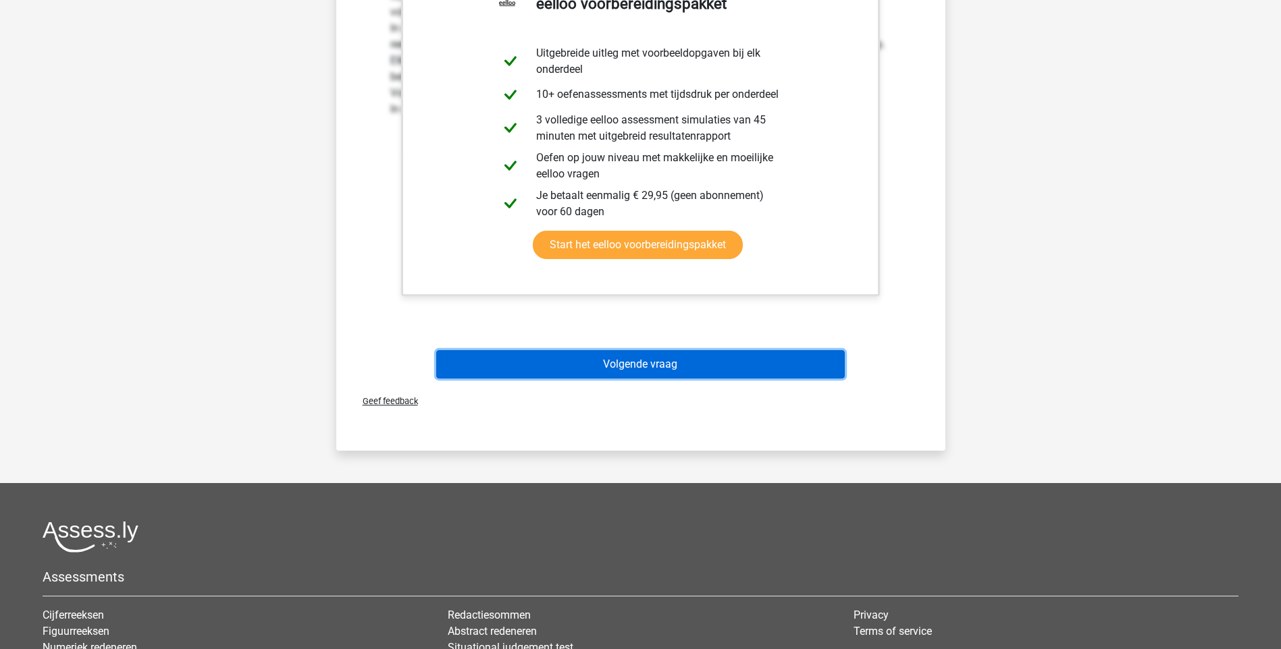
click at [671, 367] on button "Volgende vraag" at bounding box center [640, 364] width 408 height 28
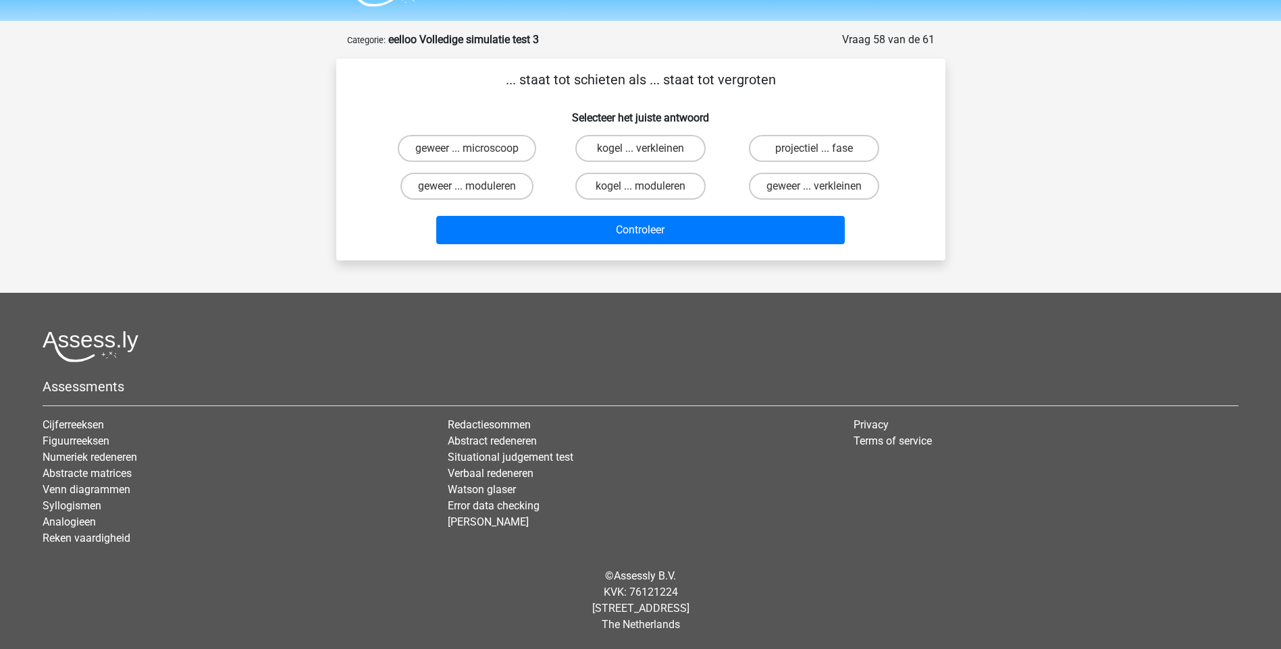
scroll to position [36, 0]
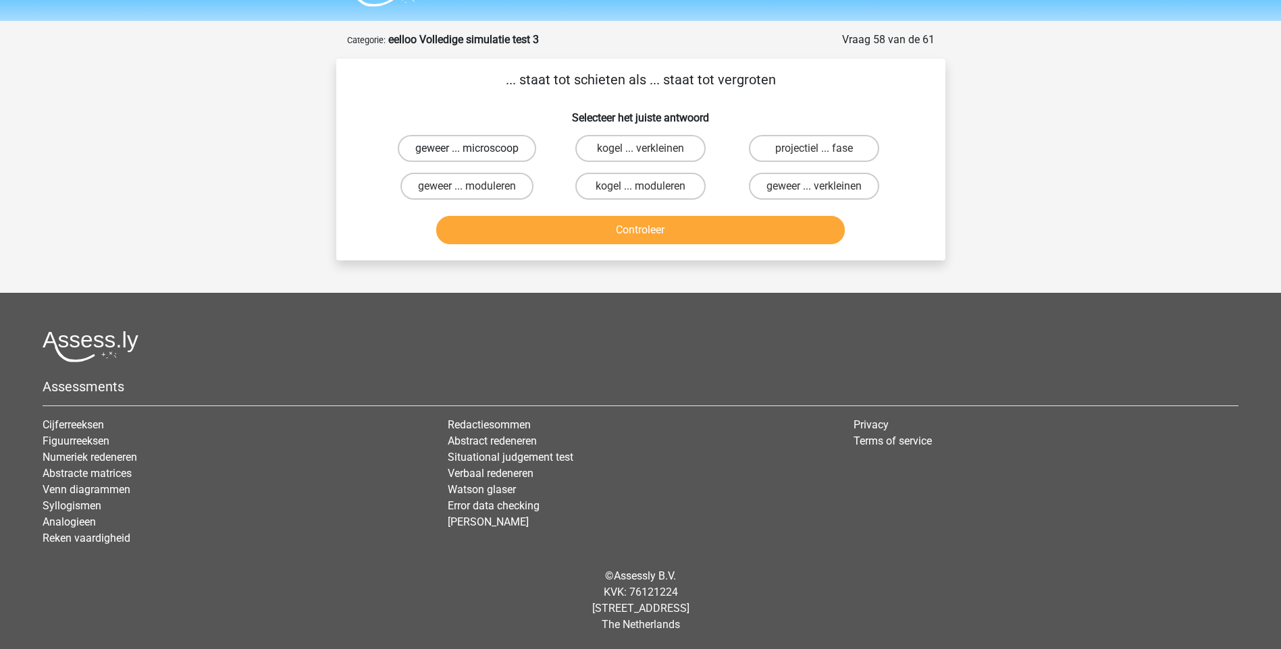
click at [504, 149] on label "geweer ... microscoop" at bounding box center [467, 148] width 138 height 27
click at [475, 149] on input "geweer ... microscoop" at bounding box center [471, 153] width 9 height 9
radio input "true"
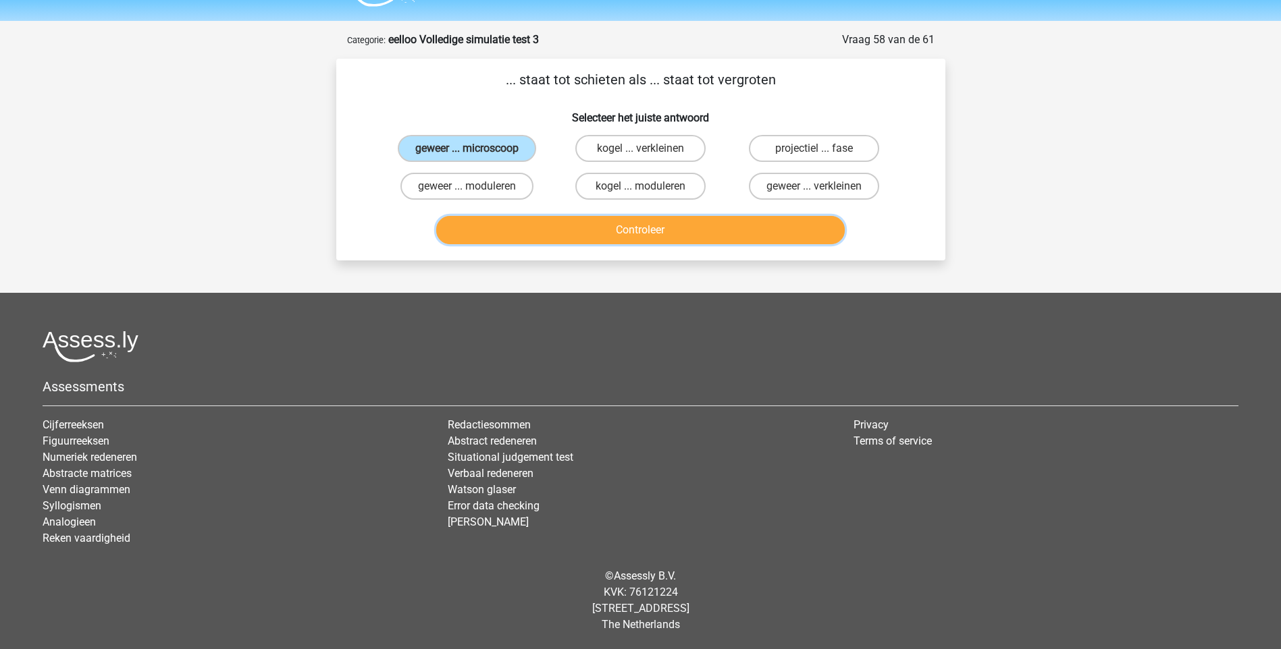
click at [636, 224] on button "Controleer" at bounding box center [640, 230] width 408 height 28
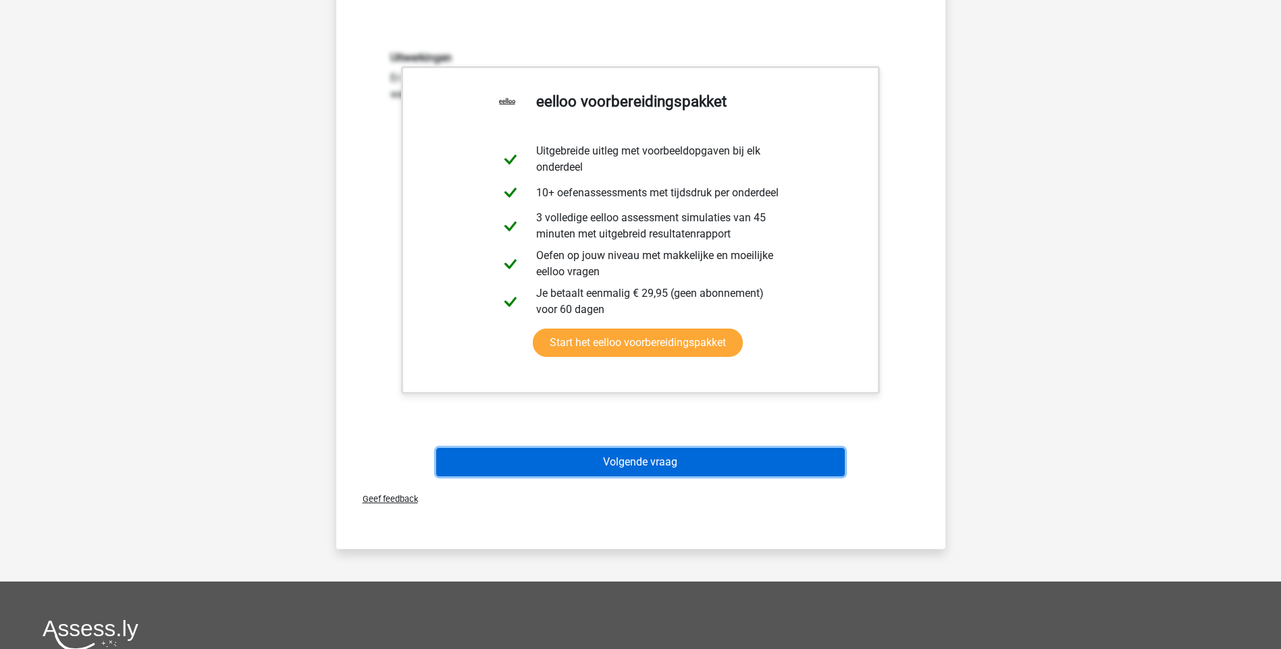
click at [648, 461] on button "Volgende vraag" at bounding box center [640, 462] width 408 height 28
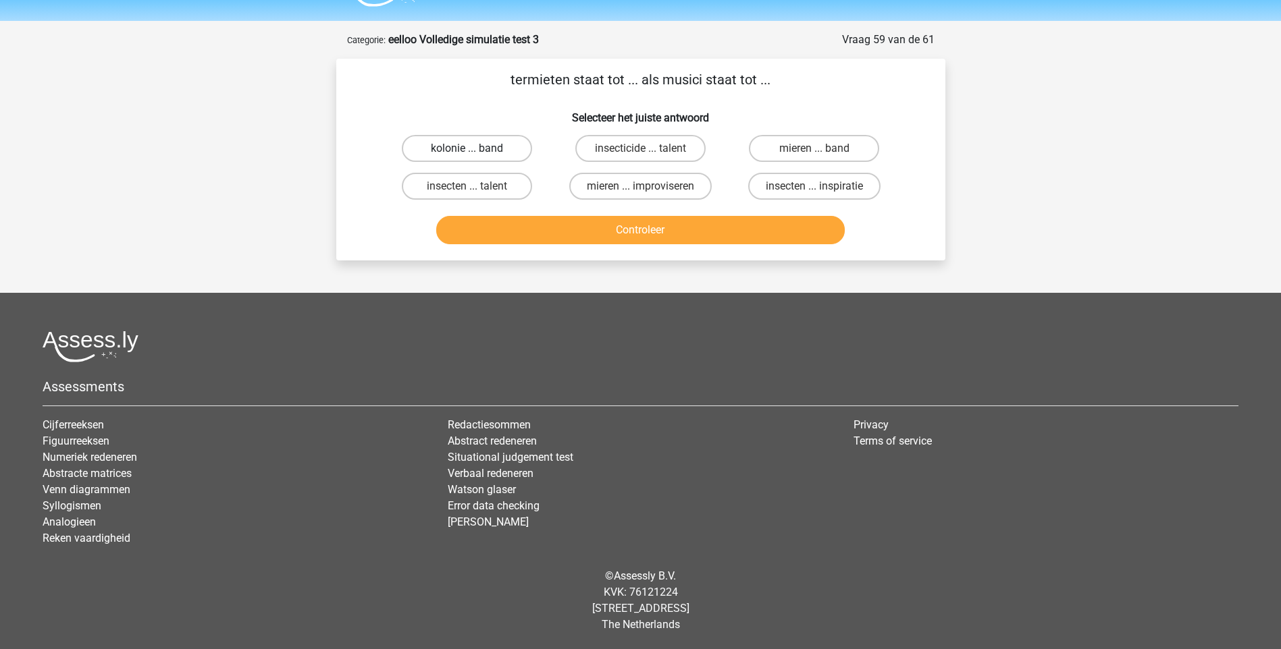
click at [492, 147] on label "kolonie ... band" at bounding box center [467, 148] width 130 height 27
click at [475, 149] on input "kolonie ... band" at bounding box center [471, 153] width 9 height 9
radio input "true"
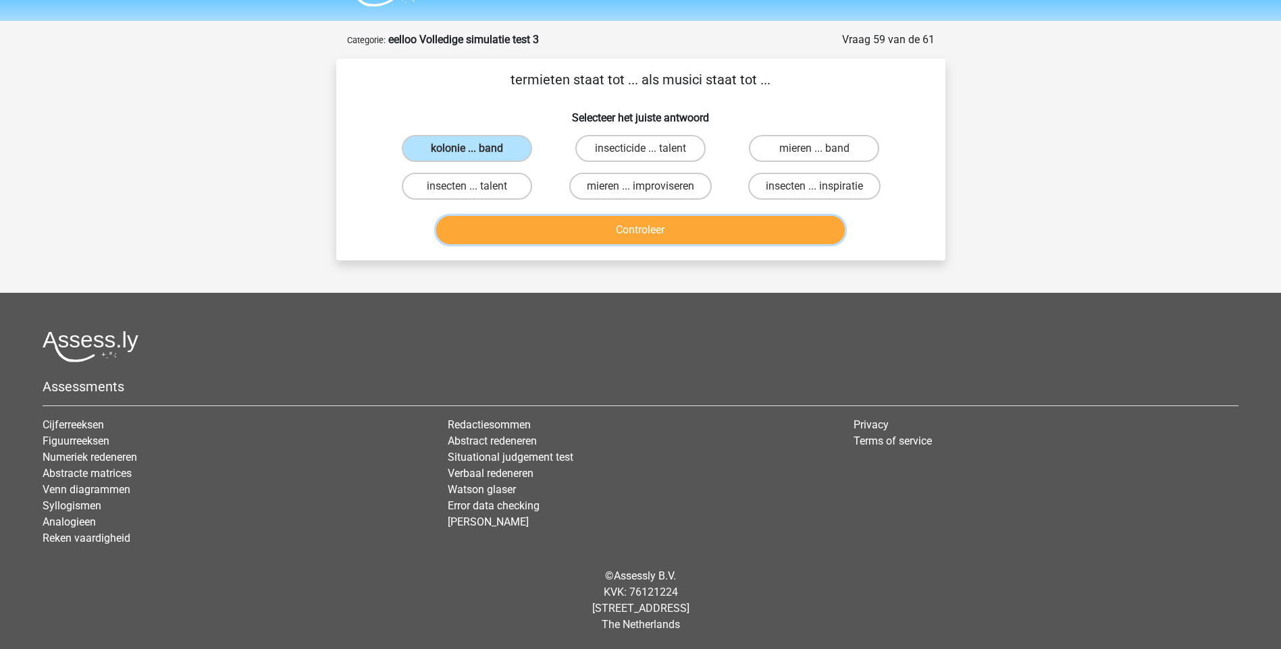
click at [614, 216] on button "Controleer" at bounding box center [640, 230] width 408 height 28
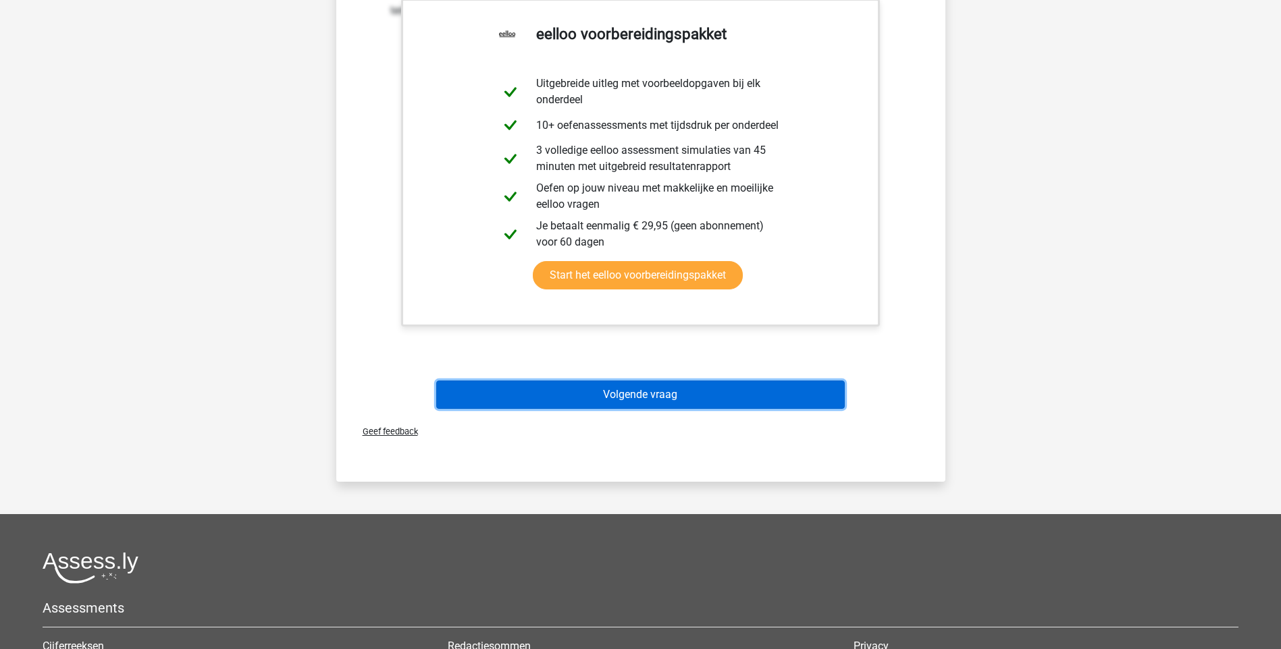
click at [635, 391] on button "Volgende vraag" at bounding box center [640, 395] width 408 height 28
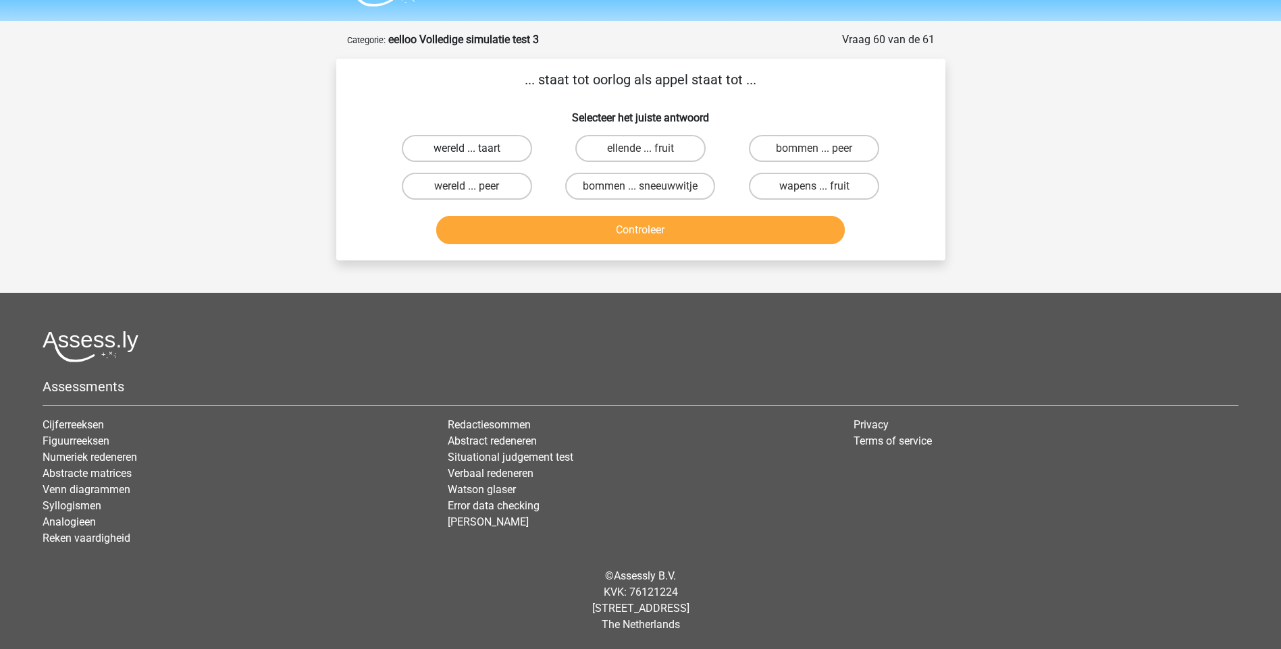
click at [493, 148] on label "wereld ... taart" at bounding box center [467, 148] width 130 height 27
click at [475, 149] on input "wereld ... taart" at bounding box center [471, 153] width 9 height 9
radio input "true"
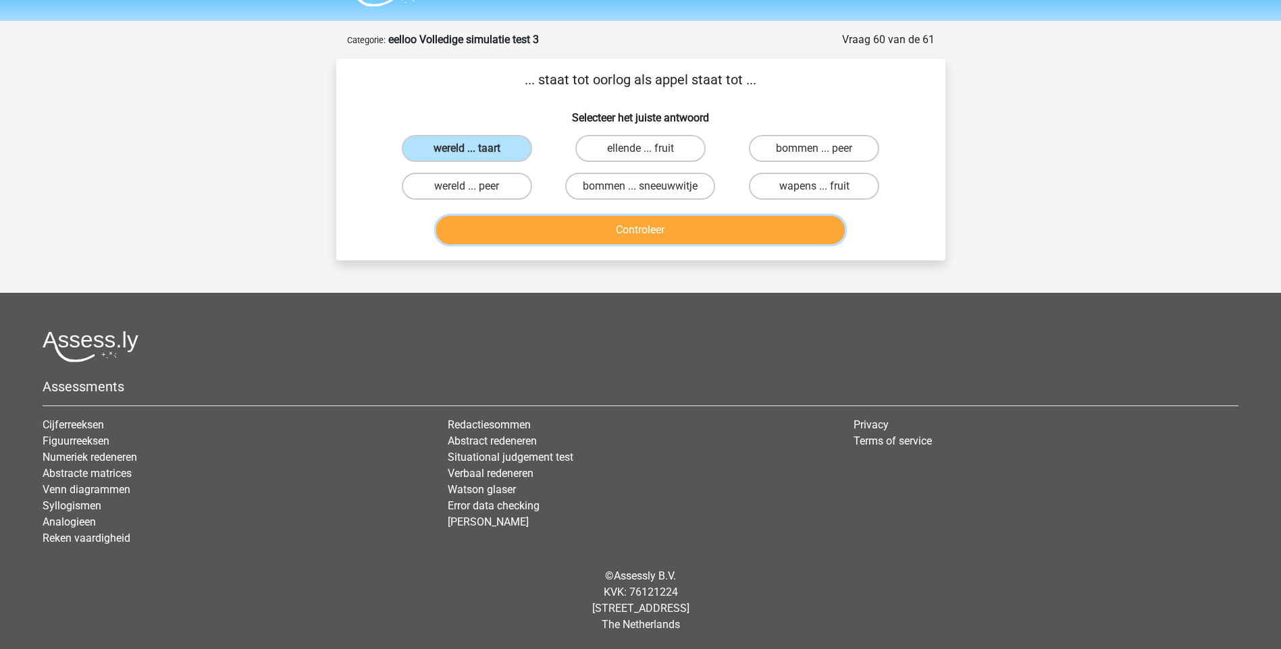
click at [661, 227] on button "Controleer" at bounding box center [640, 230] width 408 height 28
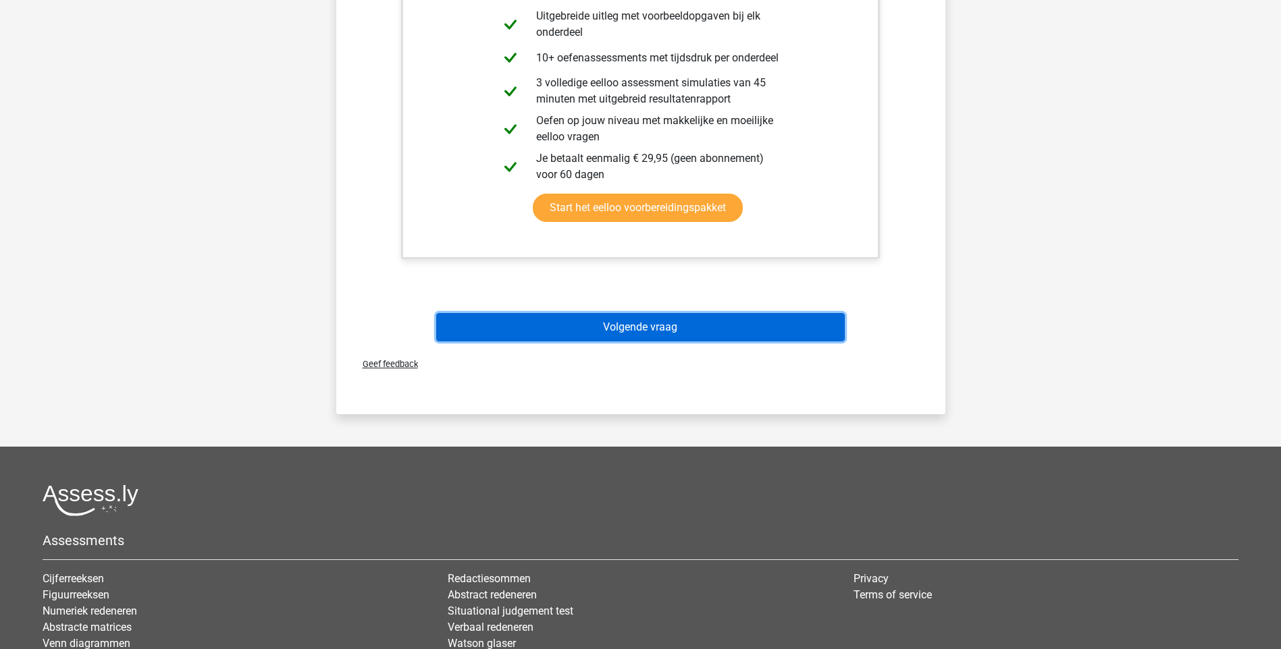
click at [671, 334] on button "Volgende vraag" at bounding box center [640, 327] width 408 height 28
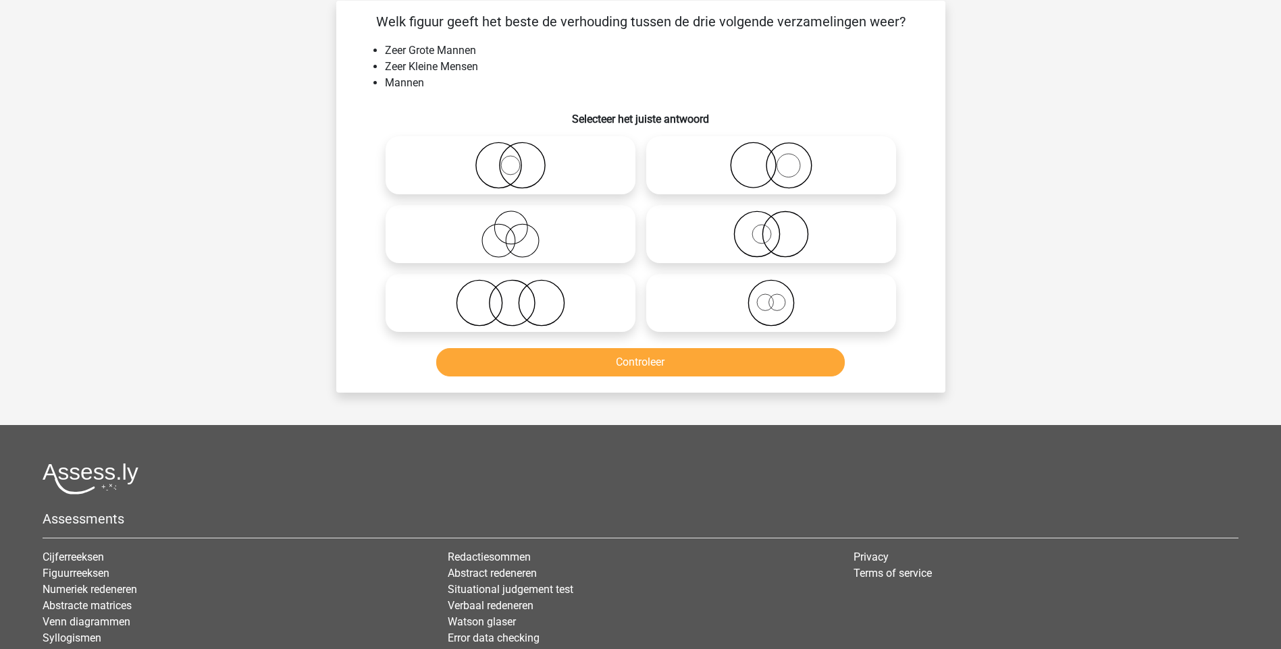
scroll to position [68, 0]
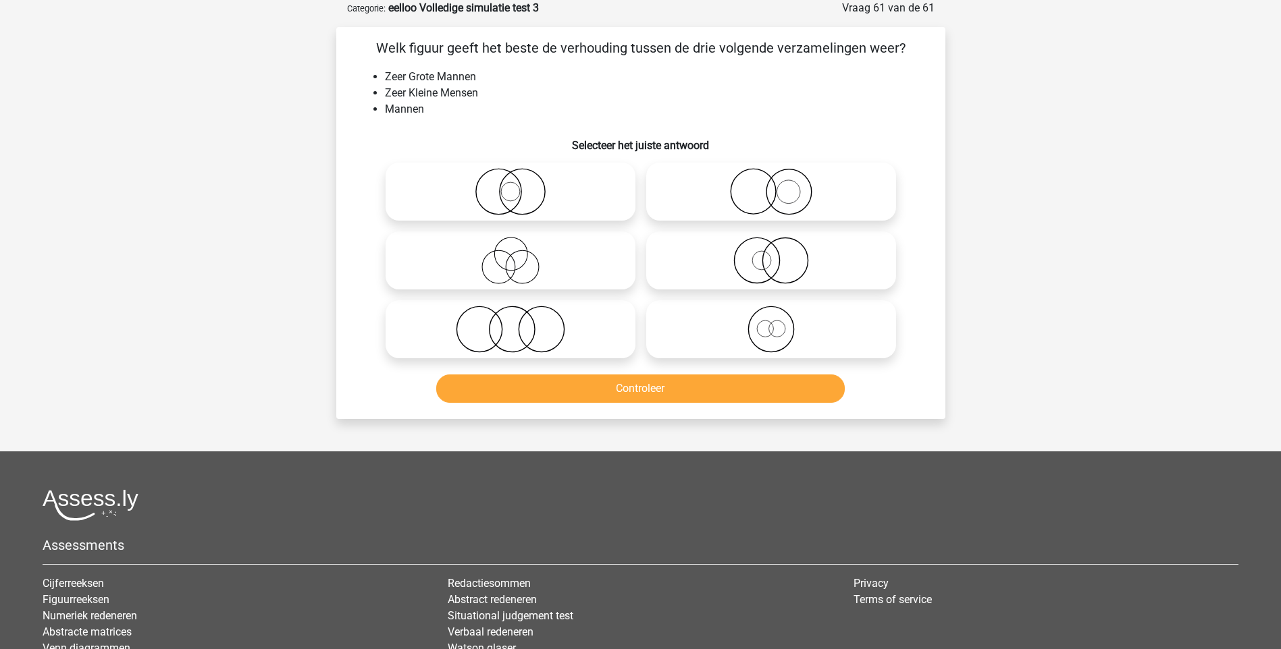
click at [503, 336] on icon at bounding box center [510, 329] width 239 height 47
click at [510, 323] on input "radio" at bounding box center [514, 318] width 9 height 9
radio input "true"
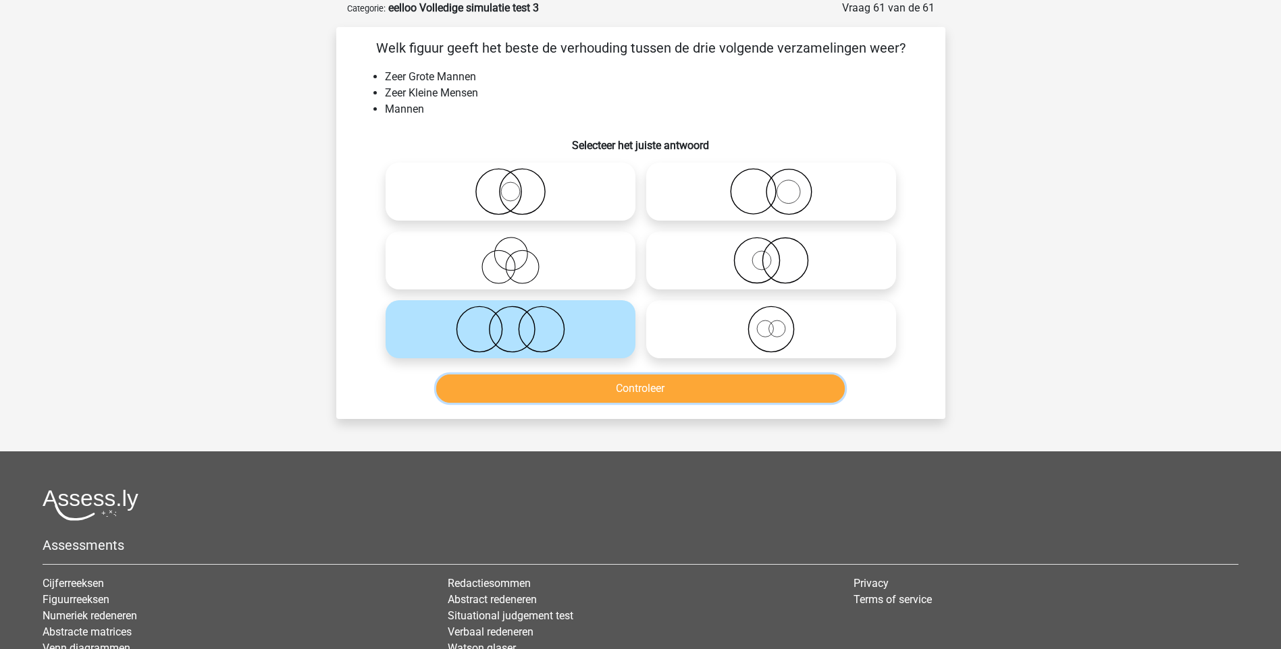
click at [629, 392] on button "Controleer" at bounding box center [640, 389] width 408 height 28
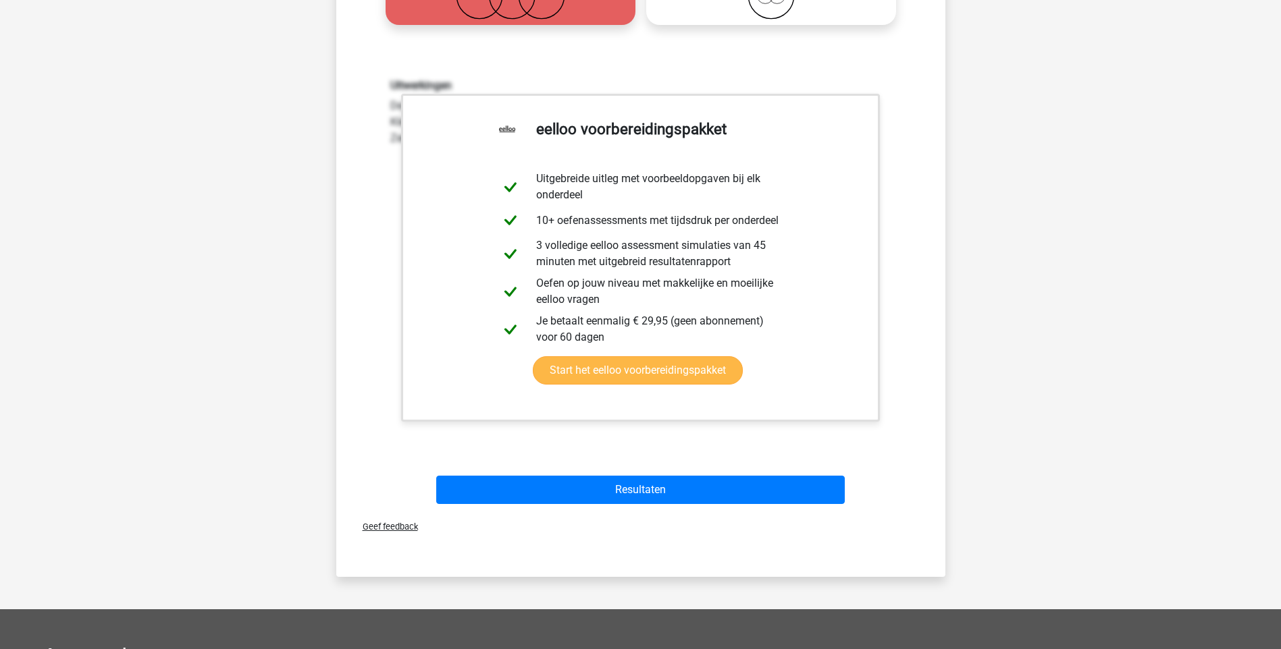
scroll to position [405, 0]
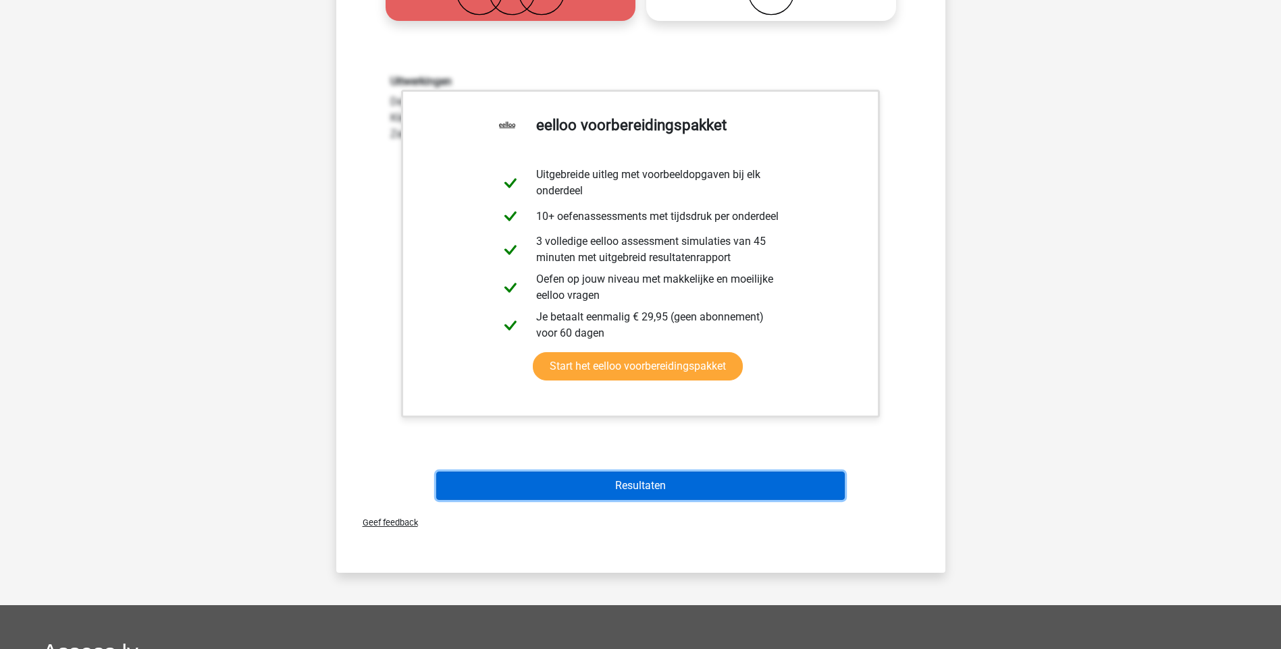
click at [647, 493] on button "Resultaten" at bounding box center [640, 486] width 408 height 28
click at [645, 488] on button "Resultaten" at bounding box center [640, 486] width 408 height 28
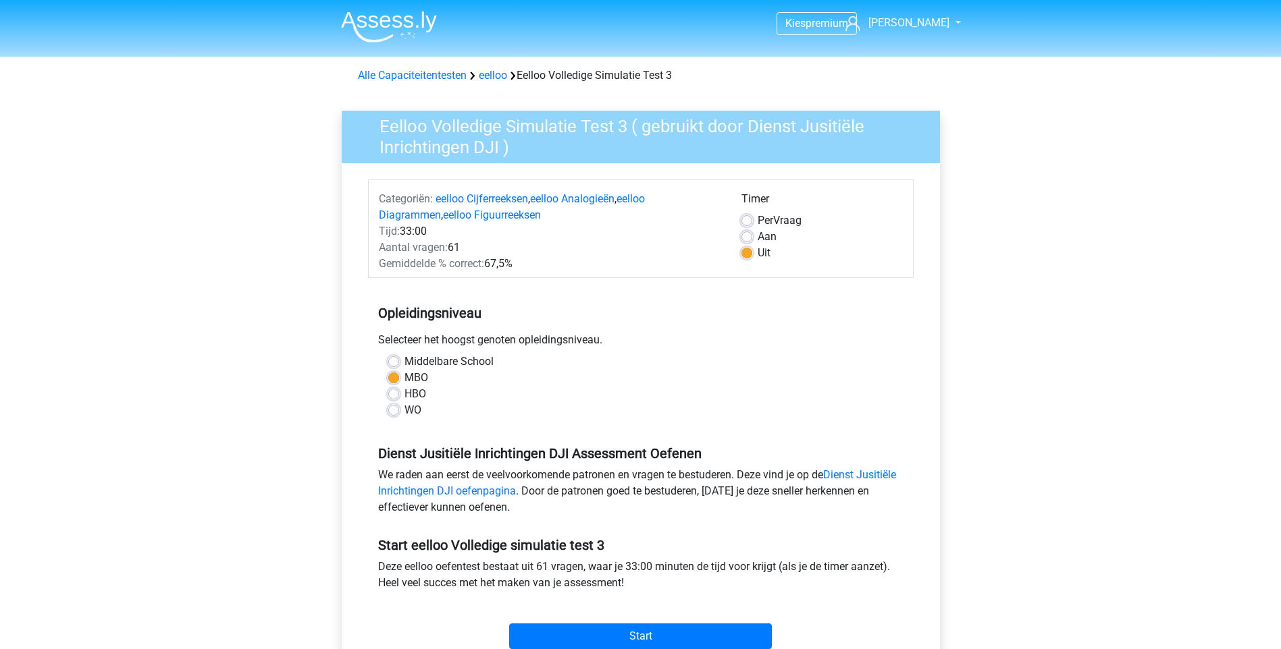
scroll to position [270, 0]
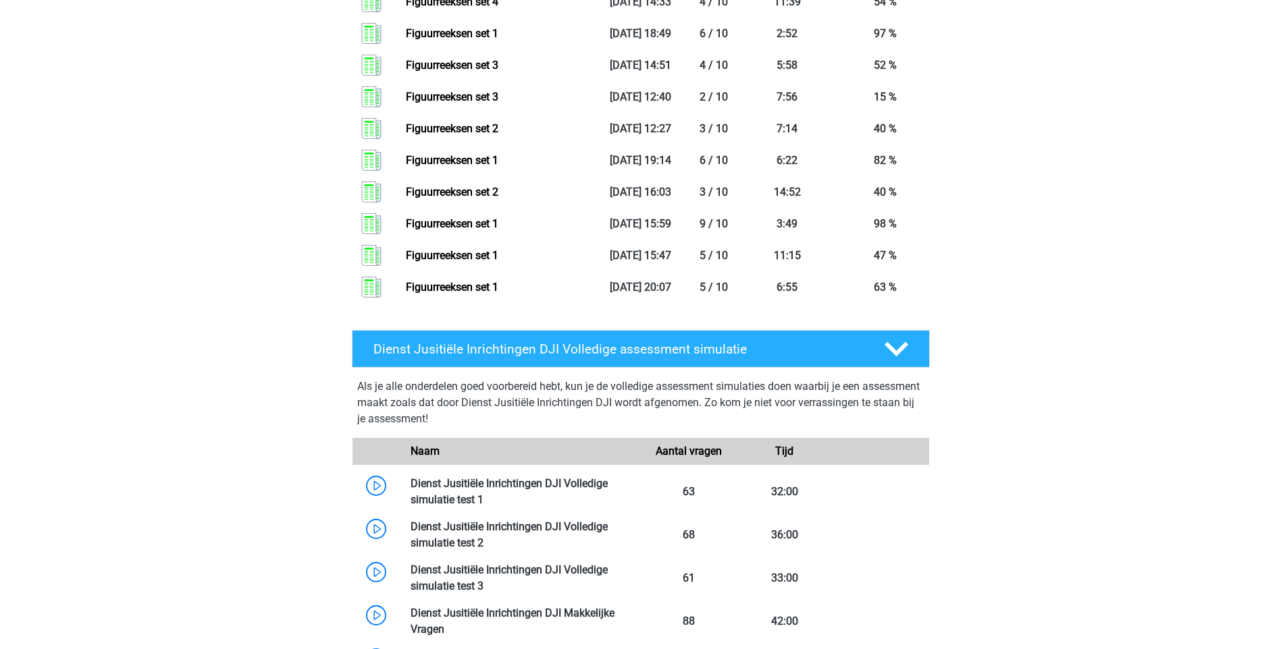
scroll to position [2106, 0]
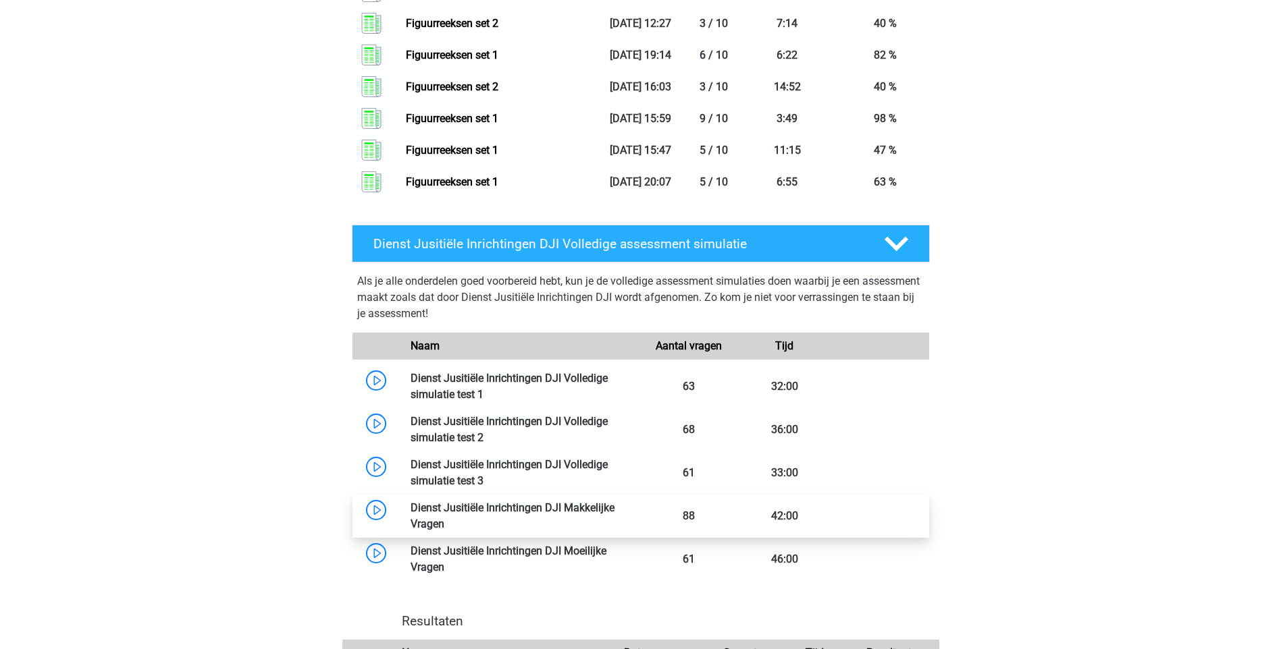
click at [444, 518] on link at bounding box center [444, 524] width 0 height 13
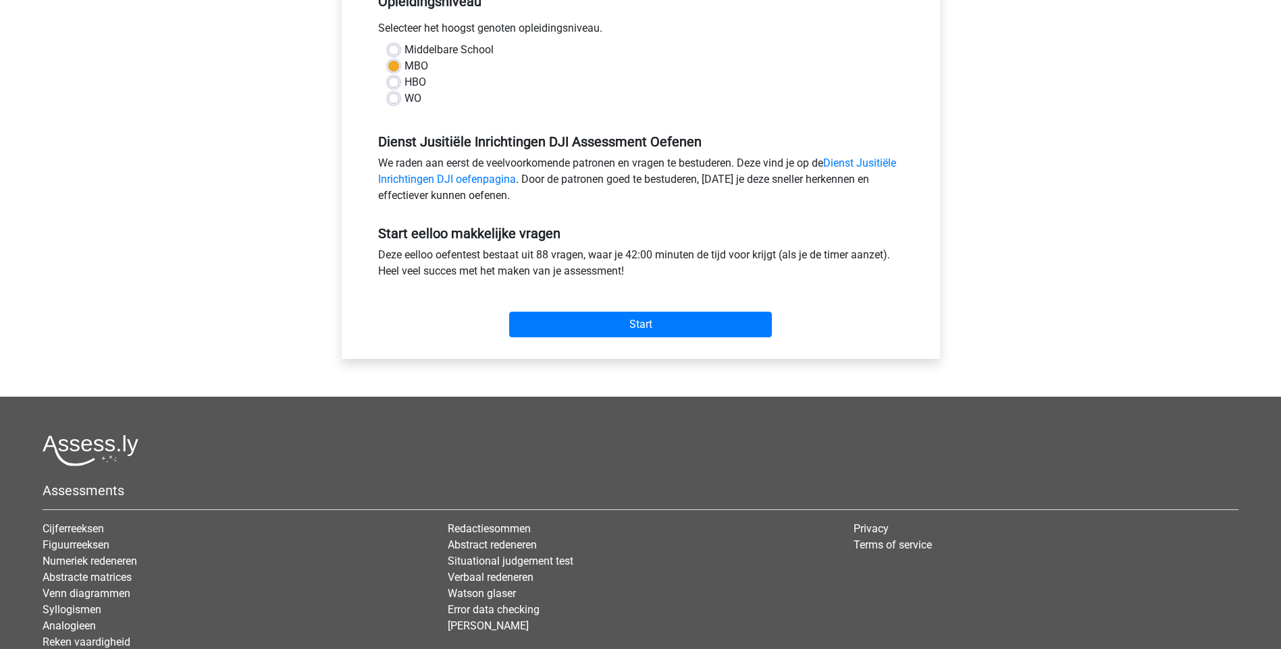
scroll to position [338, 0]
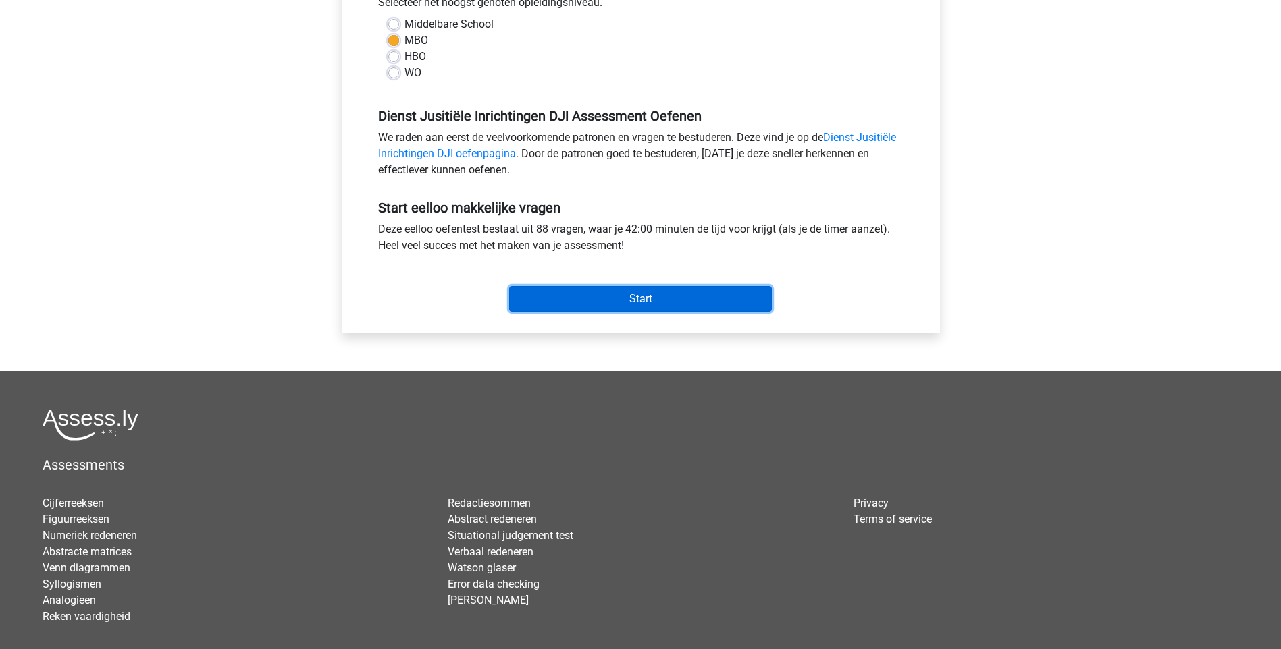
click at [688, 290] on input "Start" at bounding box center [640, 299] width 263 height 26
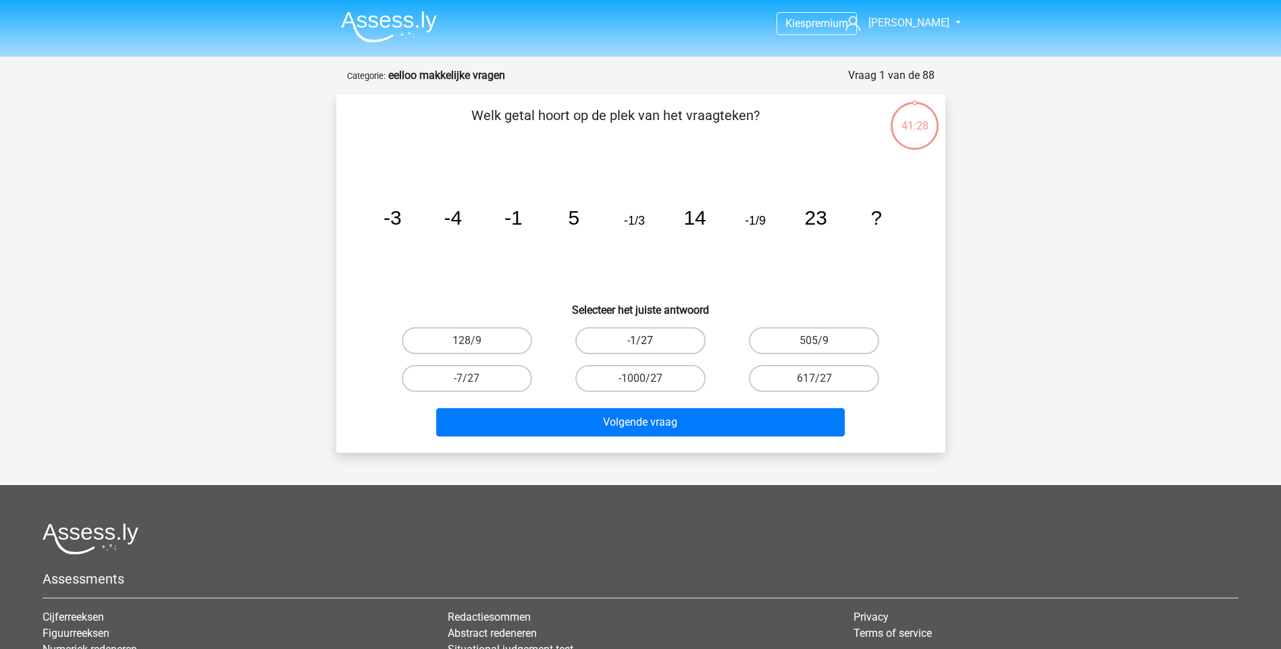
click at [659, 344] on label "-1/27" at bounding box center [640, 340] width 130 height 27
click at [649, 344] on input "-1/27" at bounding box center [644, 345] width 9 height 9
radio input "true"
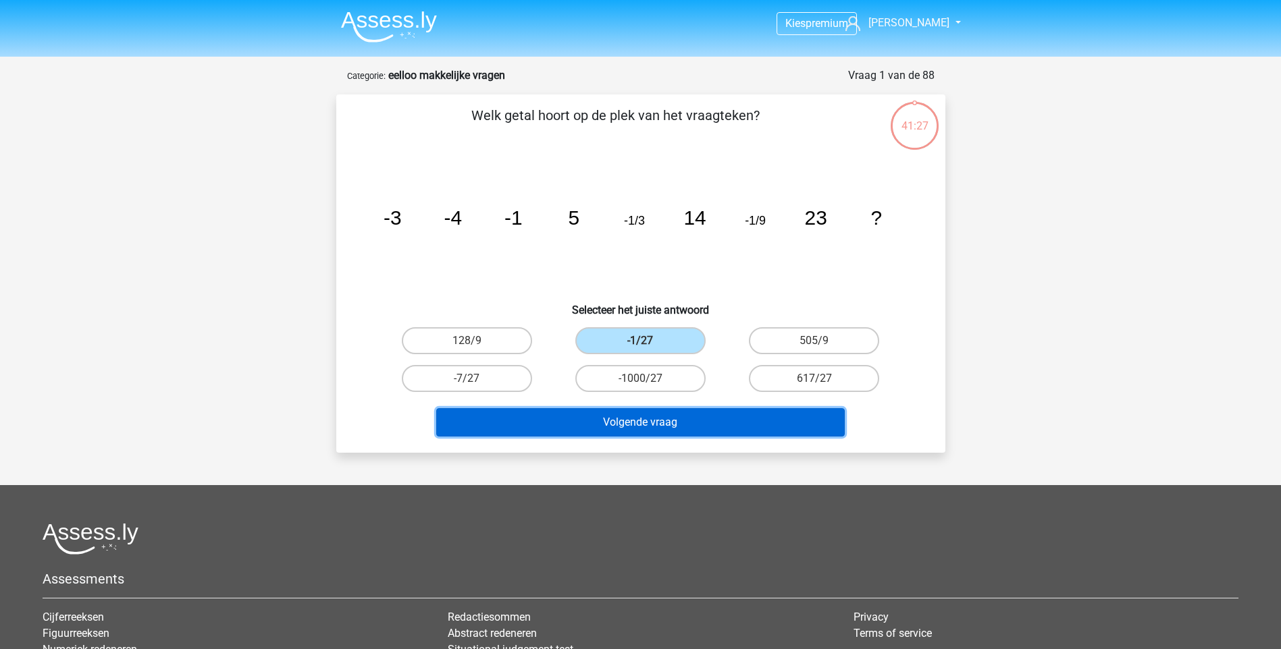
click at [650, 421] on button "Volgende vraag" at bounding box center [640, 422] width 408 height 28
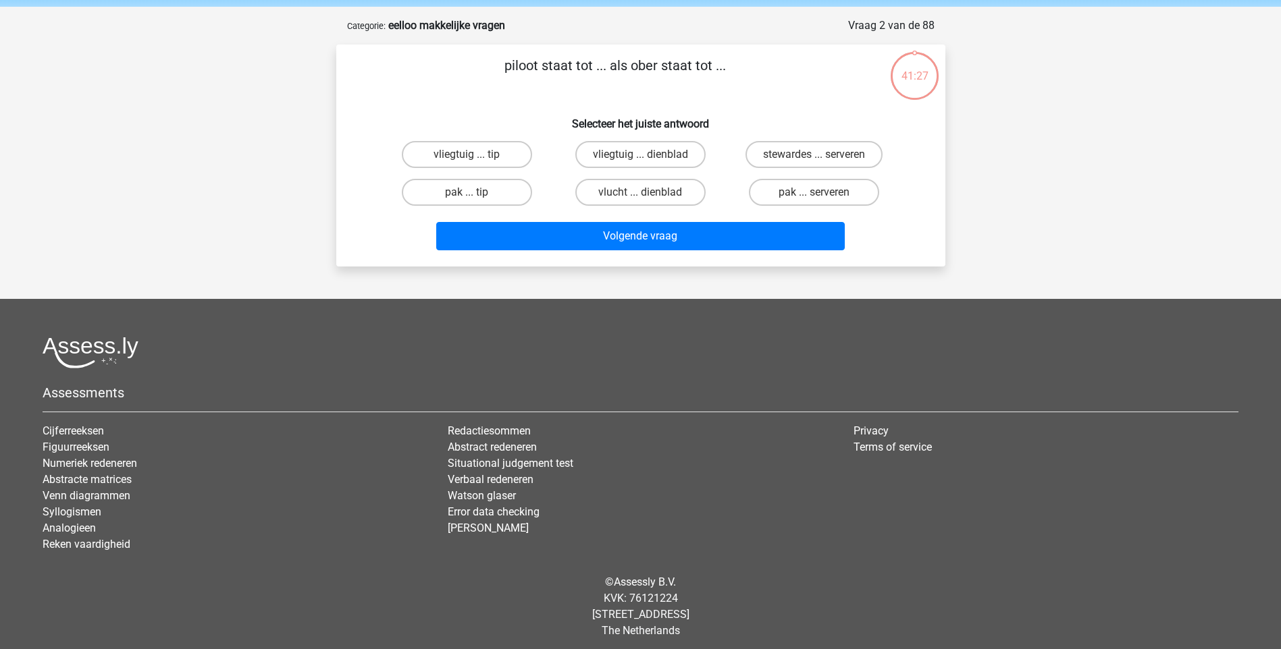
scroll to position [56, 0]
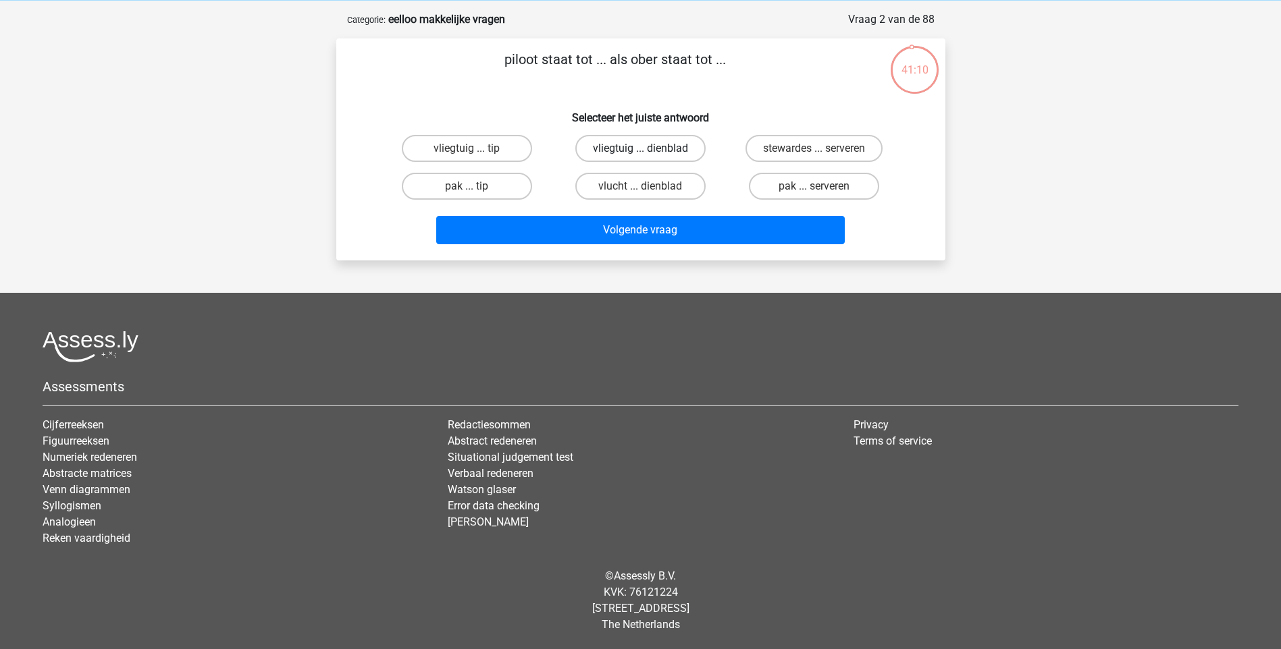
click at [652, 147] on label "vliegtuig ... dienblad" at bounding box center [640, 148] width 130 height 27
click at [649, 149] on input "vliegtuig ... dienblad" at bounding box center [644, 153] width 9 height 9
radio input "true"
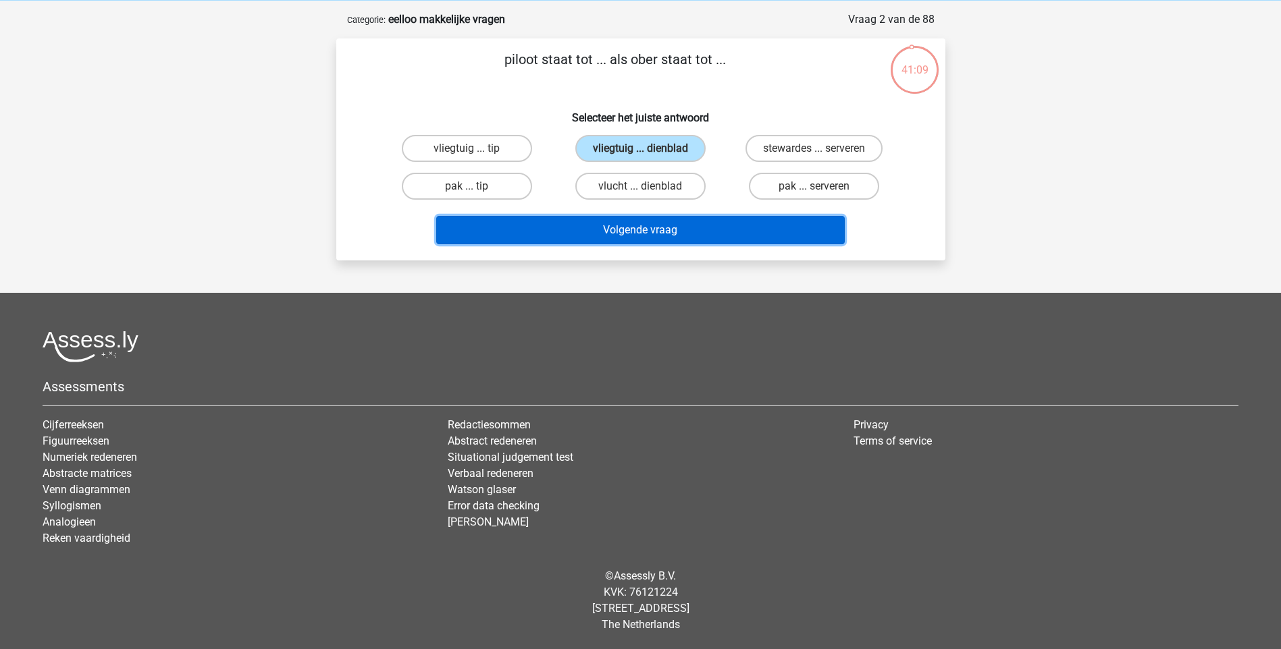
click at [655, 230] on button "Volgende vraag" at bounding box center [640, 230] width 408 height 28
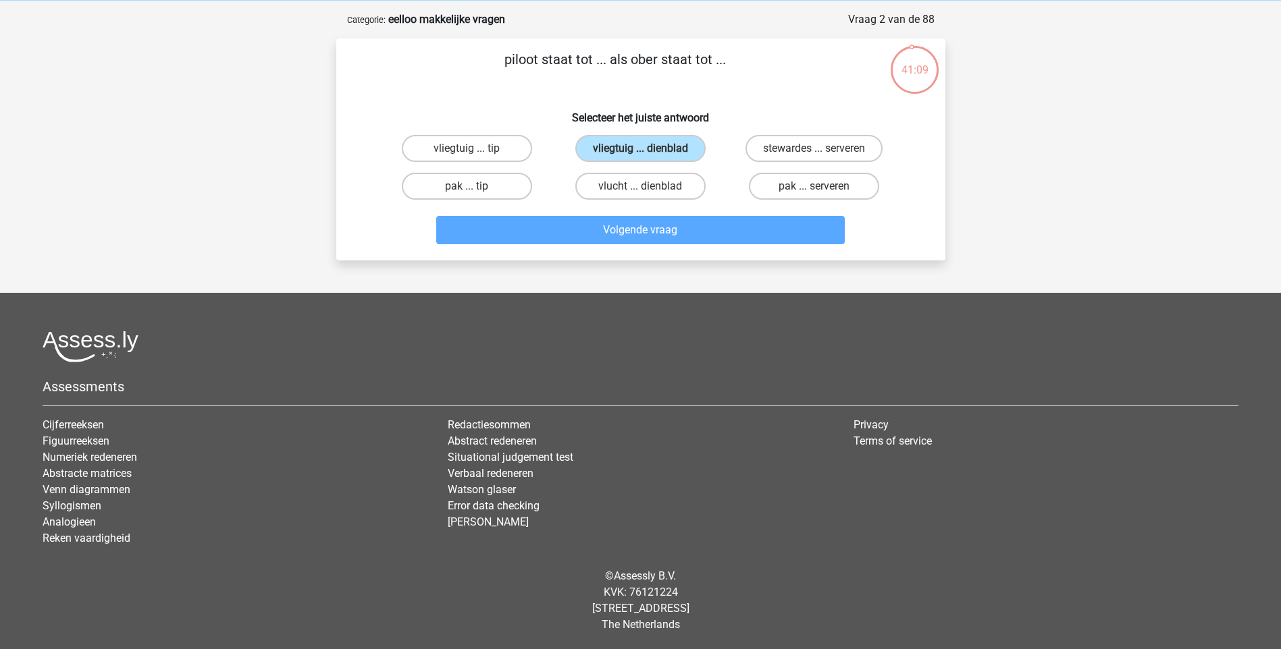
scroll to position [68, 0]
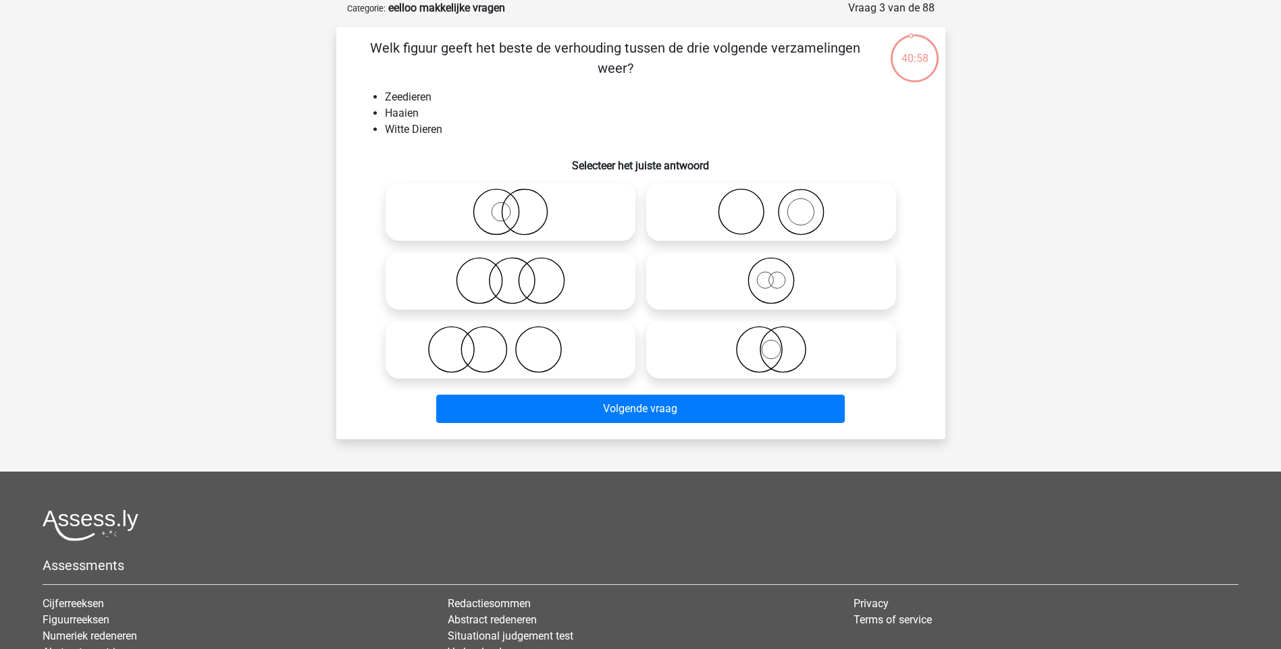
click at [772, 293] on icon at bounding box center [771, 280] width 239 height 47
click at [772, 274] on input "radio" at bounding box center [775, 269] width 9 height 9
radio input "true"
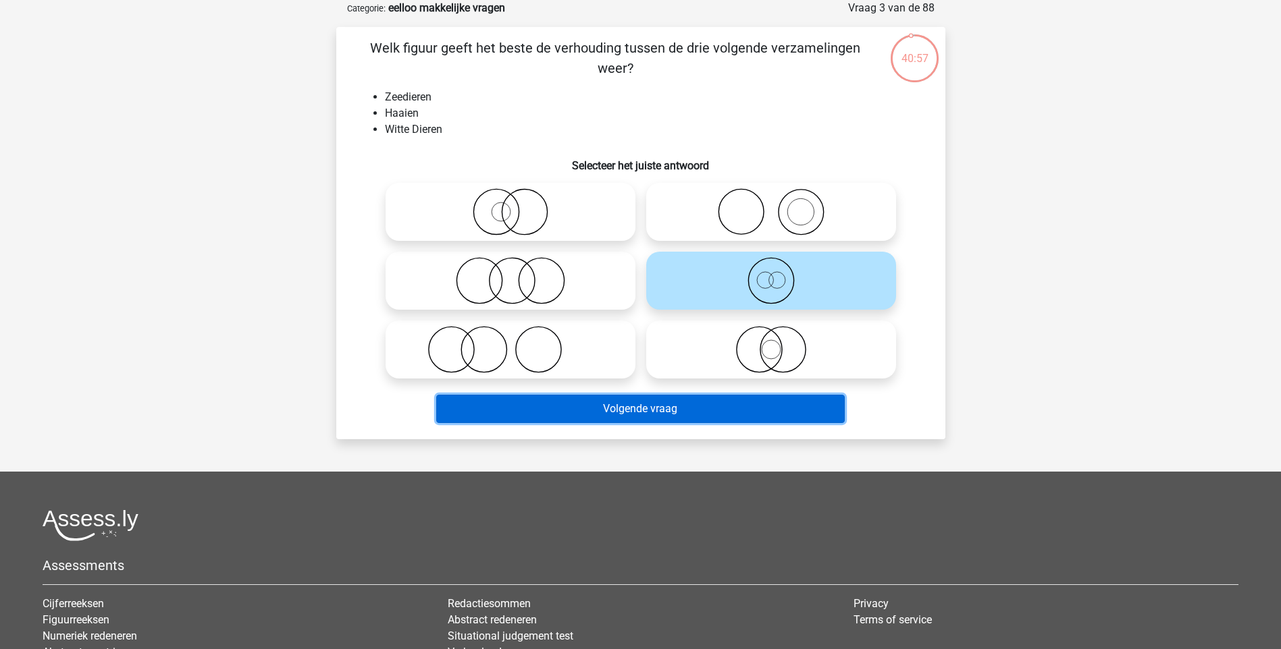
click at [689, 406] on button "Volgende vraag" at bounding box center [640, 409] width 408 height 28
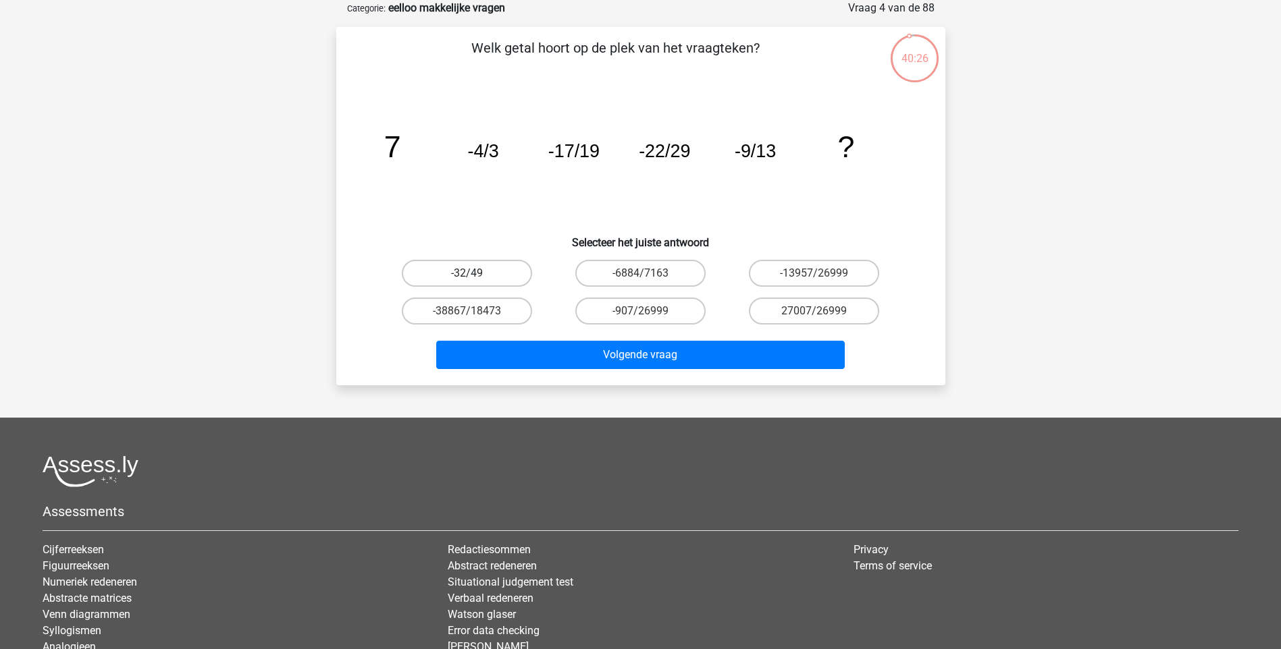
click at [512, 276] on label "-32/49" at bounding box center [467, 273] width 130 height 27
click at [475, 276] on input "-32/49" at bounding box center [471, 277] width 9 height 9
radio input "true"
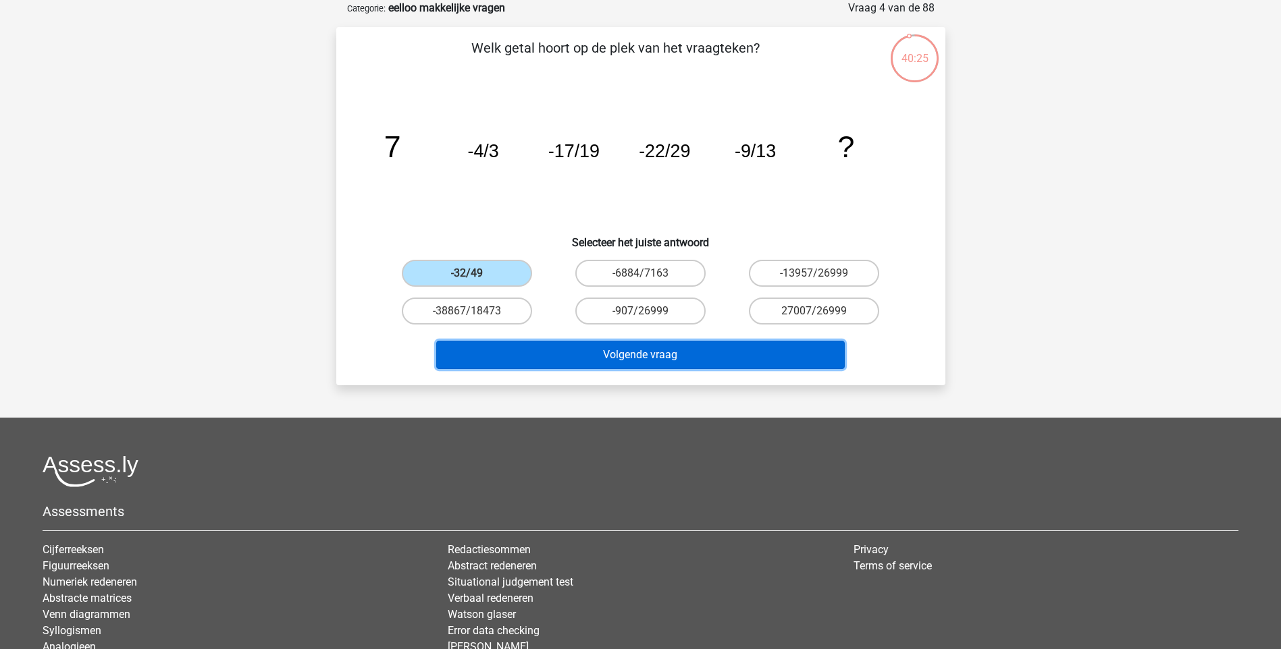
click at [606, 348] on button "Volgende vraag" at bounding box center [640, 355] width 408 height 28
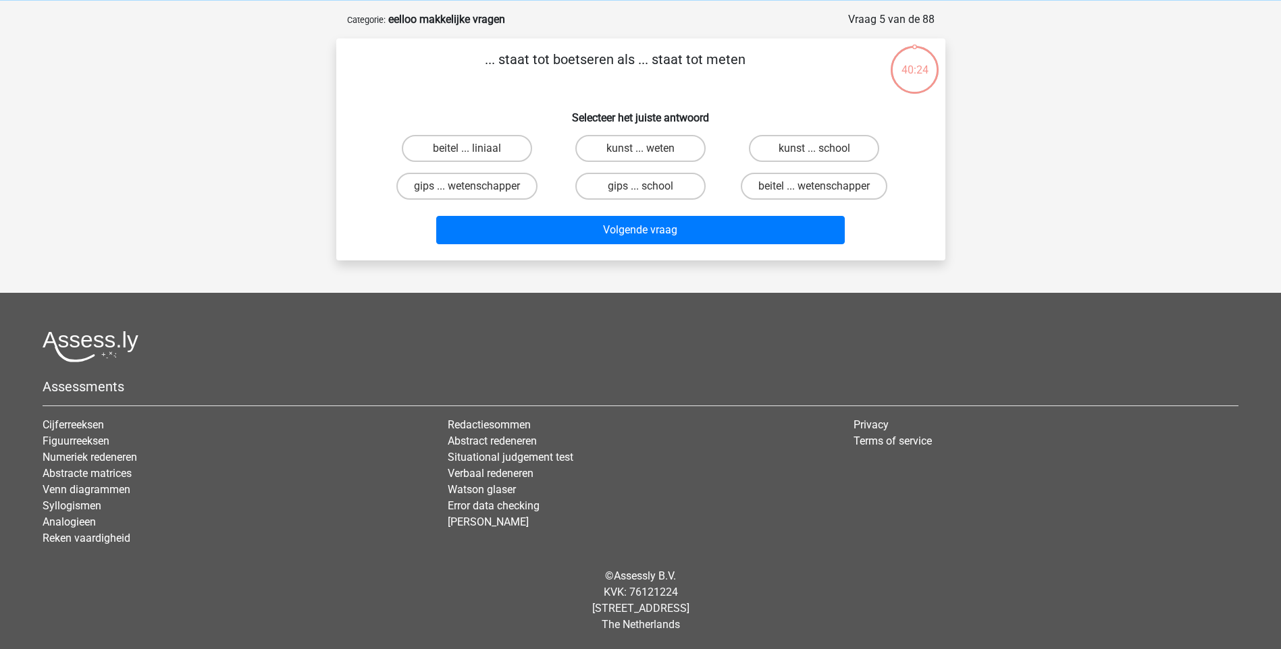
scroll to position [56, 0]
click at [440, 149] on label "beitel ... liniaal" at bounding box center [467, 148] width 130 height 27
click at [467, 149] on input "beitel ... liniaal" at bounding box center [471, 153] width 9 height 9
radio input "true"
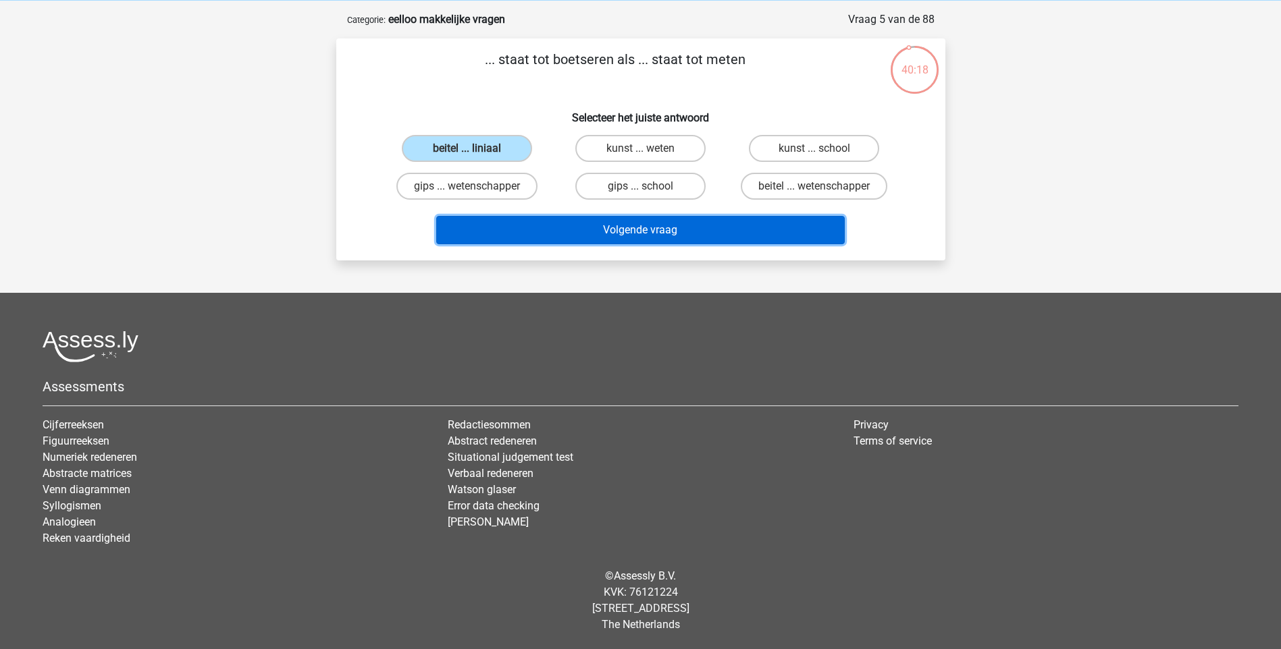
click at [678, 228] on button "Volgende vraag" at bounding box center [640, 230] width 408 height 28
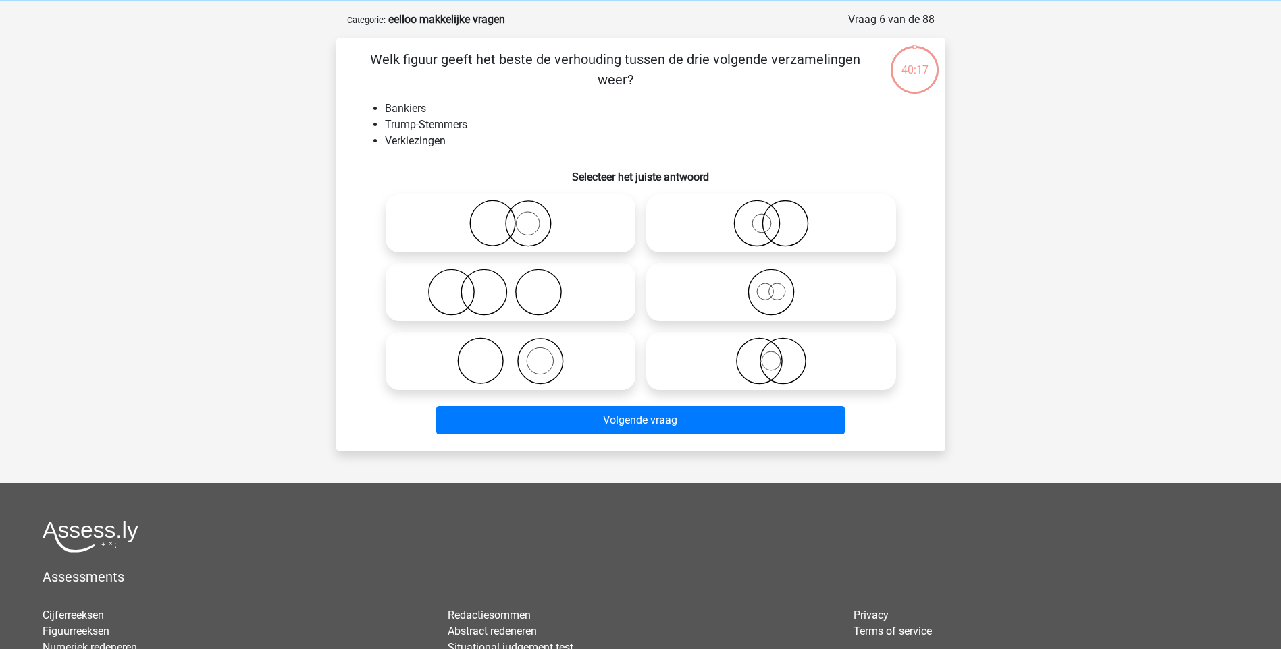
scroll to position [68, 0]
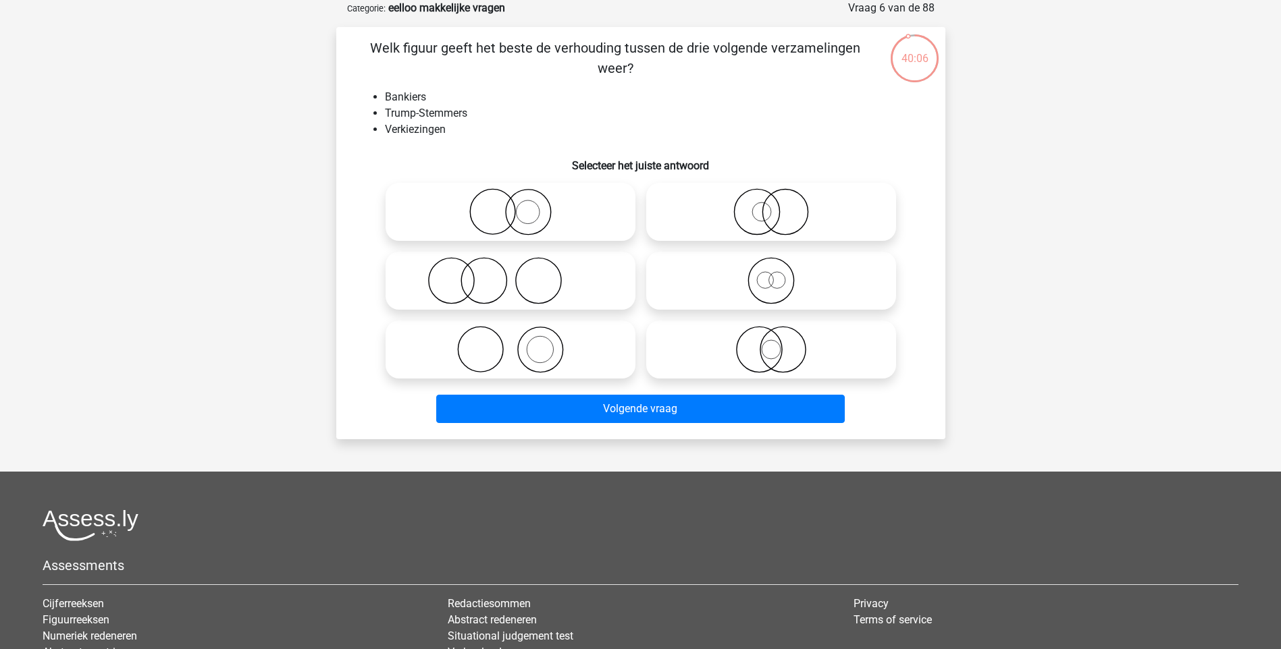
click at [482, 288] on icon at bounding box center [510, 280] width 239 height 47
click at [510, 274] on input "radio" at bounding box center [514, 269] width 9 height 9
radio input "true"
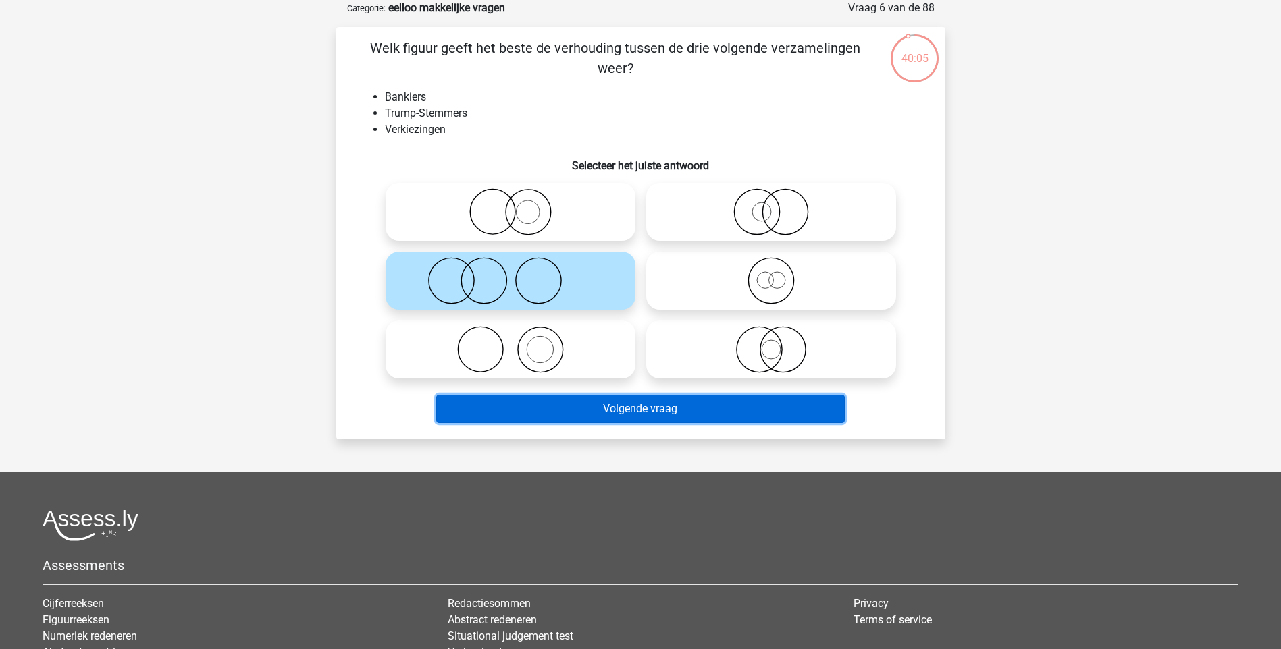
click at [625, 400] on button "Volgende vraag" at bounding box center [640, 409] width 408 height 28
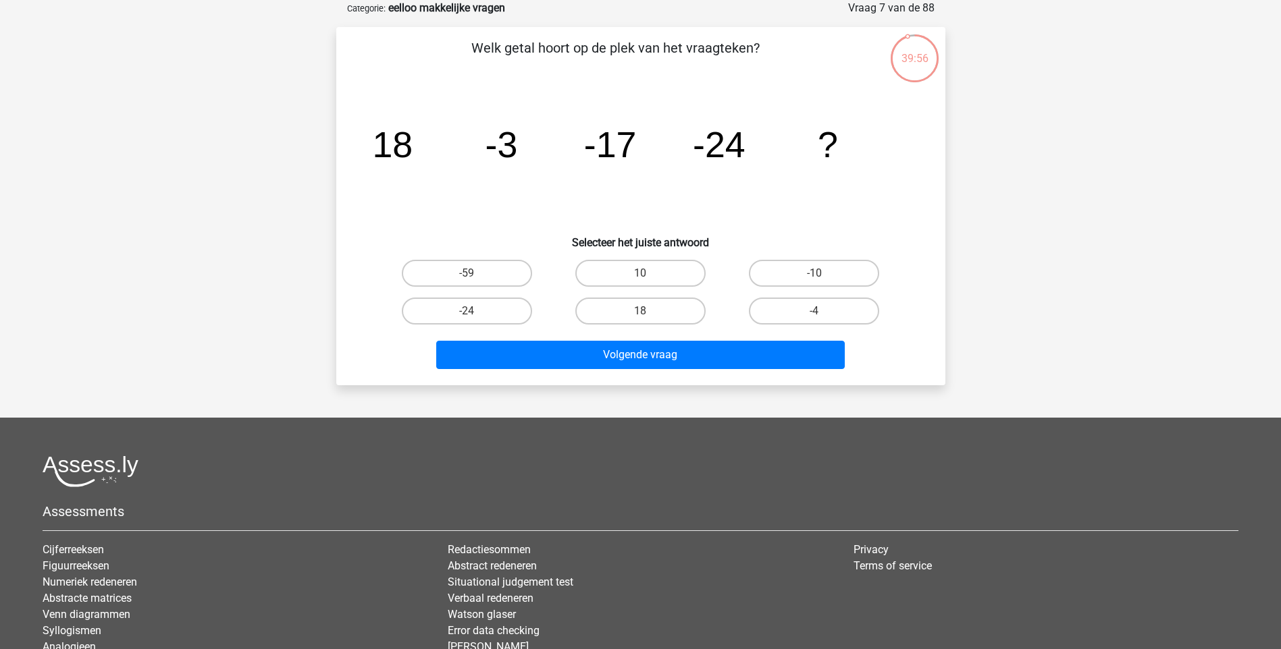
click at [475, 273] on input "-59" at bounding box center [471, 277] width 9 height 9
radio input "true"
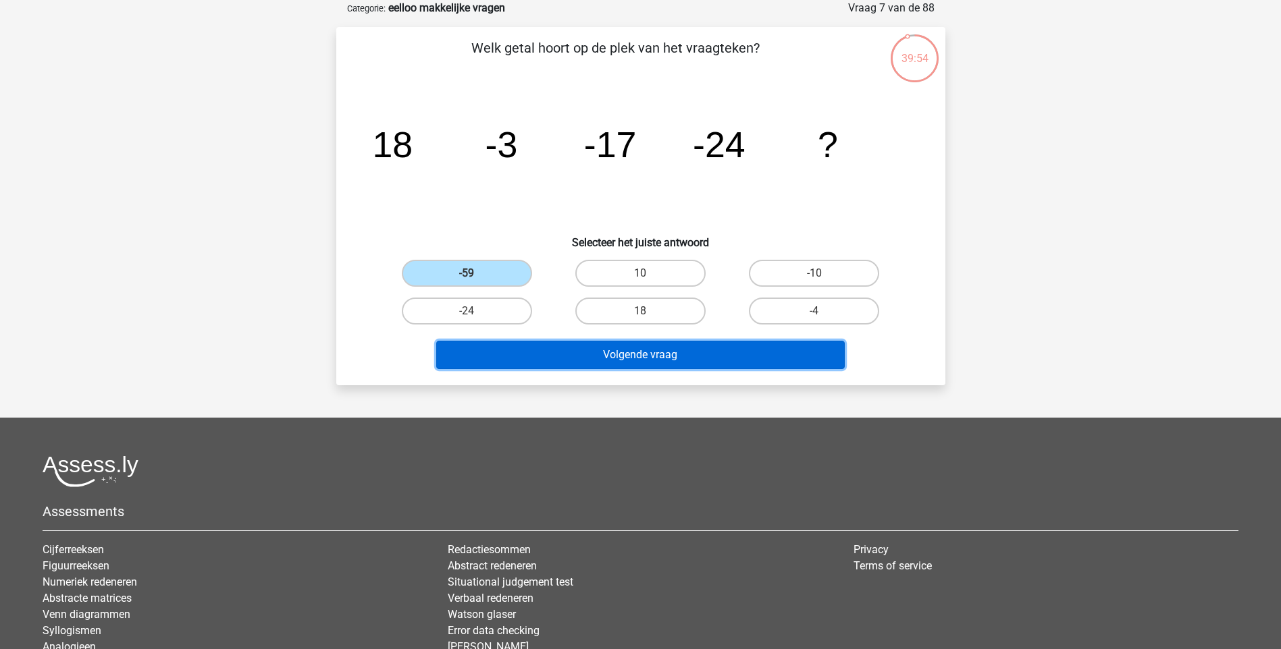
click at [632, 352] on button "Volgende vraag" at bounding box center [640, 355] width 408 height 28
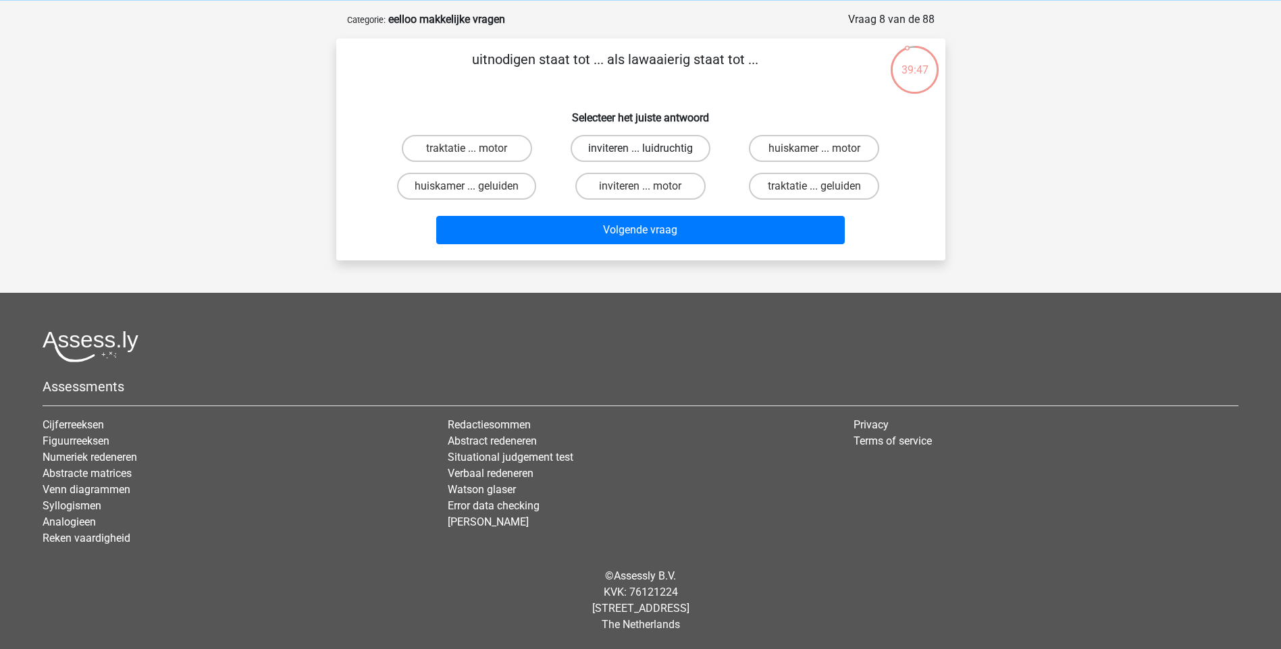
click at [680, 149] on label "inviteren ... luidruchtig" at bounding box center [641, 148] width 140 height 27
click at [649, 149] on input "inviteren ... luidruchtig" at bounding box center [644, 153] width 9 height 9
radio input "true"
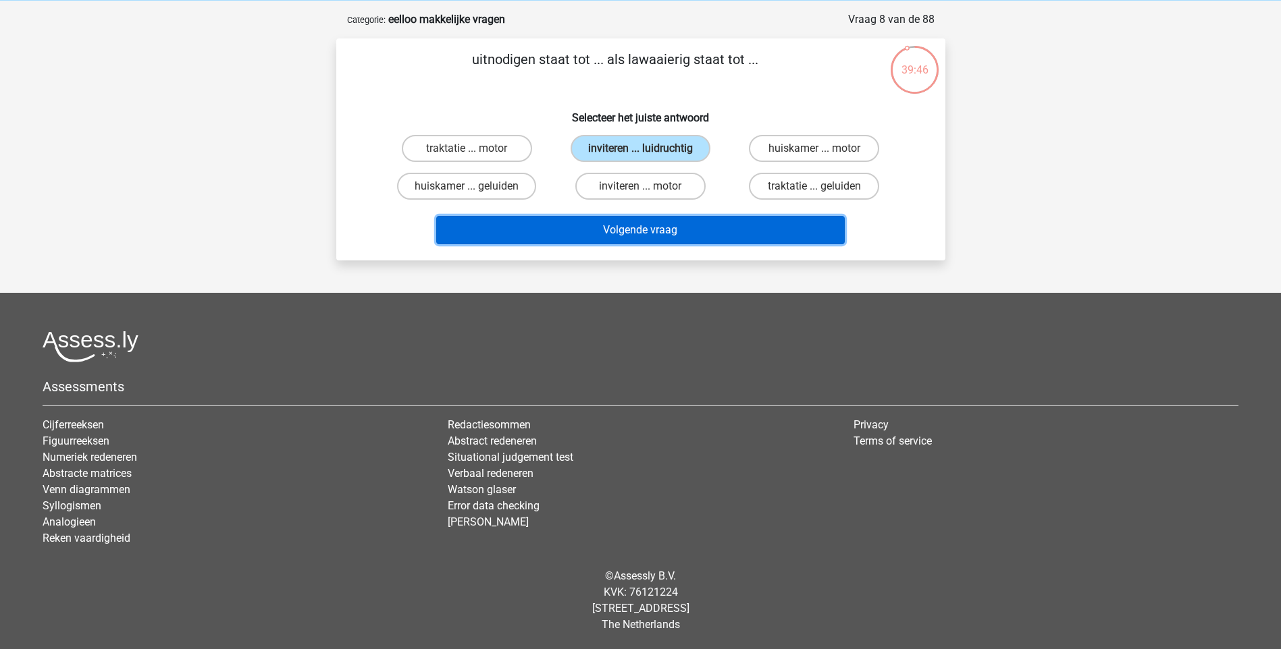
click at [621, 230] on button "Volgende vraag" at bounding box center [640, 230] width 408 height 28
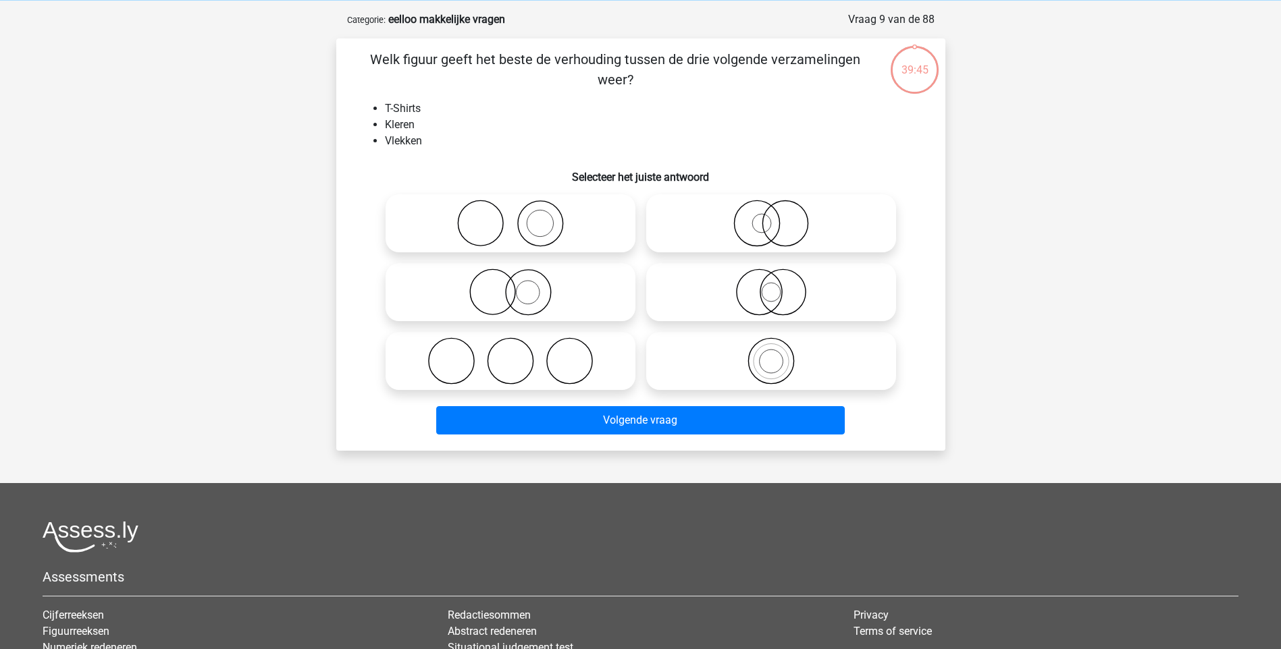
scroll to position [68, 0]
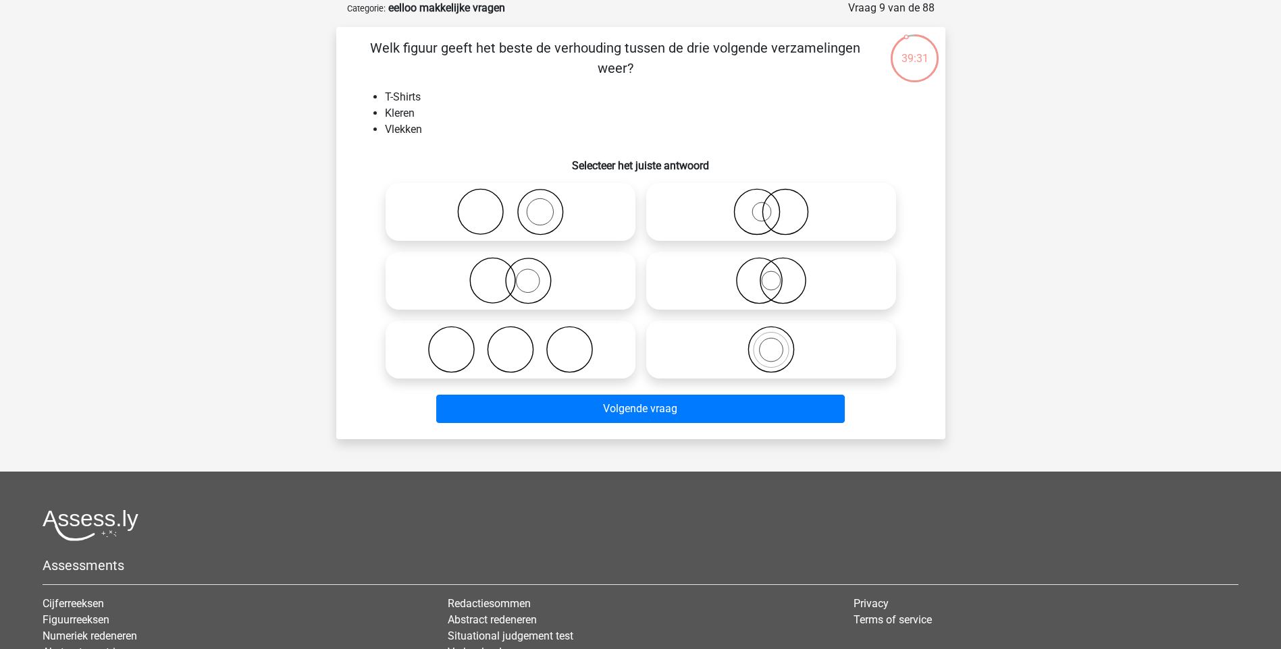
click at [535, 291] on icon at bounding box center [510, 280] width 239 height 47
click at [519, 274] on input "radio" at bounding box center [514, 269] width 9 height 9
radio input "true"
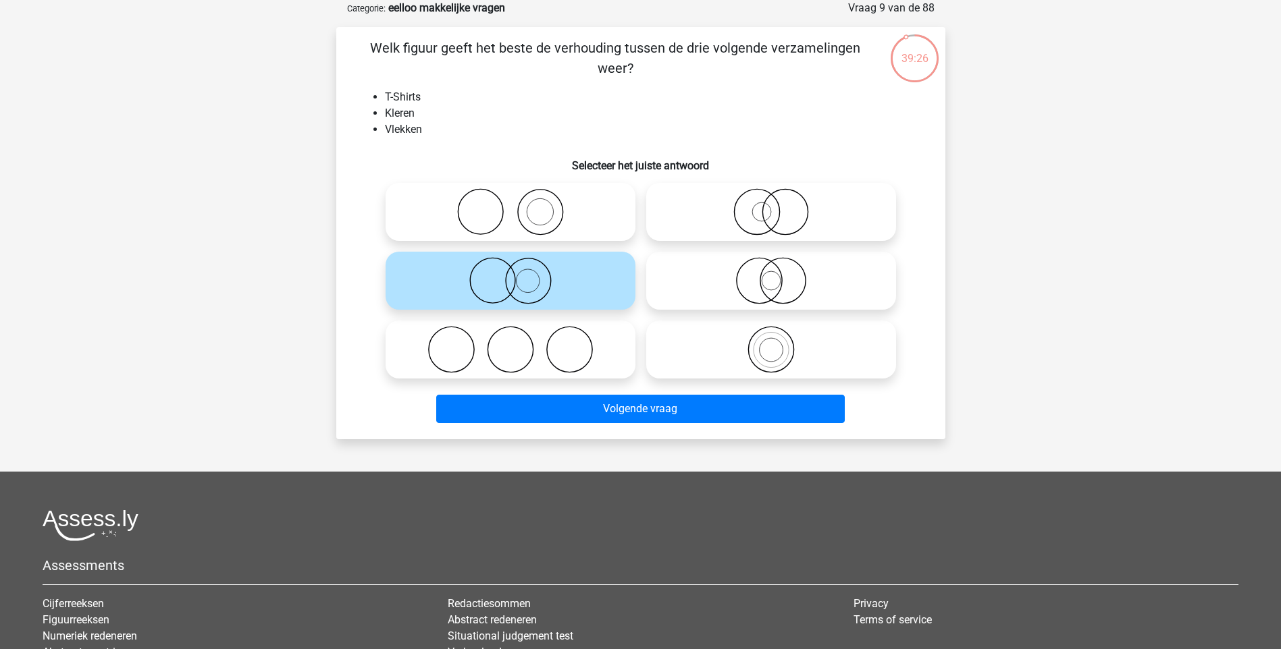
click at [521, 226] on icon at bounding box center [510, 211] width 239 height 47
click at [519, 205] on input "radio" at bounding box center [514, 200] width 9 height 9
radio input "true"
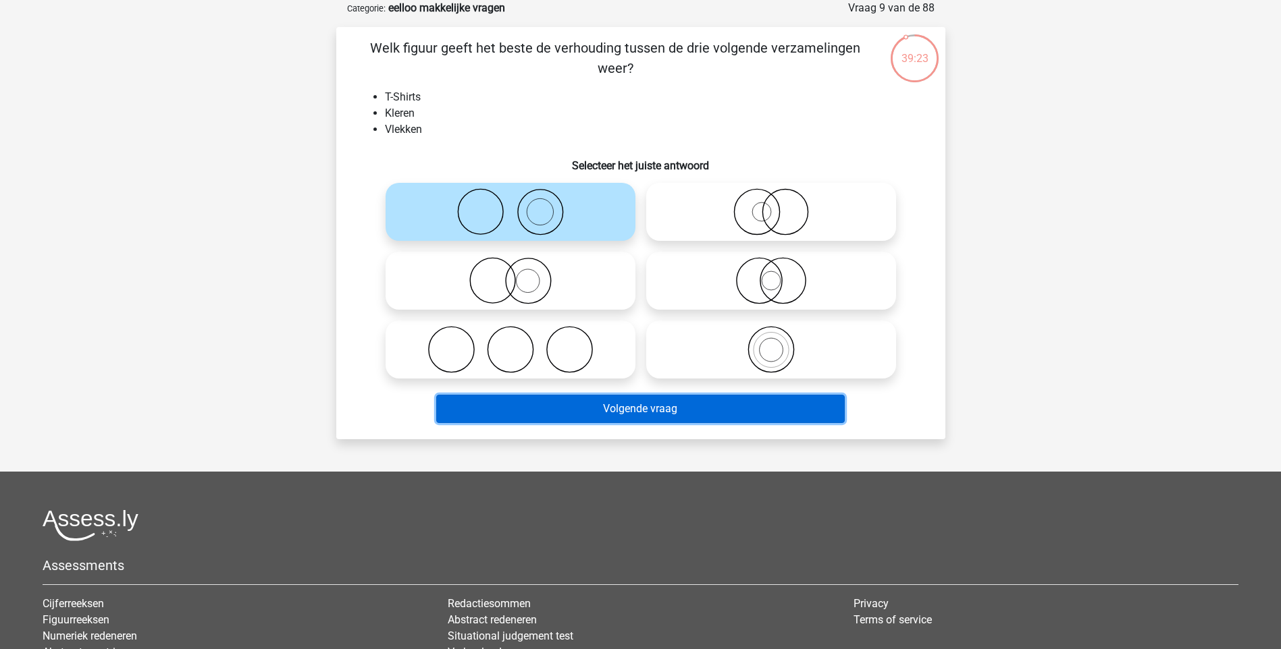
click at [637, 407] on button "Volgende vraag" at bounding box center [640, 409] width 408 height 28
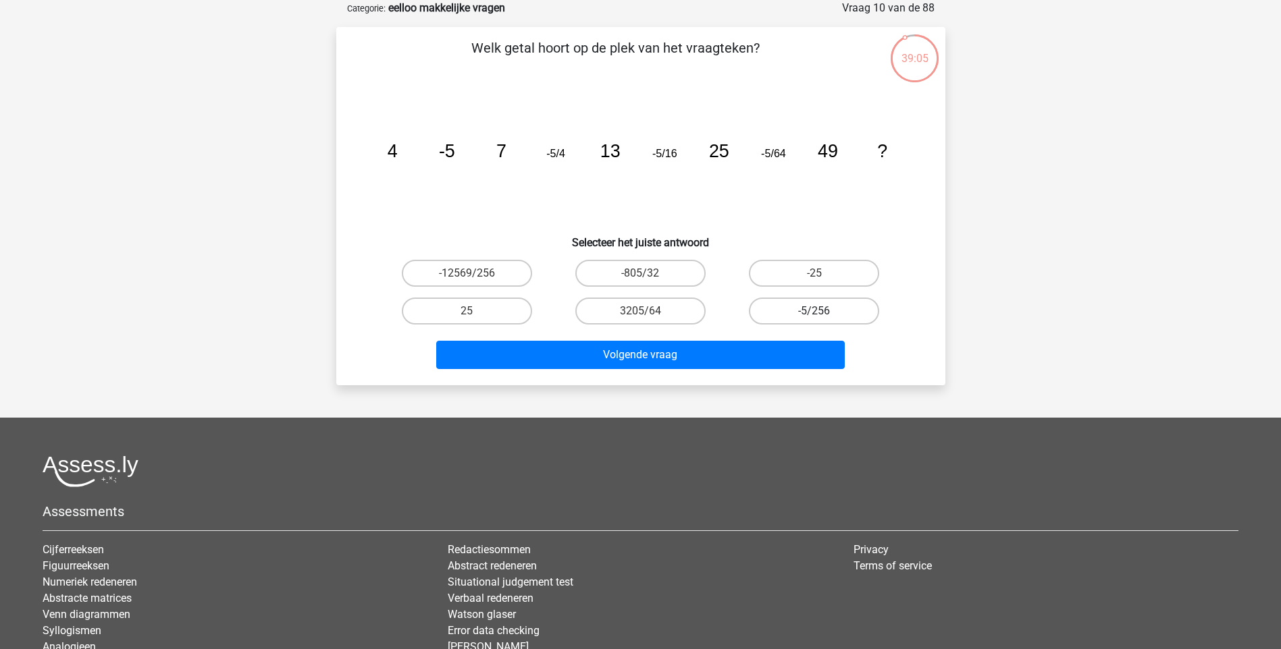
drag, startPoint x: 816, startPoint y: 310, endPoint x: 810, endPoint y: 322, distance: 13.9
click at [816, 311] on div "-5/256" at bounding box center [814, 311] width 163 height 27
click at [795, 317] on label "-5/256" at bounding box center [814, 311] width 130 height 27
click at [814, 317] on input "-5/256" at bounding box center [818, 315] width 9 height 9
radio input "true"
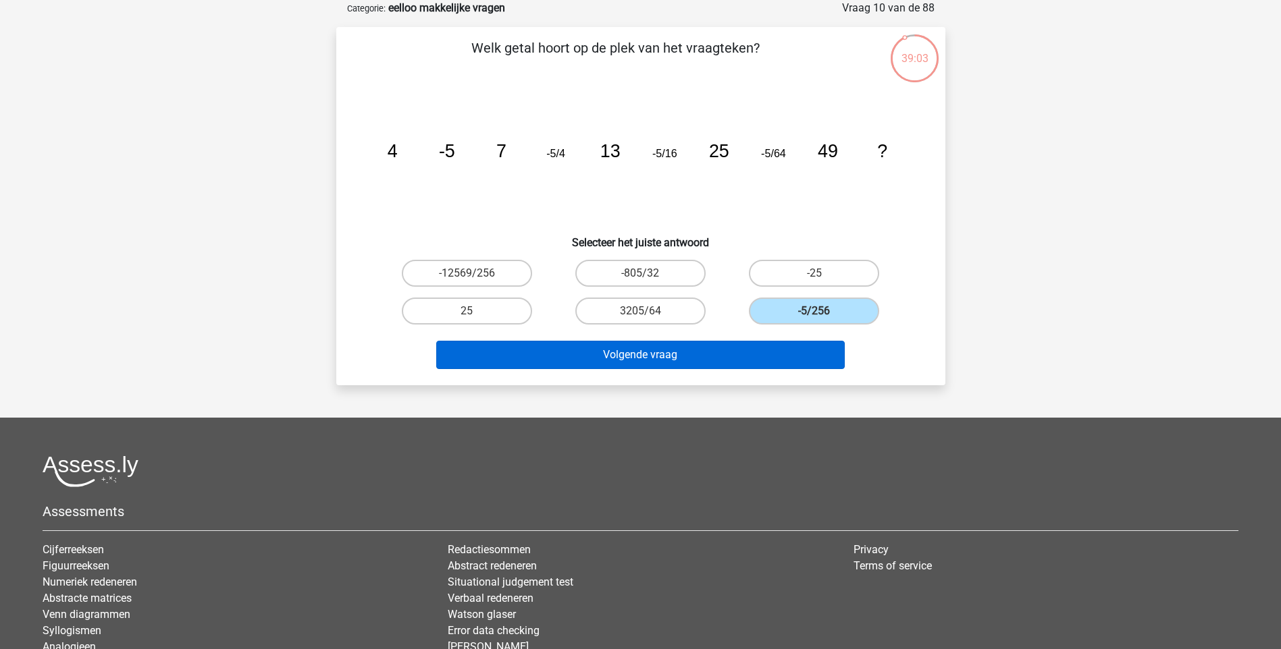
click at [705, 342] on div "Volgende vraag" at bounding box center [641, 352] width 566 height 45
click at [702, 352] on button "Volgende vraag" at bounding box center [640, 355] width 408 height 28
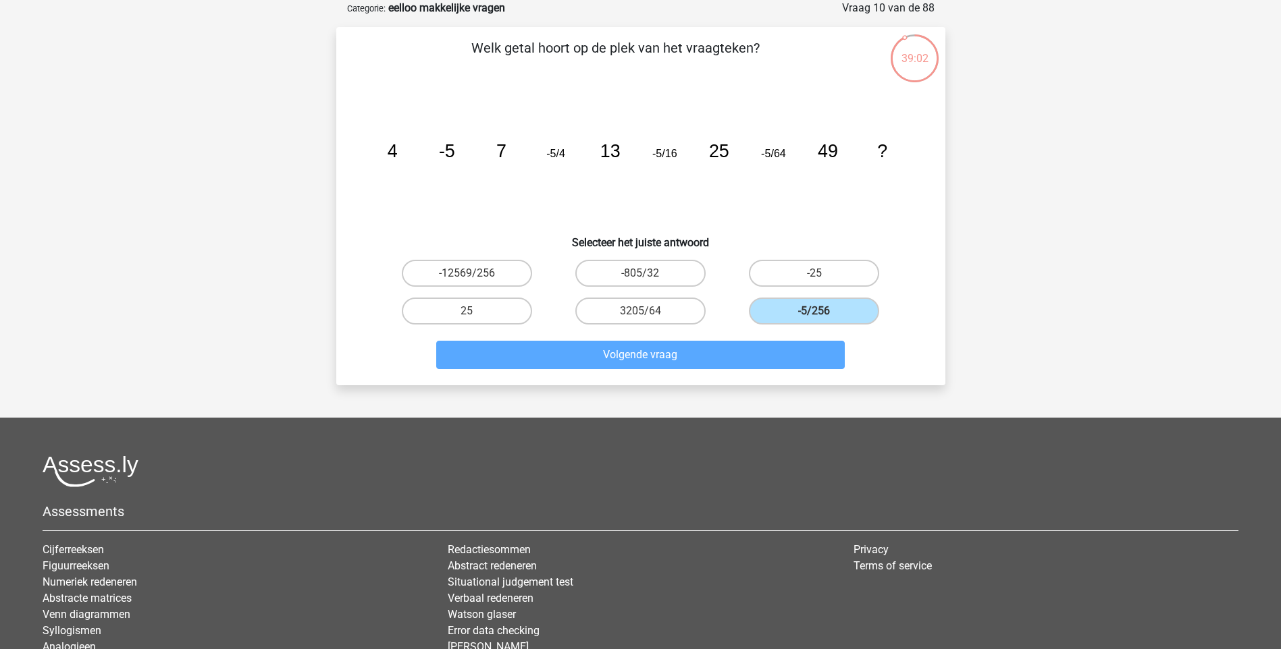
scroll to position [56, 0]
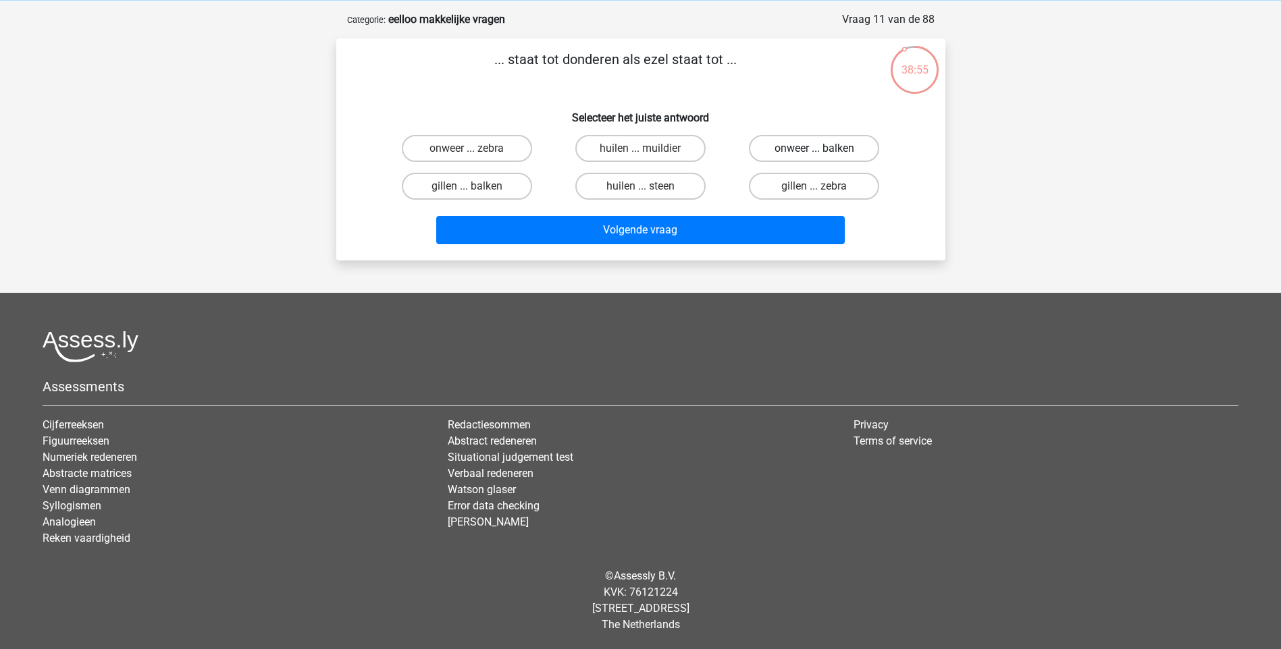
click at [798, 149] on label "onweer ... balken" at bounding box center [814, 148] width 130 height 27
click at [814, 149] on input "onweer ... balken" at bounding box center [818, 153] width 9 height 9
radio input "true"
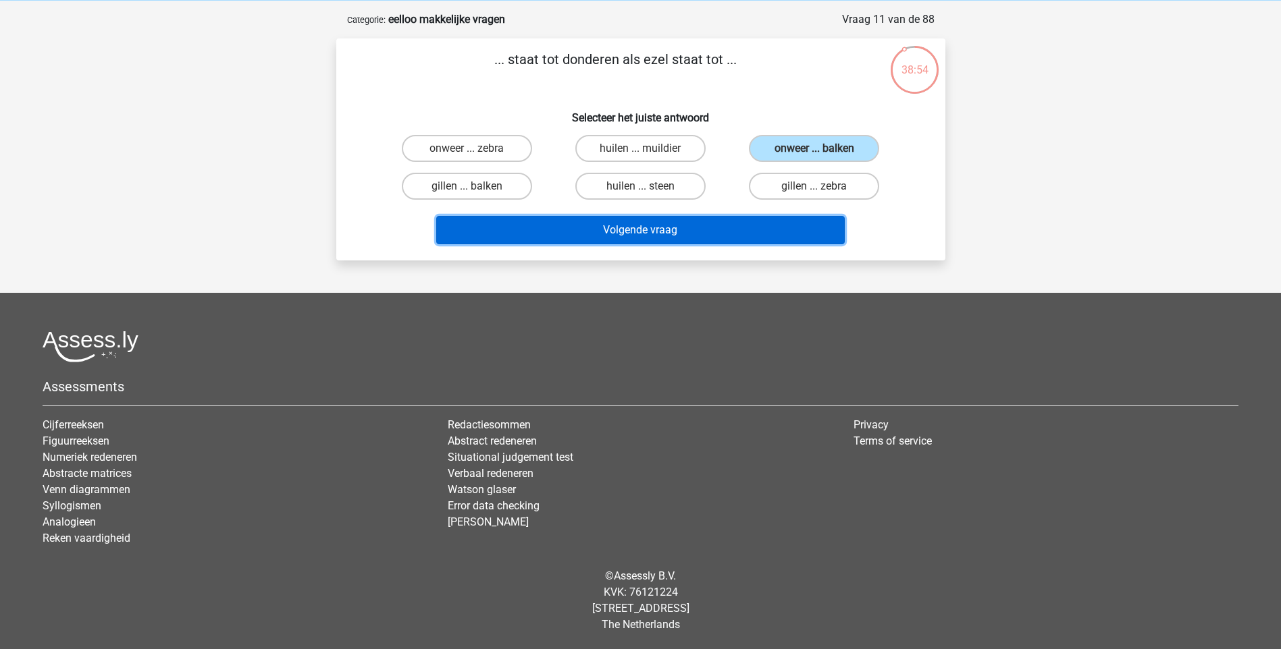
click at [654, 228] on button "Volgende vraag" at bounding box center [640, 230] width 408 height 28
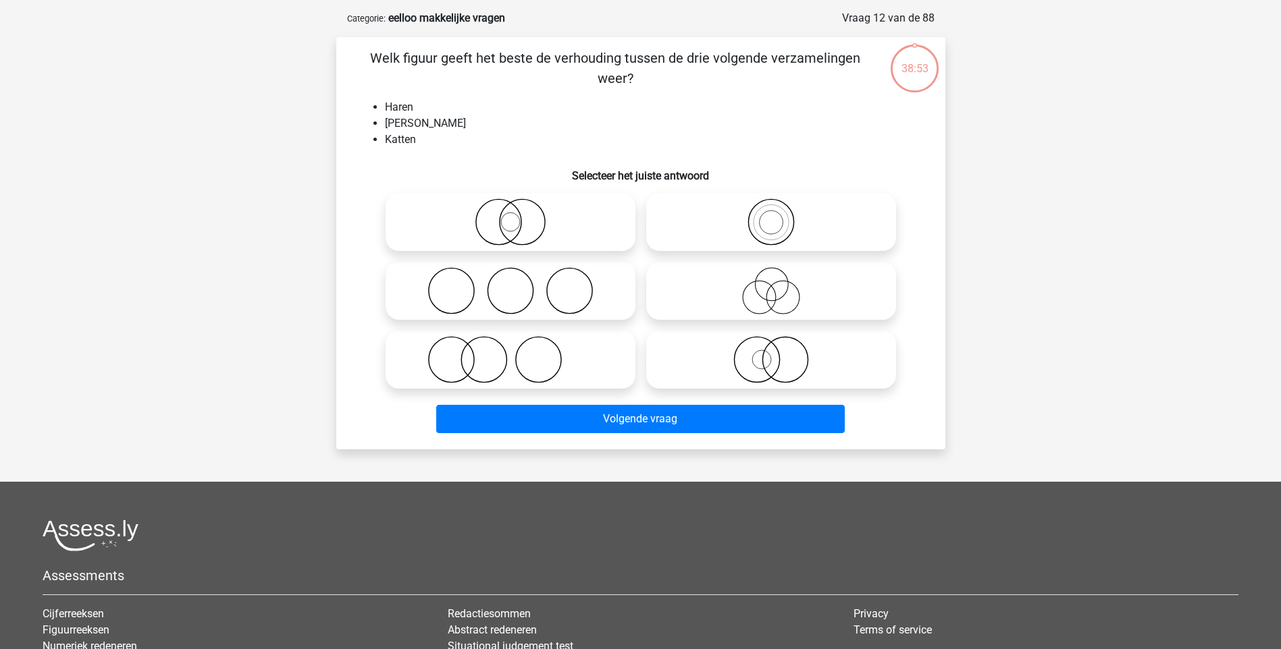
scroll to position [68, 0]
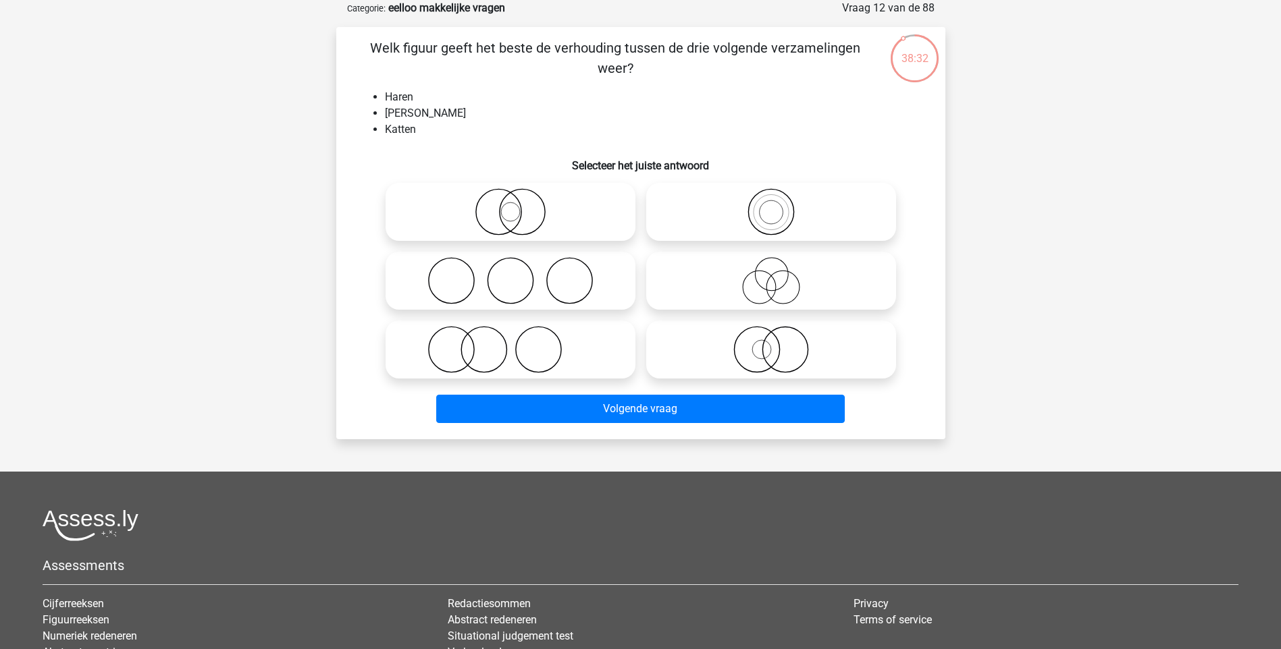
click at [766, 287] on icon at bounding box center [771, 280] width 239 height 47
click at [771, 274] on input "radio" at bounding box center [775, 269] width 9 height 9
radio input "true"
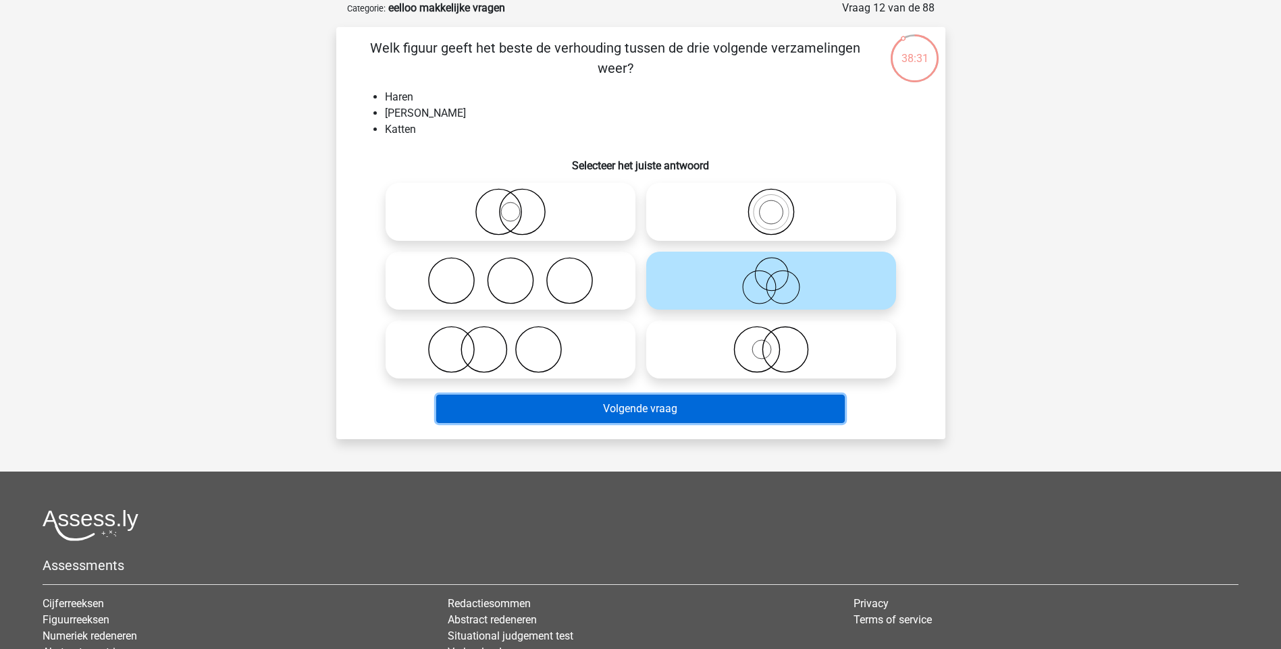
click at [708, 413] on button "Volgende vraag" at bounding box center [640, 409] width 408 height 28
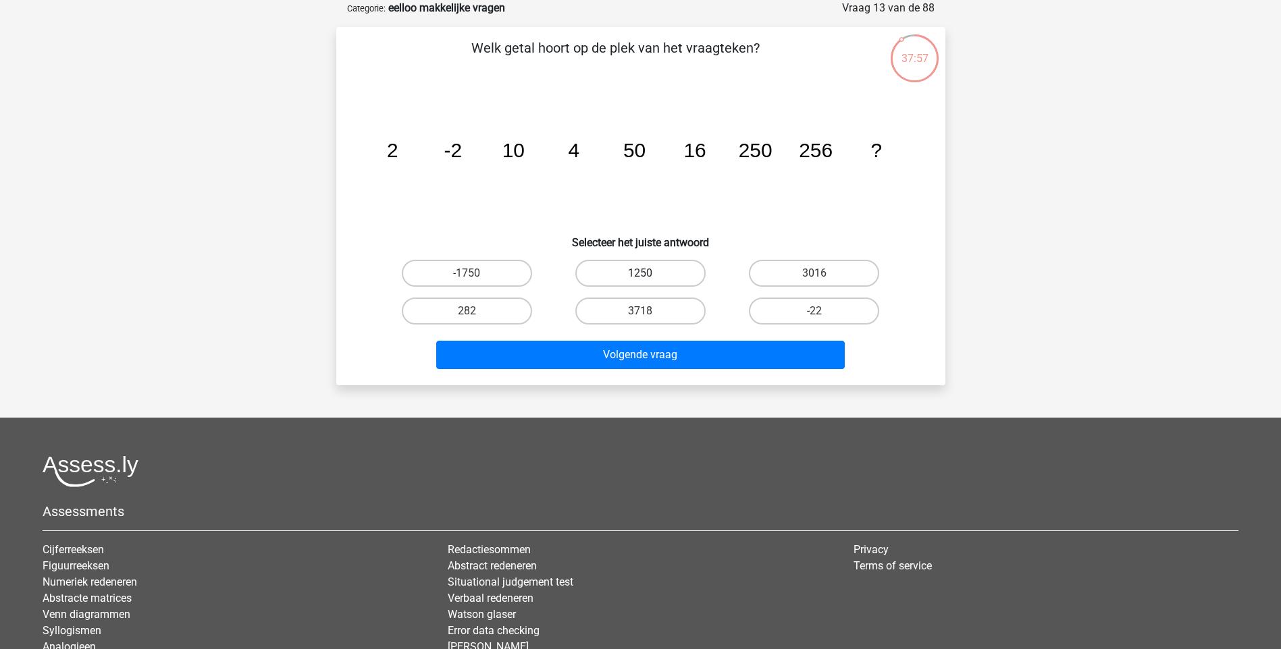
click at [672, 272] on label "1250" at bounding box center [640, 273] width 130 height 27
click at [649, 273] on input "1250" at bounding box center [644, 277] width 9 height 9
radio input "true"
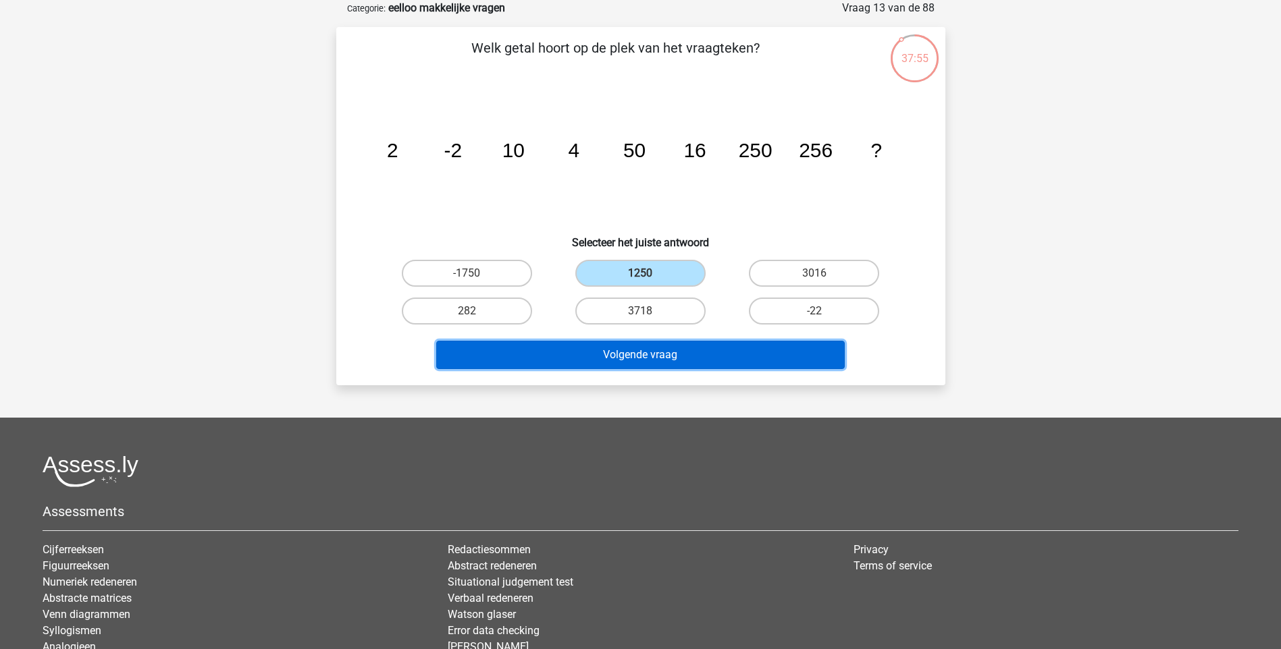
click at [646, 359] on button "Volgende vraag" at bounding box center [640, 355] width 408 height 28
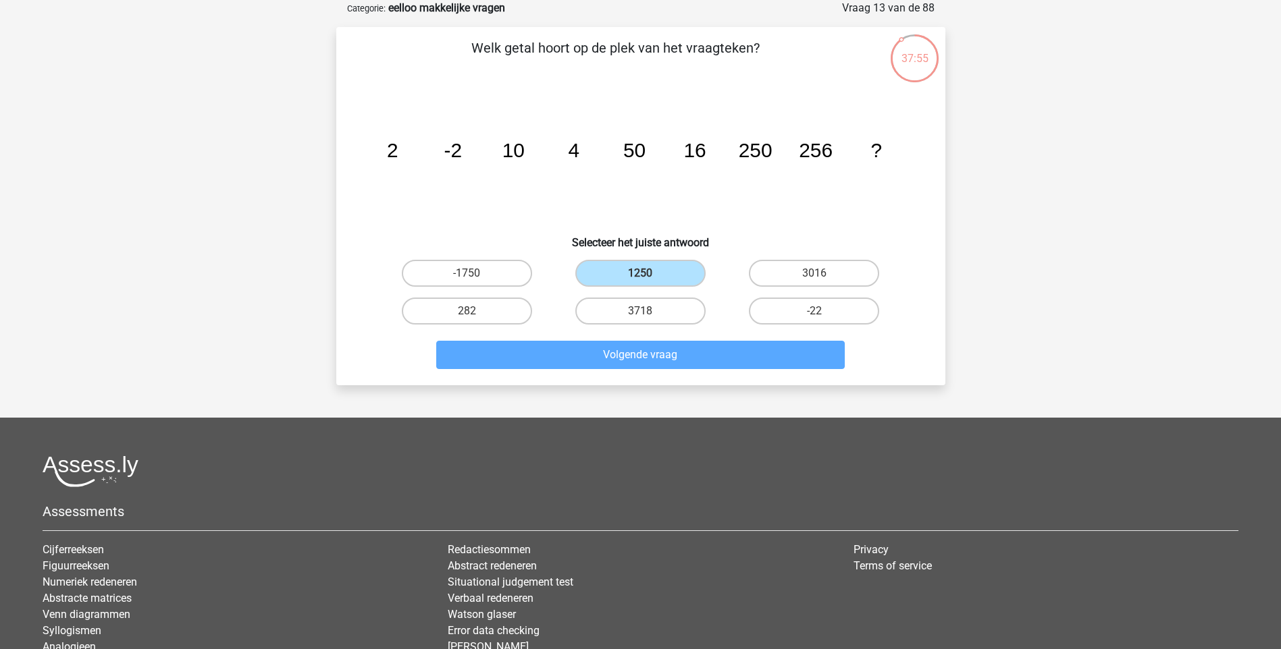
scroll to position [56, 0]
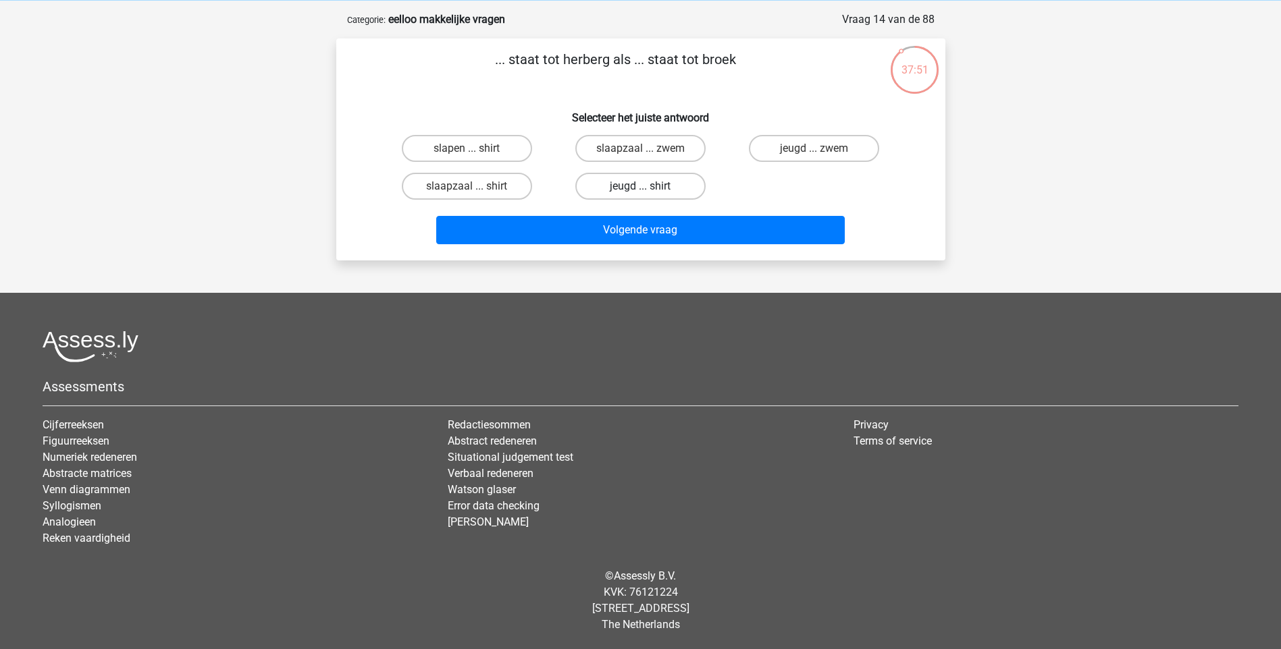
click at [625, 184] on label "jeugd ... shirt" at bounding box center [640, 186] width 130 height 27
click at [640, 186] on input "jeugd ... shirt" at bounding box center [644, 190] width 9 height 9
radio input "true"
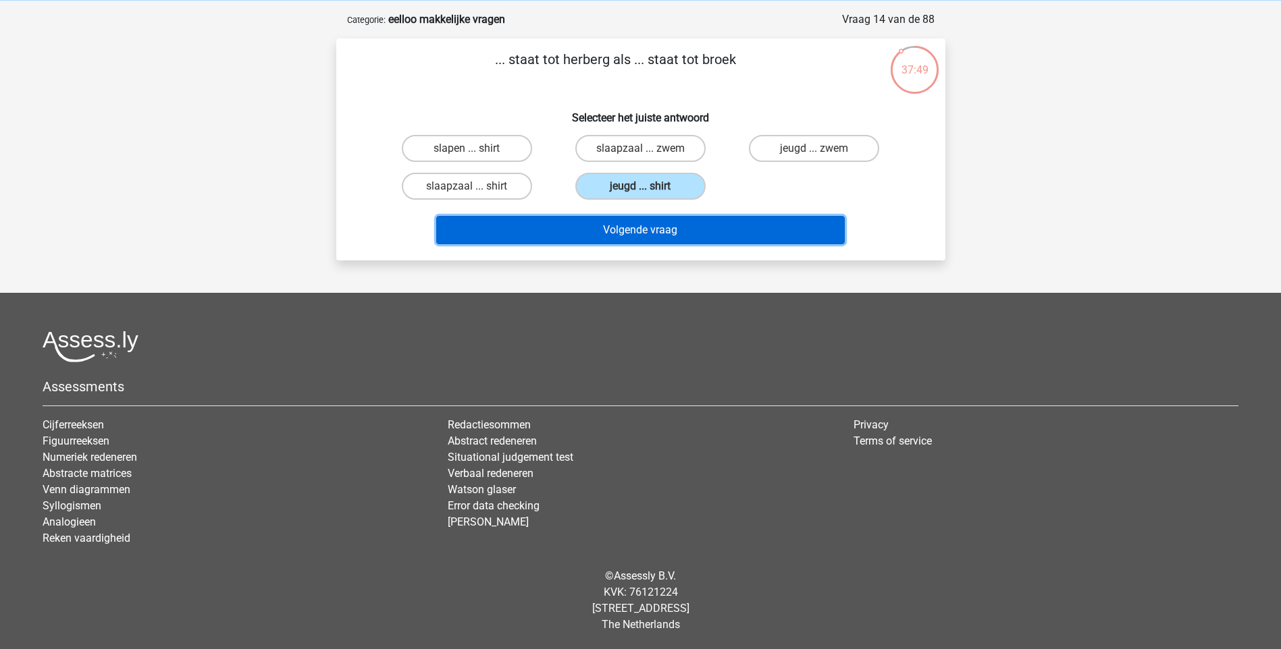
click at [658, 232] on button "Volgende vraag" at bounding box center [640, 230] width 408 height 28
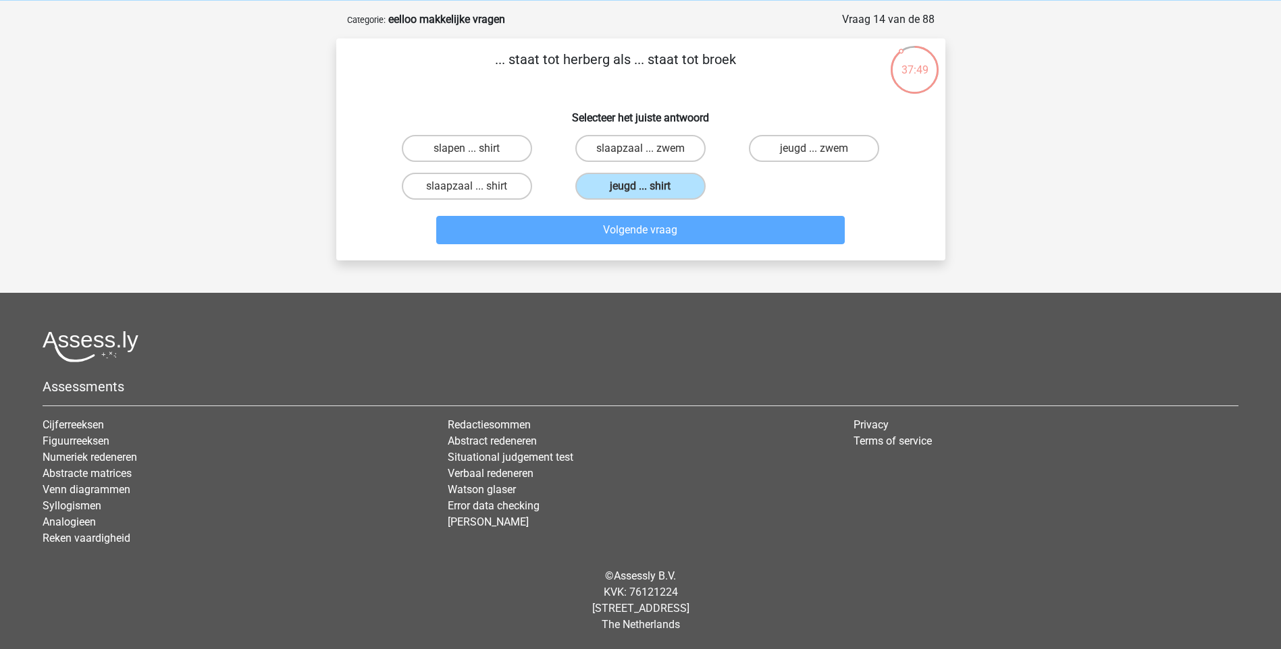
scroll to position [68, 0]
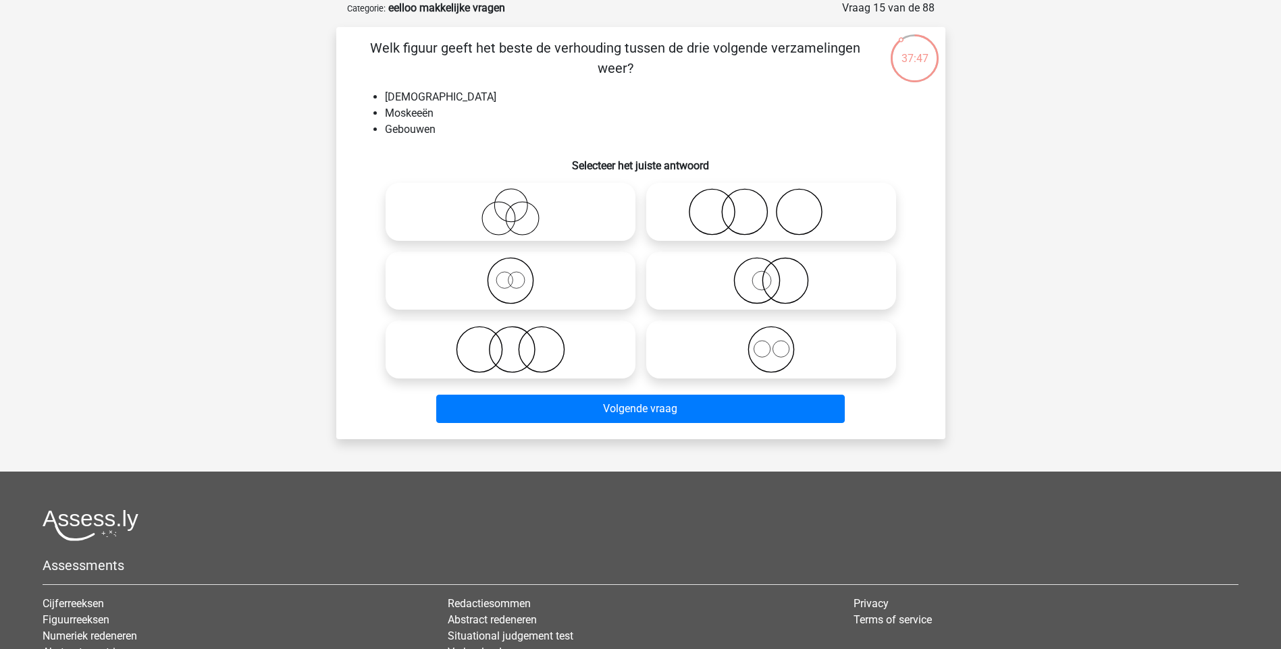
click at [522, 298] on icon at bounding box center [510, 280] width 239 height 47
click at [519, 274] on input "radio" at bounding box center [514, 269] width 9 height 9
radio input "true"
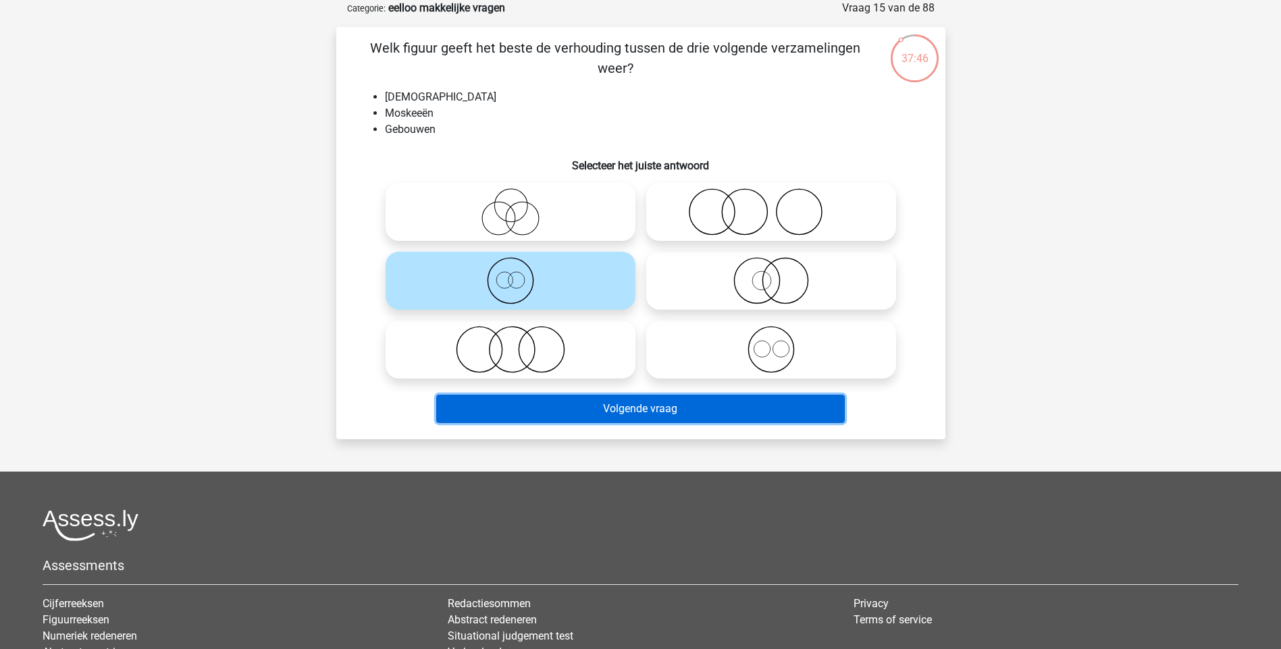
click at [638, 415] on button "Volgende vraag" at bounding box center [640, 409] width 408 height 28
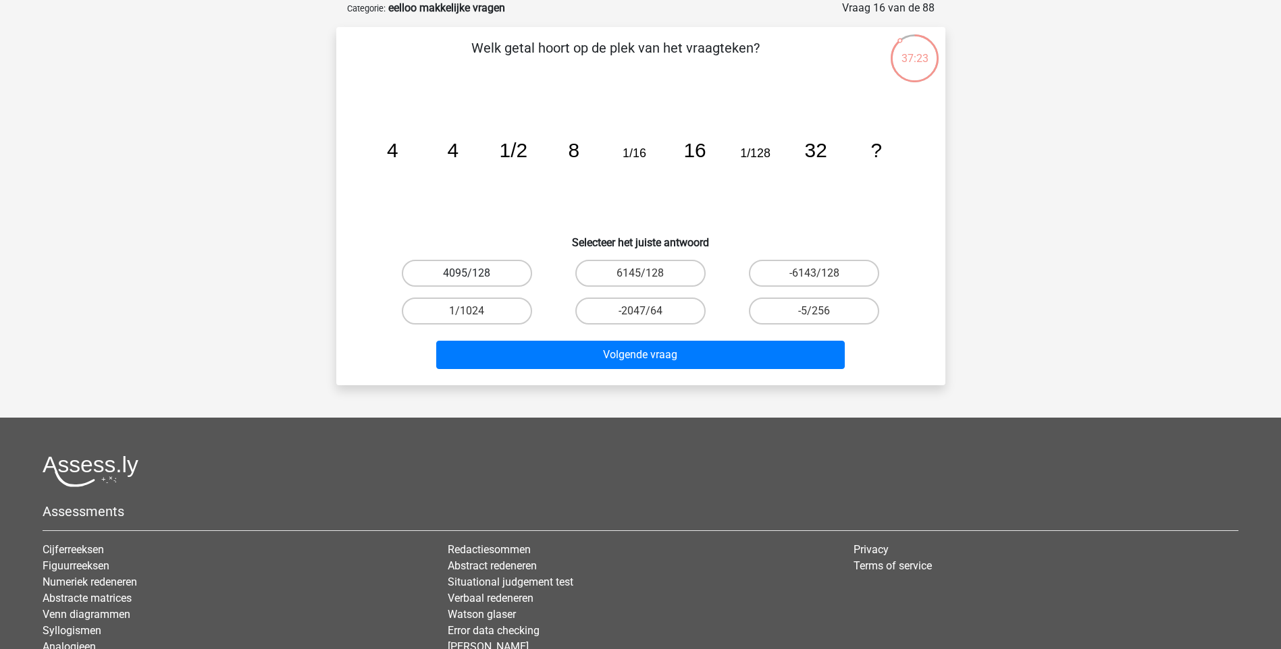
click at [454, 275] on label "4095/128" at bounding box center [467, 273] width 130 height 27
click at [467, 275] on input "4095/128" at bounding box center [471, 277] width 9 height 9
radio input "true"
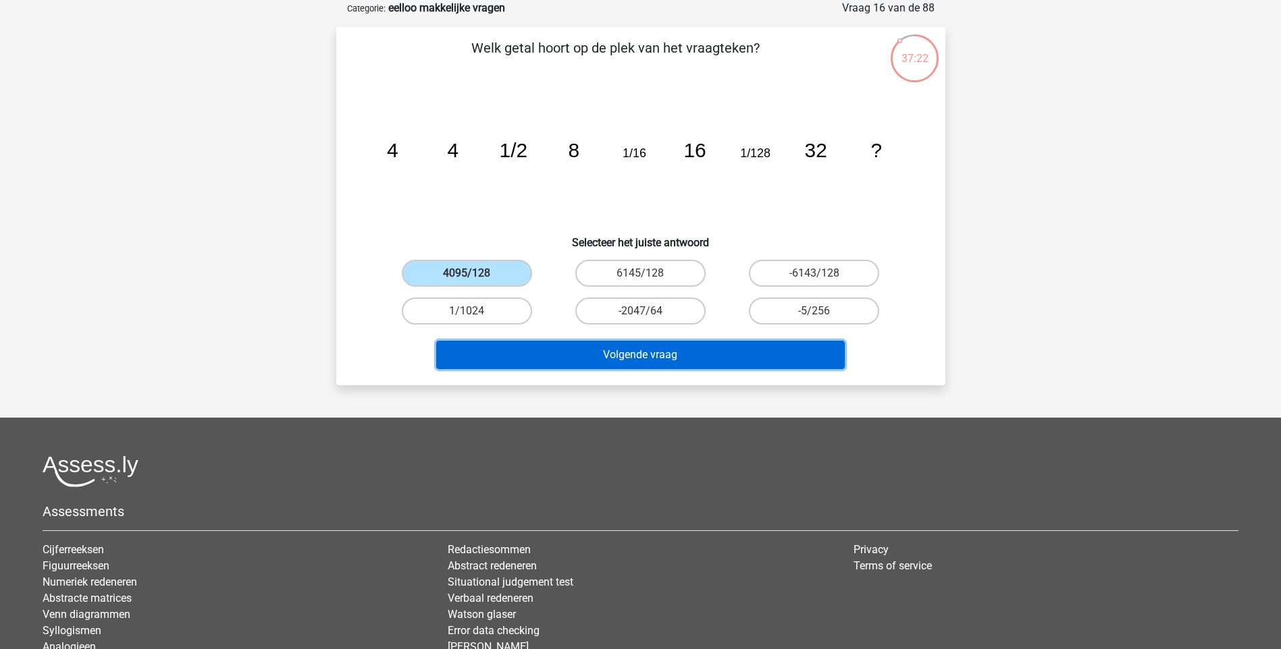
click at [635, 362] on button "Volgende vraag" at bounding box center [640, 355] width 408 height 28
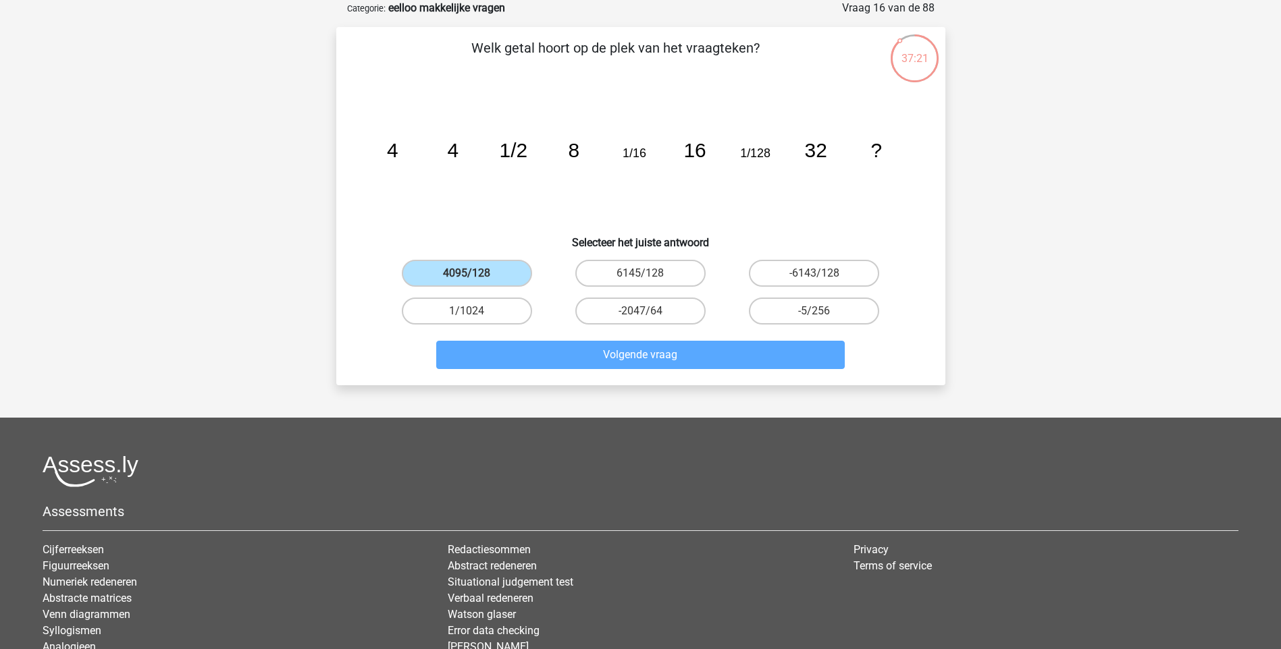
scroll to position [56, 0]
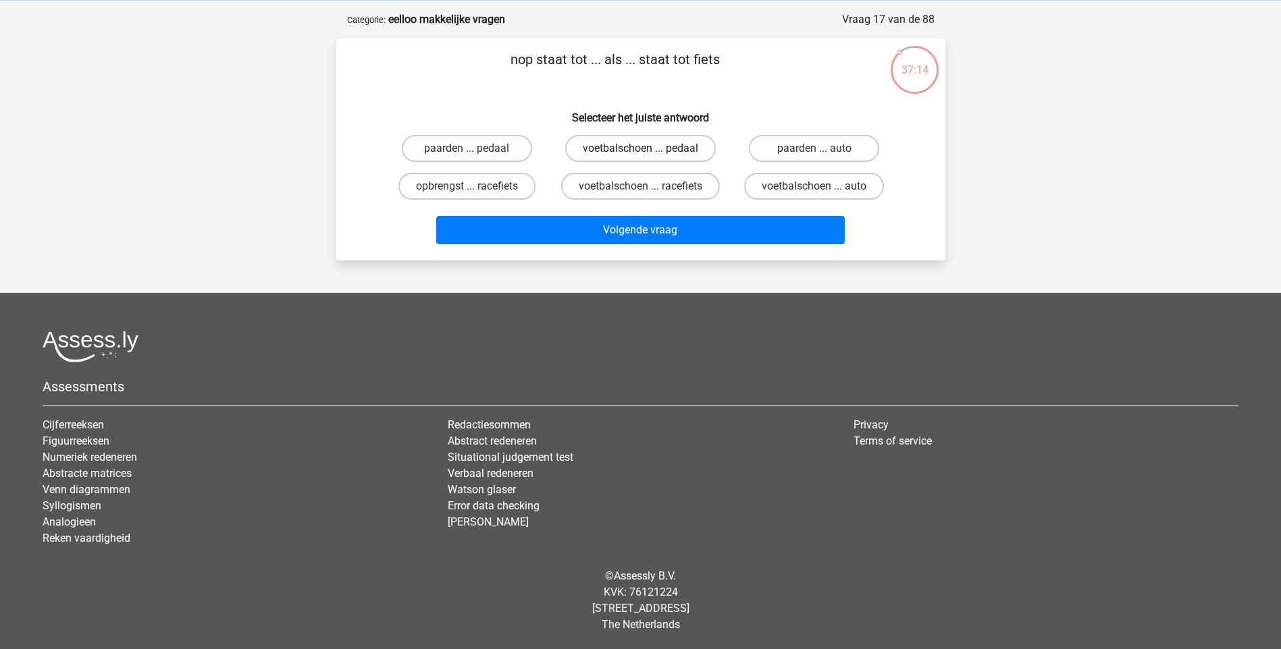
click at [656, 149] on label "voetbalschoen ... pedaal" at bounding box center [640, 148] width 151 height 27
click at [649, 149] on input "voetbalschoen ... pedaal" at bounding box center [644, 153] width 9 height 9
radio input "true"
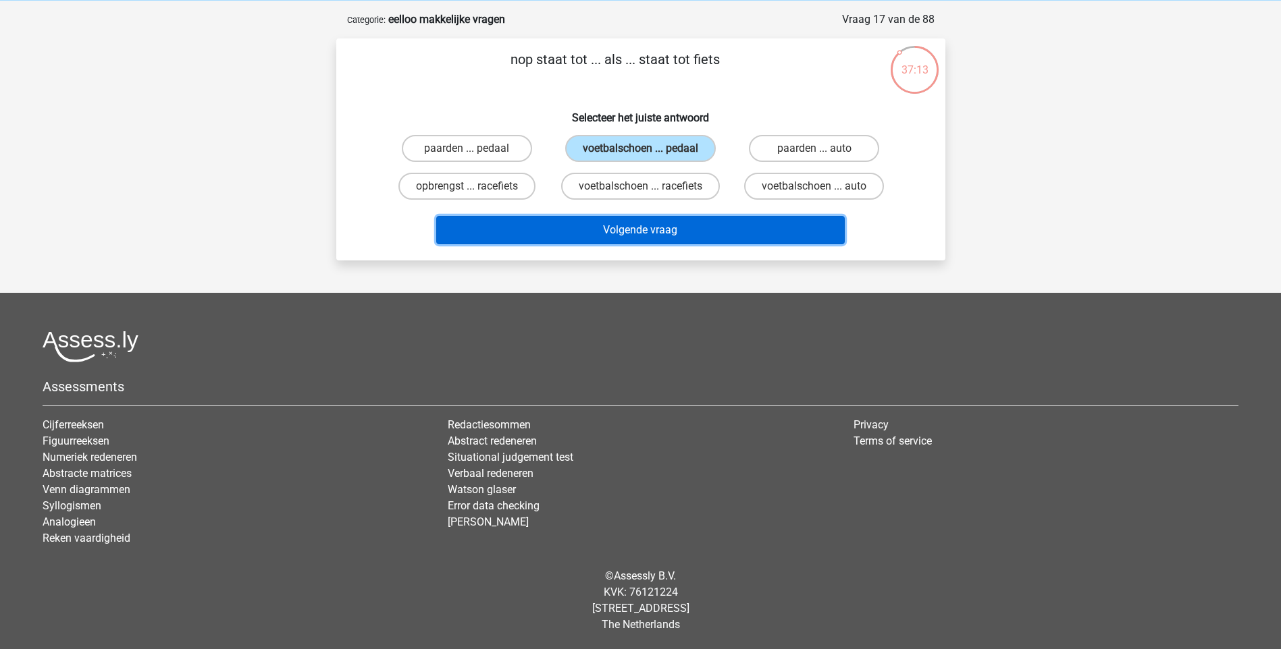
click at [663, 226] on button "Volgende vraag" at bounding box center [640, 230] width 408 height 28
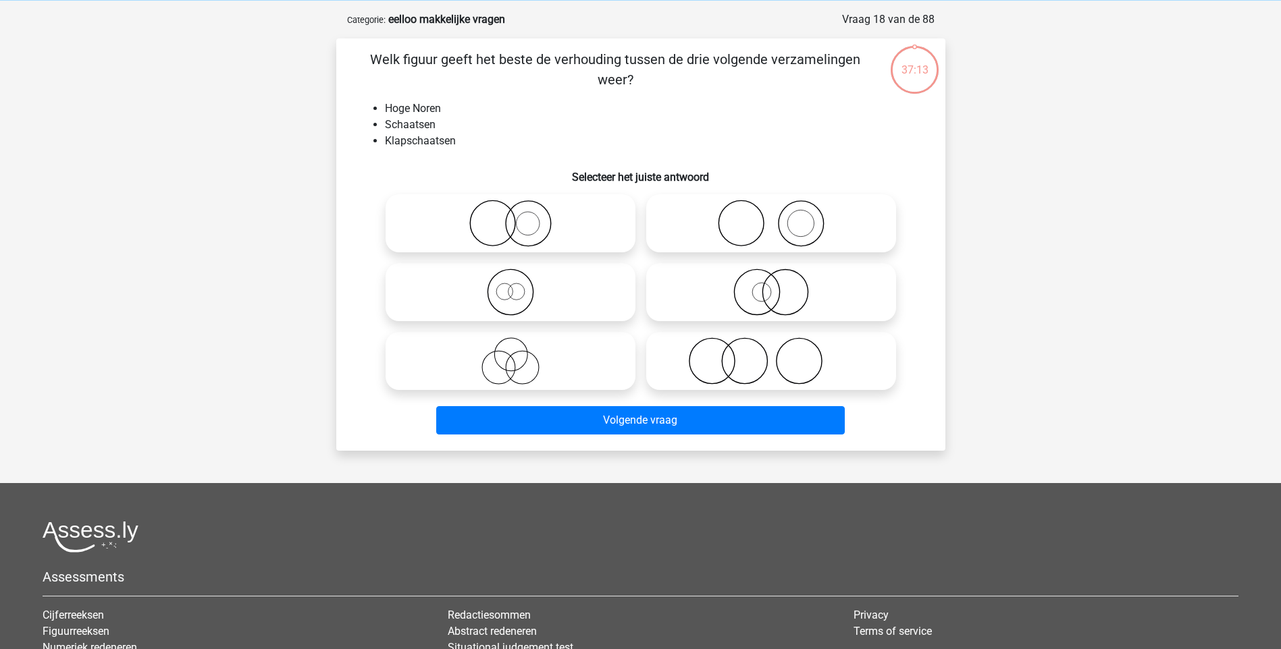
scroll to position [68, 0]
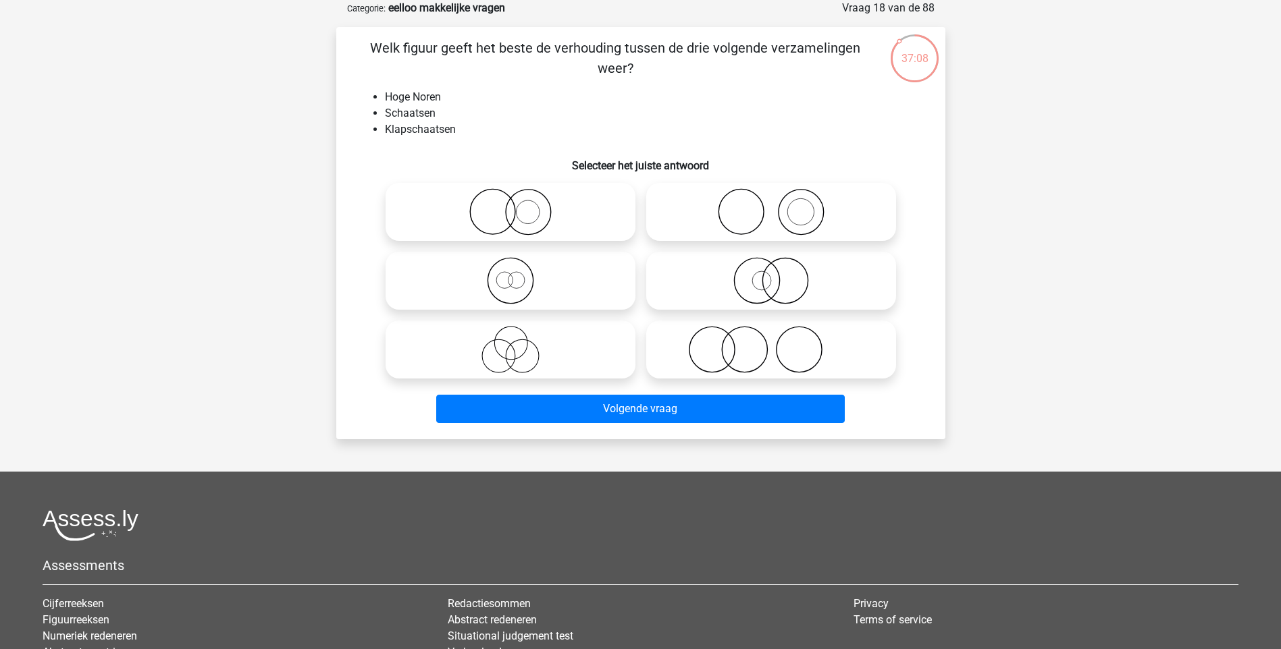
click at [515, 290] on icon at bounding box center [510, 280] width 239 height 47
click at [515, 274] on input "radio" at bounding box center [514, 269] width 9 height 9
radio input "true"
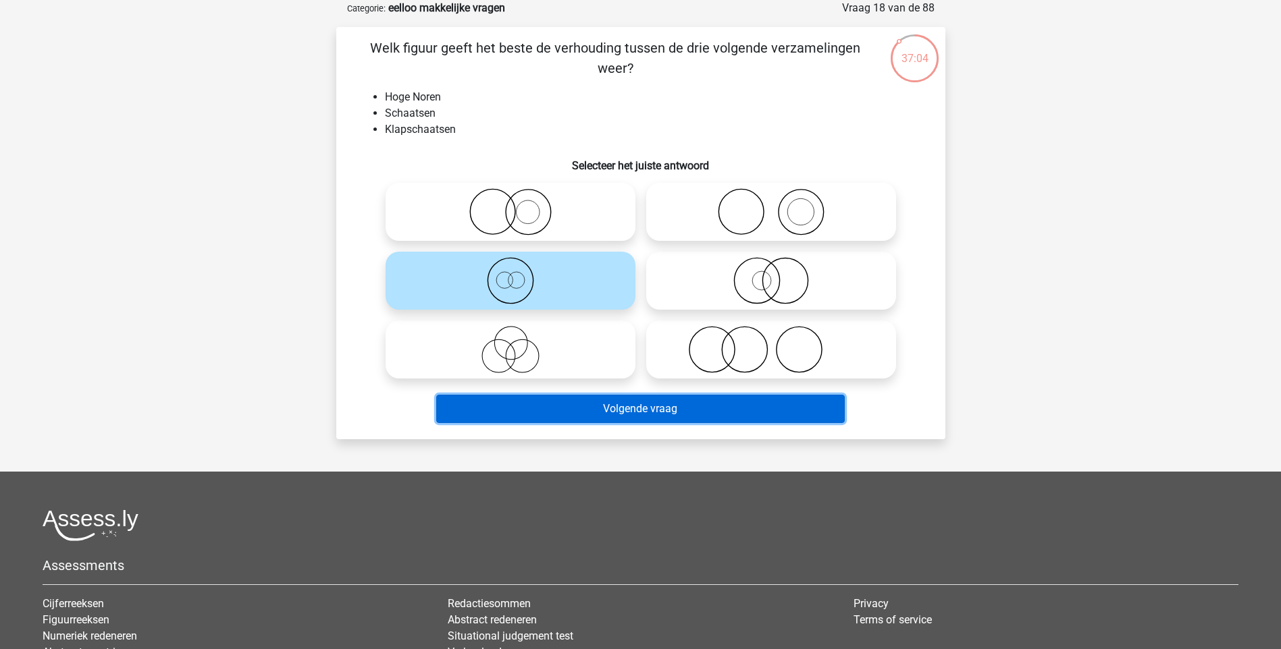
click at [647, 409] on button "Volgende vraag" at bounding box center [640, 409] width 408 height 28
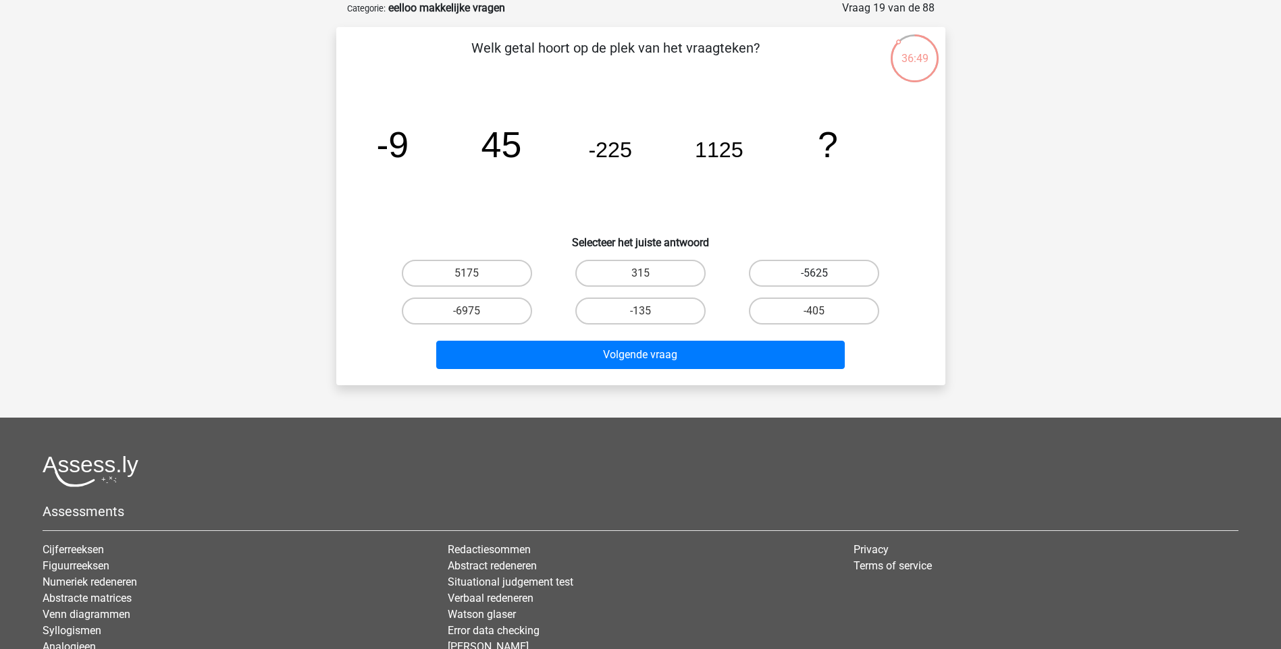
click at [847, 271] on label "-5625" at bounding box center [814, 273] width 130 height 27
click at [823, 273] on input "-5625" at bounding box center [818, 277] width 9 height 9
radio input "true"
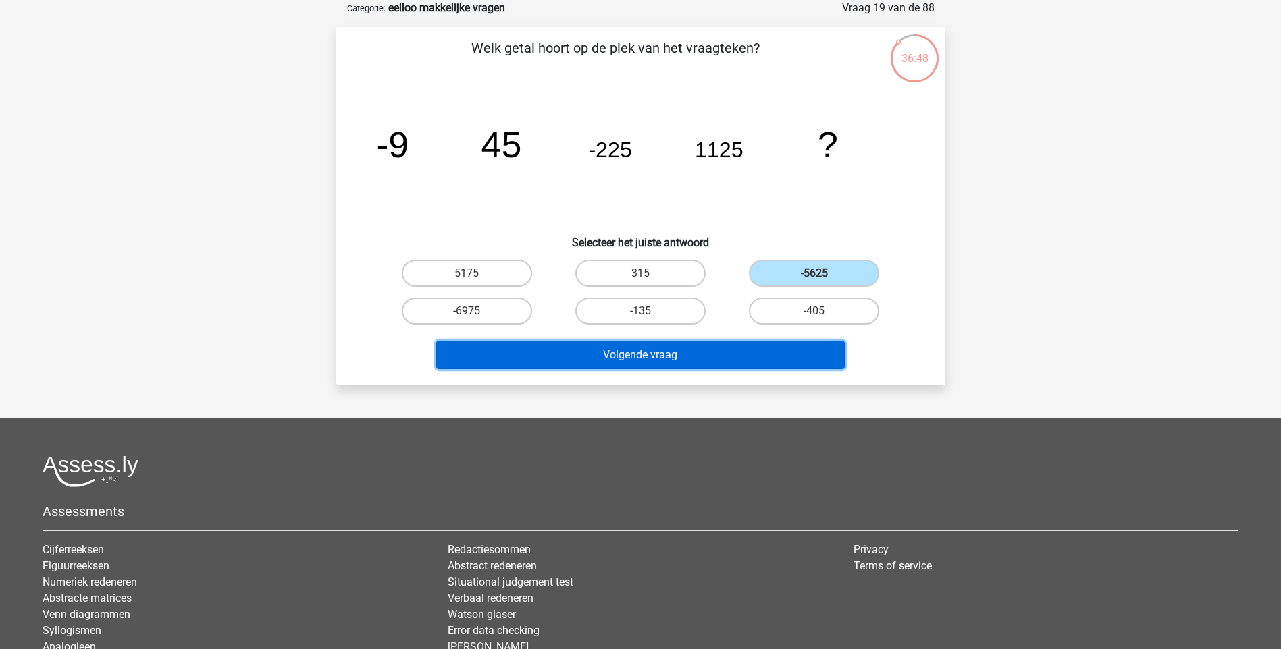
click at [726, 363] on button "Volgende vraag" at bounding box center [640, 355] width 408 height 28
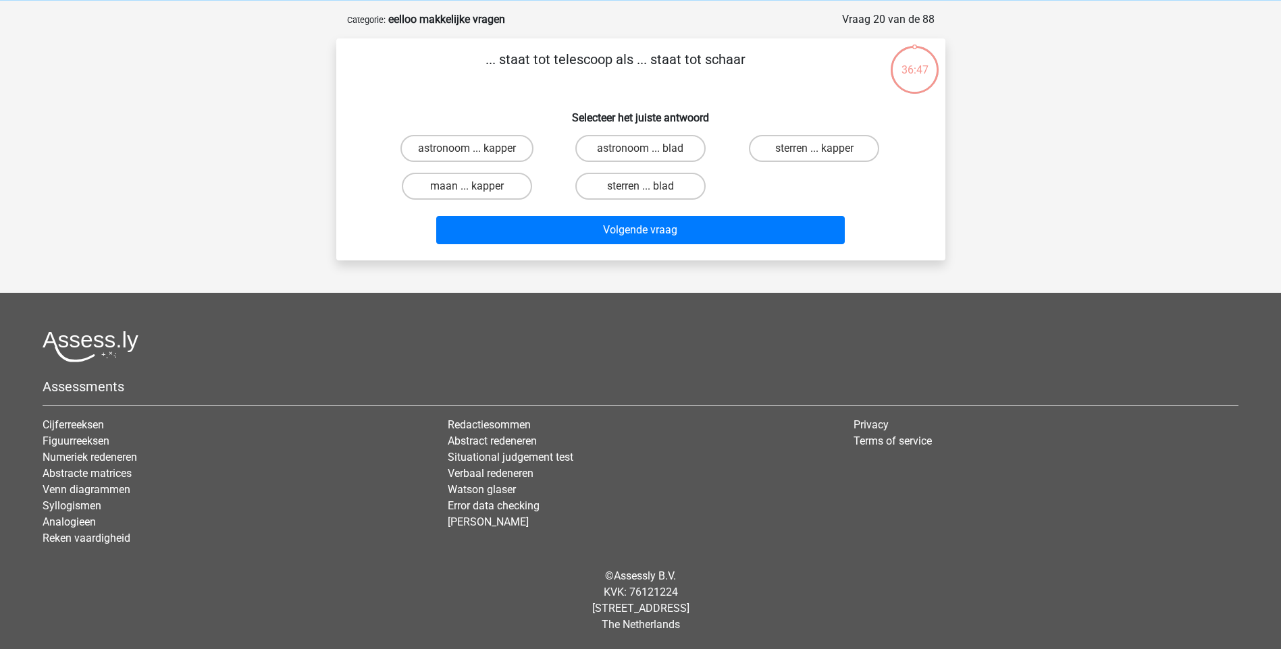
scroll to position [56, 0]
click at [485, 148] on label "astronoom ... kapper" at bounding box center [466, 148] width 133 height 27
click at [475, 149] on input "astronoom ... kapper" at bounding box center [471, 153] width 9 height 9
radio input "true"
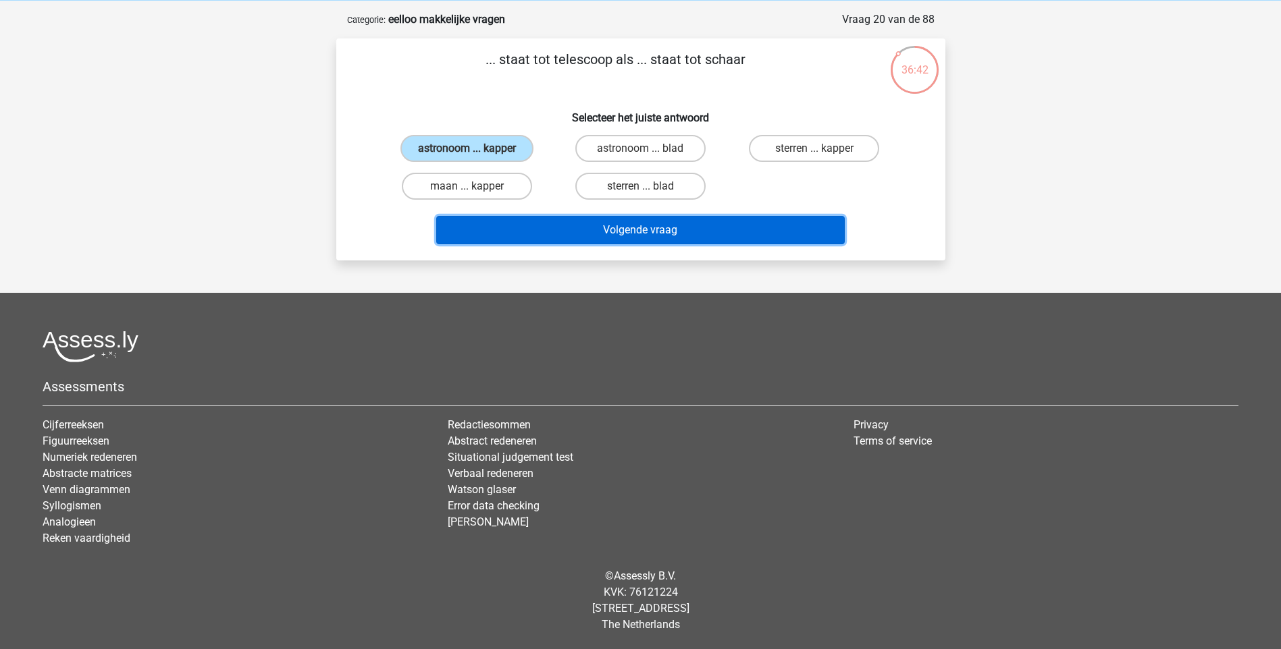
click at [638, 235] on button "Volgende vraag" at bounding box center [640, 230] width 408 height 28
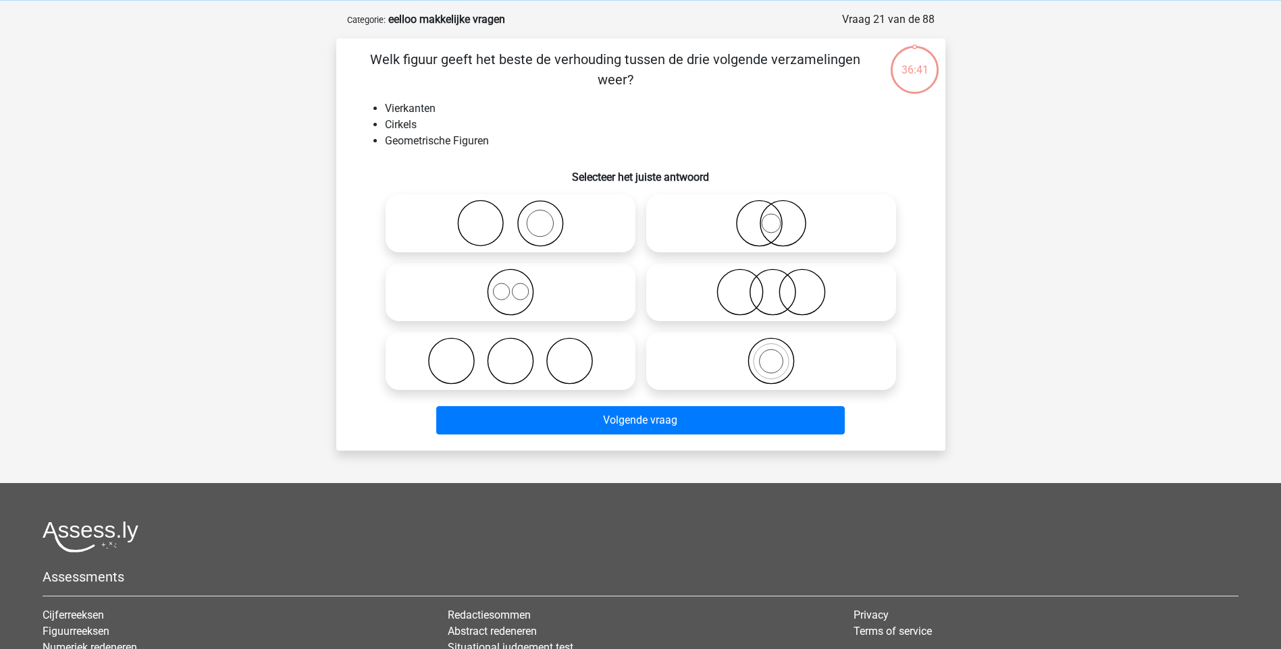
scroll to position [68, 0]
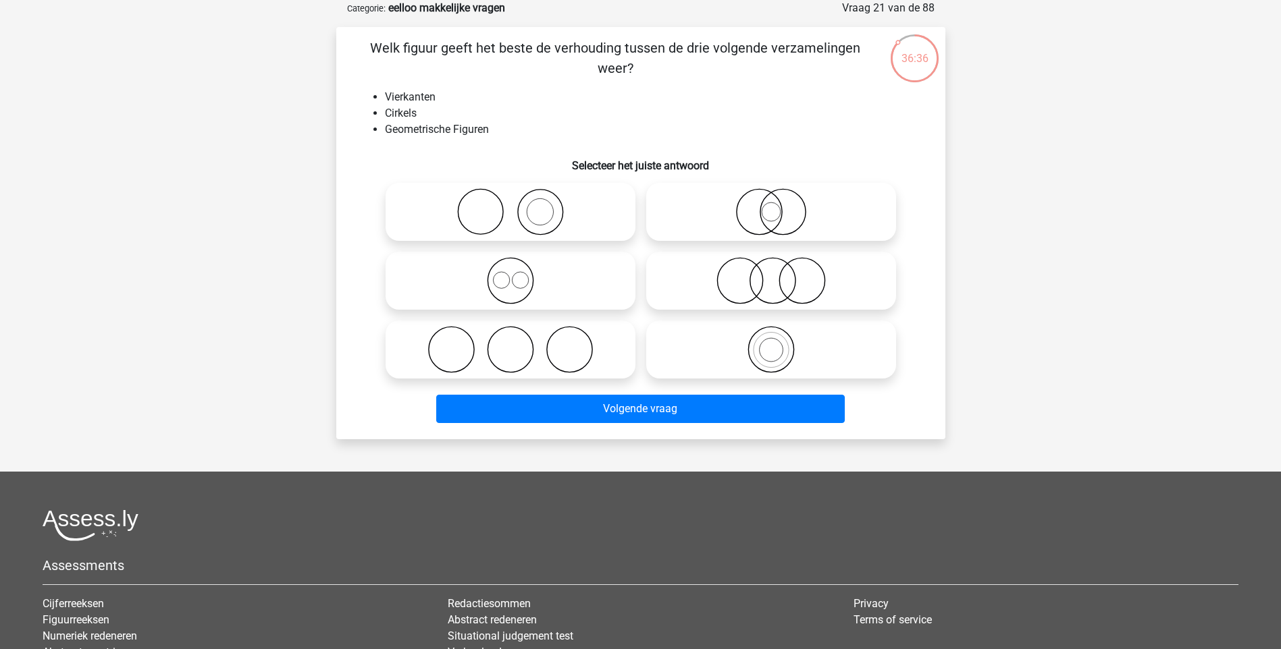
click at [516, 294] on icon at bounding box center [510, 280] width 239 height 47
click at [516, 274] on input "radio" at bounding box center [514, 269] width 9 height 9
radio input "true"
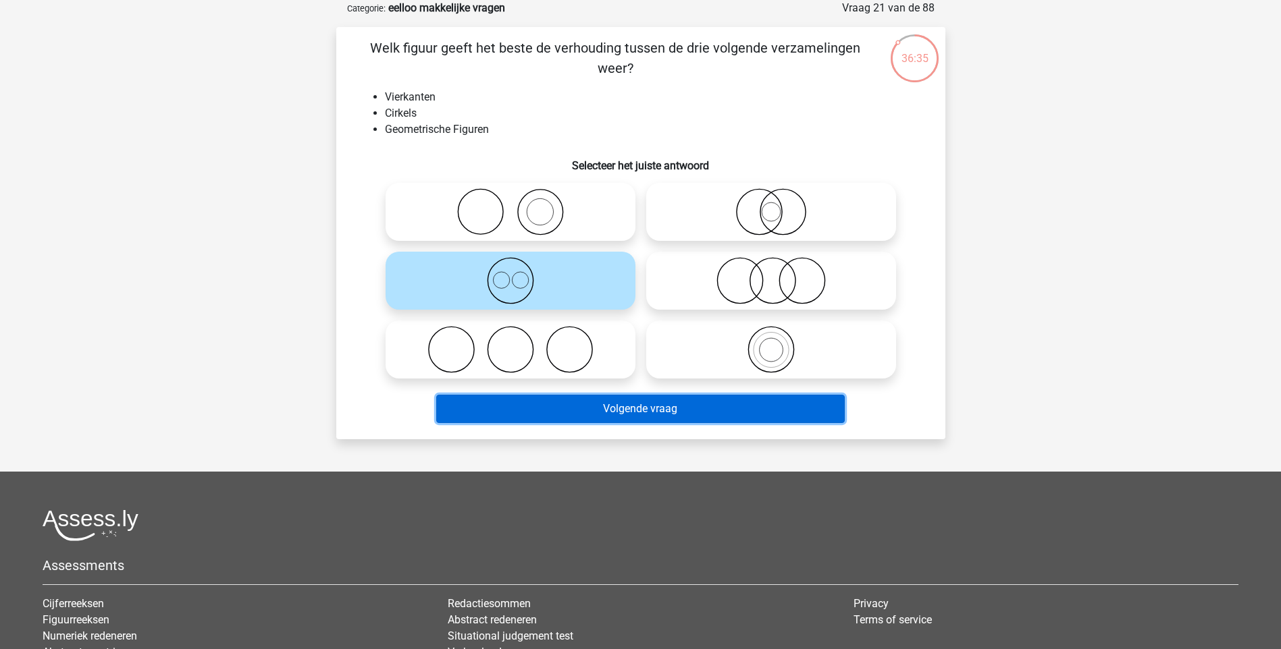
click at [634, 403] on button "Volgende vraag" at bounding box center [640, 409] width 408 height 28
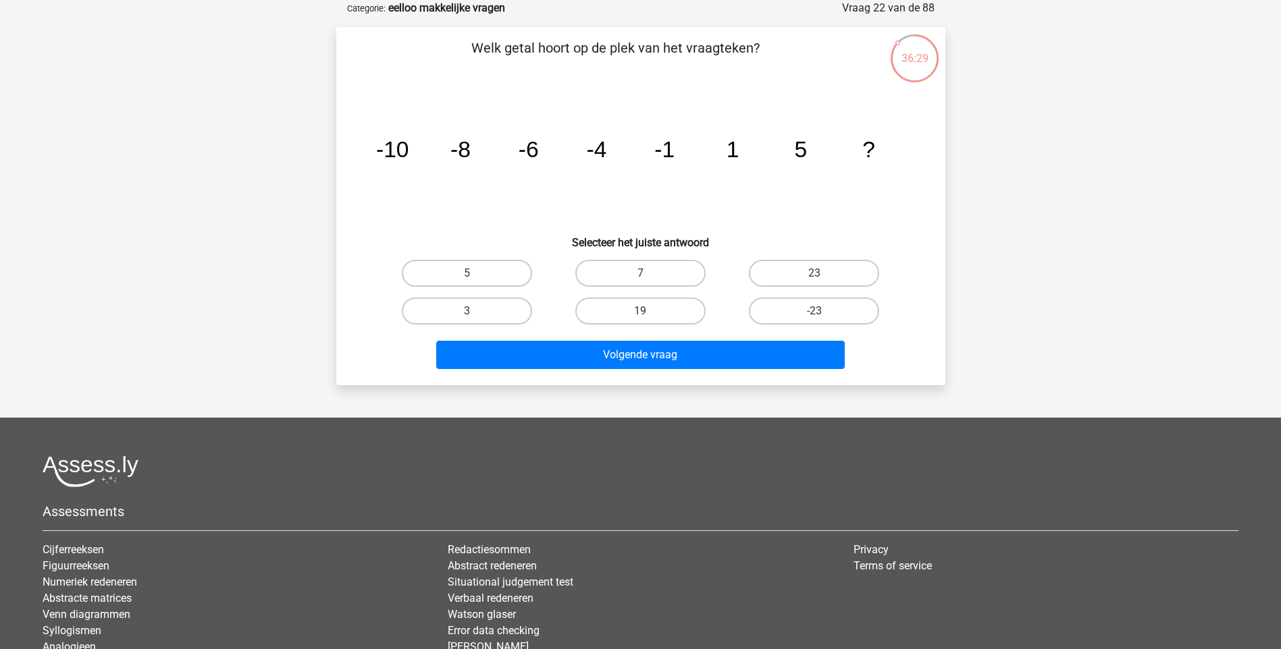
click at [640, 273] on input "7" at bounding box center [644, 277] width 9 height 9
radio input "true"
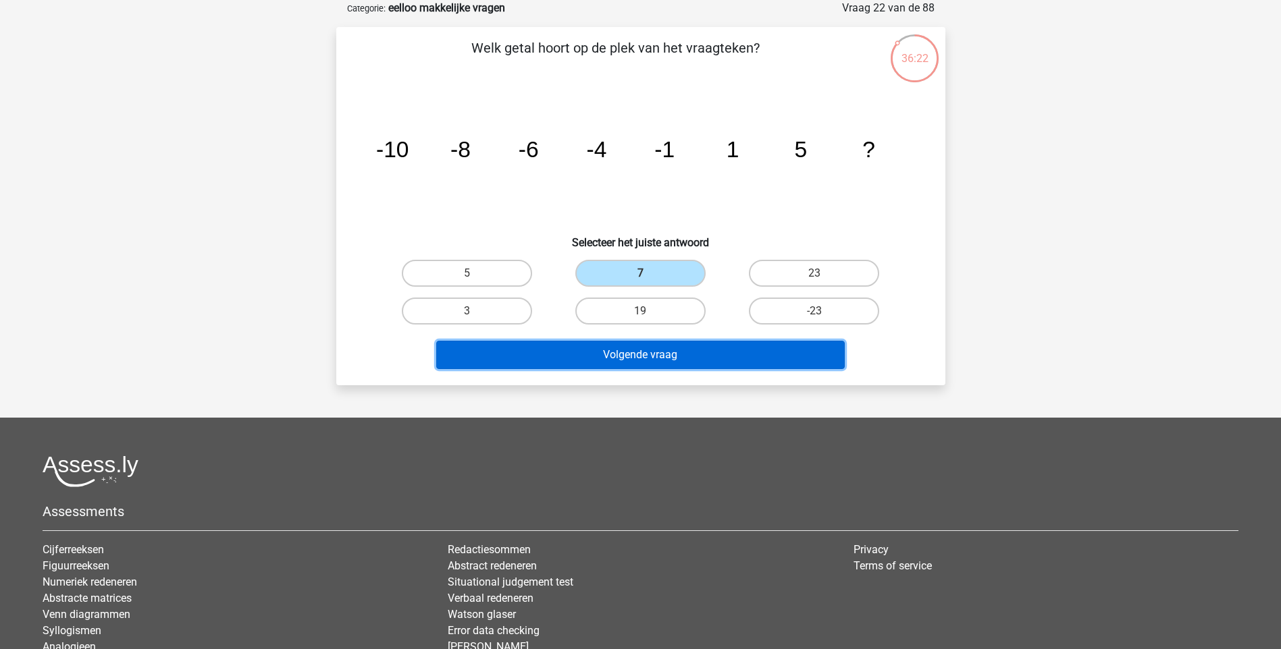
click at [657, 354] on button "Volgende vraag" at bounding box center [640, 355] width 408 height 28
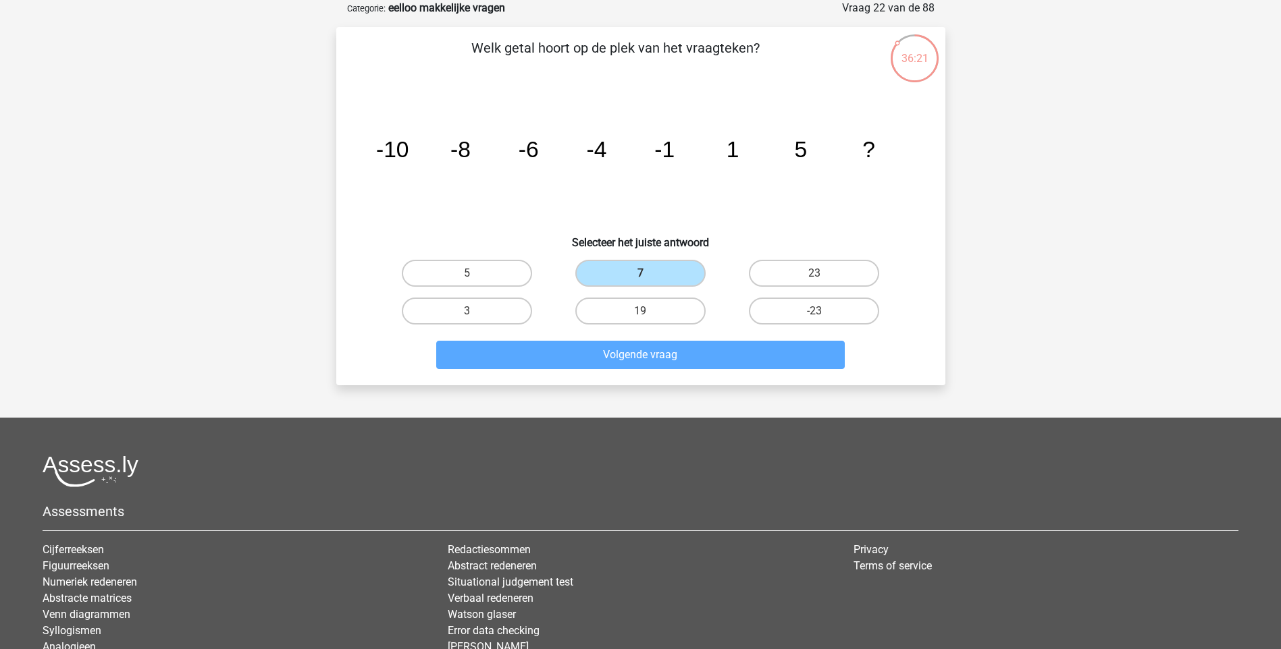
scroll to position [56, 0]
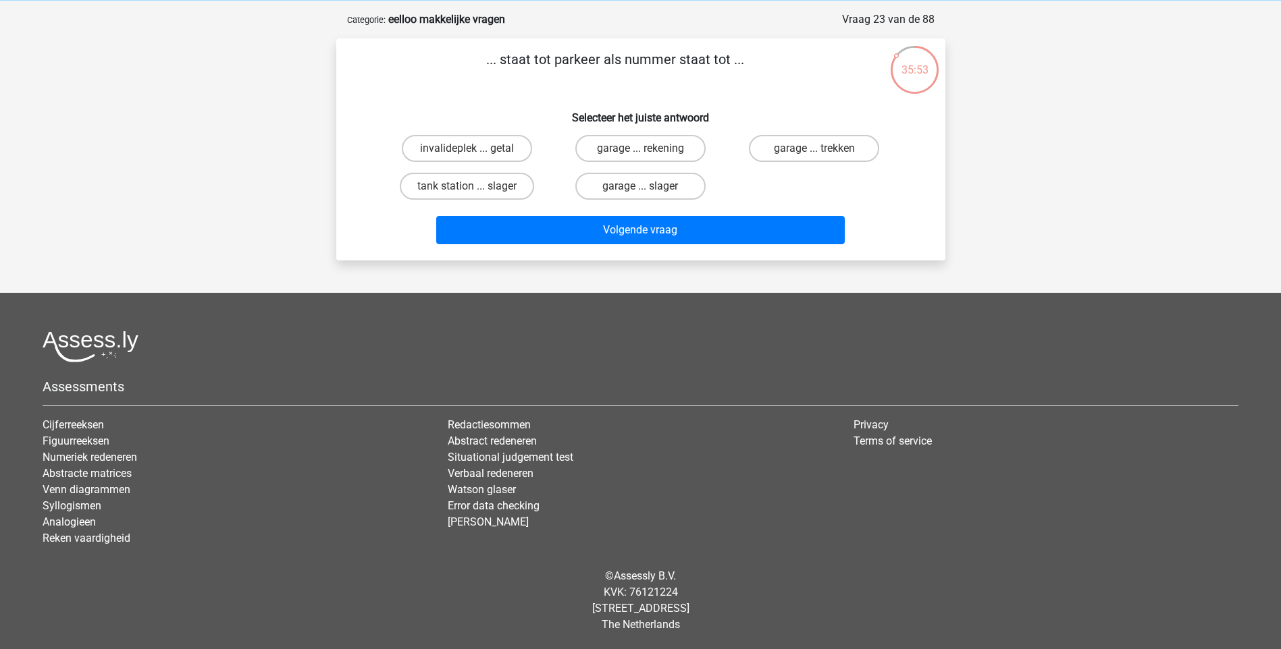
click at [640, 149] on input "garage ... rekening" at bounding box center [644, 153] width 9 height 9
radio input "true"
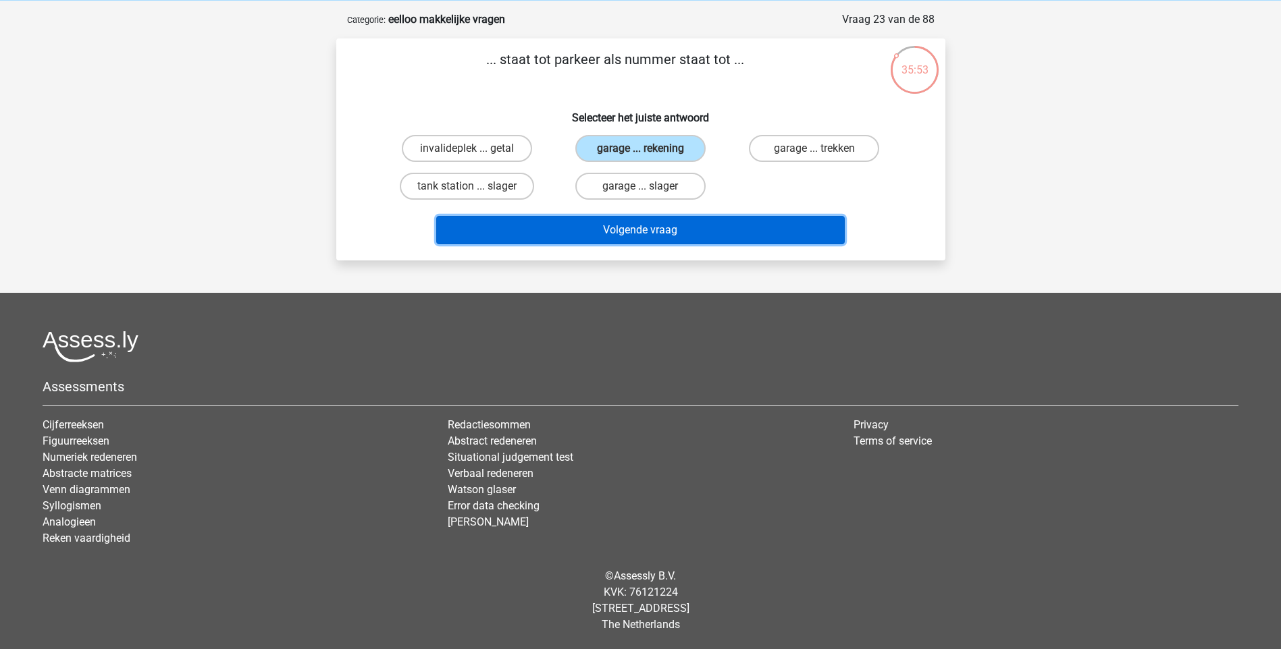
click at [642, 228] on button "Volgende vraag" at bounding box center [640, 230] width 408 height 28
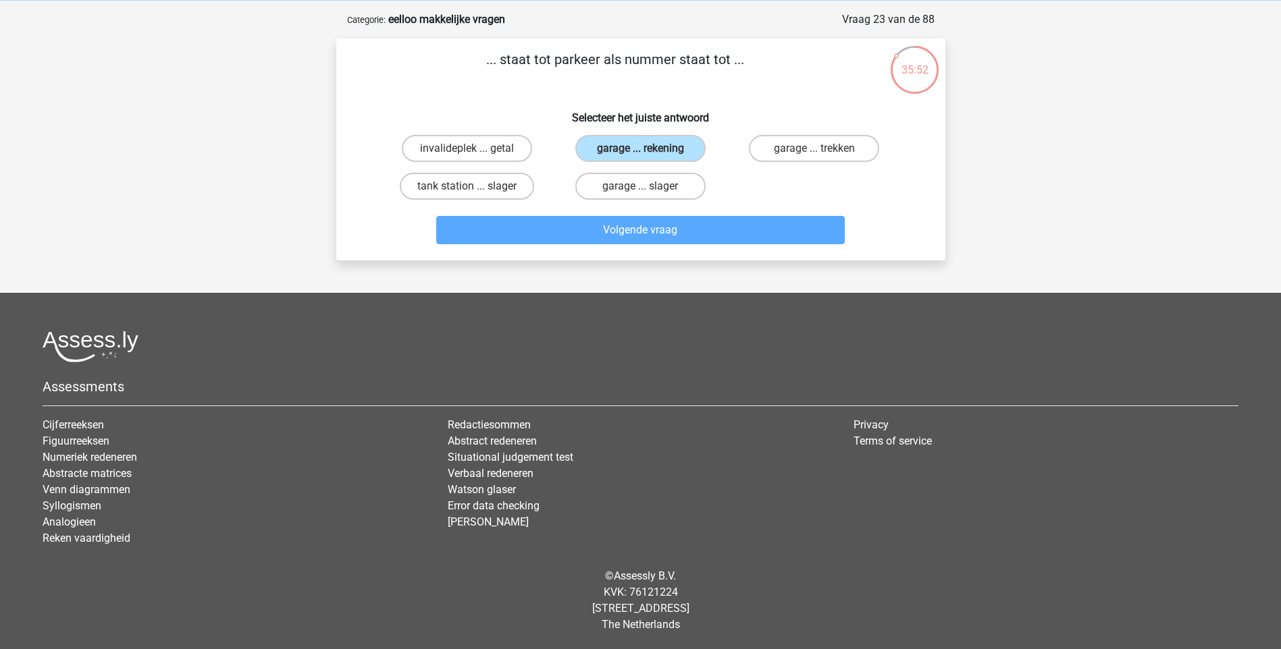
scroll to position [68, 0]
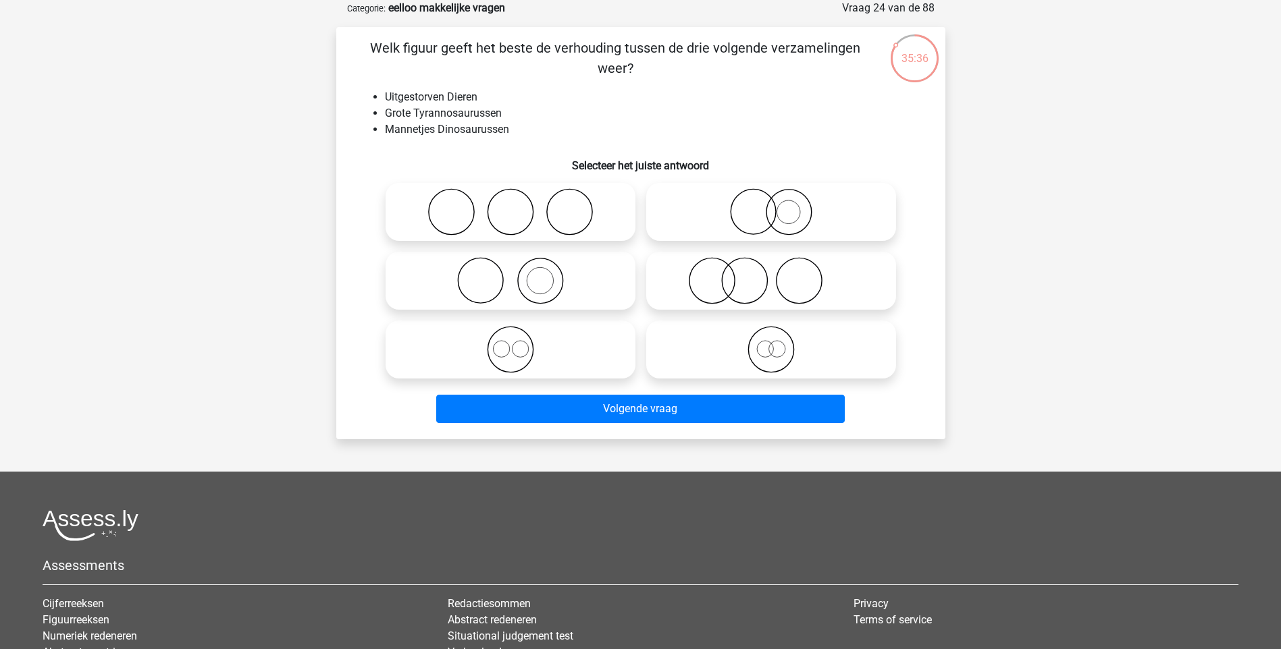
click at [774, 360] on icon at bounding box center [771, 349] width 239 height 47
click at [774, 343] on input "radio" at bounding box center [775, 338] width 9 height 9
radio input "true"
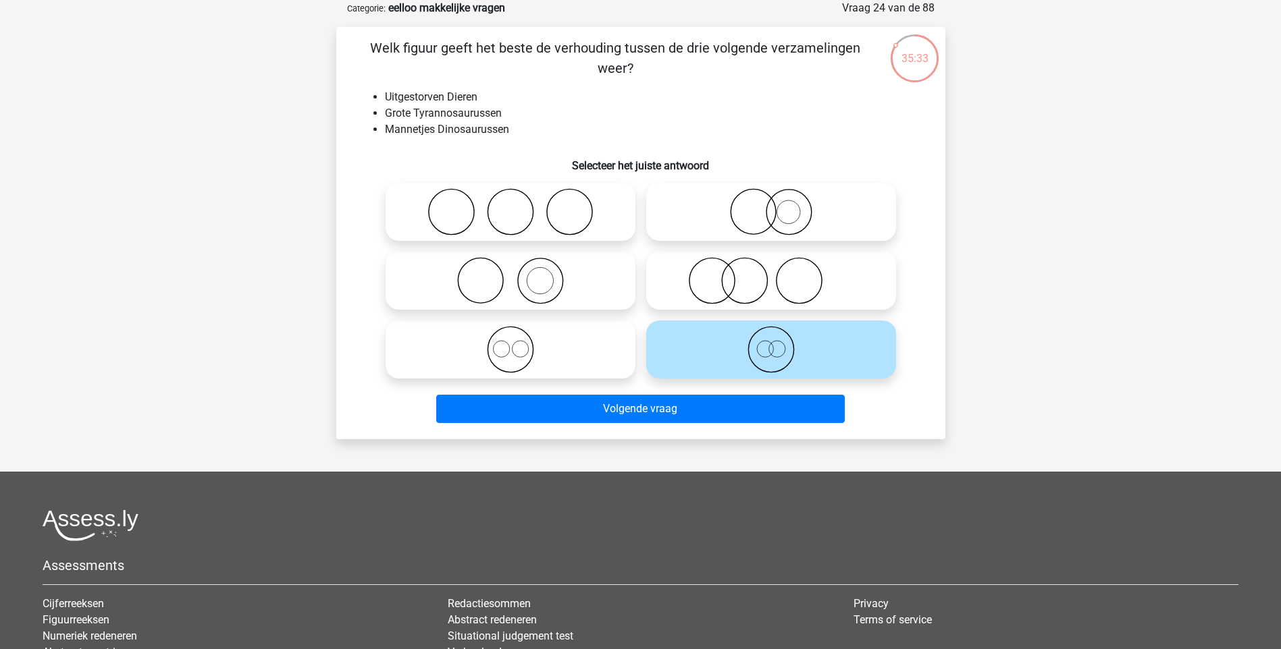
click at [508, 364] on icon at bounding box center [510, 349] width 239 height 47
click at [510, 343] on input "radio" at bounding box center [514, 338] width 9 height 9
radio input "true"
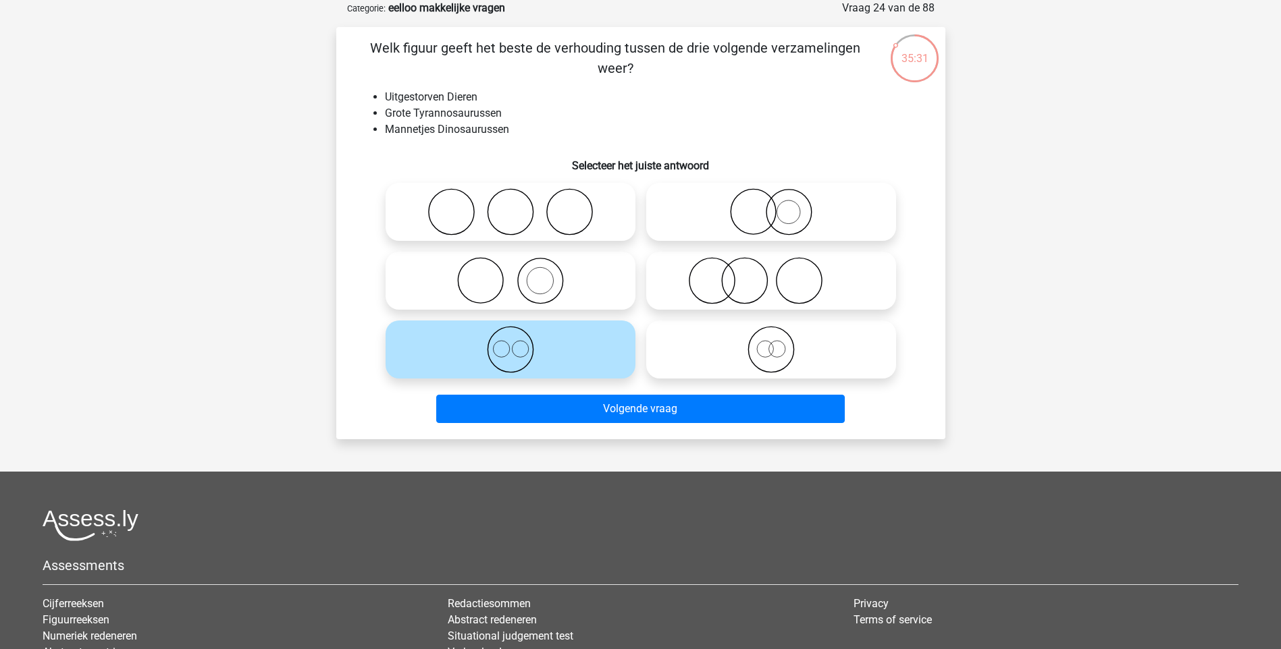
click at [783, 353] on icon at bounding box center [771, 349] width 239 height 47
click at [780, 343] on input "radio" at bounding box center [775, 338] width 9 height 9
radio input "true"
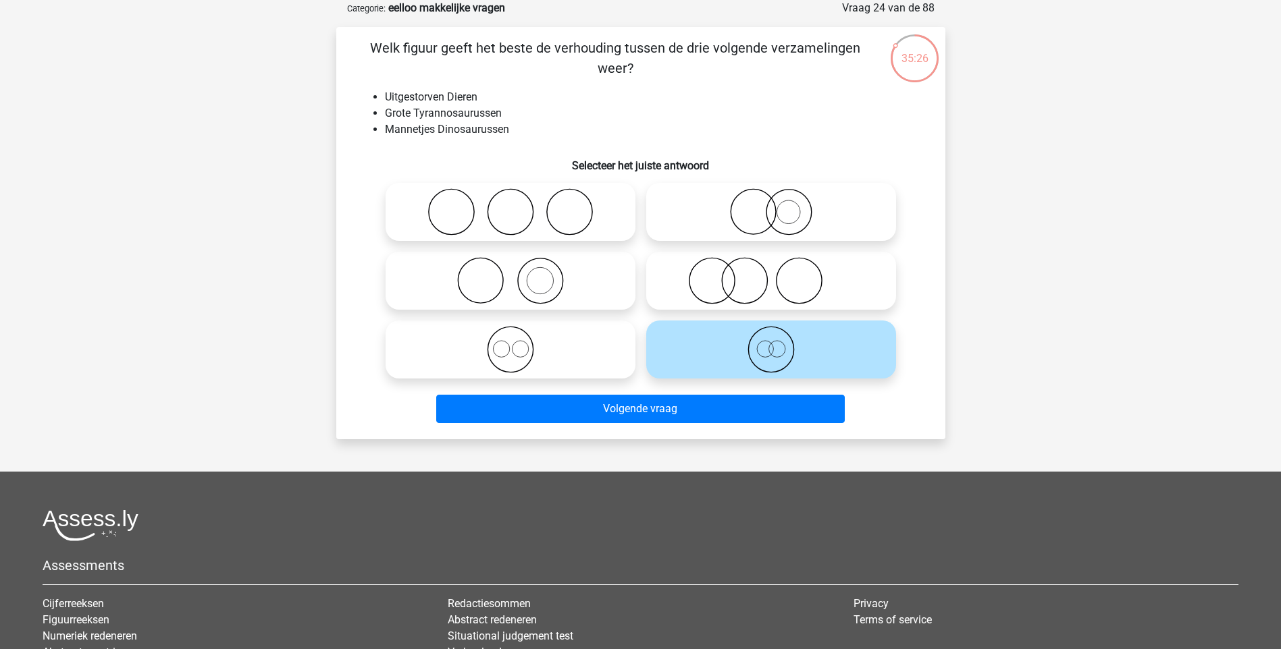
click at [516, 356] on icon at bounding box center [510, 349] width 239 height 47
click at [516, 343] on input "radio" at bounding box center [514, 338] width 9 height 9
radio input "true"
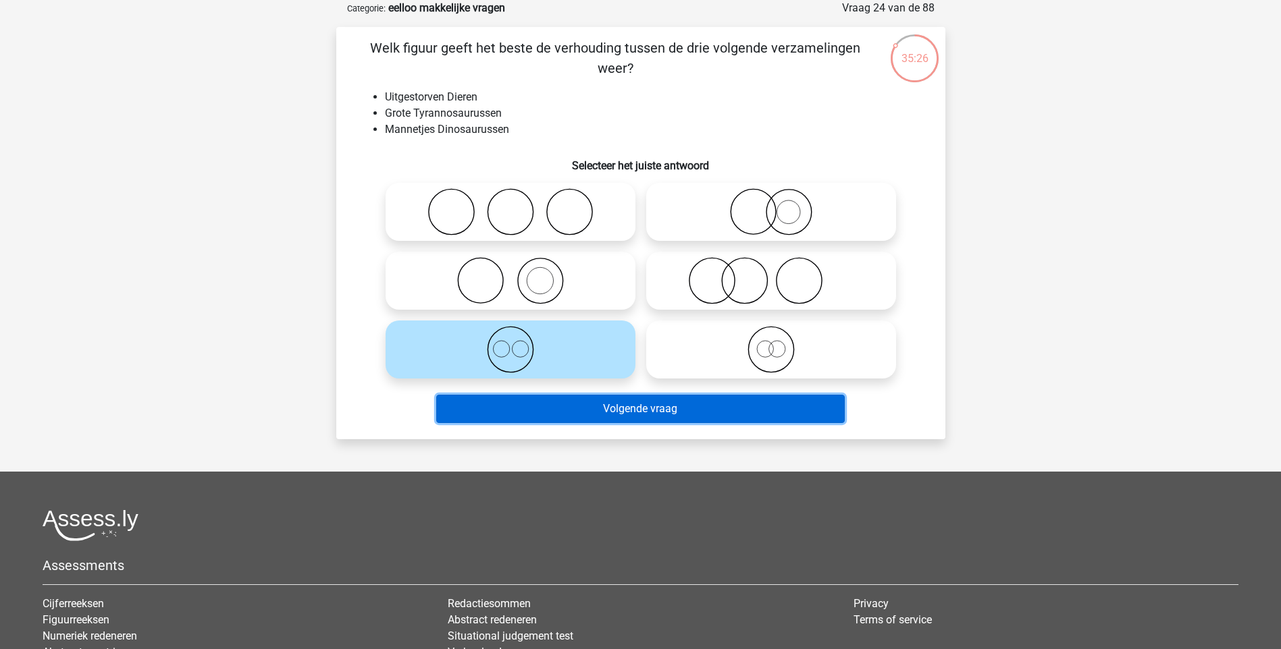
click at [614, 399] on button "Volgende vraag" at bounding box center [640, 409] width 408 height 28
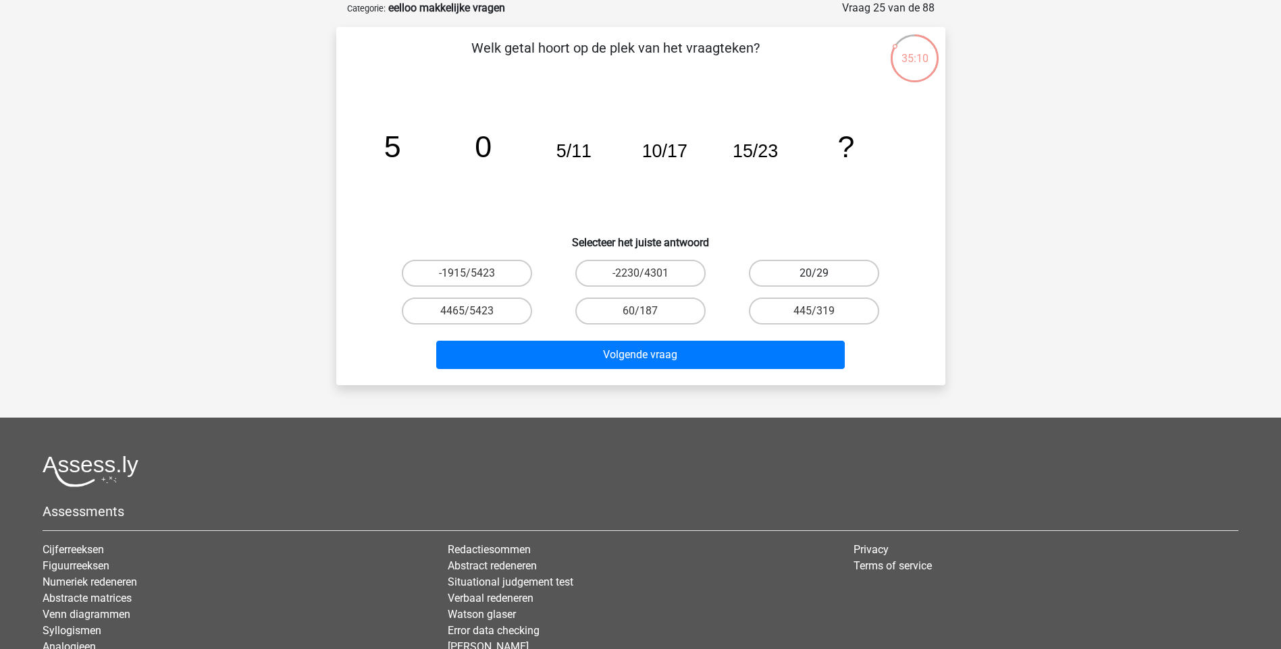
click at [805, 273] on label "20/29" at bounding box center [814, 273] width 130 height 27
click at [814, 273] on input "20/29" at bounding box center [818, 277] width 9 height 9
radio input "true"
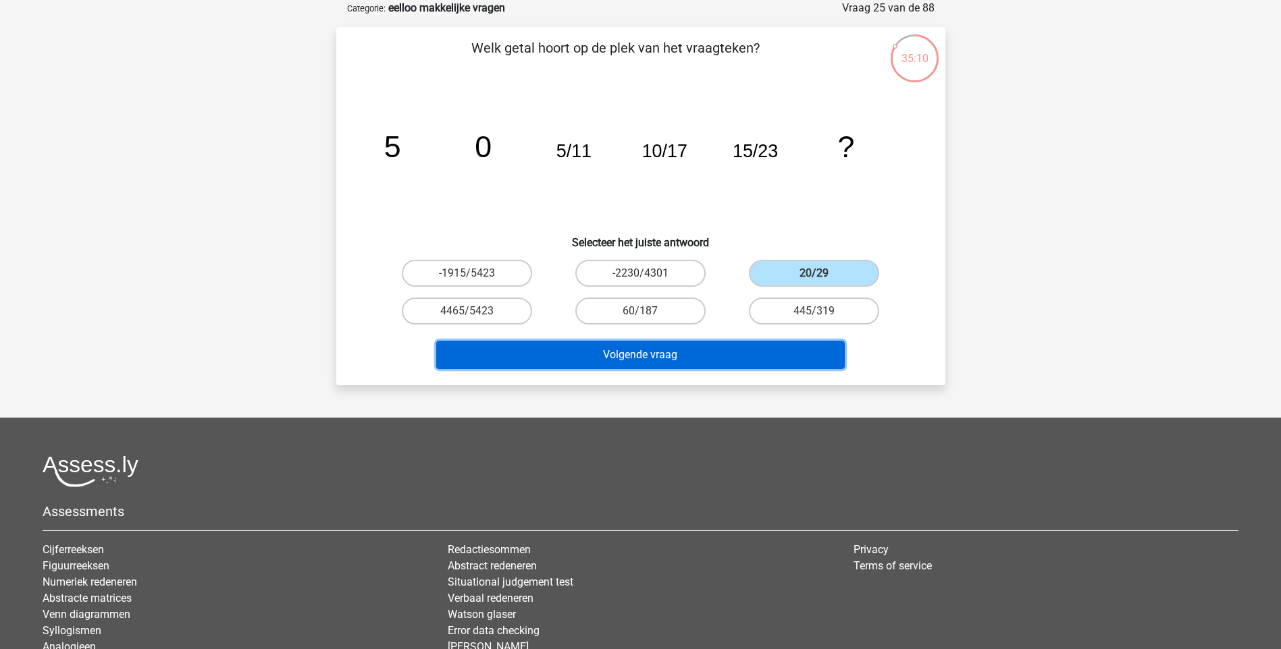
click at [767, 354] on button "Volgende vraag" at bounding box center [640, 355] width 408 height 28
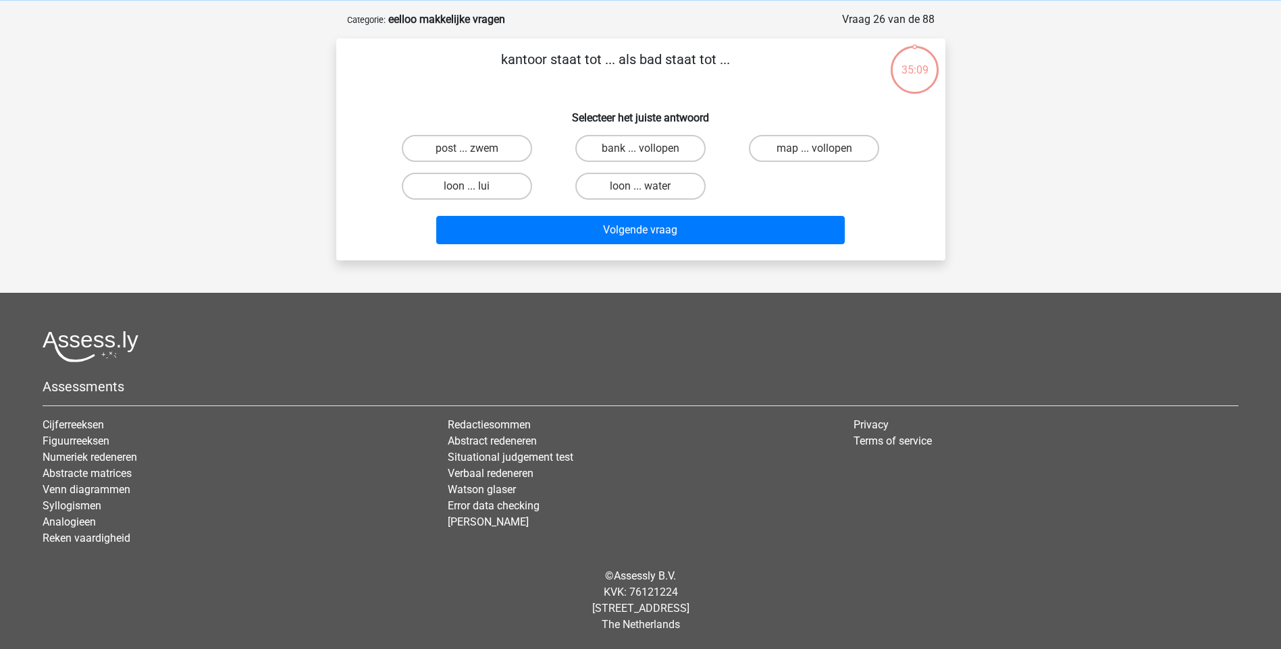
scroll to position [56, 0]
click at [814, 151] on input "map ... vollopen" at bounding box center [818, 153] width 9 height 9
radio input "true"
click at [633, 186] on label "loon ... water" at bounding box center [640, 186] width 130 height 27
click at [640, 186] on input "loon ... water" at bounding box center [644, 190] width 9 height 9
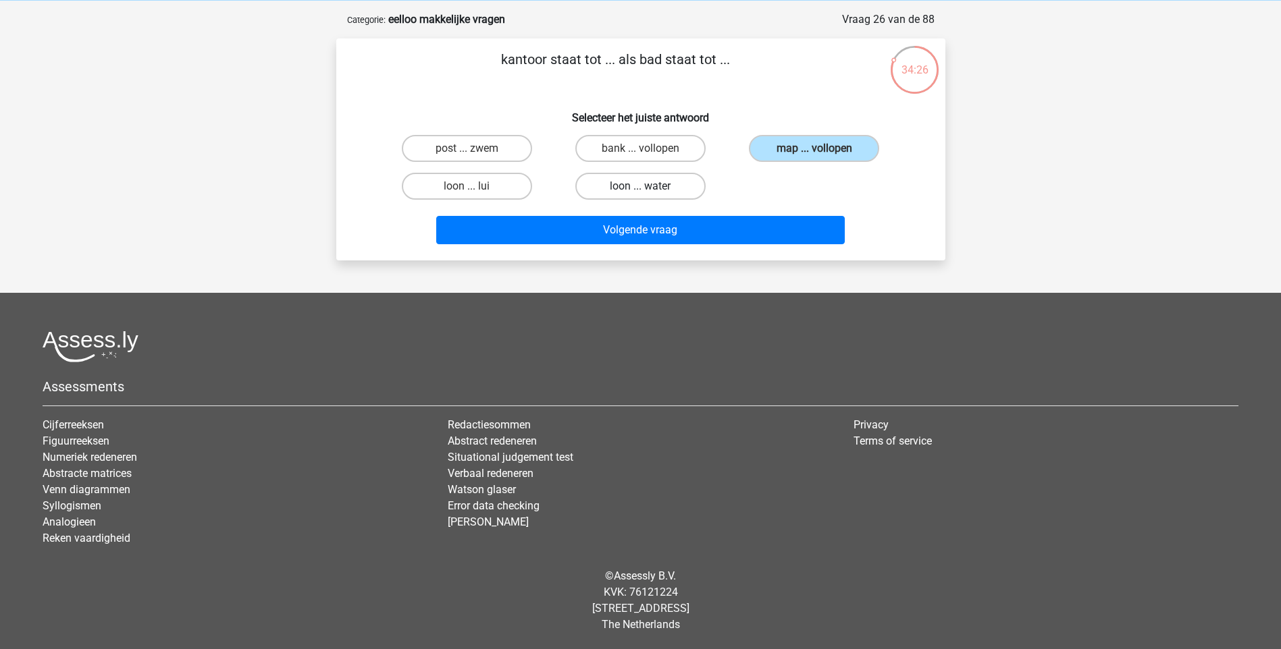
radio input "true"
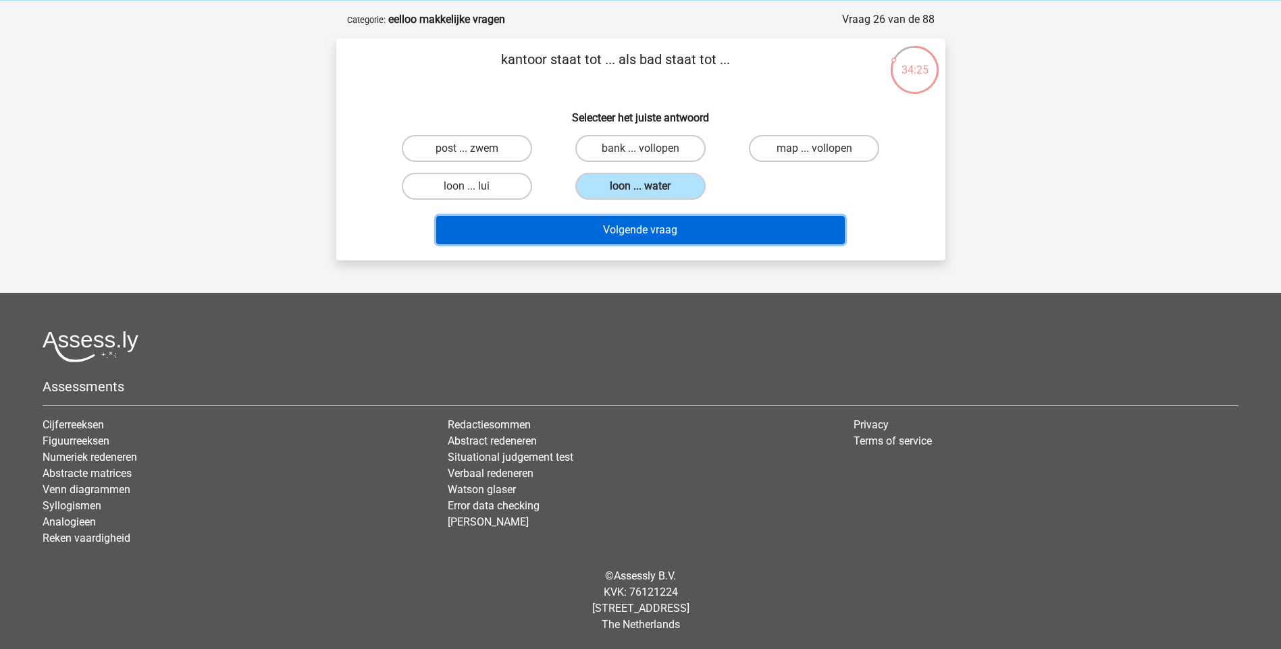
click at [648, 234] on button "Volgende vraag" at bounding box center [640, 230] width 408 height 28
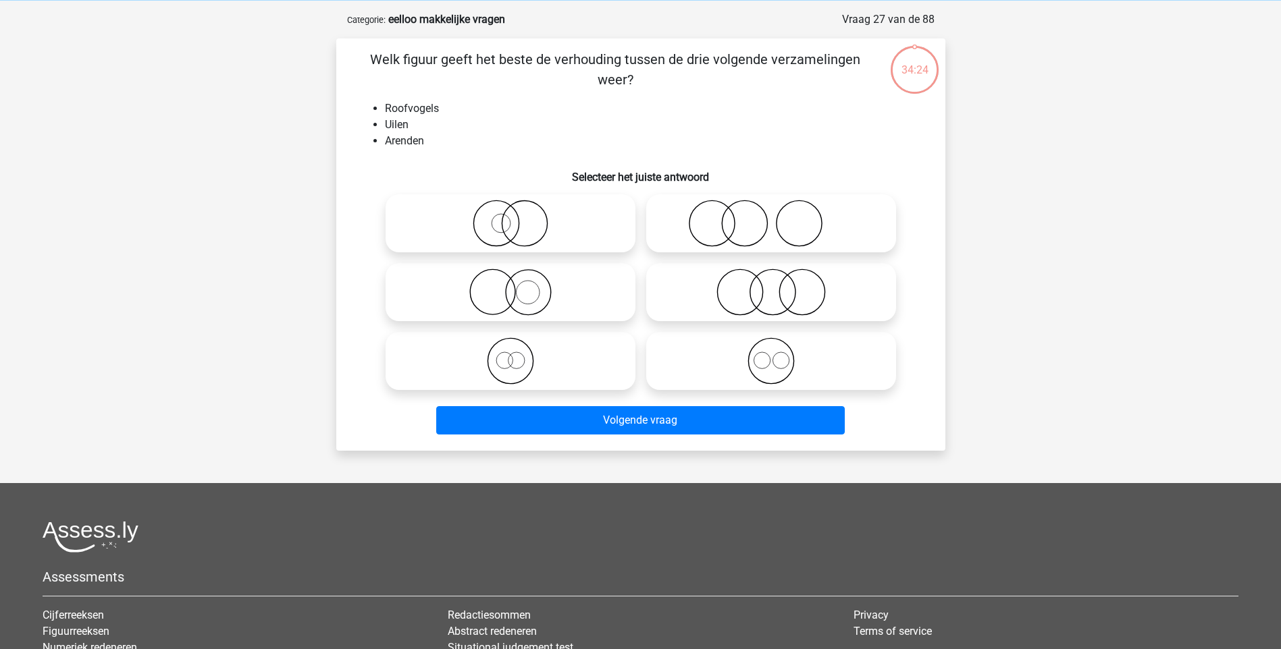
scroll to position [68, 0]
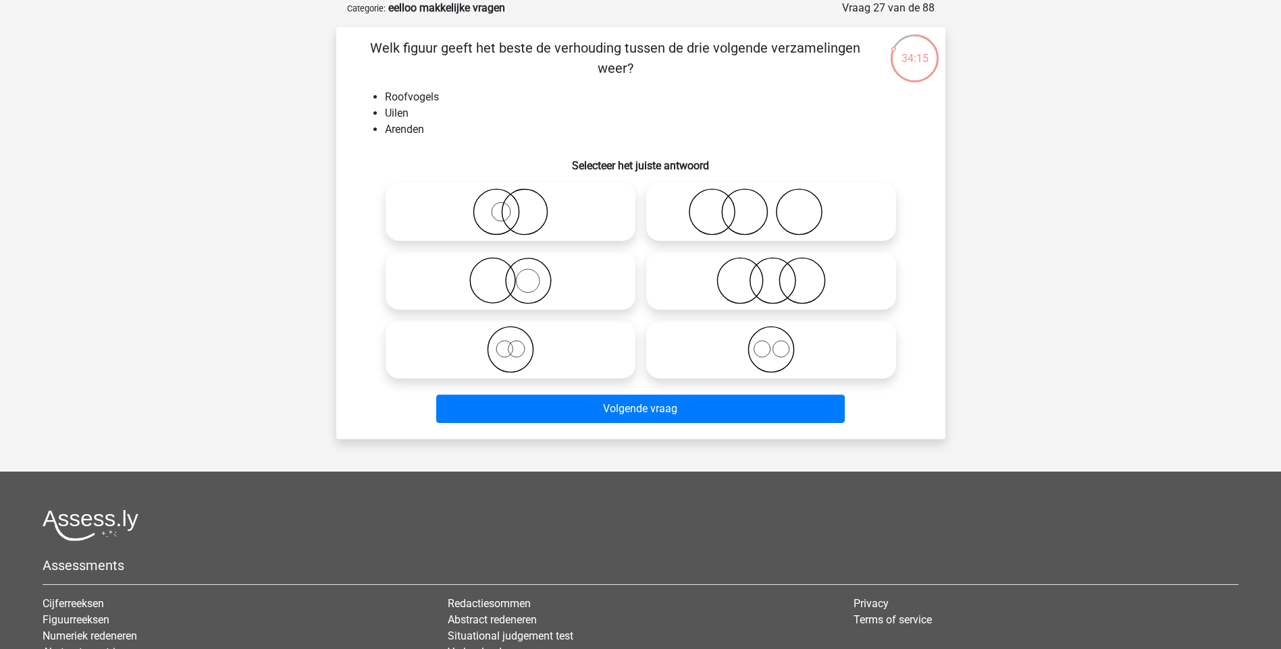
click at [772, 363] on icon at bounding box center [771, 349] width 239 height 47
click at [772, 343] on input "radio" at bounding box center [775, 338] width 9 height 9
radio input "true"
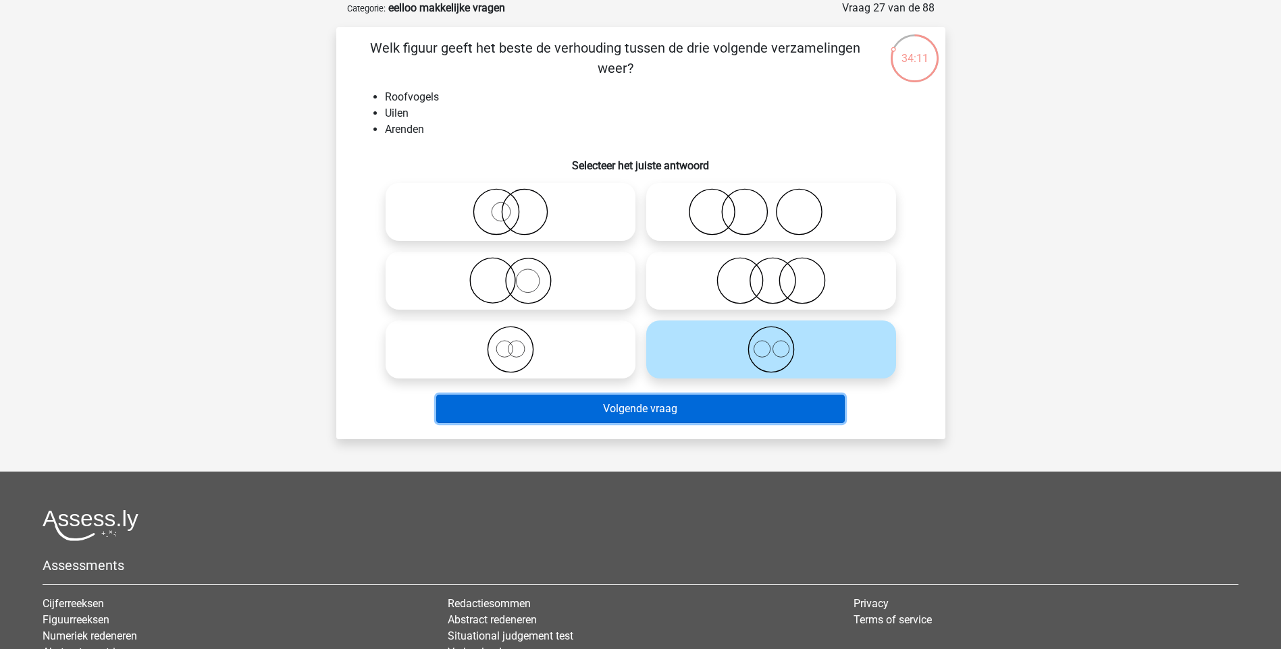
click at [674, 414] on button "Volgende vraag" at bounding box center [640, 409] width 408 height 28
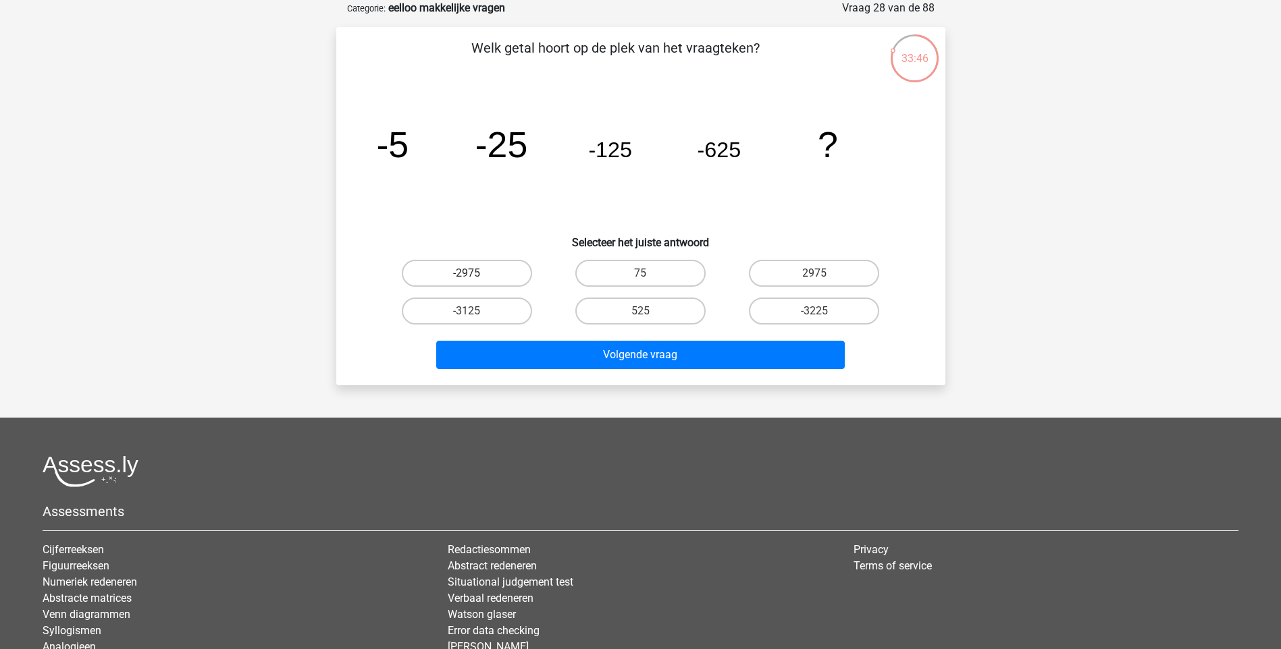
click at [451, 272] on label "-2975" at bounding box center [467, 273] width 130 height 27
click at [467, 273] on input "-2975" at bounding box center [471, 277] width 9 height 9
radio input "true"
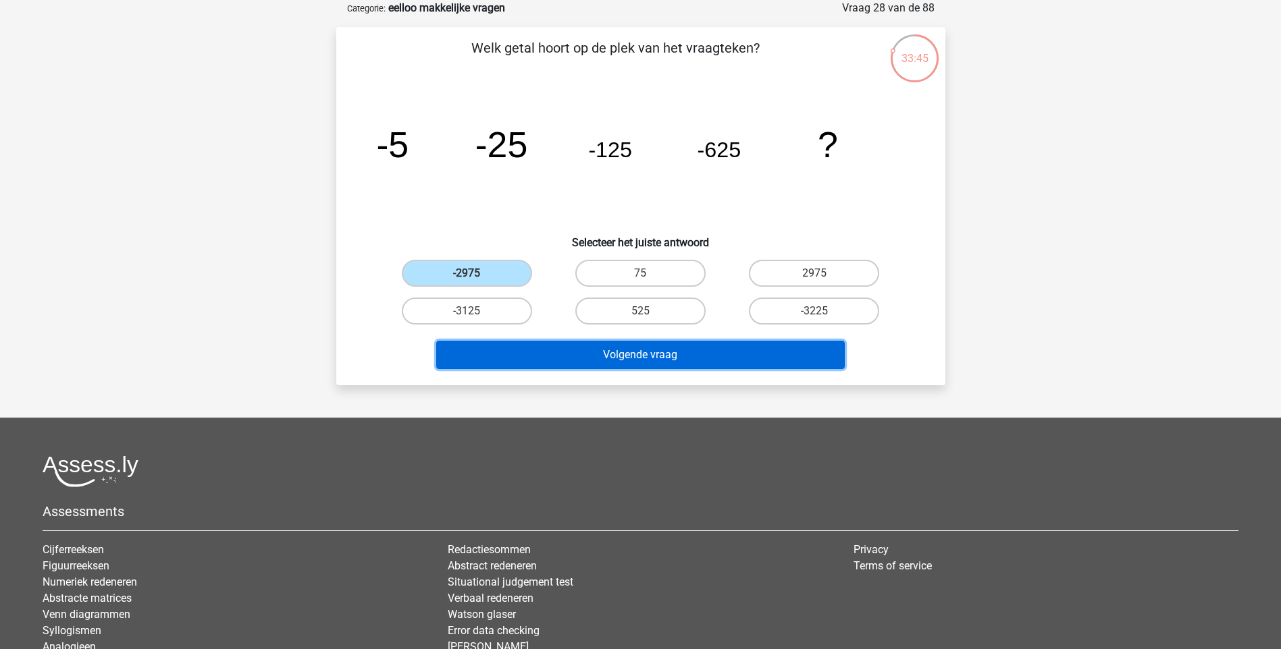
click at [641, 356] on button "Volgende vraag" at bounding box center [640, 355] width 408 height 28
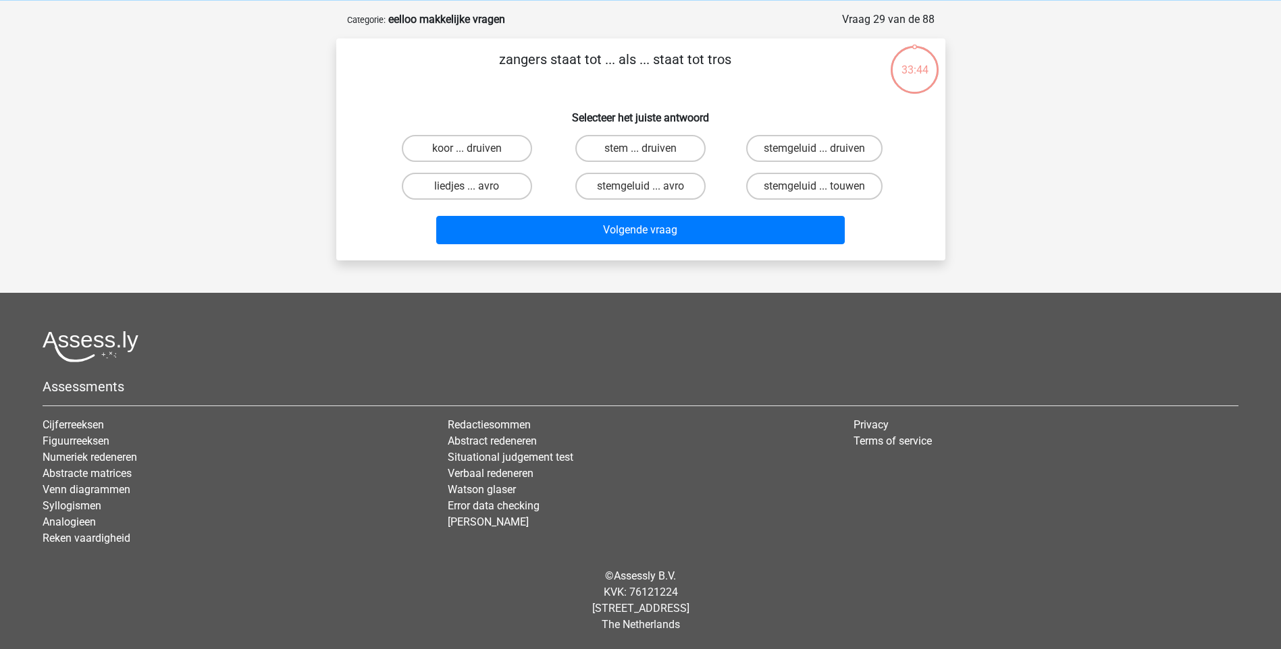
scroll to position [56, 0]
click at [494, 148] on label "koor ... druiven" at bounding box center [467, 148] width 130 height 27
click at [475, 149] on input "koor ... druiven" at bounding box center [471, 153] width 9 height 9
radio input "true"
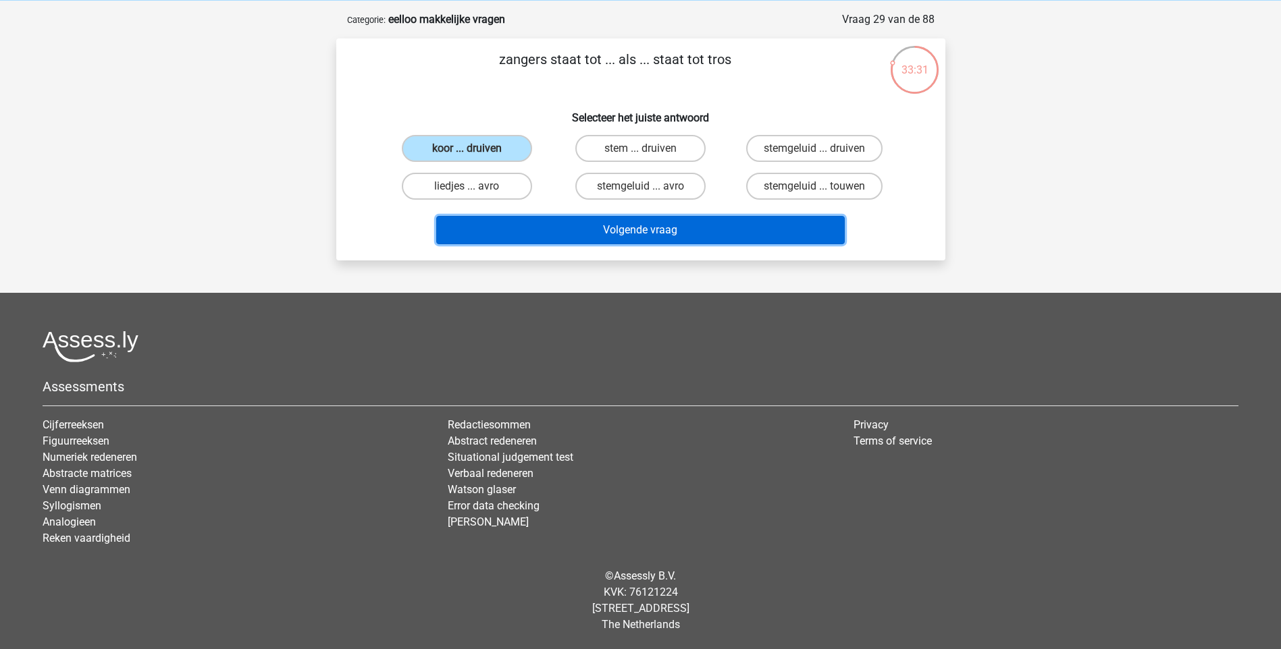
click at [670, 231] on button "Volgende vraag" at bounding box center [640, 230] width 408 height 28
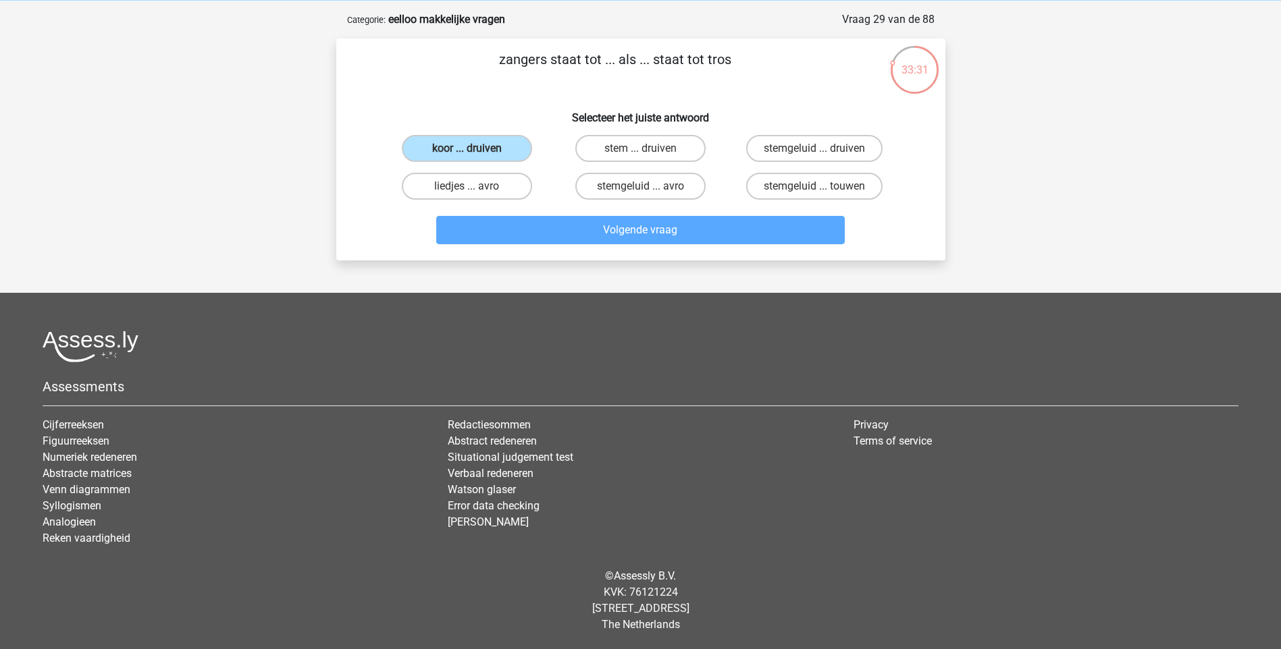
scroll to position [68, 0]
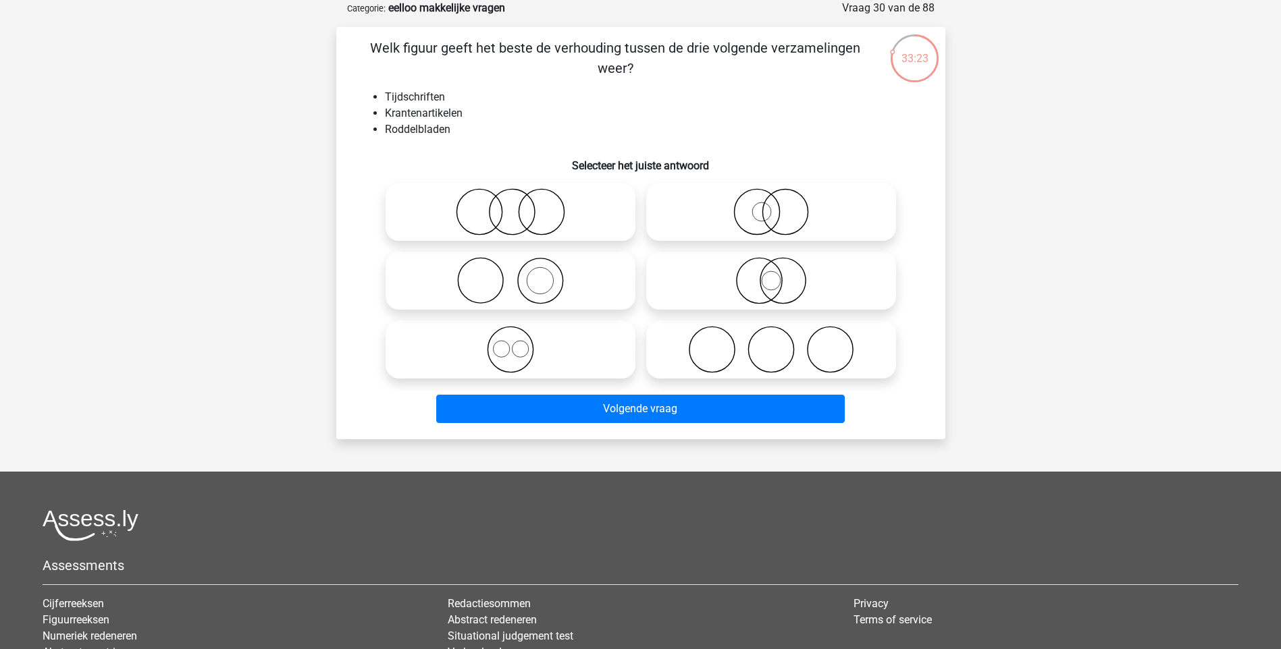
click at [479, 275] on icon at bounding box center [510, 280] width 239 height 47
click at [510, 274] on input "radio" at bounding box center [514, 269] width 9 height 9
radio input "true"
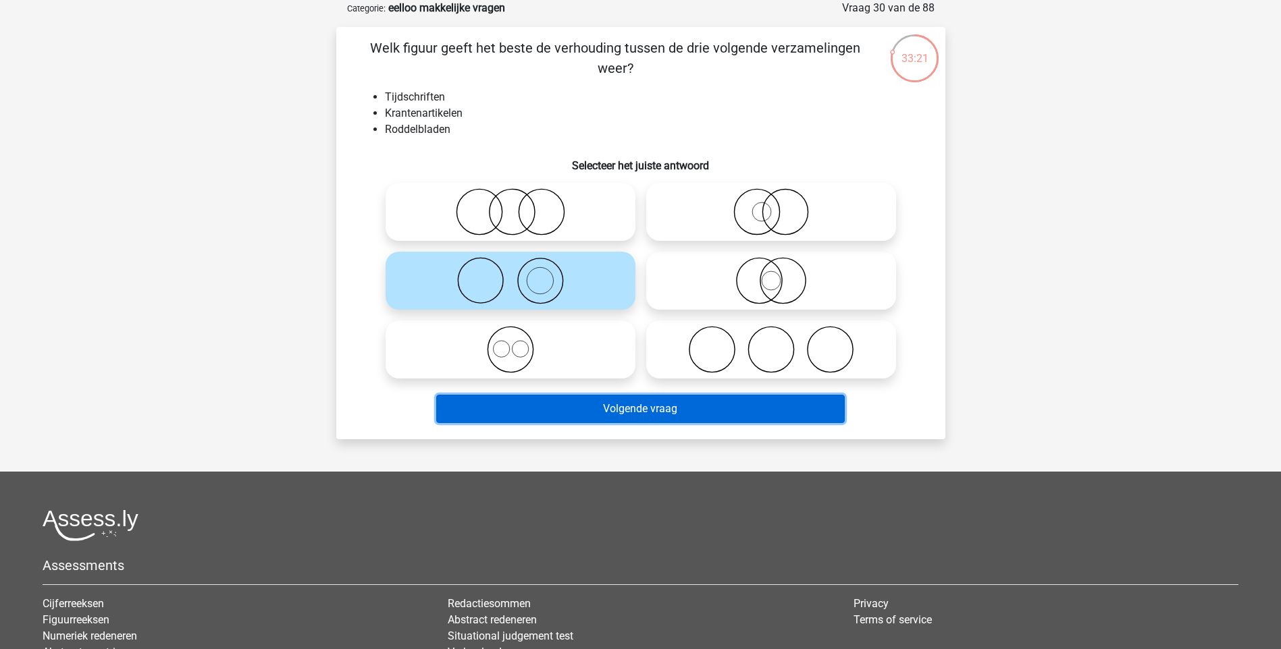
click at [629, 404] on button "Volgende vraag" at bounding box center [640, 409] width 408 height 28
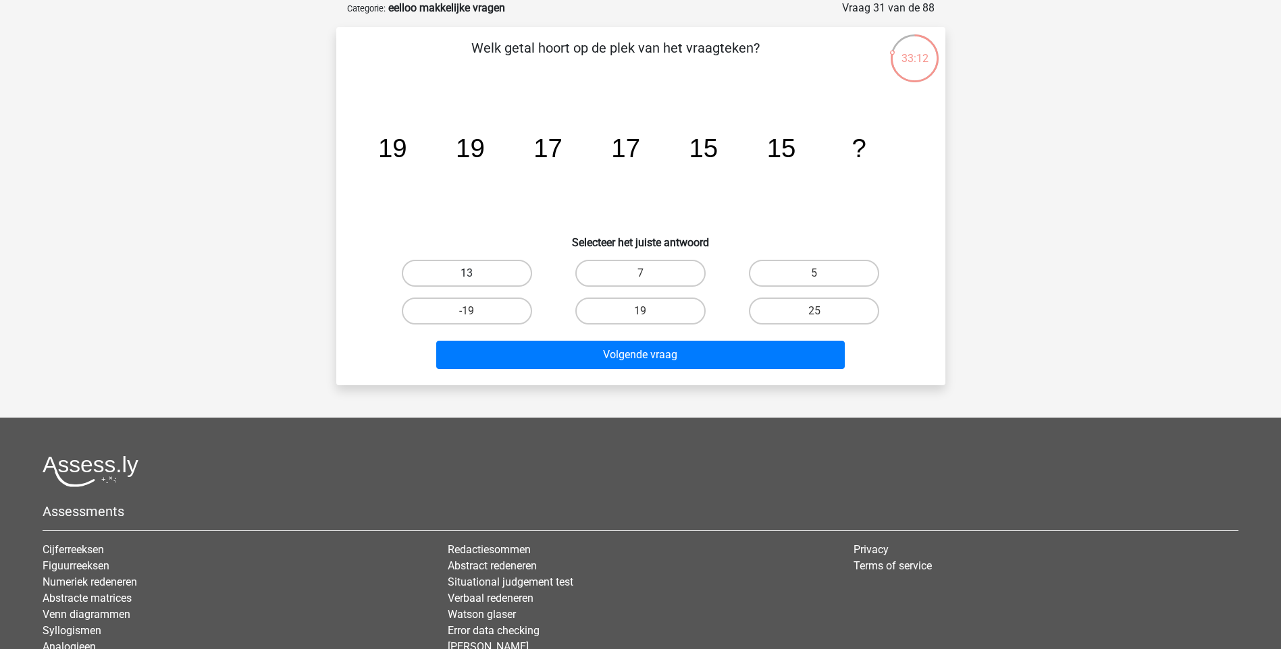
drag, startPoint x: 455, startPoint y: 282, endPoint x: 462, endPoint y: 285, distance: 7.3
click at [456, 282] on label "13" at bounding box center [467, 273] width 130 height 27
click at [467, 282] on input "13" at bounding box center [471, 277] width 9 height 9
radio input "true"
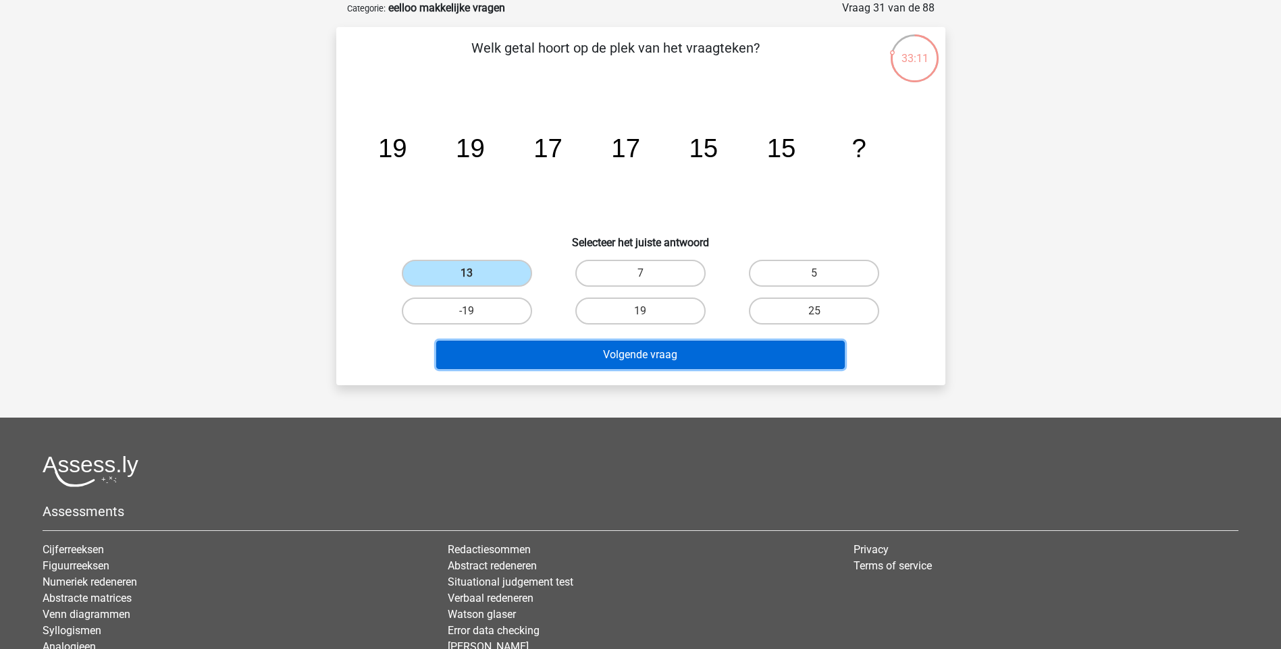
click at [627, 350] on button "Volgende vraag" at bounding box center [640, 355] width 408 height 28
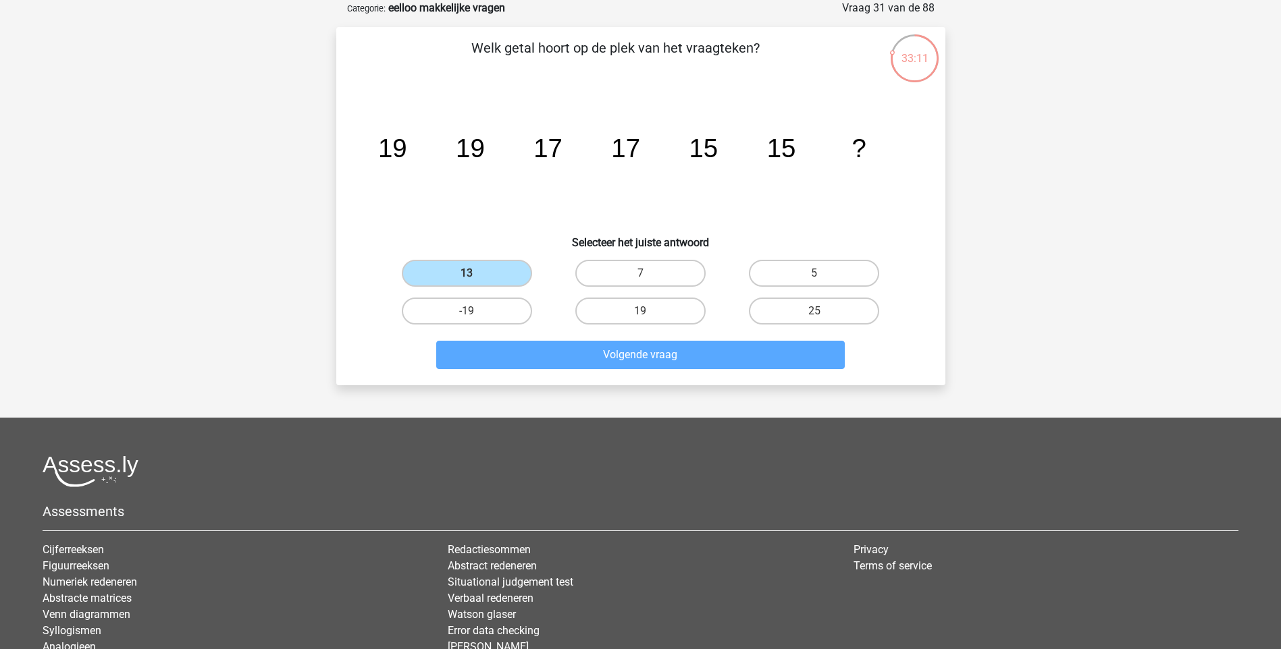
scroll to position [56, 0]
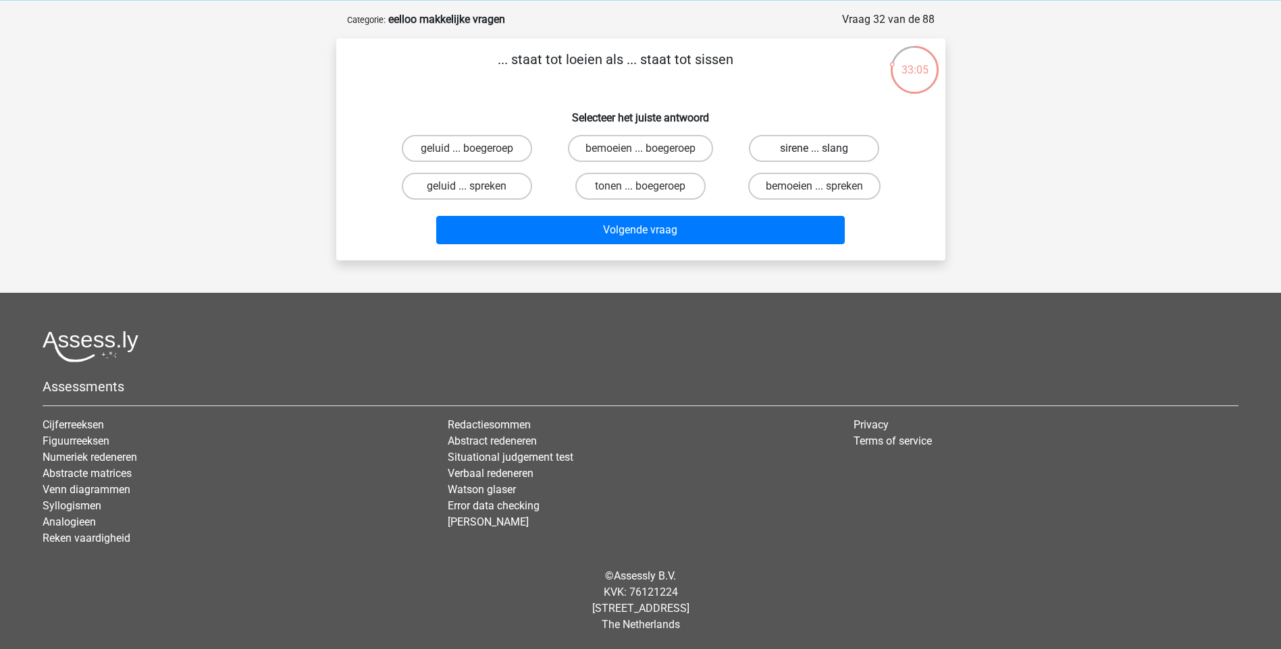
click at [791, 150] on label "sirene ... slang" at bounding box center [814, 148] width 130 height 27
click at [814, 150] on input "sirene ... slang" at bounding box center [818, 153] width 9 height 9
radio input "true"
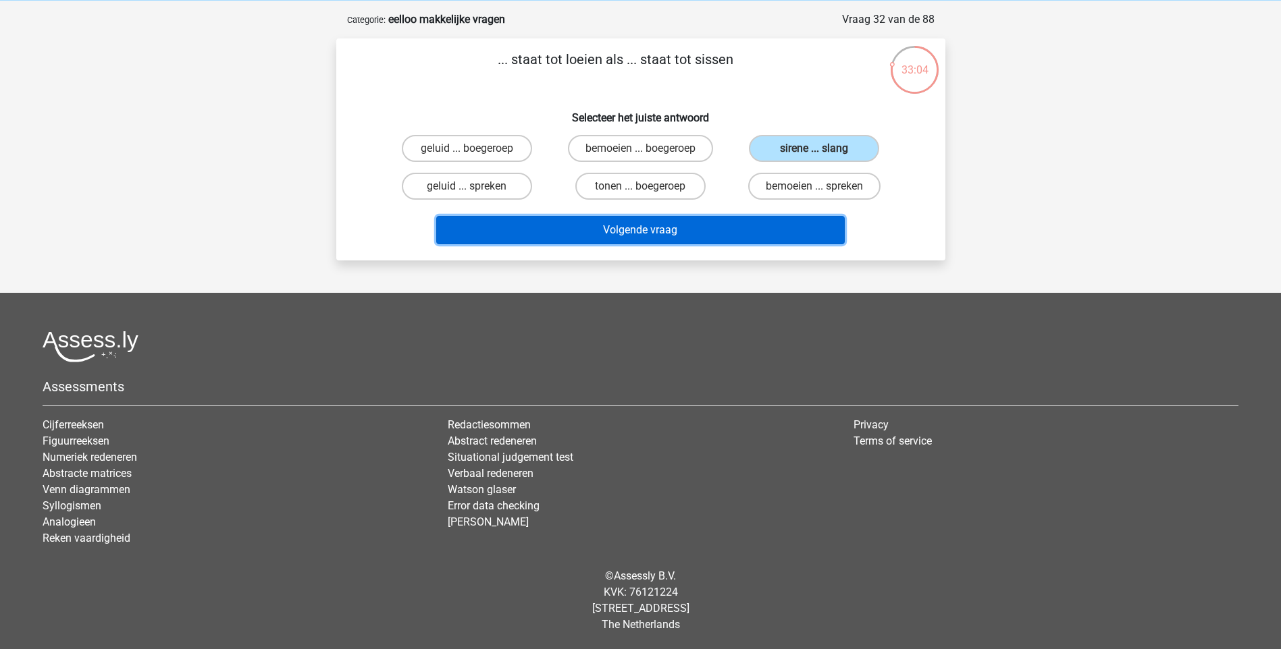
click at [679, 228] on button "Volgende vraag" at bounding box center [640, 230] width 408 height 28
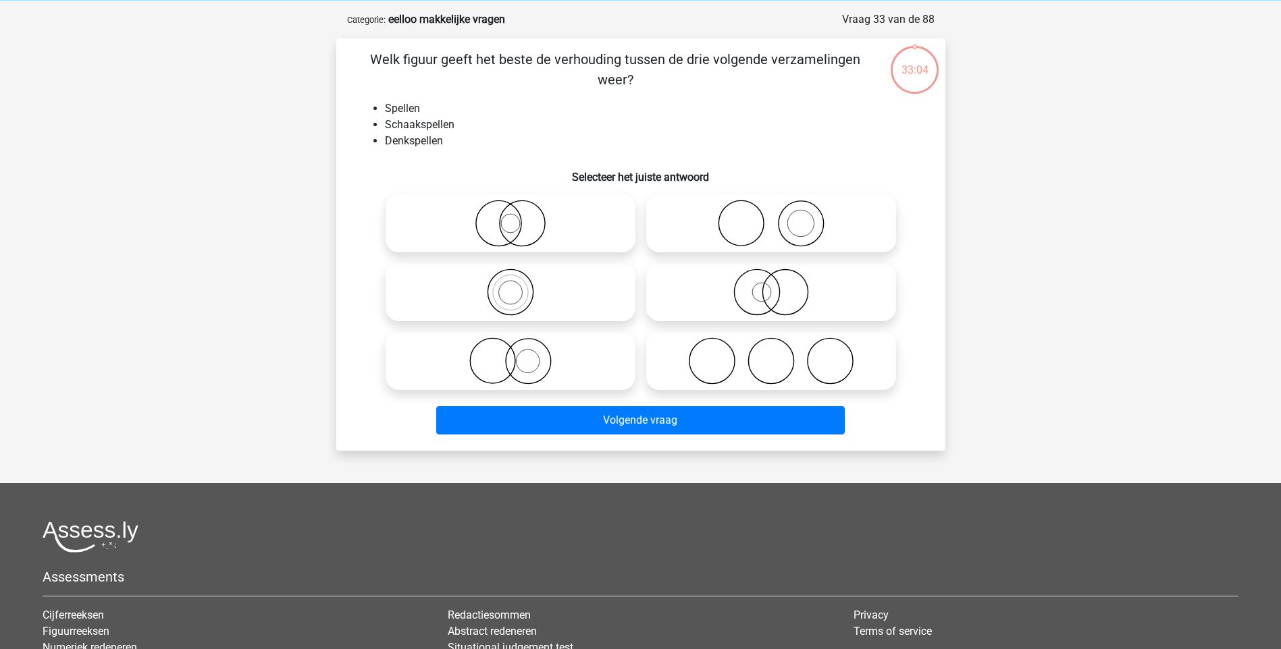
scroll to position [68, 0]
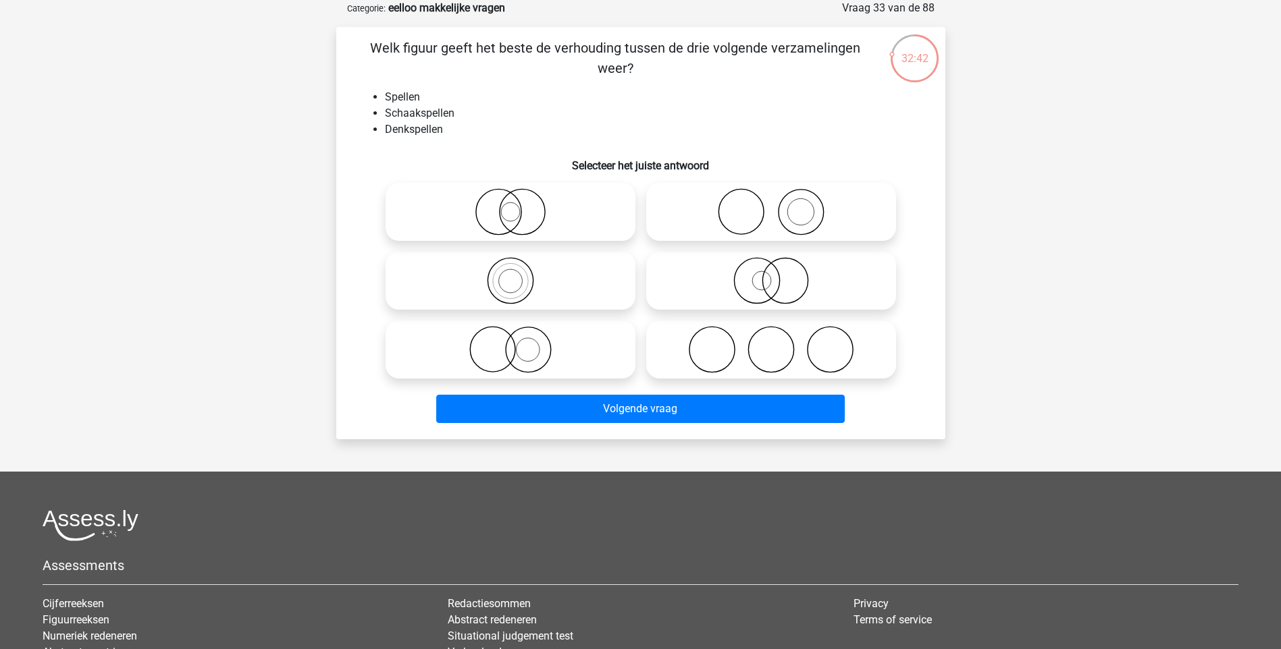
click at [509, 282] on icon at bounding box center [510, 280] width 239 height 47
click at [510, 274] on input "radio" at bounding box center [514, 269] width 9 height 9
radio input "true"
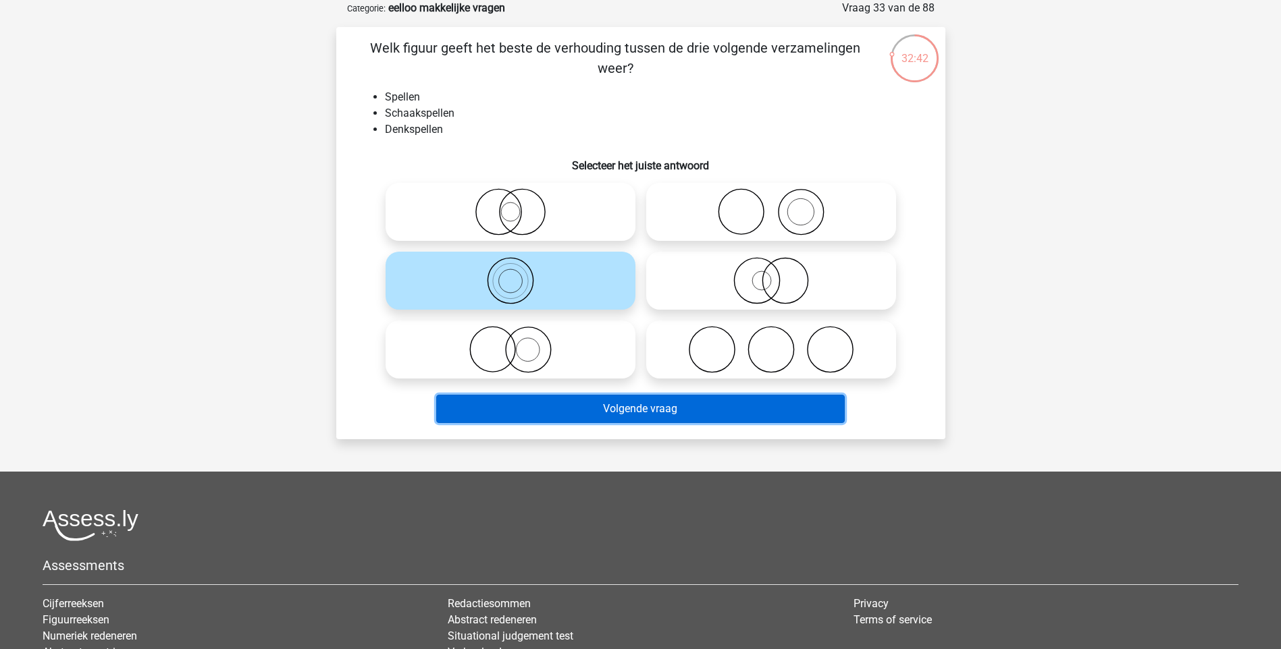
click at [641, 406] on button "Volgende vraag" at bounding box center [640, 409] width 408 height 28
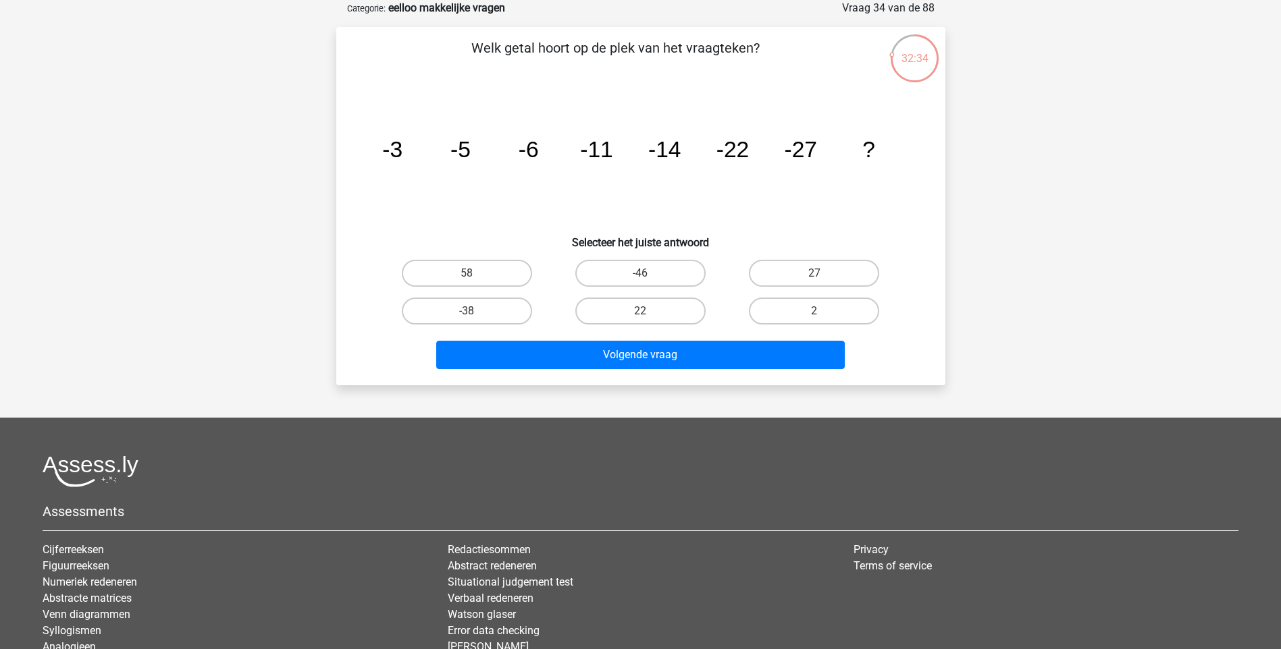
click at [473, 313] on input "-38" at bounding box center [471, 315] width 9 height 9
radio input "true"
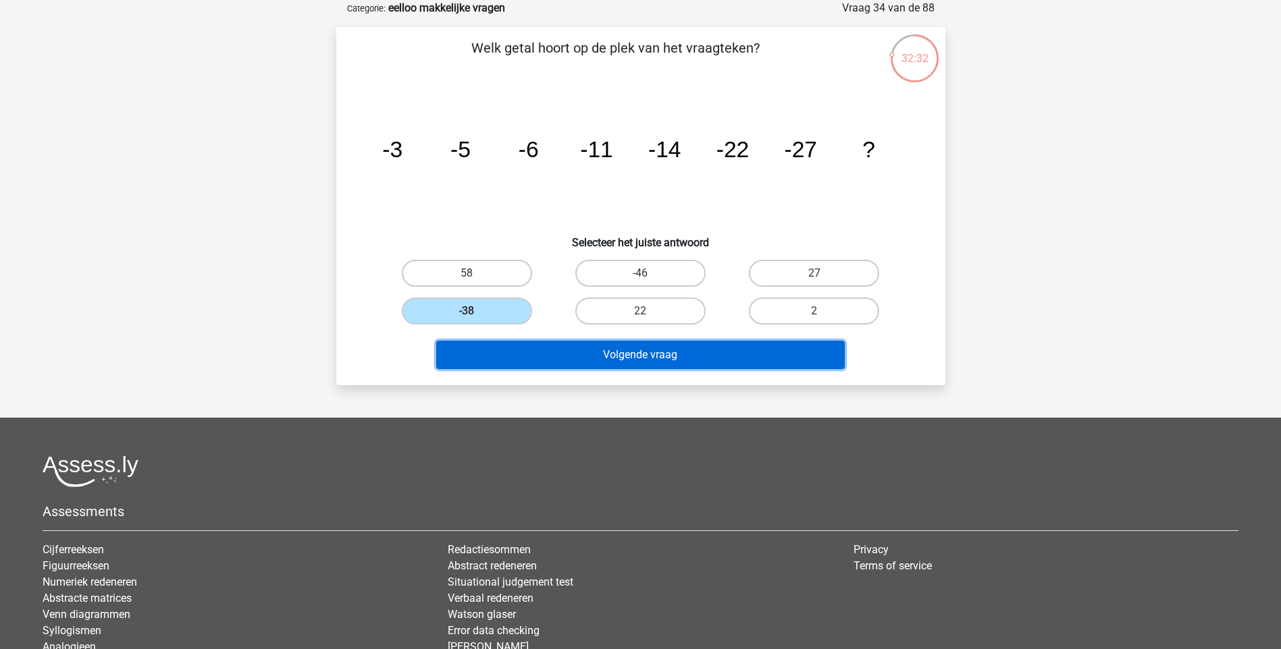
click at [645, 347] on button "Volgende vraag" at bounding box center [640, 355] width 408 height 28
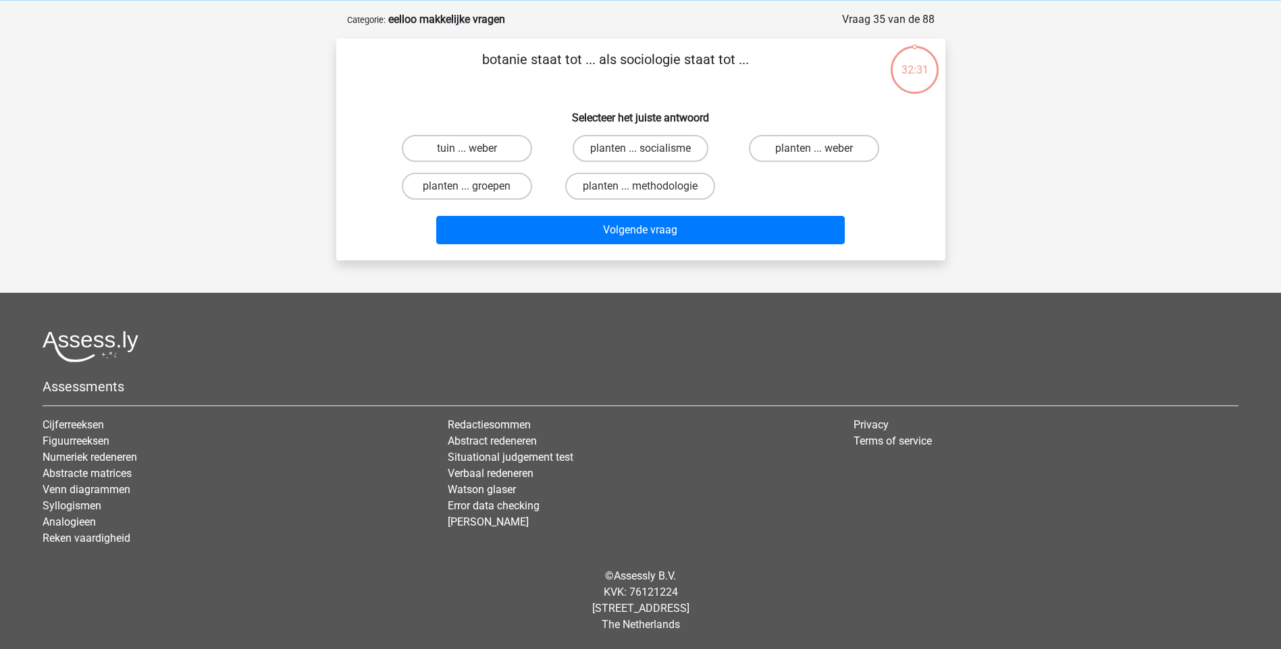
scroll to position [56, 0]
click at [481, 185] on label "planten ... groepen" at bounding box center [467, 186] width 130 height 27
click at [475, 186] on input "planten ... groepen" at bounding box center [471, 190] width 9 height 9
radio input "true"
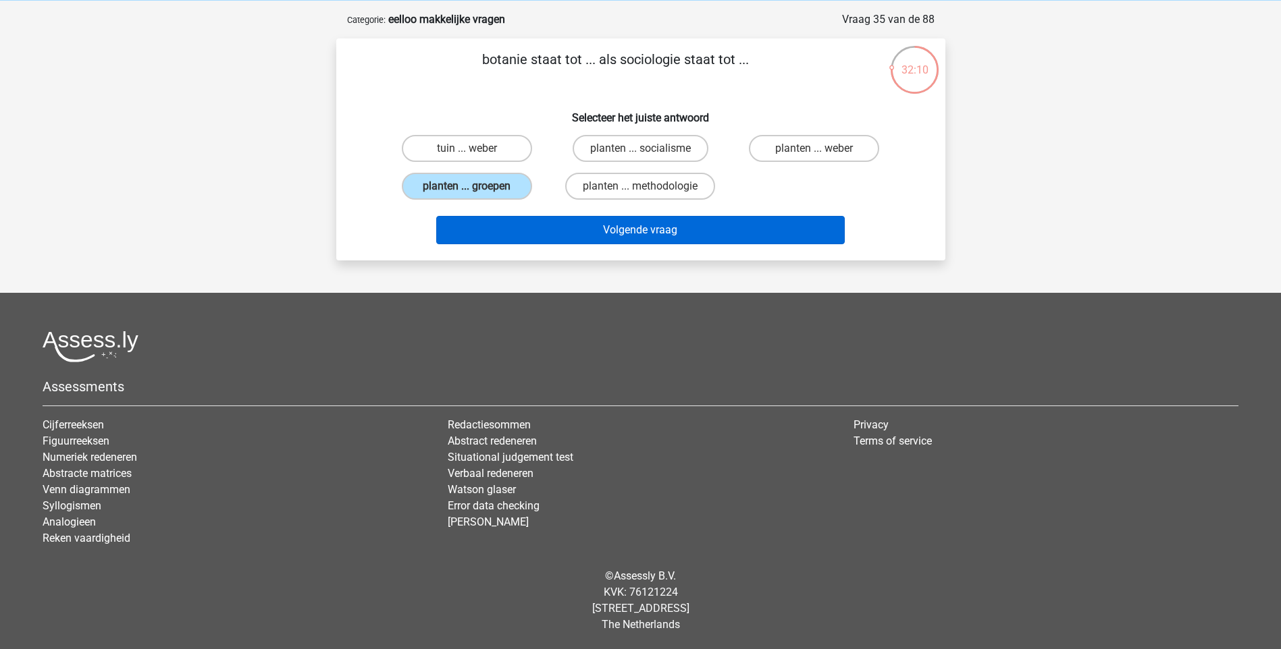
drag, startPoint x: 636, startPoint y: 217, endPoint x: 637, endPoint y: 226, distance: 8.9
click at [633, 220] on div "Volgende vraag" at bounding box center [641, 227] width 566 height 45
click at [631, 223] on button "Volgende vraag" at bounding box center [640, 230] width 408 height 28
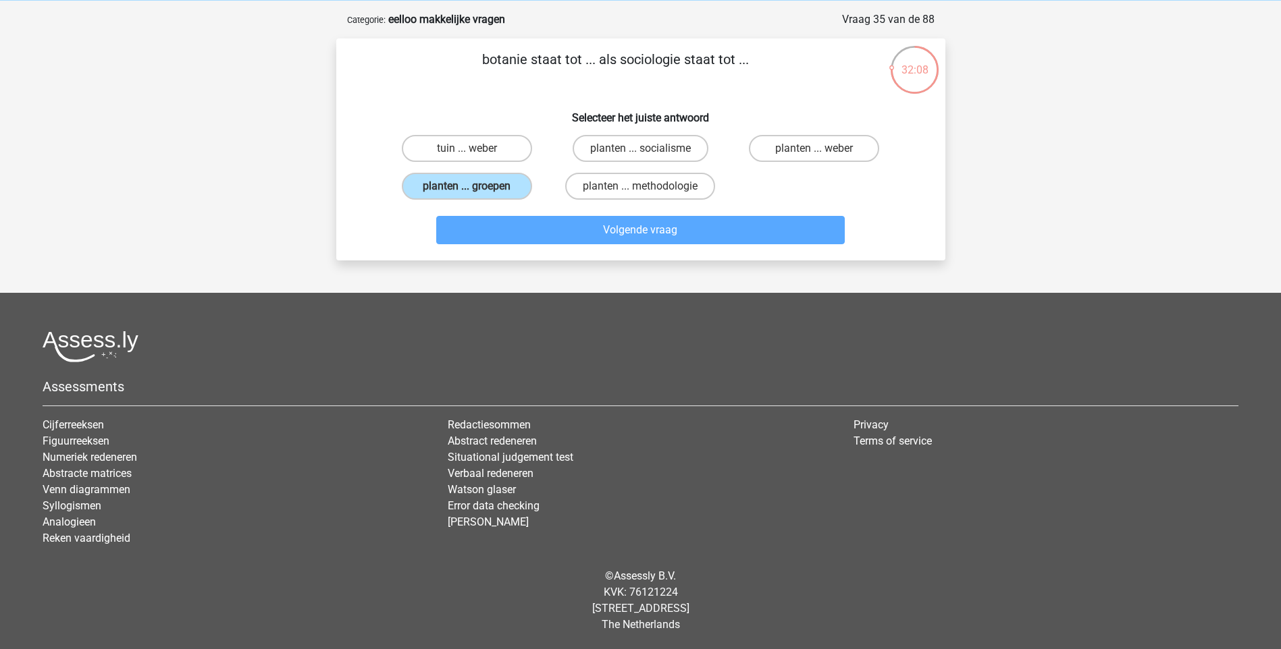
scroll to position [68, 0]
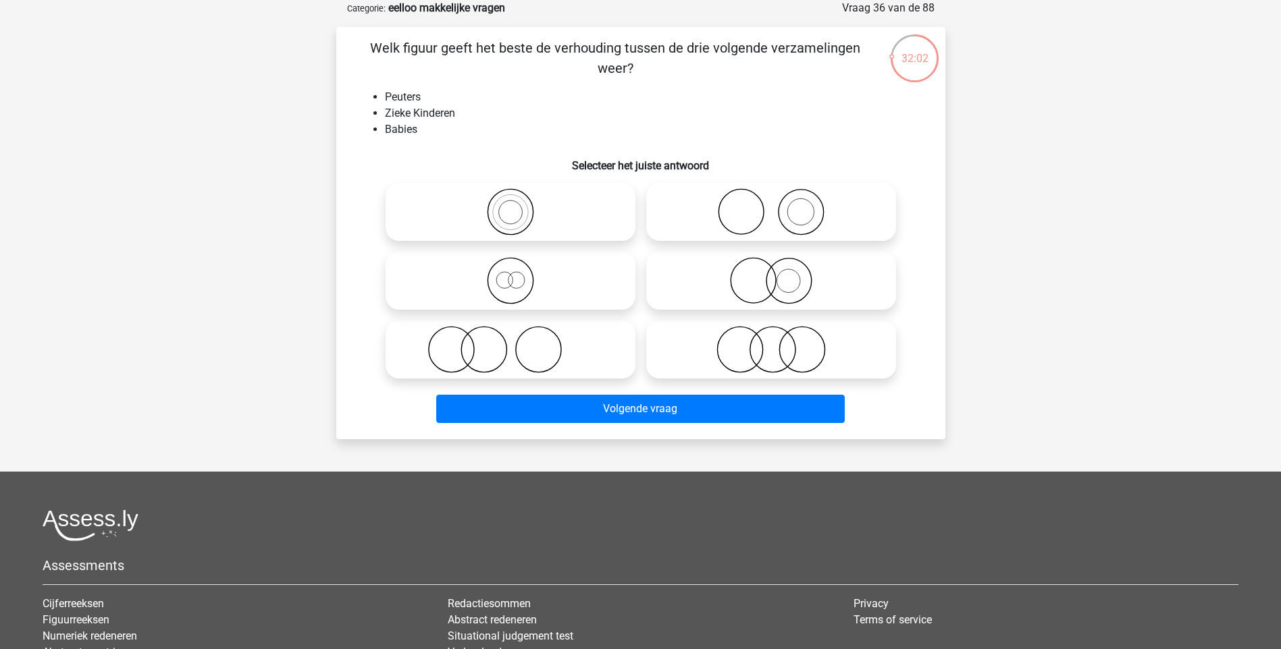
click at [791, 350] on icon at bounding box center [771, 349] width 239 height 47
click at [780, 343] on input "radio" at bounding box center [775, 338] width 9 height 9
radio input "true"
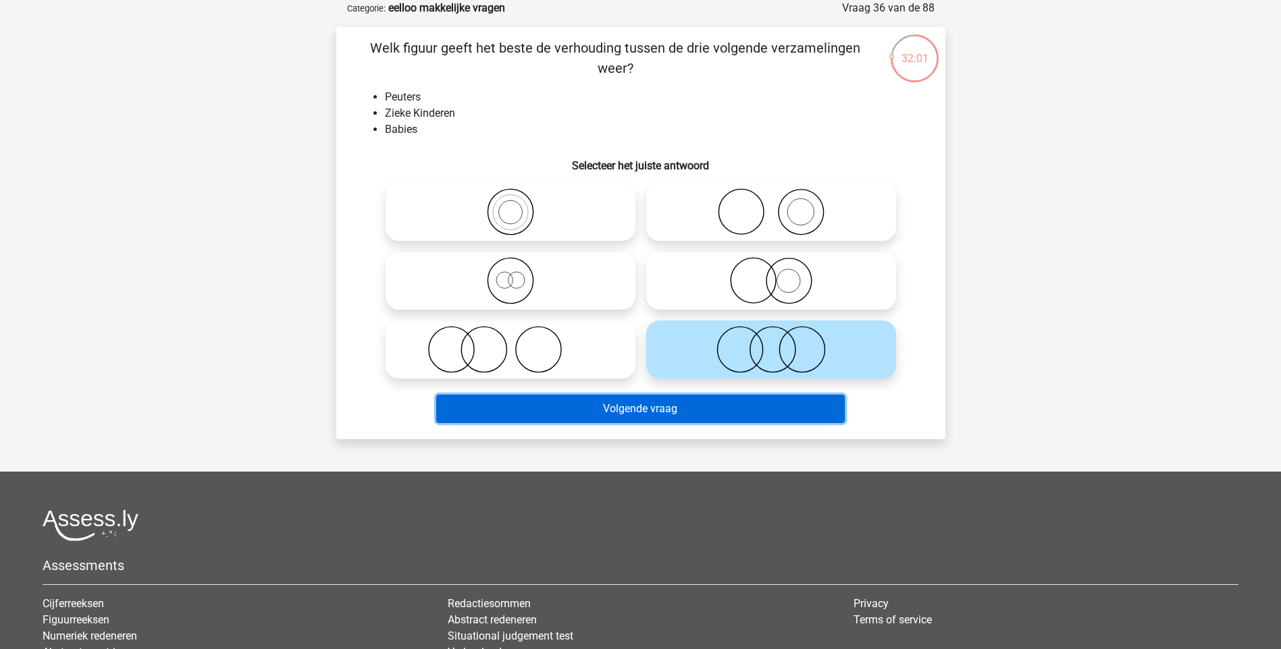
click at [682, 409] on button "Volgende vraag" at bounding box center [640, 409] width 408 height 28
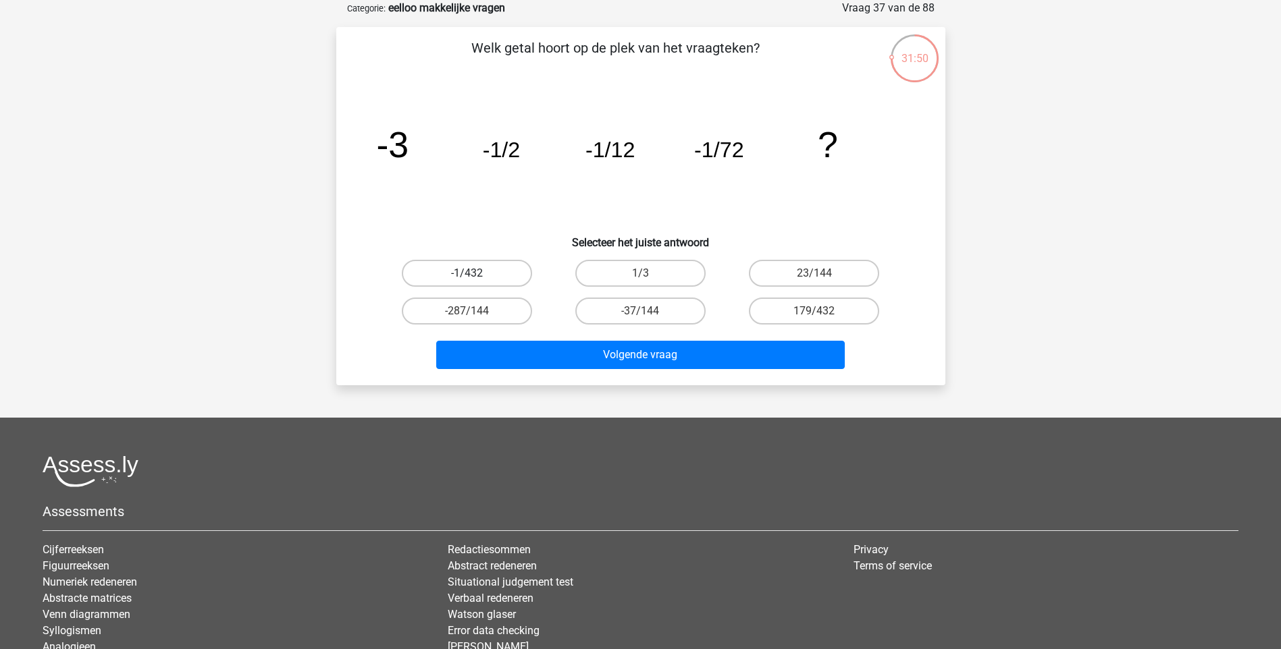
click at [492, 274] on label "-1/432" at bounding box center [467, 273] width 130 height 27
click at [475, 274] on input "-1/432" at bounding box center [471, 277] width 9 height 9
radio input "true"
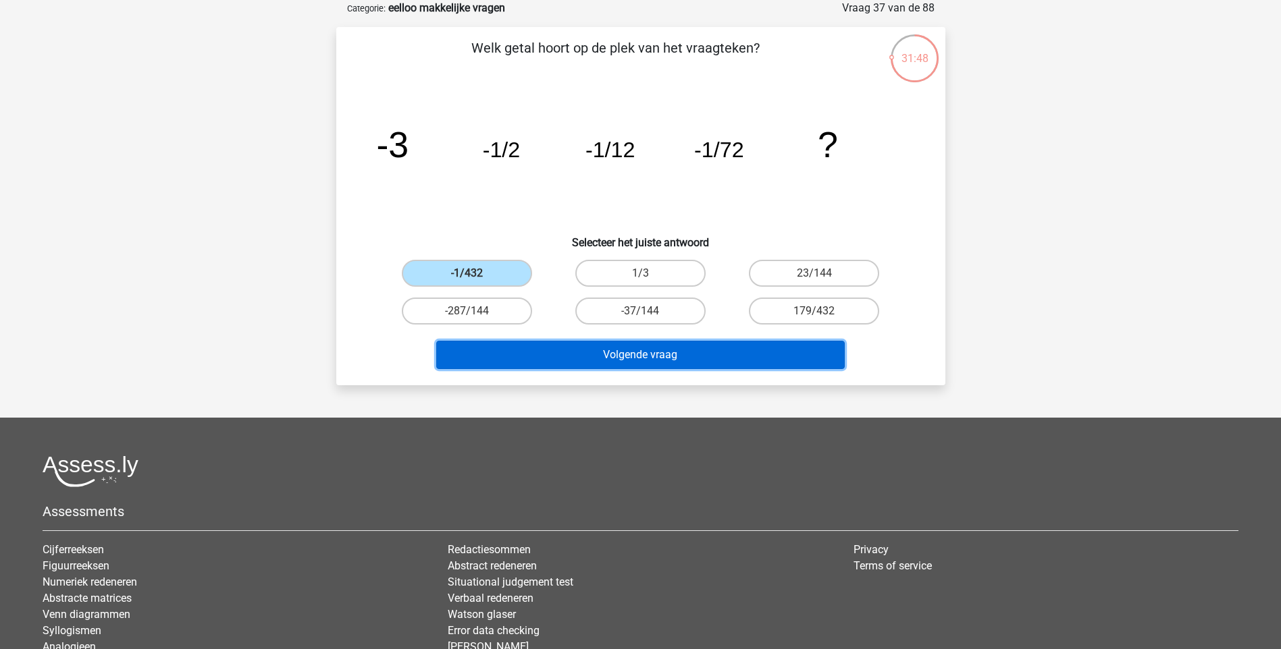
click at [627, 346] on button "Volgende vraag" at bounding box center [640, 355] width 408 height 28
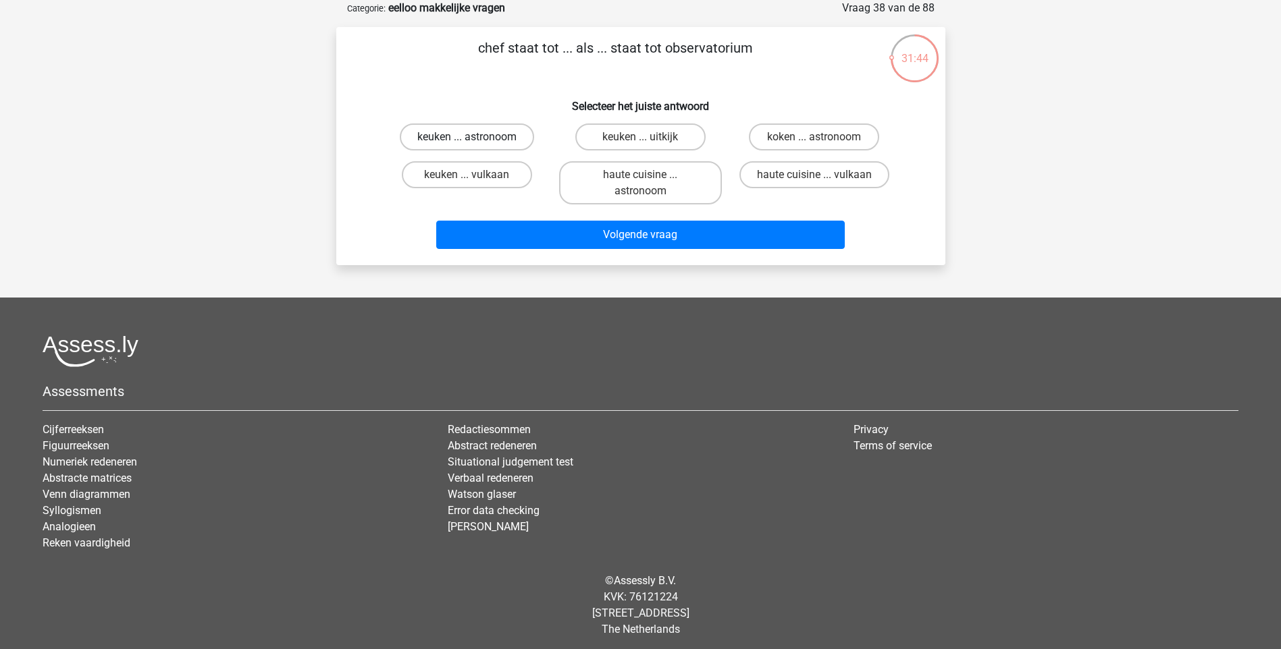
click at [480, 136] on label "keuken ... astronoom" at bounding box center [467, 137] width 134 height 27
click at [475, 137] on input "keuken ... astronoom" at bounding box center [471, 141] width 9 height 9
radio input "true"
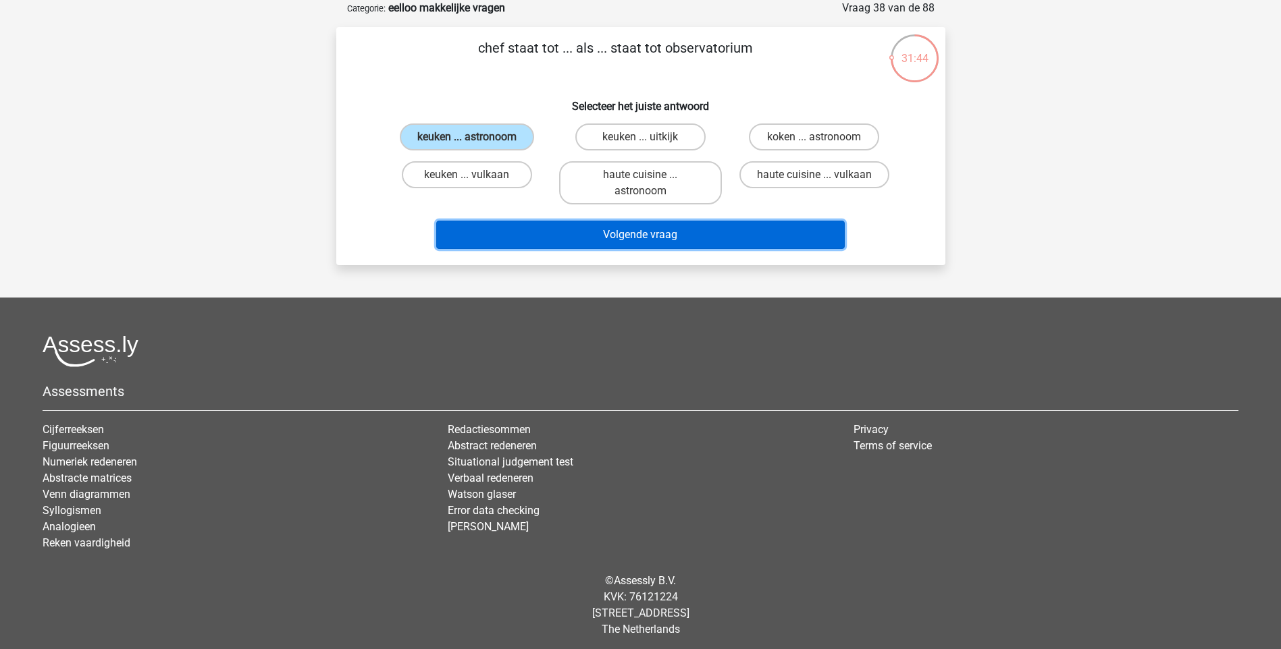
click at [610, 236] on button "Volgende vraag" at bounding box center [640, 235] width 408 height 28
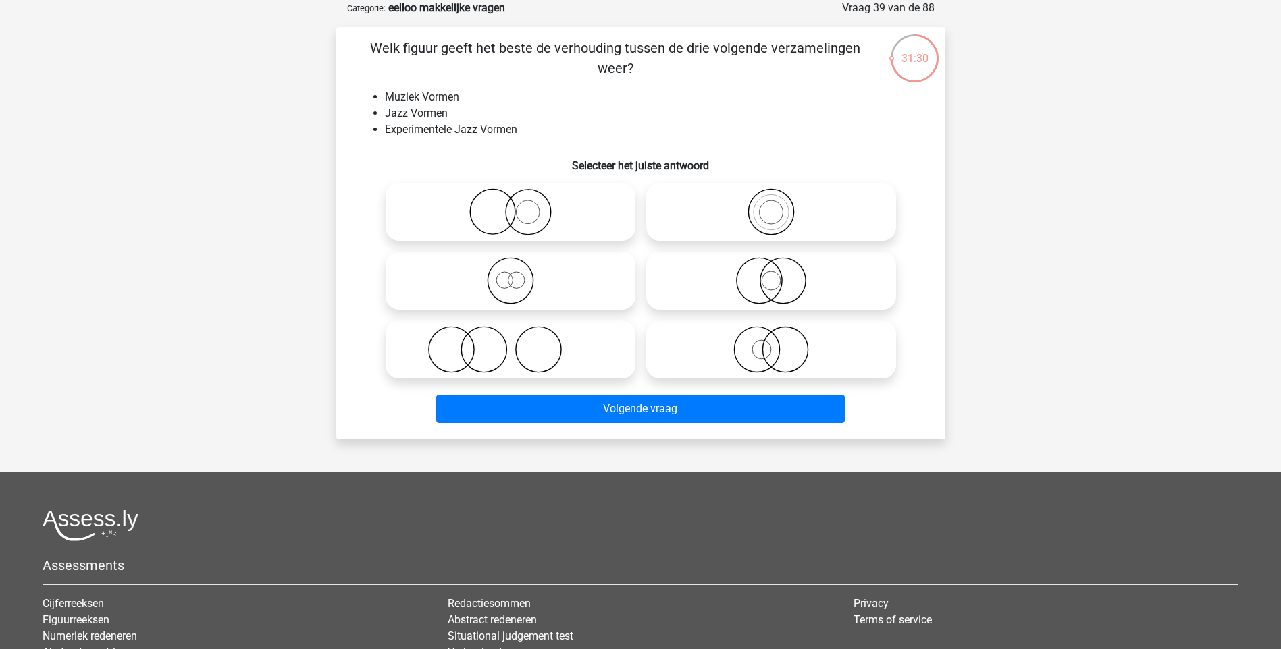
click at [529, 222] on icon at bounding box center [510, 211] width 239 height 47
click at [519, 205] on input "radio" at bounding box center [514, 200] width 9 height 9
radio input "true"
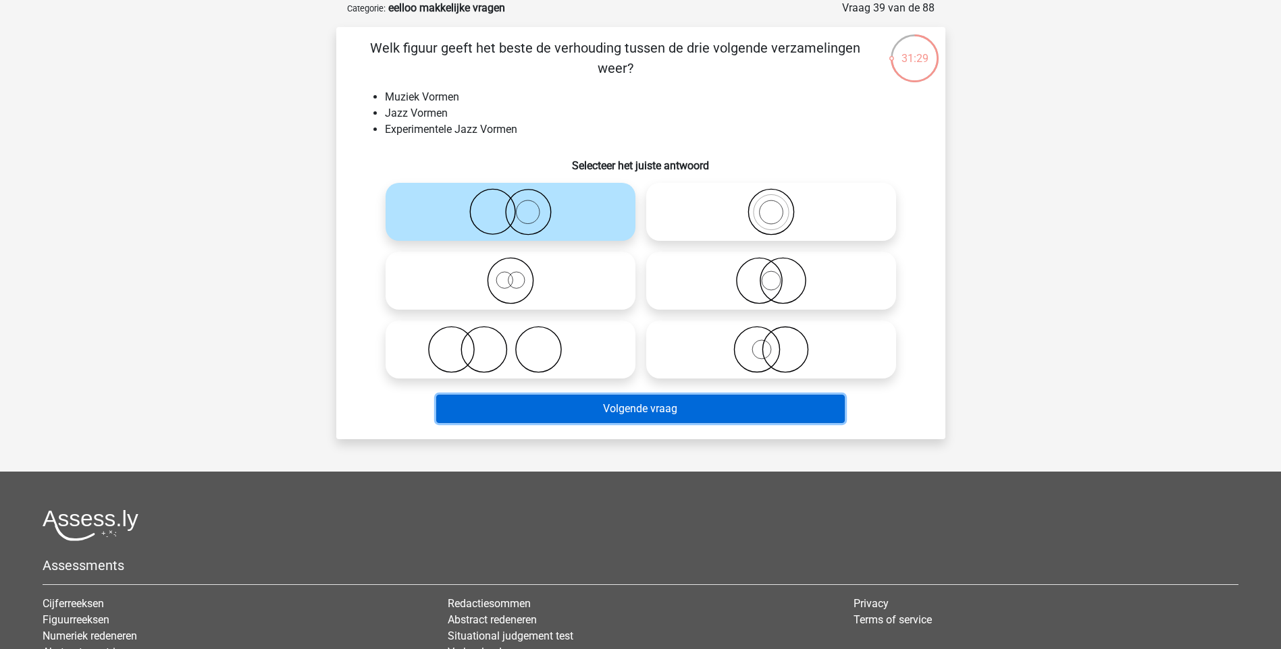
click at [674, 401] on button "Volgende vraag" at bounding box center [640, 409] width 408 height 28
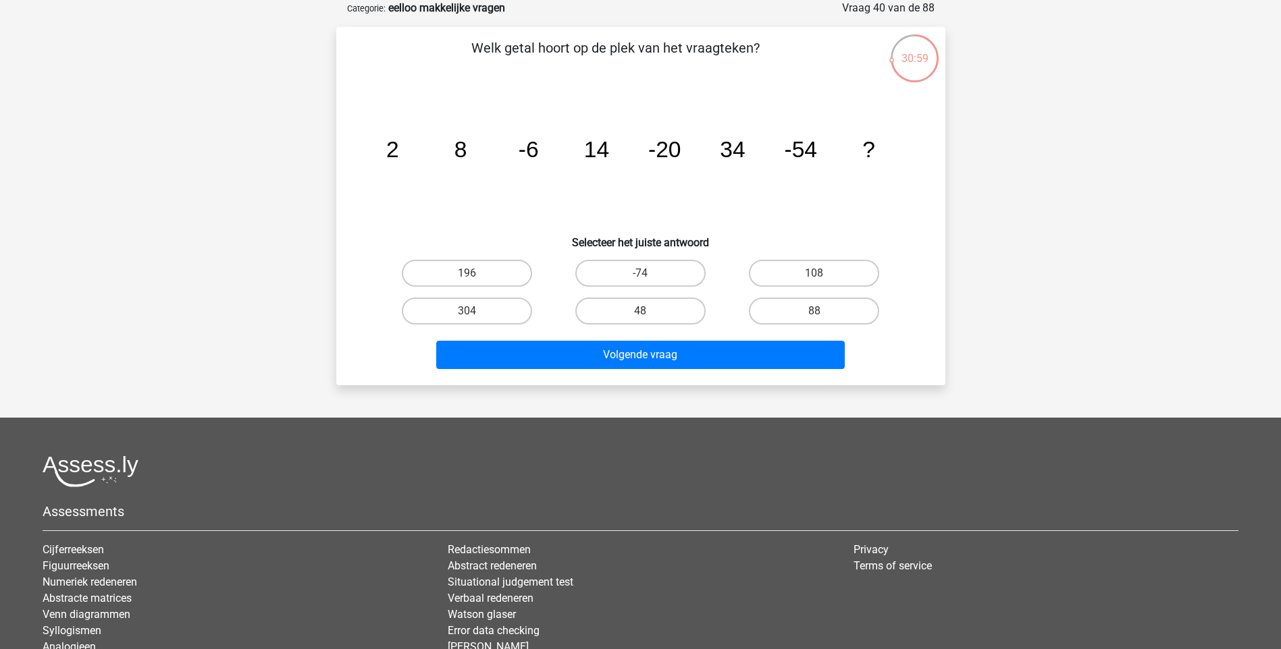
click at [644, 313] on input "48" at bounding box center [644, 315] width 9 height 9
radio input "true"
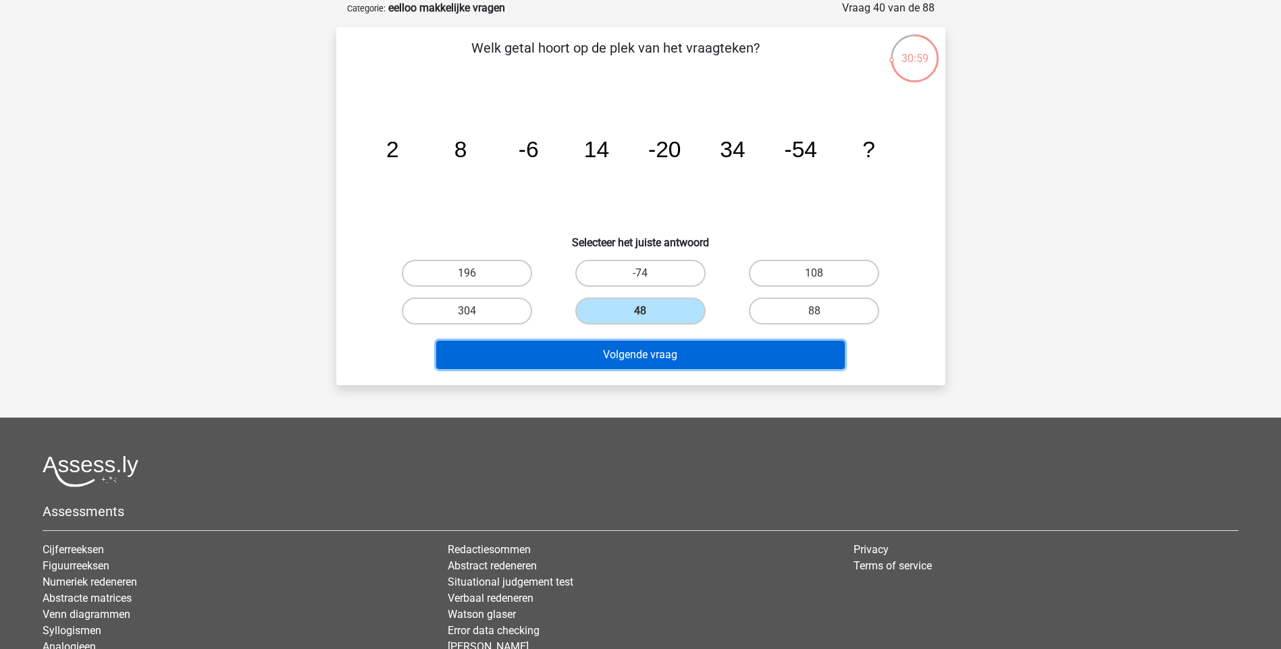
click at [641, 356] on button "Volgende vraag" at bounding box center [640, 355] width 408 height 28
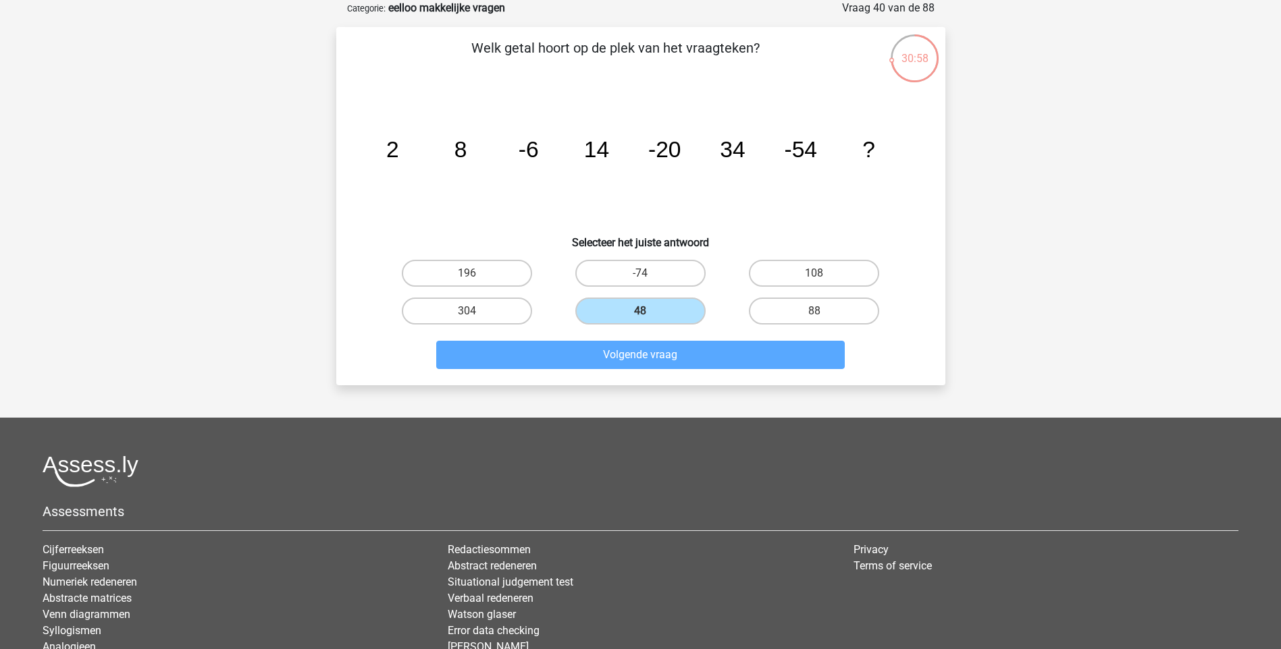
scroll to position [56, 0]
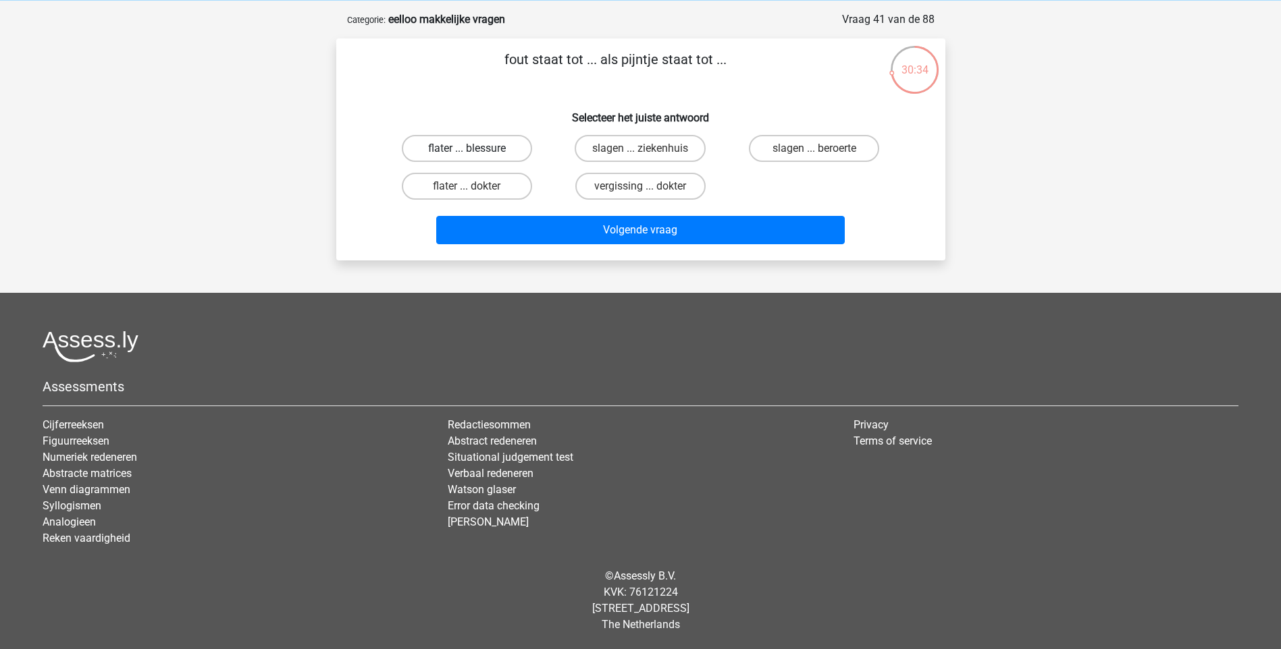
click at [476, 143] on label "flater ... blessure" at bounding box center [467, 148] width 130 height 27
click at [475, 149] on input "flater ... blessure" at bounding box center [471, 153] width 9 height 9
radio input "true"
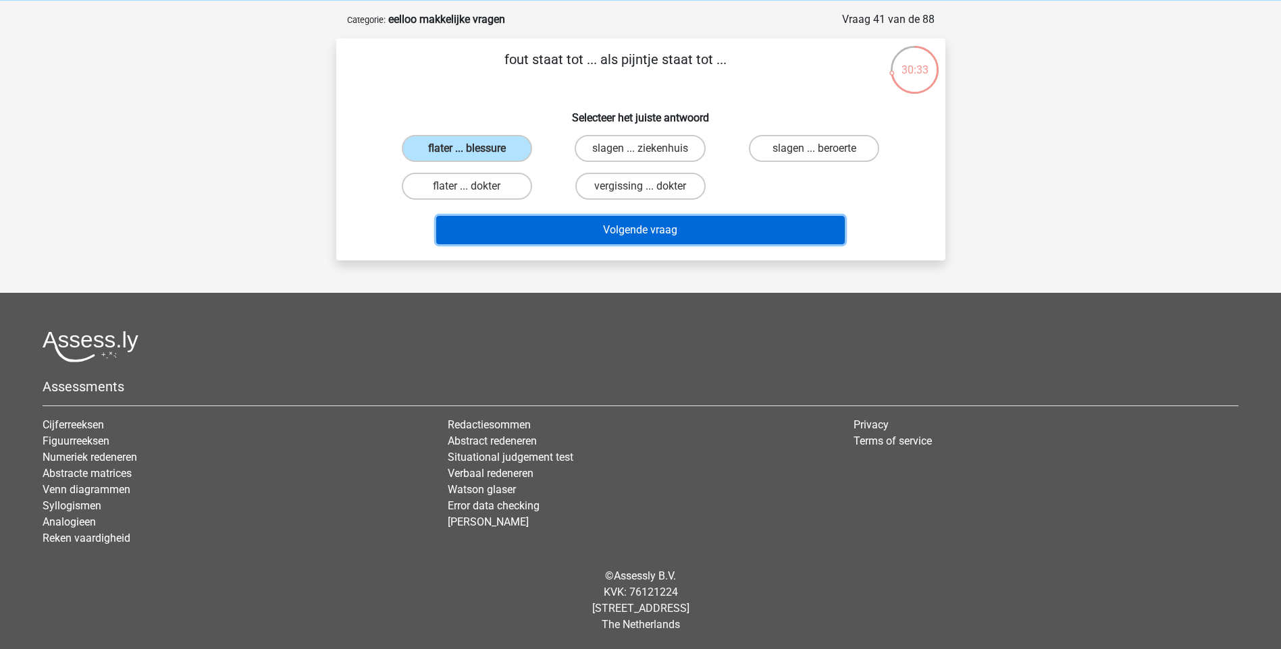
click at [605, 226] on button "Volgende vraag" at bounding box center [640, 230] width 408 height 28
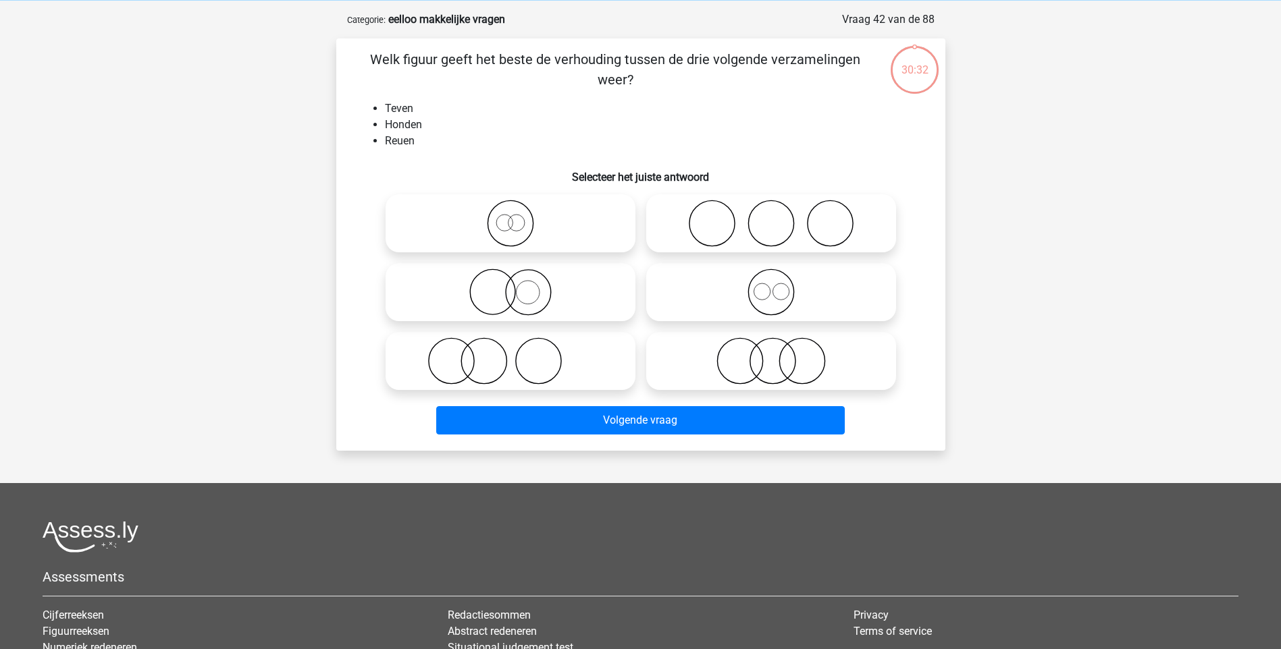
scroll to position [68, 0]
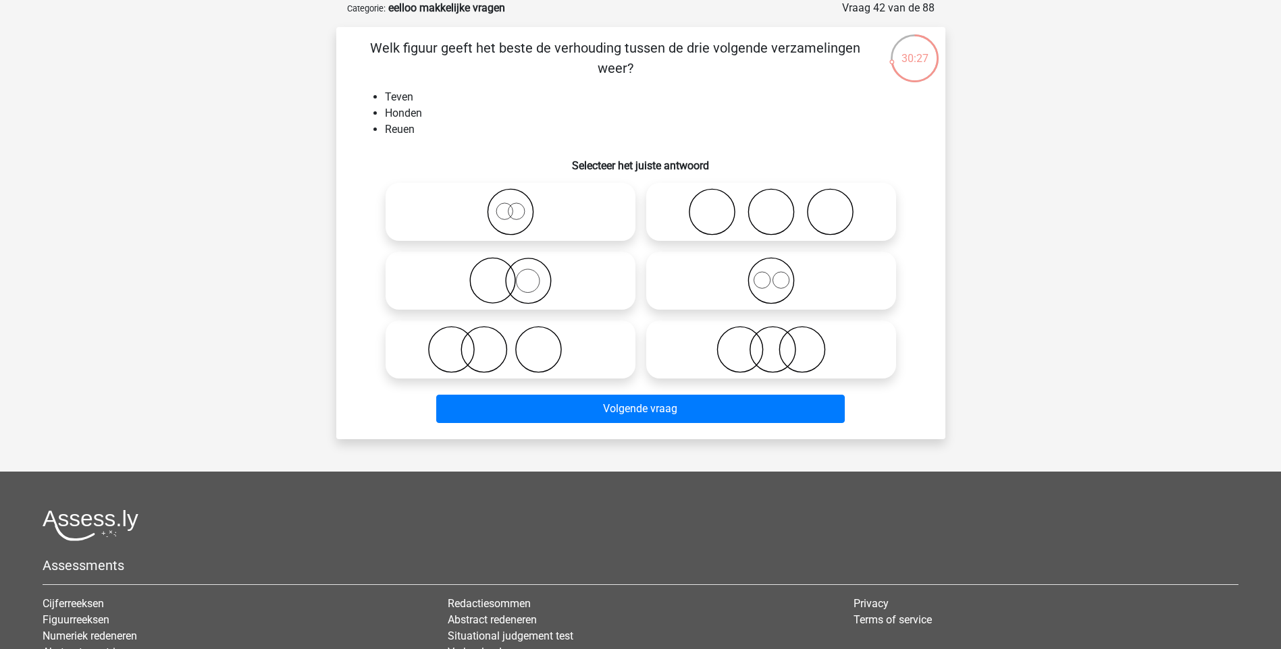
drag, startPoint x: 766, startPoint y: 292, endPoint x: 748, endPoint y: 332, distance: 43.2
click at [766, 292] on icon at bounding box center [771, 280] width 239 height 47
click at [771, 274] on input "radio" at bounding box center [775, 269] width 9 height 9
radio input "true"
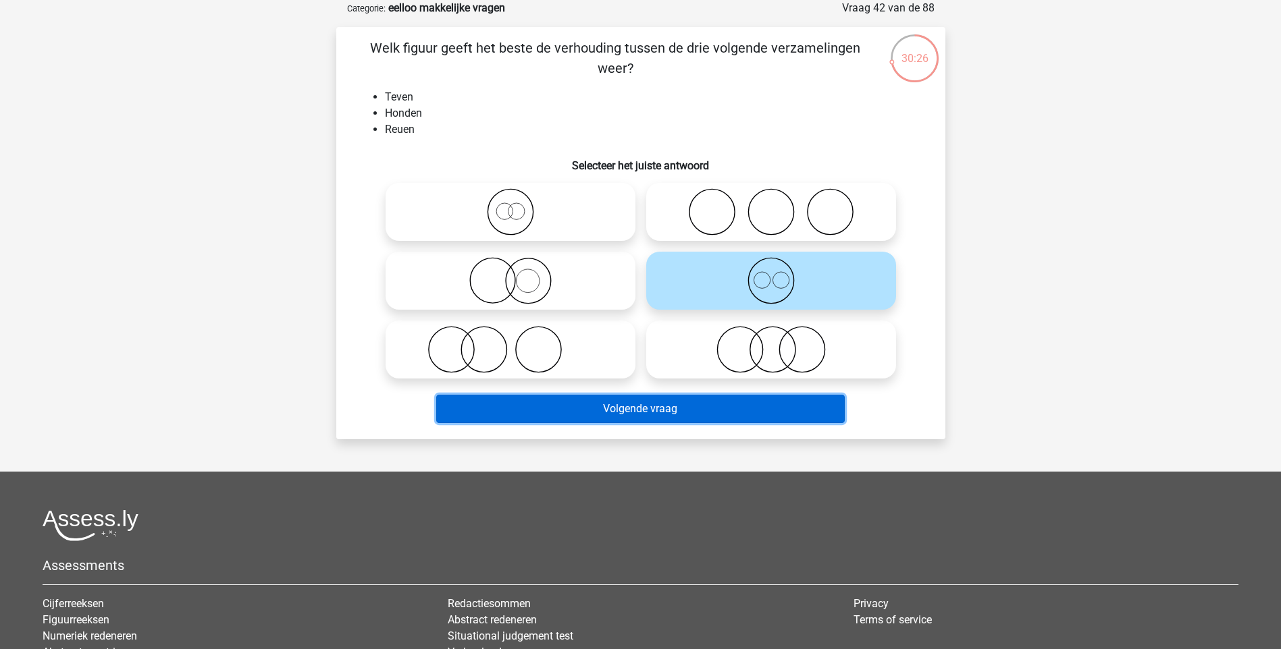
click at [679, 413] on button "Volgende vraag" at bounding box center [640, 409] width 408 height 28
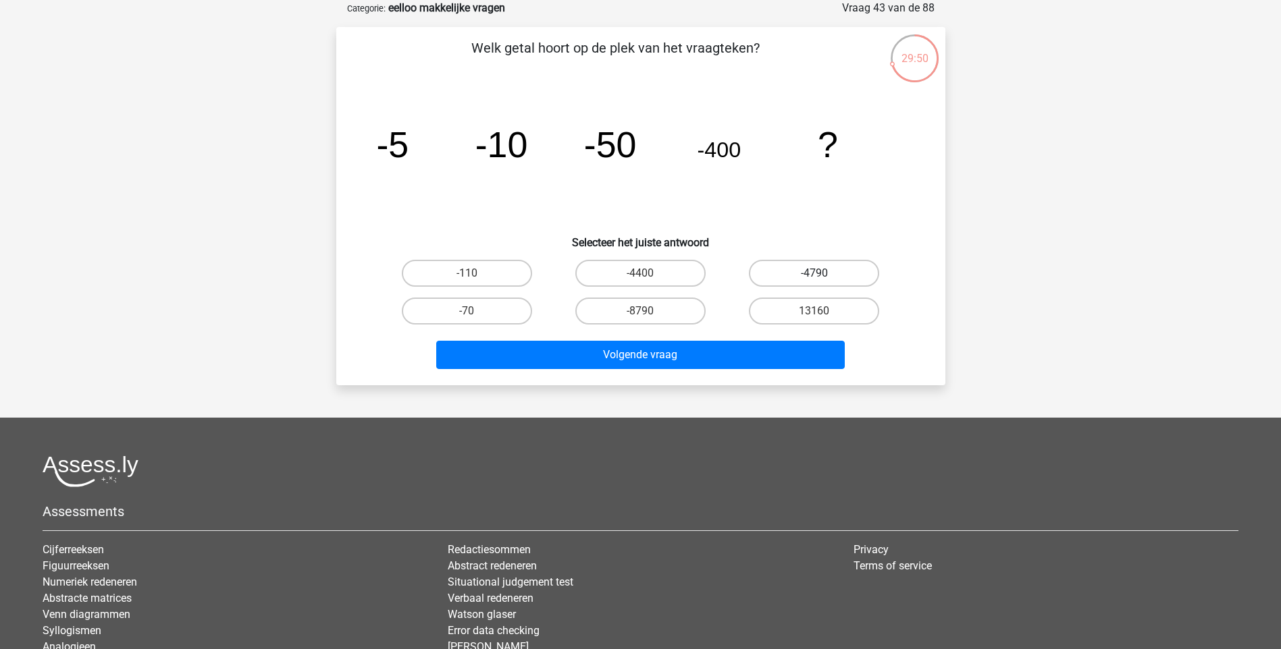
click at [843, 271] on label "-4790" at bounding box center [814, 273] width 130 height 27
click at [823, 273] on input "-4790" at bounding box center [818, 277] width 9 height 9
radio input "true"
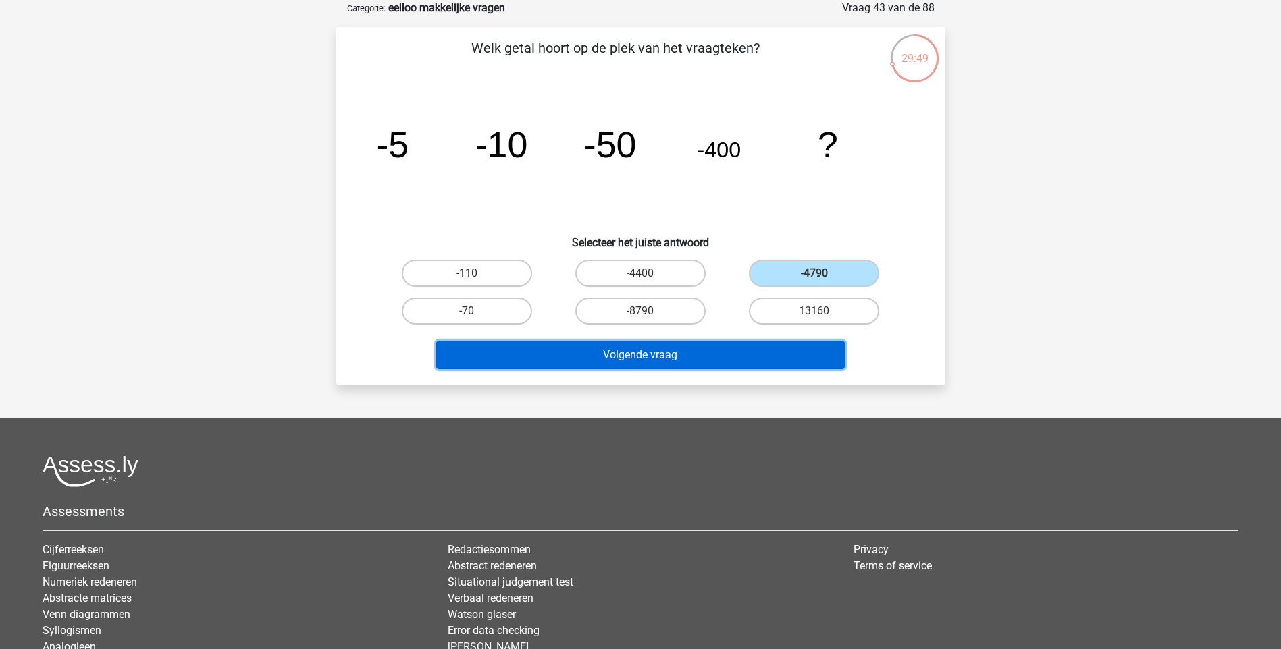
click at [681, 357] on button "Volgende vraag" at bounding box center [640, 355] width 408 height 28
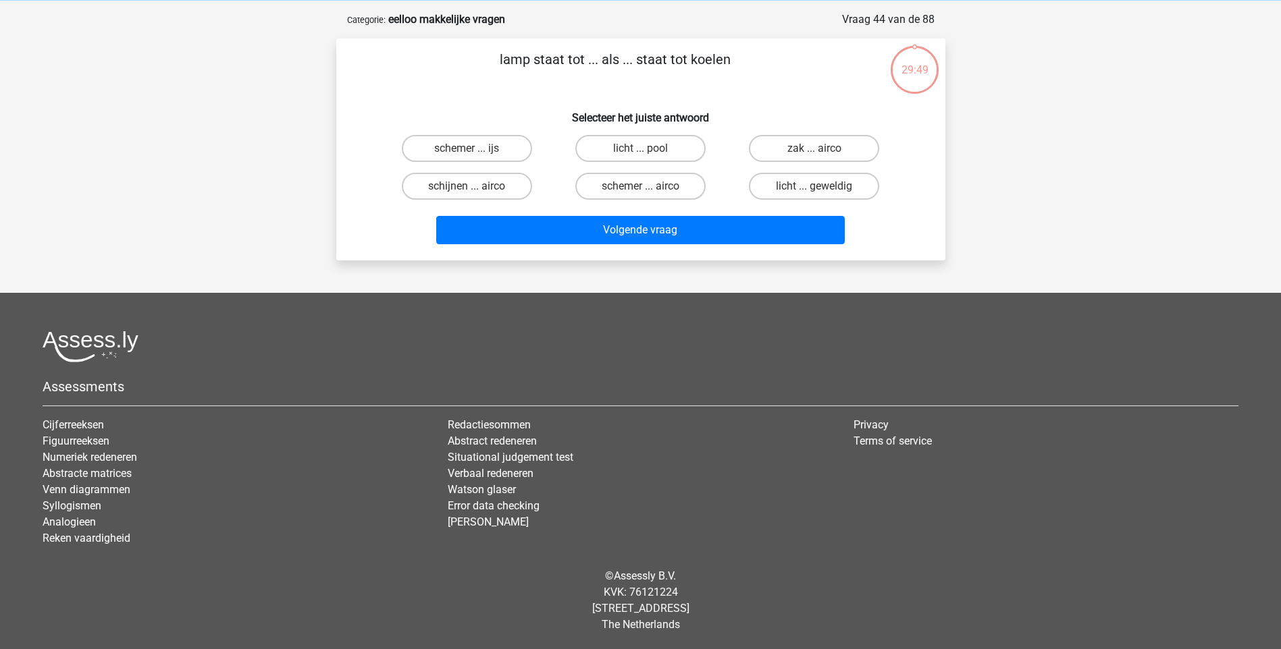
scroll to position [56, 0]
drag, startPoint x: 452, startPoint y: 186, endPoint x: 460, endPoint y: 190, distance: 8.5
click at [453, 186] on label "schijnen ... airco" at bounding box center [467, 186] width 130 height 27
click at [467, 186] on input "schijnen ... airco" at bounding box center [471, 190] width 9 height 9
radio input "true"
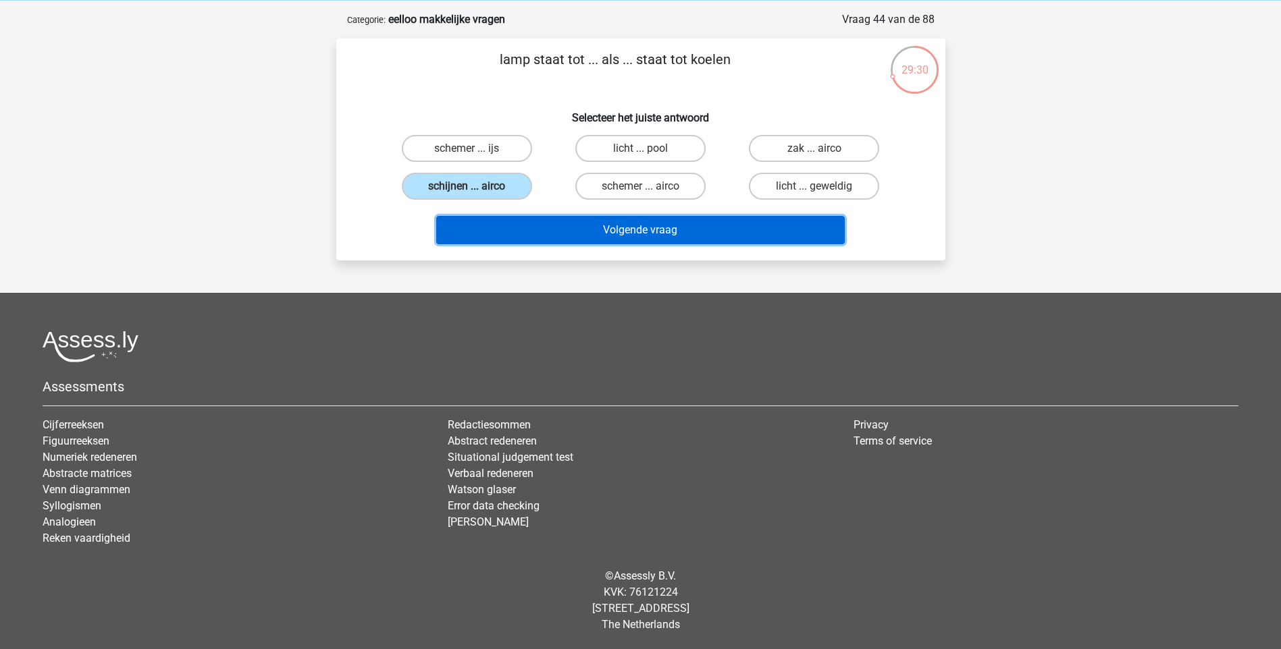
click at [649, 231] on button "Volgende vraag" at bounding box center [640, 230] width 408 height 28
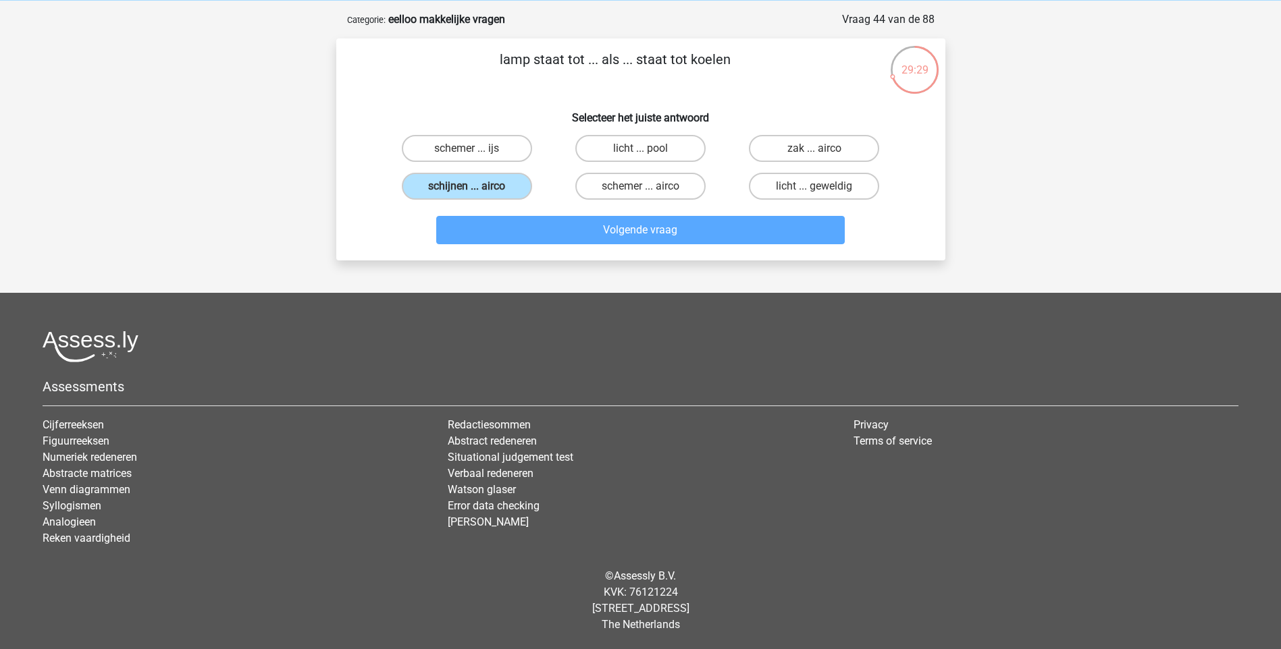
scroll to position [68, 0]
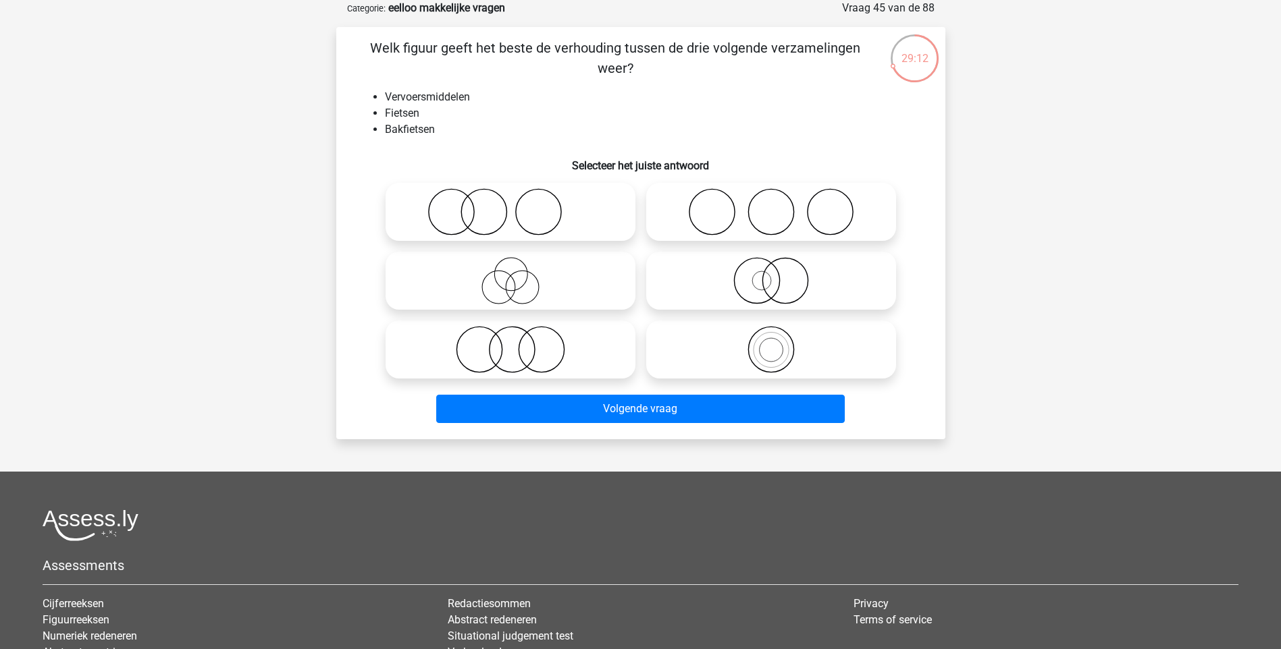
click at [778, 357] on icon at bounding box center [771, 349] width 239 height 47
click at [778, 343] on input "radio" at bounding box center [775, 338] width 9 height 9
radio input "true"
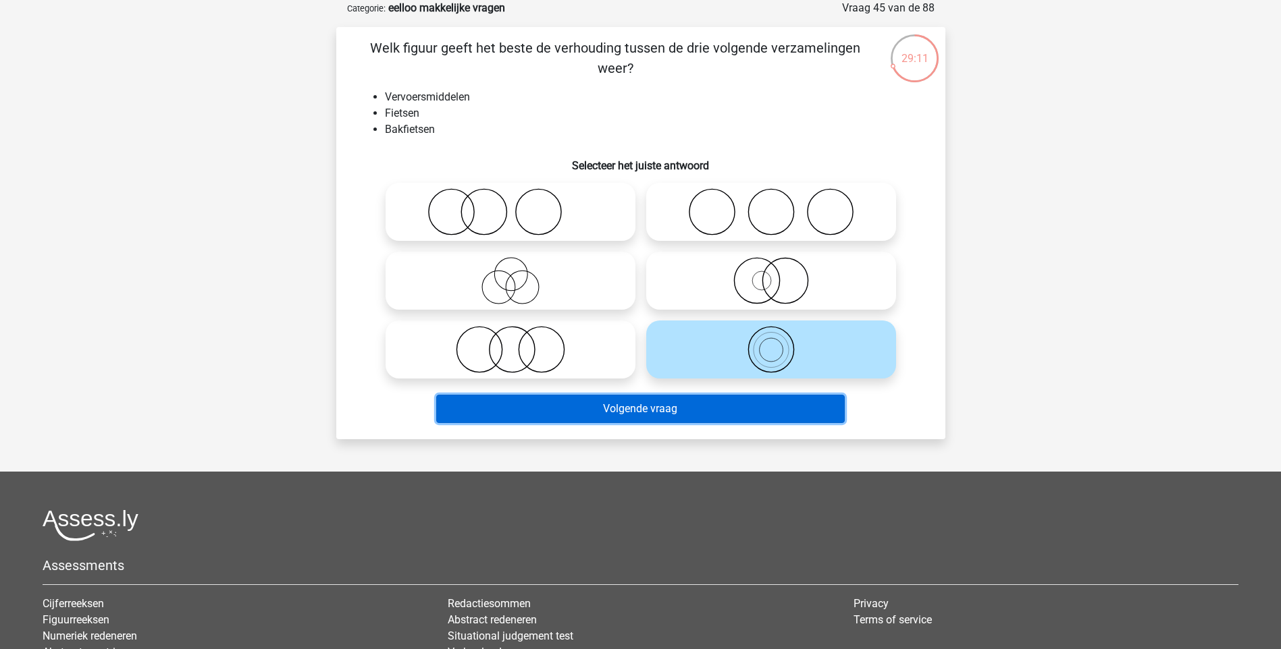
click at [663, 410] on button "Volgende vraag" at bounding box center [640, 409] width 408 height 28
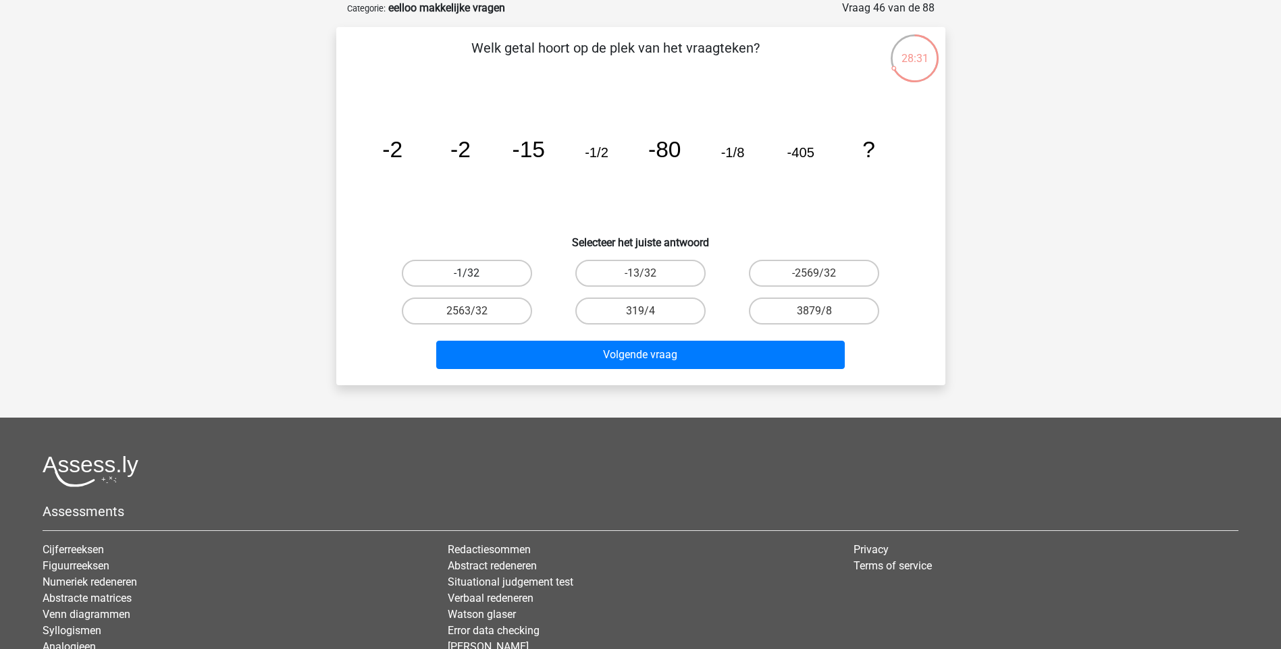
click at [513, 274] on label "-1/32" at bounding box center [467, 273] width 130 height 27
click at [475, 274] on input "-1/32" at bounding box center [471, 277] width 9 height 9
radio input "true"
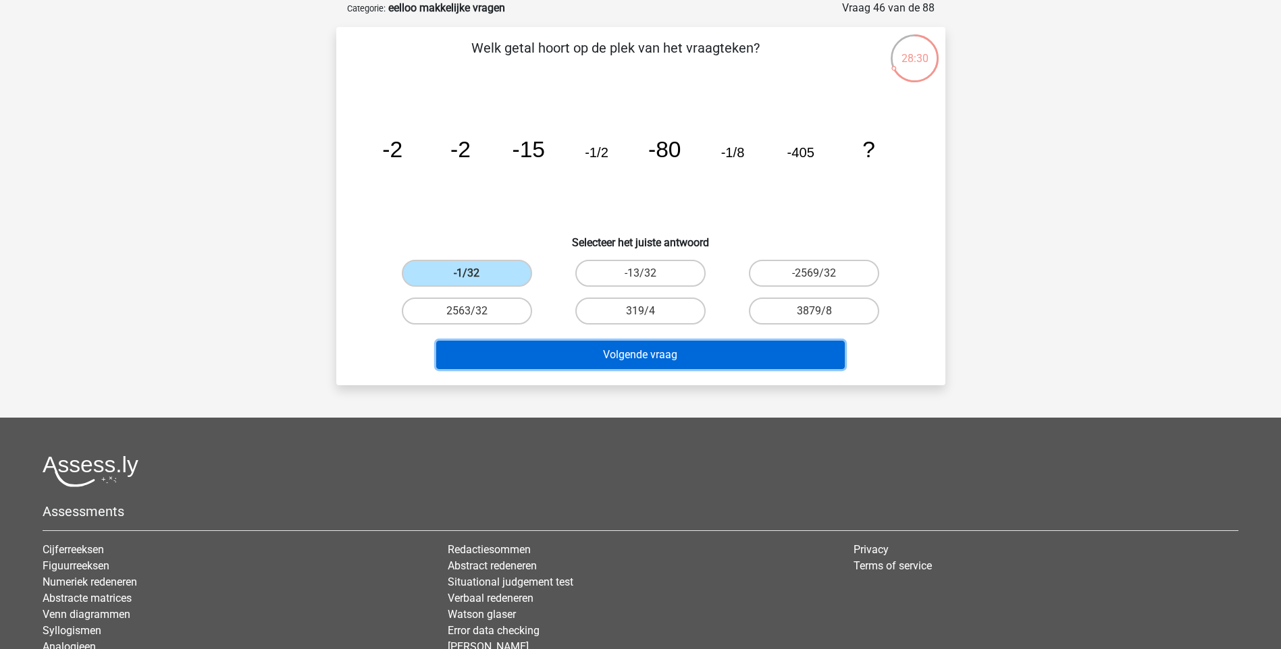
click at [639, 356] on button "Volgende vraag" at bounding box center [640, 355] width 408 height 28
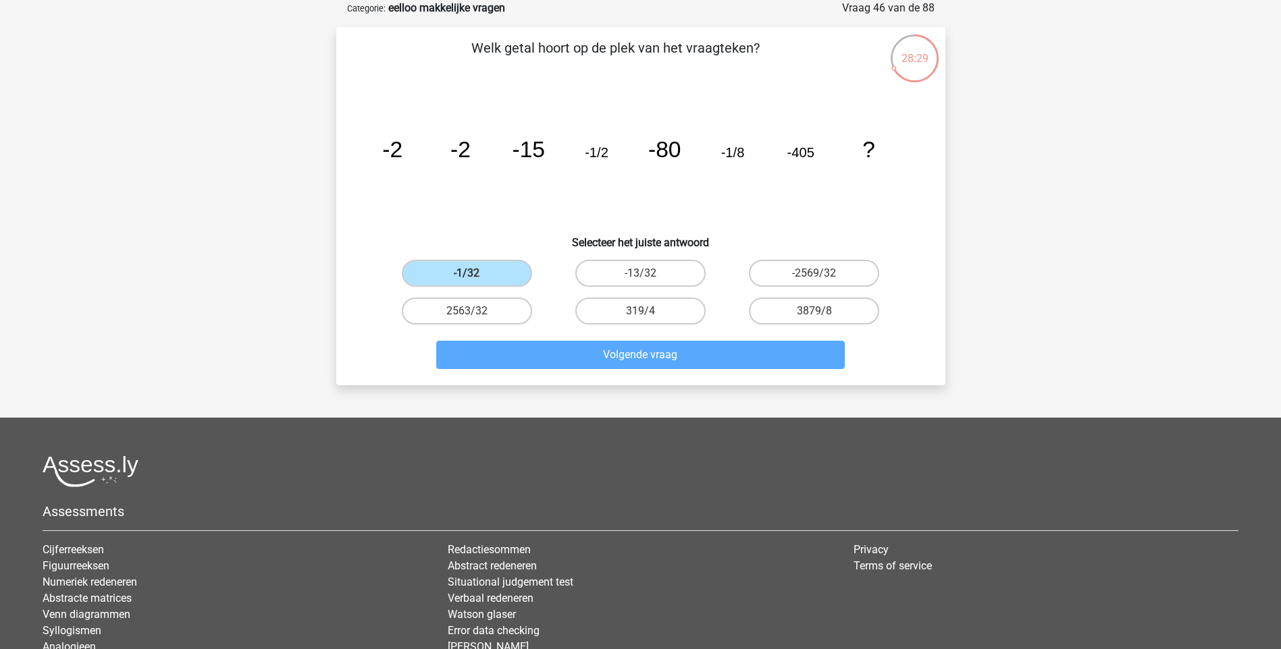
scroll to position [56, 0]
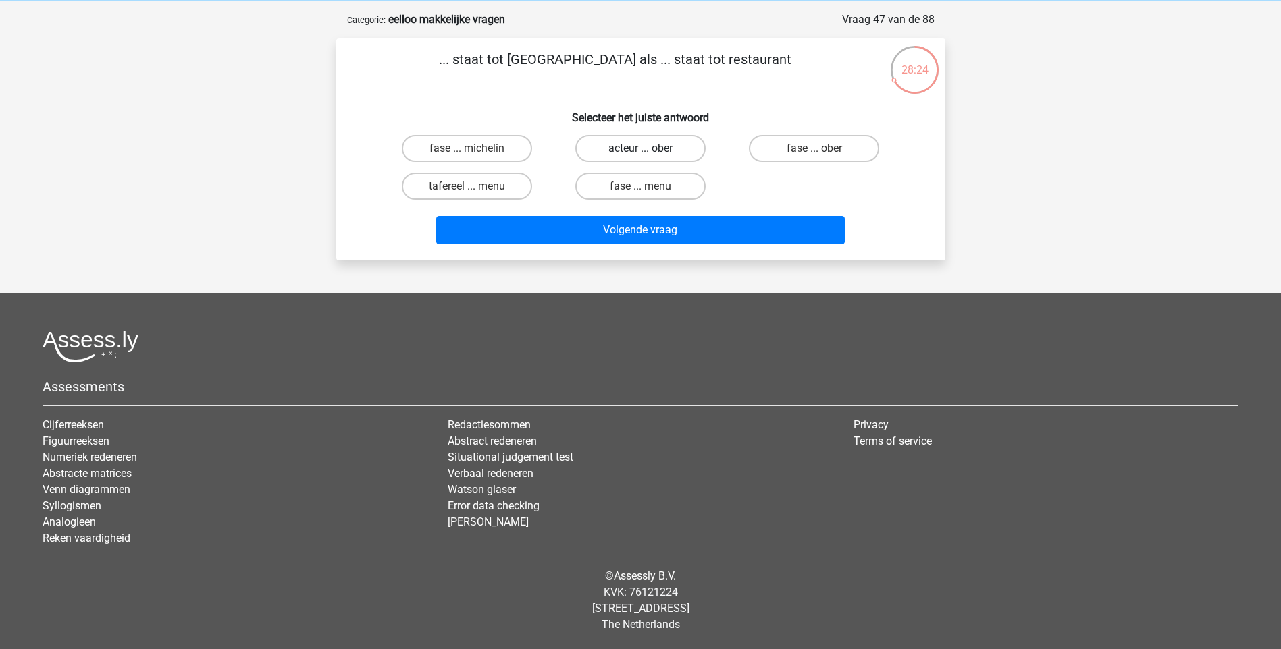
drag, startPoint x: 649, startPoint y: 149, endPoint x: 656, endPoint y: 155, distance: 9.1
click at [649, 149] on input "acteur ... ober" at bounding box center [644, 153] width 9 height 9
radio input "true"
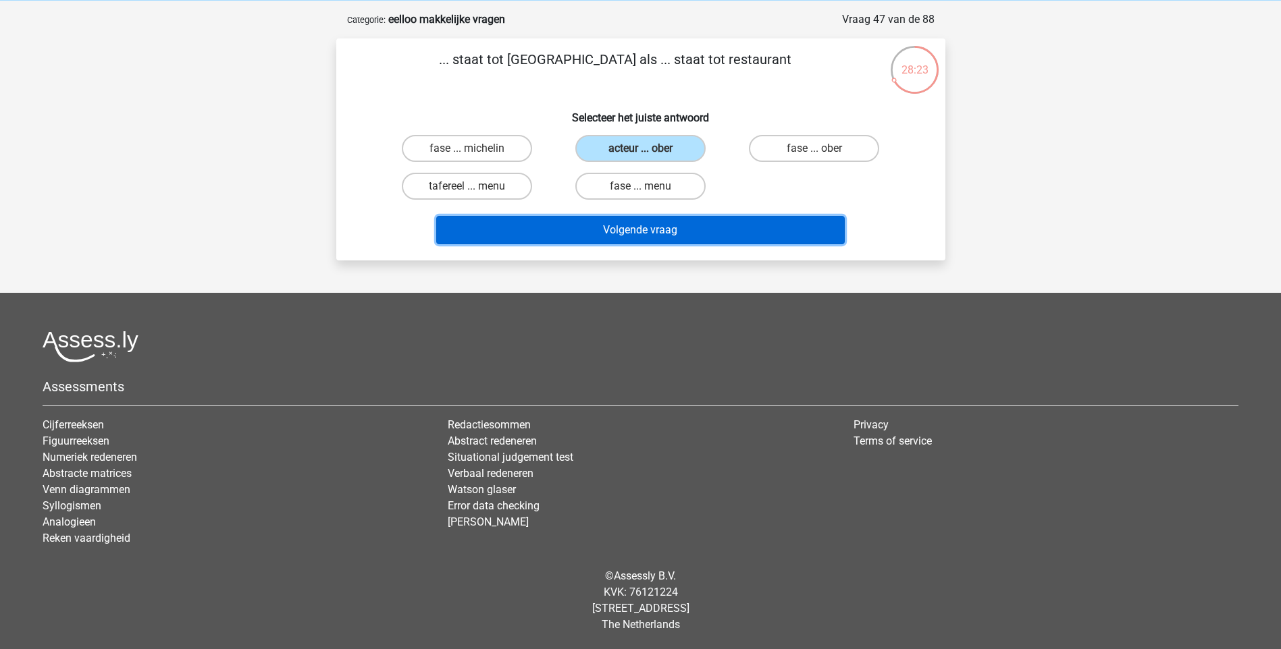
click at [631, 230] on button "Volgende vraag" at bounding box center [640, 230] width 408 height 28
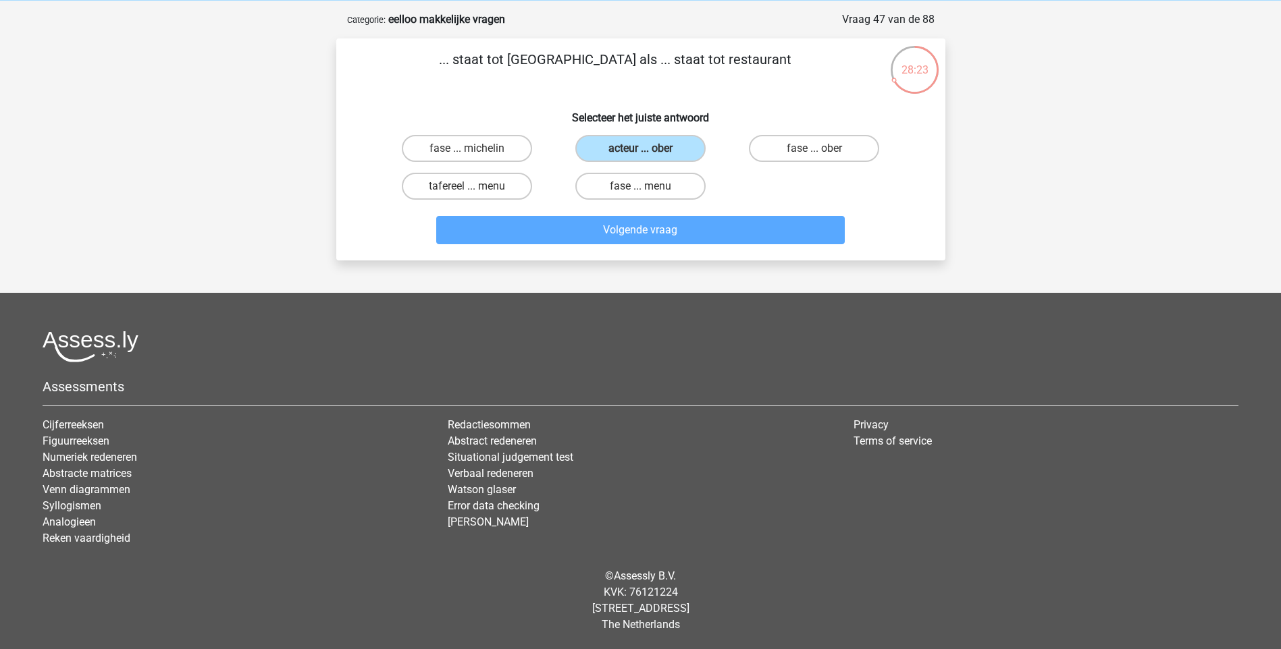
scroll to position [68, 0]
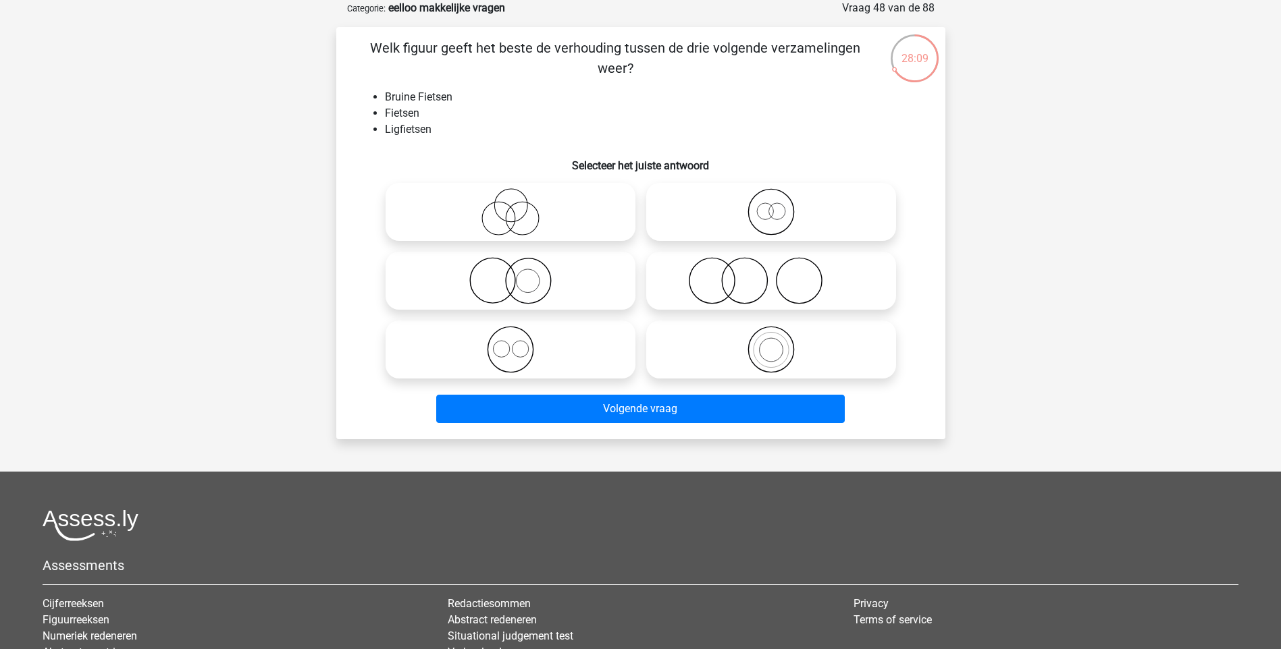
click at [770, 223] on icon at bounding box center [771, 211] width 239 height 47
click at [771, 205] on input "radio" at bounding box center [775, 200] width 9 height 9
radio input "true"
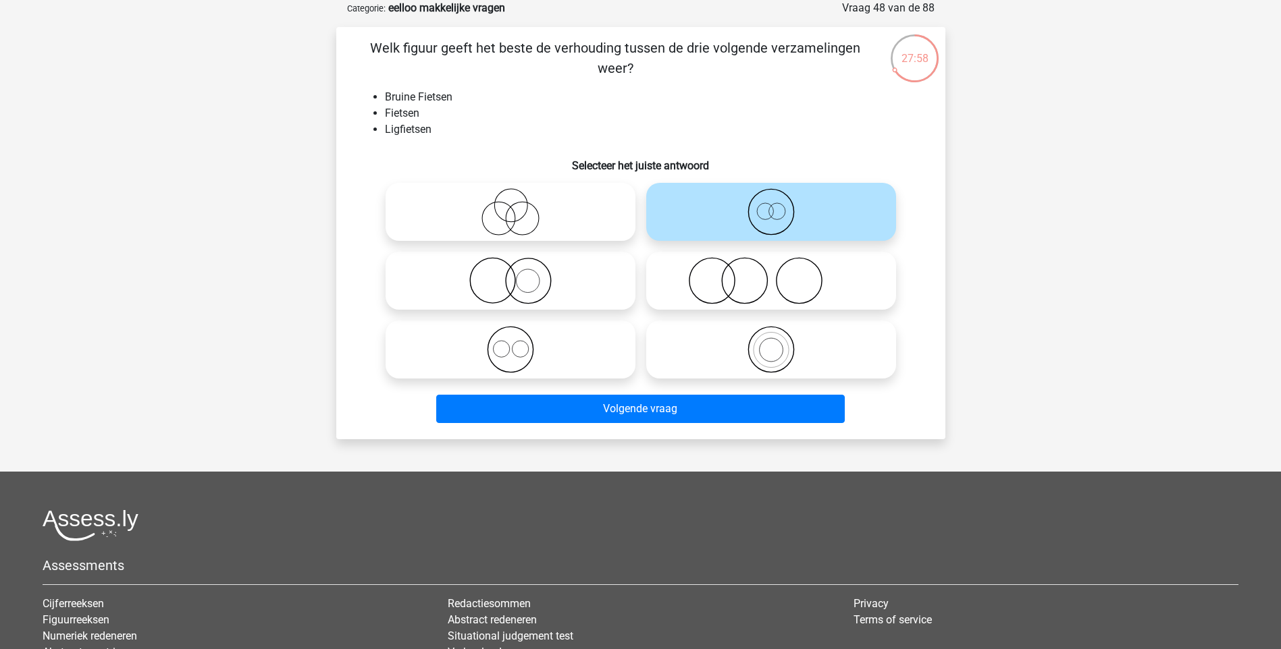
click at [517, 286] on icon at bounding box center [510, 280] width 239 height 47
click at [517, 274] on input "radio" at bounding box center [514, 269] width 9 height 9
radio input "true"
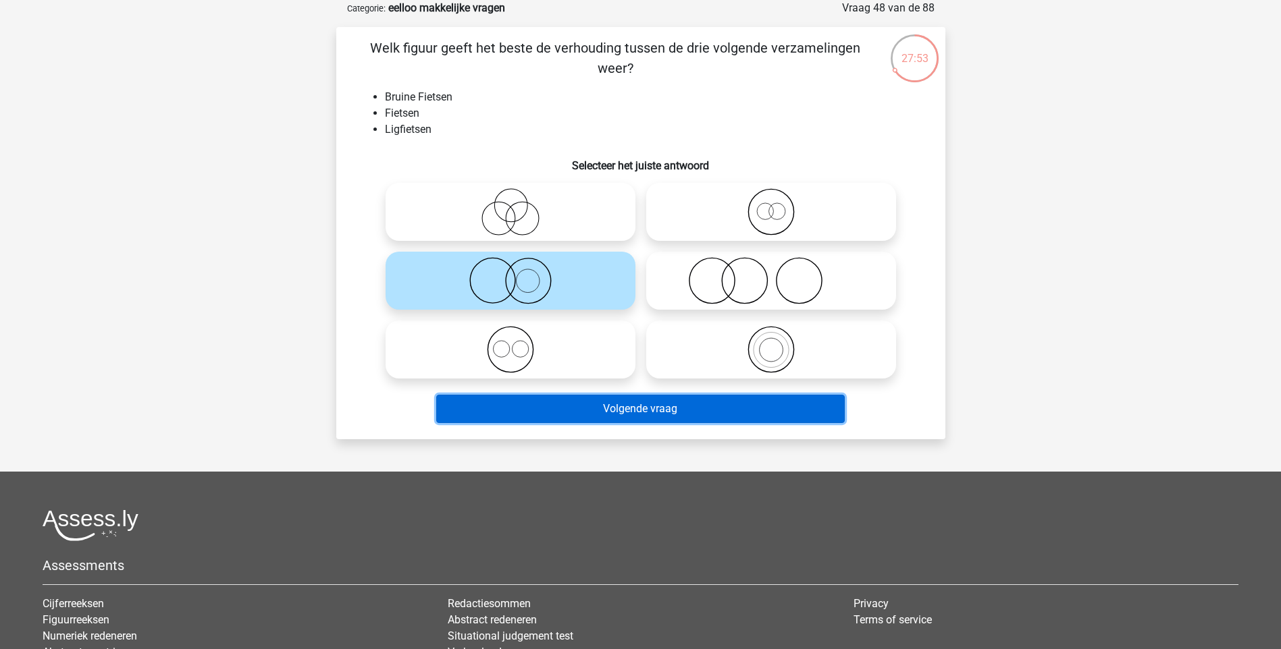
click at [663, 412] on button "Volgende vraag" at bounding box center [640, 409] width 408 height 28
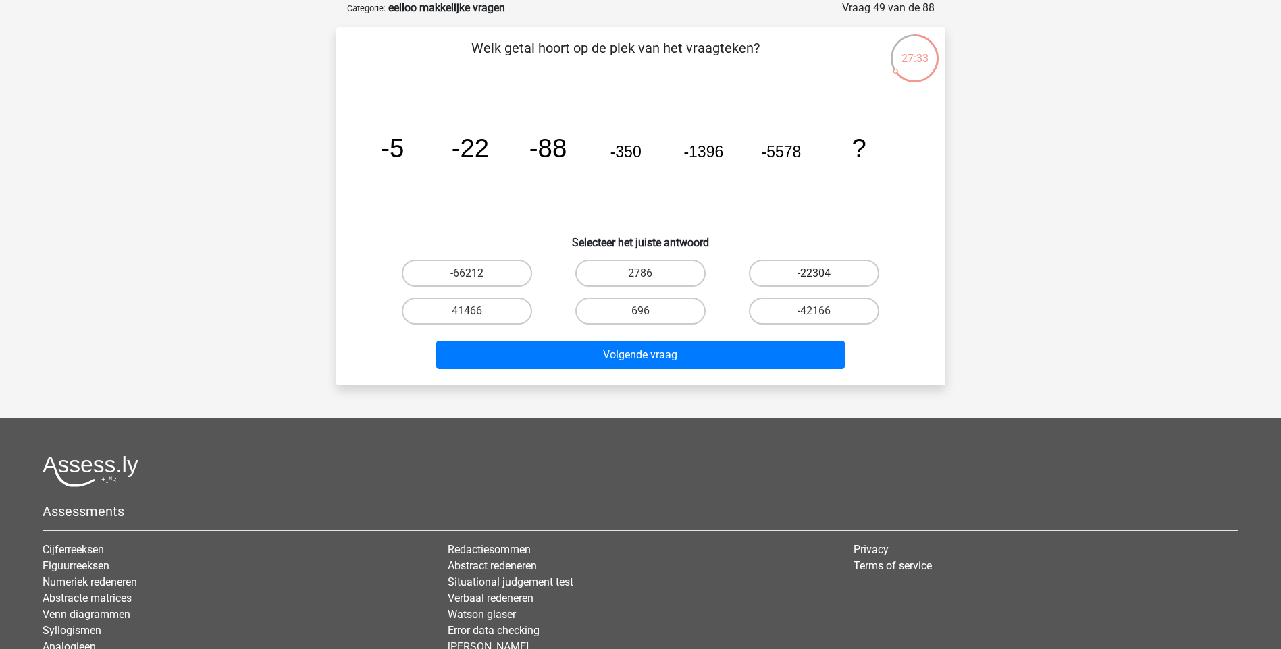
click at [808, 271] on label "-22304" at bounding box center [814, 273] width 130 height 27
click at [814, 273] on input "-22304" at bounding box center [818, 277] width 9 height 9
radio input "true"
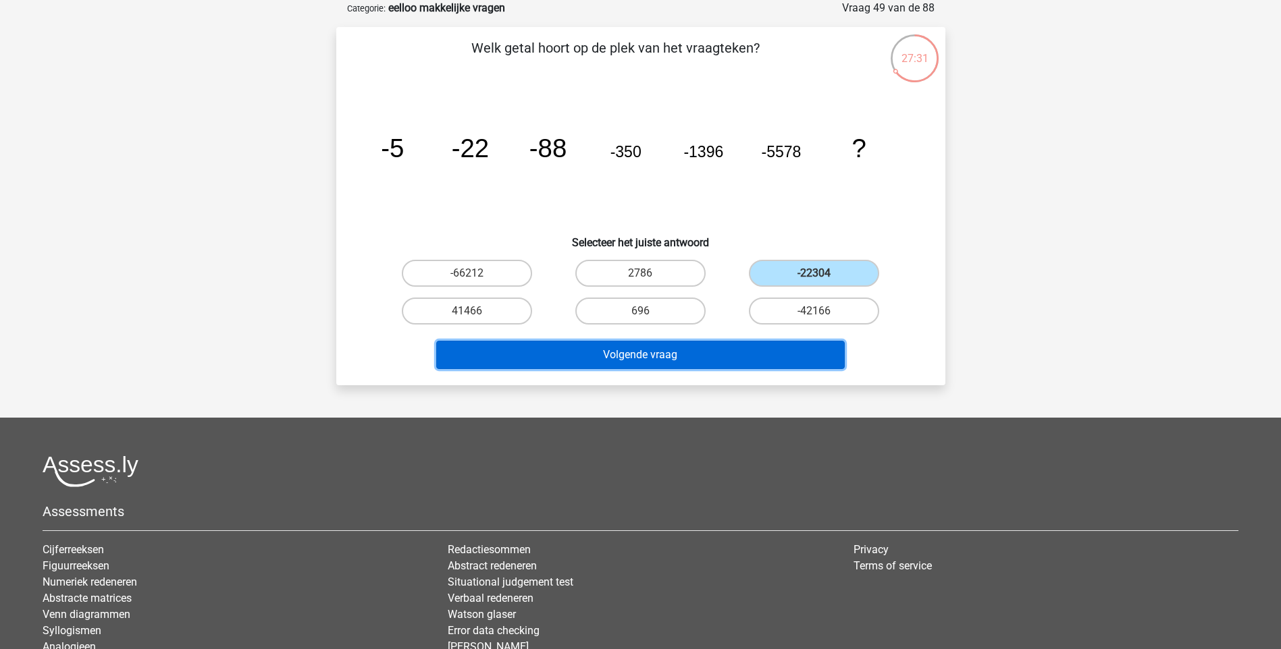
click at [649, 356] on button "Volgende vraag" at bounding box center [640, 355] width 408 height 28
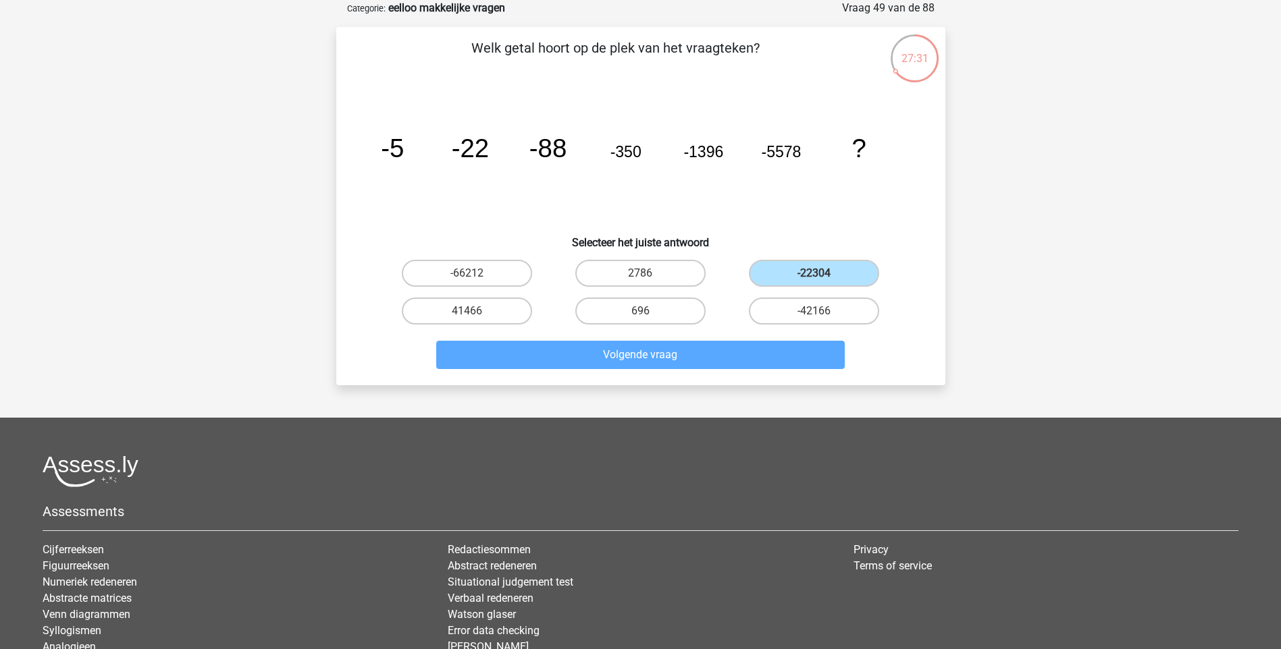
scroll to position [56, 0]
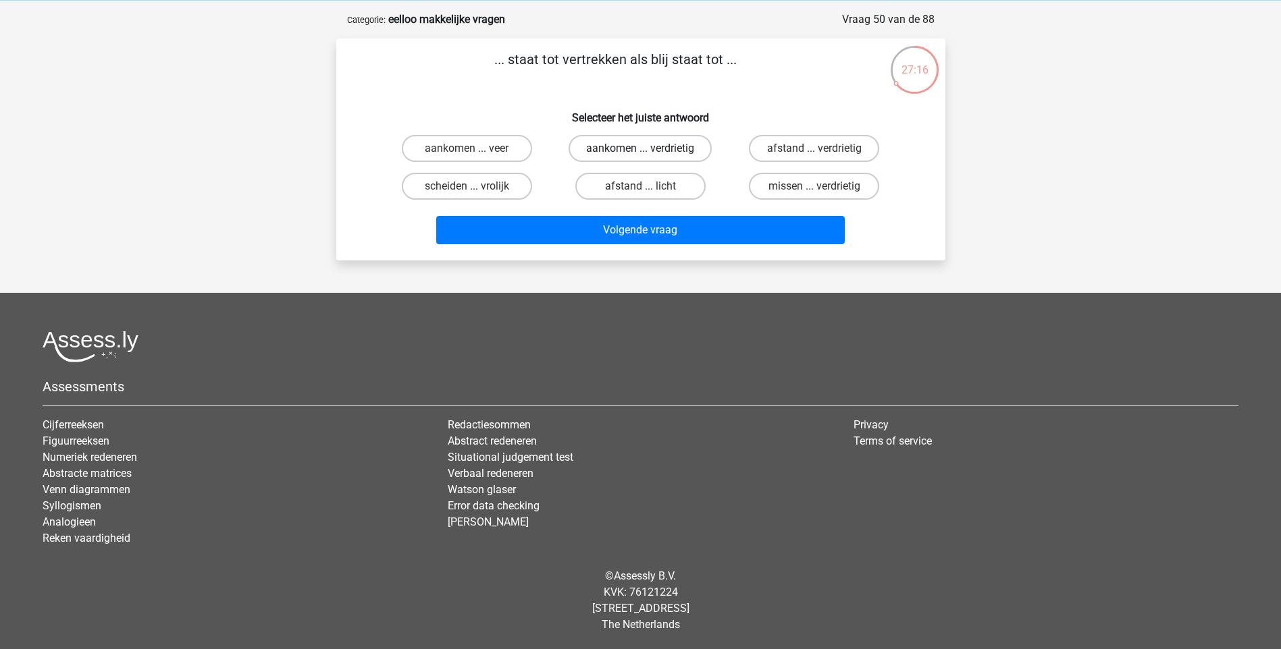
click at [635, 147] on label "aankomen ... verdrietig" at bounding box center [639, 148] width 143 height 27
click at [640, 149] on input "aankomen ... verdrietig" at bounding box center [644, 153] width 9 height 9
radio input "true"
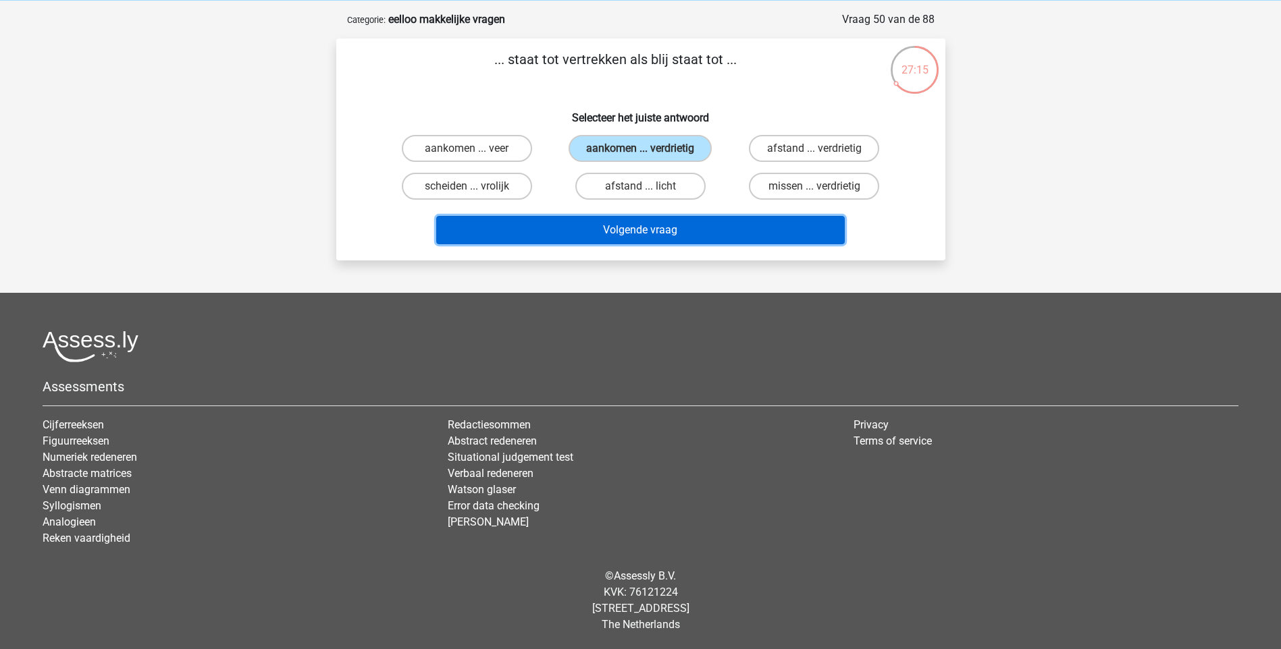
click at [674, 230] on button "Volgende vraag" at bounding box center [640, 230] width 408 height 28
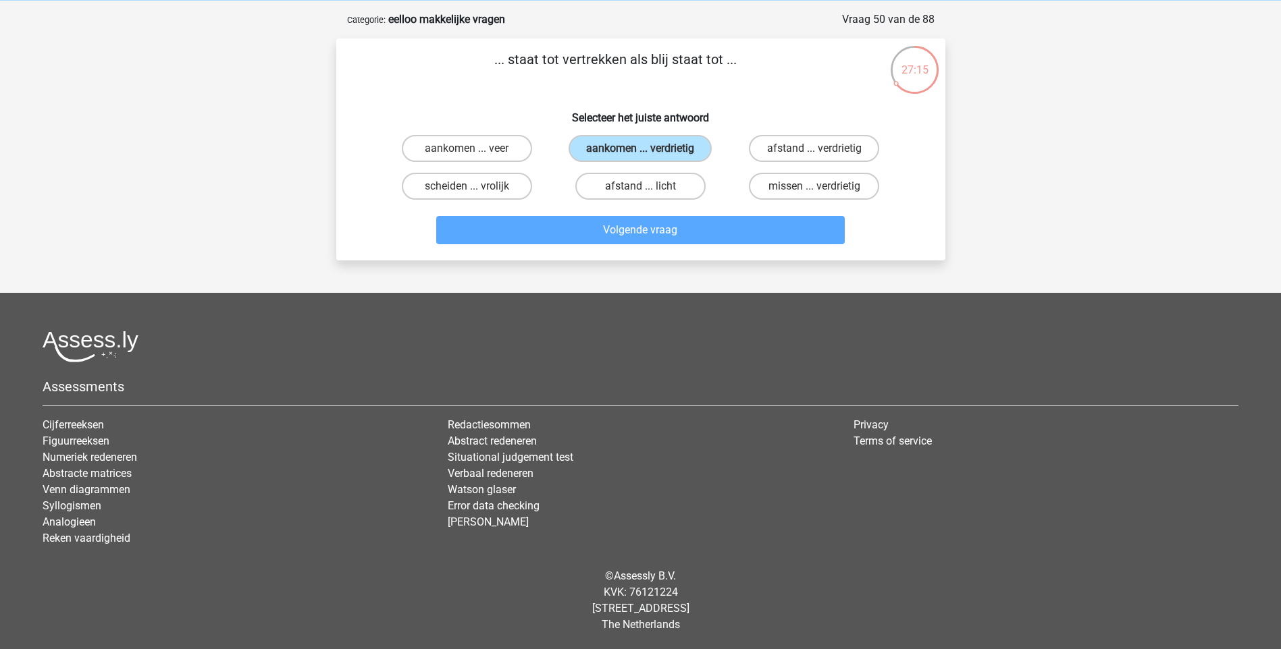
scroll to position [68, 0]
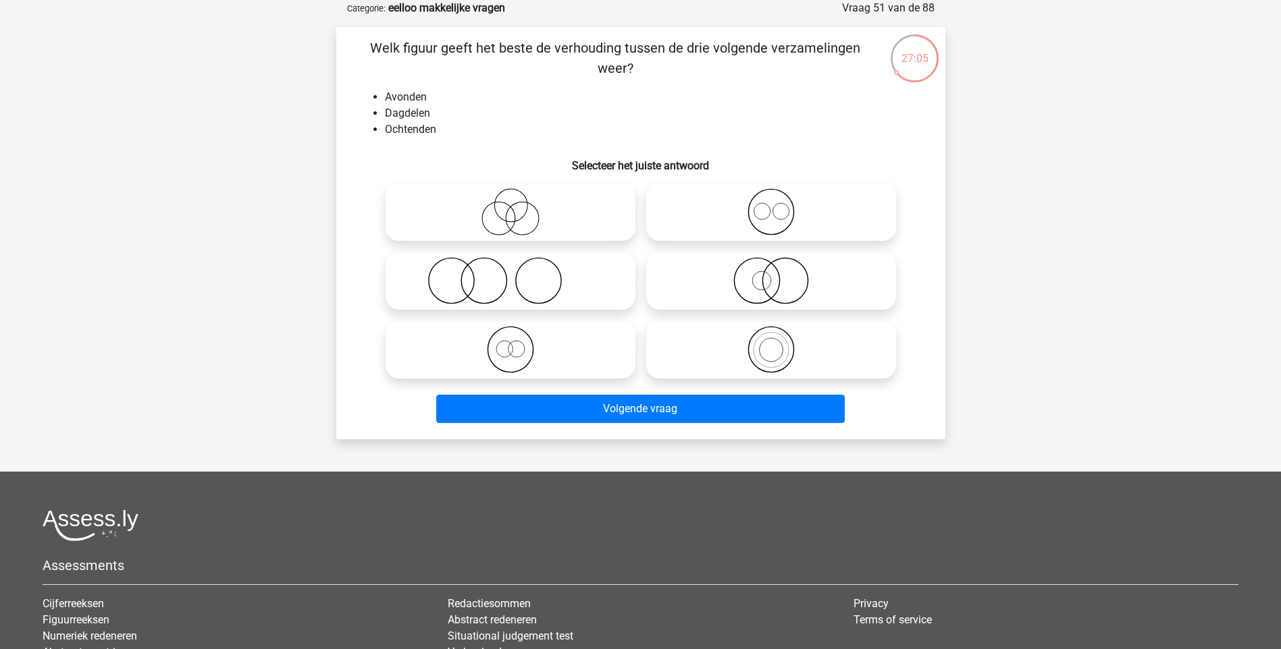
click at [781, 219] on icon at bounding box center [771, 211] width 239 height 47
click at [780, 205] on input "radio" at bounding box center [775, 200] width 9 height 9
radio input "true"
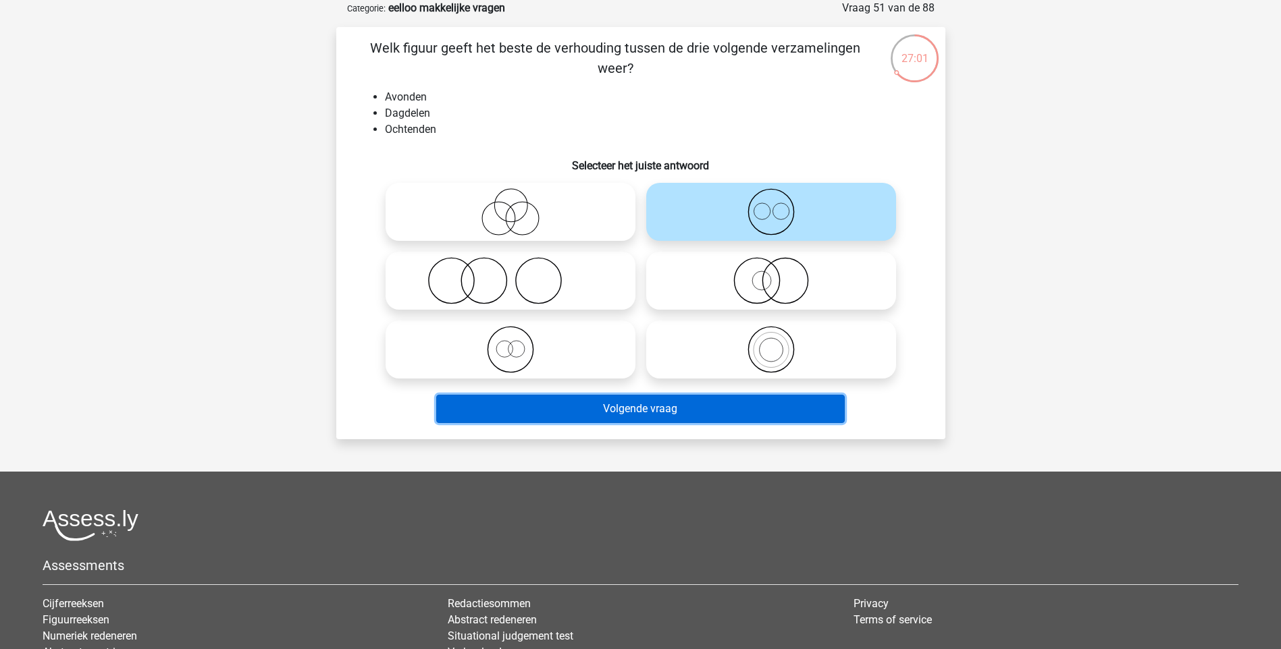
click at [622, 408] on button "Volgende vraag" at bounding box center [640, 409] width 408 height 28
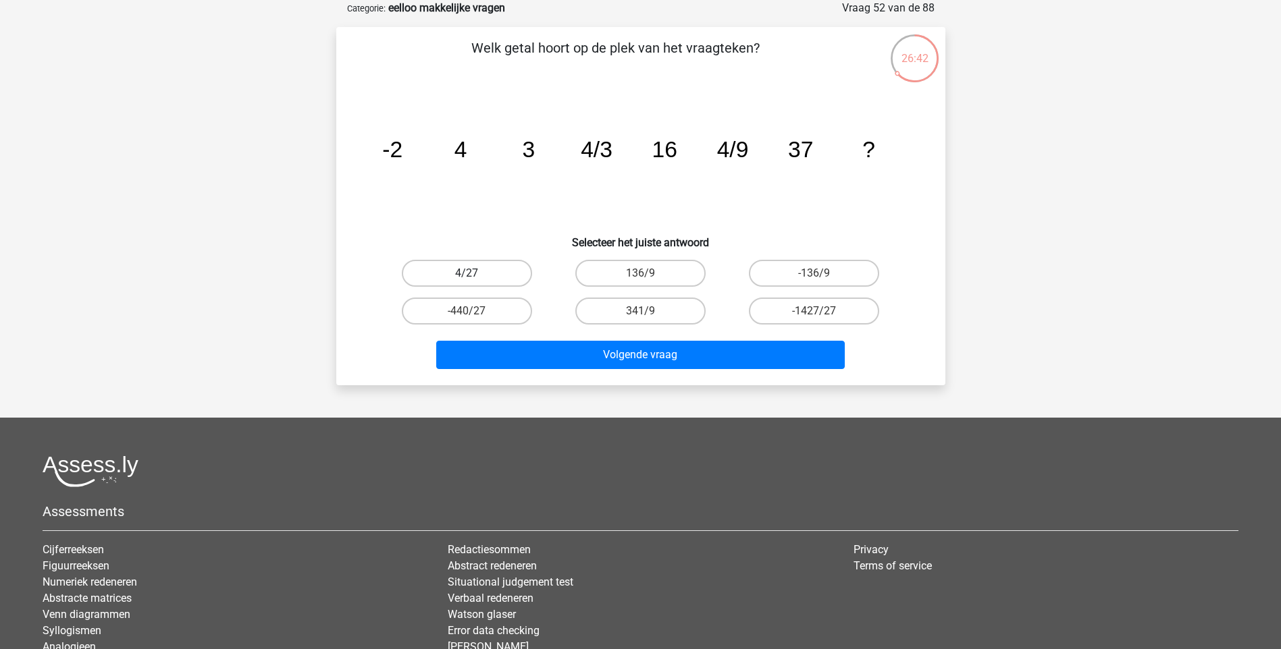
click at [479, 275] on label "4/27" at bounding box center [467, 273] width 130 height 27
click at [475, 275] on input "4/27" at bounding box center [471, 277] width 9 height 9
radio input "true"
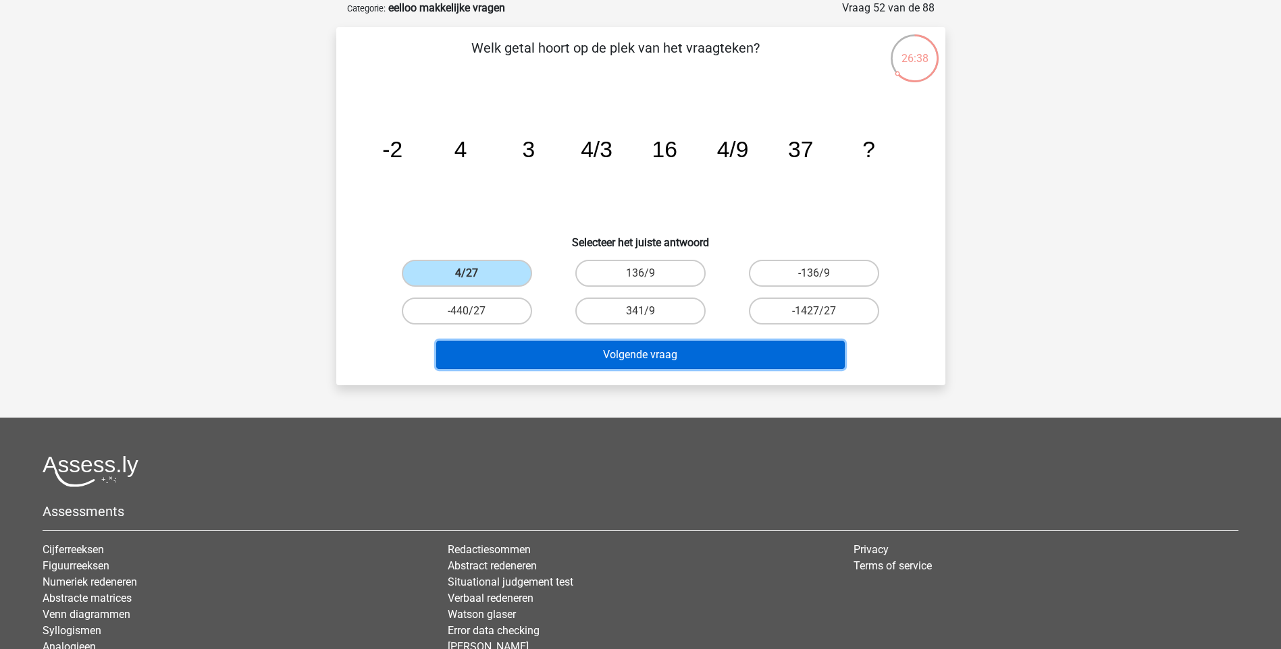
click at [652, 357] on button "Volgende vraag" at bounding box center [640, 355] width 408 height 28
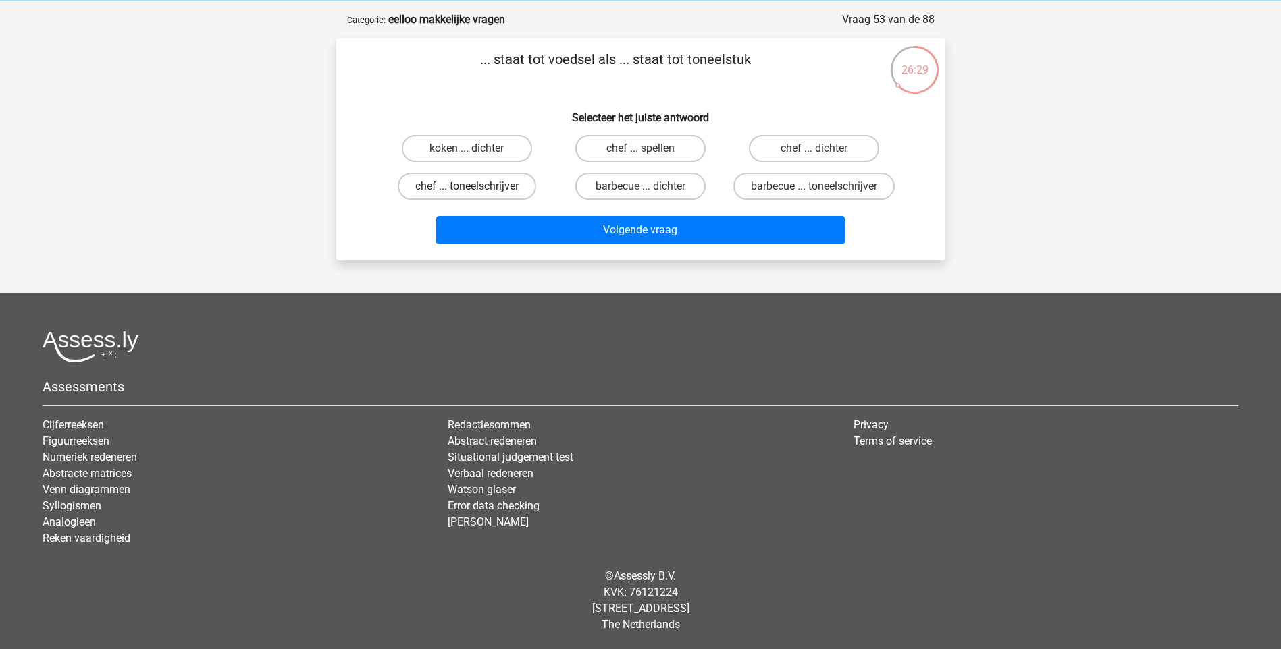
click at [462, 176] on label "chef ... toneelschrijver" at bounding box center [467, 186] width 138 height 27
click at [467, 186] on input "chef ... toneelschrijver" at bounding box center [471, 190] width 9 height 9
radio input "true"
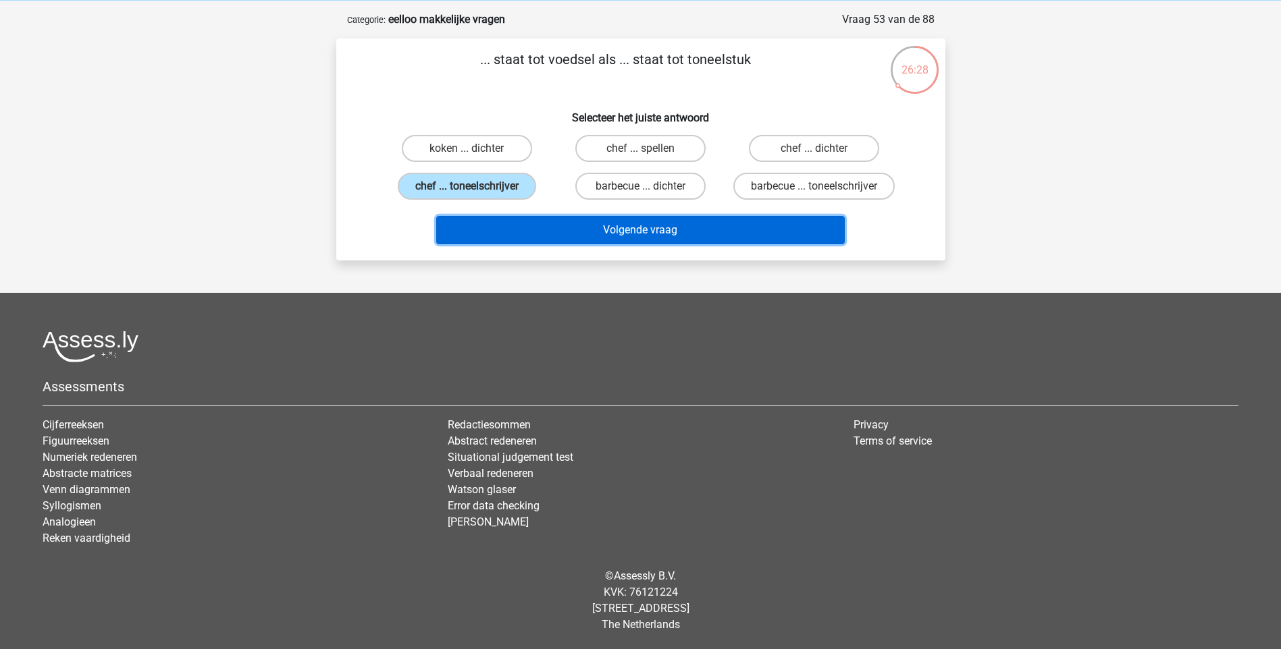
click at [647, 240] on button "Volgende vraag" at bounding box center [640, 230] width 408 height 28
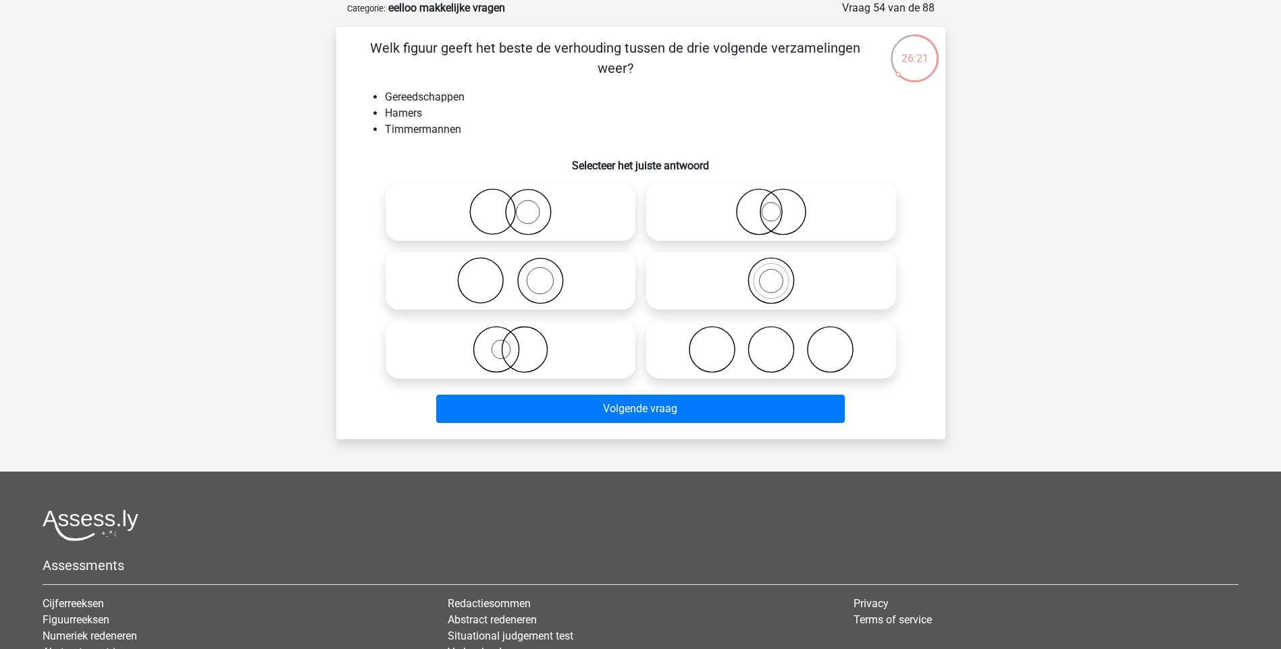
click at [533, 283] on icon at bounding box center [510, 280] width 239 height 47
click at [519, 274] on input "radio" at bounding box center [514, 269] width 9 height 9
radio input "true"
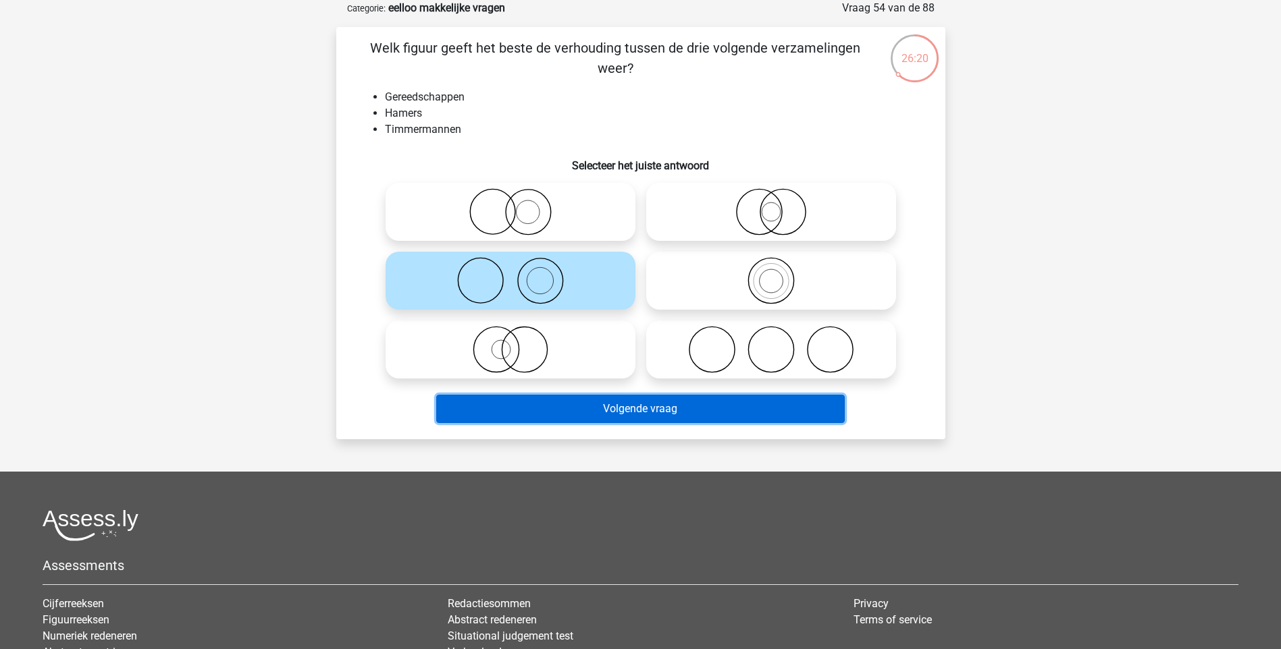
click at [632, 412] on button "Volgende vraag" at bounding box center [640, 409] width 408 height 28
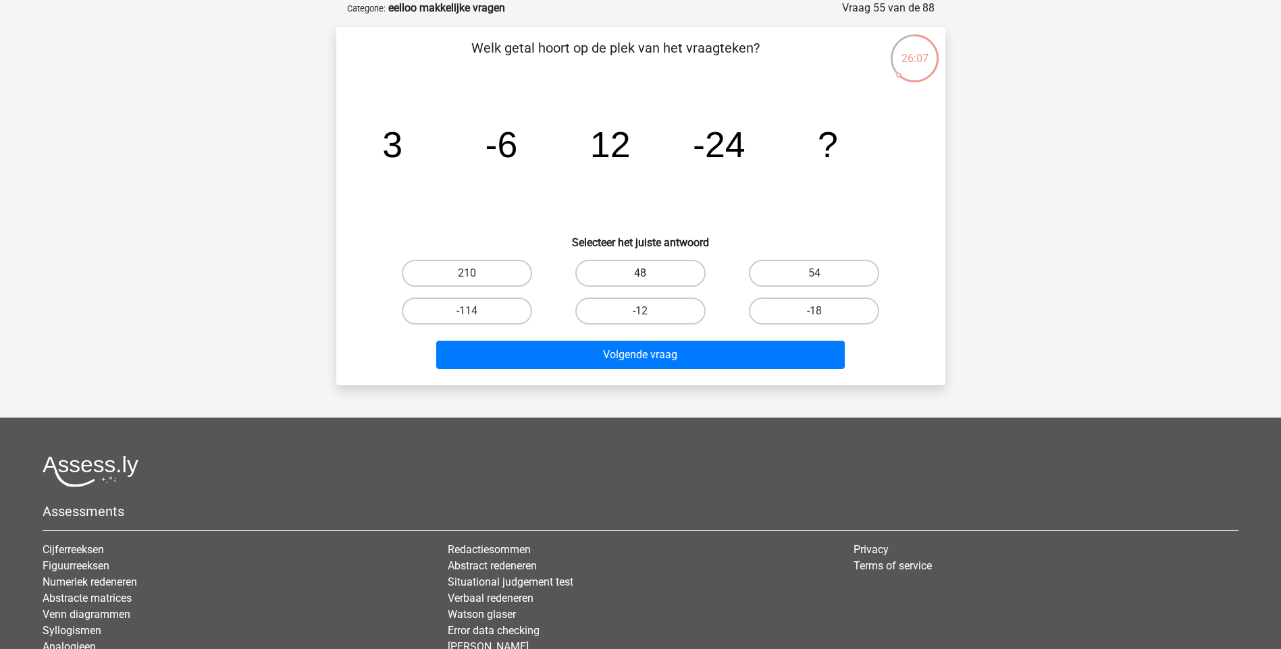
click at [672, 277] on label "48" at bounding box center [640, 273] width 130 height 27
click at [649, 277] on input "48" at bounding box center [644, 277] width 9 height 9
radio input "true"
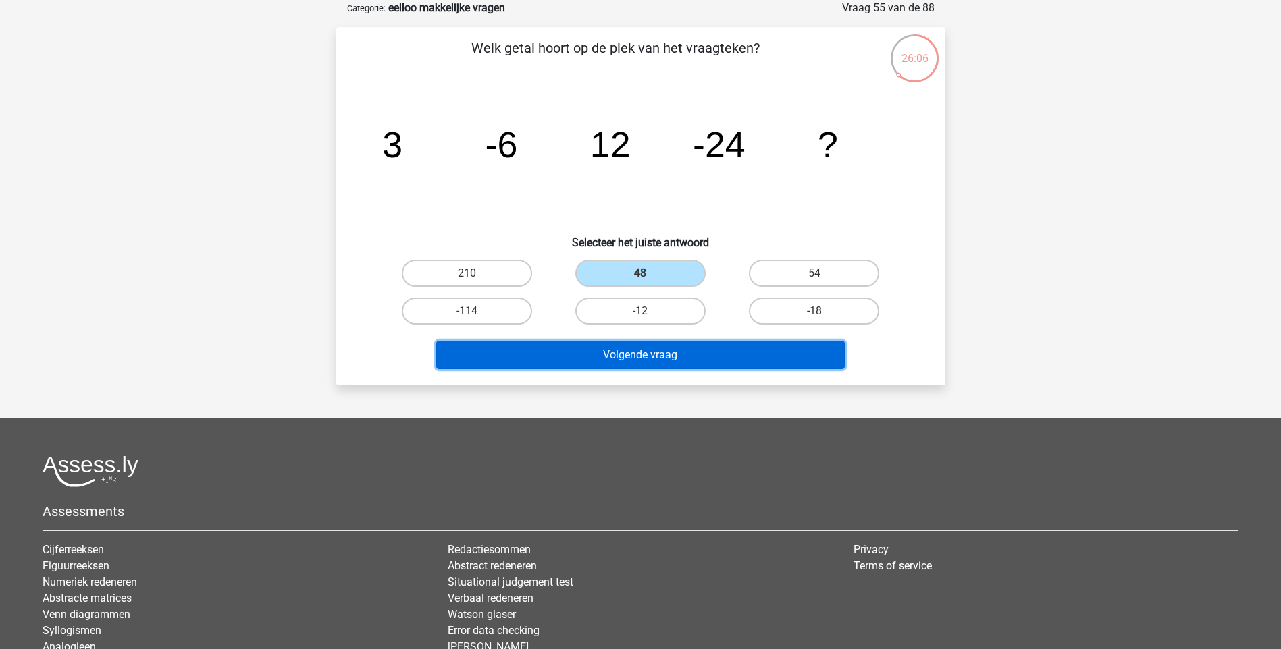
click at [656, 357] on button "Volgende vraag" at bounding box center [640, 355] width 408 height 28
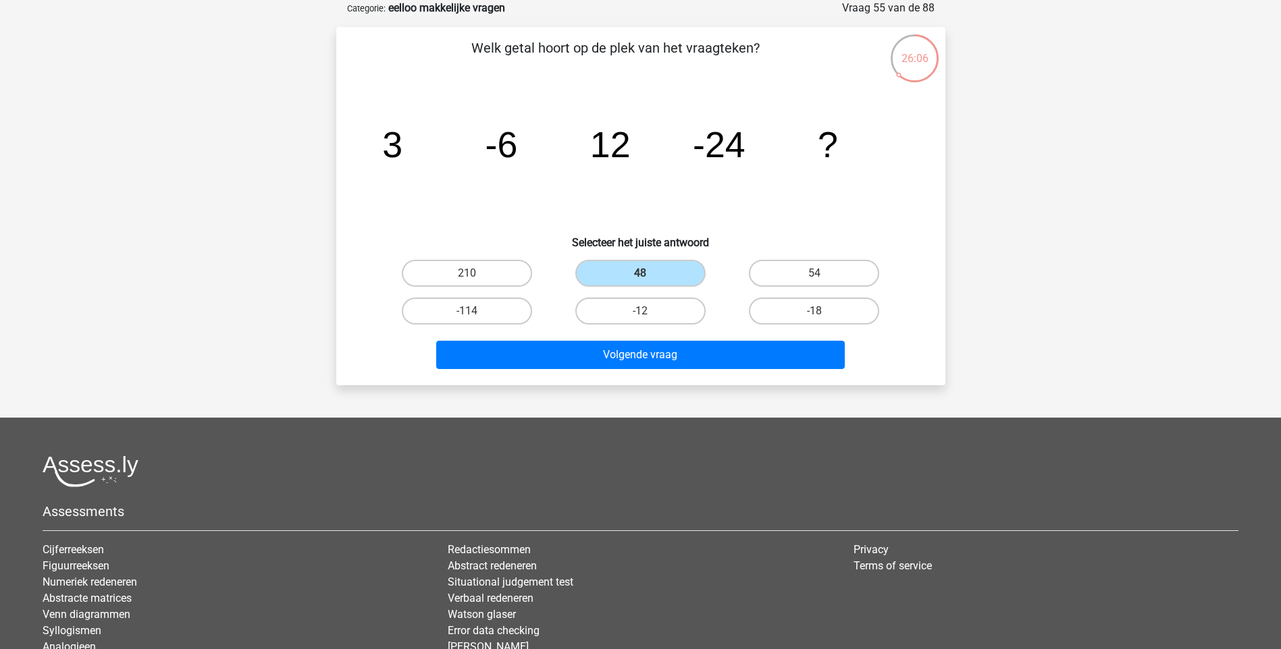
scroll to position [56, 0]
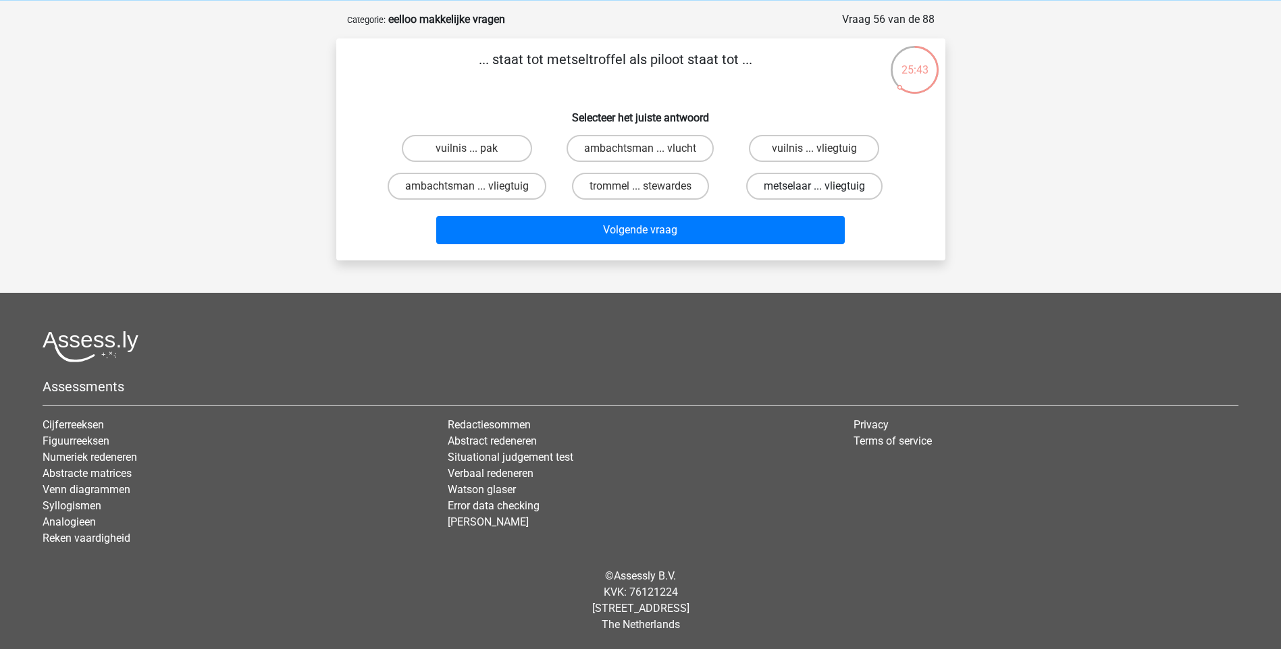
click at [793, 188] on label "metselaar ... vliegtuig" at bounding box center [814, 186] width 136 height 27
click at [814, 188] on input "metselaar ... vliegtuig" at bounding box center [818, 190] width 9 height 9
radio input "true"
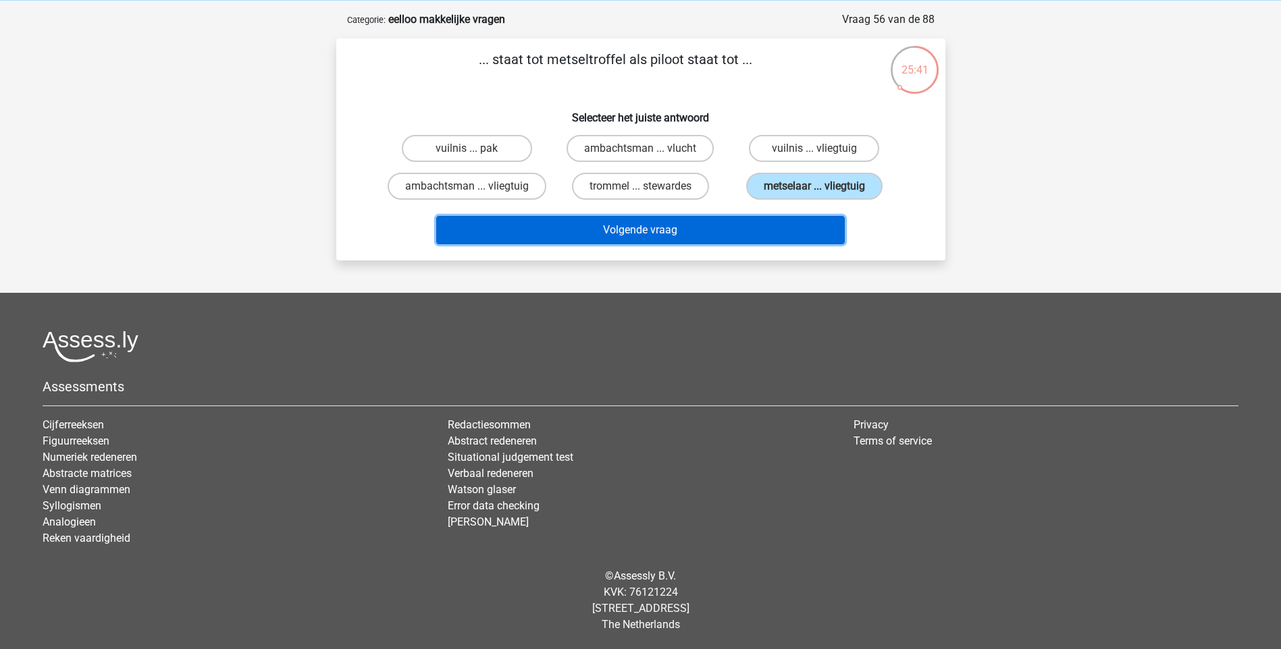
click at [635, 225] on button "Volgende vraag" at bounding box center [640, 230] width 408 height 28
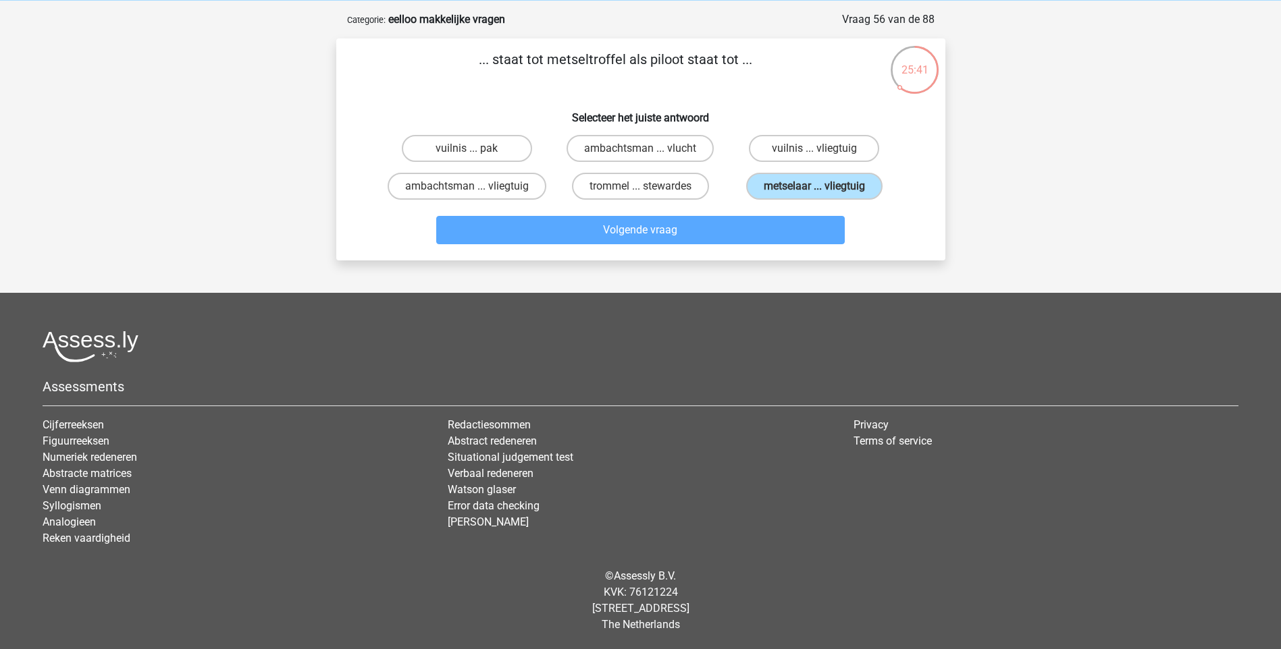
scroll to position [68, 0]
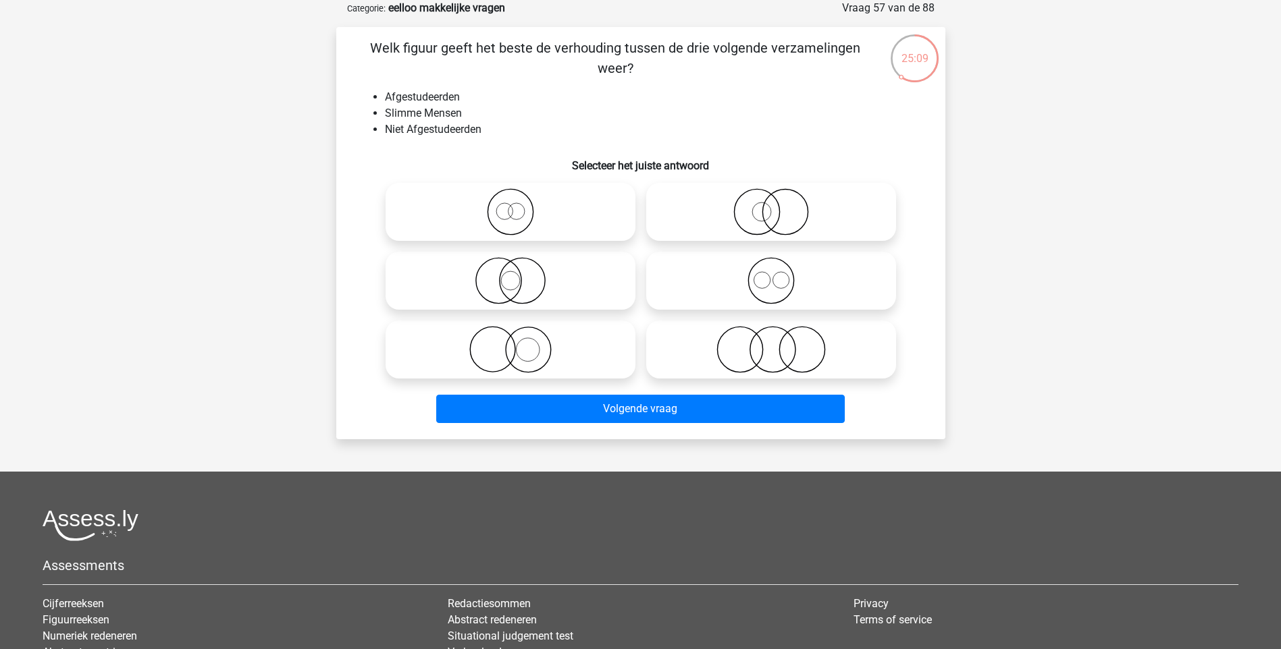
drag, startPoint x: 775, startPoint y: 284, endPoint x: 728, endPoint y: 329, distance: 64.9
click at [775, 284] on icon at bounding box center [771, 280] width 239 height 47
click at [775, 274] on input "radio" at bounding box center [775, 269] width 9 height 9
radio input "true"
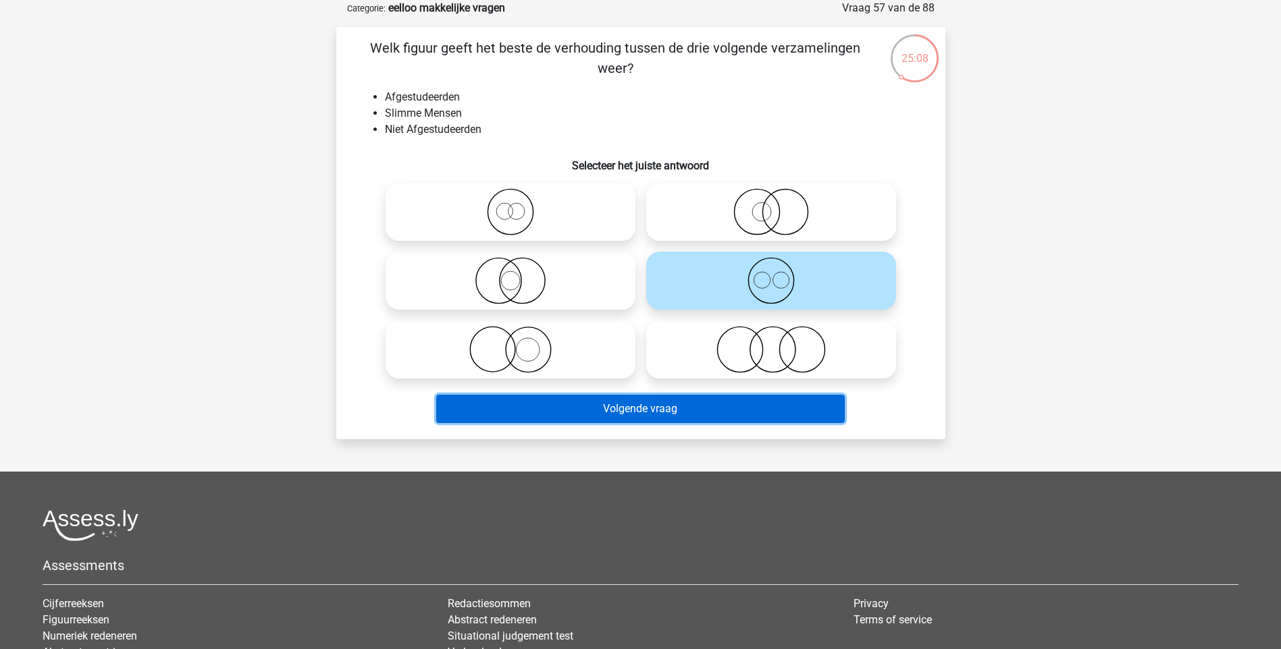
click at [678, 404] on button "Volgende vraag" at bounding box center [640, 409] width 408 height 28
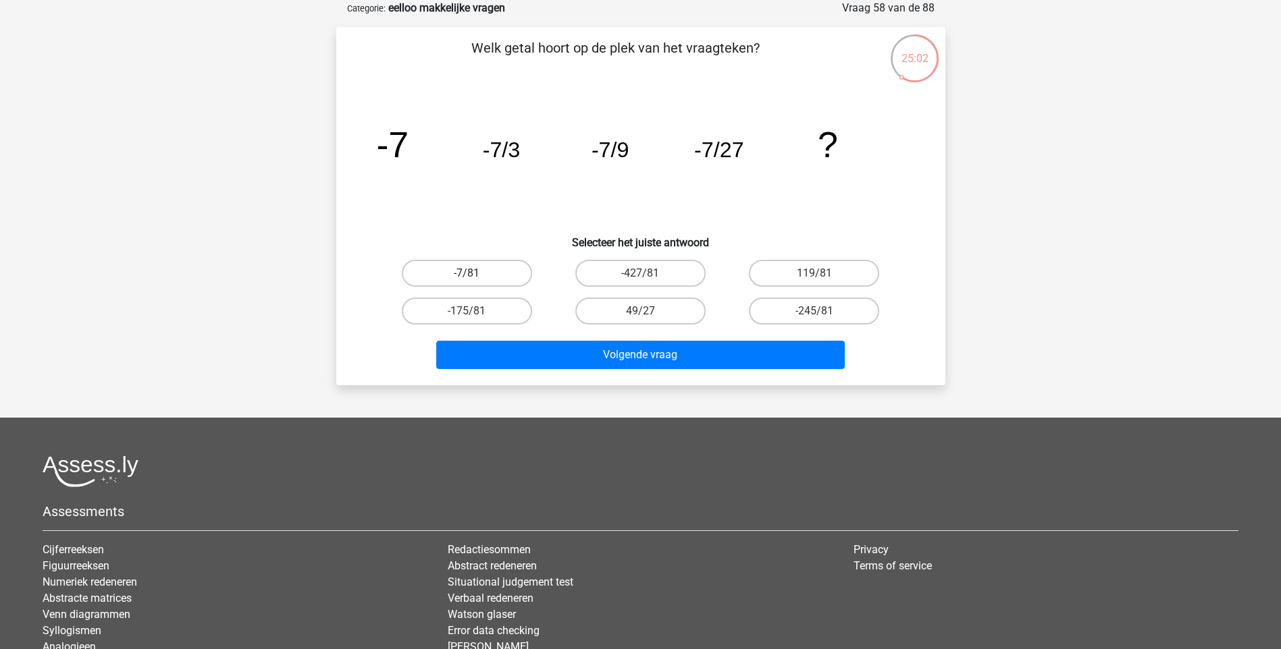
click at [486, 271] on label "-7/81" at bounding box center [467, 273] width 130 height 27
click at [475, 273] on input "-7/81" at bounding box center [471, 277] width 9 height 9
radio input "true"
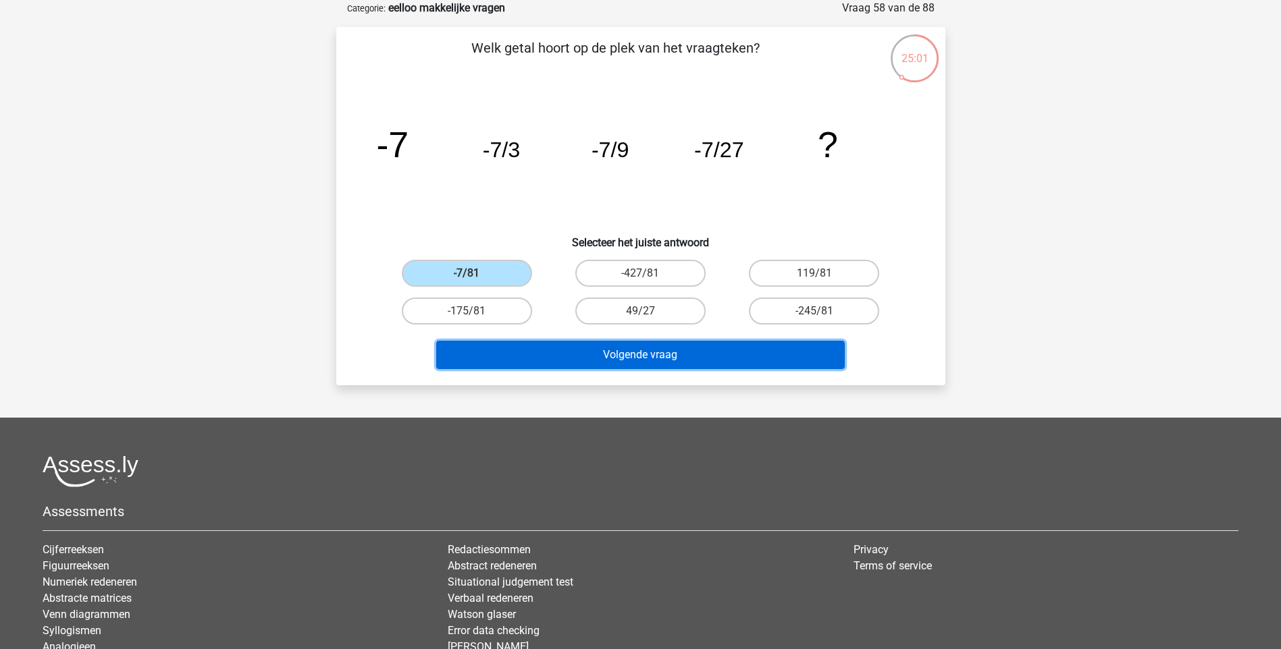
click at [654, 352] on button "Volgende vraag" at bounding box center [640, 355] width 408 height 28
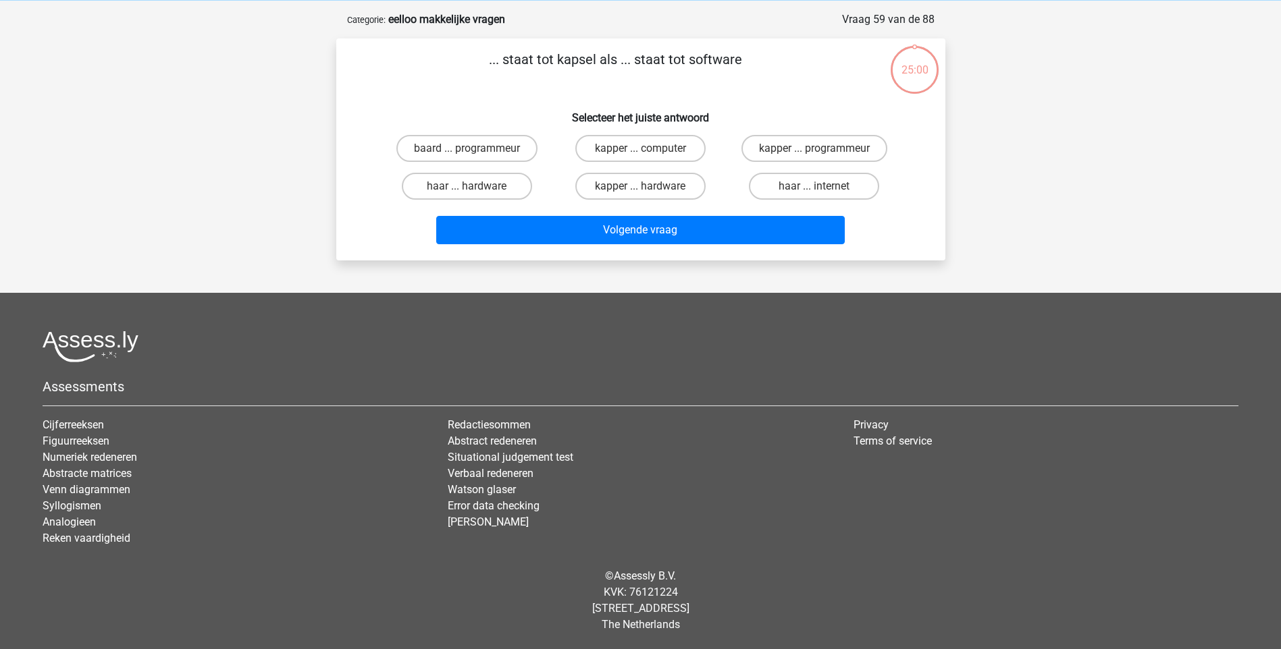
scroll to position [56, 0]
click at [824, 148] on label "kapper ... programmeur" at bounding box center [814, 148] width 146 height 27
click at [823, 149] on input "kapper ... programmeur" at bounding box center [818, 153] width 9 height 9
radio input "true"
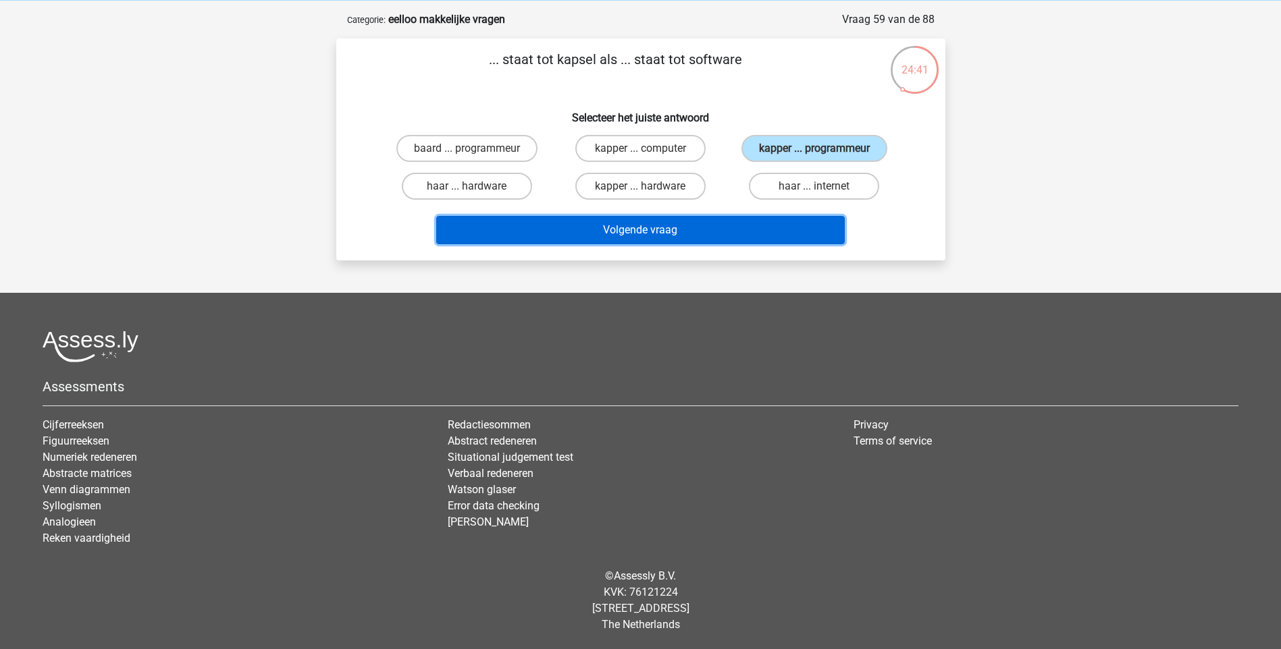
click at [672, 230] on button "Volgende vraag" at bounding box center [640, 230] width 408 height 28
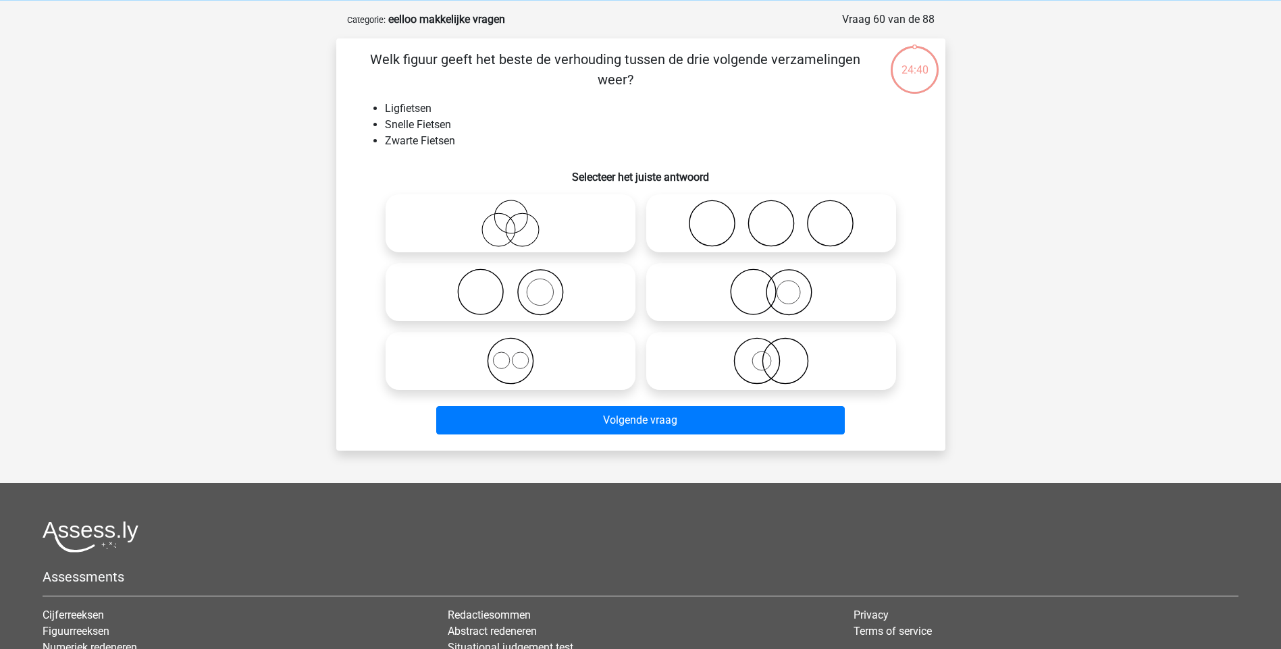
scroll to position [68, 0]
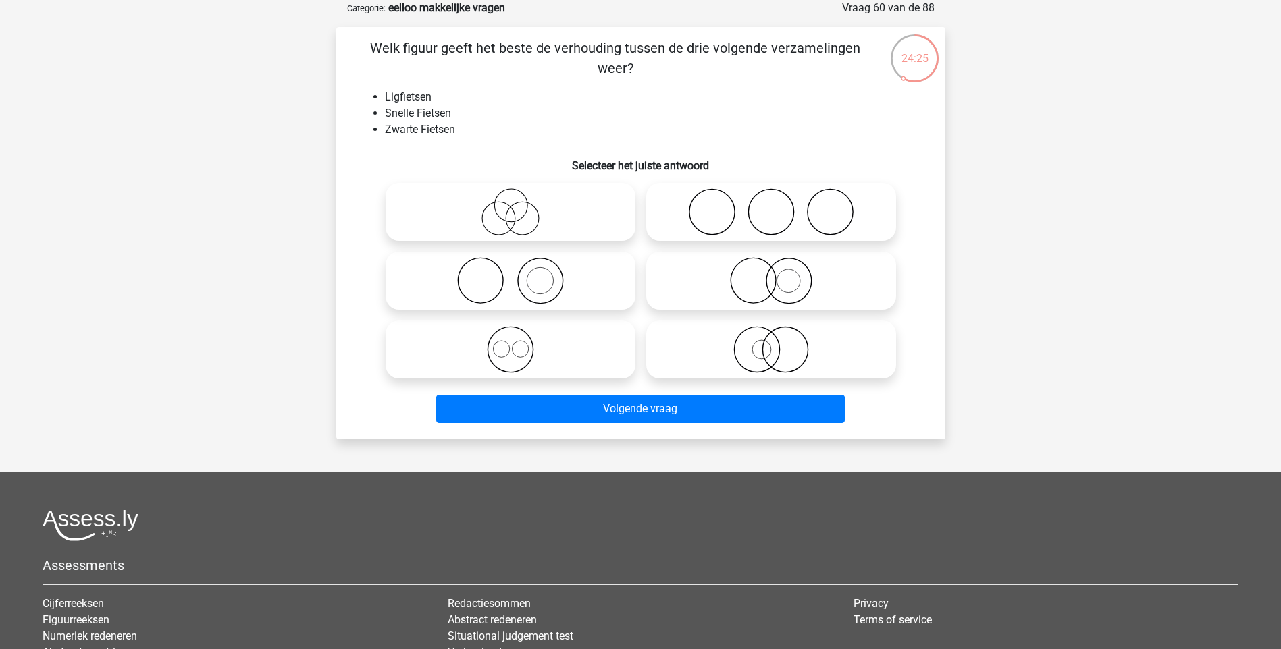
click at [795, 358] on icon at bounding box center [771, 349] width 239 height 47
click at [780, 343] on input "radio" at bounding box center [775, 338] width 9 height 9
radio input "true"
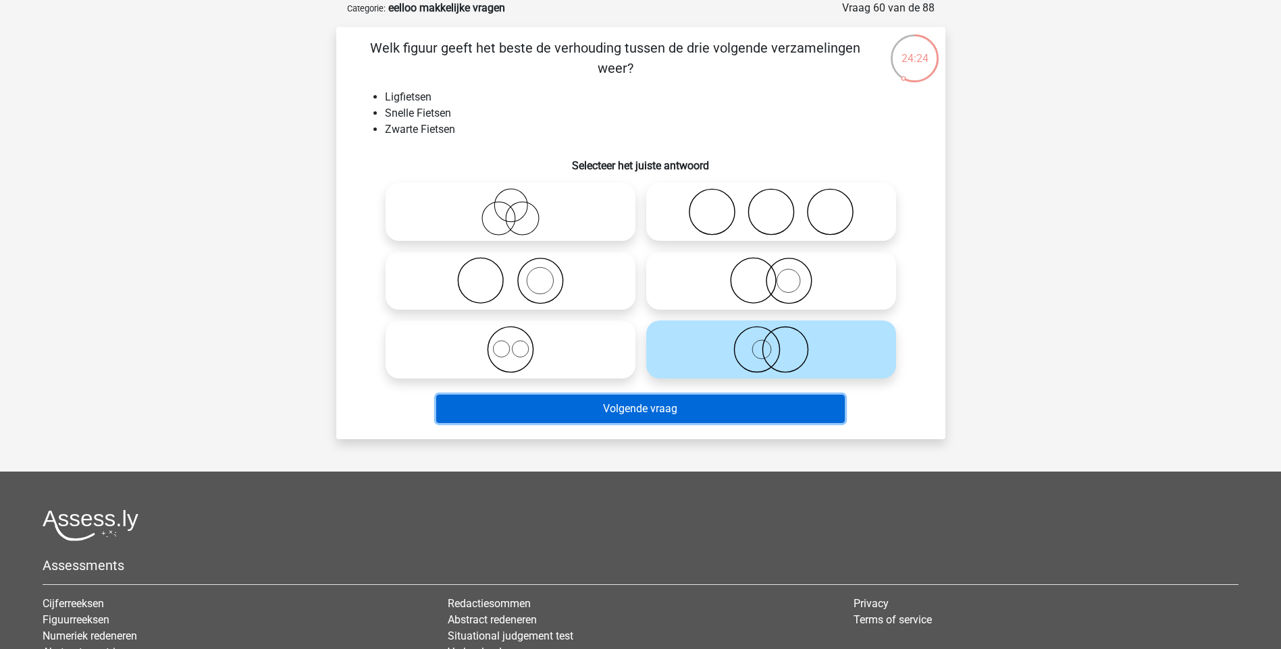
click at [656, 408] on button "Volgende vraag" at bounding box center [640, 409] width 408 height 28
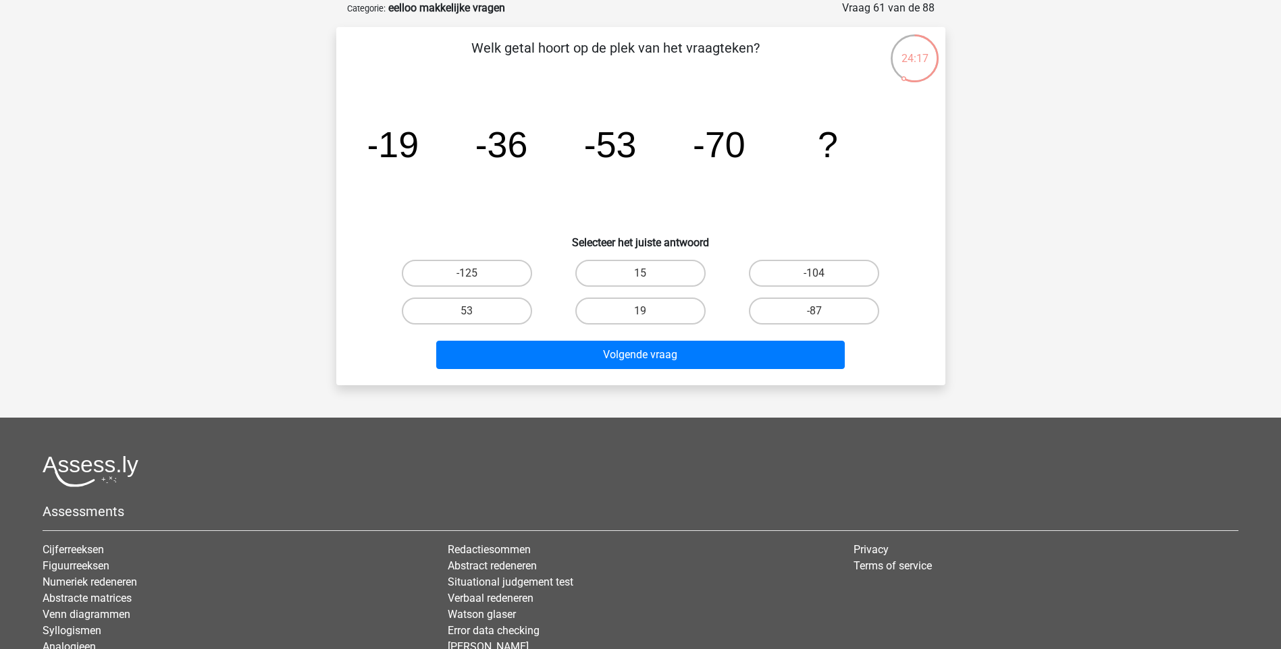
click at [816, 316] on input "-87" at bounding box center [818, 315] width 9 height 9
radio input "true"
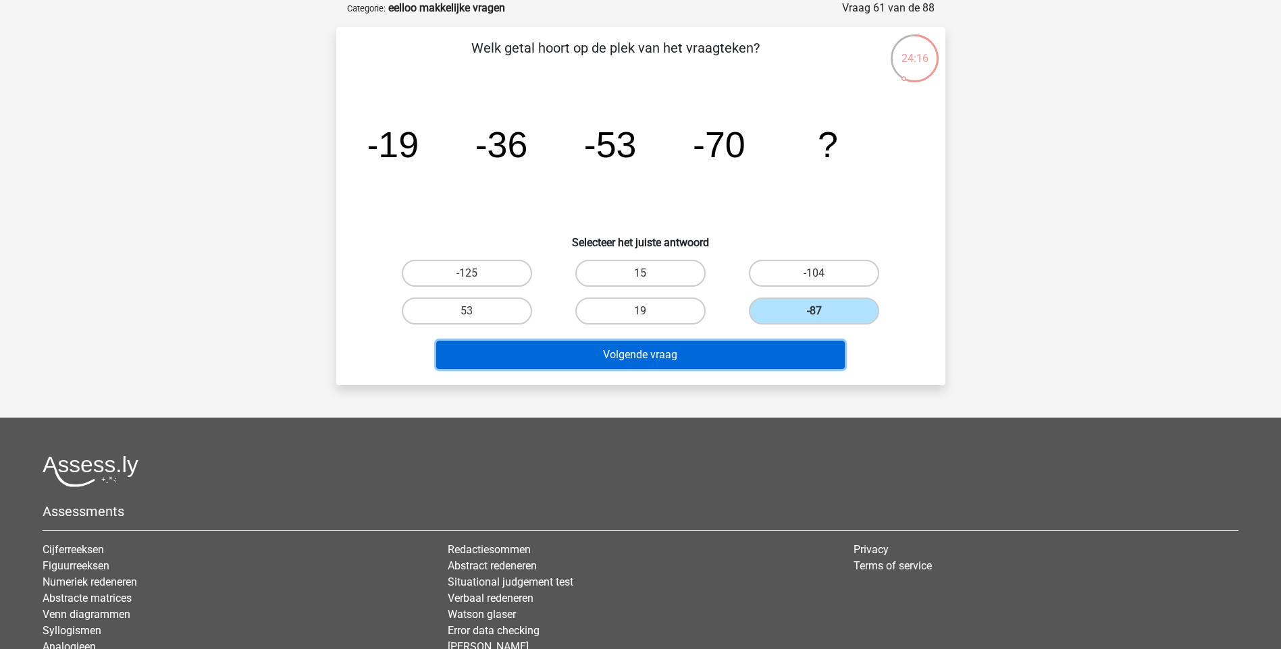
click at [667, 353] on button "Volgende vraag" at bounding box center [640, 355] width 408 height 28
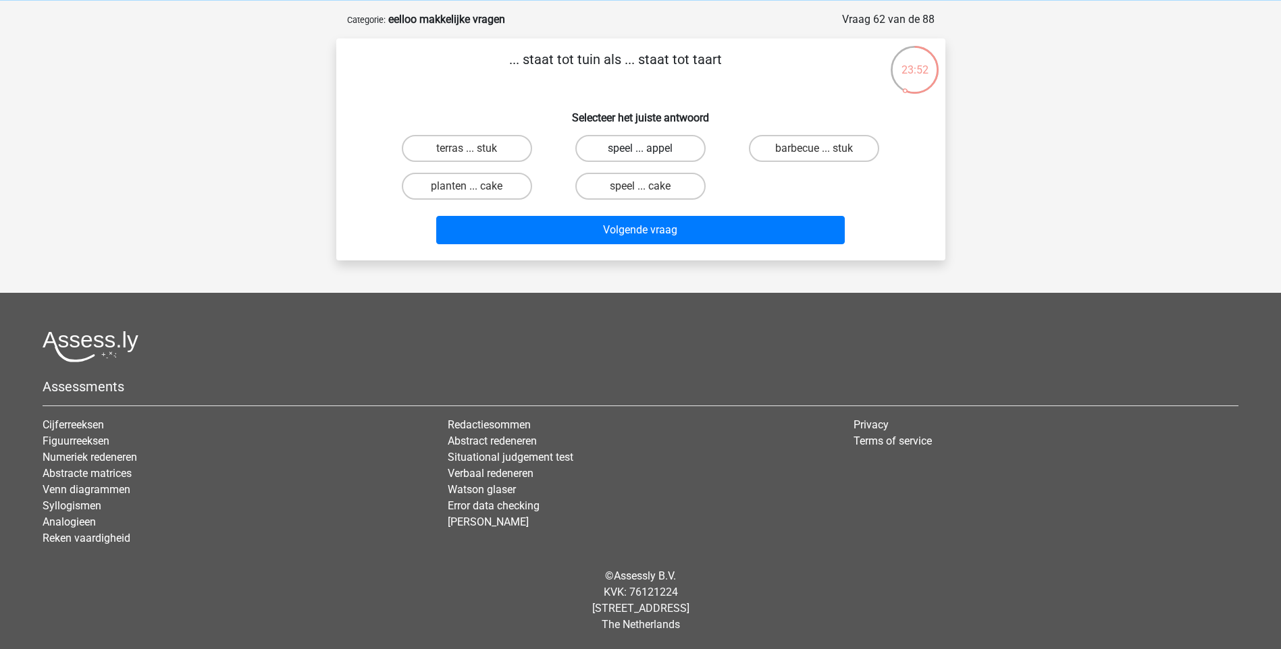
click at [667, 153] on label "speel ... appel" at bounding box center [640, 148] width 130 height 27
click at [649, 153] on input "speel ... appel" at bounding box center [644, 153] width 9 height 9
radio input "true"
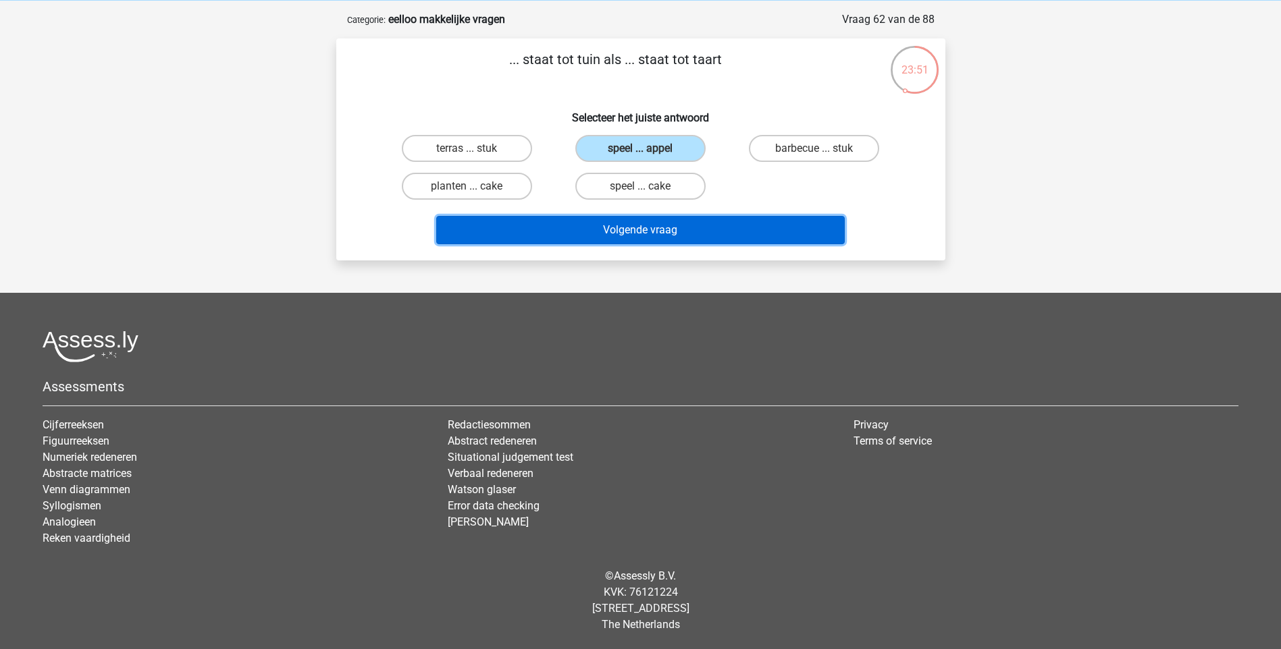
click at [668, 238] on button "Volgende vraag" at bounding box center [640, 230] width 408 height 28
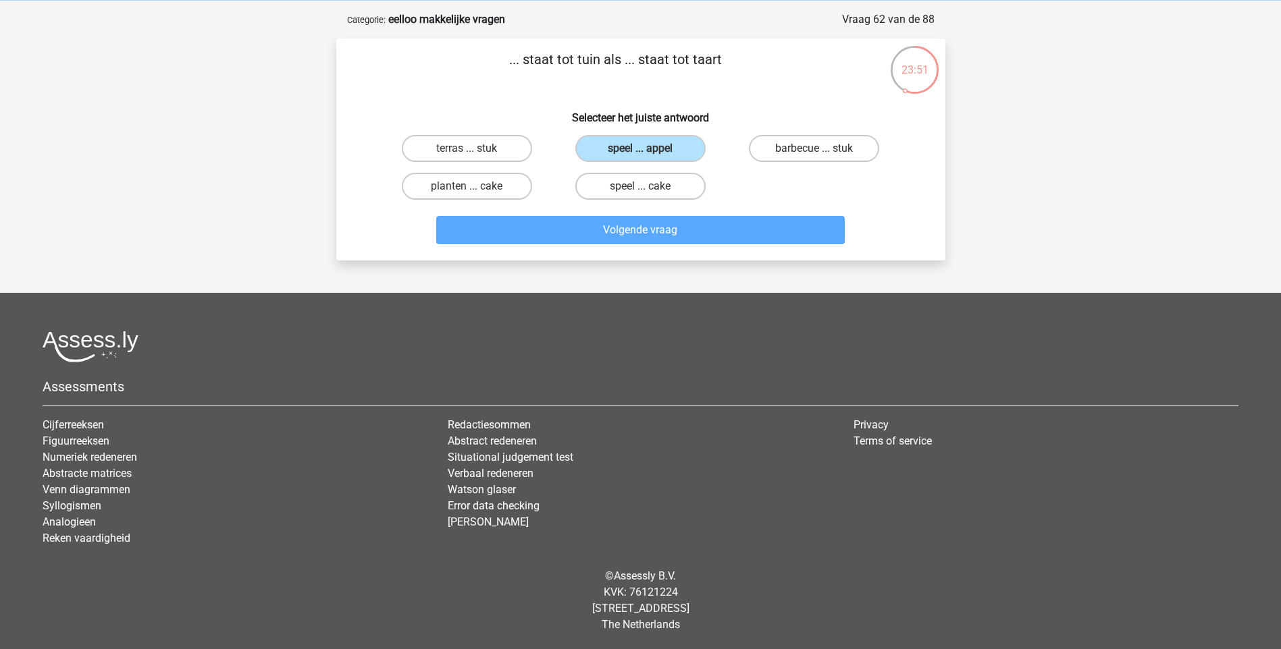
scroll to position [68, 0]
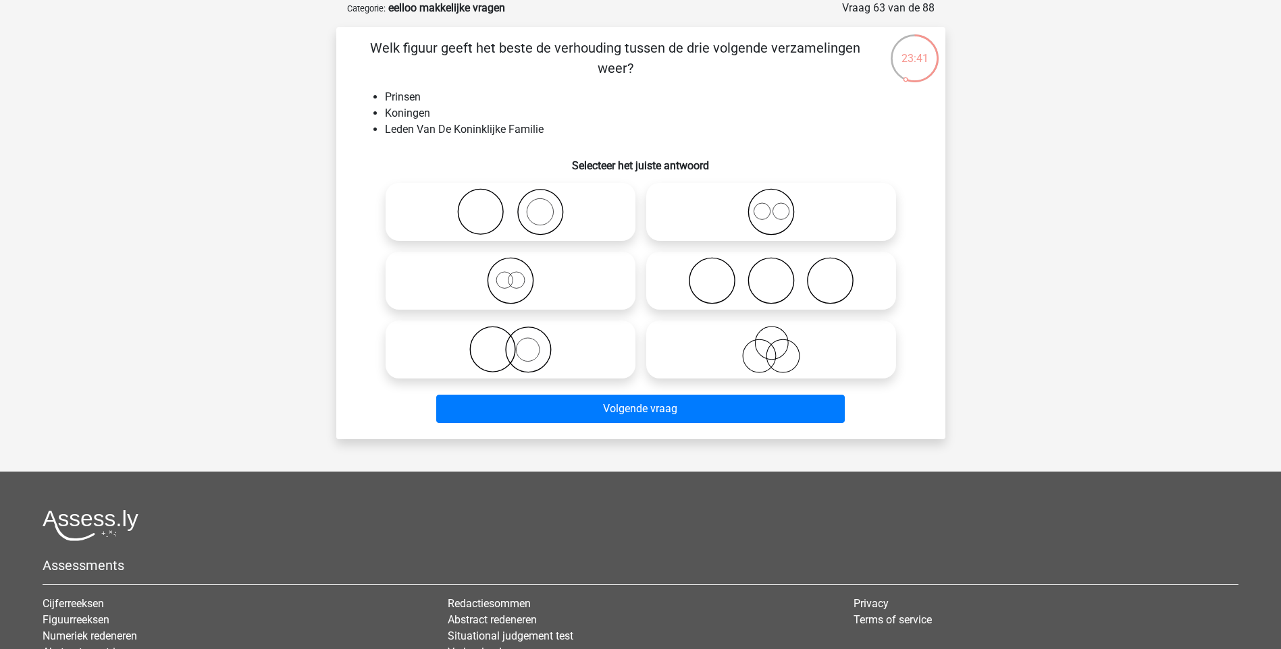
click at [782, 213] on icon at bounding box center [771, 211] width 239 height 47
click at [780, 205] on input "radio" at bounding box center [775, 200] width 9 height 9
radio input "true"
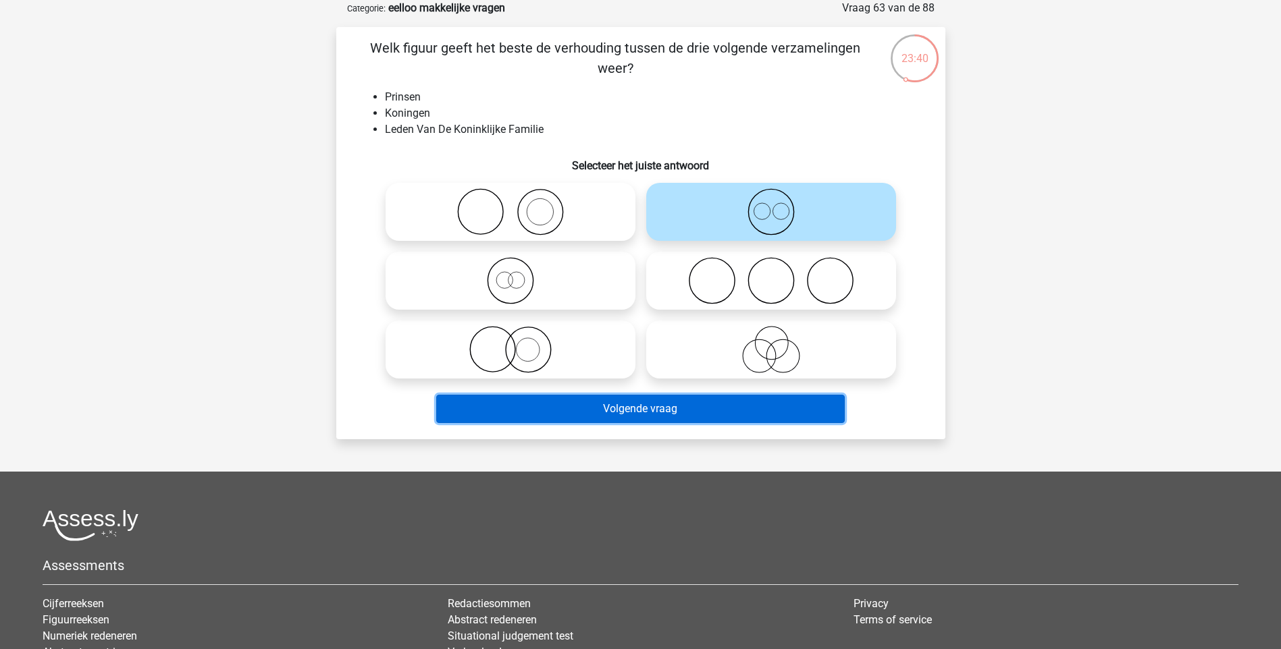
click at [692, 410] on button "Volgende vraag" at bounding box center [640, 409] width 408 height 28
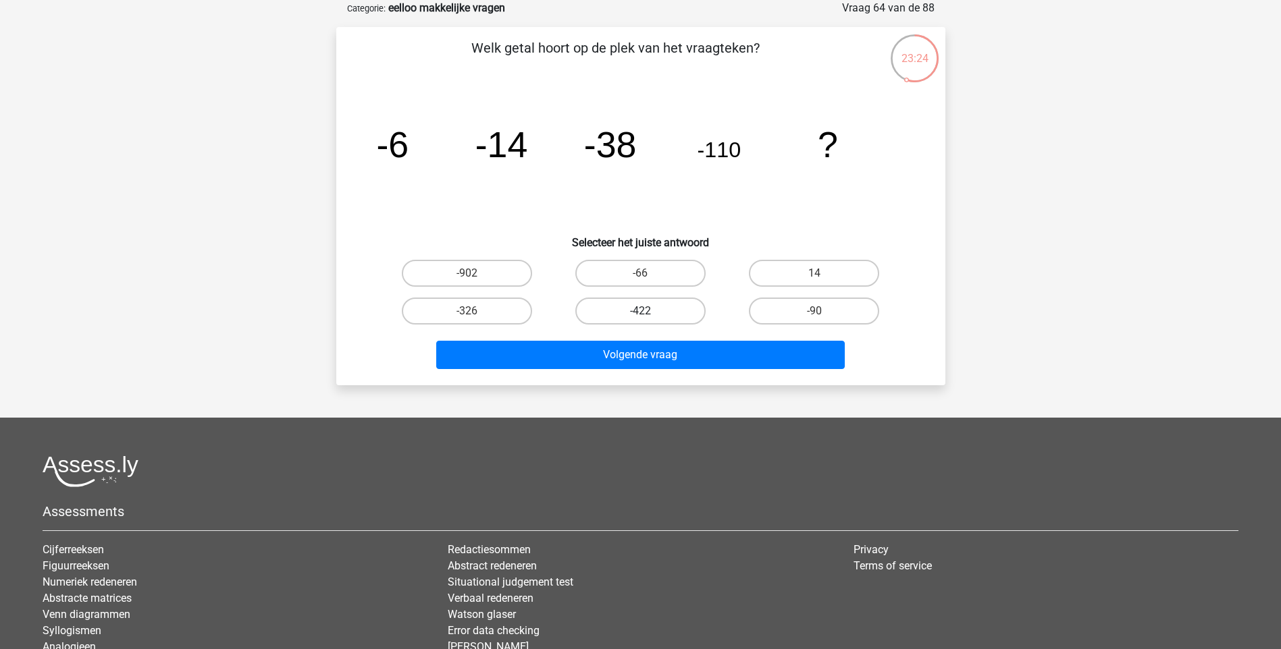
click at [608, 314] on label "-422" at bounding box center [640, 311] width 130 height 27
click at [640, 314] on input "-422" at bounding box center [644, 315] width 9 height 9
radio input "true"
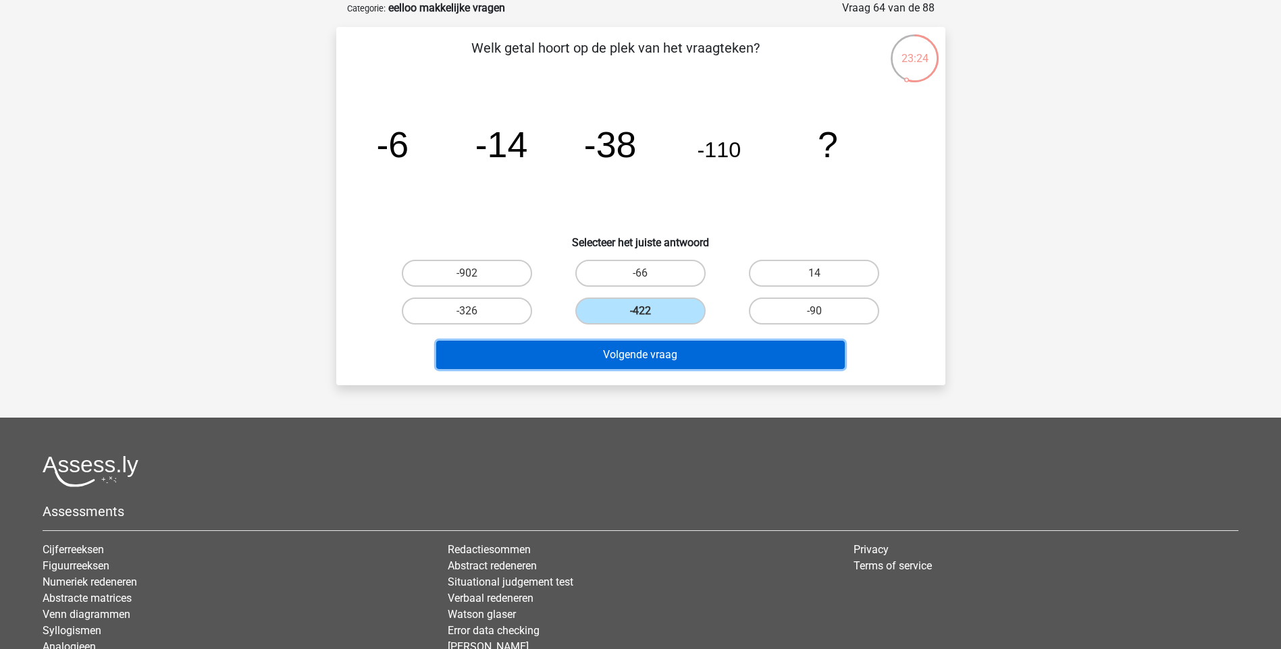
click at [674, 353] on button "Volgende vraag" at bounding box center [640, 355] width 408 height 28
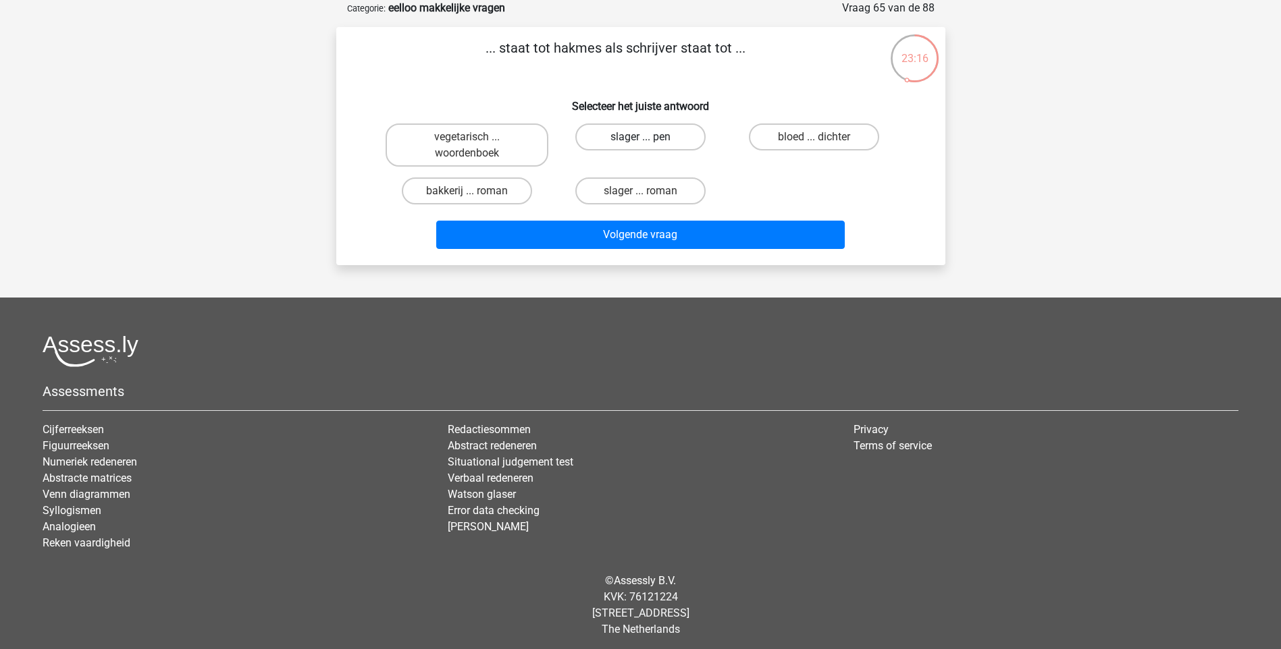
click at [670, 140] on label "slager ... pen" at bounding box center [640, 137] width 130 height 27
click at [649, 140] on input "slager ... pen" at bounding box center [644, 141] width 9 height 9
radio input "true"
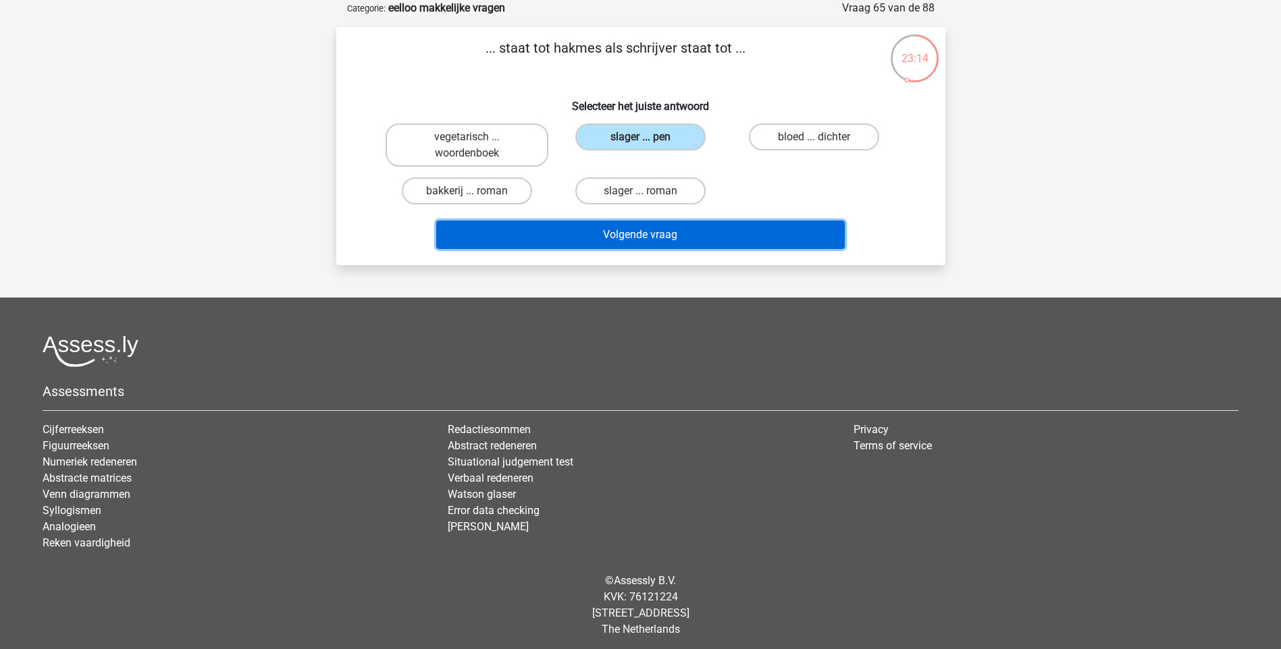
click at [666, 239] on button "Volgende vraag" at bounding box center [640, 235] width 408 height 28
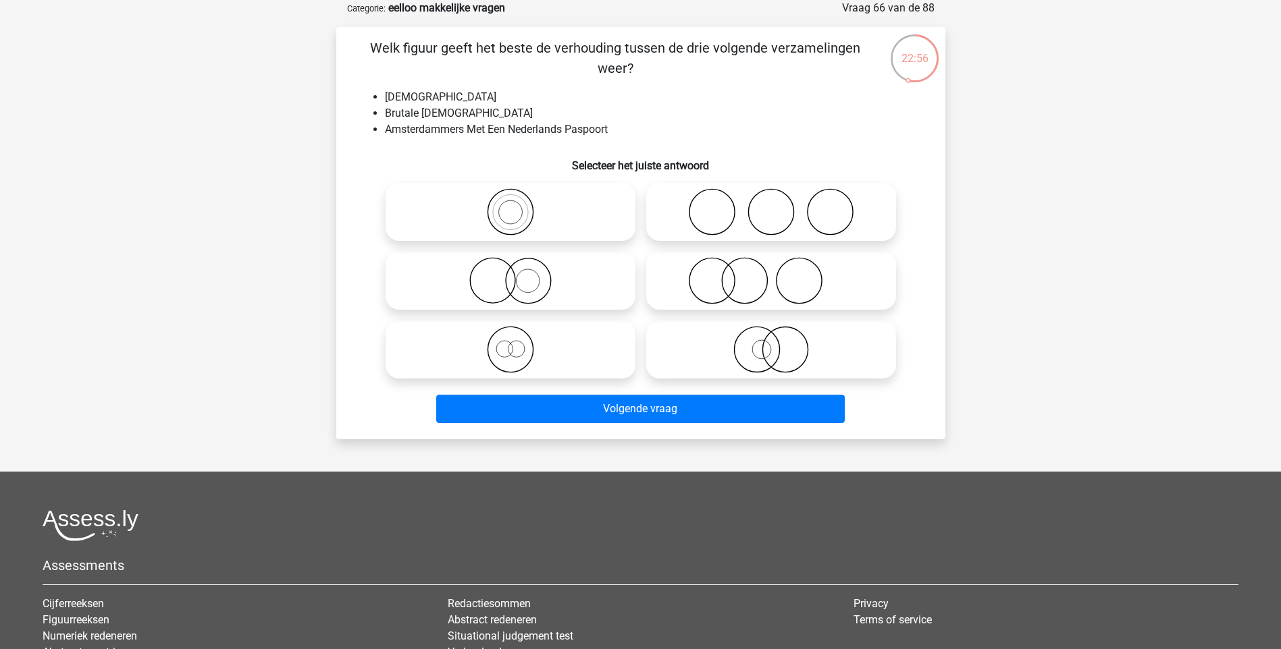
click at [512, 350] on icon at bounding box center [510, 349] width 239 height 47
click at [512, 343] on input "radio" at bounding box center [514, 338] width 9 height 9
radio input "true"
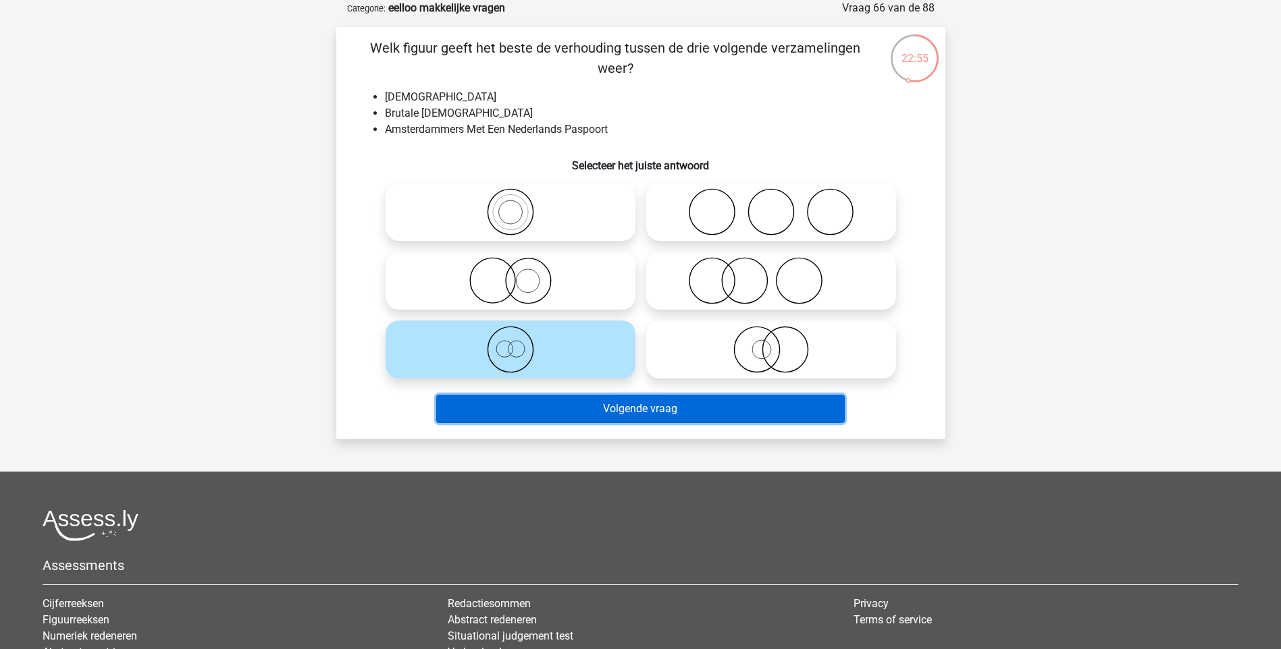
click at [643, 410] on button "Volgende vraag" at bounding box center [640, 409] width 408 height 28
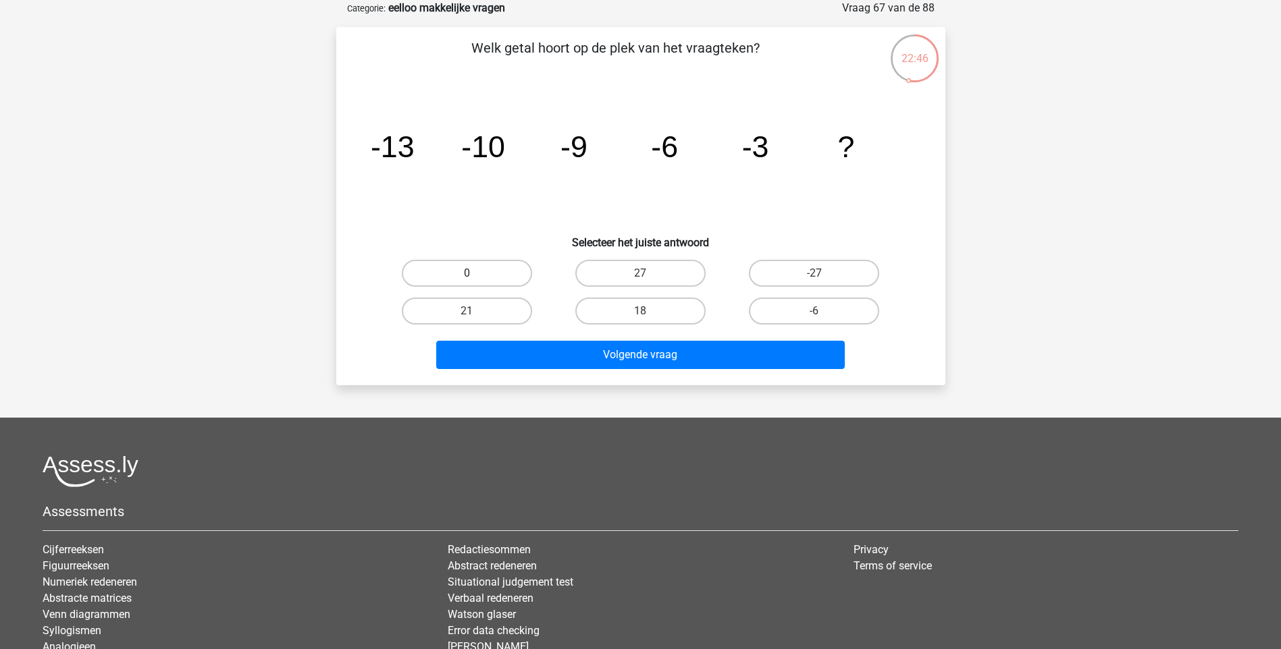
drag, startPoint x: 481, startPoint y: 281, endPoint x: 487, endPoint y: 273, distance: 10.1
click at [481, 280] on label "0" at bounding box center [467, 273] width 130 height 27
click at [475, 280] on input "0" at bounding box center [471, 277] width 9 height 9
radio input "true"
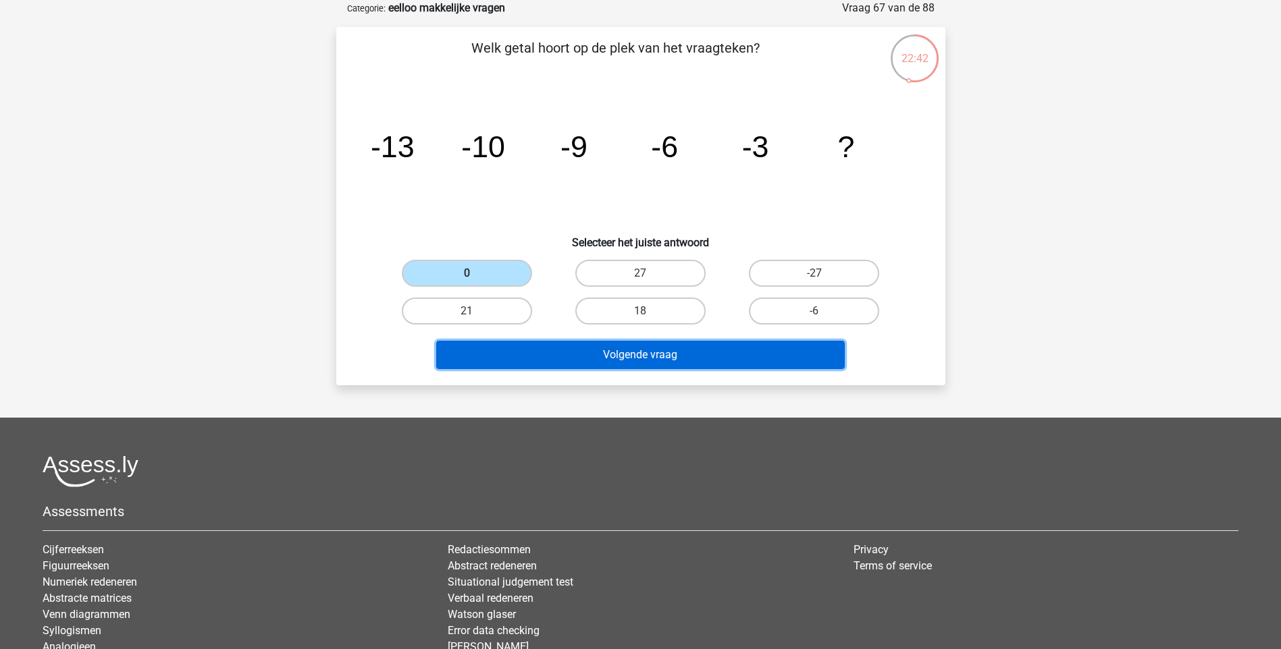
click at [649, 351] on button "Volgende vraag" at bounding box center [640, 355] width 408 height 28
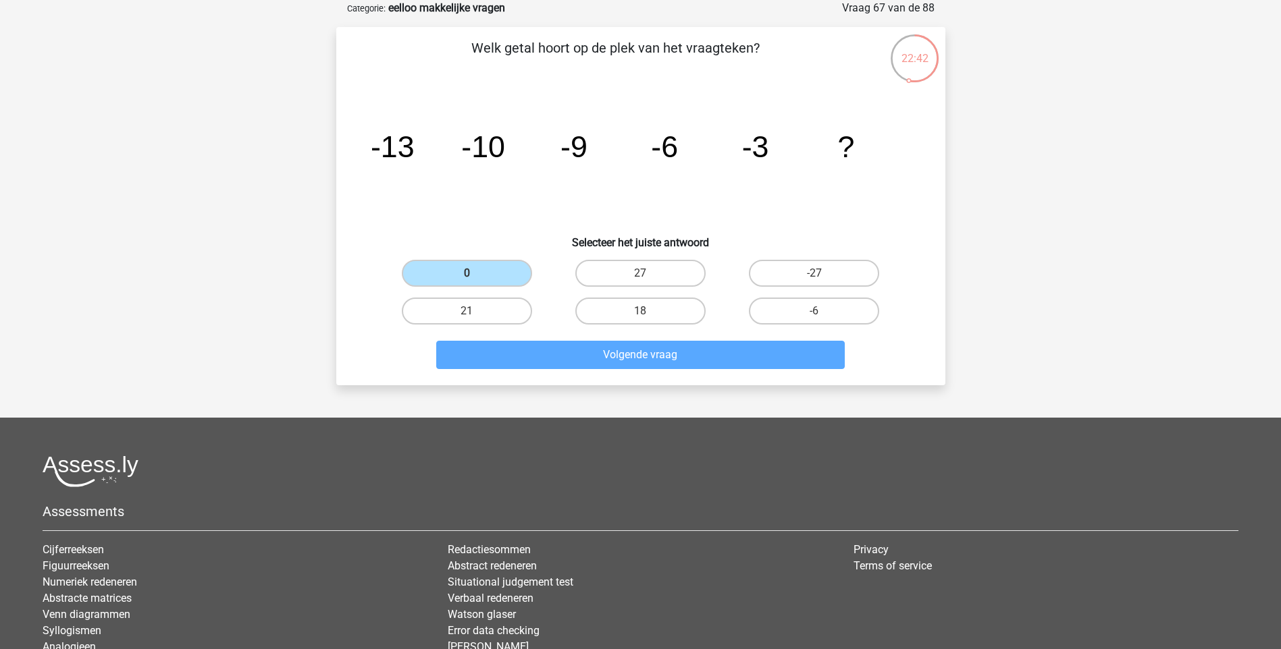
scroll to position [56, 0]
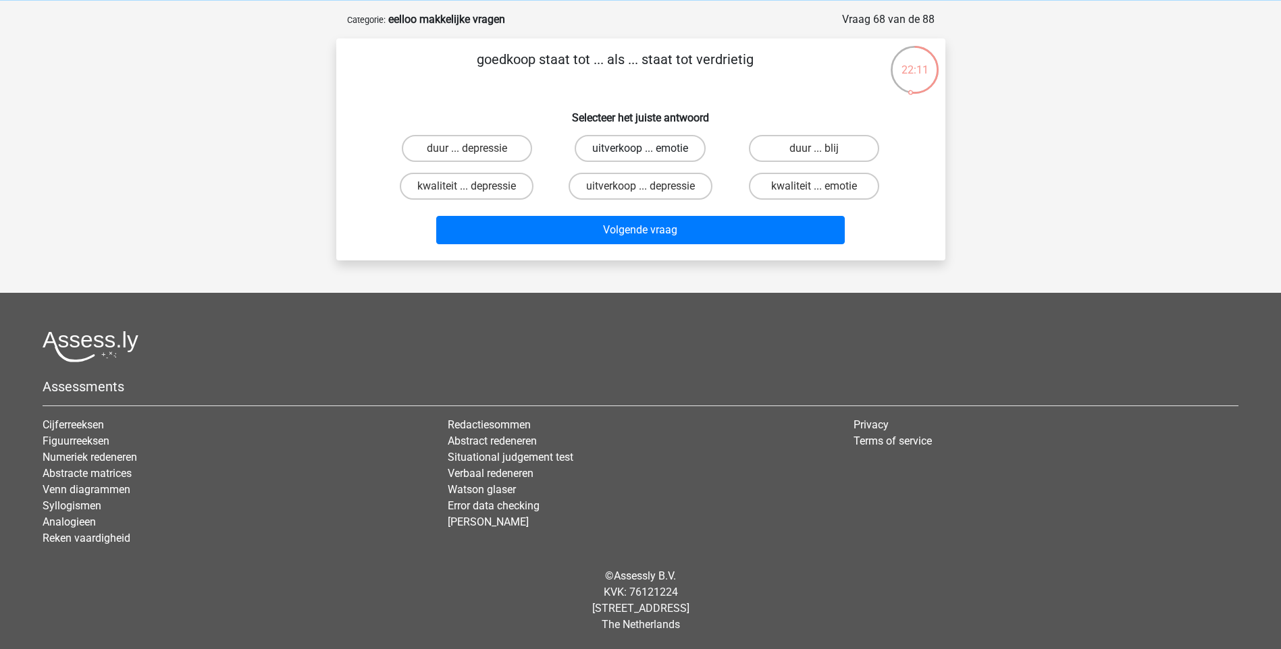
click at [649, 152] on label "uitverkoop ... emotie" at bounding box center [640, 148] width 131 height 27
click at [649, 152] on input "uitverkoop ... emotie" at bounding box center [644, 153] width 9 height 9
radio input "true"
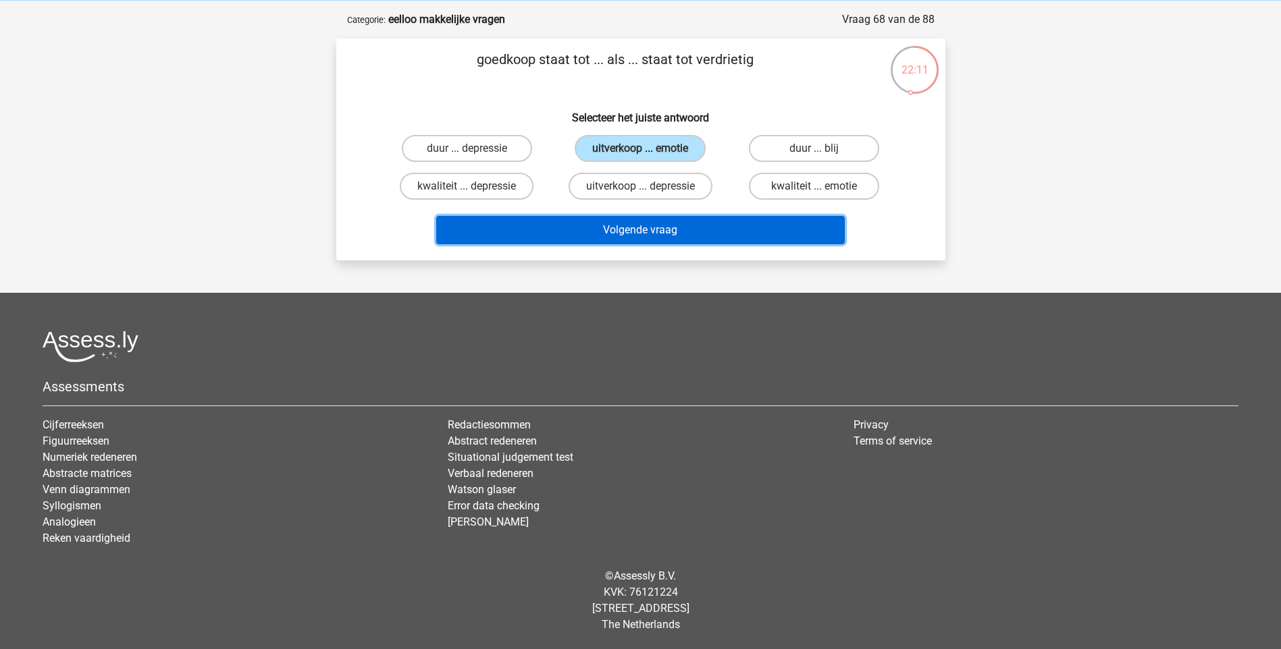
click at [652, 230] on button "Volgende vraag" at bounding box center [640, 230] width 408 height 28
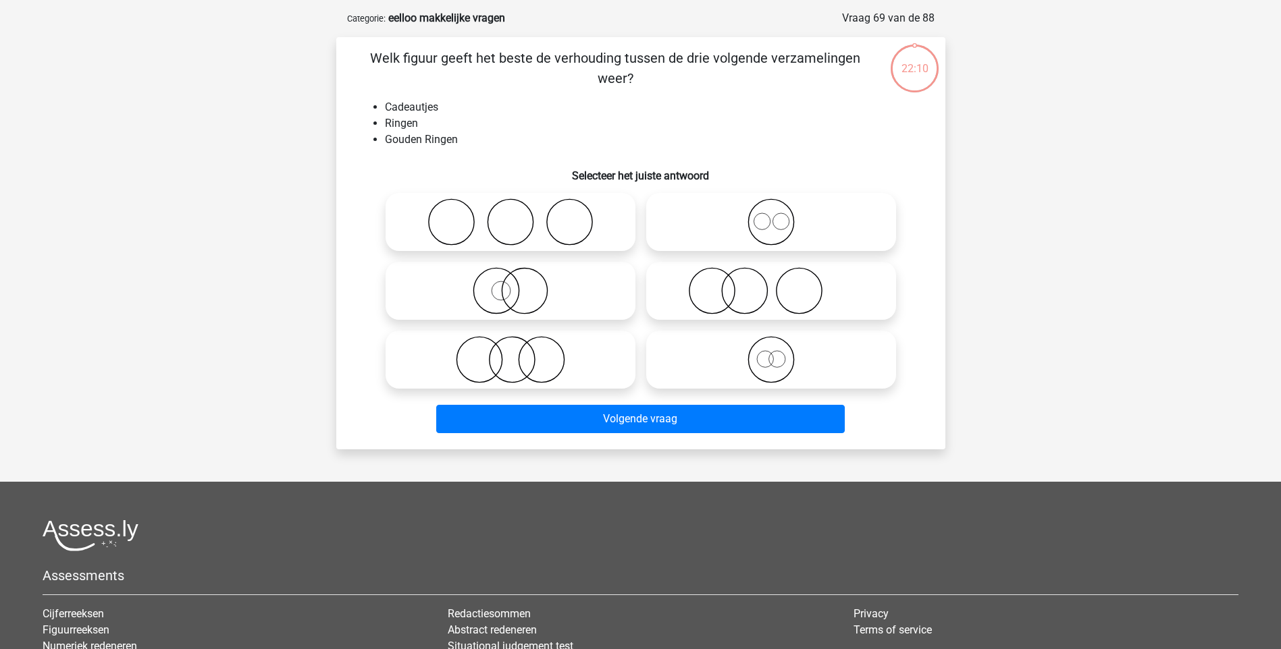
scroll to position [68, 0]
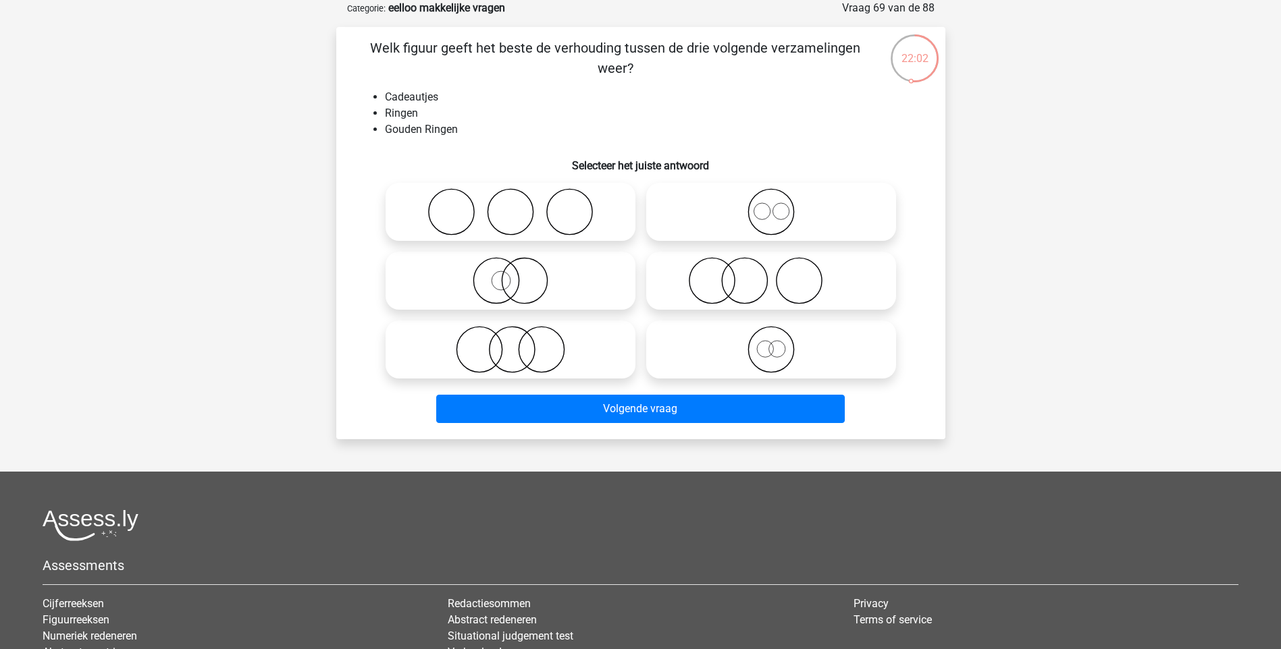
click at [809, 285] on icon at bounding box center [771, 280] width 239 height 47
click at [780, 274] on input "radio" at bounding box center [775, 269] width 9 height 9
radio input "true"
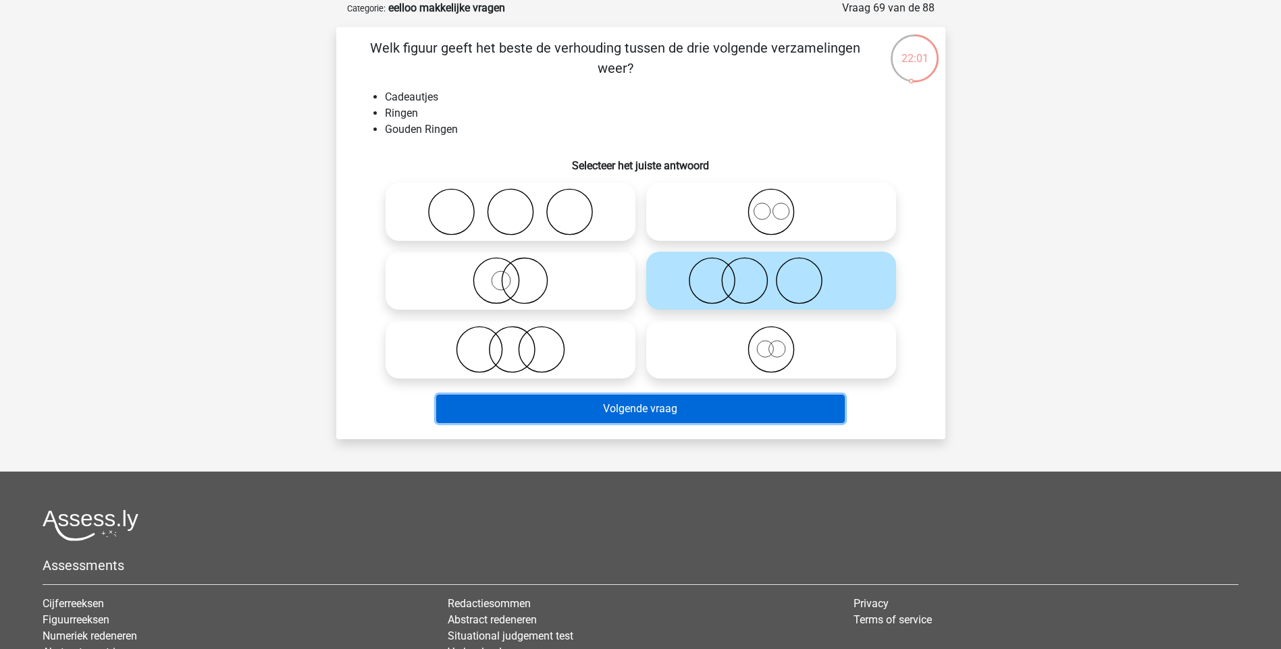
click at [684, 408] on button "Volgende vraag" at bounding box center [640, 409] width 408 height 28
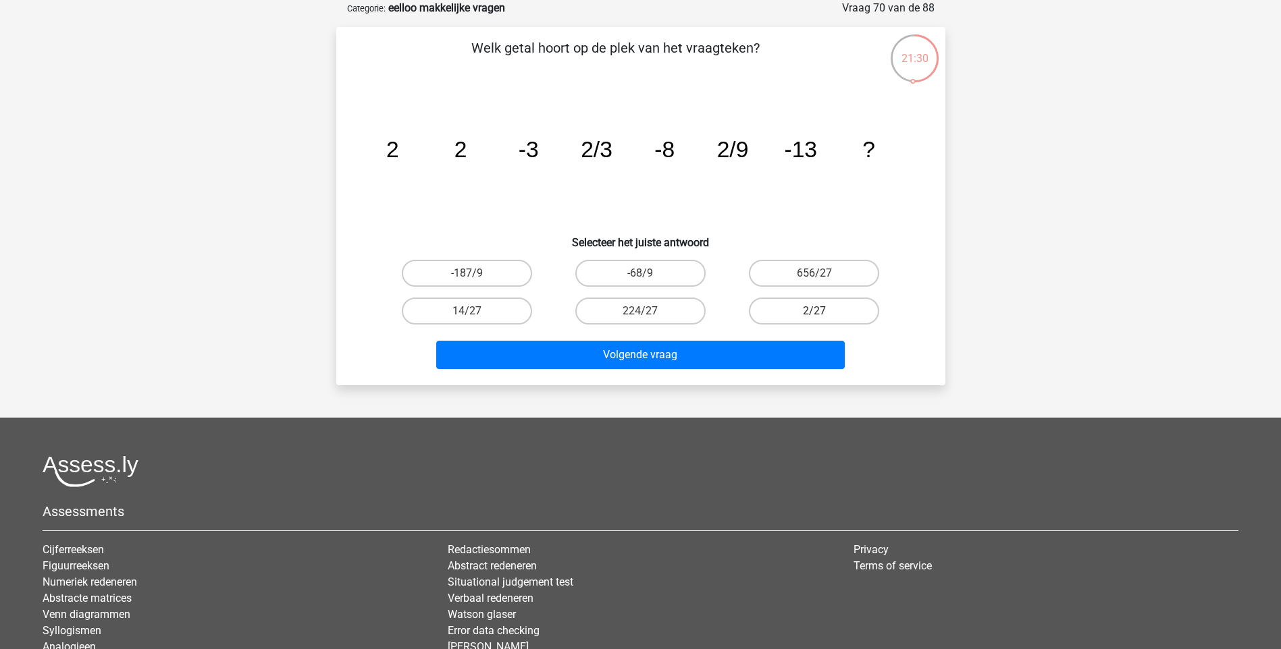
click at [816, 310] on label "2/27" at bounding box center [814, 311] width 130 height 27
click at [816, 311] on input "2/27" at bounding box center [818, 315] width 9 height 9
radio input "true"
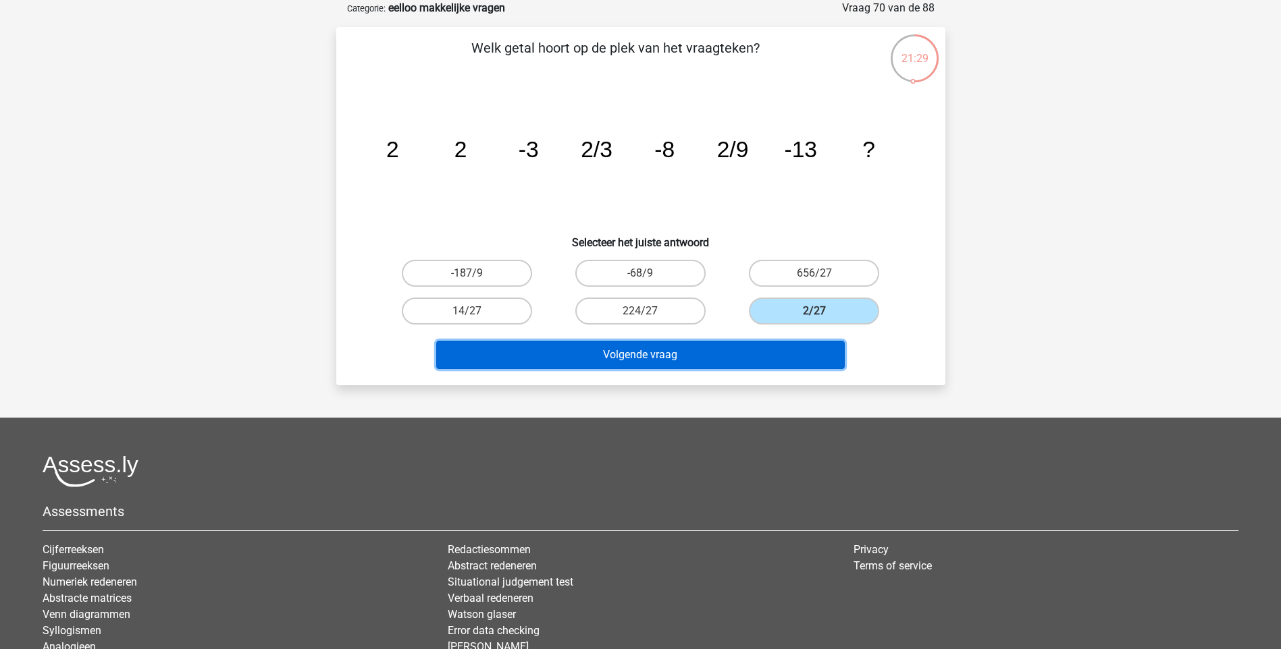
click at [668, 357] on button "Volgende vraag" at bounding box center [640, 355] width 408 height 28
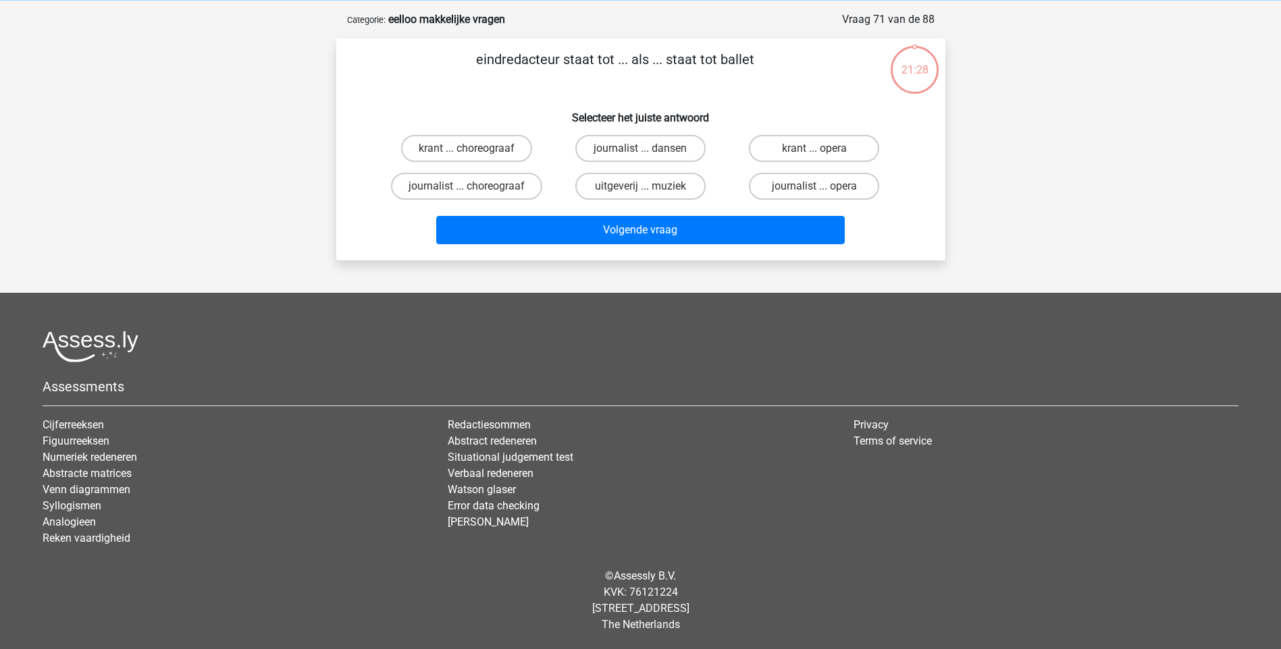
scroll to position [56, 0]
click at [452, 144] on label "krant ... choreograaf" at bounding box center [466, 148] width 131 height 27
click at [467, 149] on input "krant ... choreograaf" at bounding box center [471, 153] width 9 height 9
radio input "true"
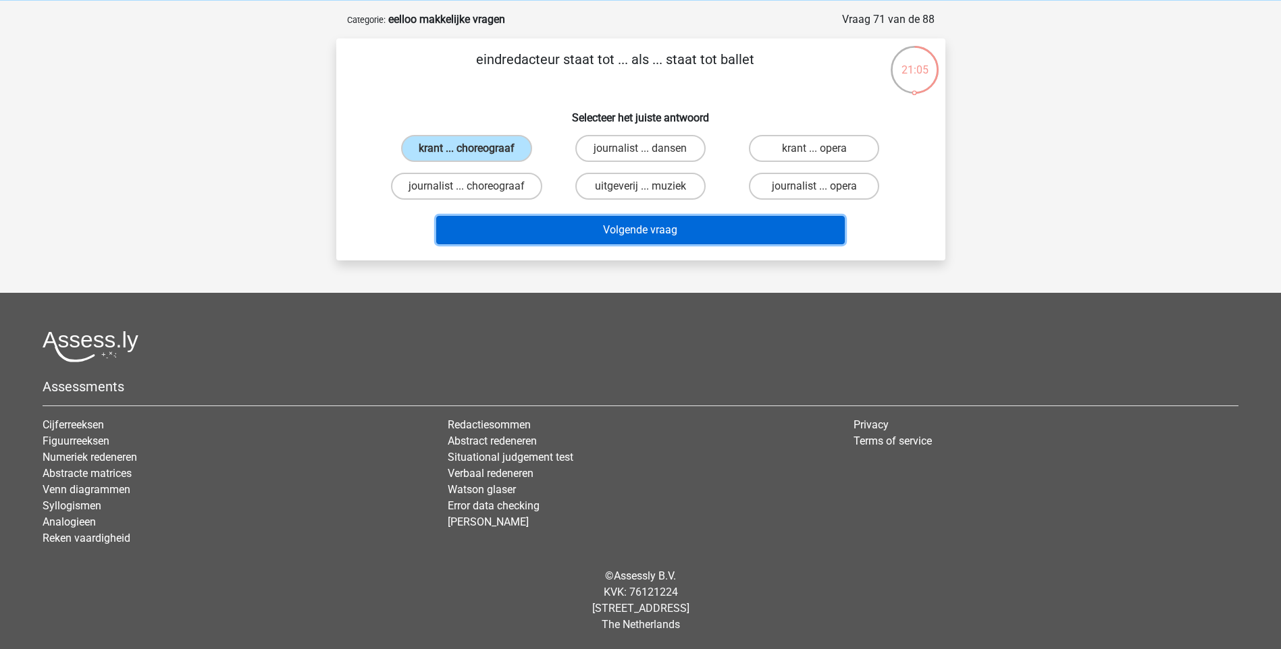
click at [635, 231] on button "Volgende vraag" at bounding box center [640, 230] width 408 height 28
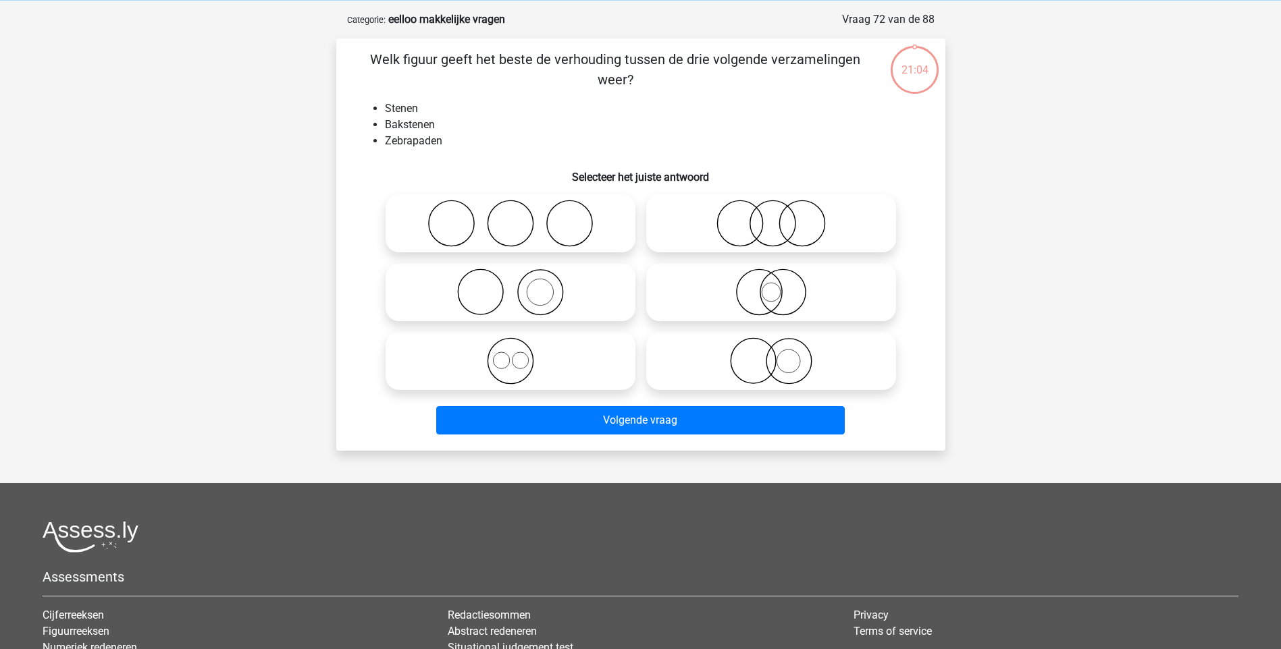
scroll to position [68, 0]
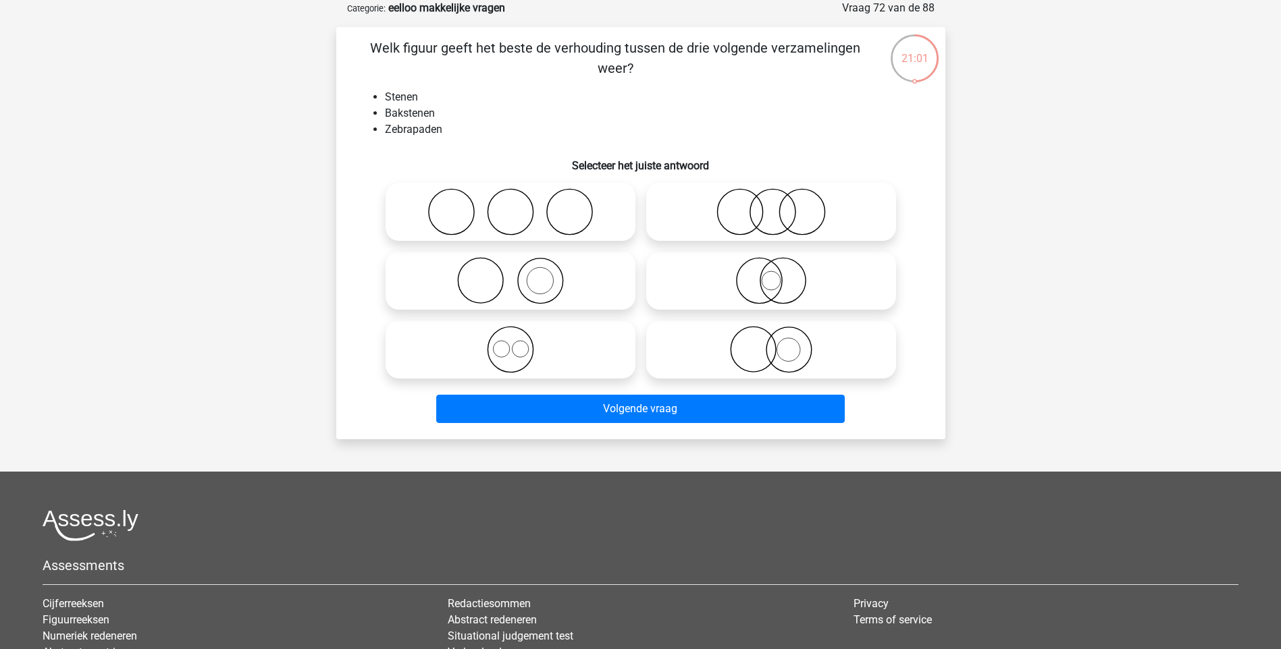
click at [537, 288] on icon at bounding box center [510, 280] width 239 height 47
click at [519, 274] on input "radio" at bounding box center [514, 269] width 9 height 9
radio input "true"
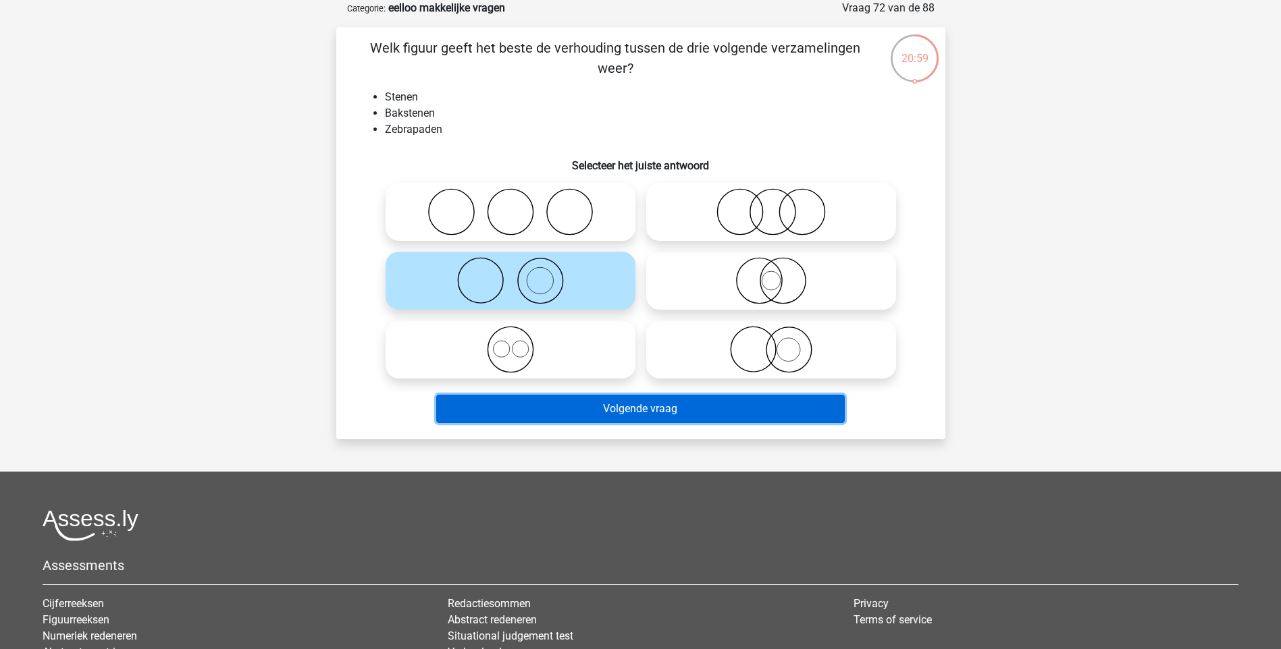
click at [641, 406] on button "Volgende vraag" at bounding box center [640, 409] width 408 height 28
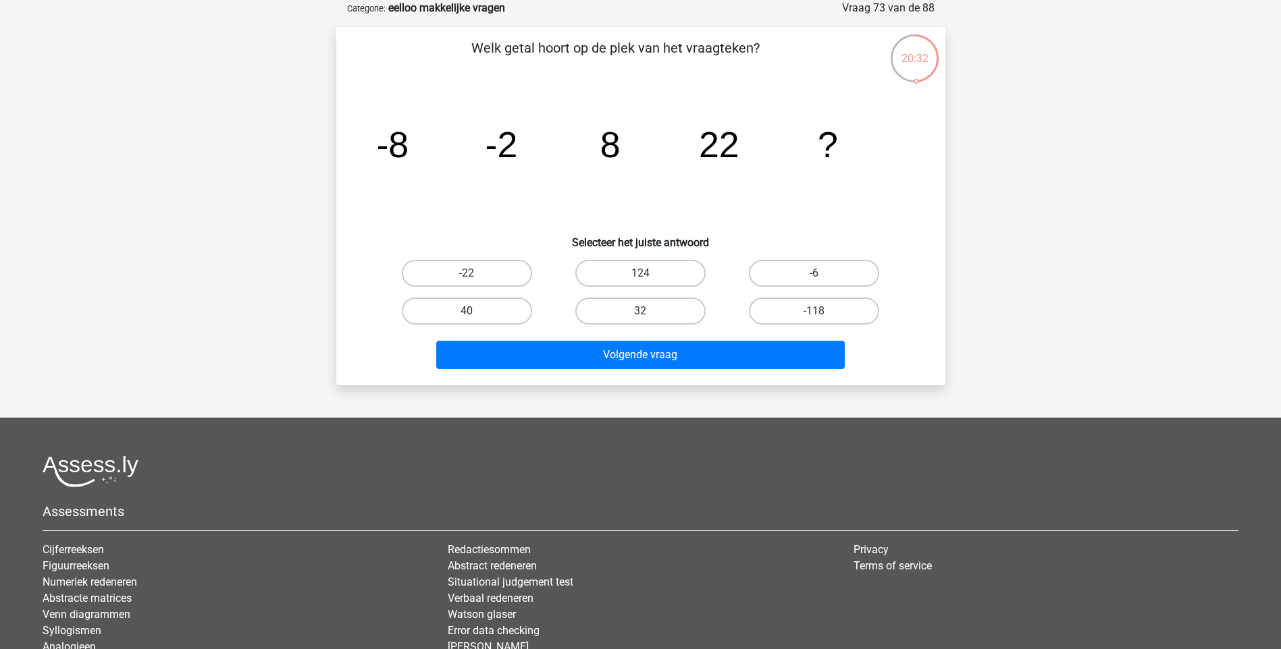
click at [489, 315] on label "40" at bounding box center [467, 311] width 130 height 27
click at [475, 315] on input "40" at bounding box center [471, 315] width 9 height 9
radio input "true"
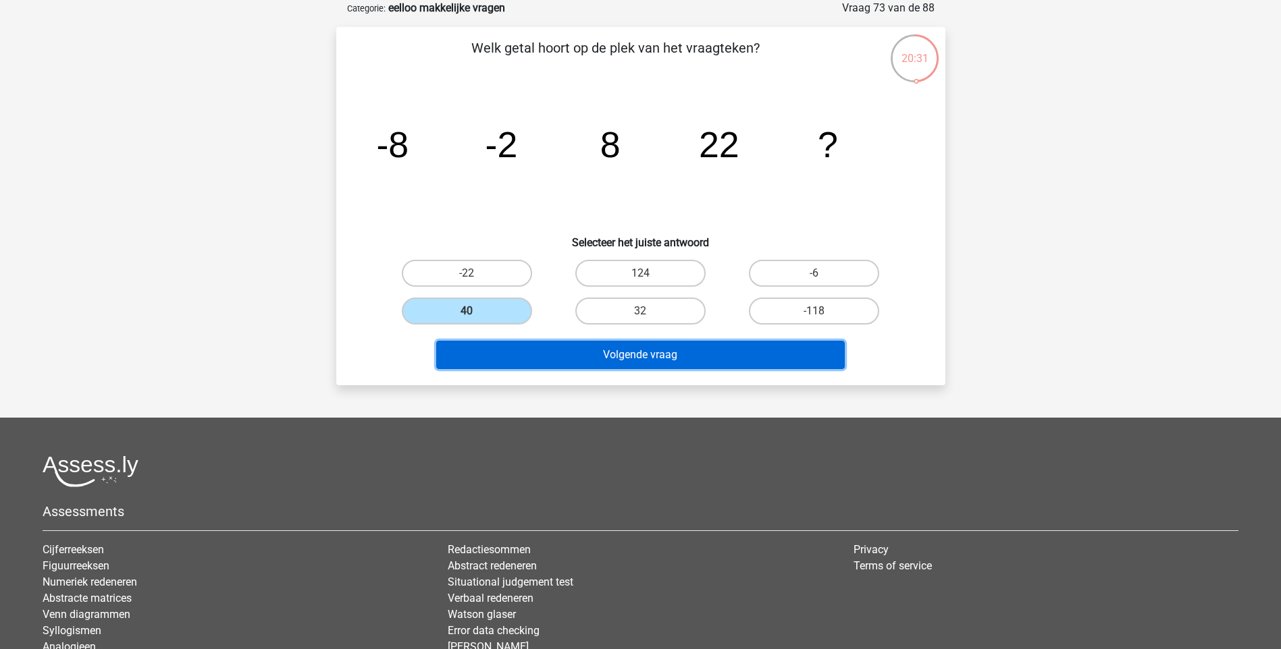
click at [660, 355] on button "Volgende vraag" at bounding box center [640, 355] width 408 height 28
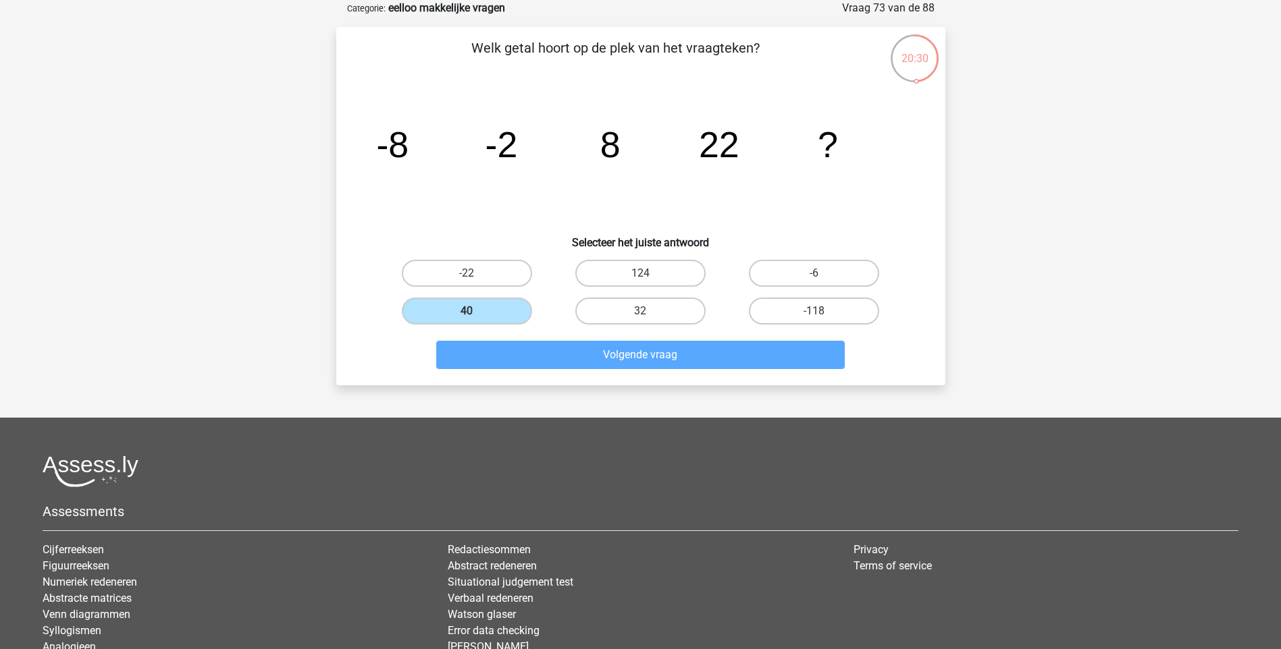
scroll to position [56, 0]
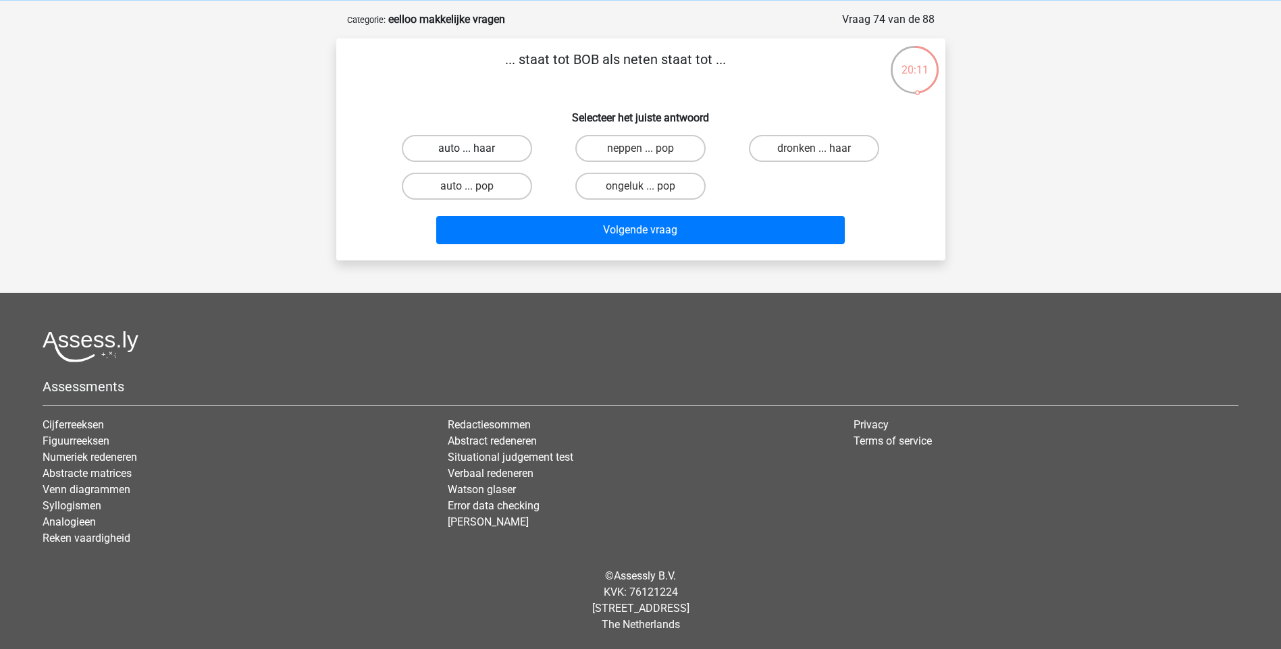
click at [480, 148] on label "auto ... haar" at bounding box center [467, 148] width 130 height 27
click at [475, 149] on input "auto ... haar" at bounding box center [471, 153] width 9 height 9
radio input "true"
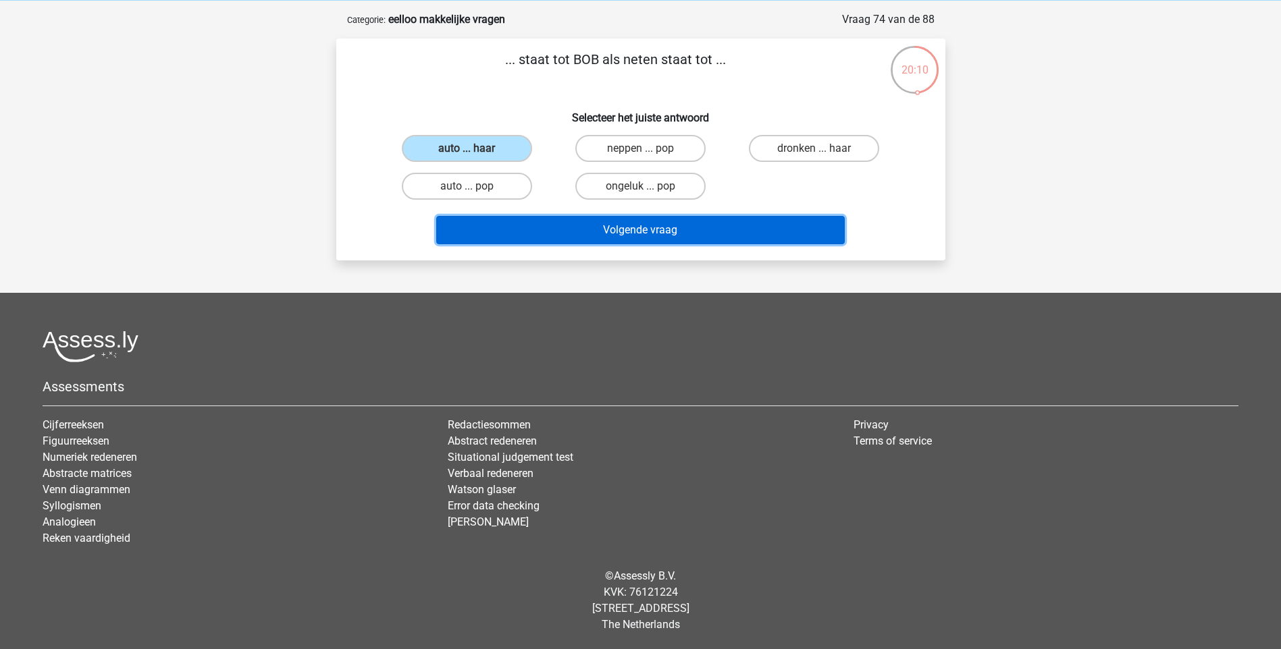
click at [642, 240] on button "Volgende vraag" at bounding box center [640, 230] width 408 height 28
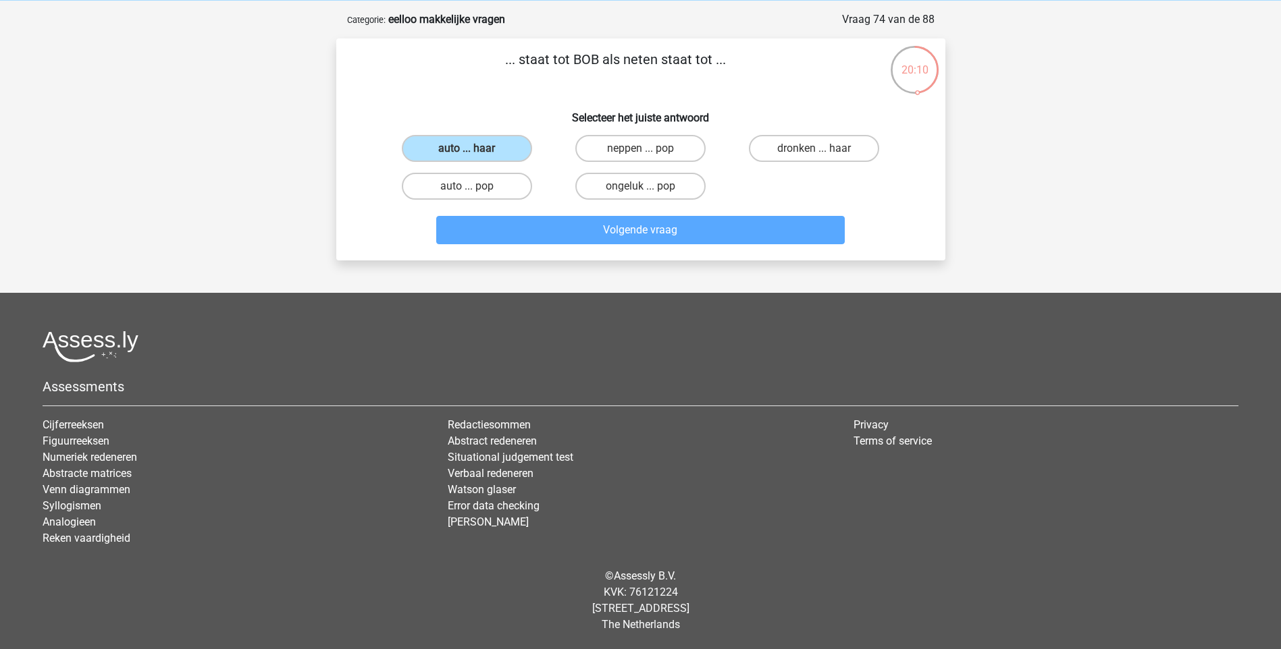
scroll to position [68, 0]
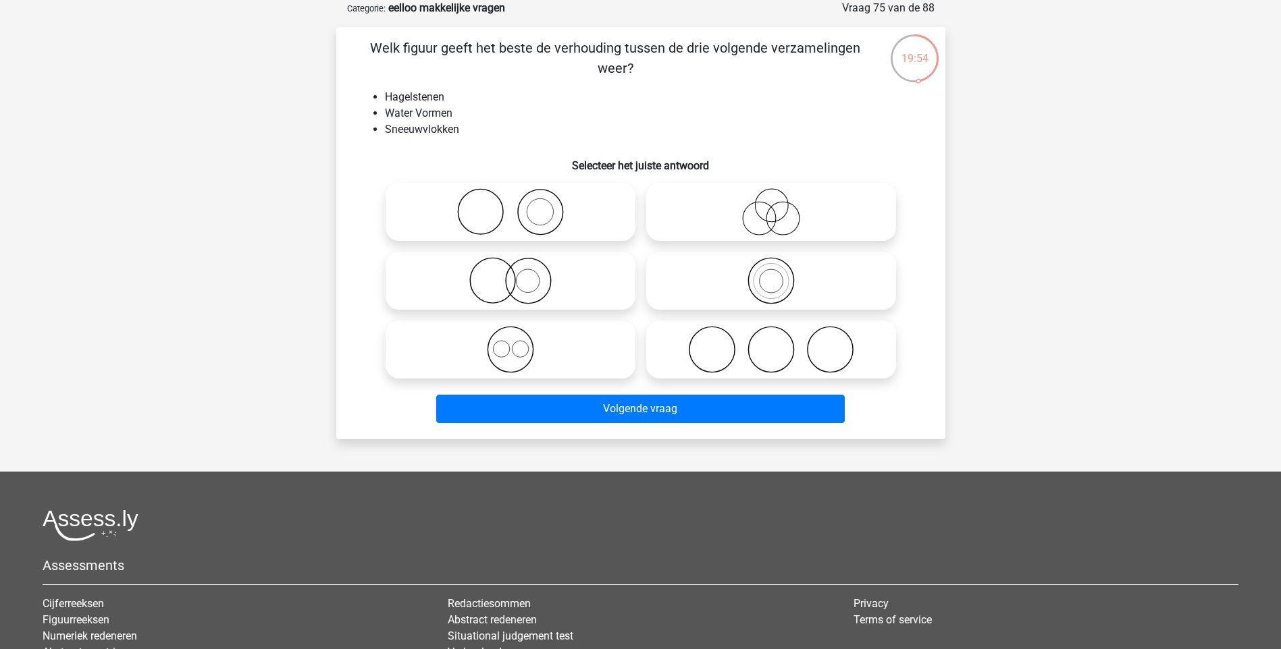
click at [518, 352] on icon at bounding box center [510, 349] width 239 height 47
click at [518, 343] on input "radio" at bounding box center [514, 338] width 9 height 9
radio input "true"
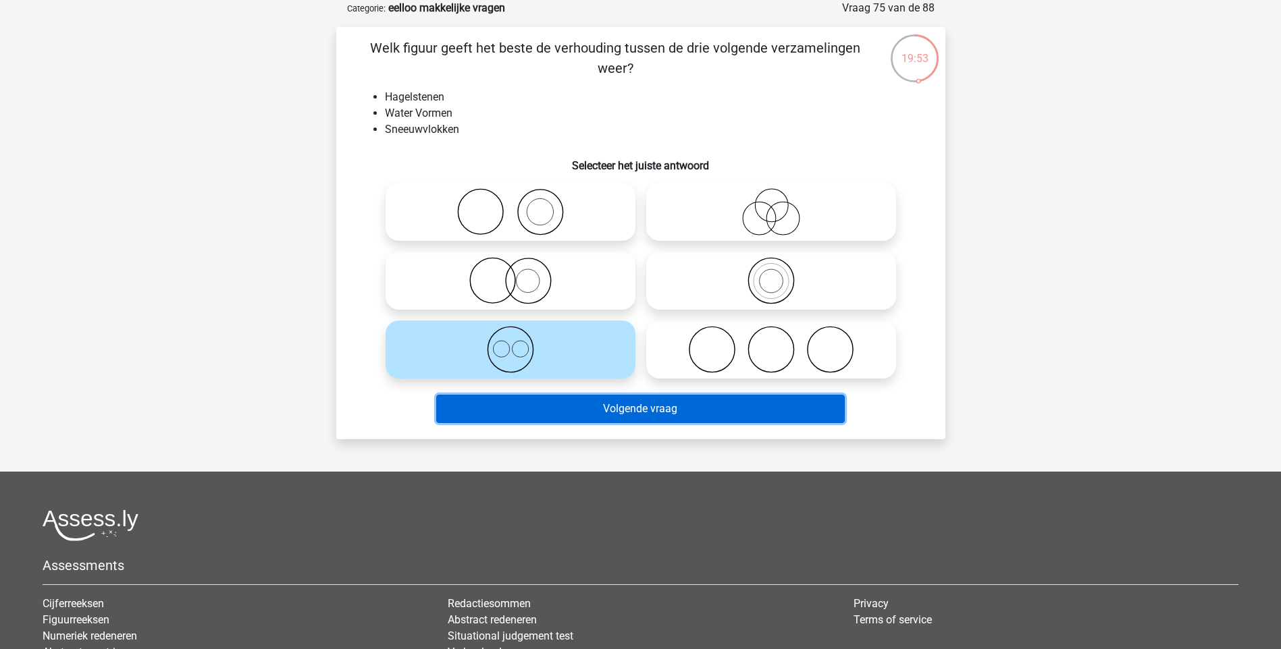
click at [666, 410] on button "Volgende vraag" at bounding box center [640, 409] width 408 height 28
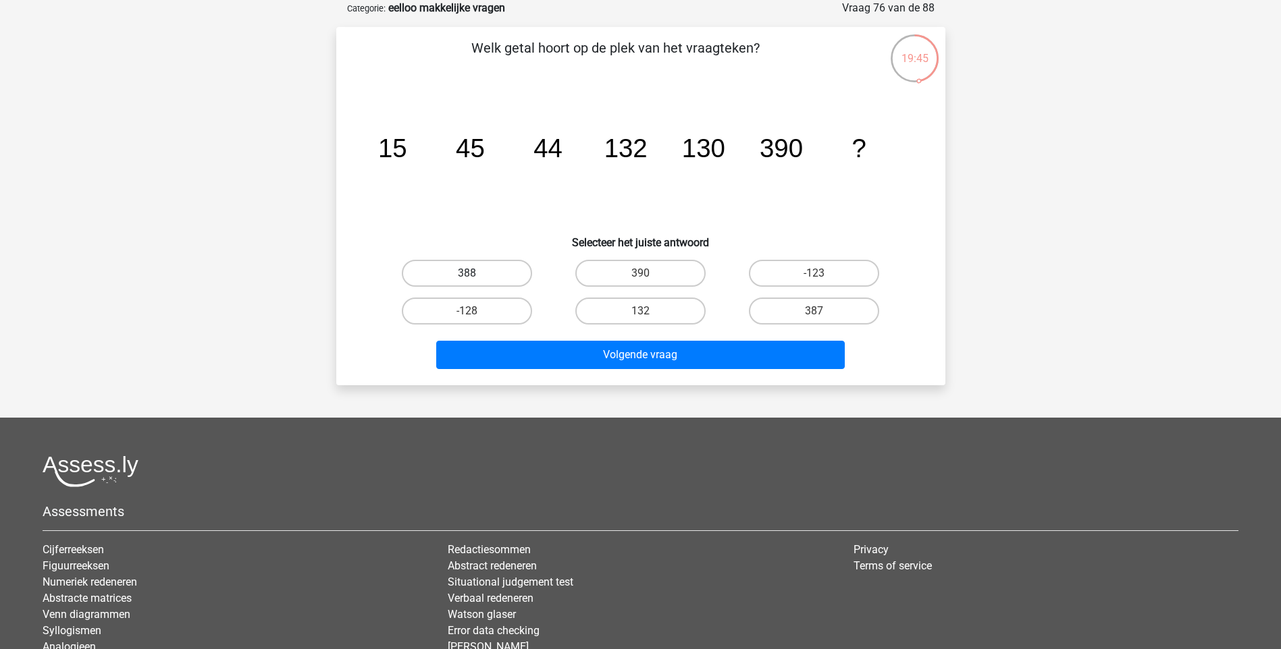
click at [491, 273] on label "388" at bounding box center [467, 273] width 130 height 27
click at [475, 273] on input "388" at bounding box center [471, 277] width 9 height 9
radio input "true"
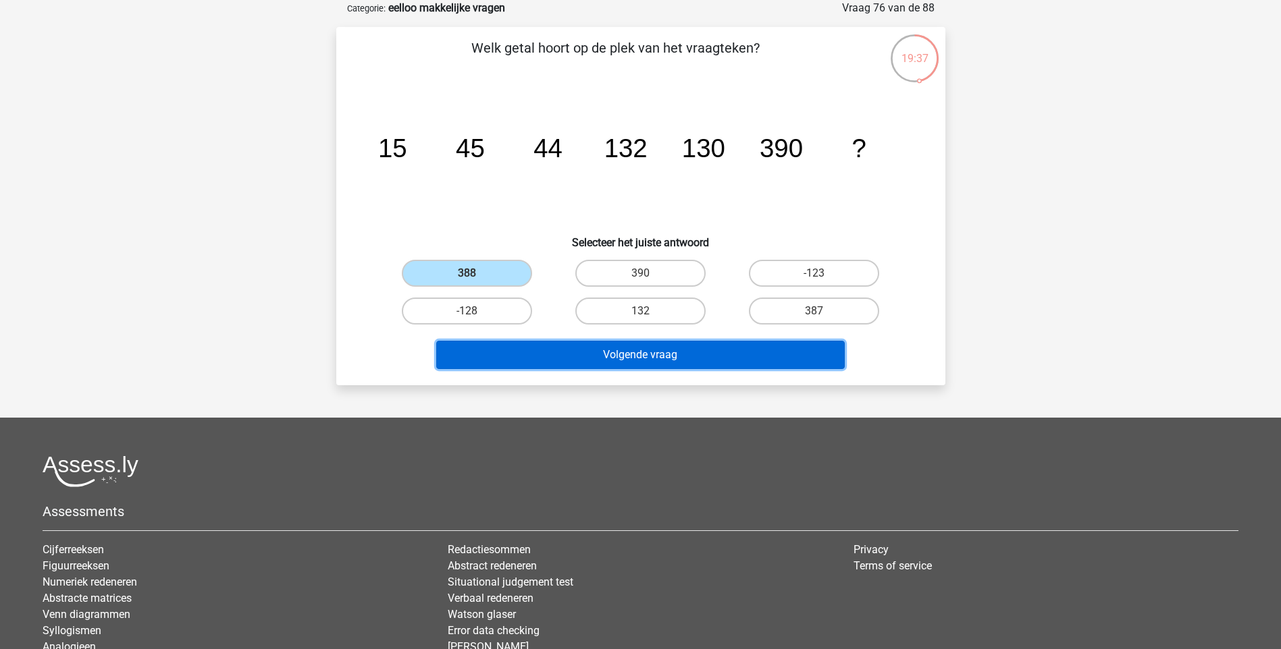
click at [620, 353] on button "Volgende vraag" at bounding box center [640, 355] width 408 height 28
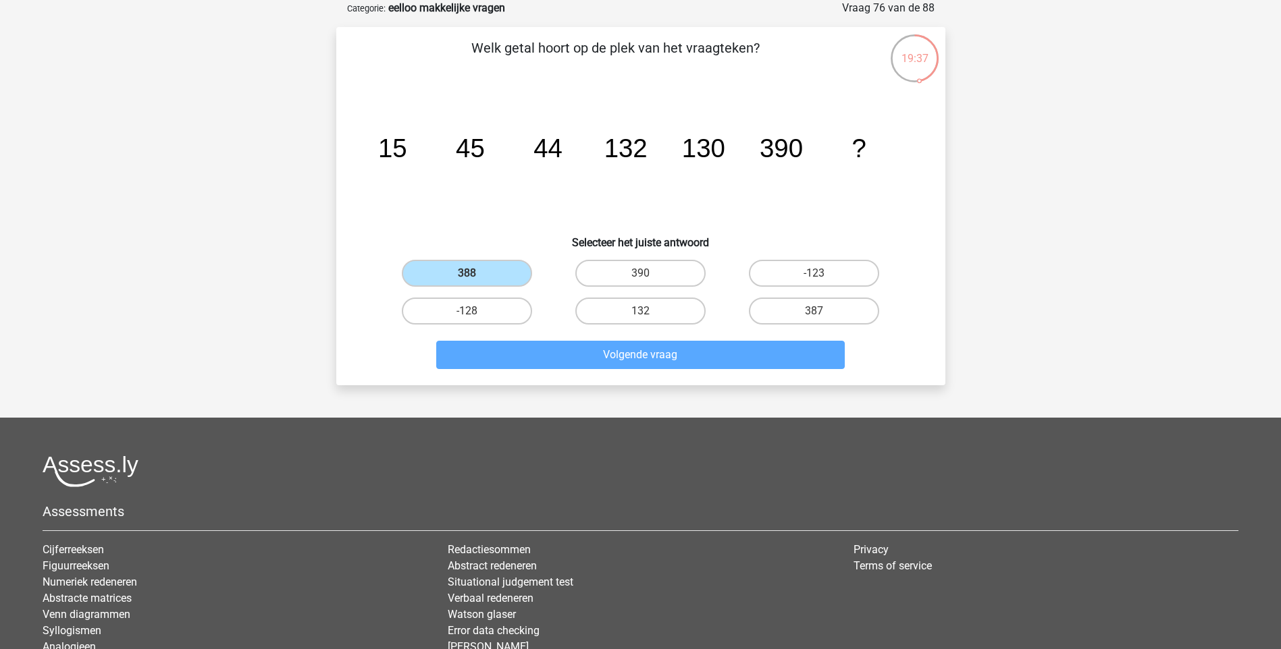
scroll to position [56, 0]
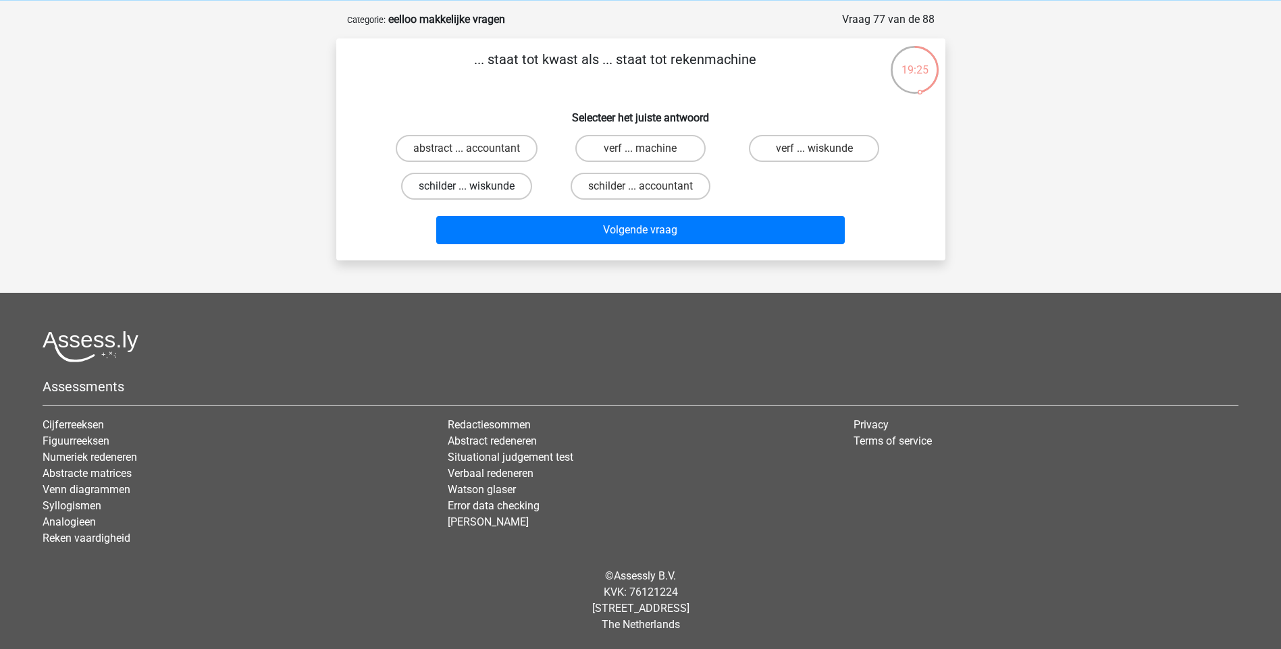
click at [493, 189] on label "schilder ... wiskunde" at bounding box center [466, 186] width 131 height 27
click at [475, 189] on input "schilder ... wiskunde" at bounding box center [471, 190] width 9 height 9
radio input "true"
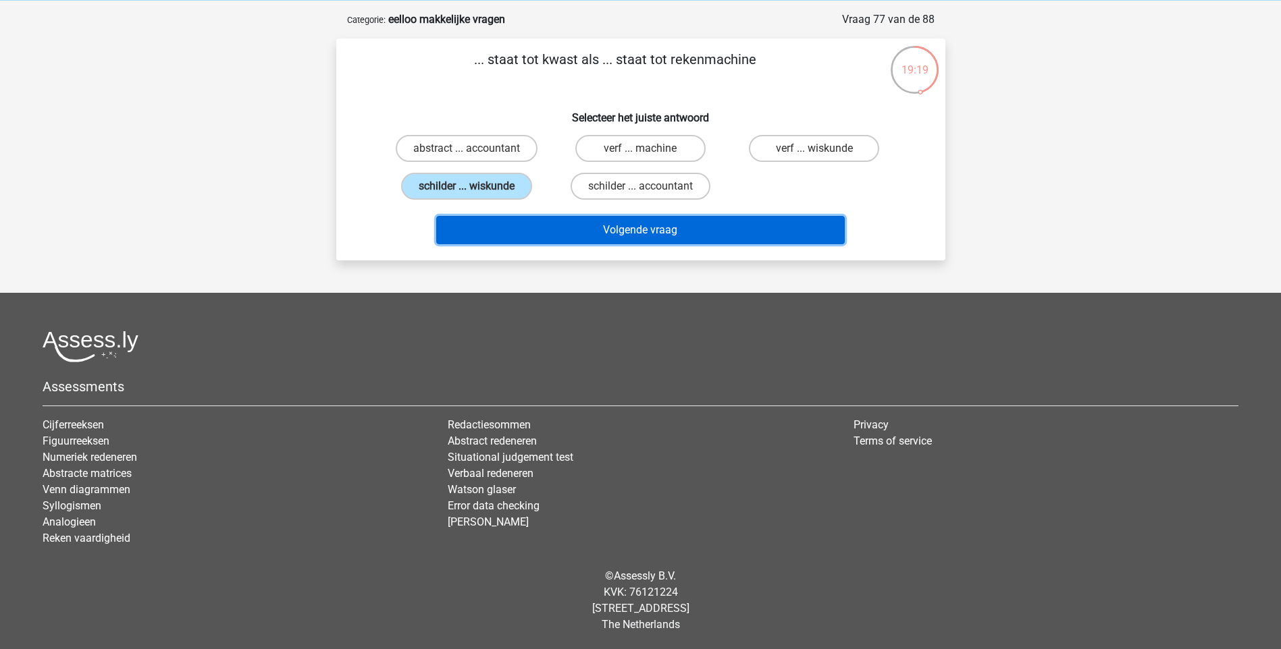
click at [622, 225] on button "Volgende vraag" at bounding box center [640, 230] width 408 height 28
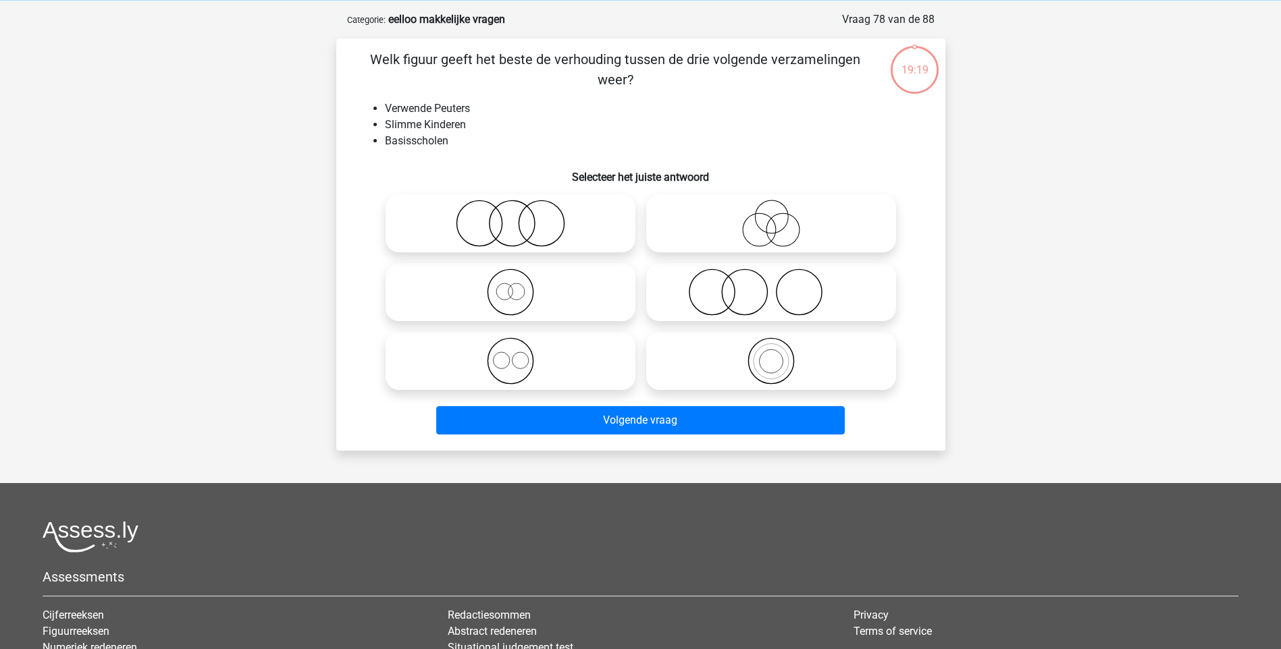
scroll to position [68, 0]
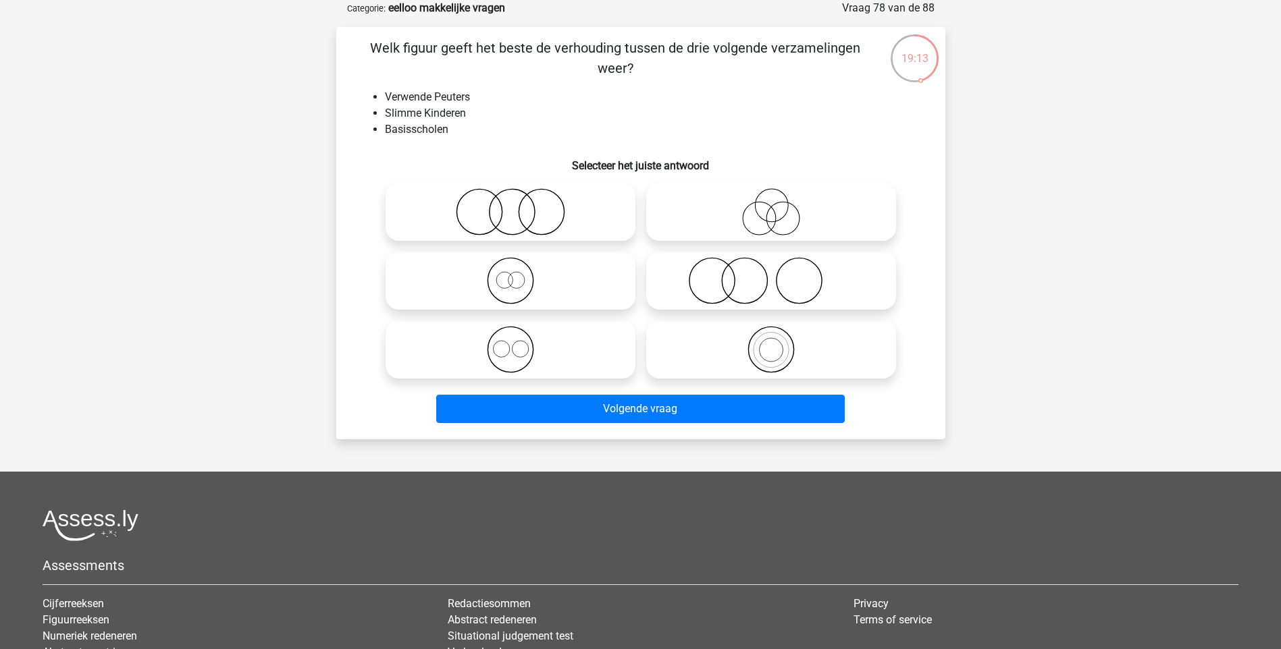
drag, startPoint x: 749, startPoint y: 286, endPoint x: 780, endPoint y: 289, distance: 31.2
click at [749, 286] on icon at bounding box center [771, 280] width 239 height 47
click at [771, 274] on input "radio" at bounding box center [775, 269] width 9 height 9
radio input "true"
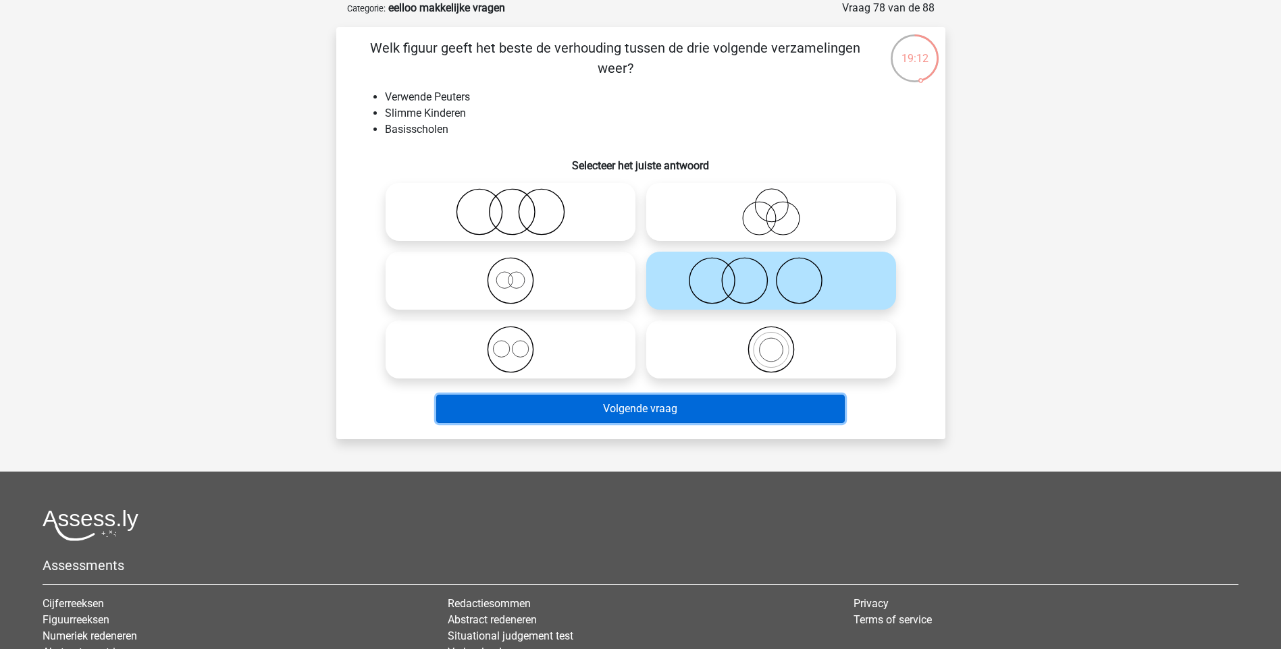
click at [665, 414] on button "Volgende vraag" at bounding box center [640, 409] width 408 height 28
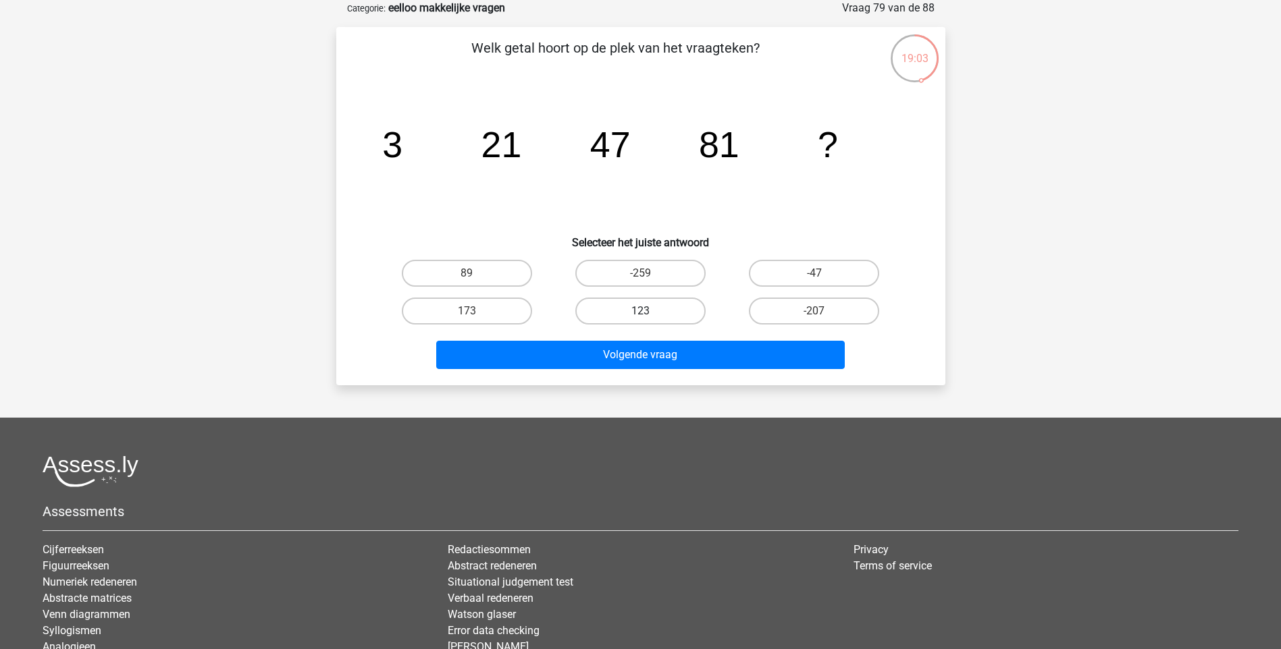
click at [666, 310] on label "123" at bounding box center [640, 311] width 130 height 27
click at [649, 311] on input "123" at bounding box center [644, 315] width 9 height 9
radio input "true"
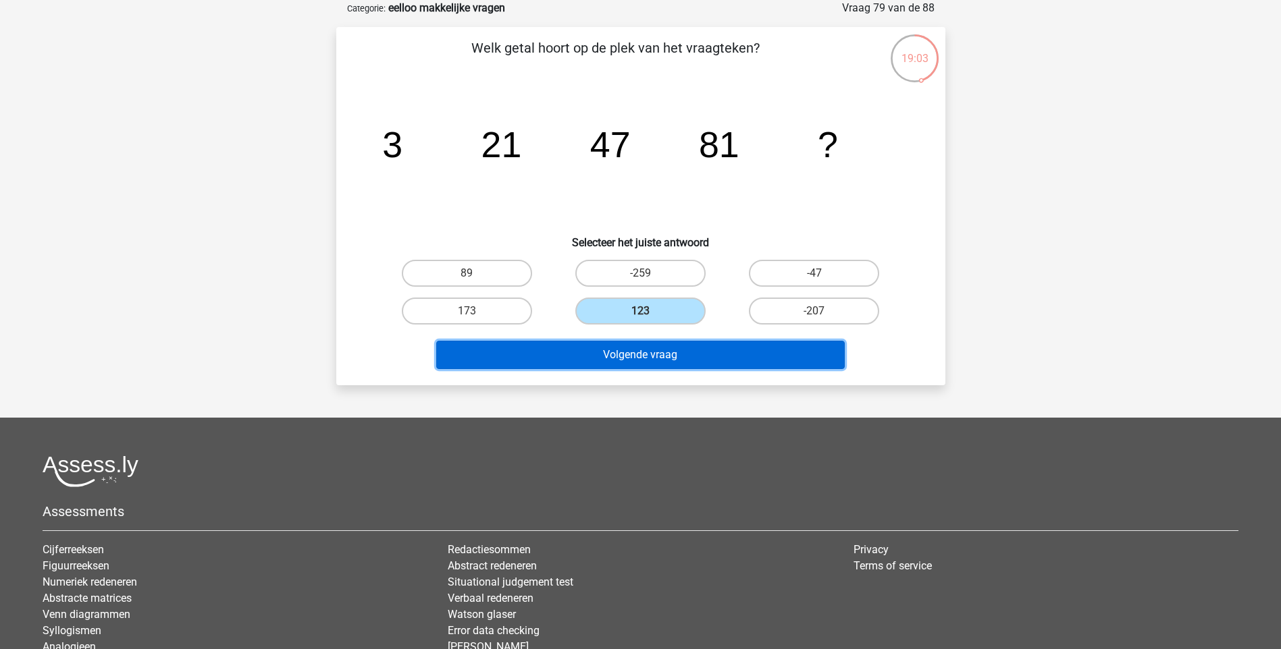
click at [702, 364] on button "Volgende vraag" at bounding box center [640, 355] width 408 height 28
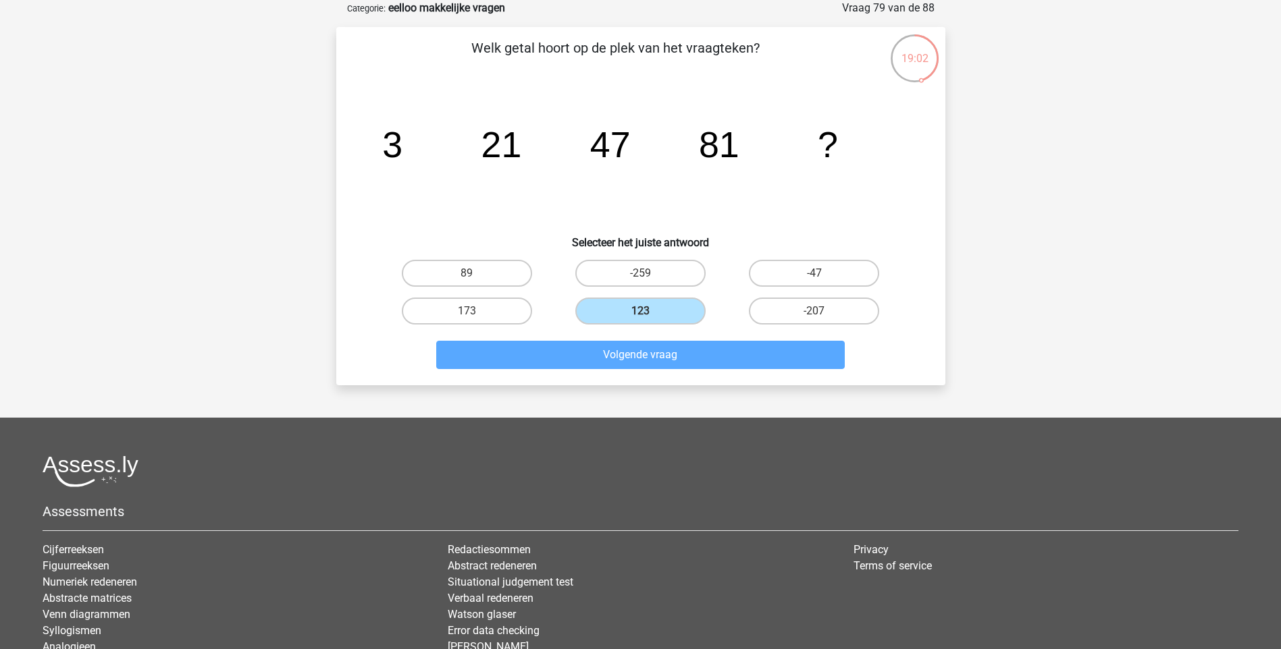
scroll to position [56, 0]
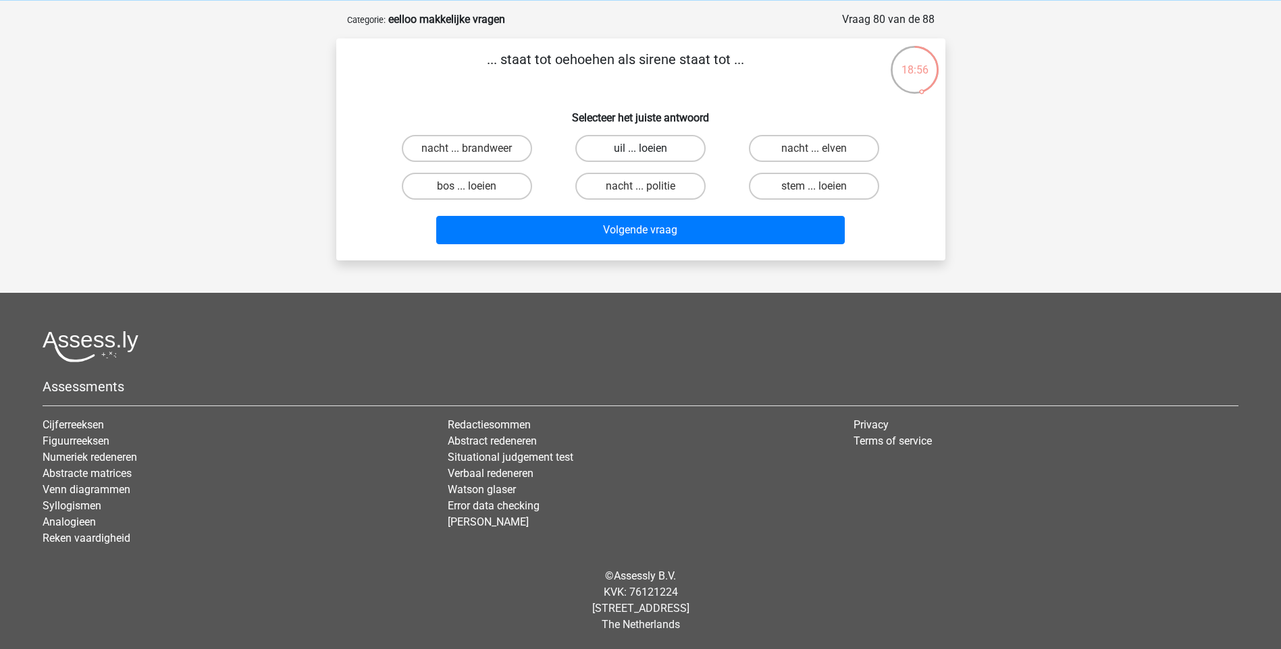
click at [619, 152] on label "uil ... loeien" at bounding box center [640, 148] width 130 height 27
click at [640, 152] on input "uil ... loeien" at bounding box center [644, 153] width 9 height 9
radio input "true"
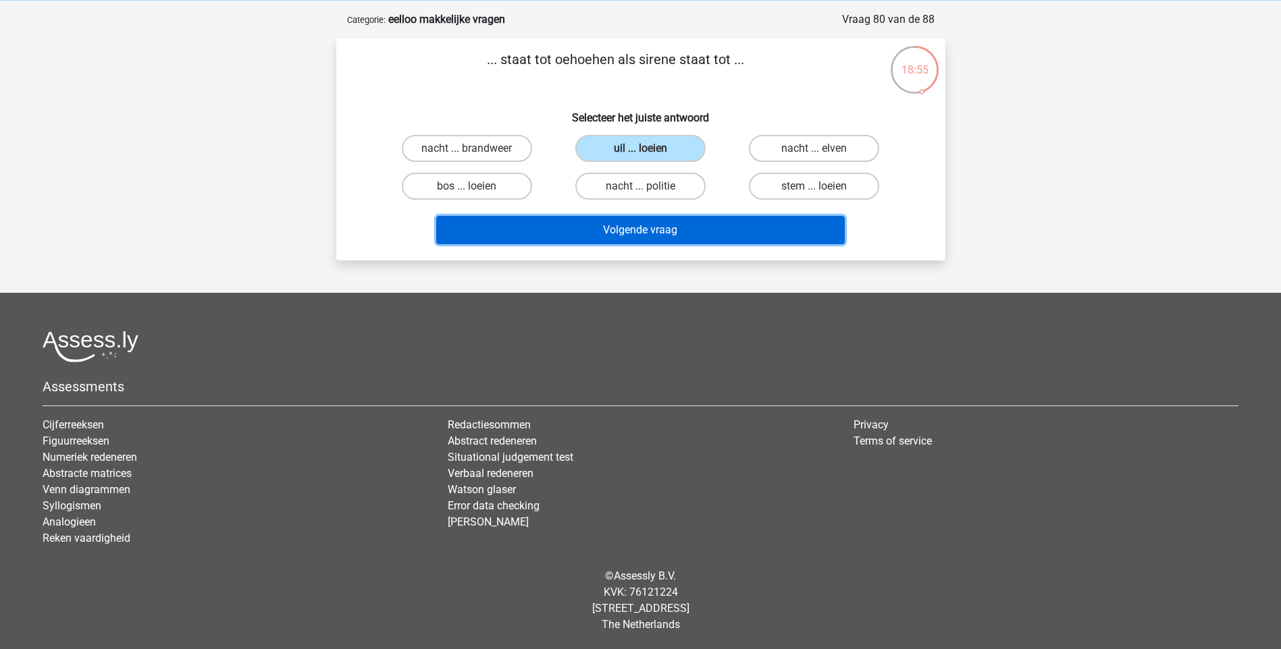
click at [624, 227] on button "Volgende vraag" at bounding box center [640, 230] width 408 height 28
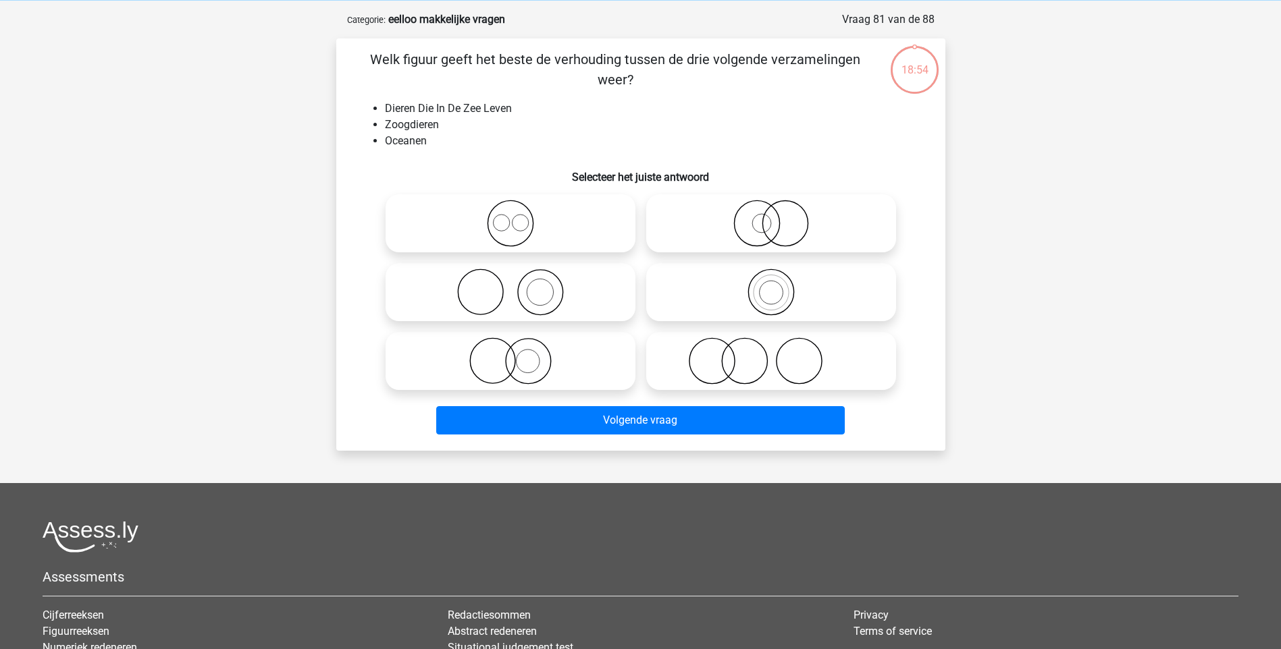
scroll to position [68, 0]
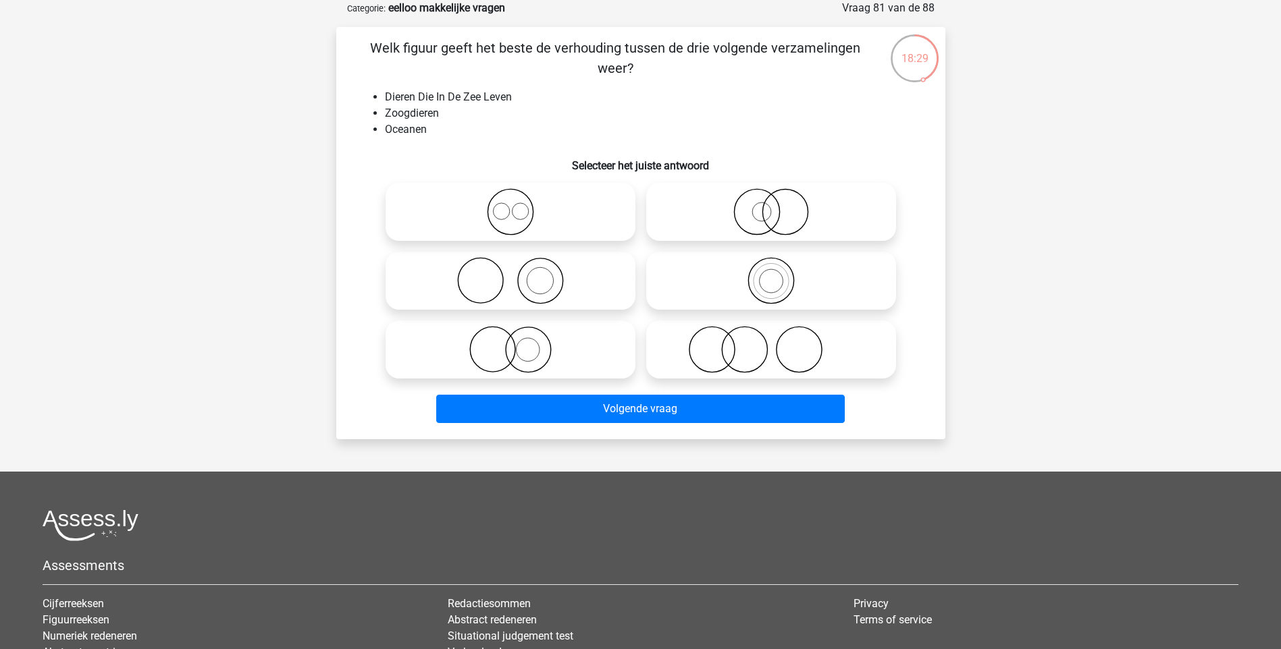
click at [541, 288] on icon at bounding box center [510, 280] width 239 height 47
click at [519, 274] on input "radio" at bounding box center [514, 269] width 9 height 9
radio input "true"
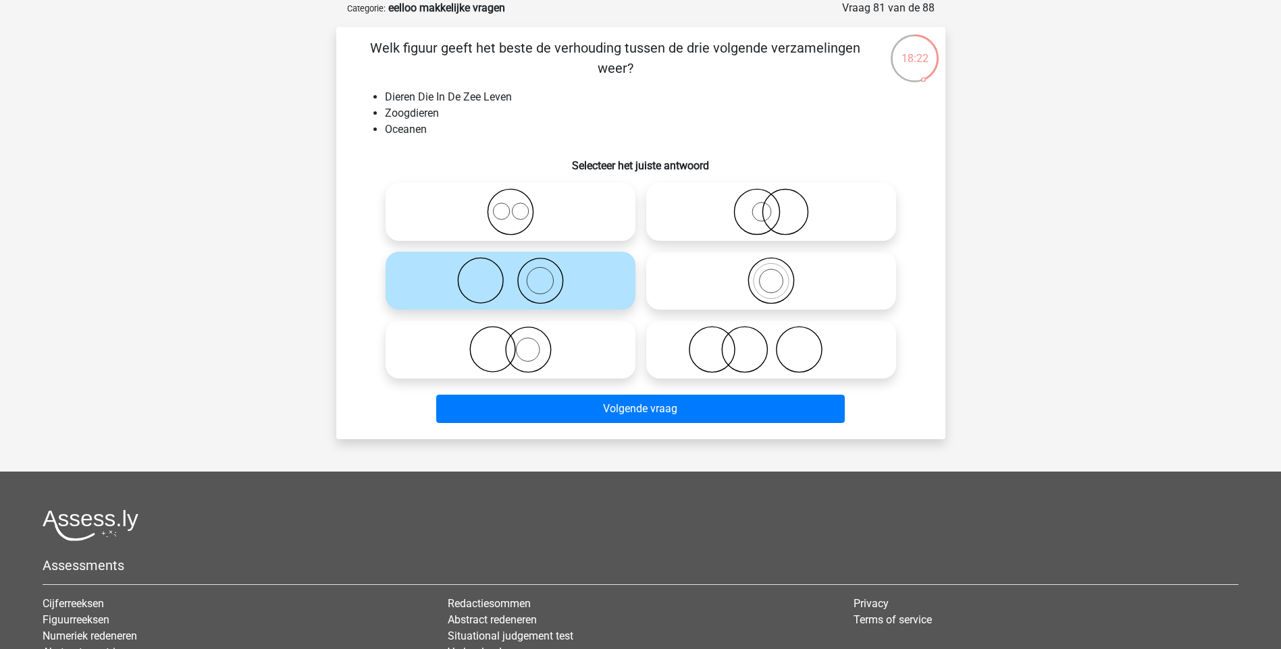
click at [731, 352] on icon at bounding box center [771, 349] width 239 height 47
click at [771, 343] on input "radio" at bounding box center [775, 338] width 9 height 9
radio input "true"
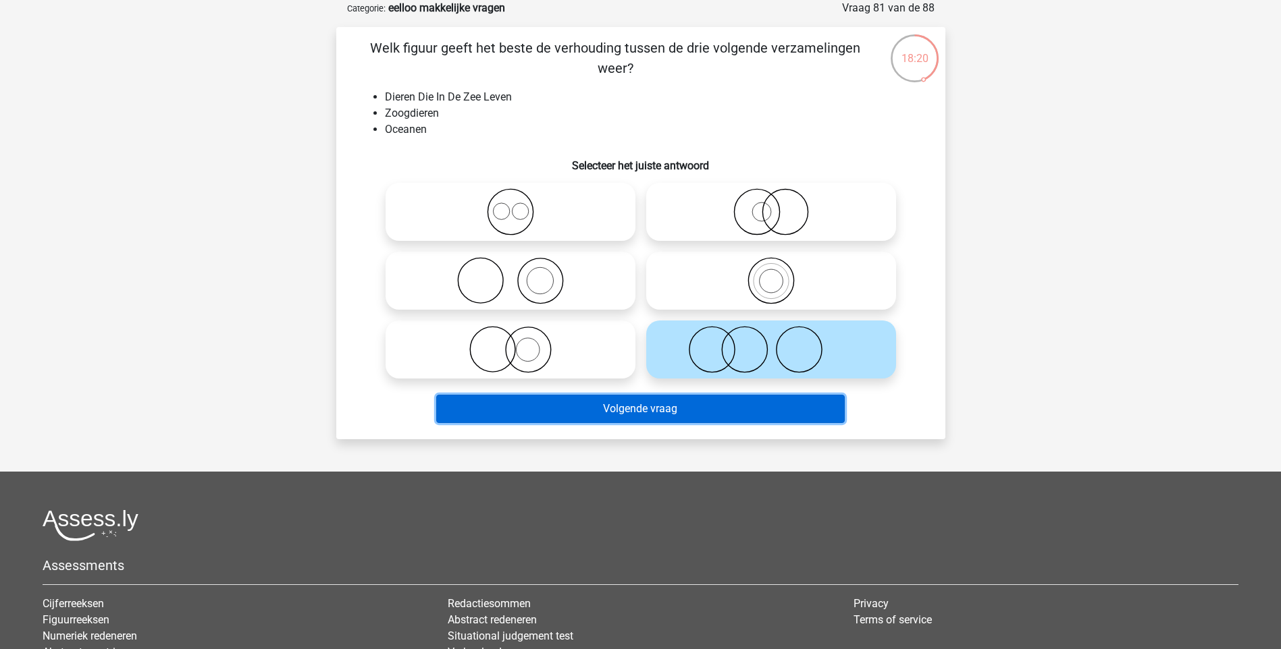
click at [648, 415] on button "Volgende vraag" at bounding box center [640, 409] width 408 height 28
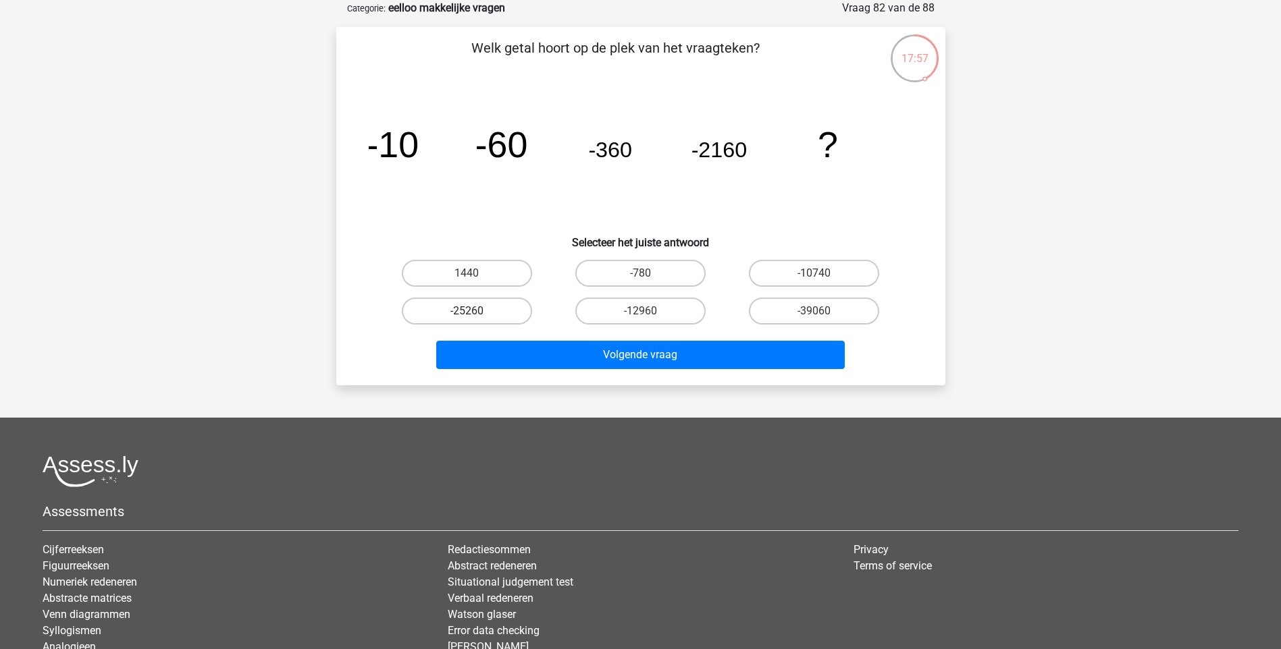
click at [494, 310] on label "-25260" at bounding box center [467, 311] width 130 height 27
click at [475, 311] on input "-25260" at bounding box center [471, 315] width 9 height 9
radio input "true"
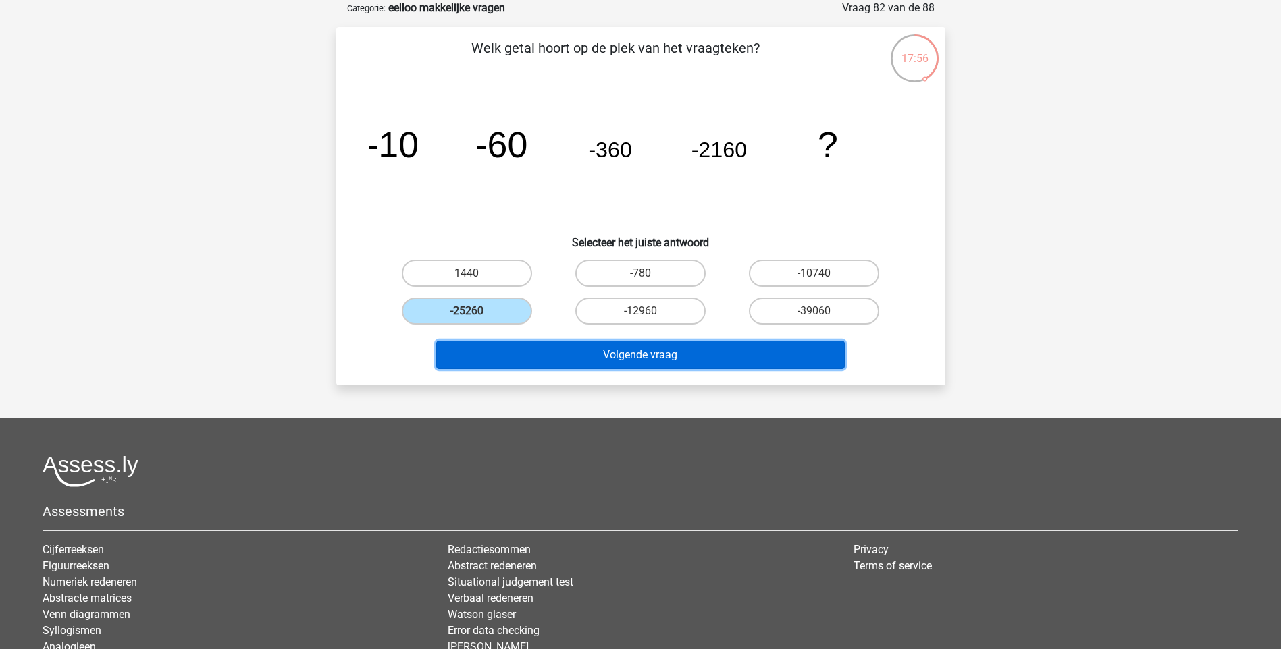
click at [624, 364] on button "Volgende vraag" at bounding box center [640, 355] width 408 height 28
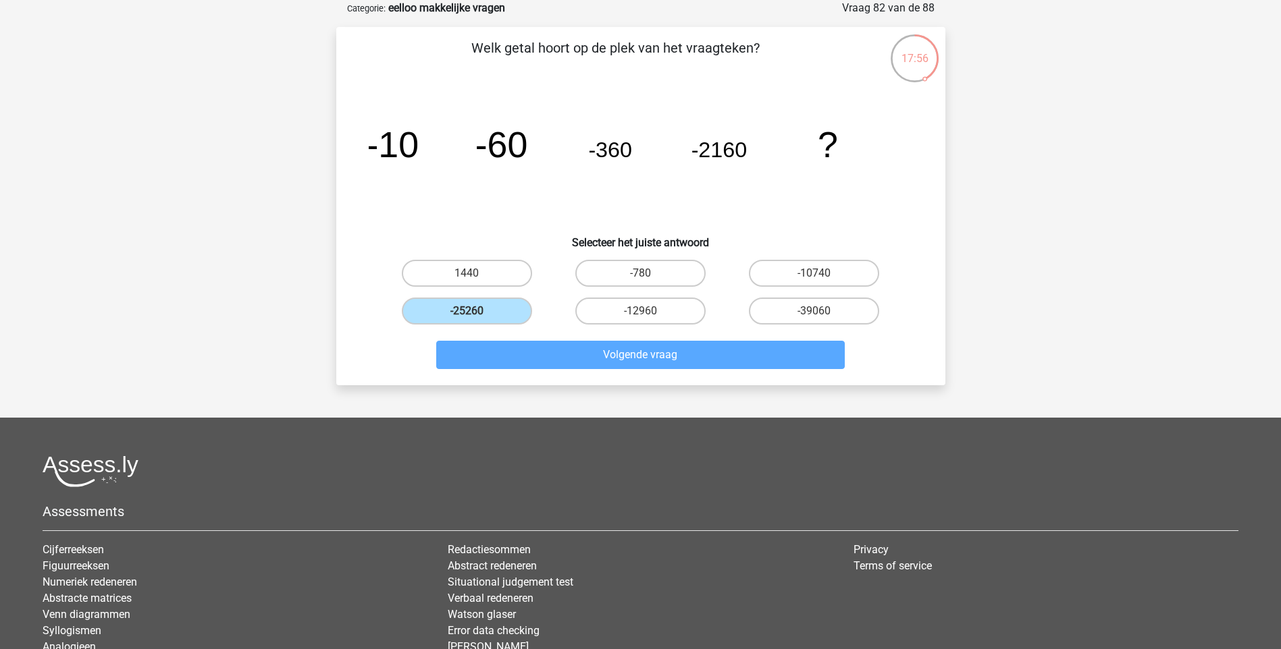
scroll to position [56, 0]
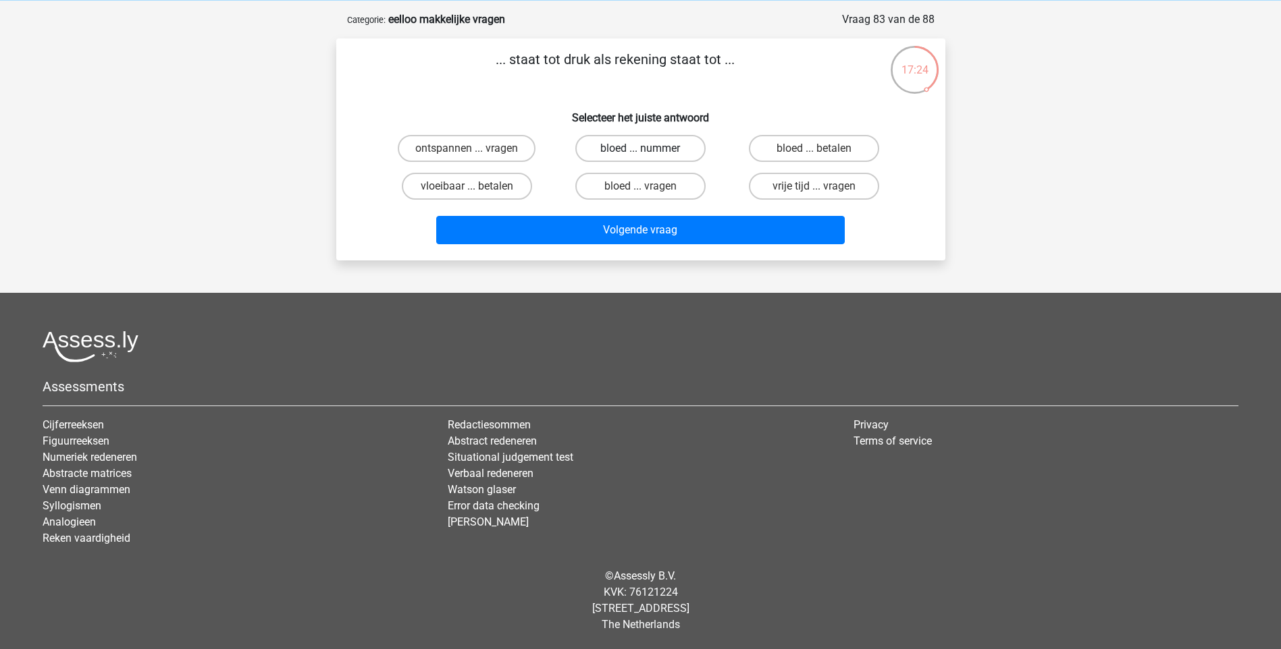
click at [656, 147] on label "bloed ... nummer" at bounding box center [640, 148] width 130 height 27
click at [649, 149] on input "bloed ... nummer" at bounding box center [644, 153] width 9 height 9
radio input "true"
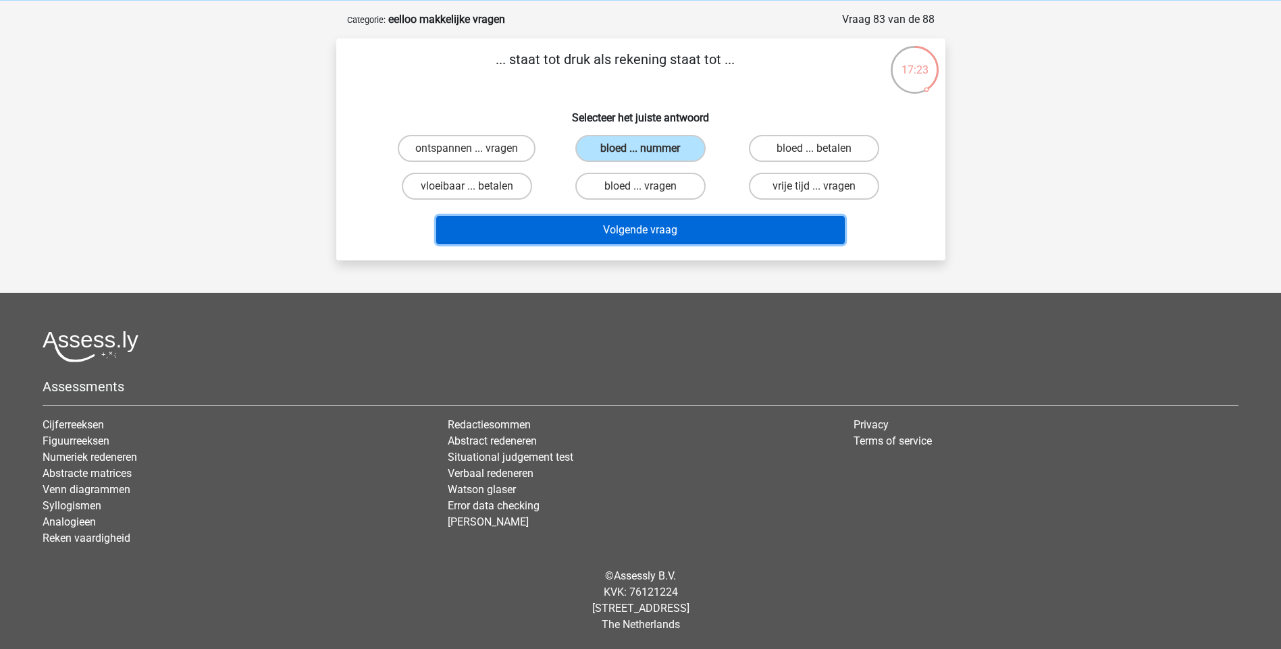
click at [660, 228] on button "Volgende vraag" at bounding box center [640, 230] width 408 height 28
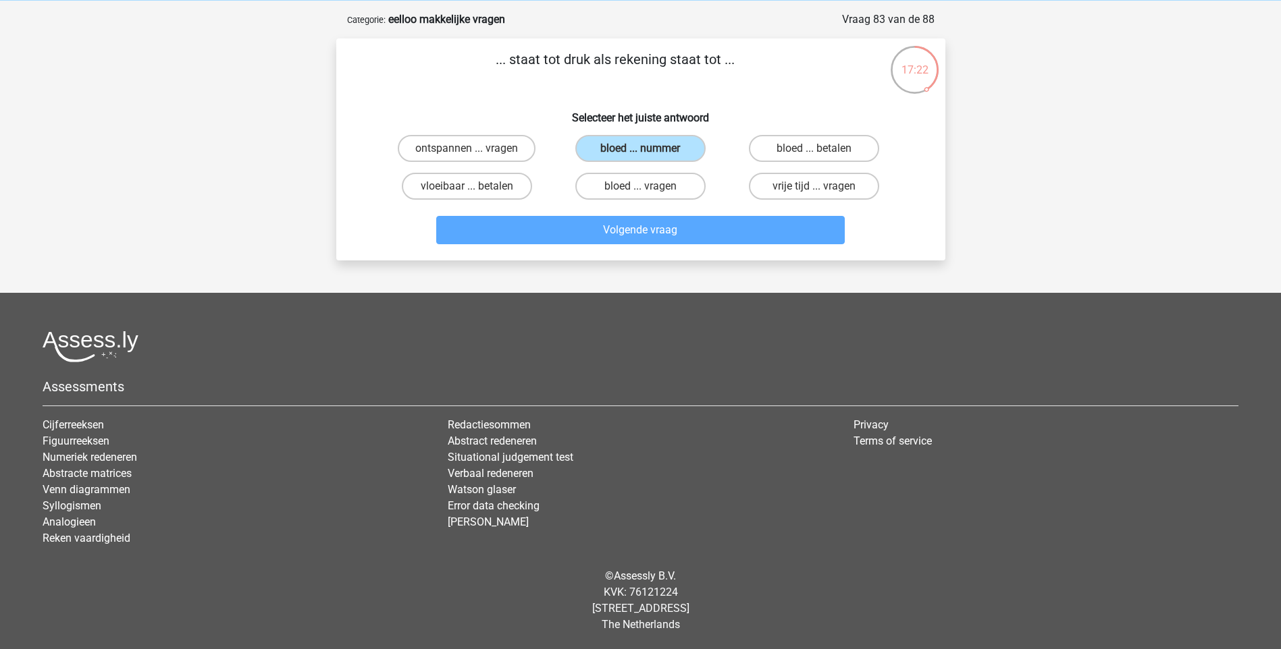
scroll to position [68, 0]
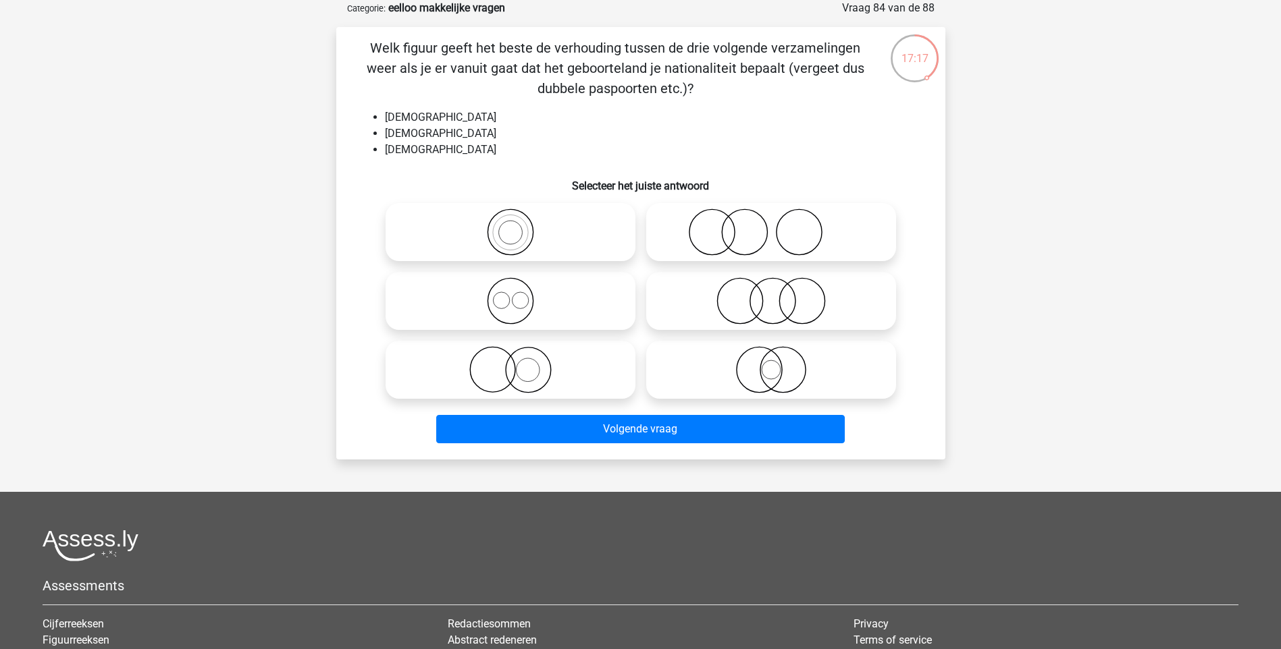
click at [516, 315] on icon at bounding box center [510, 300] width 239 height 47
click at [516, 294] on input "radio" at bounding box center [514, 290] width 9 height 9
radio input "true"
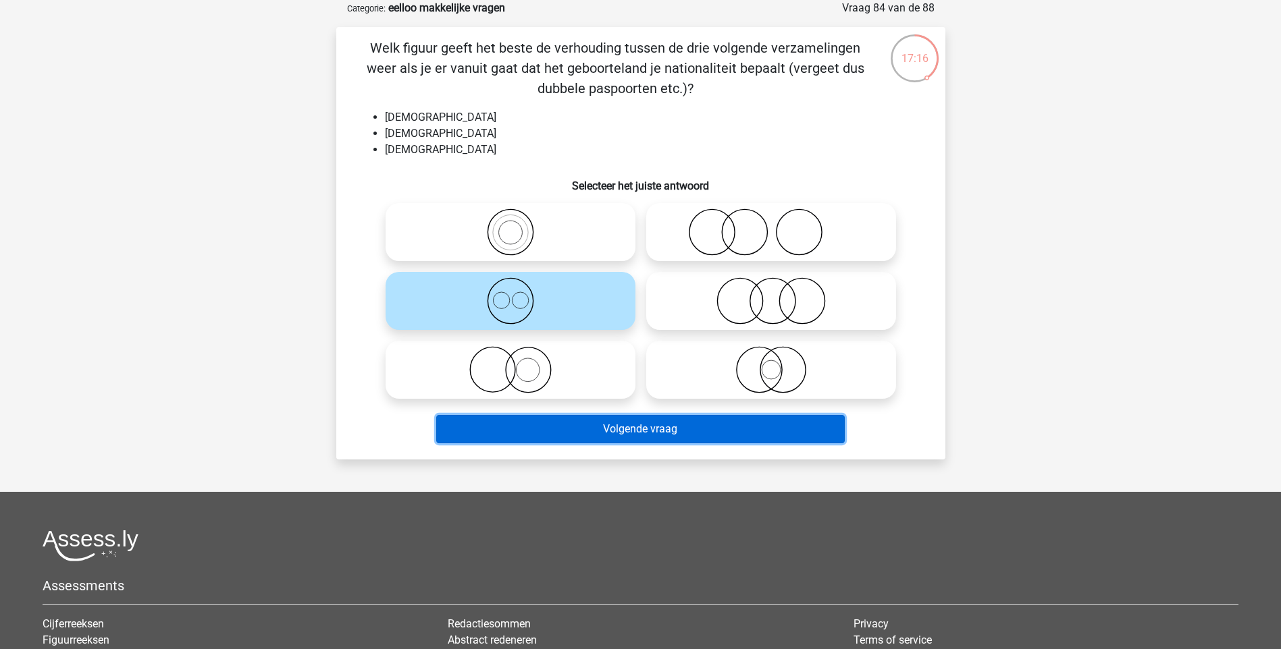
click at [645, 432] on button "Volgende vraag" at bounding box center [640, 429] width 408 height 28
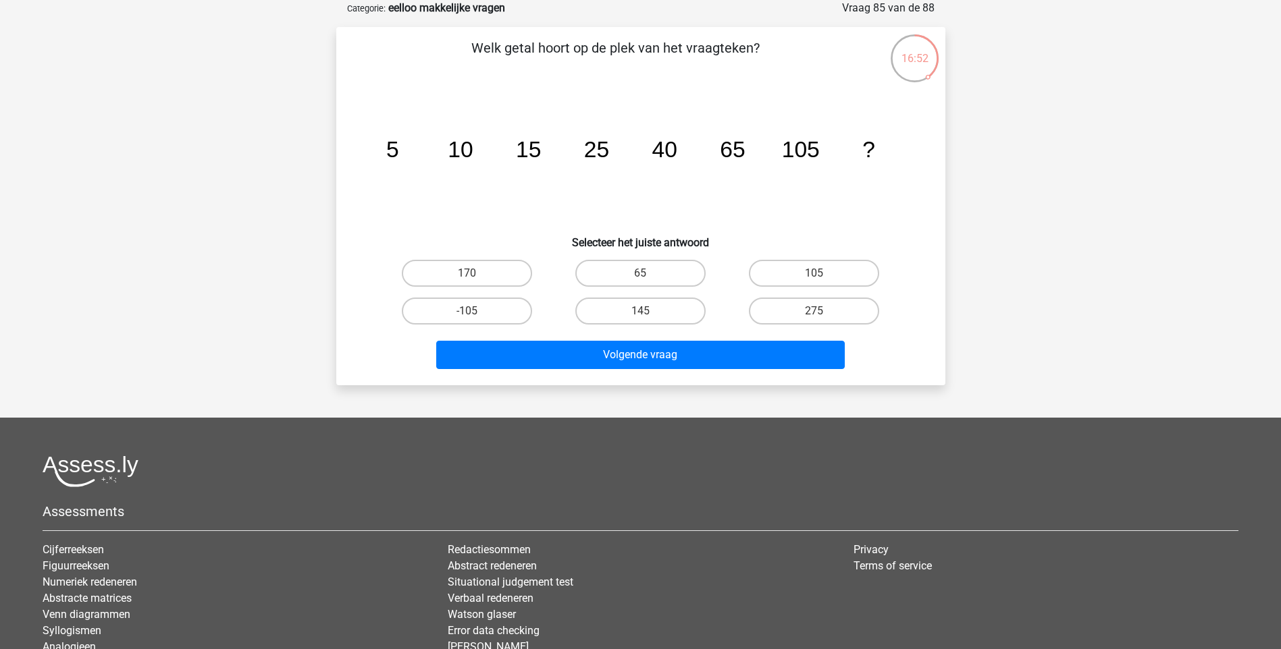
click at [818, 315] on input "275" at bounding box center [818, 315] width 9 height 9
radio input "true"
click at [653, 315] on label "145" at bounding box center [640, 311] width 130 height 27
click at [649, 315] on input "145" at bounding box center [644, 315] width 9 height 9
radio input "true"
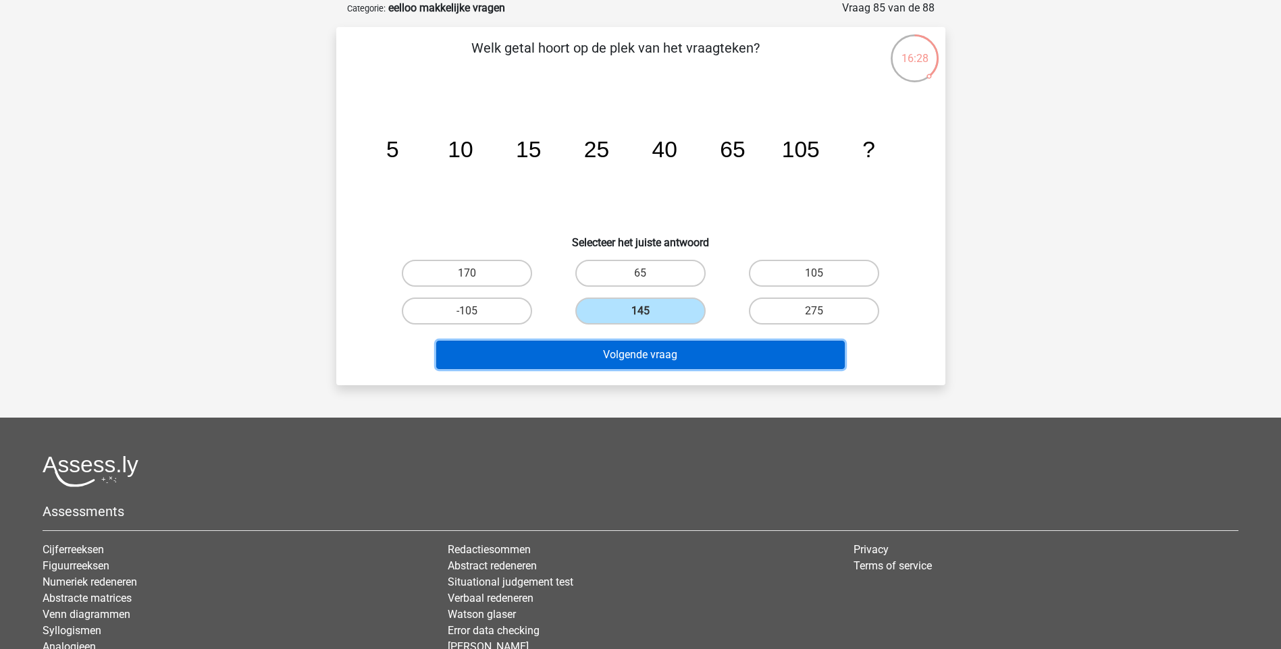
click at [636, 363] on button "Volgende vraag" at bounding box center [640, 355] width 408 height 28
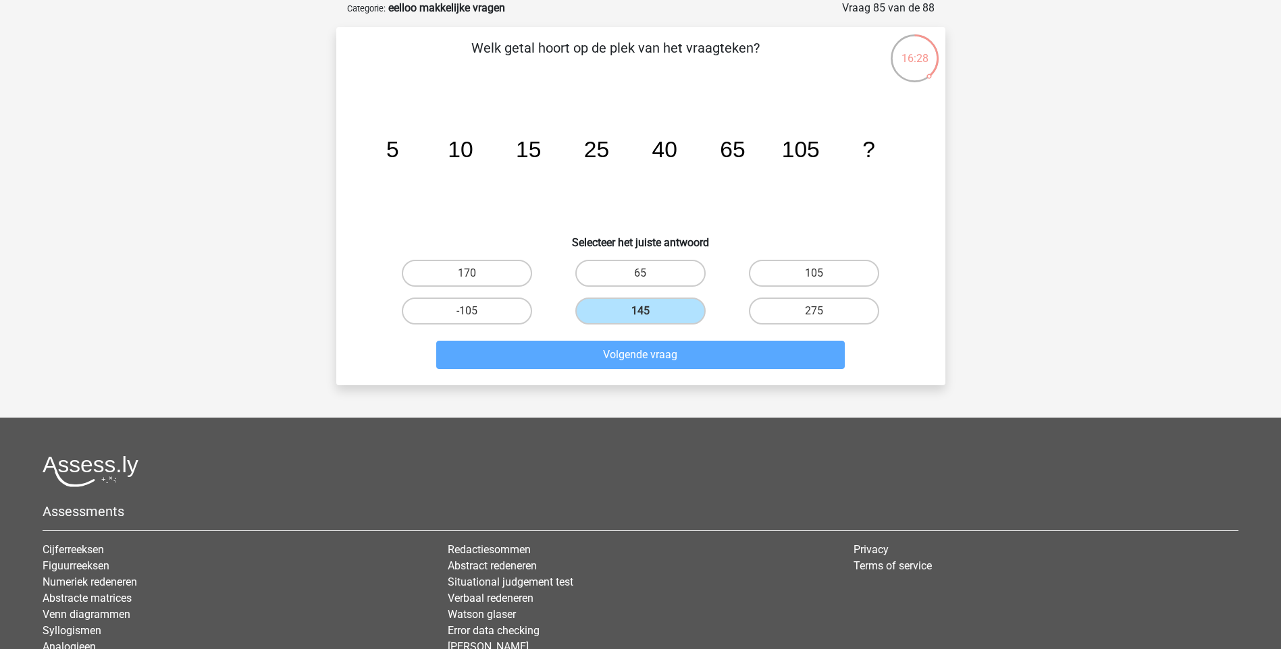
scroll to position [56, 0]
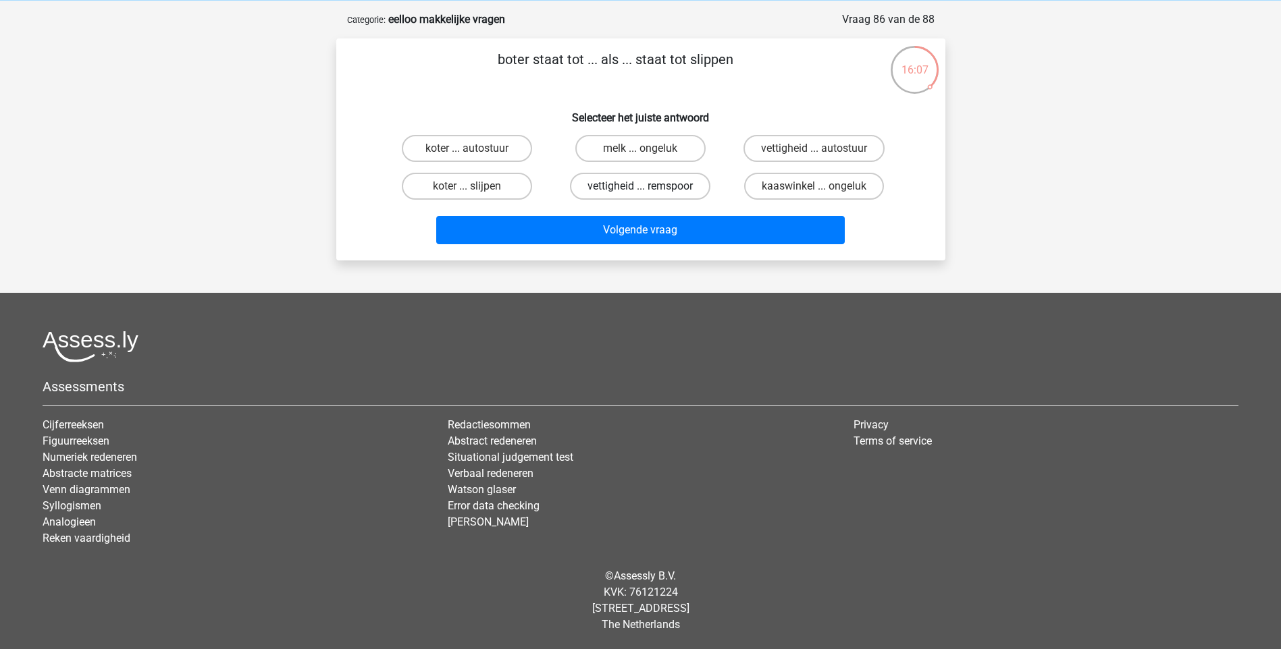
click at [639, 193] on label "vettigheid ... remspoor" at bounding box center [640, 186] width 140 height 27
click at [640, 193] on input "vettigheid ... remspoor" at bounding box center [644, 190] width 9 height 9
radio input "true"
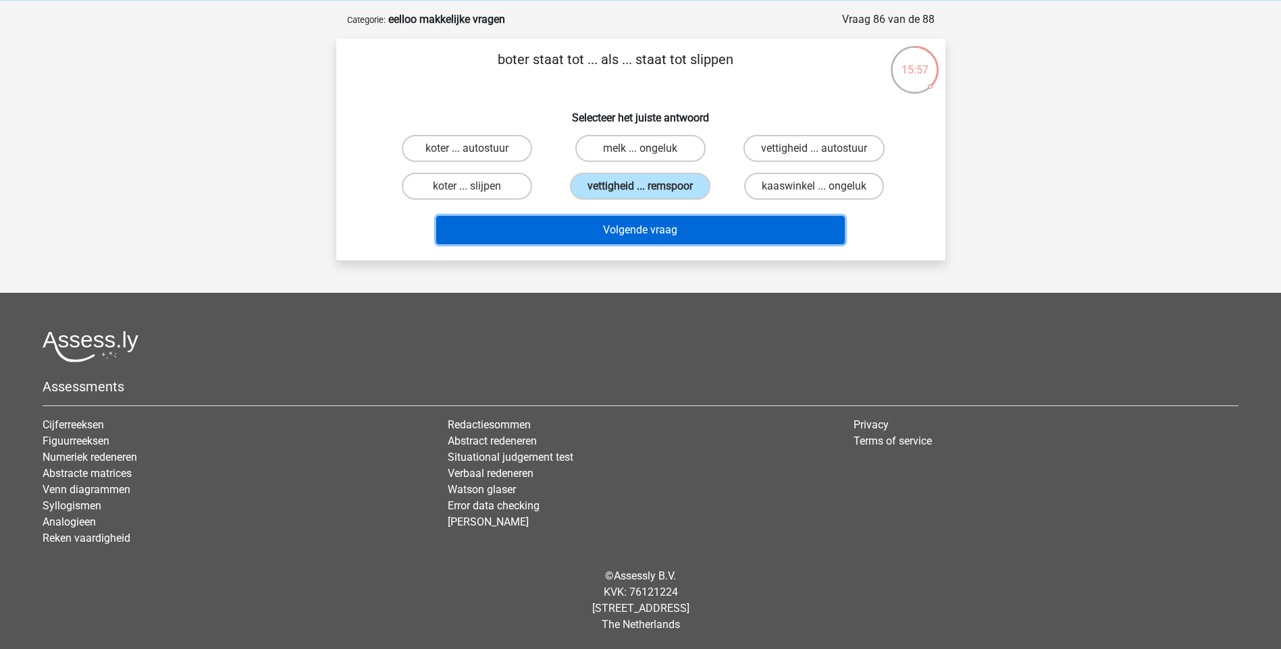
click at [629, 228] on button "Volgende vraag" at bounding box center [640, 230] width 408 height 28
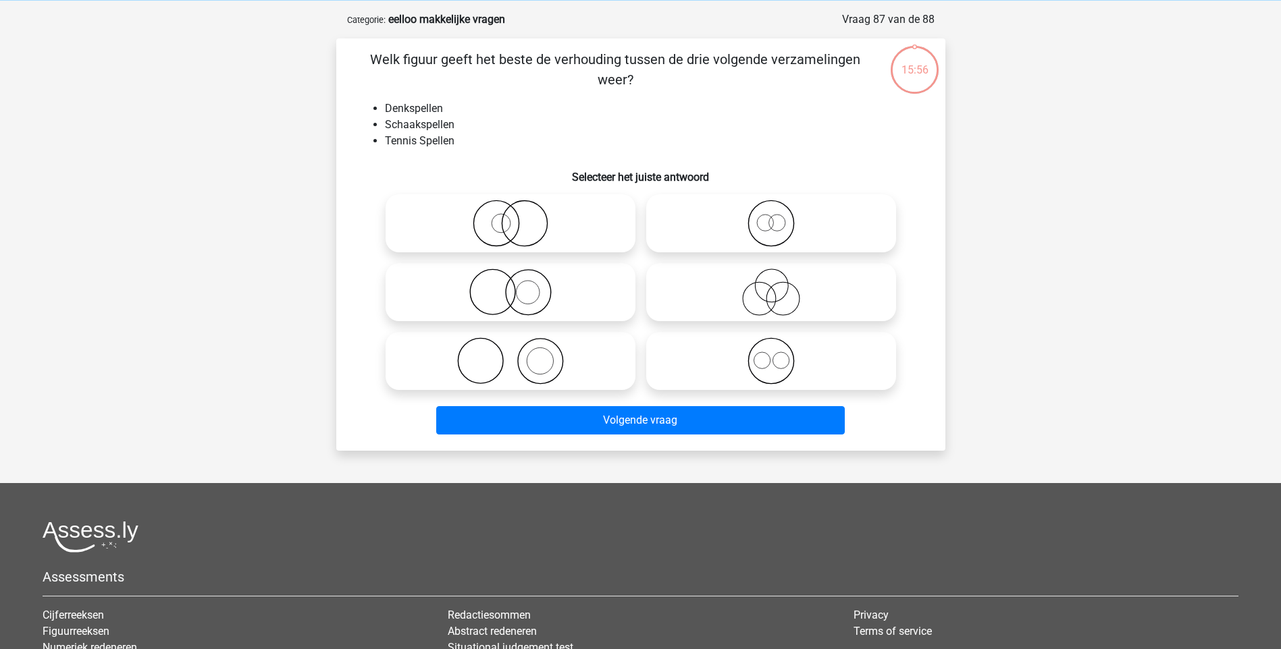
scroll to position [68, 0]
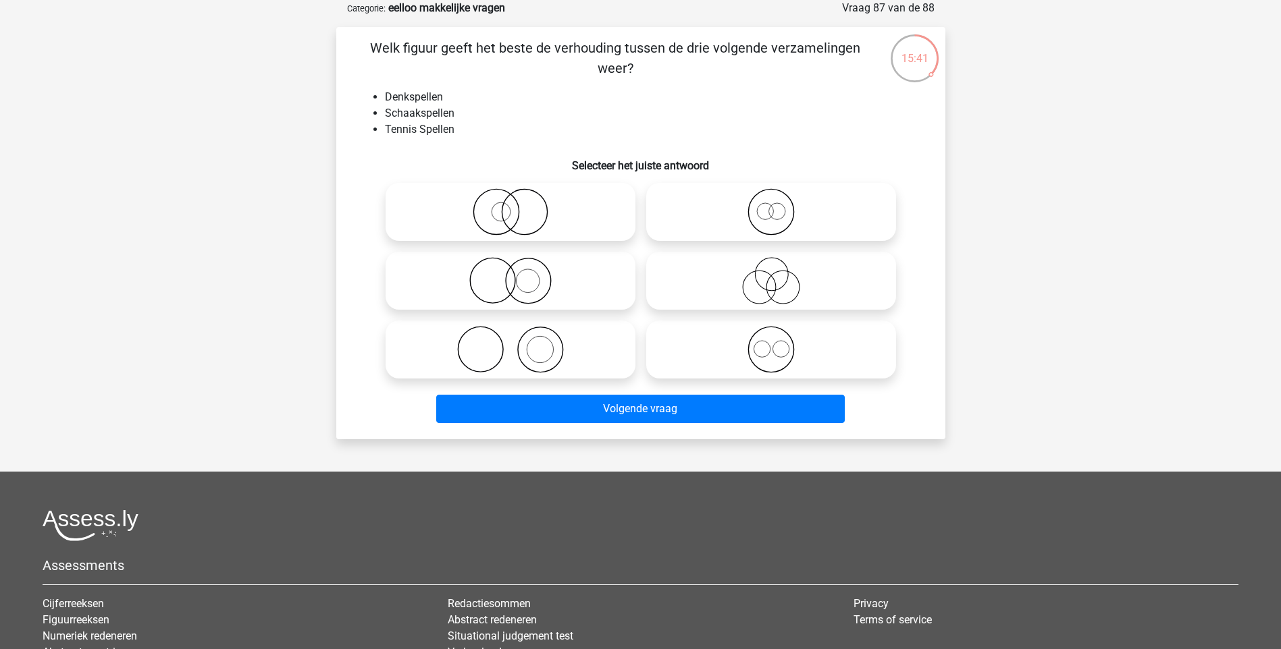
click at [510, 286] on icon at bounding box center [510, 280] width 239 height 47
click at [510, 274] on input "radio" at bounding box center [514, 269] width 9 height 9
radio input "true"
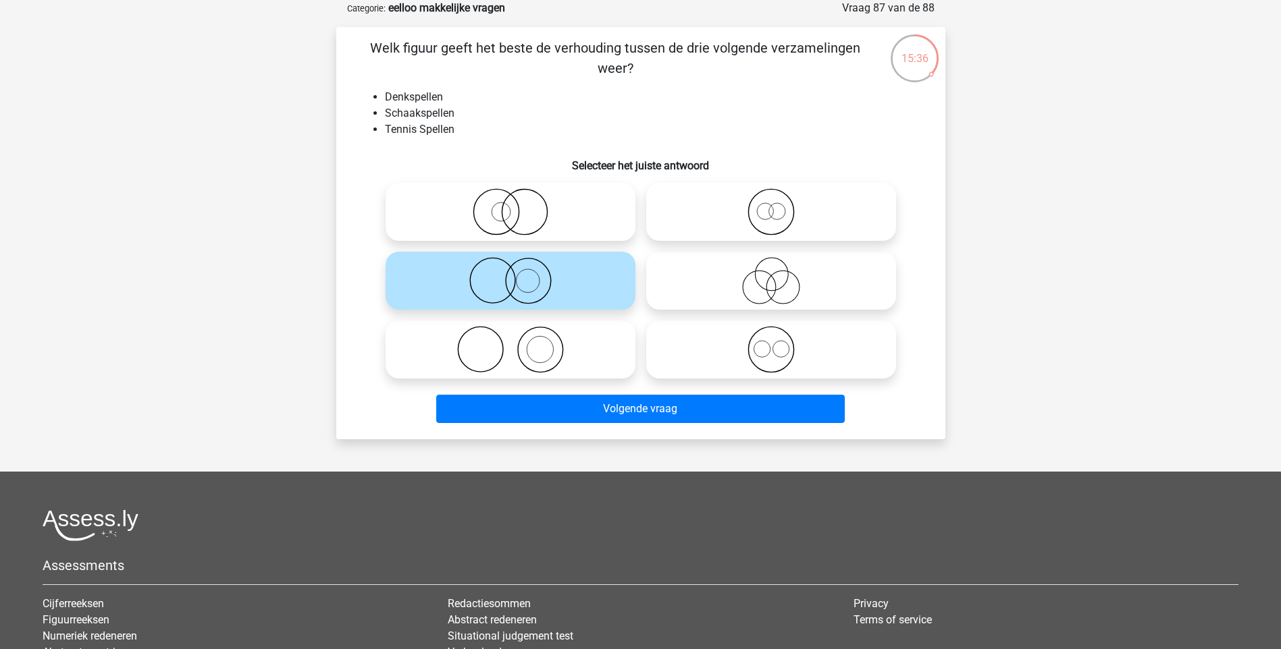
click at [785, 352] on icon at bounding box center [771, 349] width 239 height 47
click at [780, 343] on input "radio" at bounding box center [775, 338] width 9 height 9
radio input "true"
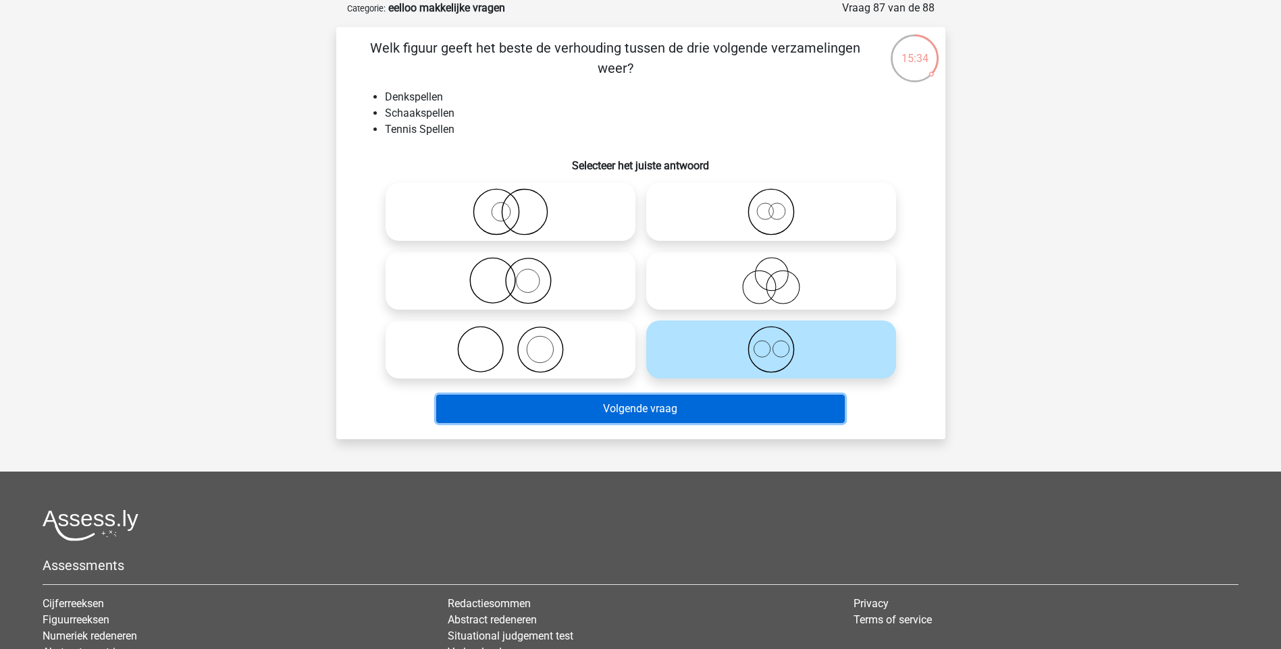
click at [696, 410] on button "Volgende vraag" at bounding box center [640, 409] width 408 height 28
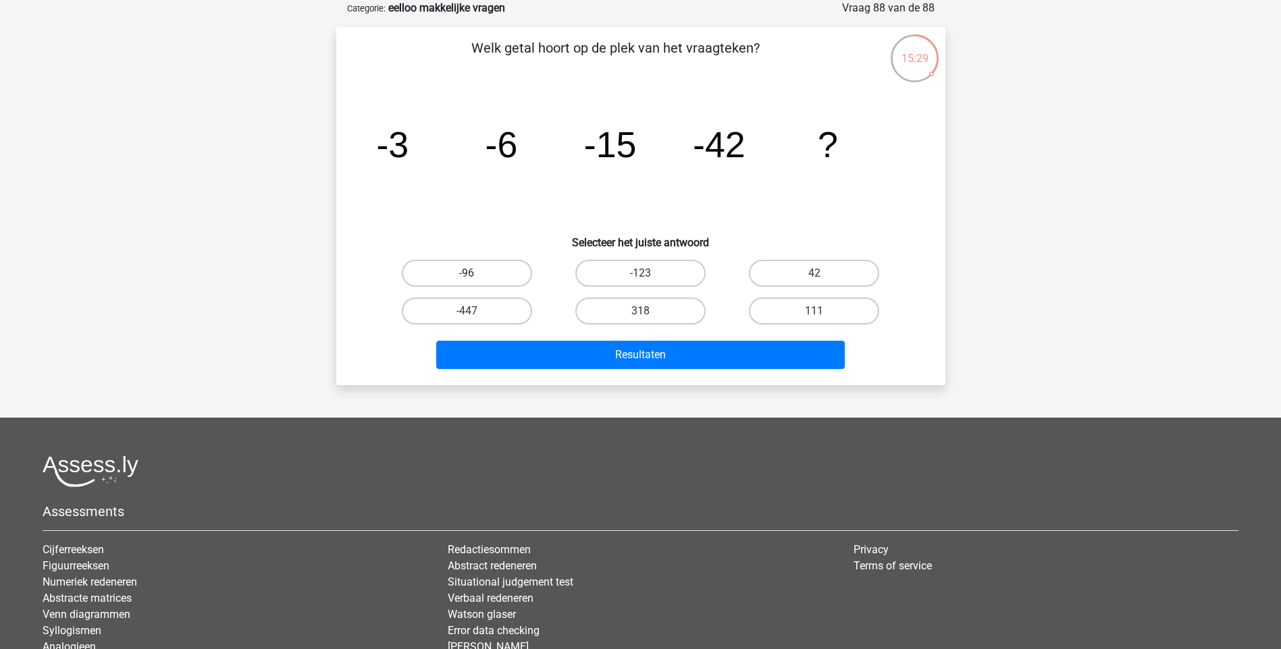
click at [484, 275] on label "-96" at bounding box center [467, 273] width 130 height 27
click at [475, 275] on input "-96" at bounding box center [471, 277] width 9 height 9
radio input "true"
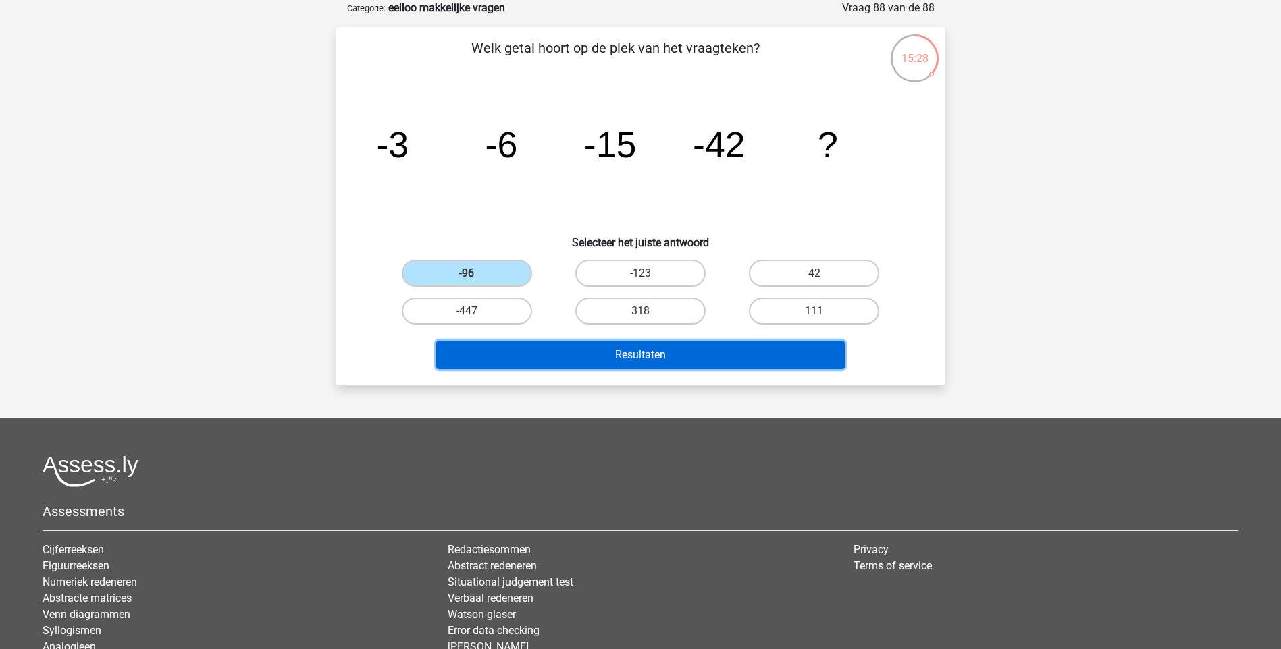
click at [635, 357] on button "Resultaten" at bounding box center [640, 355] width 408 height 28
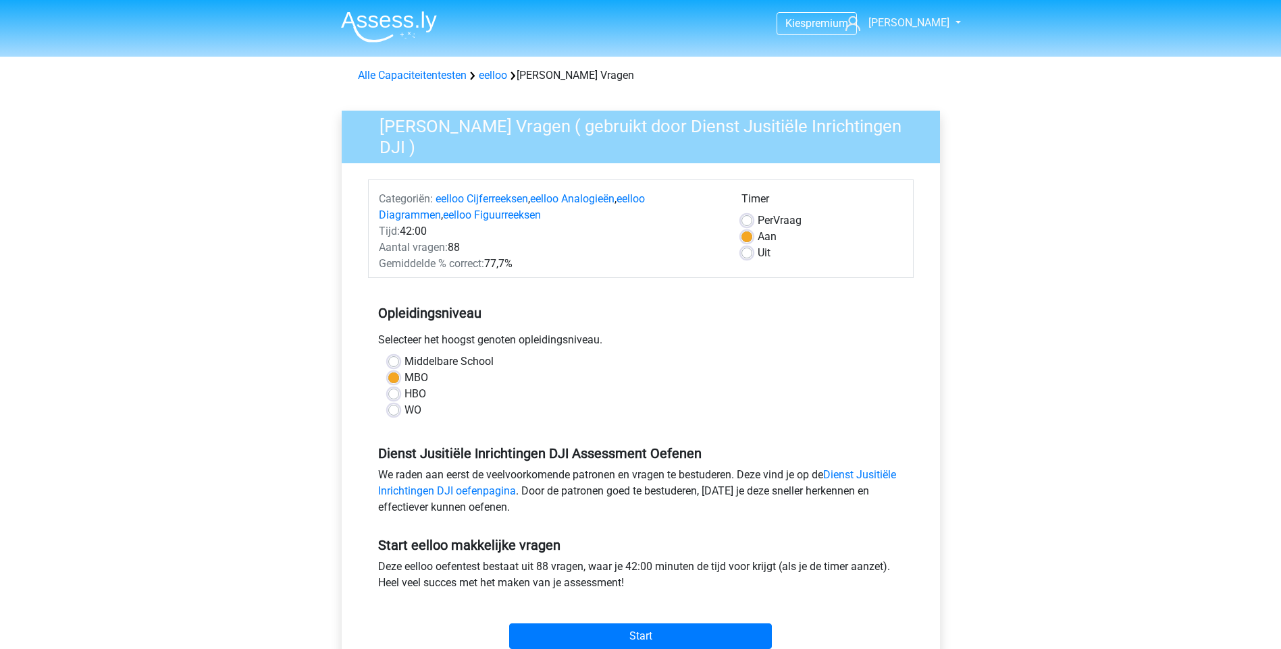
scroll to position [338, 0]
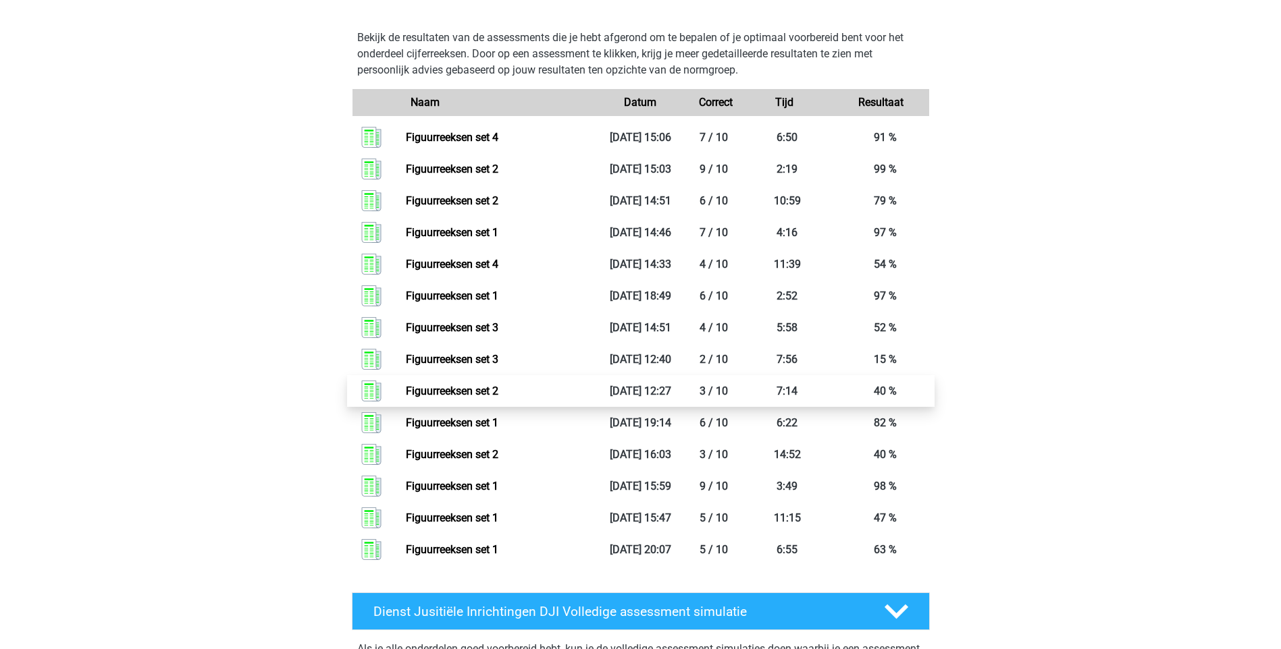
scroll to position [1836, 0]
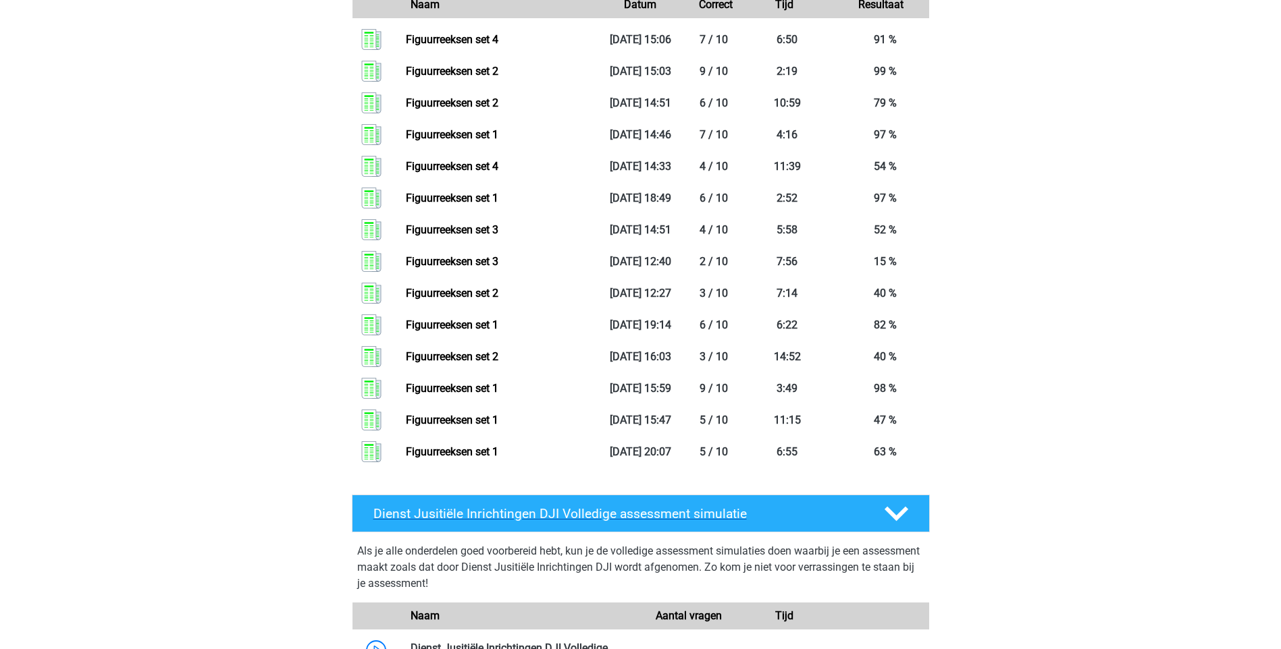
click at [894, 513] on icon at bounding box center [896, 514] width 24 height 24
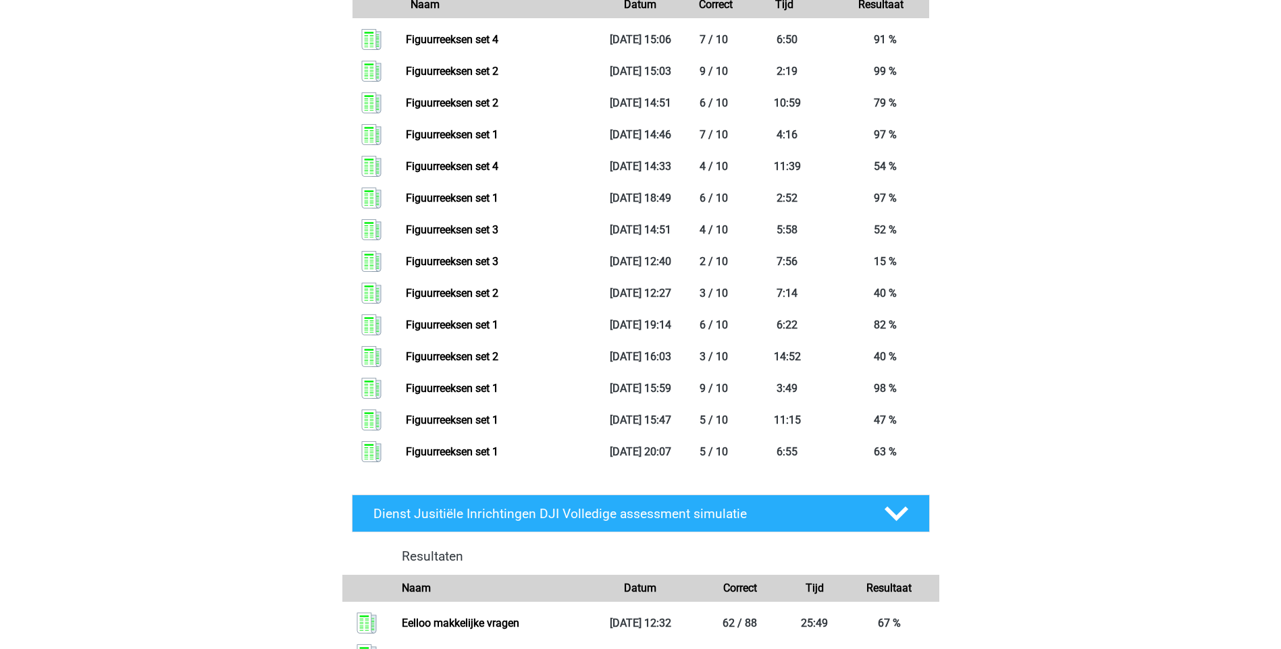
scroll to position [2038, 0]
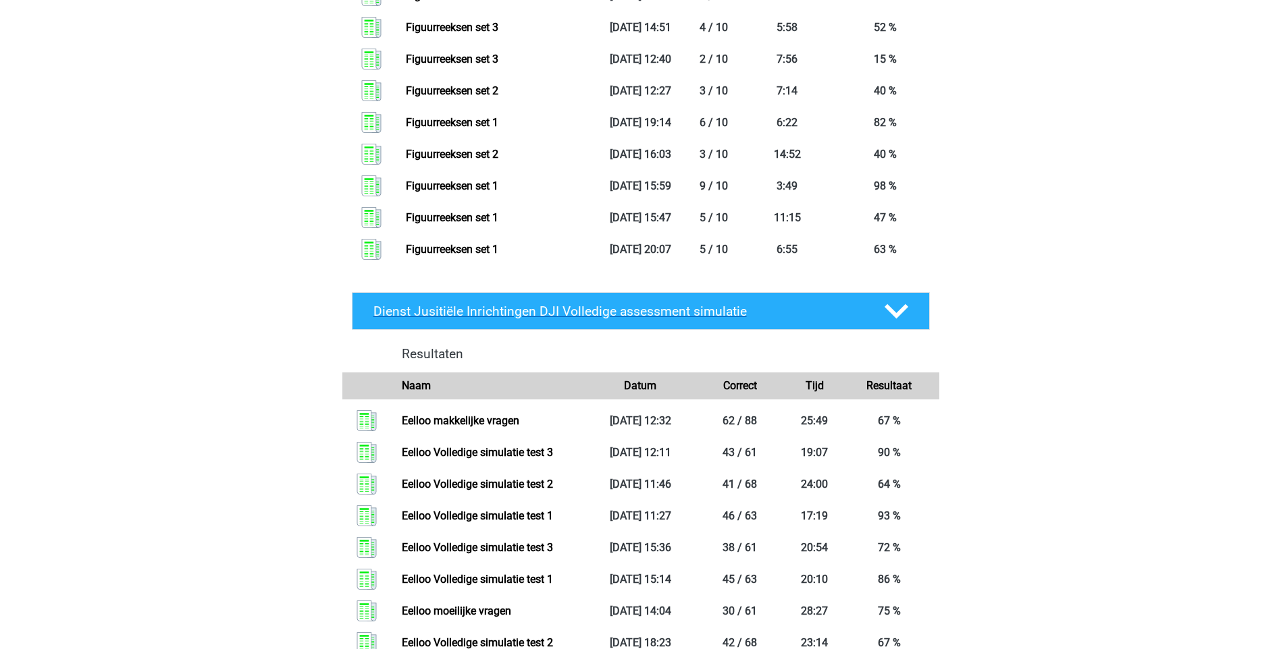
click at [895, 313] on icon at bounding box center [896, 312] width 24 height 24
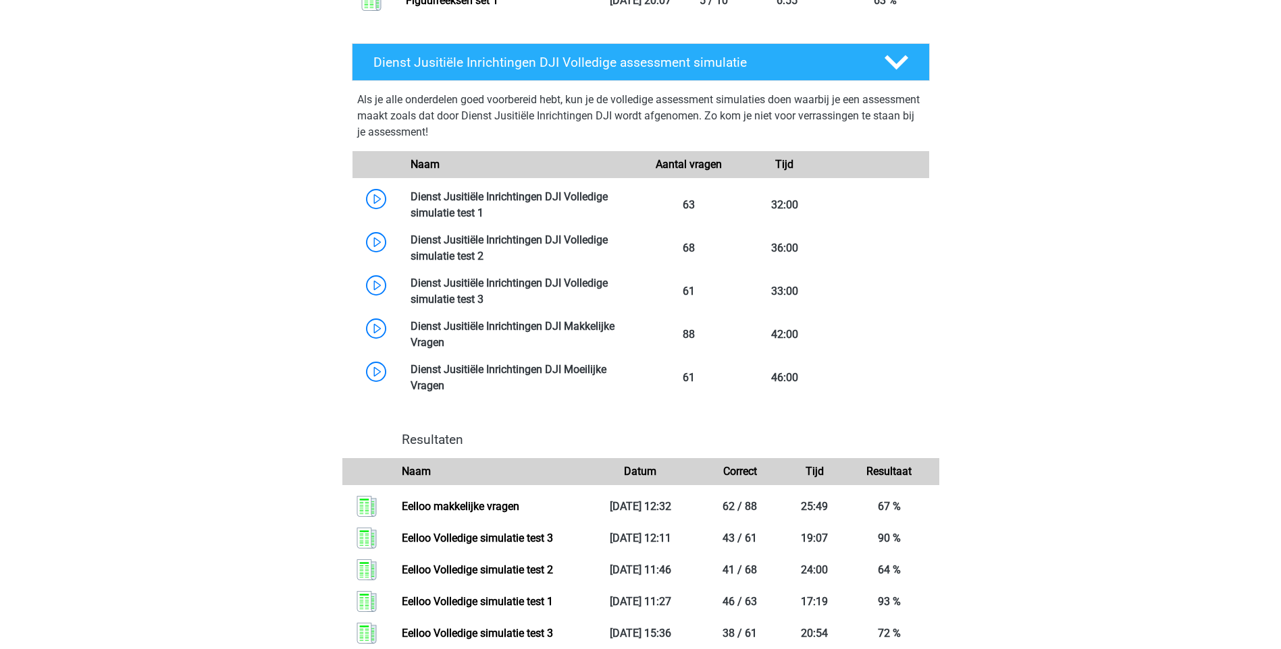
scroll to position [2308, 0]
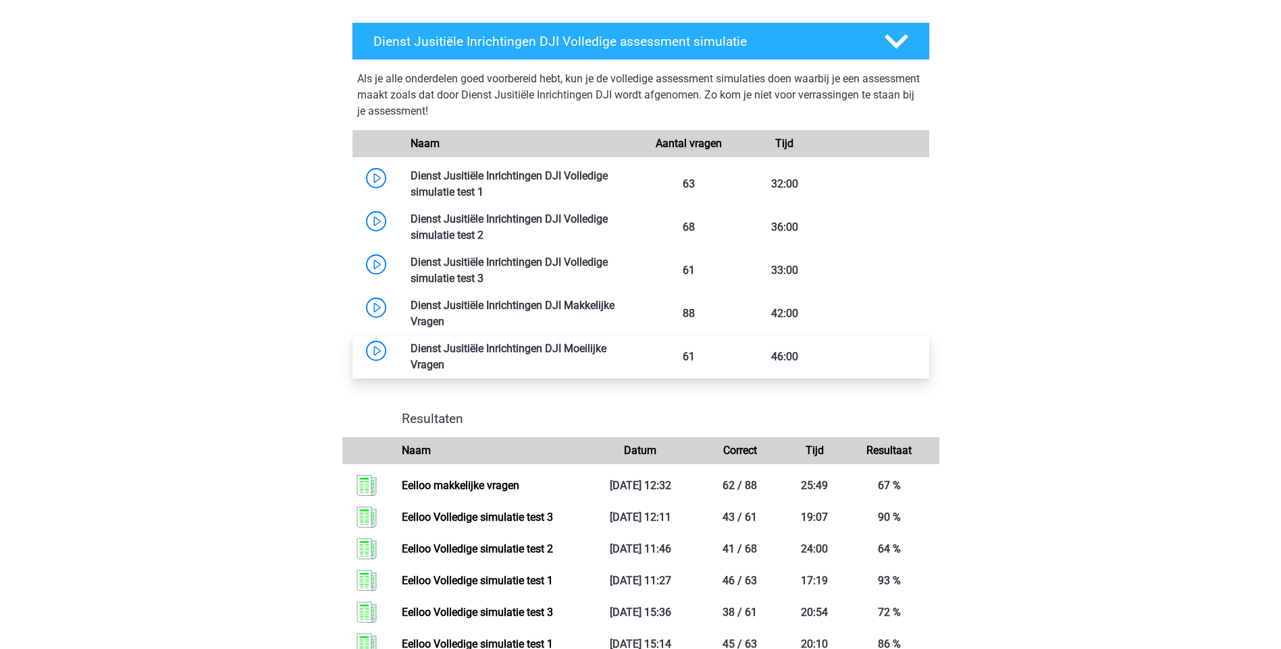
click at [444, 360] on link at bounding box center [444, 365] width 0 height 13
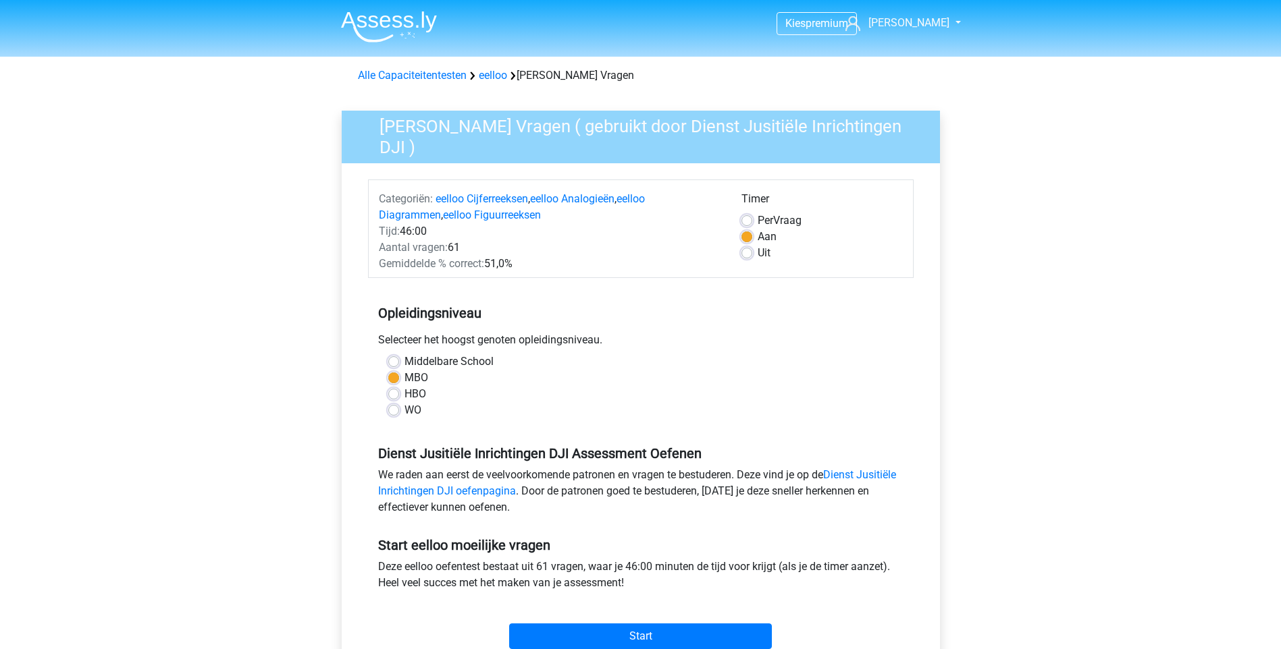
click at [552, 378] on div "MBO" at bounding box center [640, 378] width 505 height 16
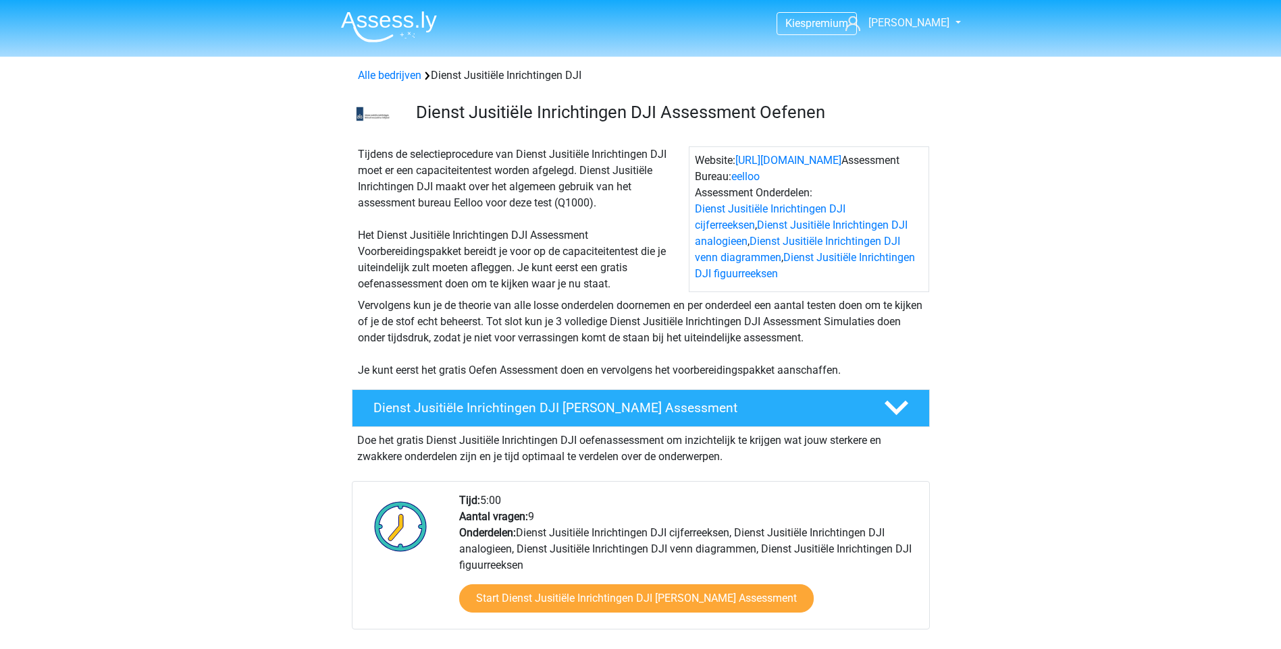
scroll to position [2308, 0]
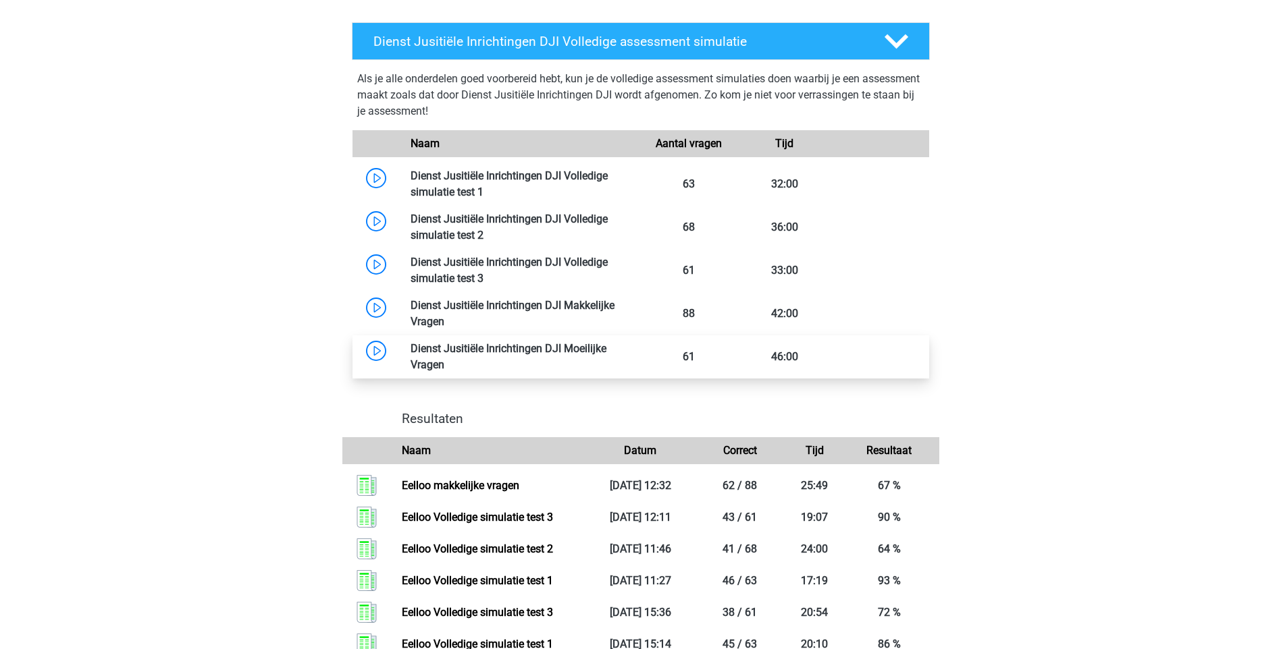
click at [444, 359] on link at bounding box center [444, 365] width 0 height 13
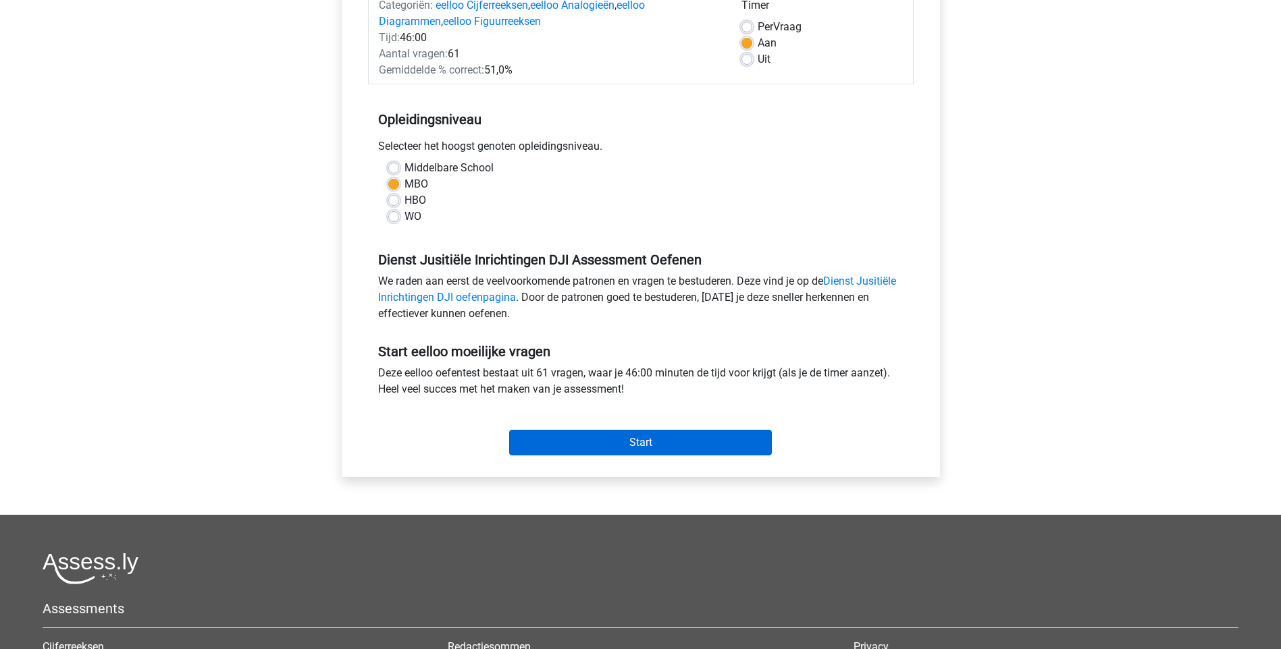
scroll to position [203, 0]
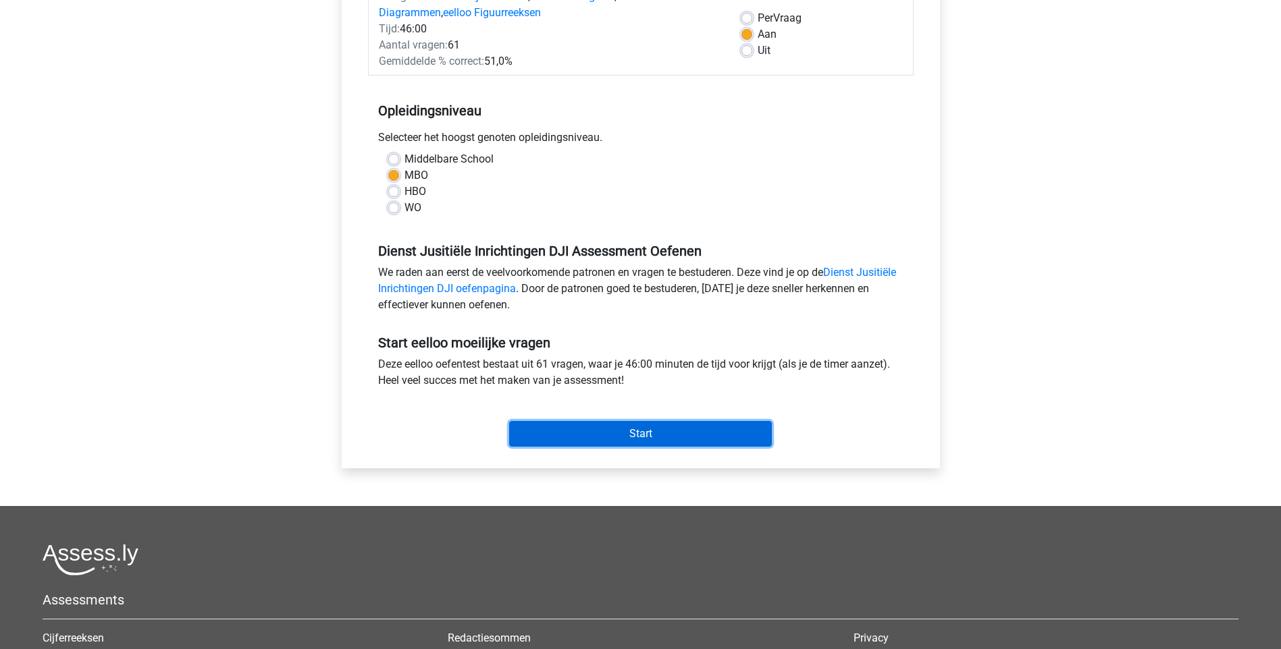
click at [647, 429] on input "Start" at bounding box center [640, 434] width 263 height 26
click at [758, 52] on label "Uit" at bounding box center [764, 51] width 13 height 16
click at [745, 52] on input "Uit" at bounding box center [746, 50] width 11 height 14
radio input "true"
click at [629, 433] on input "Start" at bounding box center [640, 434] width 263 height 26
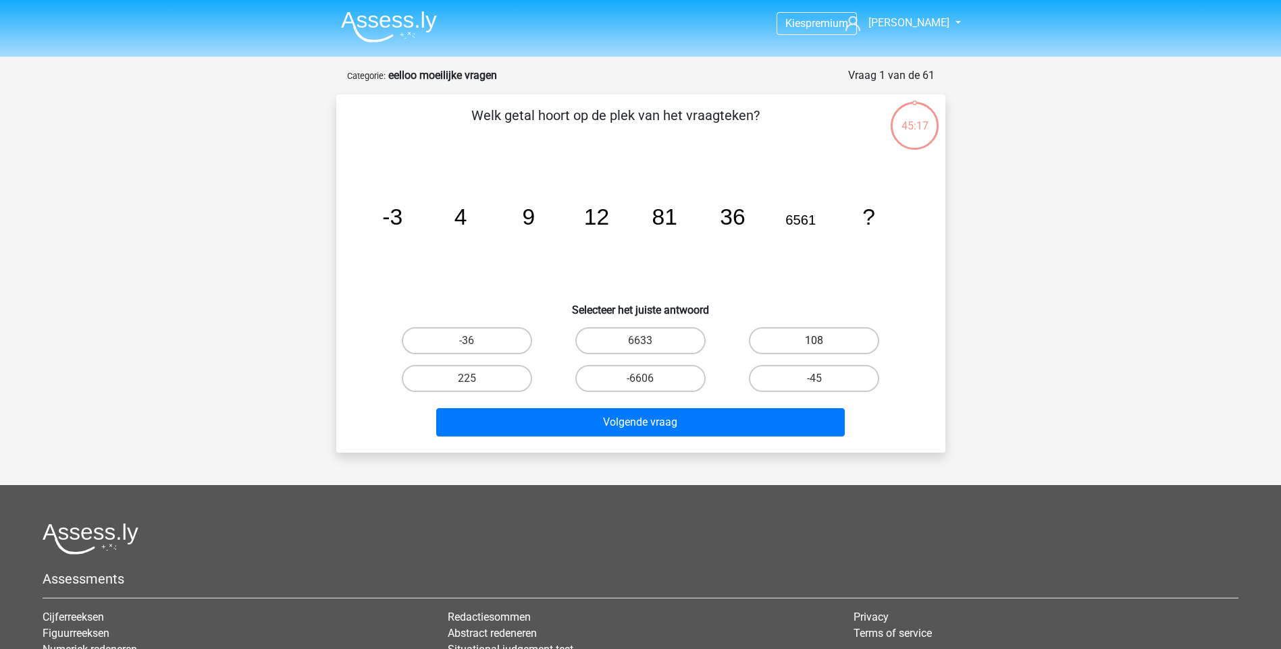
click at [839, 336] on label "108" at bounding box center [814, 340] width 130 height 27
click at [823, 341] on input "108" at bounding box center [818, 345] width 9 height 9
radio input "true"
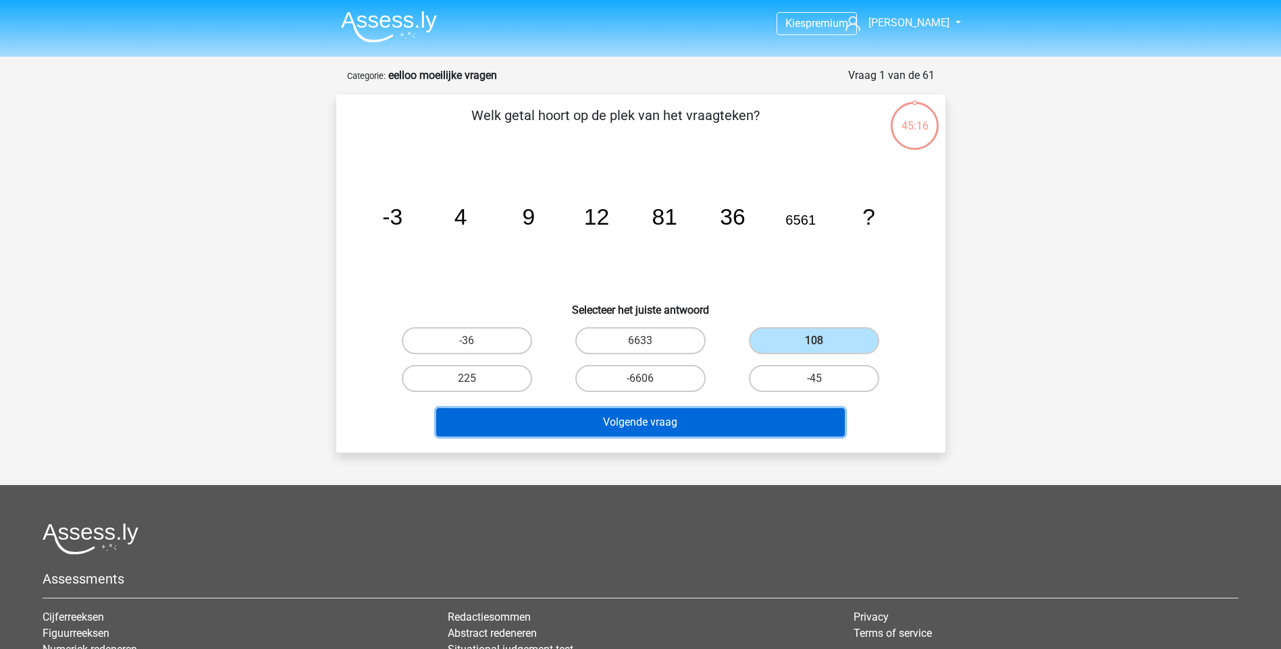
click at [628, 424] on button "Volgende vraag" at bounding box center [640, 422] width 408 height 28
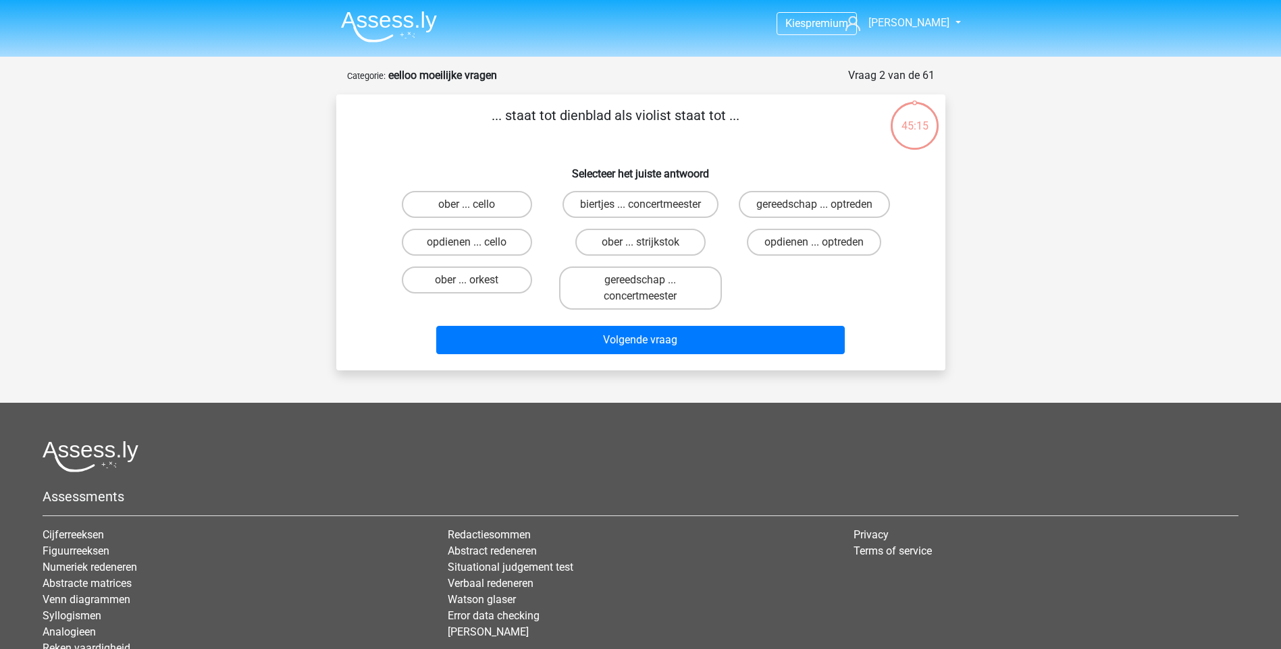
scroll to position [68, 0]
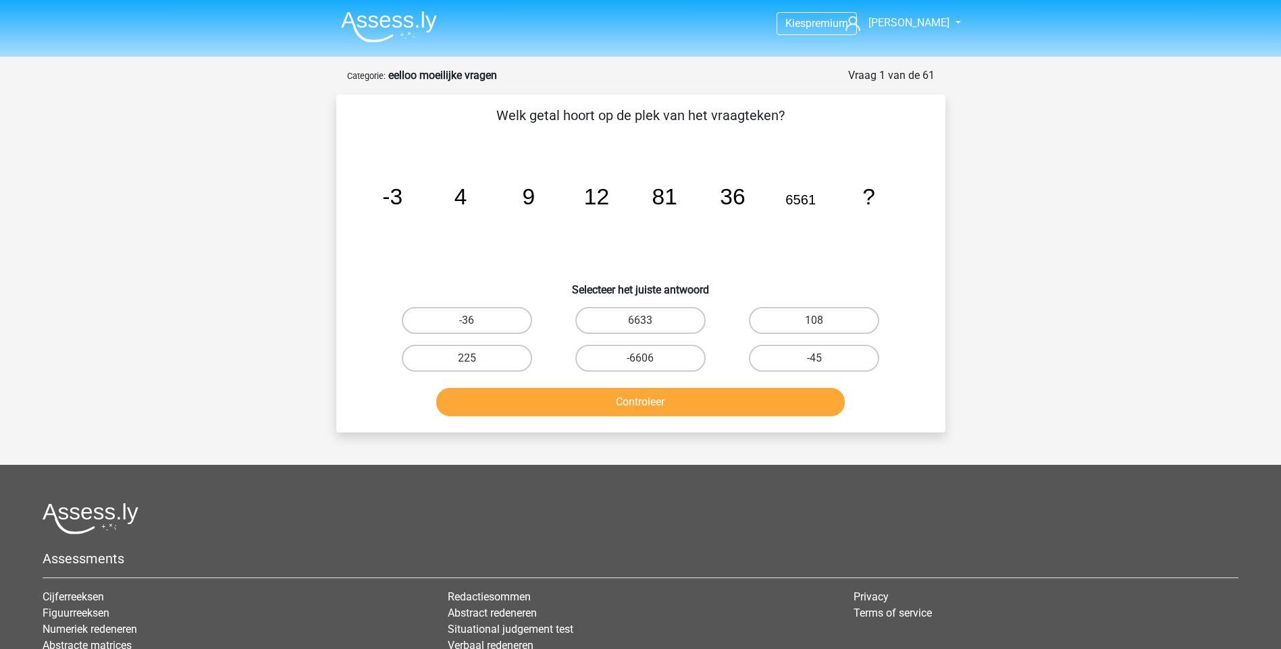
click at [818, 321] on input "108" at bounding box center [818, 325] width 9 height 9
radio input "true"
click at [655, 398] on button "Controleer" at bounding box center [640, 402] width 408 height 28
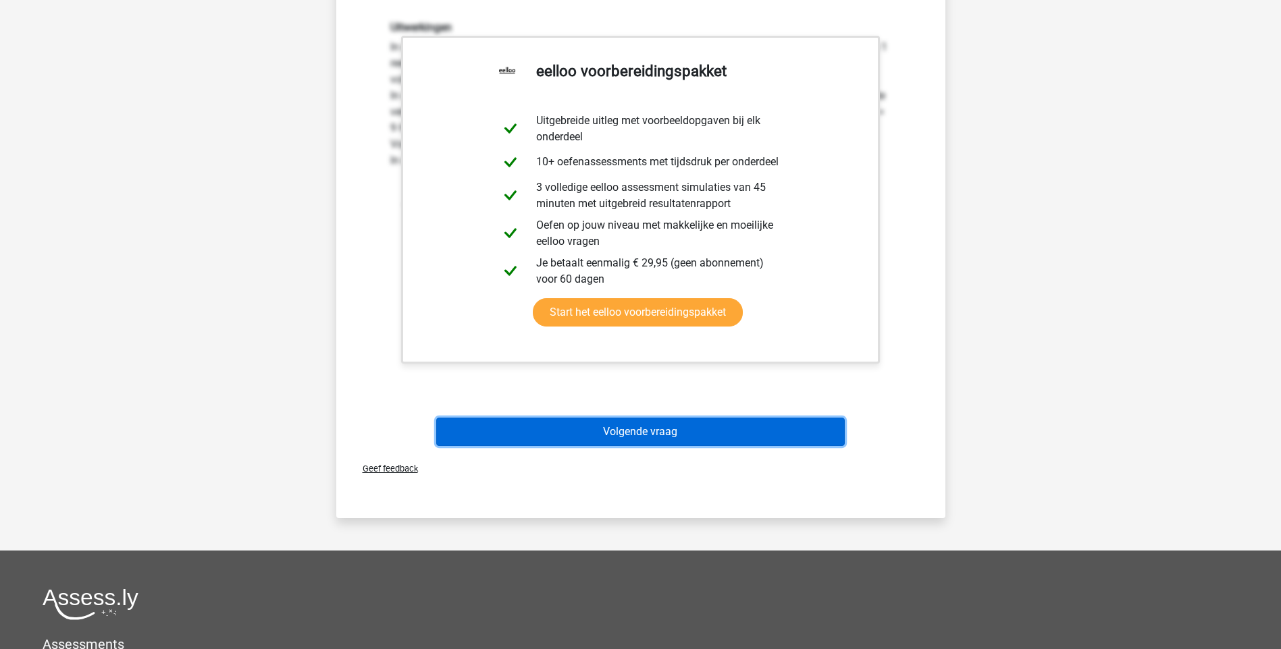
click at [598, 434] on button "Volgende vraag" at bounding box center [640, 432] width 408 height 28
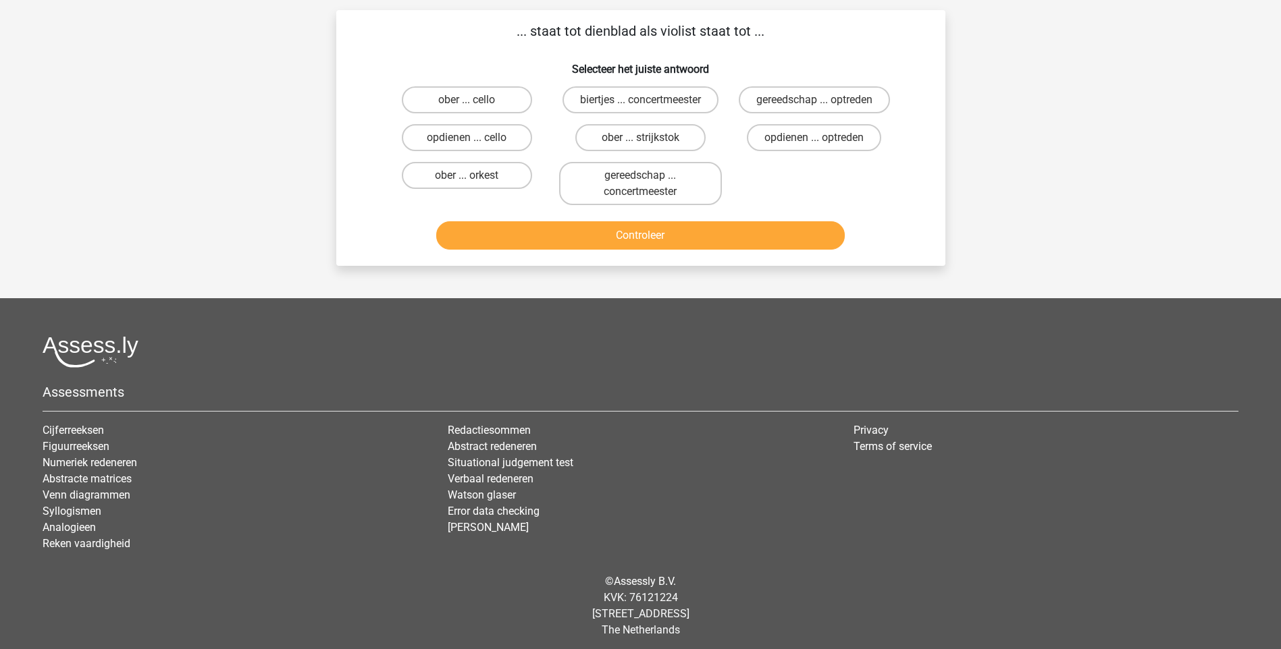
scroll to position [68, 0]
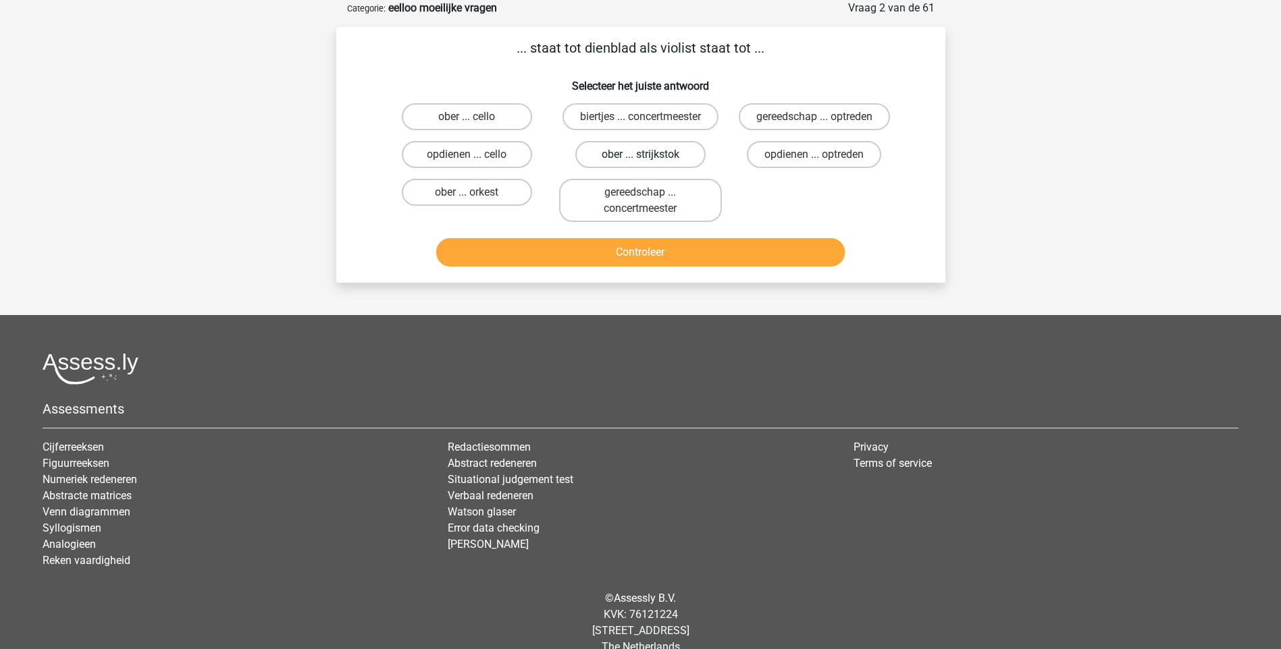
click at [611, 155] on label "ober ... strijkstok" at bounding box center [640, 154] width 130 height 27
click at [640, 155] on input "ober ... strijkstok" at bounding box center [644, 159] width 9 height 9
radio input "true"
click at [639, 251] on button "Controleer" at bounding box center [640, 252] width 408 height 28
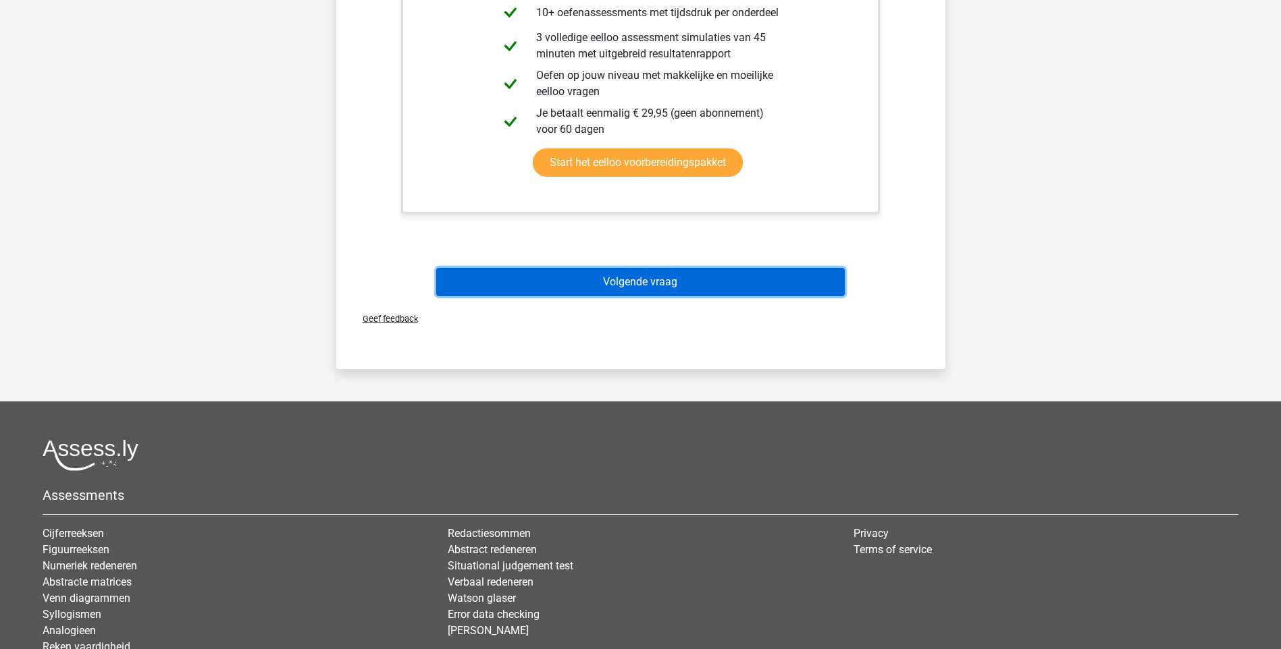
click at [618, 281] on button "Volgende vraag" at bounding box center [640, 282] width 408 height 28
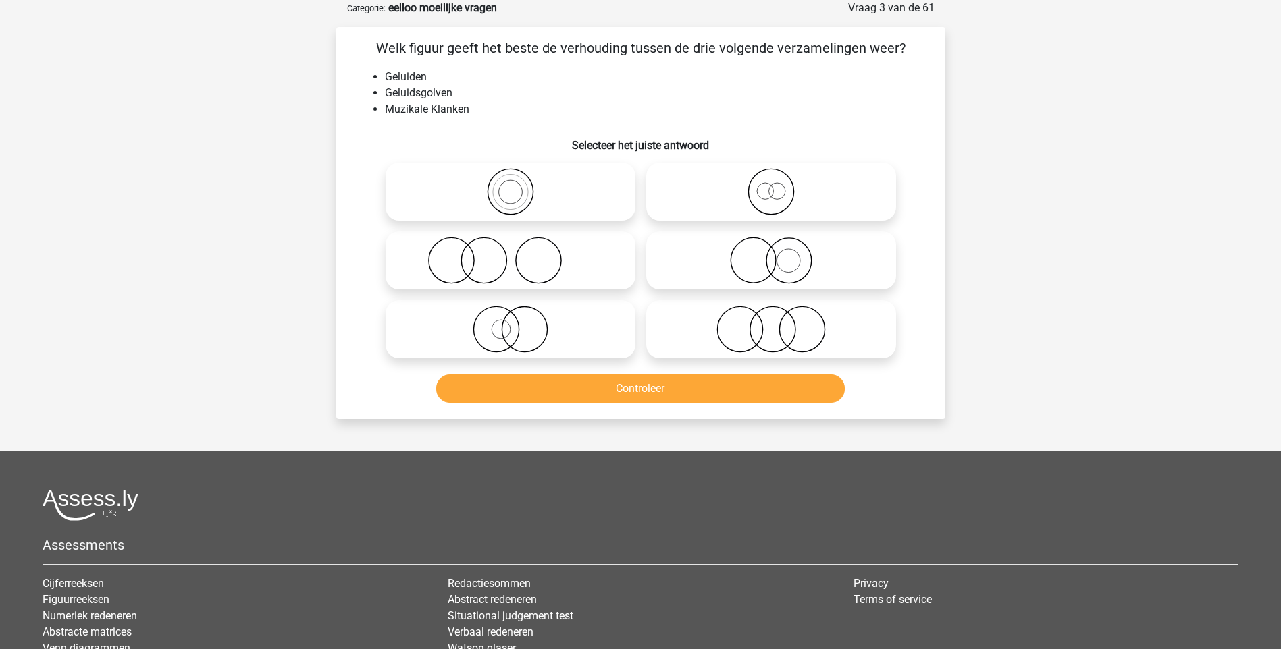
click at [512, 199] on icon at bounding box center [510, 191] width 239 height 47
click at [512, 185] on input "radio" at bounding box center [514, 180] width 9 height 9
radio input "true"
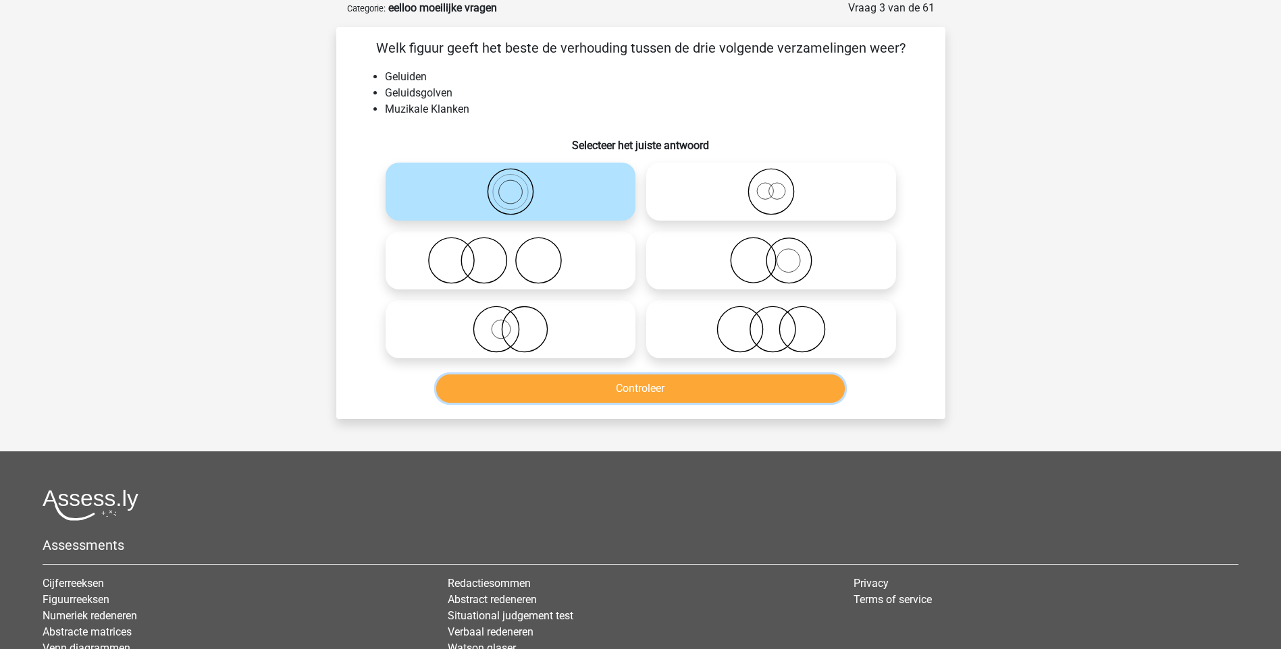
click at [628, 398] on button "Controleer" at bounding box center [640, 389] width 408 height 28
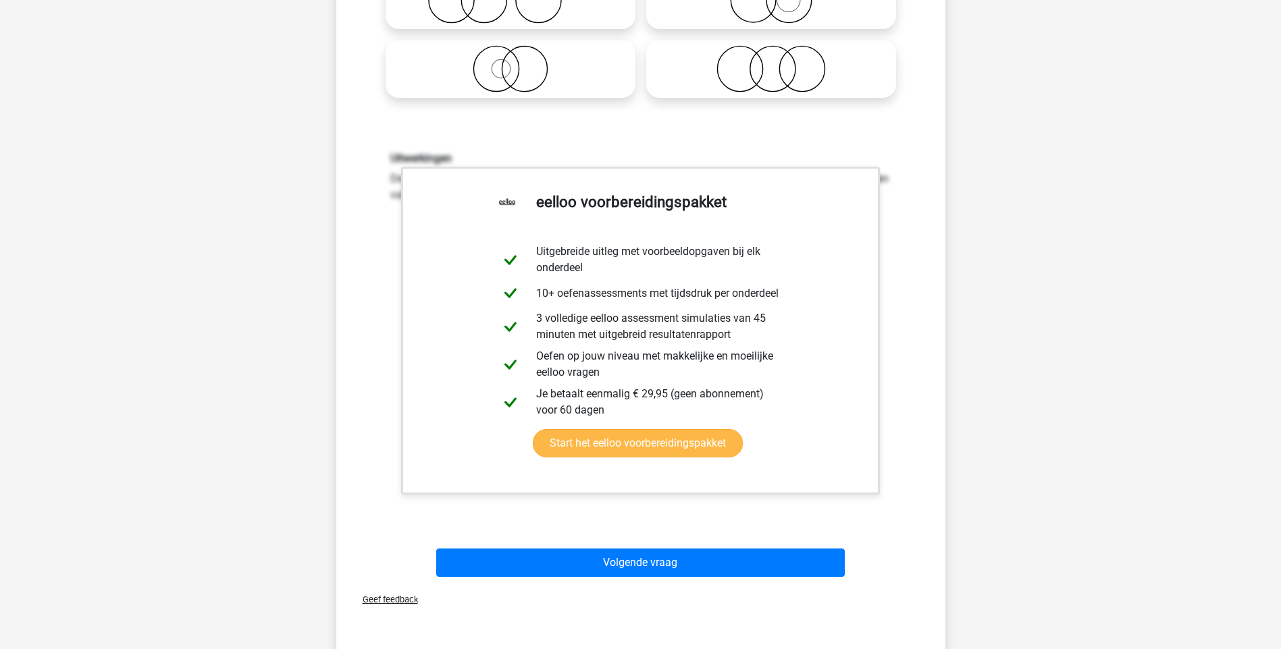
scroll to position [338, 0]
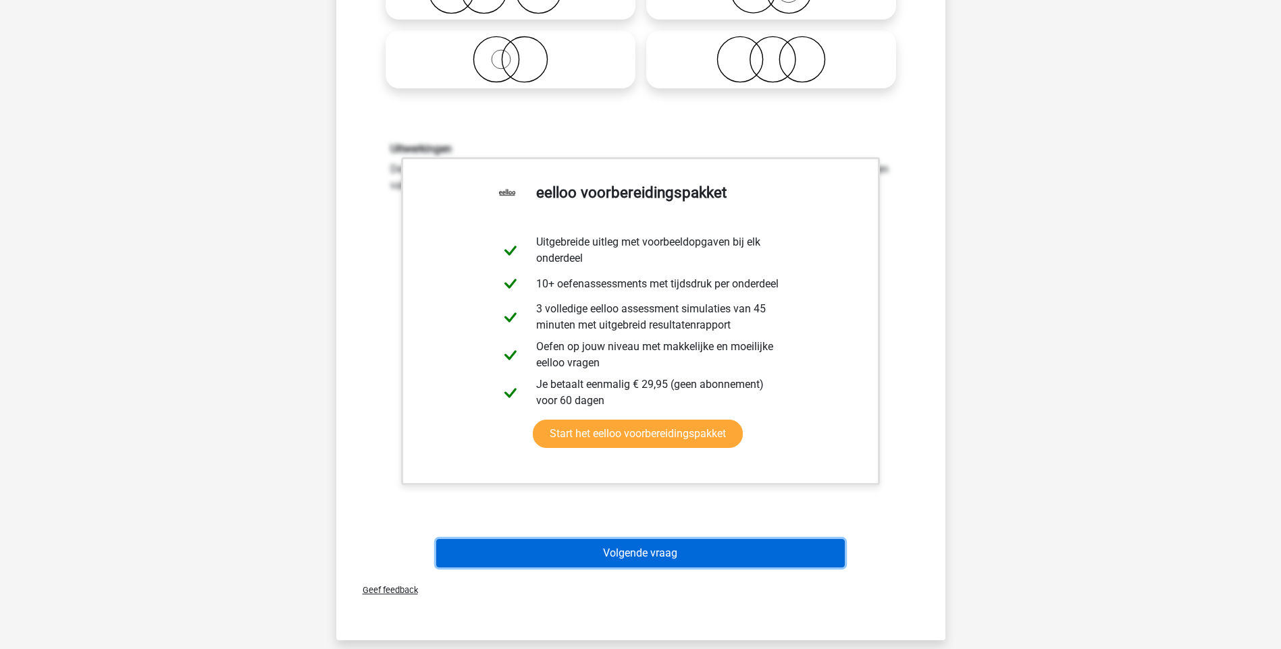
click at [652, 552] on button "Volgende vraag" at bounding box center [640, 553] width 408 height 28
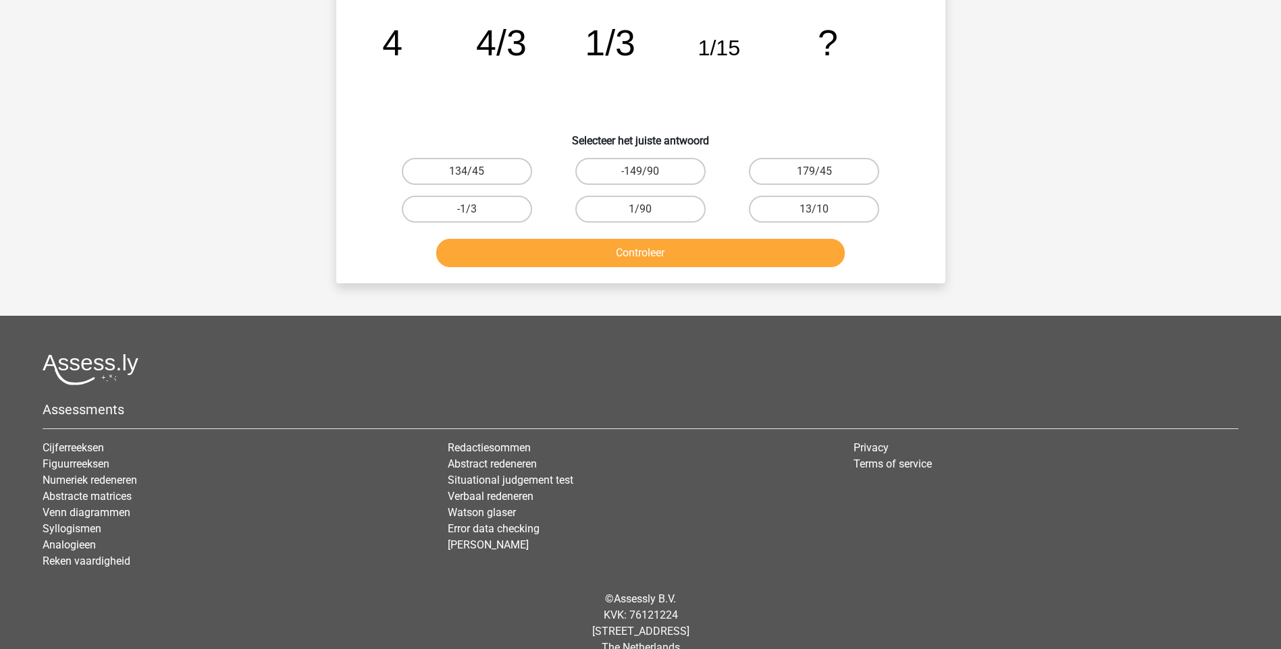
scroll to position [68, 0]
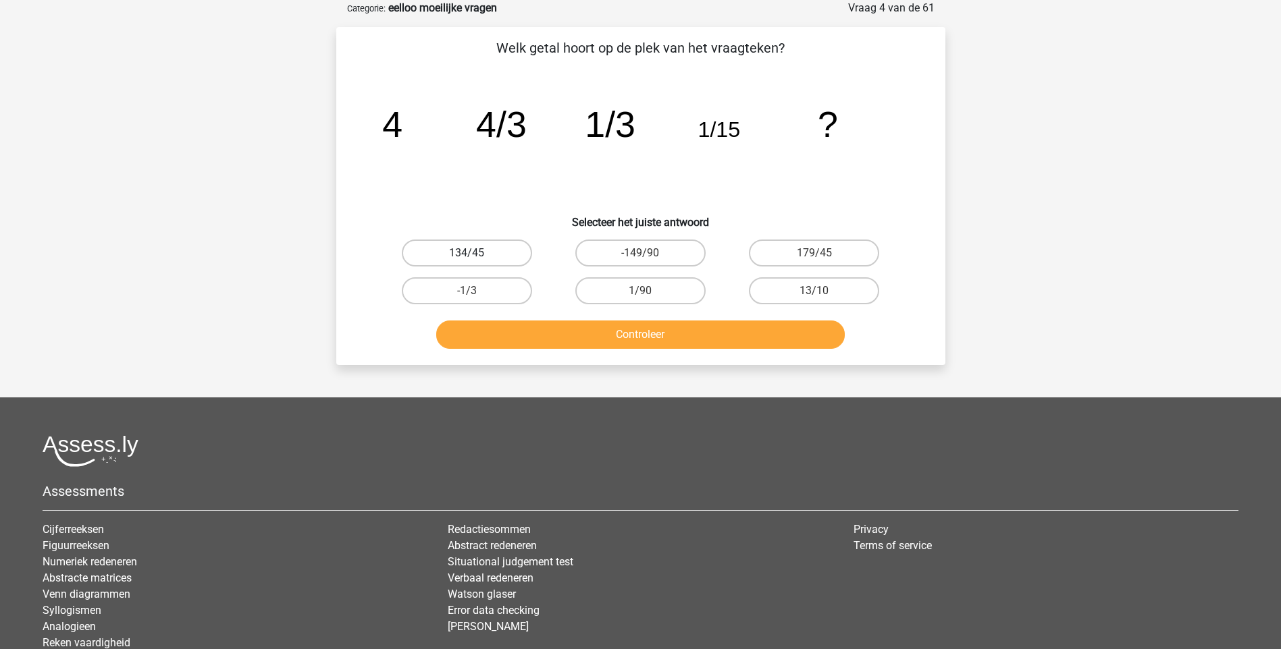
click at [489, 254] on label "134/45" at bounding box center [467, 253] width 130 height 27
click at [475, 254] on input "134/45" at bounding box center [471, 257] width 9 height 9
radio input "true"
click at [604, 341] on button "Controleer" at bounding box center [640, 335] width 408 height 28
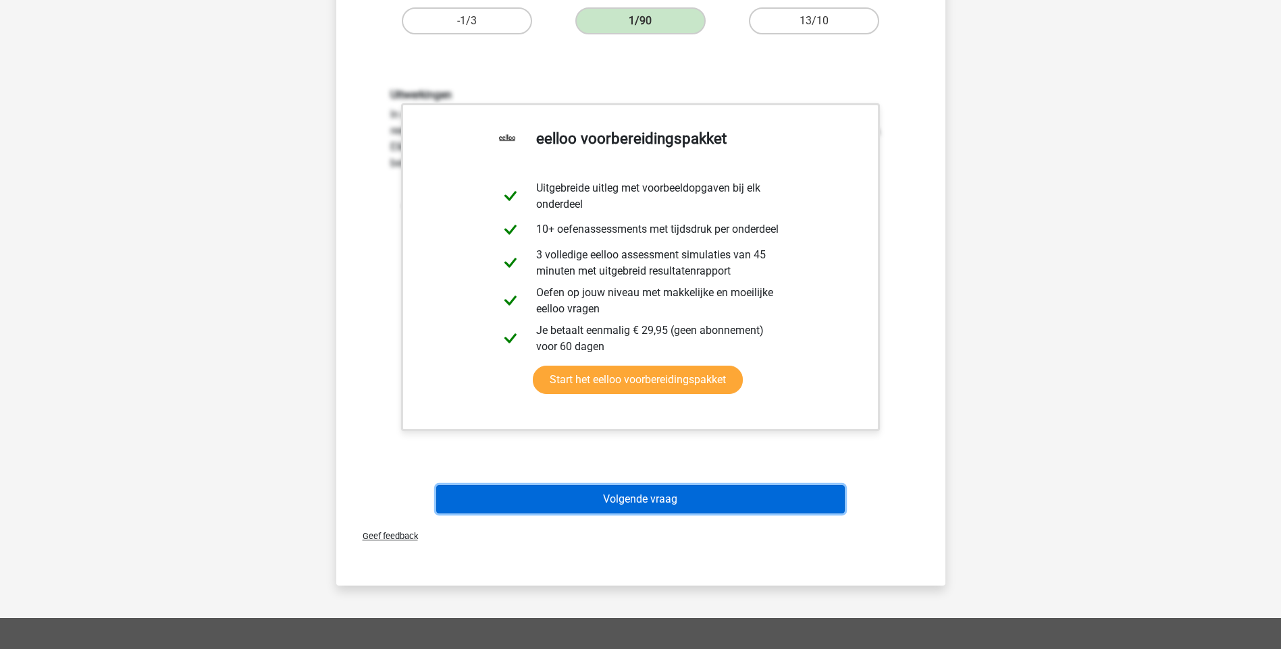
click at [662, 501] on button "Volgende vraag" at bounding box center [640, 499] width 408 height 28
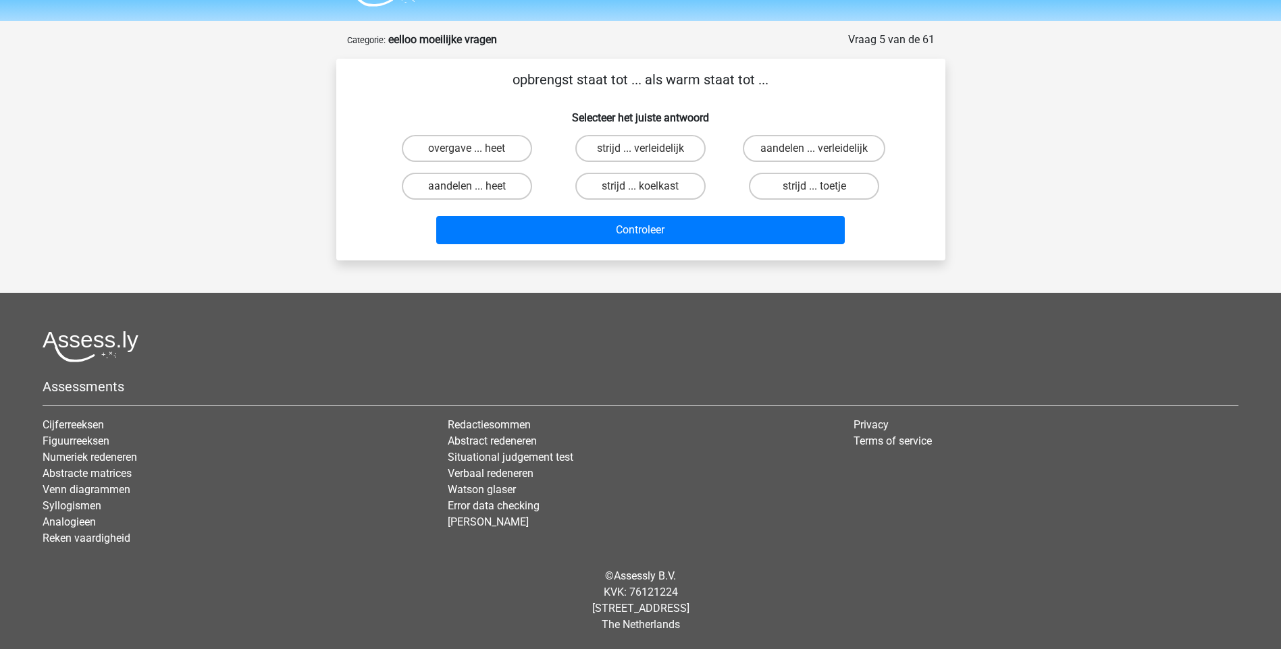
scroll to position [36, 0]
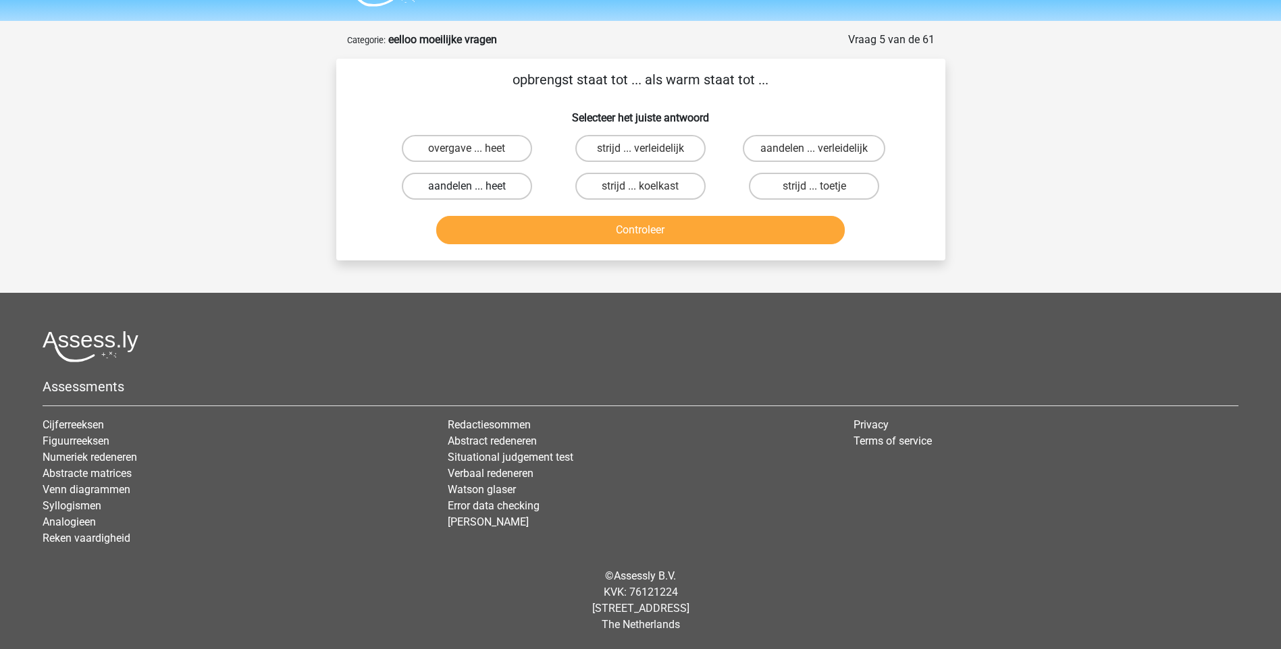
click at [460, 189] on label "aandelen ... heet" at bounding box center [467, 186] width 130 height 27
click at [467, 189] on input "aandelen ... heet" at bounding box center [471, 190] width 9 height 9
radio input "true"
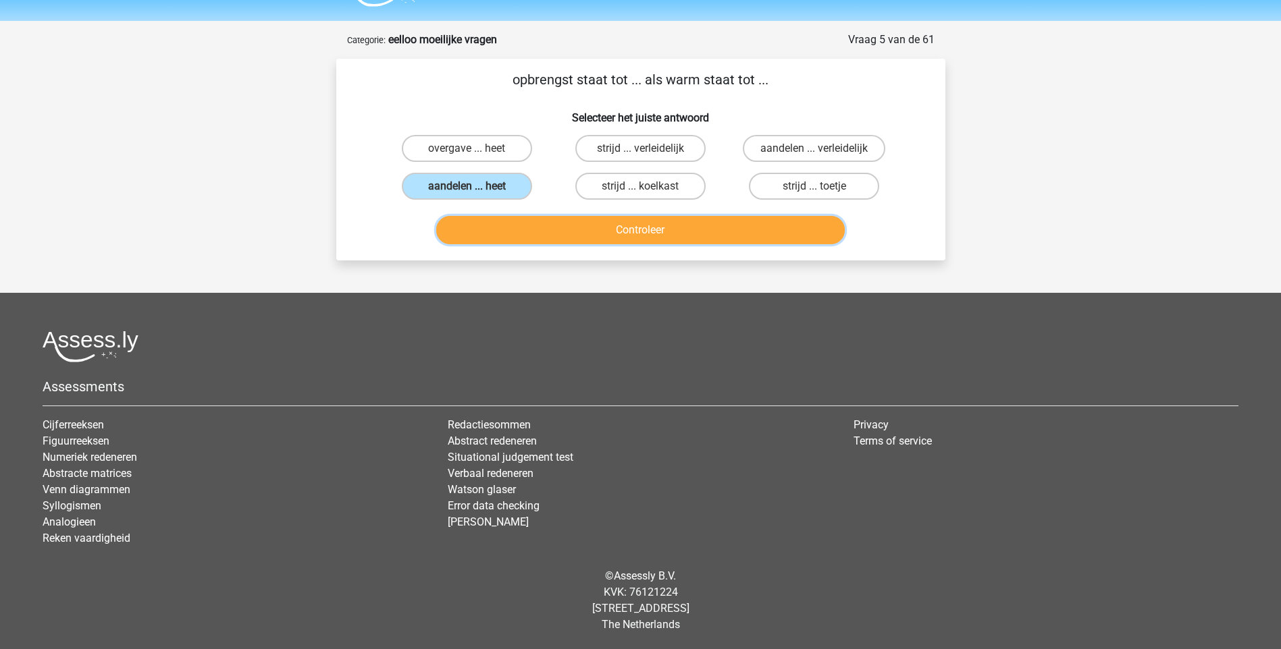
click at [611, 242] on button "Controleer" at bounding box center [640, 230] width 408 height 28
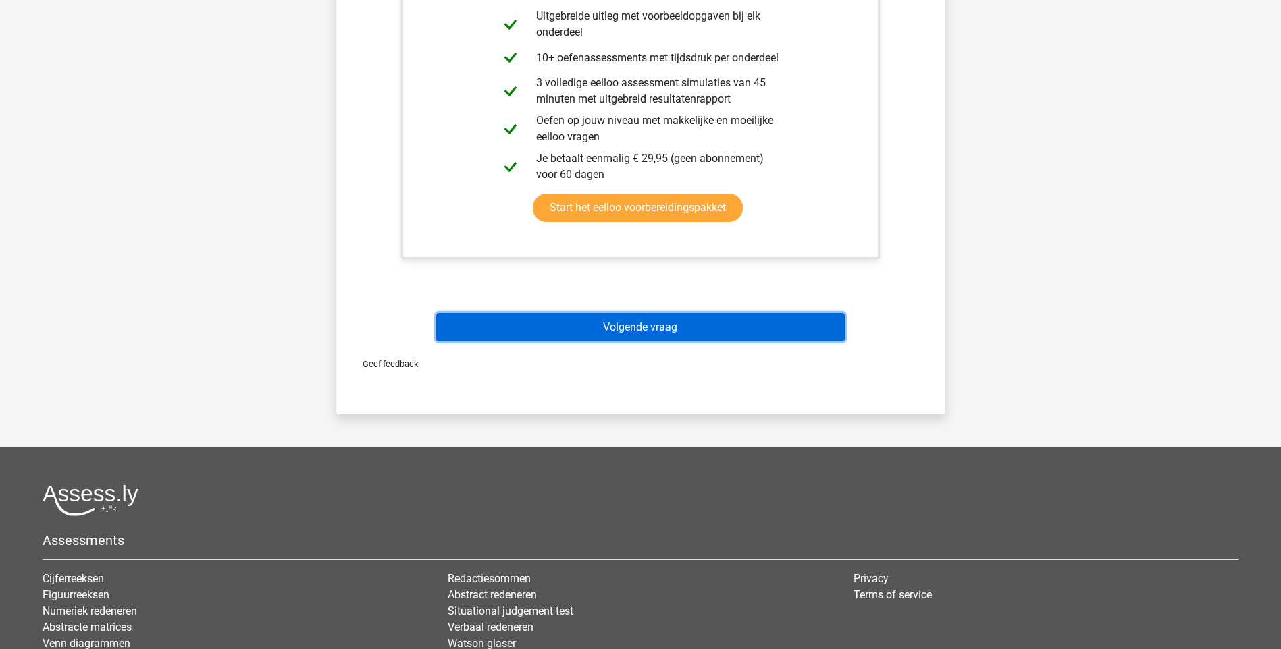
click at [614, 332] on button "Volgende vraag" at bounding box center [640, 327] width 408 height 28
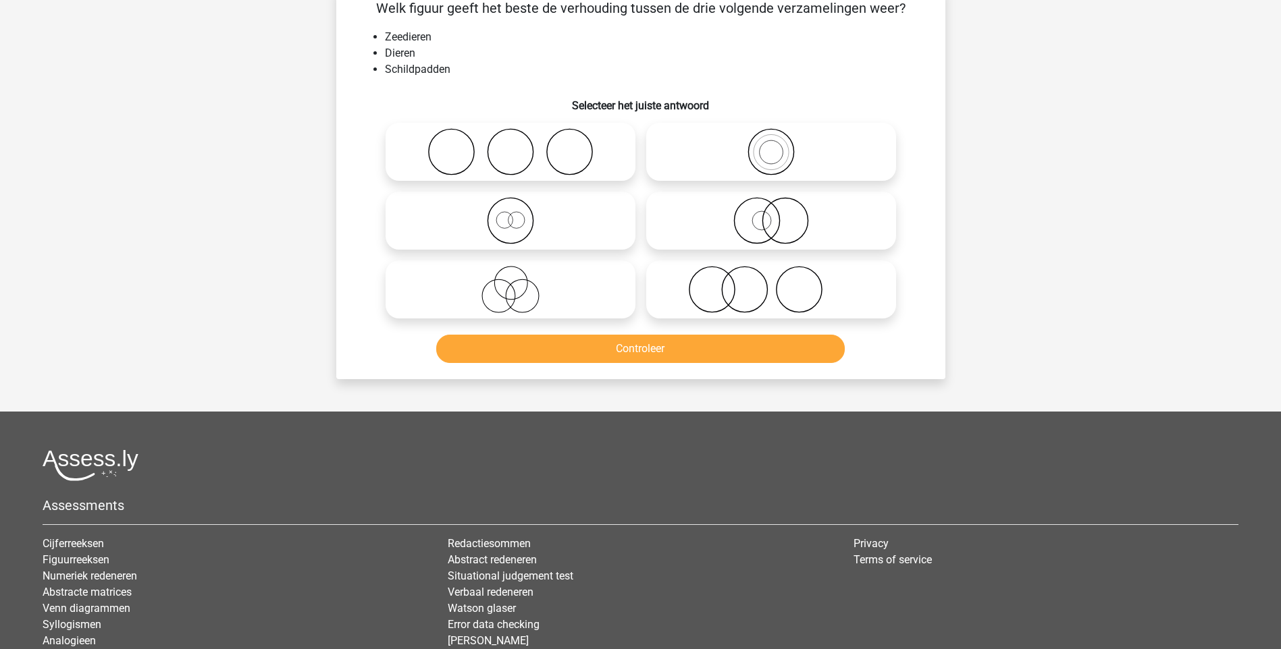
scroll to position [68, 0]
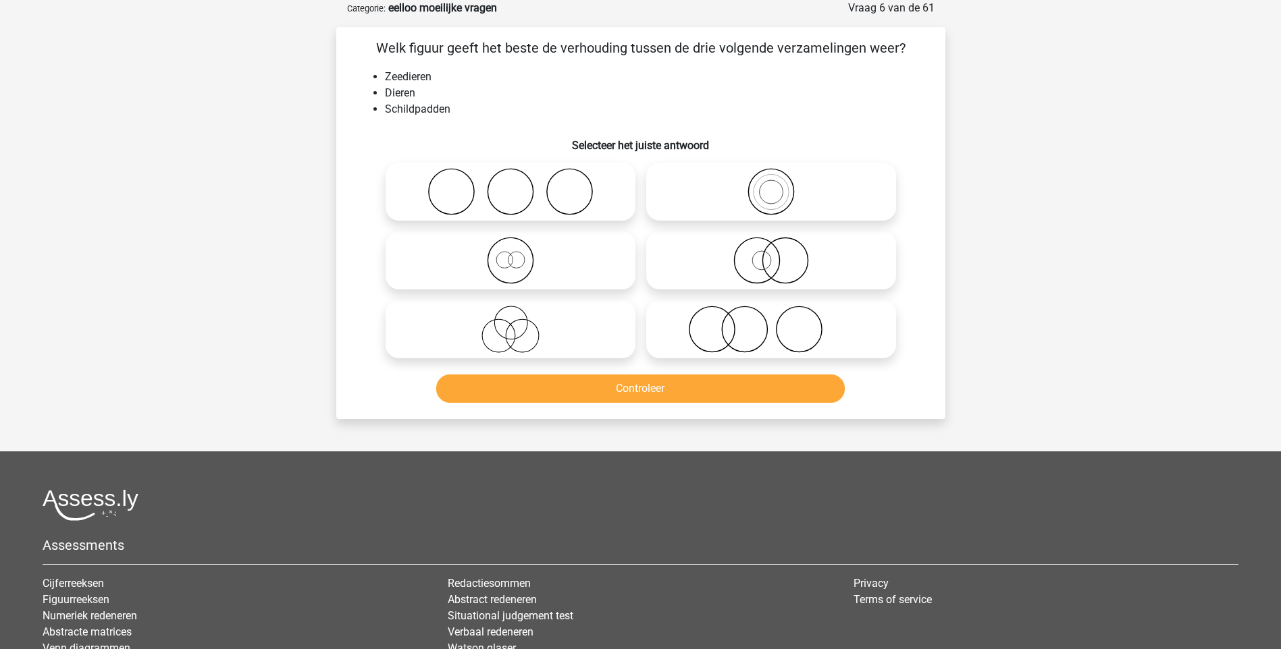
click at [512, 275] on icon at bounding box center [510, 260] width 239 height 47
click at [512, 254] on input "radio" at bounding box center [514, 249] width 9 height 9
radio input "true"
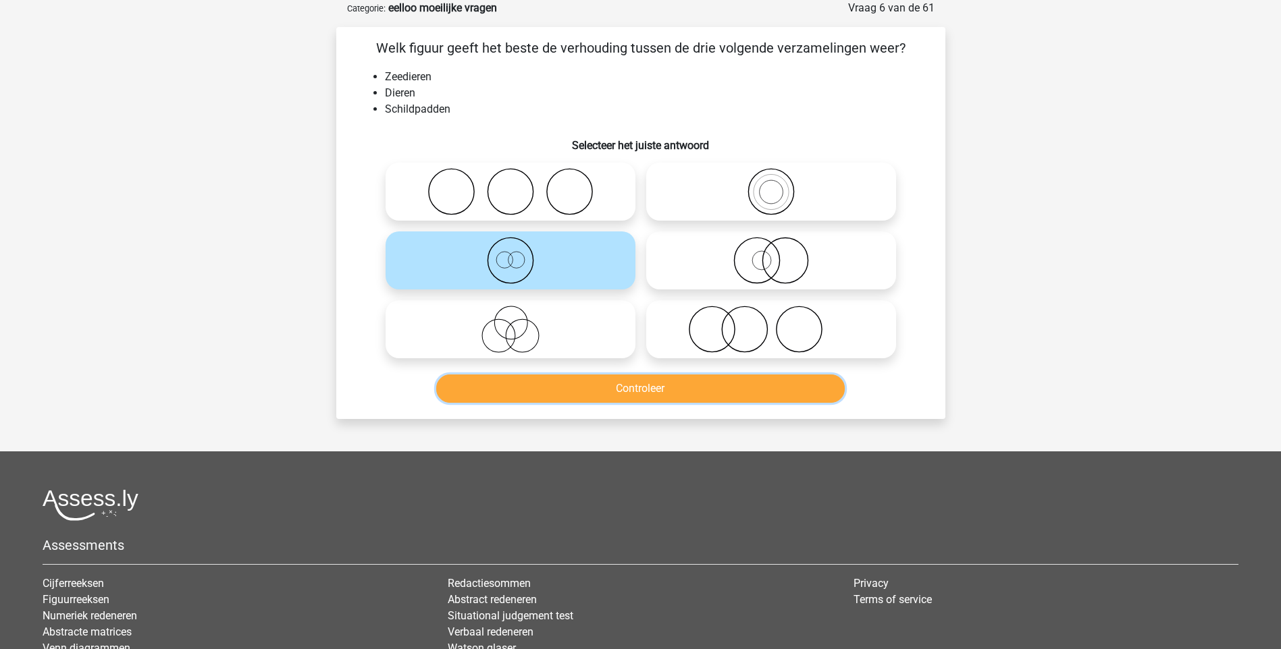
click at [608, 393] on button "Controleer" at bounding box center [640, 389] width 408 height 28
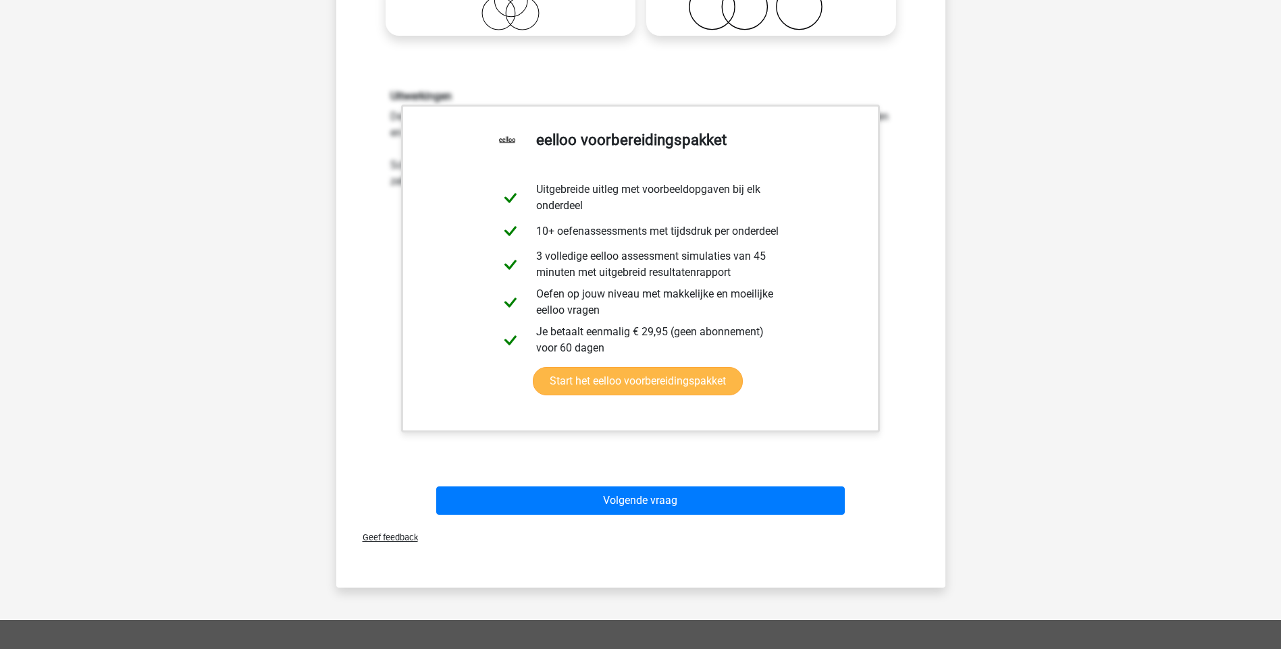
scroll to position [405, 0]
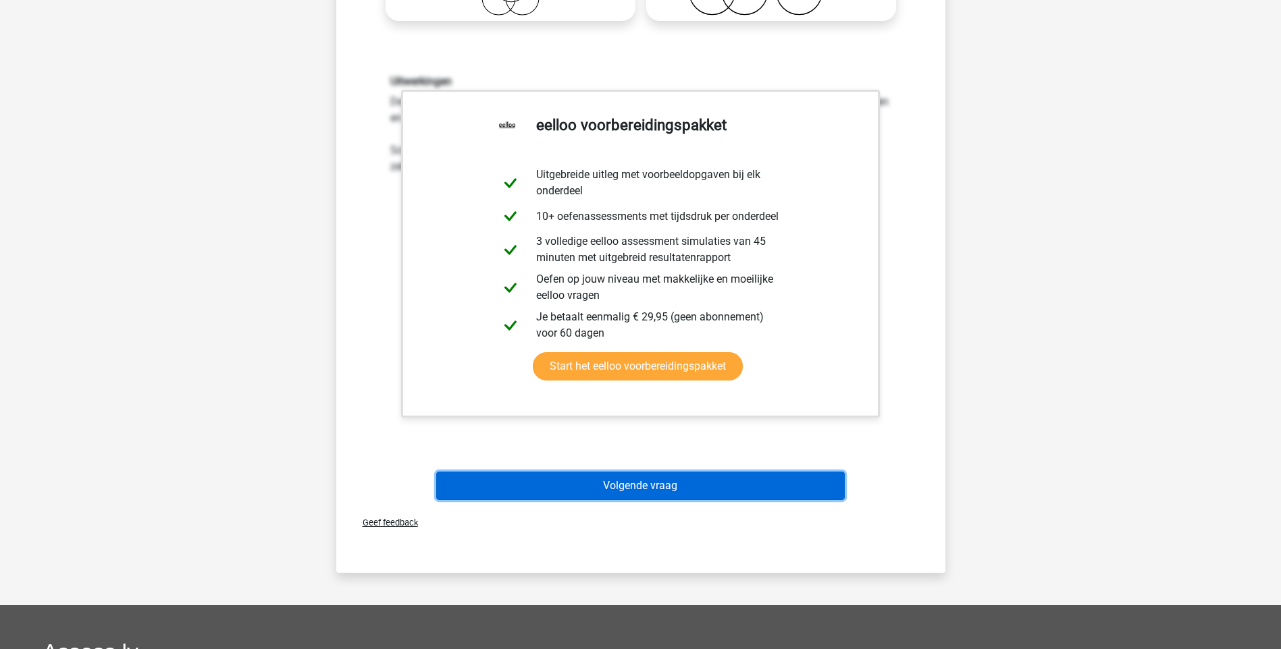
click at [629, 495] on button "Volgende vraag" at bounding box center [640, 486] width 408 height 28
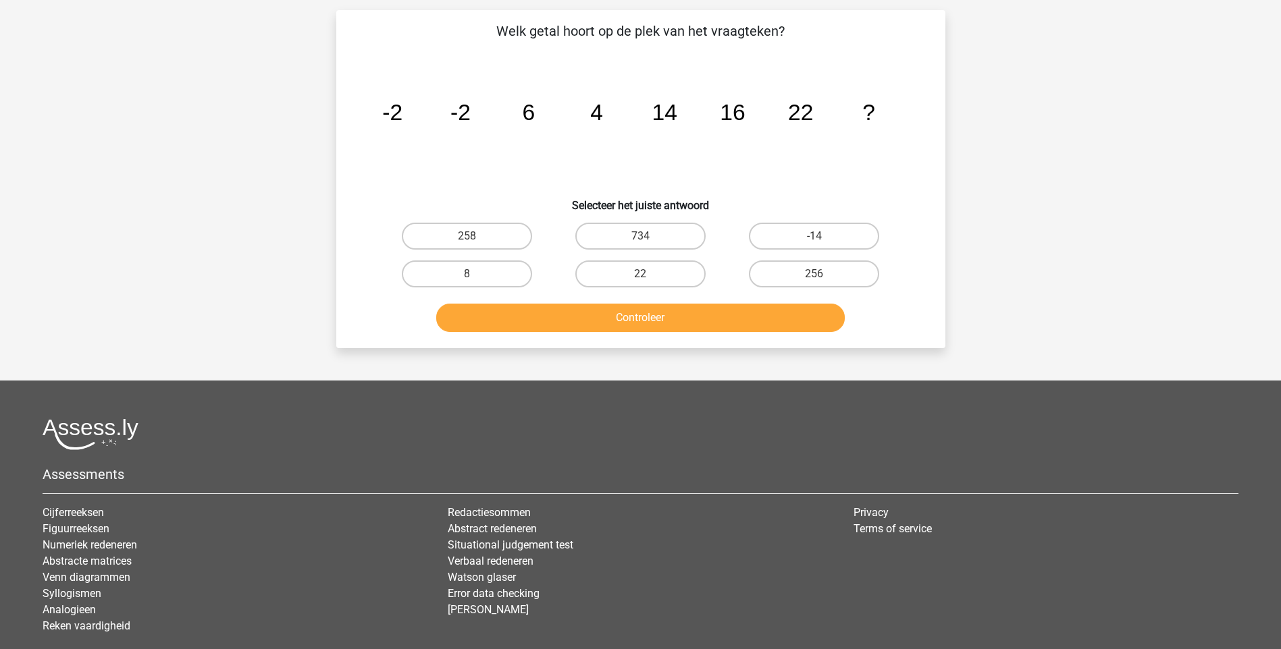
scroll to position [68, 0]
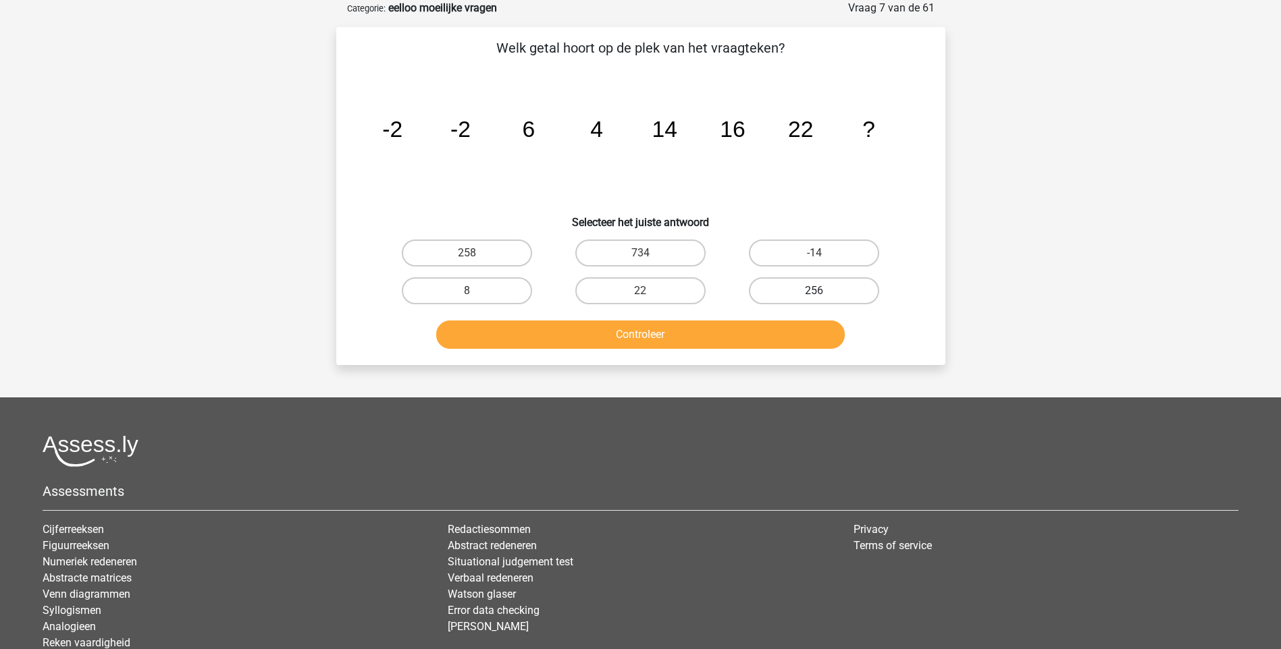
click at [812, 294] on label "256" at bounding box center [814, 290] width 130 height 27
click at [814, 294] on input "256" at bounding box center [818, 295] width 9 height 9
radio input "true"
click at [628, 340] on button "Controleer" at bounding box center [640, 335] width 408 height 28
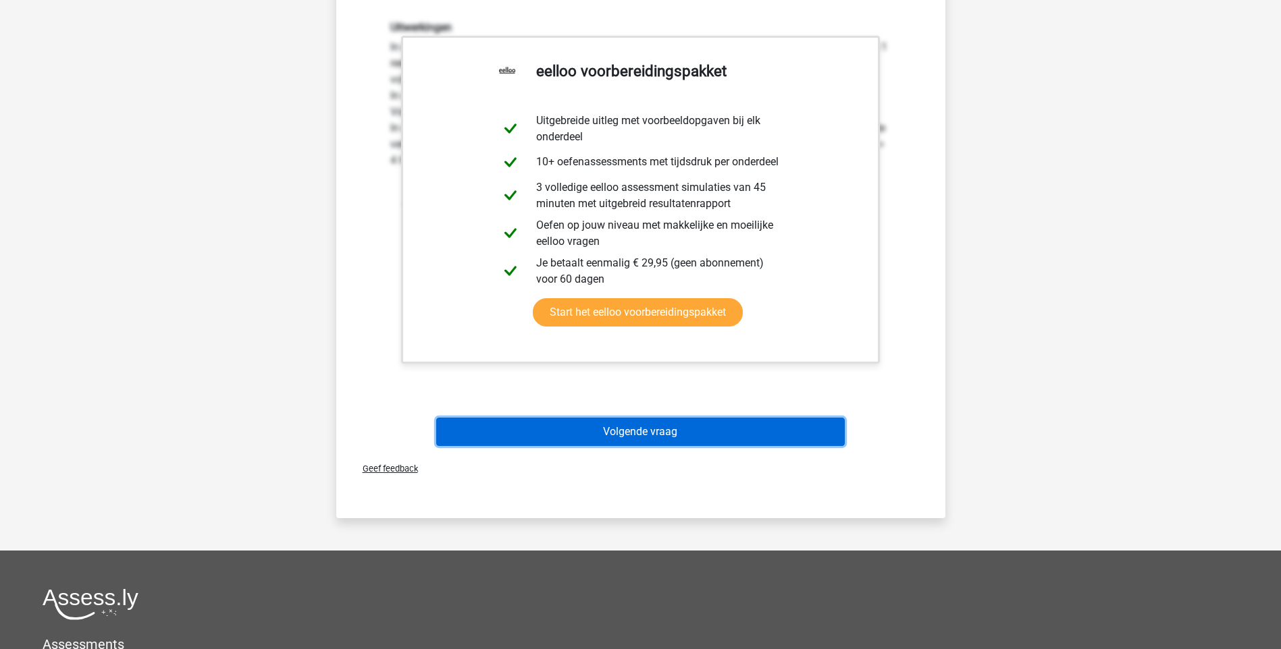
click at [647, 427] on button "Volgende vraag" at bounding box center [640, 432] width 408 height 28
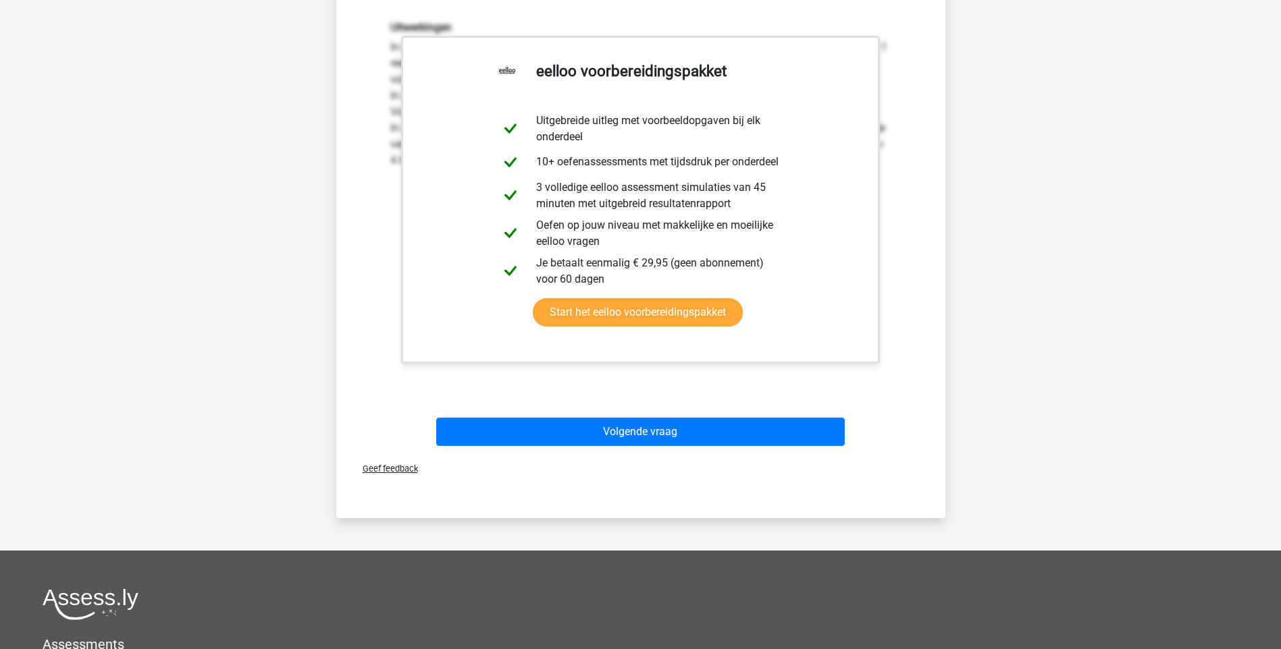
scroll to position [36, 0]
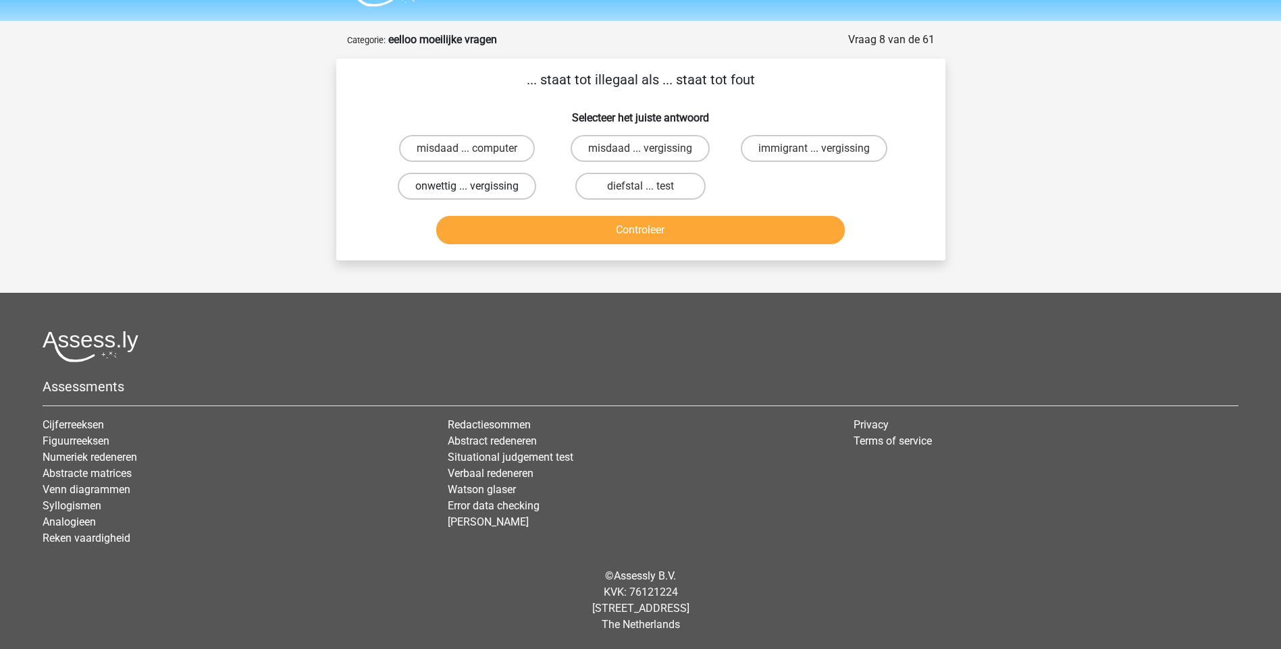
click at [445, 190] on label "onwettig ... vergissing" at bounding box center [467, 186] width 138 height 27
click at [467, 190] on input "onwettig ... vergissing" at bounding box center [471, 190] width 9 height 9
radio input "true"
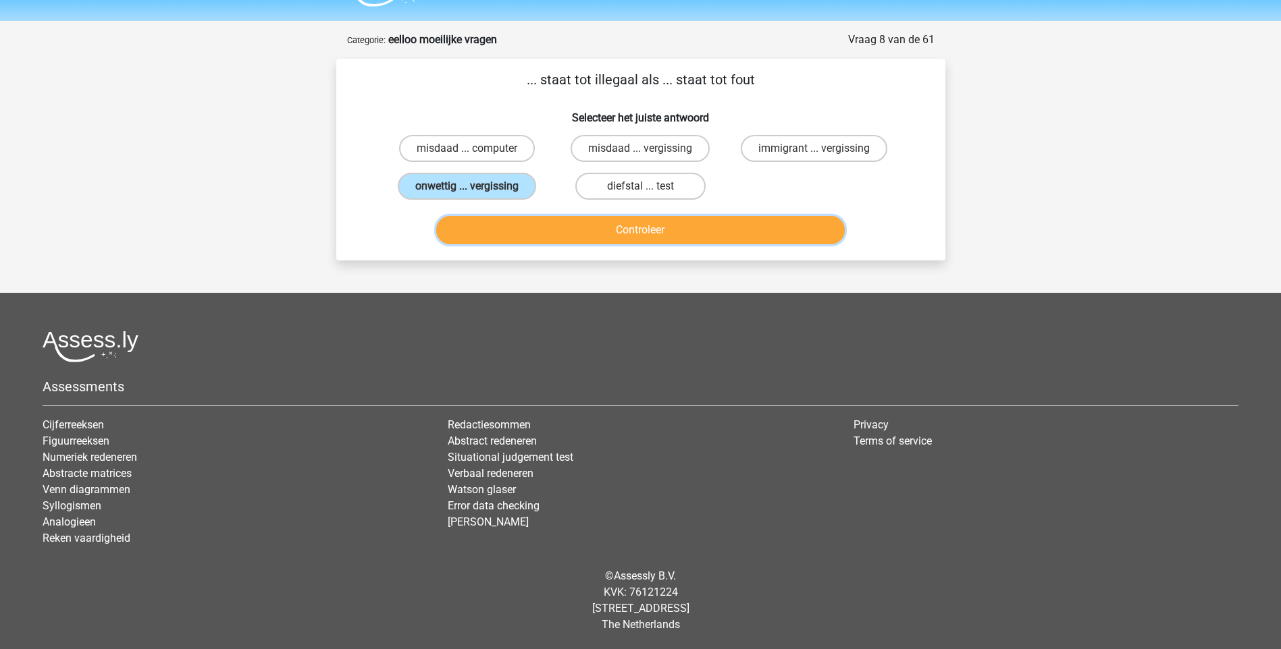
click at [622, 229] on button "Controleer" at bounding box center [640, 230] width 408 height 28
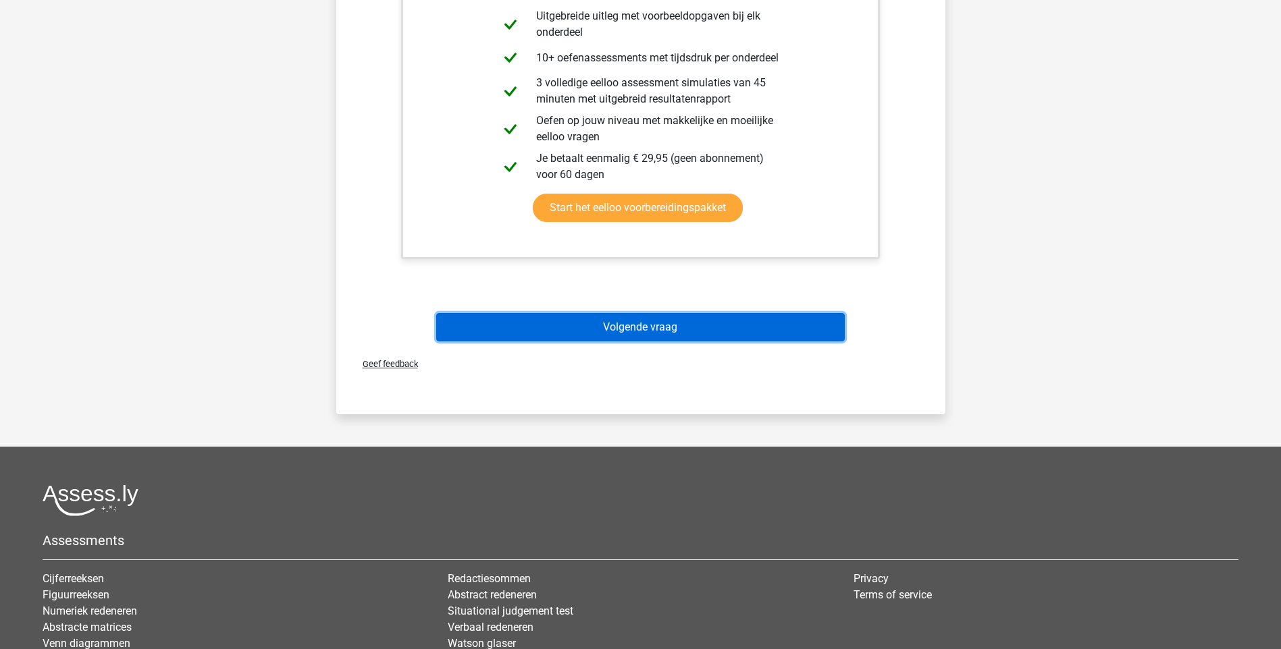
click at [625, 330] on button "Volgende vraag" at bounding box center [640, 327] width 408 height 28
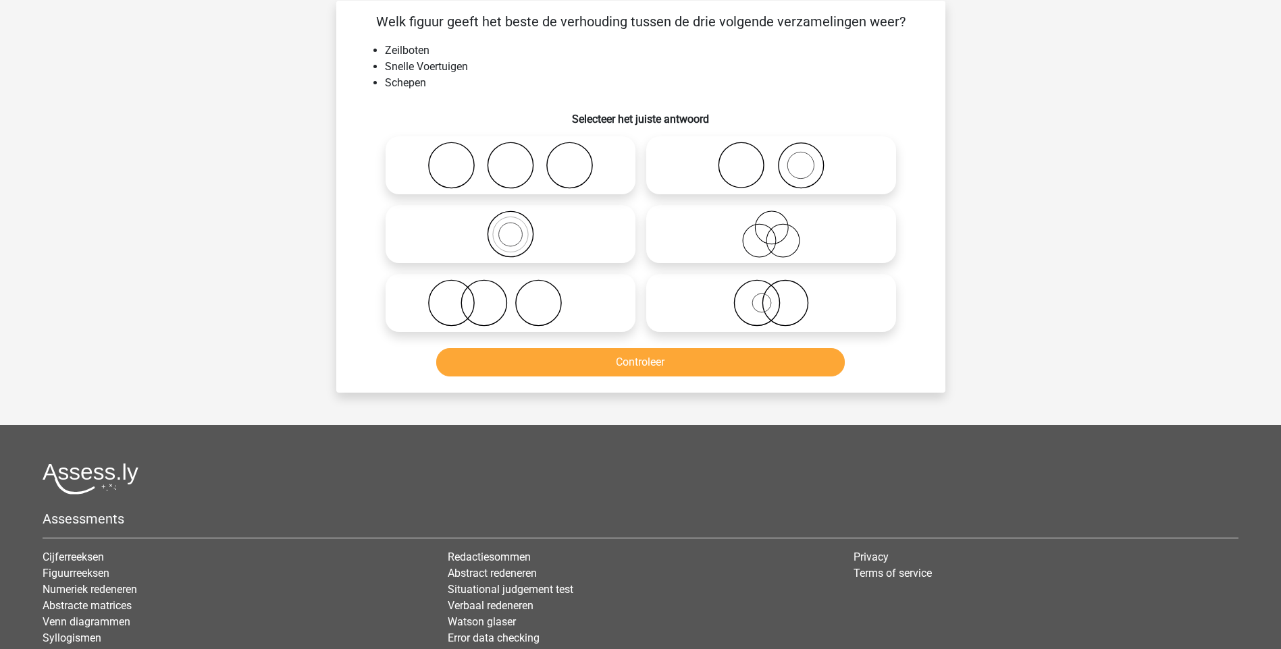
scroll to position [68, 0]
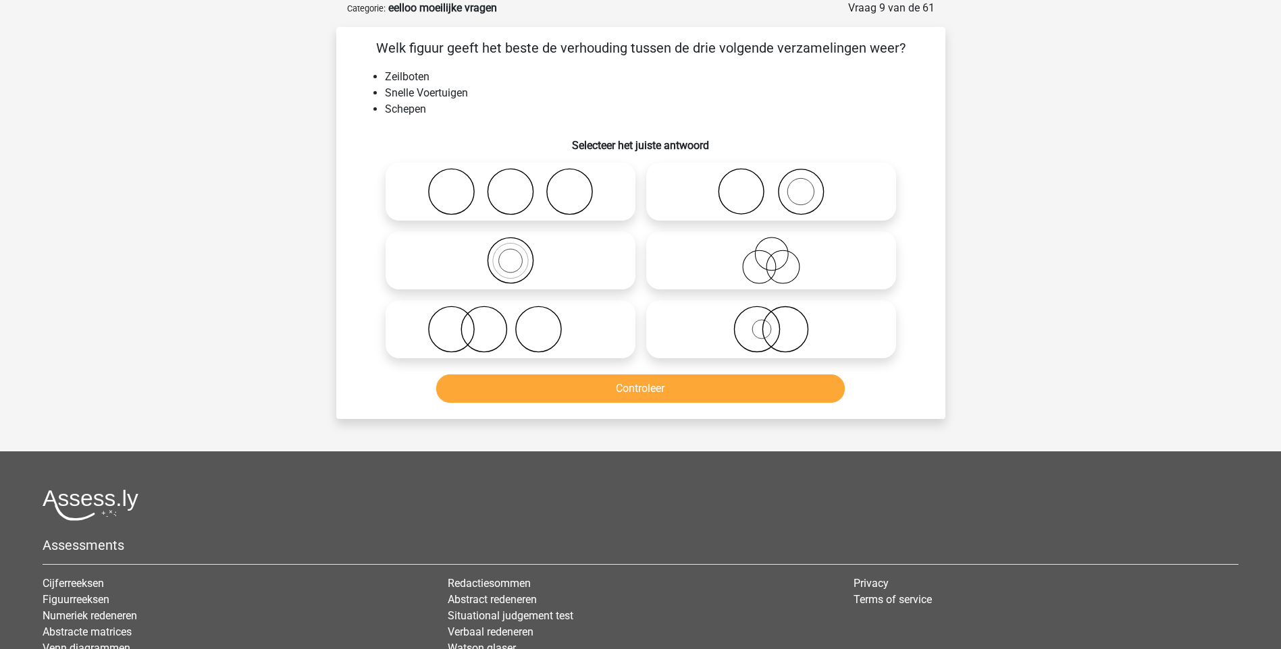
click at [494, 334] on icon at bounding box center [510, 329] width 239 height 47
click at [510, 323] on input "radio" at bounding box center [514, 318] width 9 height 9
radio input "true"
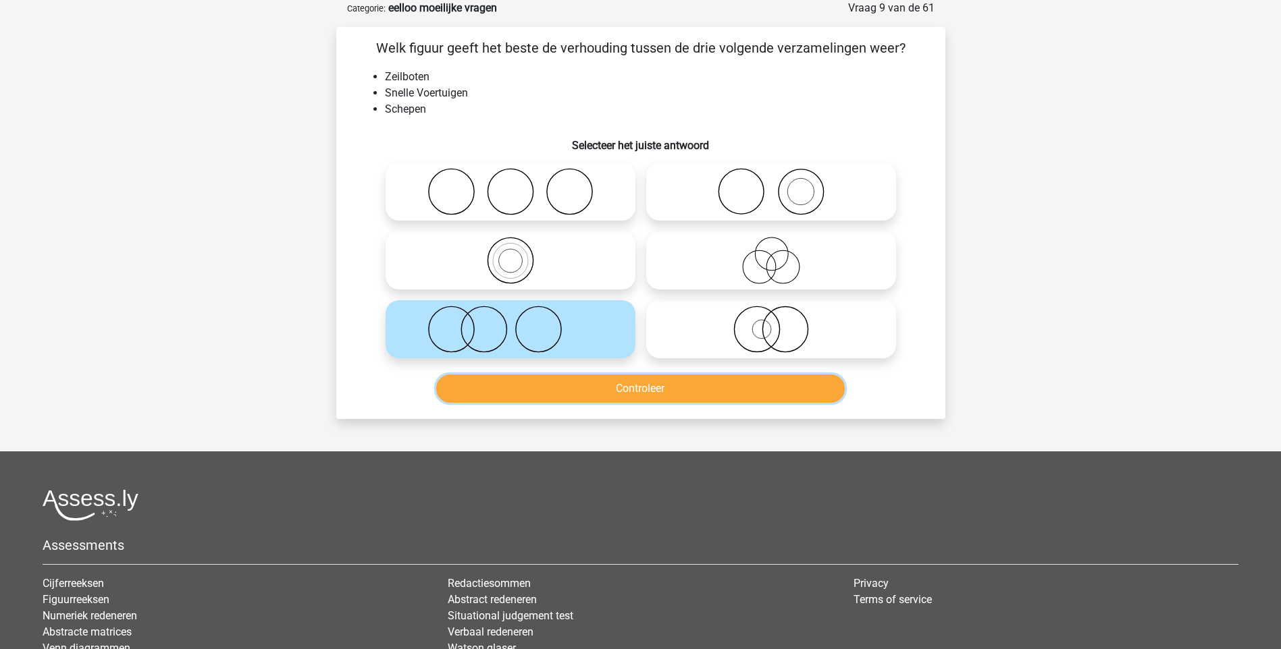
click at [636, 383] on button "Controleer" at bounding box center [640, 389] width 408 height 28
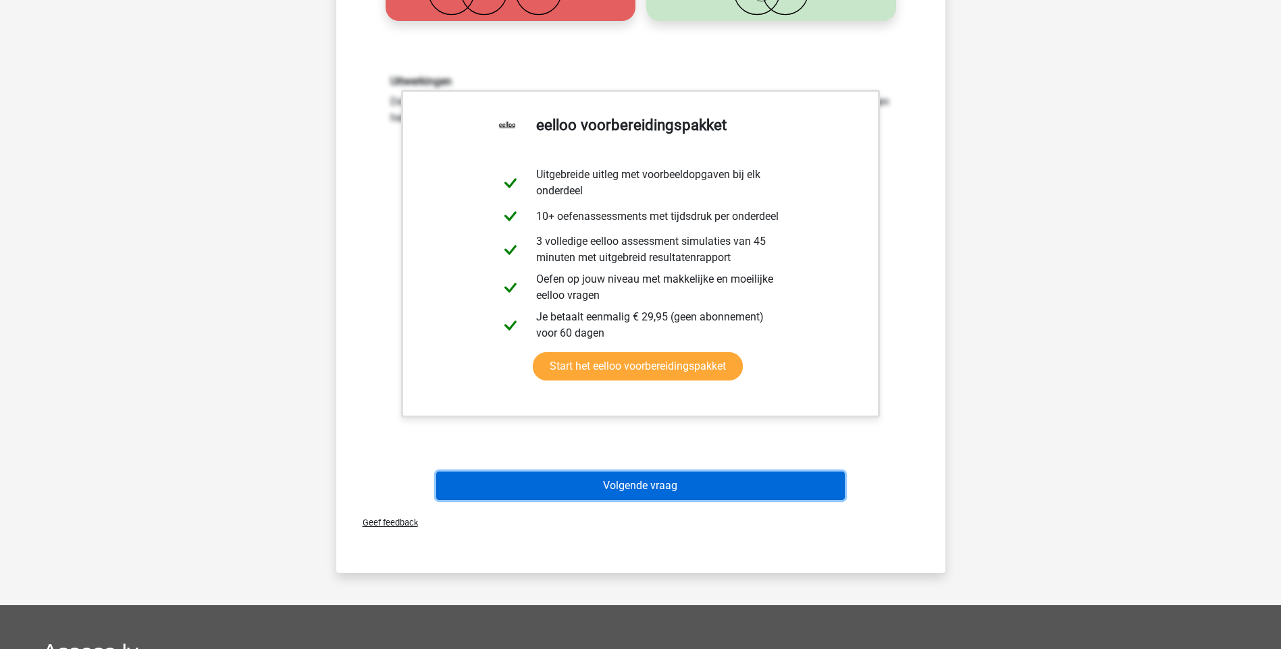
click at [672, 488] on button "Volgende vraag" at bounding box center [640, 486] width 408 height 28
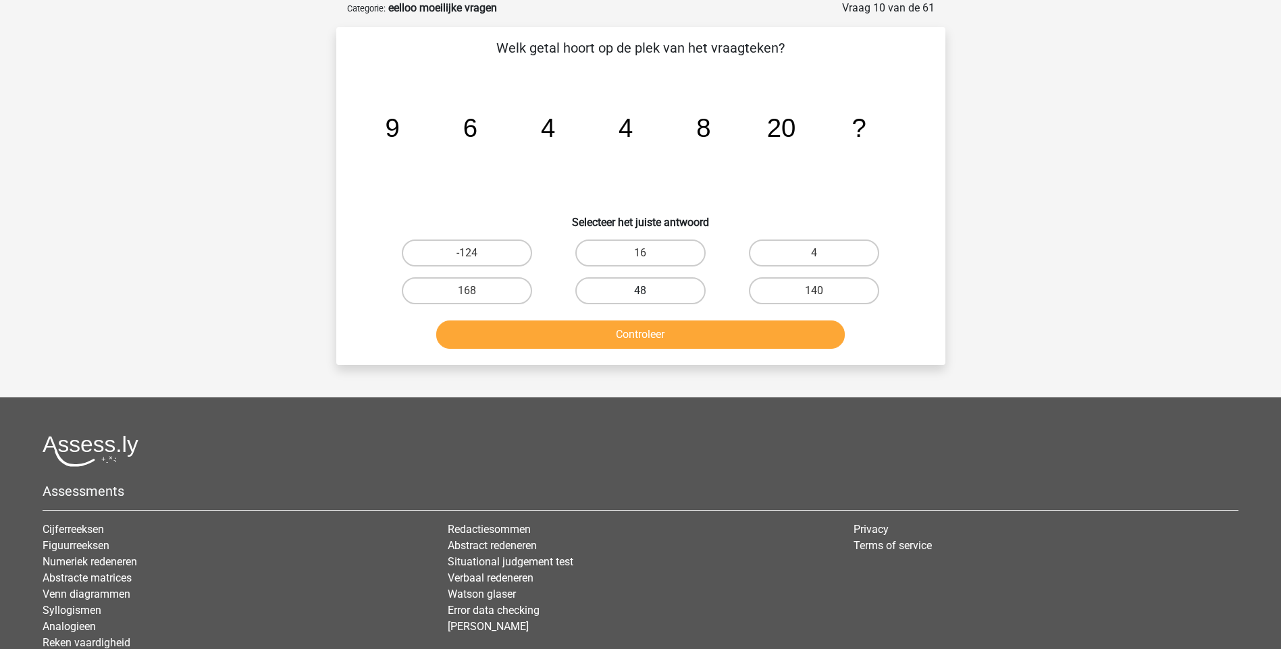
click at [664, 292] on label "48" at bounding box center [640, 290] width 130 height 27
click at [649, 292] on input "48" at bounding box center [644, 295] width 9 height 9
radio input "true"
click at [625, 339] on button "Controleer" at bounding box center [640, 335] width 408 height 28
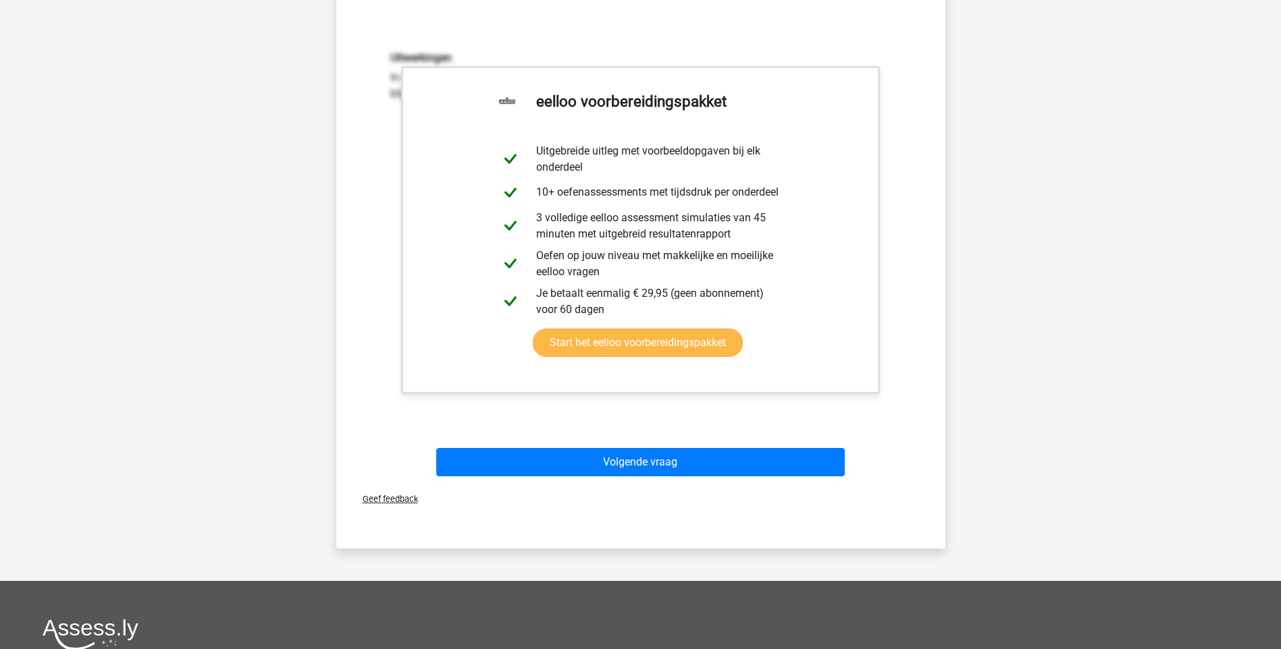
scroll to position [405, 0]
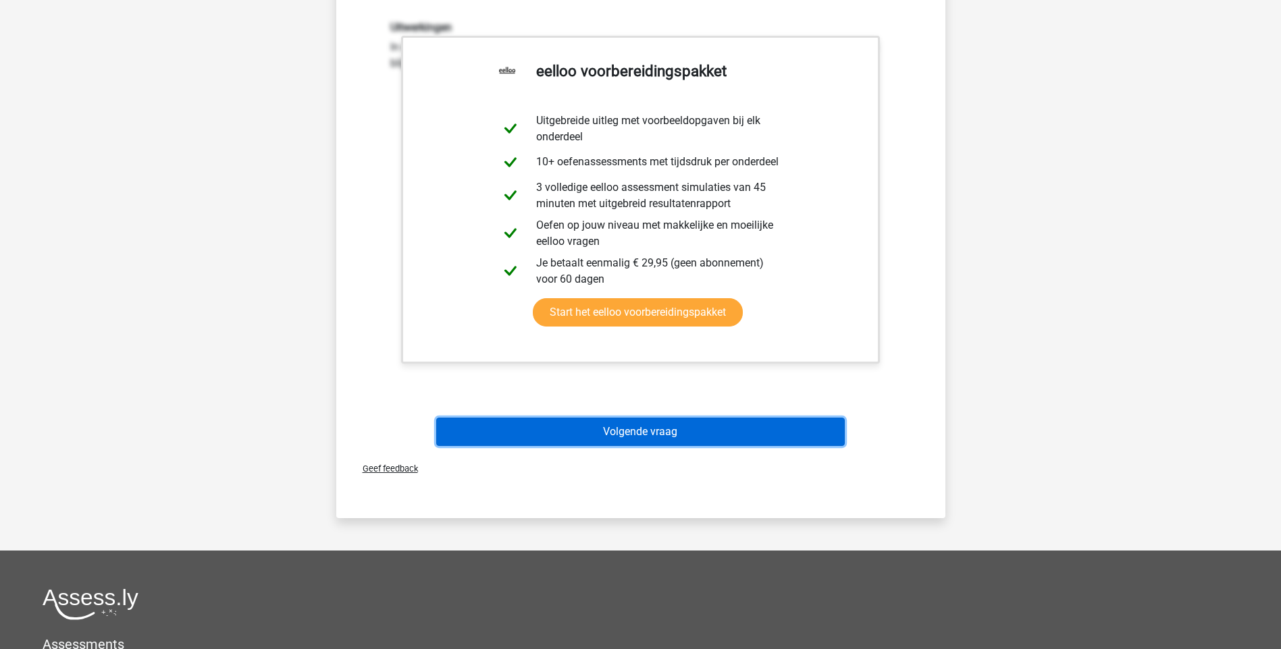
click at [635, 430] on button "Volgende vraag" at bounding box center [640, 432] width 408 height 28
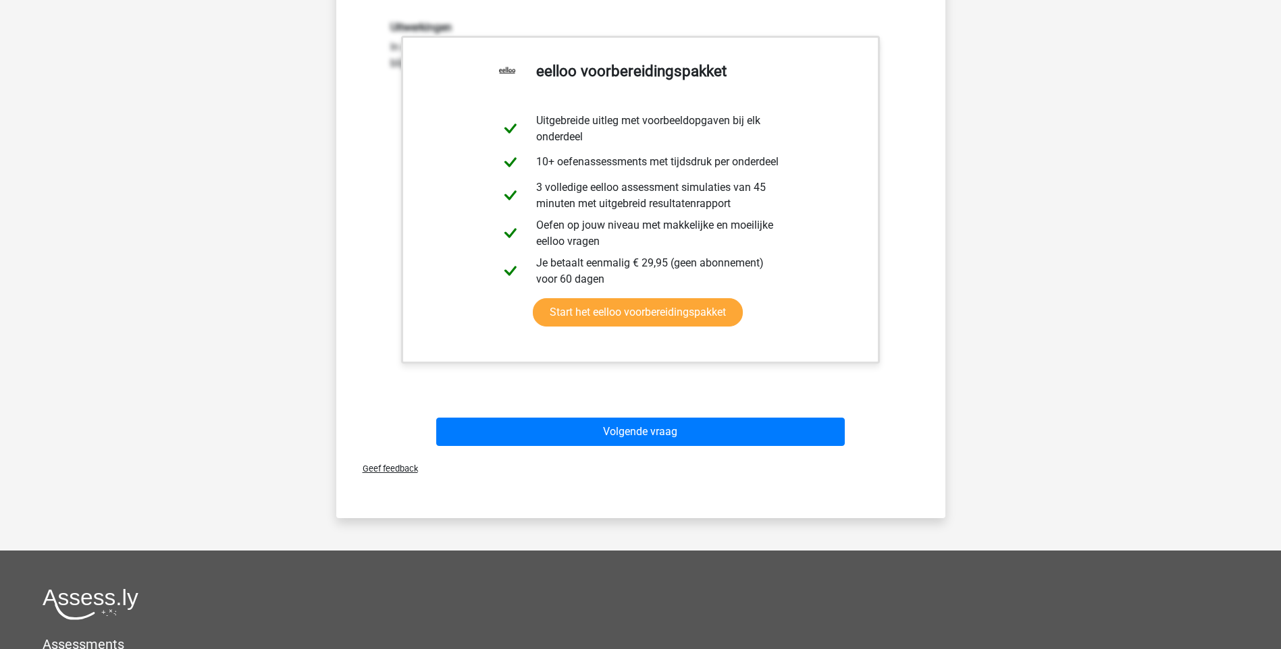
scroll to position [36, 0]
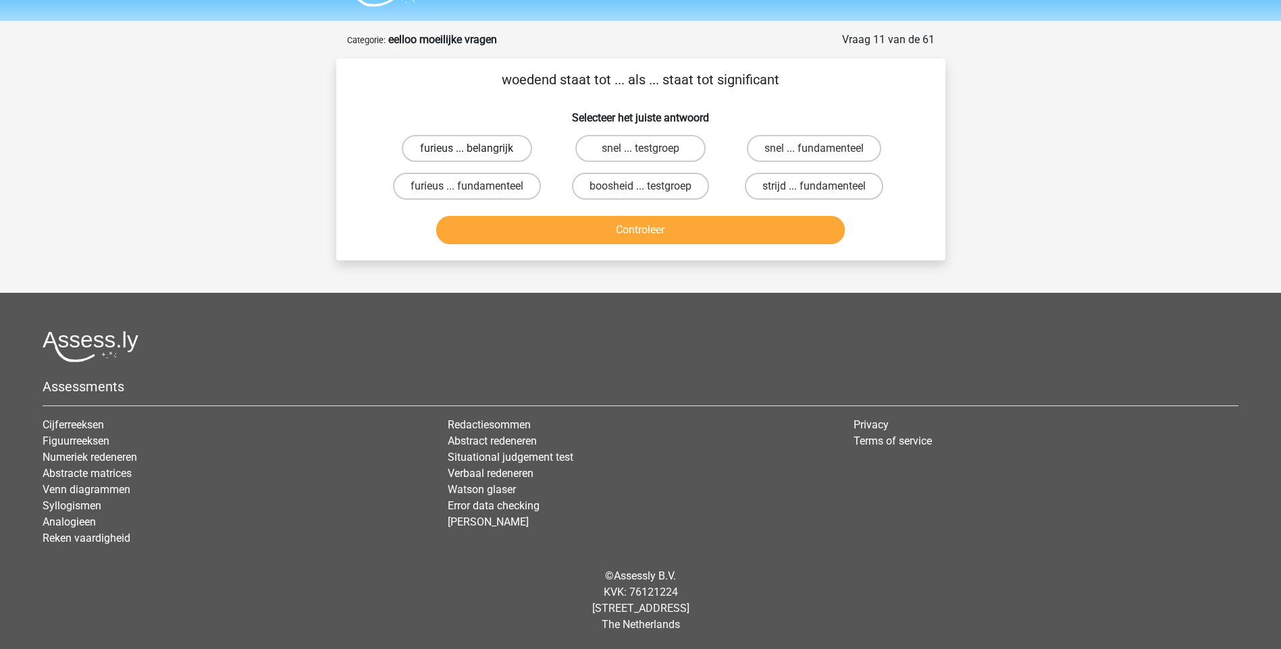
click at [480, 153] on label "furieus ... belangrijk" at bounding box center [467, 148] width 130 height 27
click at [475, 153] on input "furieus ... belangrijk" at bounding box center [471, 153] width 9 height 9
radio input "true"
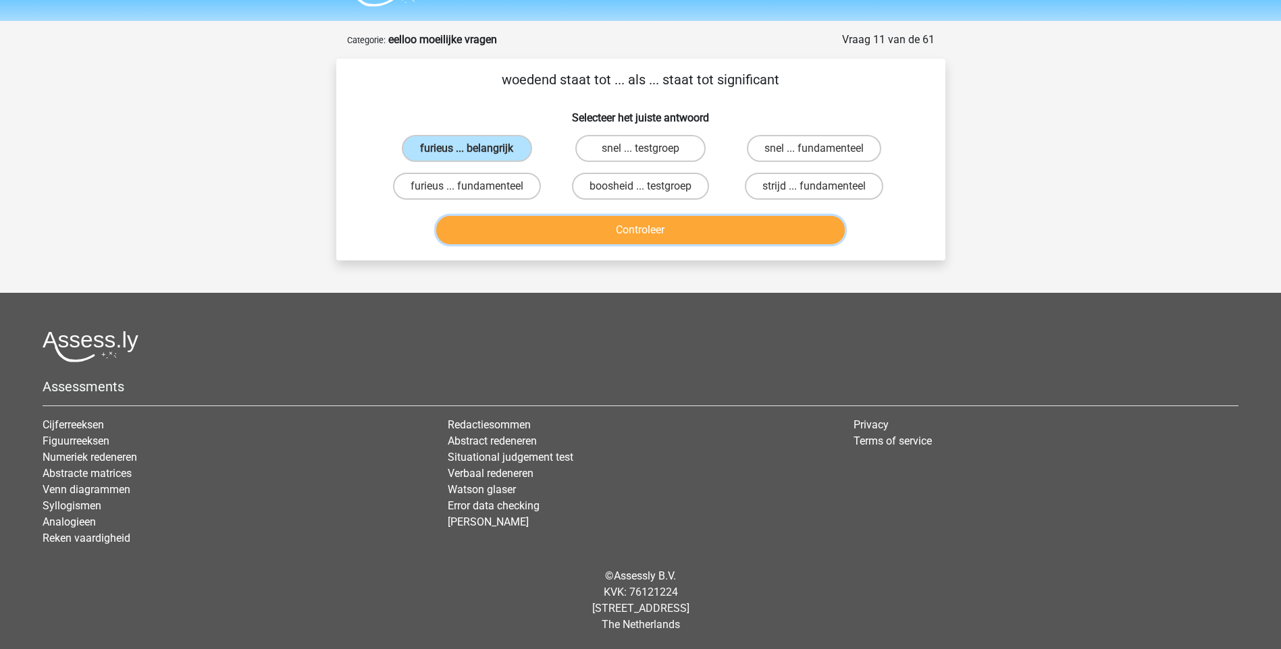
click at [618, 234] on button "Controleer" at bounding box center [640, 230] width 408 height 28
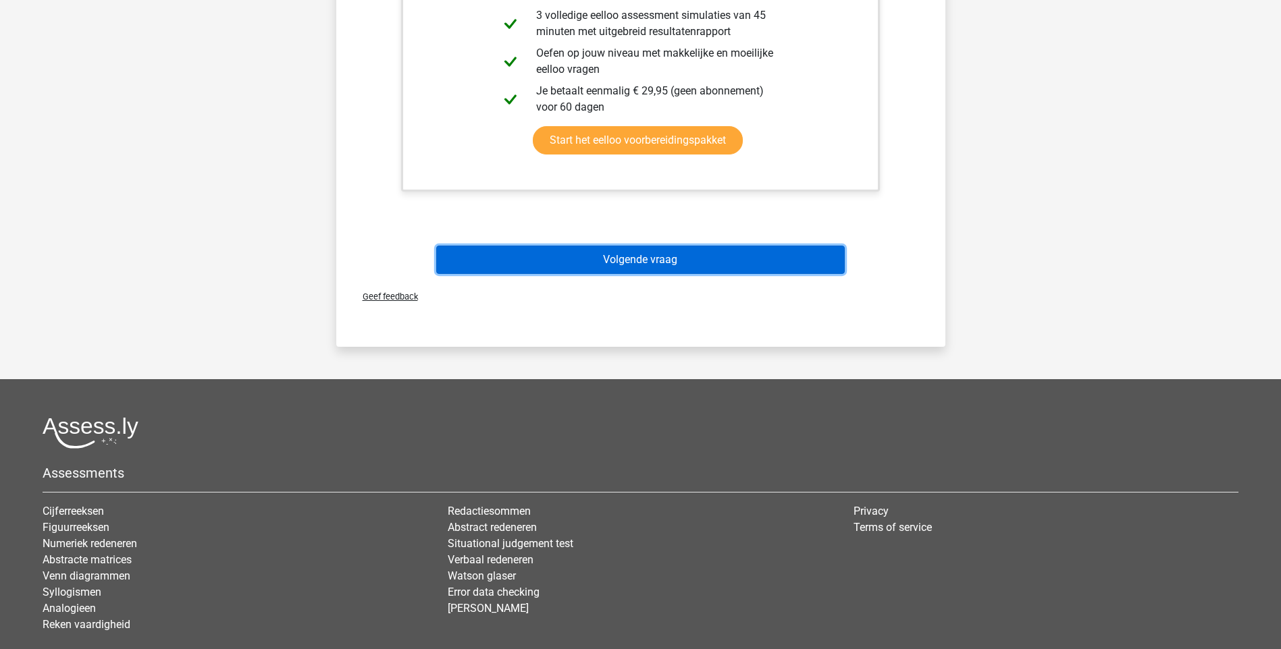
click at [617, 260] on button "Volgende vraag" at bounding box center [640, 260] width 408 height 28
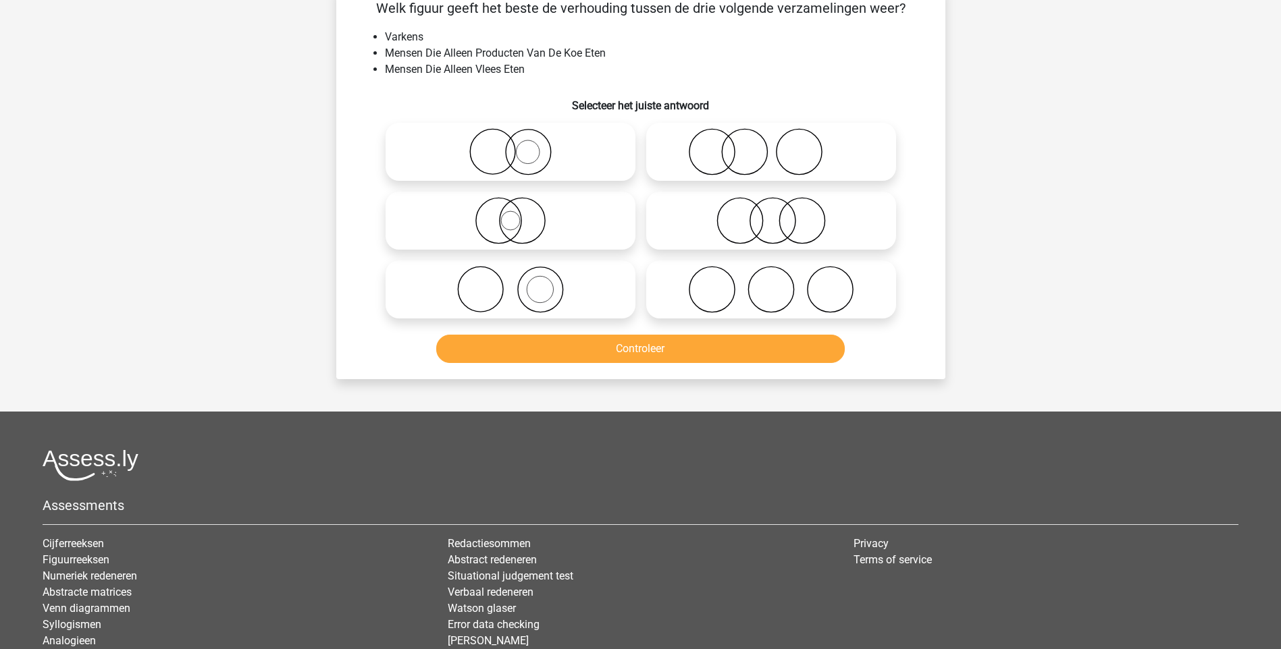
scroll to position [68, 0]
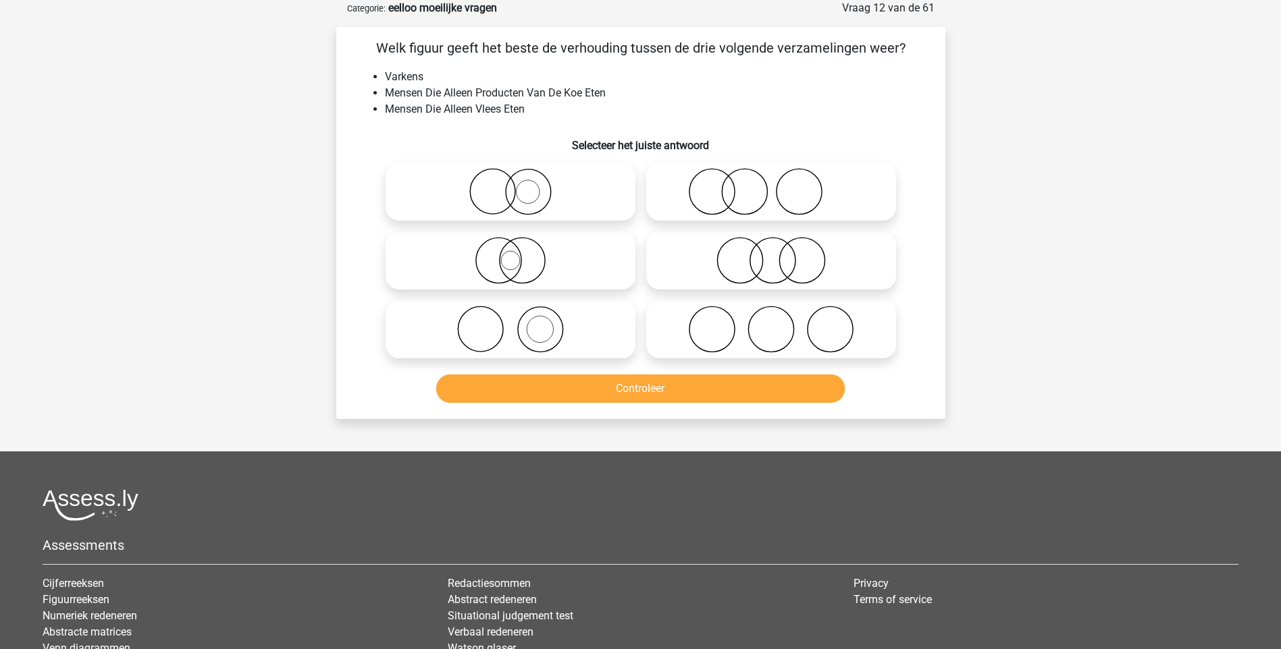
click at [753, 194] on icon at bounding box center [771, 191] width 239 height 47
click at [771, 185] on input "radio" at bounding box center [775, 180] width 9 height 9
radio input "true"
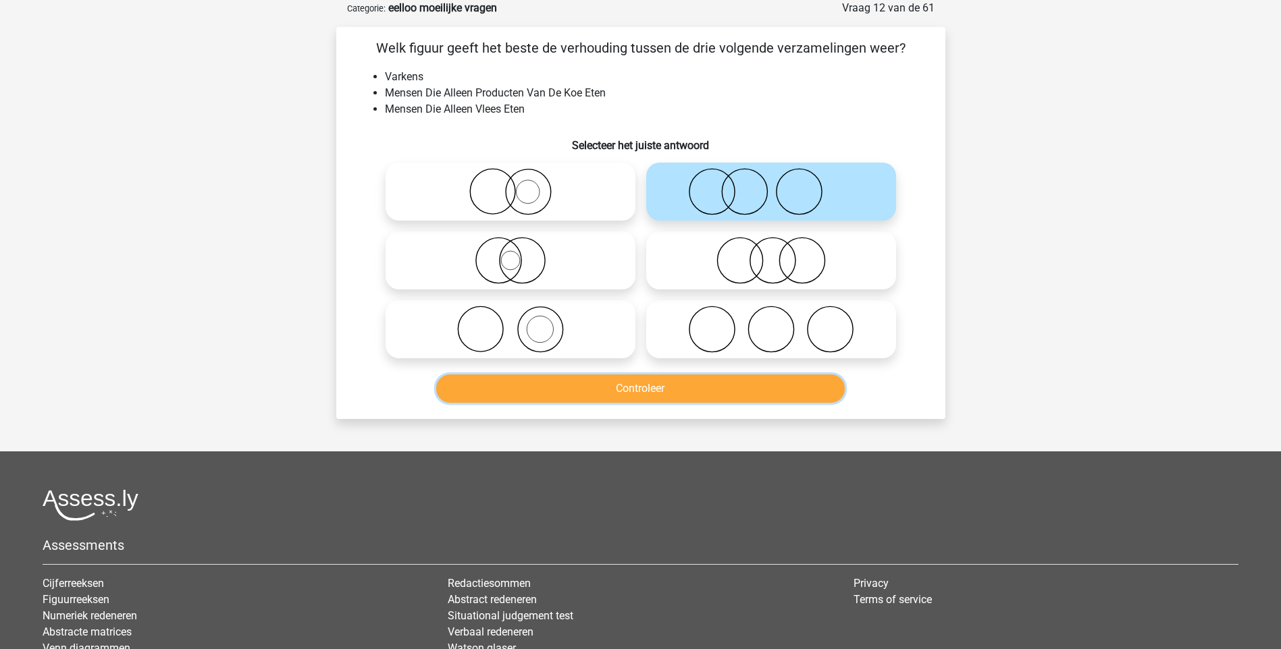
click at [691, 389] on button "Controleer" at bounding box center [640, 389] width 408 height 28
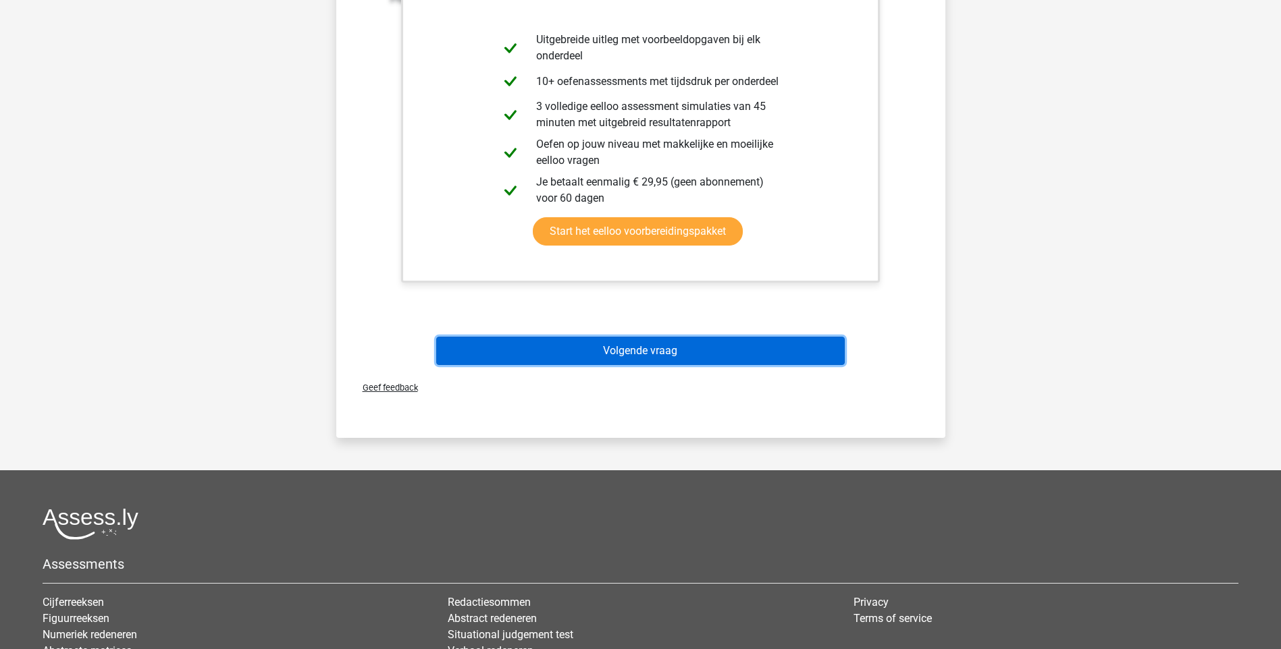
click at [653, 361] on button "Volgende vraag" at bounding box center [640, 351] width 408 height 28
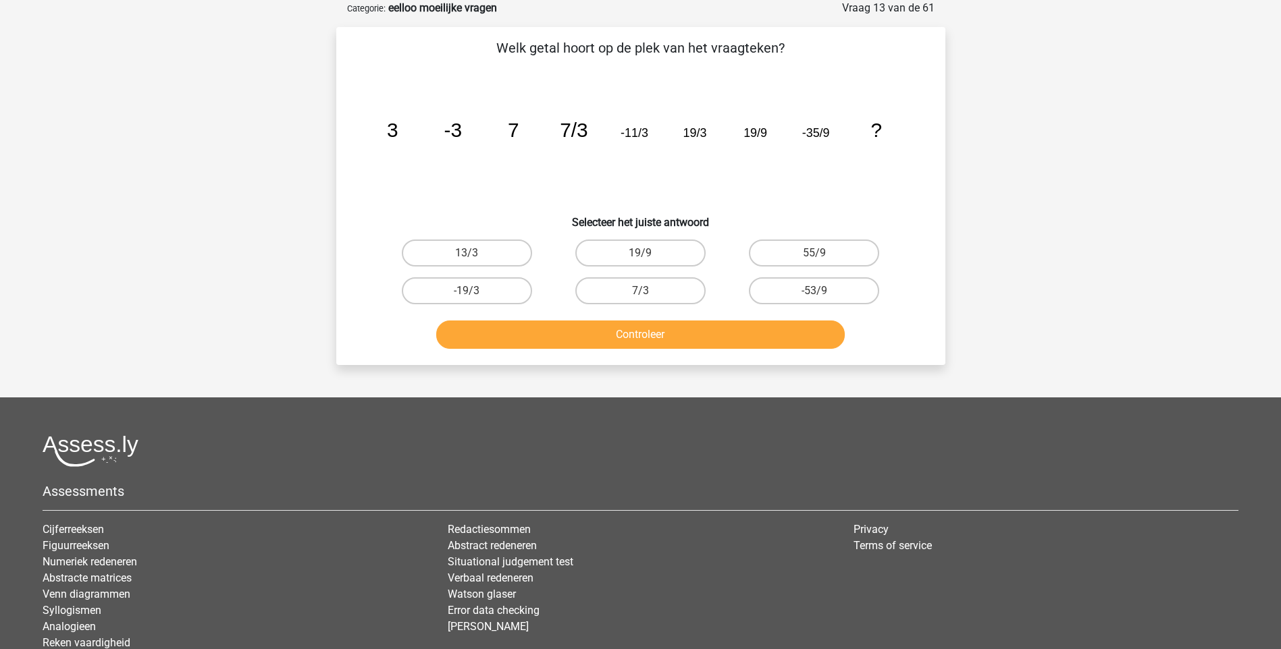
click at [818, 295] on input "-53/9" at bounding box center [818, 295] width 9 height 9
radio input "true"
click at [666, 327] on button "Controleer" at bounding box center [640, 335] width 408 height 28
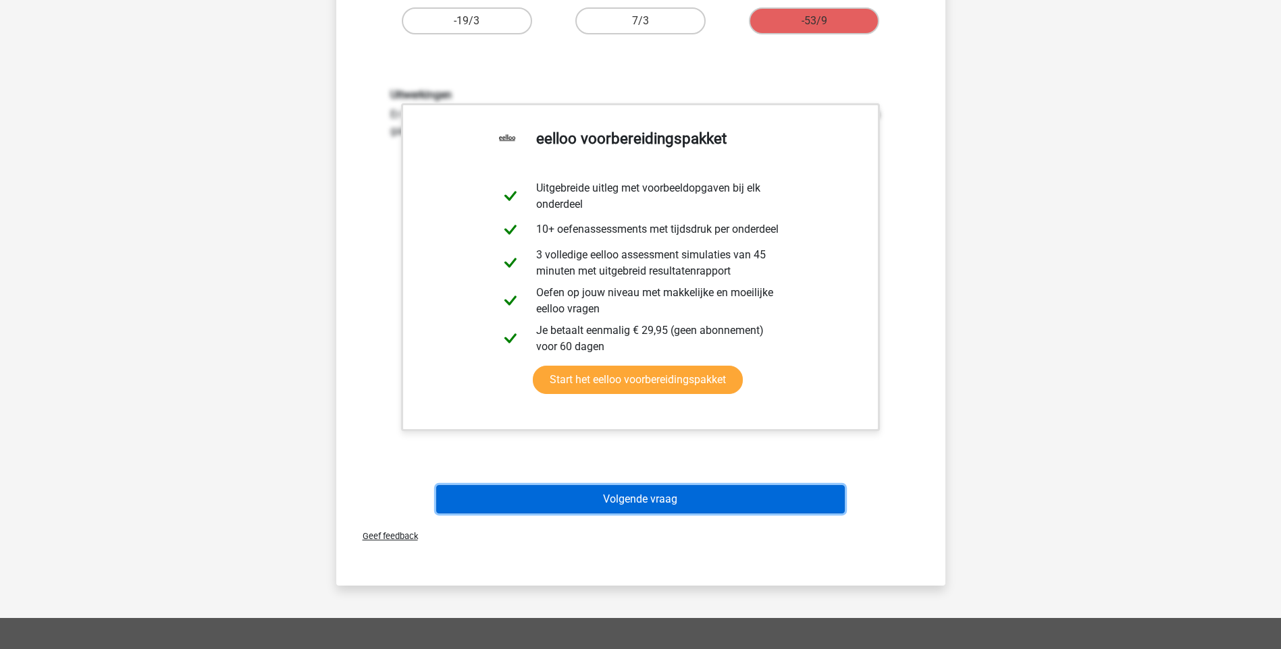
click at [681, 498] on button "Volgende vraag" at bounding box center [640, 499] width 408 height 28
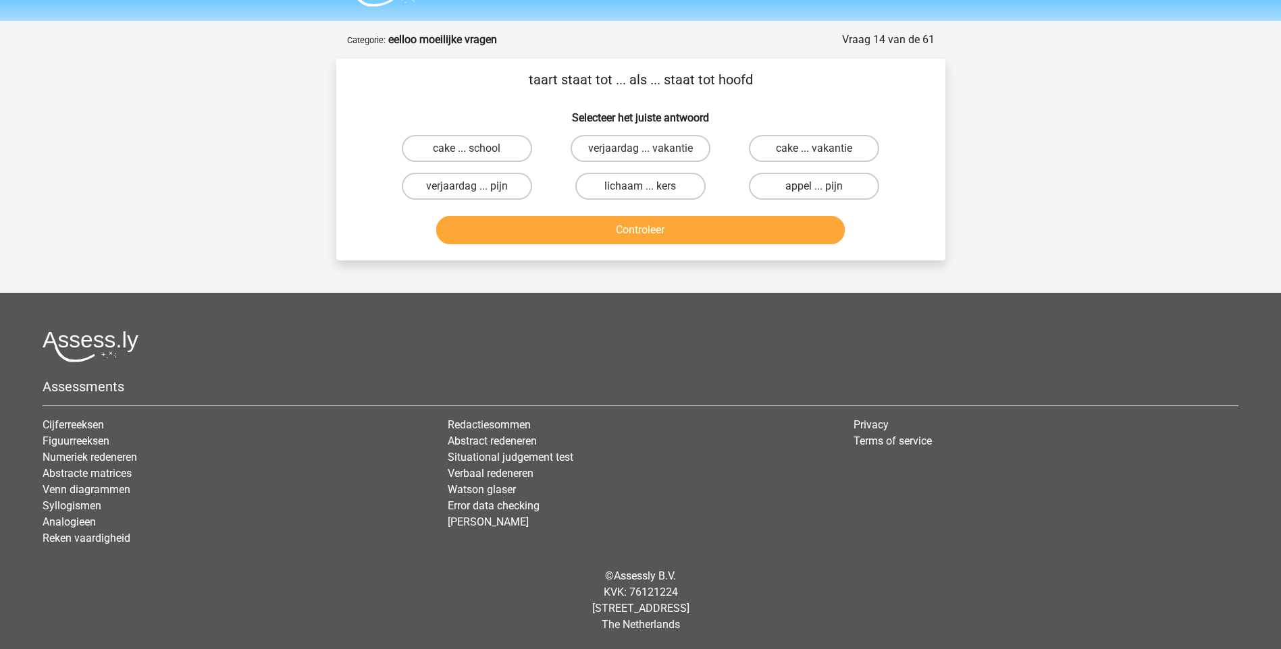
scroll to position [36, 0]
click at [796, 185] on label "appel ... pijn" at bounding box center [814, 186] width 130 height 27
click at [814, 186] on input "appel ... pijn" at bounding box center [818, 190] width 9 height 9
radio input "true"
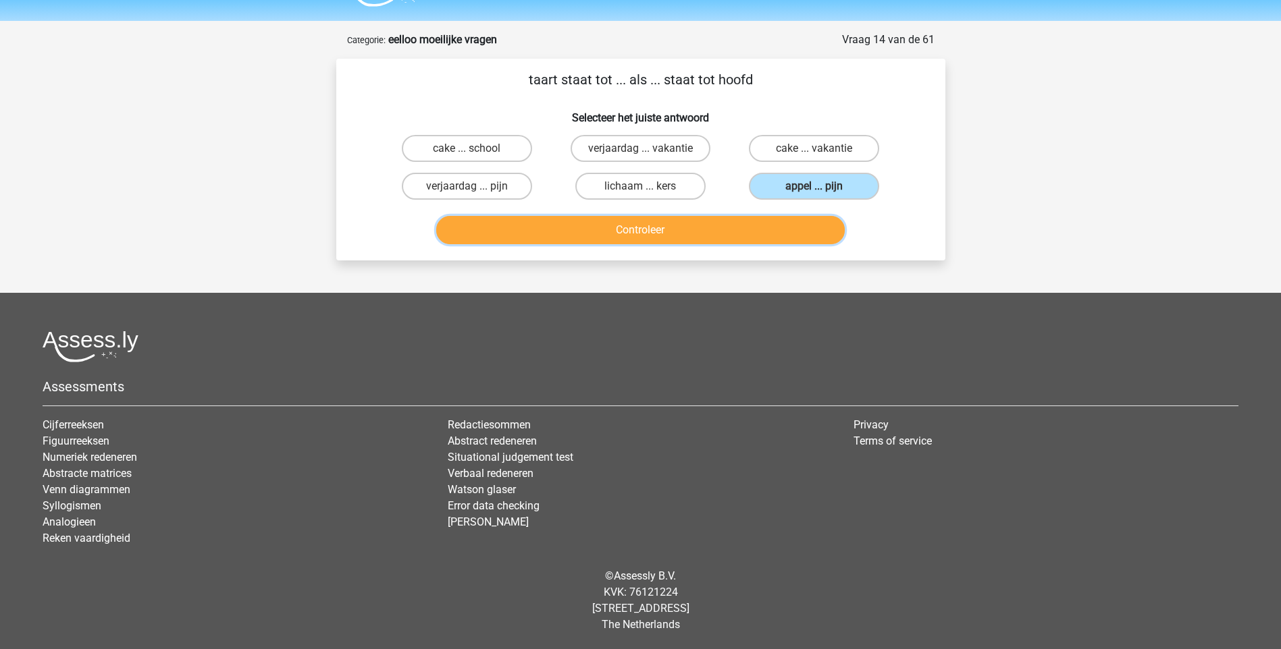
click at [687, 230] on button "Controleer" at bounding box center [640, 230] width 408 height 28
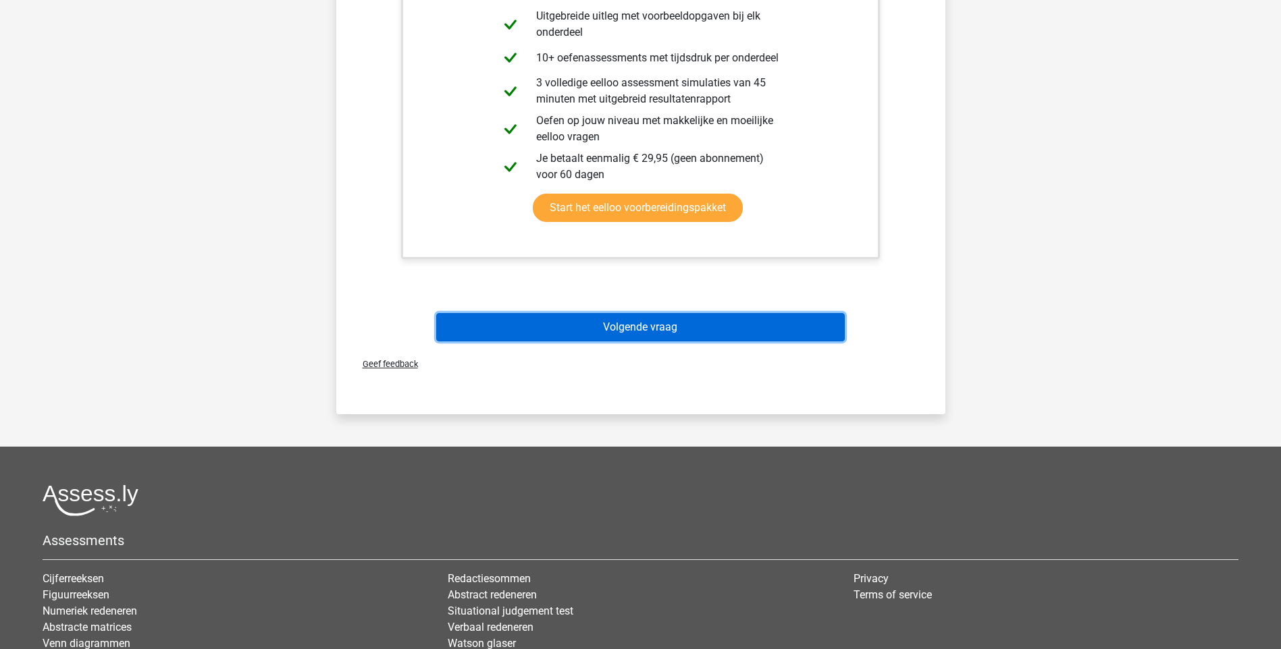
click at [648, 325] on button "Volgende vraag" at bounding box center [640, 327] width 408 height 28
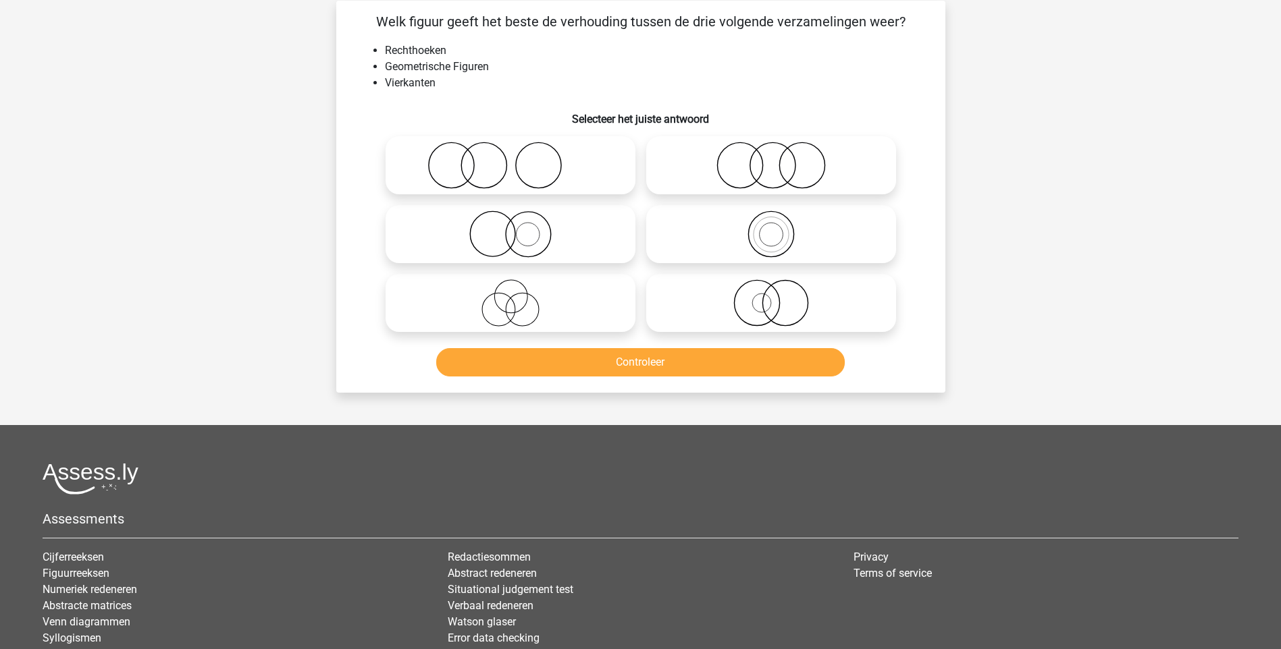
scroll to position [68, 0]
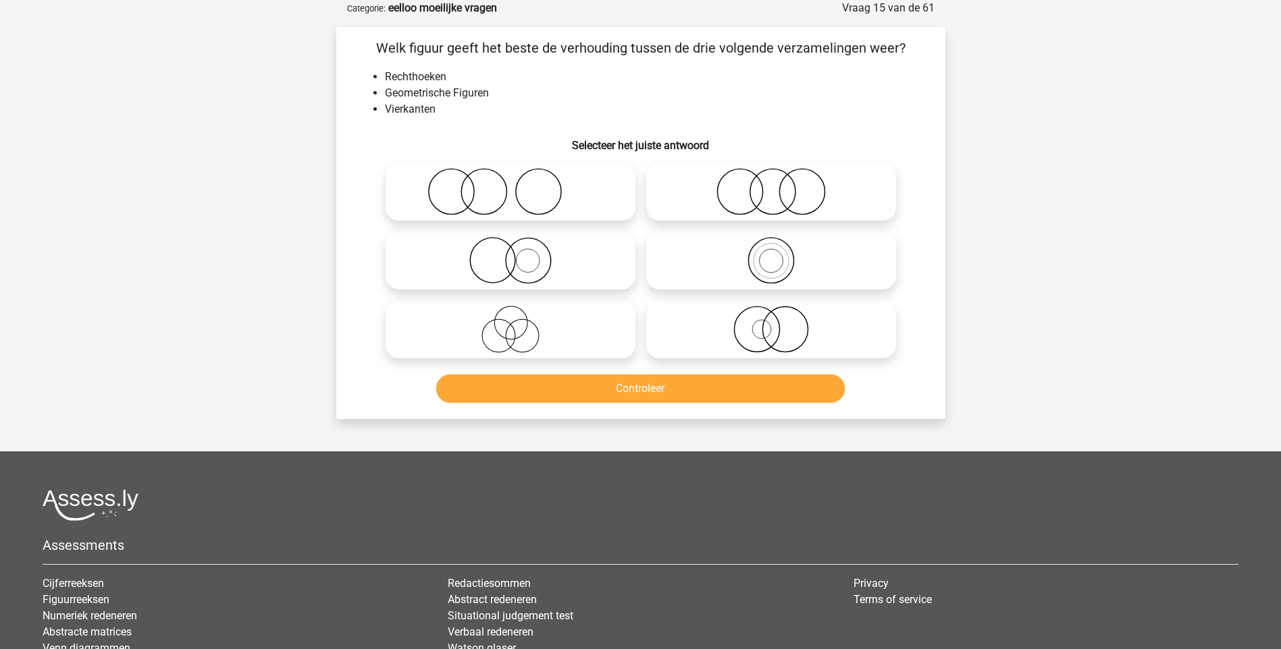
click at [770, 195] on icon at bounding box center [771, 191] width 239 height 47
click at [771, 185] on input "radio" at bounding box center [775, 180] width 9 height 9
radio input "true"
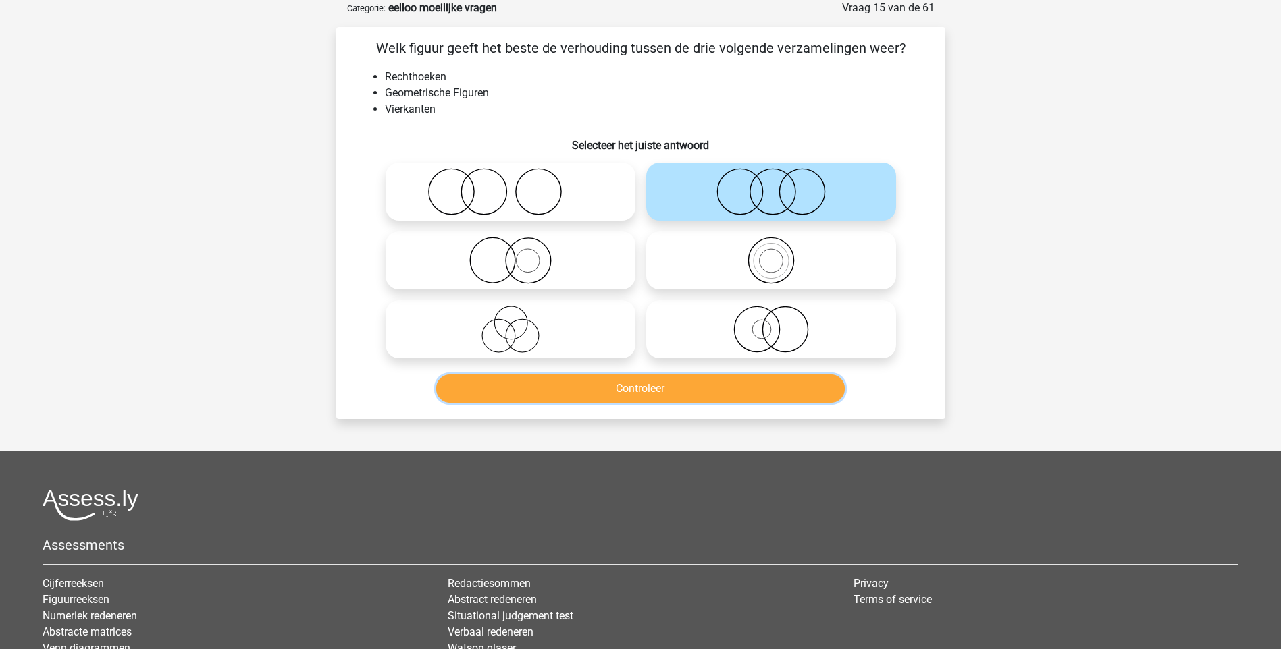
click at [691, 383] on button "Controleer" at bounding box center [640, 389] width 408 height 28
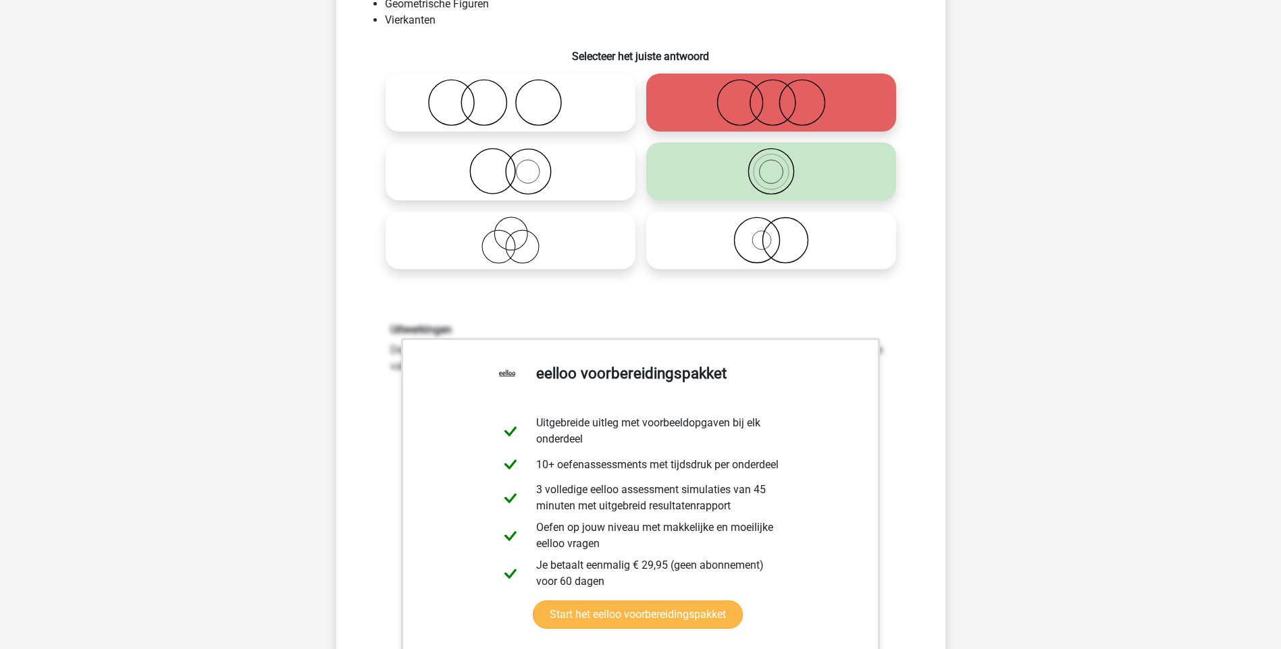
scroll to position [405, 0]
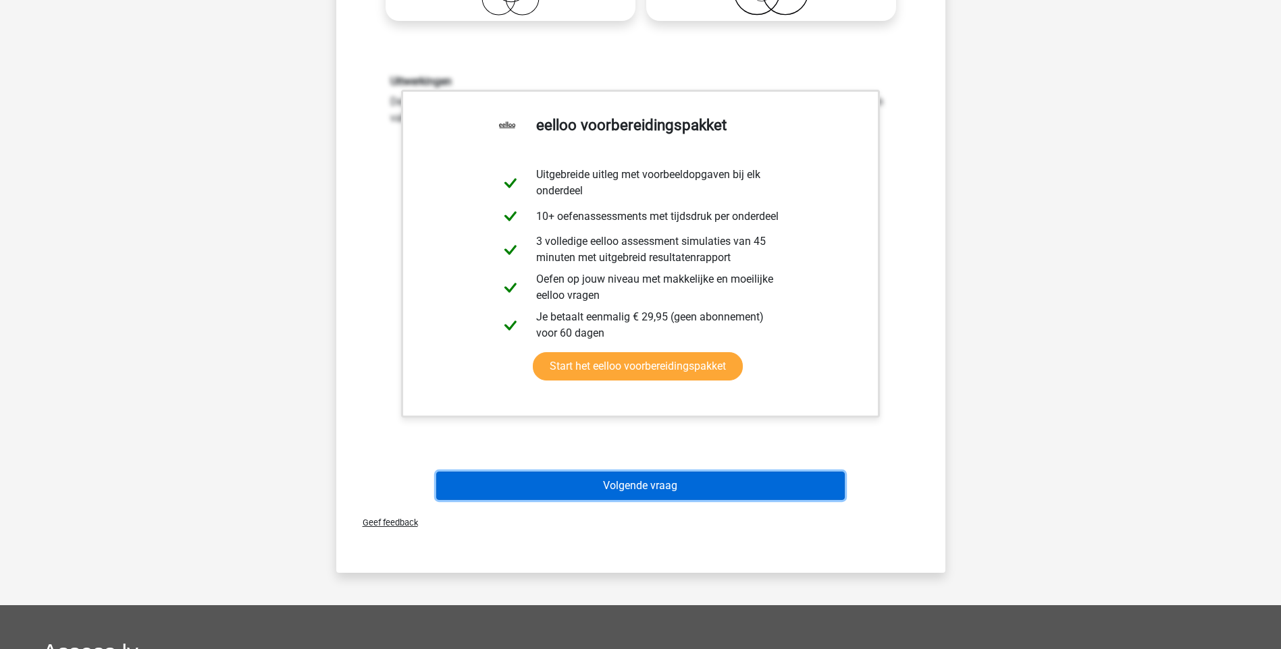
click at [638, 490] on button "Volgende vraag" at bounding box center [640, 486] width 408 height 28
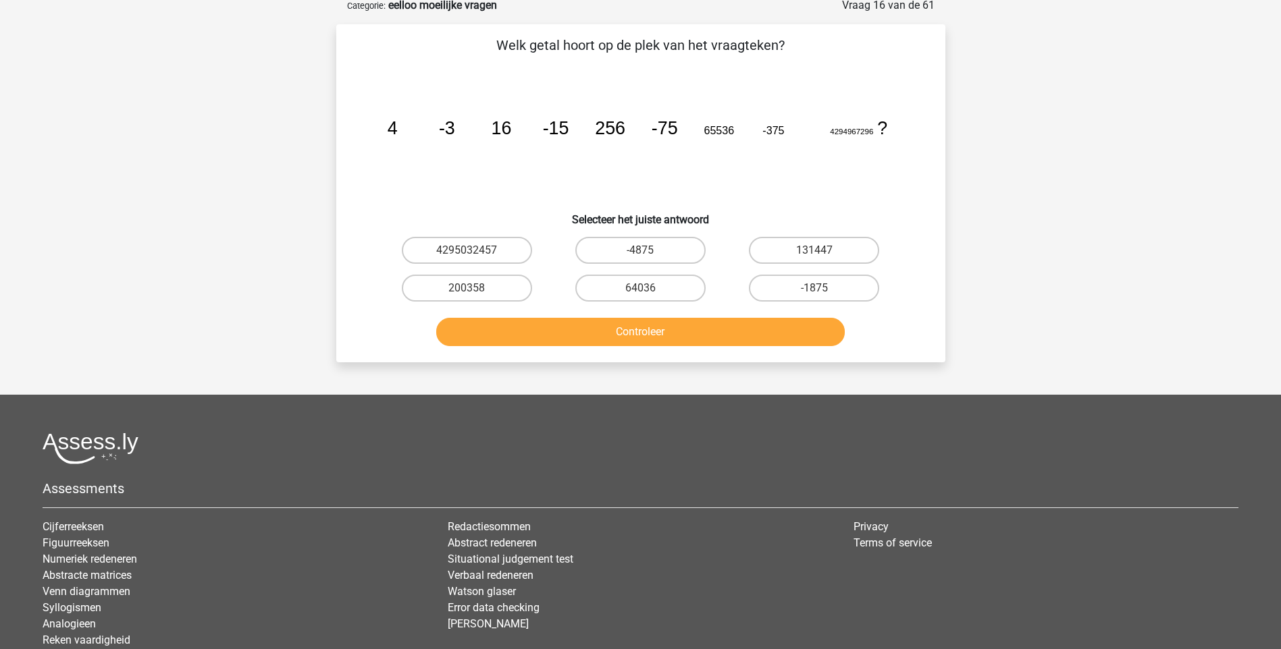
scroll to position [68, 0]
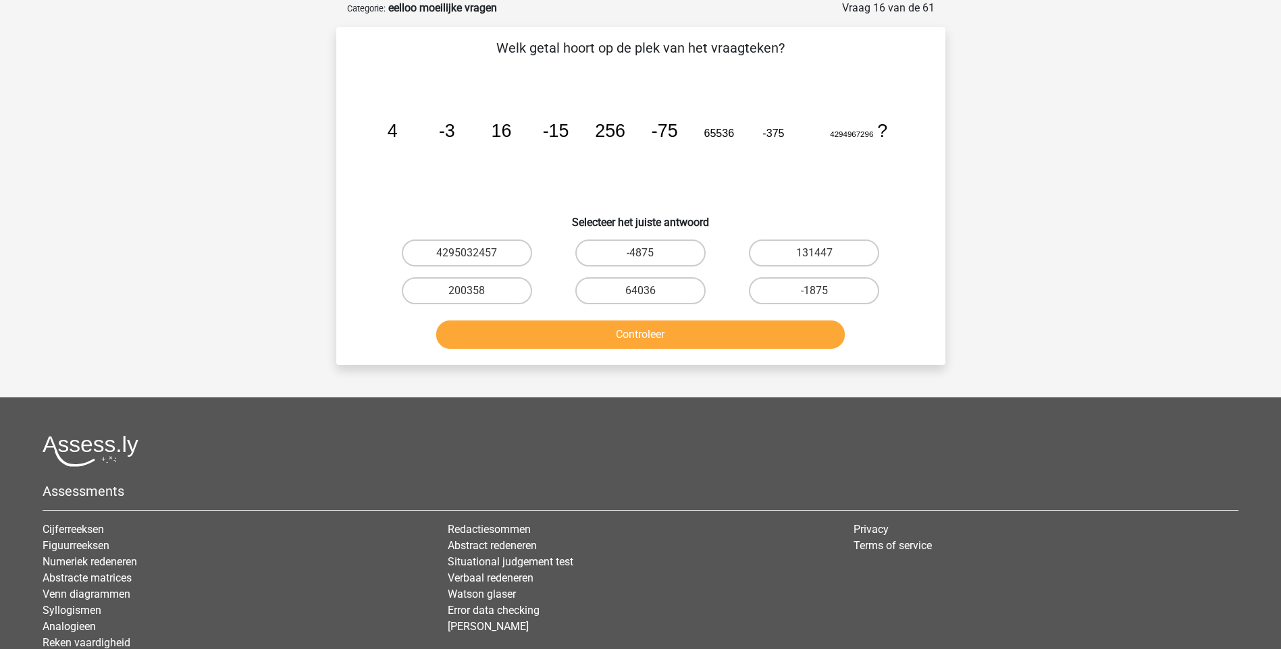
click at [820, 294] on input "-1875" at bounding box center [818, 295] width 9 height 9
radio input "true"
click at [728, 344] on button "Controleer" at bounding box center [640, 335] width 408 height 28
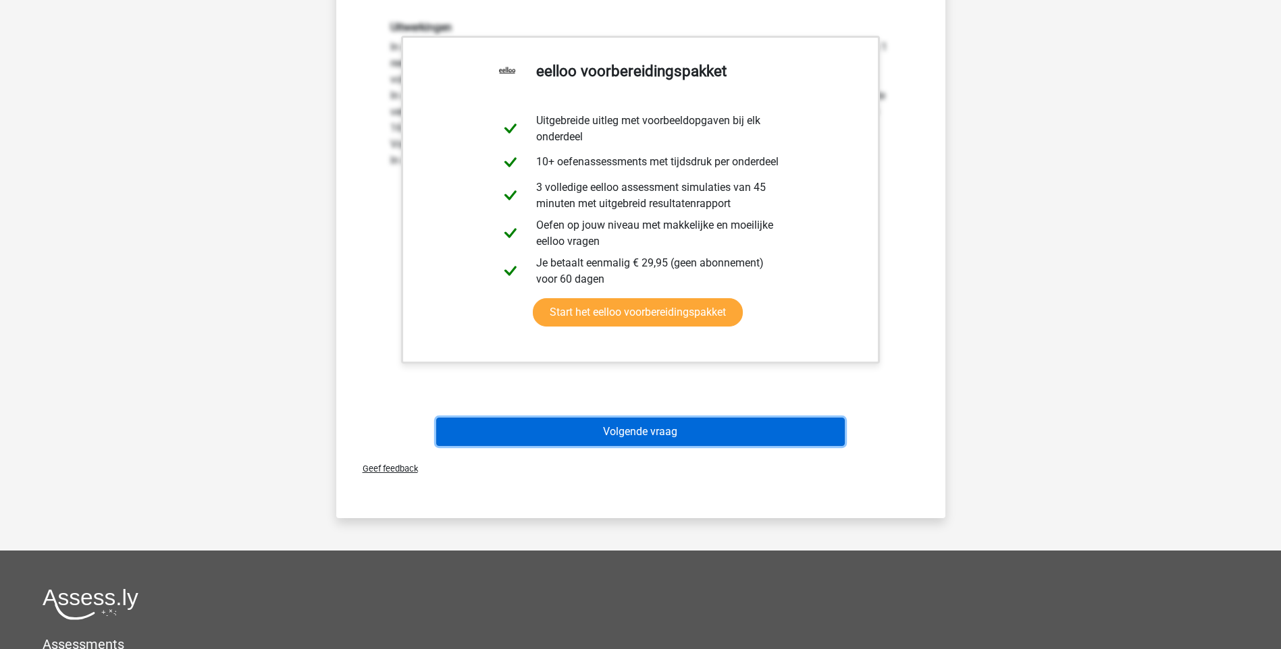
click at [691, 432] on button "Volgende vraag" at bounding box center [640, 432] width 408 height 28
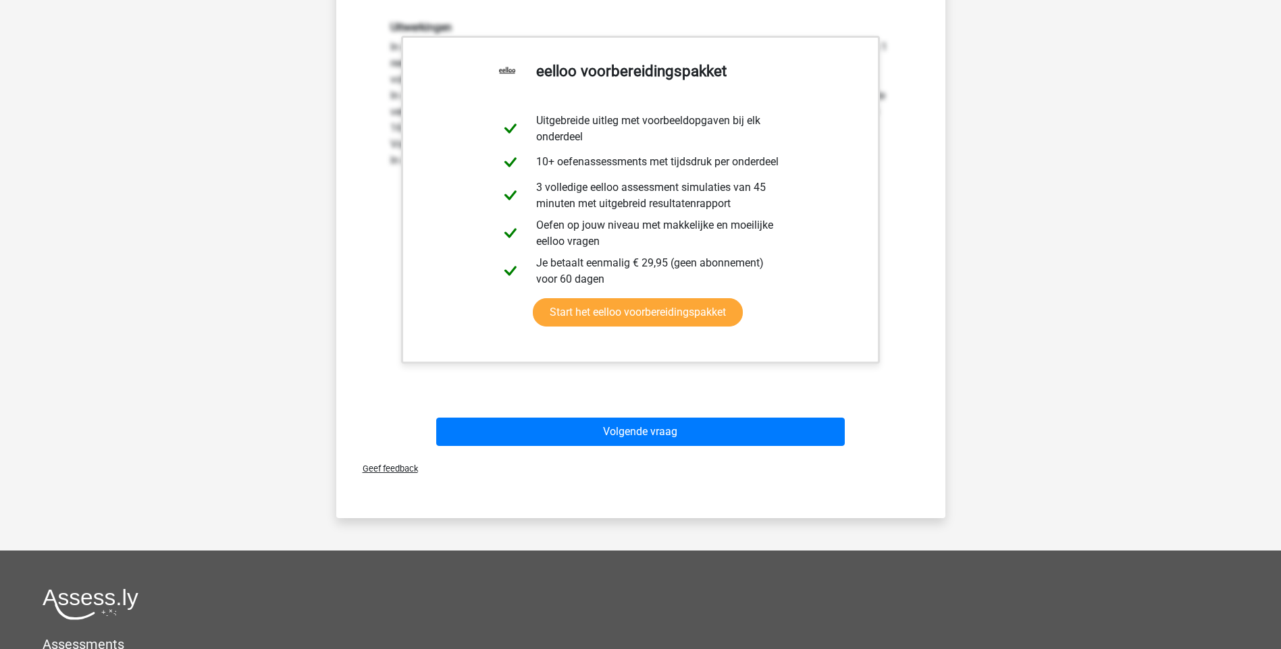
scroll to position [36, 0]
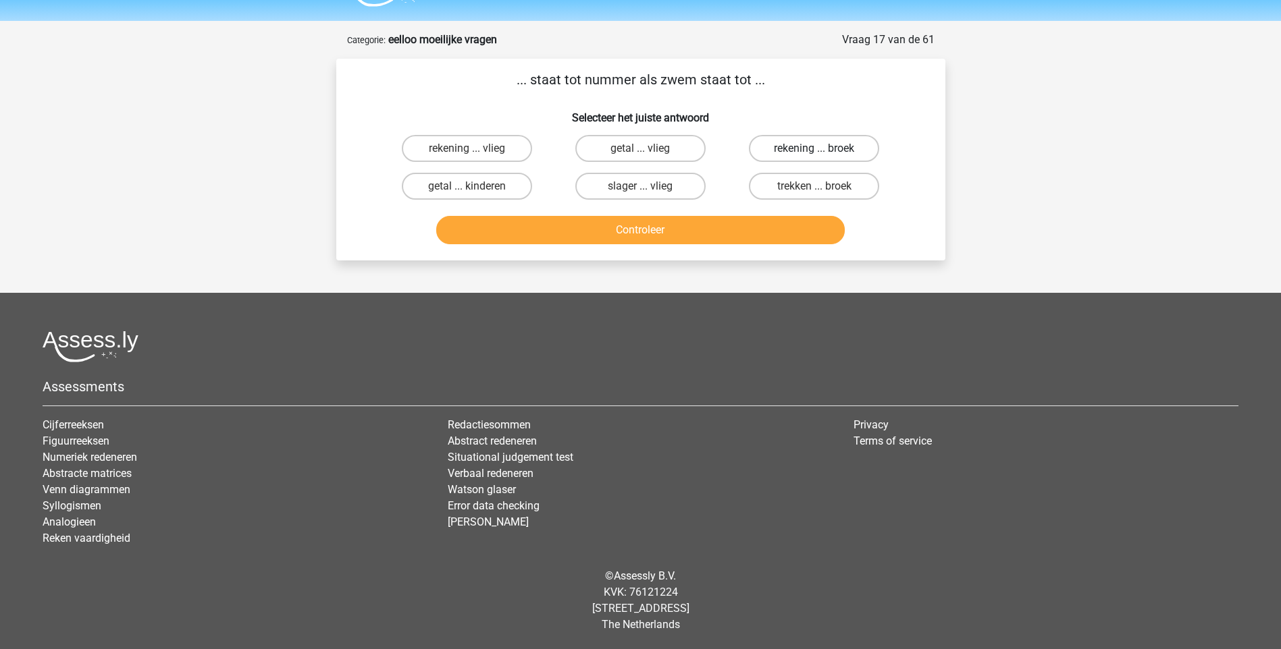
click at [812, 147] on label "rekening ... broek" at bounding box center [814, 148] width 130 height 27
click at [814, 149] on input "rekening ... broek" at bounding box center [818, 153] width 9 height 9
radio input "true"
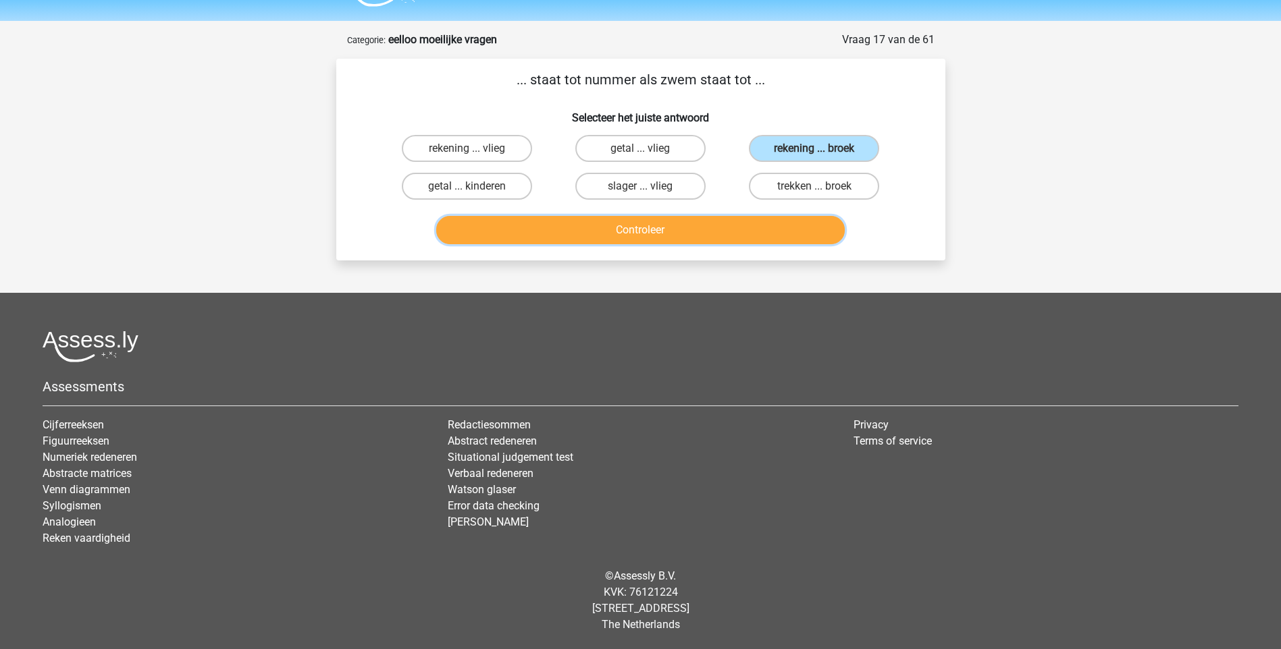
click at [648, 234] on button "Controleer" at bounding box center [640, 230] width 408 height 28
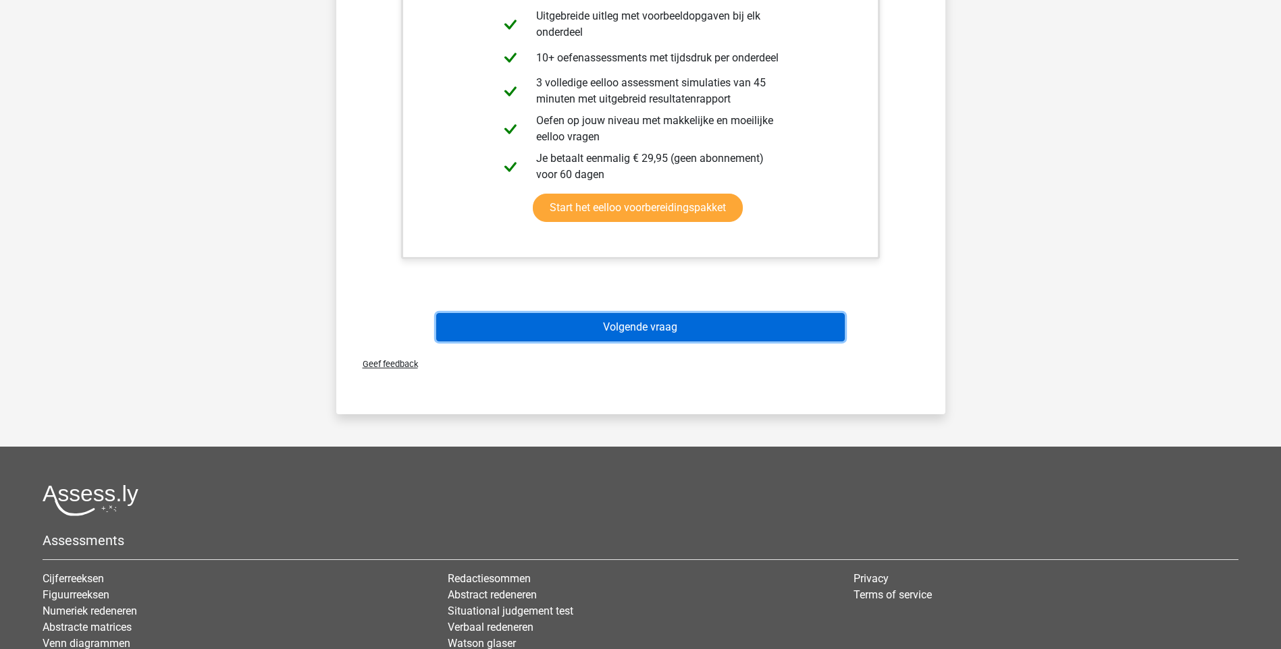
click at [637, 328] on button "Volgende vraag" at bounding box center [640, 327] width 408 height 28
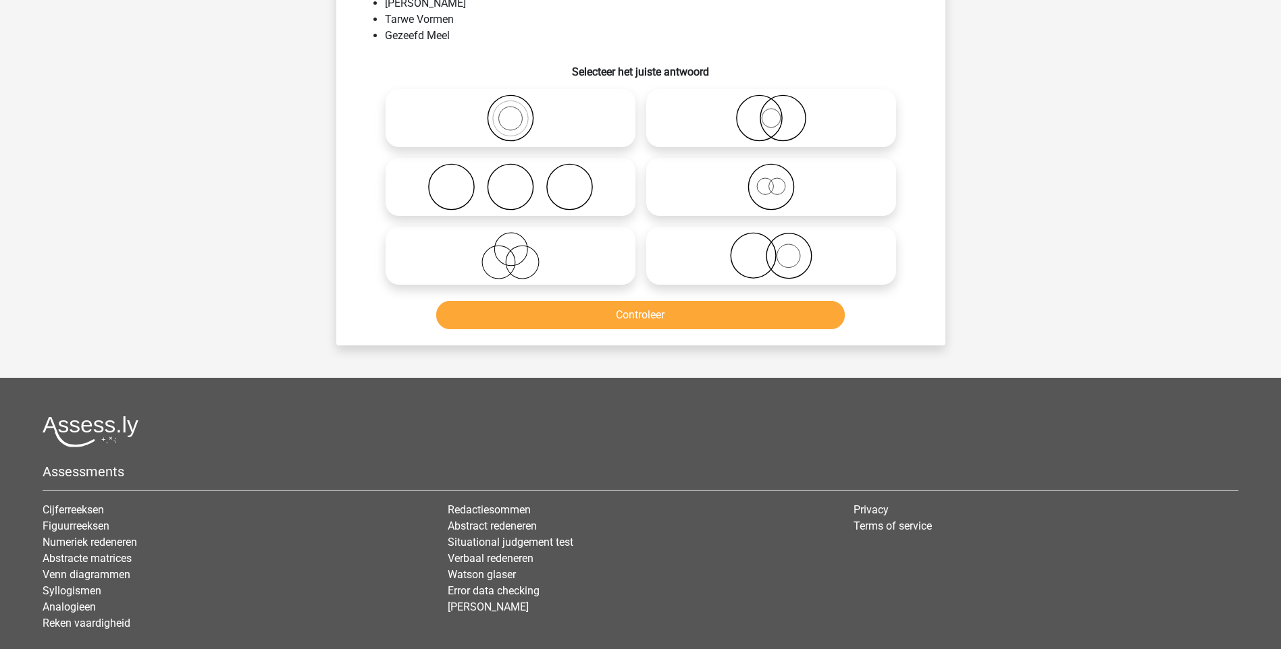
scroll to position [68, 0]
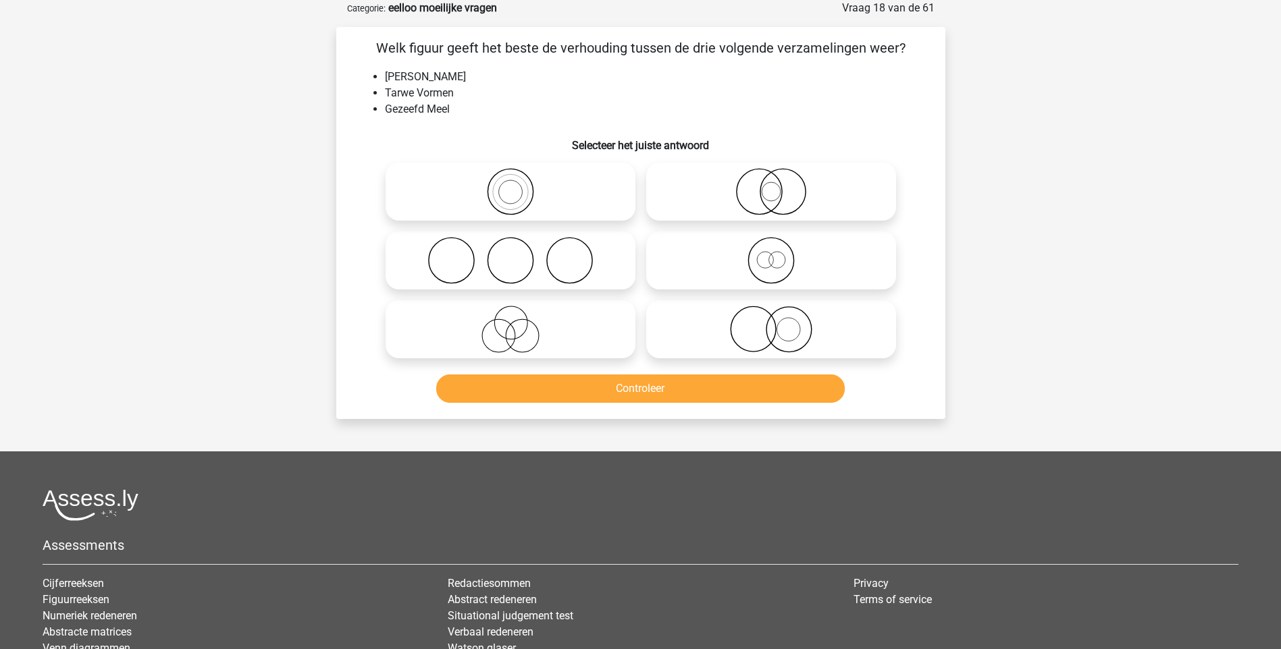
click at [779, 274] on icon at bounding box center [771, 260] width 239 height 47
click at [779, 254] on input "radio" at bounding box center [775, 249] width 9 height 9
radio input "true"
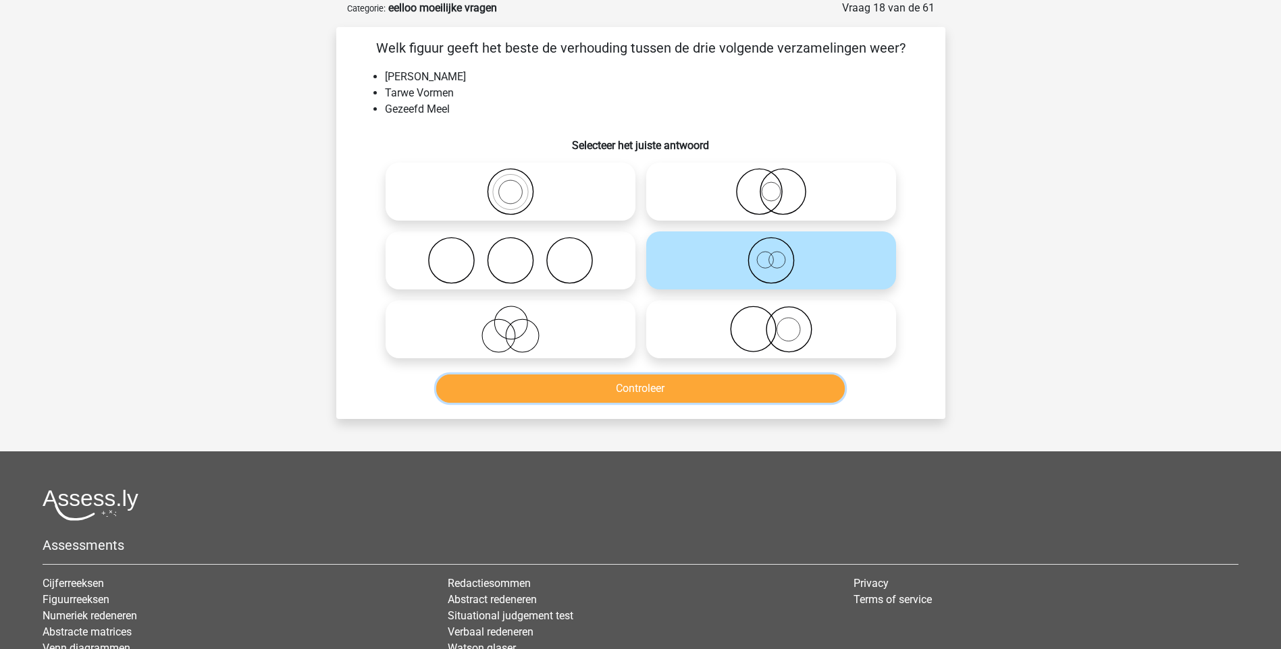
click at [670, 386] on button "Controleer" at bounding box center [640, 389] width 408 height 28
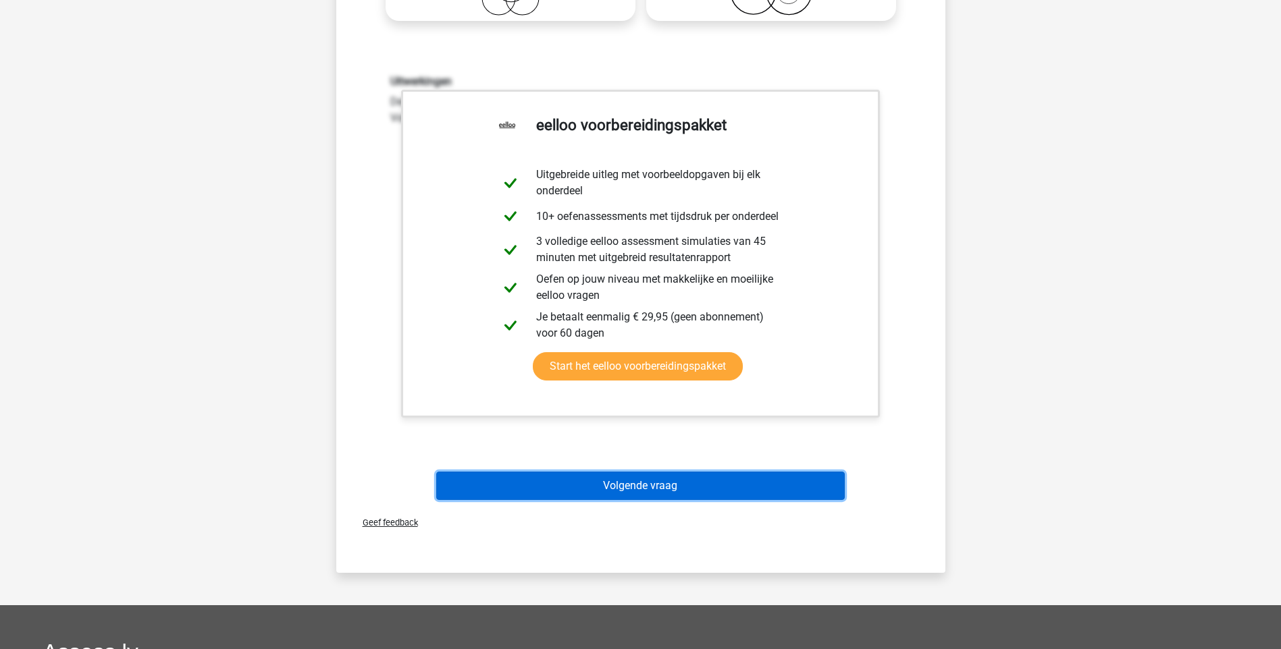
click at [671, 487] on button "Volgende vraag" at bounding box center [640, 486] width 408 height 28
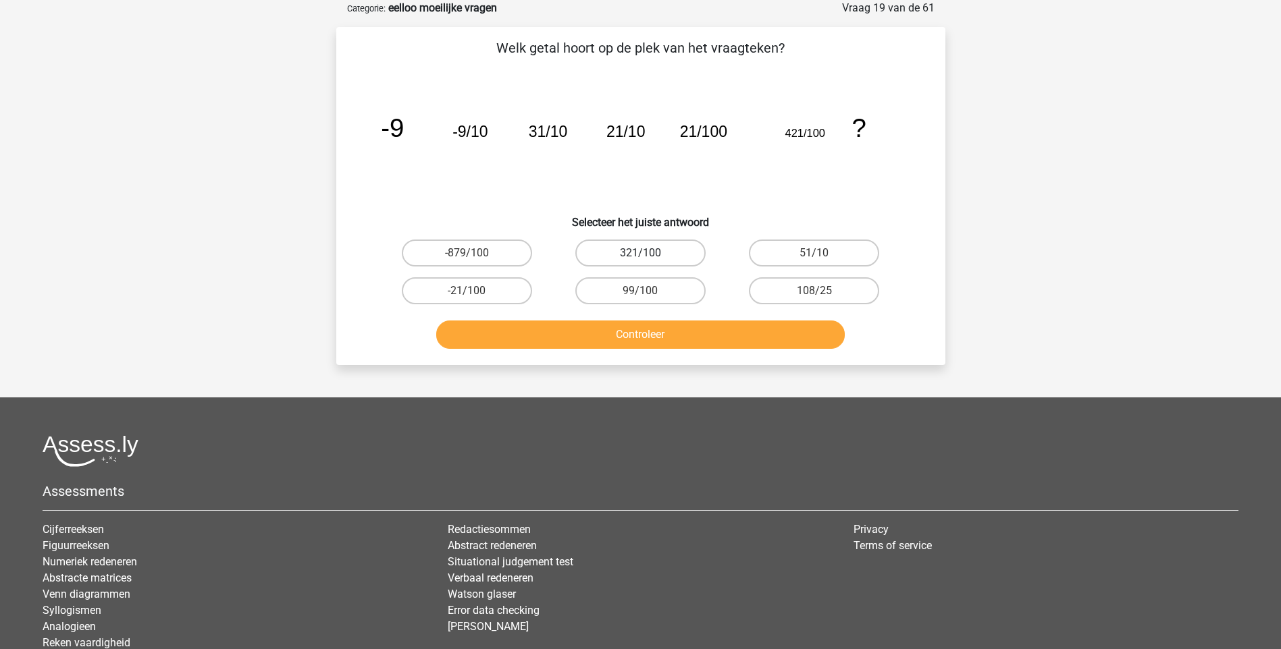
click at [676, 255] on label "321/100" at bounding box center [640, 253] width 130 height 27
click at [649, 255] on input "321/100" at bounding box center [644, 257] width 9 height 9
radio input "true"
click at [622, 335] on button "Controleer" at bounding box center [640, 335] width 408 height 28
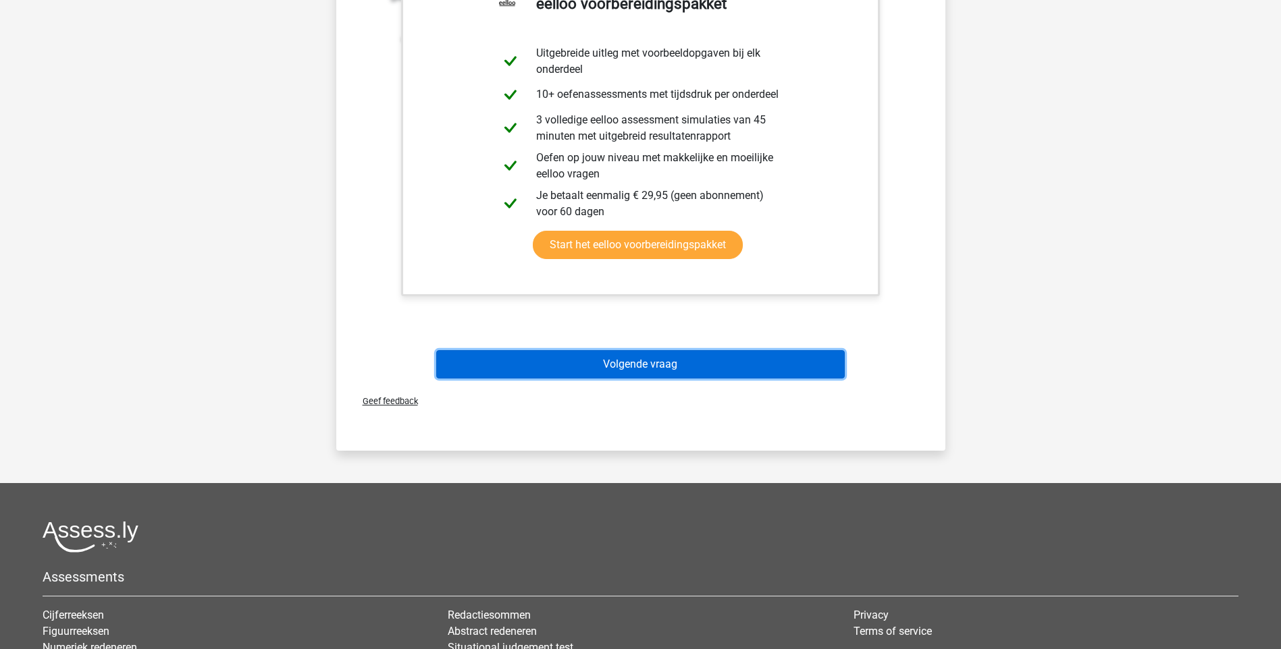
click at [615, 363] on button "Volgende vraag" at bounding box center [640, 364] width 408 height 28
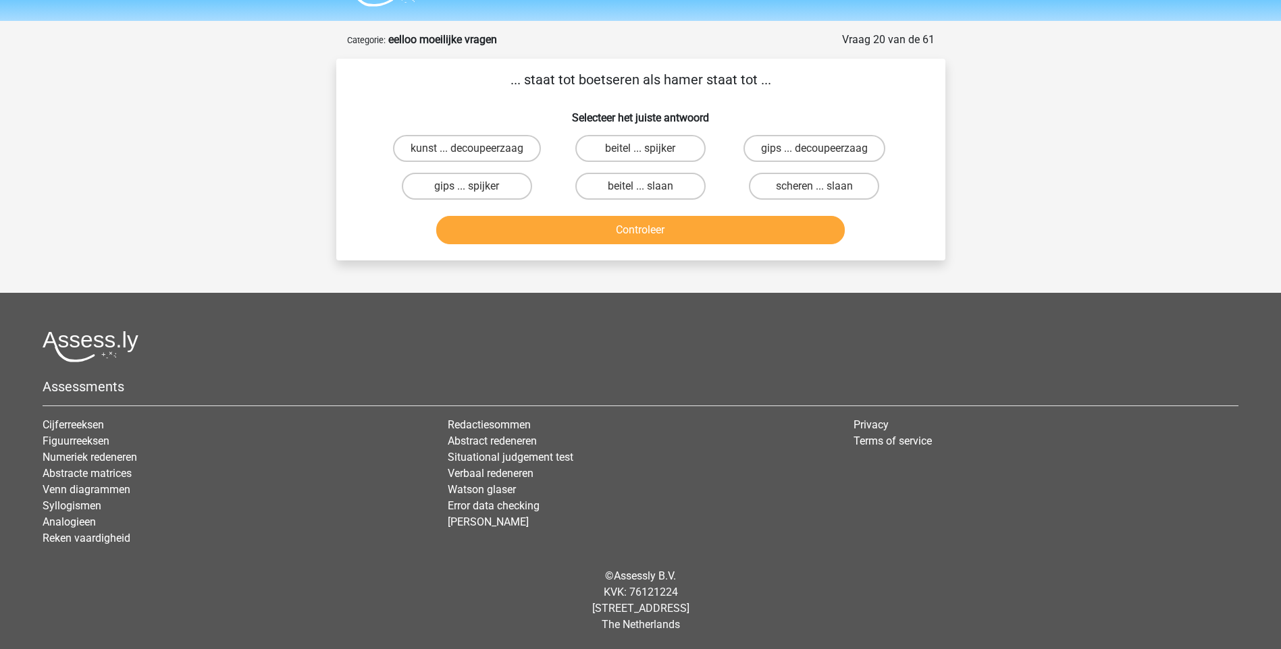
scroll to position [36, 0]
click at [645, 184] on label "beitel ... slaan" at bounding box center [640, 186] width 130 height 27
click at [645, 186] on input "beitel ... slaan" at bounding box center [644, 190] width 9 height 9
radio input "true"
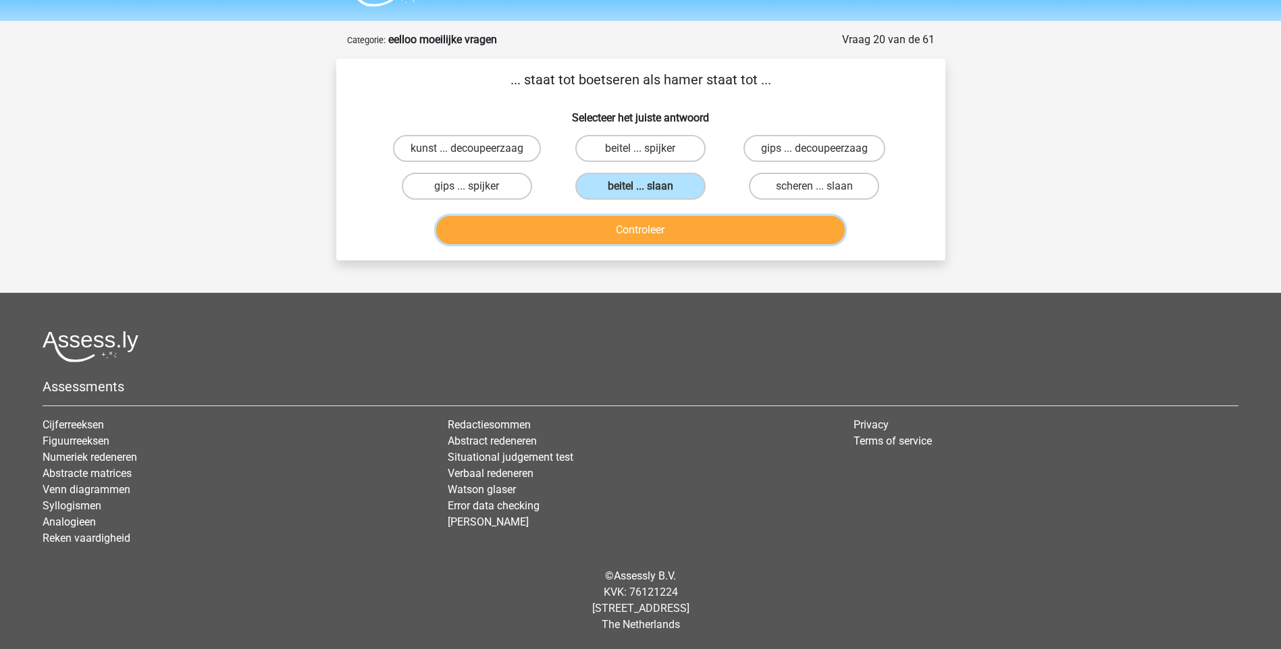
click at [652, 229] on button "Controleer" at bounding box center [640, 230] width 408 height 28
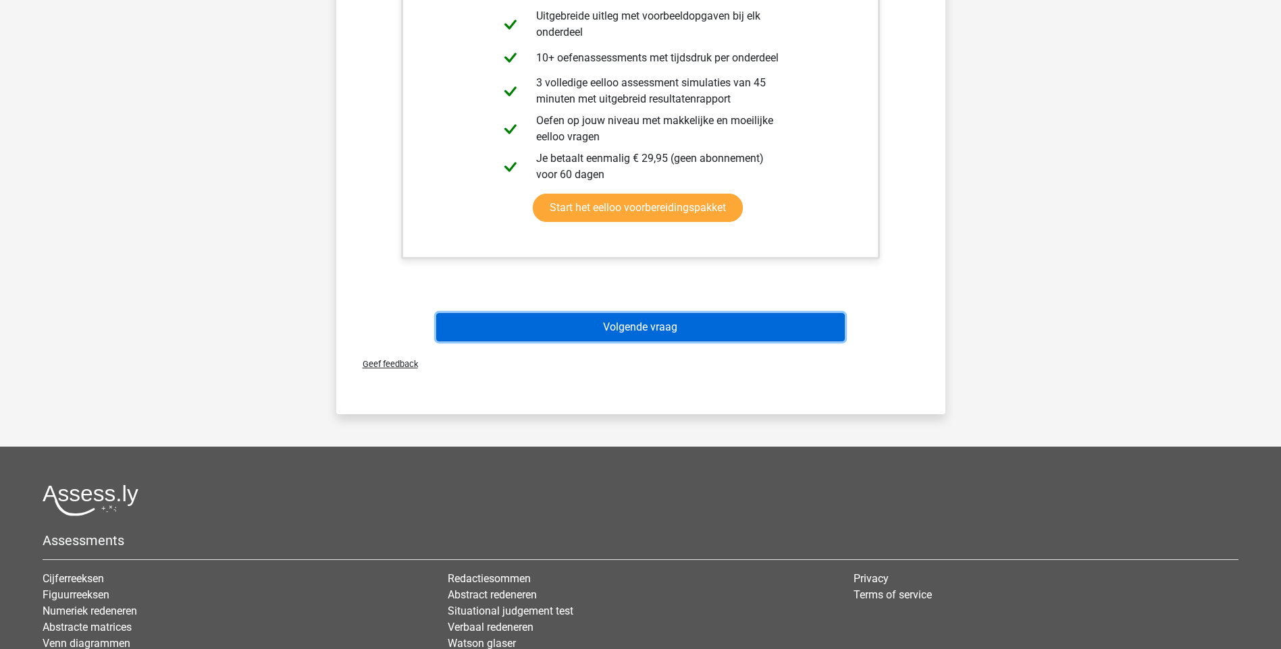
click at [647, 327] on button "Volgende vraag" at bounding box center [640, 327] width 408 height 28
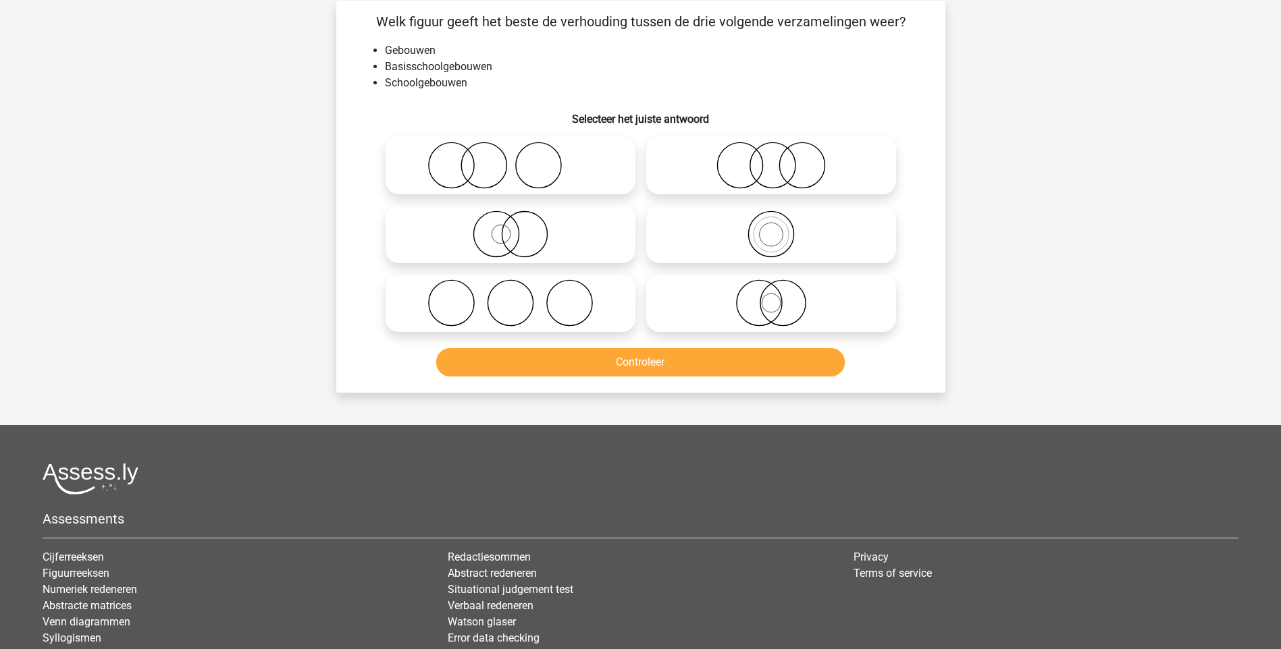
scroll to position [68, 0]
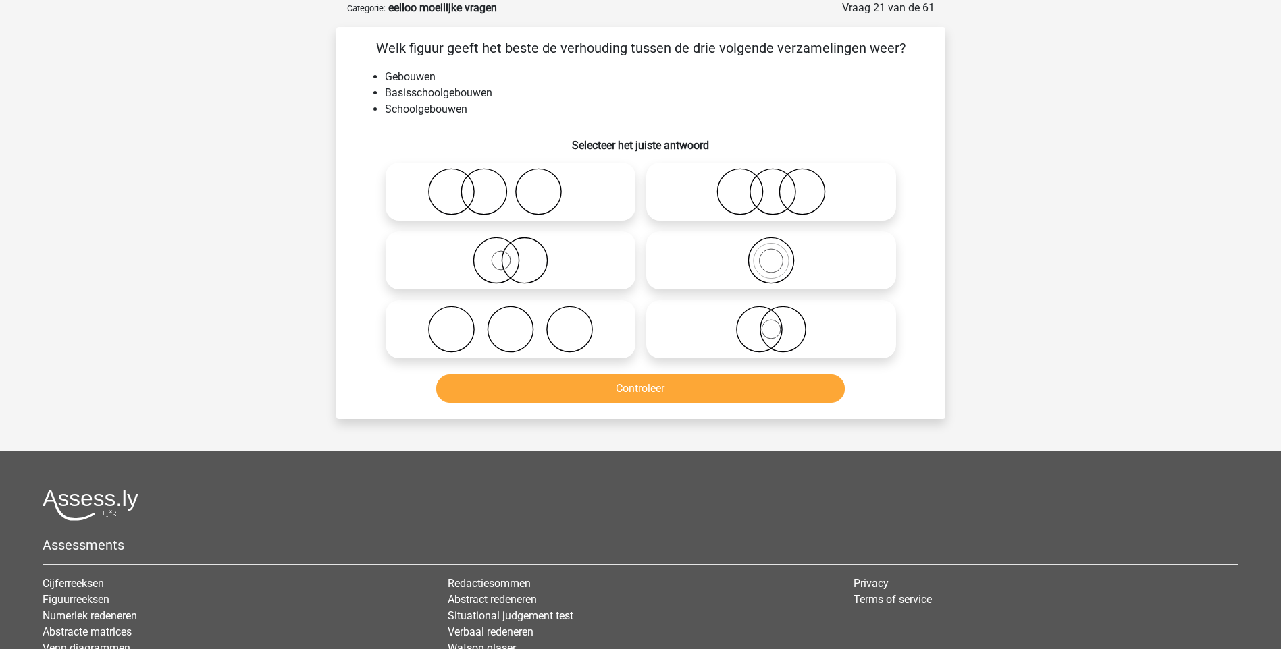
click at [770, 336] on icon at bounding box center [771, 329] width 239 height 47
click at [771, 323] on input "radio" at bounding box center [775, 318] width 9 height 9
radio input "true"
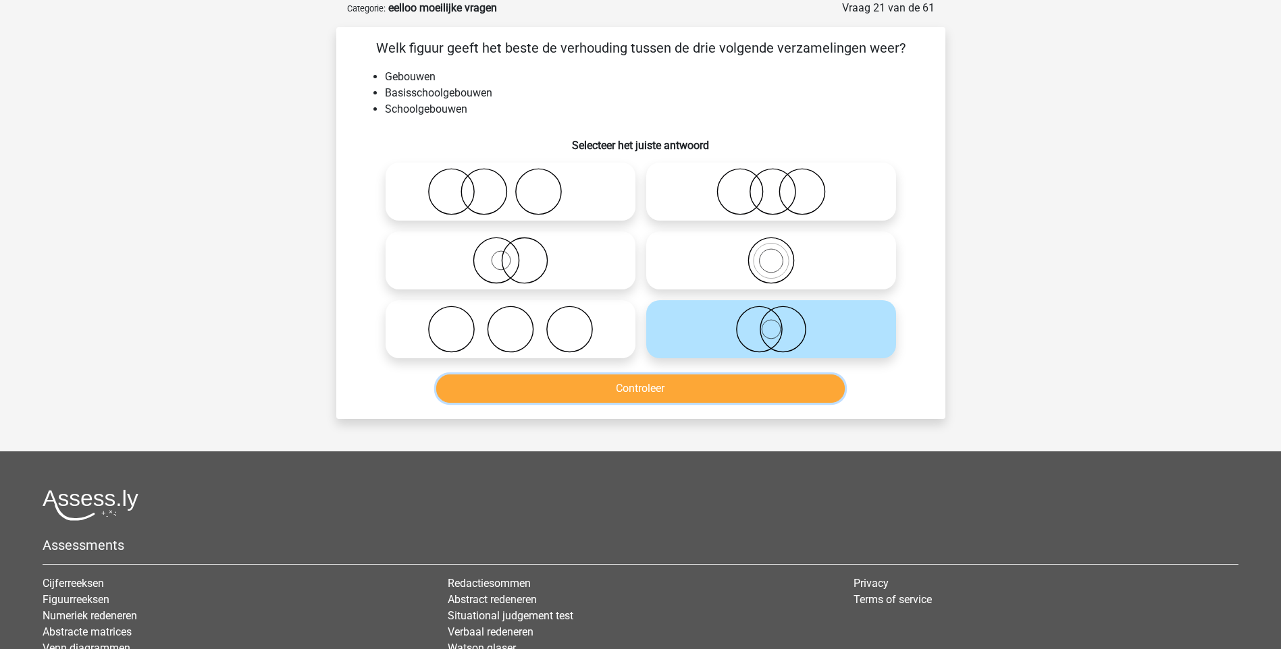
click at [638, 398] on button "Controleer" at bounding box center [640, 389] width 408 height 28
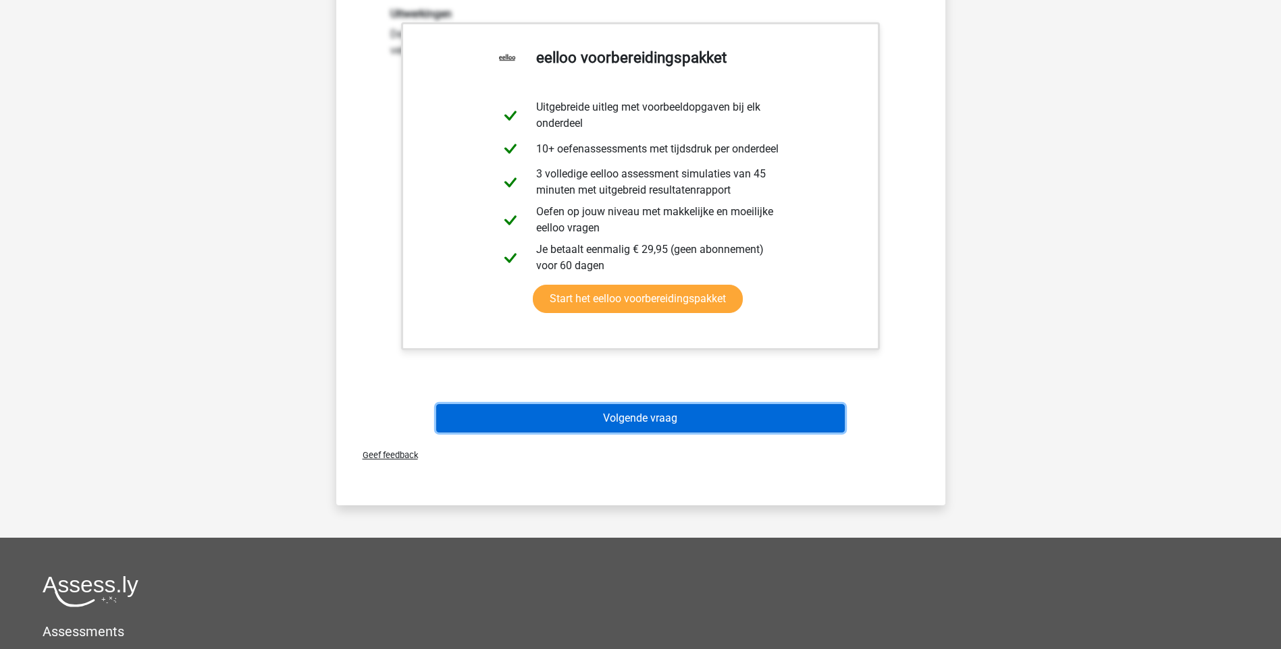
click at [641, 425] on button "Volgende vraag" at bounding box center [640, 418] width 408 height 28
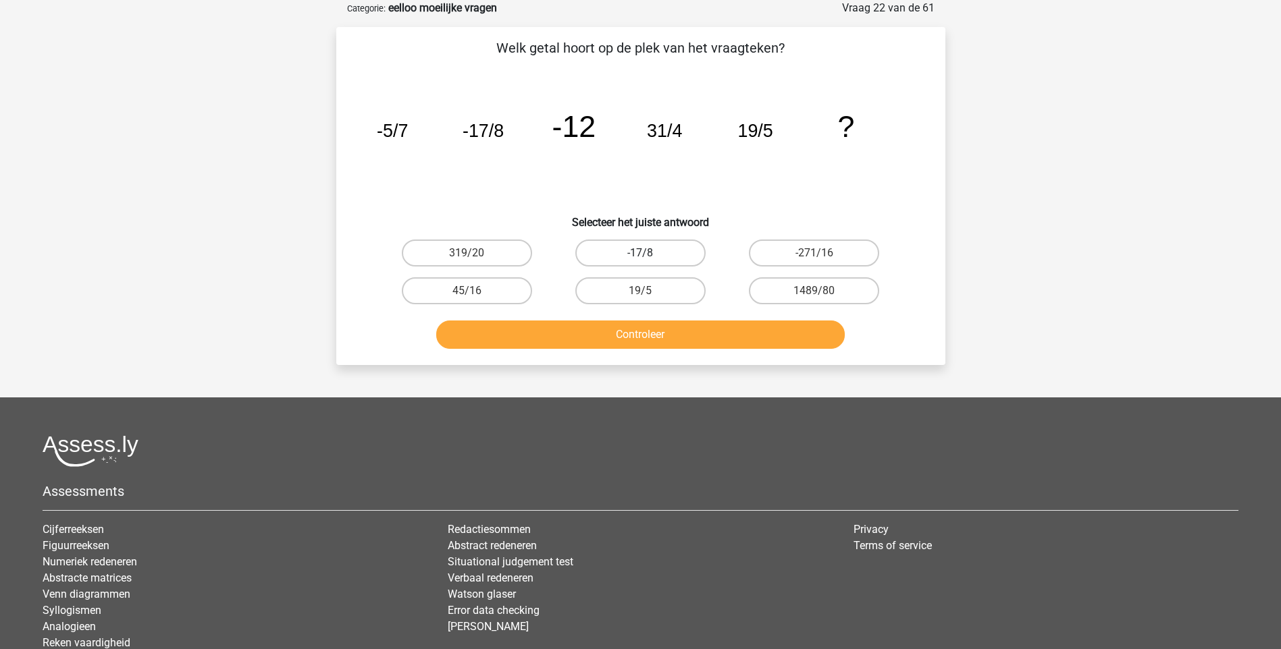
click at [666, 251] on label "-17/8" at bounding box center [640, 253] width 130 height 27
click at [649, 253] on input "-17/8" at bounding box center [644, 257] width 9 height 9
radio input "true"
click at [651, 331] on button "Controleer" at bounding box center [640, 335] width 408 height 28
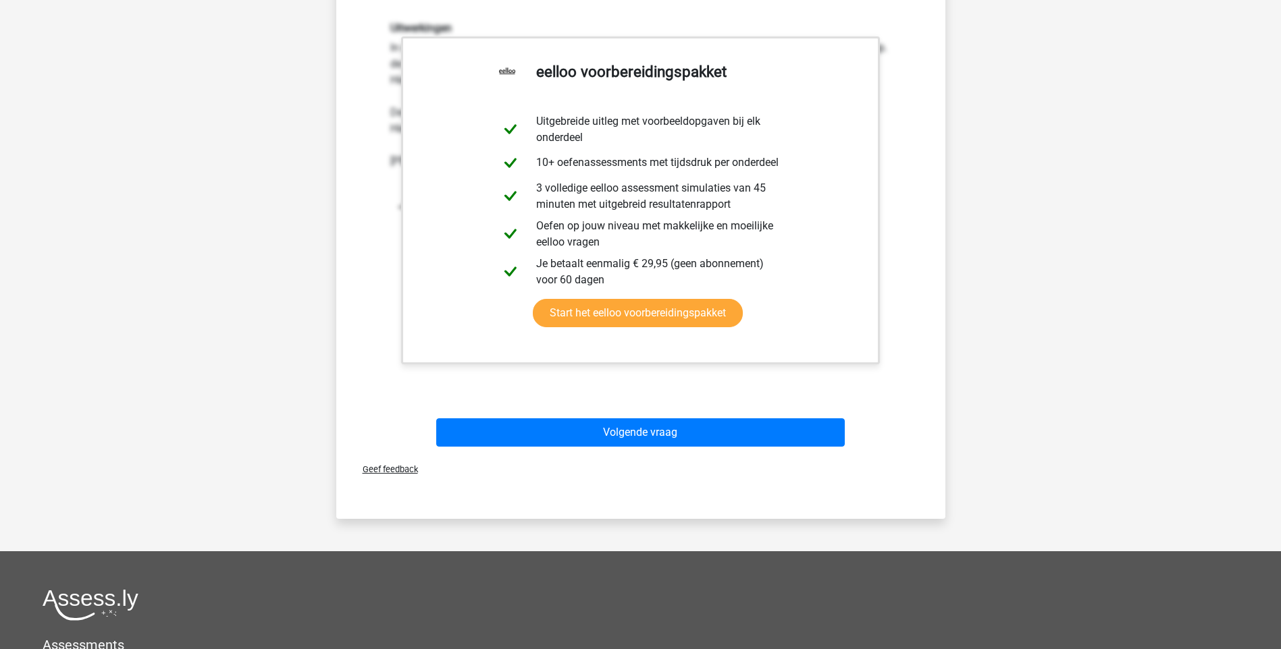
scroll to position [540, 0]
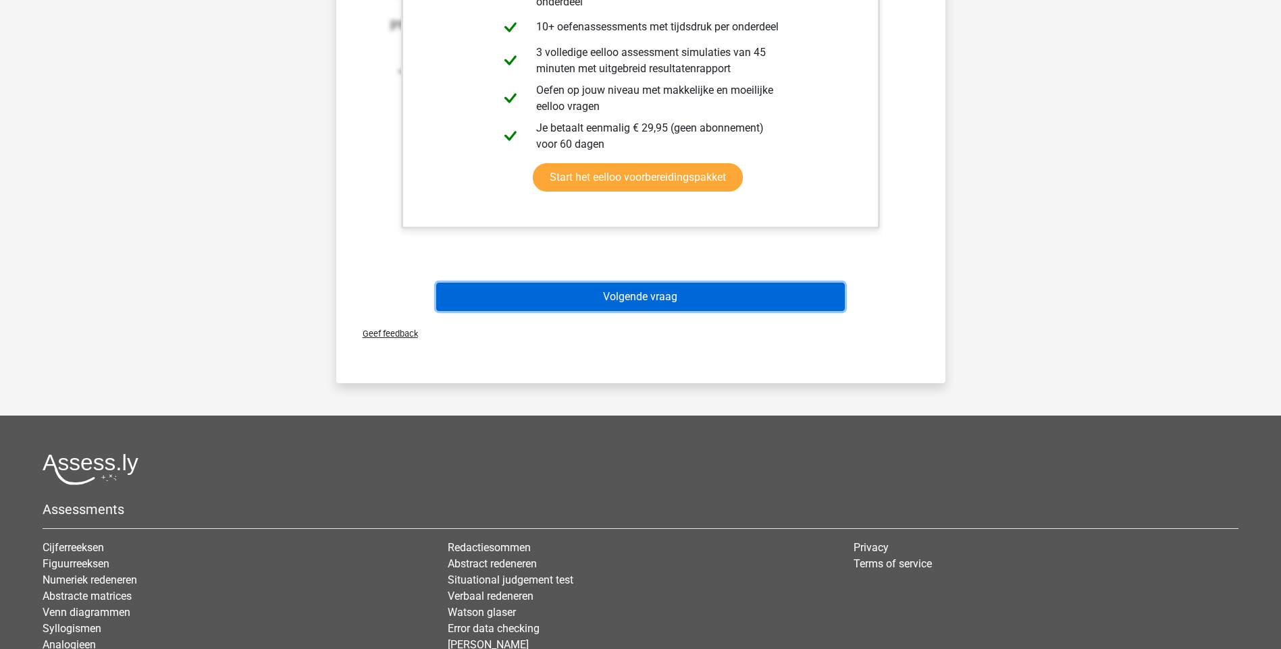
click at [643, 302] on button "Volgende vraag" at bounding box center [640, 297] width 408 height 28
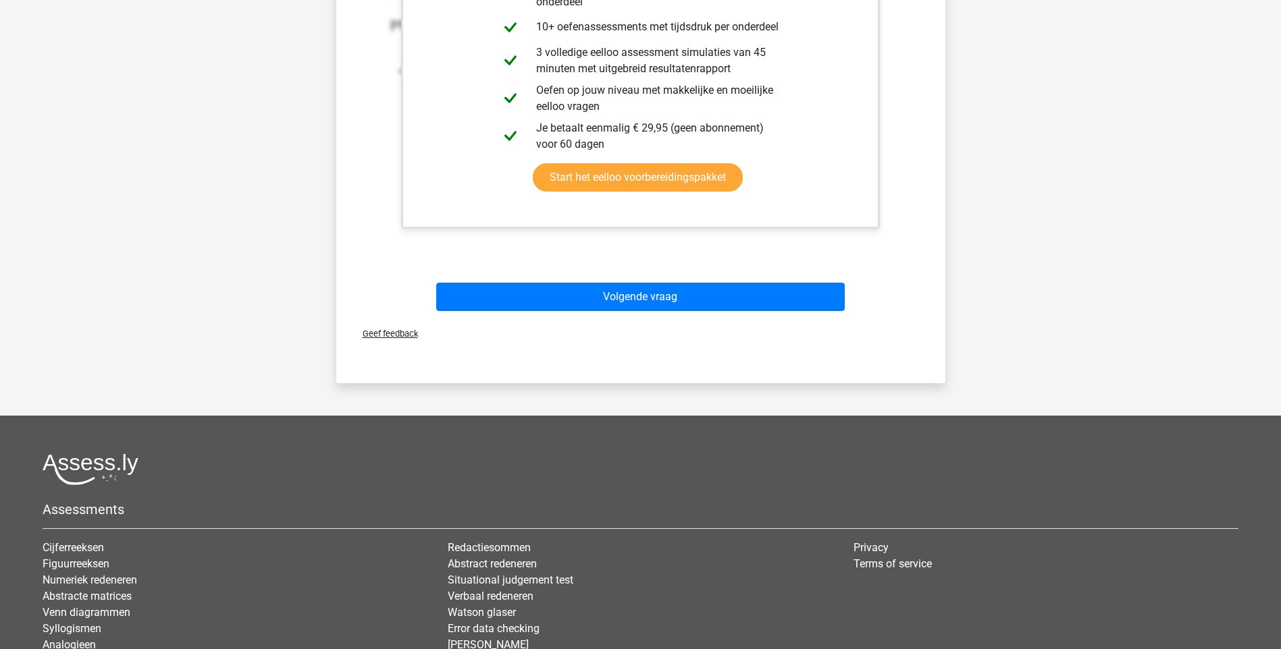
scroll to position [36, 0]
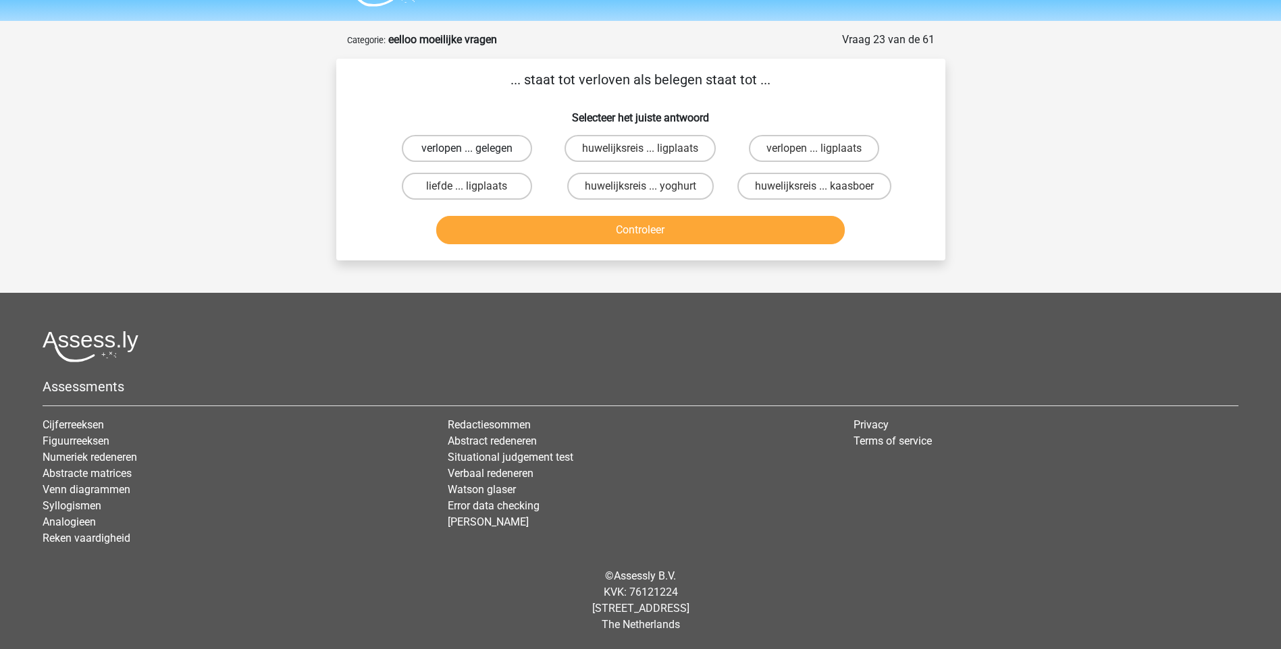
click at [498, 149] on label "verlopen ... gelegen" at bounding box center [467, 148] width 130 height 27
click at [475, 149] on input "verlopen ... gelegen" at bounding box center [471, 153] width 9 height 9
radio input "true"
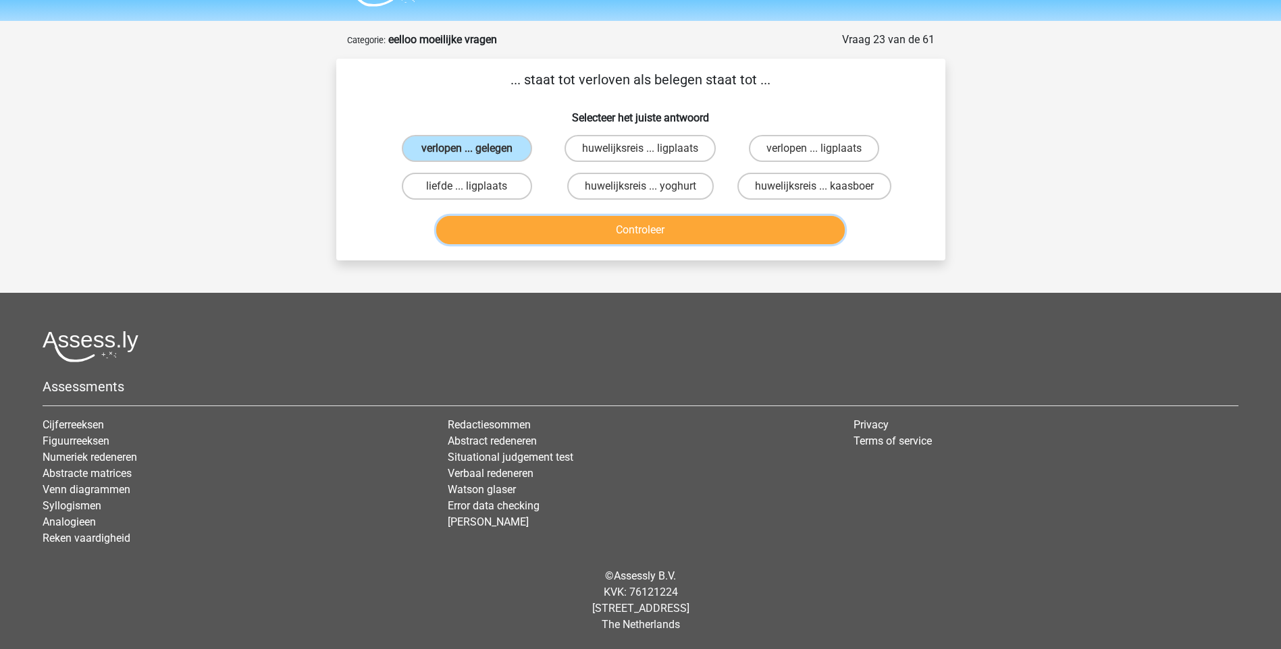
click at [625, 219] on button "Controleer" at bounding box center [640, 230] width 408 height 28
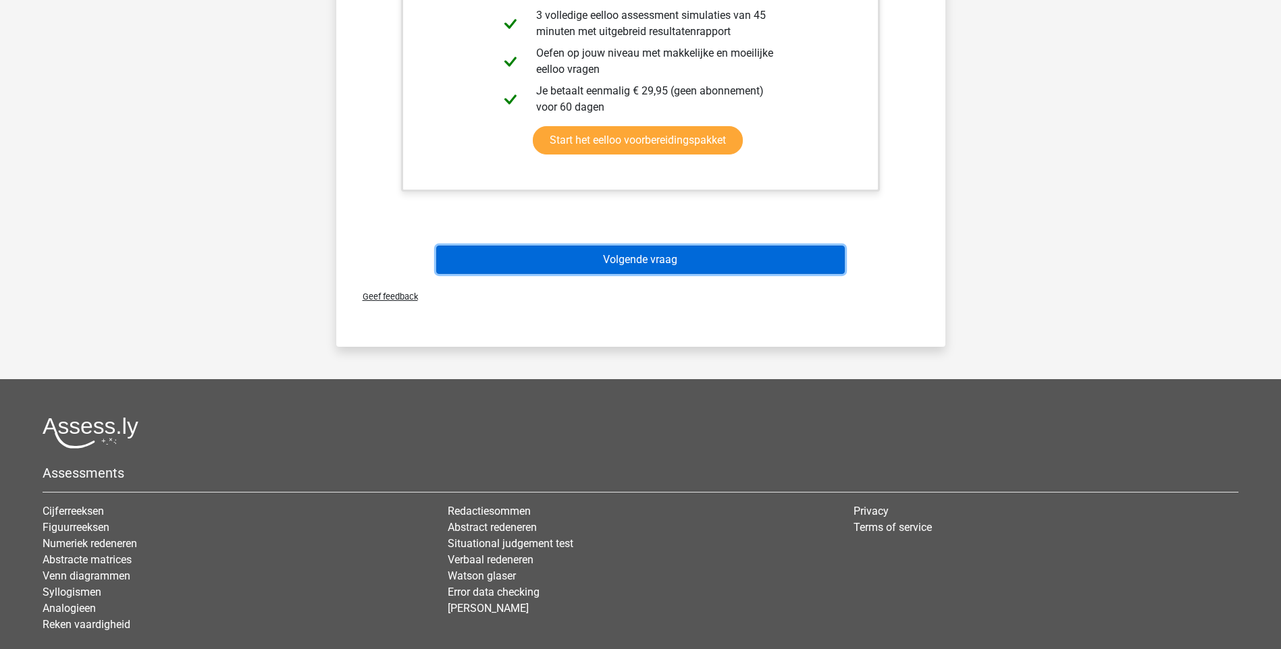
click at [645, 267] on button "Volgende vraag" at bounding box center [640, 260] width 408 height 28
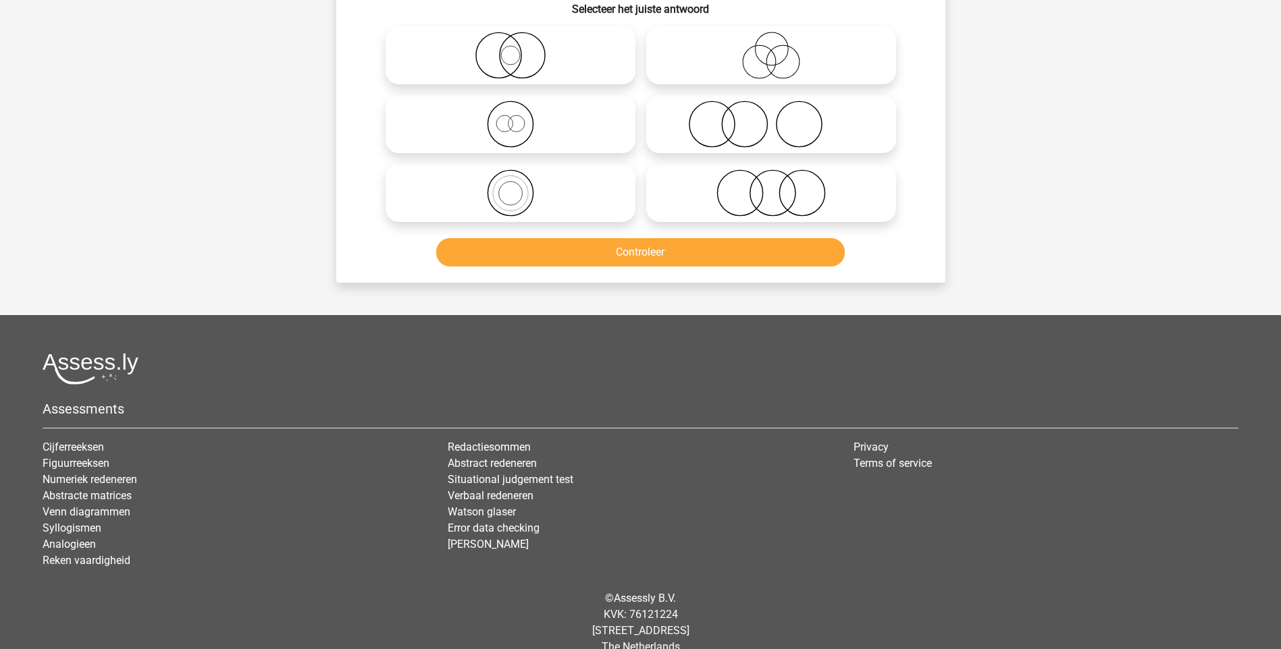
scroll to position [68, 0]
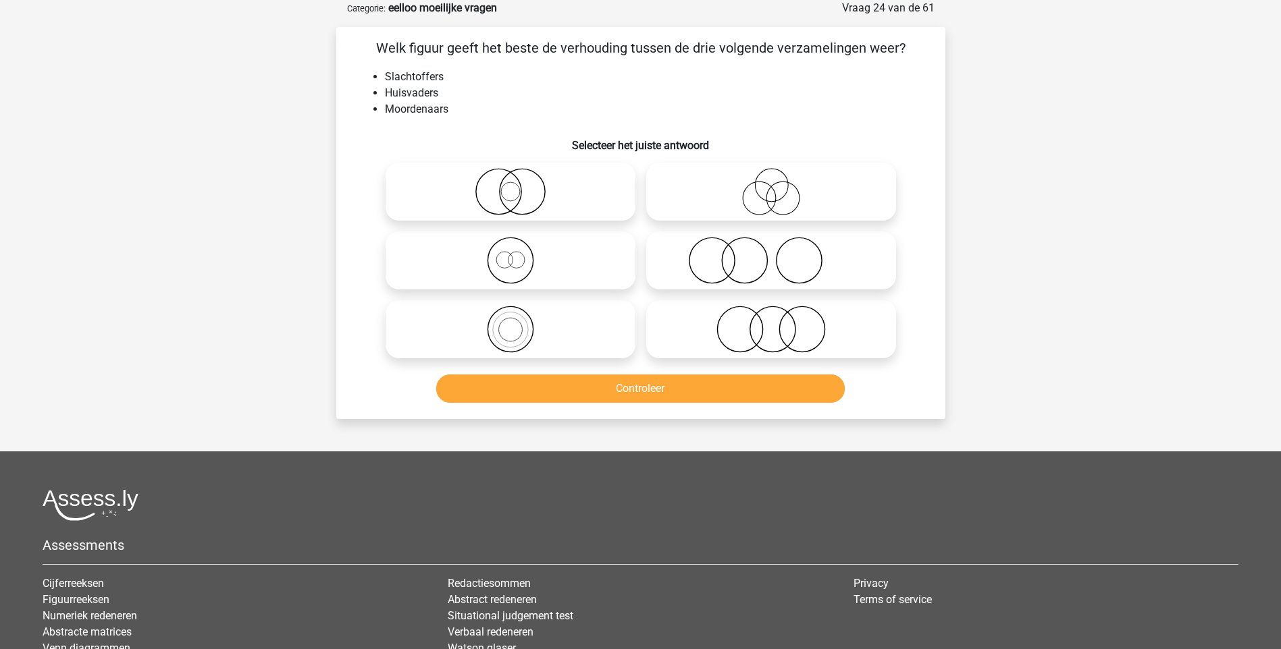
click at [770, 205] on icon at bounding box center [771, 191] width 239 height 47
click at [771, 185] on input "radio" at bounding box center [775, 180] width 9 height 9
radio input "true"
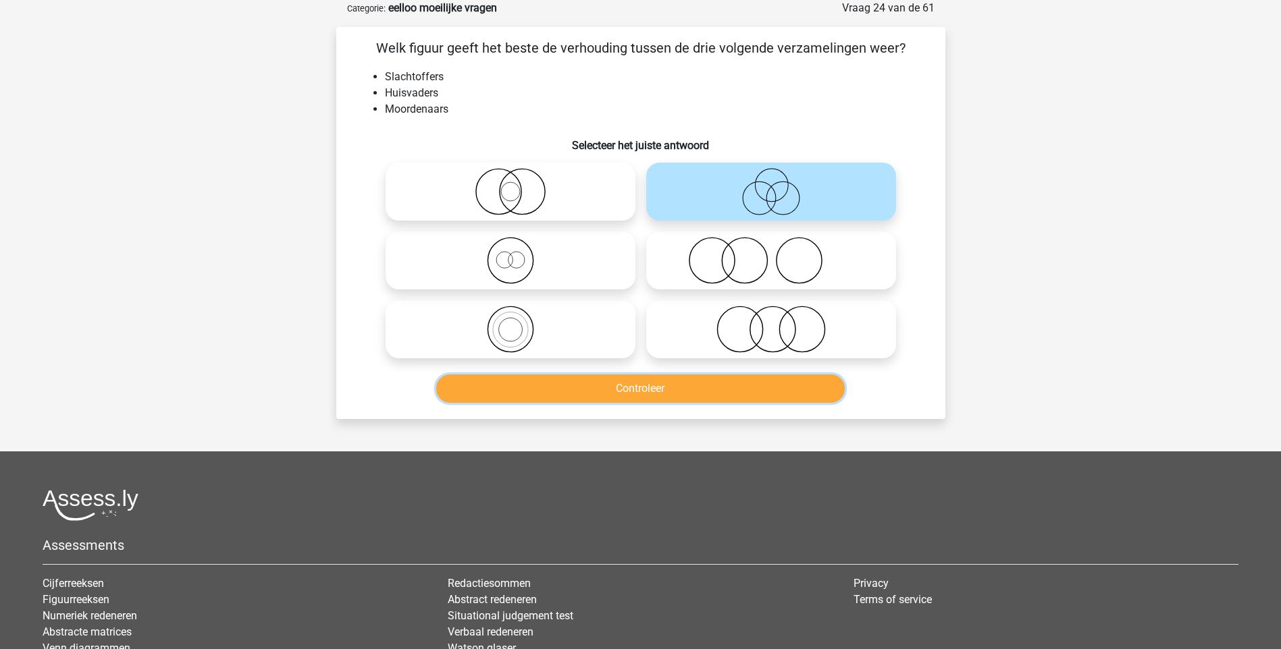
click at [670, 388] on button "Controleer" at bounding box center [640, 389] width 408 height 28
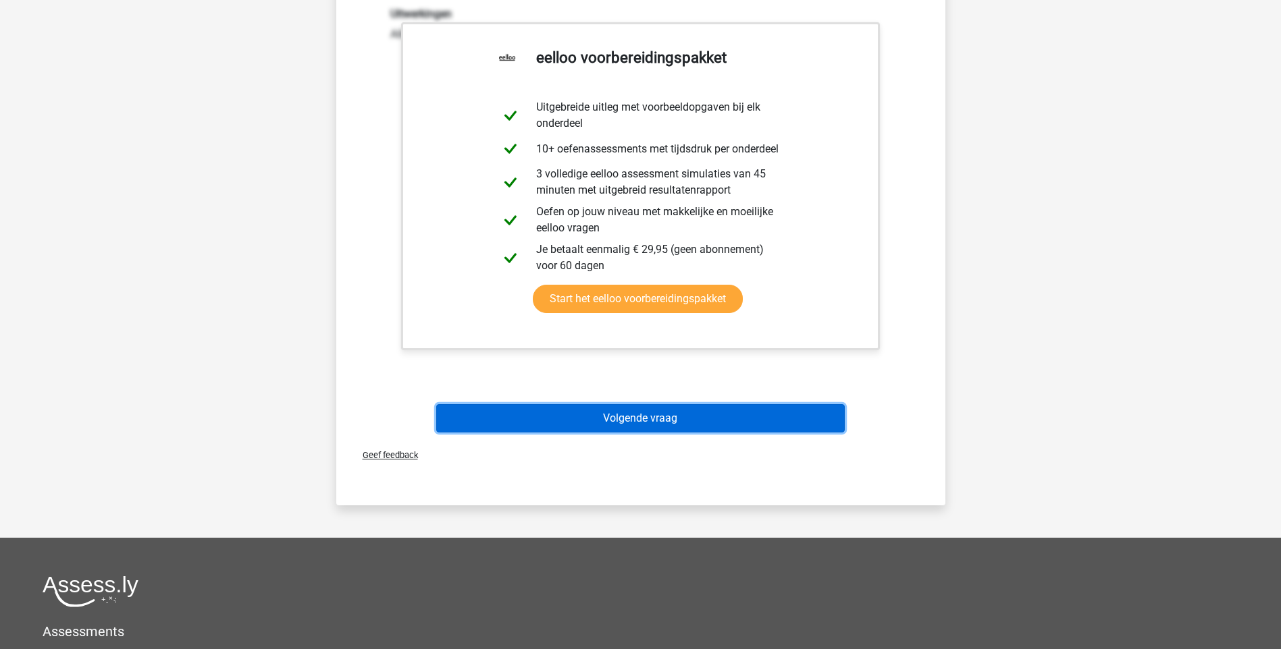
click at [660, 421] on button "Volgende vraag" at bounding box center [640, 418] width 408 height 28
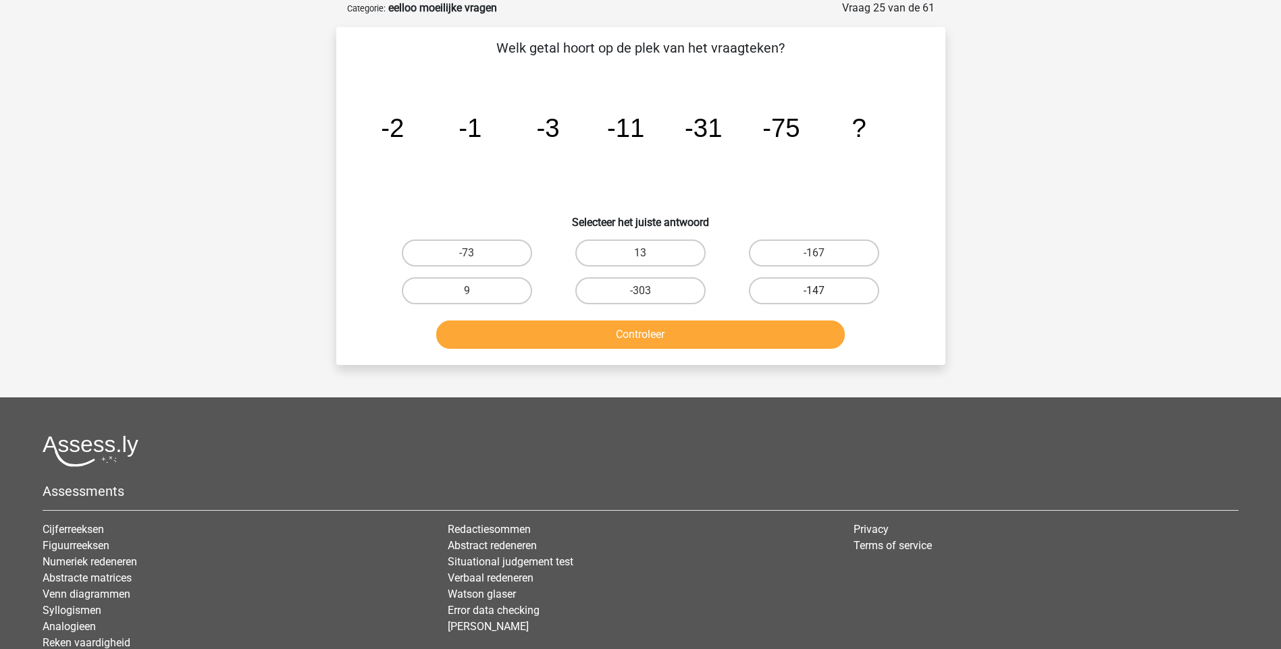
click at [843, 292] on label "-147" at bounding box center [814, 290] width 130 height 27
click at [823, 292] on input "-147" at bounding box center [818, 295] width 9 height 9
radio input "true"
click at [695, 337] on button "Controleer" at bounding box center [640, 335] width 408 height 28
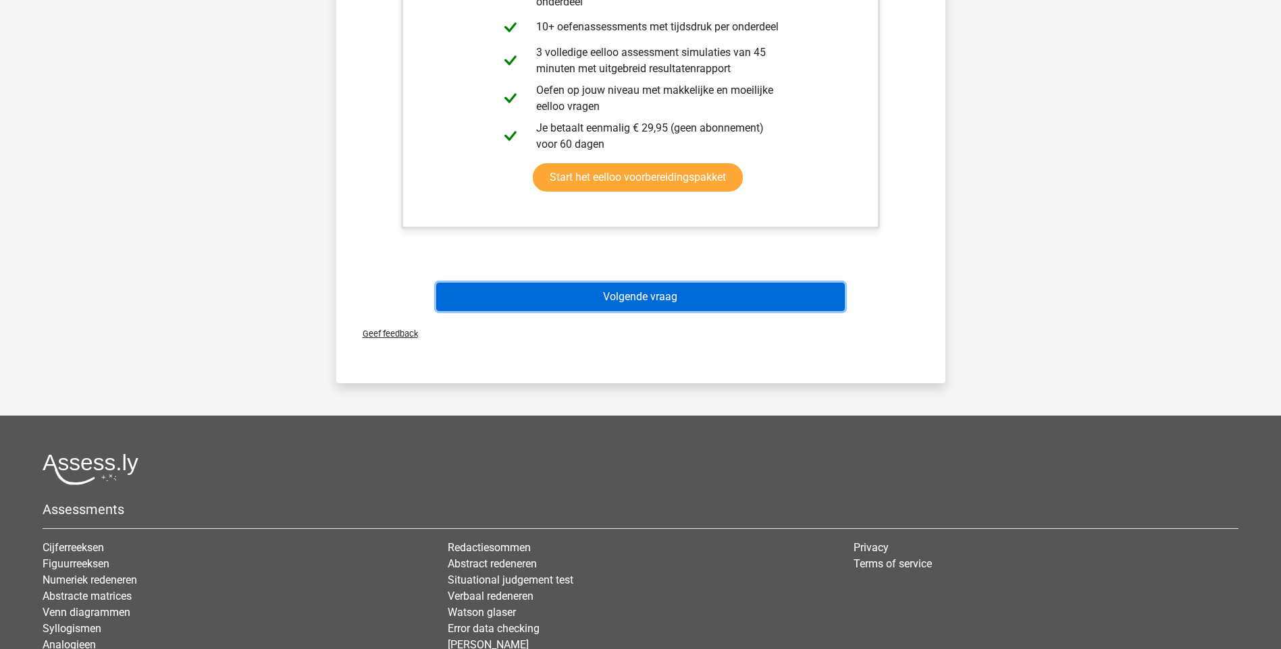
click at [638, 292] on button "Volgende vraag" at bounding box center [640, 297] width 408 height 28
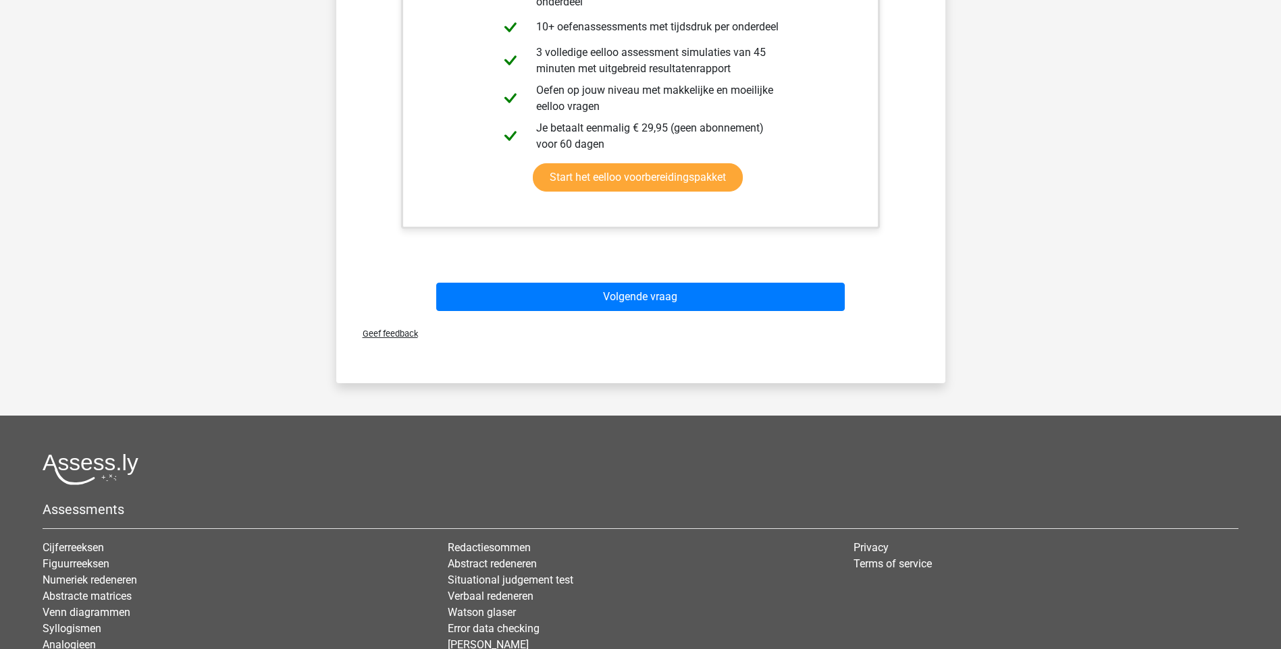
scroll to position [36, 0]
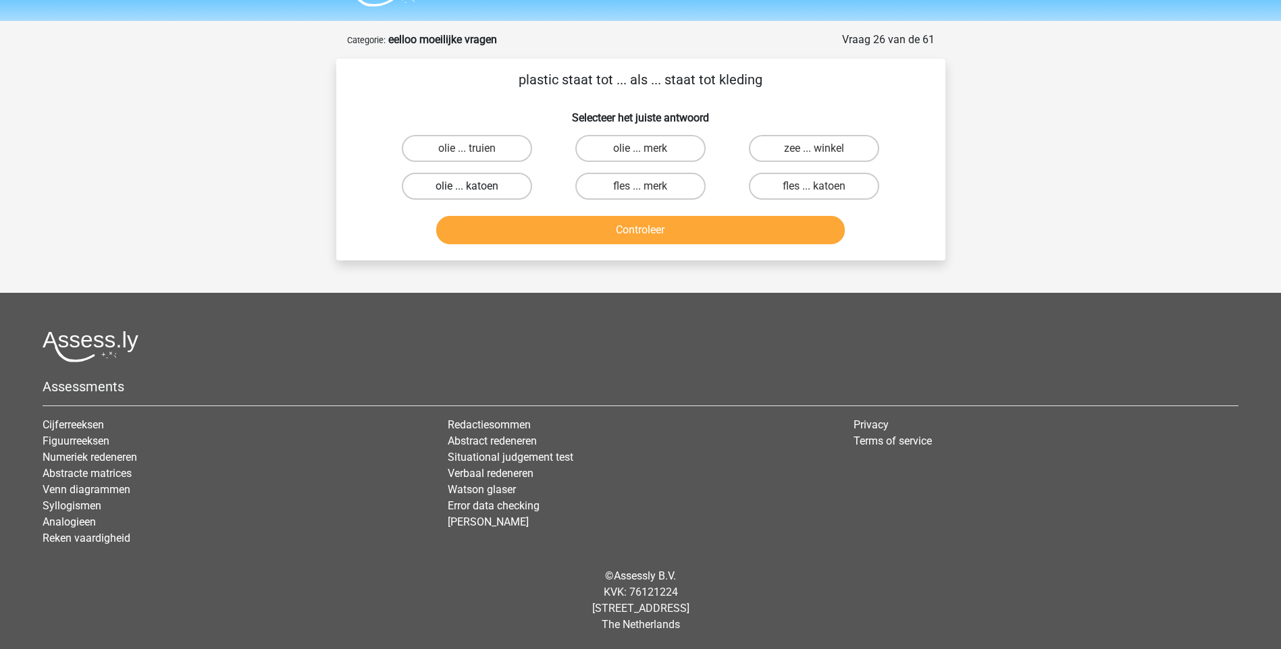
click at [460, 191] on label "olie ... katoen" at bounding box center [467, 186] width 130 height 27
click at [467, 191] on input "olie ... katoen" at bounding box center [471, 190] width 9 height 9
radio input "true"
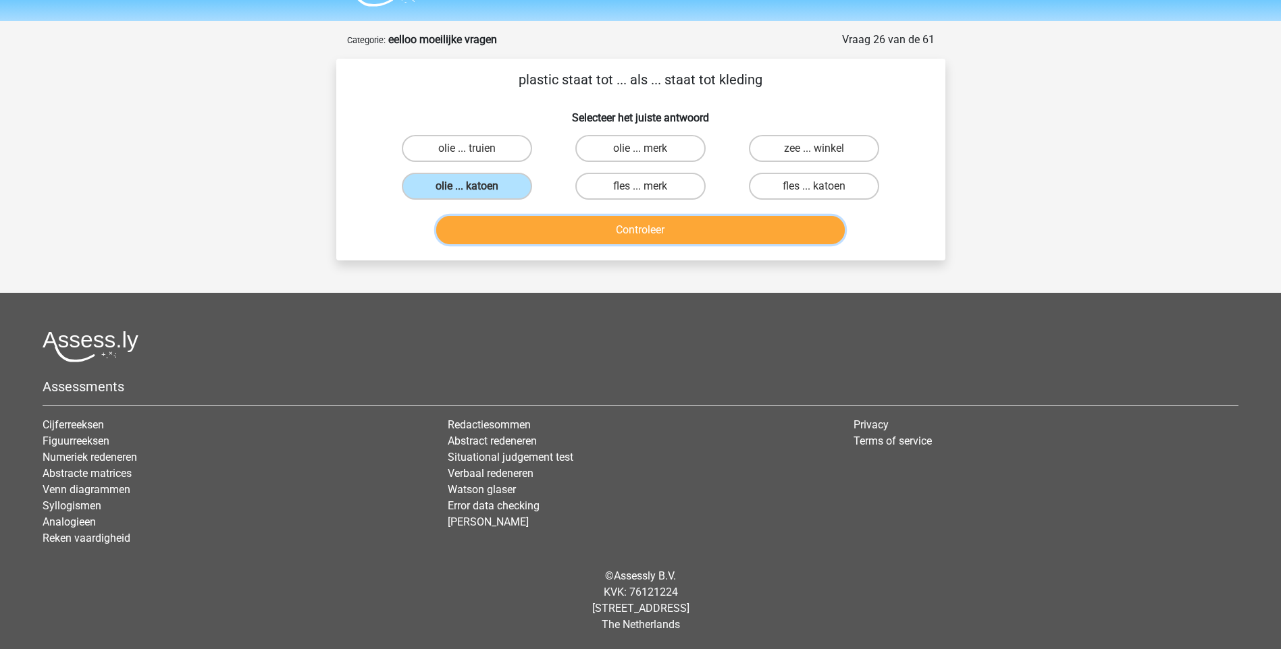
click at [655, 227] on button "Controleer" at bounding box center [640, 230] width 408 height 28
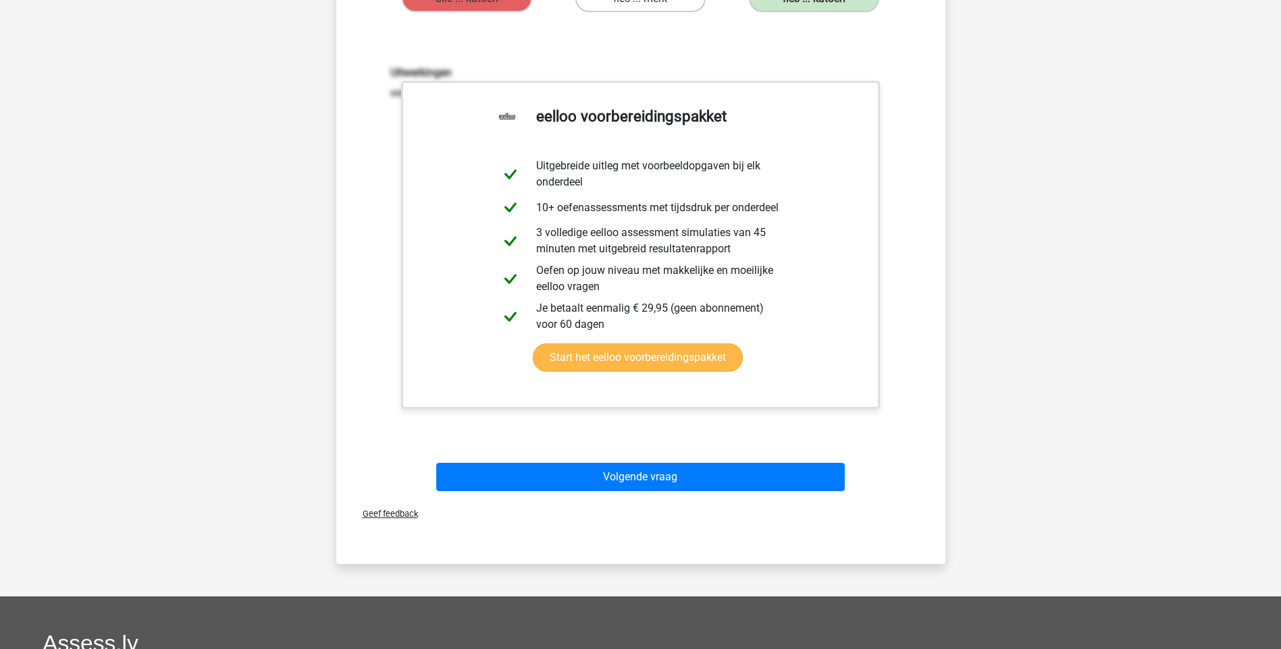
scroll to position [238, 0]
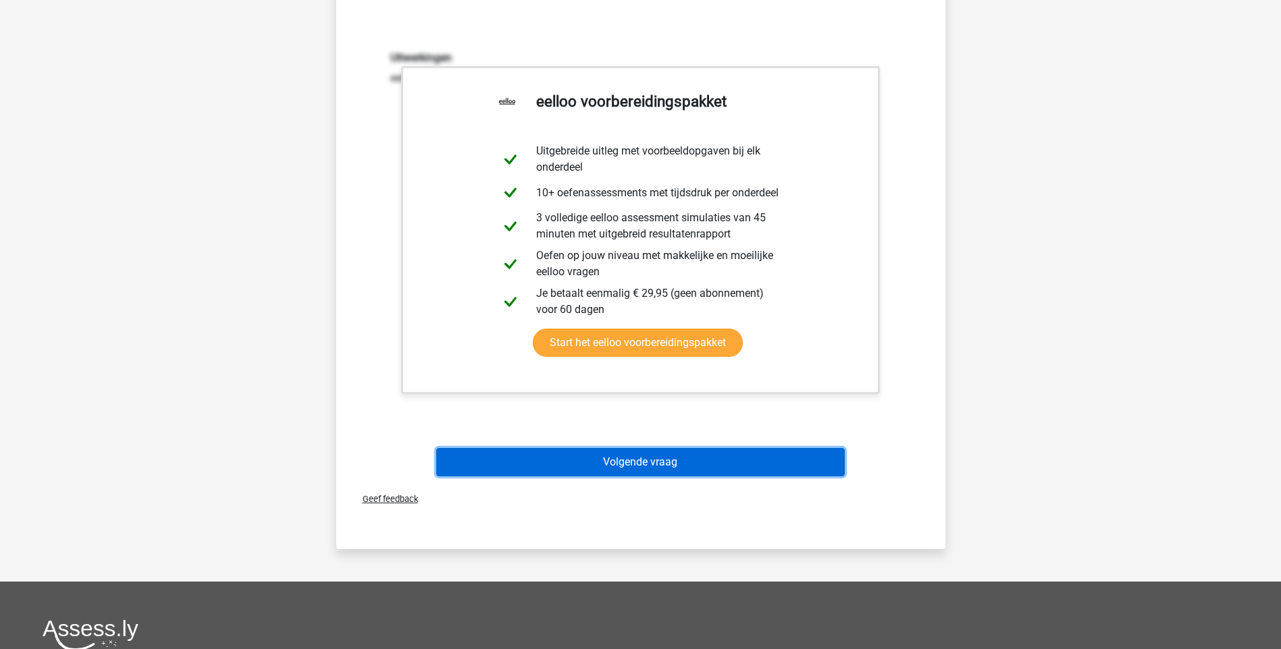
click at [627, 460] on button "Volgende vraag" at bounding box center [640, 462] width 408 height 28
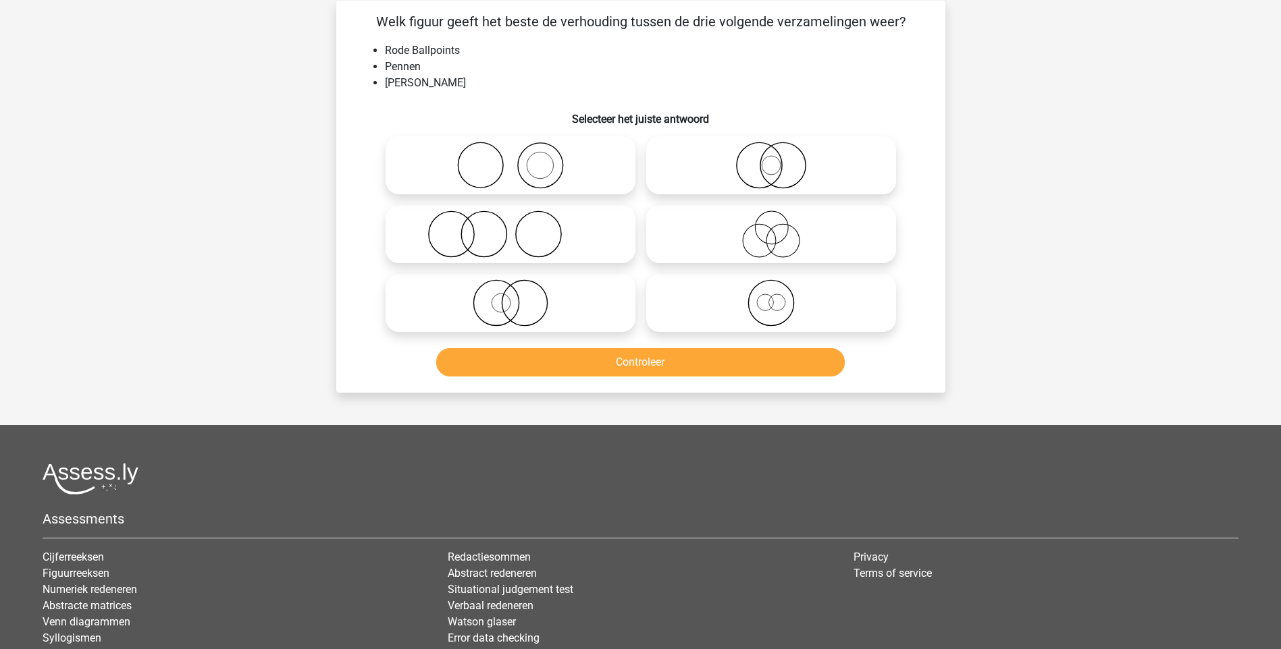
scroll to position [68, 0]
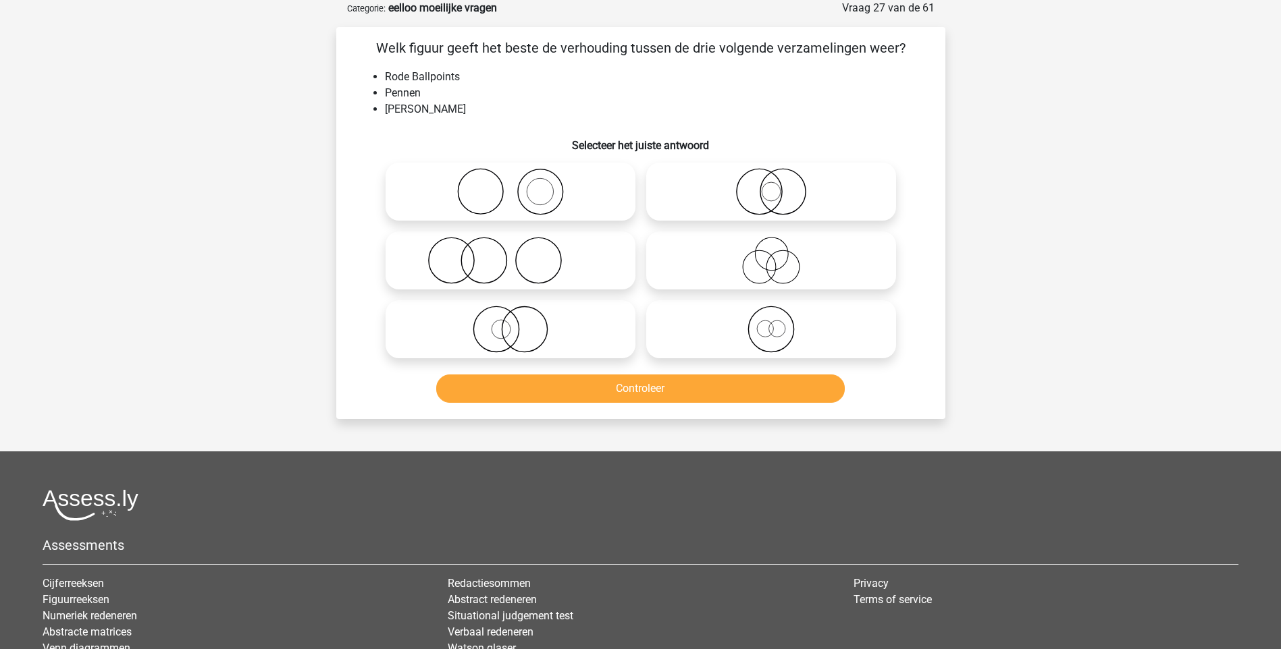
click at [770, 260] on icon at bounding box center [771, 260] width 239 height 47
click at [771, 254] on input "radio" at bounding box center [775, 249] width 9 height 9
radio input "true"
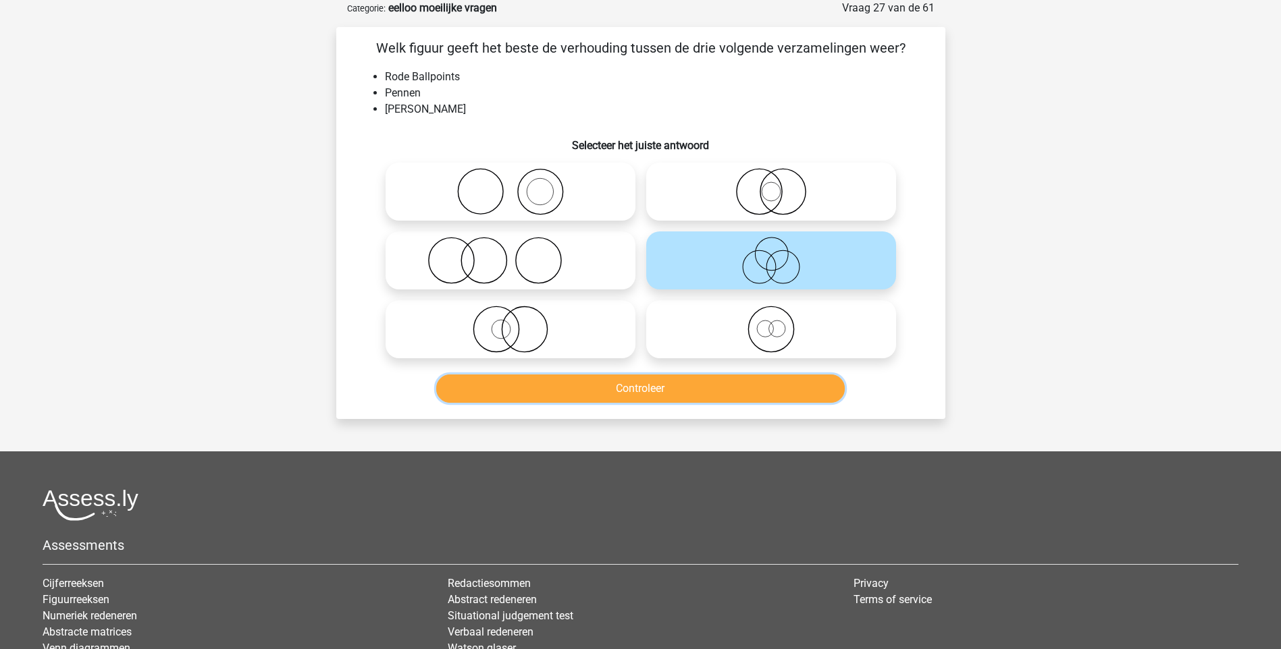
click at [666, 389] on button "Controleer" at bounding box center [640, 389] width 408 height 28
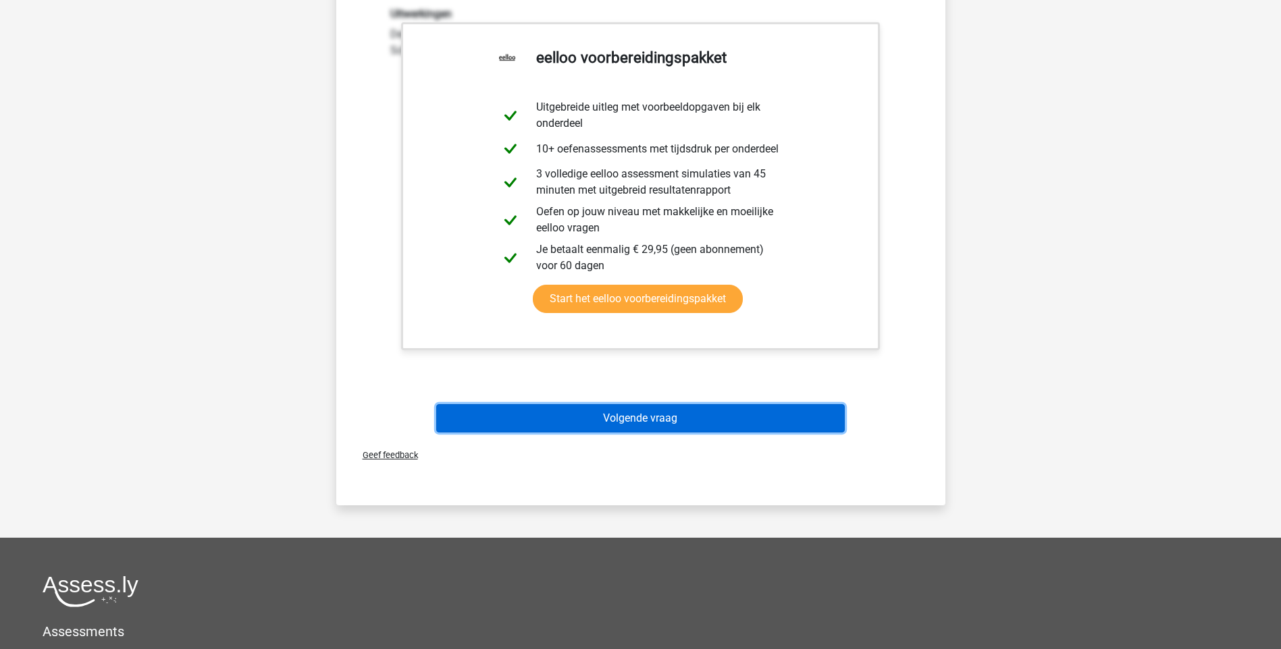
click at [657, 429] on button "Volgende vraag" at bounding box center [640, 418] width 408 height 28
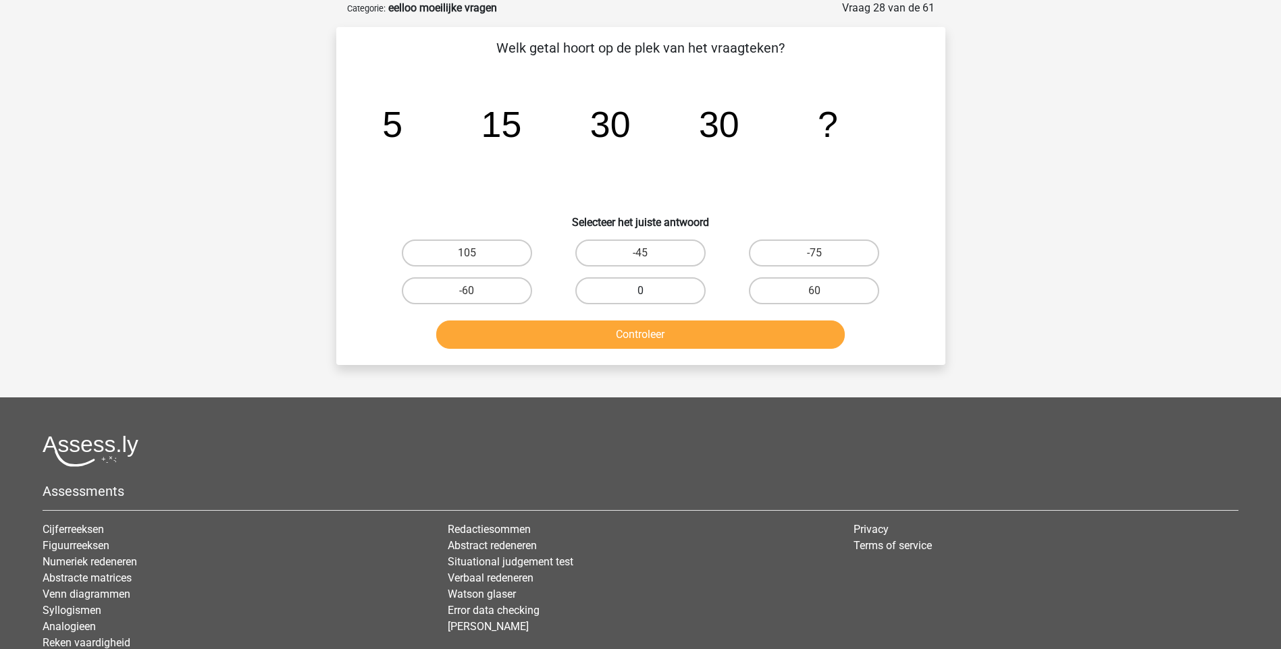
click at [652, 292] on label "0" at bounding box center [640, 290] width 130 height 27
click at [649, 292] on input "0" at bounding box center [644, 295] width 9 height 9
radio input "true"
click at [650, 336] on button "Controleer" at bounding box center [640, 335] width 408 height 28
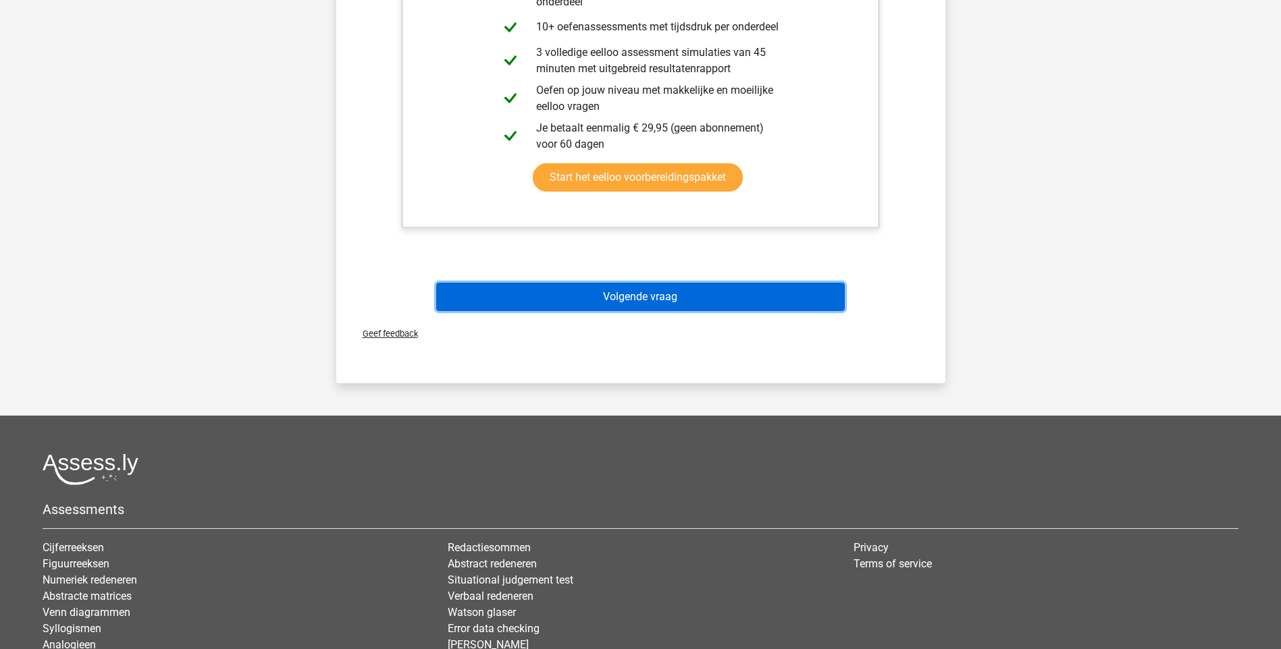
click at [647, 300] on button "Volgende vraag" at bounding box center [640, 297] width 408 height 28
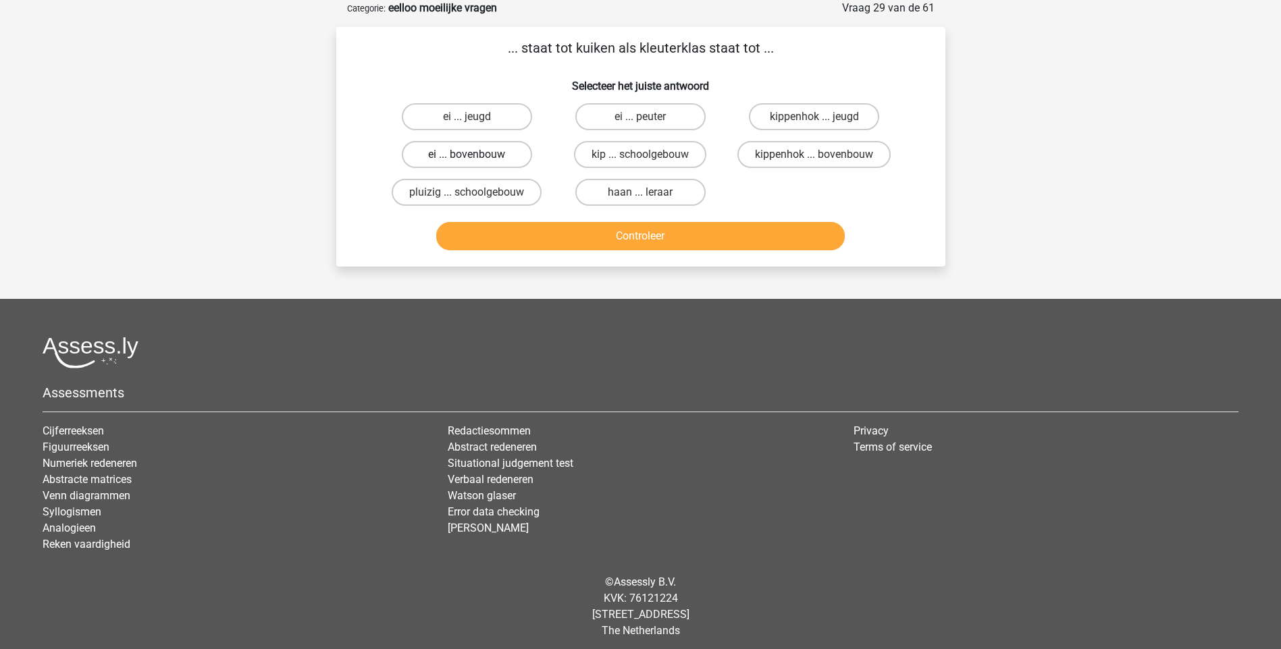
click at [472, 154] on label "ei ... bovenbouw" at bounding box center [467, 154] width 130 height 27
click at [472, 155] on input "ei ... bovenbouw" at bounding box center [471, 159] width 9 height 9
radio input "true"
click at [619, 234] on button "Controleer" at bounding box center [640, 236] width 408 height 28
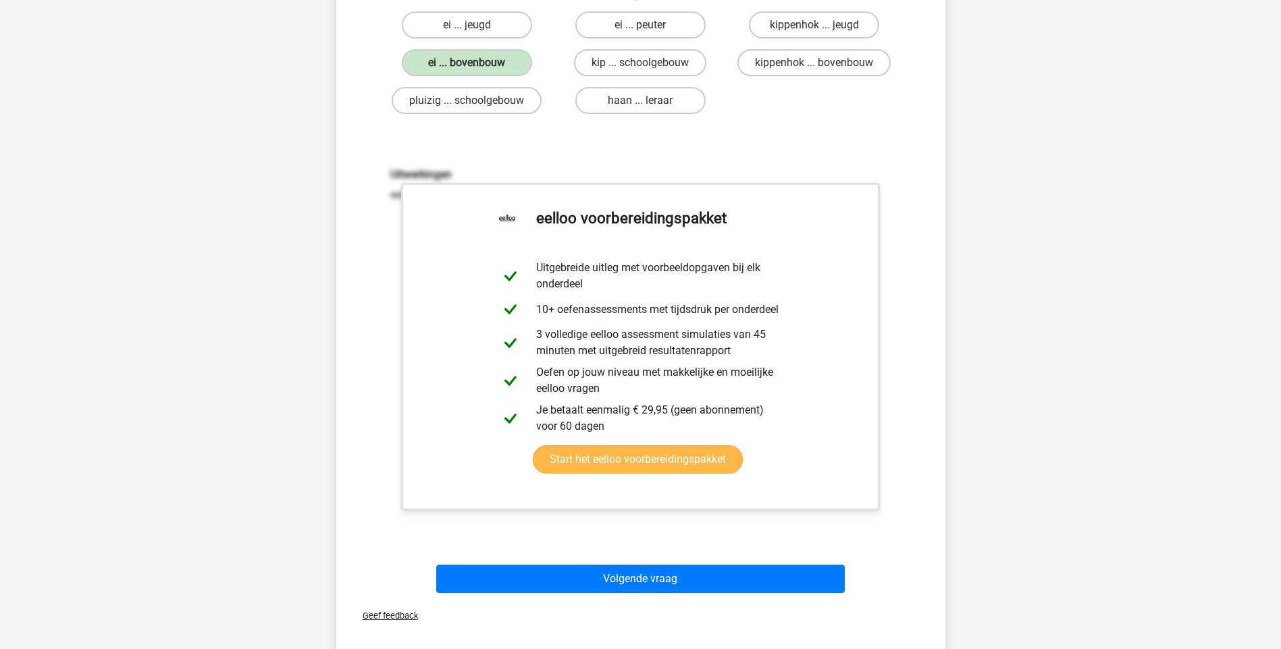
scroll to position [338, 0]
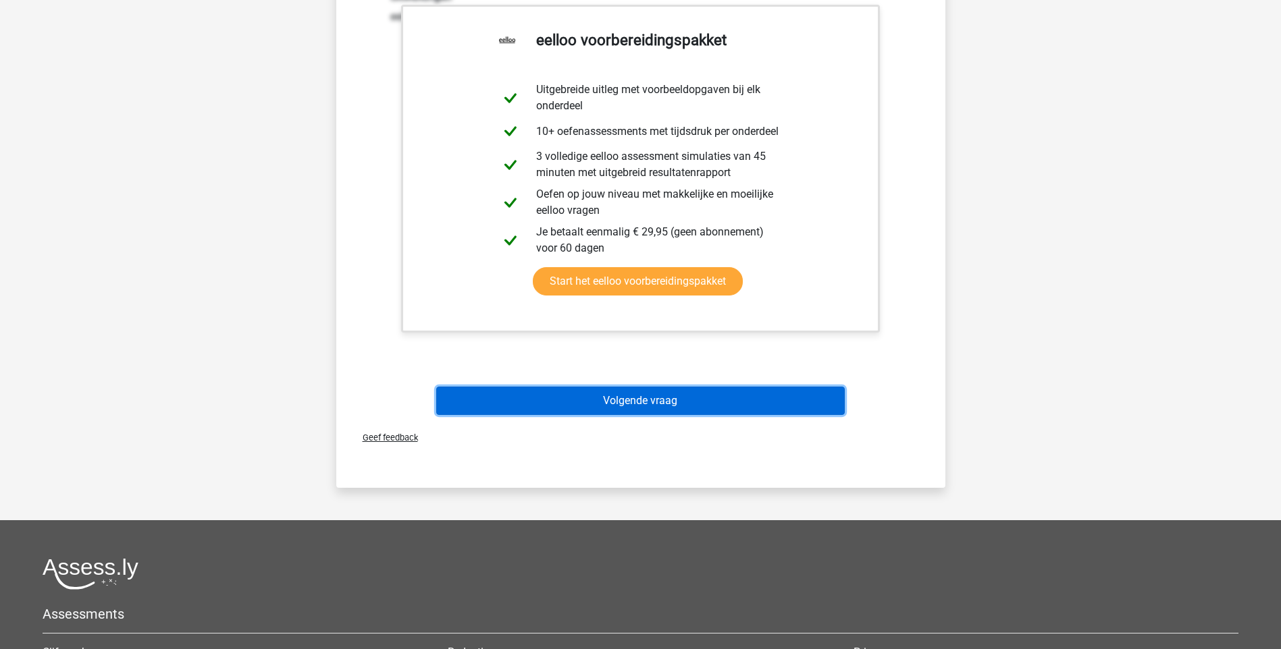
click at [644, 395] on button "Volgende vraag" at bounding box center [640, 401] width 408 height 28
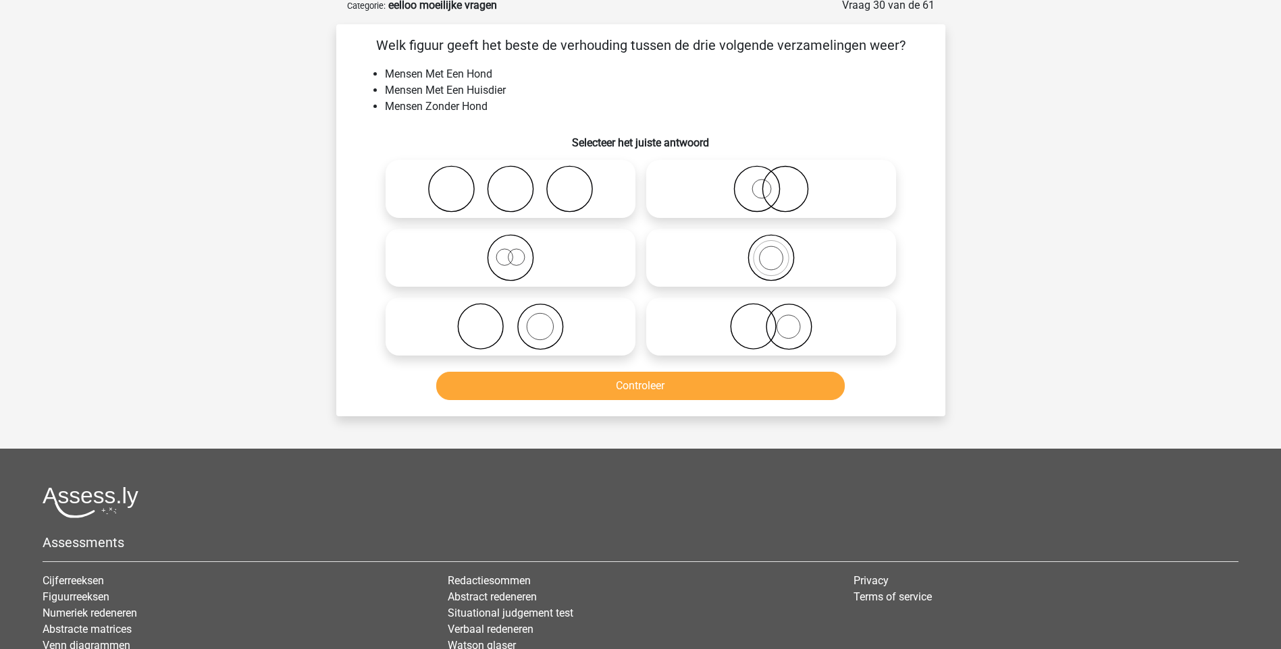
scroll to position [68, 0]
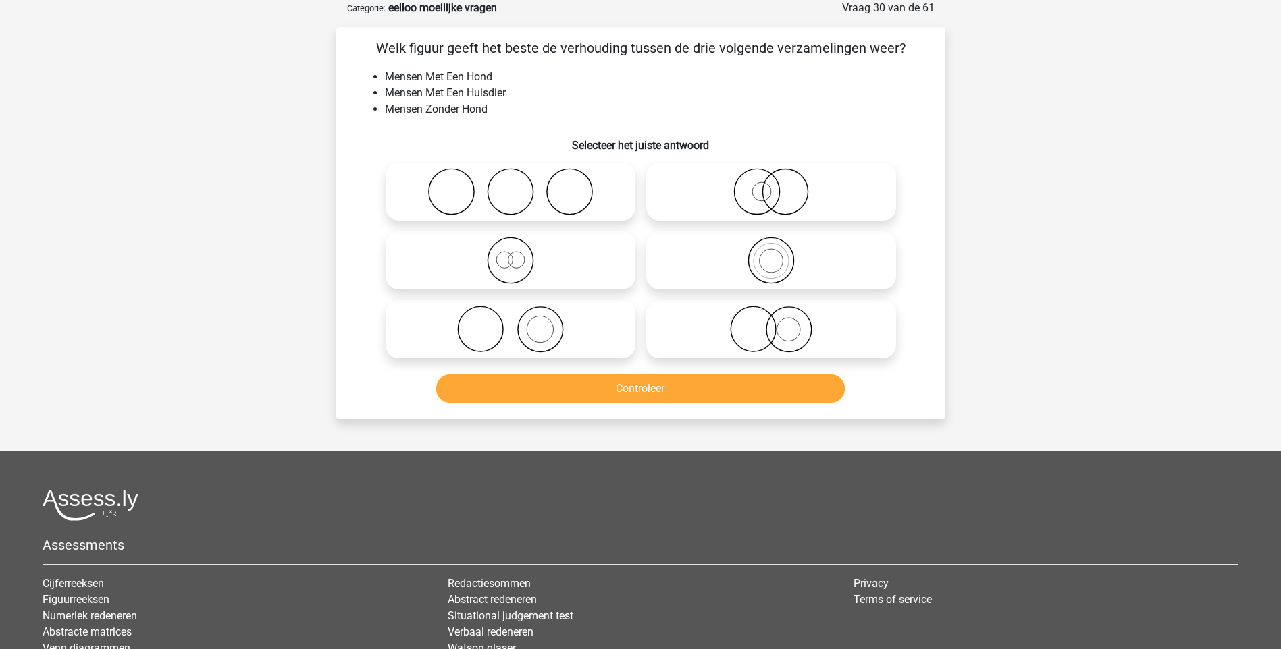
click at [786, 336] on icon at bounding box center [771, 329] width 239 height 47
click at [780, 323] on input "radio" at bounding box center [775, 318] width 9 height 9
radio input "true"
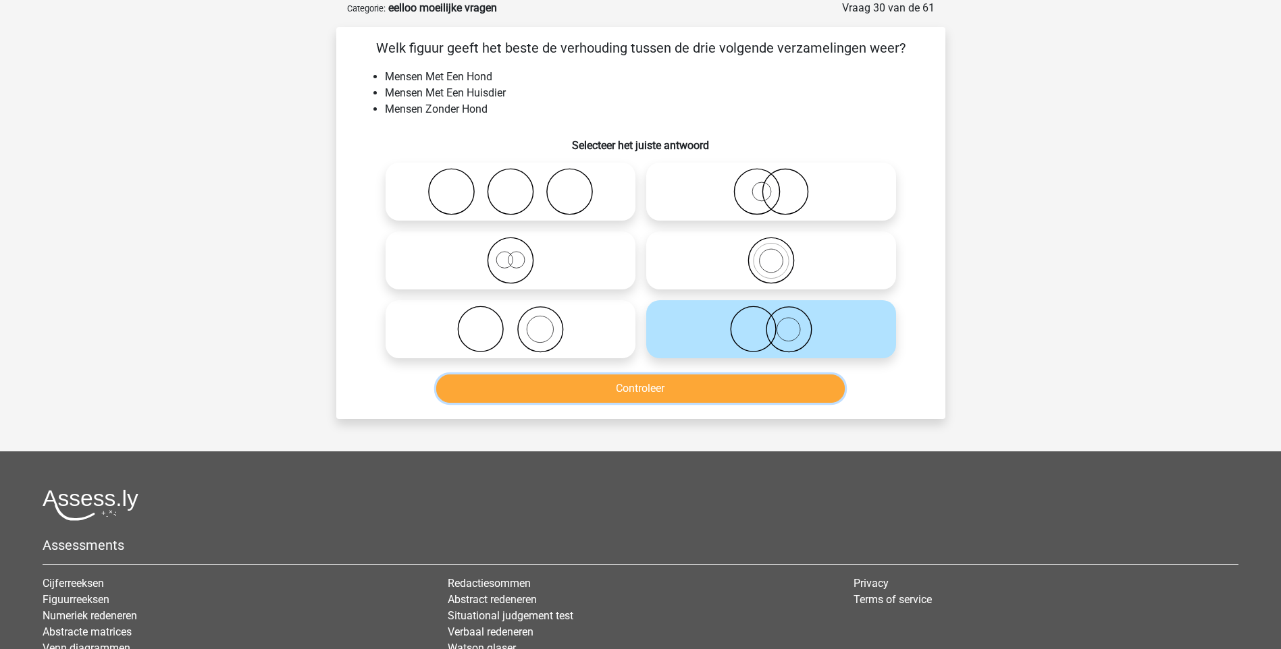
click at [728, 383] on button "Controleer" at bounding box center [640, 389] width 408 height 28
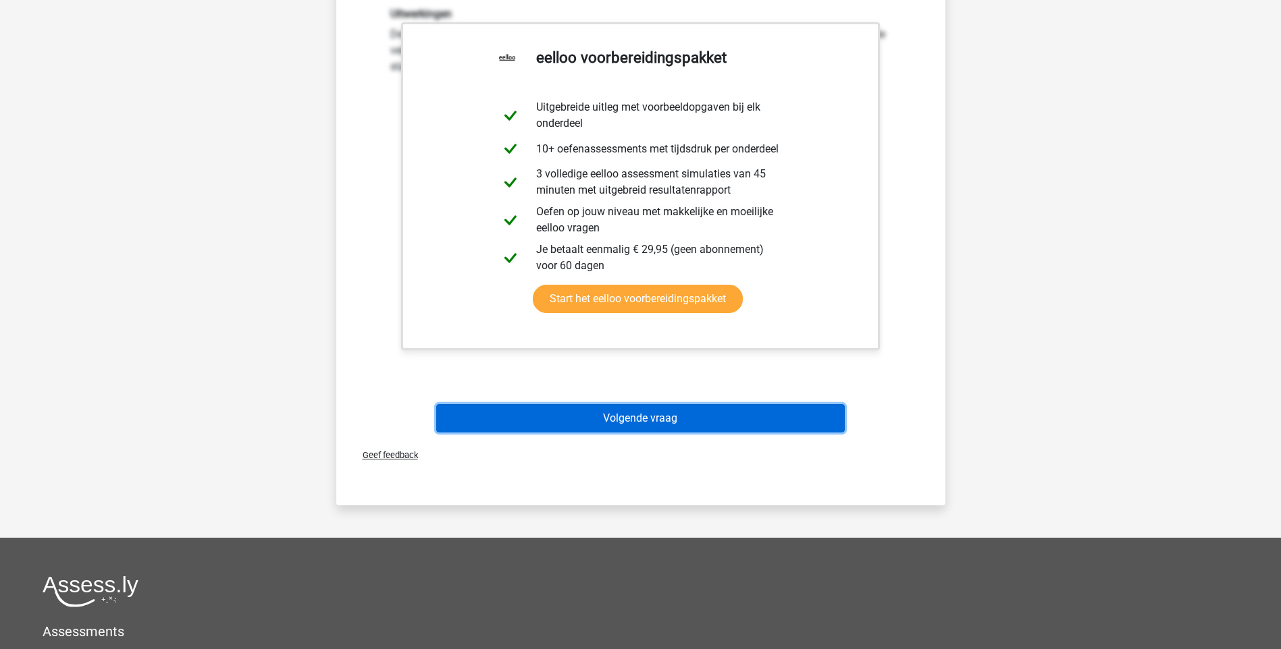
click at [652, 410] on button "Volgende vraag" at bounding box center [640, 418] width 408 height 28
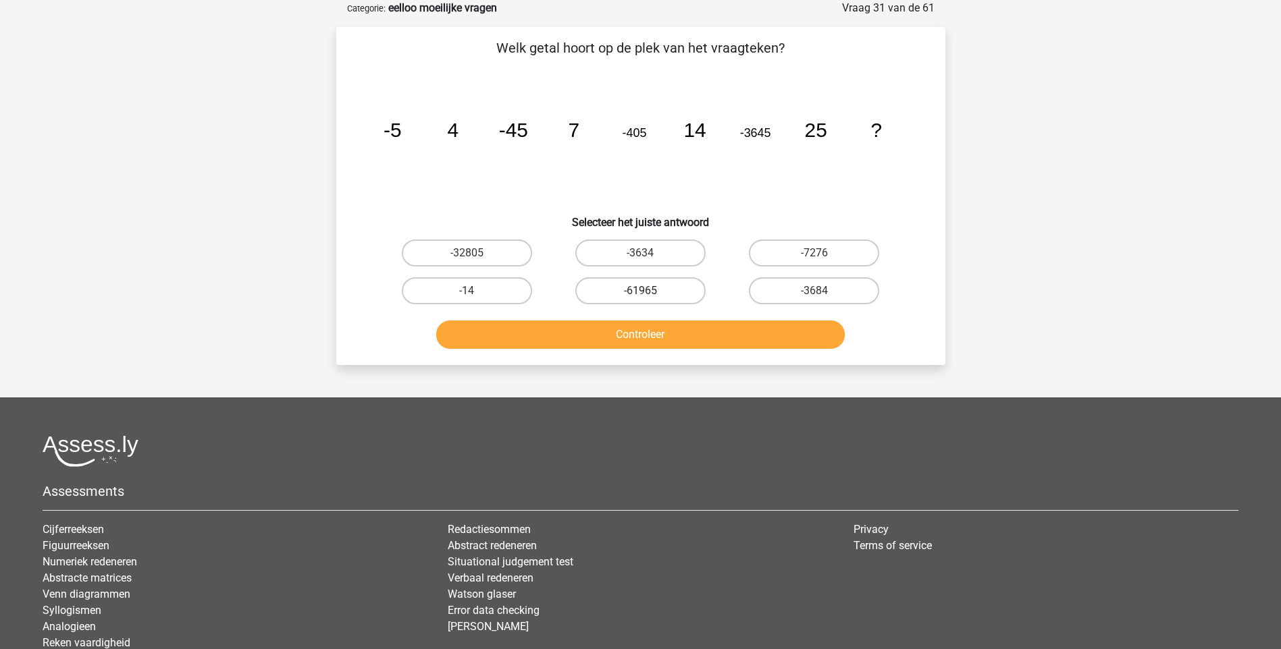
click at [674, 290] on label "-61965" at bounding box center [640, 290] width 130 height 27
click at [649, 291] on input "-61965" at bounding box center [644, 295] width 9 height 9
radio input "true"
click at [664, 334] on button "Controleer" at bounding box center [640, 335] width 408 height 28
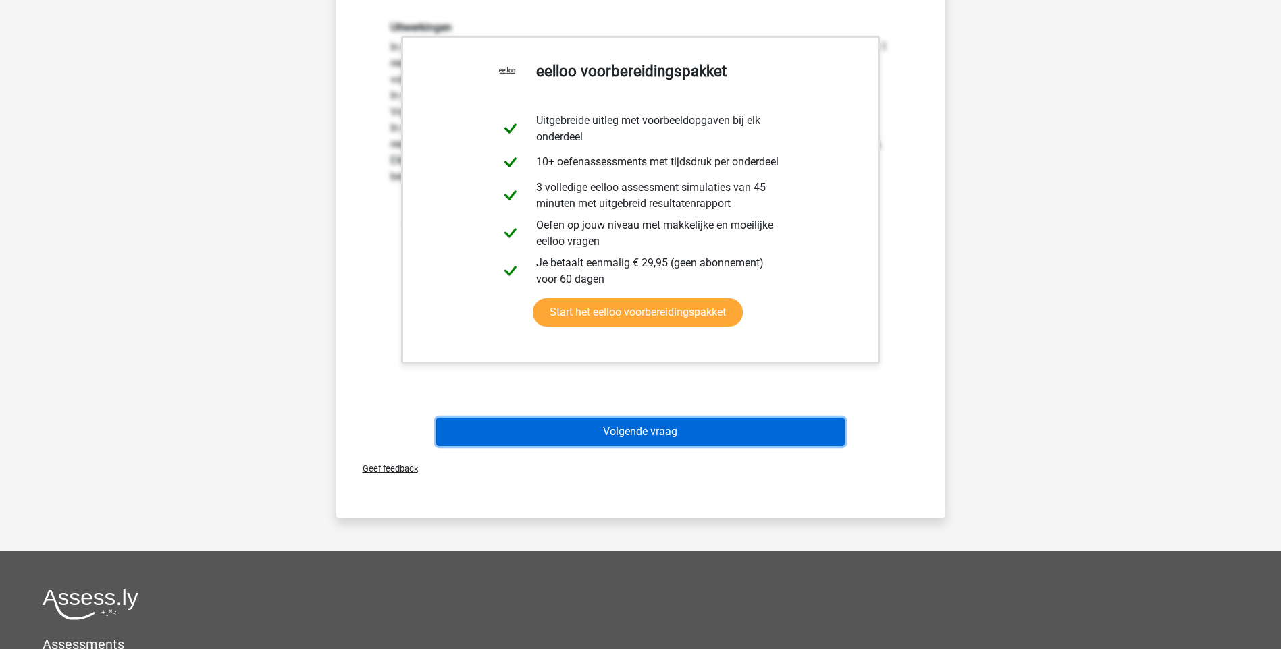
click at [661, 437] on button "Volgende vraag" at bounding box center [640, 432] width 408 height 28
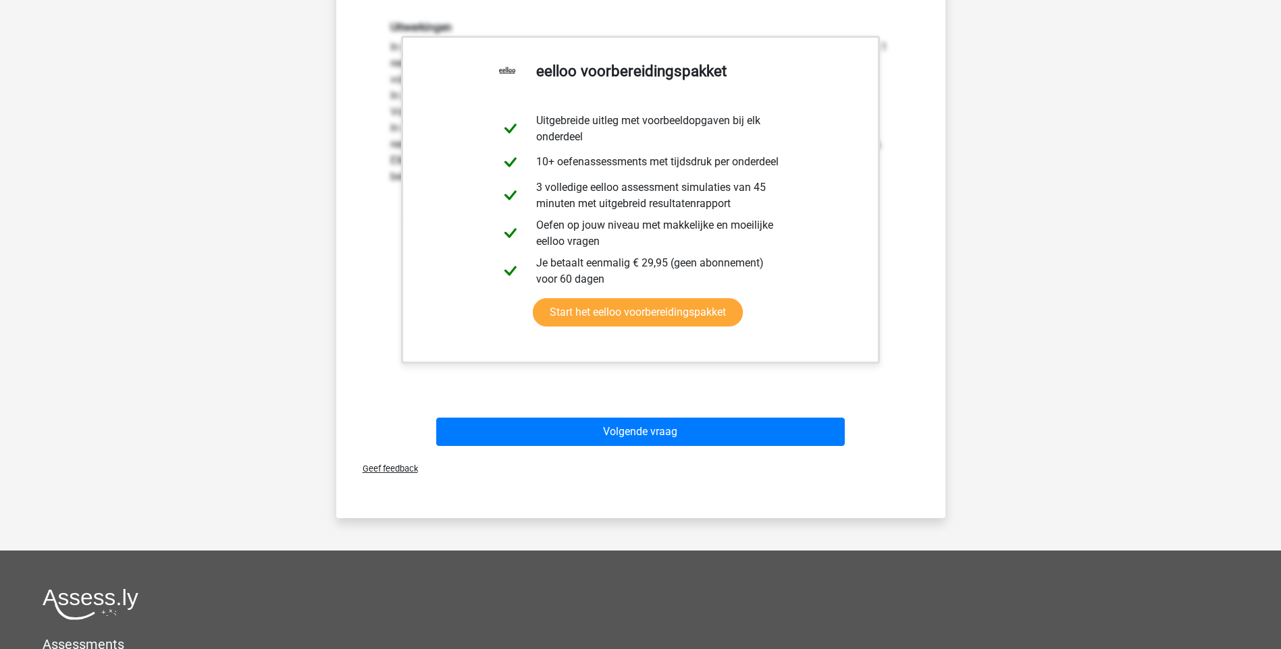
scroll to position [36, 0]
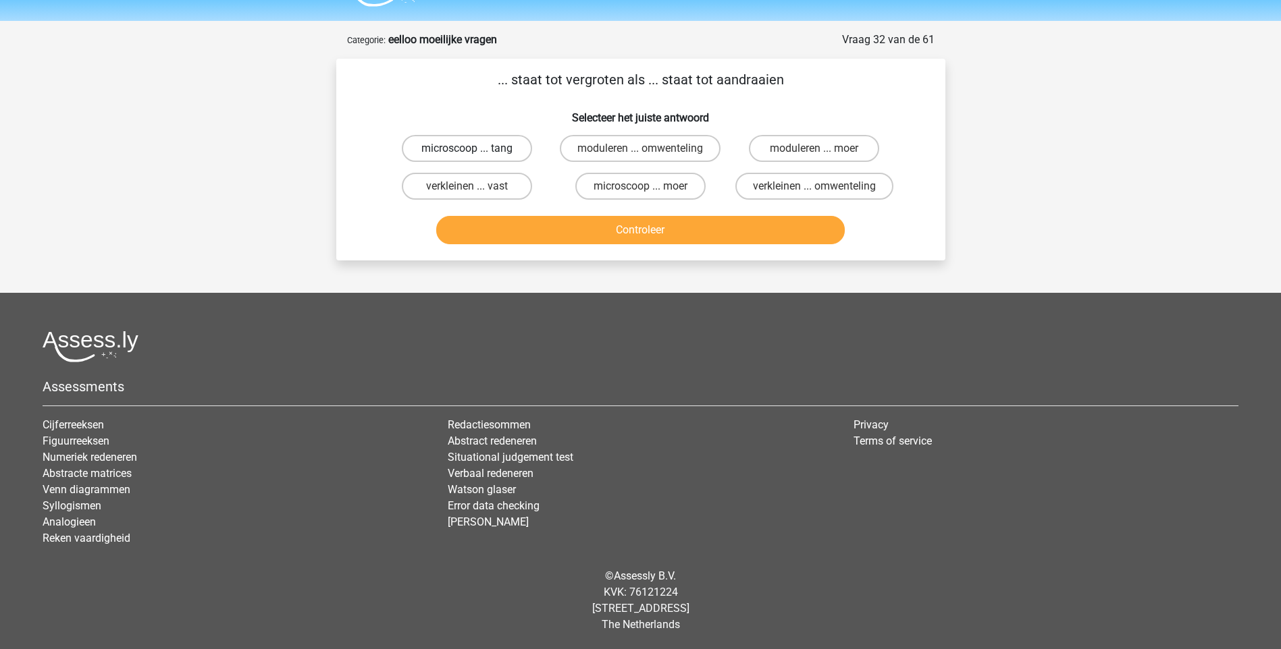
click at [477, 151] on label "microscoop ... tang" at bounding box center [467, 148] width 130 height 27
click at [475, 151] on input "microscoop ... tang" at bounding box center [471, 153] width 9 height 9
radio input "true"
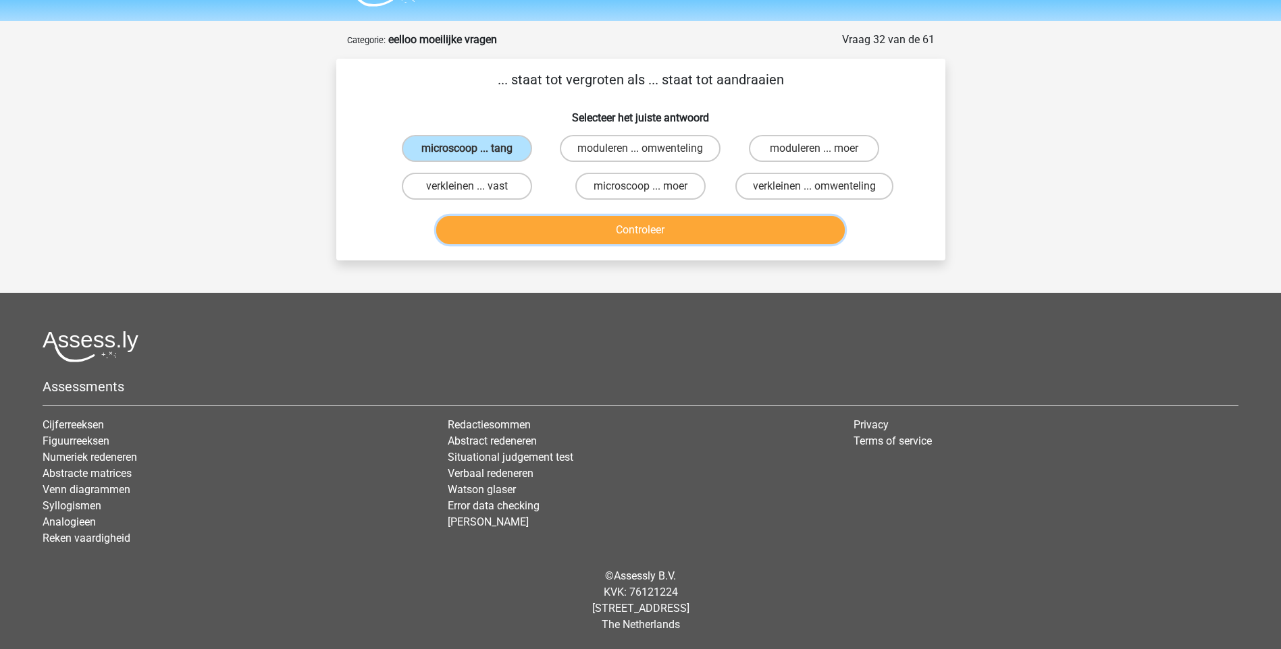
click at [621, 230] on button "Controleer" at bounding box center [640, 230] width 408 height 28
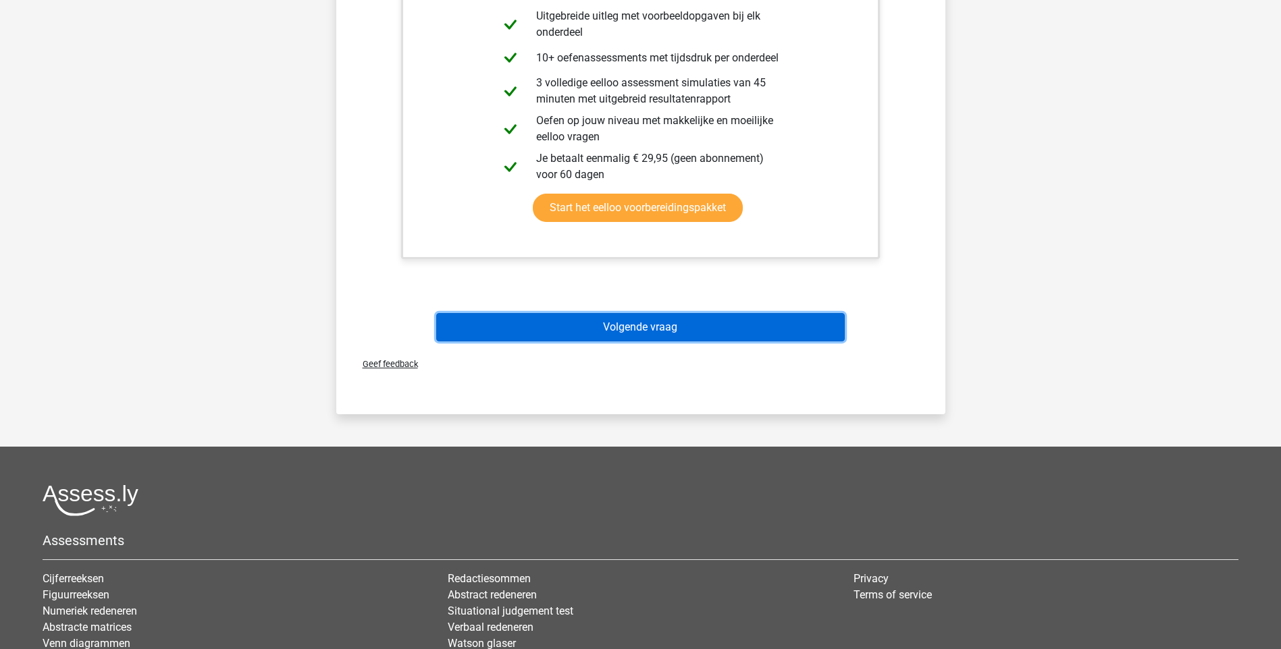
click at [629, 330] on button "Volgende vraag" at bounding box center [640, 327] width 408 height 28
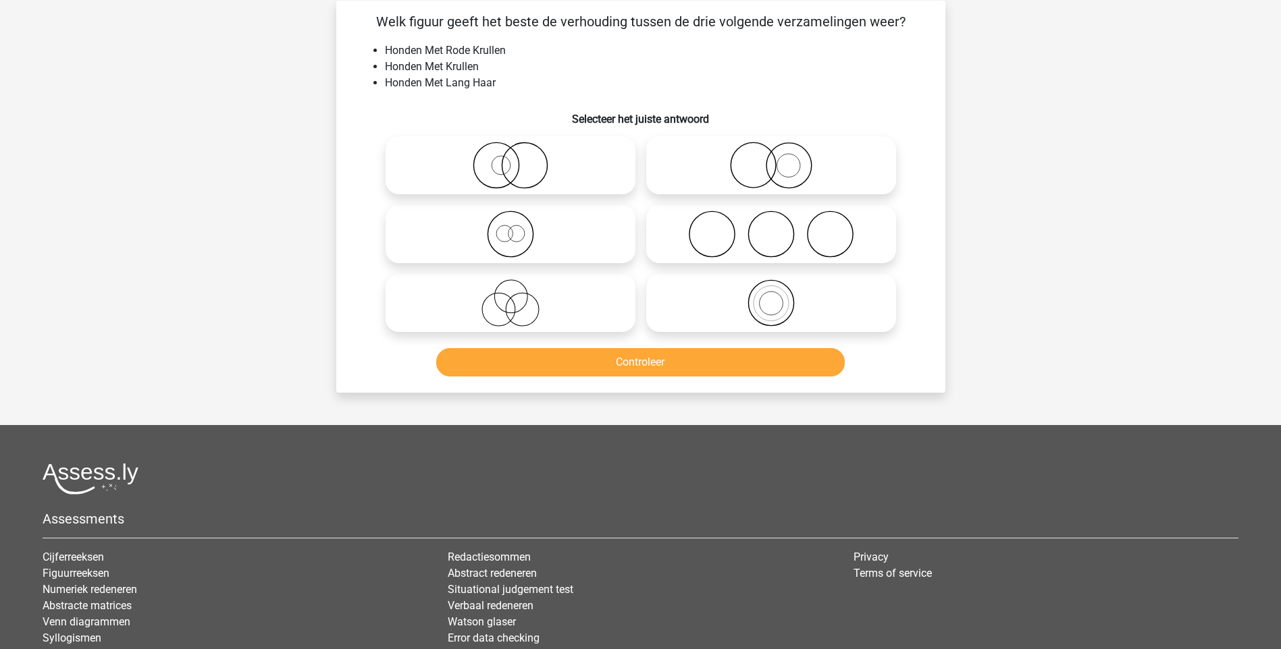
scroll to position [68, 0]
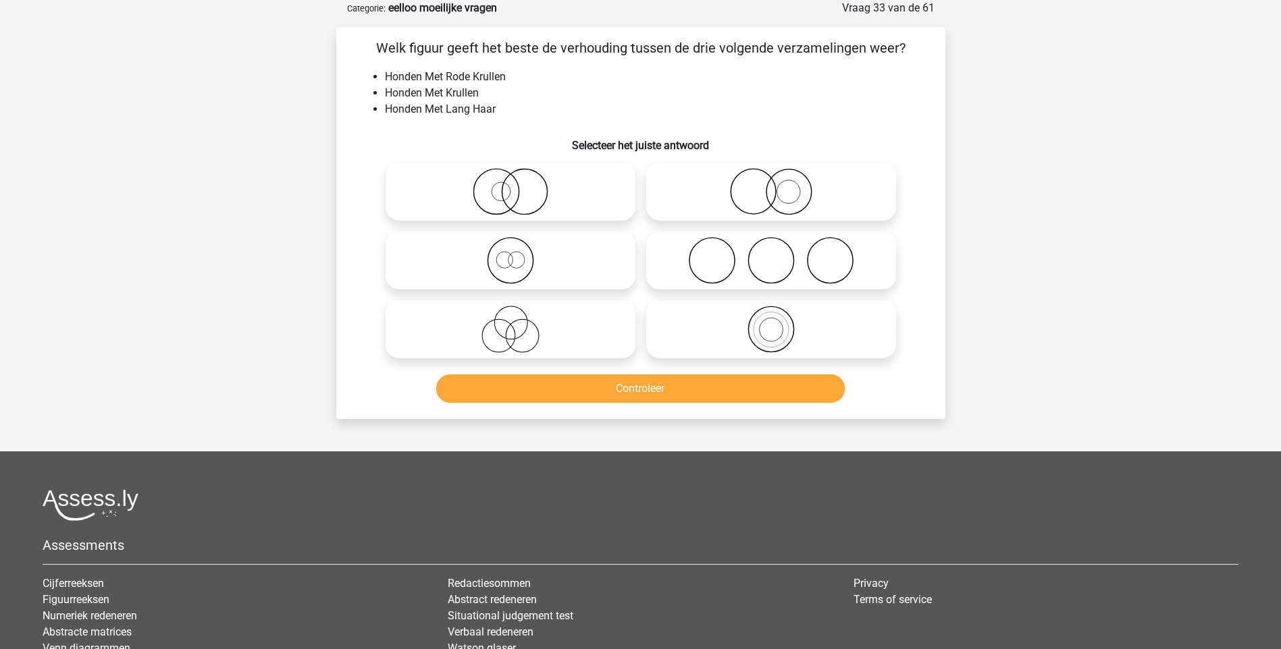
click at [767, 192] on icon at bounding box center [771, 191] width 239 height 47
click at [771, 185] on input "radio" at bounding box center [775, 180] width 9 height 9
radio input "true"
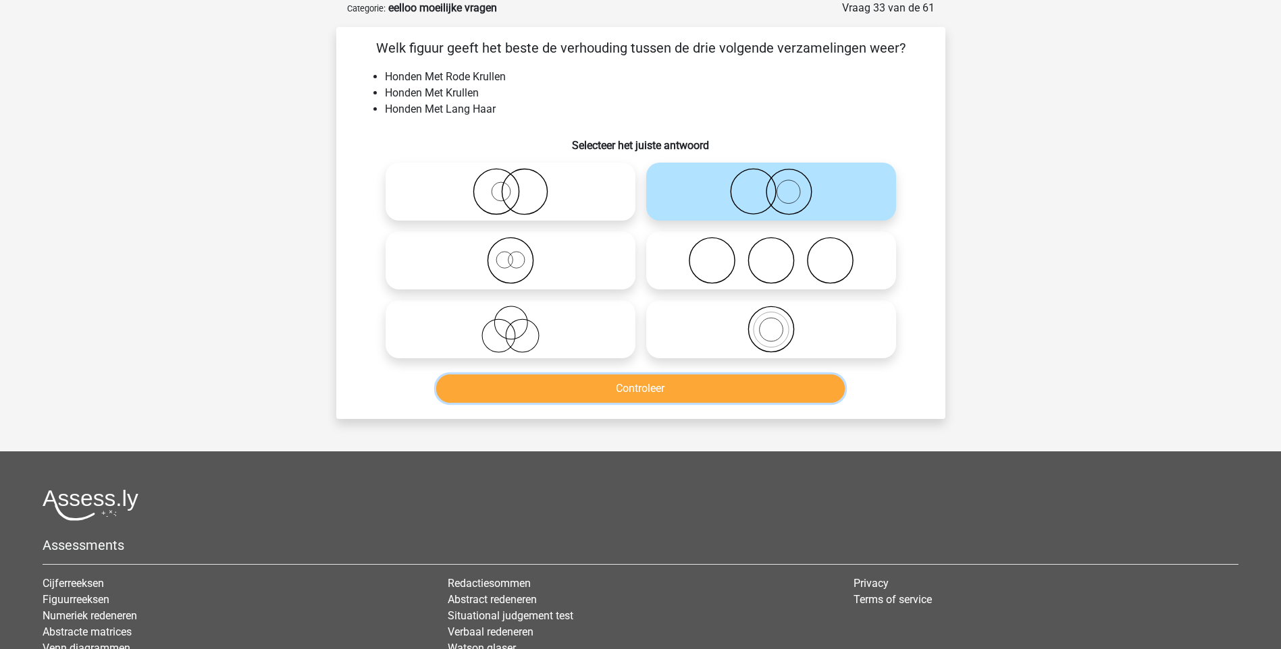
click at [643, 387] on button "Controleer" at bounding box center [640, 389] width 408 height 28
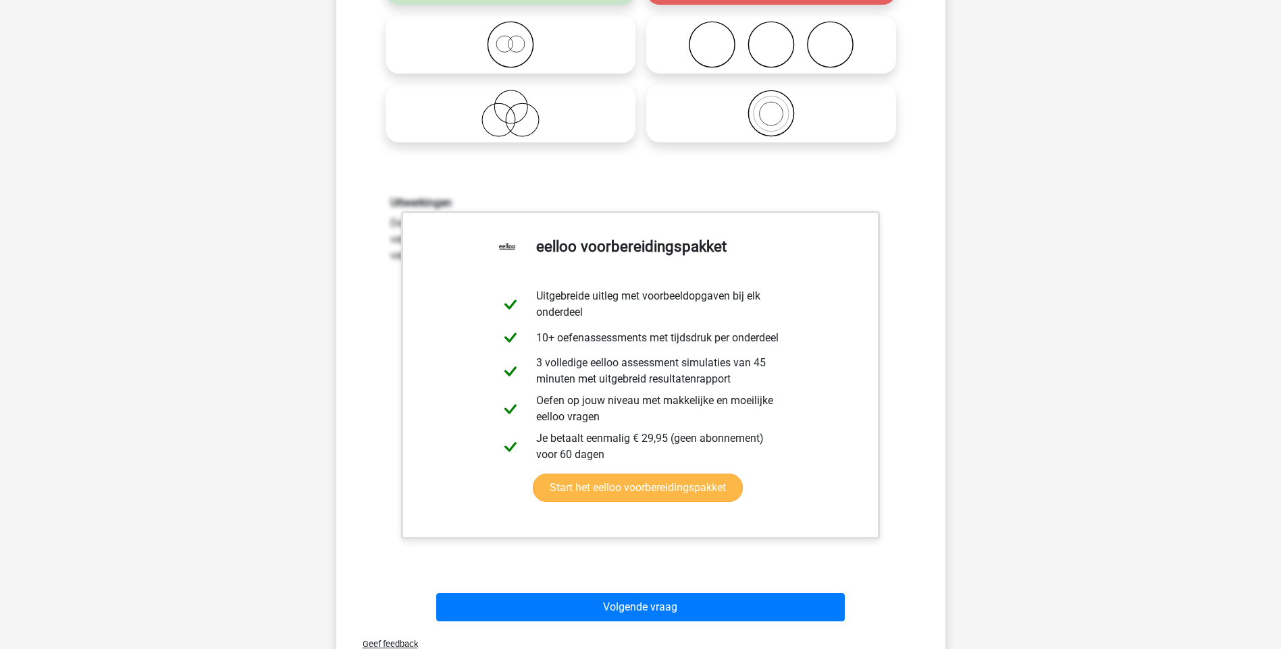
scroll to position [338, 0]
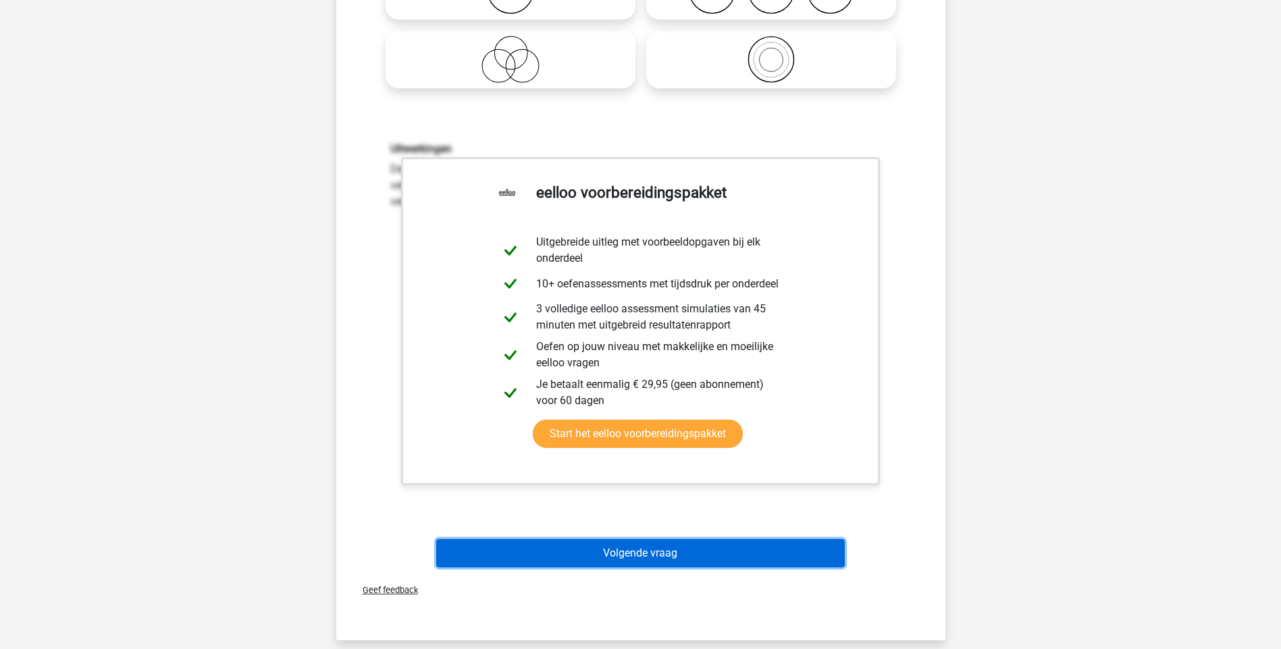
click at [618, 559] on button "Volgende vraag" at bounding box center [640, 553] width 408 height 28
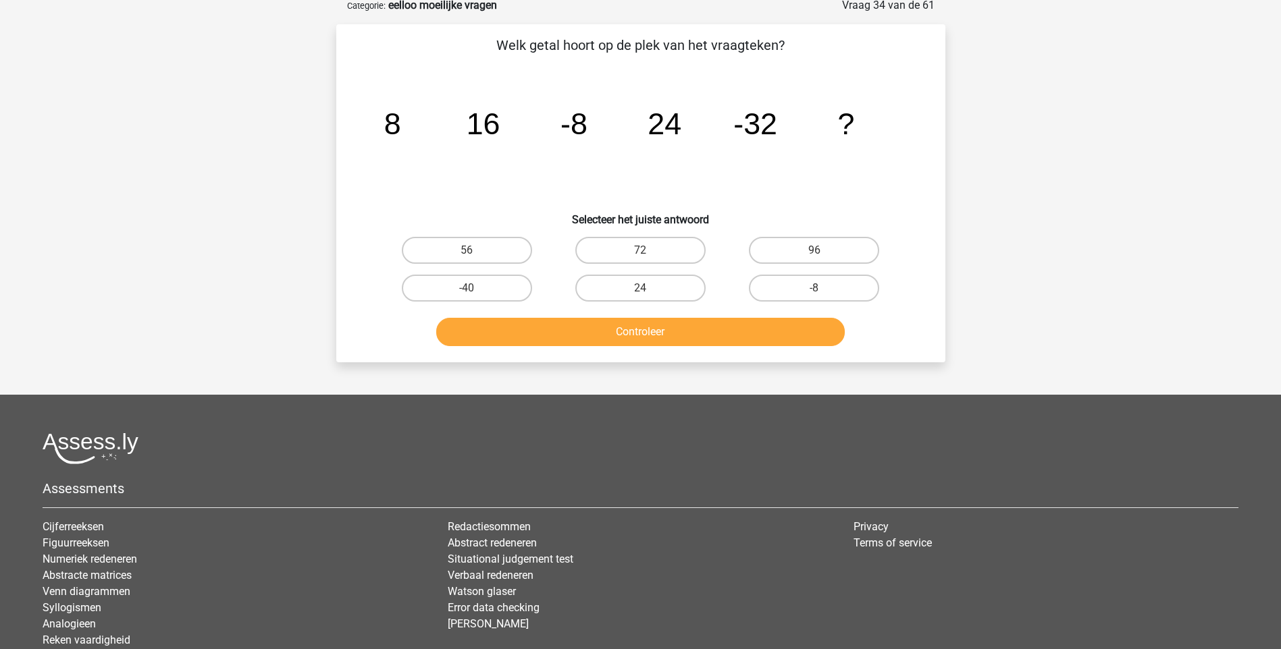
scroll to position [68, 0]
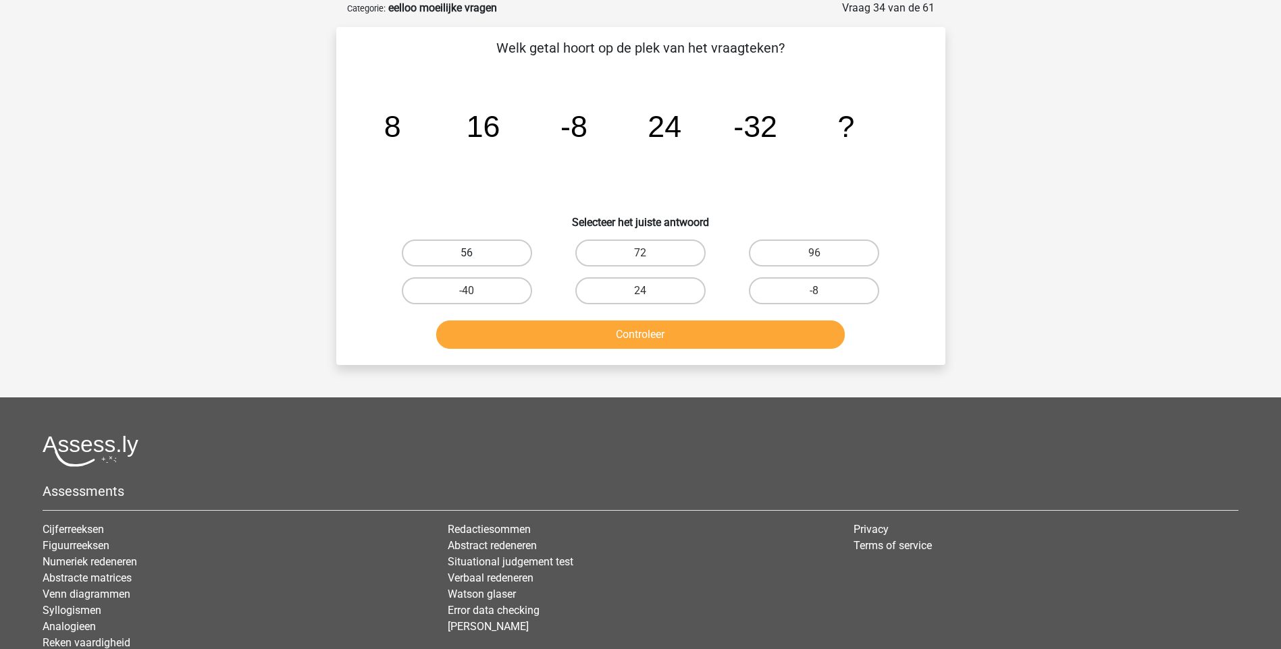
click at [516, 251] on label "56" at bounding box center [467, 253] width 130 height 27
click at [475, 253] on input "56" at bounding box center [471, 257] width 9 height 9
radio input "true"
click at [620, 338] on button "Controleer" at bounding box center [640, 335] width 408 height 28
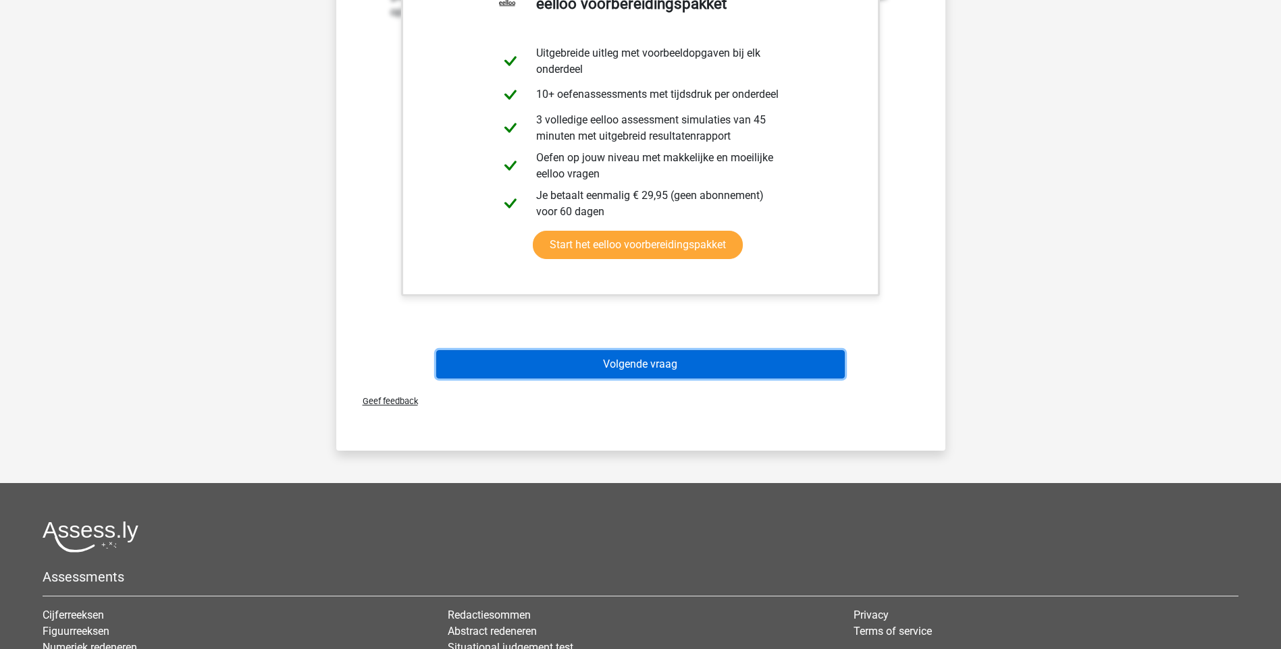
click at [639, 368] on button "Volgende vraag" at bounding box center [640, 364] width 408 height 28
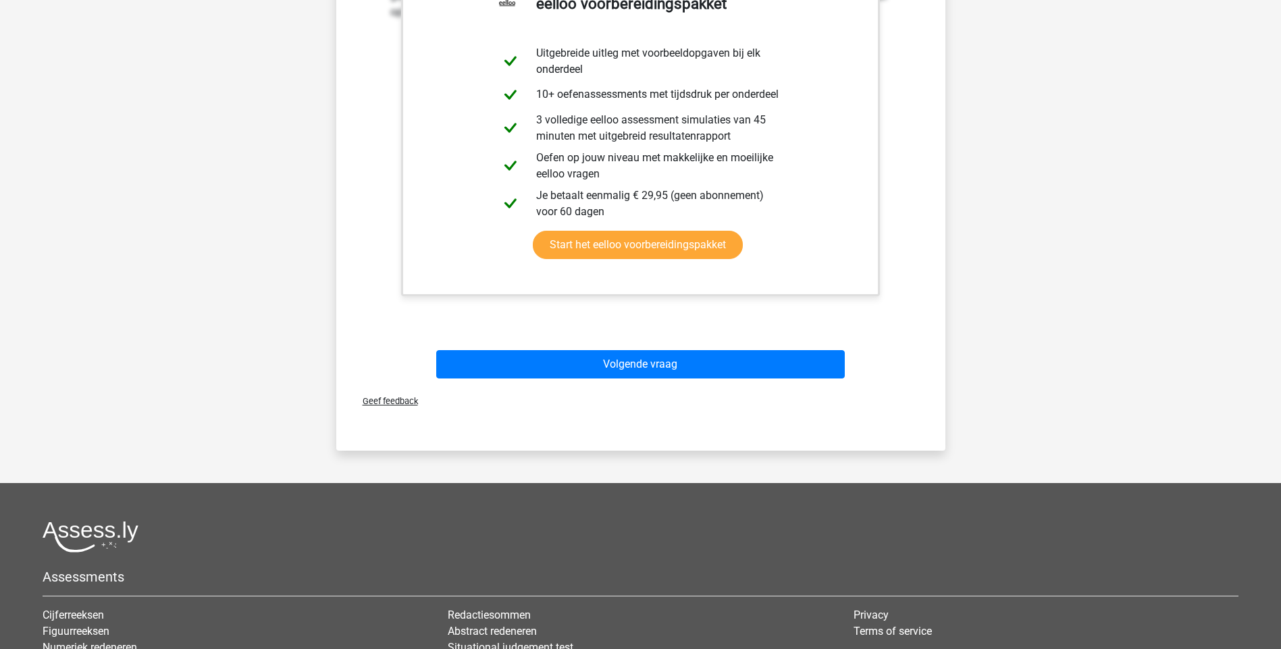
scroll to position [36, 0]
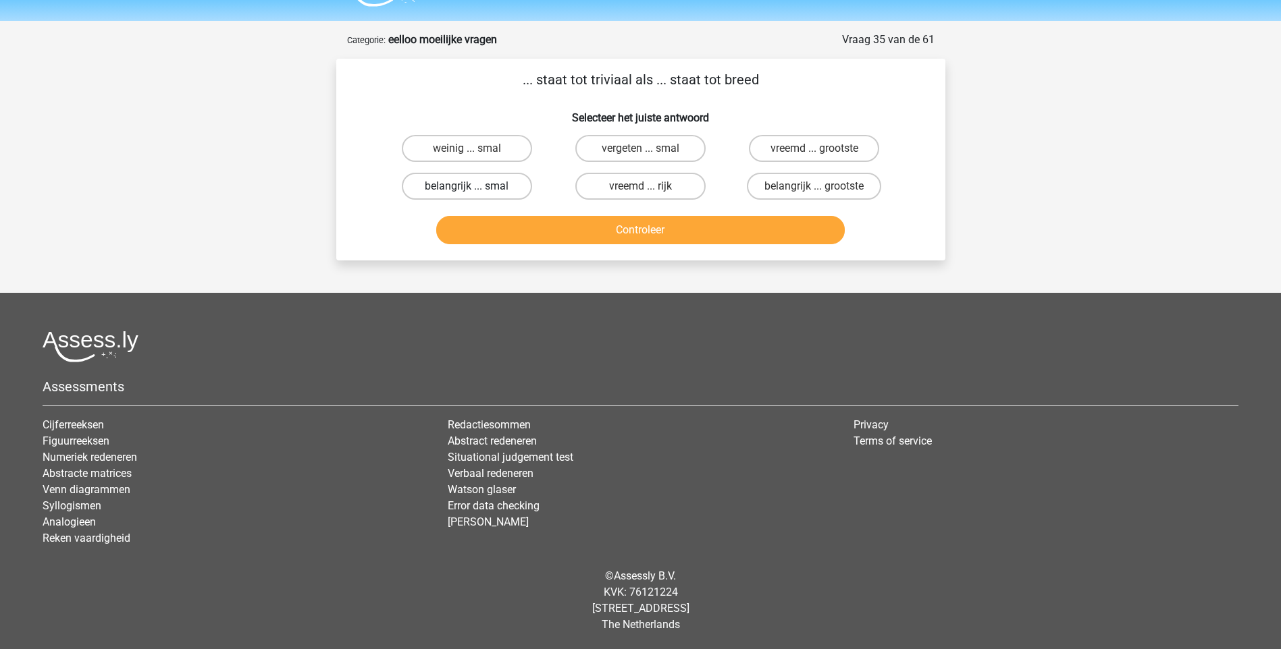
click at [494, 184] on label "belangrijk ... smal" at bounding box center [467, 186] width 130 height 27
click at [475, 186] on input "belangrijk ... smal" at bounding box center [471, 190] width 9 height 9
radio input "true"
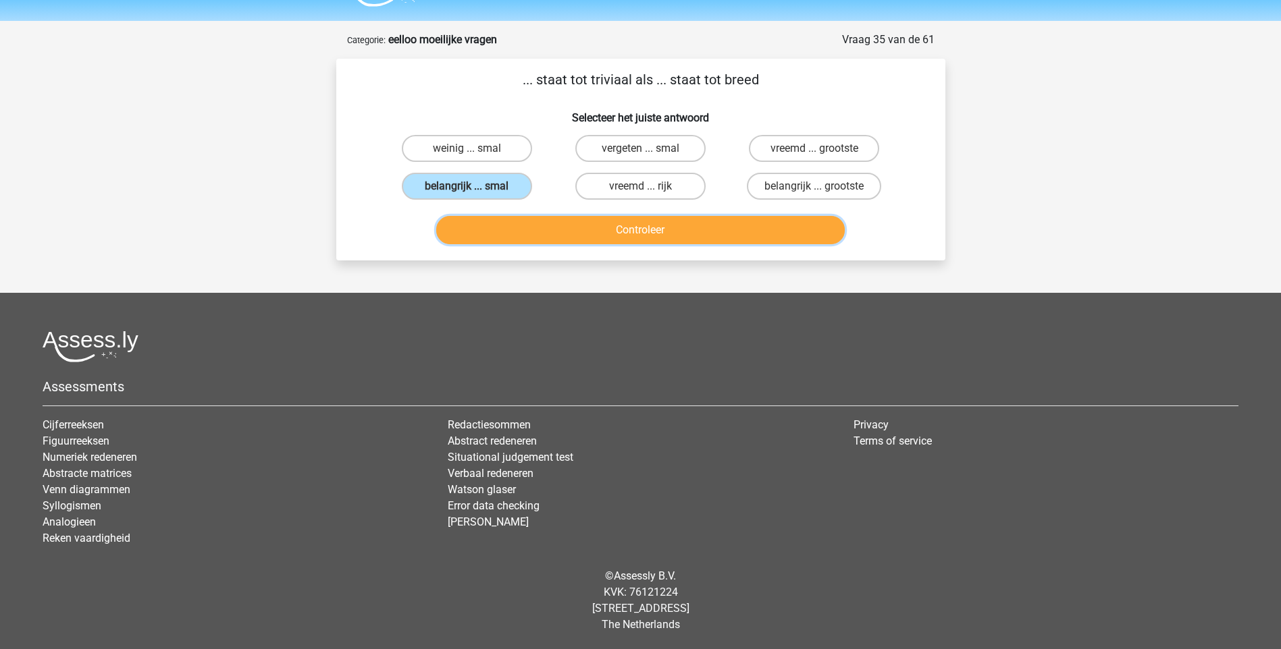
click at [610, 237] on button "Controleer" at bounding box center [640, 230] width 408 height 28
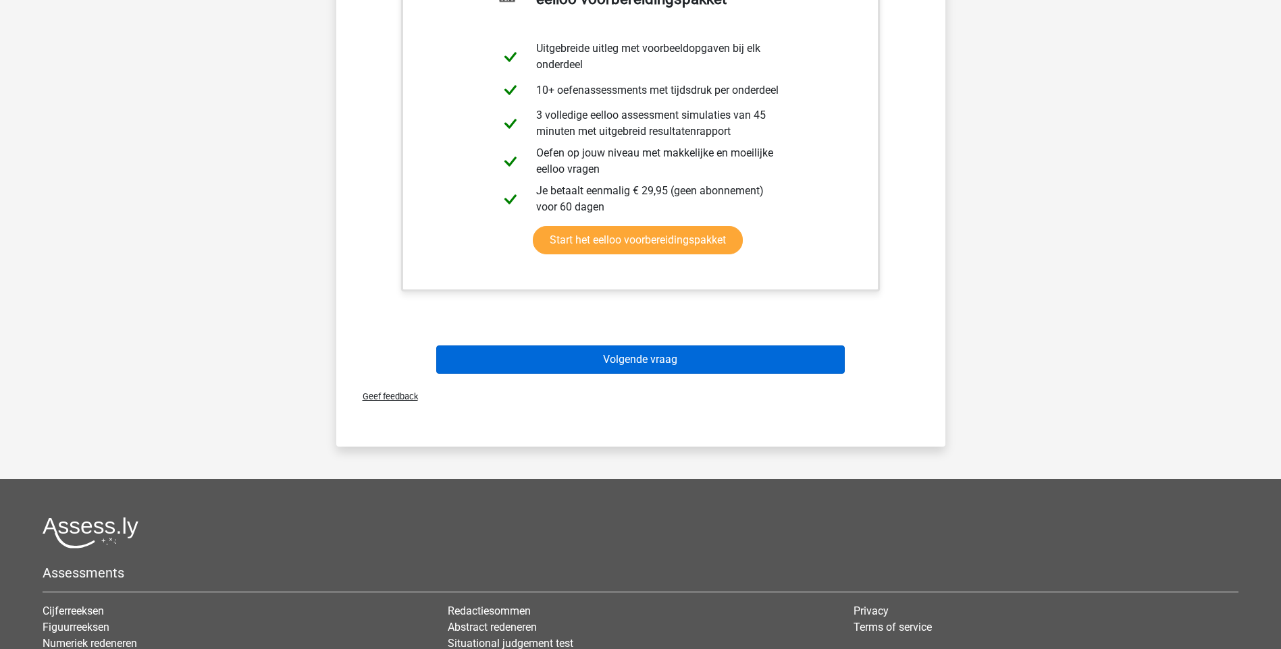
scroll to position [441, 0]
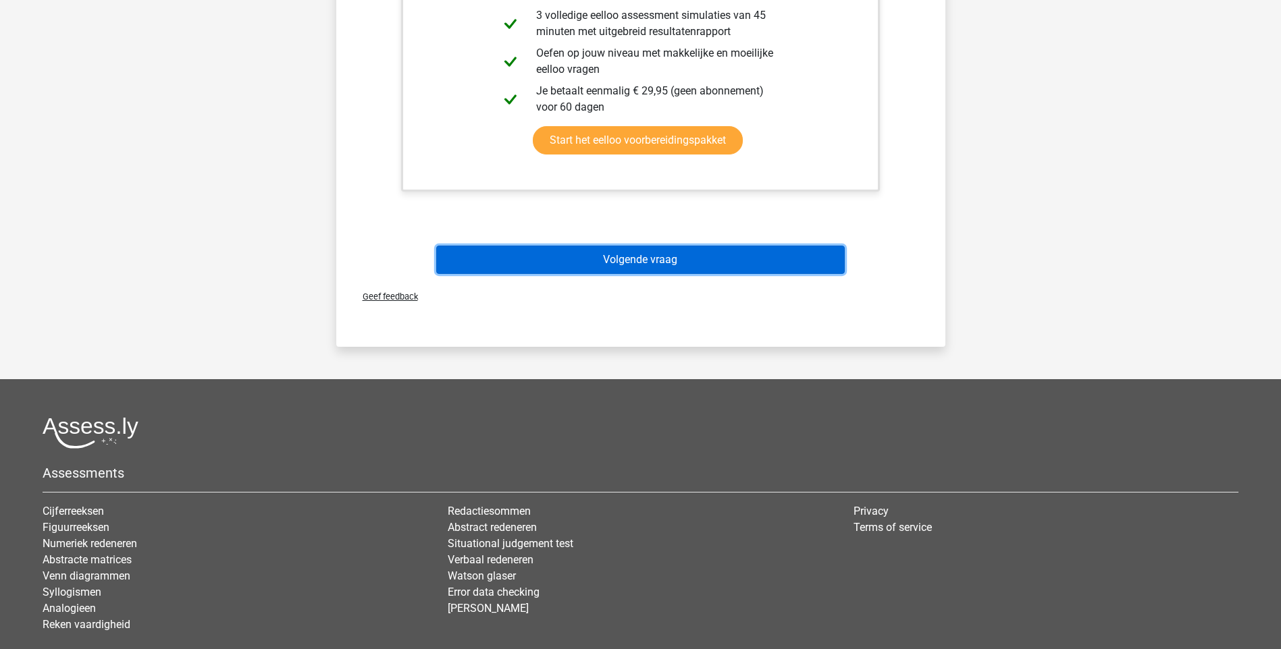
click at [632, 261] on button "Volgende vraag" at bounding box center [640, 260] width 408 height 28
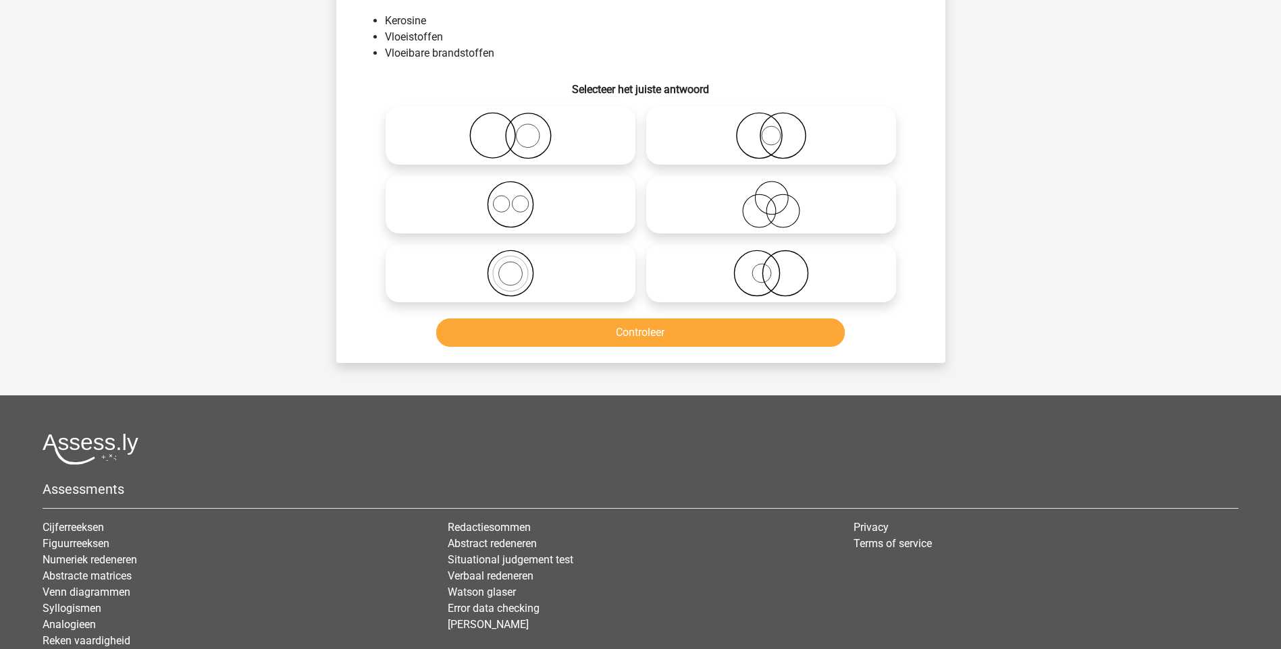
scroll to position [68, 0]
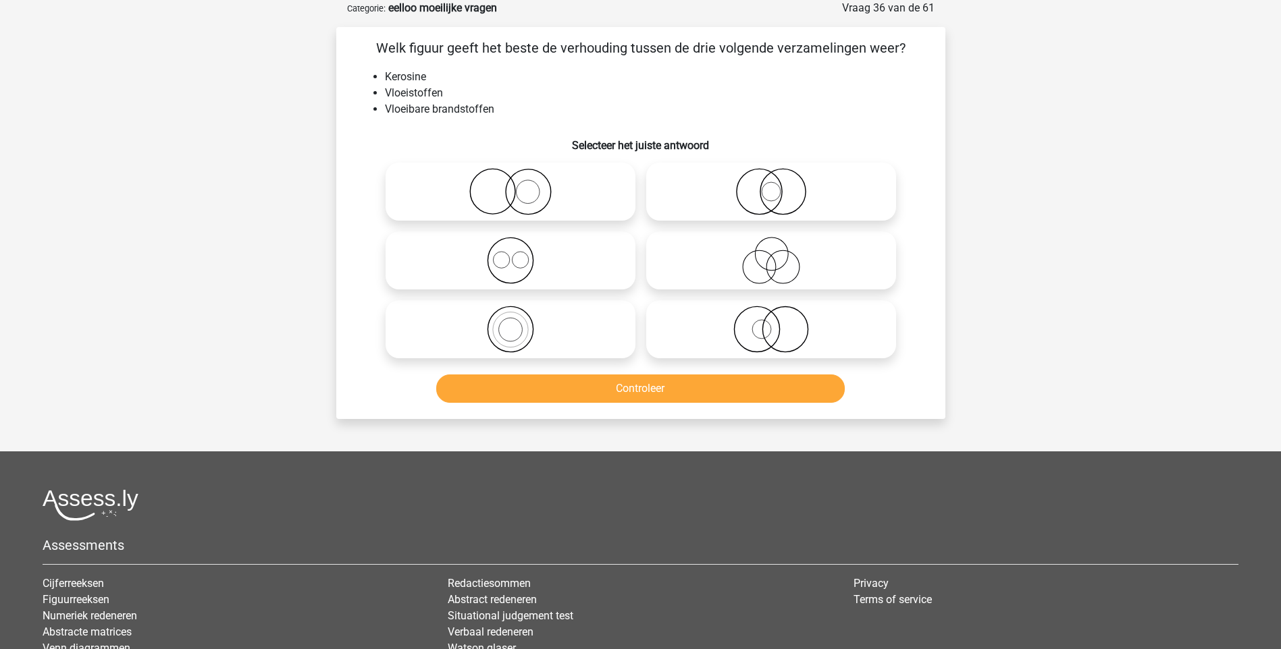
click at [520, 328] on icon at bounding box center [510, 329] width 239 height 47
click at [519, 323] on input "radio" at bounding box center [514, 318] width 9 height 9
radio input "true"
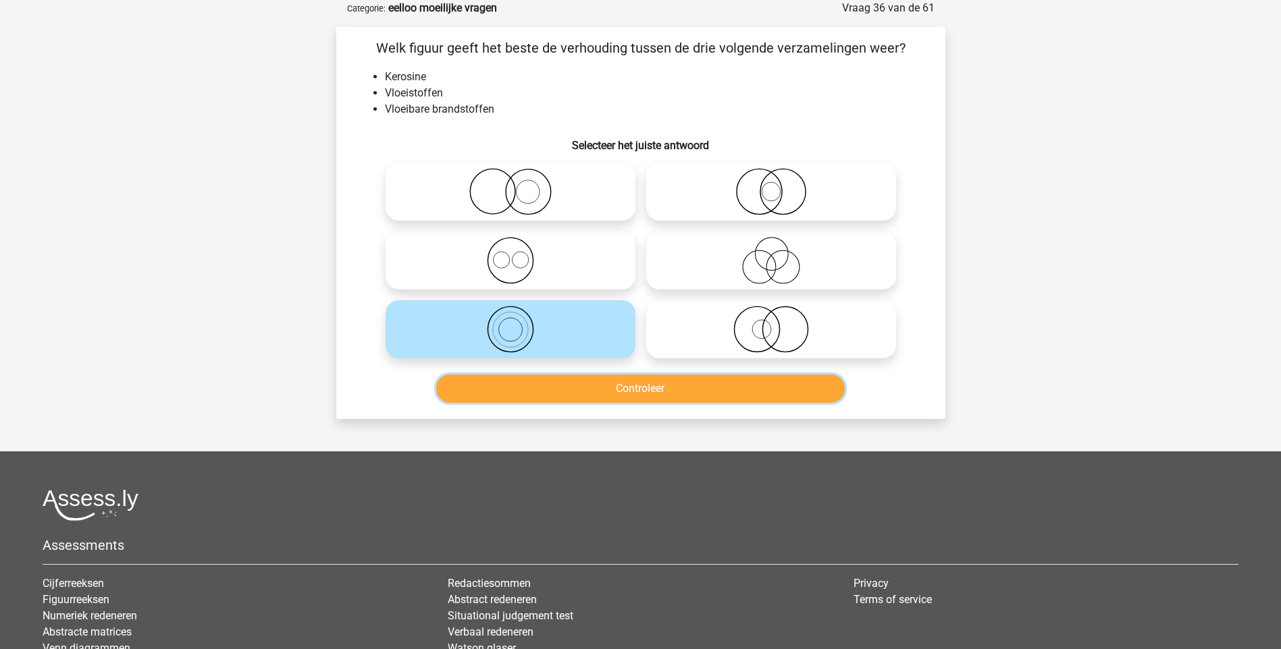
click at [628, 390] on button "Controleer" at bounding box center [640, 389] width 408 height 28
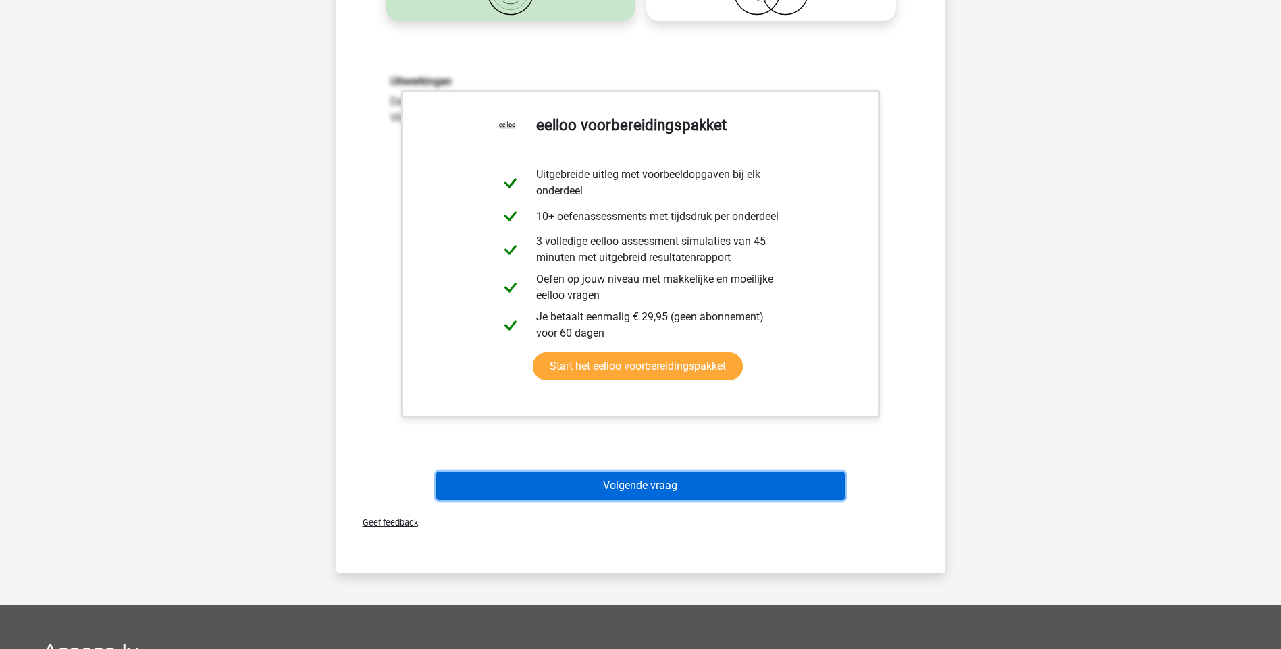
click at [617, 487] on button "Volgende vraag" at bounding box center [640, 486] width 408 height 28
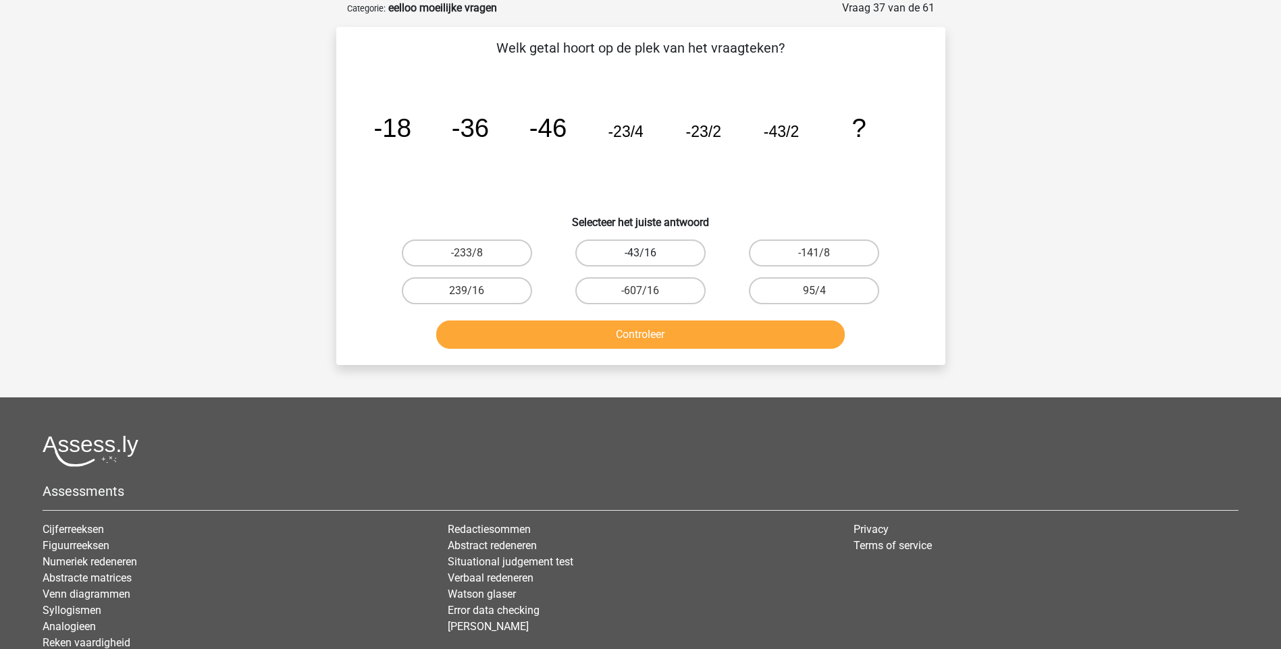
click at [664, 250] on label "-43/16" at bounding box center [640, 253] width 130 height 27
click at [649, 253] on input "-43/16" at bounding box center [644, 257] width 9 height 9
radio input "true"
click at [668, 341] on button "Controleer" at bounding box center [640, 335] width 408 height 28
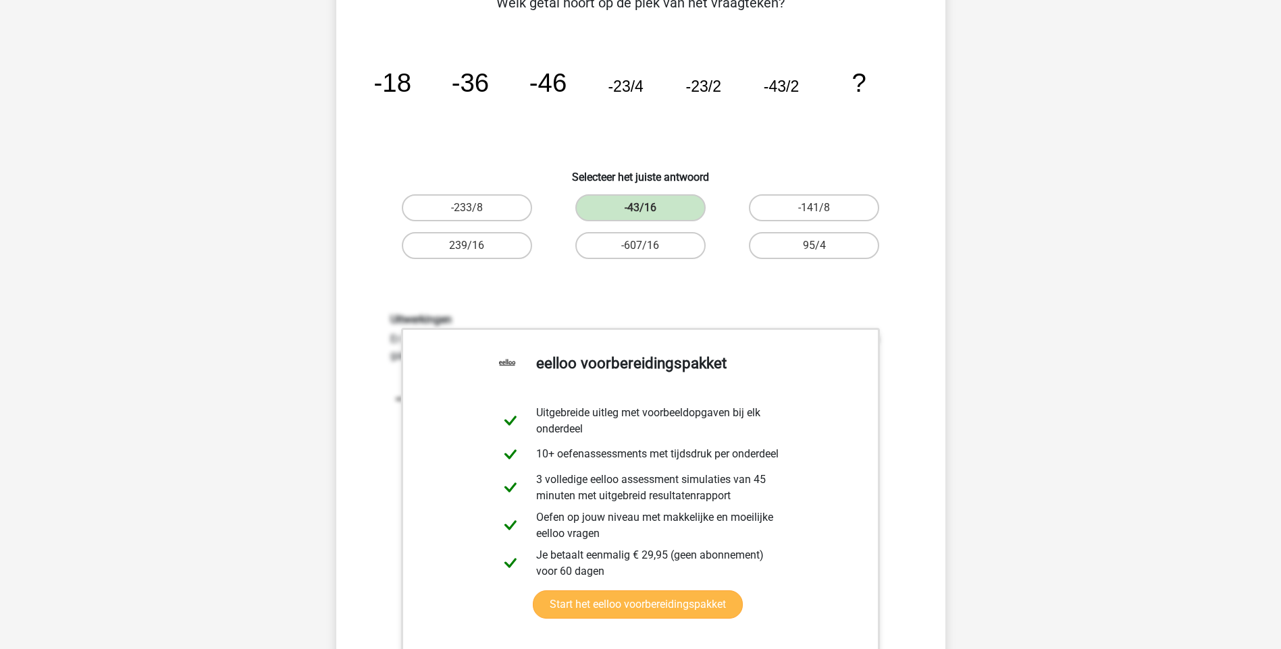
scroll to position [473, 0]
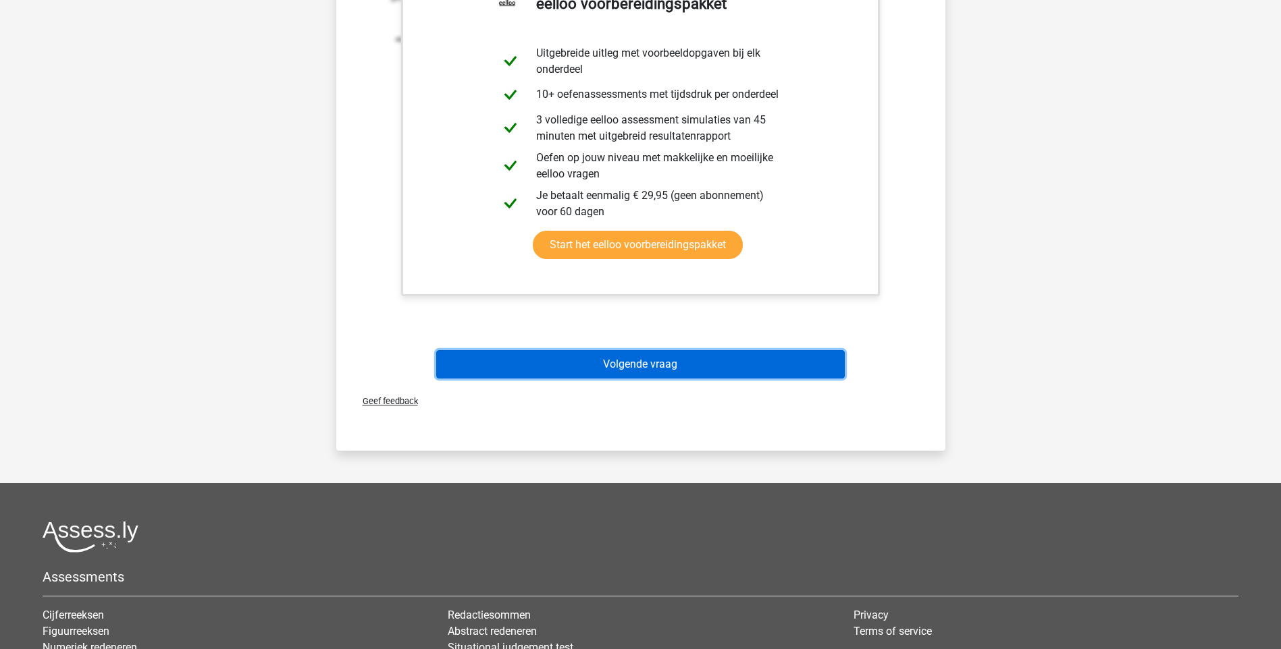
click at [656, 365] on button "Volgende vraag" at bounding box center [640, 364] width 408 height 28
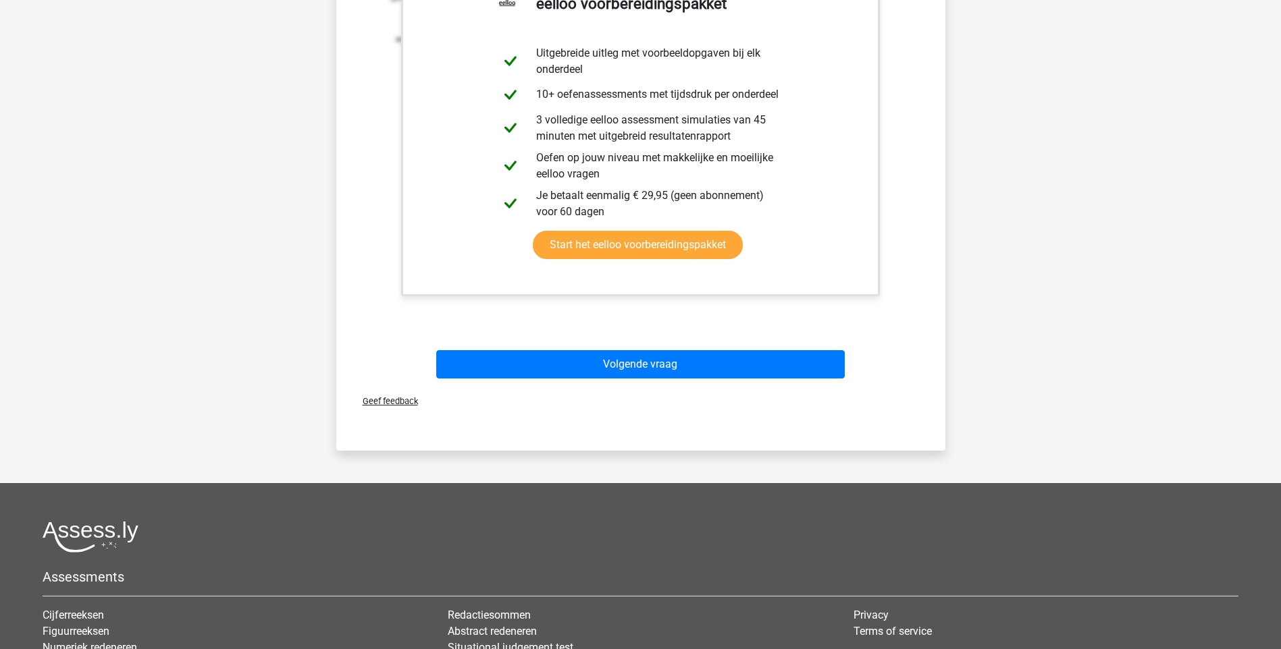
scroll to position [52, 0]
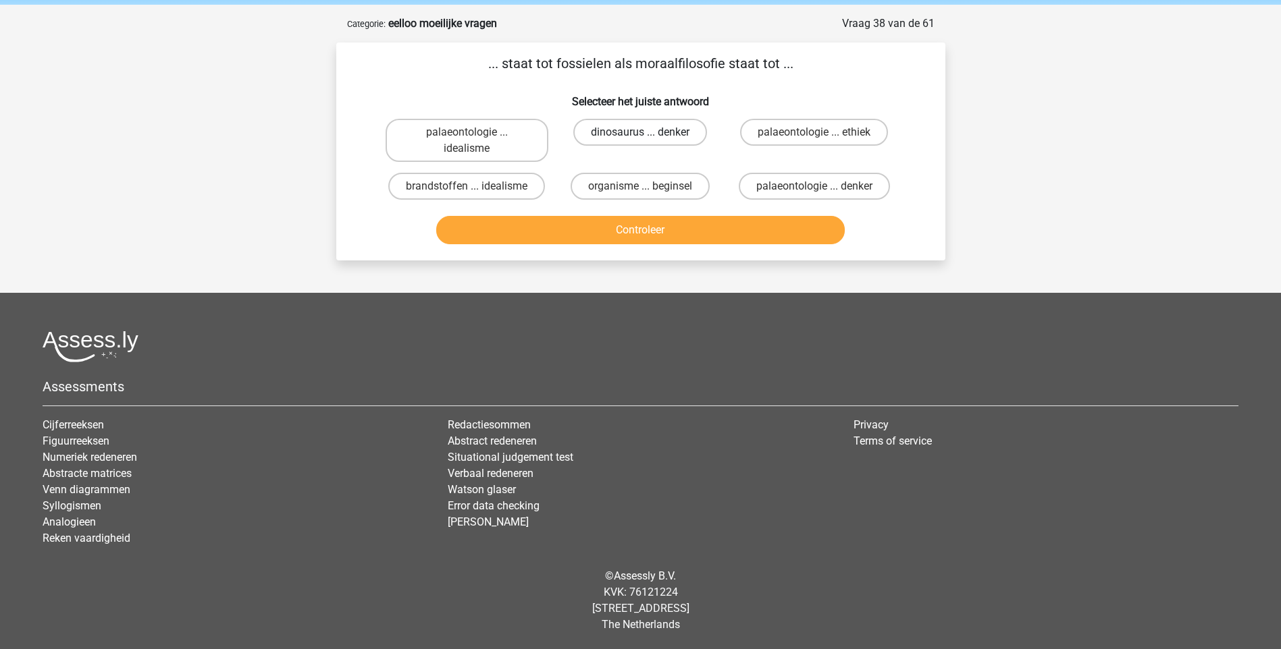
click at [691, 130] on label "dinosaurus ... denker" at bounding box center [640, 132] width 134 height 27
click at [649, 132] on input "dinosaurus ... denker" at bounding box center [644, 136] width 9 height 9
radio input "true"
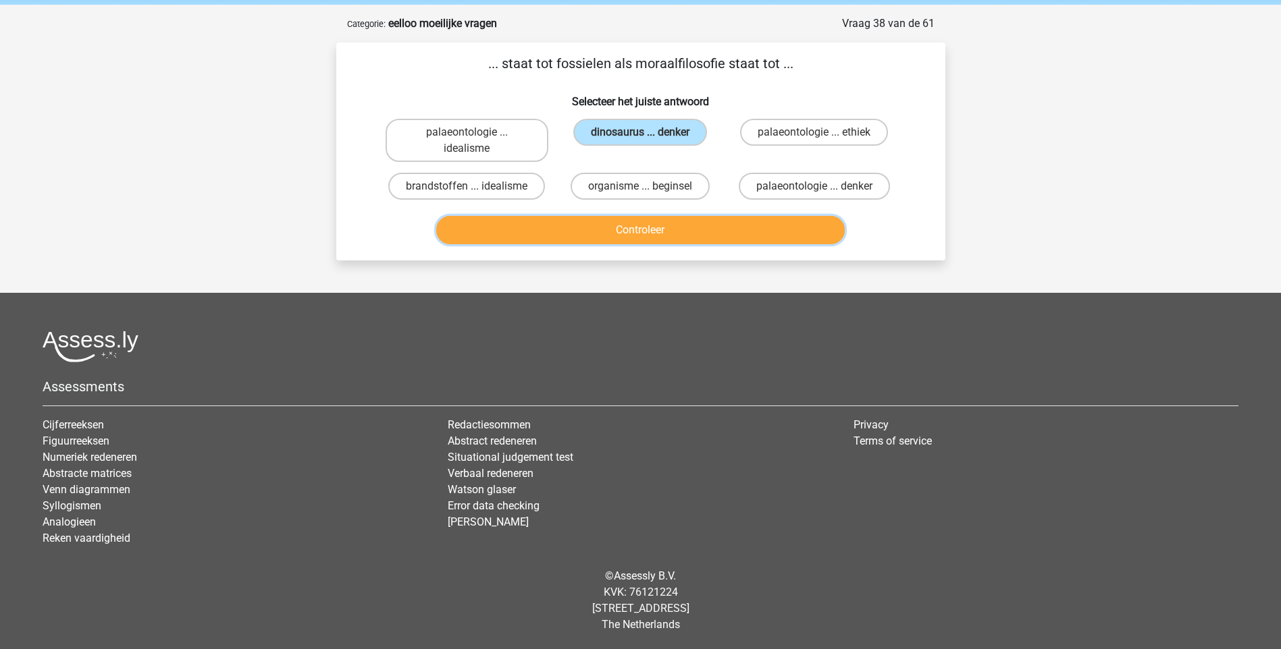
click at [702, 228] on button "Controleer" at bounding box center [640, 230] width 408 height 28
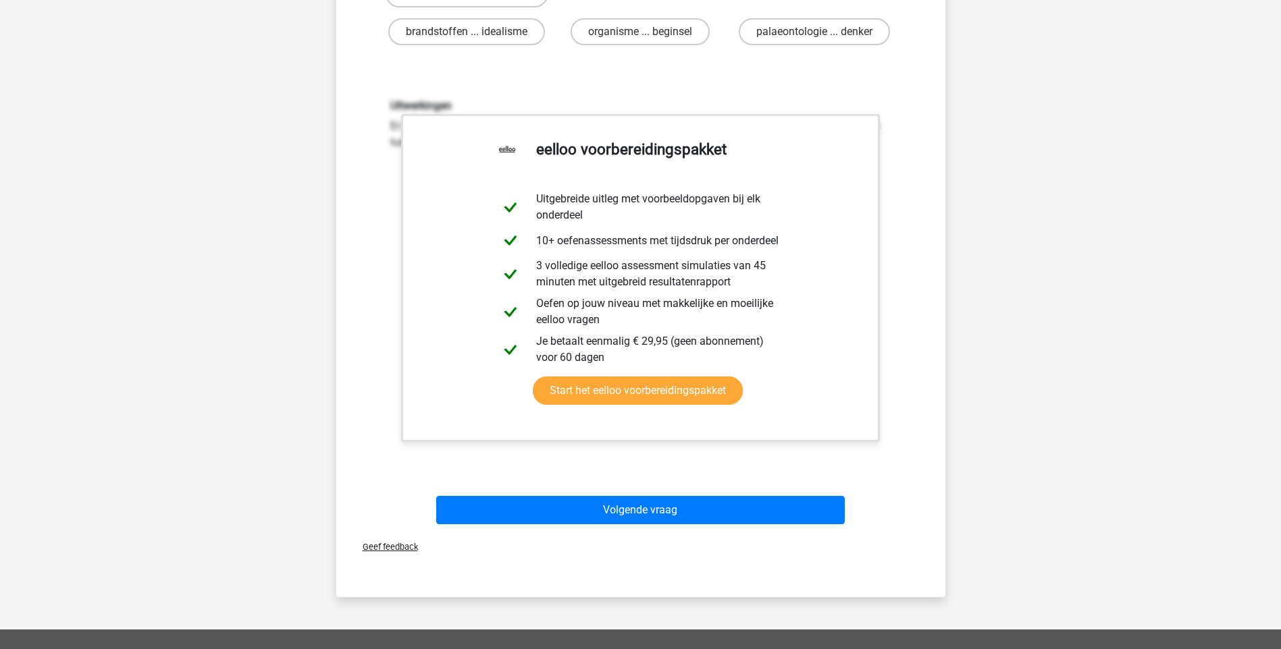
scroll to position [457, 0]
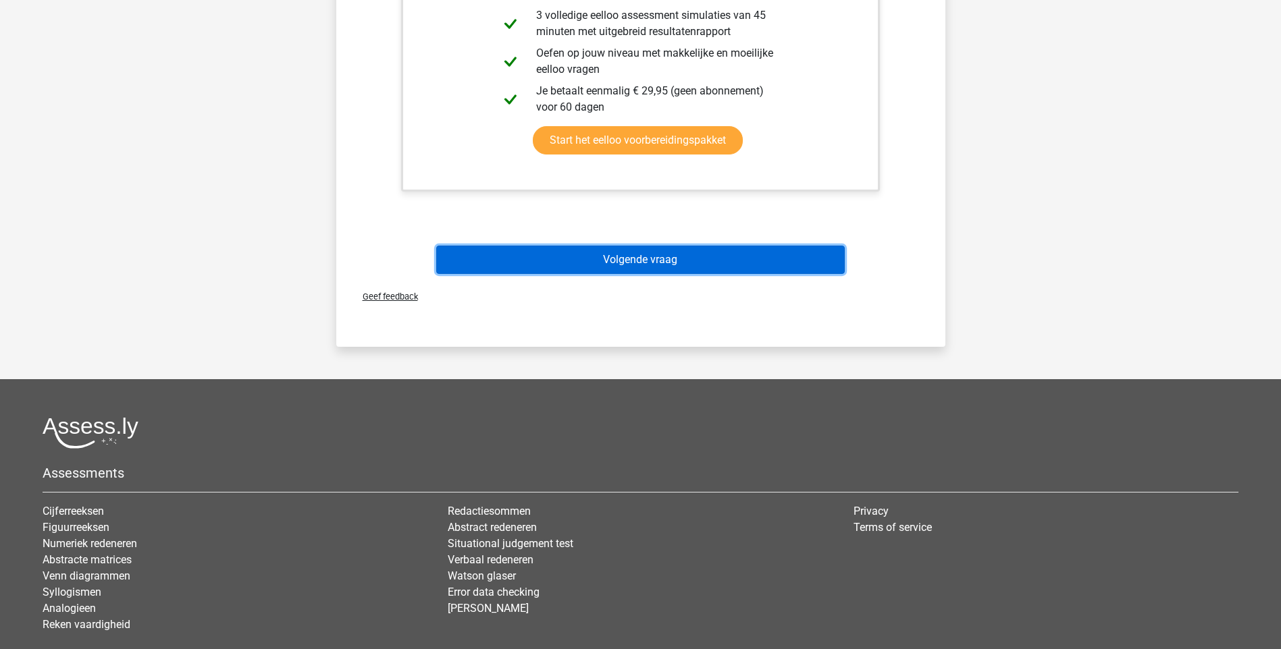
click at [671, 259] on button "Volgende vraag" at bounding box center [640, 260] width 408 height 28
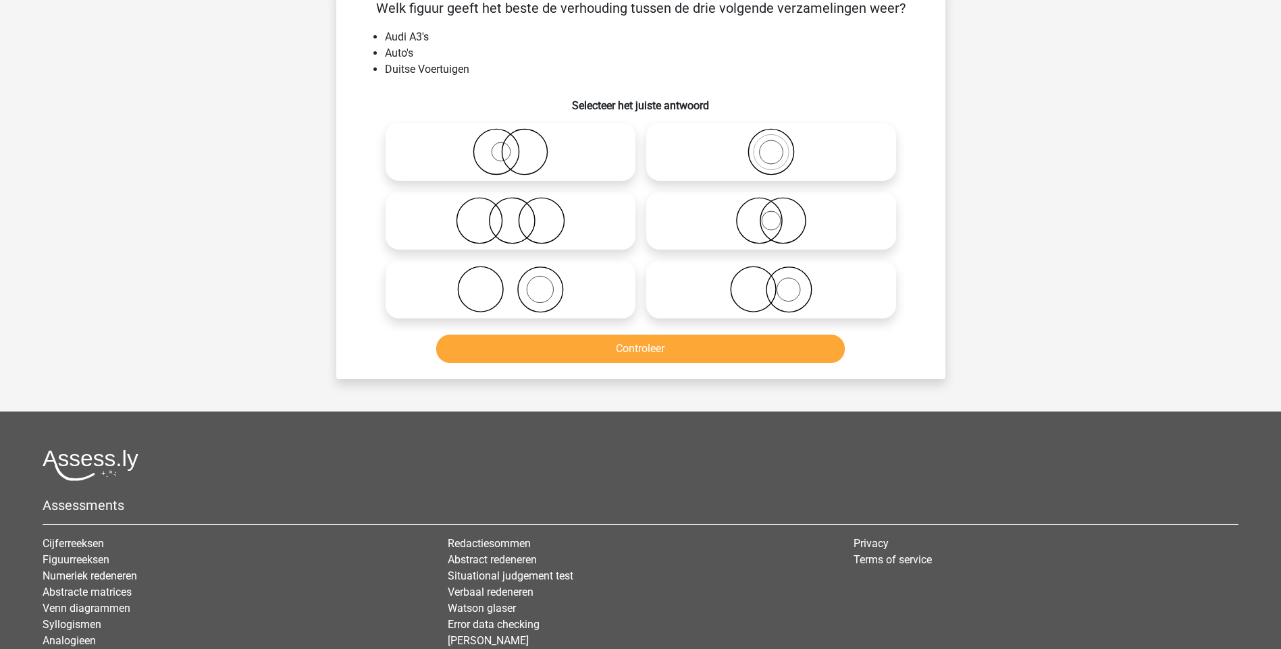
scroll to position [68, 0]
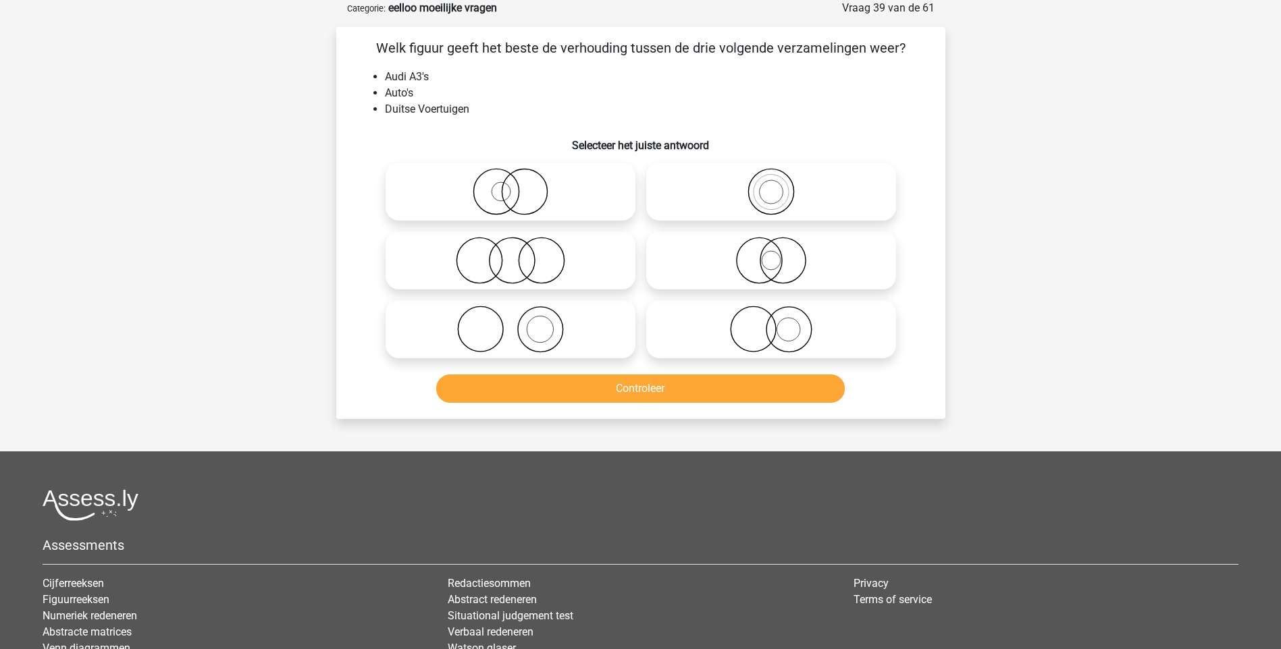
click at [770, 198] on icon at bounding box center [771, 191] width 239 height 47
click at [771, 185] on input "radio" at bounding box center [775, 180] width 9 height 9
radio input "true"
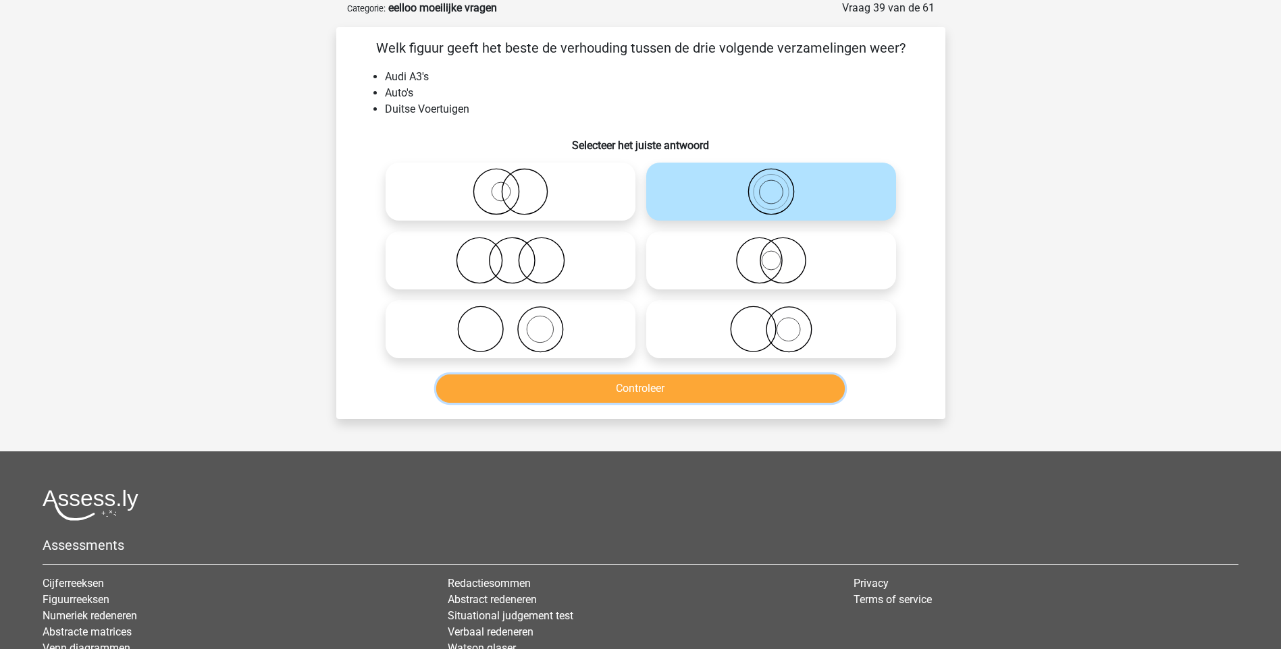
click at [667, 389] on button "Controleer" at bounding box center [640, 389] width 408 height 28
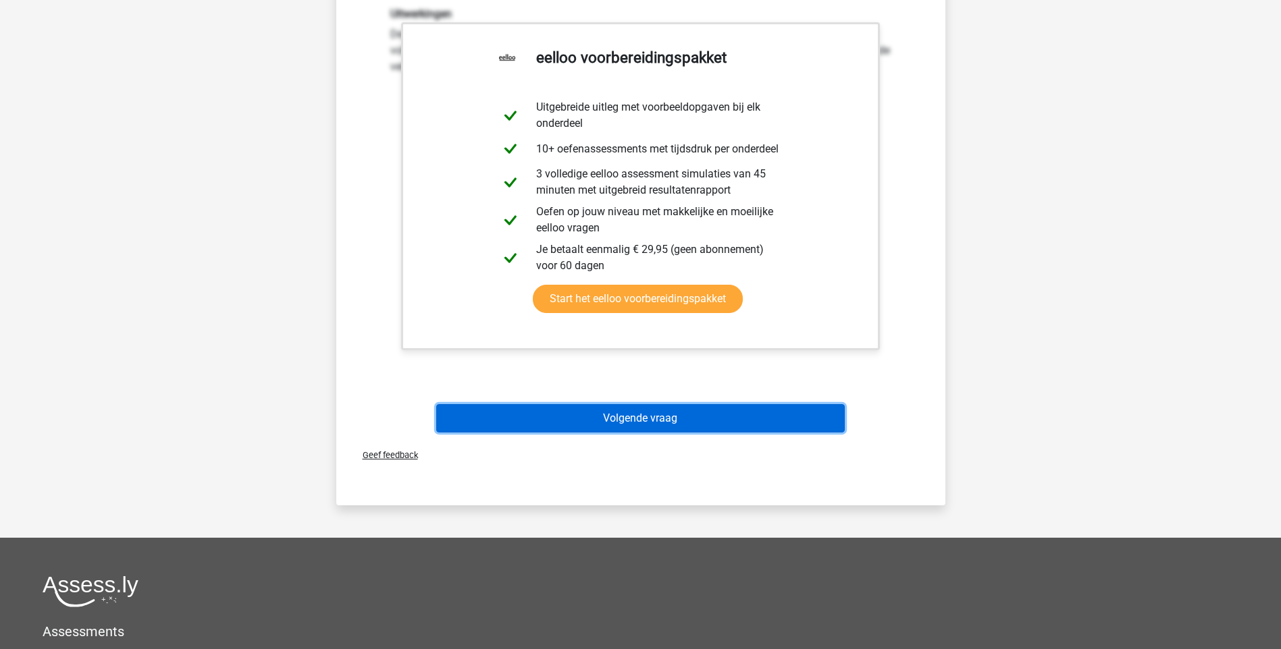
click at [635, 422] on button "Volgende vraag" at bounding box center [640, 418] width 408 height 28
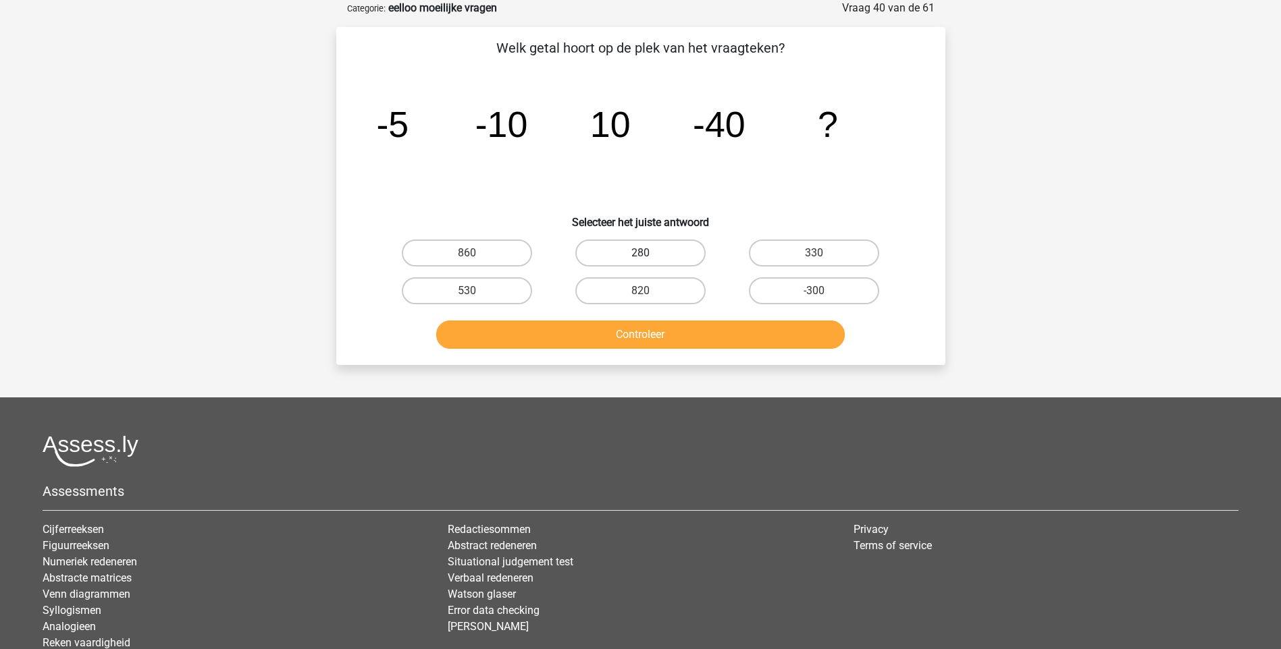
click at [671, 250] on label "280" at bounding box center [640, 253] width 130 height 27
click at [649, 253] on input "280" at bounding box center [644, 257] width 9 height 9
radio input "true"
click at [645, 321] on button "Controleer" at bounding box center [640, 335] width 408 height 28
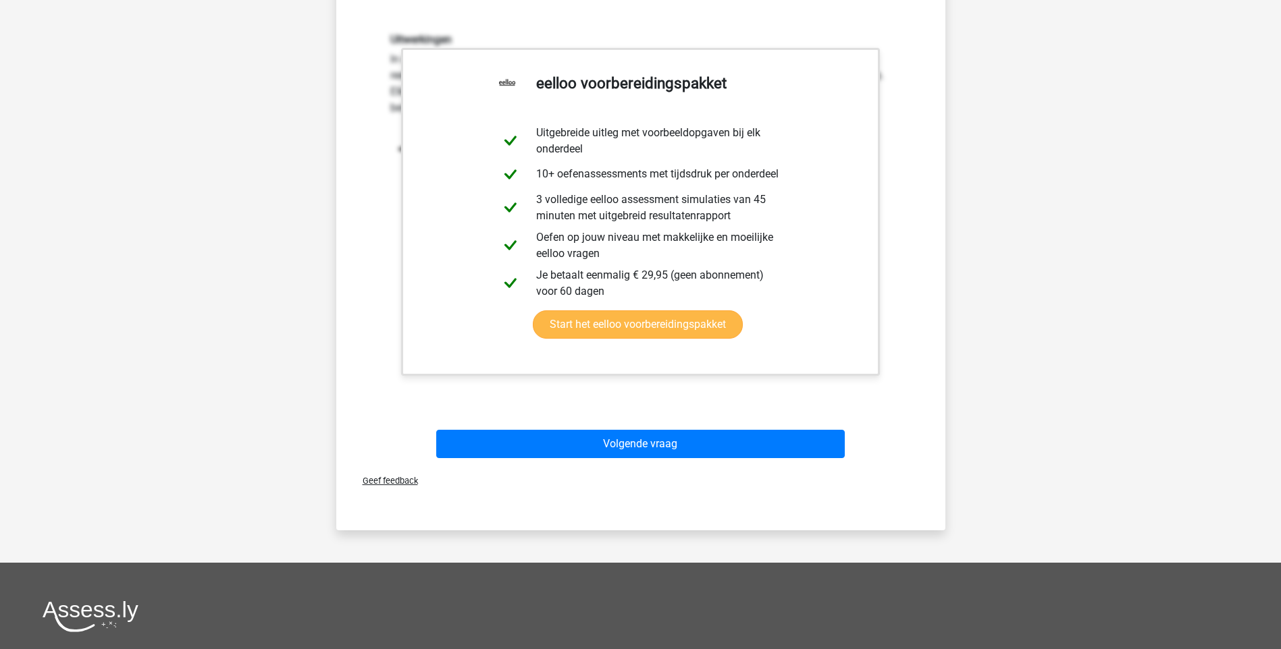
scroll to position [405, 0]
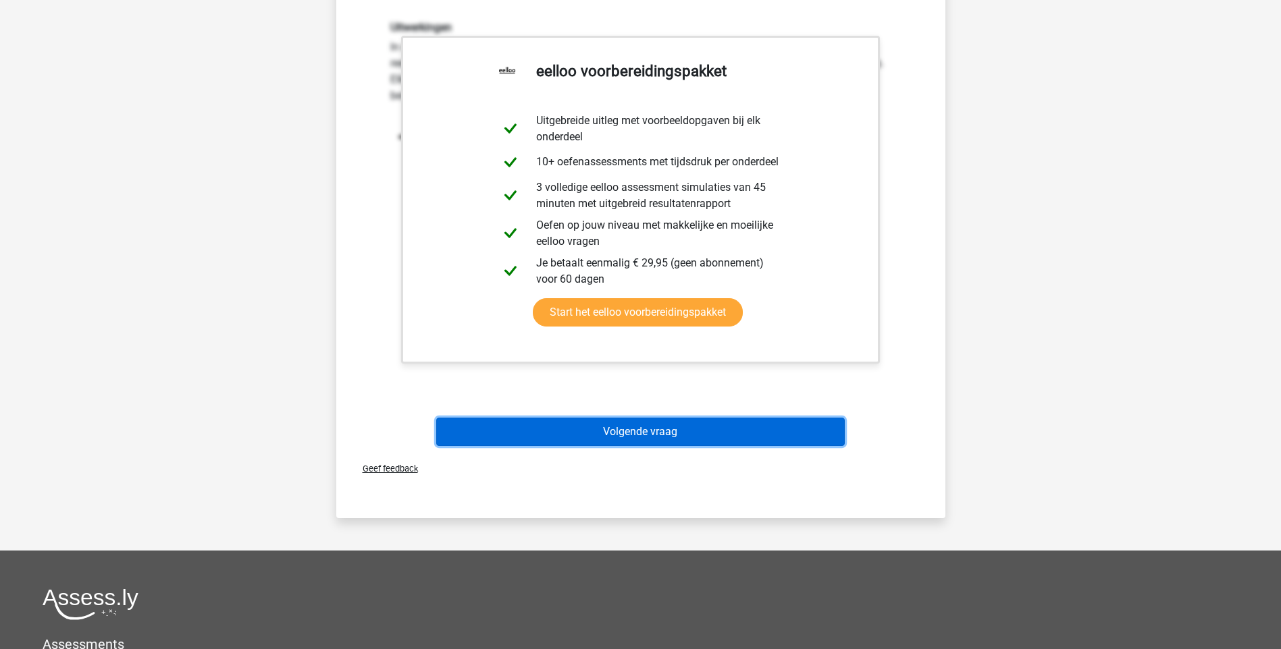
click at [605, 438] on button "Volgende vraag" at bounding box center [640, 432] width 408 height 28
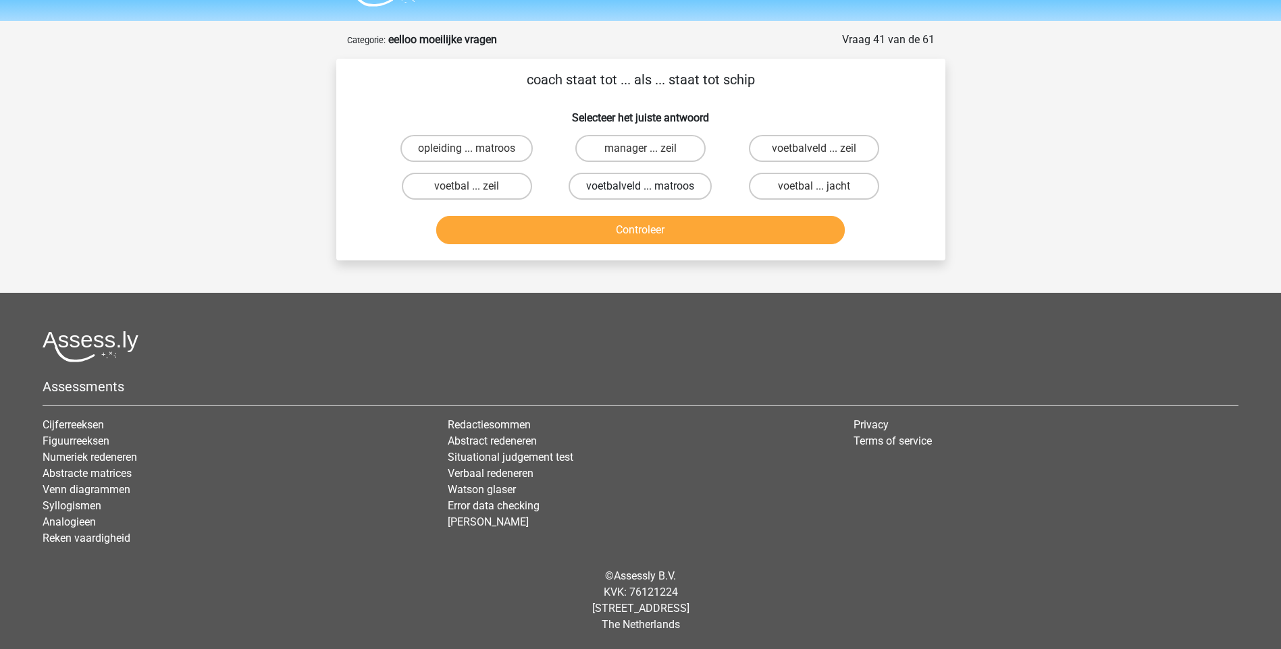
click at [631, 187] on label "voetbalveld ... matroos" at bounding box center [639, 186] width 143 height 27
click at [640, 187] on input "voetbalveld ... matroos" at bounding box center [644, 190] width 9 height 9
radio input "true"
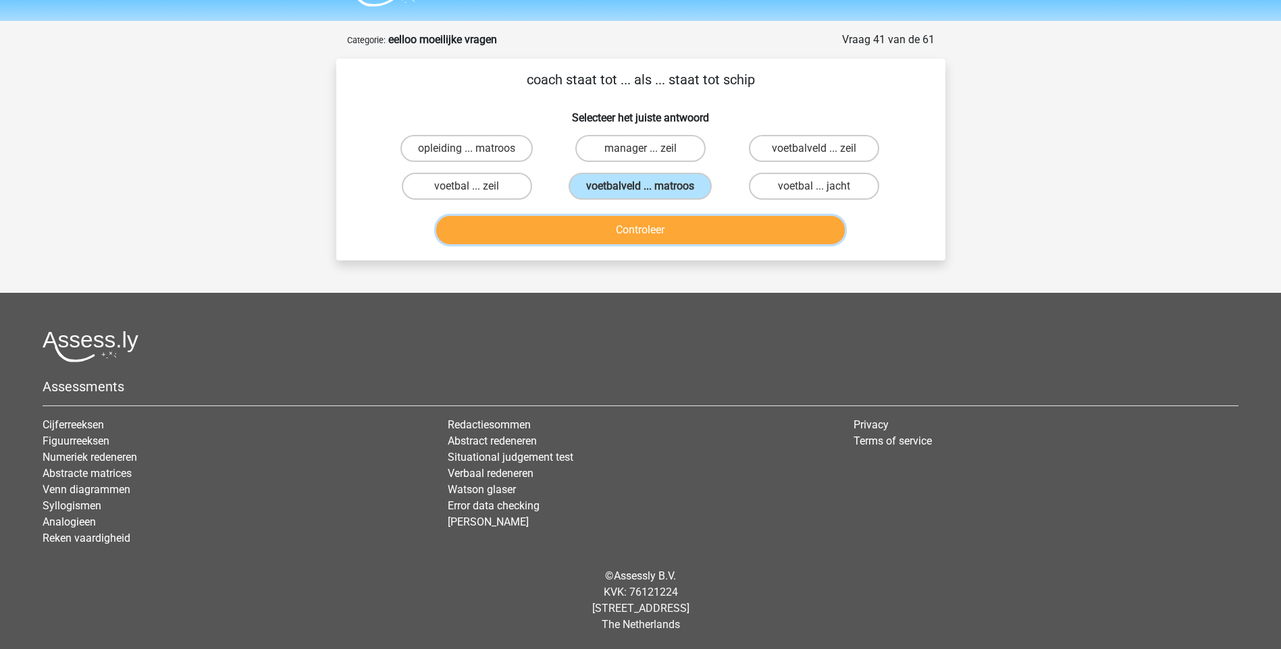
click at [626, 239] on button "Controleer" at bounding box center [640, 230] width 408 height 28
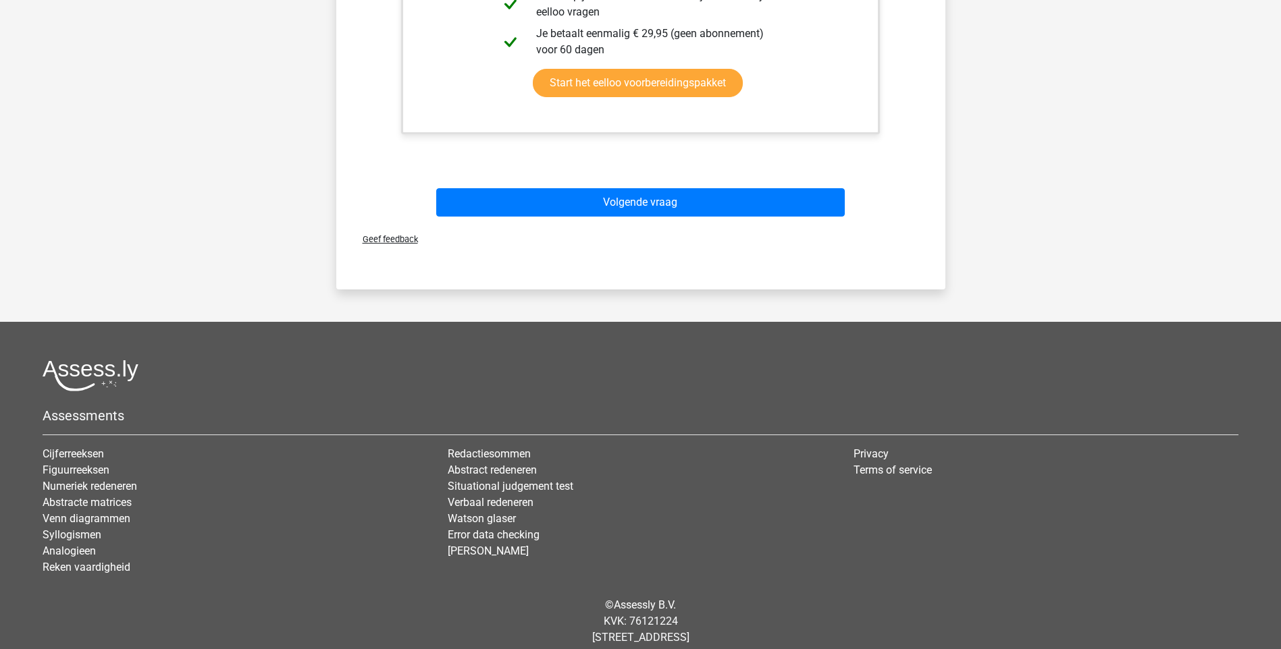
scroll to position [508, 0]
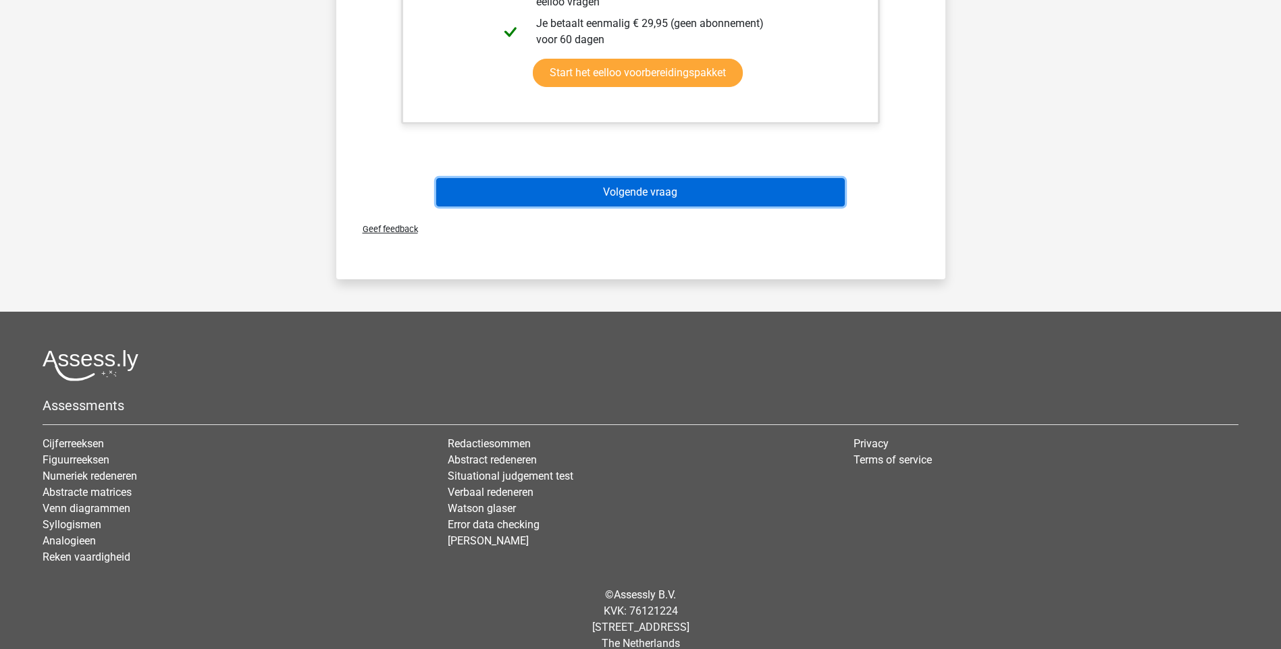
click at [641, 193] on button "Volgende vraag" at bounding box center [640, 192] width 408 height 28
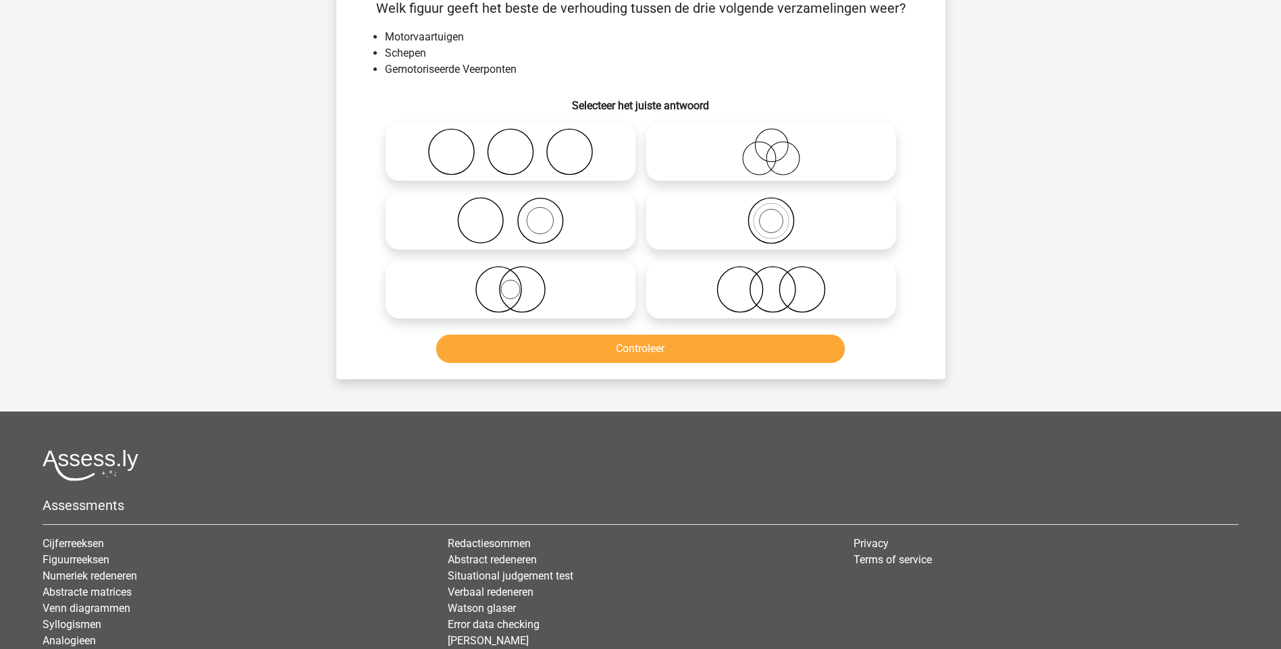
scroll to position [68, 0]
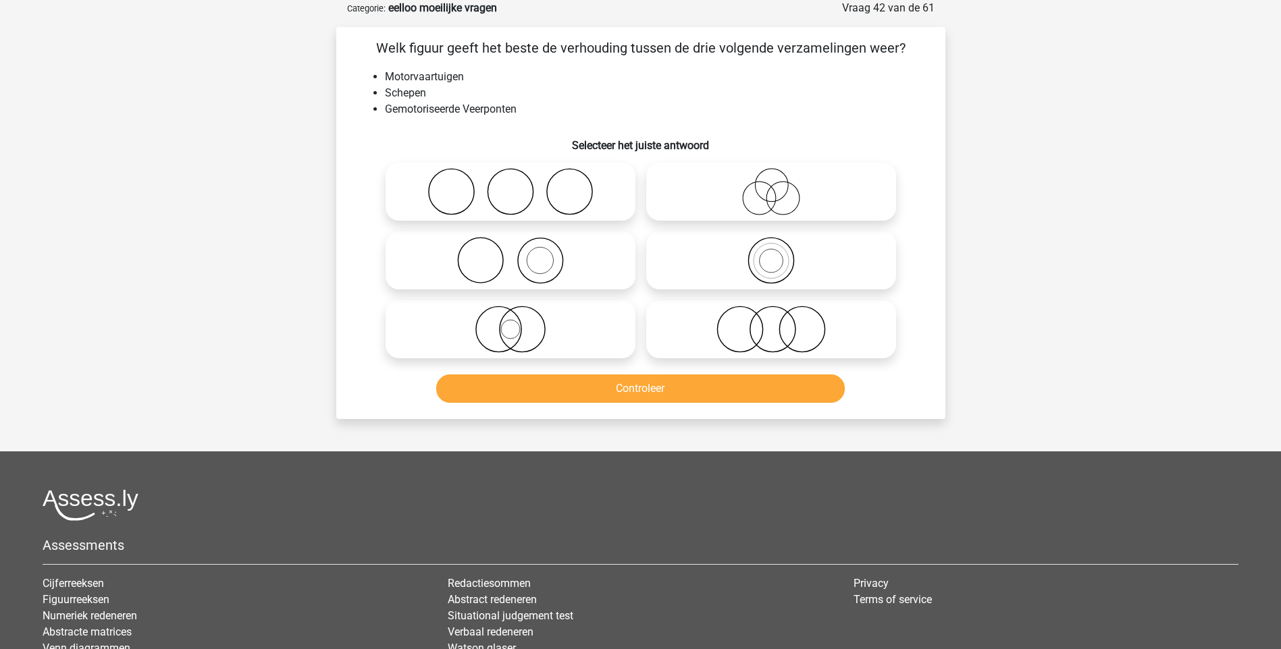
drag, startPoint x: 504, startPoint y: 327, endPoint x: 553, endPoint y: 369, distance: 64.2
click at [504, 328] on icon at bounding box center [510, 329] width 239 height 47
click at [510, 323] on input "radio" at bounding box center [514, 318] width 9 height 9
radio input "true"
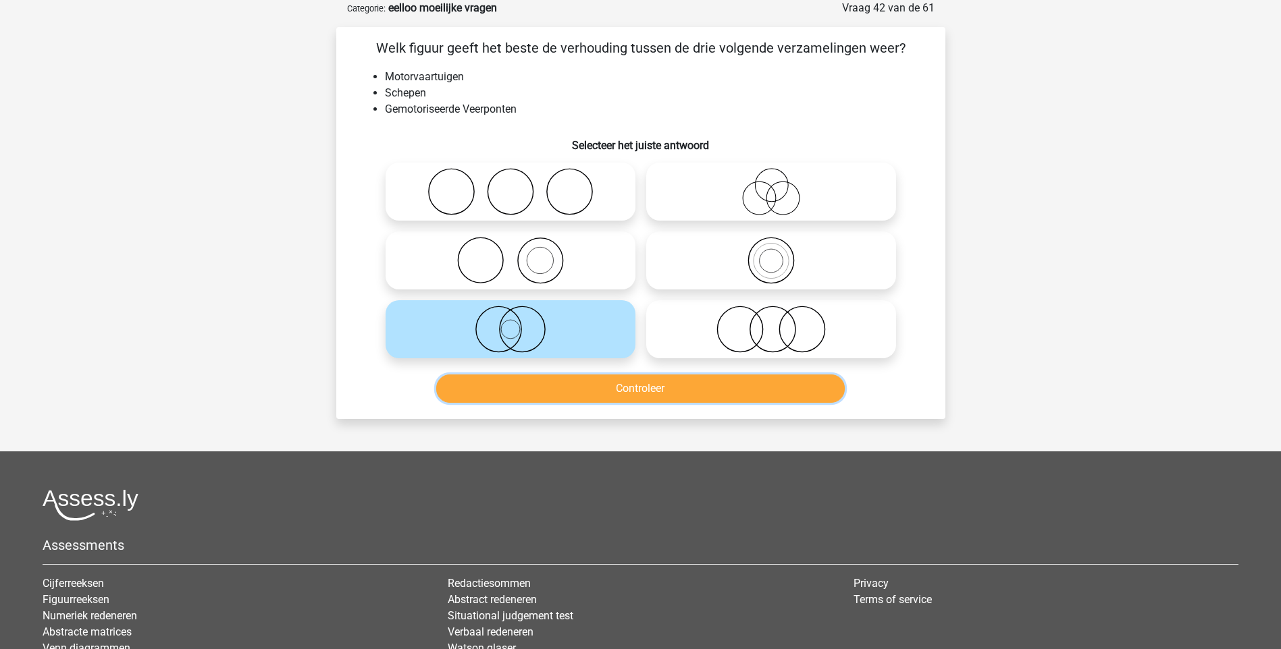
click at [645, 390] on button "Controleer" at bounding box center [640, 389] width 408 height 28
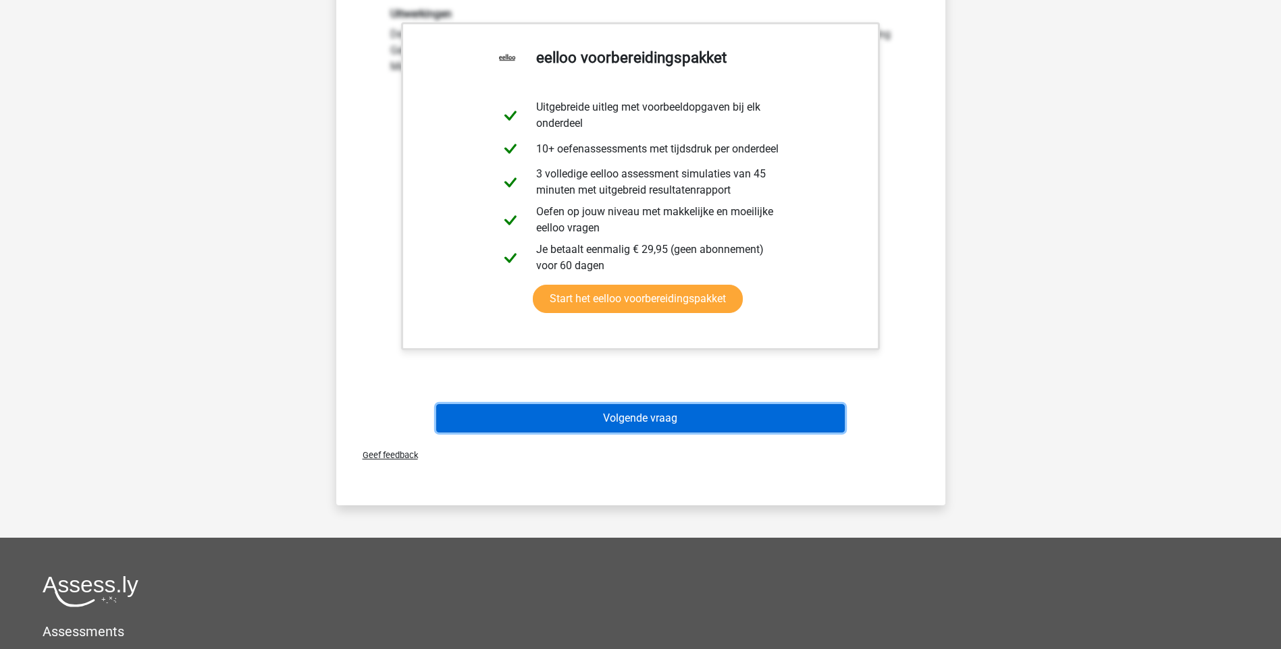
drag, startPoint x: 645, startPoint y: 419, endPoint x: 641, endPoint y: 413, distance: 7.9
click at [645, 418] on button "Volgende vraag" at bounding box center [640, 418] width 408 height 28
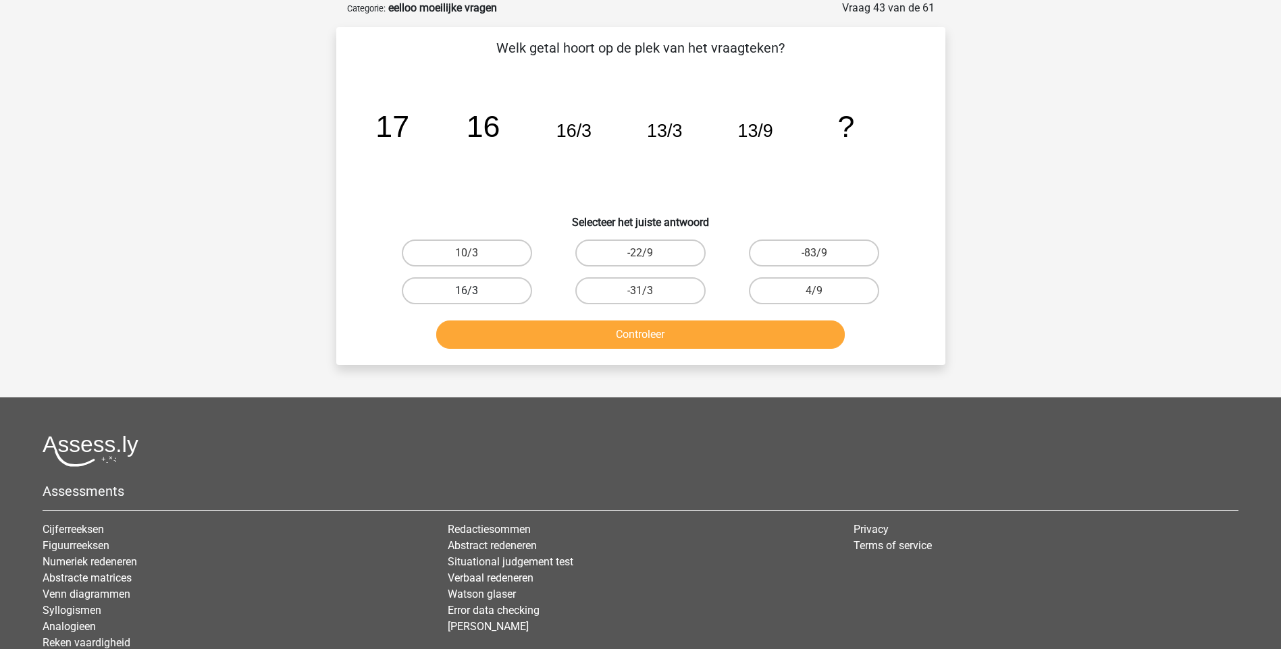
click at [485, 294] on label "16/3" at bounding box center [467, 290] width 130 height 27
click at [475, 294] on input "16/3" at bounding box center [471, 295] width 9 height 9
radio input "true"
click at [674, 334] on button "Controleer" at bounding box center [640, 335] width 408 height 28
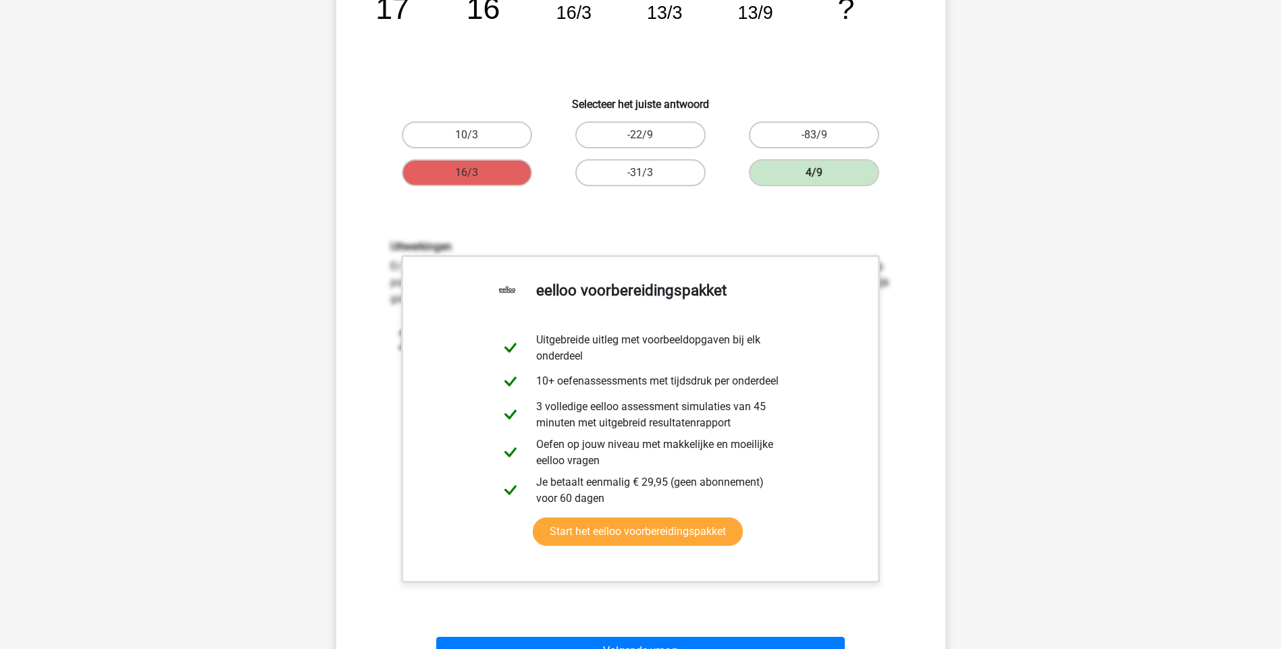
scroll to position [338, 0]
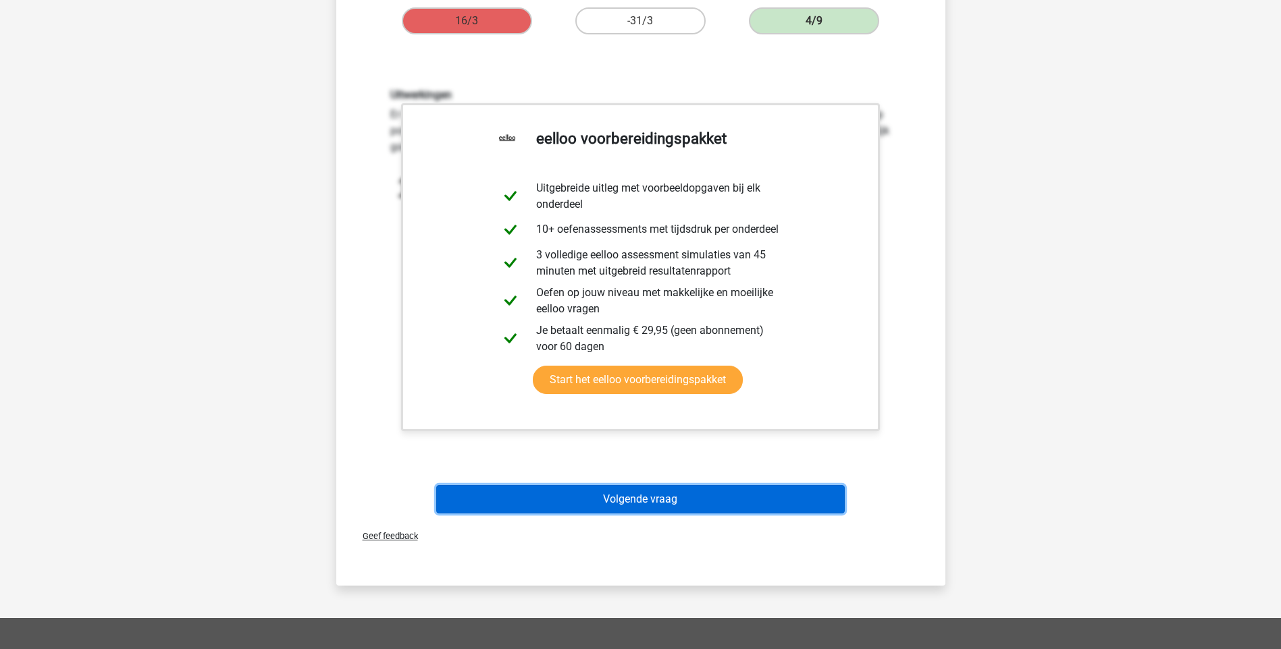
click at [638, 507] on button "Volgende vraag" at bounding box center [640, 499] width 408 height 28
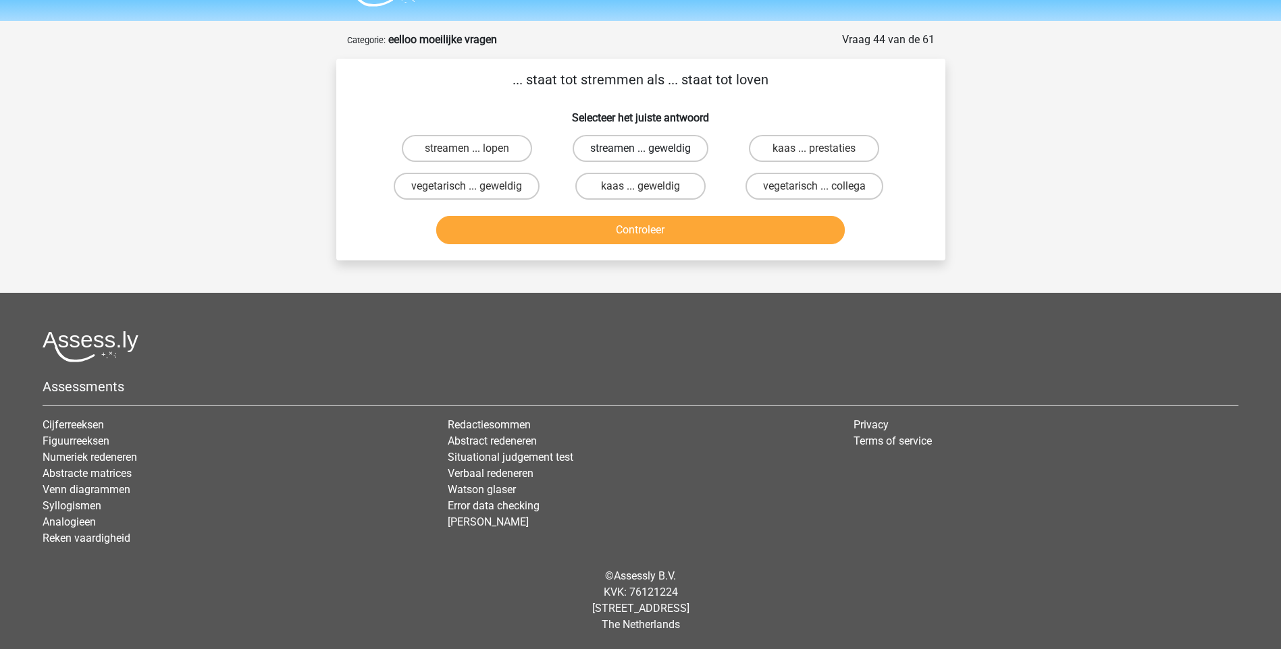
click at [680, 148] on label "streamen ... geweldig" at bounding box center [641, 148] width 136 height 27
click at [649, 149] on input "streamen ... geweldig" at bounding box center [644, 153] width 9 height 9
radio input "true"
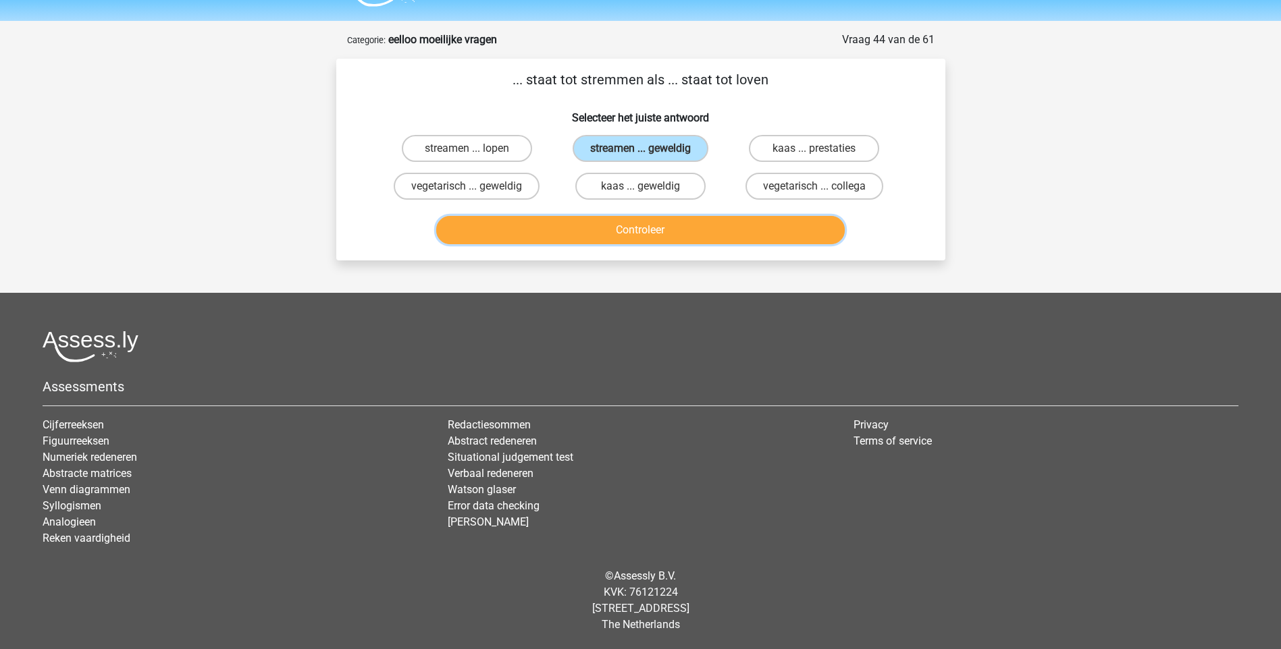
click at [633, 232] on button "Controleer" at bounding box center [640, 230] width 408 height 28
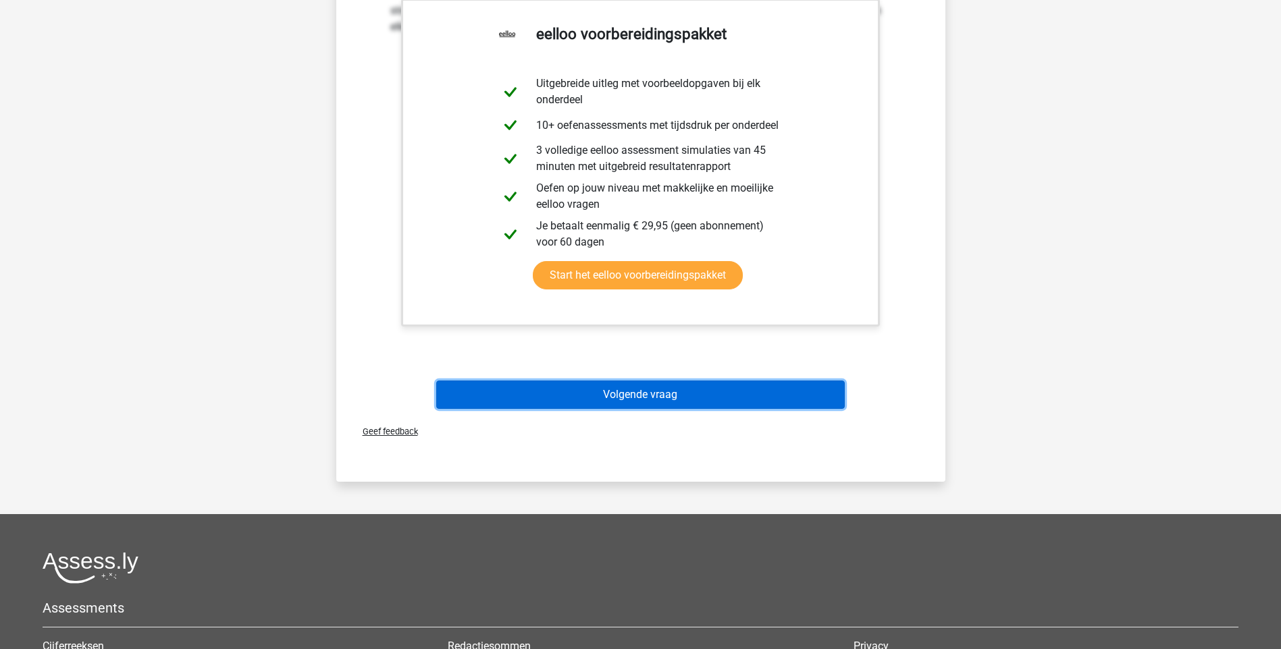
click at [608, 394] on button "Volgende vraag" at bounding box center [640, 395] width 408 height 28
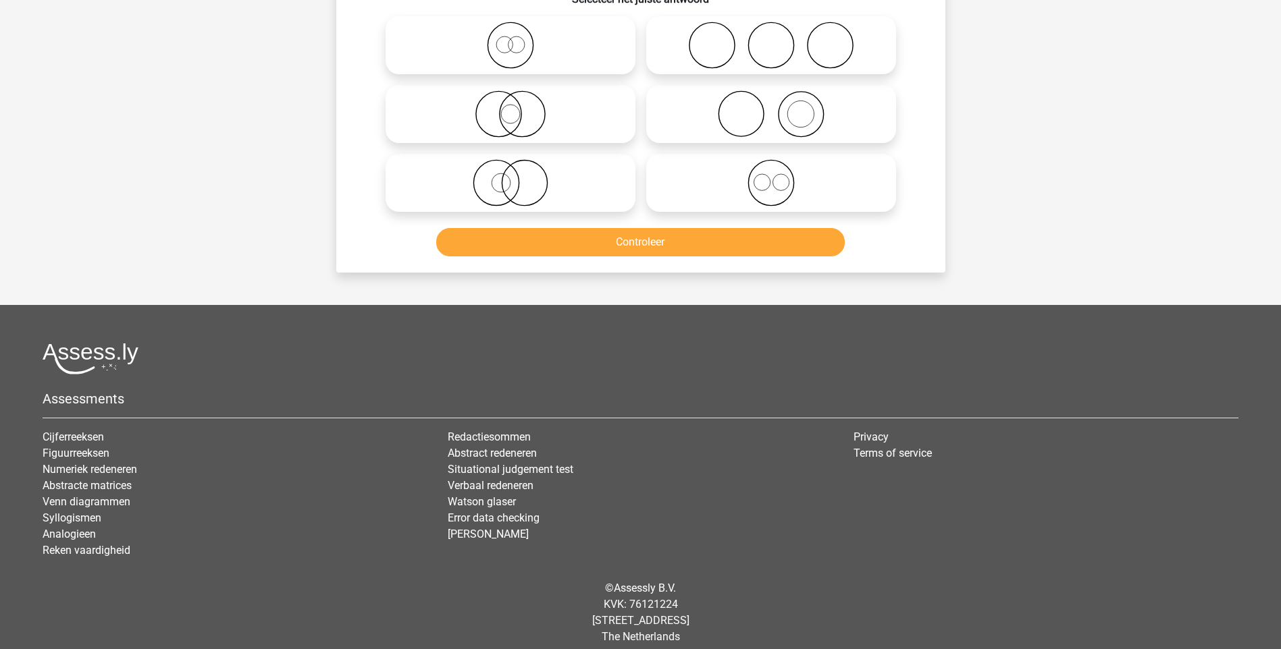
scroll to position [68, 0]
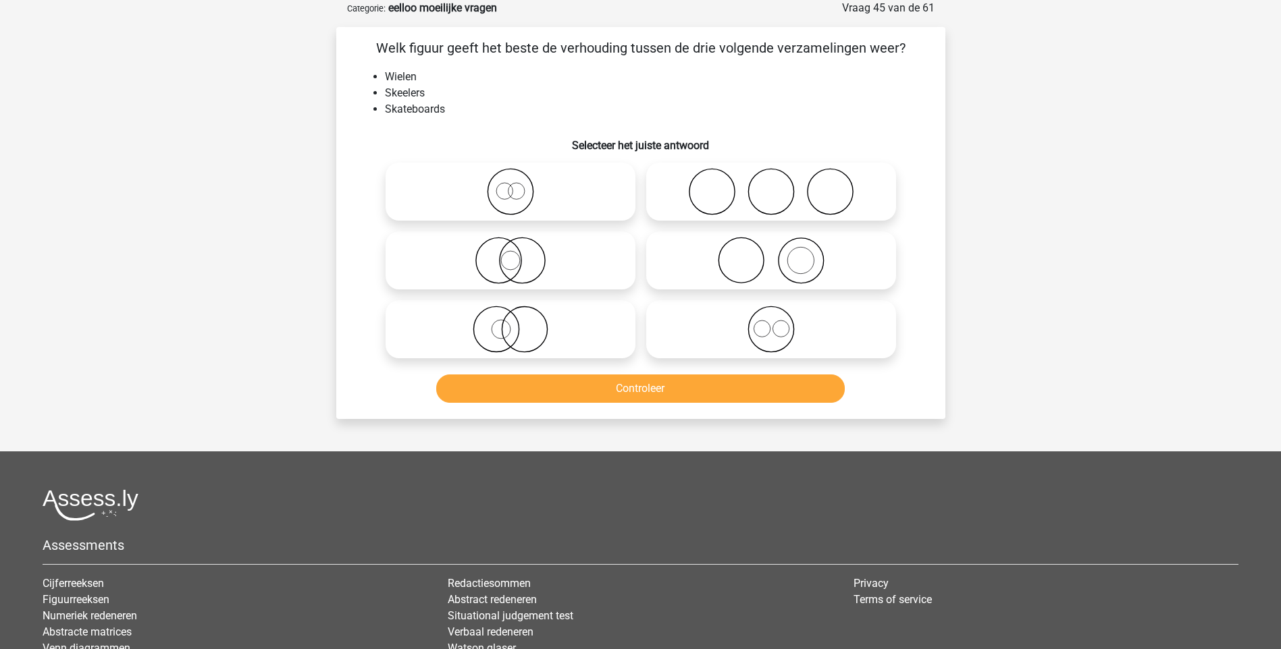
click at [801, 196] on icon at bounding box center [771, 191] width 239 height 47
click at [780, 185] on input "radio" at bounding box center [775, 180] width 9 height 9
radio input "true"
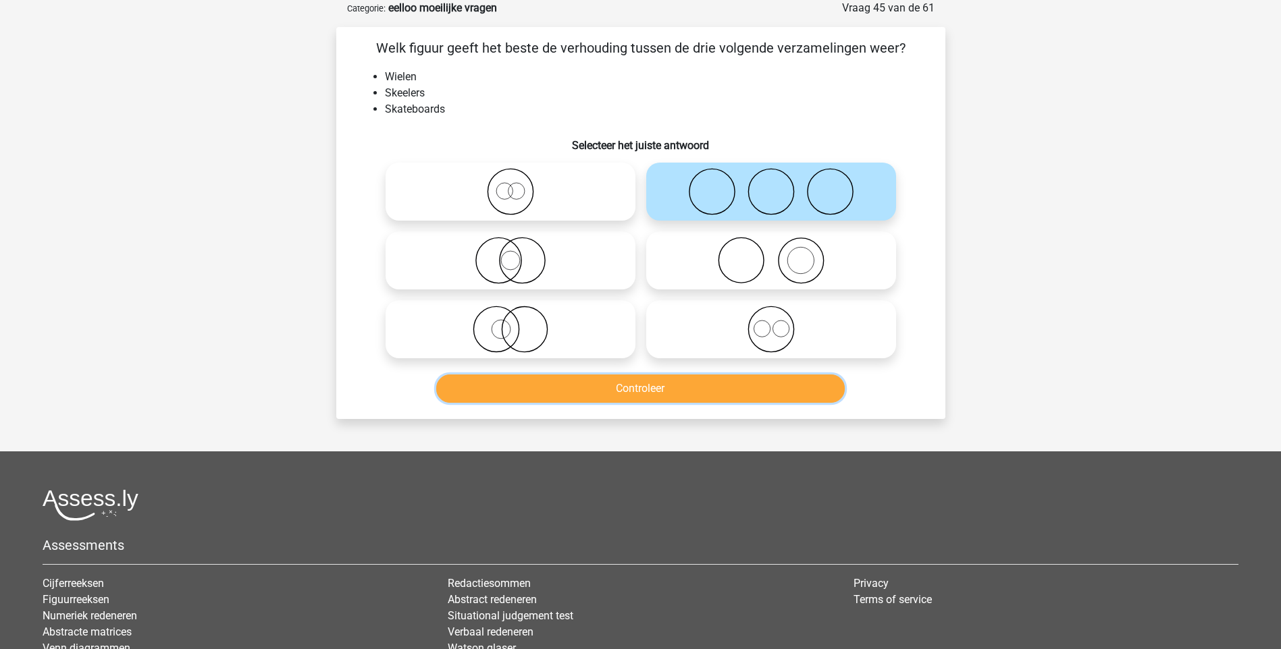
click at [709, 390] on button "Controleer" at bounding box center [640, 389] width 408 height 28
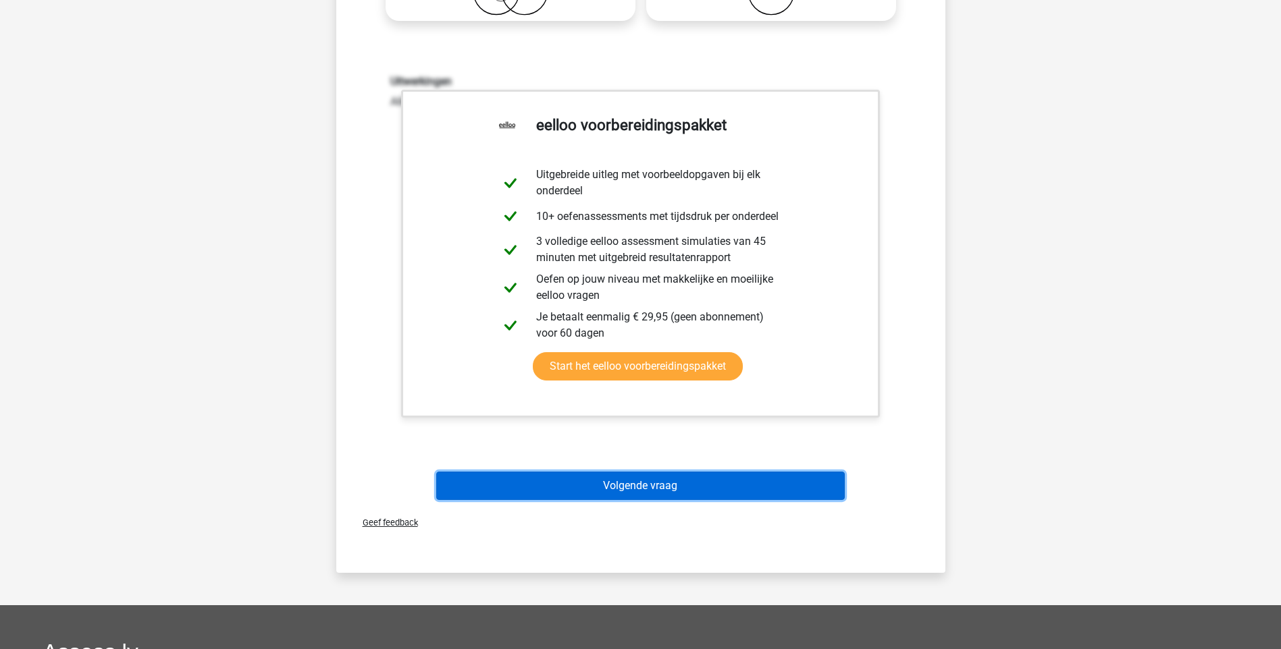
drag, startPoint x: 618, startPoint y: 477, endPoint x: 610, endPoint y: 459, distance: 19.9
click at [616, 478] on button "Volgende vraag" at bounding box center [640, 486] width 408 height 28
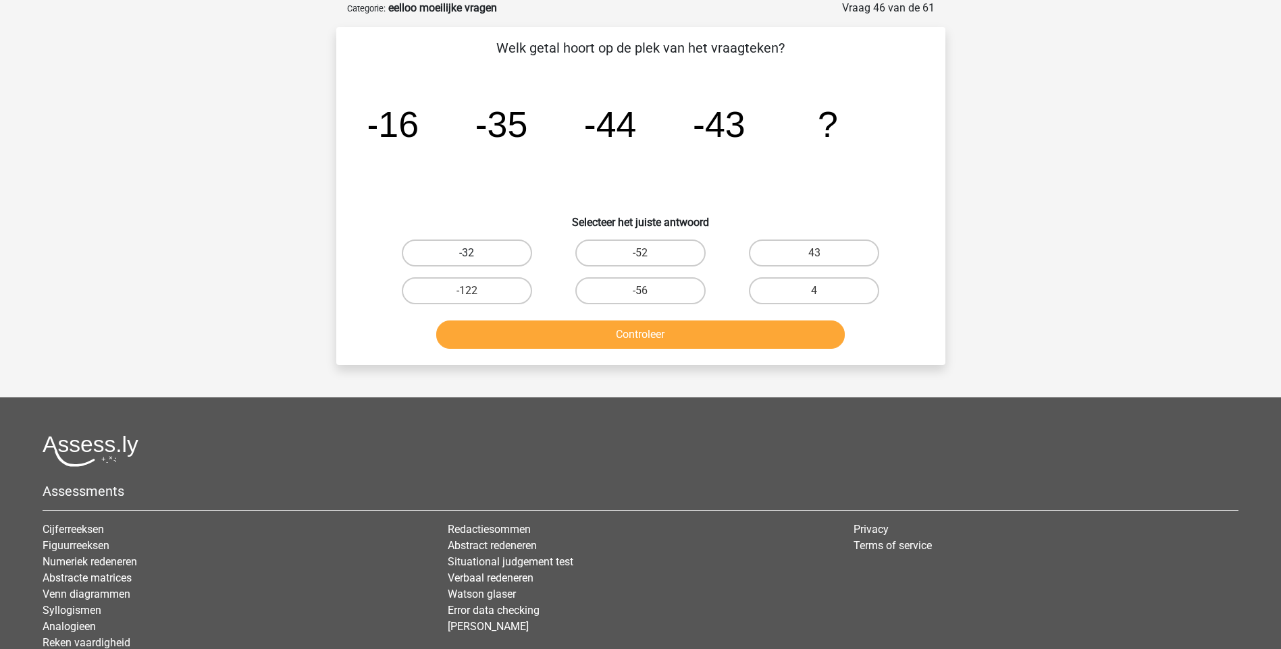
drag, startPoint x: 479, startPoint y: 252, endPoint x: 469, endPoint y: 272, distance: 22.6
click at [479, 253] on label "-32" at bounding box center [467, 253] width 130 height 27
click at [475, 253] on input "-32" at bounding box center [471, 257] width 9 height 9
radio input "true"
click at [679, 332] on button "Controleer" at bounding box center [640, 335] width 408 height 28
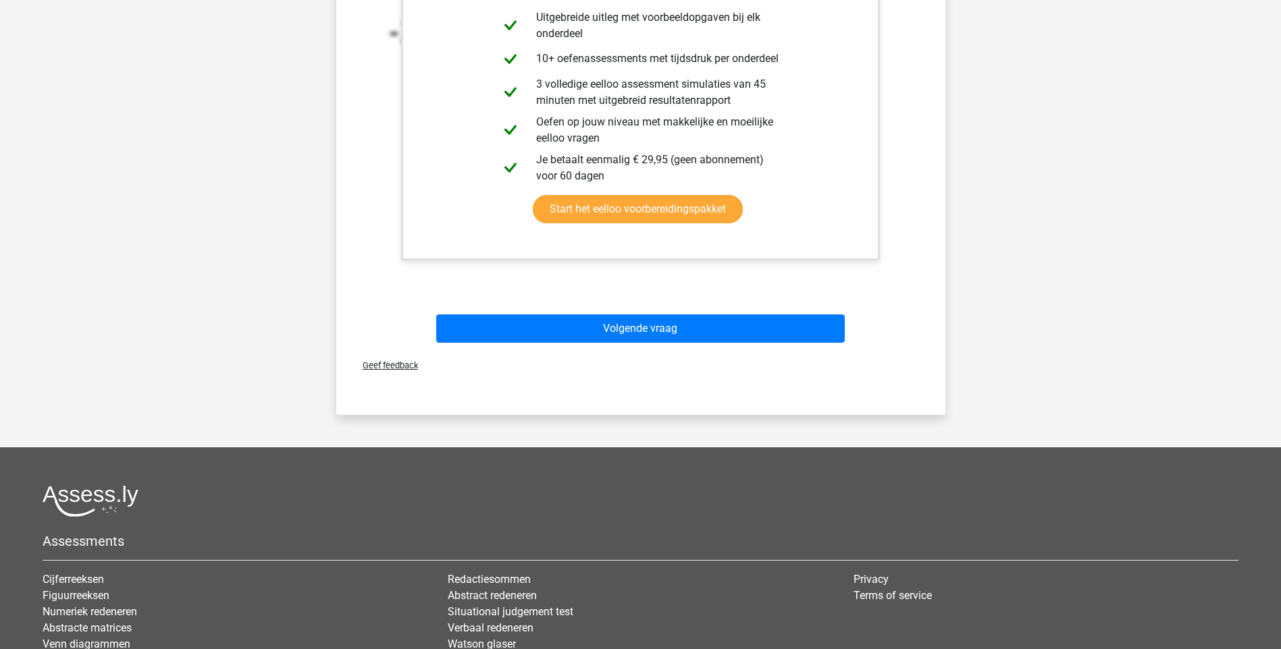
scroll to position [540, 0]
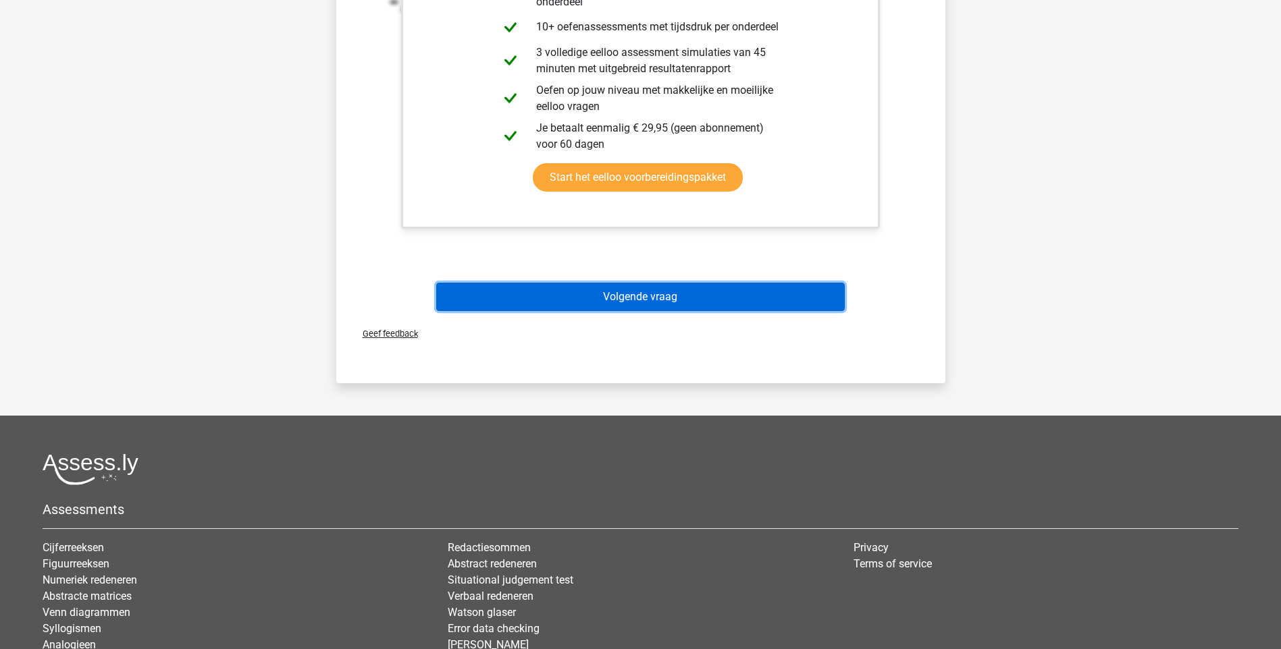
click at [649, 305] on button "Volgende vraag" at bounding box center [640, 297] width 408 height 28
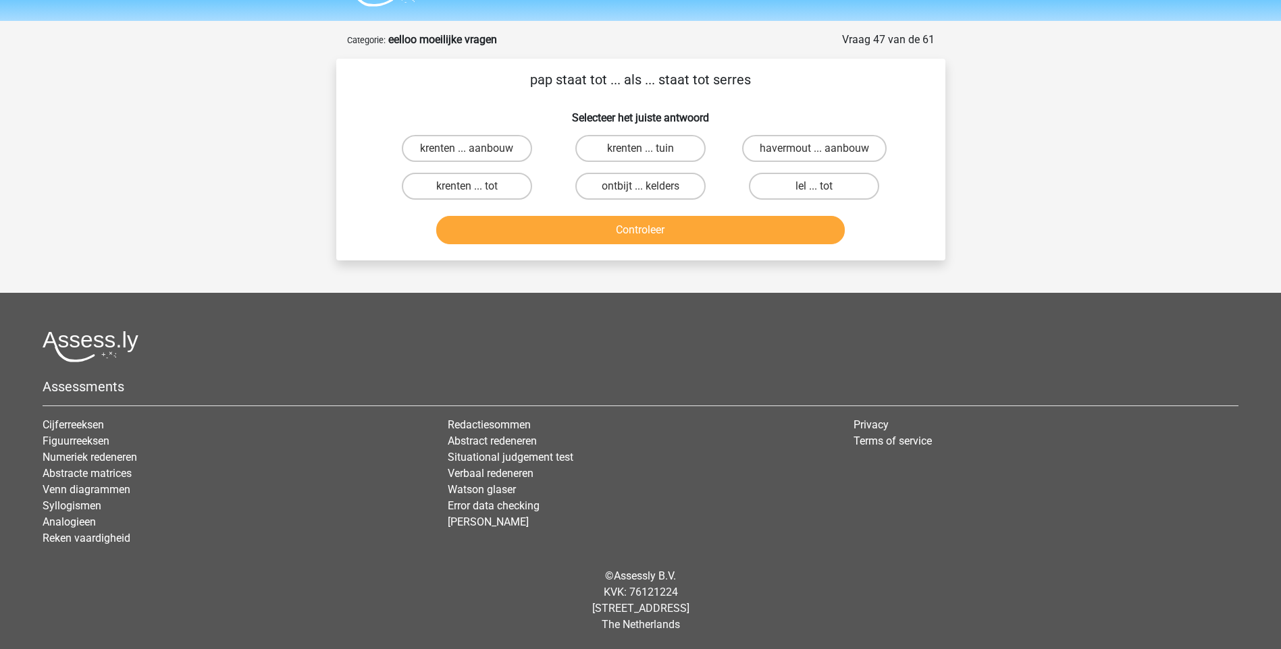
scroll to position [36, 0]
click at [849, 149] on label "havermout ... aanbouw" at bounding box center [814, 148] width 144 height 27
click at [823, 149] on input "havermout ... aanbouw" at bounding box center [818, 153] width 9 height 9
radio input "true"
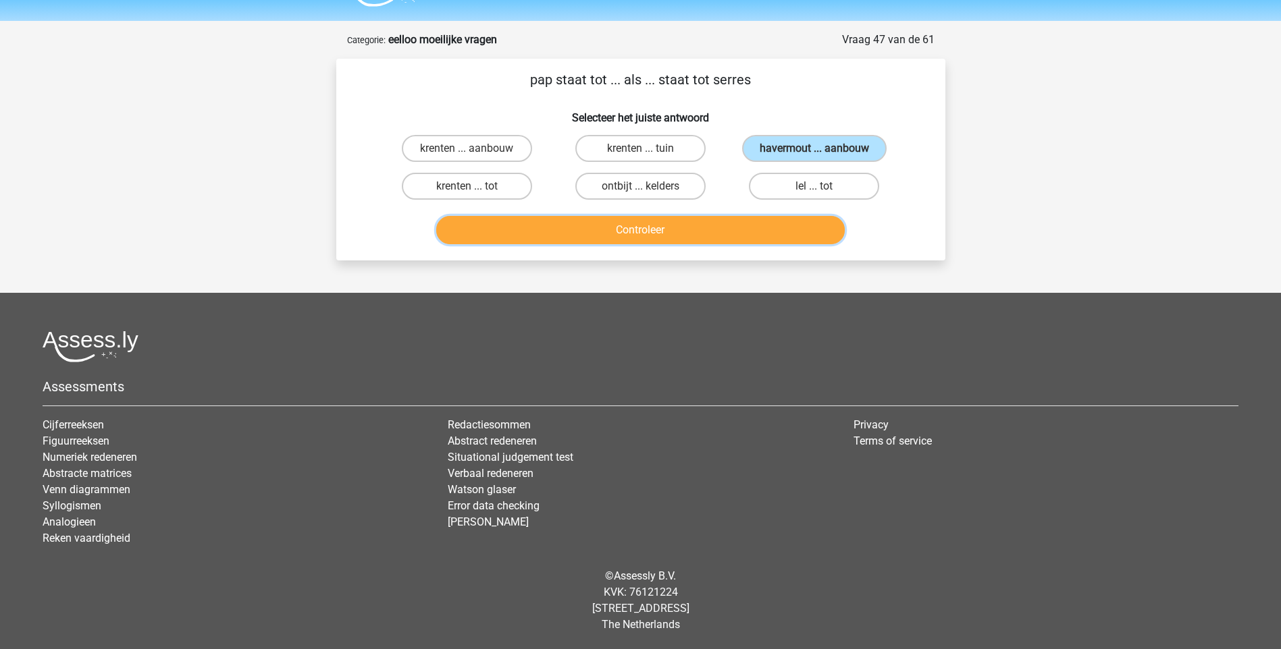
click at [673, 228] on button "Controleer" at bounding box center [640, 230] width 408 height 28
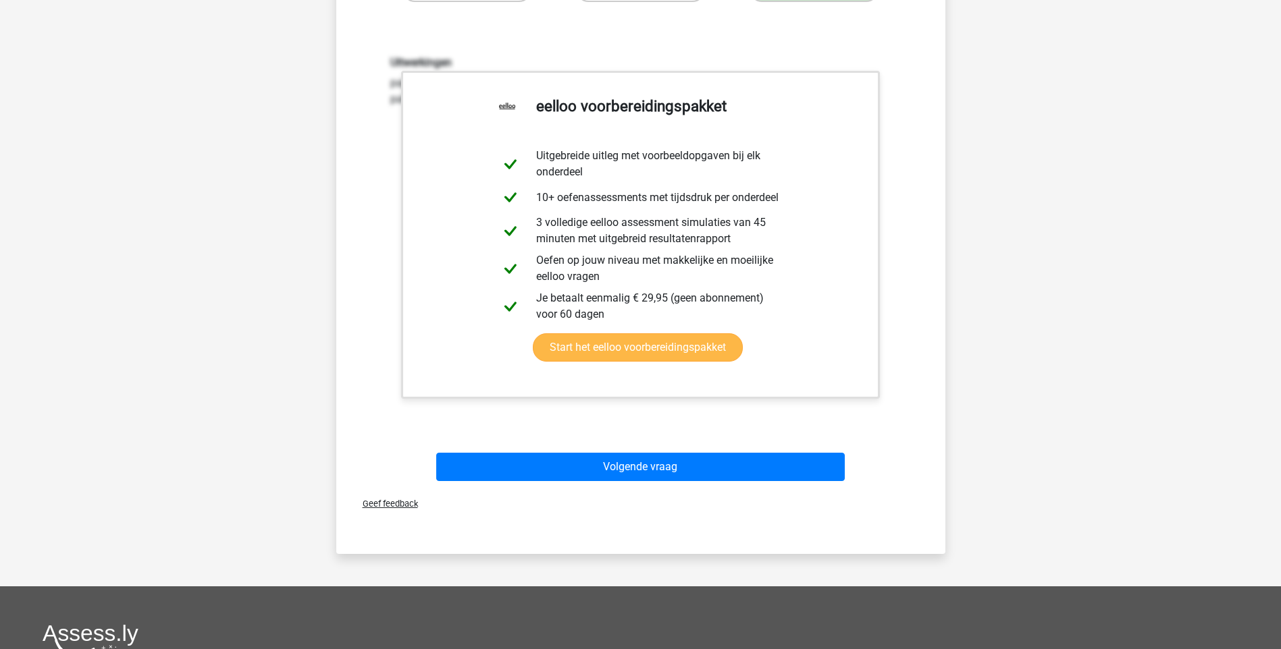
scroll to position [238, 0]
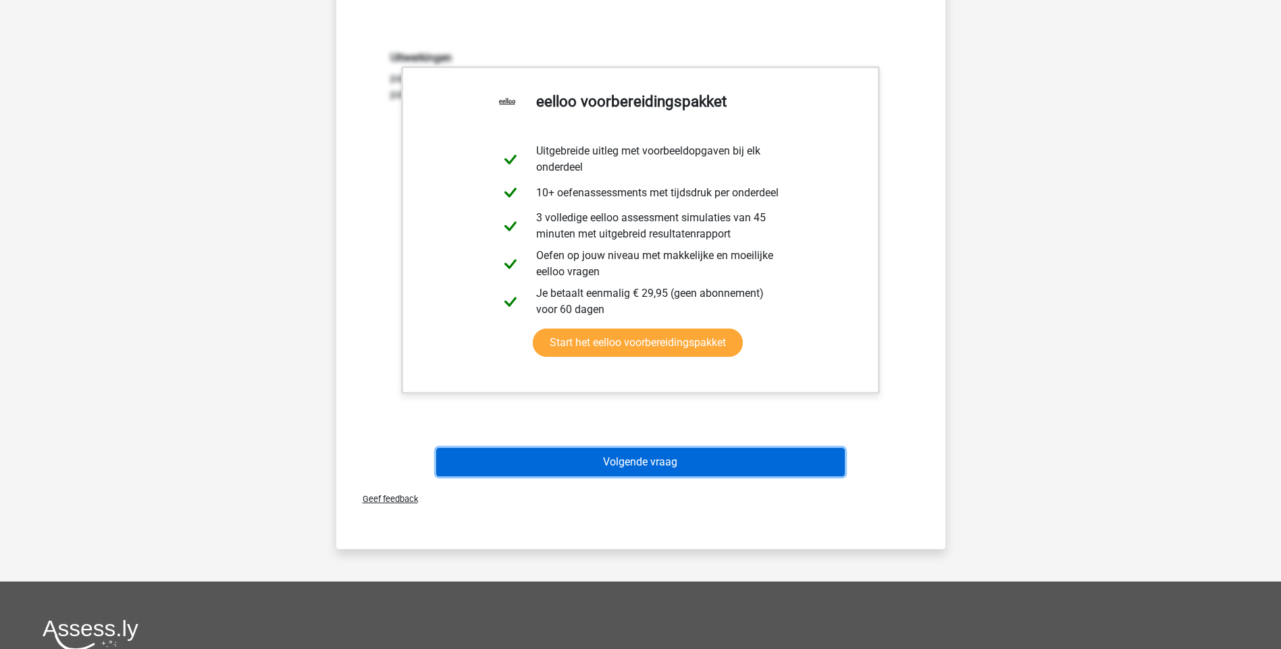
click at [666, 467] on button "Volgende vraag" at bounding box center [640, 462] width 408 height 28
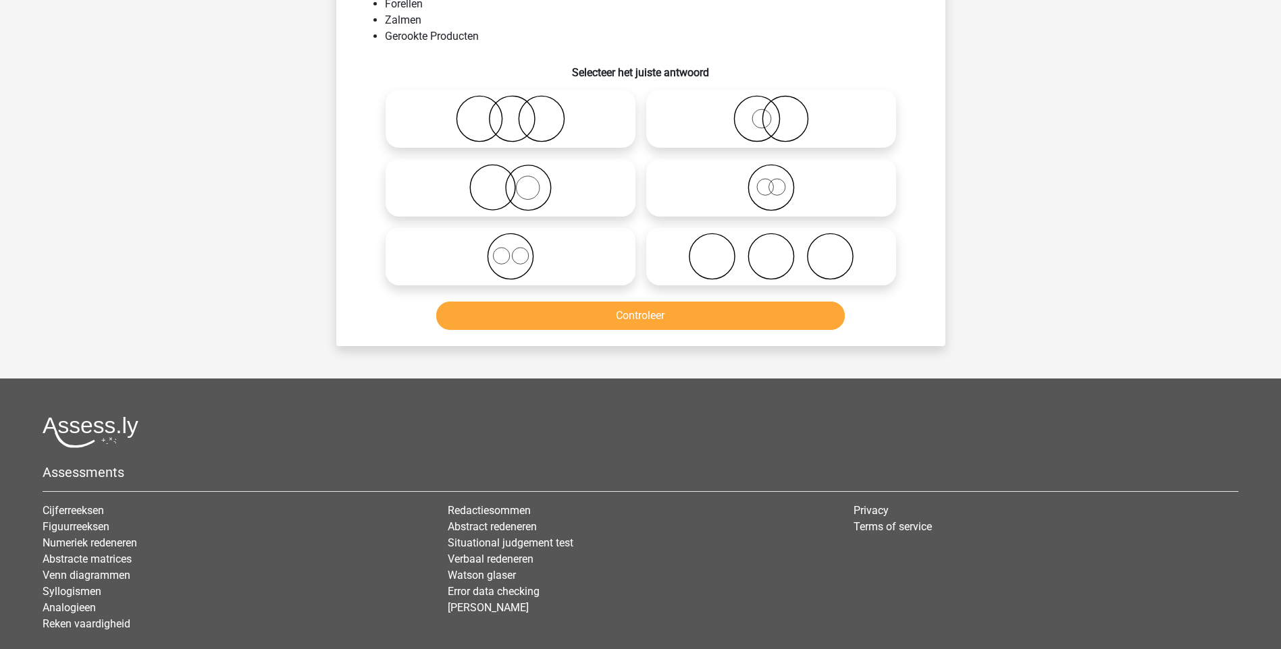
scroll to position [68, 0]
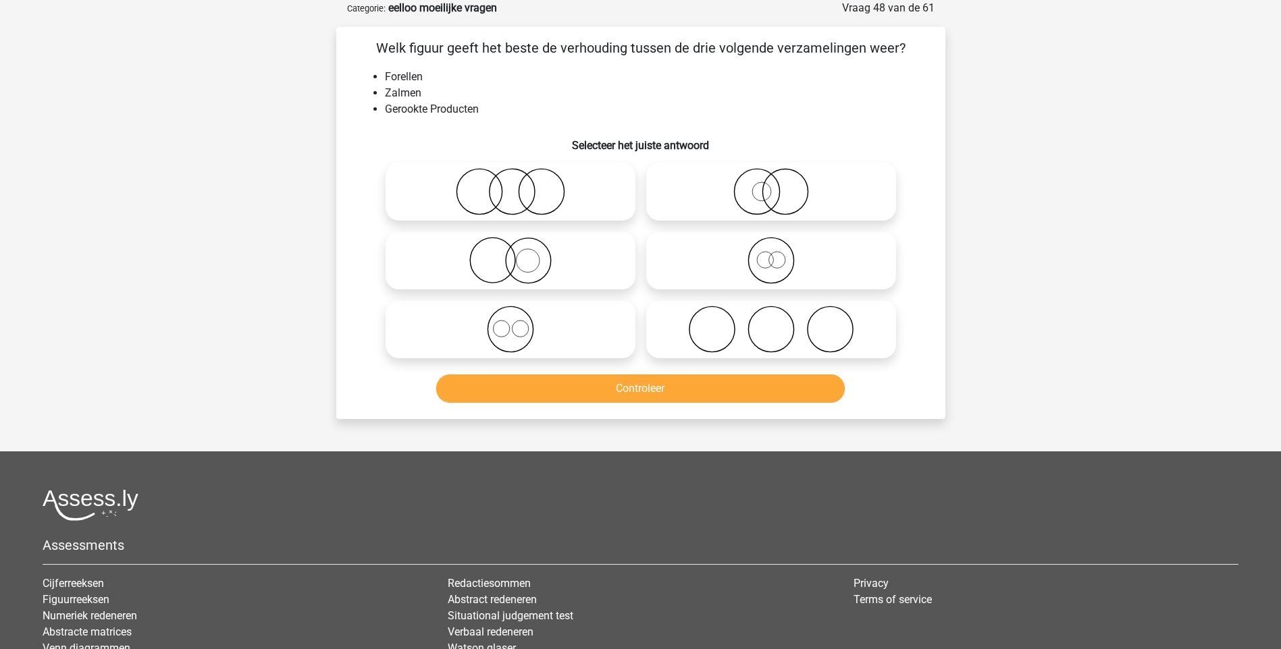
click at [510, 193] on icon at bounding box center [510, 191] width 239 height 47
click at [510, 185] on input "radio" at bounding box center [514, 180] width 9 height 9
radio input "true"
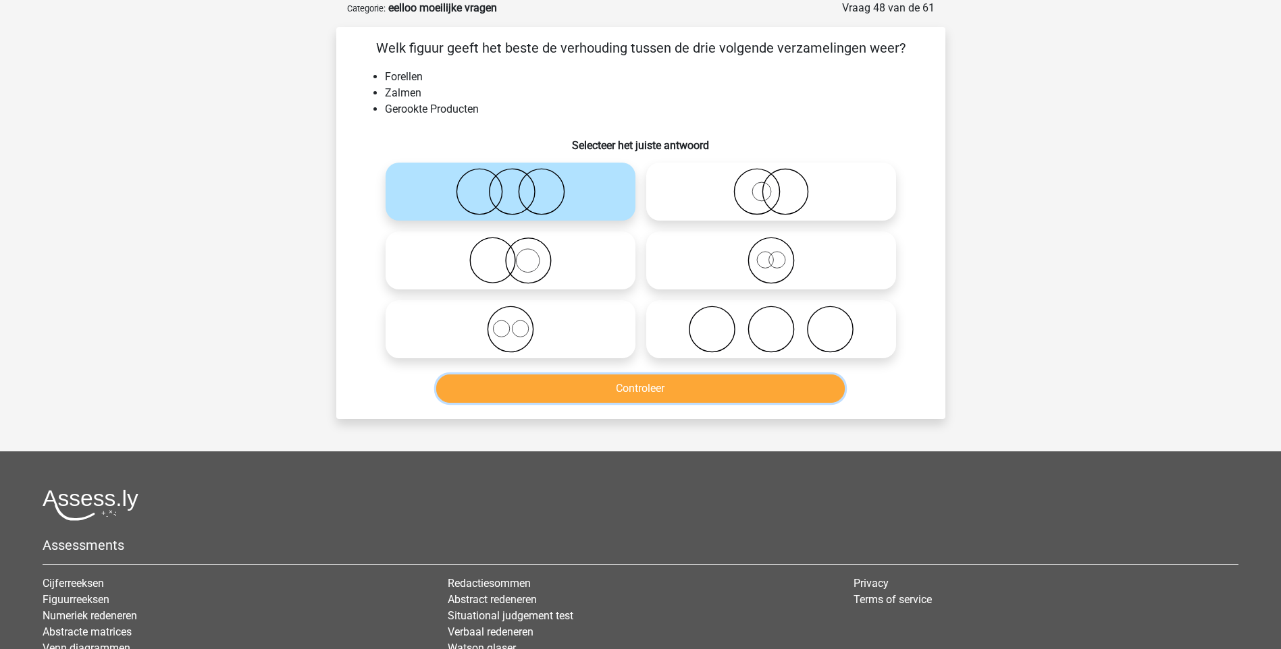
click at [646, 388] on button "Controleer" at bounding box center [640, 389] width 408 height 28
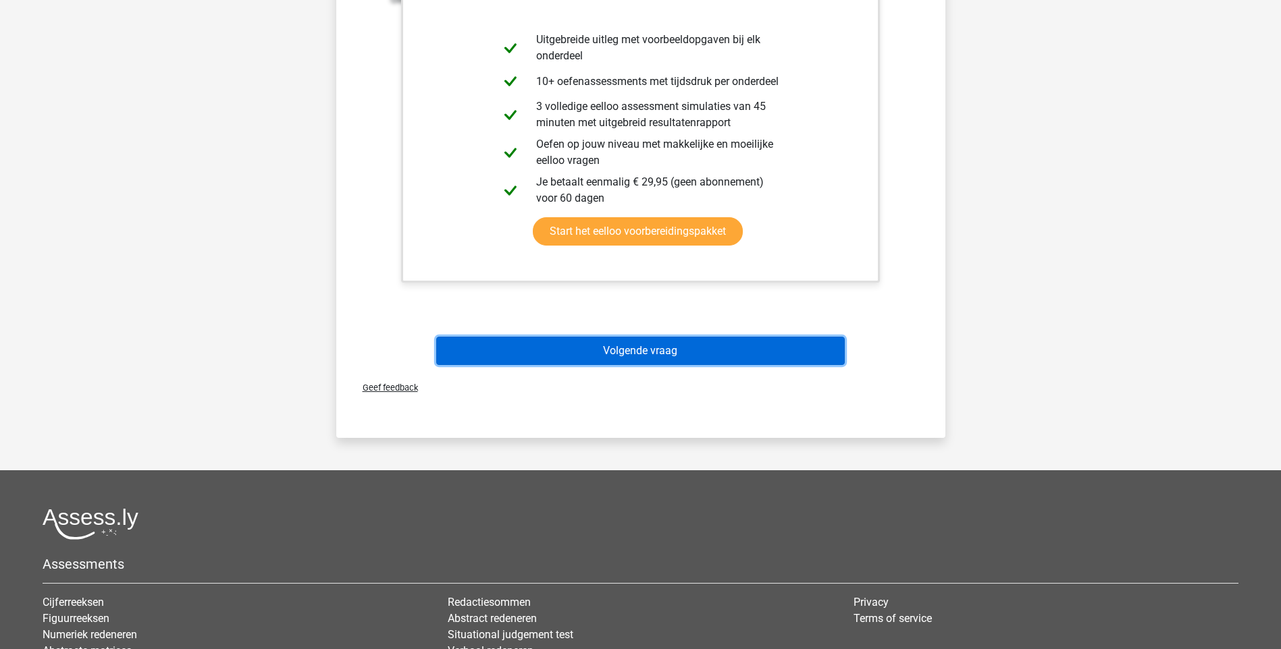
click at [653, 361] on button "Volgende vraag" at bounding box center [640, 351] width 408 height 28
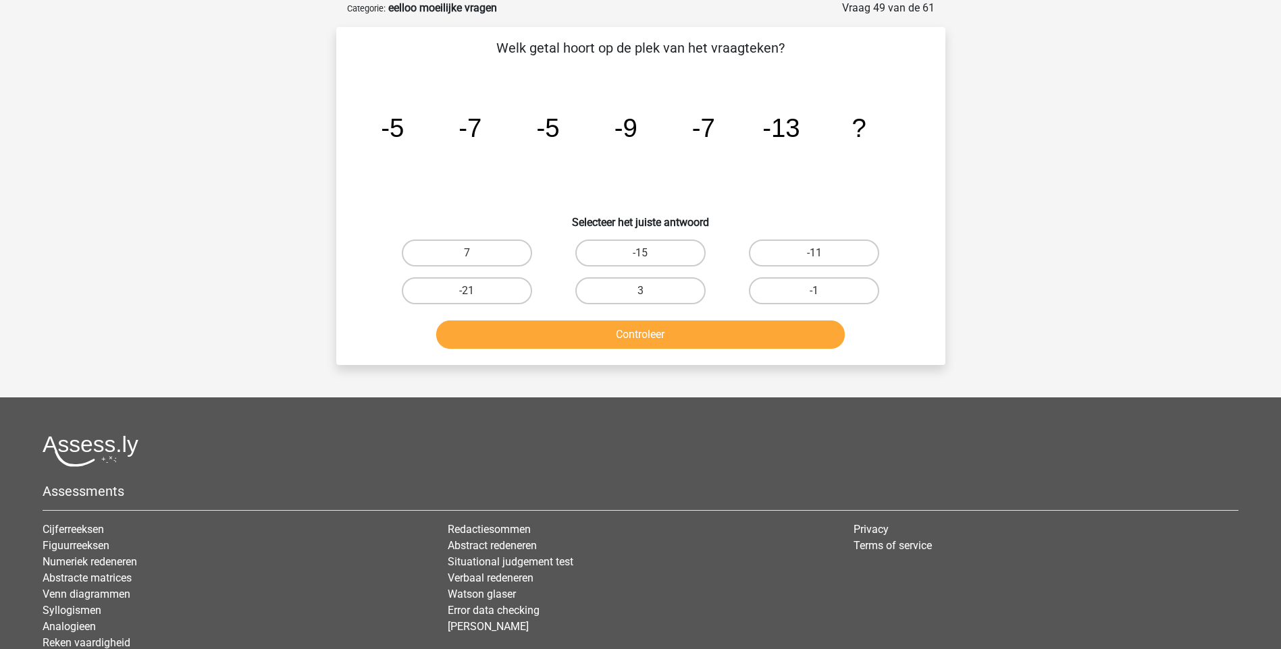
click at [643, 257] on input "-15" at bounding box center [644, 257] width 9 height 9
radio input "true"
click at [628, 327] on button "Controleer" at bounding box center [640, 335] width 408 height 28
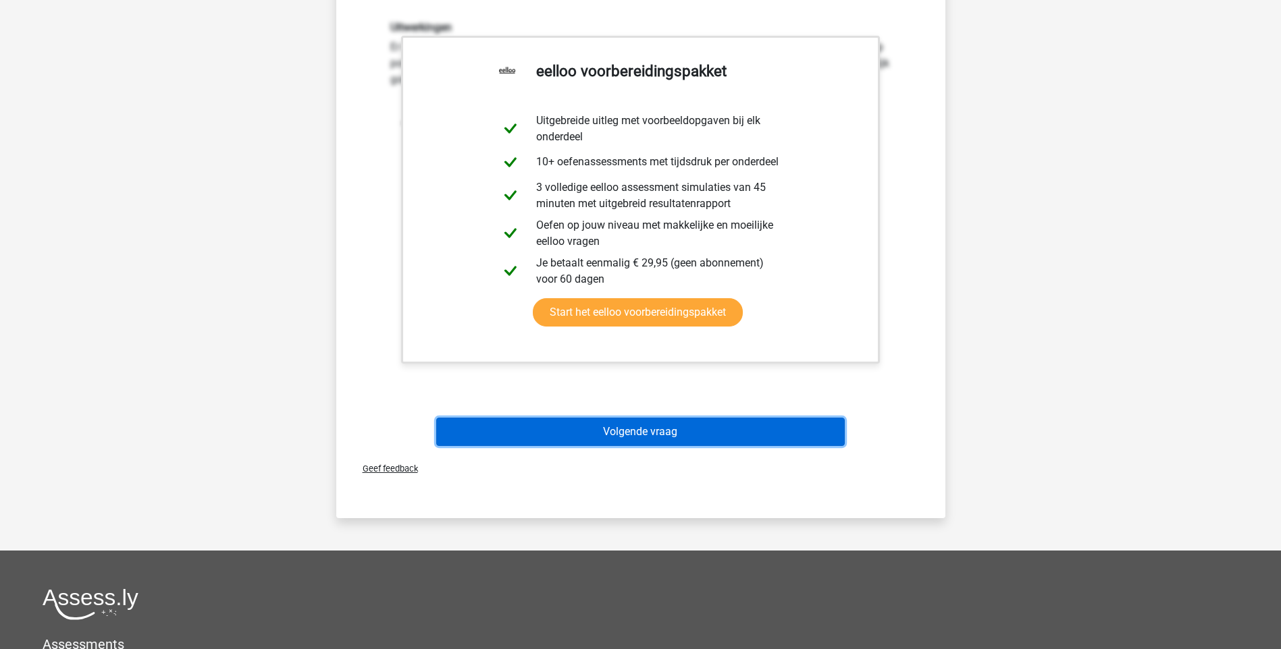
click at [651, 433] on button "Volgende vraag" at bounding box center [640, 432] width 408 height 28
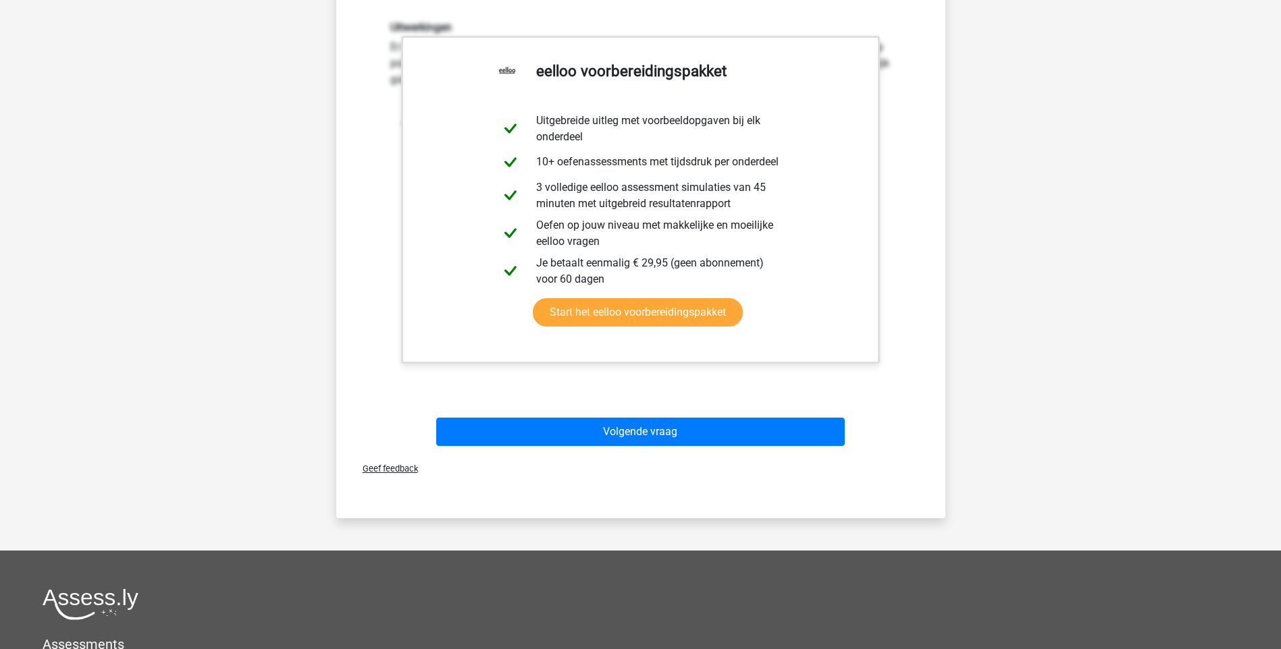
scroll to position [36, 0]
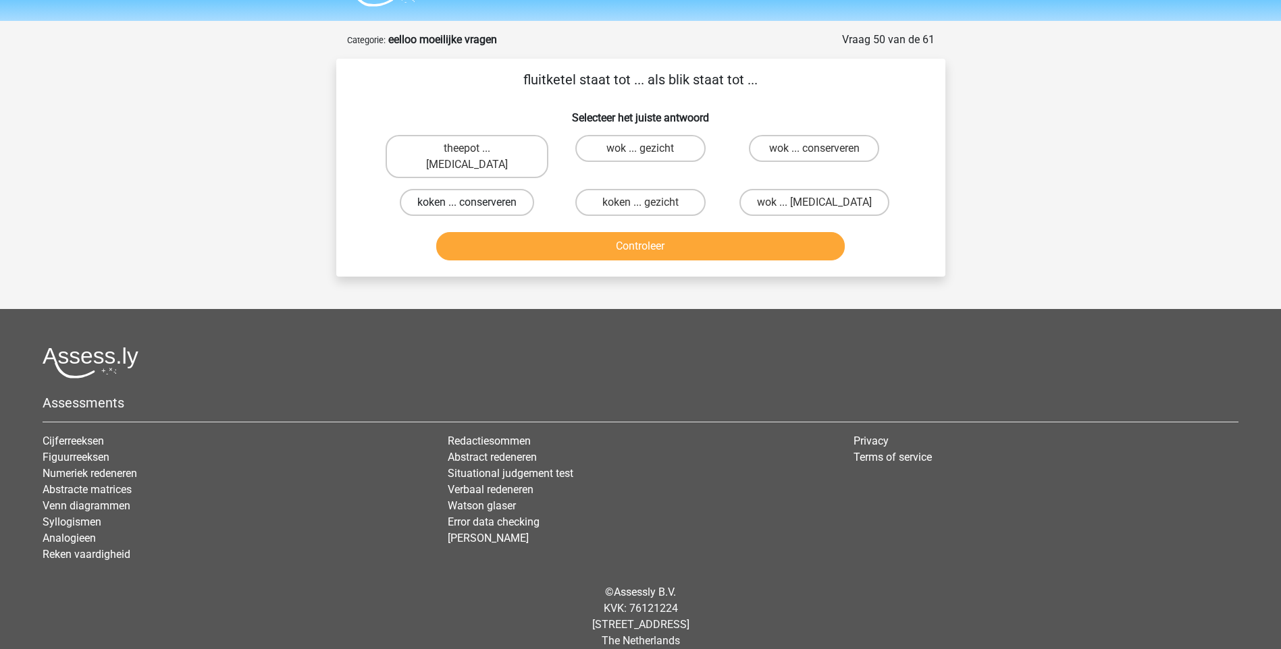
click at [441, 189] on label "koken ... conserveren" at bounding box center [467, 202] width 134 height 27
click at [467, 203] on input "koken ... conserveren" at bounding box center [471, 207] width 9 height 9
radio input "true"
click at [649, 232] on button "Controleer" at bounding box center [640, 246] width 408 height 28
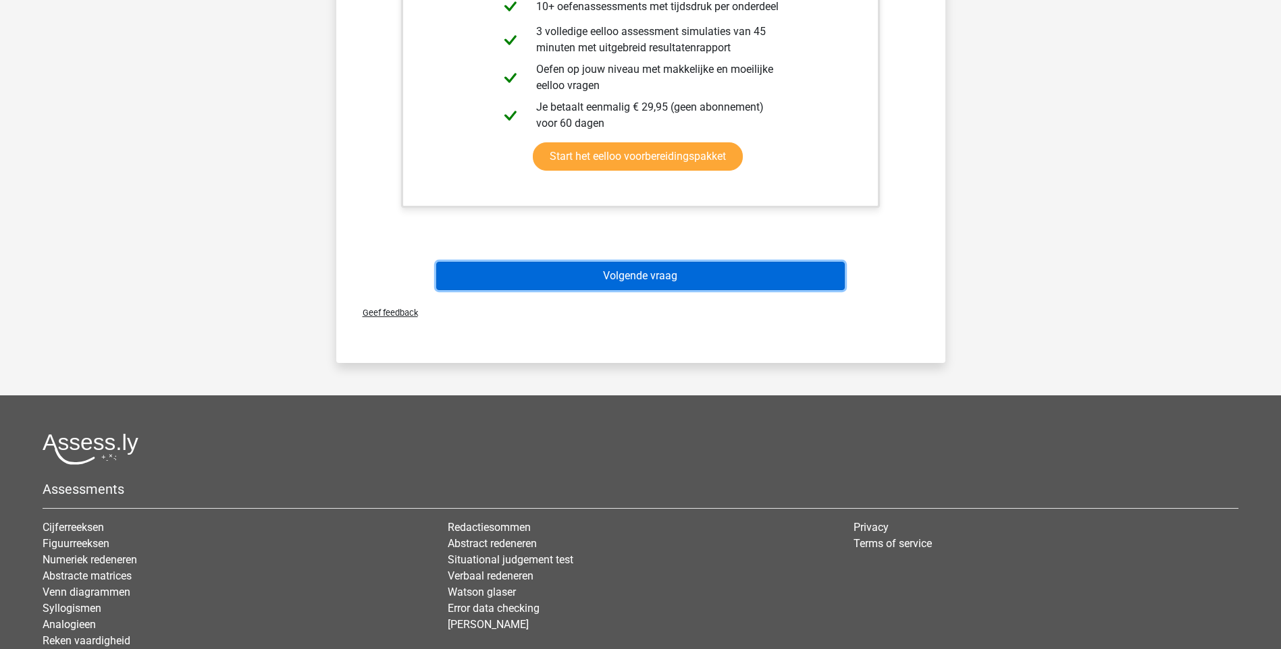
click at [650, 263] on button "Volgende vraag" at bounding box center [640, 276] width 408 height 28
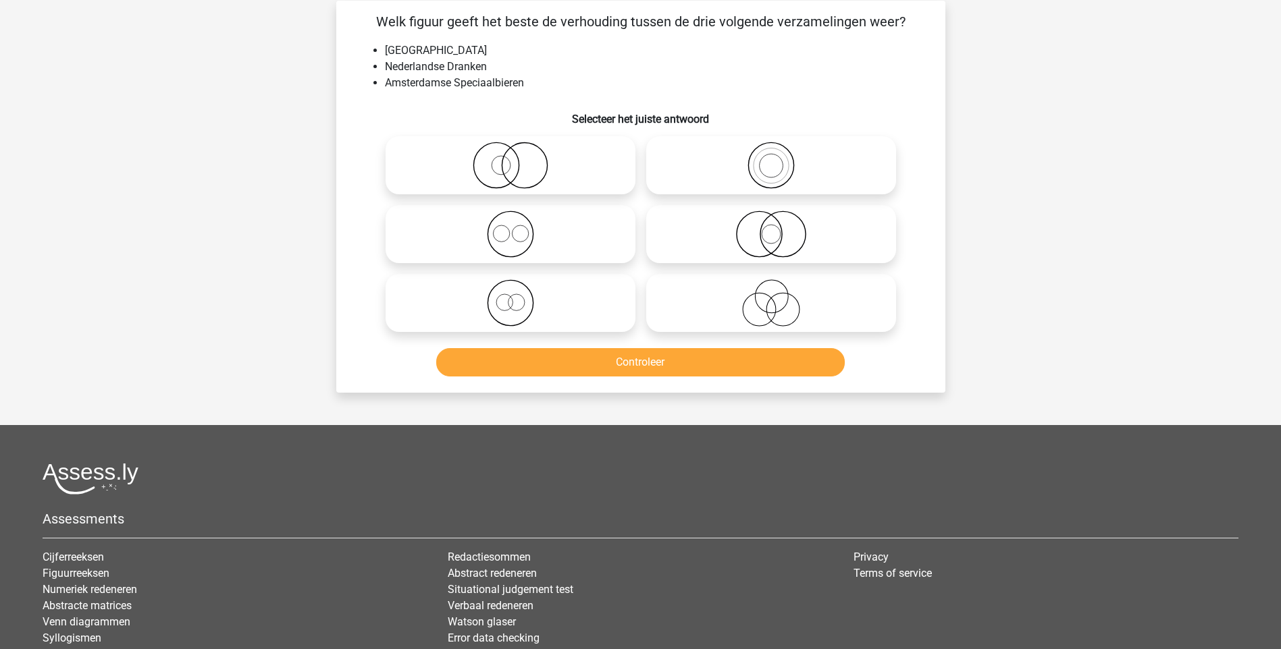
scroll to position [68, 0]
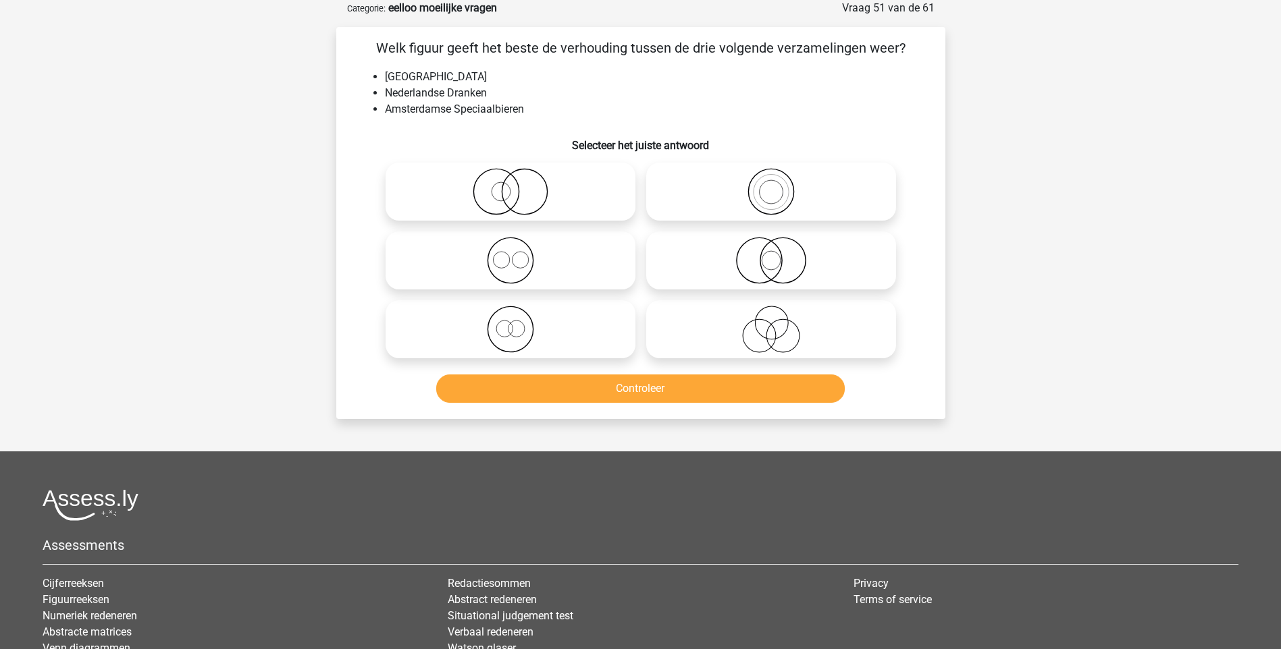
click at [517, 196] on icon at bounding box center [510, 191] width 239 height 47
click at [517, 185] on input "radio" at bounding box center [514, 180] width 9 height 9
radio input "true"
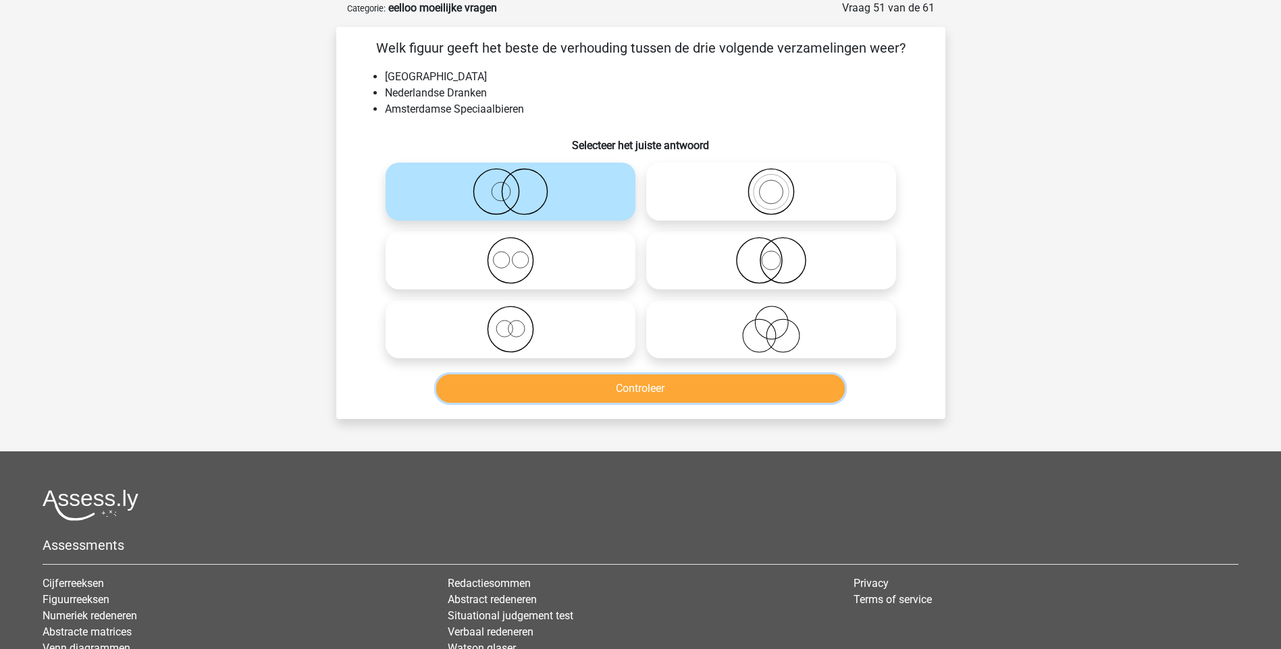
click at [631, 388] on button "Controleer" at bounding box center [640, 389] width 408 height 28
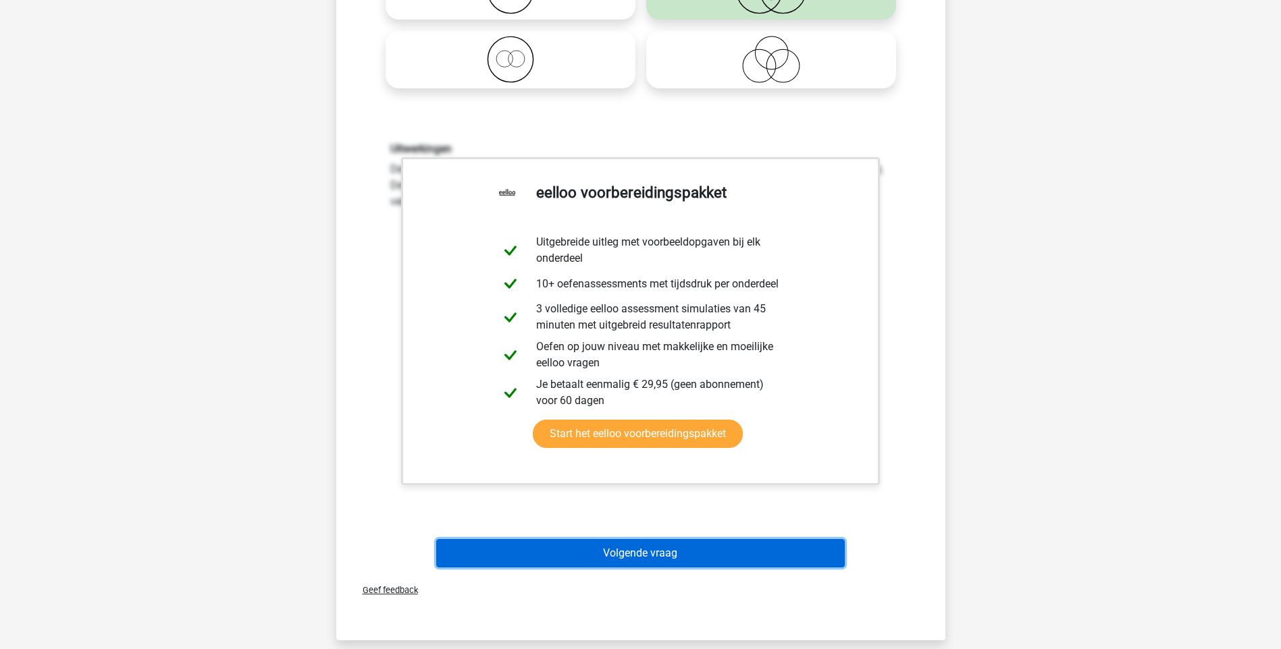
click at [641, 558] on button "Volgende vraag" at bounding box center [640, 553] width 408 height 28
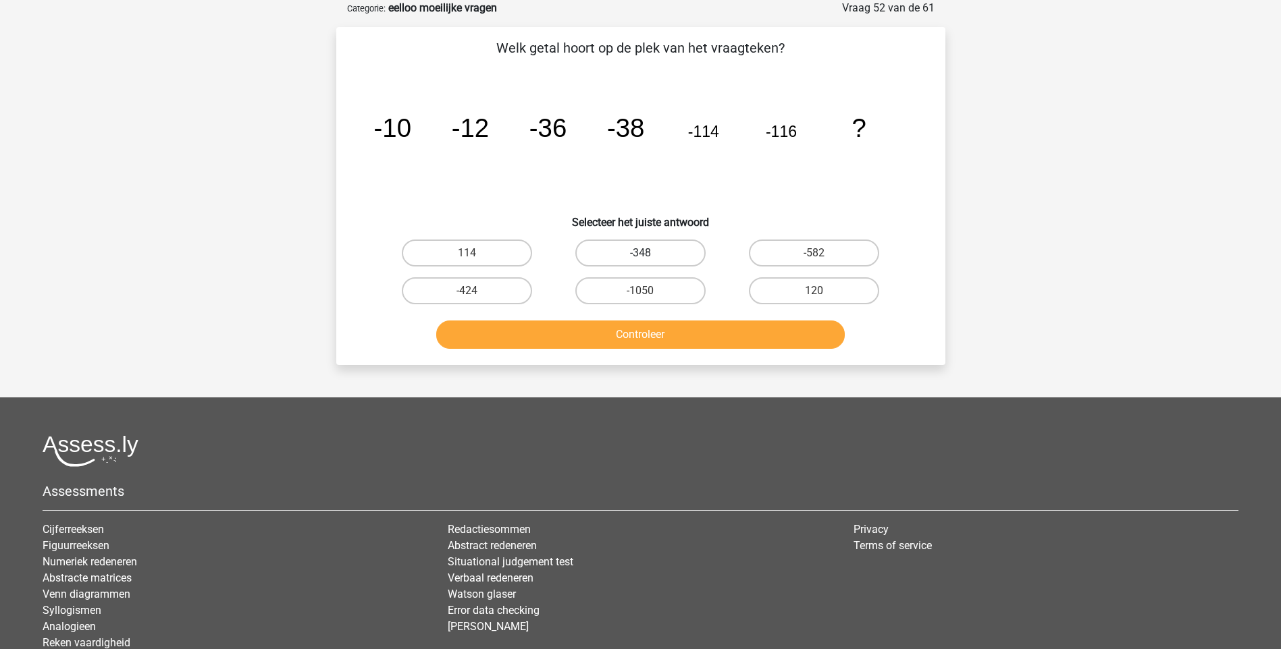
click at [627, 256] on label "-348" at bounding box center [640, 253] width 130 height 27
click at [640, 256] on input "-348" at bounding box center [644, 257] width 9 height 9
radio input "true"
click at [658, 338] on button "Controleer" at bounding box center [640, 335] width 408 height 28
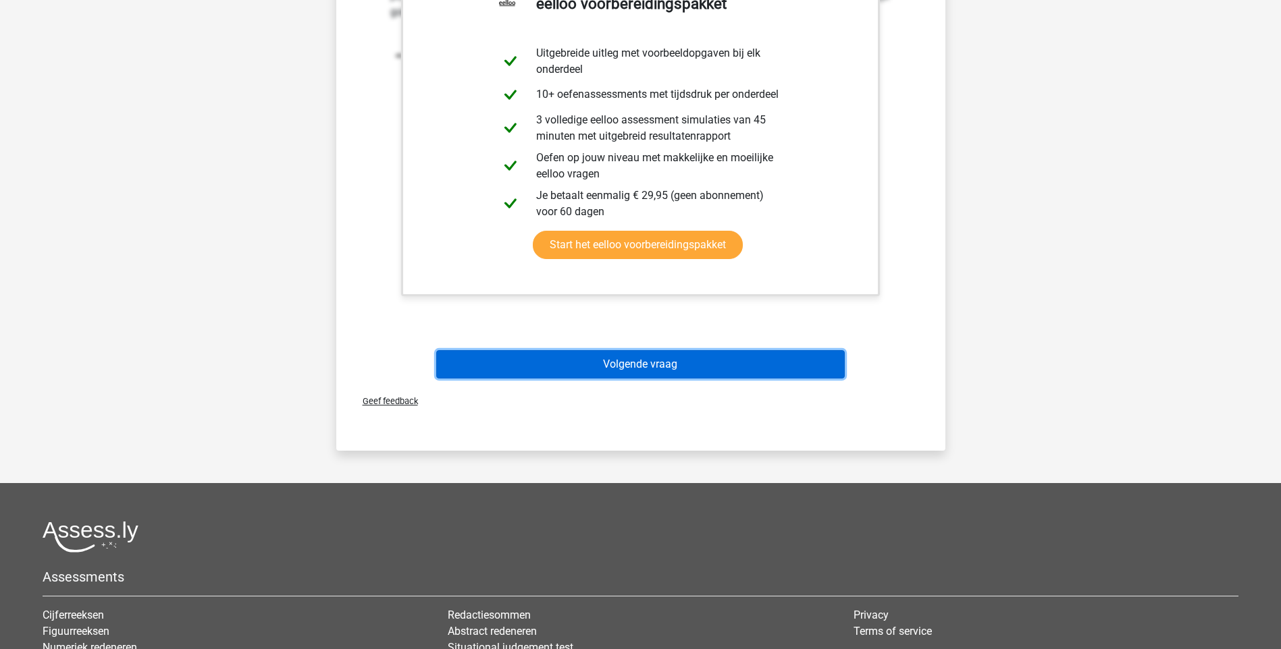
click at [660, 369] on button "Volgende vraag" at bounding box center [640, 364] width 408 height 28
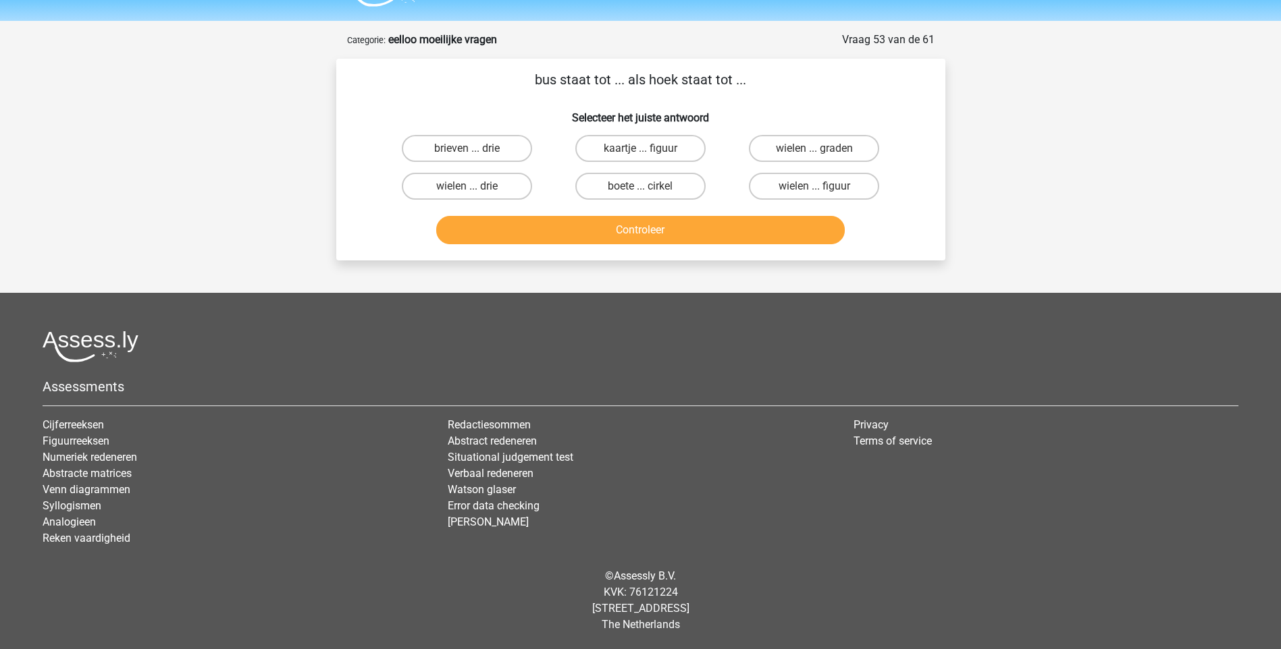
click at [473, 152] on input "brieven ... drie" at bounding box center [471, 153] width 9 height 9
radio input "true"
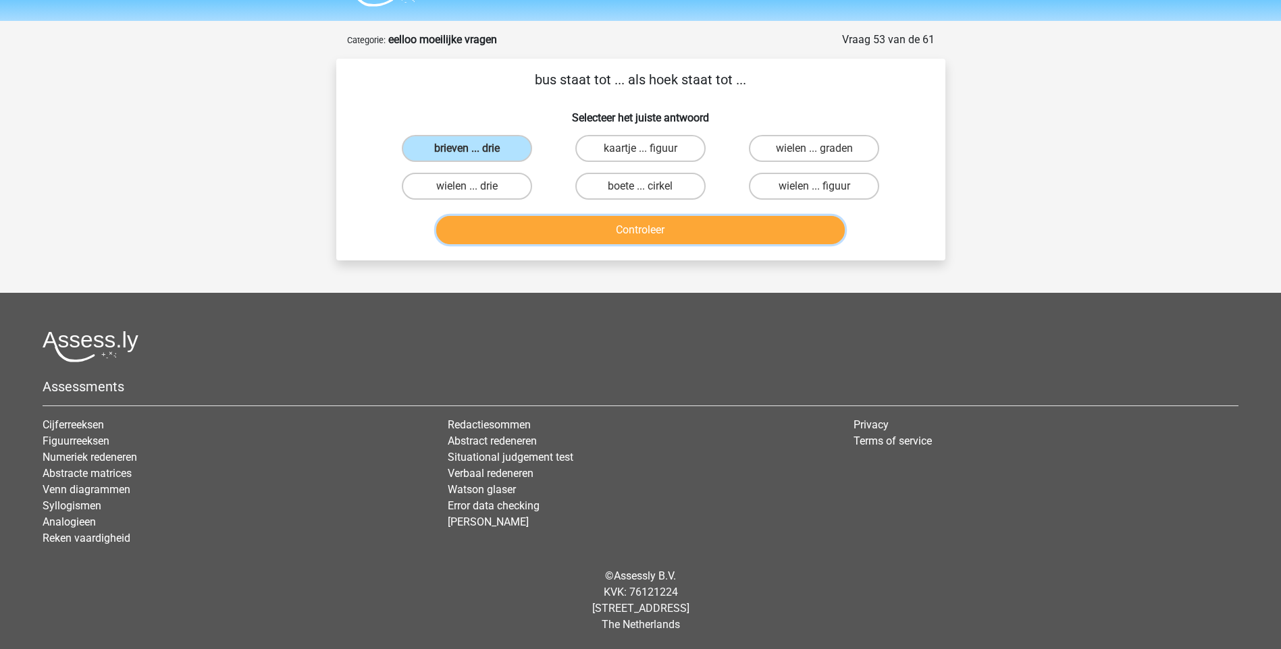
click at [591, 236] on button "Controleer" at bounding box center [640, 230] width 408 height 28
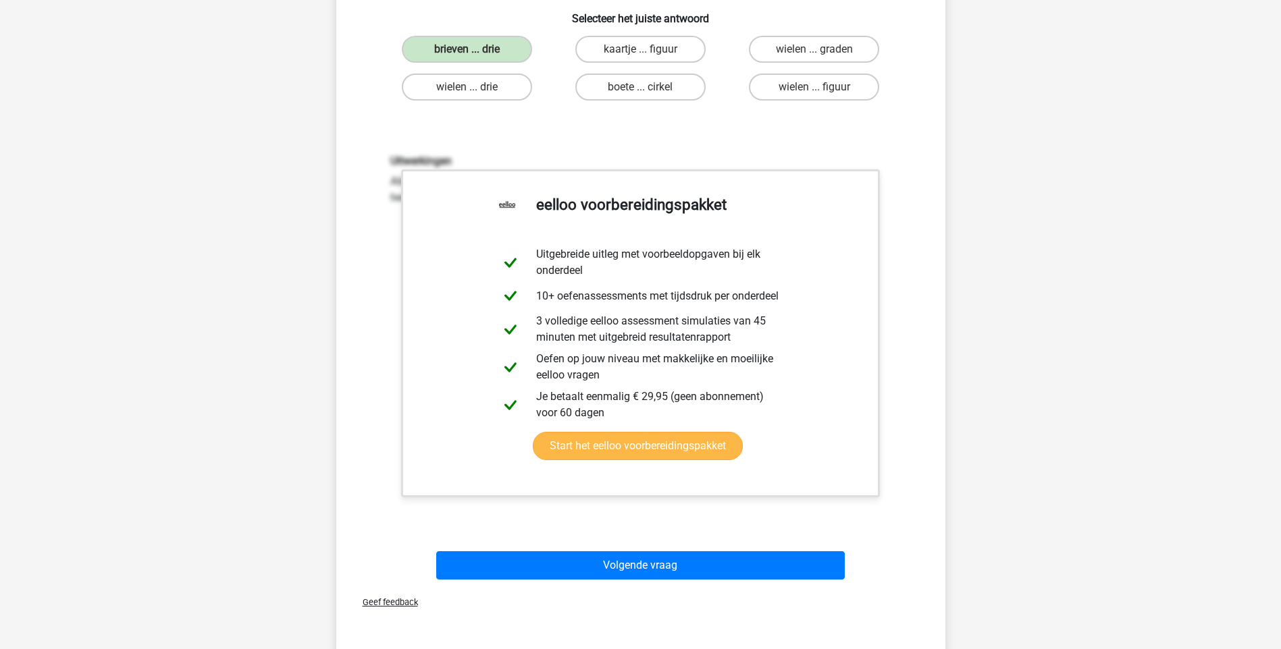
scroll to position [306, 0]
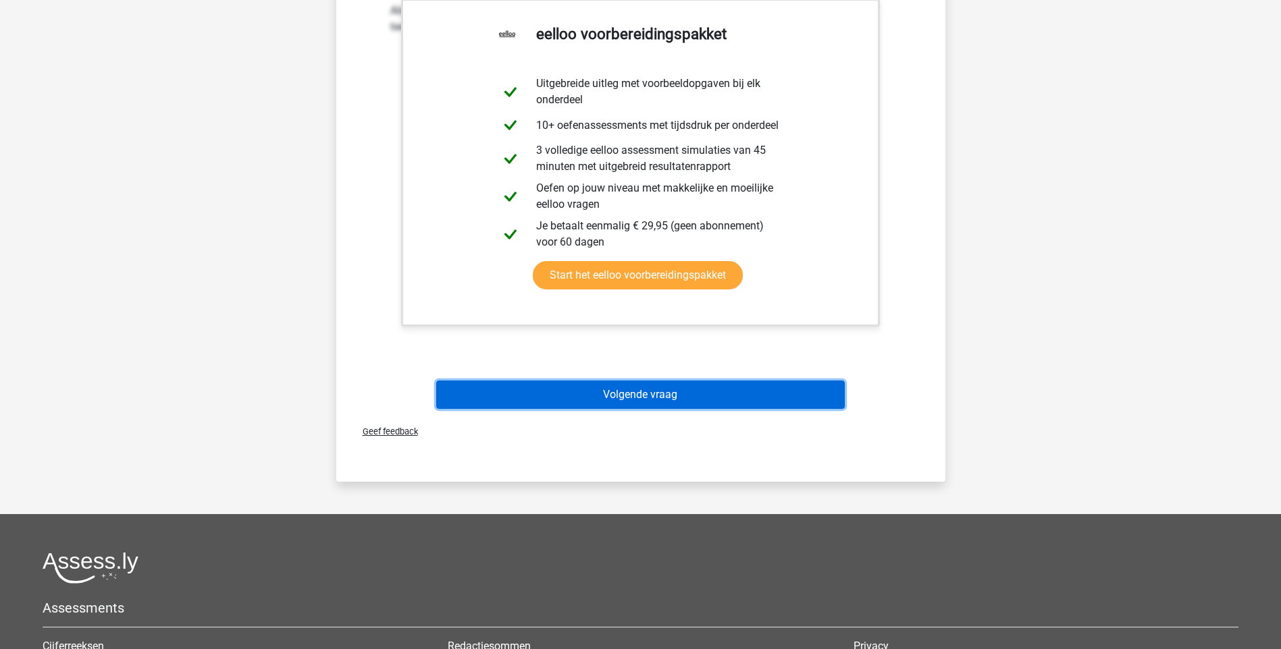
click at [645, 402] on button "Volgende vraag" at bounding box center [640, 395] width 408 height 28
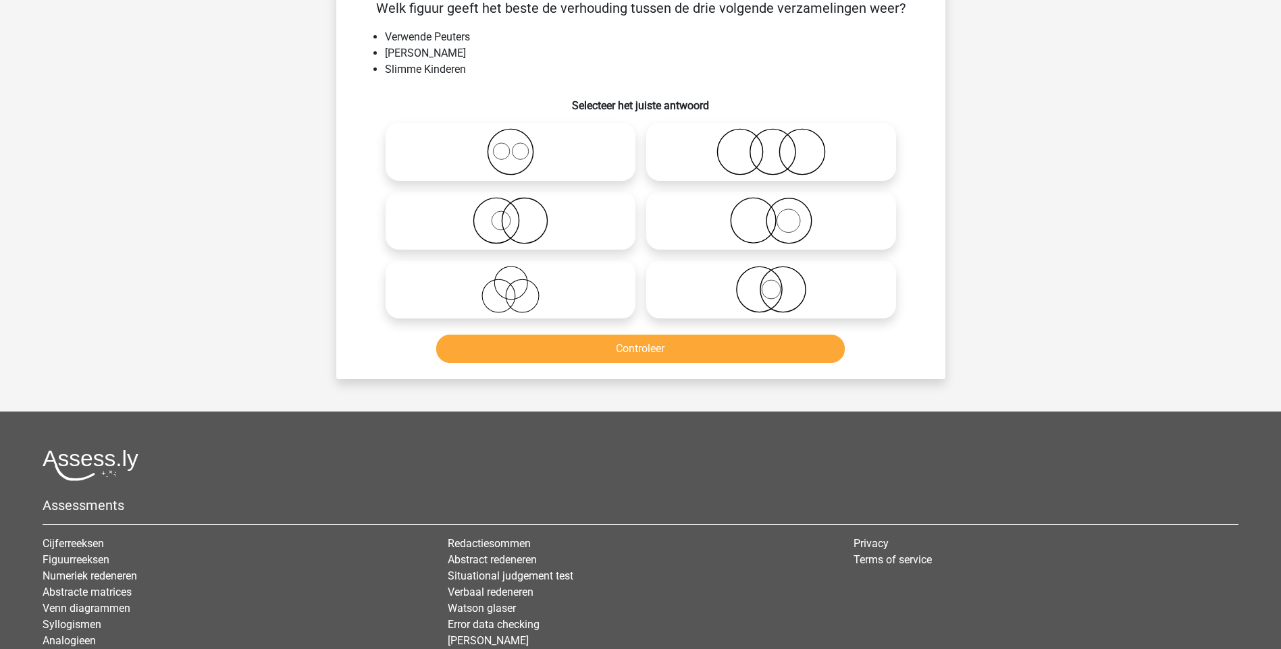
scroll to position [68, 0]
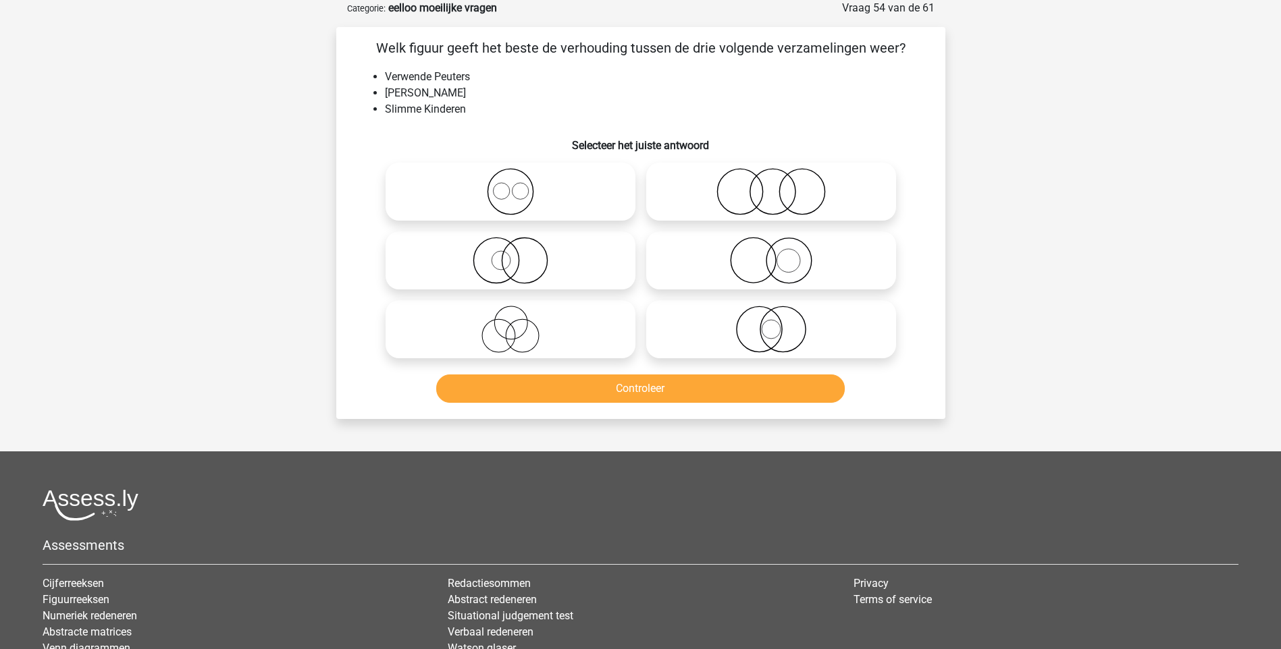
click at [771, 330] on icon at bounding box center [771, 329] width 239 height 47
click at [771, 323] on input "radio" at bounding box center [775, 318] width 9 height 9
radio input "true"
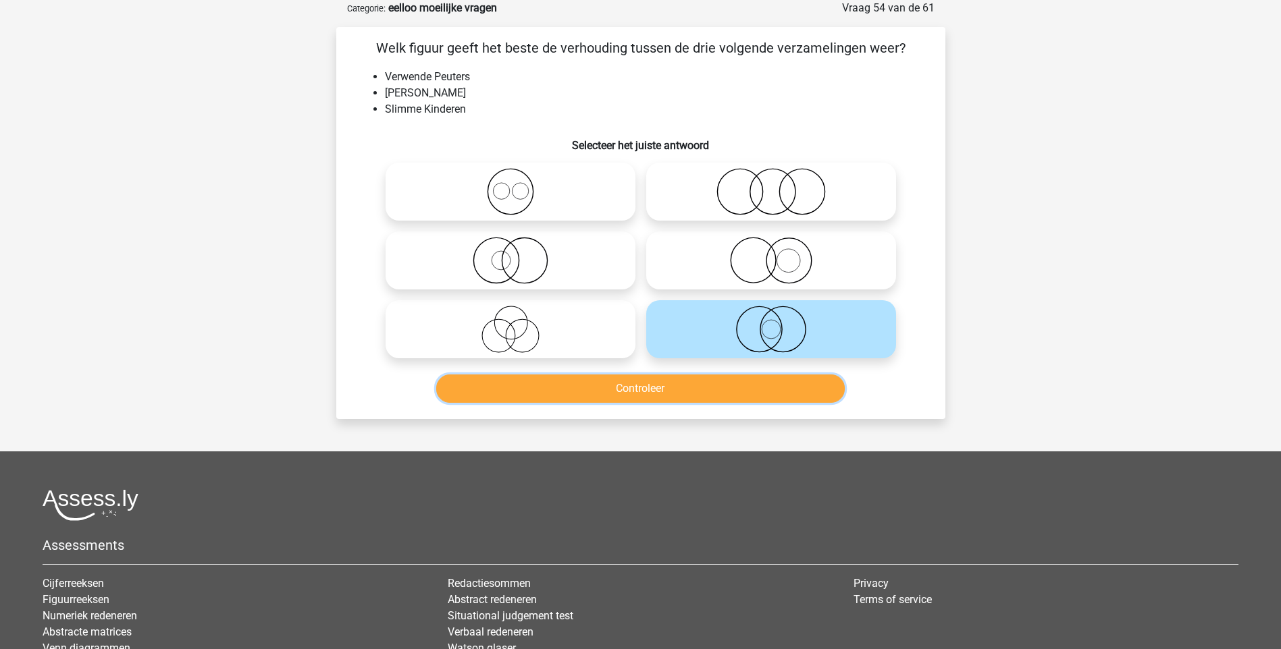
click at [655, 392] on button "Controleer" at bounding box center [640, 389] width 408 height 28
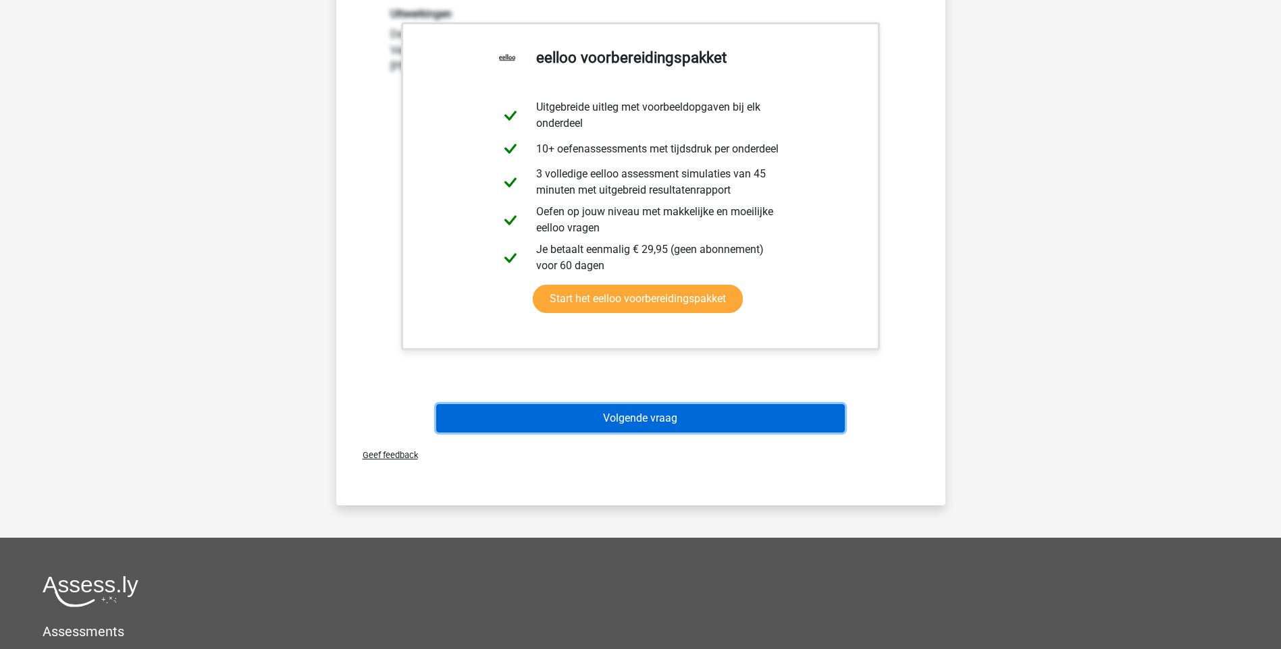
click at [659, 426] on button "Volgende vraag" at bounding box center [640, 418] width 408 height 28
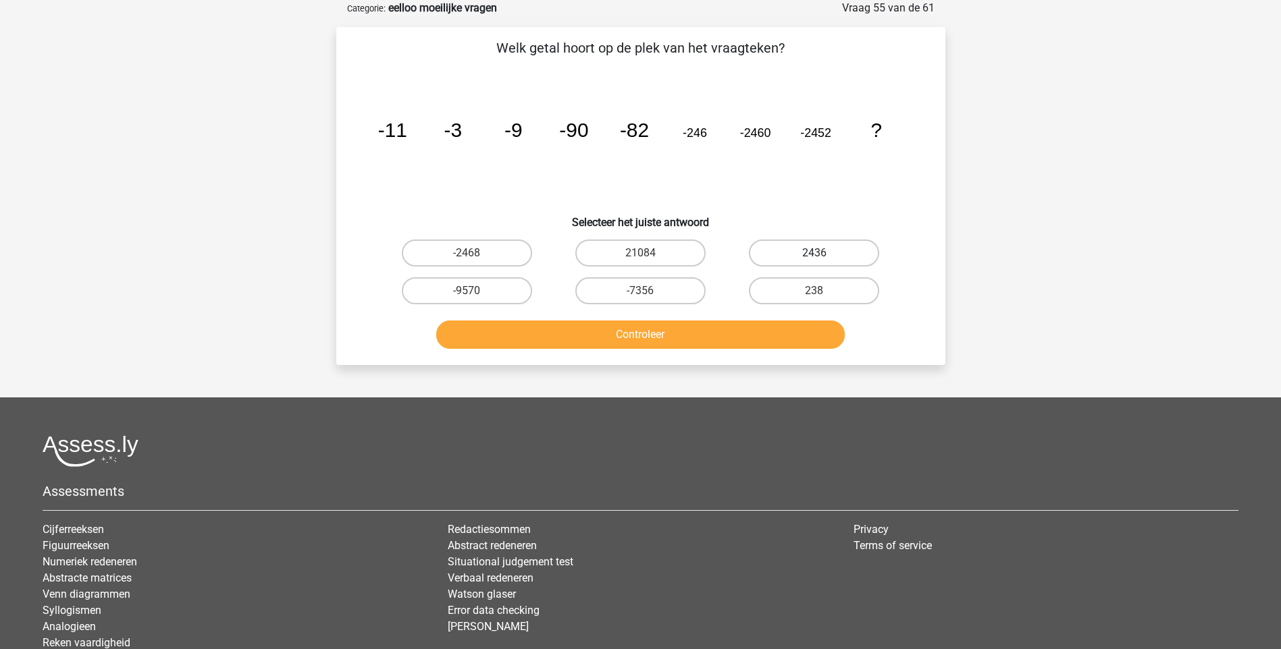
click at [830, 253] on label "2436" at bounding box center [814, 253] width 130 height 27
click at [823, 253] on input "2436" at bounding box center [818, 257] width 9 height 9
radio input "true"
click at [703, 334] on button "Controleer" at bounding box center [640, 335] width 408 height 28
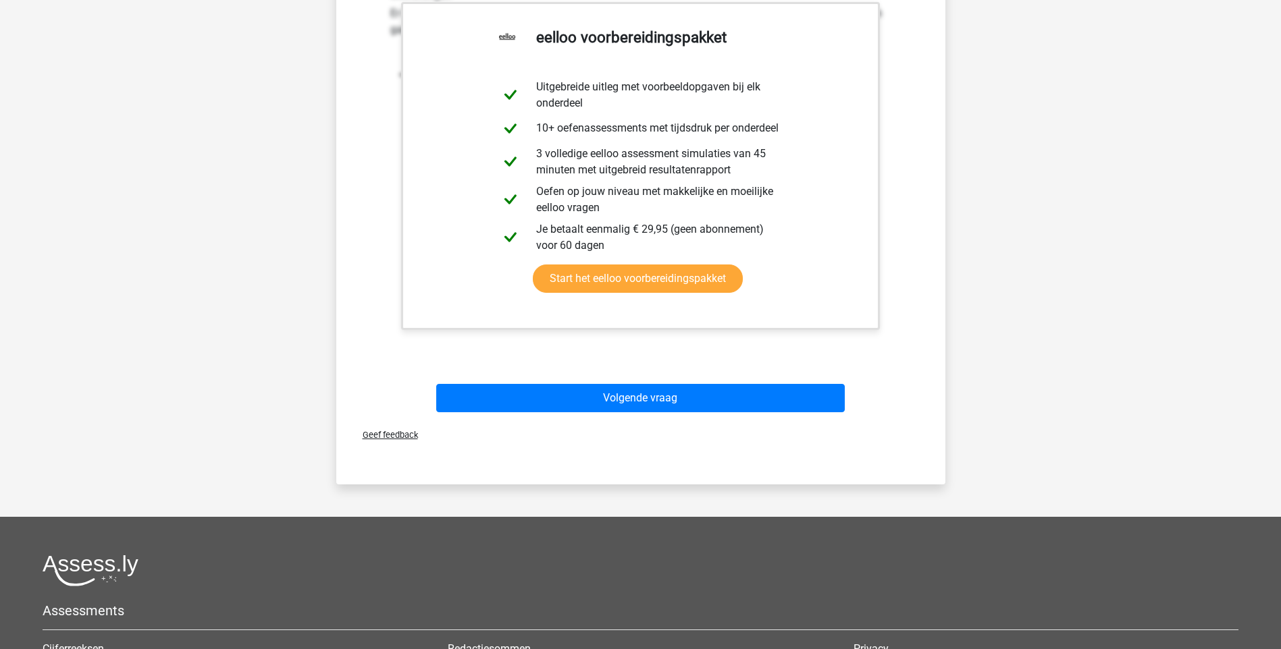
scroll to position [540, 0]
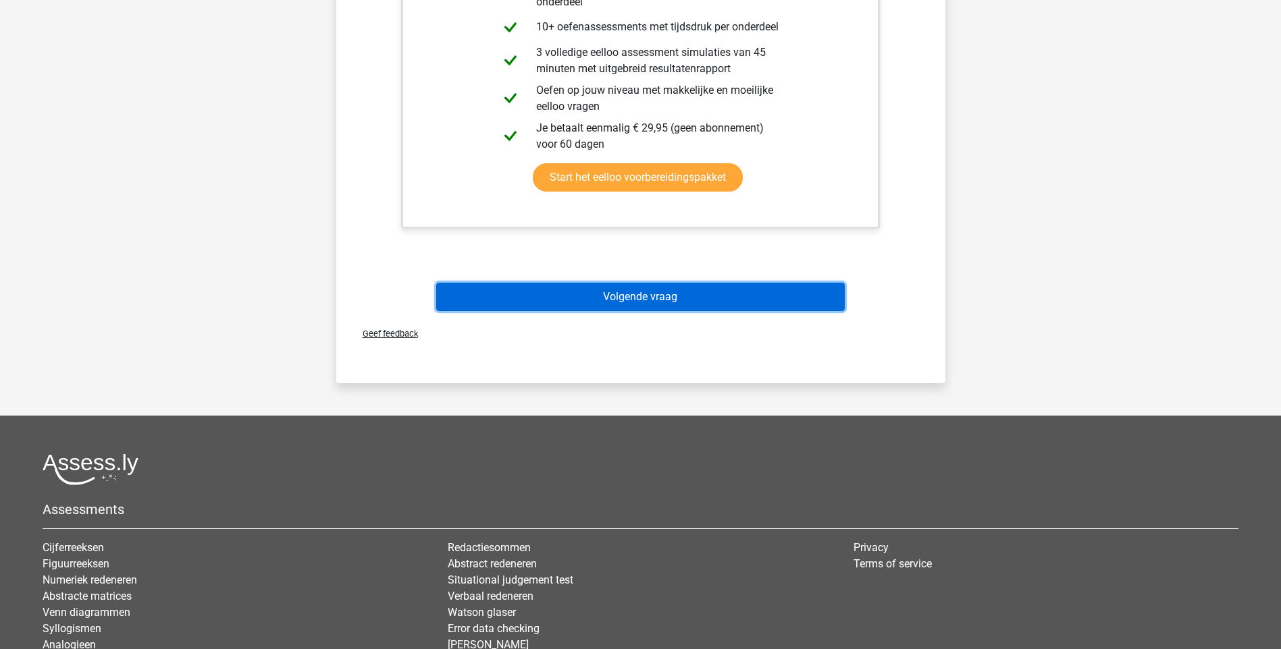
click at [654, 302] on button "Volgende vraag" at bounding box center [640, 297] width 408 height 28
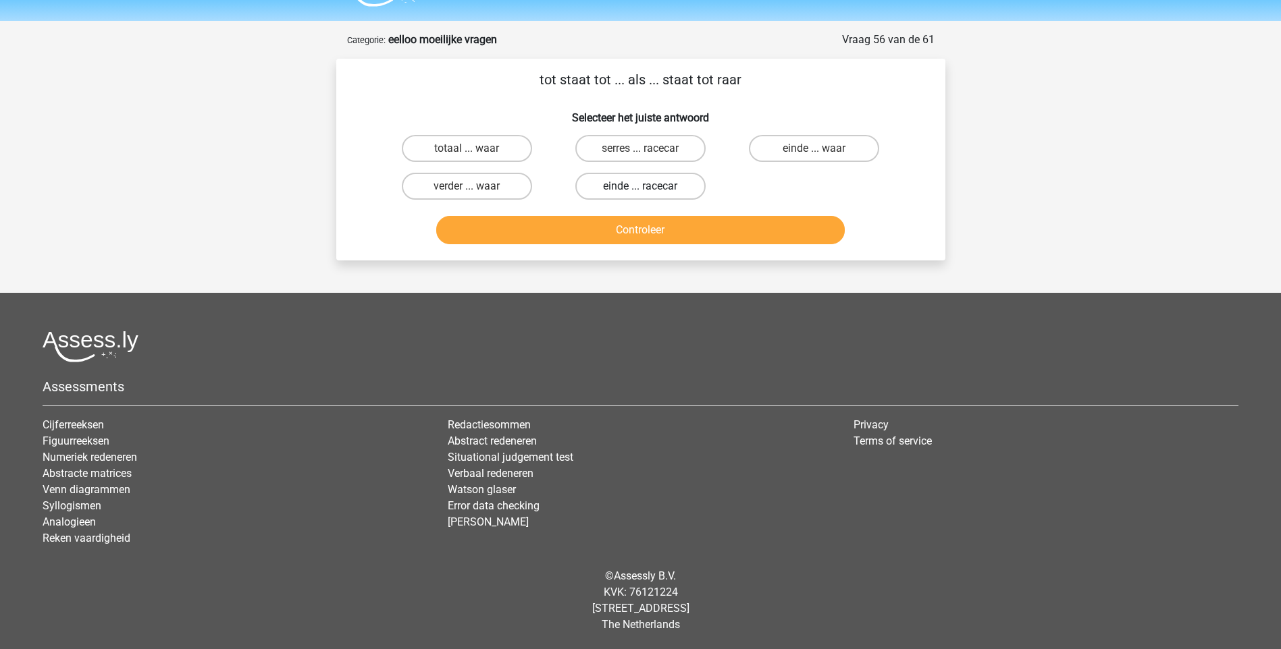
click at [660, 187] on label "einde ... racecar" at bounding box center [640, 186] width 130 height 27
click at [649, 187] on input "einde ... racecar" at bounding box center [644, 190] width 9 height 9
radio input "true"
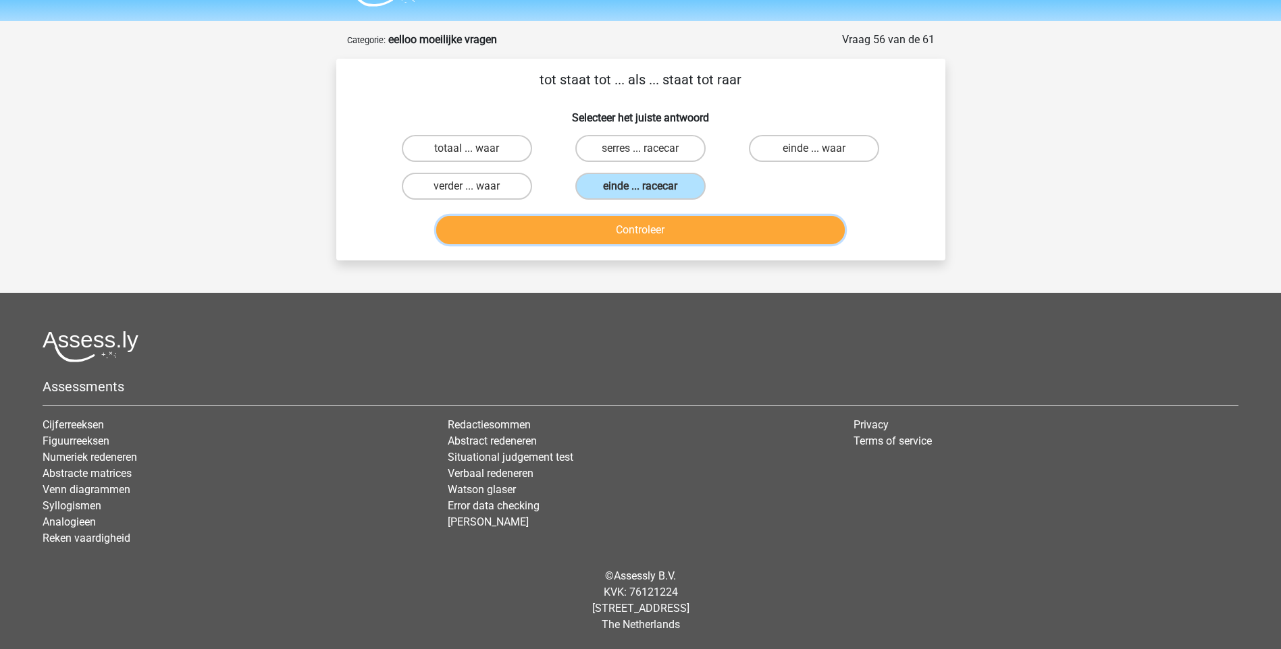
click at [634, 235] on button "Controleer" at bounding box center [640, 230] width 408 height 28
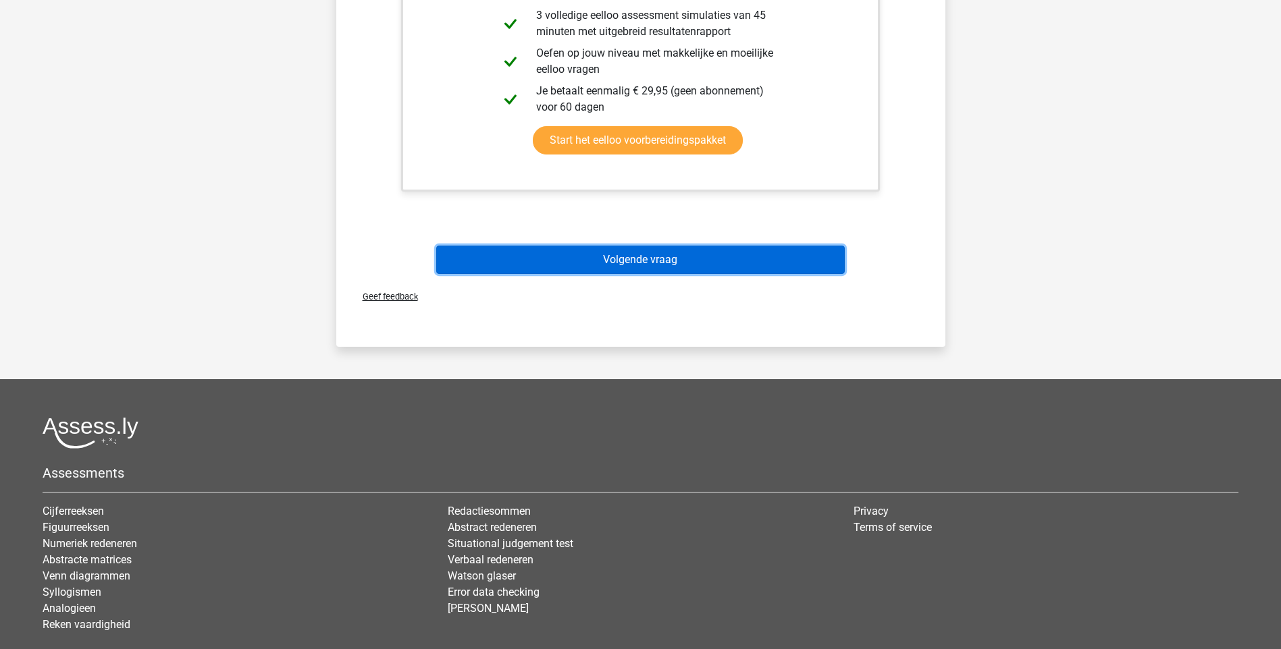
click at [638, 255] on button "Volgende vraag" at bounding box center [640, 260] width 408 height 28
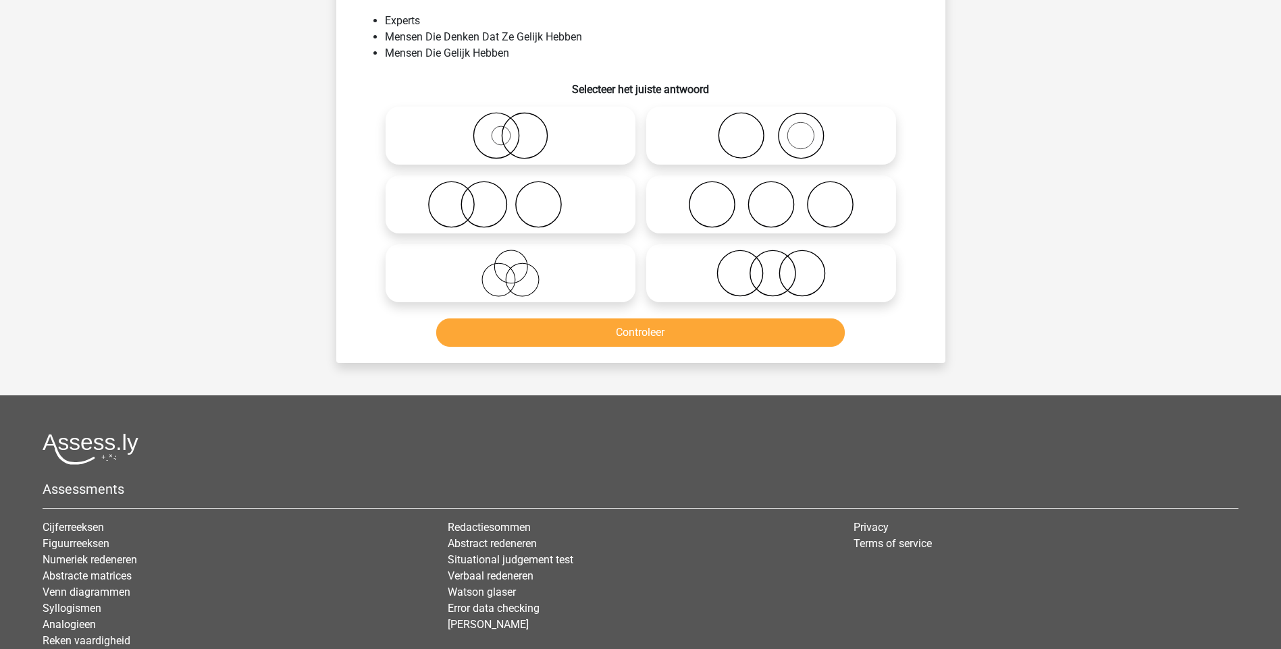
scroll to position [68, 0]
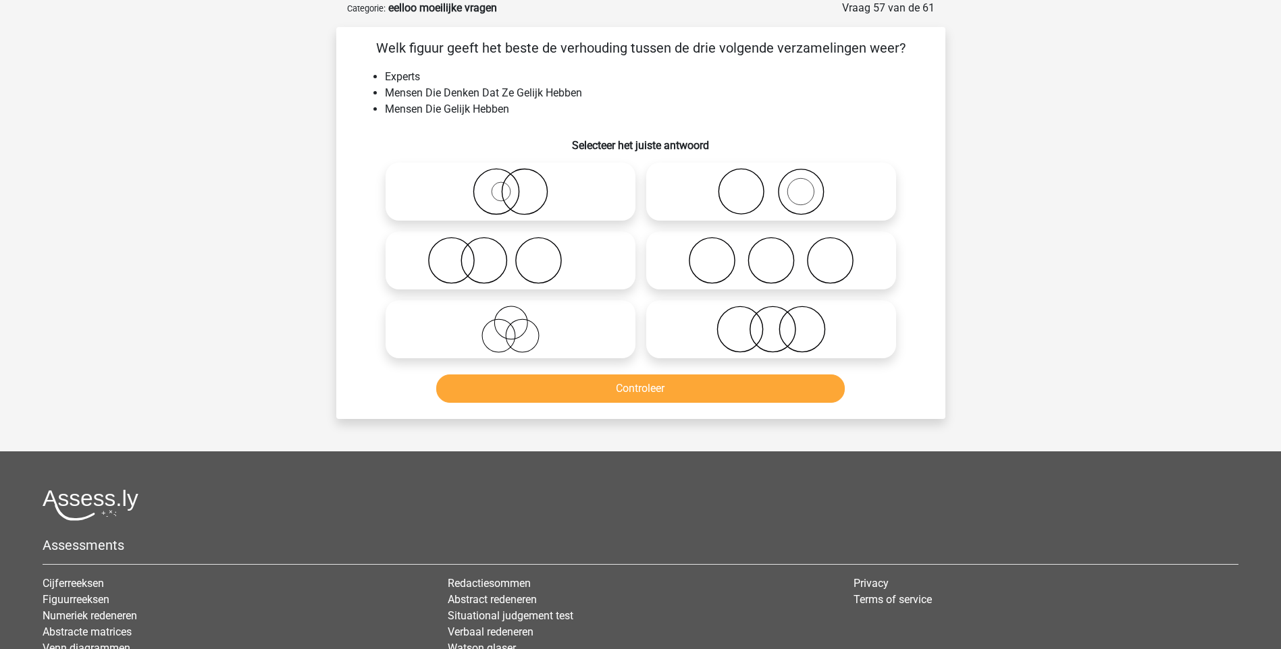
click at [776, 327] on icon at bounding box center [771, 329] width 239 height 47
click at [776, 323] on input "radio" at bounding box center [775, 318] width 9 height 9
radio input "true"
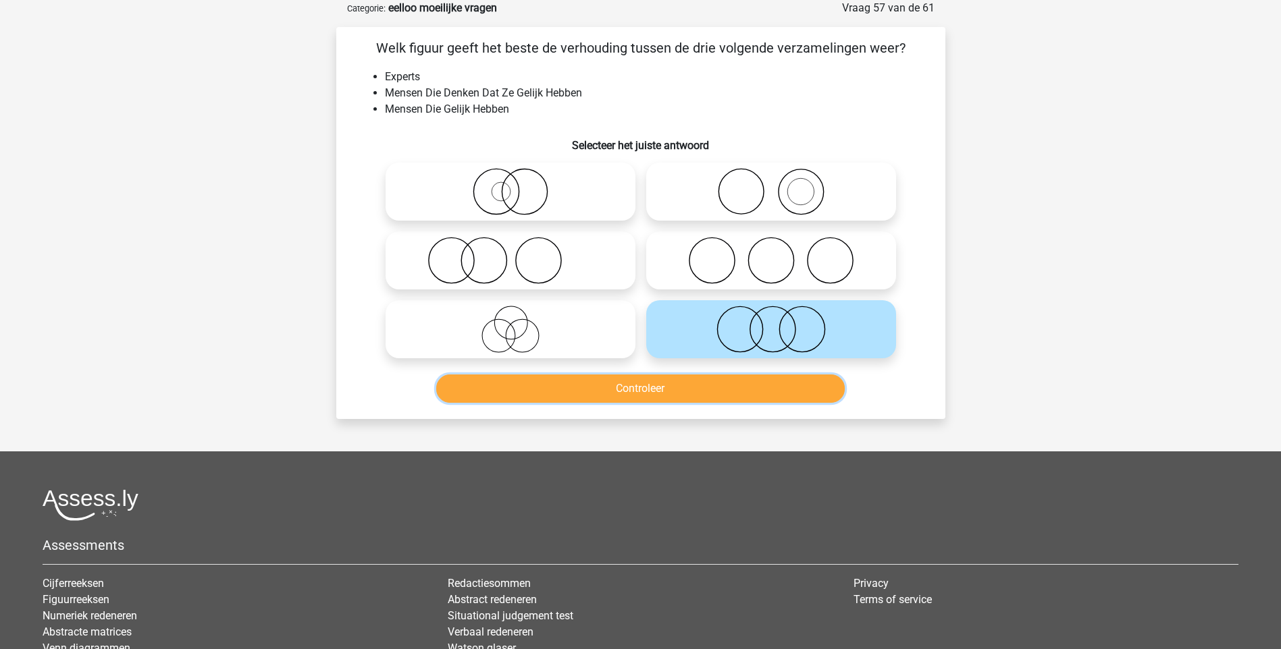
click at [678, 396] on button "Controleer" at bounding box center [640, 389] width 408 height 28
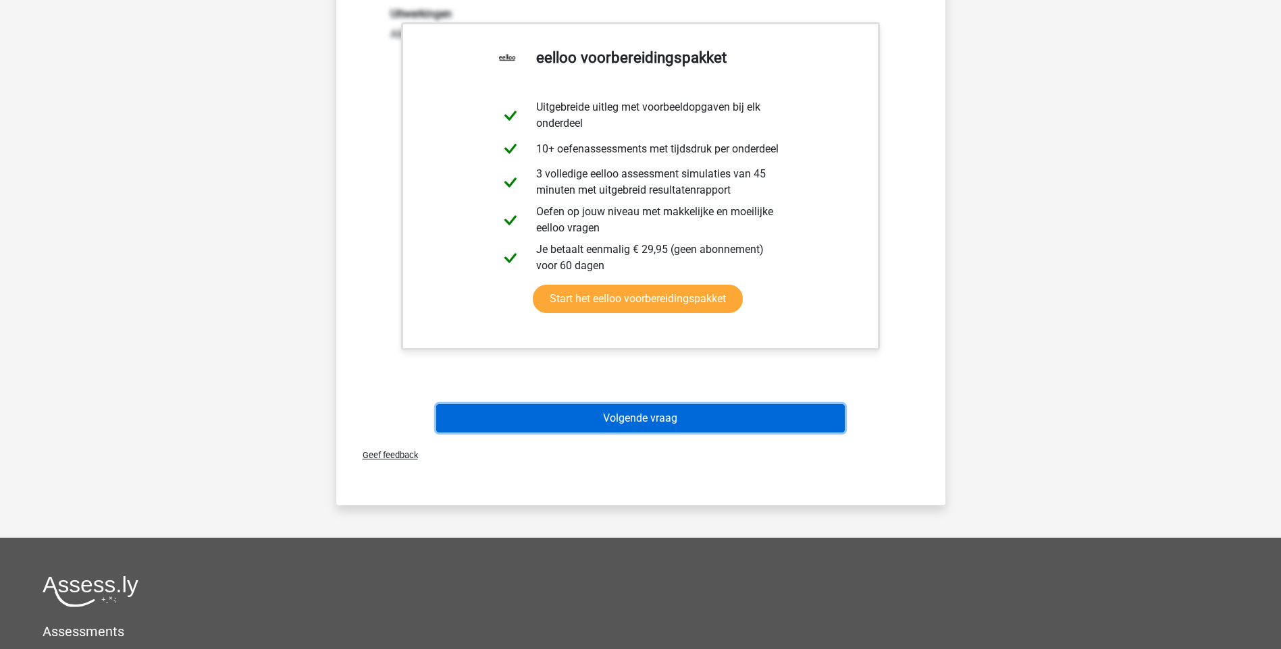
click at [633, 421] on button "Volgende vraag" at bounding box center [640, 418] width 408 height 28
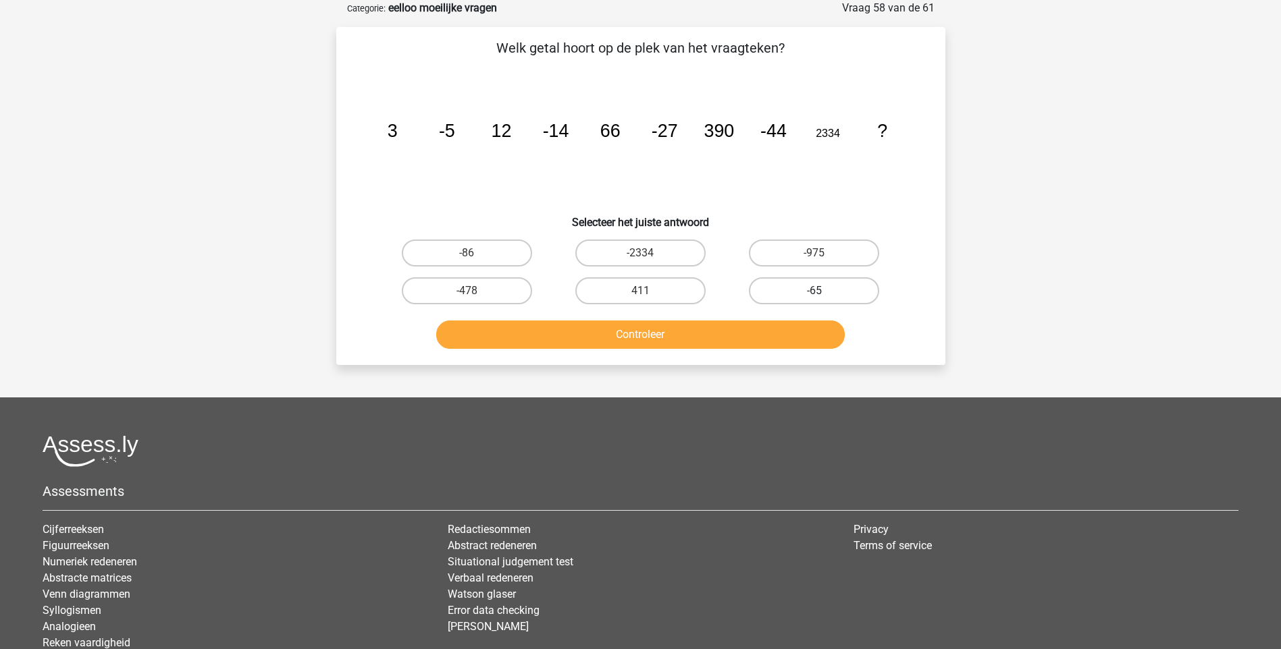
click at [843, 290] on label "-65" at bounding box center [814, 290] width 130 height 27
click at [823, 291] on input "-65" at bounding box center [818, 295] width 9 height 9
radio input "true"
click at [733, 331] on button "Controleer" at bounding box center [640, 335] width 408 height 28
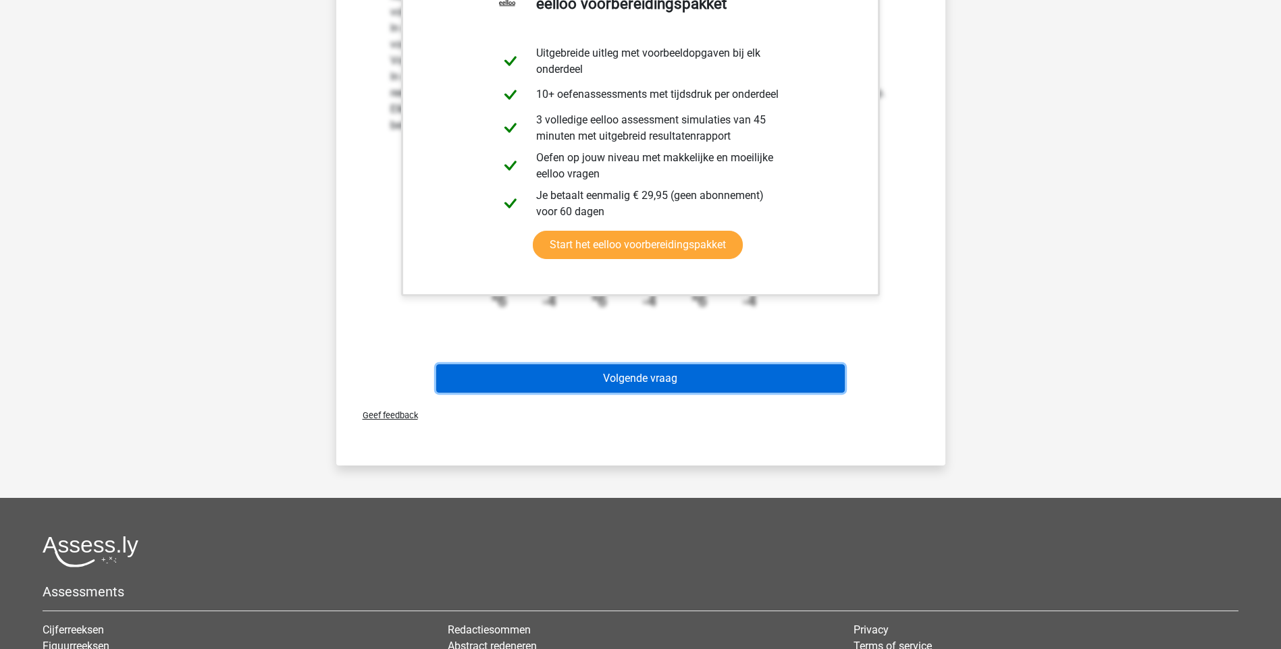
click at [699, 377] on button "Volgende vraag" at bounding box center [640, 379] width 408 height 28
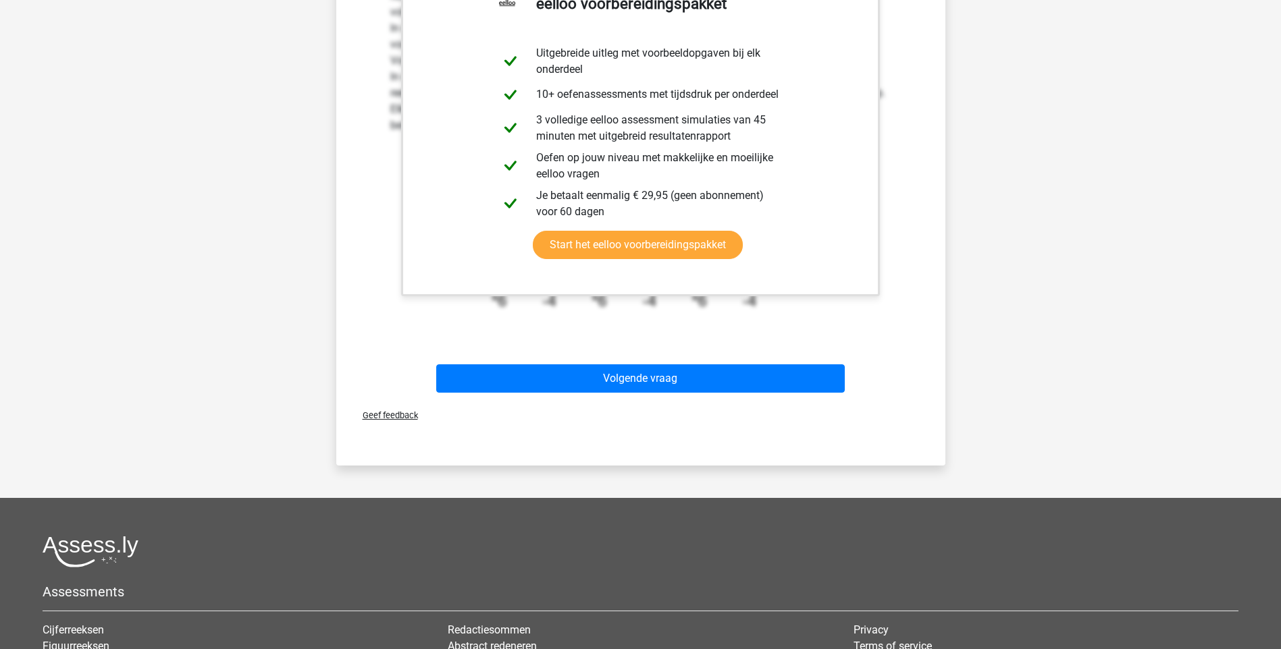
scroll to position [36, 0]
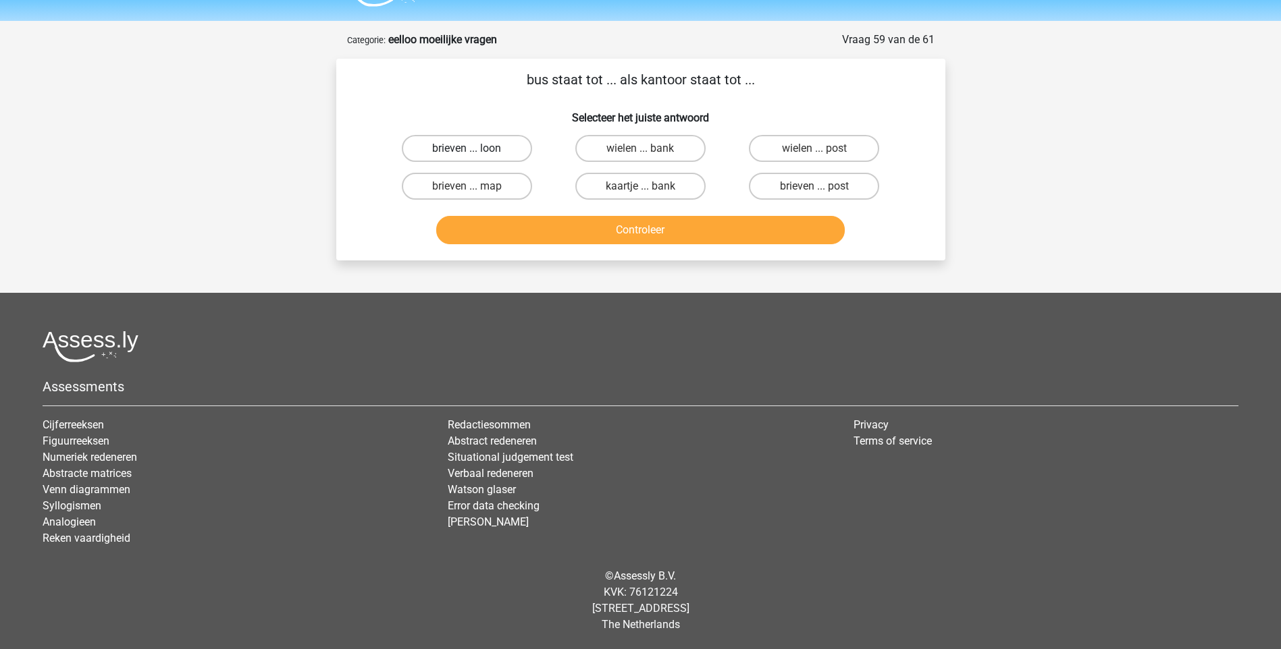
click at [457, 152] on label "brieven ... loon" at bounding box center [467, 148] width 130 height 27
click at [467, 152] on input "brieven ... loon" at bounding box center [471, 153] width 9 height 9
radio input "true"
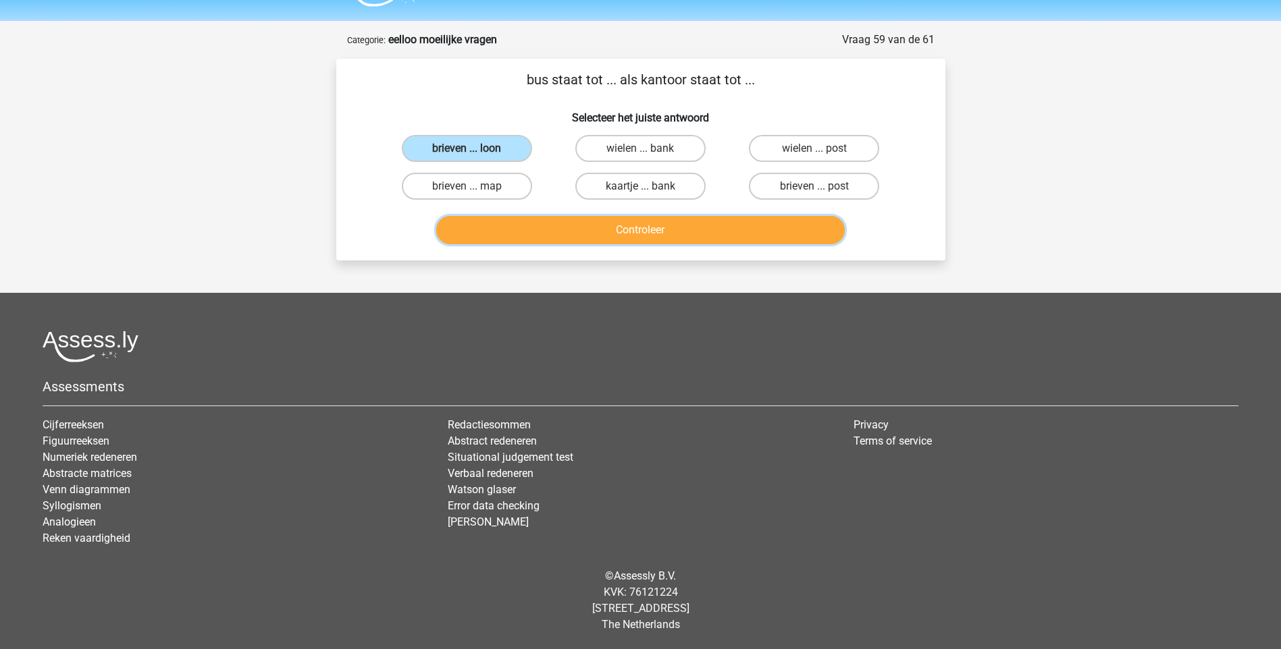
click at [641, 231] on button "Controleer" at bounding box center [640, 230] width 408 height 28
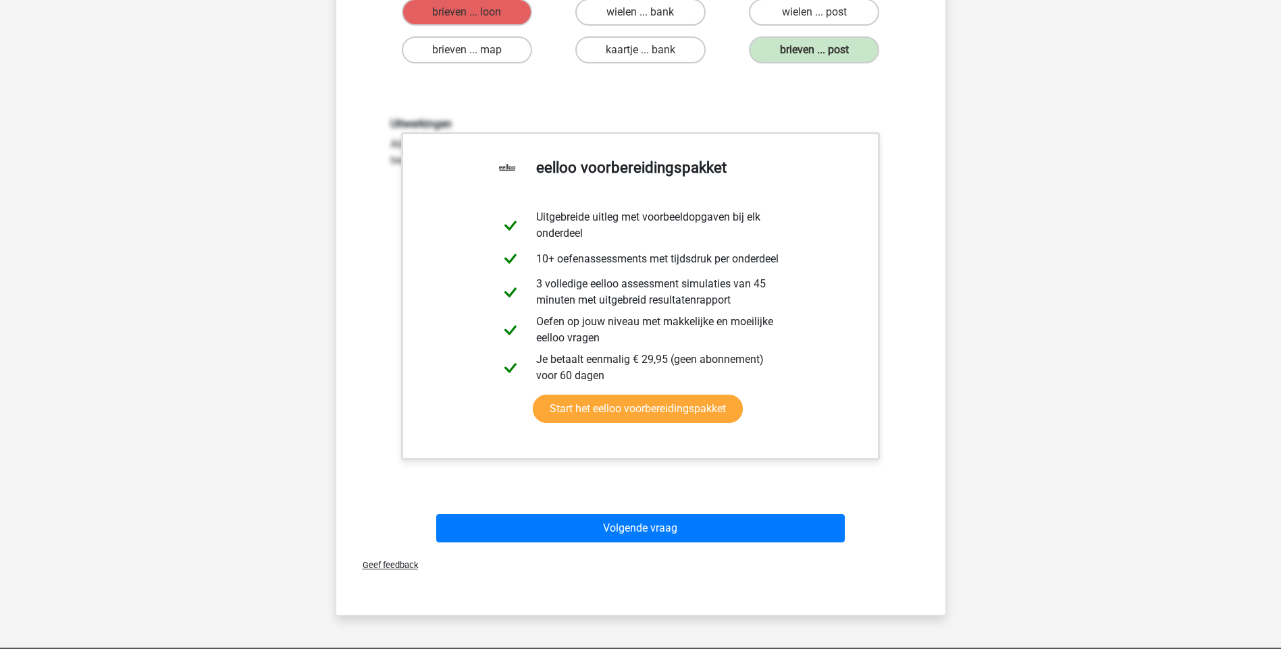
scroll to position [441, 0]
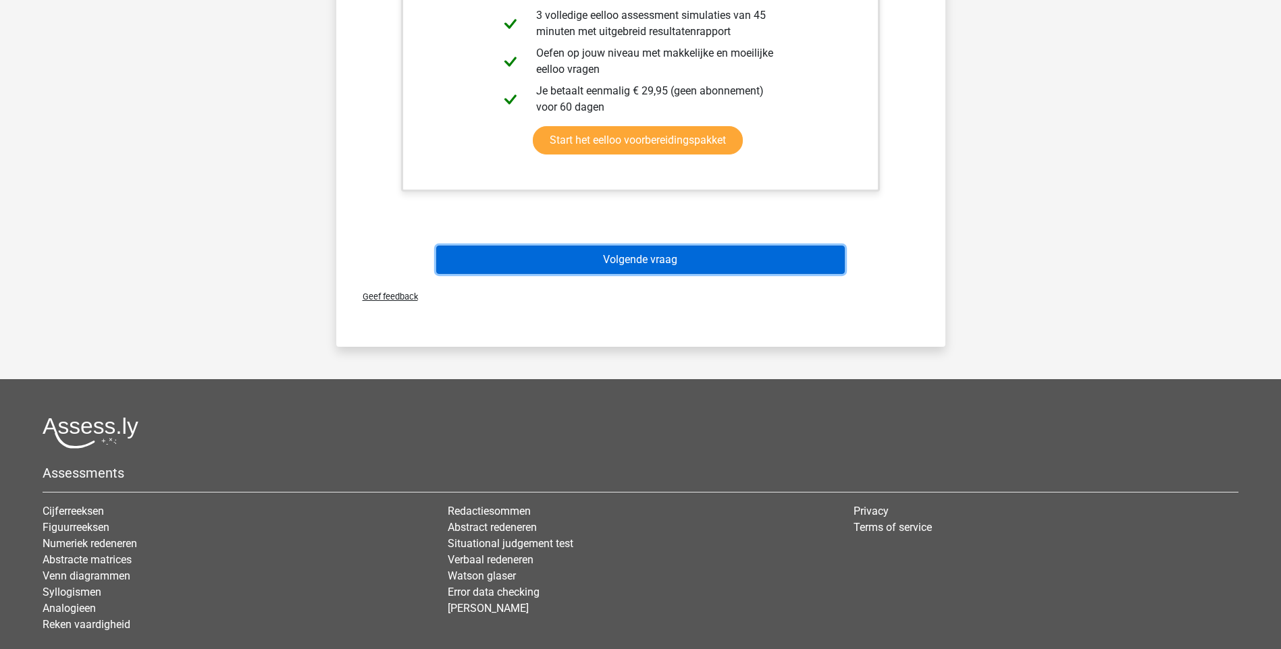
click at [629, 260] on button "Volgende vraag" at bounding box center [640, 260] width 408 height 28
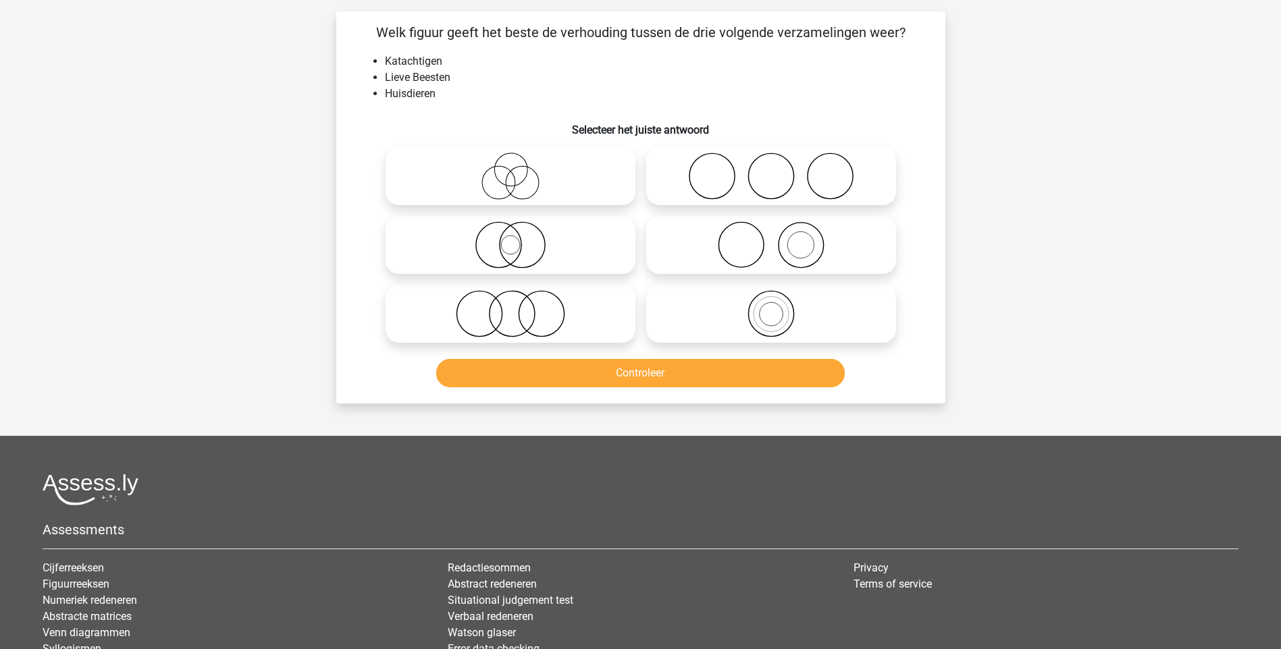
scroll to position [68, 0]
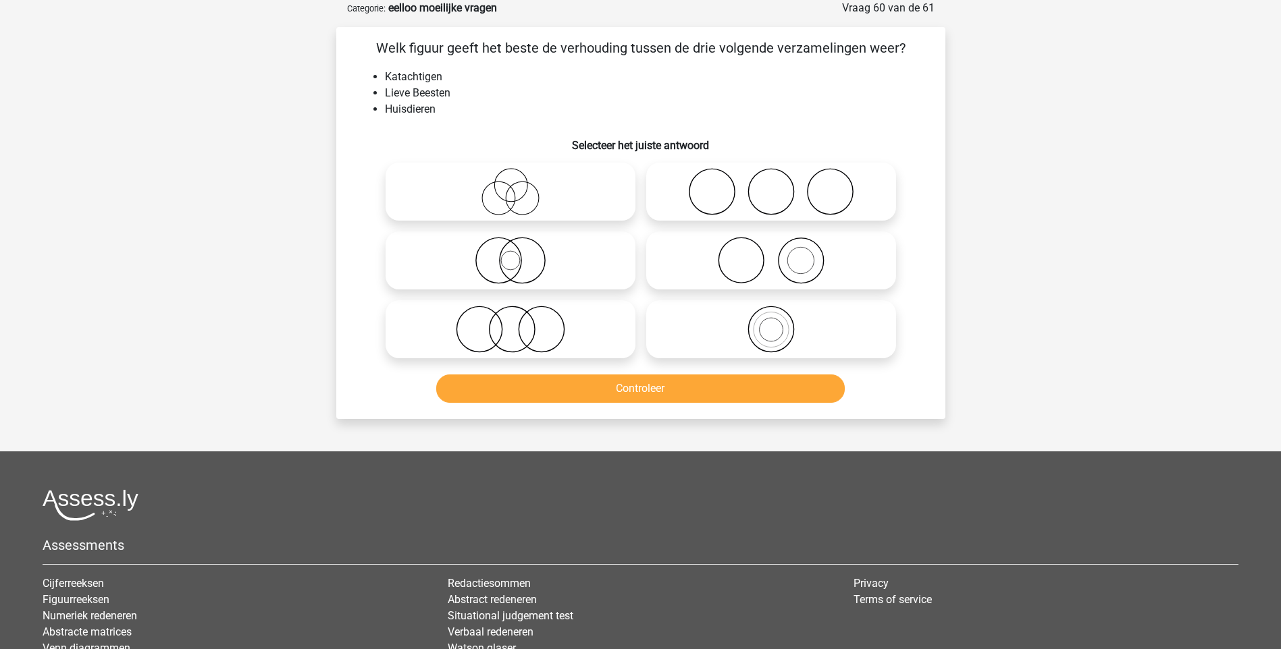
click at [515, 197] on icon at bounding box center [510, 191] width 239 height 47
click at [515, 185] on input "radio" at bounding box center [514, 180] width 9 height 9
radio input "true"
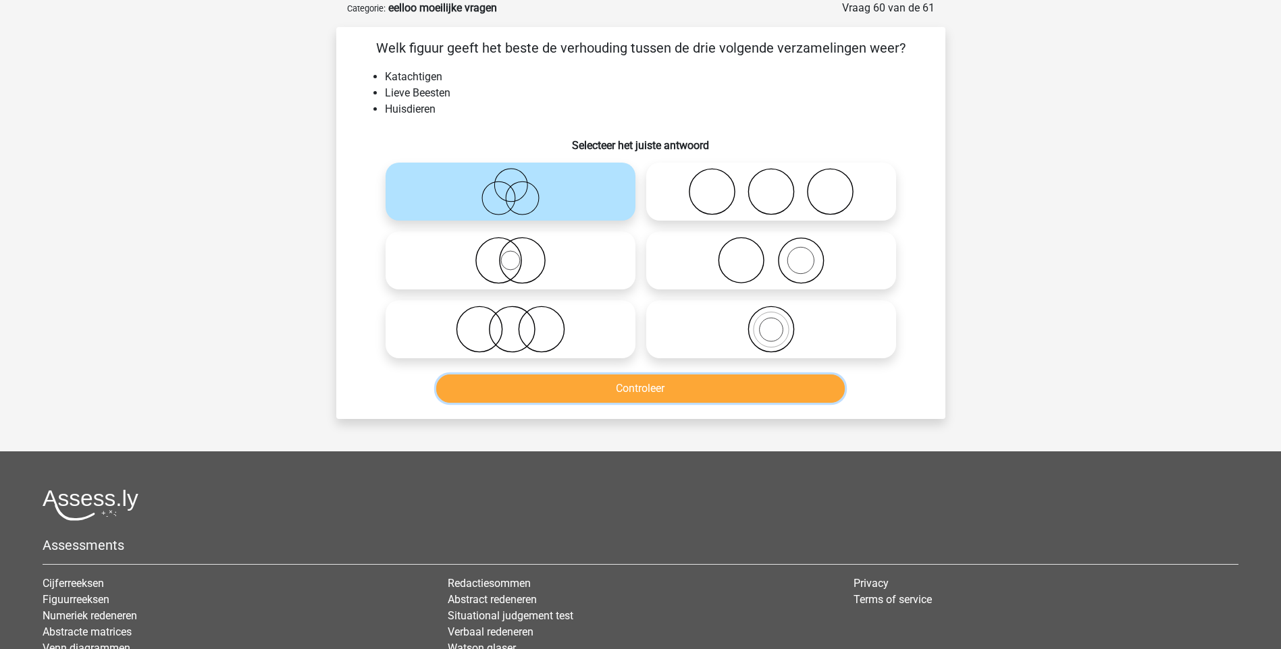
click at [668, 387] on button "Controleer" at bounding box center [640, 389] width 408 height 28
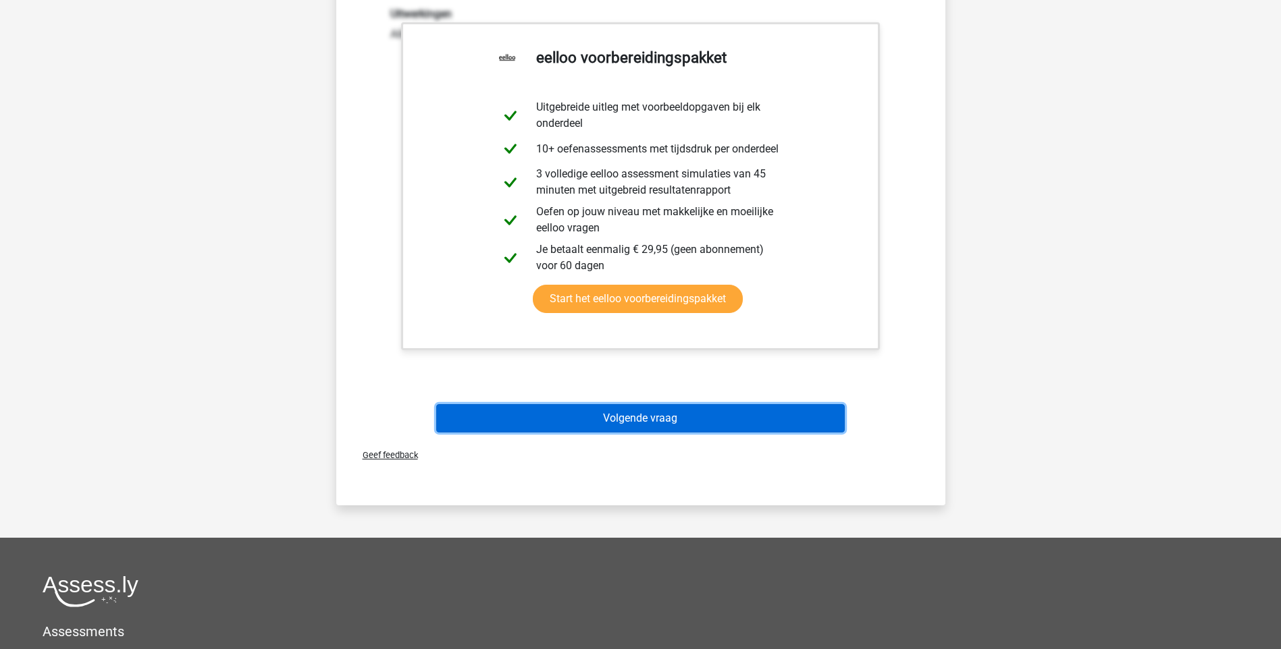
click at [682, 424] on button "Volgende vraag" at bounding box center [640, 418] width 408 height 28
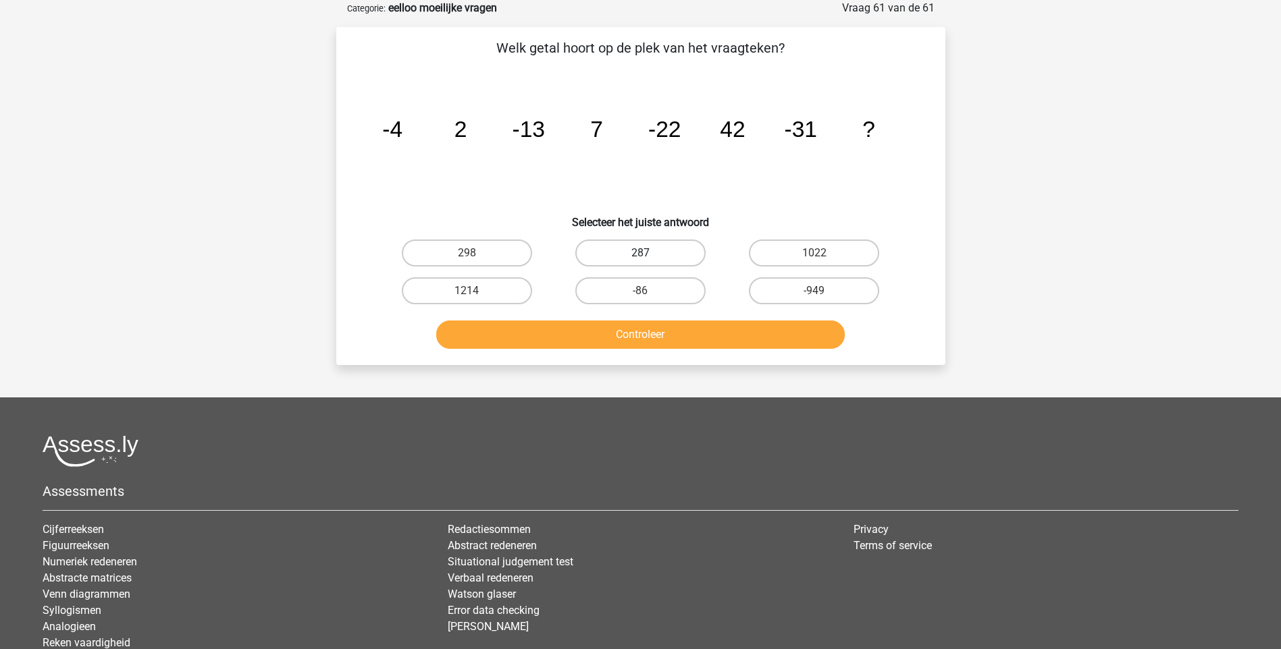
click at [654, 252] on label "287" at bounding box center [640, 253] width 130 height 27
click at [649, 253] on input "287" at bounding box center [644, 257] width 9 height 9
radio input "true"
click at [677, 336] on button "Controleer" at bounding box center [640, 335] width 408 height 28
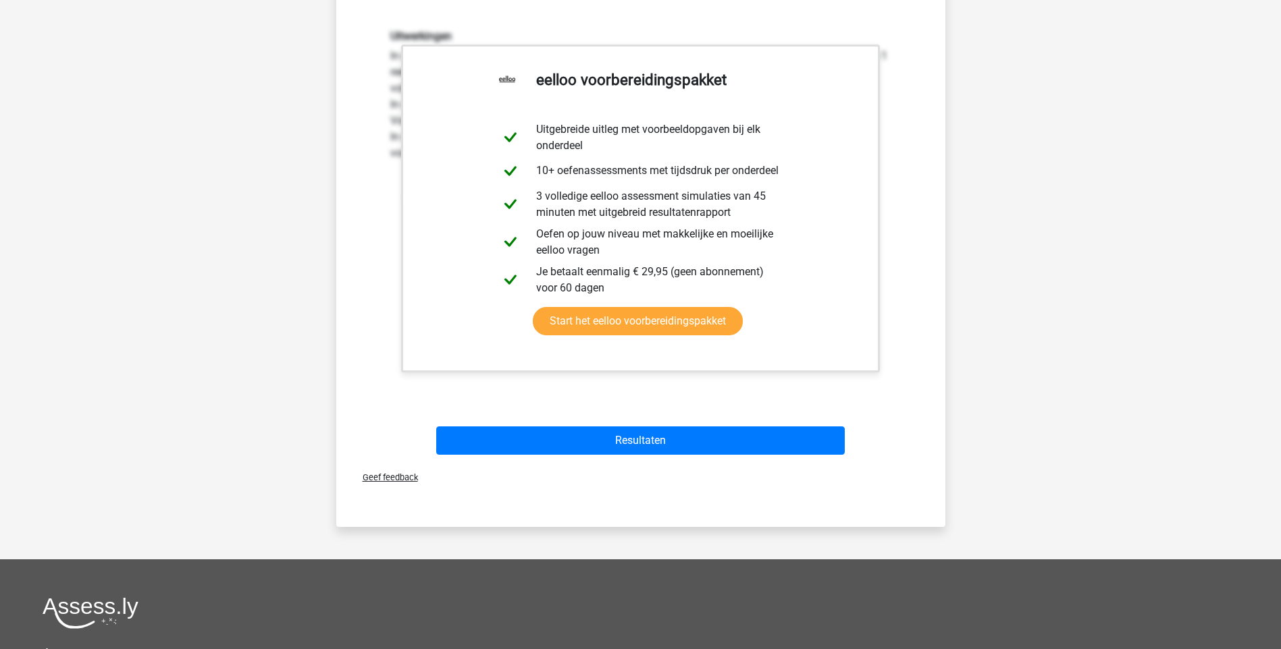
scroll to position [405, 0]
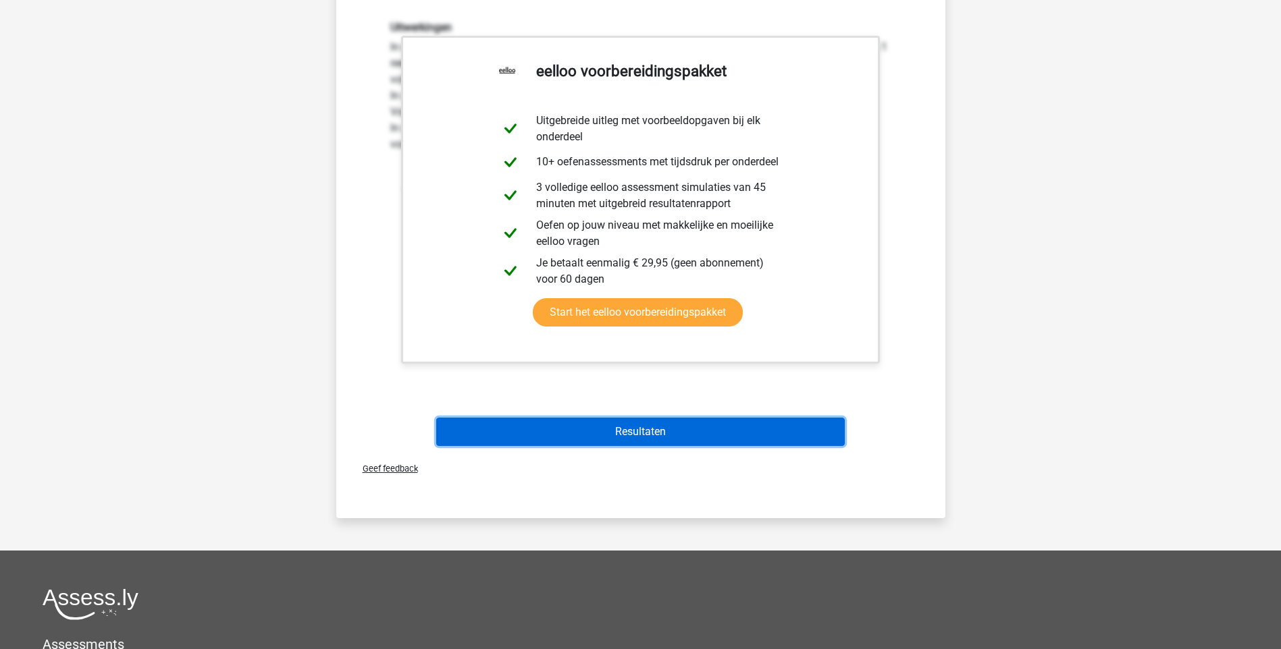
click at [656, 431] on button "Resultaten" at bounding box center [640, 432] width 408 height 28
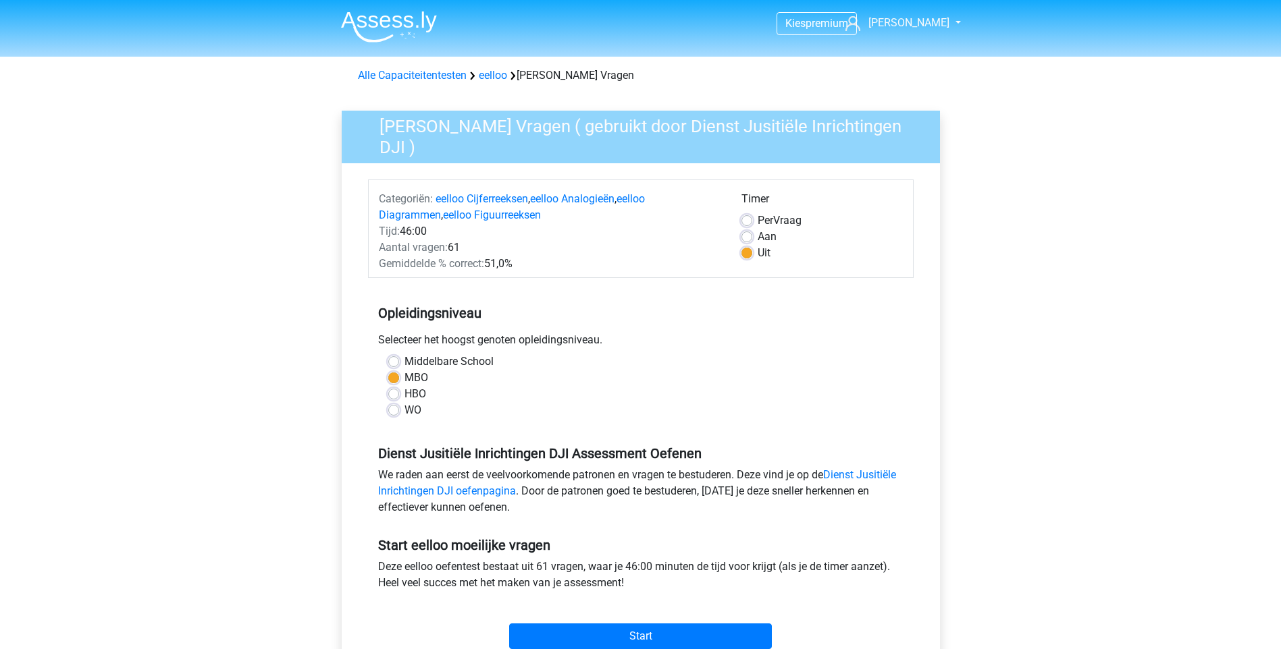
scroll to position [203, 0]
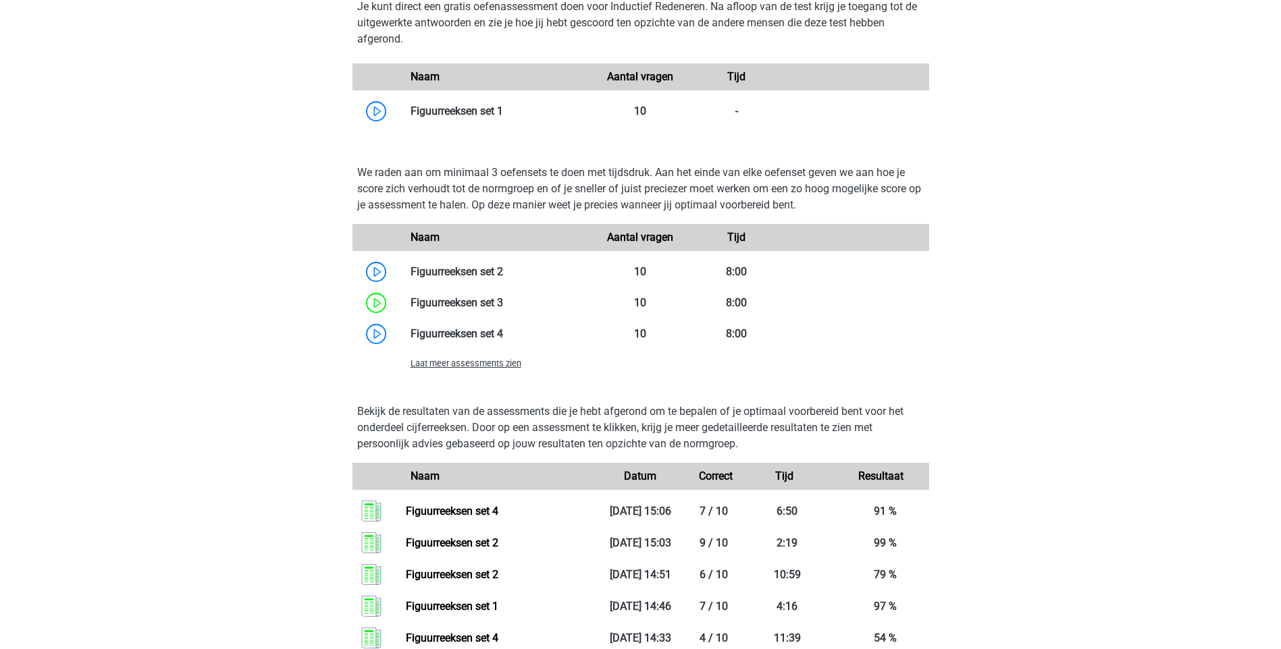
scroll to position [1363, 0]
click at [503, 336] on link at bounding box center [503, 334] width 0 height 13
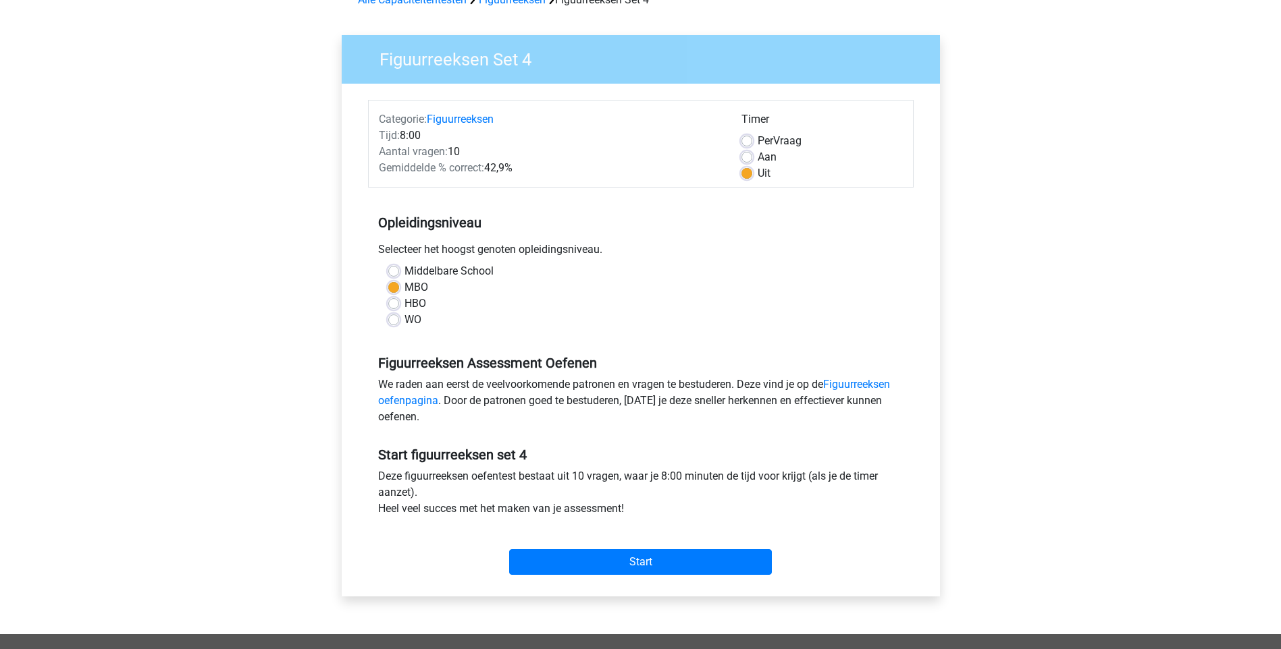
scroll to position [135, 0]
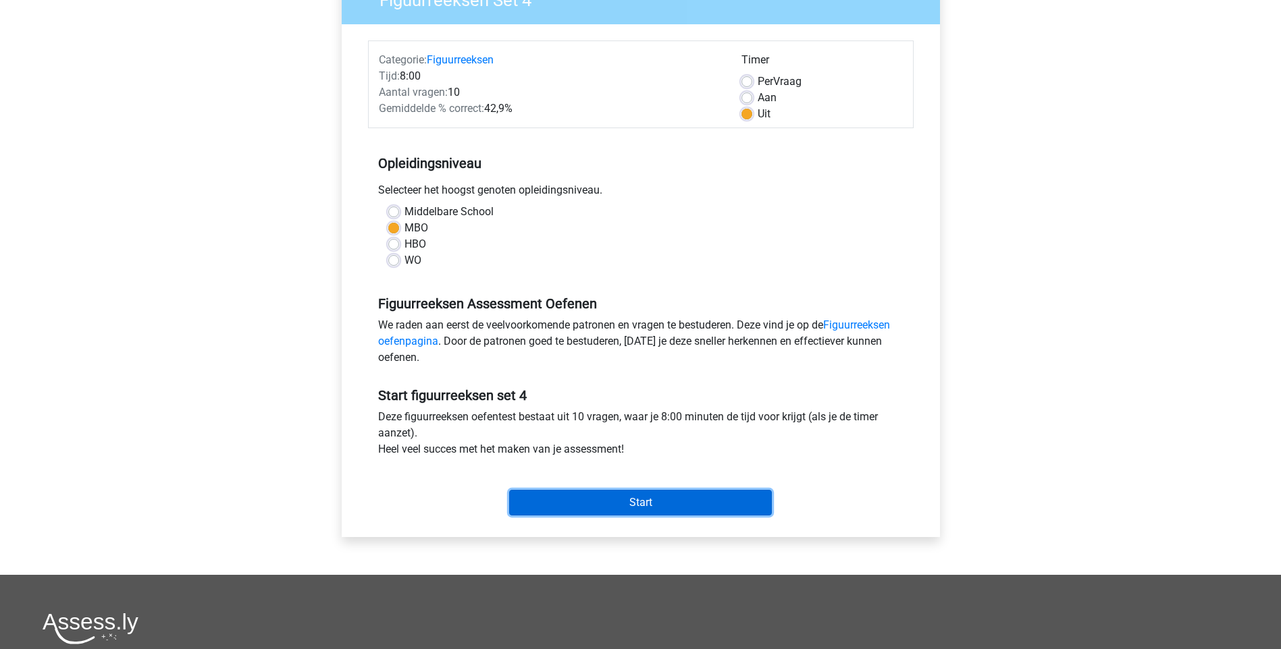
click at [654, 502] on input "Start" at bounding box center [640, 503] width 263 height 26
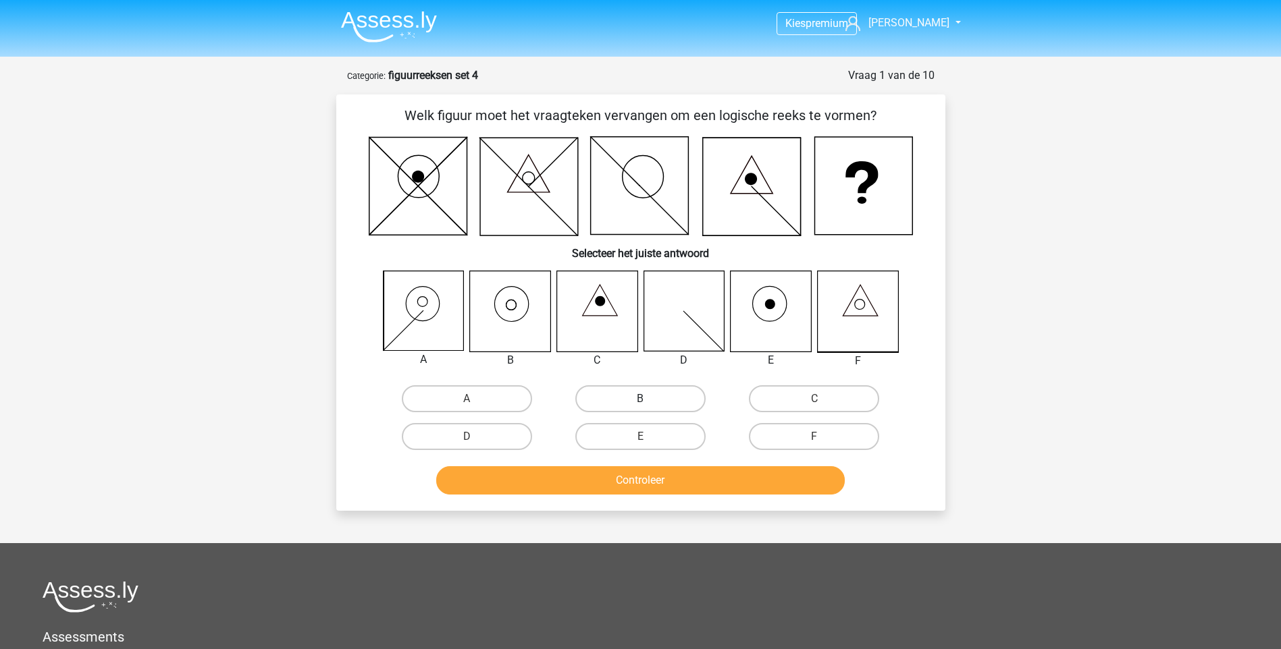
click at [655, 404] on label "B" at bounding box center [640, 399] width 130 height 27
click at [649, 404] on input "B" at bounding box center [644, 403] width 9 height 9
radio input "true"
click at [654, 485] on button "Controleer" at bounding box center [640, 481] width 408 height 28
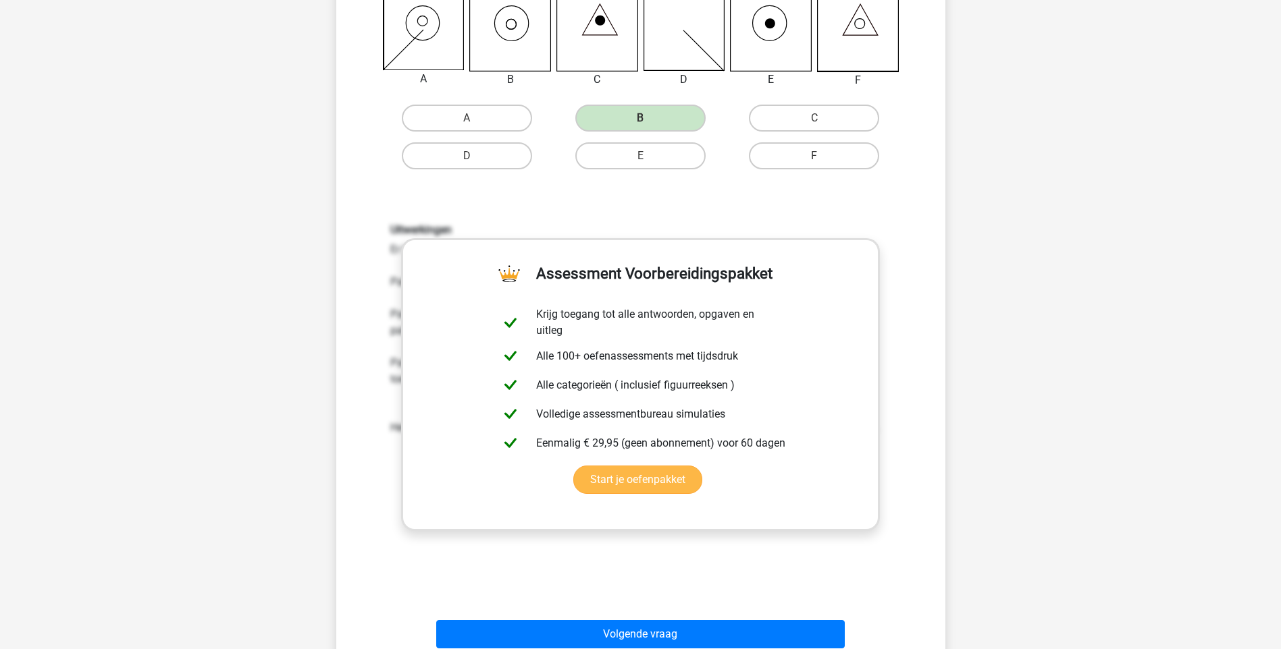
scroll to position [338, 0]
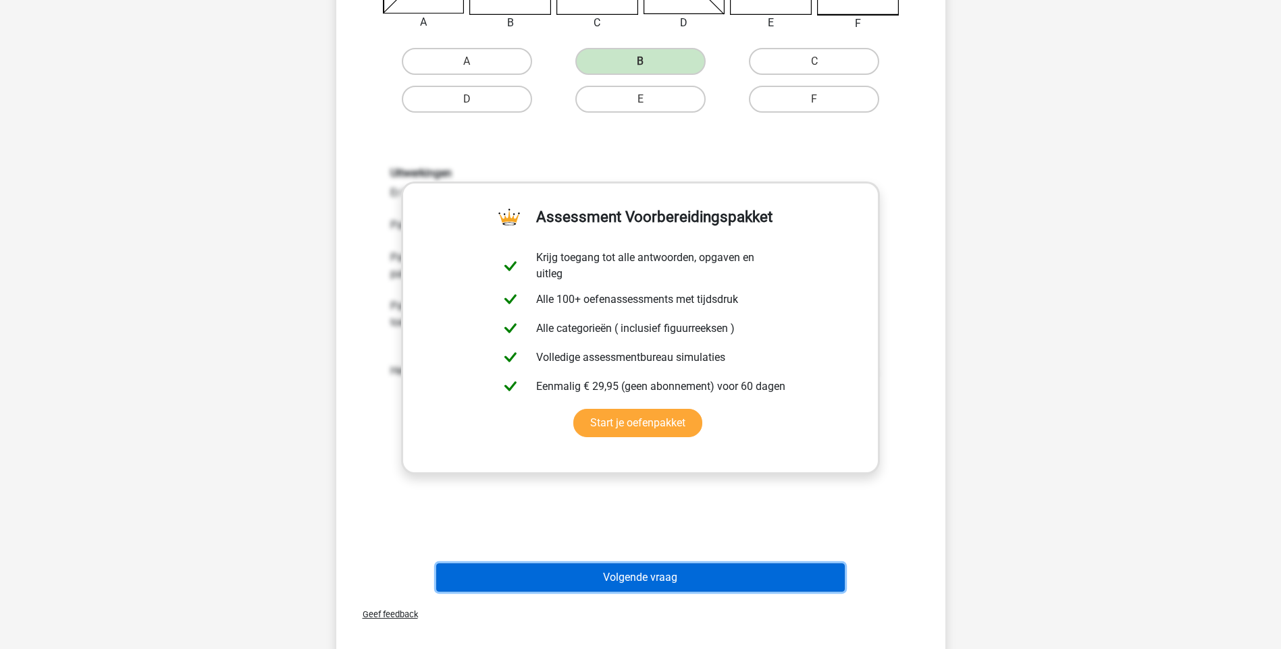
click at [658, 574] on button "Volgende vraag" at bounding box center [640, 578] width 408 height 28
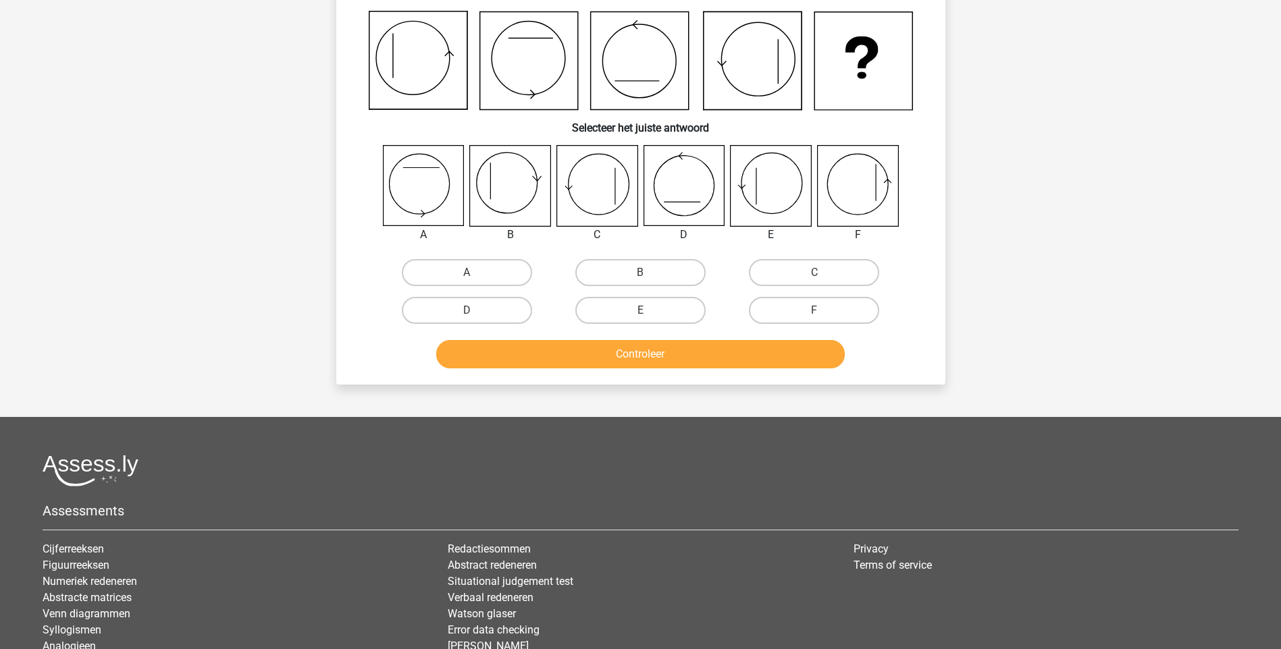
scroll to position [68, 0]
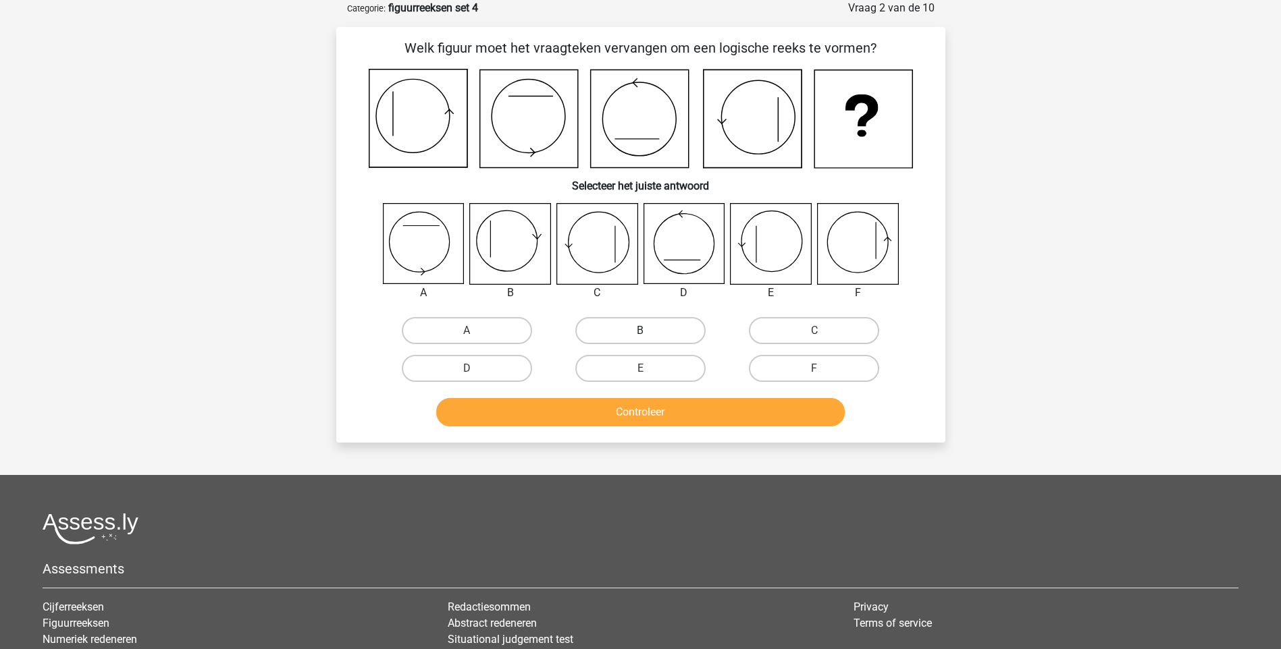
click at [604, 329] on label "B" at bounding box center [640, 330] width 130 height 27
click at [640, 331] on input "B" at bounding box center [644, 335] width 9 height 9
radio input "true"
click at [610, 413] on button "Controleer" at bounding box center [640, 412] width 408 height 28
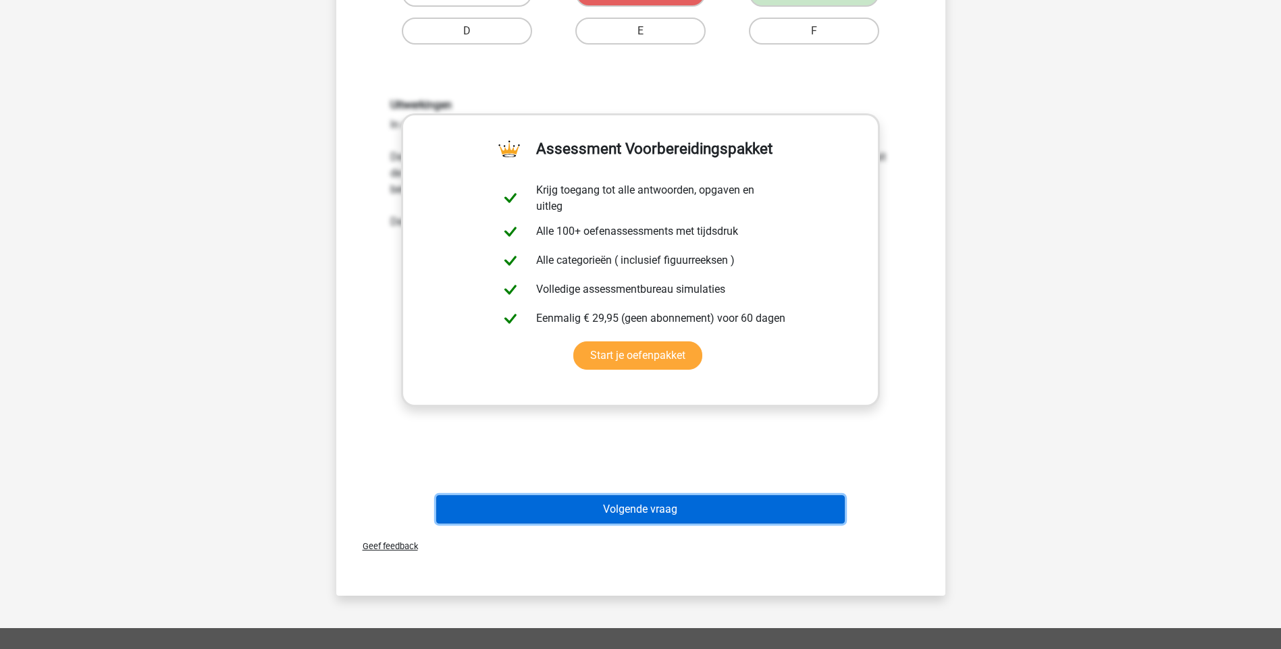
click at [650, 516] on button "Volgende vraag" at bounding box center [640, 510] width 408 height 28
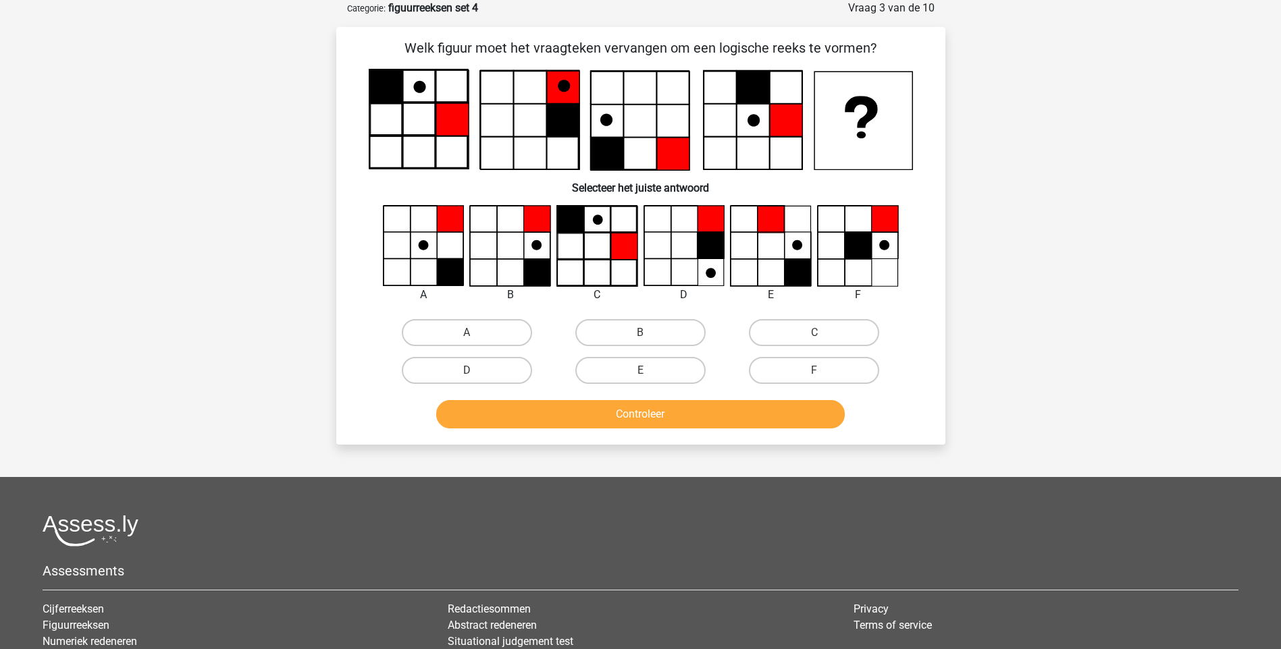
drag, startPoint x: 804, startPoint y: 373, endPoint x: 804, endPoint y: 390, distance: 16.9
click at [804, 373] on label "F" at bounding box center [814, 370] width 130 height 27
click at [814, 373] on input "F" at bounding box center [818, 375] width 9 height 9
radio input "true"
click at [764, 419] on button "Controleer" at bounding box center [640, 414] width 408 height 28
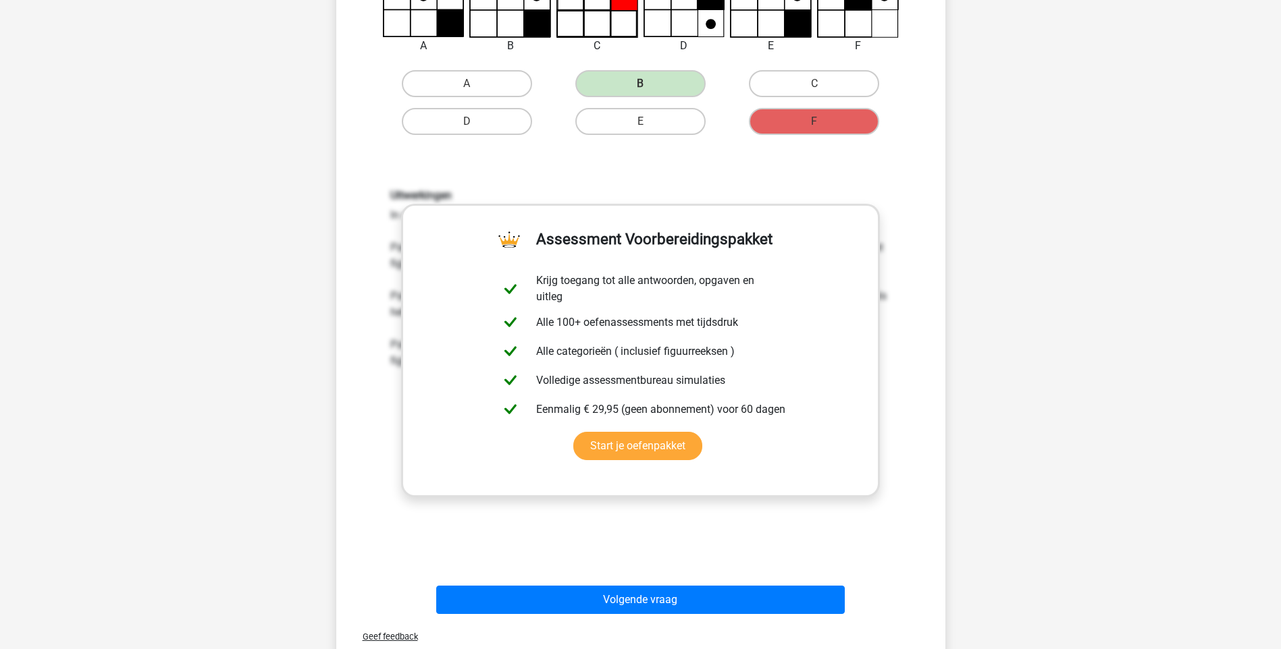
scroll to position [338, 0]
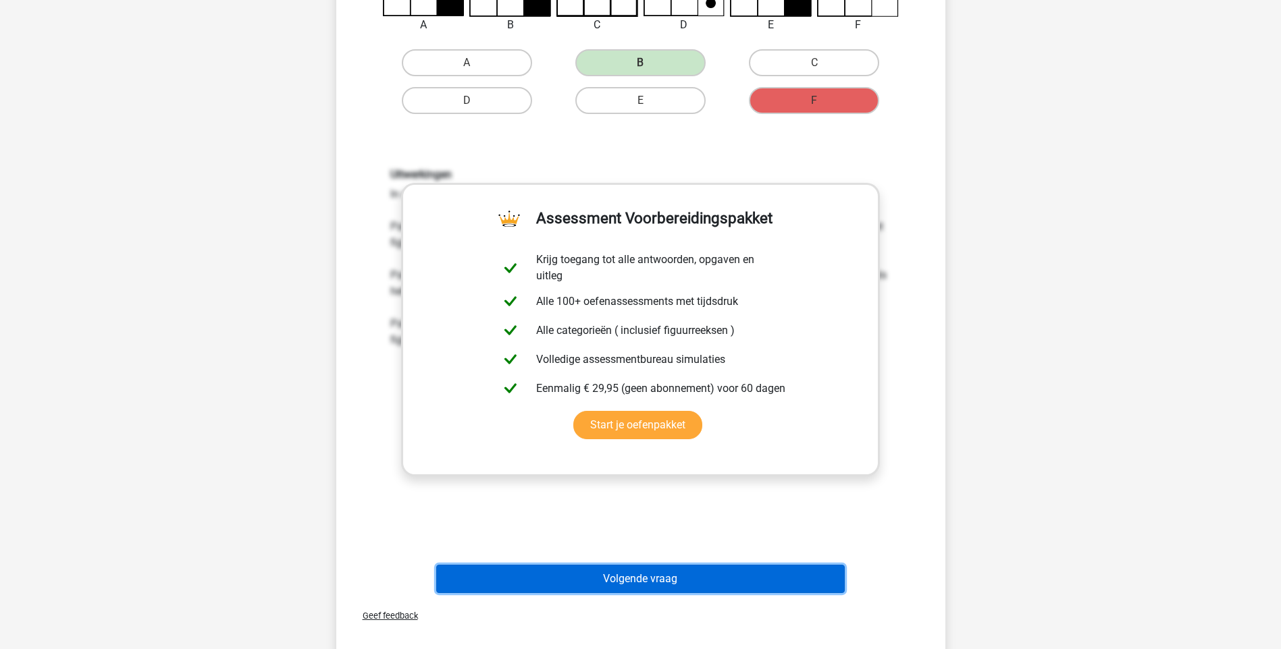
click at [630, 581] on button "Volgende vraag" at bounding box center [640, 579] width 408 height 28
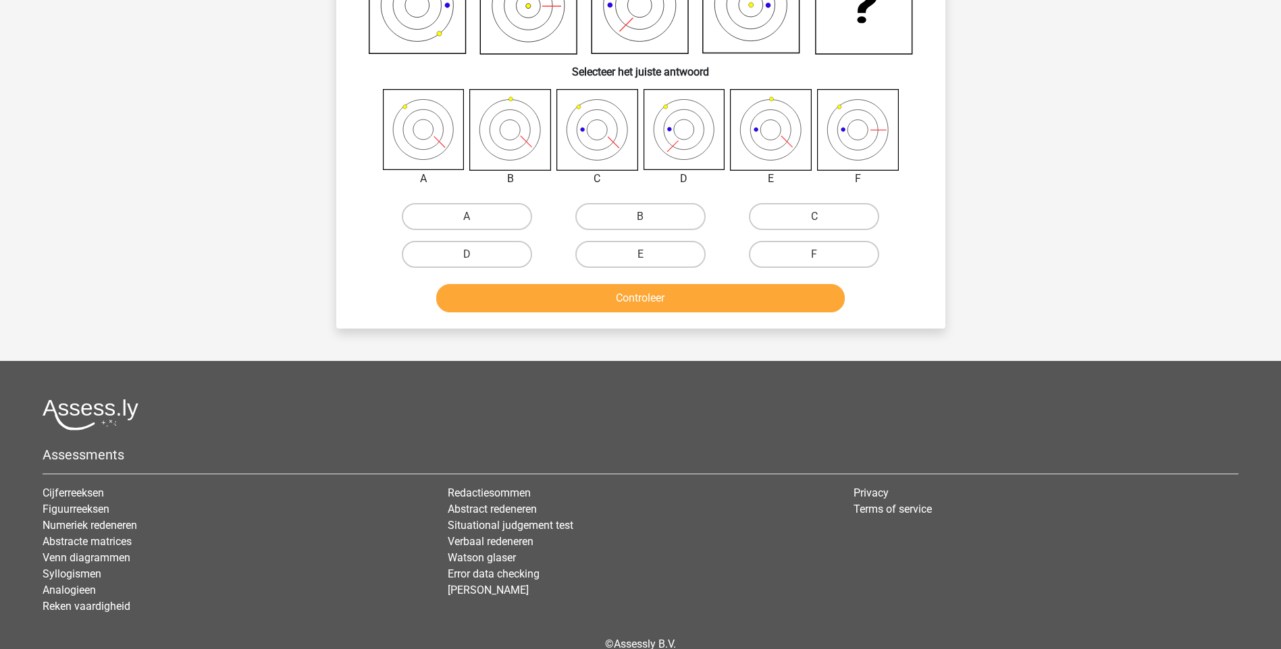
scroll to position [68, 0]
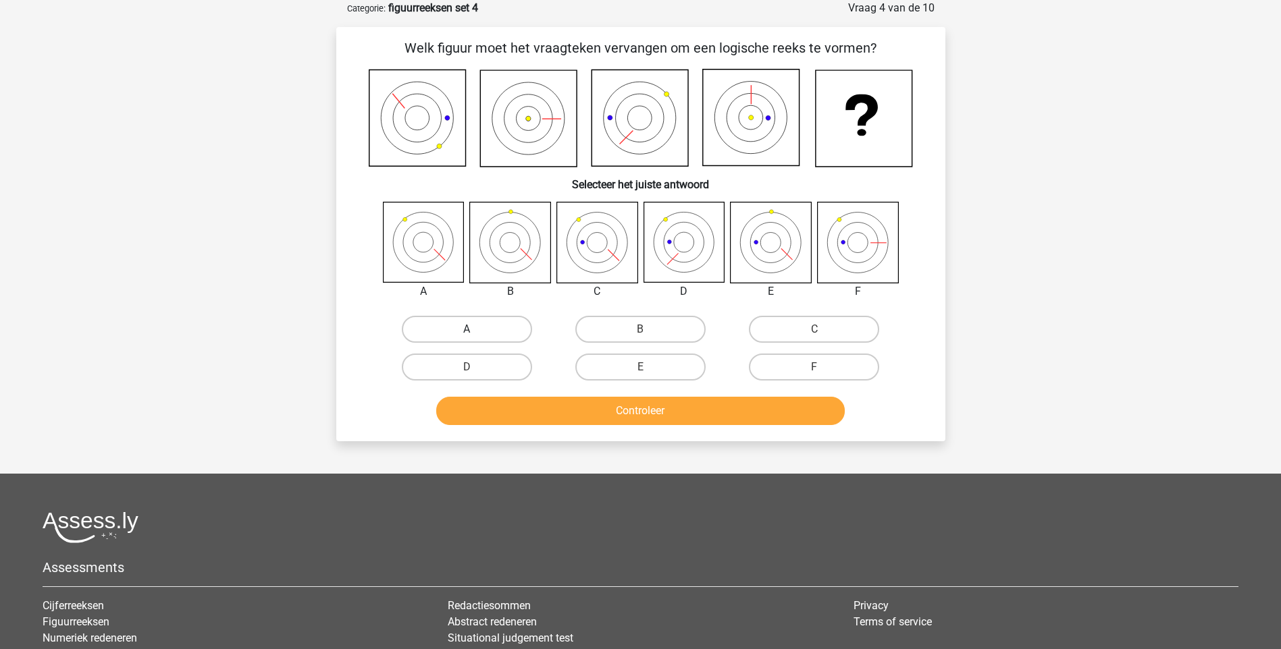
click at [428, 327] on label "A" at bounding box center [467, 329] width 130 height 27
click at [467, 329] on input "A" at bounding box center [471, 333] width 9 height 9
radio input "true"
click at [631, 401] on button "Controleer" at bounding box center [640, 411] width 408 height 28
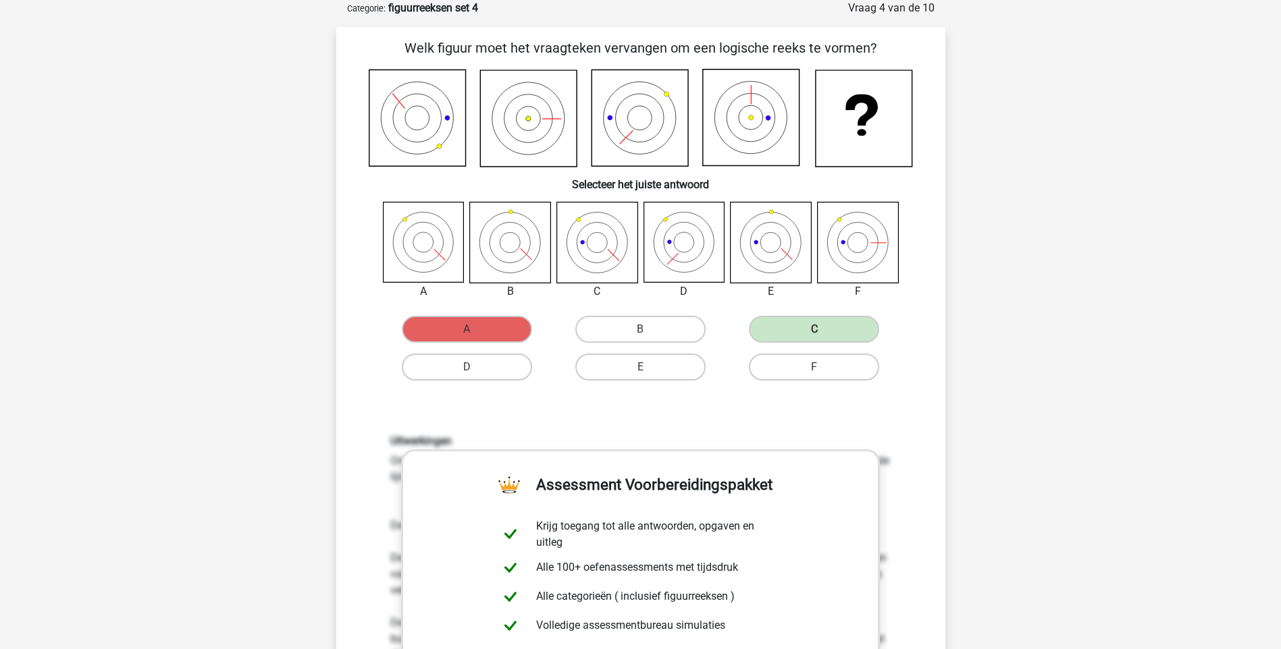
scroll to position [635, 0]
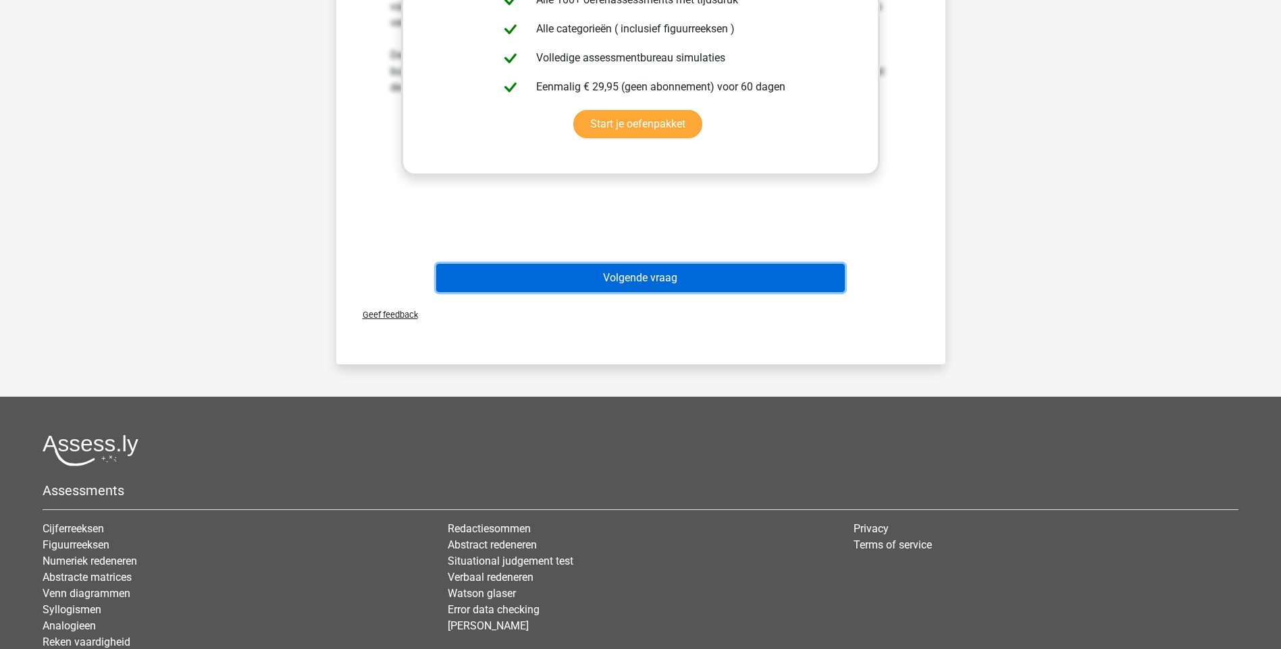
click at [606, 280] on button "Volgende vraag" at bounding box center [640, 278] width 408 height 28
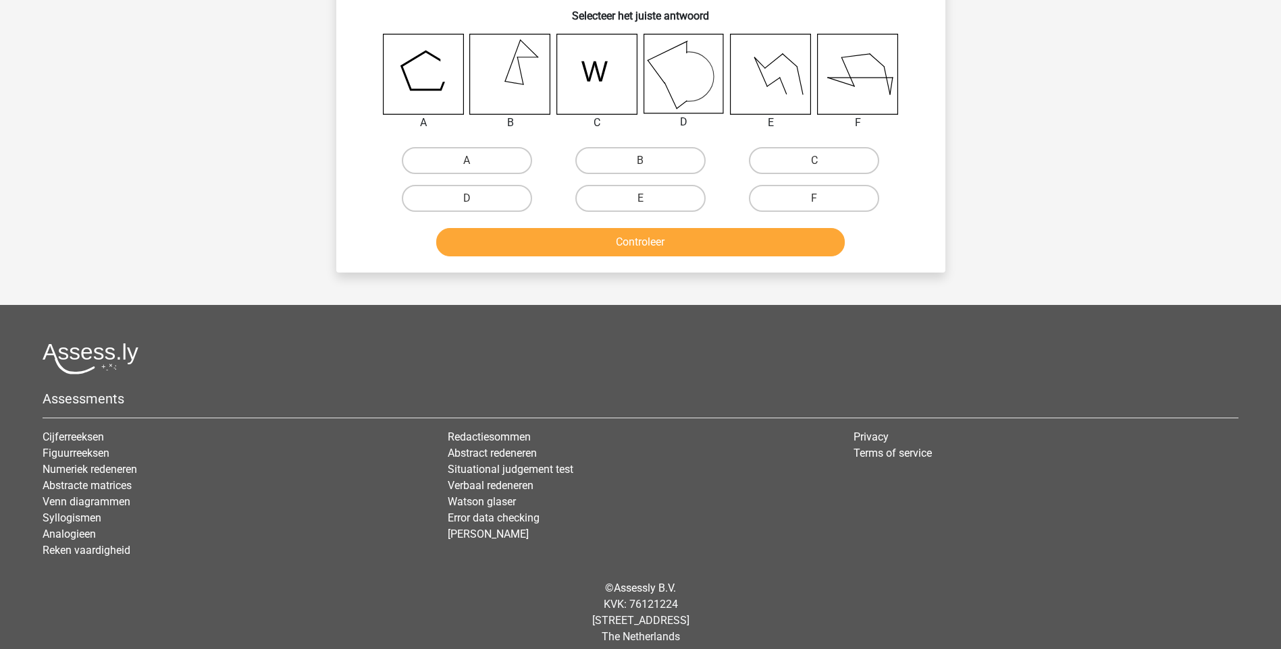
scroll to position [68, 0]
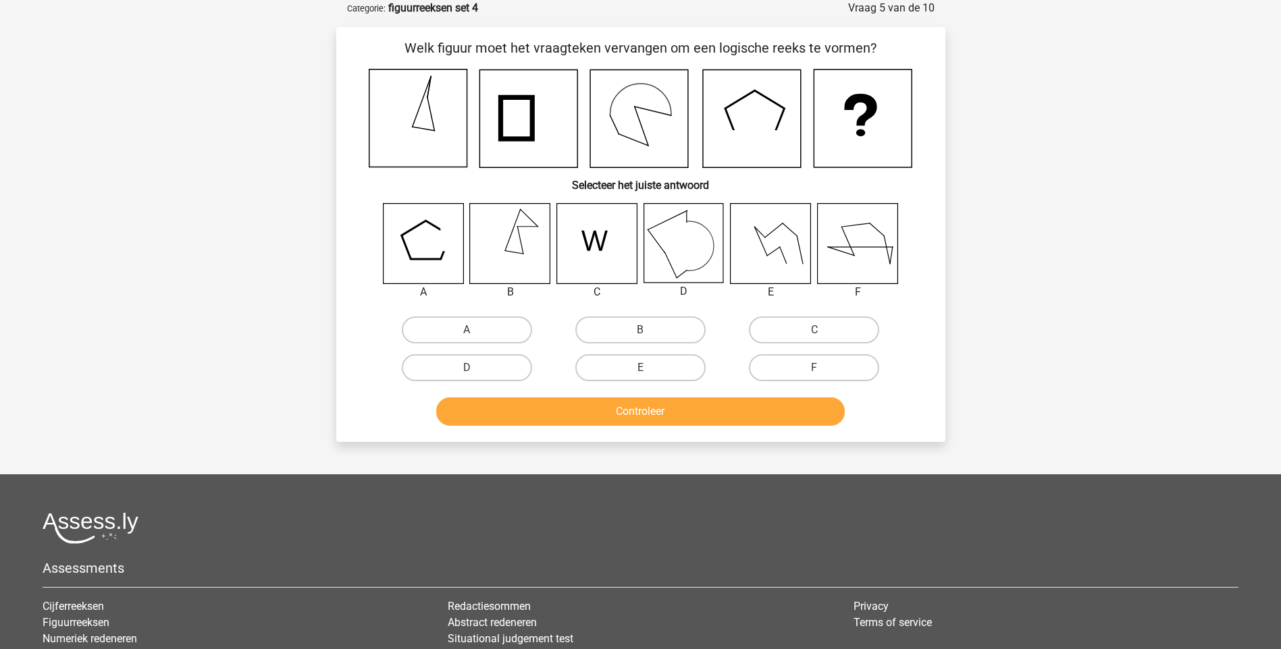
click at [604, 259] on icon at bounding box center [596, 243] width 80 height 80
drag, startPoint x: 576, startPoint y: 193, endPoint x: 609, endPoint y: 249, distance: 65.1
click at [579, 202] on div "Welk figuur moet het vraagteken vervangen om een logische reeks te vormen? Sele…" at bounding box center [641, 235] width 598 height 394
click at [612, 252] on icon at bounding box center [596, 243] width 80 height 80
click at [639, 419] on button "Controleer" at bounding box center [640, 412] width 408 height 28
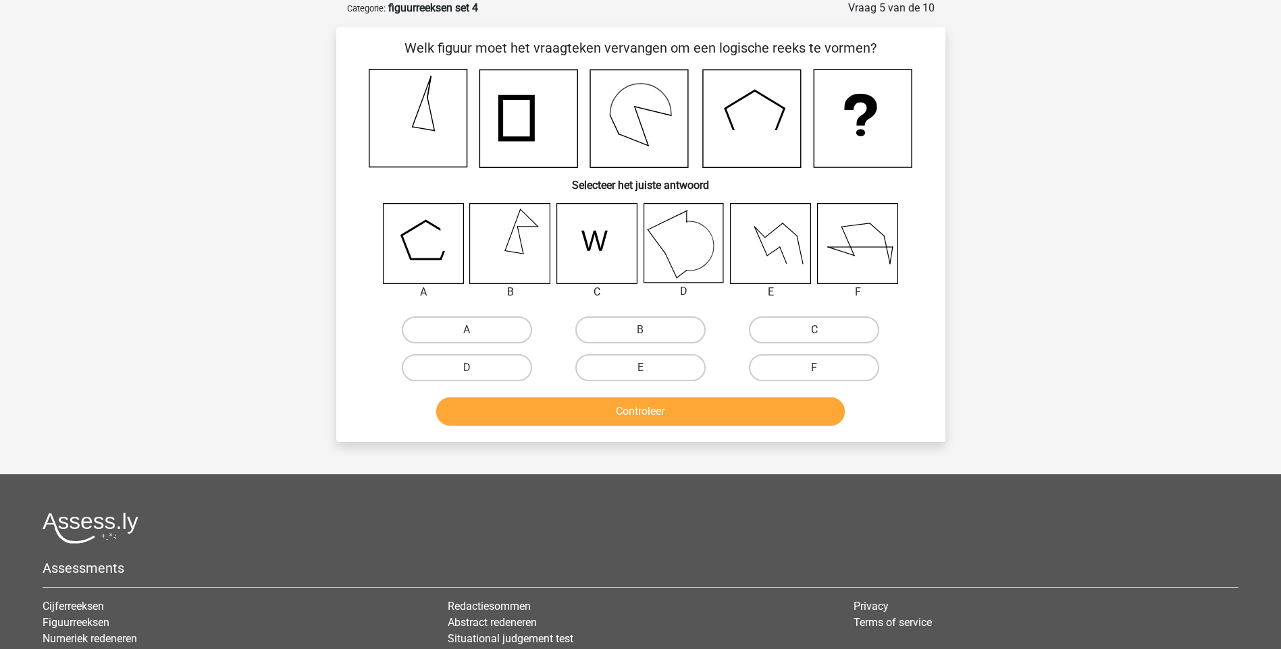
click at [783, 338] on label "C" at bounding box center [814, 330] width 130 height 27
click at [814, 338] on input "C" at bounding box center [818, 334] width 9 height 9
radio input "true"
click at [683, 421] on button "Controleer" at bounding box center [640, 412] width 408 height 28
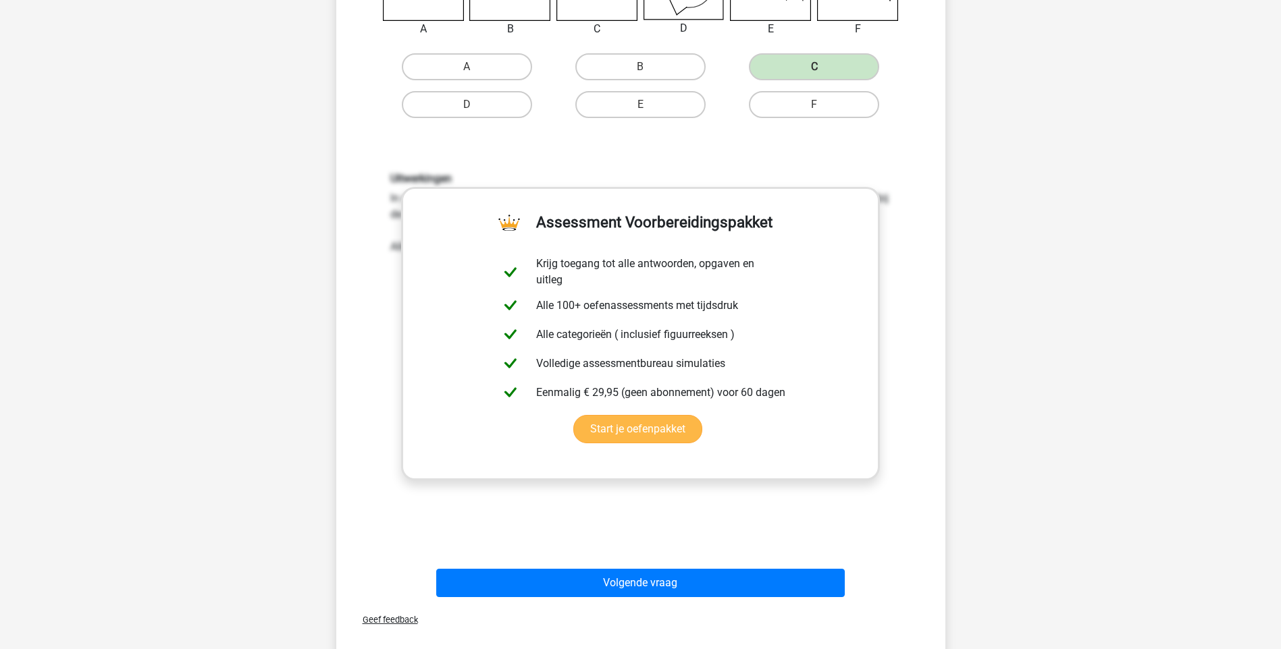
scroll to position [338, 0]
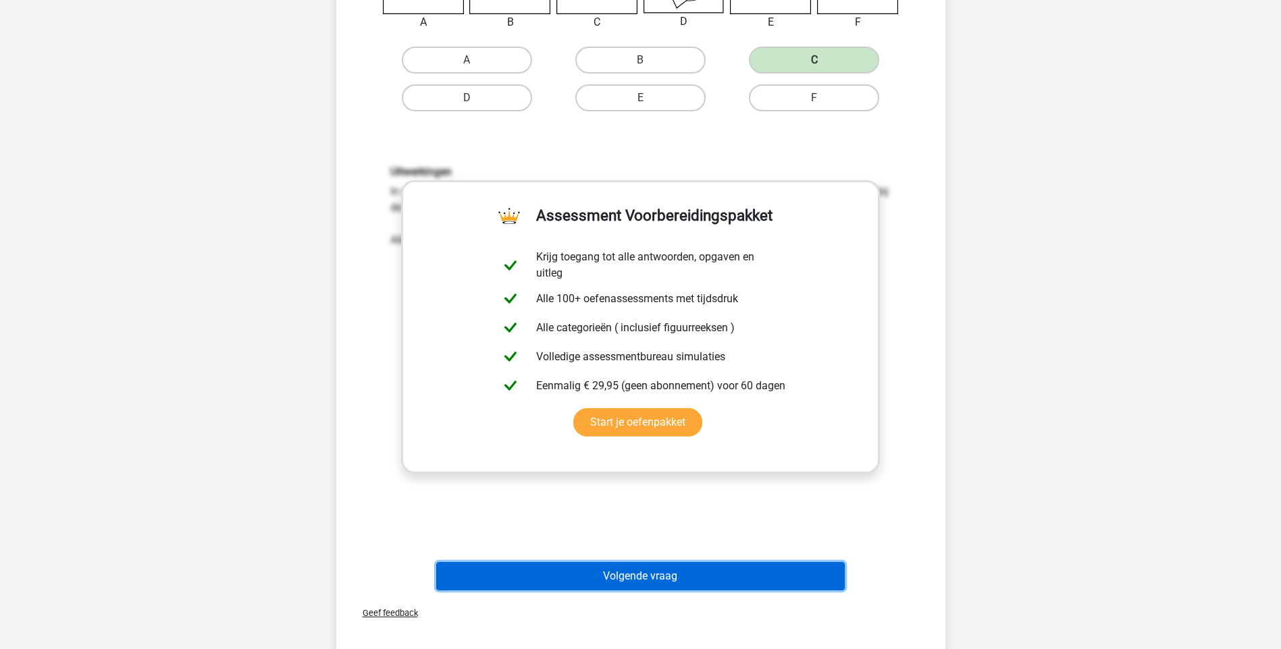
drag, startPoint x: 649, startPoint y: 582, endPoint x: 637, endPoint y: 566, distance: 19.7
click at [649, 581] on button "Volgende vraag" at bounding box center [640, 576] width 408 height 28
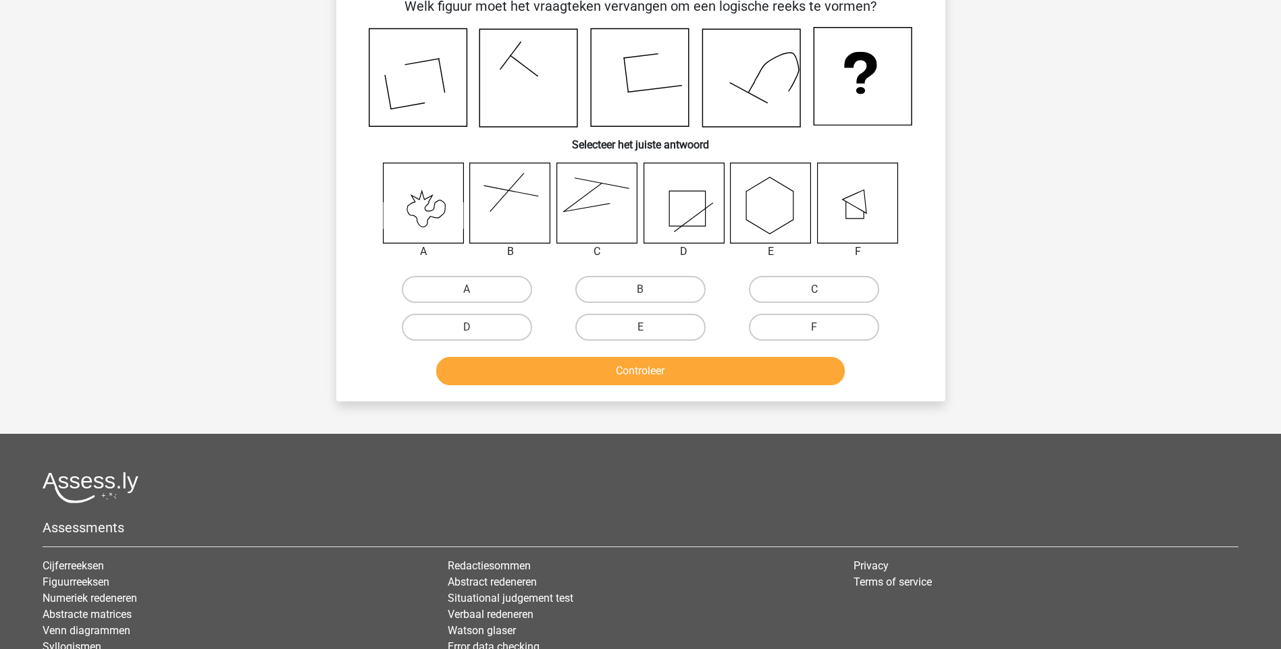
scroll to position [68, 0]
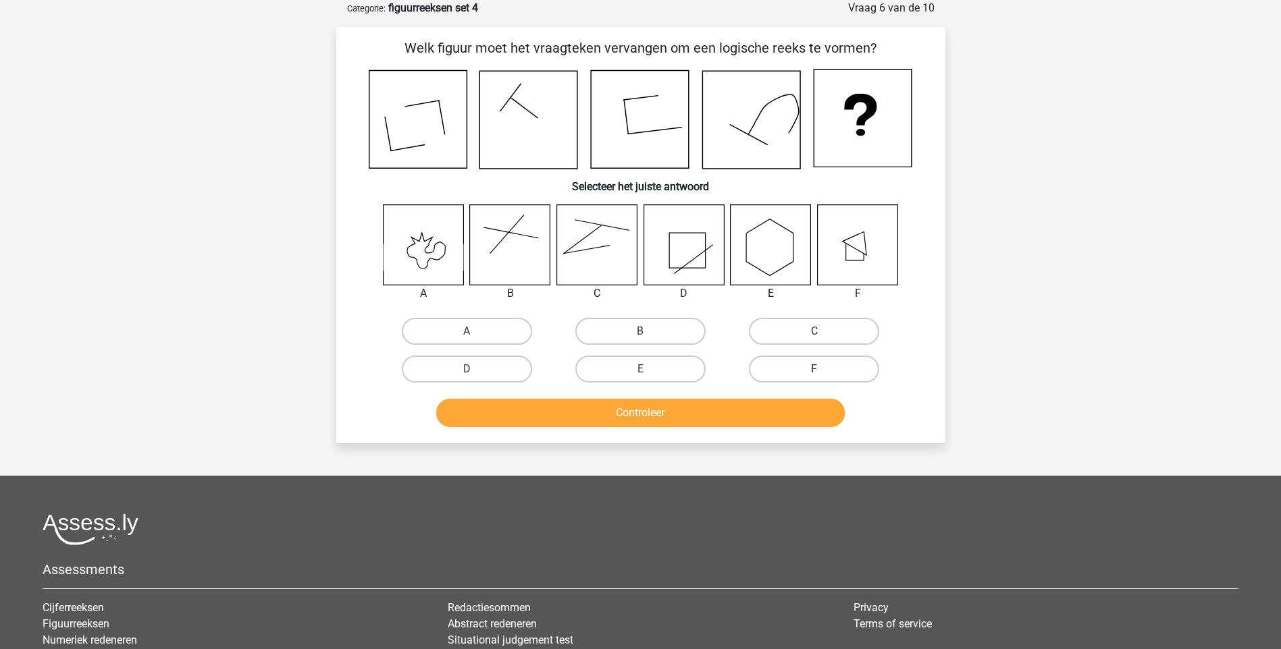
click at [810, 367] on label "F" at bounding box center [814, 369] width 130 height 27
click at [814, 369] on input "F" at bounding box center [818, 373] width 9 height 9
radio input "true"
click at [699, 419] on button "Controleer" at bounding box center [640, 413] width 408 height 28
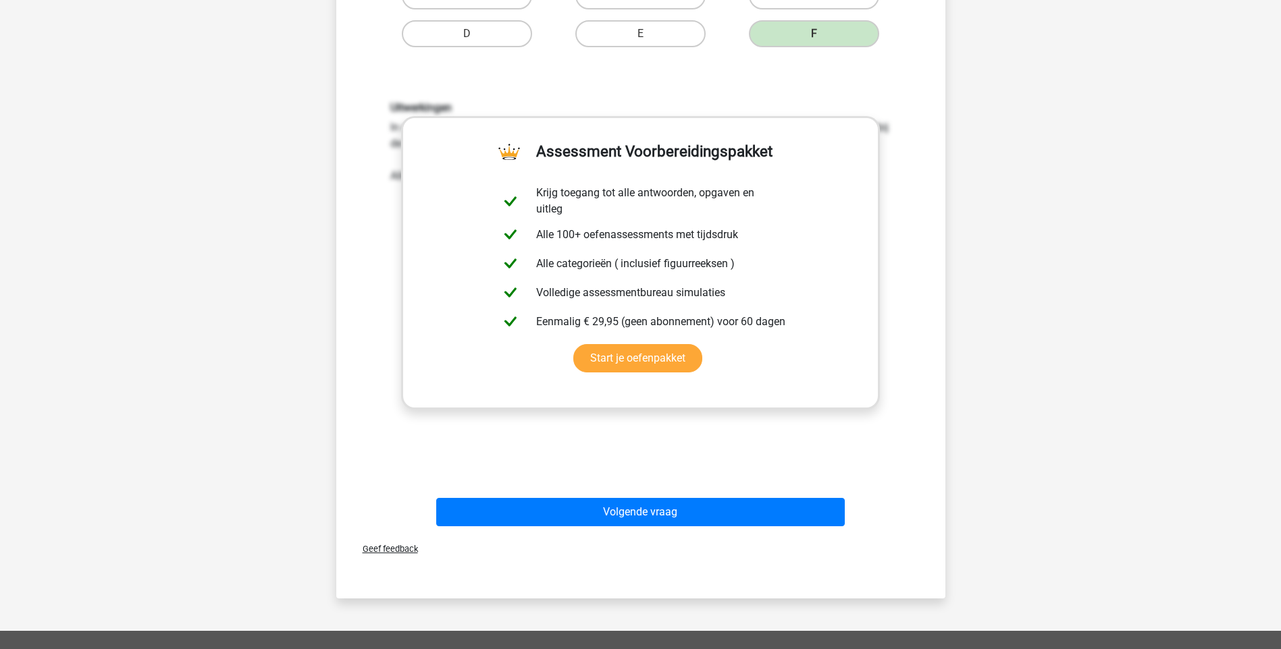
scroll to position [405, 0]
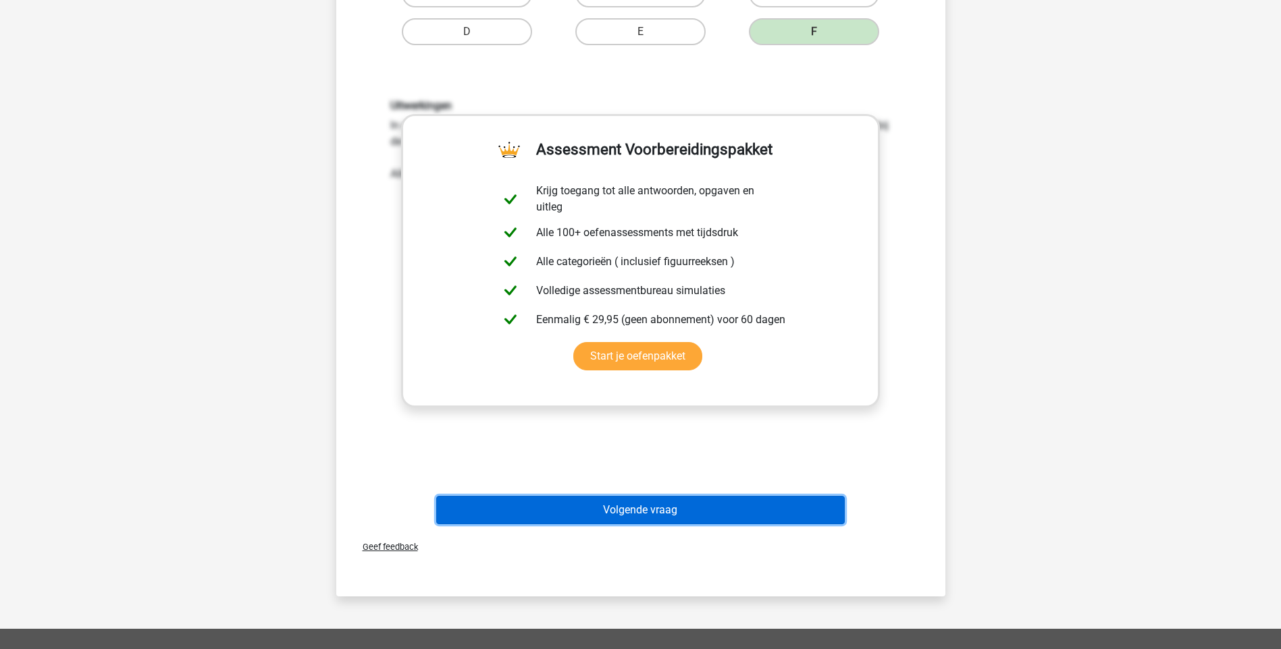
click at [600, 500] on button "Volgende vraag" at bounding box center [640, 510] width 408 height 28
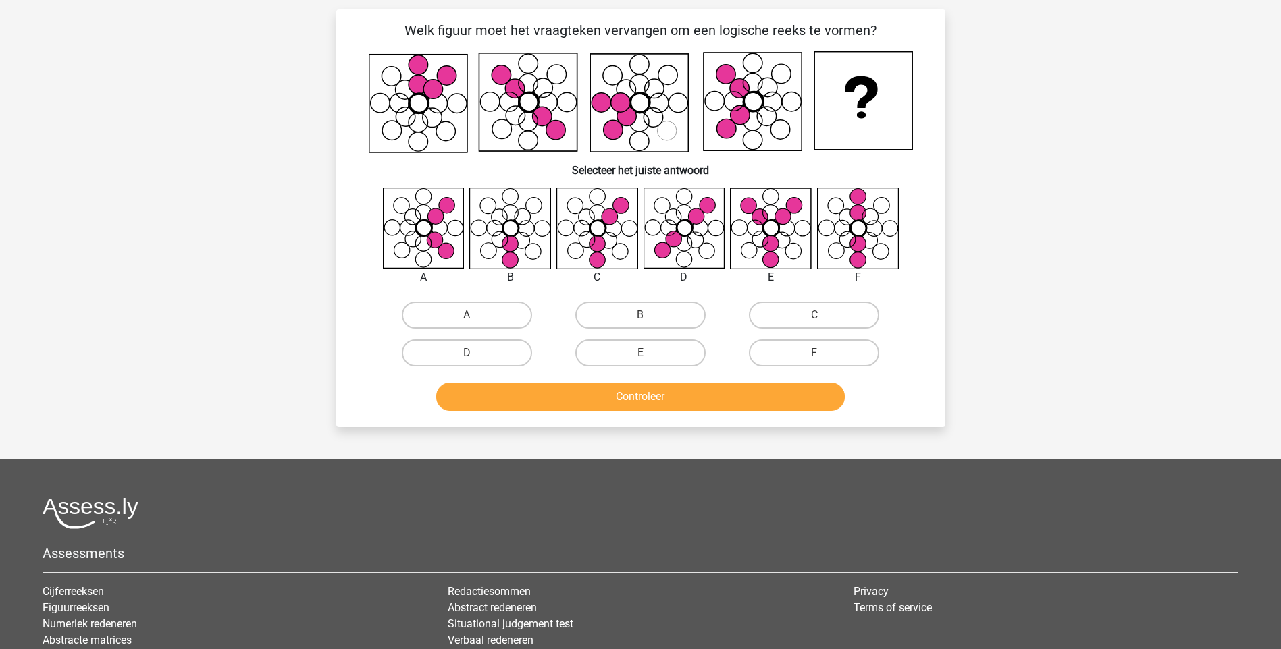
scroll to position [68, 0]
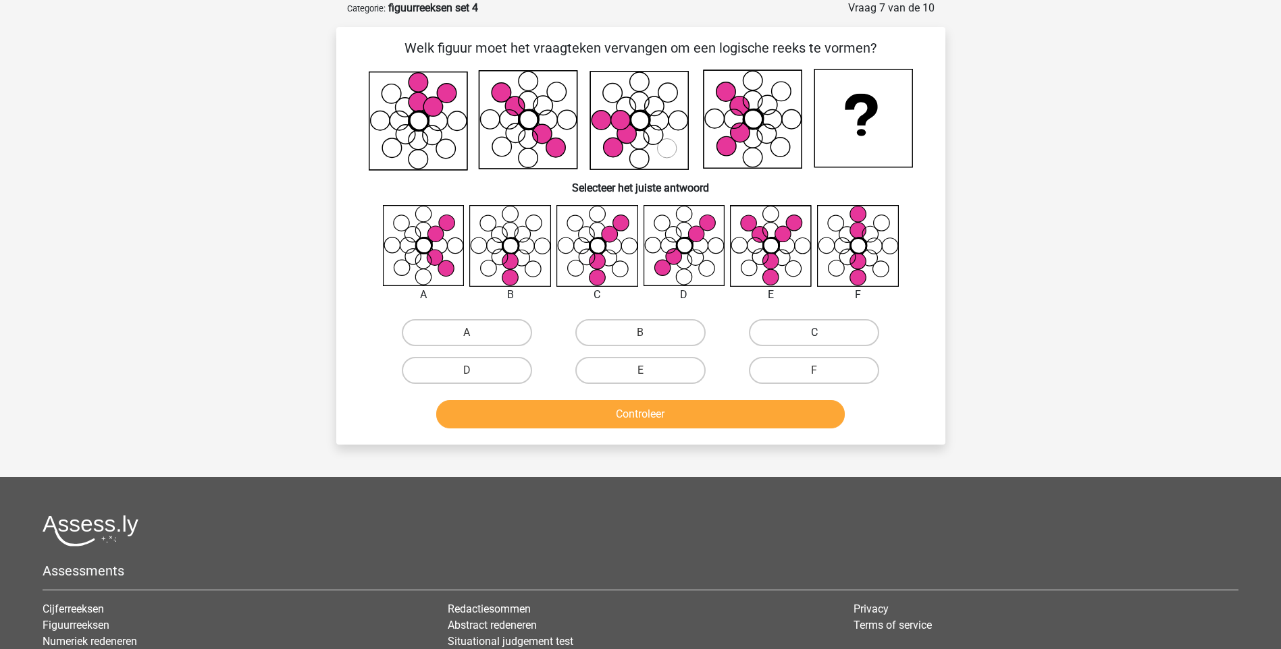
click at [802, 336] on label "C" at bounding box center [814, 332] width 130 height 27
click at [814, 336] on input "C" at bounding box center [818, 337] width 9 height 9
radio input "true"
click at [662, 414] on button "Controleer" at bounding box center [640, 414] width 408 height 28
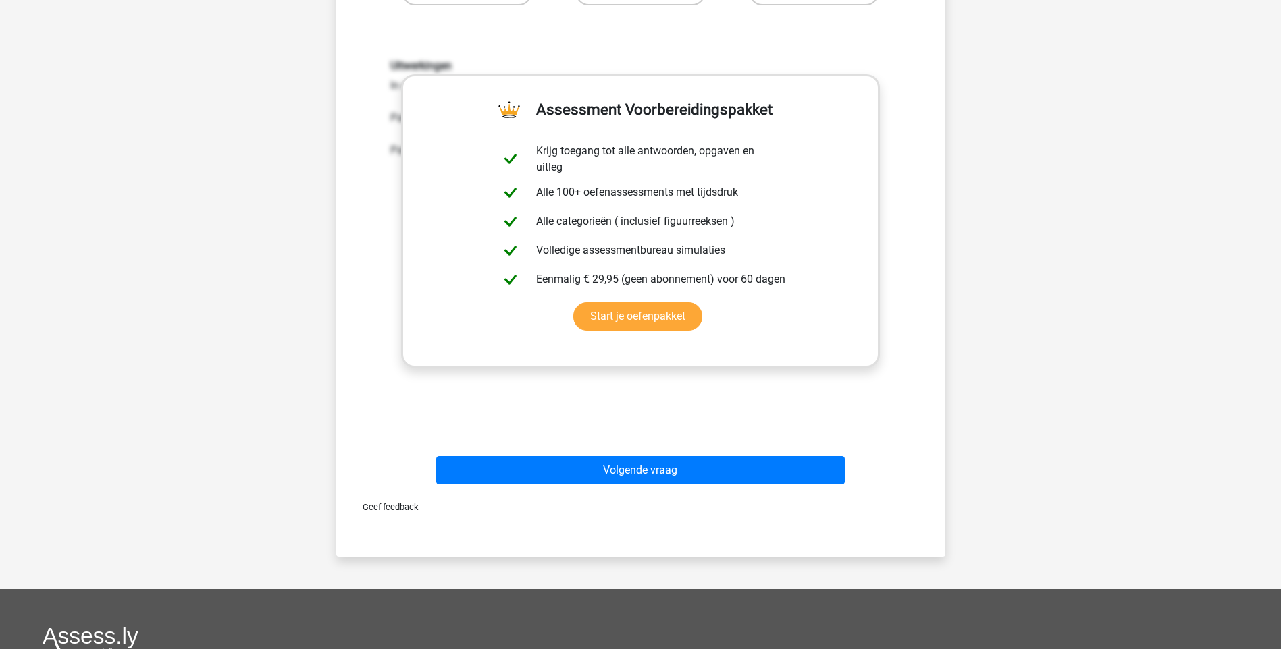
scroll to position [473, 0]
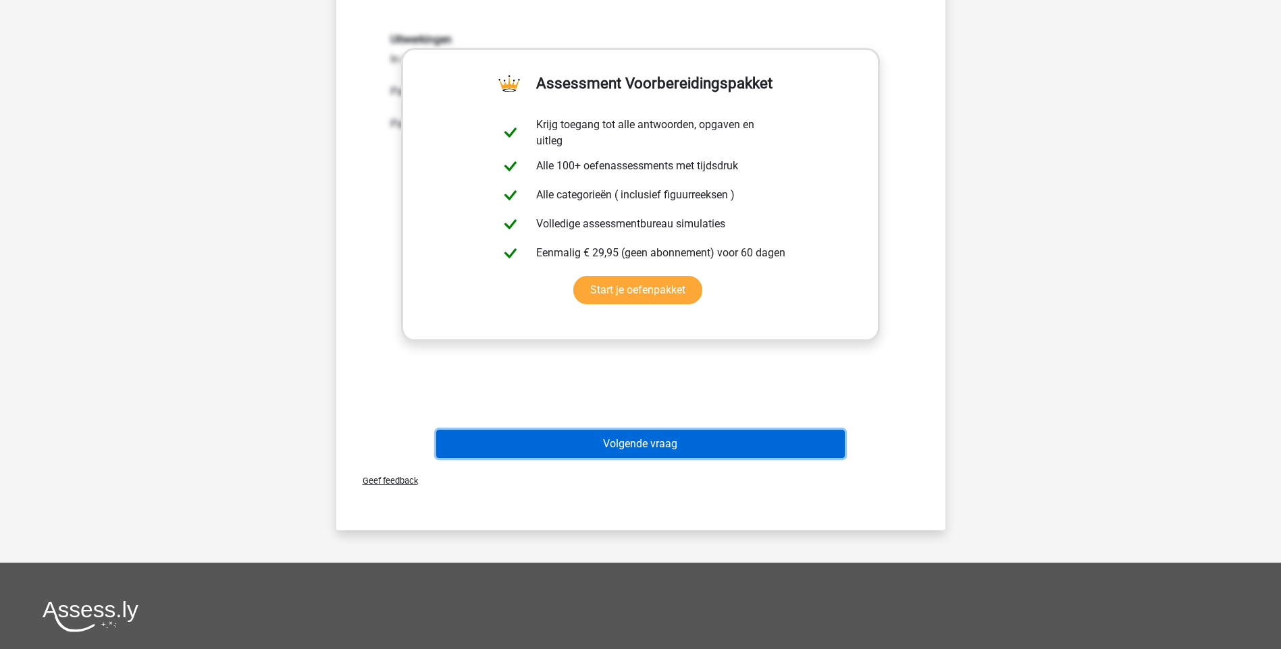
click at [656, 437] on button "Volgende vraag" at bounding box center [640, 444] width 408 height 28
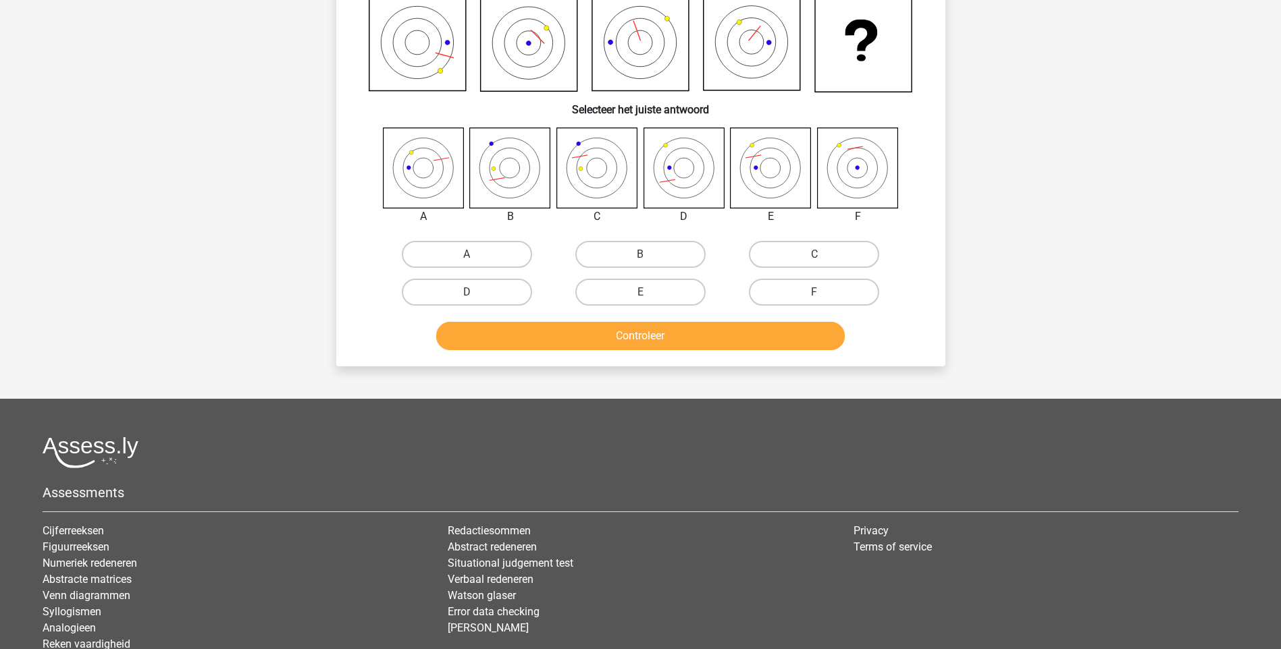
scroll to position [68, 0]
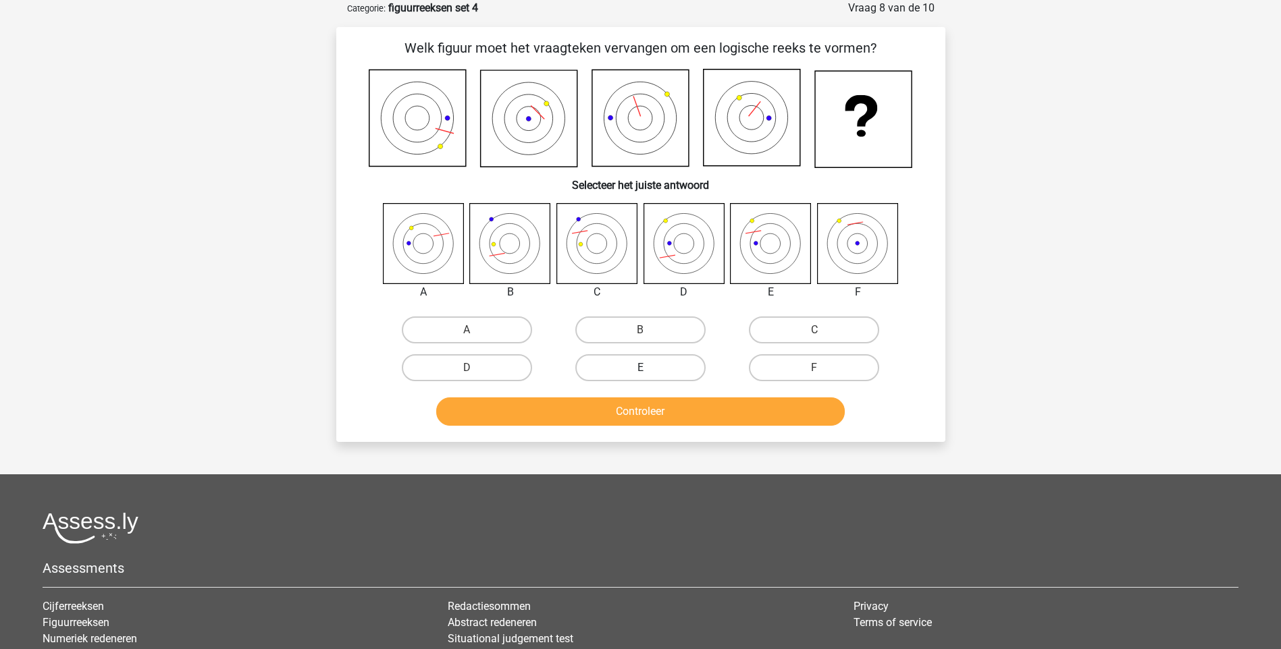
click at [625, 371] on label "E" at bounding box center [640, 367] width 130 height 27
click at [640, 371] on input "E" at bounding box center [644, 372] width 9 height 9
radio input "true"
click at [620, 408] on button "Controleer" at bounding box center [640, 412] width 408 height 28
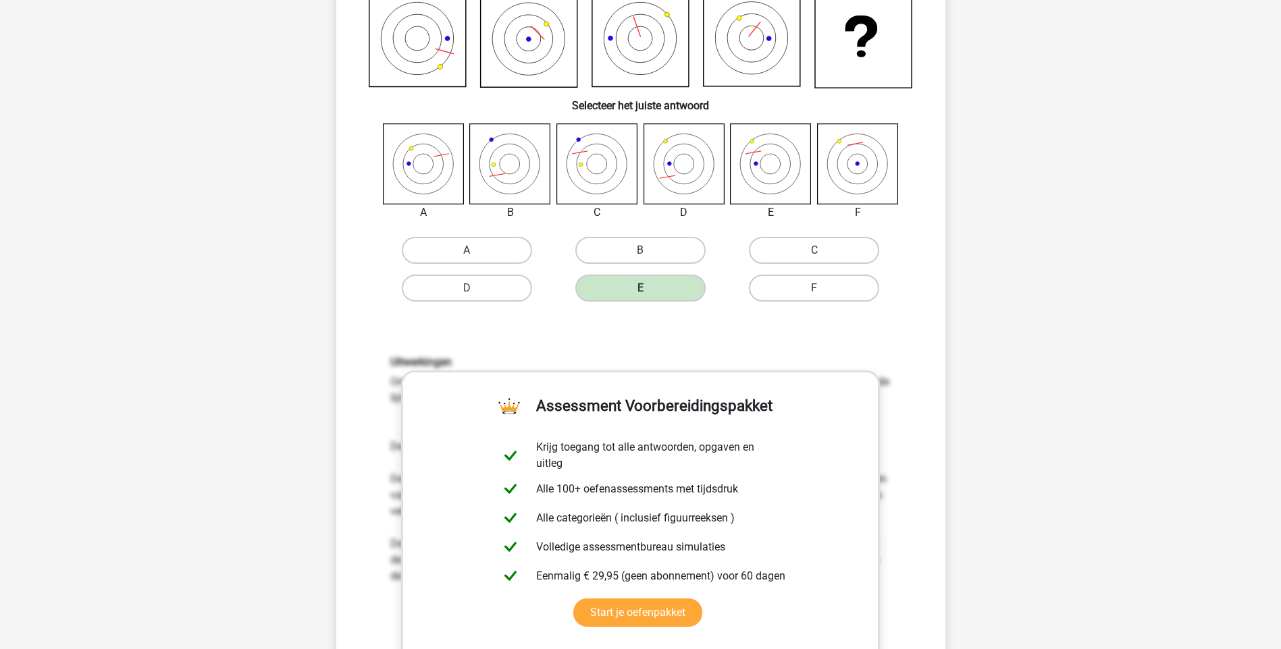
scroll to position [338, 0]
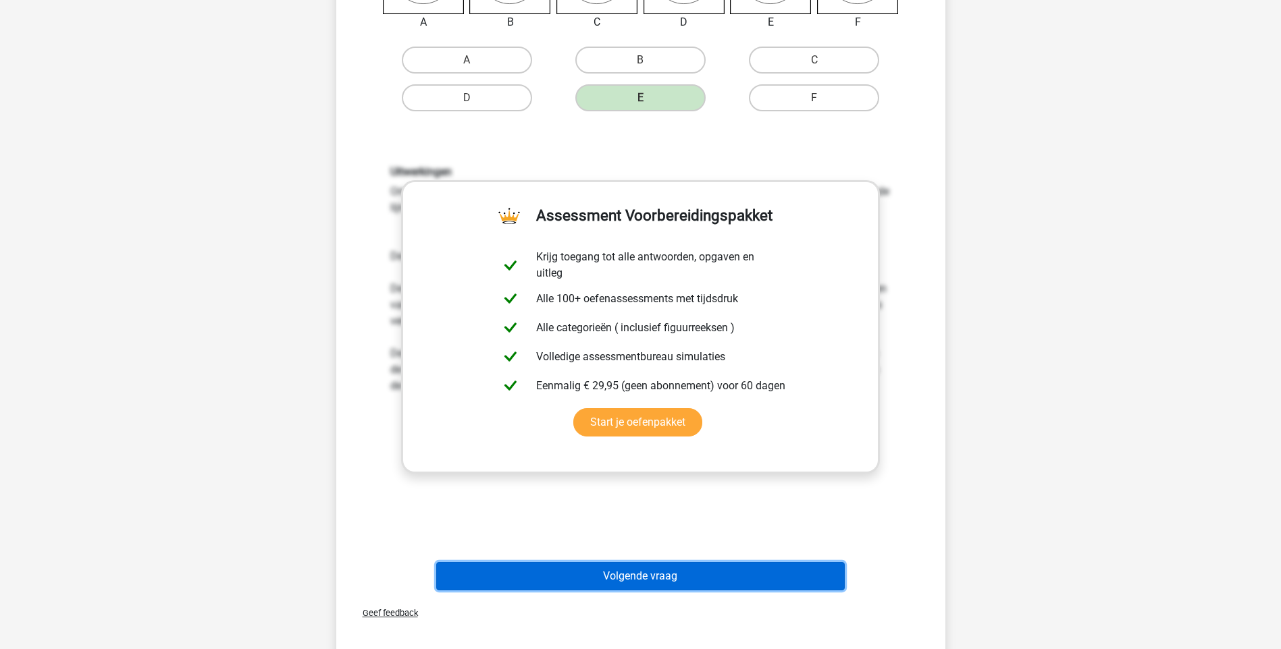
click at [658, 582] on button "Volgende vraag" at bounding box center [640, 576] width 408 height 28
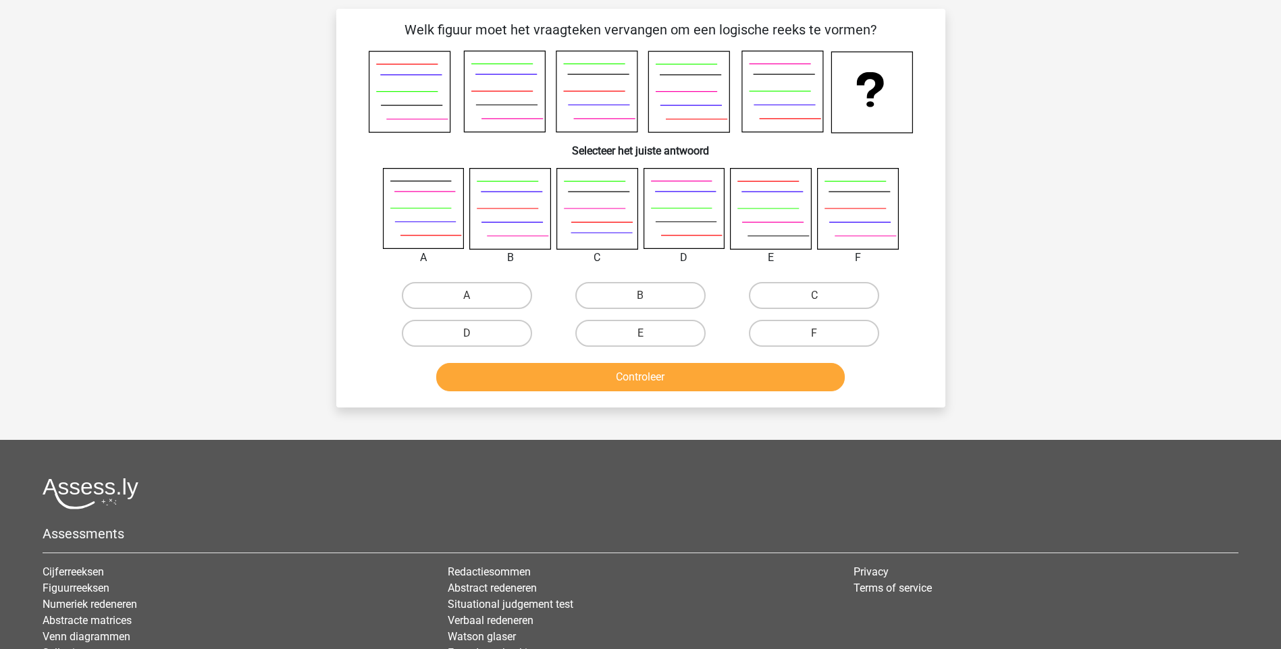
scroll to position [68, 0]
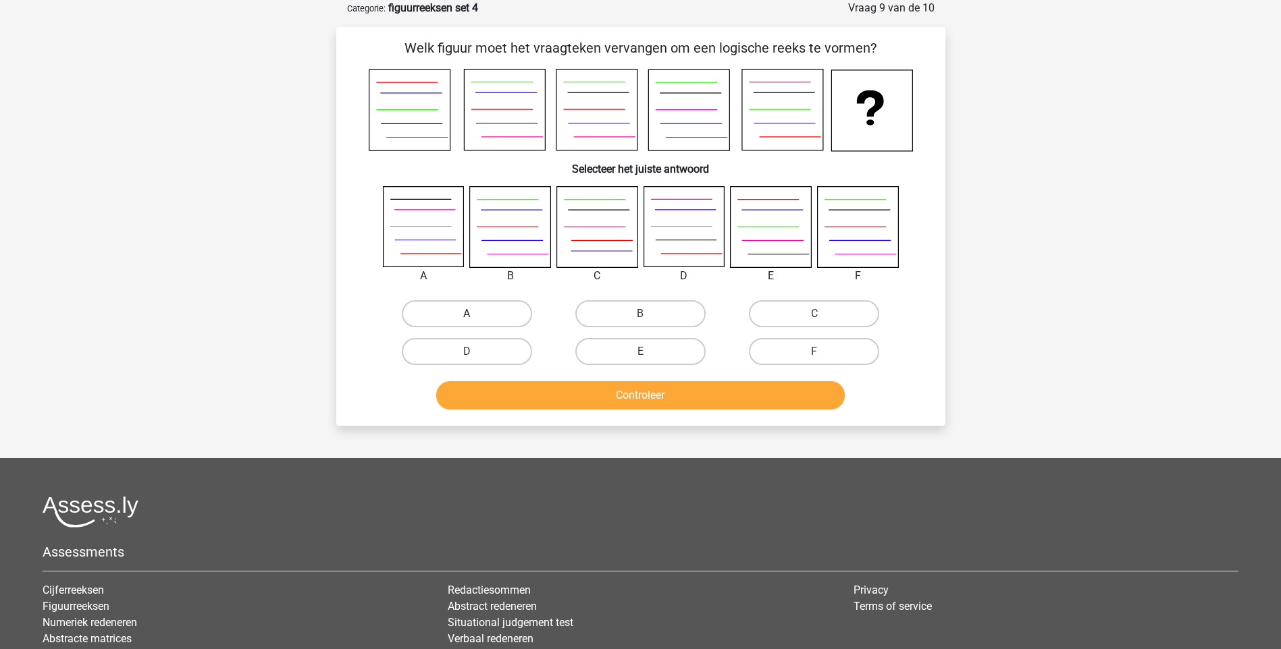
click at [482, 317] on label "A" at bounding box center [467, 313] width 130 height 27
click at [475, 317] on input "A" at bounding box center [471, 318] width 9 height 9
radio input "true"
click at [620, 401] on button "Controleer" at bounding box center [640, 395] width 408 height 28
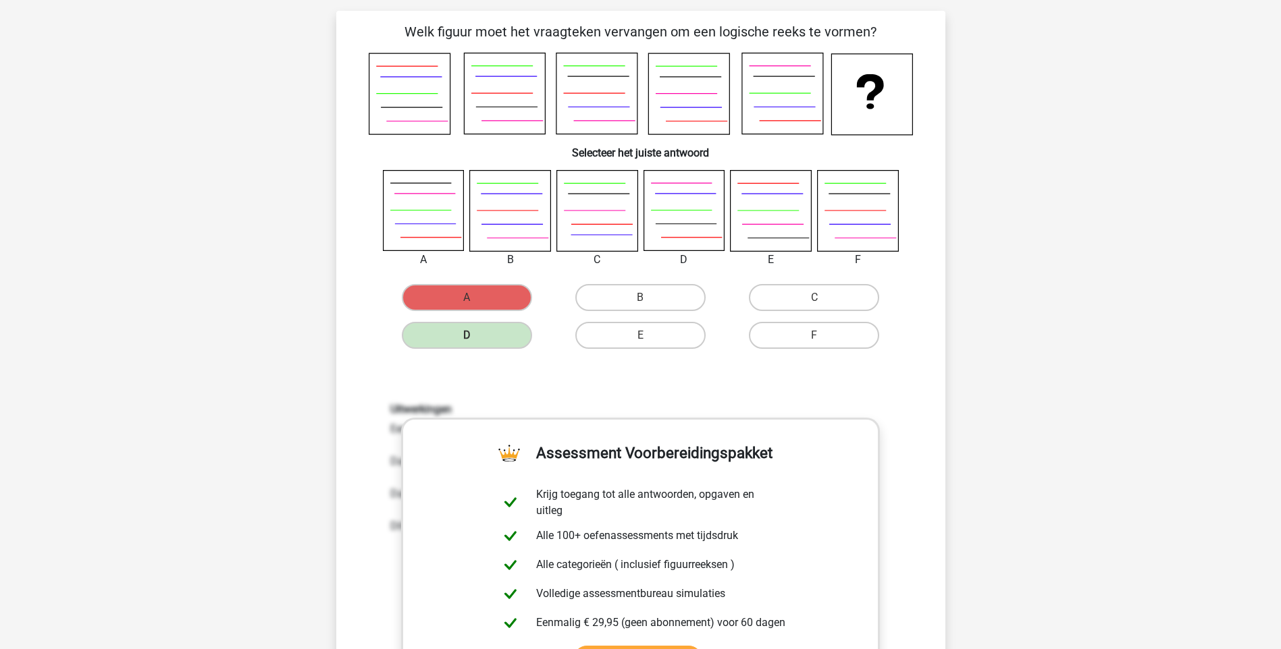
scroll to position [473, 0]
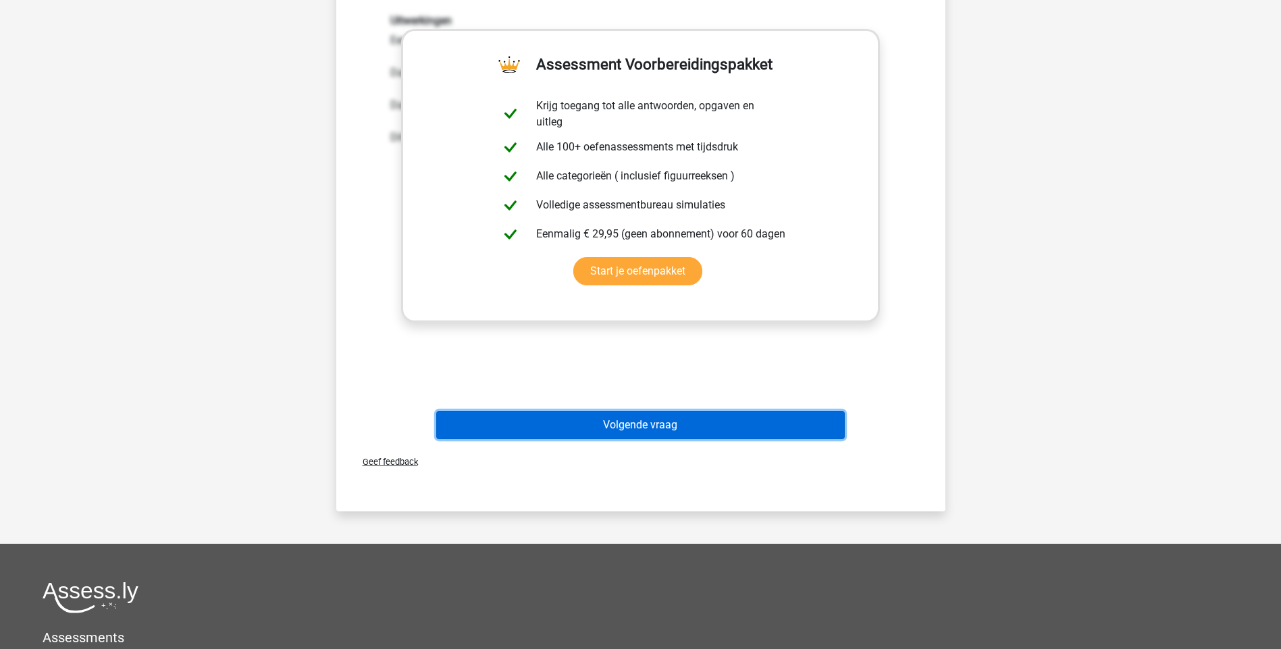
click at [637, 424] on button "Volgende vraag" at bounding box center [640, 425] width 408 height 28
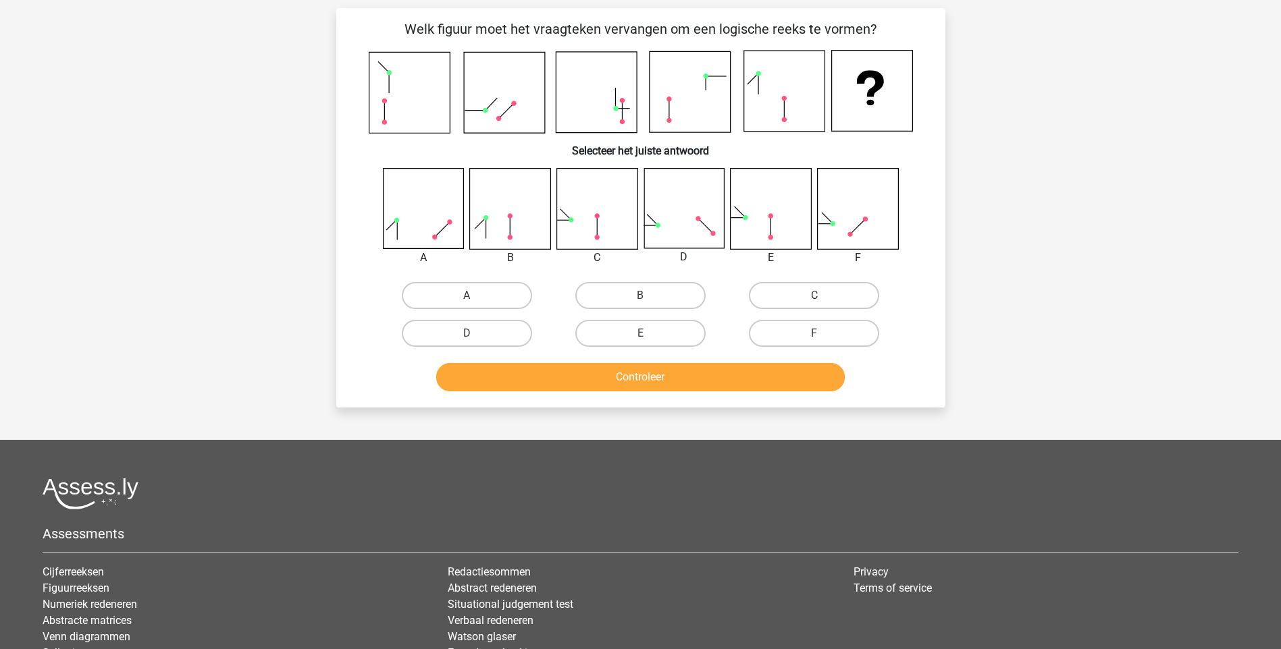
scroll to position [68, 0]
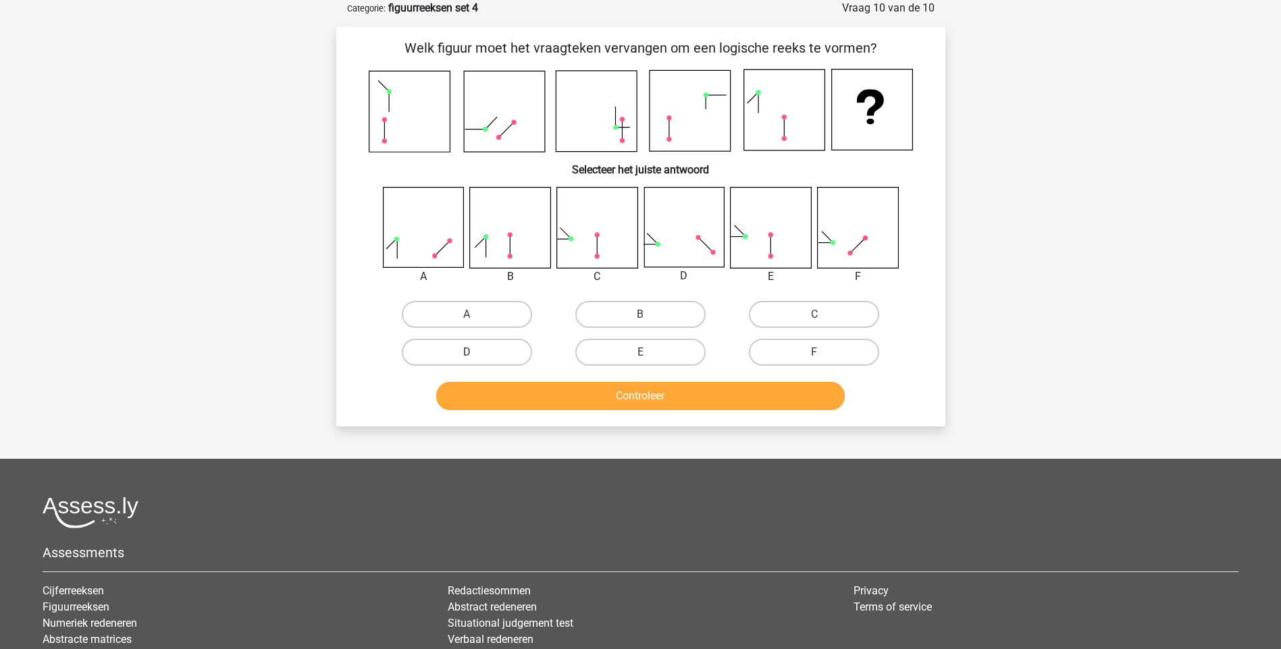
drag, startPoint x: 511, startPoint y: 354, endPoint x: 520, endPoint y: 352, distance: 9.2
click at [514, 354] on label "D" at bounding box center [467, 352] width 130 height 27
click at [475, 354] on input "D" at bounding box center [471, 356] width 9 height 9
radio input "true"
click at [691, 406] on button "Controleer" at bounding box center [640, 396] width 408 height 28
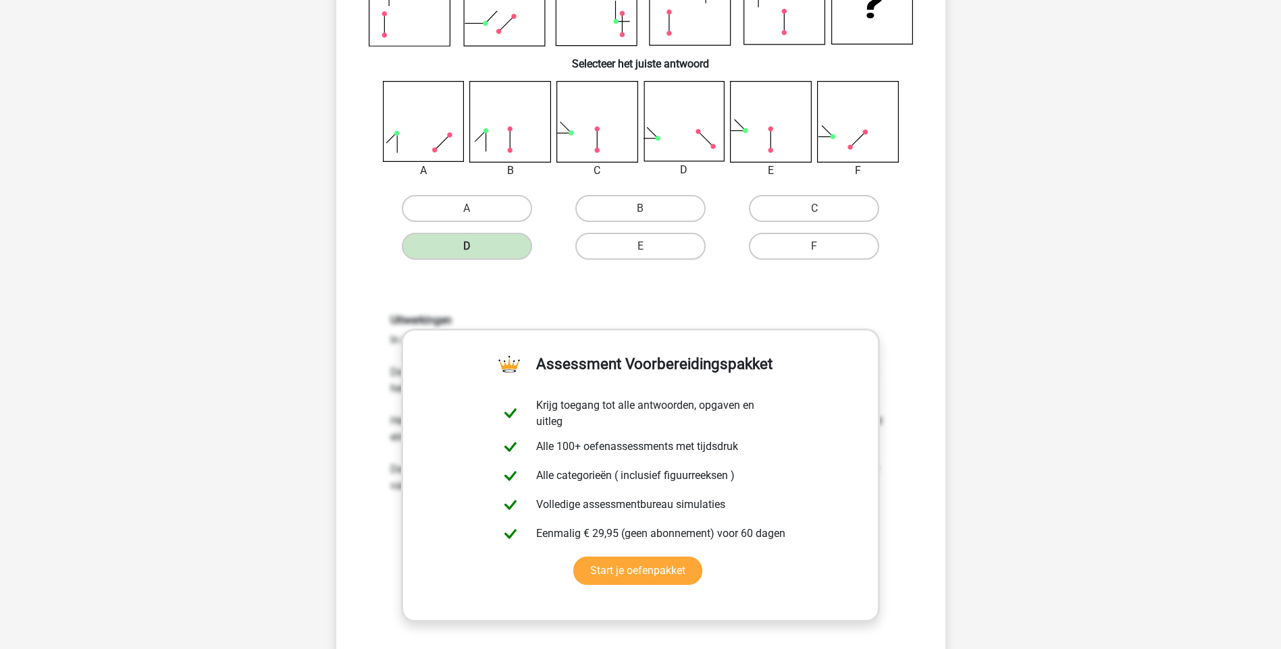
scroll to position [405, 0]
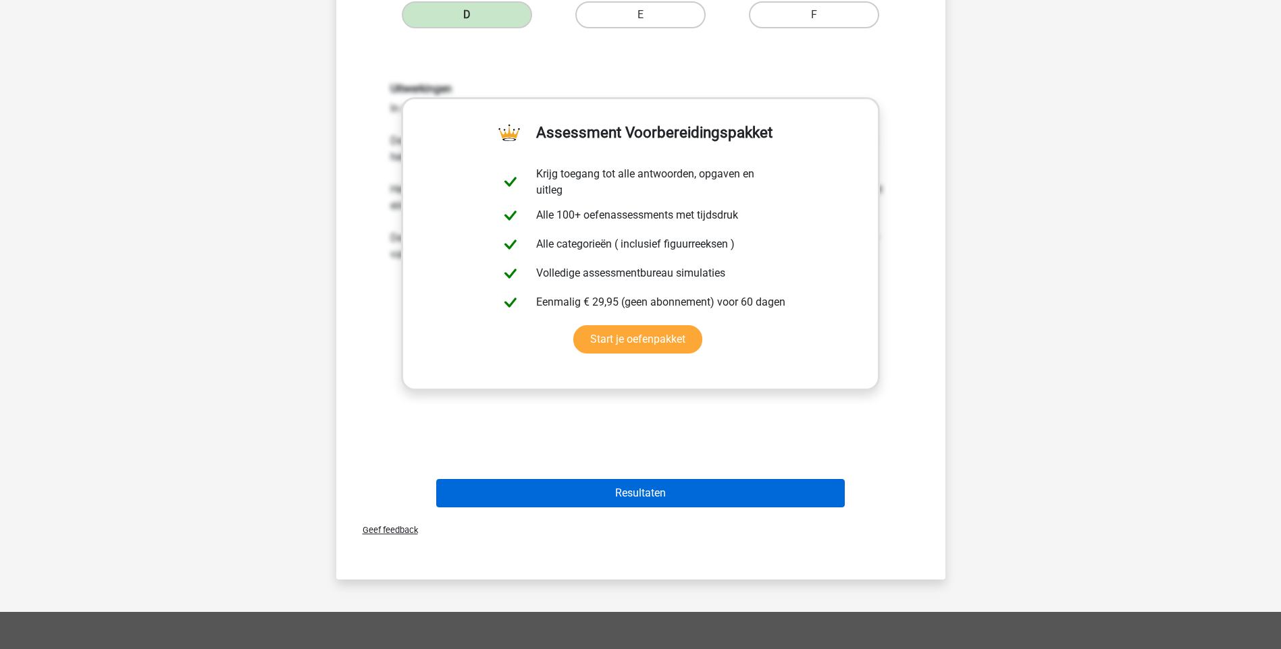
drag, startPoint x: 602, startPoint y: 476, endPoint x: 602, endPoint y: 487, distance: 11.5
click at [602, 479] on div "Resultaten" at bounding box center [641, 491] width 566 height 45
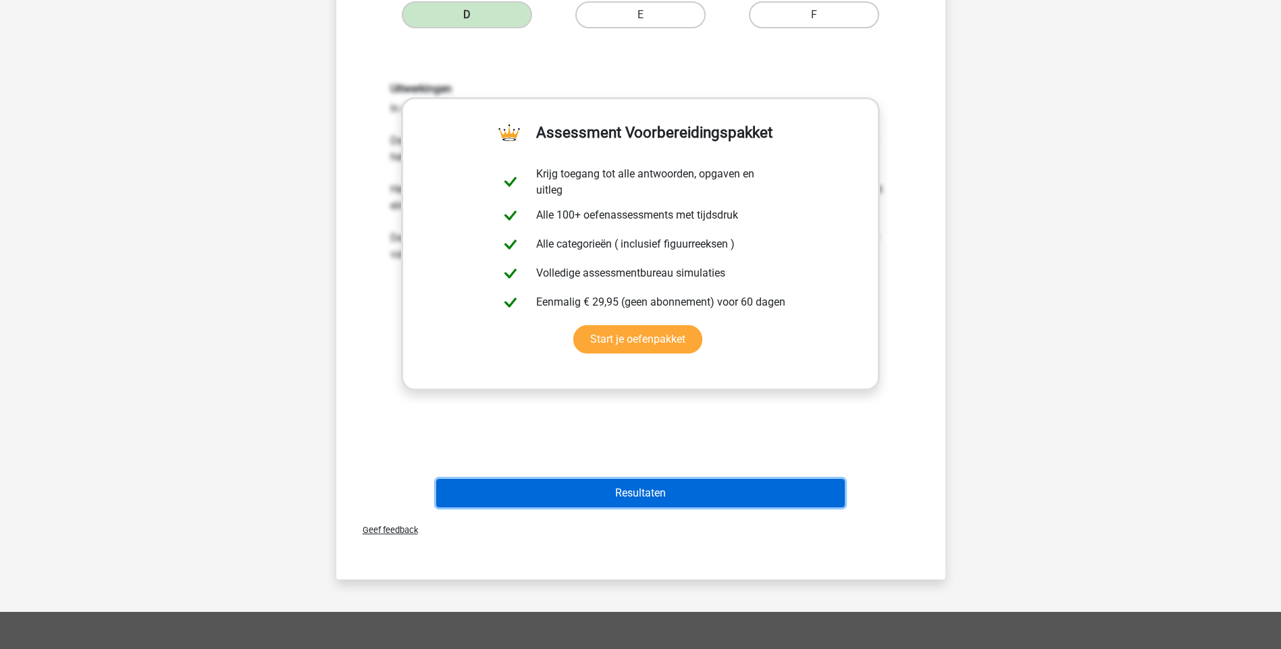
click at [602, 493] on button "Resultaten" at bounding box center [640, 493] width 408 height 28
click at [597, 493] on button "Resultaten" at bounding box center [640, 493] width 408 height 28
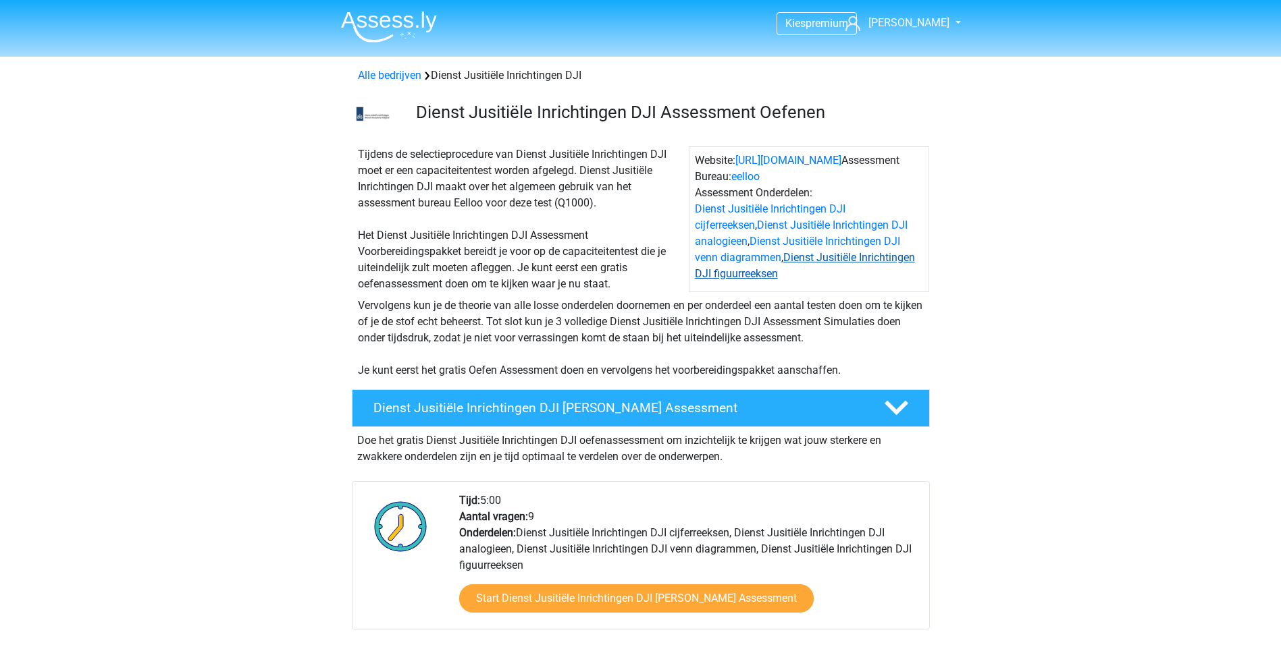
click at [814, 259] on link "Dienst Jusitiële Inrichtingen DJI figuurreeksen" at bounding box center [805, 265] width 220 height 29
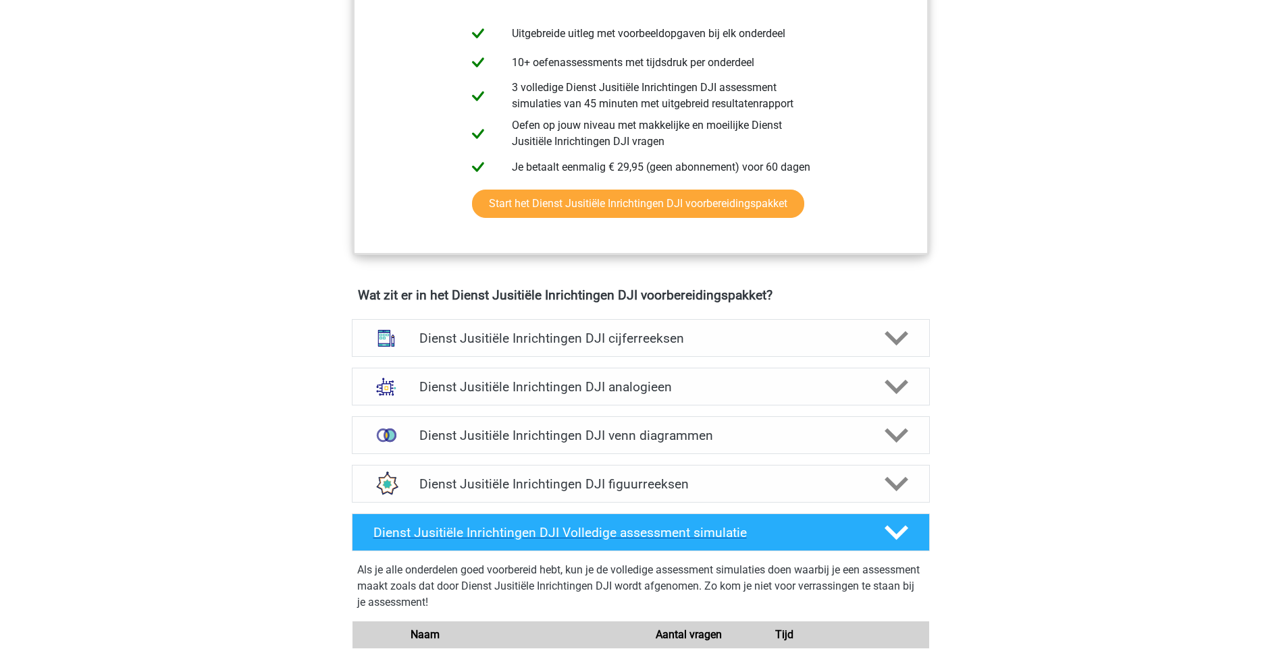
scroll to position [773, 0]
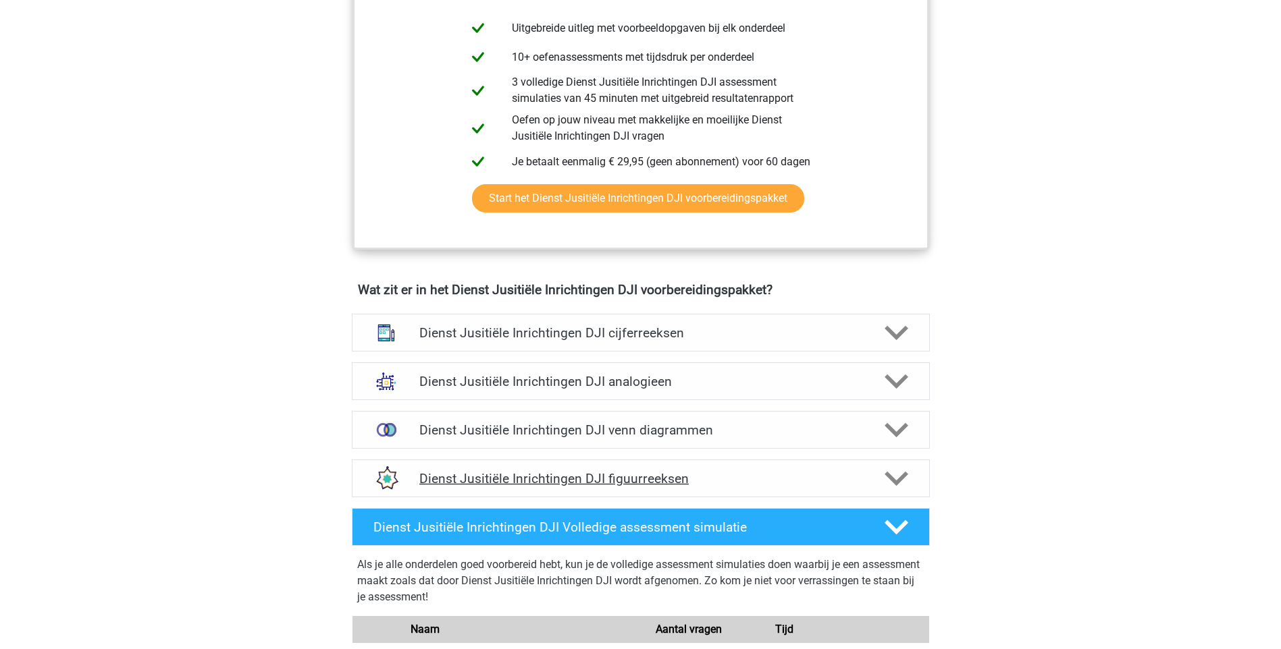
click at [633, 483] on h4 "Dienst Jusitiële Inrichtingen DJI figuurreeksen" at bounding box center [640, 479] width 442 height 16
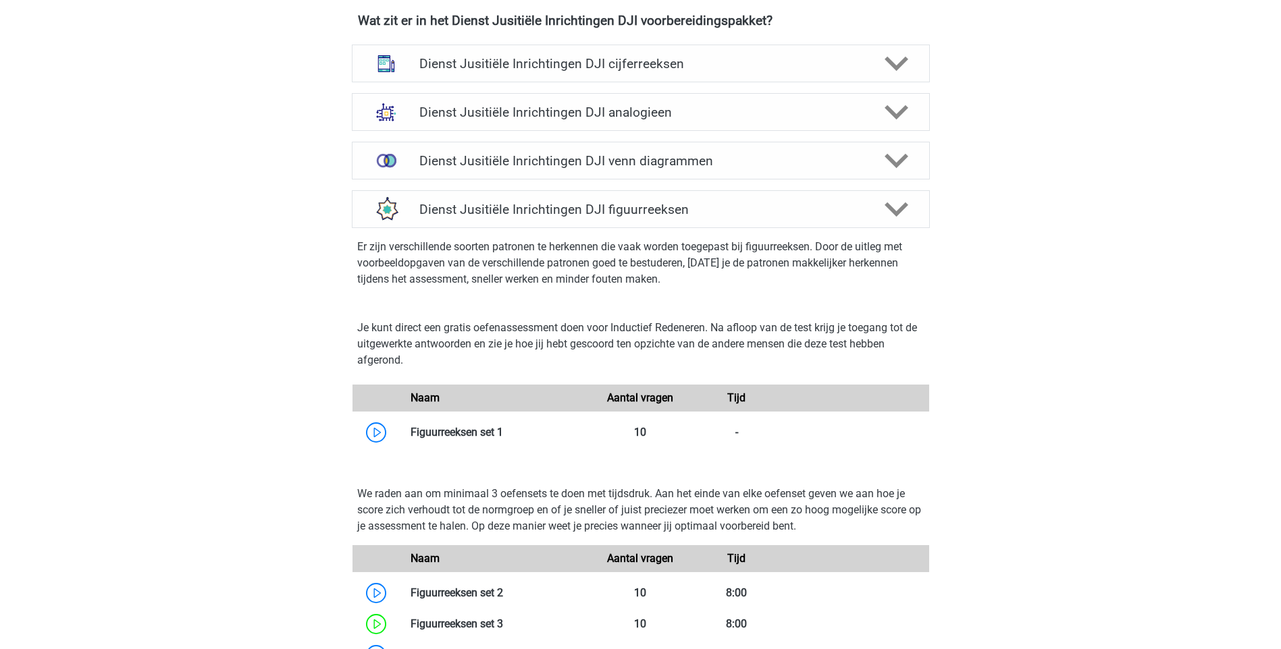
scroll to position [1111, 0]
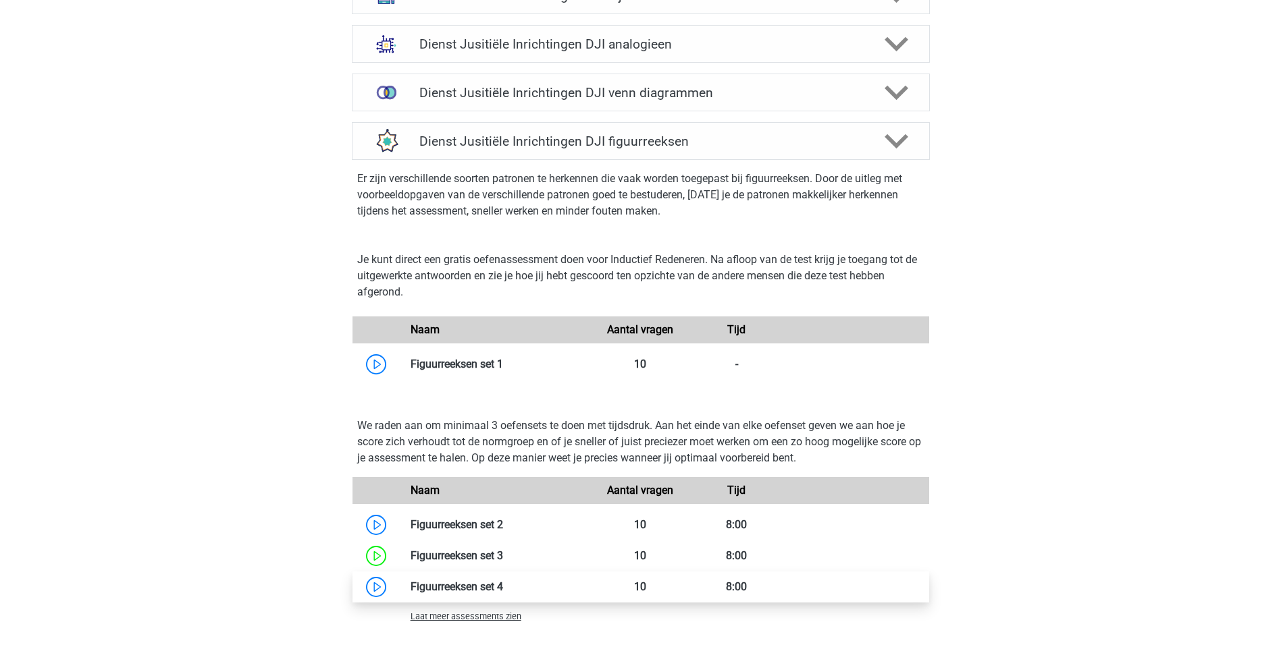
click at [503, 589] on link at bounding box center [503, 587] width 0 height 13
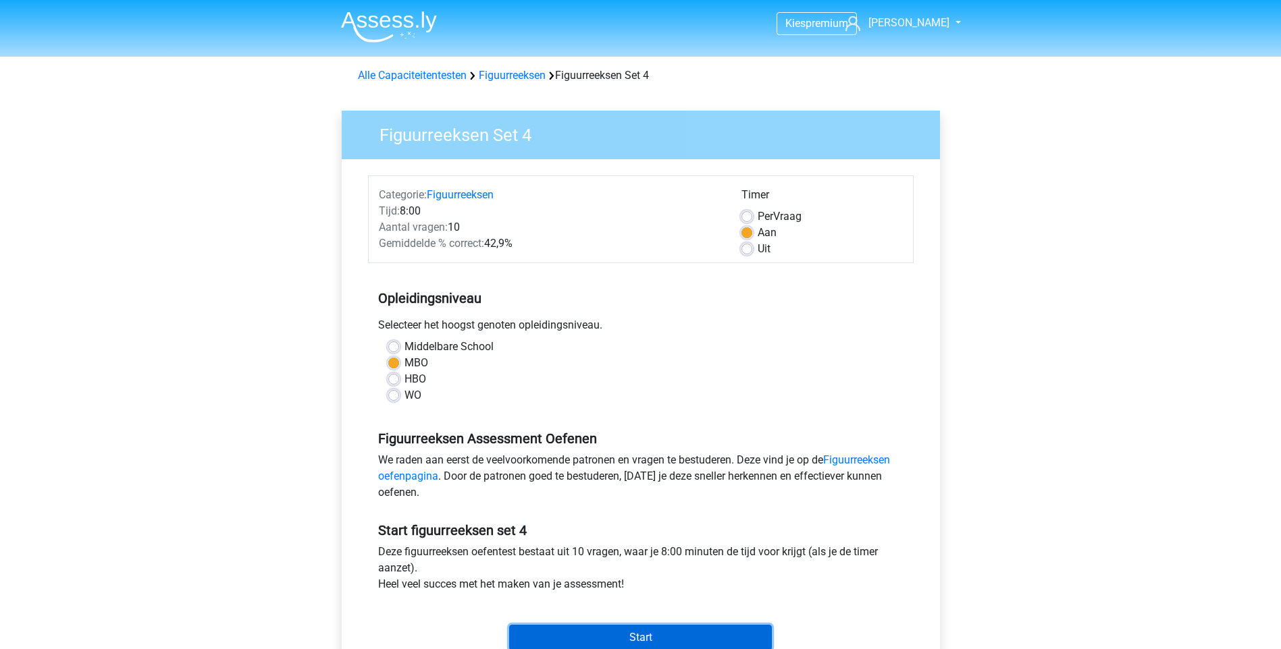
click at [602, 637] on input "Start" at bounding box center [640, 638] width 263 height 26
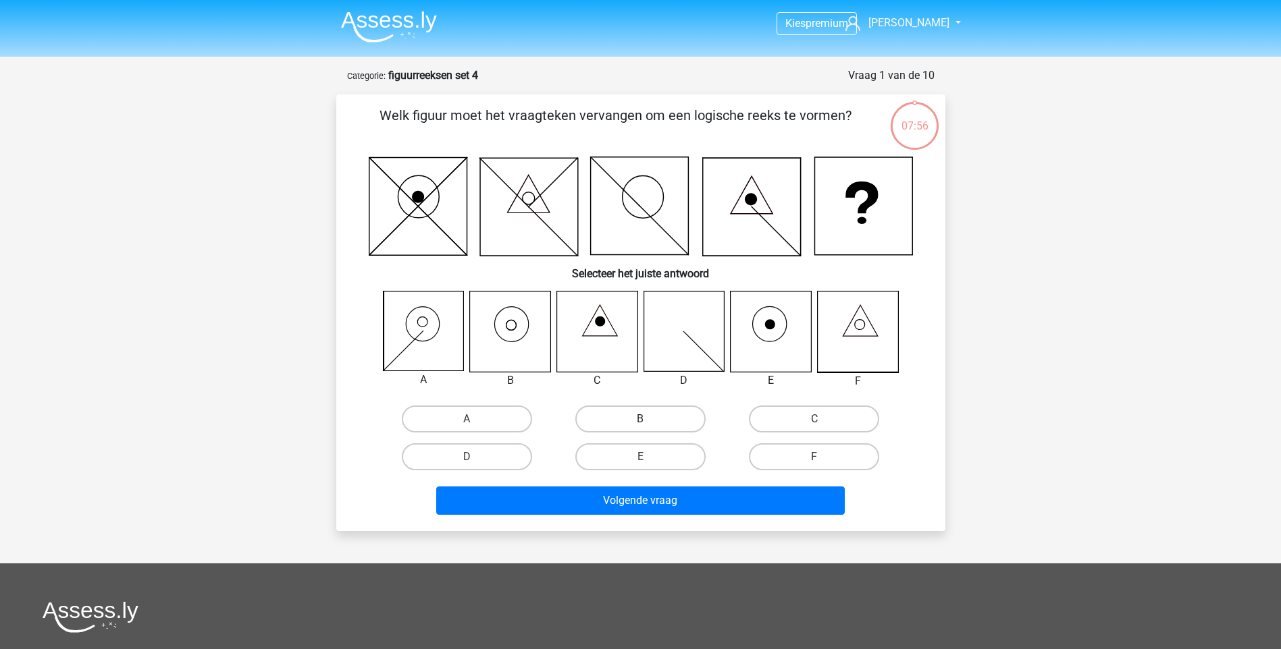
click at [631, 418] on label "B" at bounding box center [640, 419] width 130 height 27
click at [640, 419] on input "B" at bounding box center [644, 423] width 9 height 9
radio input "true"
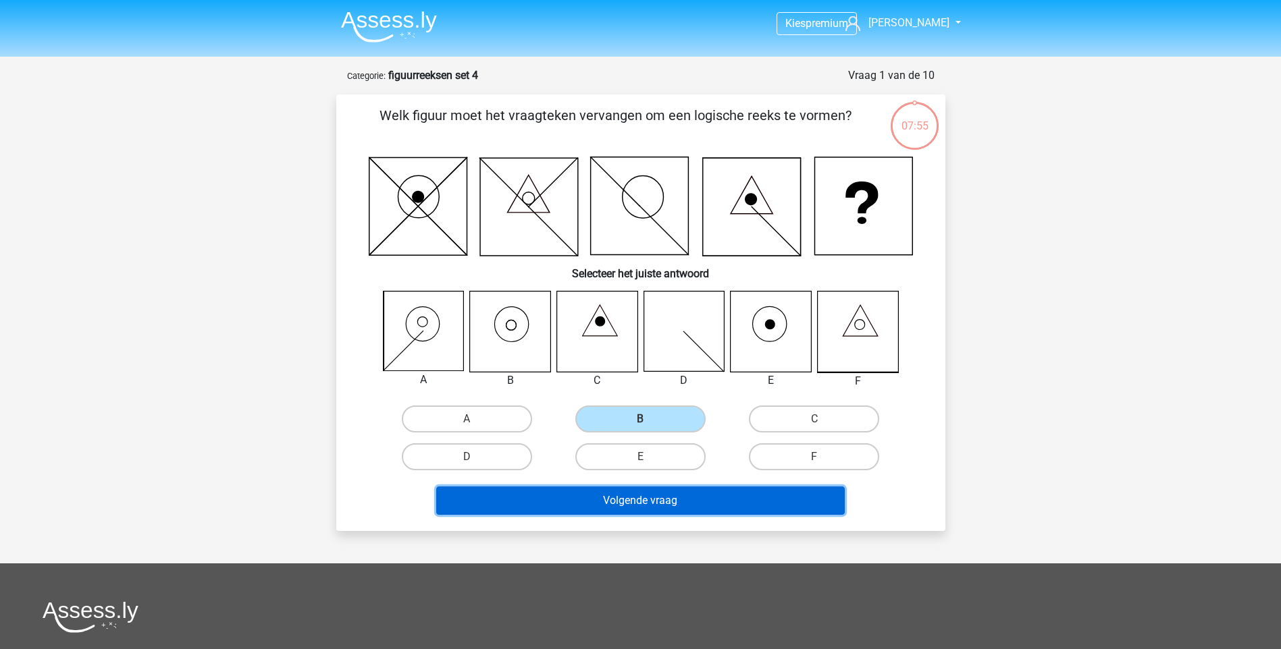
click at [635, 509] on button "Volgende vraag" at bounding box center [640, 501] width 408 height 28
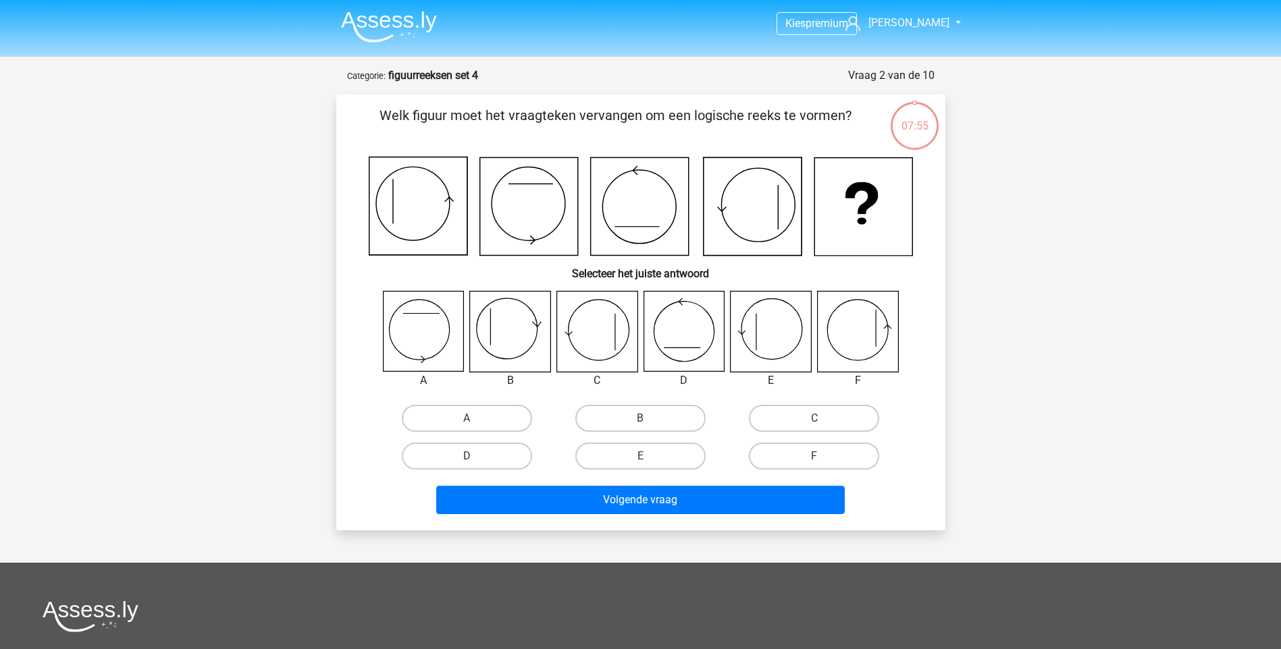
scroll to position [68, 0]
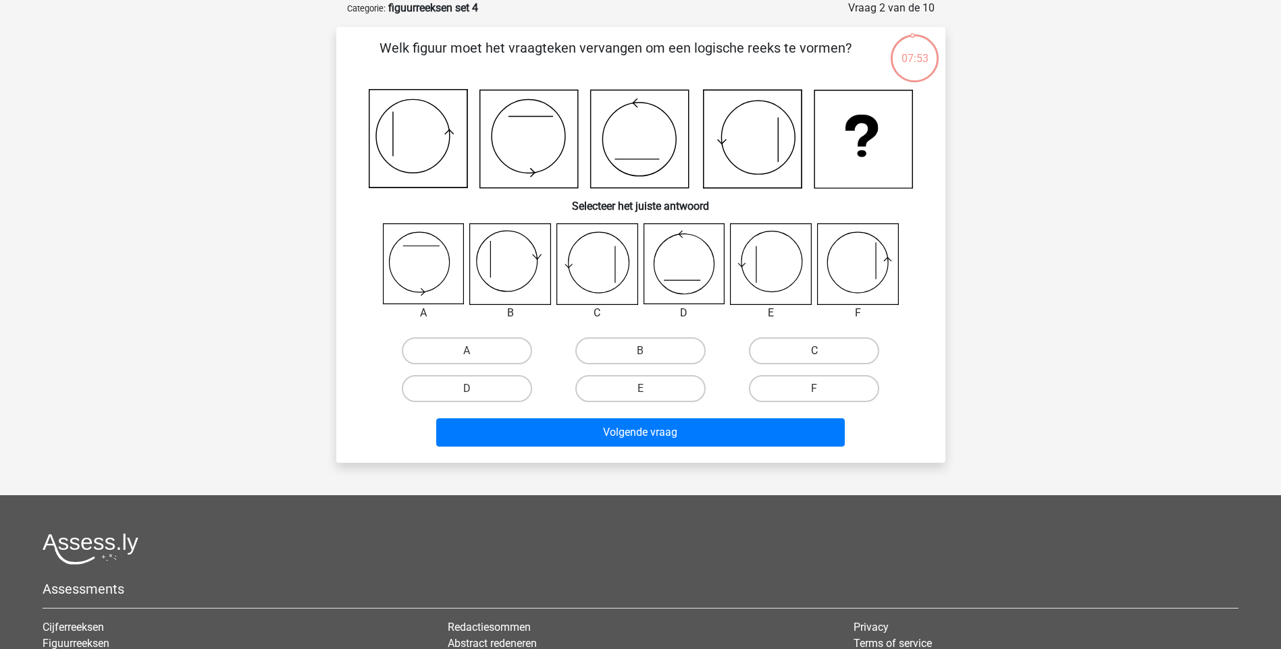
click at [787, 354] on label "C" at bounding box center [814, 351] width 130 height 27
click at [814, 354] on input "C" at bounding box center [818, 355] width 9 height 9
radio input "true"
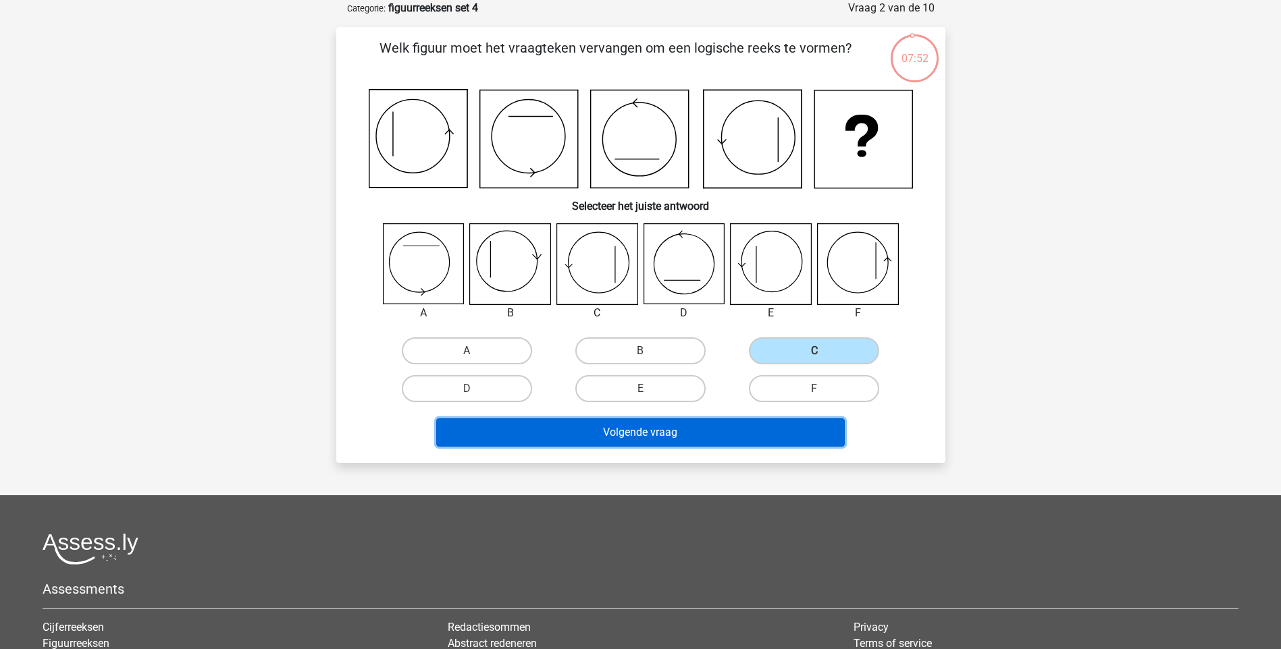
click at [637, 434] on button "Volgende vraag" at bounding box center [640, 433] width 408 height 28
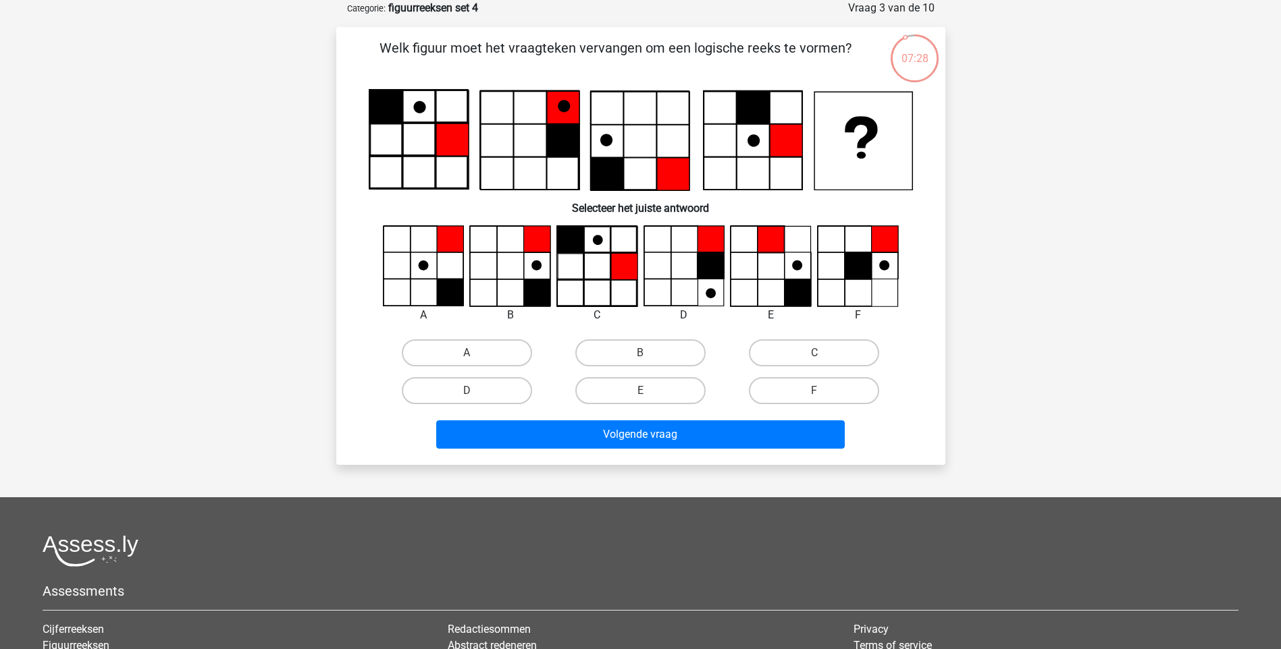
click at [645, 350] on label "B" at bounding box center [640, 353] width 130 height 27
click at [645, 353] on input "B" at bounding box center [644, 357] width 9 height 9
radio input "true"
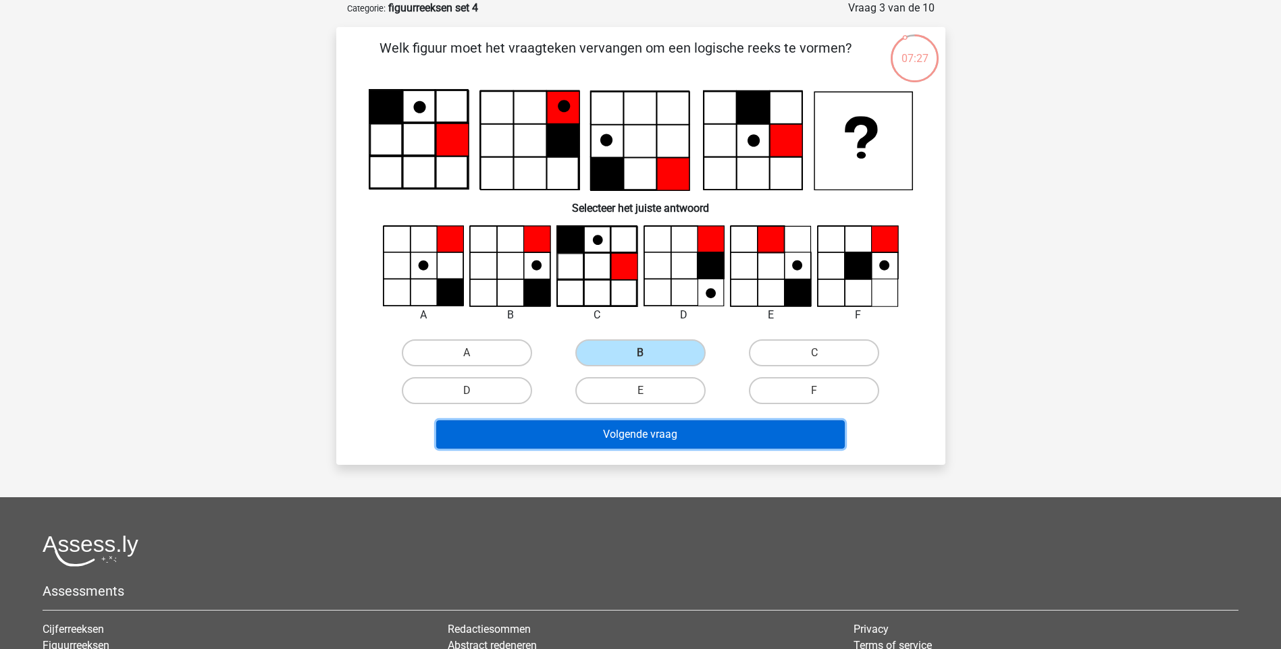
click at [639, 425] on button "Volgende vraag" at bounding box center [640, 435] width 408 height 28
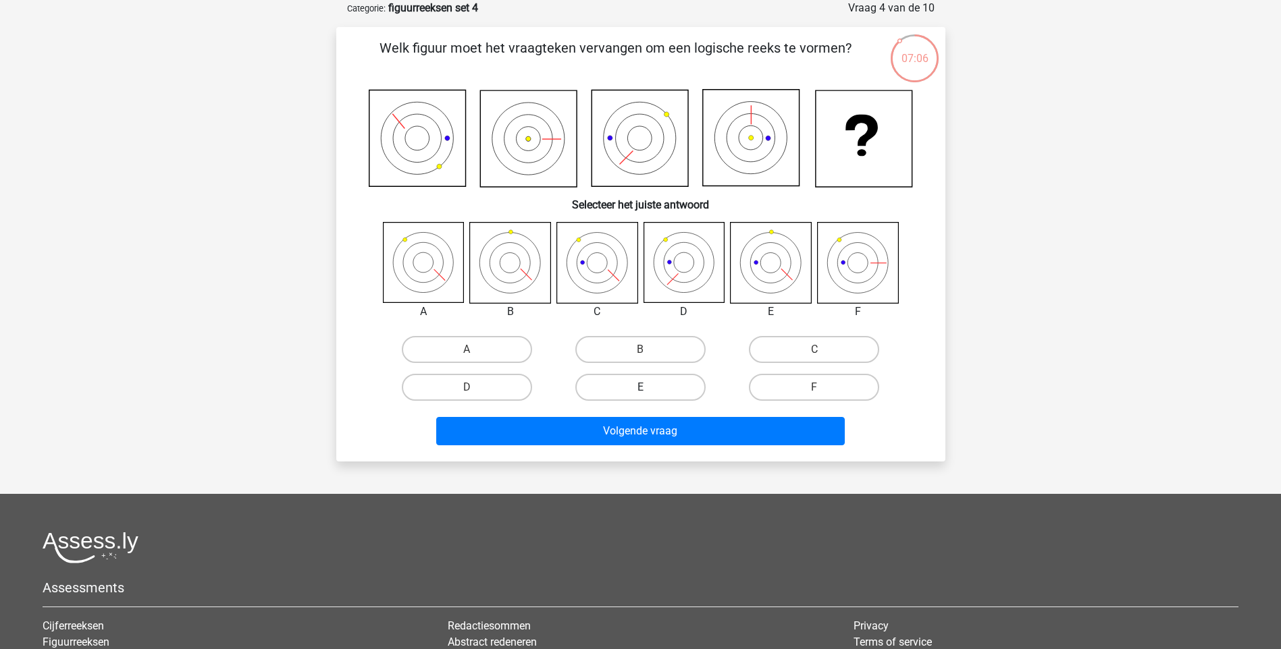
click at [662, 394] on label "E" at bounding box center [640, 387] width 130 height 27
click at [649, 394] on input "E" at bounding box center [644, 392] width 9 height 9
radio input "true"
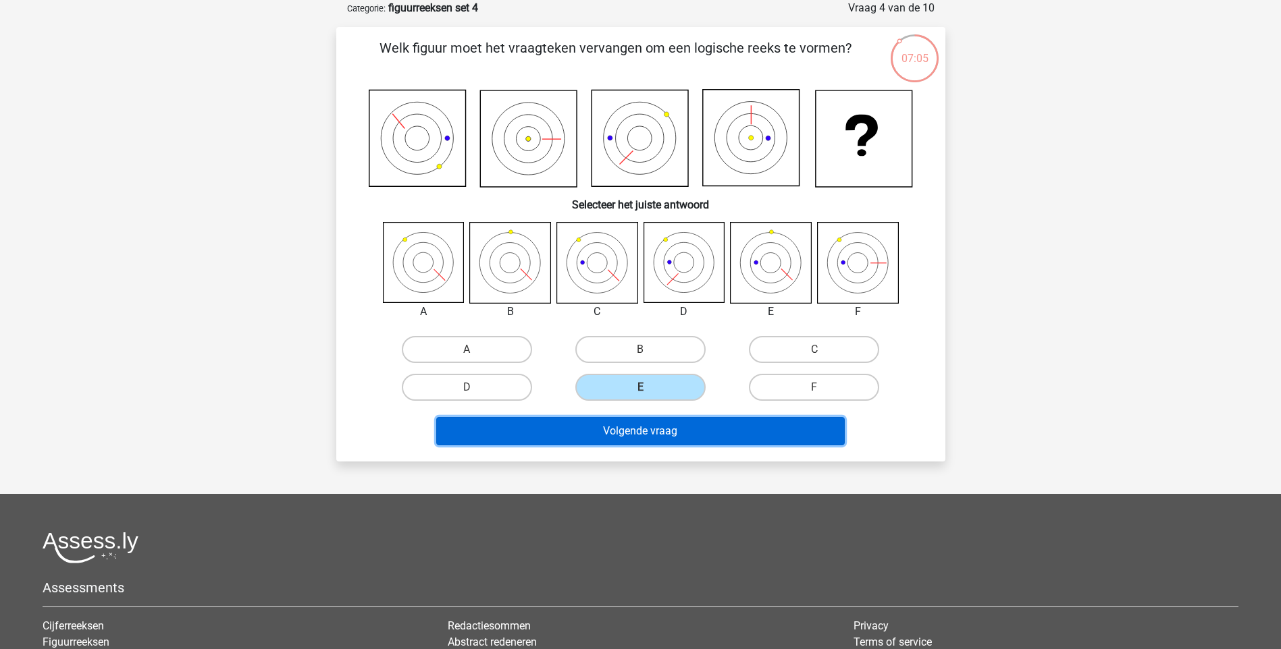
click at [672, 424] on button "Volgende vraag" at bounding box center [640, 431] width 408 height 28
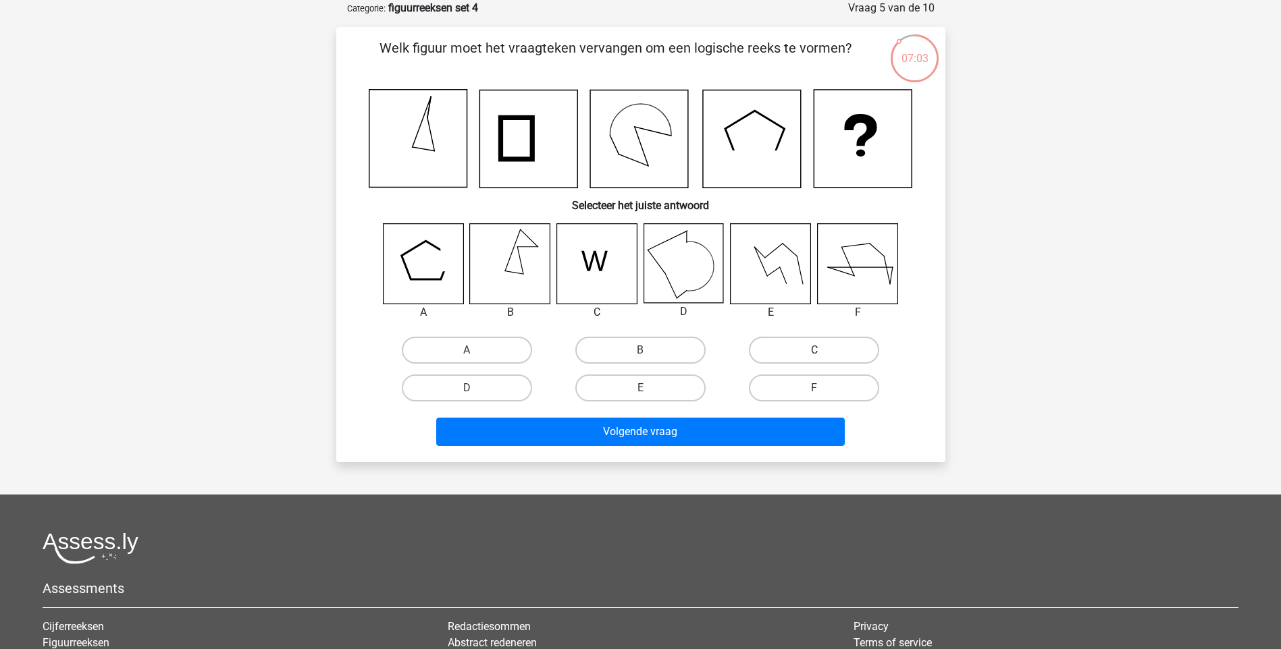
click at [831, 348] on label "C" at bounding box center [814, 350] width 130 height 27
click at [823, 350] on input "C" at bounding box center [818, 354] width 9 height 9
radio input "true"
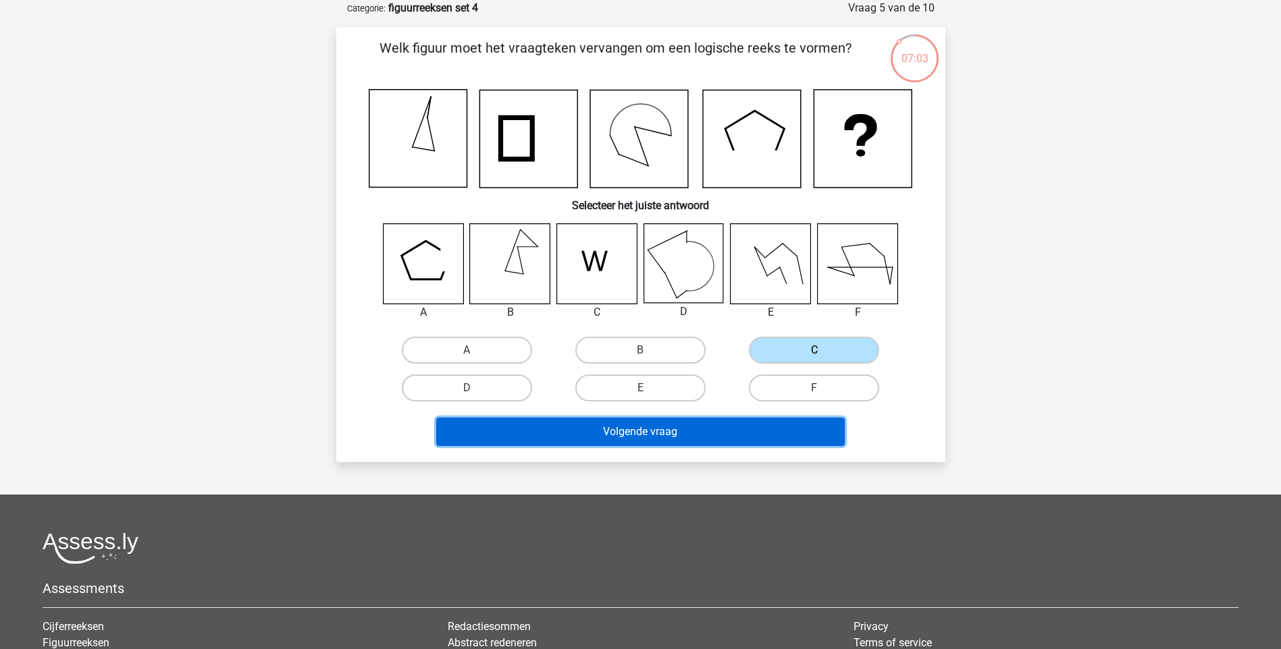
click at [728, 440] on button "Volgende vraag" at bounding box center [640, 432] width 408 height 28
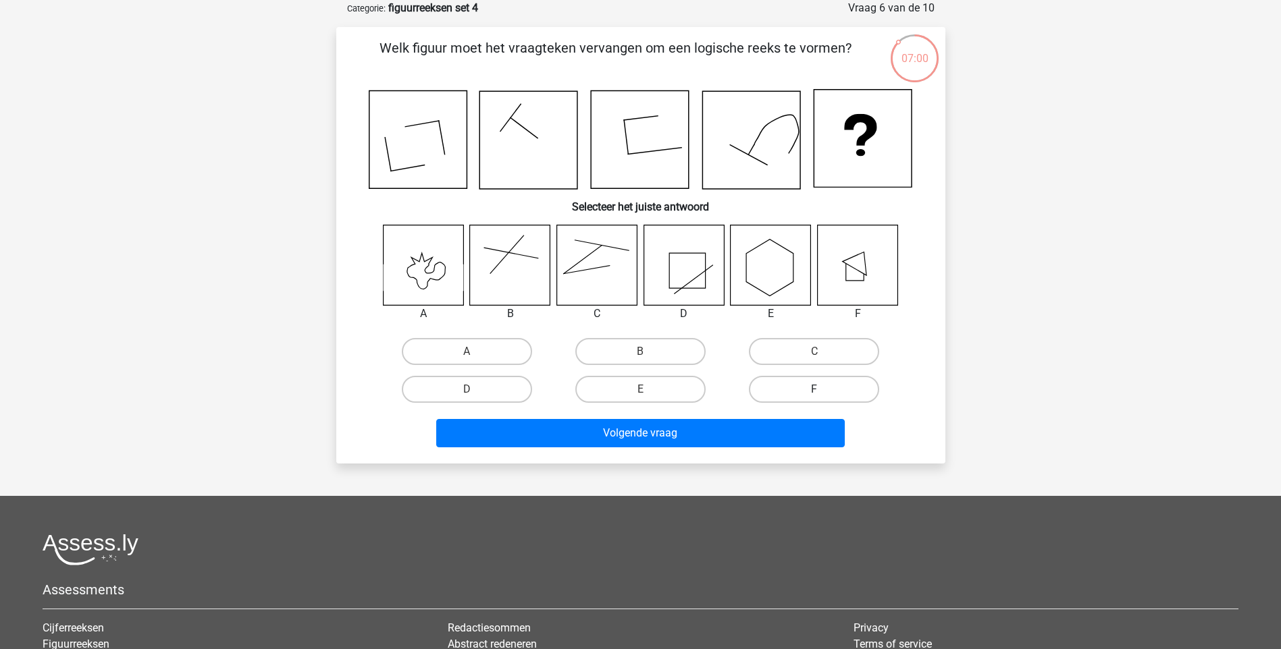
click at [814, 392] on div "F" at bounding box center [814, 389] width 163 height 27
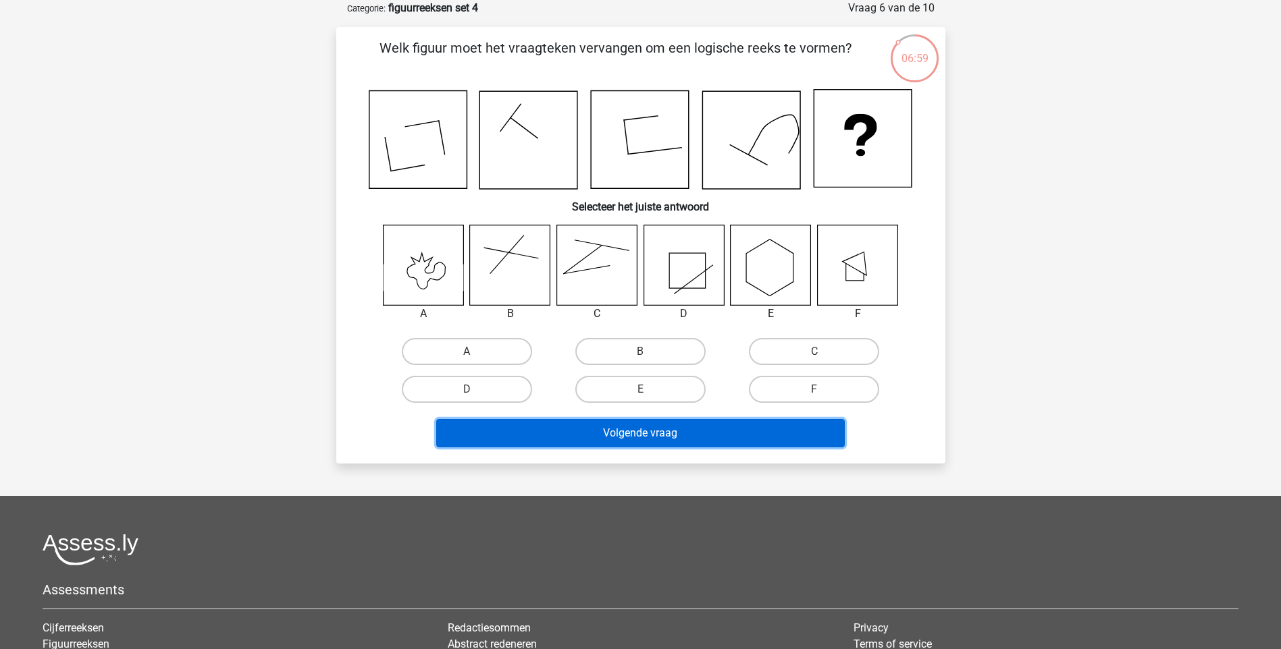
click at [776, 425] on button "Volgende vraag" at bounding box center [640, 433] width 408 height 28
click at [695, 436] on button "Volgende vraag" at bounding box center [640, 433] width 408 height 28
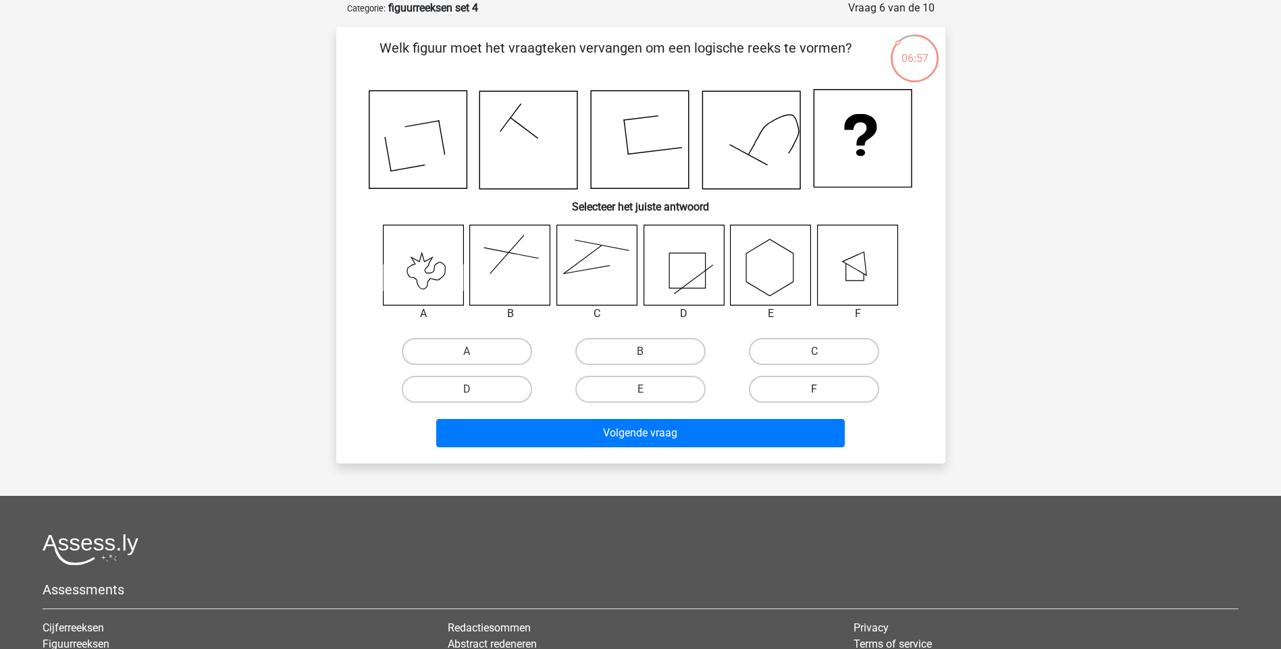
click at [812, 388] on label "F" at bounding box center [814, 389] width 130 height 27
click at [814, 390] on input "F" at bounding box center [818, 394] width 9 height 9
radio input "true"
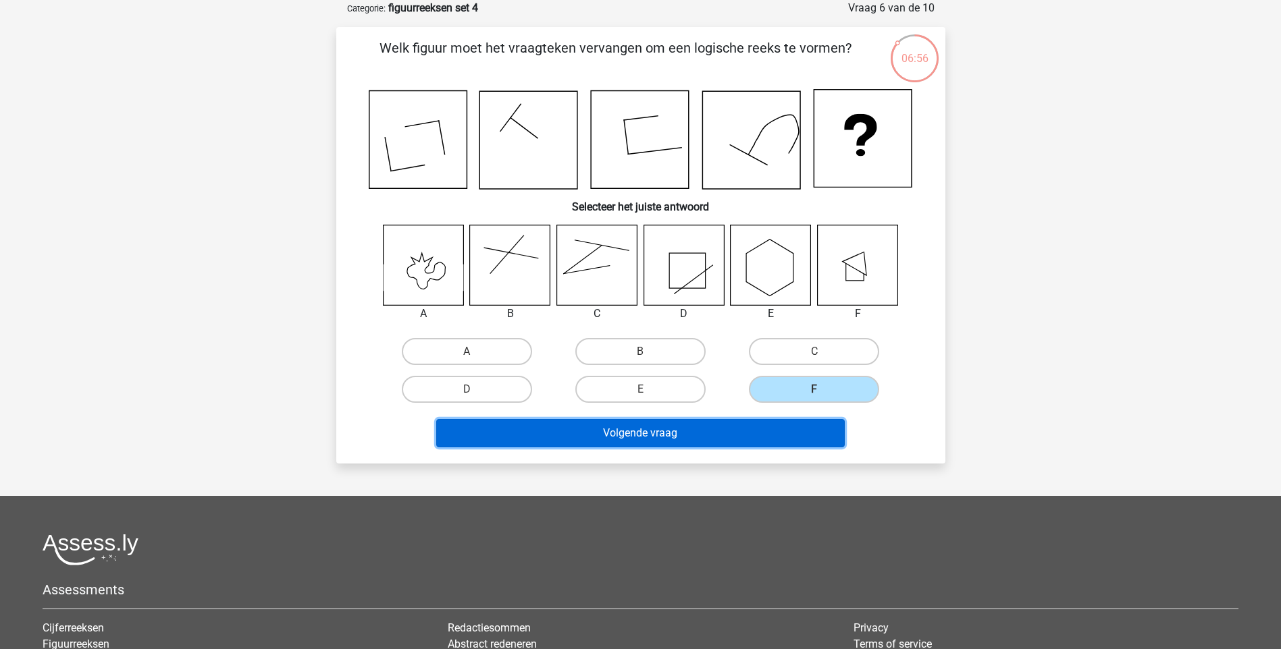
click at [733, 435] on button "Volgende vraag" at bounding box center [640, 433] width 408 height 28
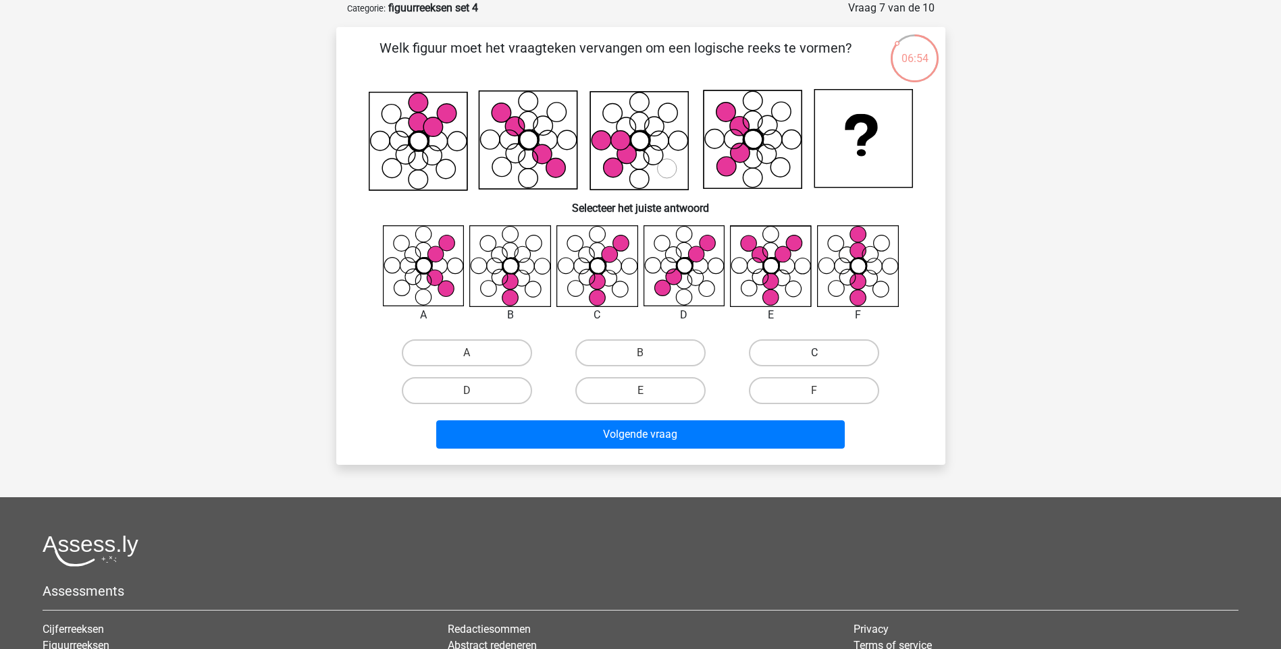
click at [828, 354] on label "C" at bounding box center [814, 353] width 130 height 27
click at [823, 354] on input "C" at bounding box center [818, 357] width 9 height 9
radio input "true"
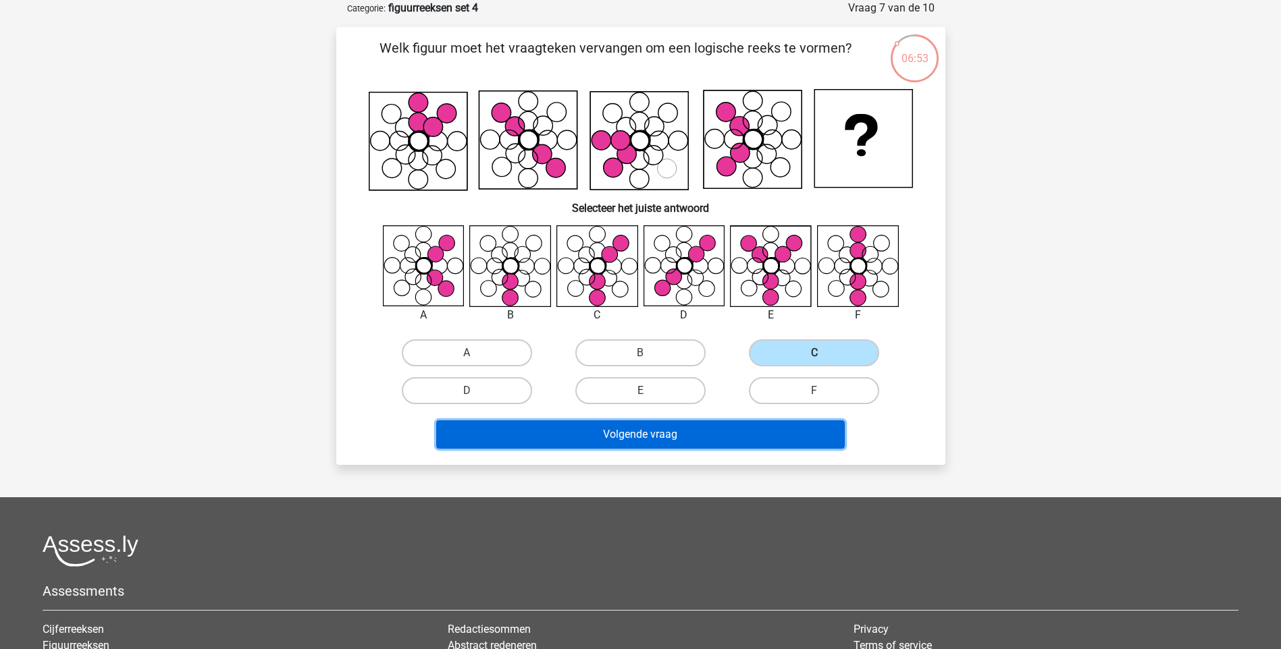
click at [702, 427] on button "Volgende vraag" at bounding box center [640, 435] width 408 height 28
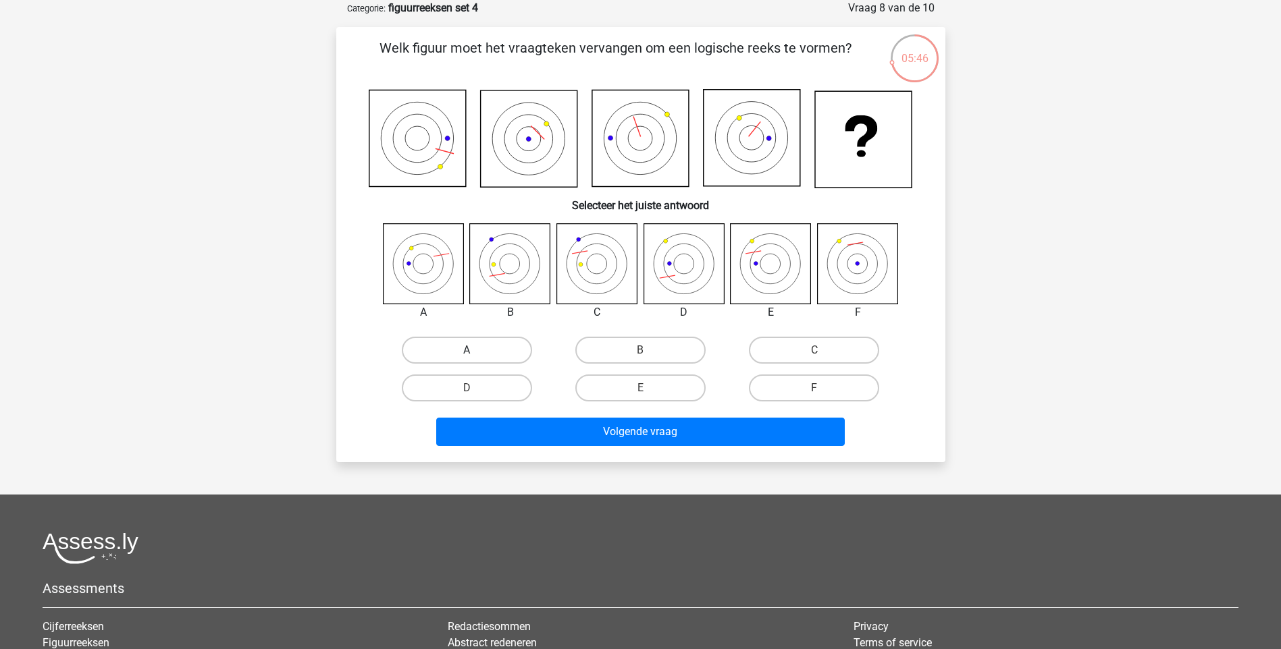
click at [465, 361] on label "A" at bounding box center [467, 350] width 130 height 27
click at [467, 359] on input "A" at bounding box center [471, 354] width 9 height 9
radio input "true"
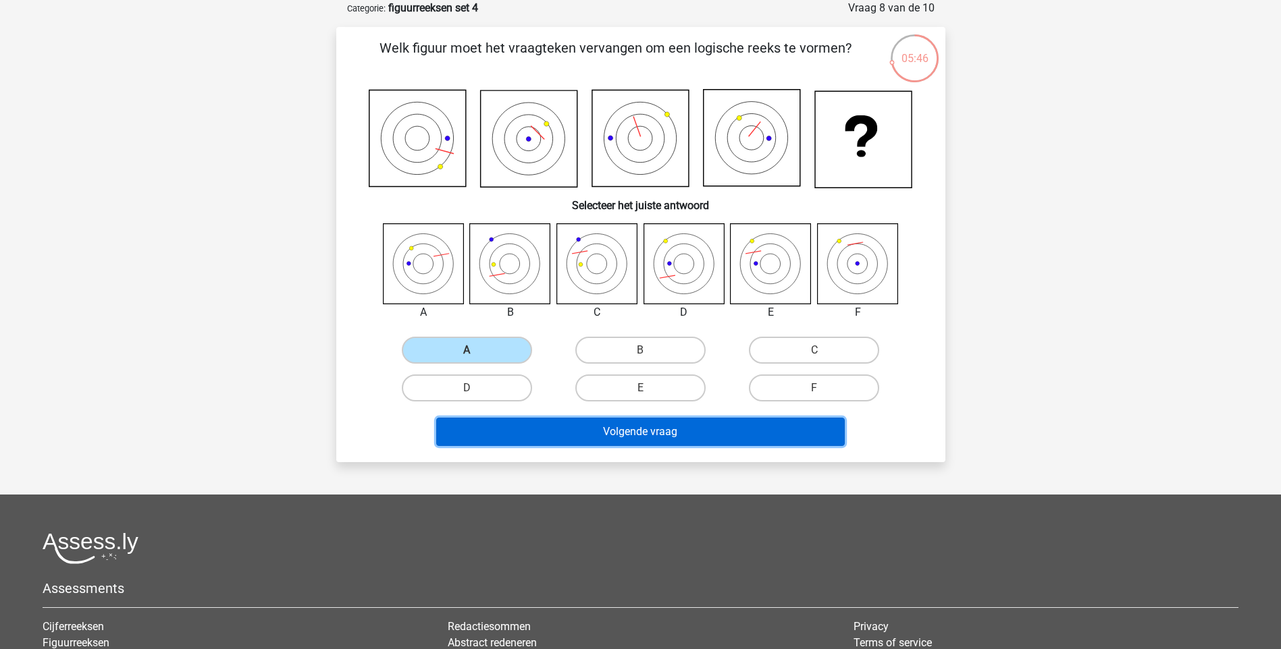
click at [566, 438] on button "Volgende vraag" at bounding box center [640, 432] width 408 height 28
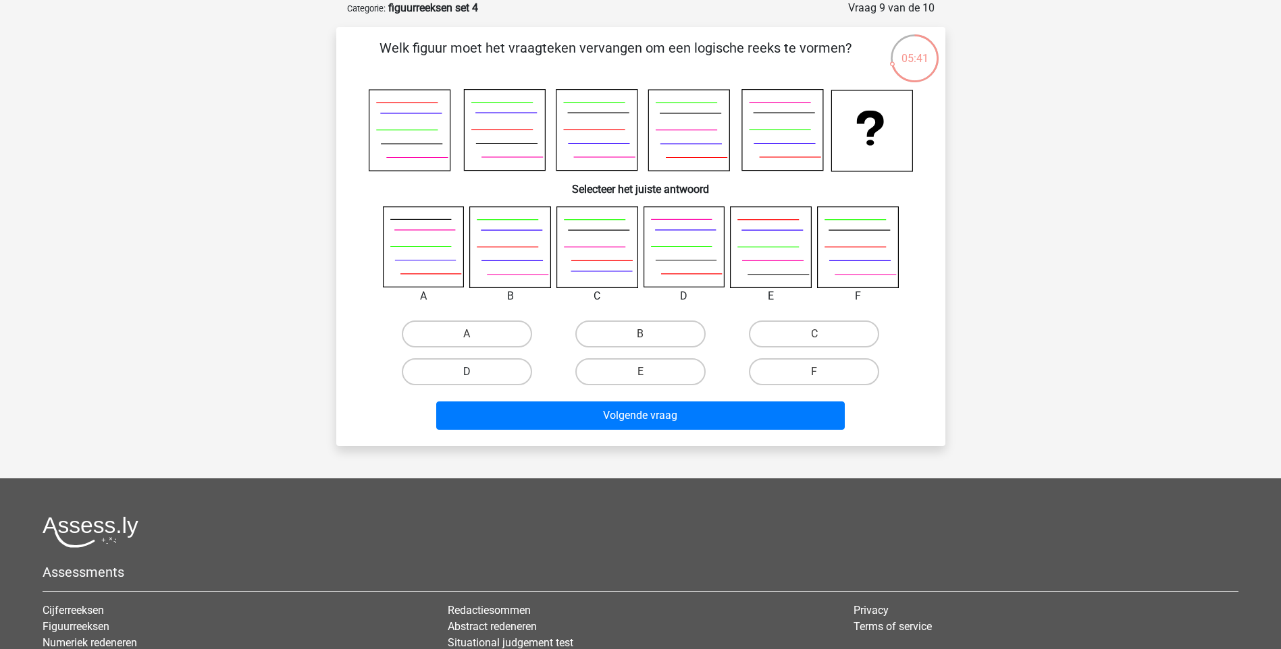
click at [506, 384] on label "D" at bounding box center [467, 372] width 130 height 27
click at [475, 381] on input "D" at bounding box center [471, 376] width 9 height 9
radio input "true"
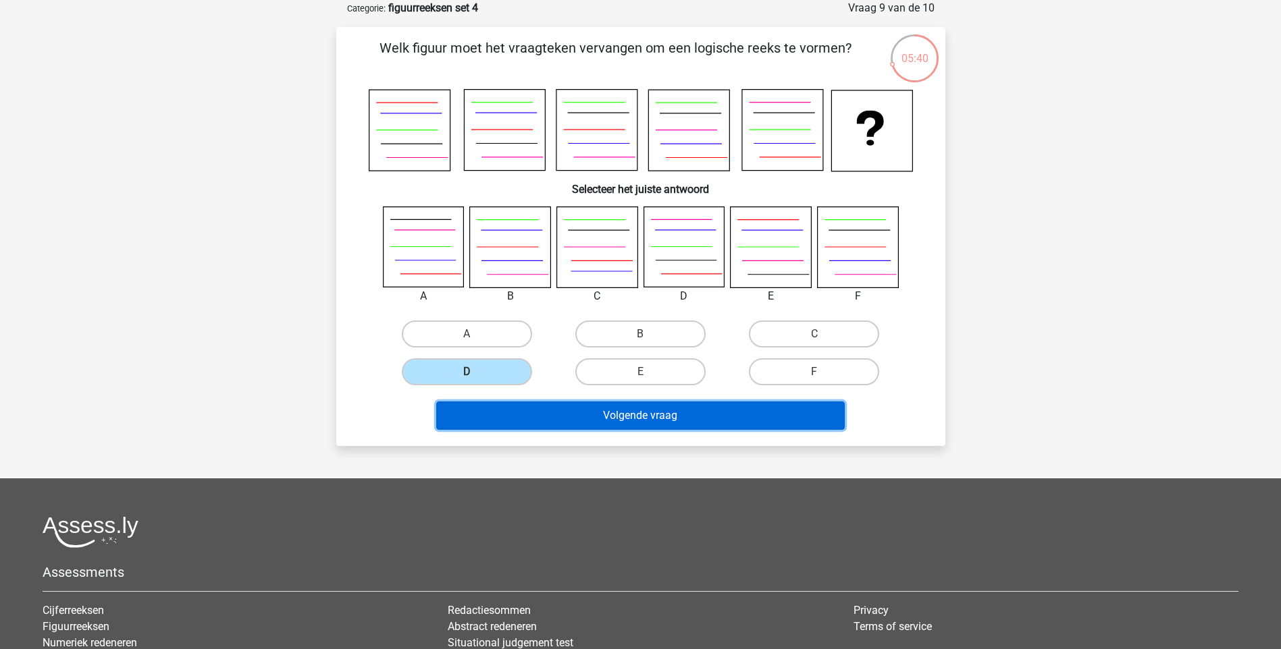
click at [688, 415] on button "Volgende vraag" at bounding box center [640, 416] width 408 height 28
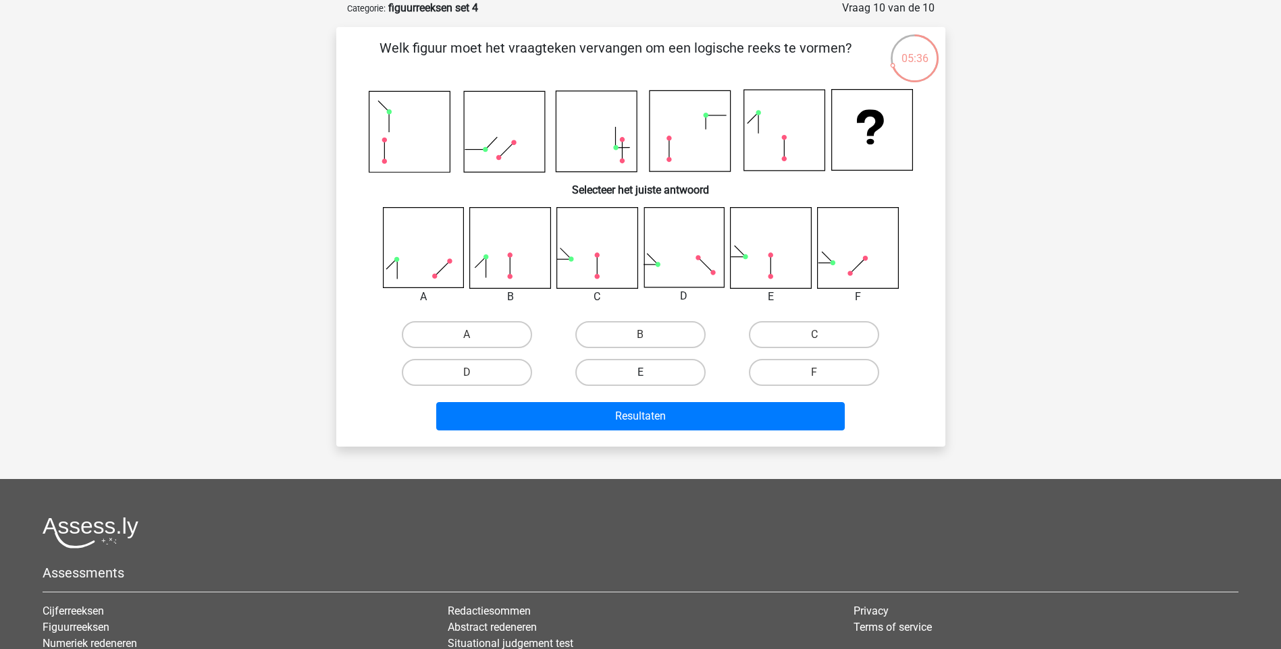
click at [633, 379] on label "E" at bounding box center [640, 372] width 130 height 27
click at [640, 379] on input "E" at bounding box center [644, 377] width 9 height 9
radio input "true"
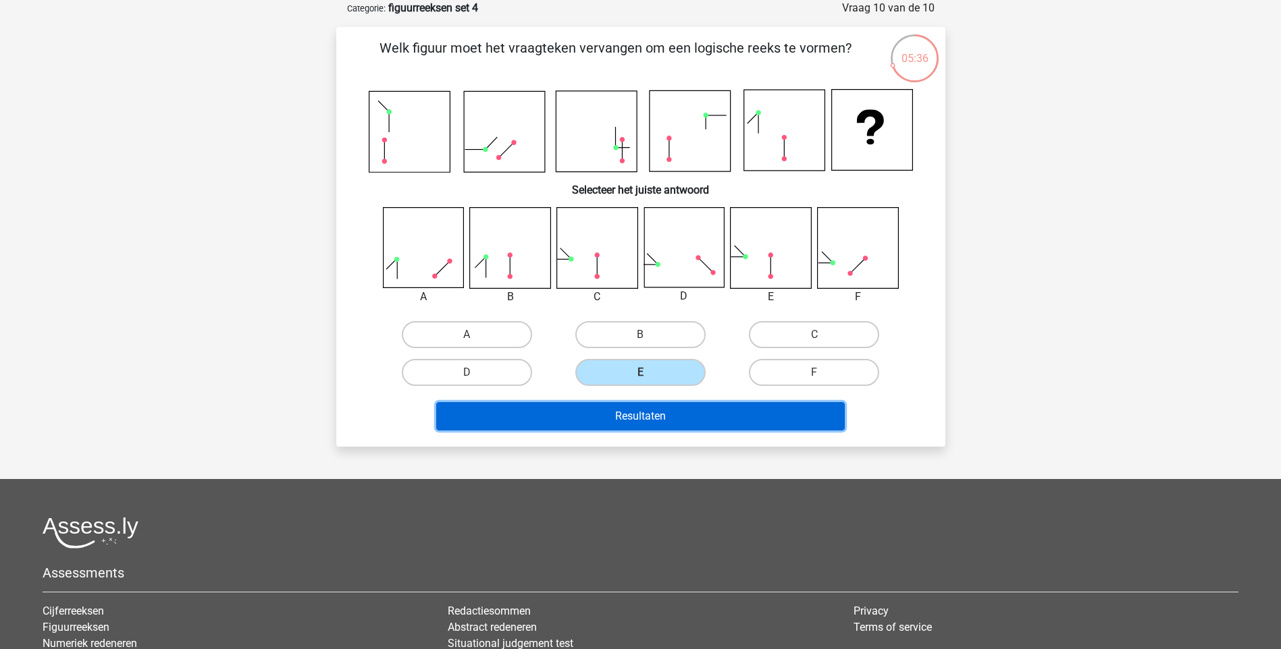
click at [649, 408] on button "Resultaten" at bounding box center [640, 416] width 408 height 28
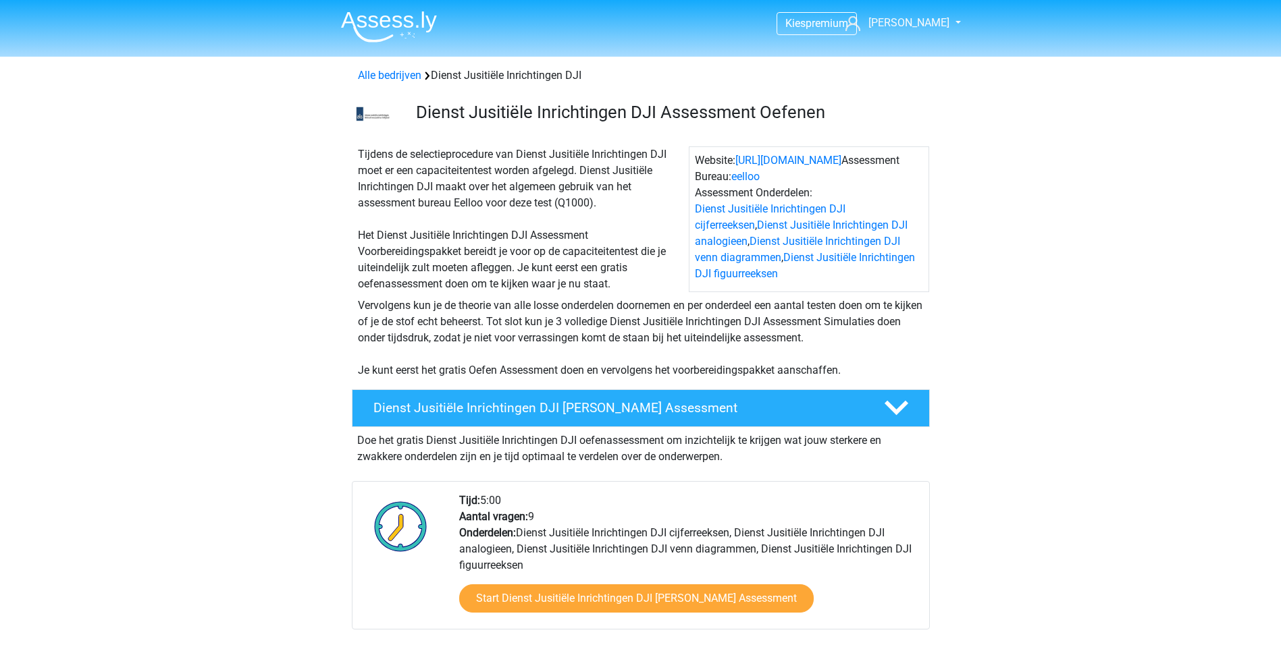
scroll to position [1111, 0]
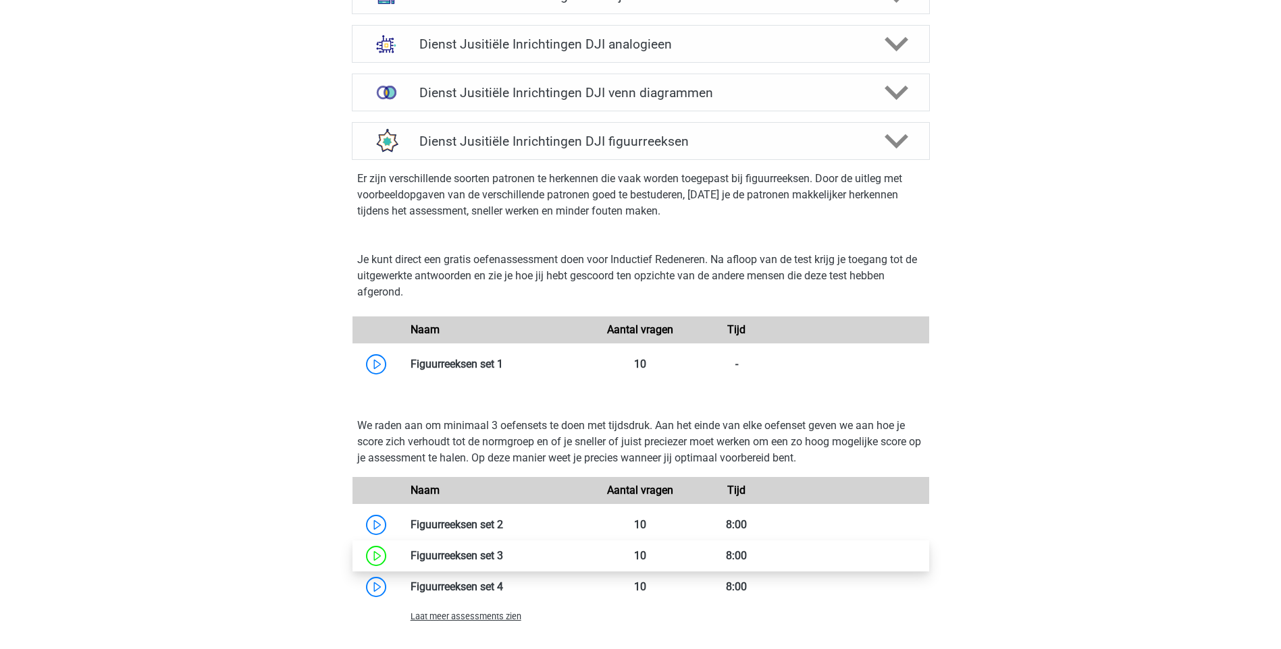
click at [503, 560] on link at bounding box center [503, 556] width 0 height 13
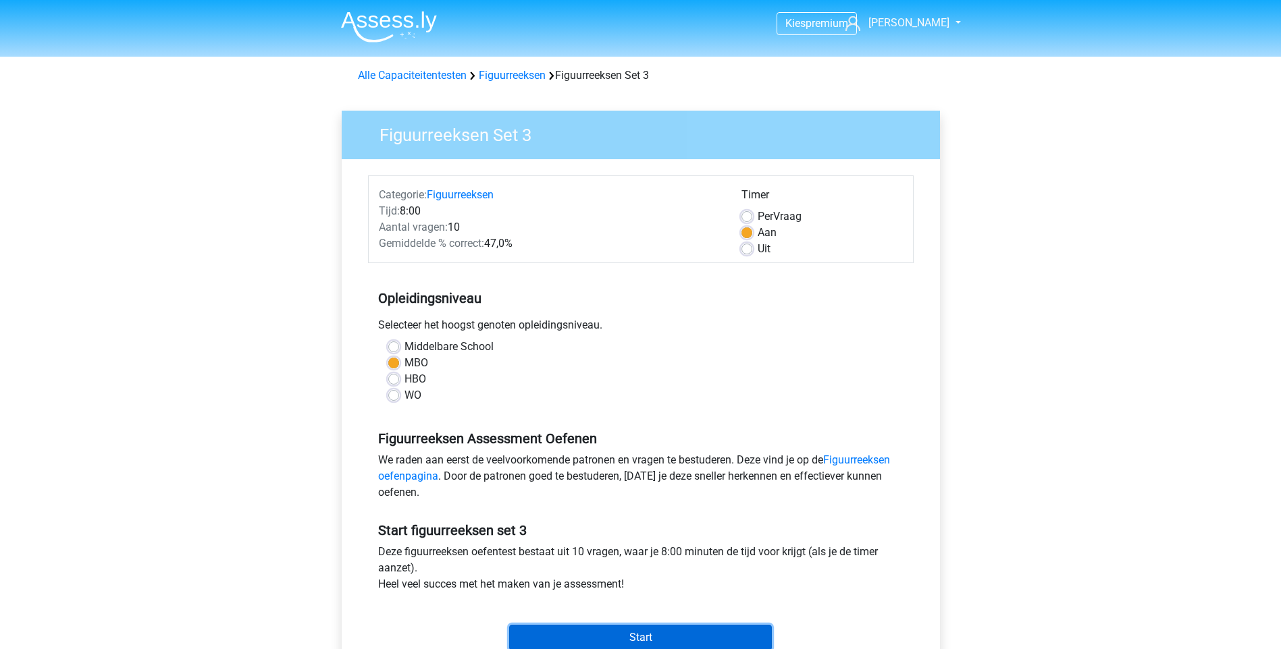
click at [622, 641] on input "Start" at bounding box center [640, 638] width 263 height 26
click at [764, 249] on label "Uit" at bounding box center [764, 249] width 13 height 16
click at [643, 641] on input "Start" at bounding box center [640, 638] width 263 height 26
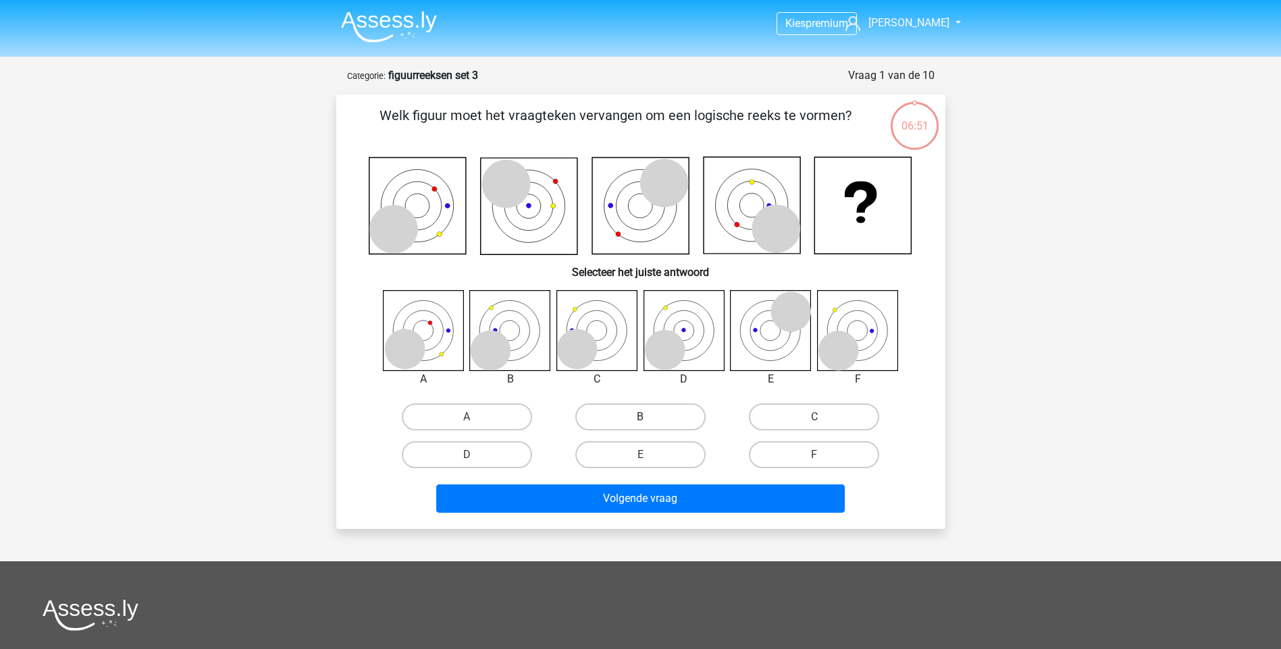
click at [674, 415] on label "B" at bounding box center [640, 417] width 130 height 27
click at [649, 417] on input "B" at bounding box center [644, 421] width 9 height 9
radio input "true"
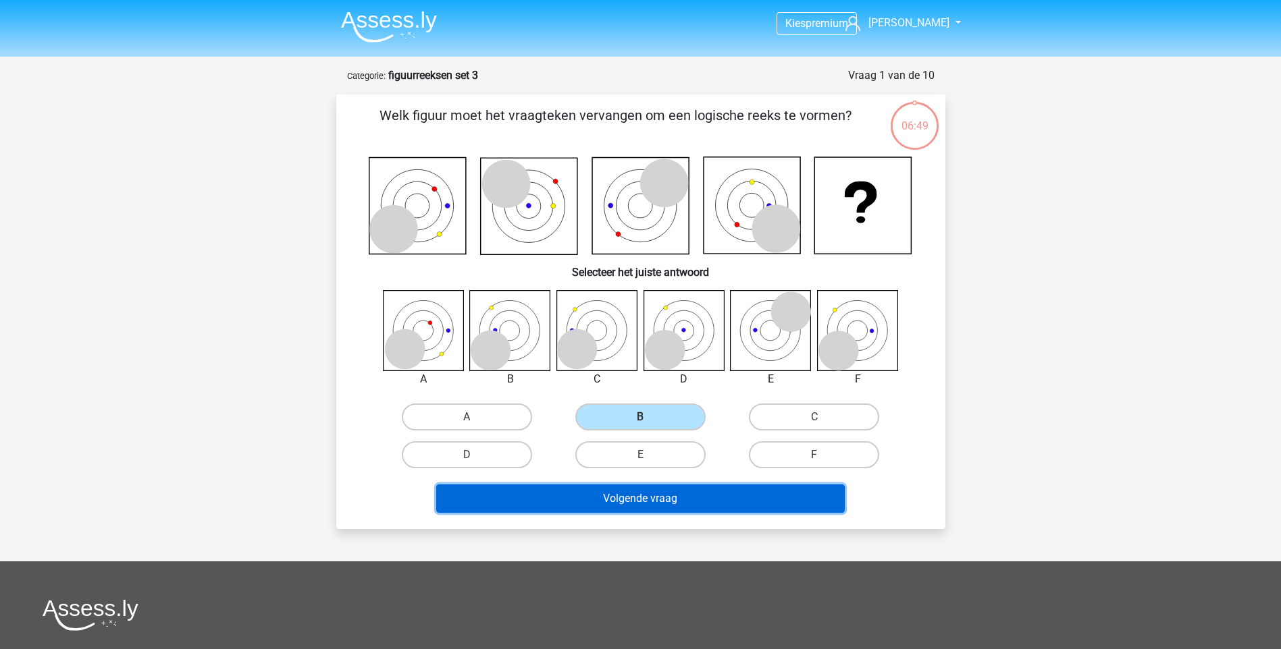
click at [645, 499] on button "Volgende vraag" at bounding box center [640, 499] width 408 height 28
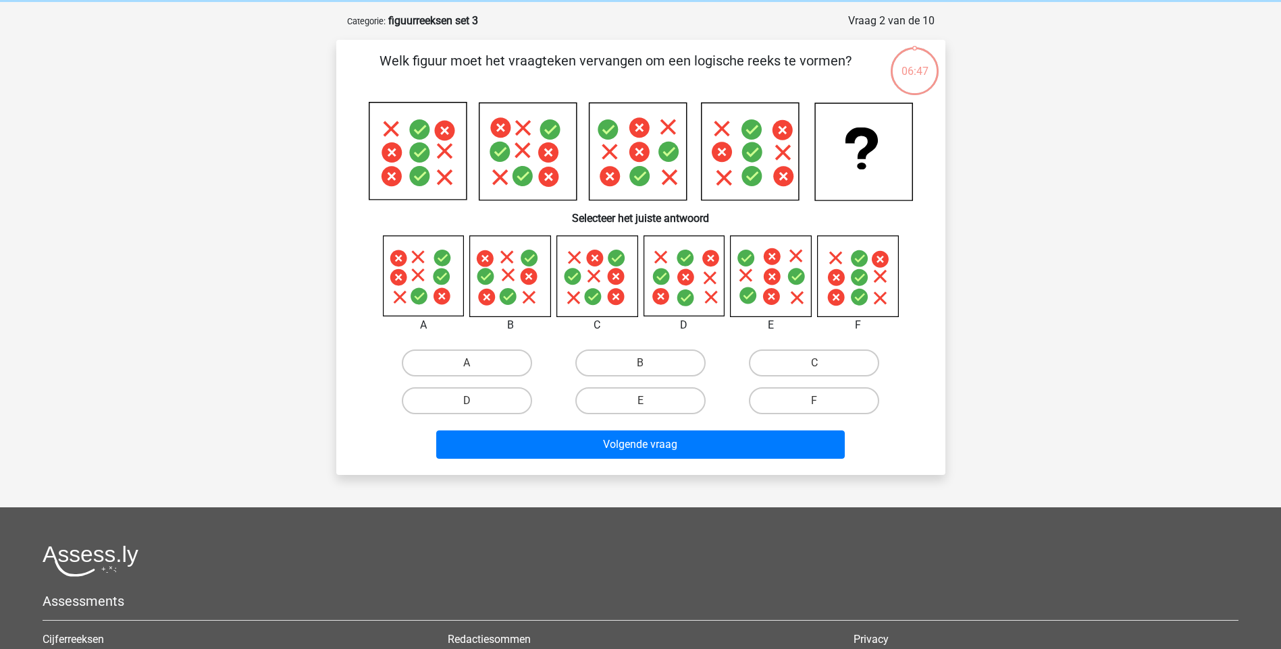
scroll to position [68, 0]
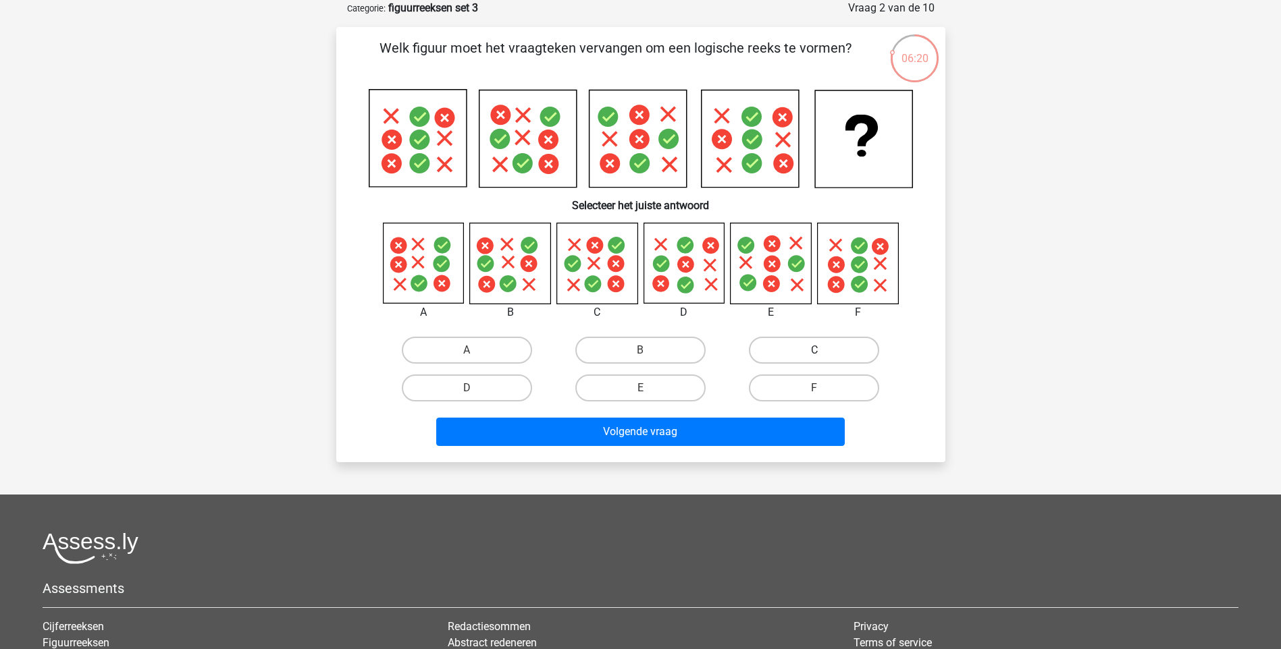
drag, startPoint x: 812, startPoint y: 346, endPoint x: 708, endPoint y: 388, distance: 111.2
click at [812, 348] on label "C" at bounding box center [814, 350] width 130 height 27
click at [814, 350] on input "C" at bounding box center [818, 354] width 9 height 9
radio input "true"
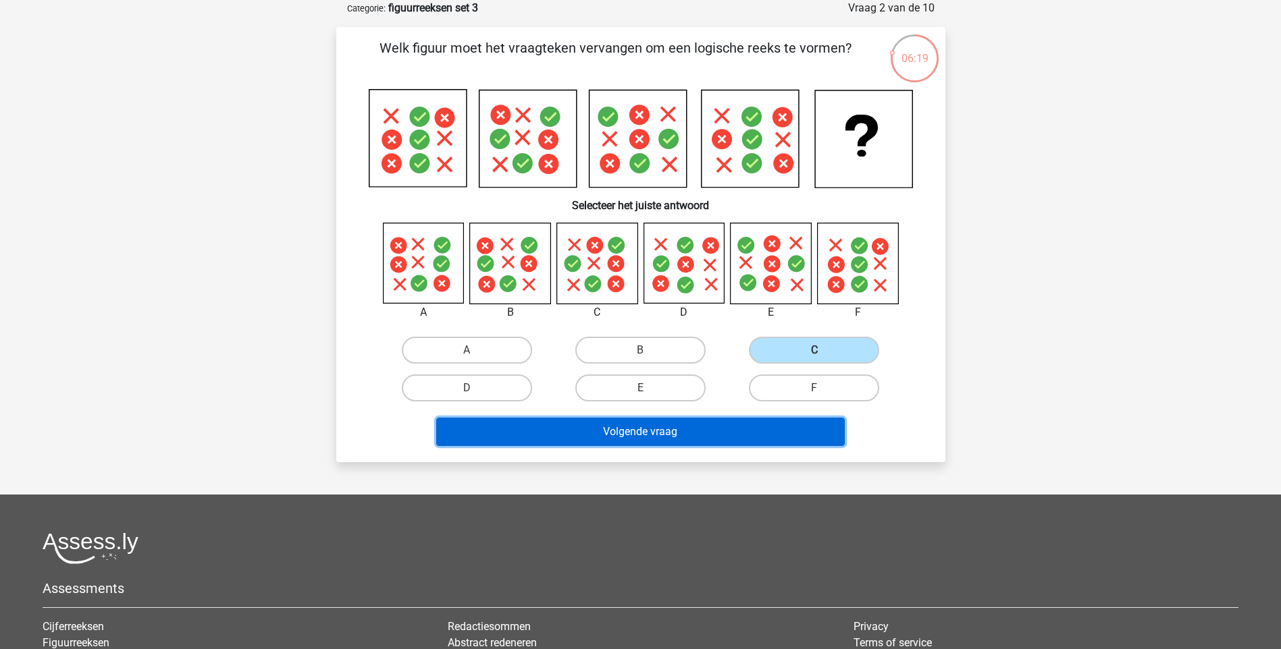
click at [638, 427] on button "Volgende vraag" at bounding box center [640, 432] width 408 height 28
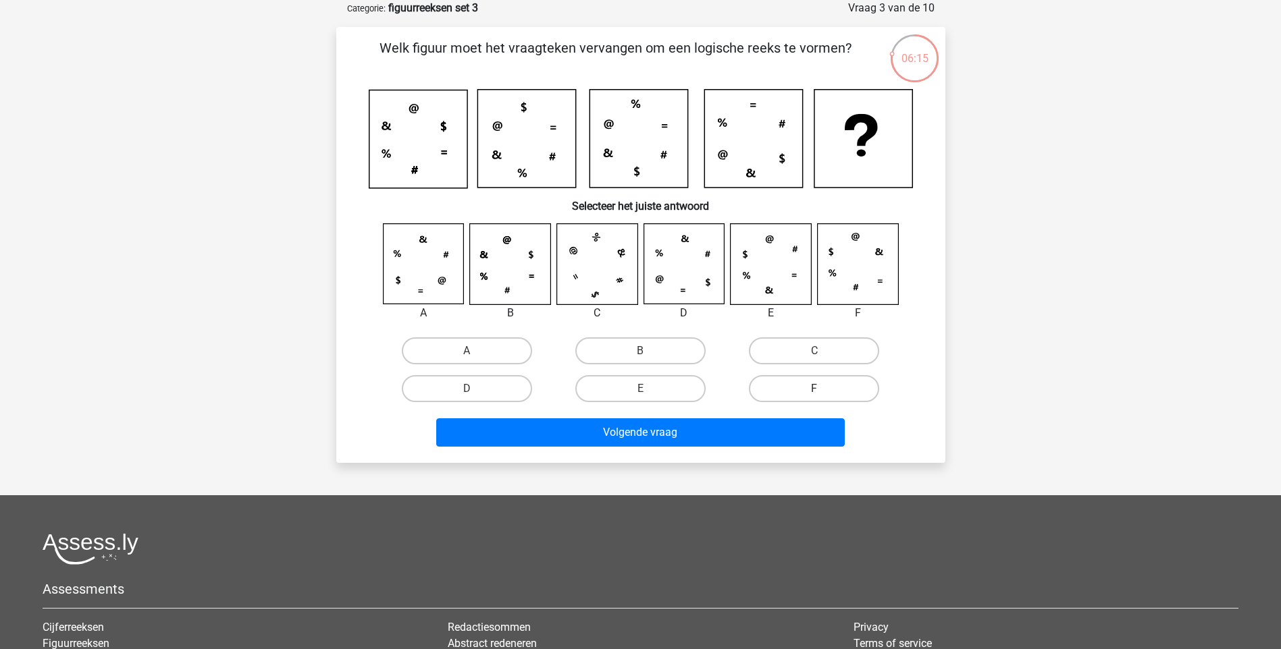
click at [814, 387] on label "F" at bounding box center [814, 388] width 130 height 27
click at [814, 389] on input "F" at bounding box center [818, 393] width 9 height 9
radio input "true"
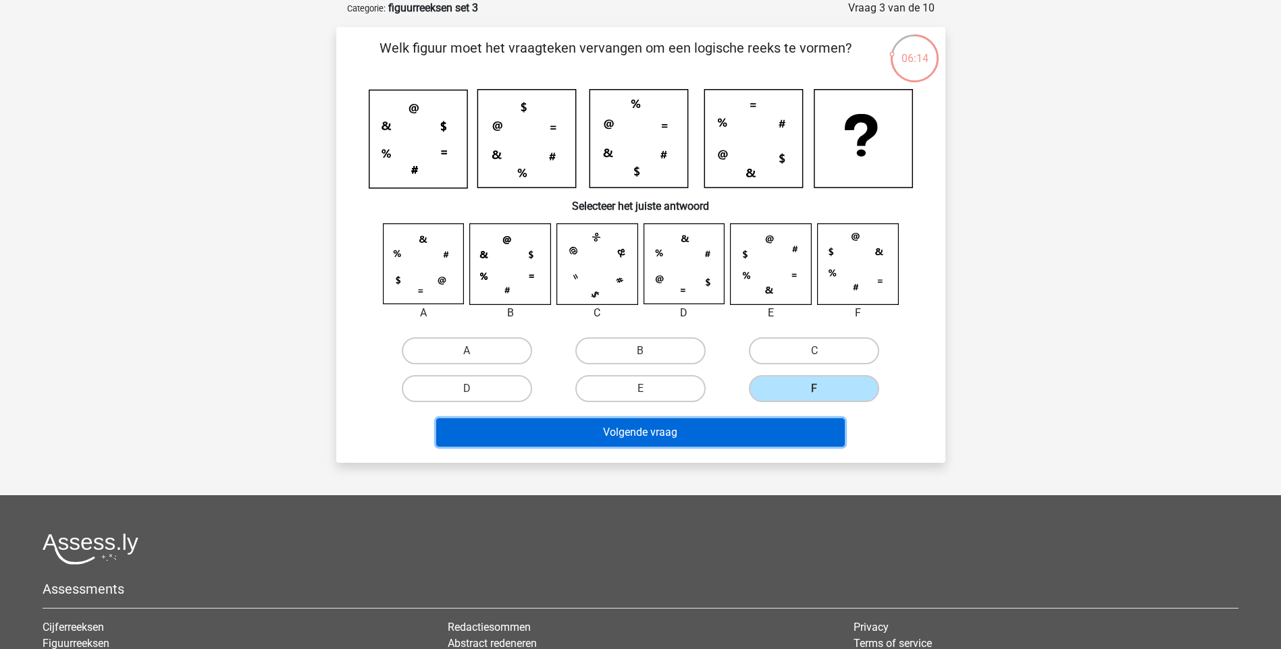
click at [668, 427] on button "Volgende vraag" at bounding box center [640, 433] width 408 height 28
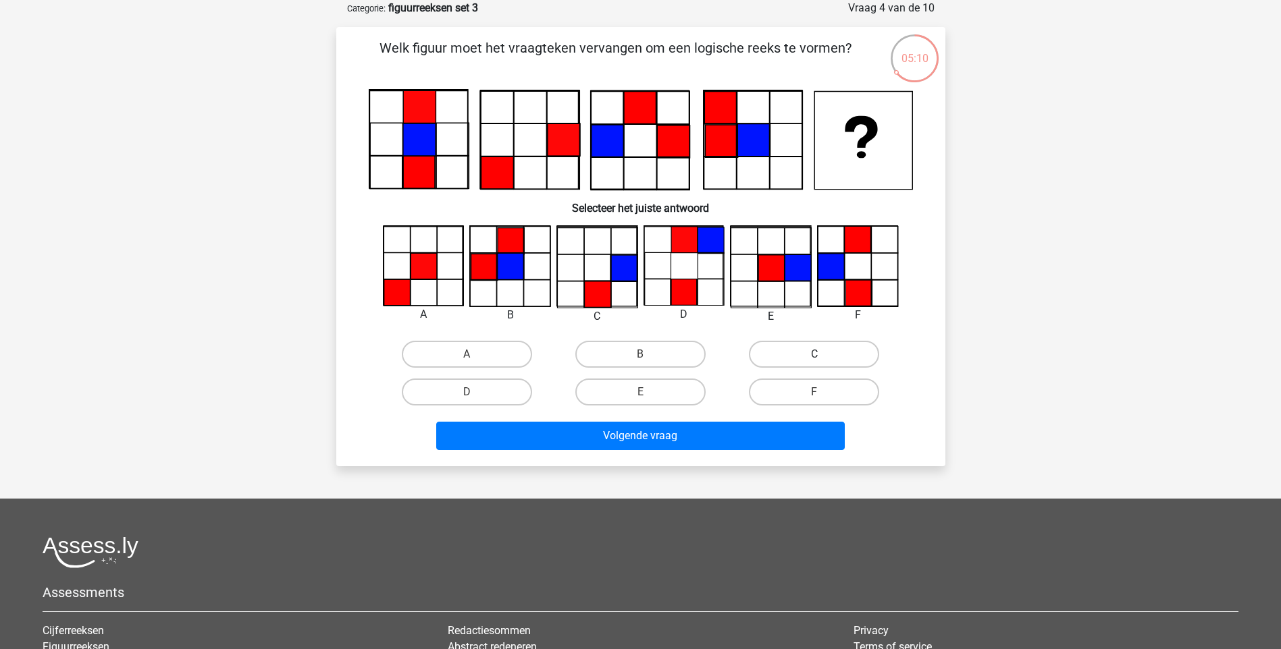
click at [812, 363] on label "C" at bounding box center [814, 354] width 130 height 27
click at [814, 363] on input "C" at bounding box center [818, 358] width 9 height 9
radio input "true"
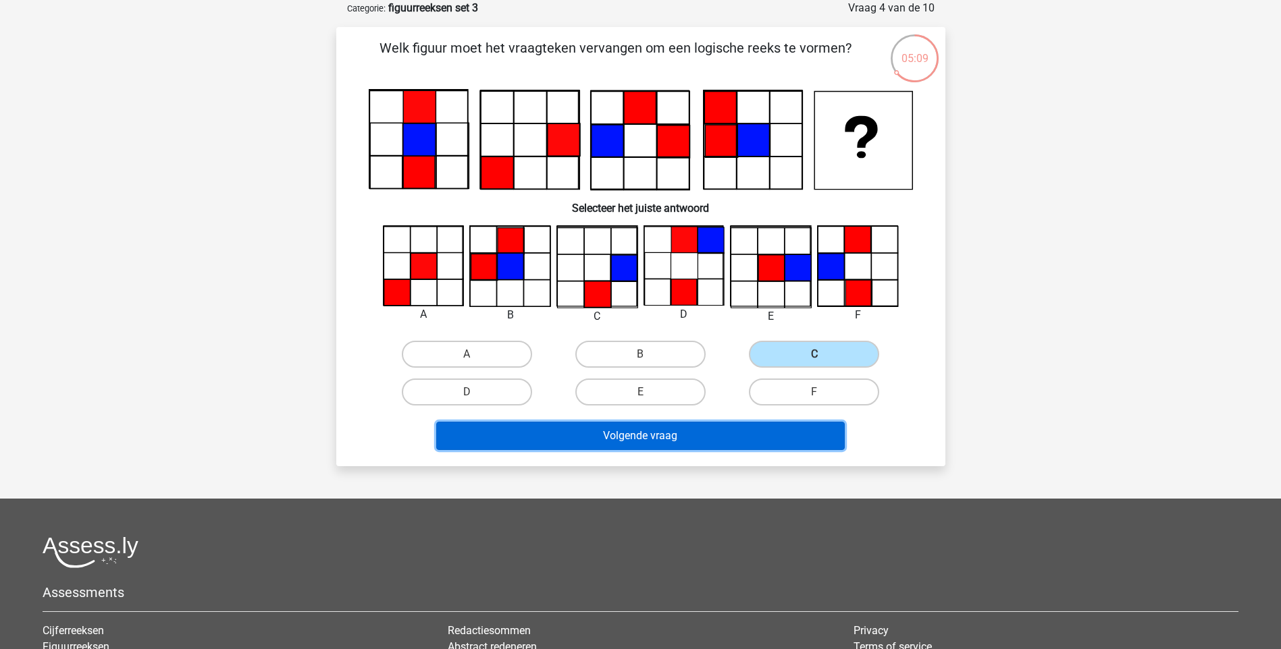
click at [652, 444] on button "Volgende vraag" at bounding box center [640, 436] width 408 height 28
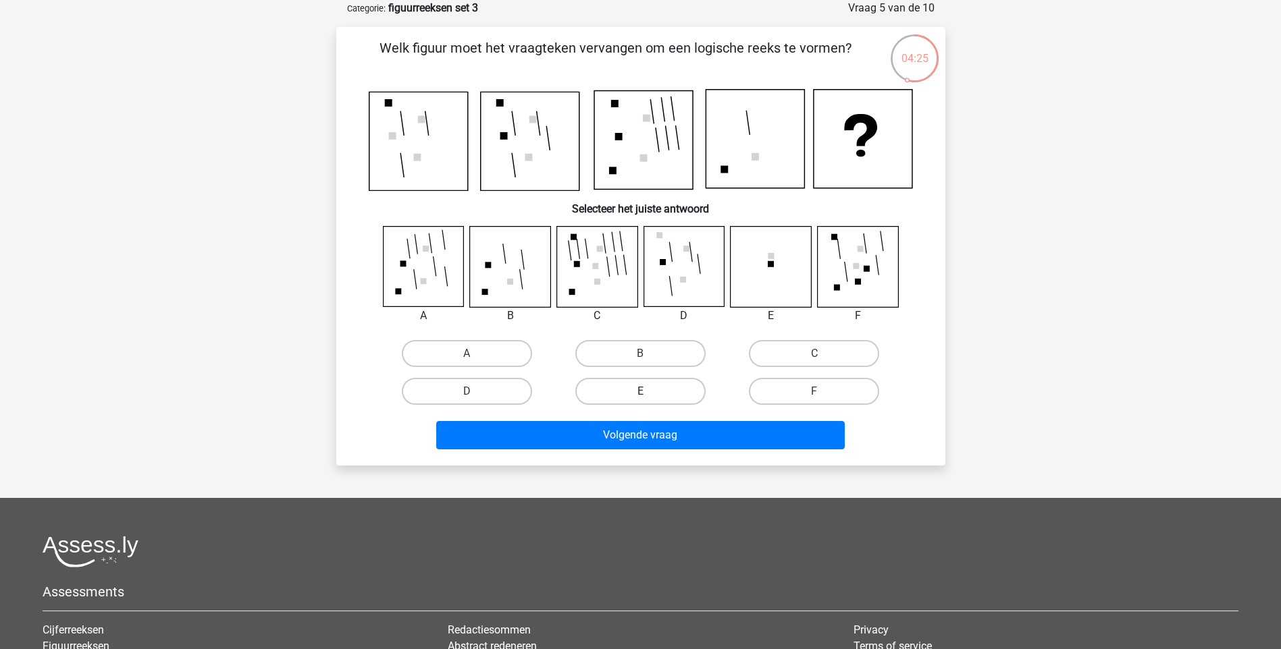
click at [662, 392] on label "E" at bounding box center [640, 391] width 130 height 27
click at [649, 392] on input "E" at bounding box center [644, 396] width 9 height 9
radio input "true"
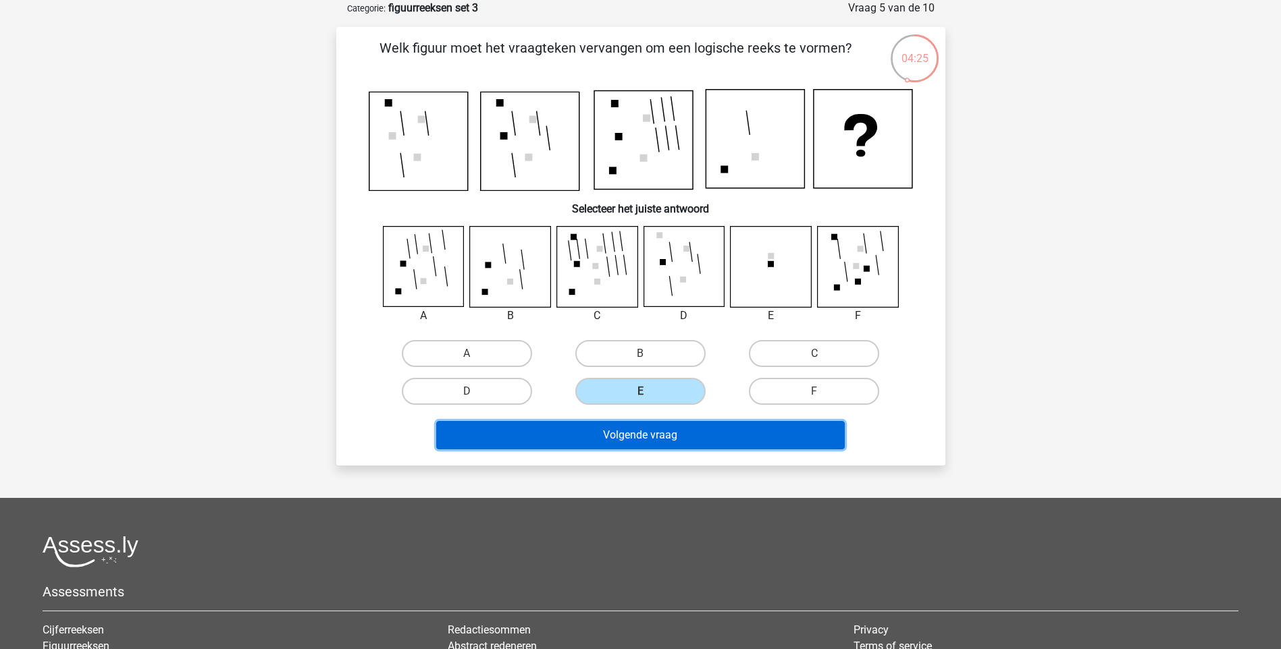
click at [664, 440] on button "Volgende vraag" at bounding box center [640, 435] width 408 height 28
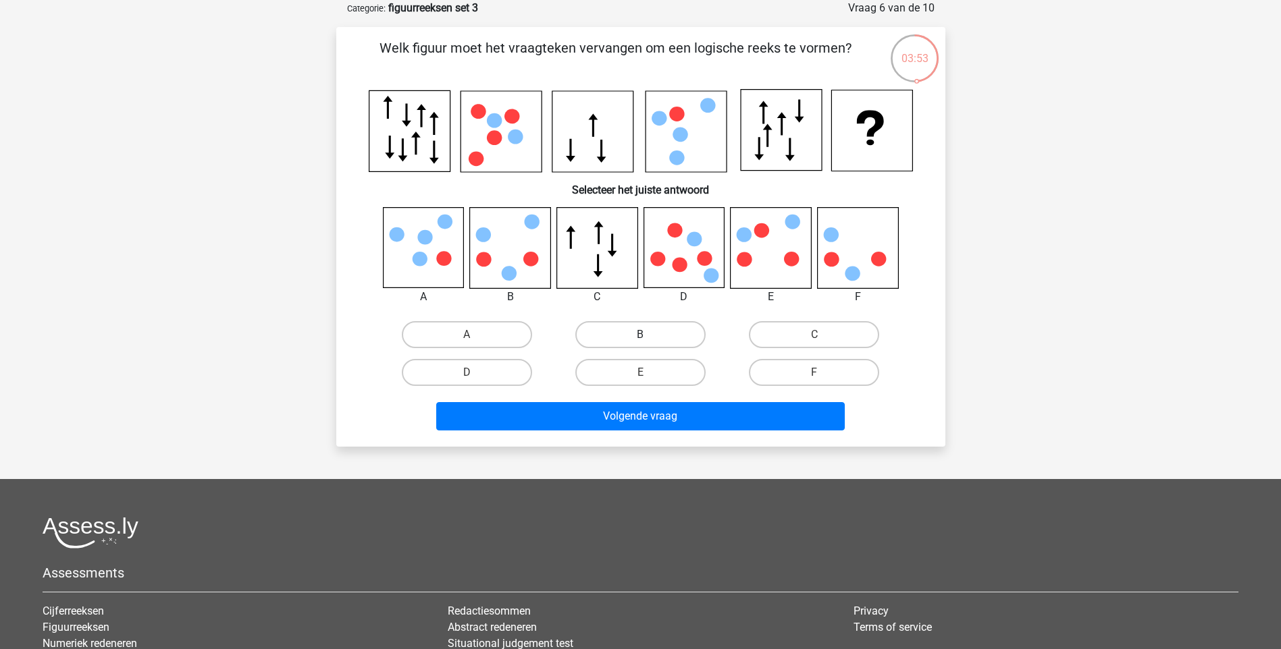
click at [631, 342] on label "B" at bounding box center [640, 334] width 130 height 27
click at [640, 342] on input "B" at bounding box center [644, 339] width 9 height 9
radio input "true"
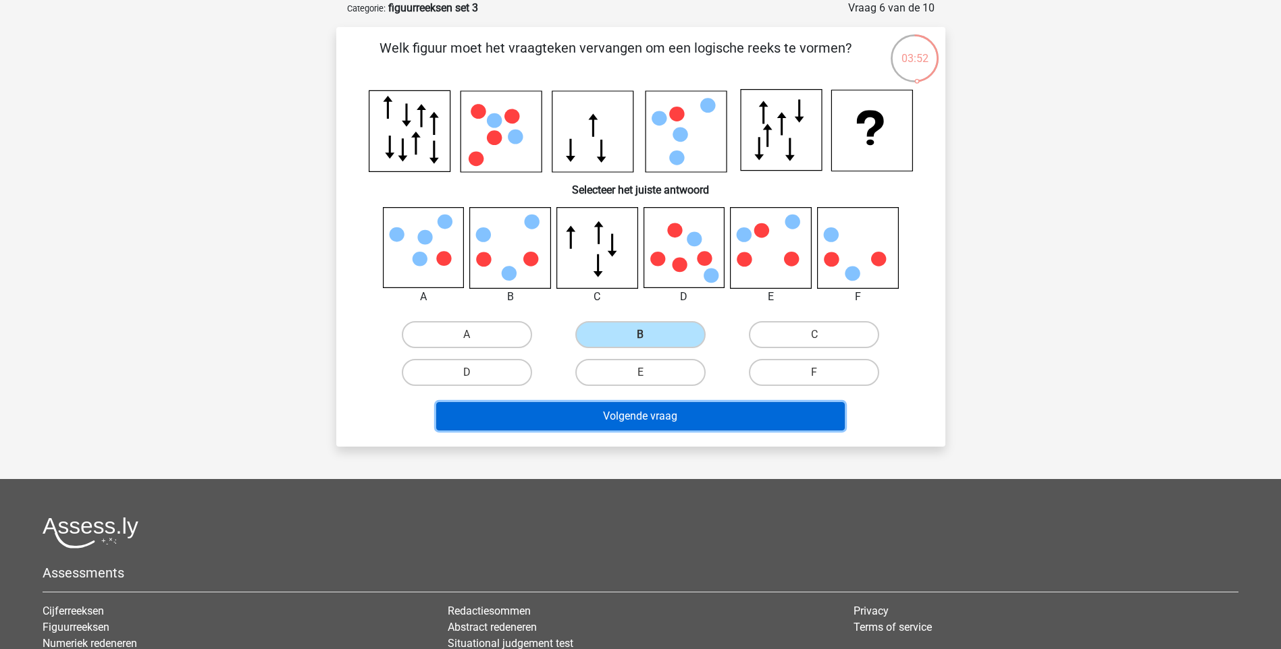
click at [609, 419] on button "Volgende vraag" at bounding box center [640, 416] width 408 height 28
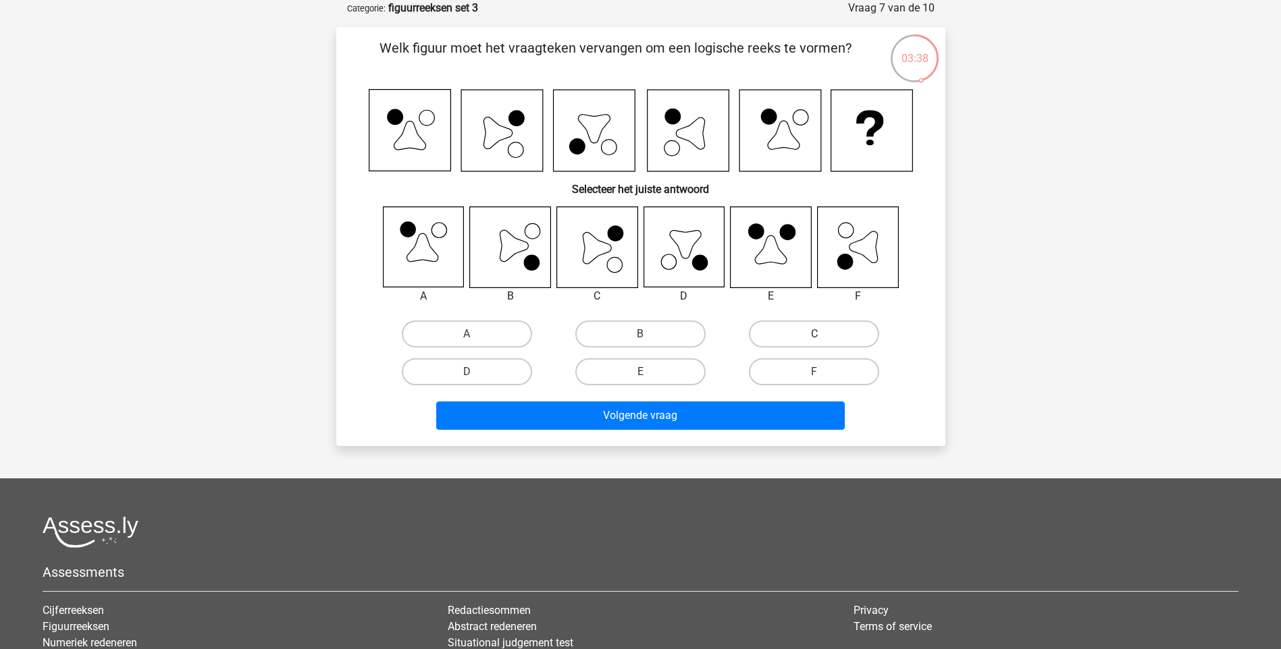
click at [799, 339] on label "C" at bounding box center [814, 334] width 130 height 27
click at [814, 339] on input "C" at bounding box center [818, 338] width 9 height 9
radio input "true"
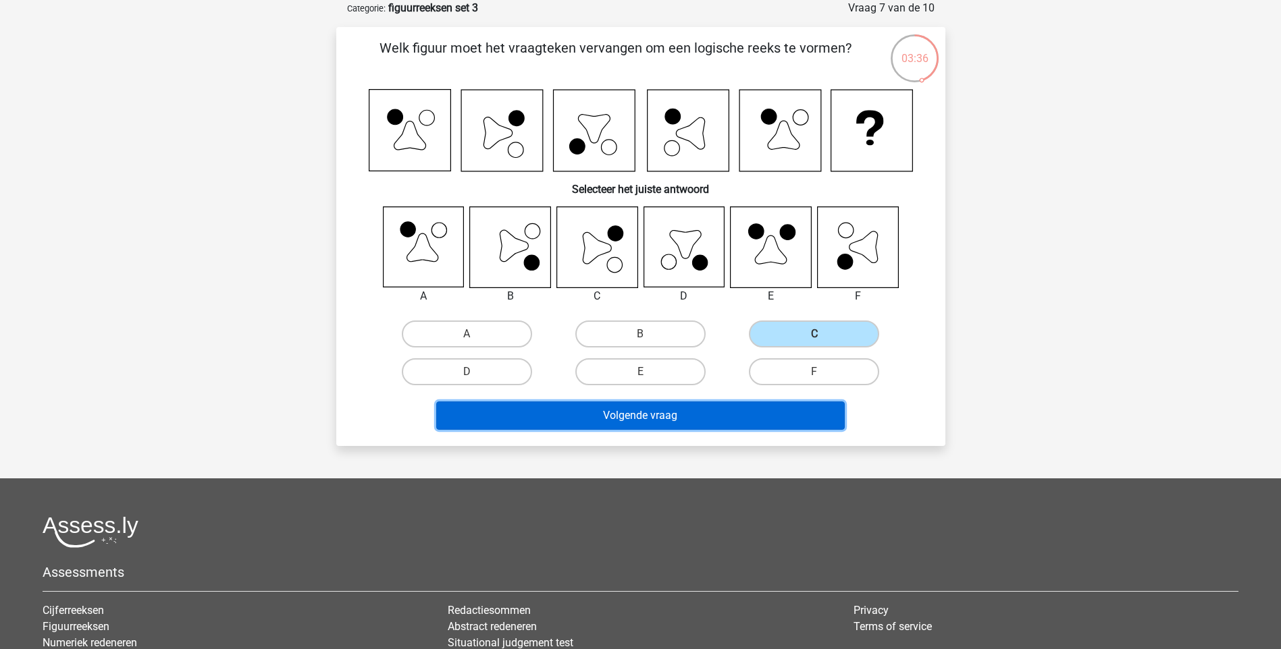
click at [628, 412] on button "Volgende vraag" at bounding box center [640, 416] width 408 height 28
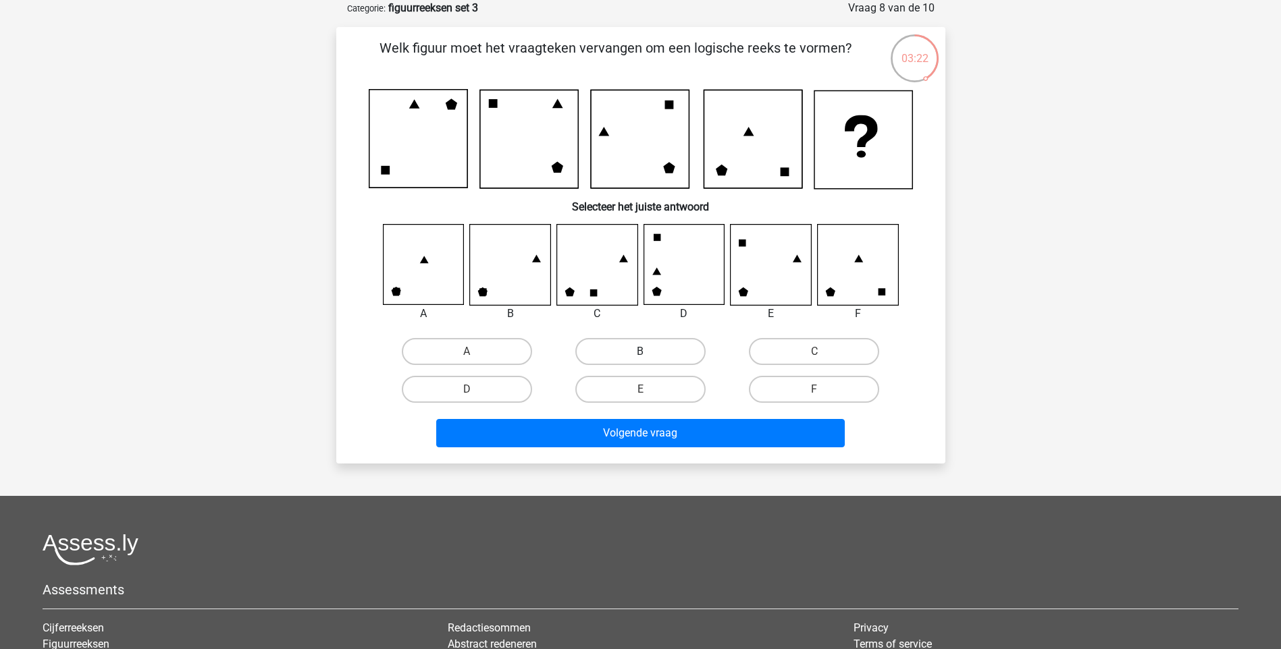
click at [635, 351] on label "B" at bounding box center [640, 351] width 130 height 27
click at [640, 352] on input "B" at bounding box center [644, 356] width 9 height 9
radio input "true"
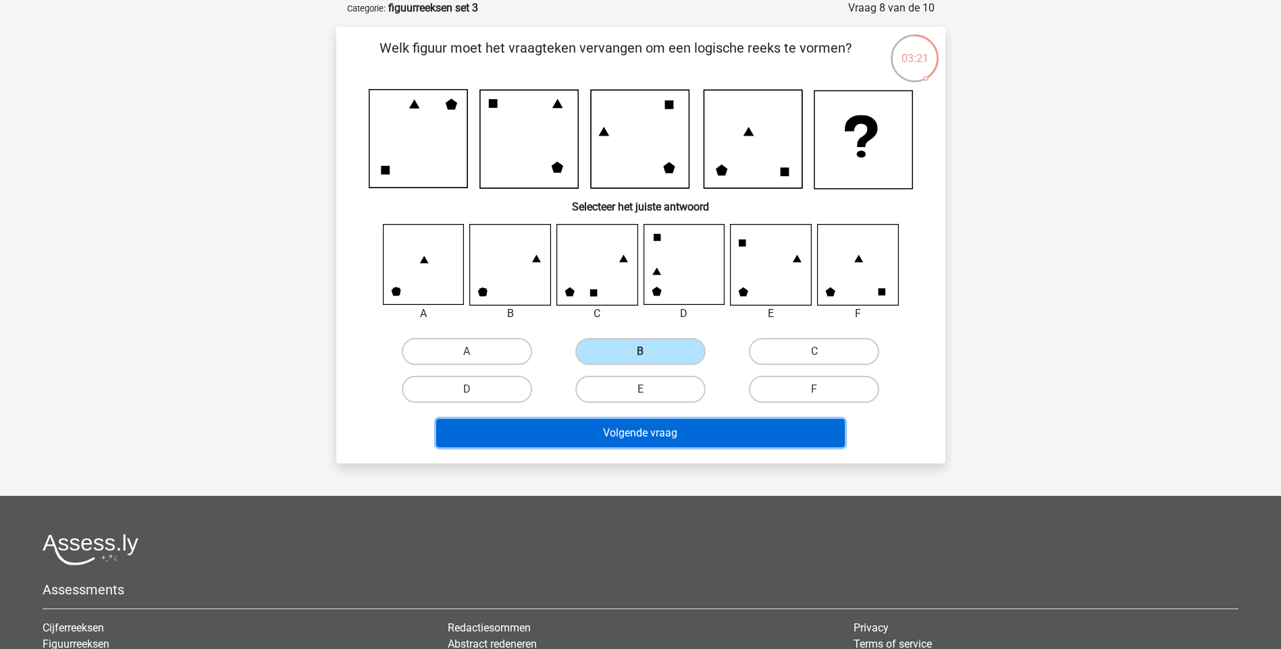
click at [649, 430] on button "Volgende vraag" at bounding box center [640, 433] width 408 height 28
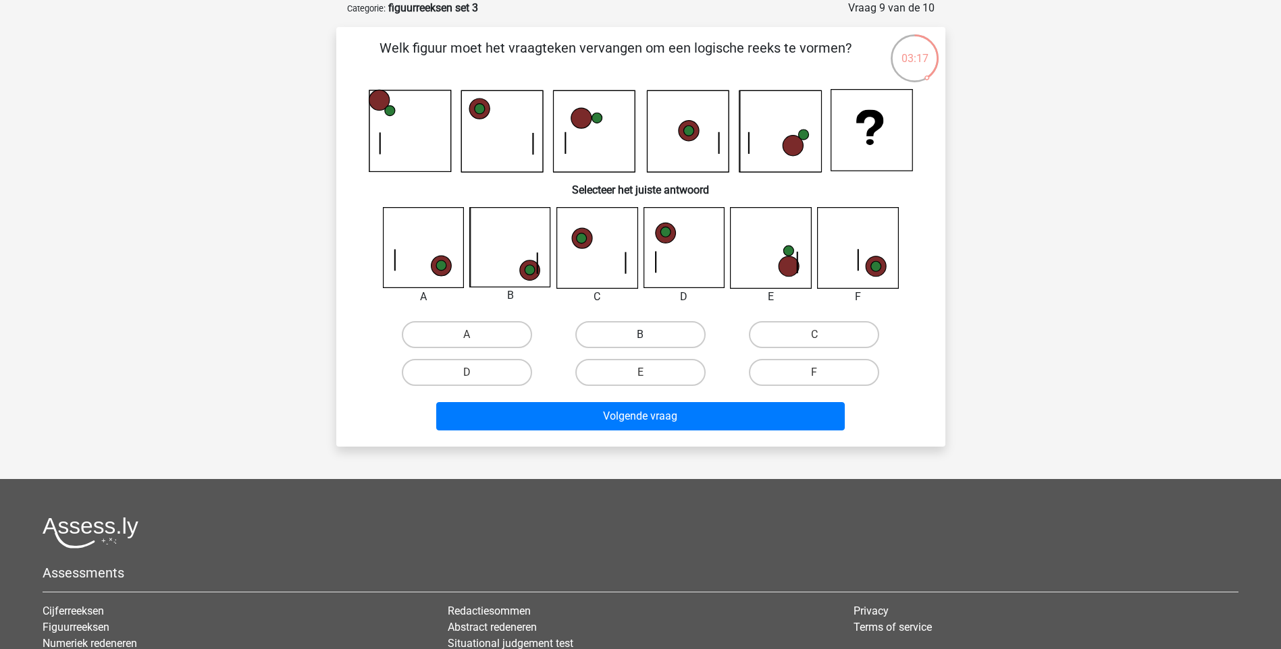
click at [622, 336] on label "B" at bounding box center [640, 334] width 130 height 27
click at [640, 336] on input "B" at bounding box center [644, 339] width 9 height 9
radio input "true"
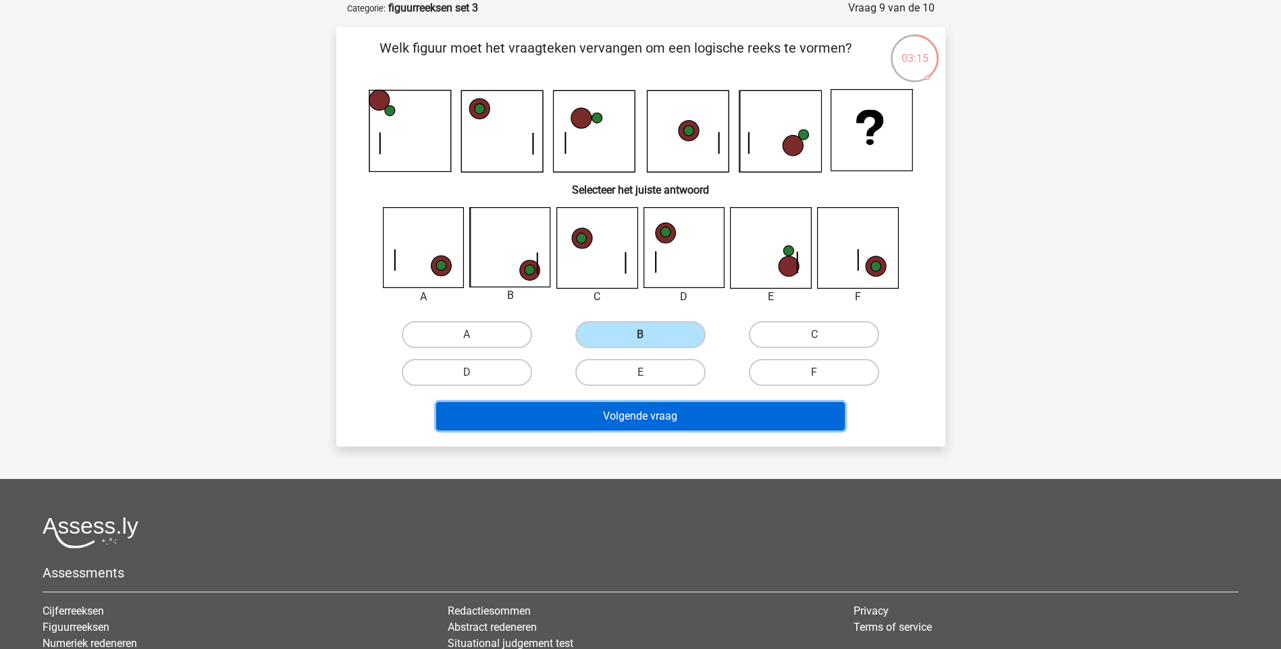
click at [665, 419] on button "Volgende vraag" at bounding box center [640, 416] width 408 height 28
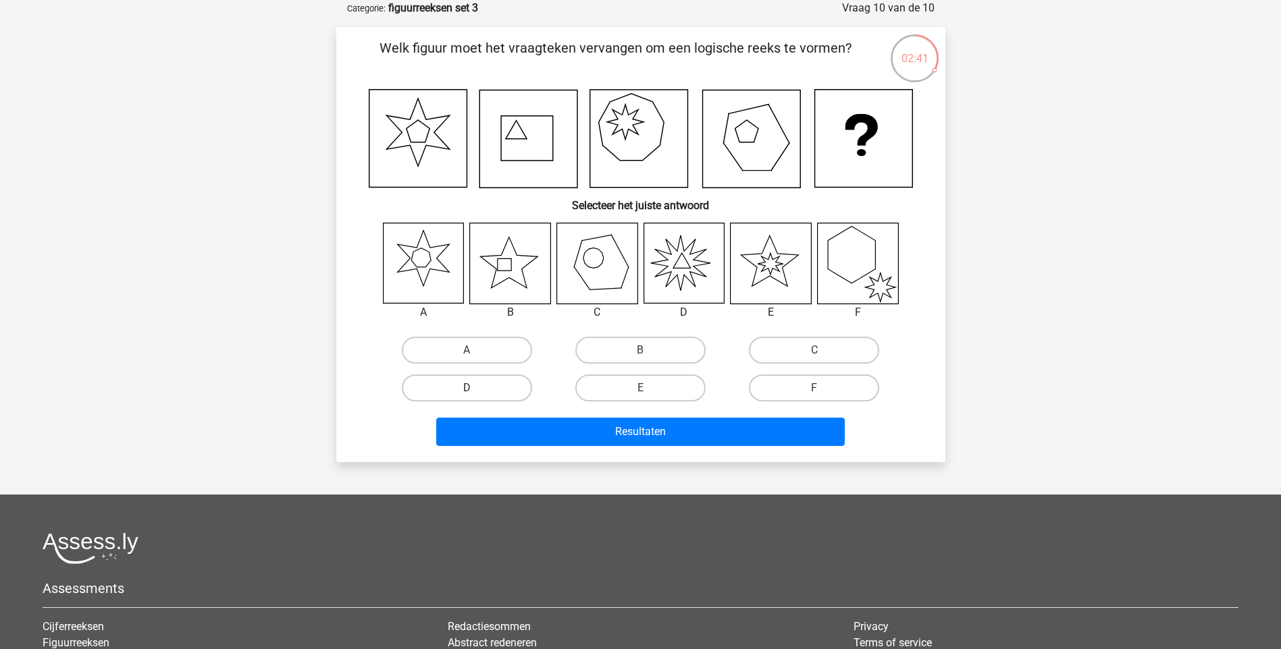
click at [476, 390] on div "D" at bounding box center [467, 388] width 163 height 27
click at [693, 290] on icon at bounding box center [683, 263] width 80 height 80
drag, startPoint x: 479, startPoint y: 387, endPoint x: 487, endPoint y: 388, distance: 8.8
click at [483, 387] on label "D" at bounding box center [467, 388] width 130 height 27
click at [475, 388] on input "D" at bounding box center [471, 392] width 9 height 9
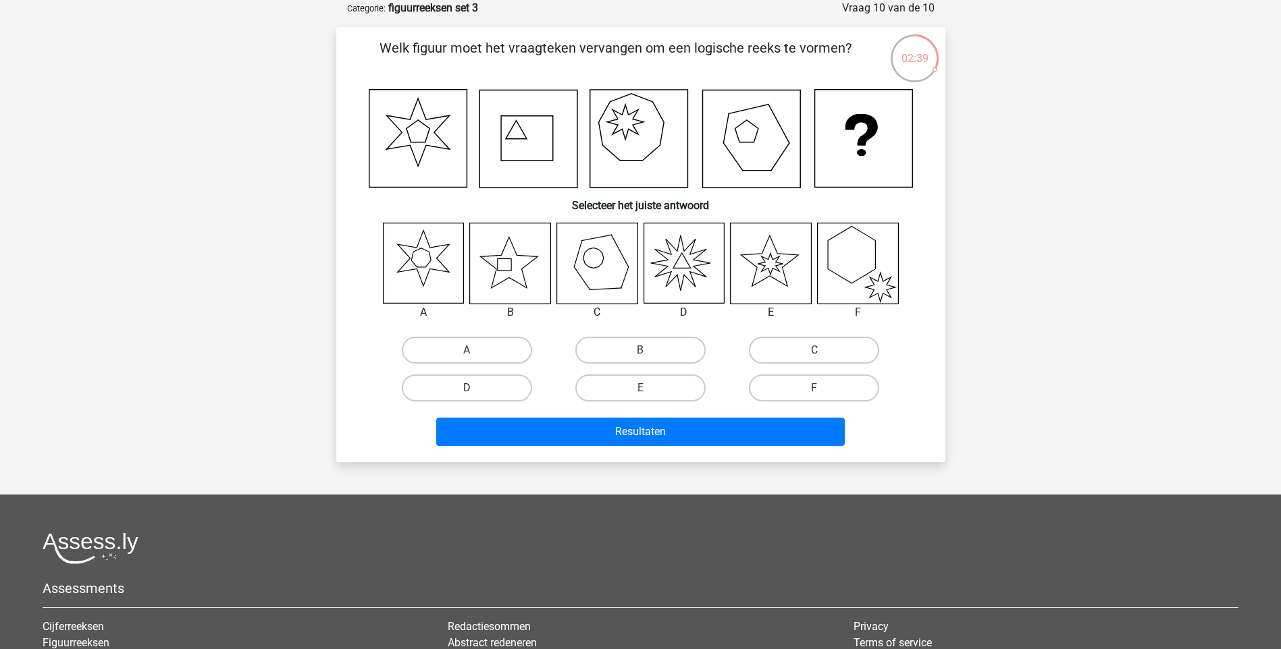
radio input "true"
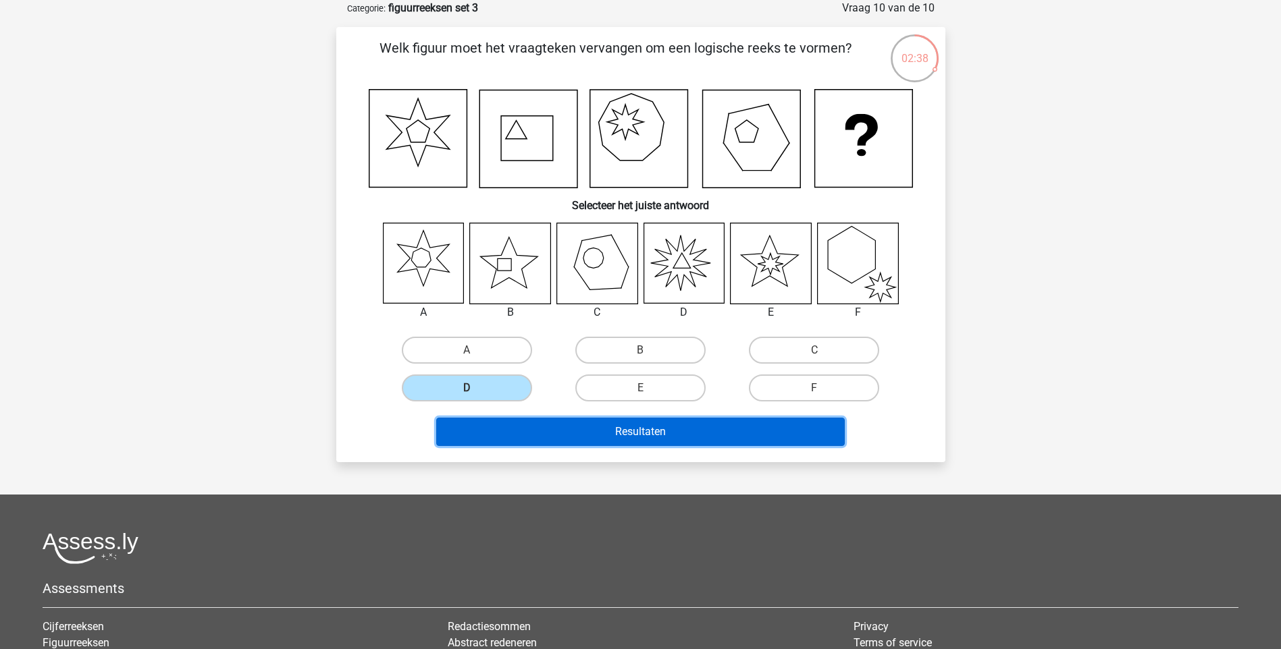
click at [656, 436] on button "Resultaten" at bounding box center [640, 432] width 408 height 28
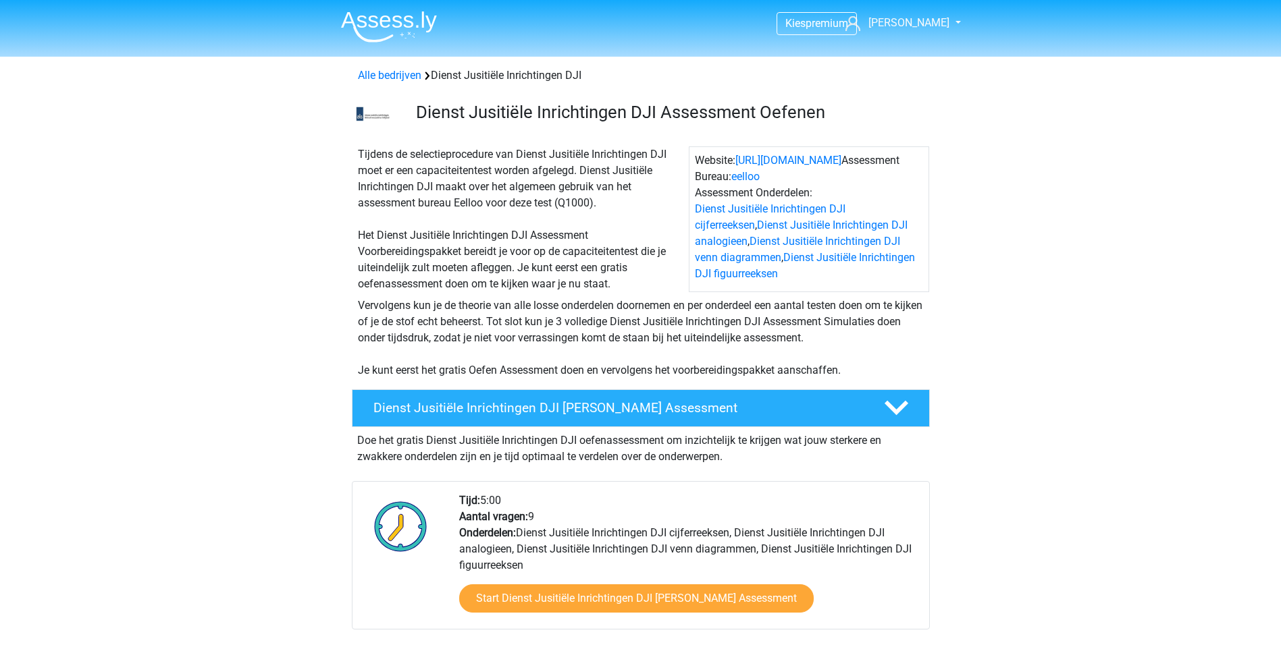
scroll to position [1111, 0]
